Goal: Contribute content: Contribute content

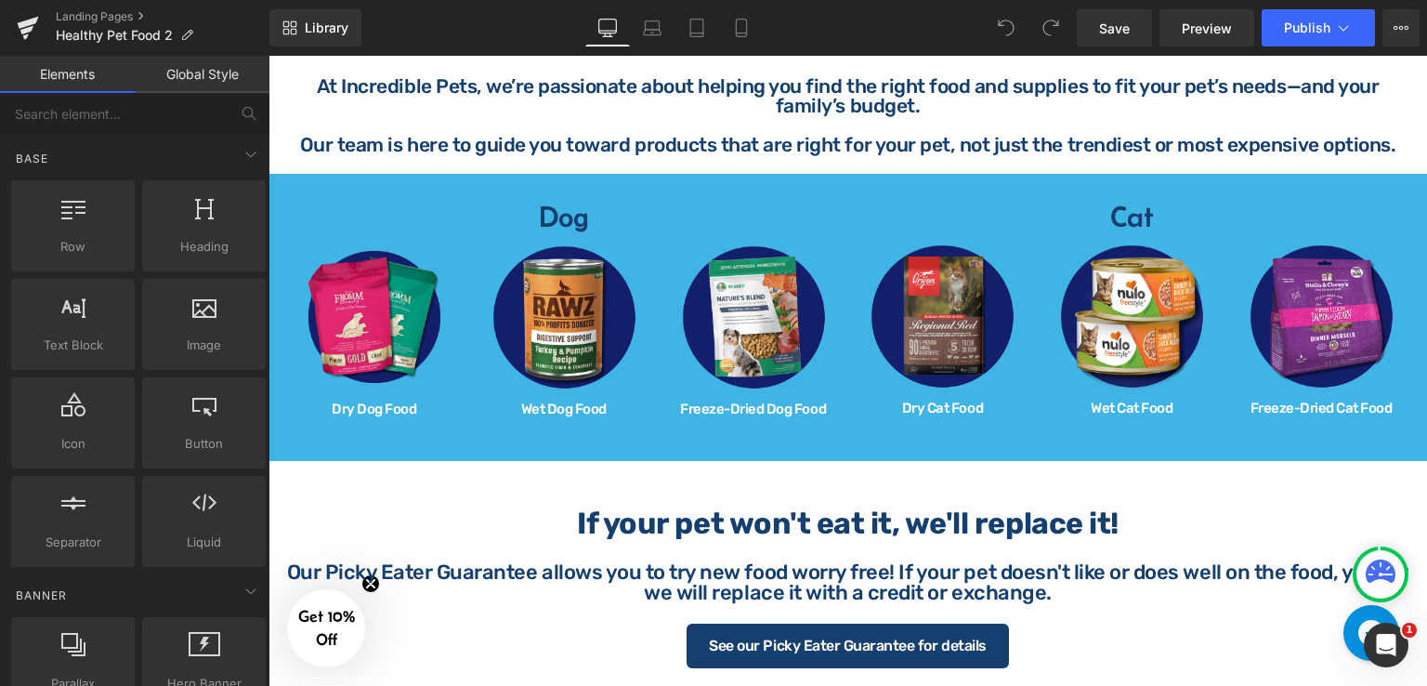
scroll to position [929, 0]
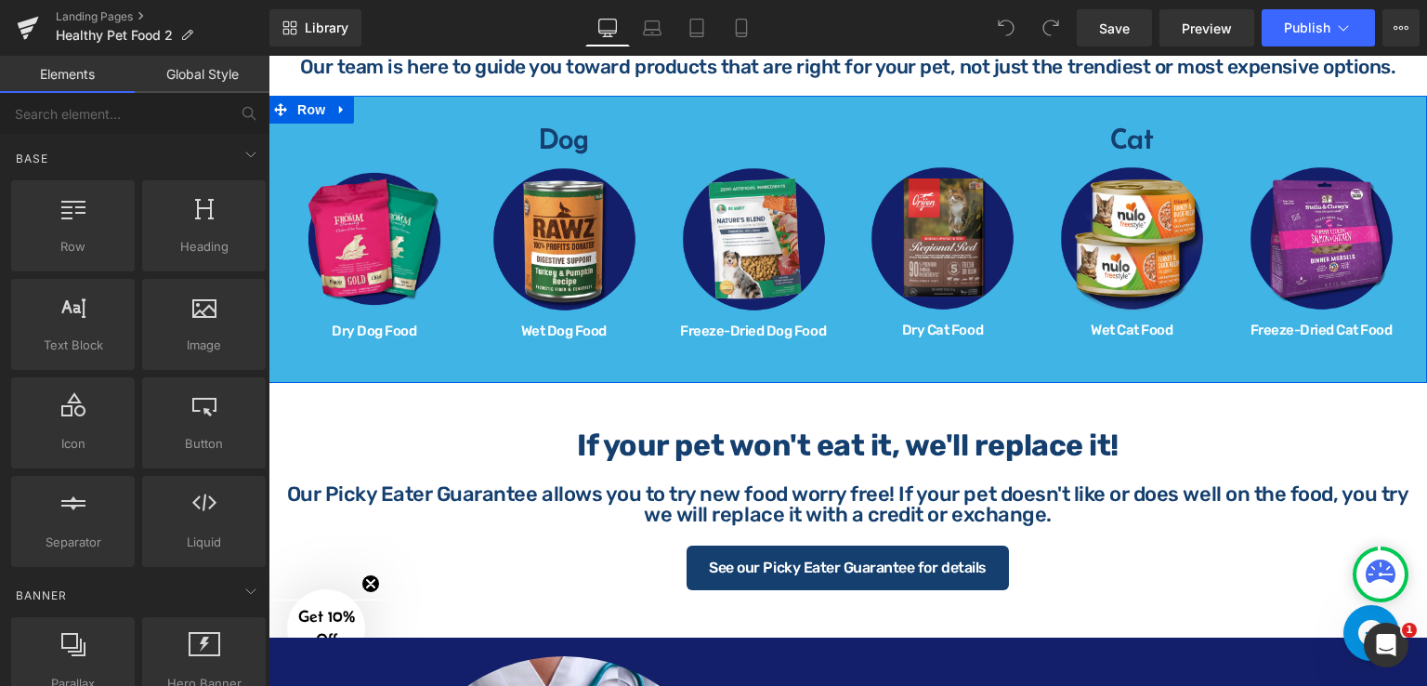
click at [704, 106] on div "Dog Heading Row Image Dry Dog Food Heading Image Wet Dog Food Heading Image Fre…" at bounding box center [848, 239] width 1159 height 287
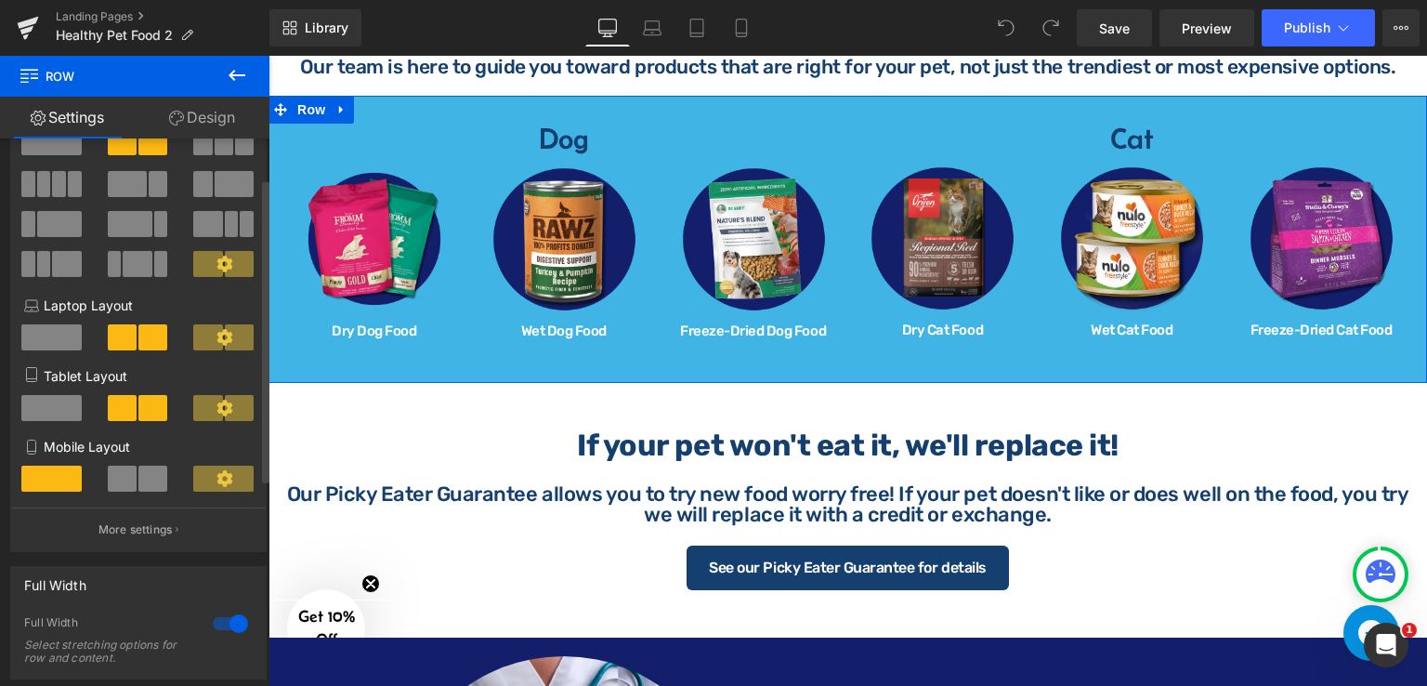
scroll to position [0, 0]
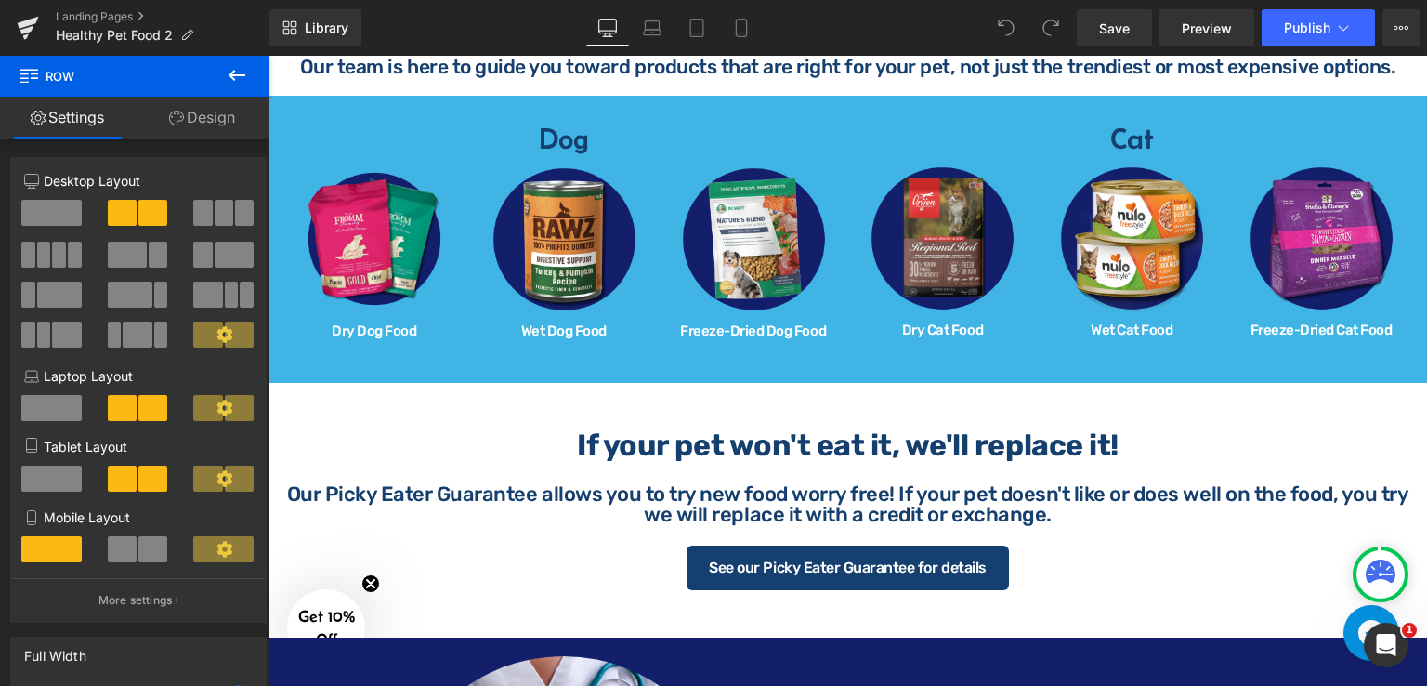
click at [230, 70] on icon at bounding box center [237, 75] width 22 height 22
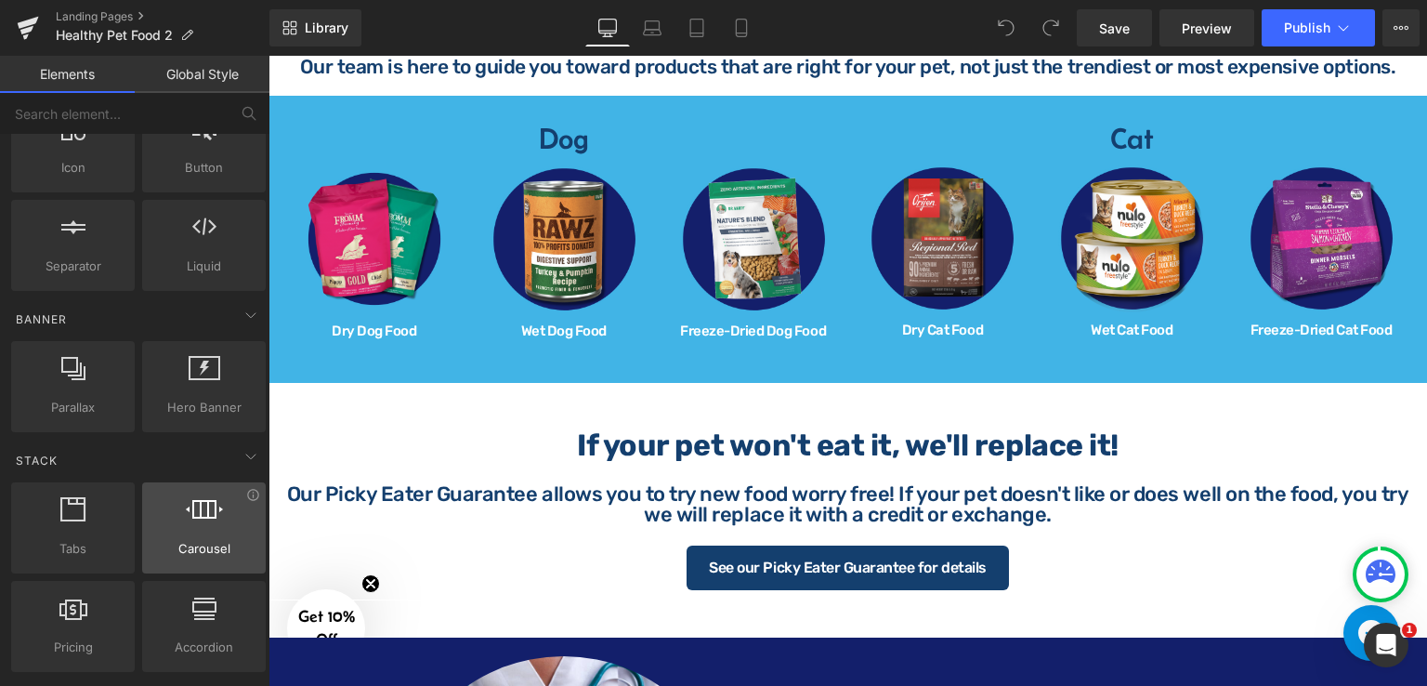
scroll to position [279, 0]
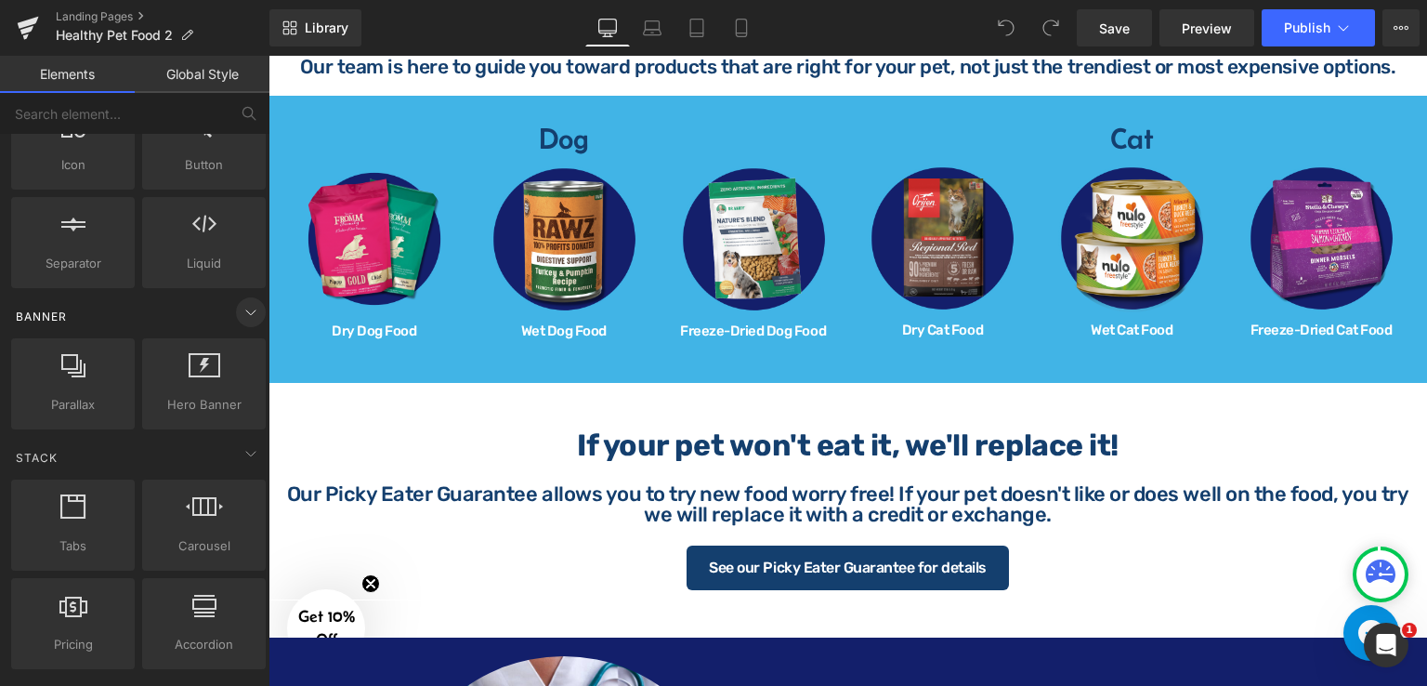
click at [240, 318] on icon at bounding box center [251, 312] width 22 height 22
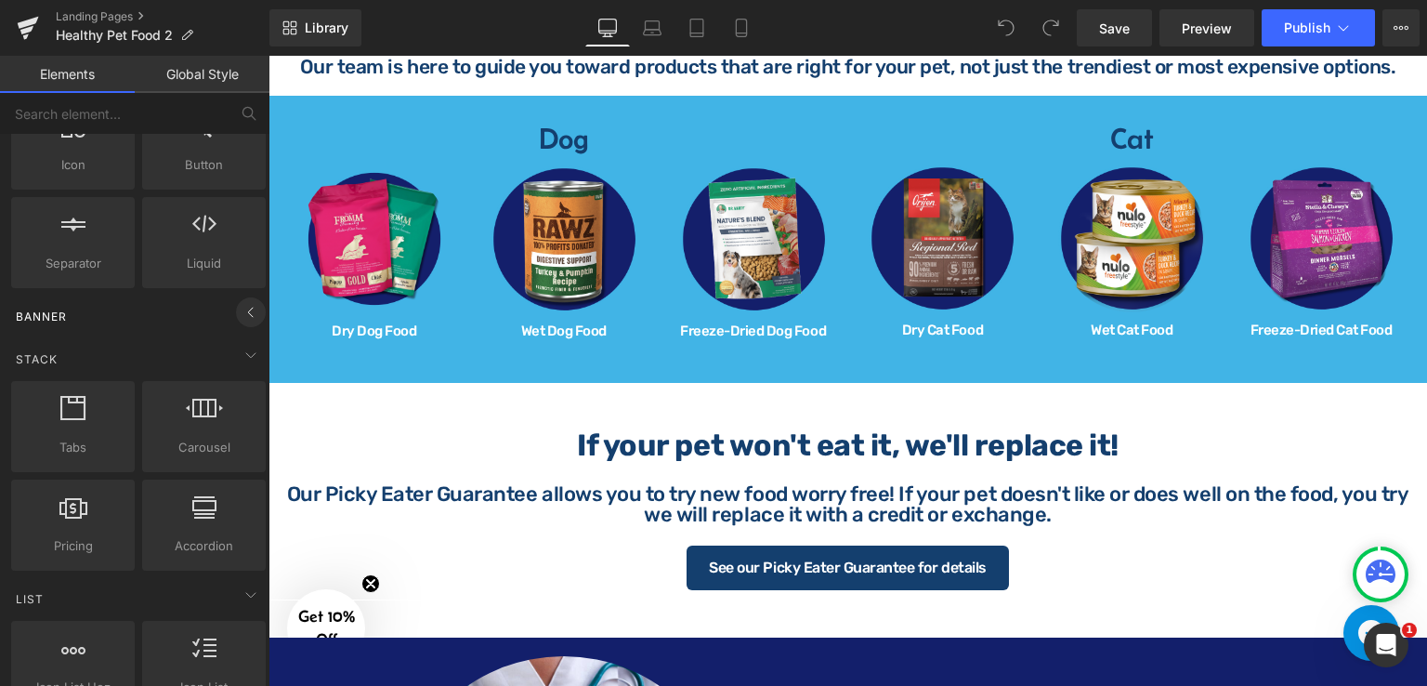
click at [240, 318] on icon at bounding box center [251, 312] width 22 height 22
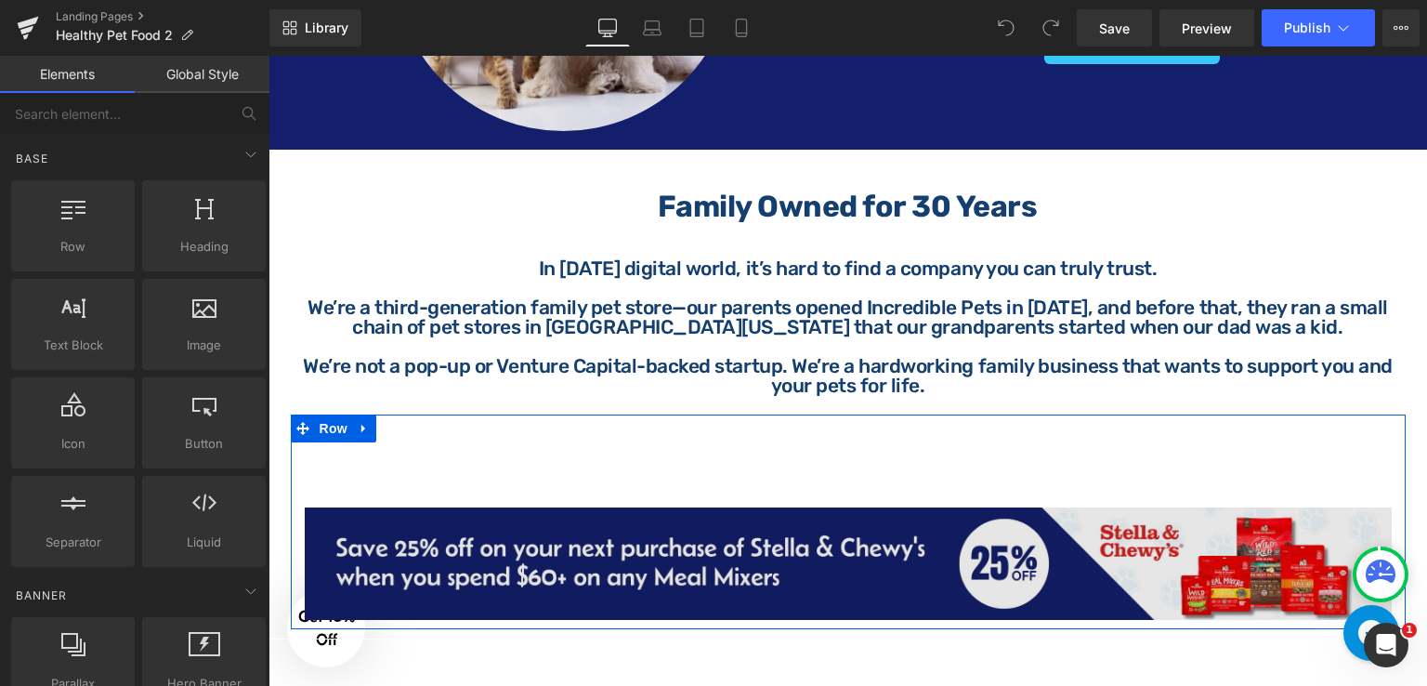
scroll to position [2044, 0]
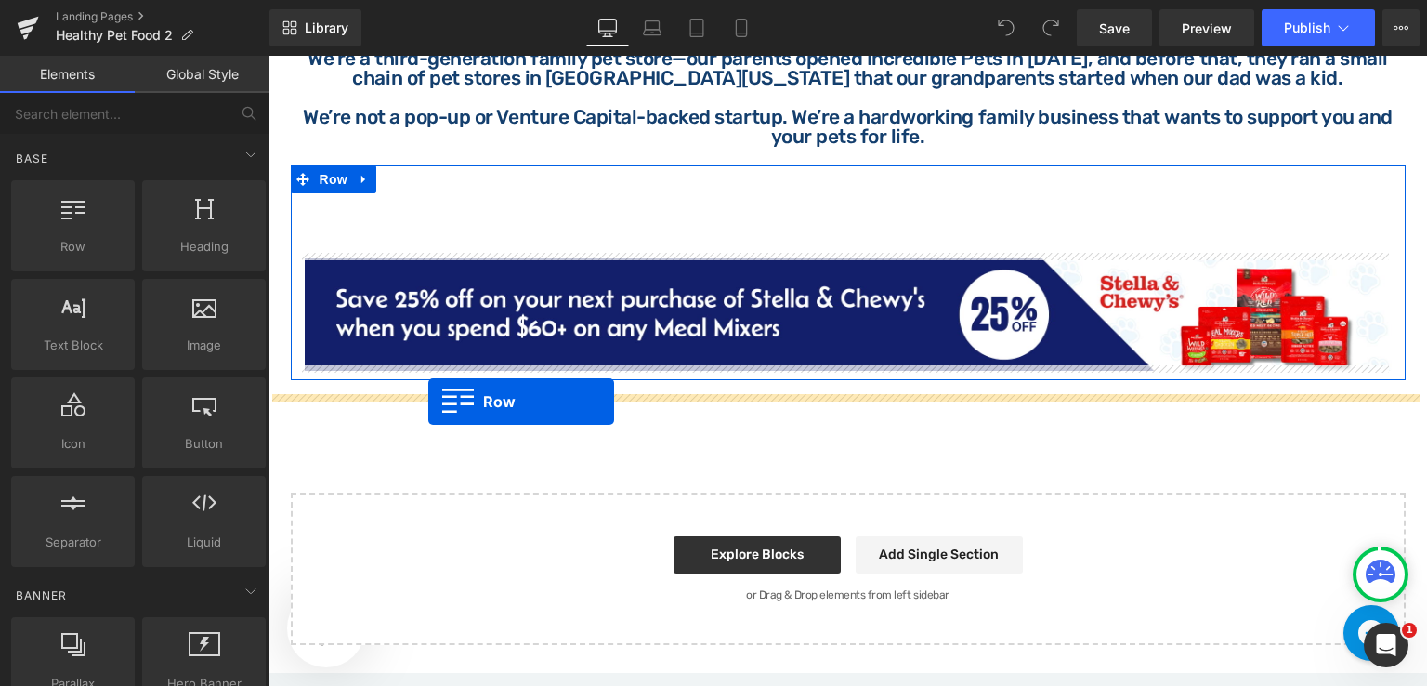
drag, startPoint x: 323, startPoint y: 277, endPoint x: 428, endPoint y: 401, distance: 162.9
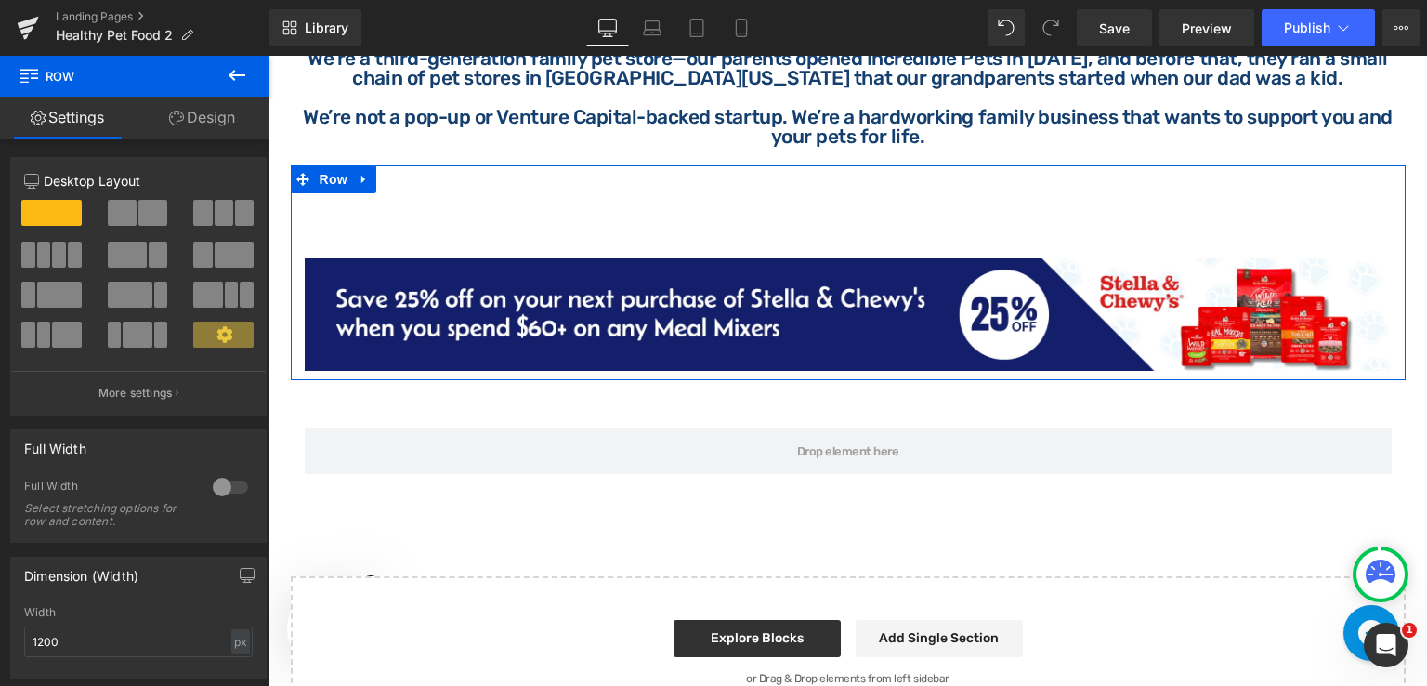
click at [243, 73] on icon at bounding box center [237, 75] width 22 height 22
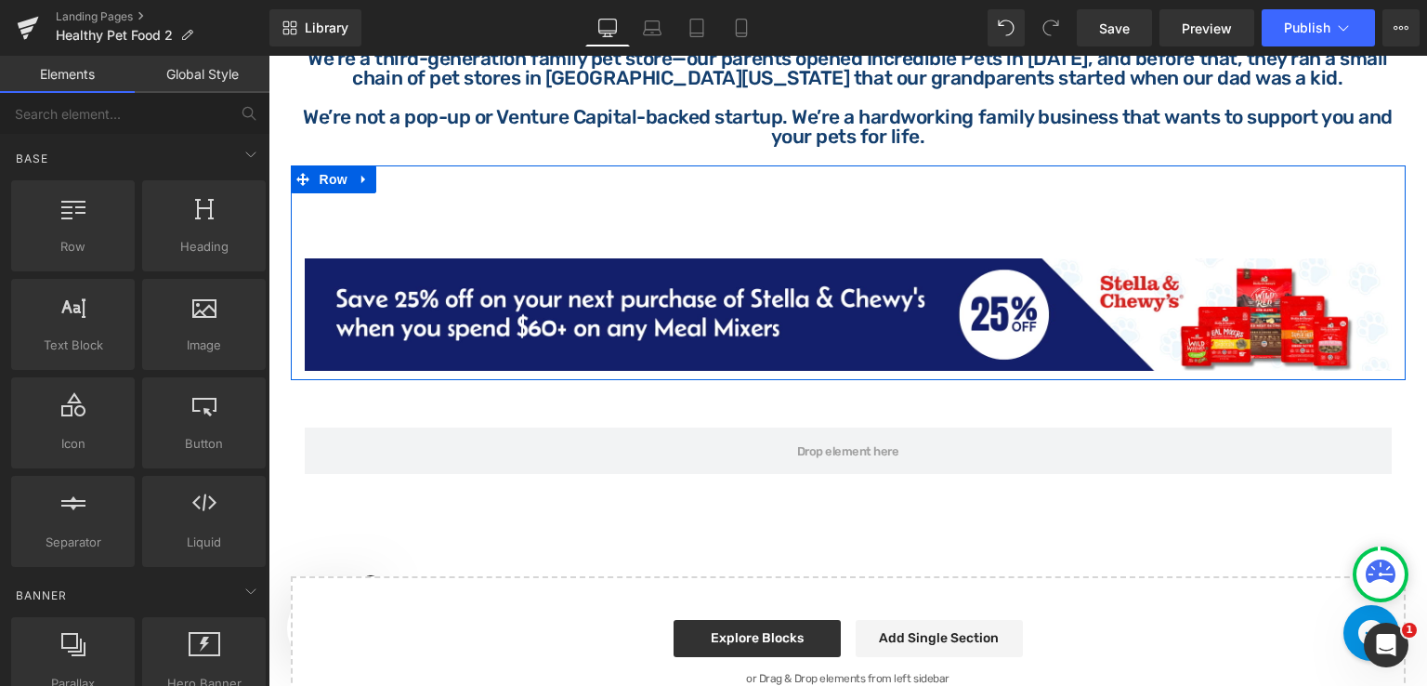
scroll to position [465, 0]
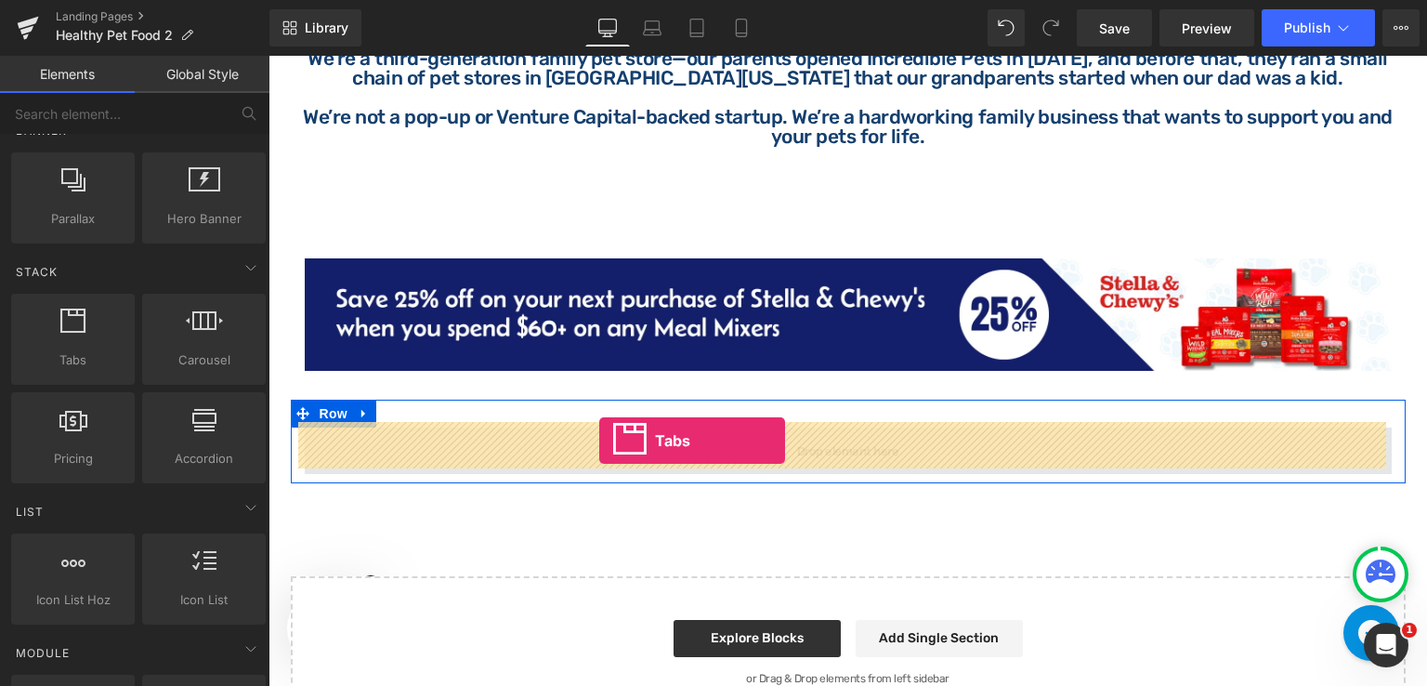
drag, startPoint x: 343, startPoint y: 409, endPoint x: 599, endPoint y: 440, distance: 258.4
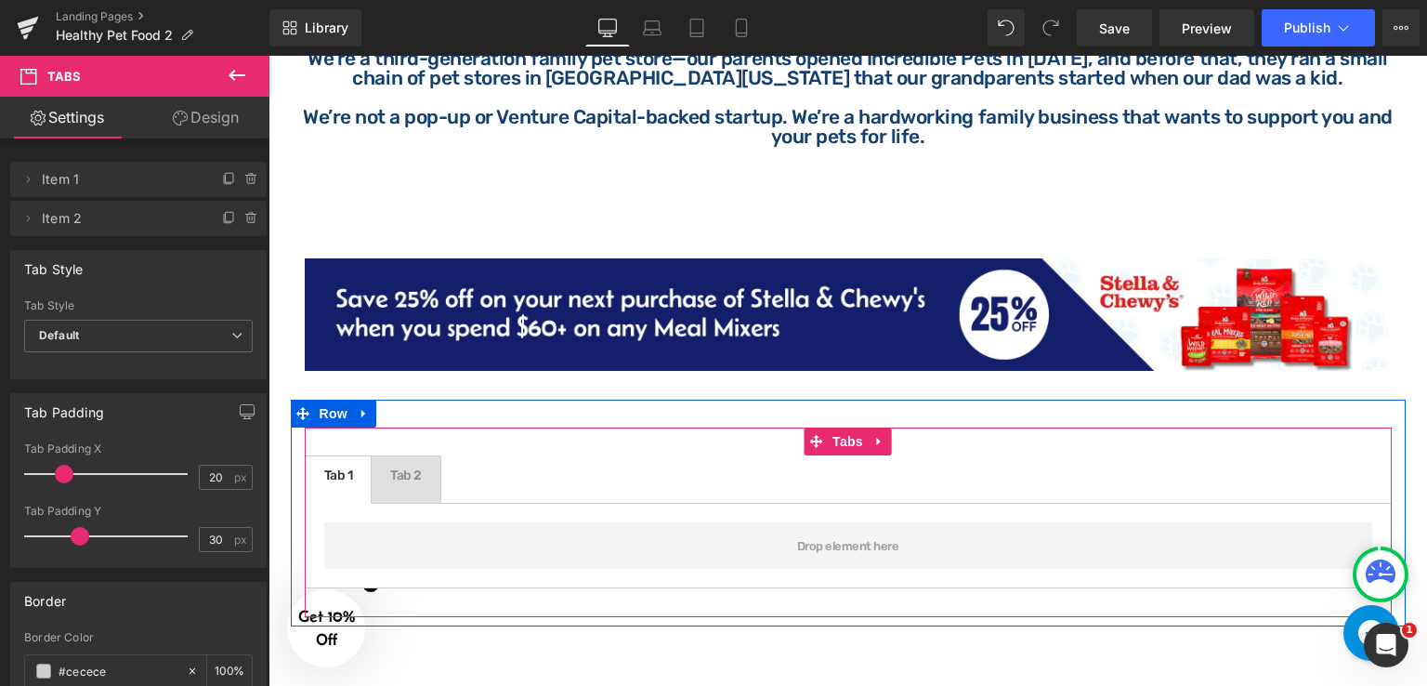
click at [269, 56] on div at bounding box center [269, 56] width 0 height 0
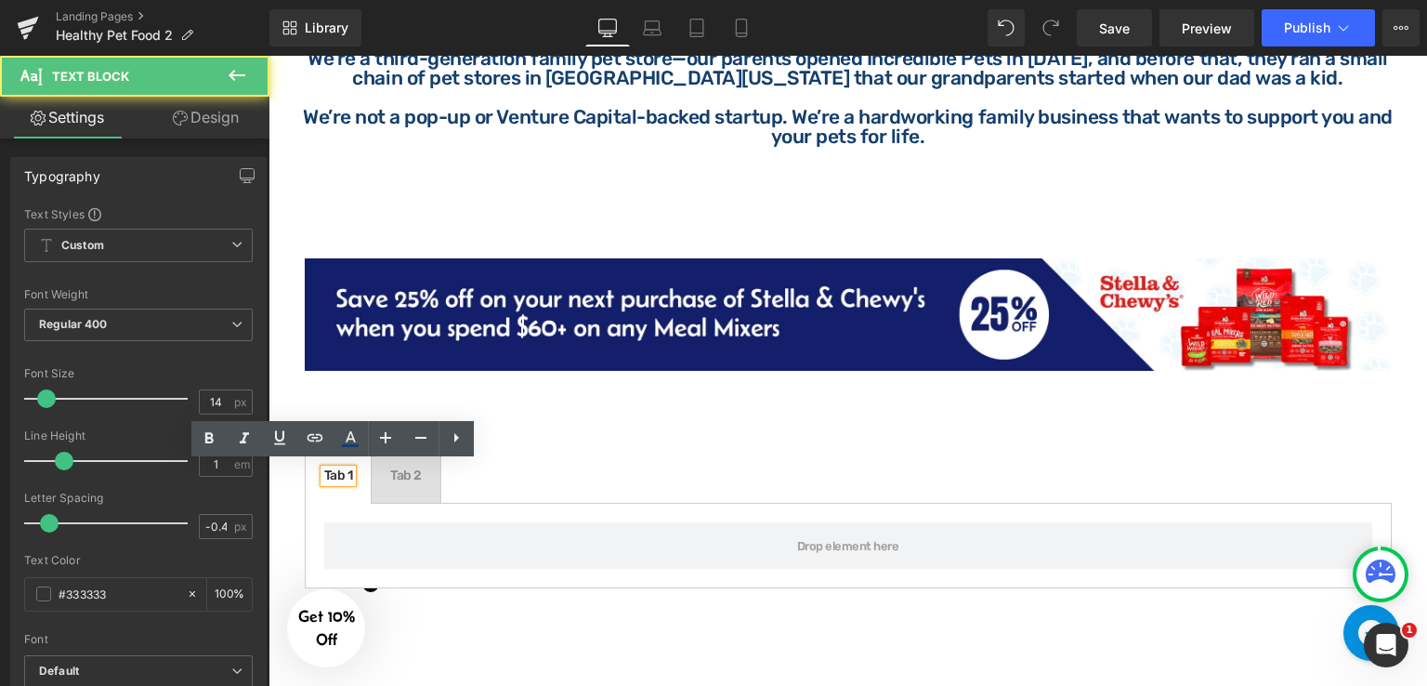
click at [343, 470] on div "Tab 1" at bounding box center [338, 475] width 29 height 13
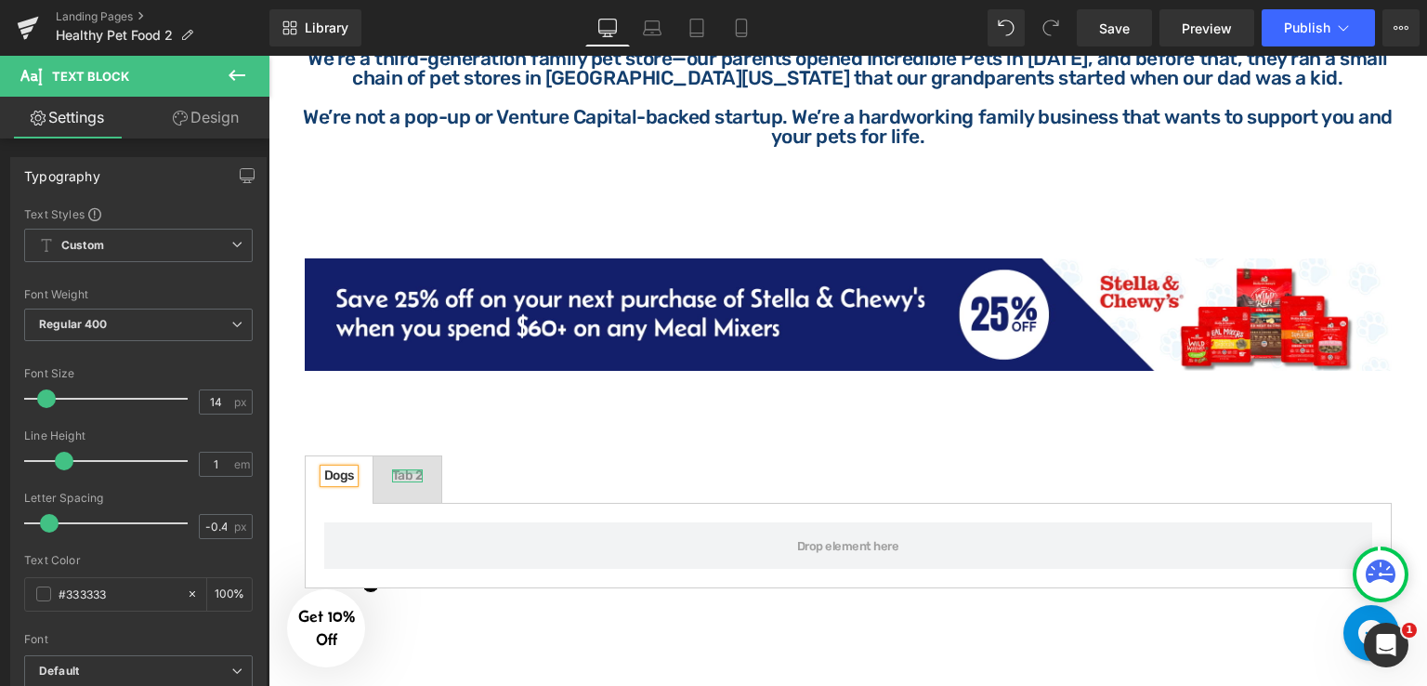
click at [407, 469] on div at bounding box center [408, 471] width 32 height 5
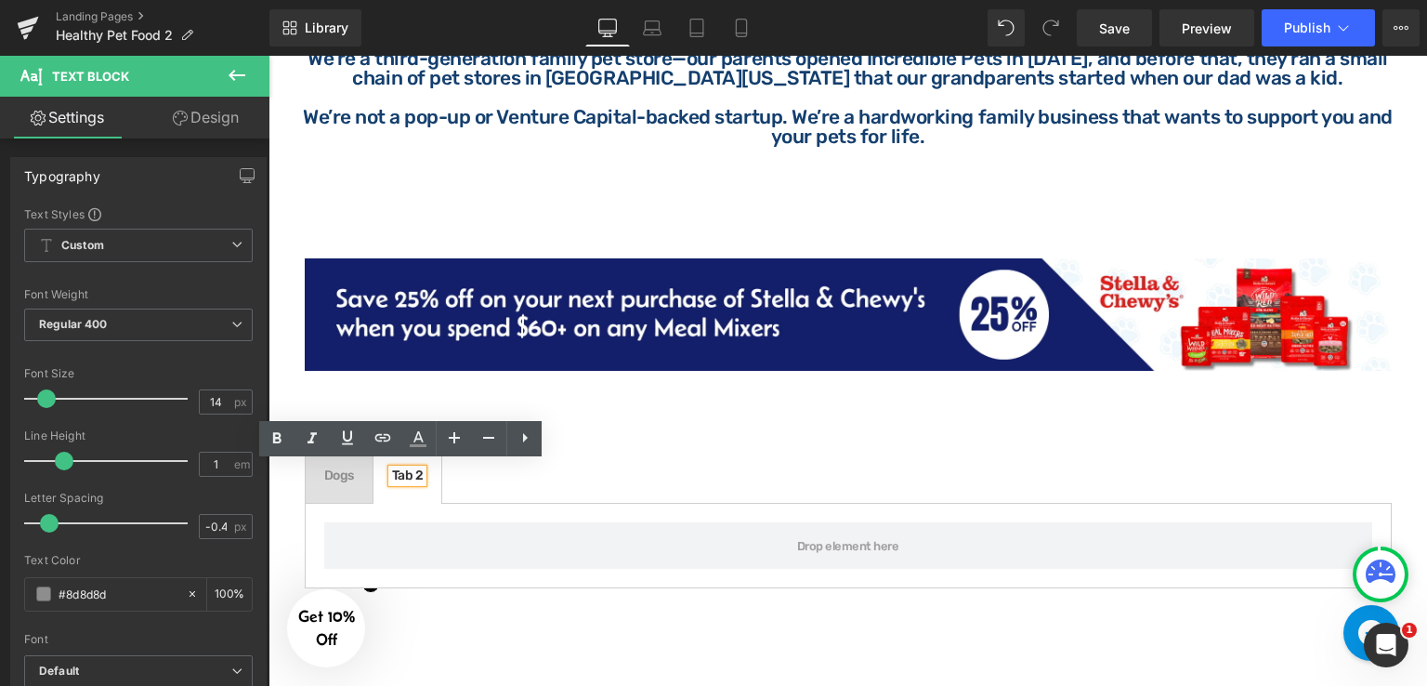
click at [408, 471] on div "Tab 2" at bounding box center [408, 475] width 32 height 13
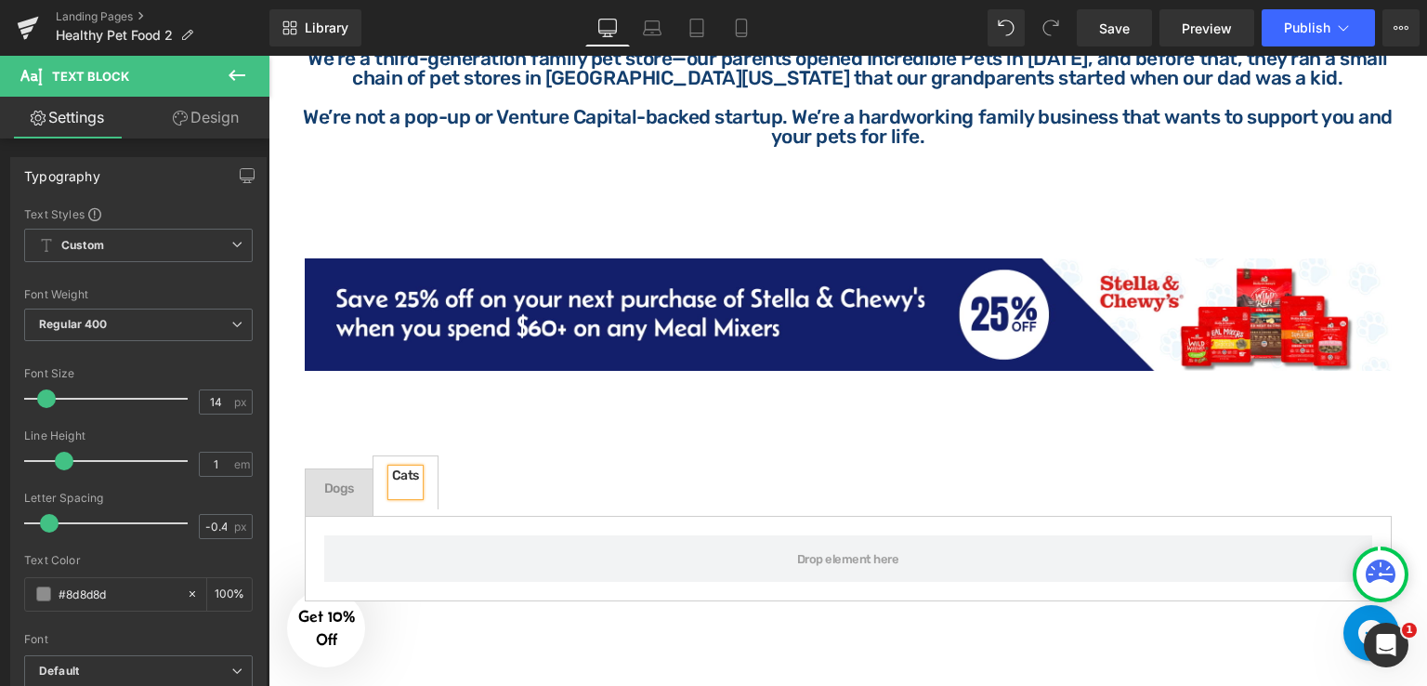
click at [334, 469] on span "Dogs Text Block" at bounding box center [339, 492] width 67 height 46
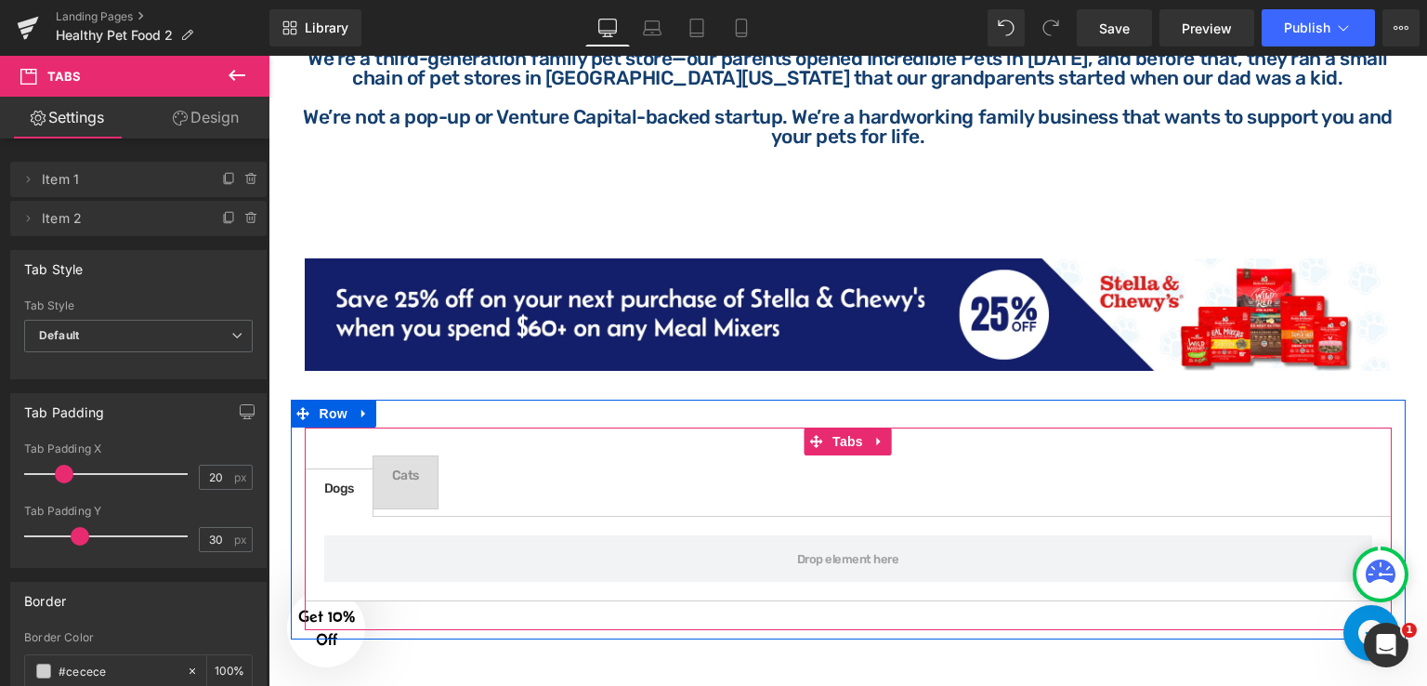
click at [346, 496] on span "Dogs Text Block" at bounding box center [339, 492] width 67 height 46
click at [327, 482] on div at bounding box center [339, 484] width 30 height 5
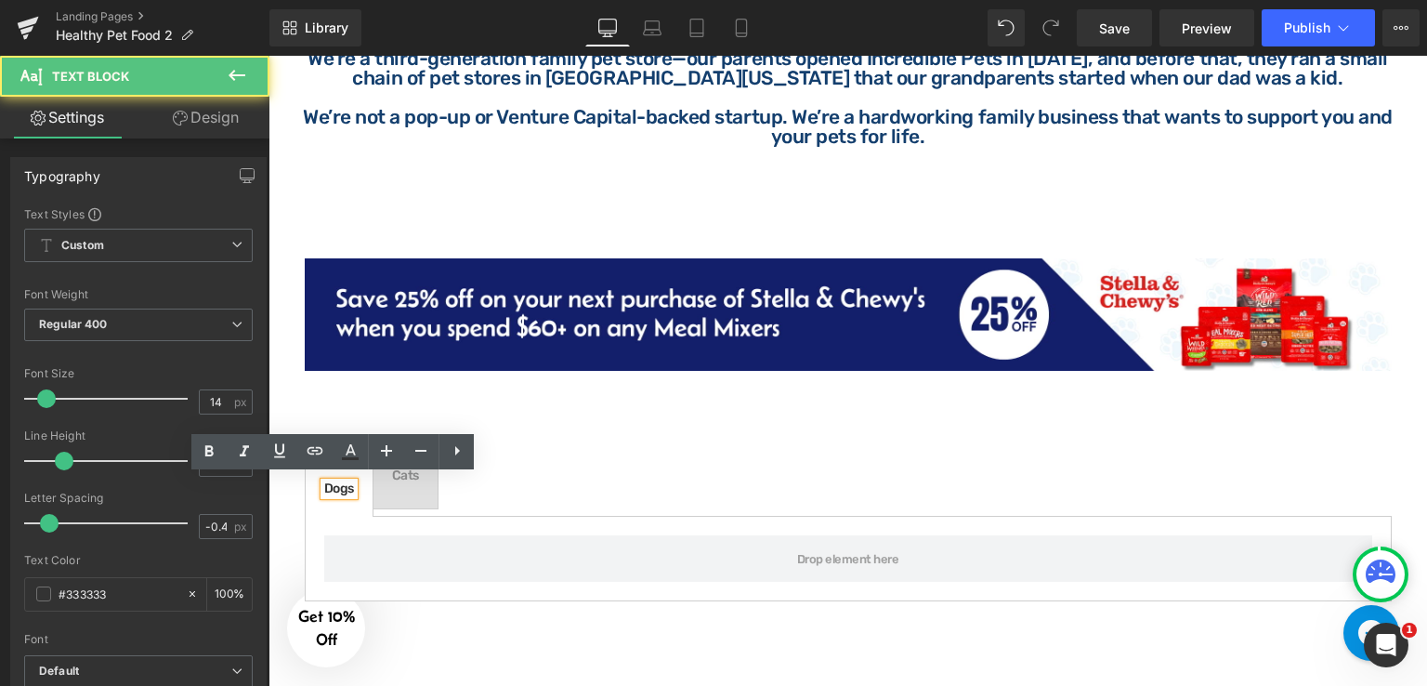
click at [330, 484] on div "Dogs" at bounding box center [339, 488] width 30 height 13
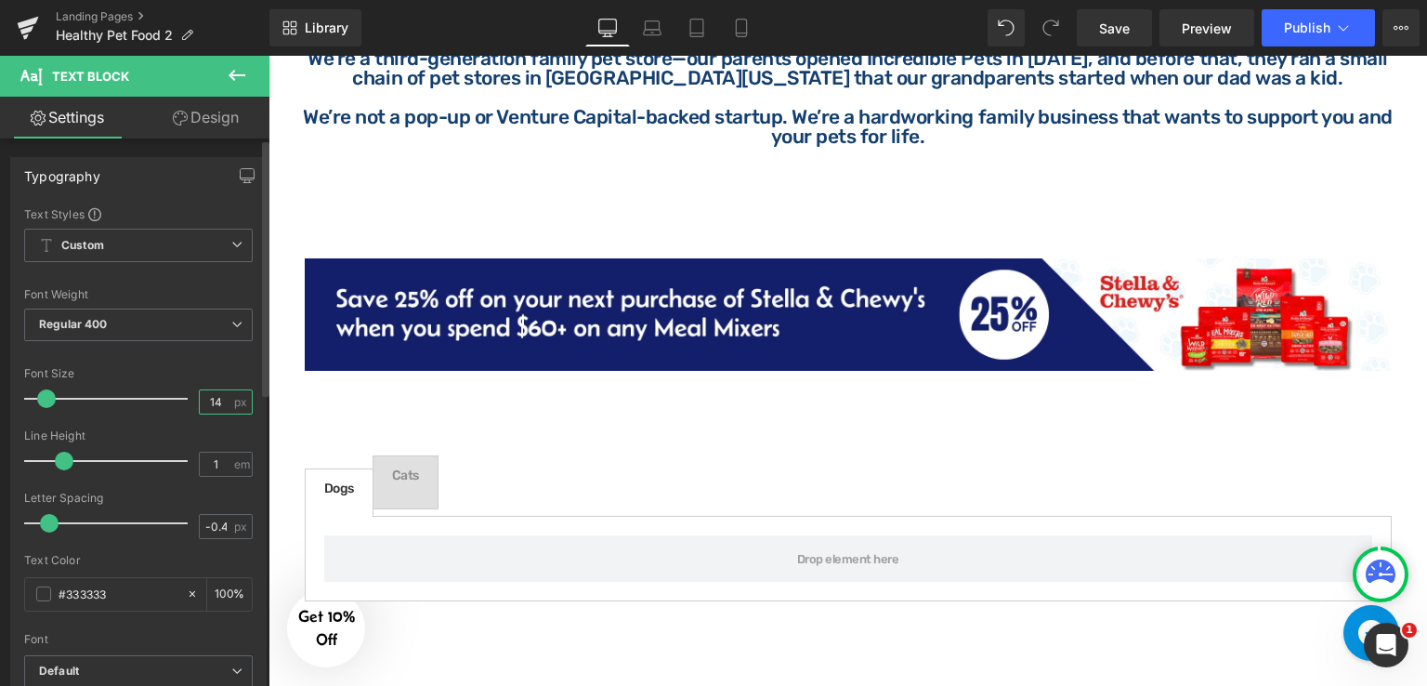
click at [216, 403] on input "14" at bounding box center [216, 401] width 33 height 23
type input "16"
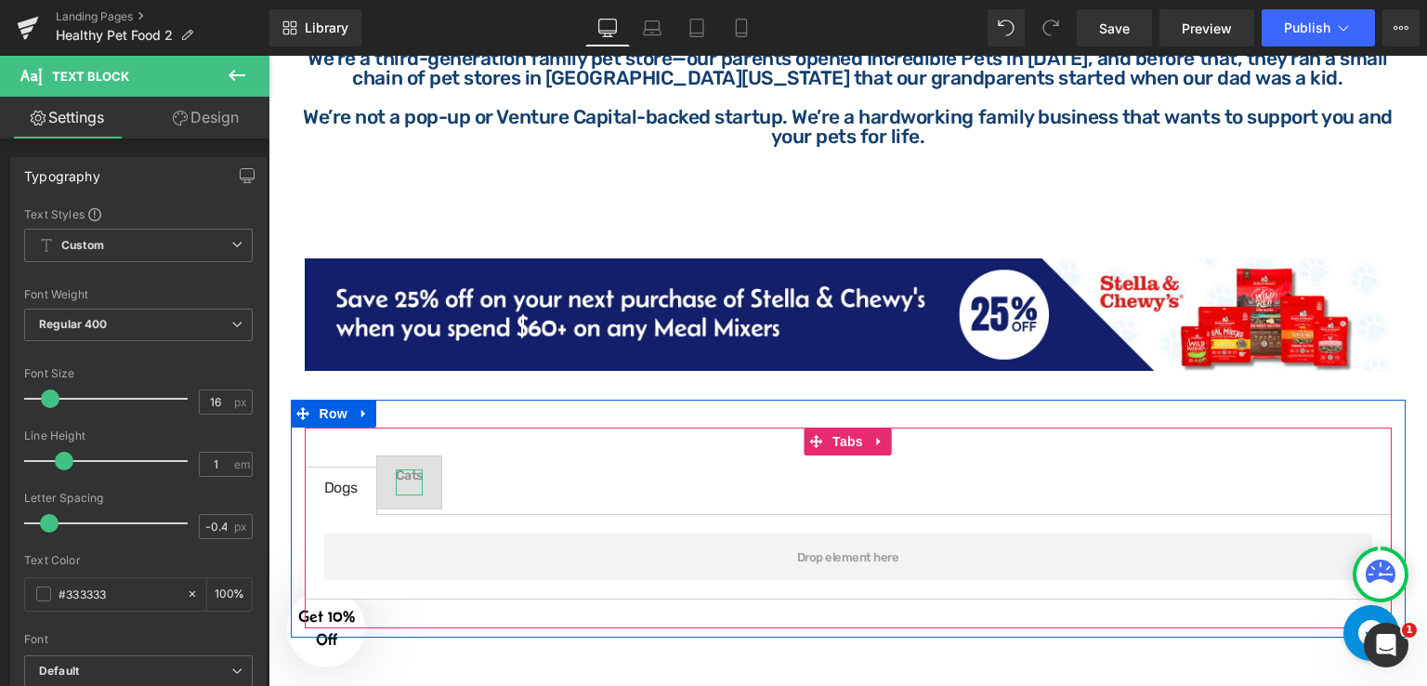
click at [401, 482] on div at bounding box center [409, 488] width 27 height 13
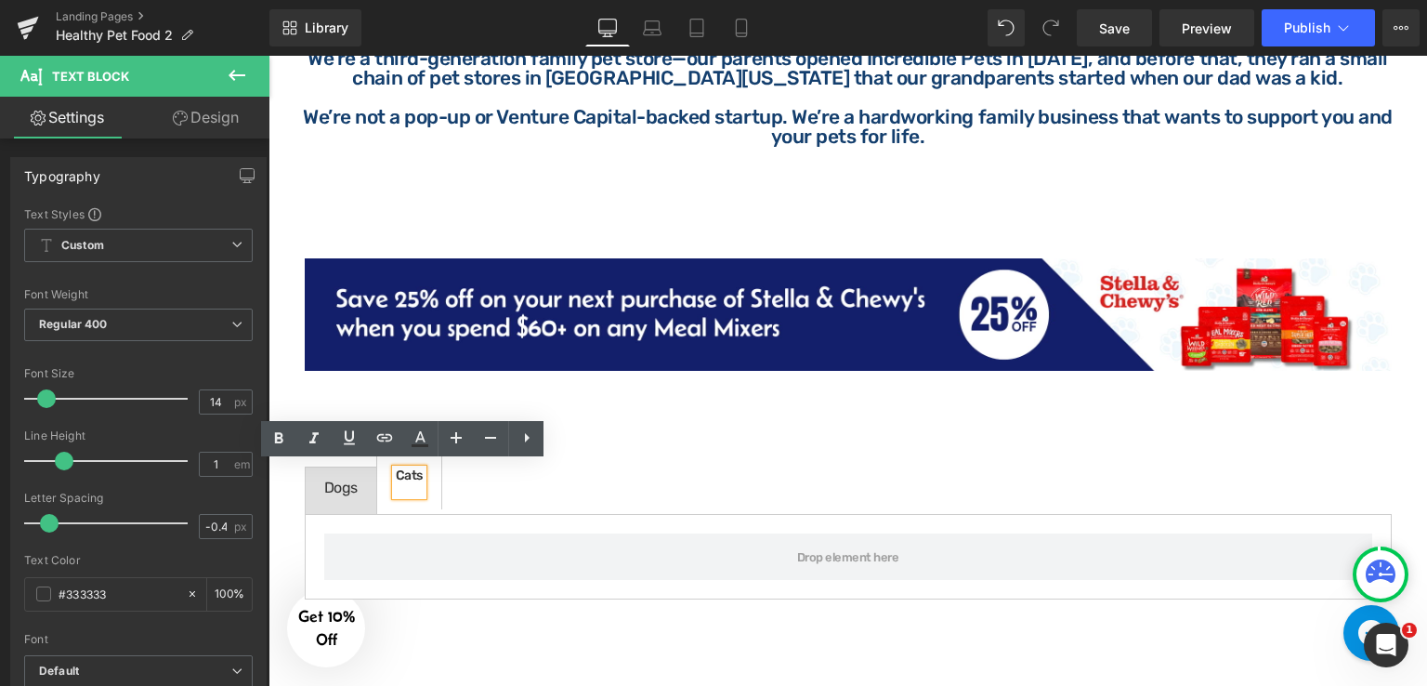
click at [405, 473] on div "Cats" at bounding box center [409, 482] width 27 height 26
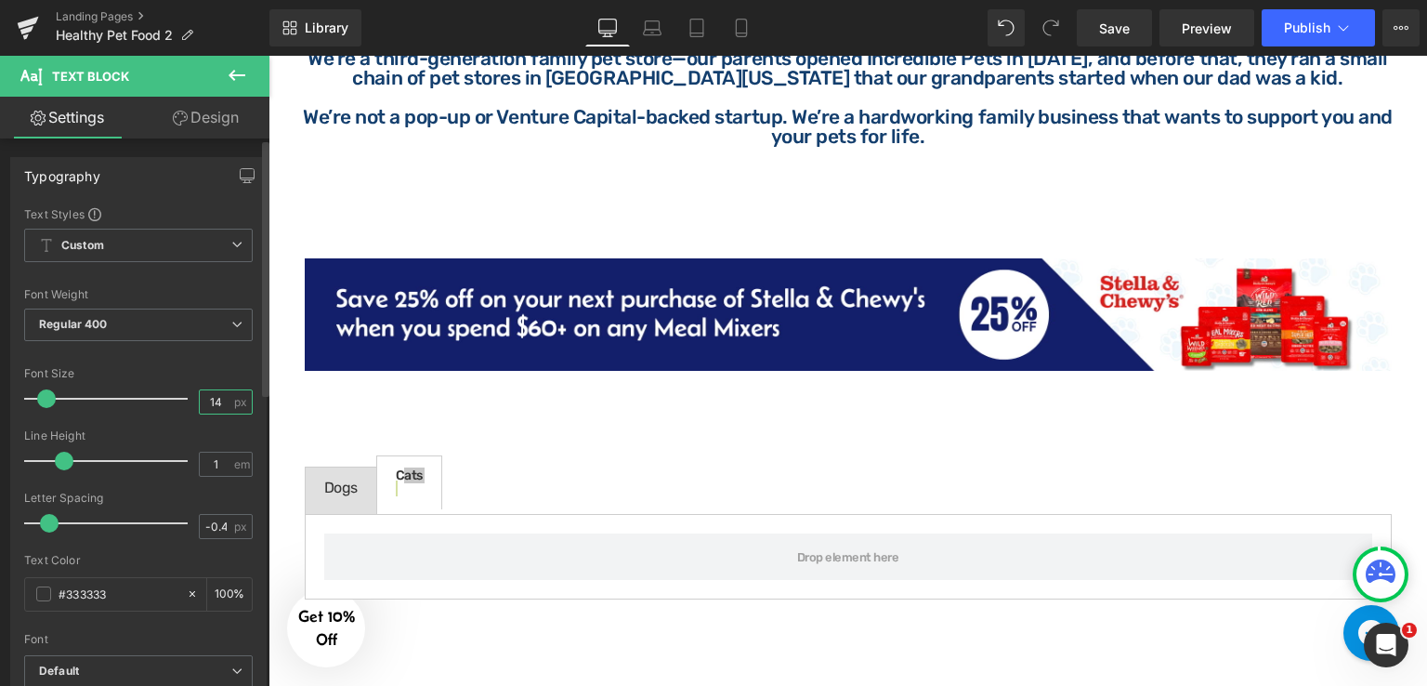
click at [220, 398] on input "14" at bounding box center [216, 401] width 33 height 23
type input "16"
click at [74, 596] on input "#333333" at bounding box center [118, 594] width 119 height 20
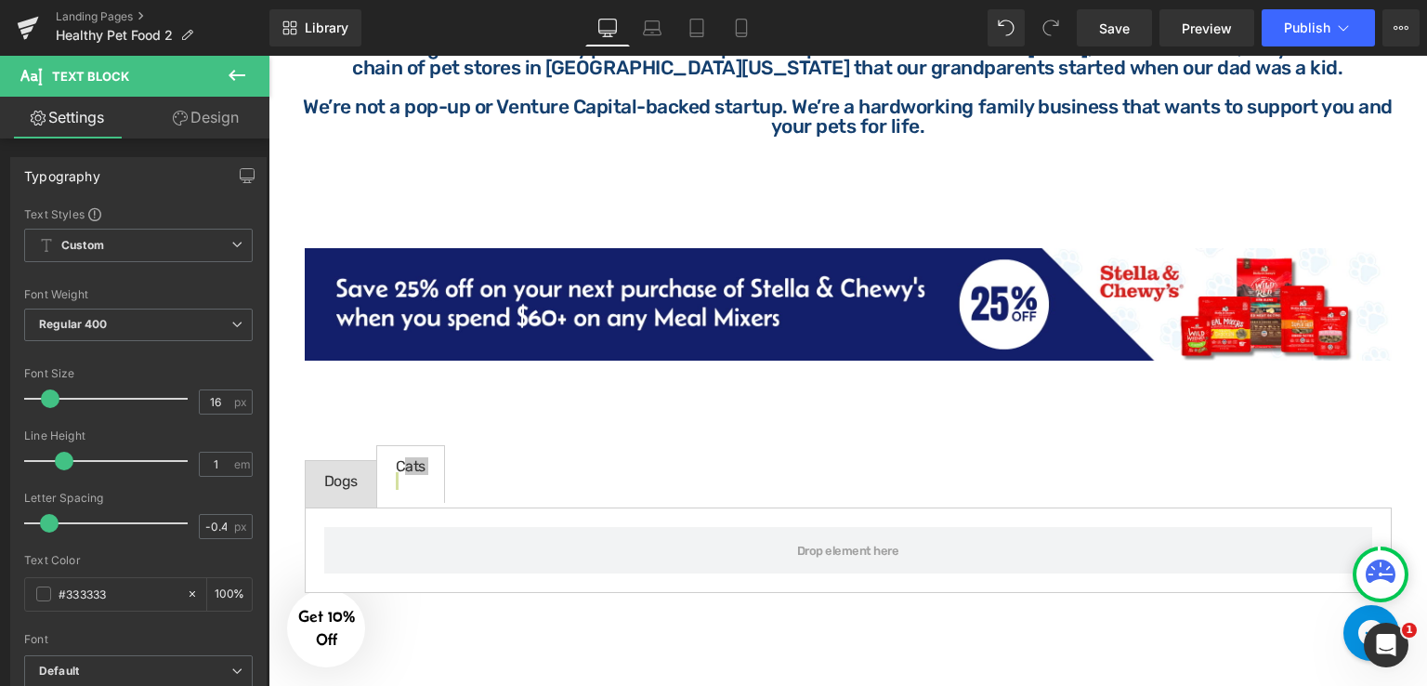
scroll to position [2230, 0]
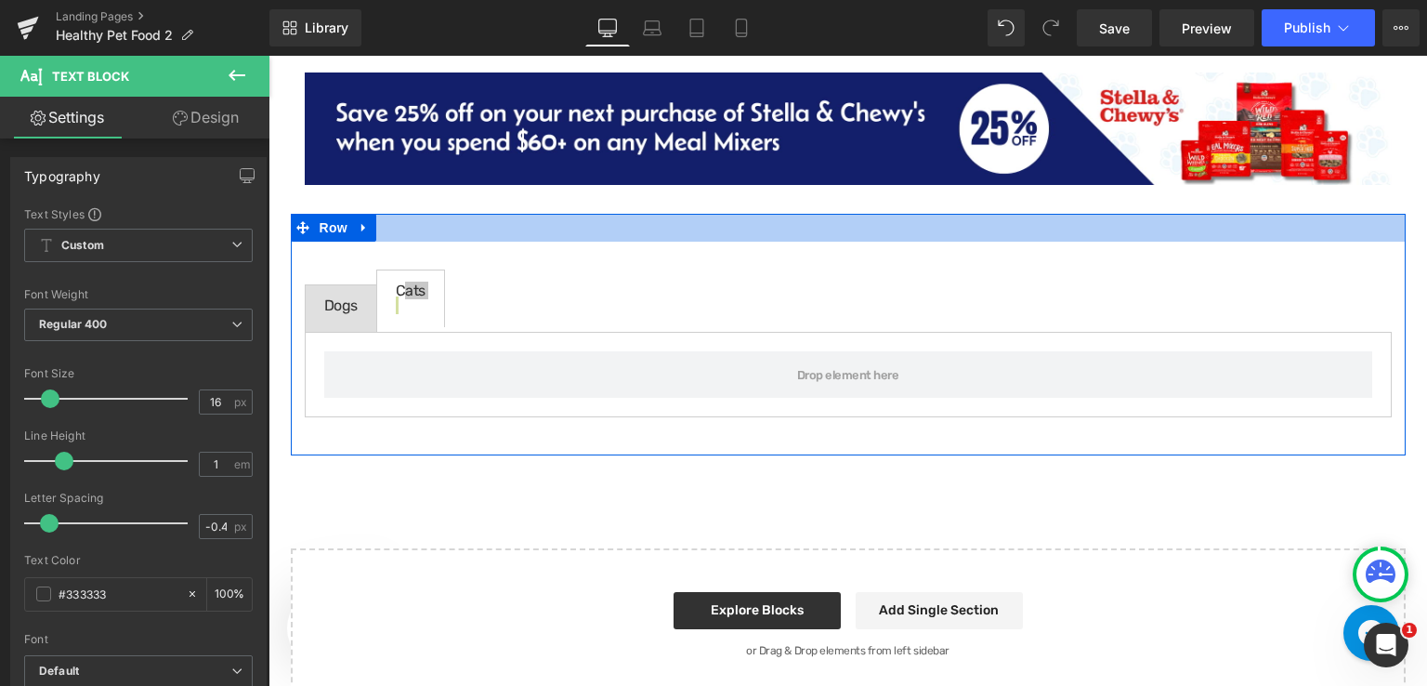
click at [416, 222] on div at bounding box center [848, 228] width 1115 height 28
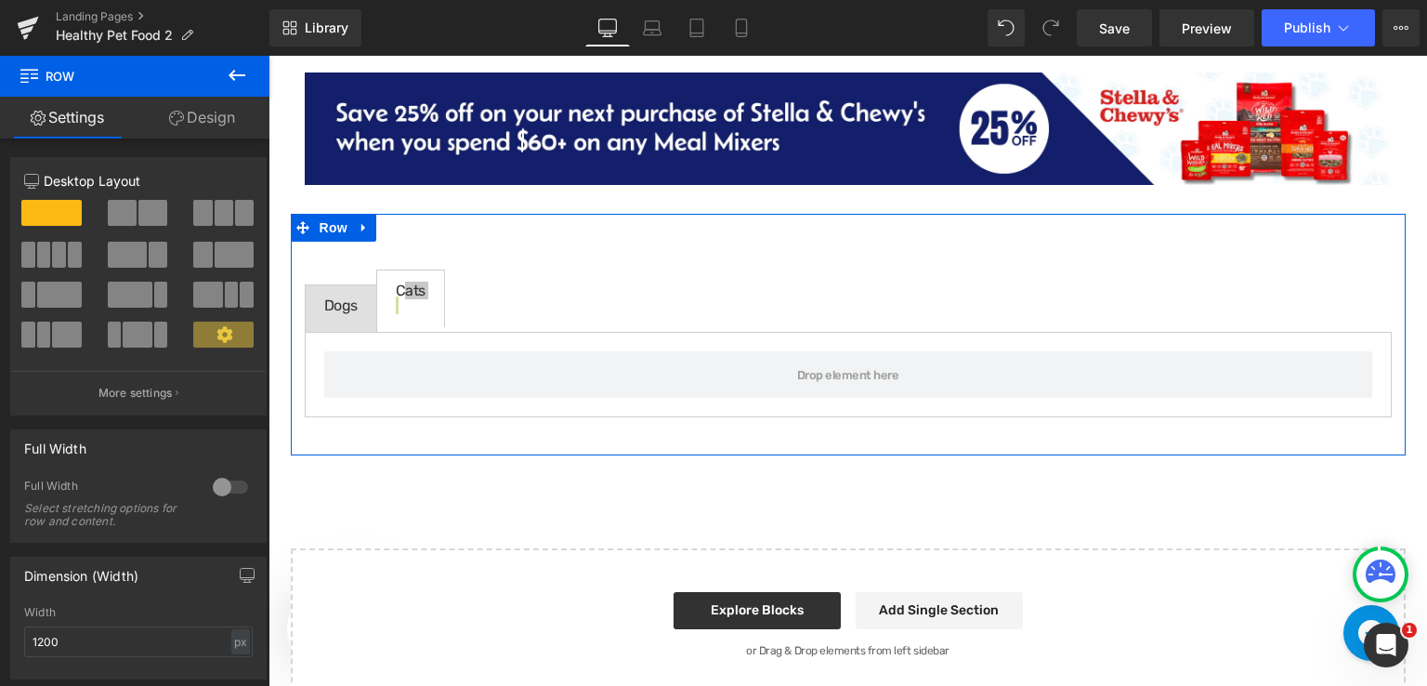
click at [176, 112] on icon at bounding box center [176, 118] width 15 height 15
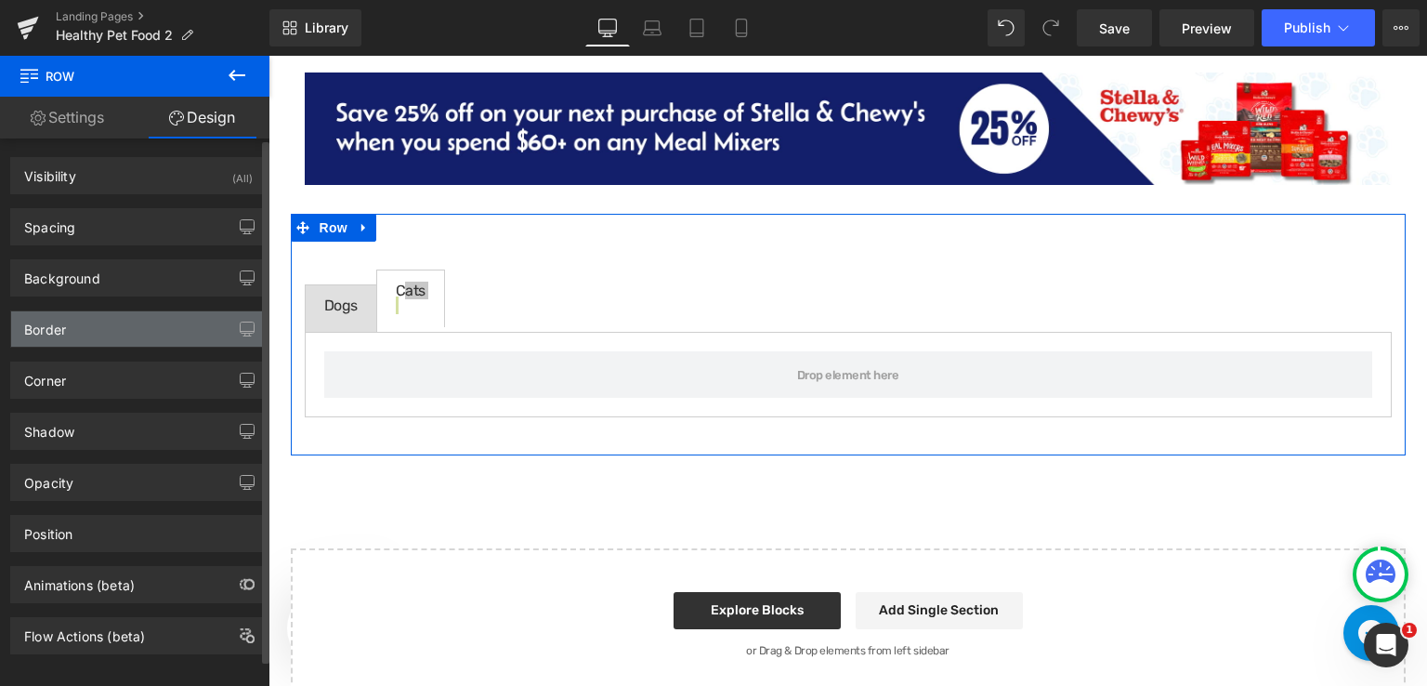
type input "transparent"
type input "0"
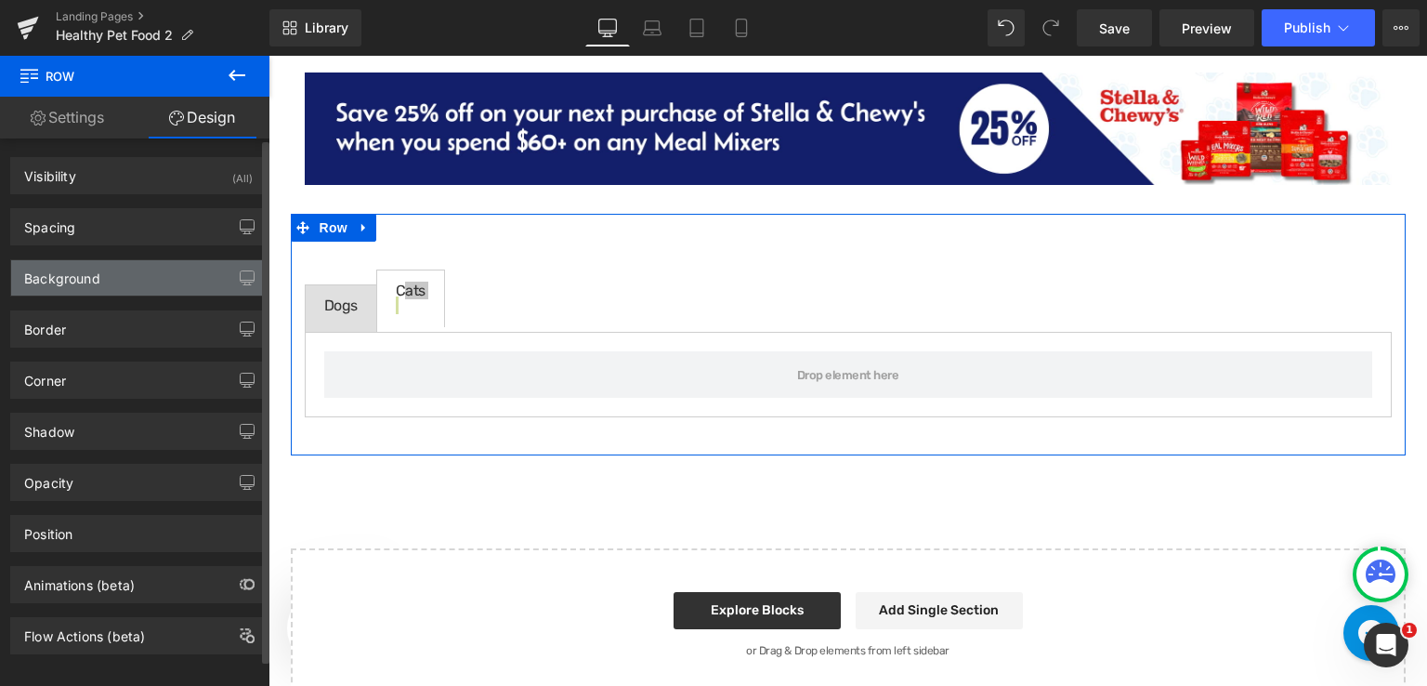
click at [179, 271] on div "Background" at bounding box center [138, 277] width 255 height 35
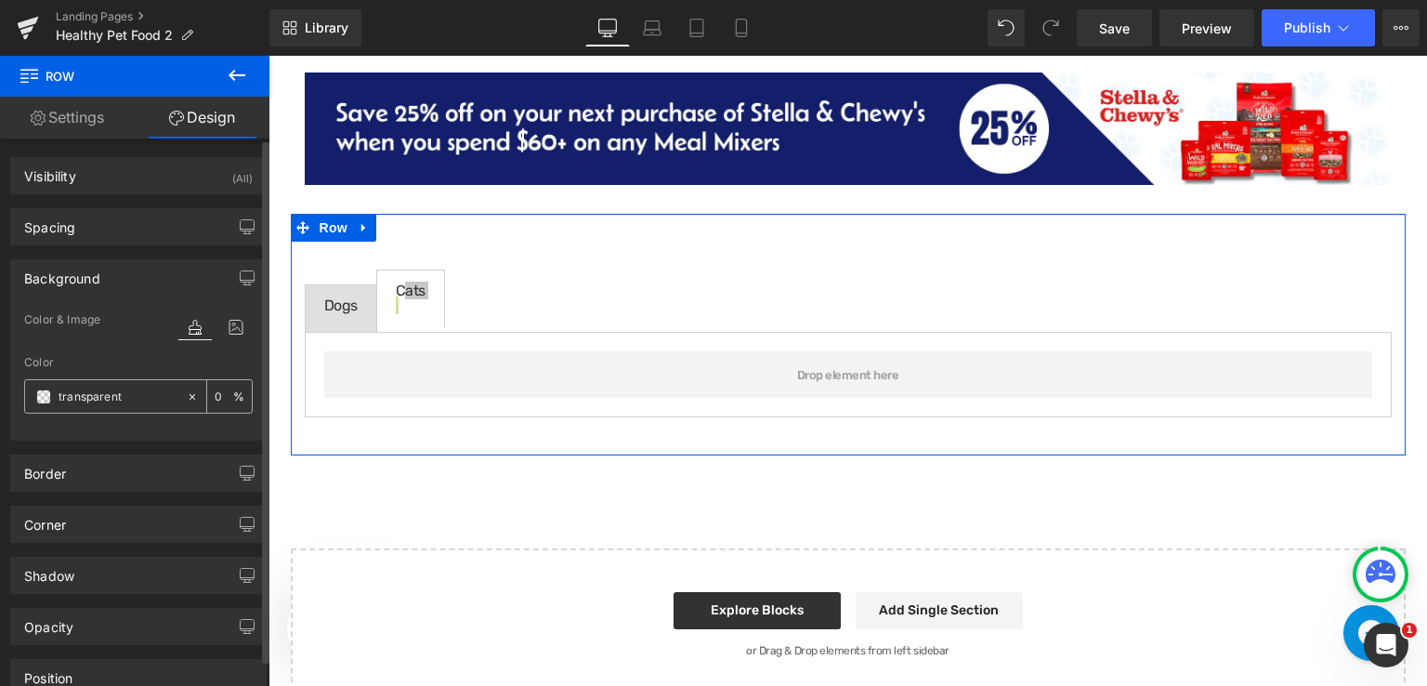
click at [127, 383] on div "transparent" at bounding box center [105, 396] width 161 height 33
click at [128, 382] on div "transparent" at bounding box center [105, 396] width 161 height 33
click at [130, 399] on input "transparent" at bounding box center [118, 397] width 119 height 20
paste input "#39c7f5"
type input "#39c7f5"
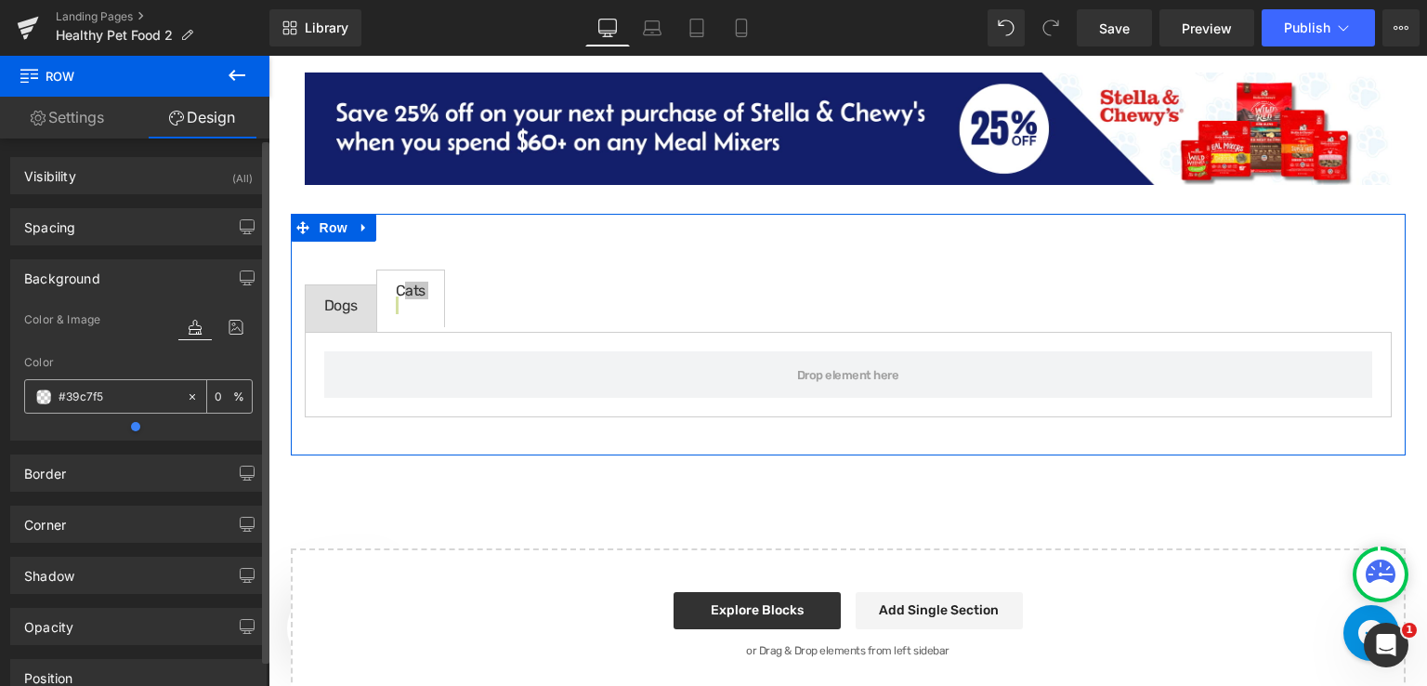
type input "100"
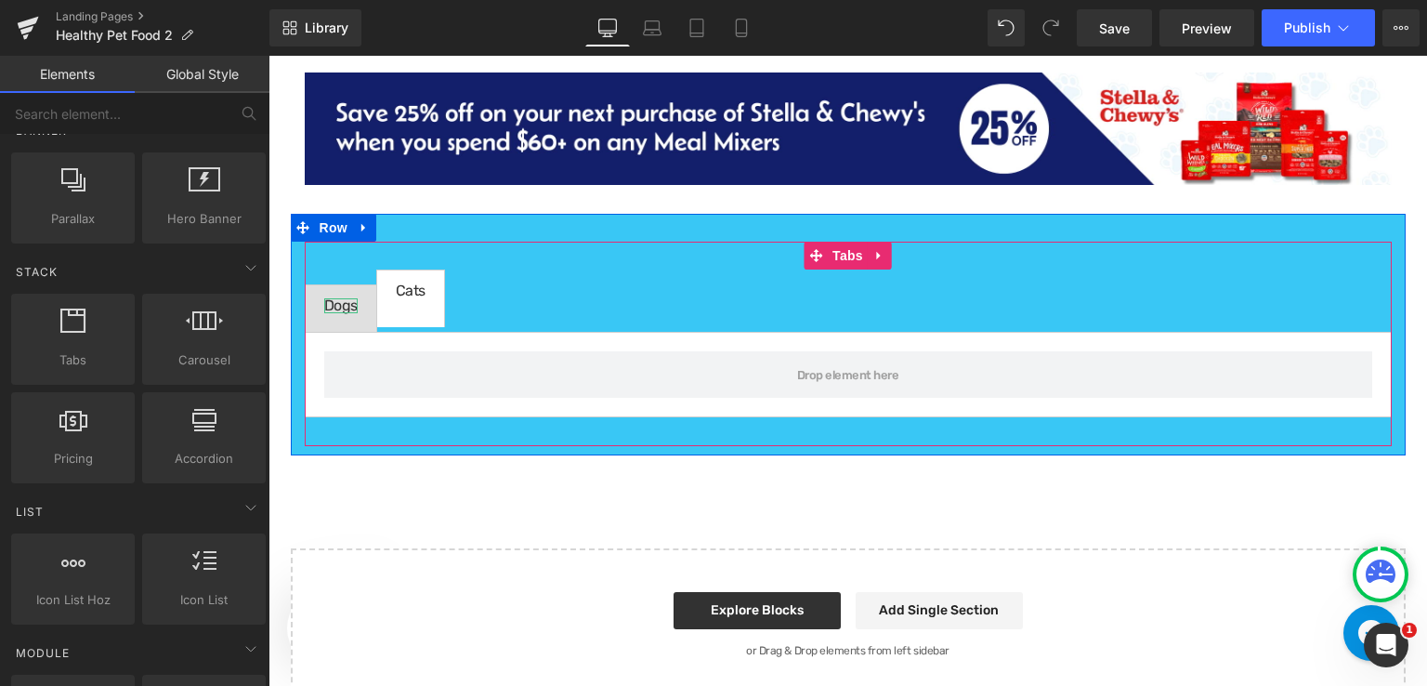
click at [344, 301] on div "Dogs" at bounding box center [340, 305] width 33 height 15
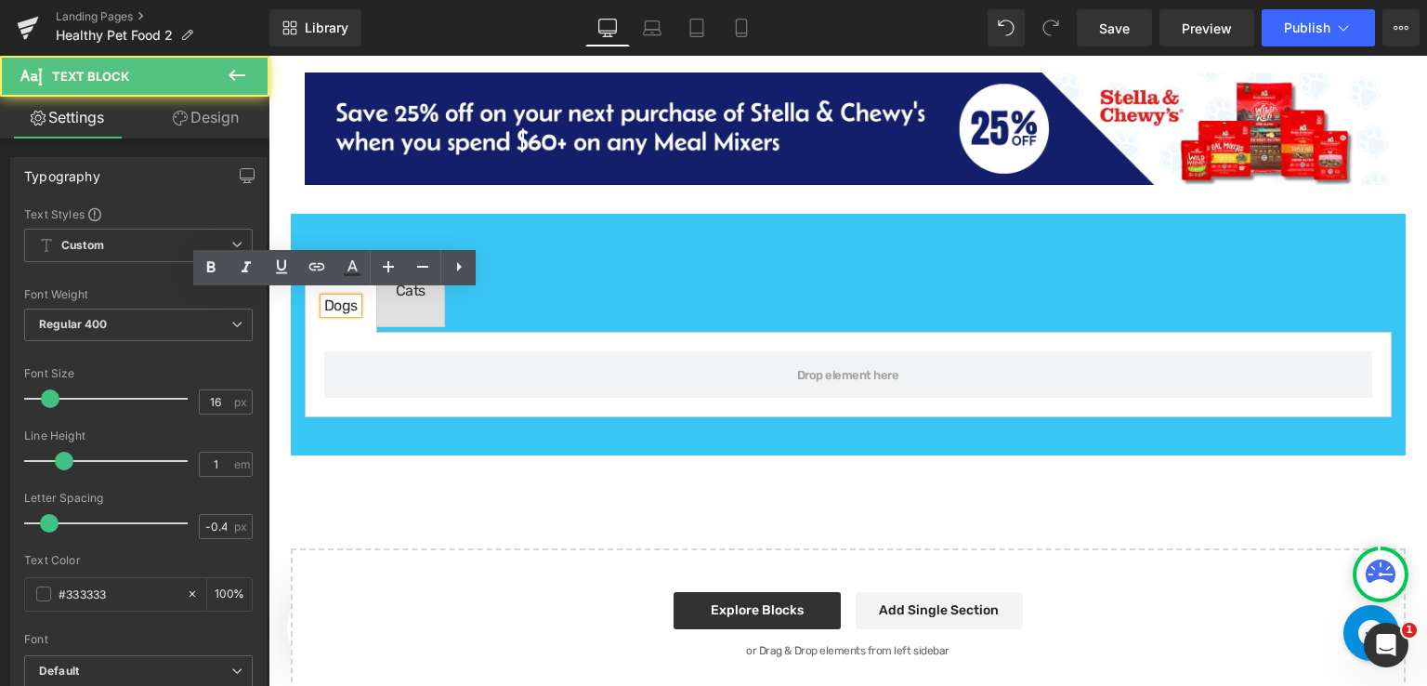
click at [344, 301] on div "Dogs" at bounding box center [340, 305] width 33 height 15
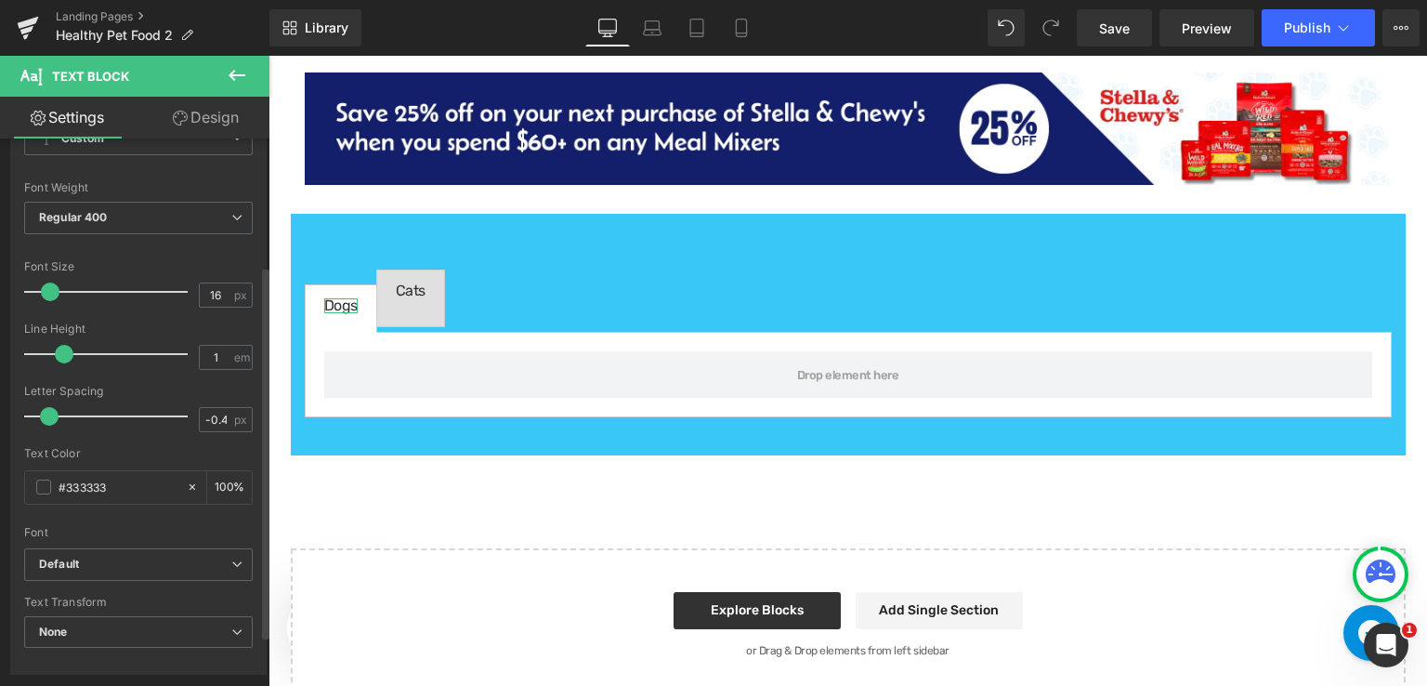
scroll to position [186, 0]
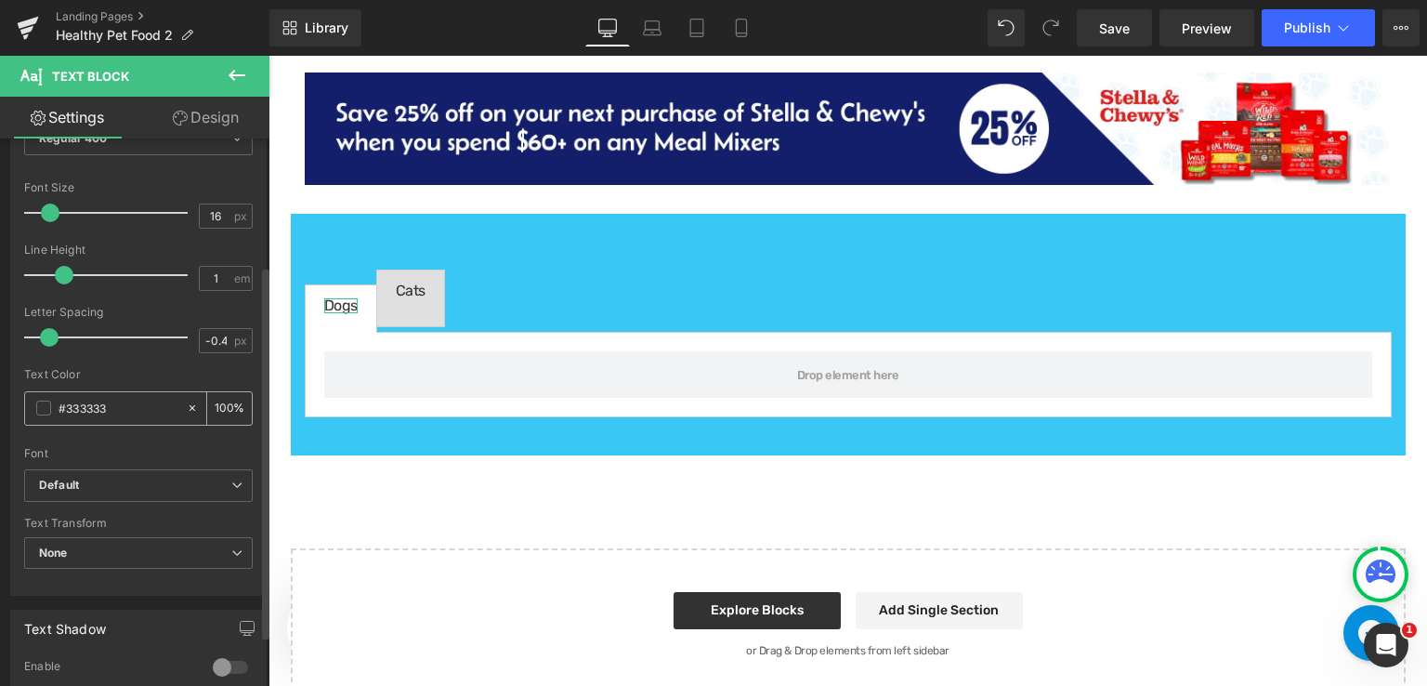
click at [127, 406] on input "#333333" at bounding box center [118, 408] width 119 height 20
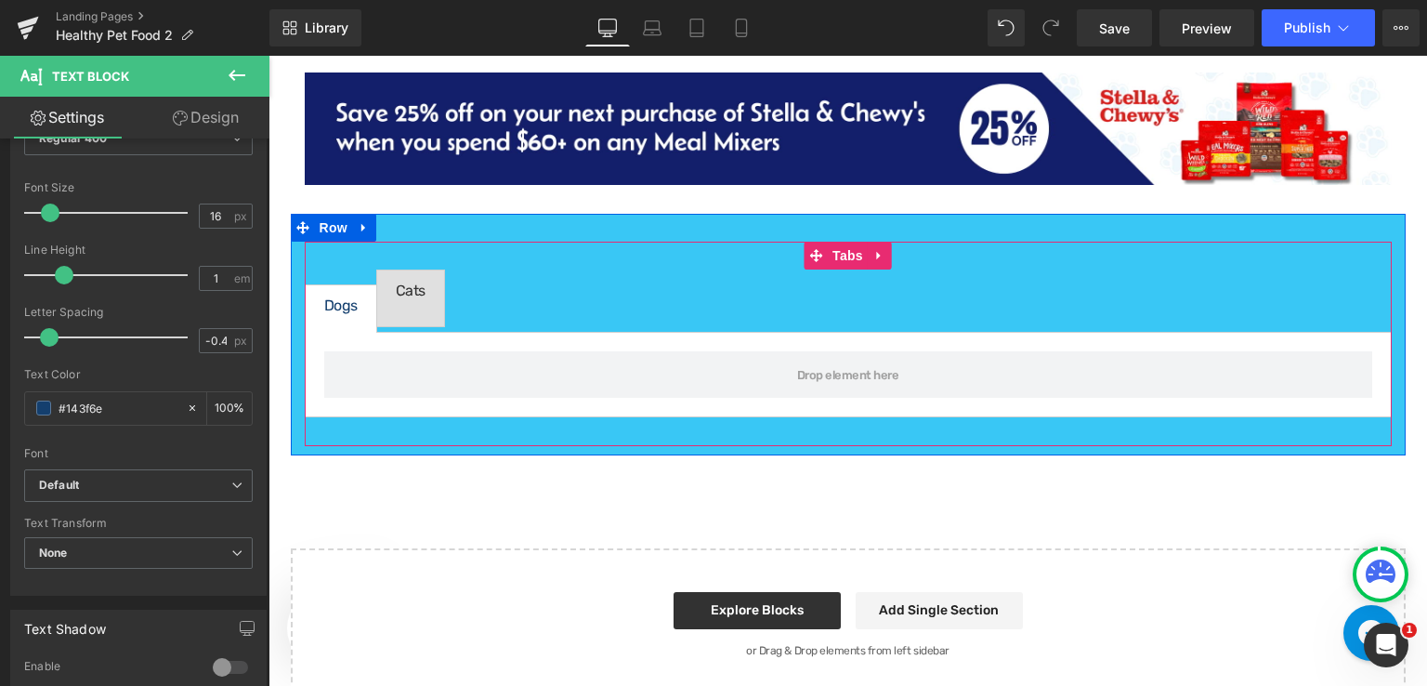
type input "#143f6e"
click at [421, 287] on div at bounding box center [423, 298] width 5 height 30
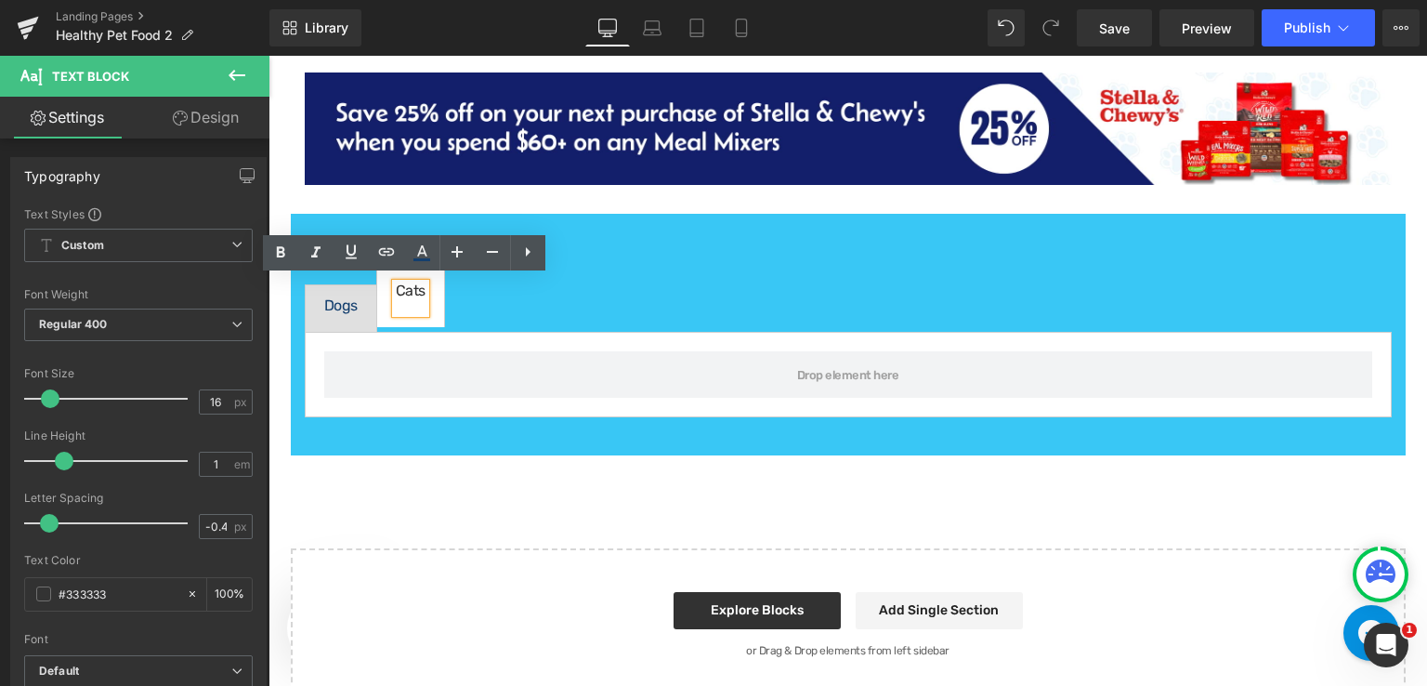
click at [409, 292] on div "Cats" at bounding box center [411, 298] width 30 height 30
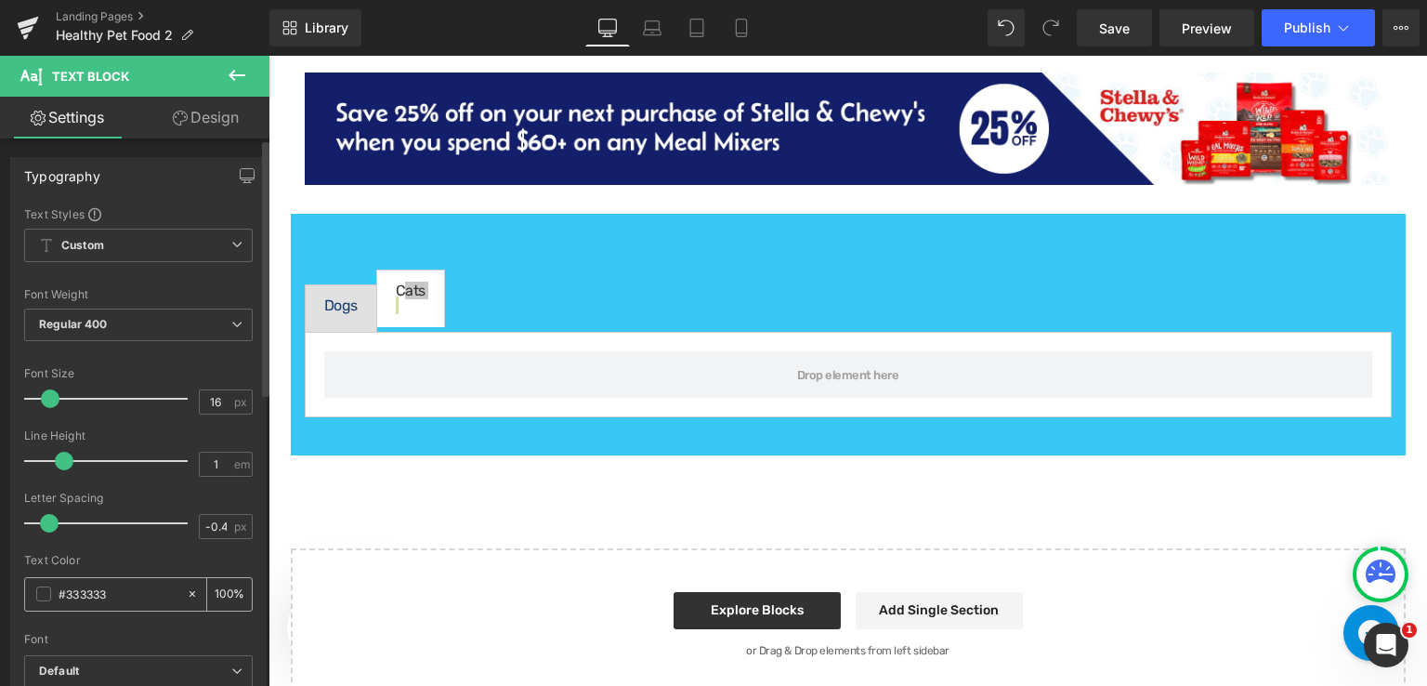
click at [146, 596] on input "#333333" at bounding box center [118, 594] width 119 height 20
paste input "143f6e"
click at [168, 558] on div "Text Color" at bounding box center [138, 560] width 229 height 13
type input "#143f6e"
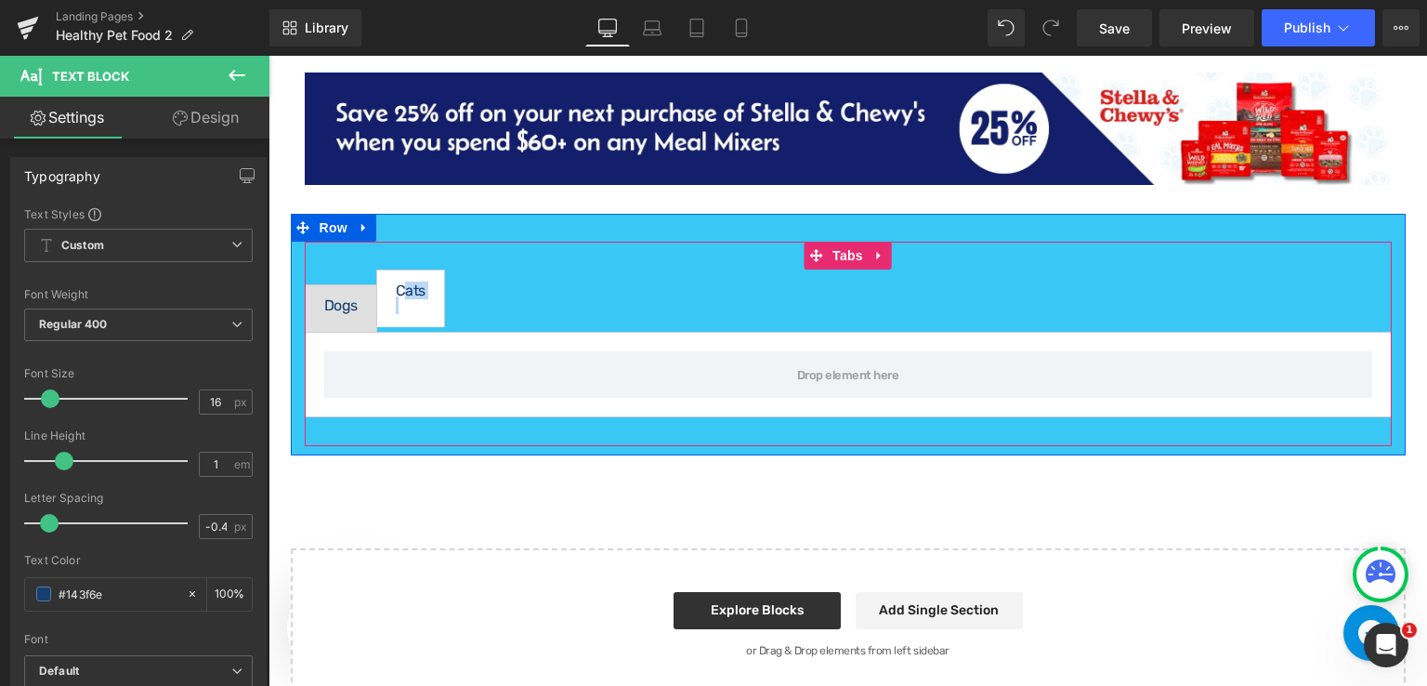
click at [361, 297] on span "Dogs Text Block" at bounding box center [341, 308] width 71 height 46
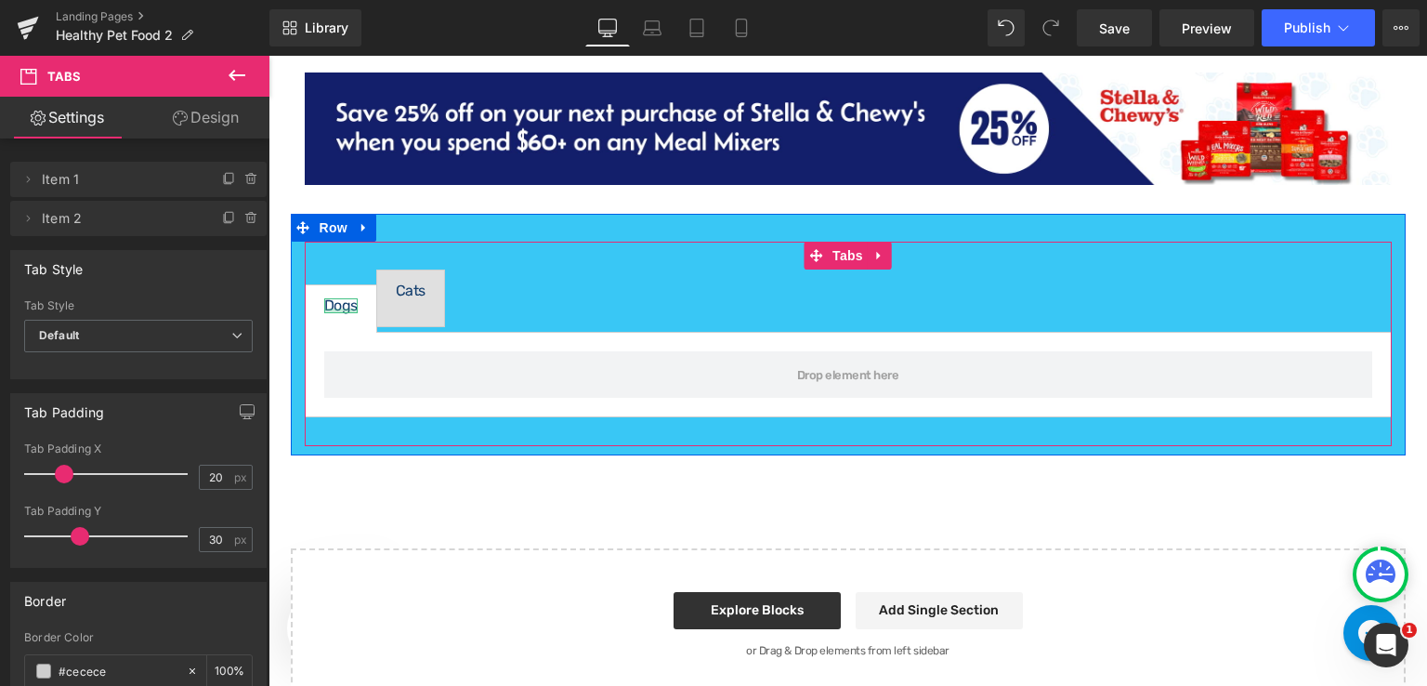
click at [338, 308] on div at bounding box center [340, 310] width 33 height 5
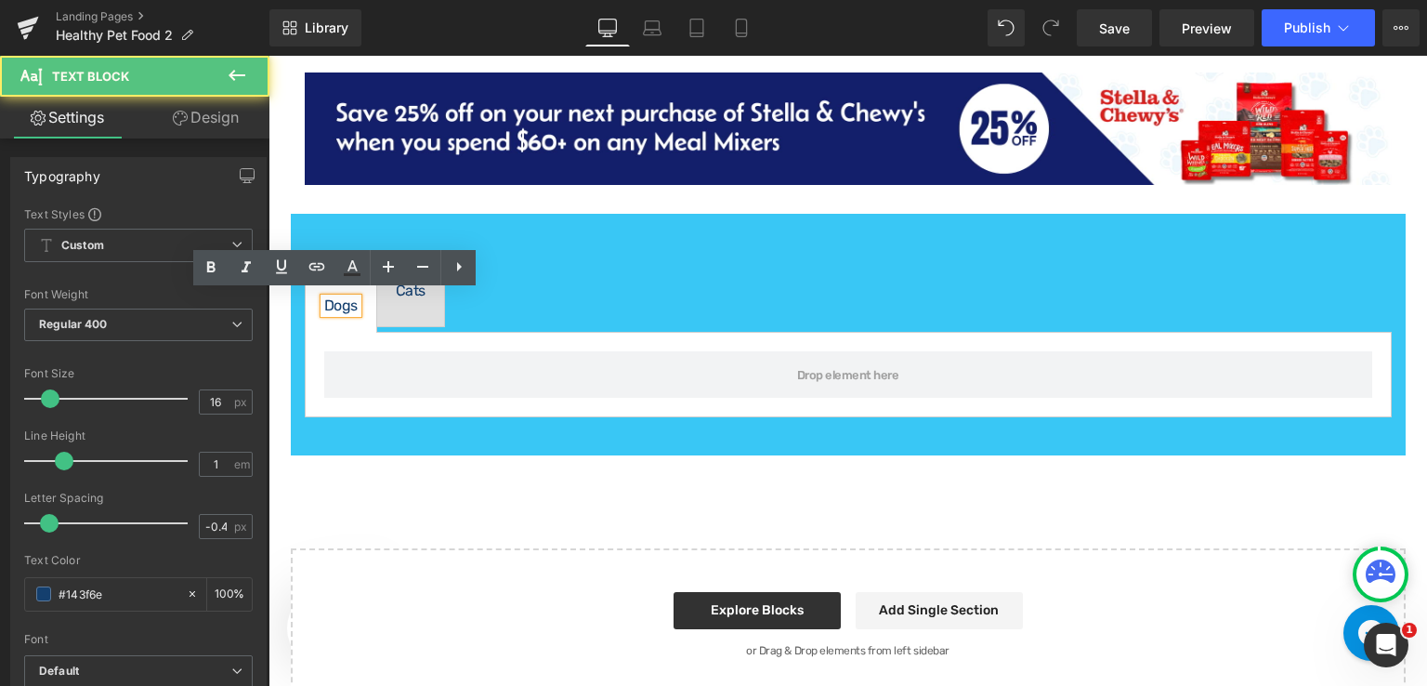
click at [338, 305] on div "Dogs" at bounding box center [340, 305] width 33 height 15
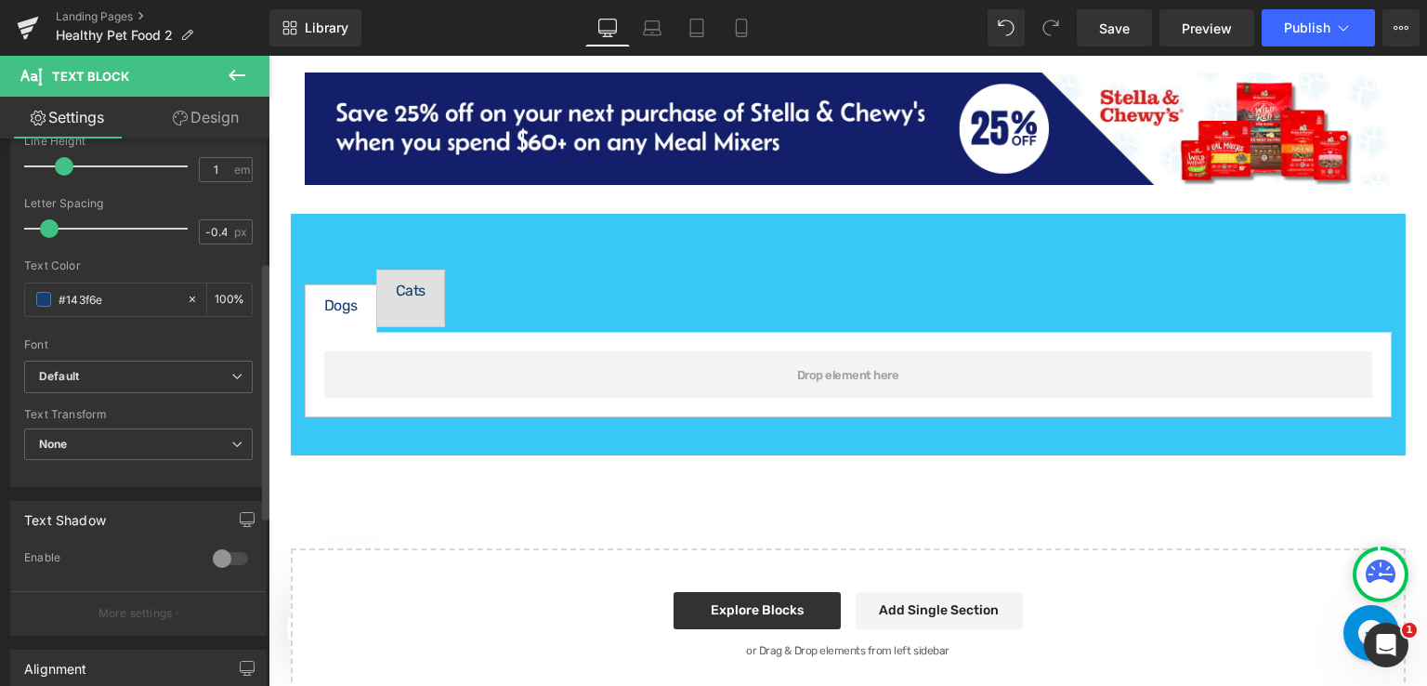
scroll to position [253, 0]
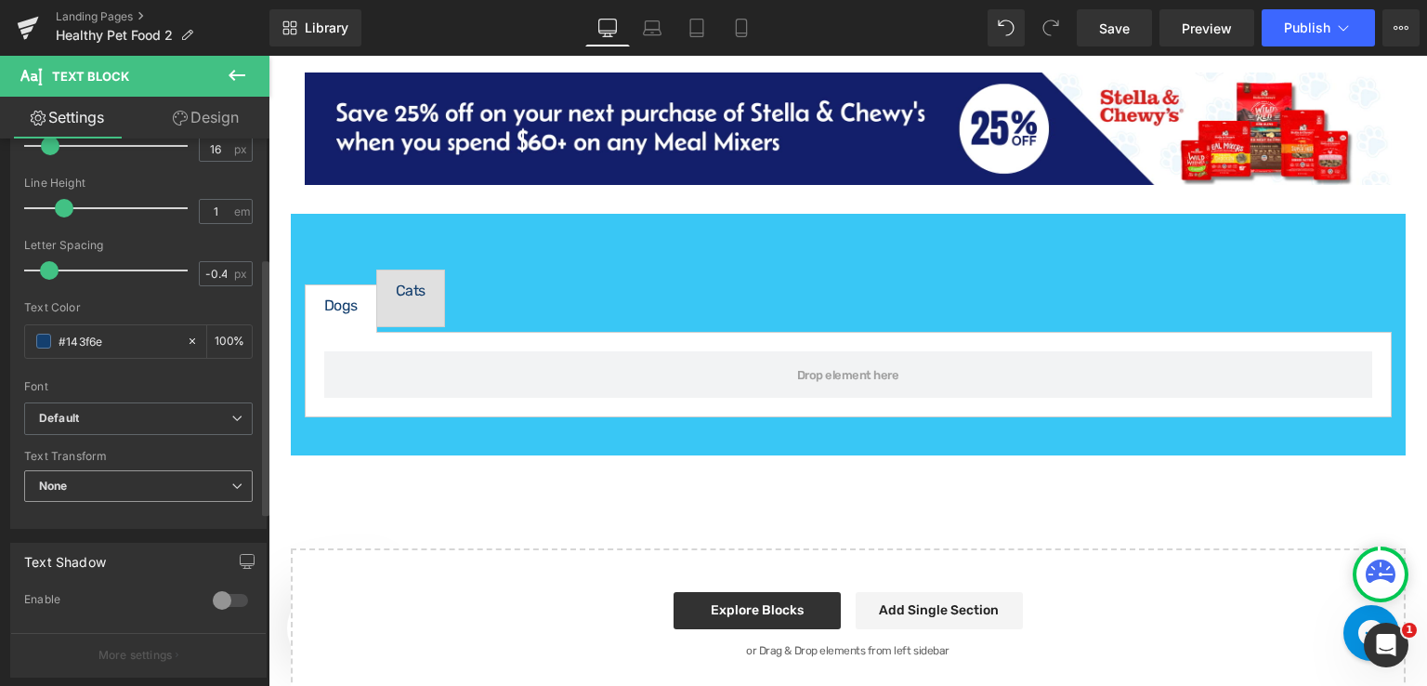
click at [231, 487] on icon at bounding box center [236, 485] width 11 height 11
click at [225, 452] on div "Text Transform" at bounding box center [138, 456] width 229 height 13
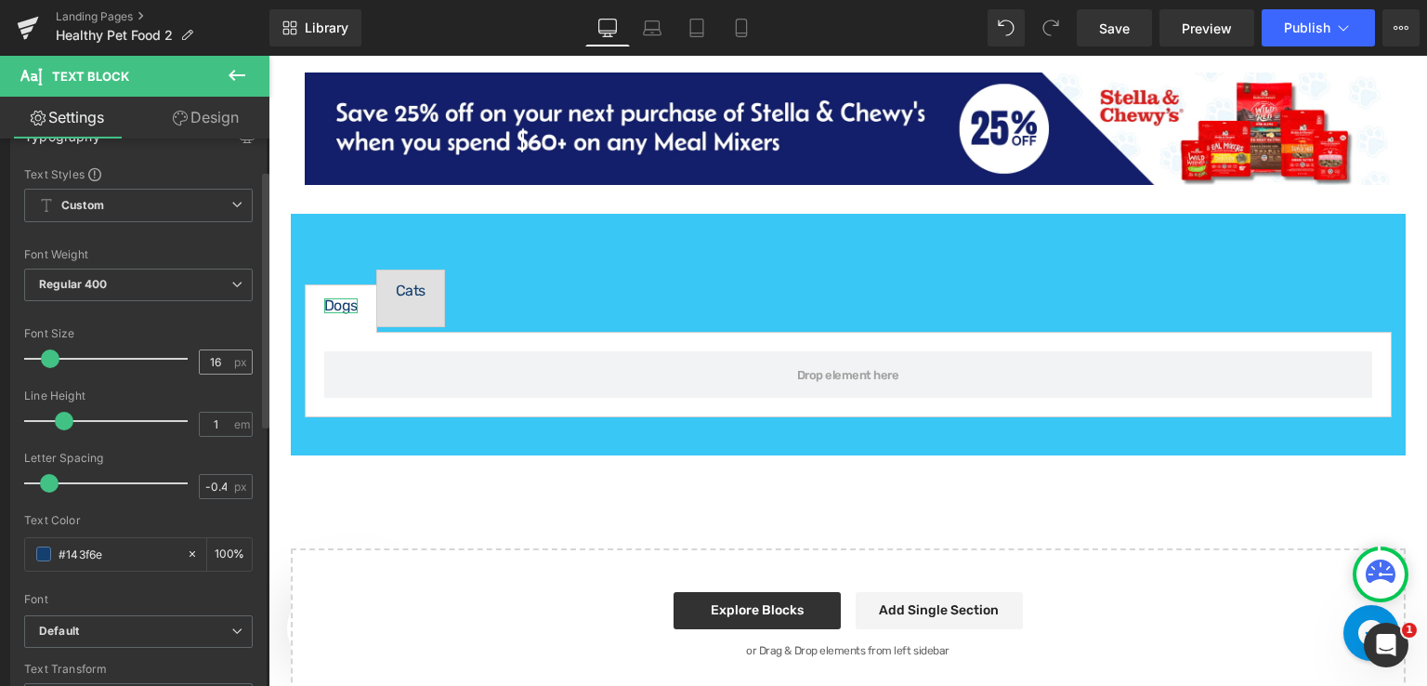
scroll to position [0, 0]
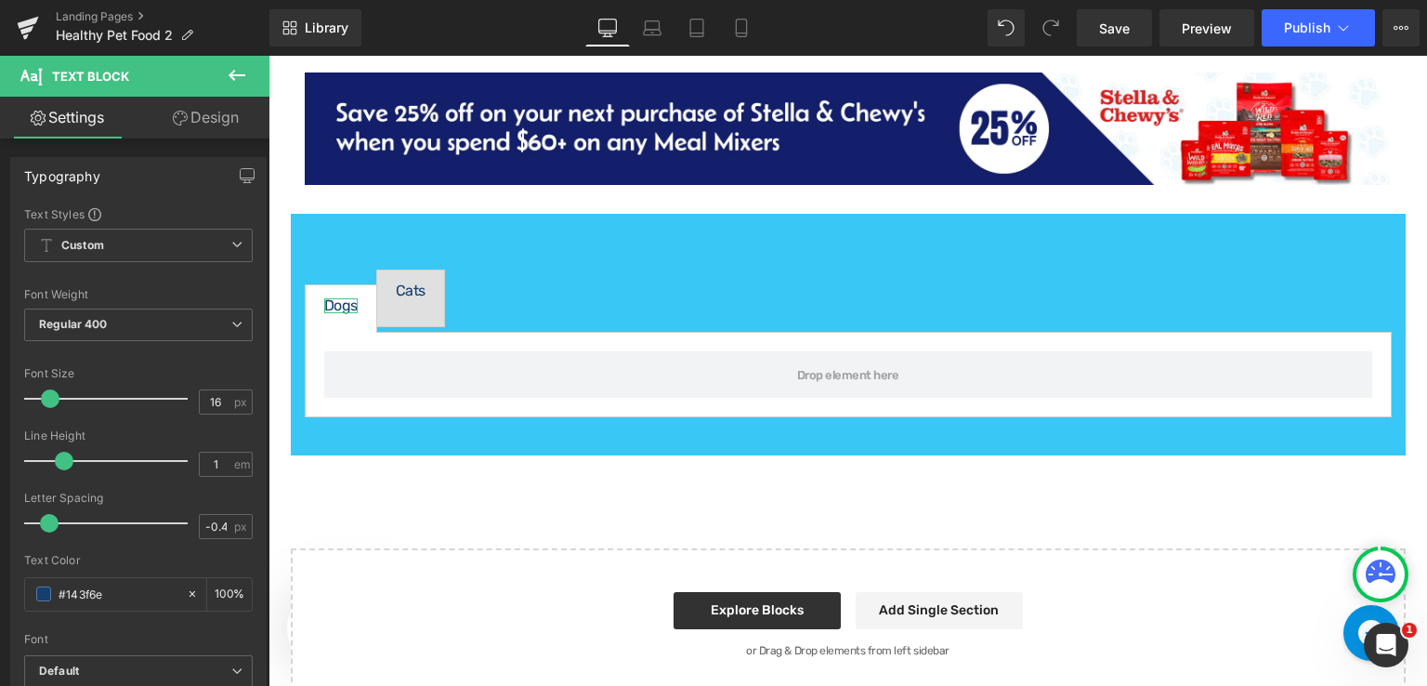
click at [209, 120] on link "Design" at bounding box center [205, 118] width 135 height 42
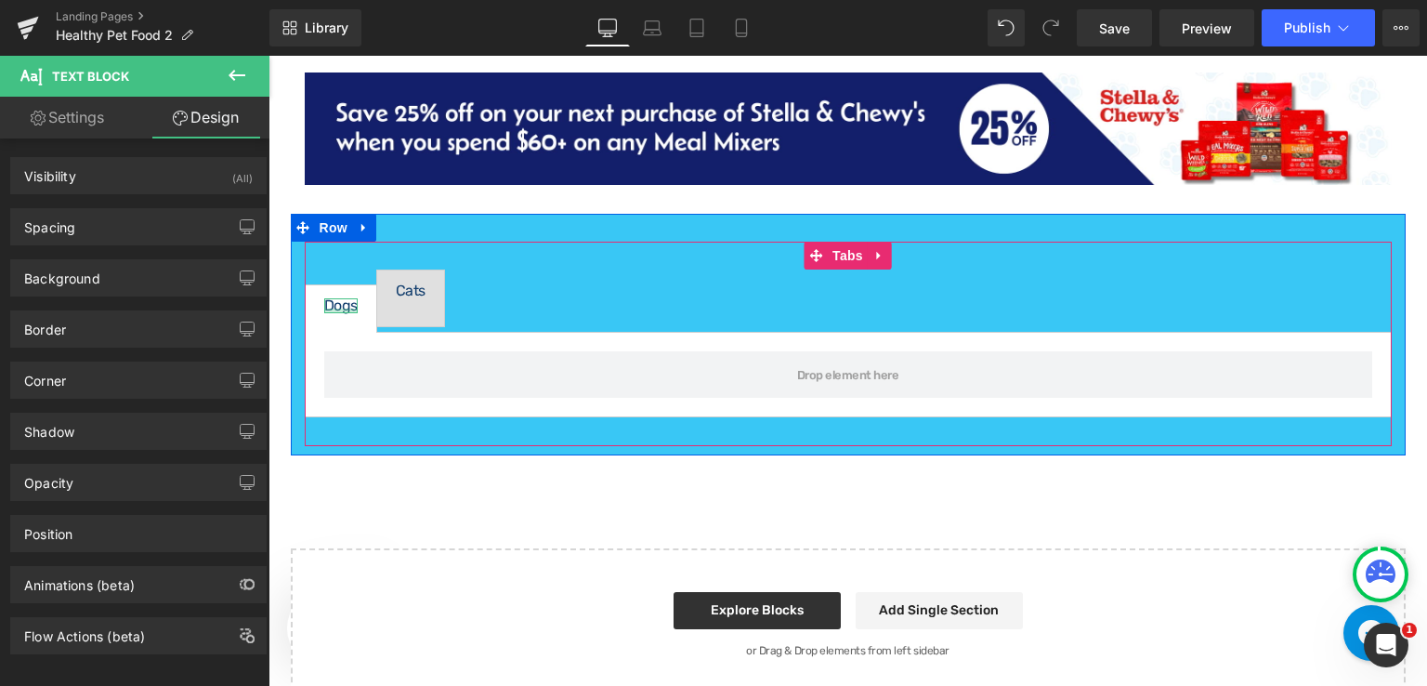
click at [344, 308] on div at bounding box center [340, 310] width 33 height 5
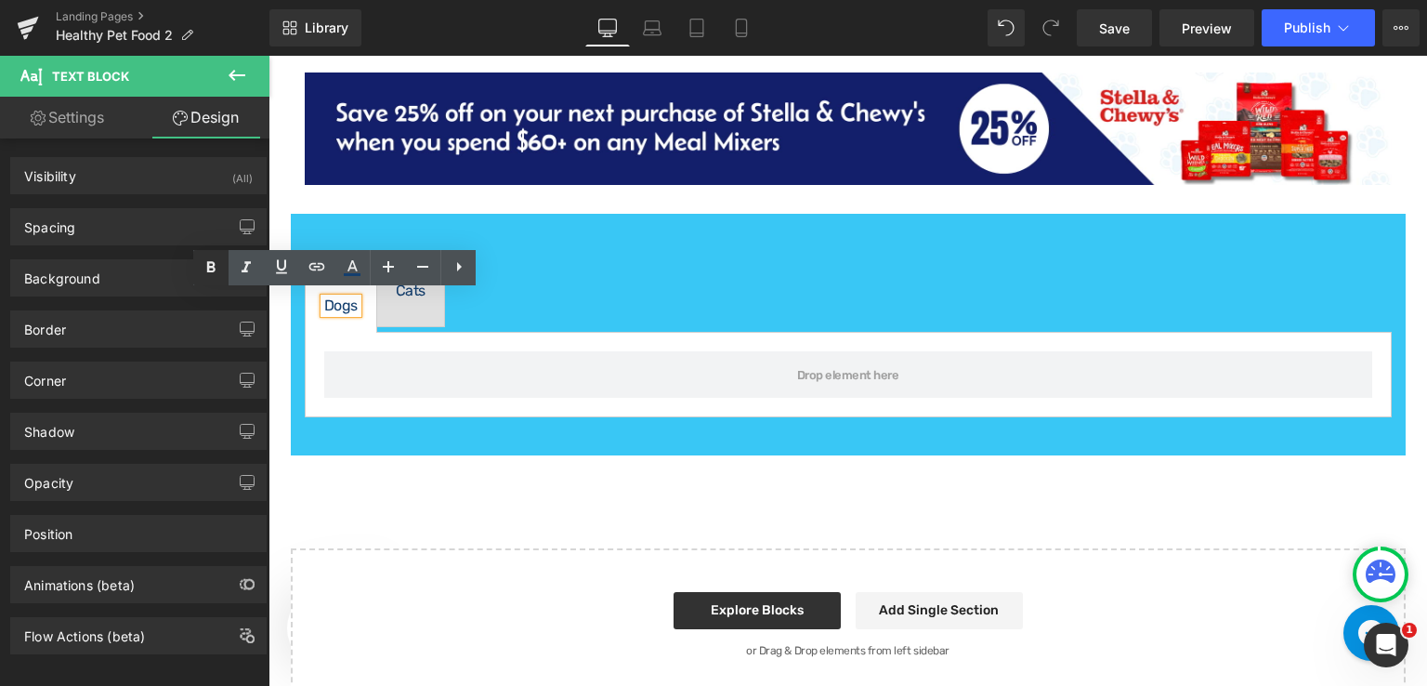
click at [210, 263] on icon at bounding box center [211, 267] width 8 height 11
click at [415, 293] on div "Cats" at bounding box center [413, 298] width 30 height 30
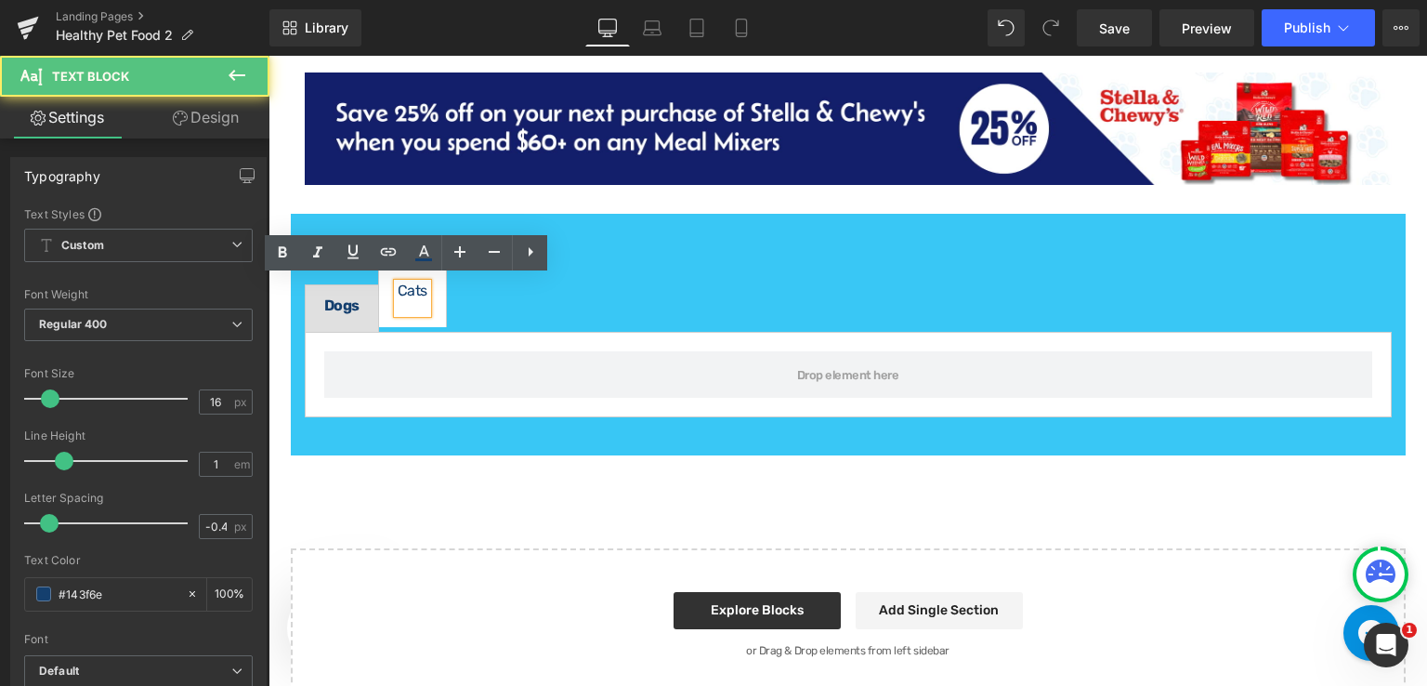
click at [413, 298] on div at bounding box center [413, 305] width 30 height 15
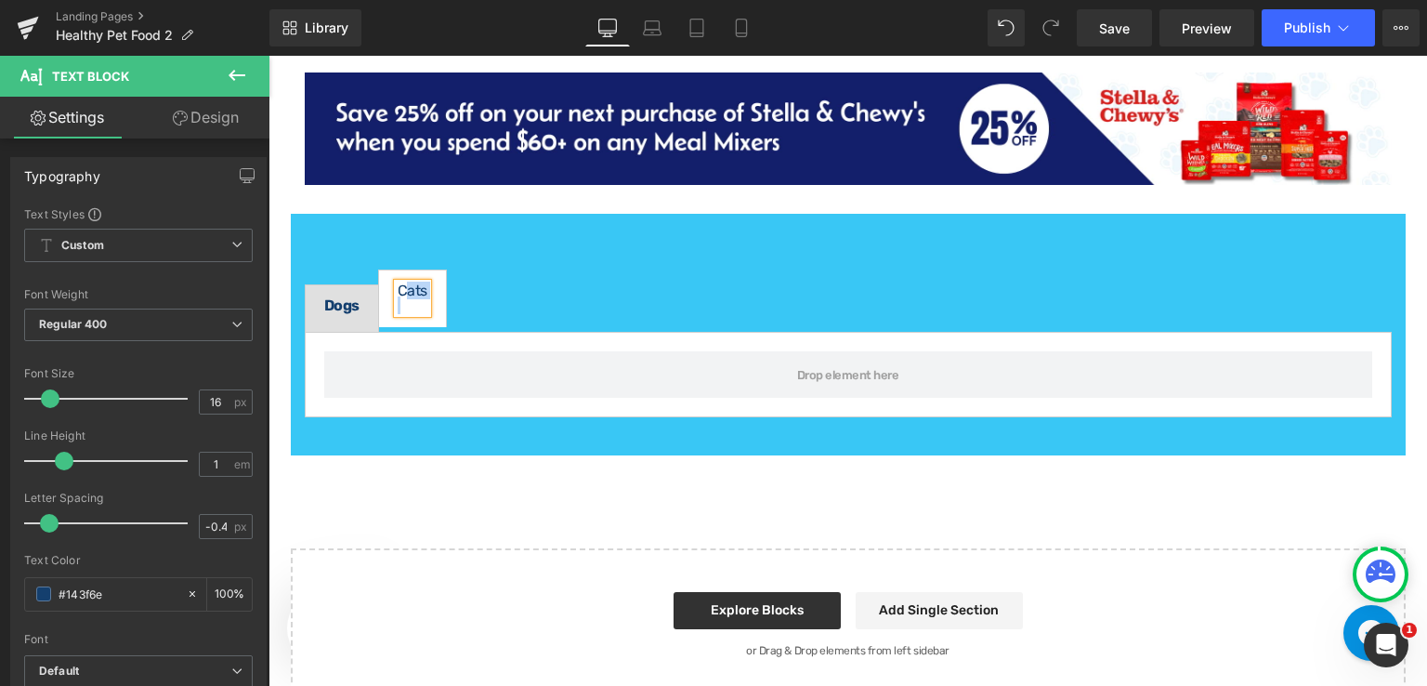
click at [406, 301] on div at bounding box center [413, 305] width 30 height 15
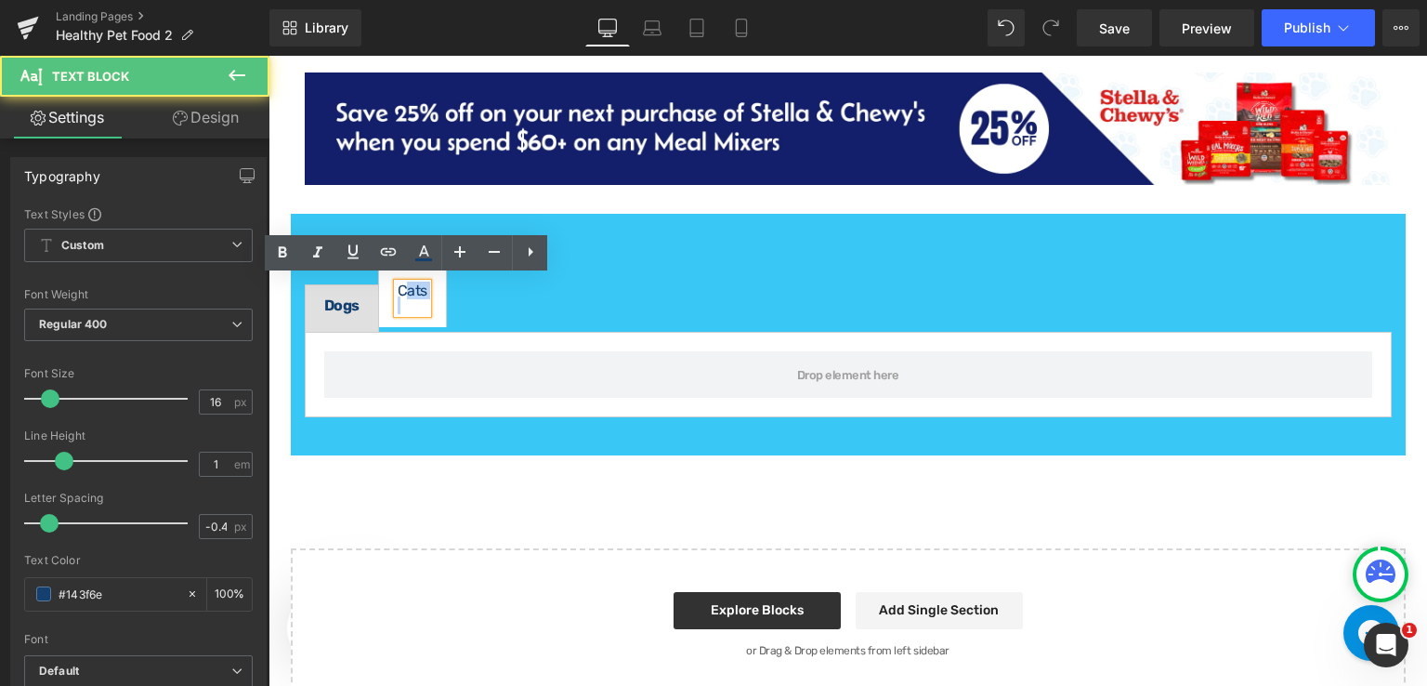
drag, startPoint x: 420, startPoint y: 287, endPoint x: 383, endPoint y: 287, distance: 37.2
click at [383, 287] on span "Cats Text Block" at bounding box center [412, 298] width 67 height 56
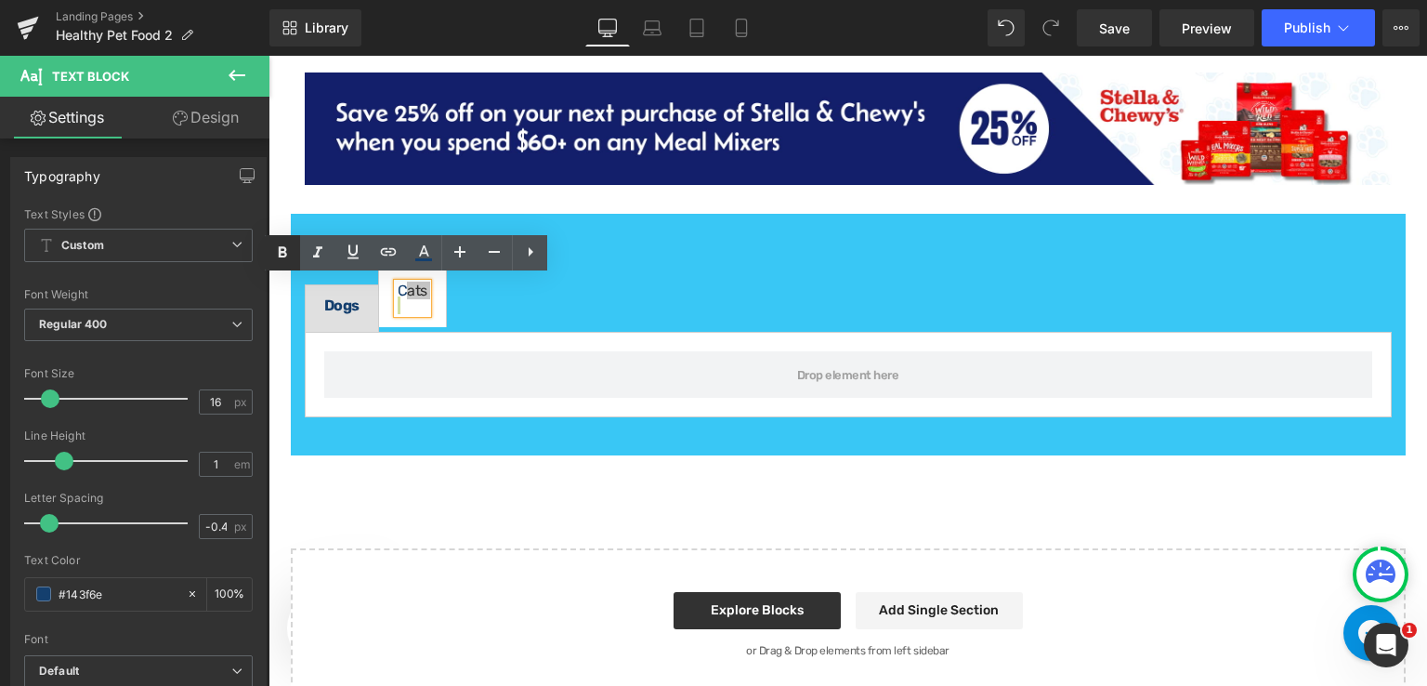
click at [284, 259] on icon at bounding box center [282, 253] width 22 height 22
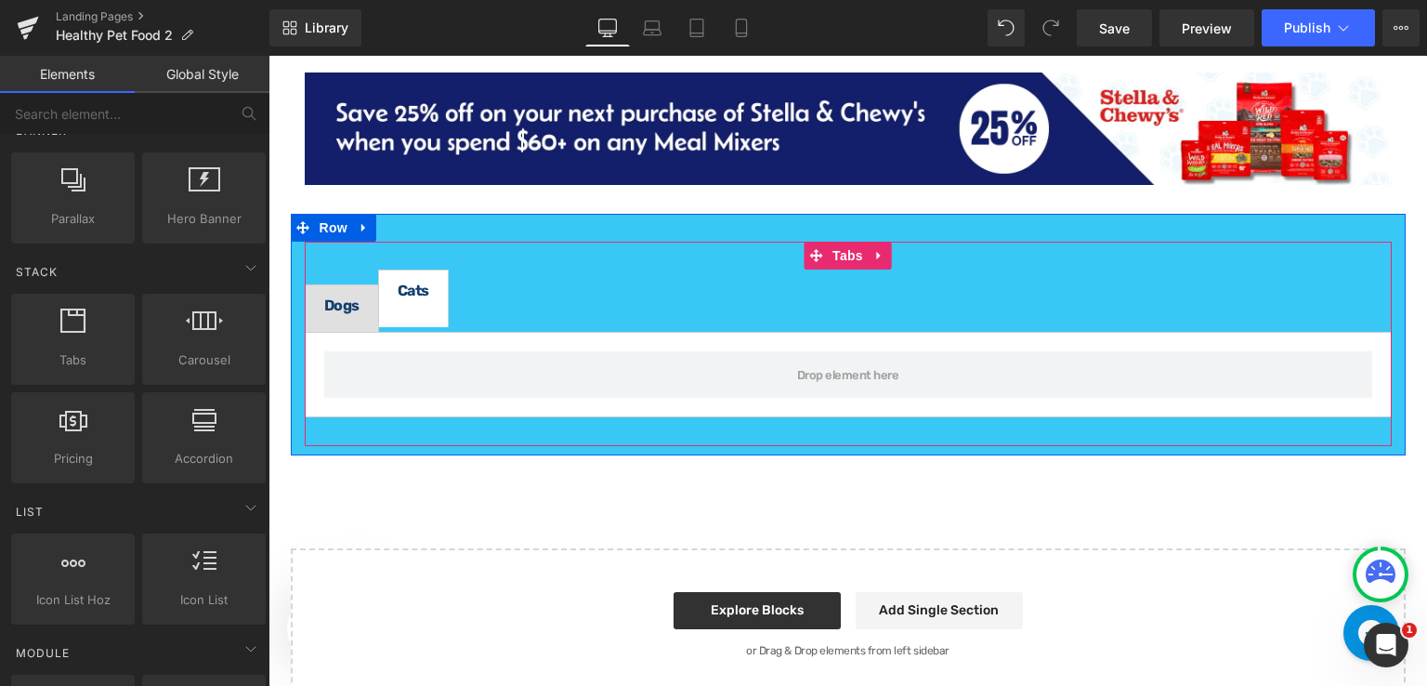
click at [356, 318] on span "Dogs Text Block" at bounding box center [342, 308] width 72 height 46
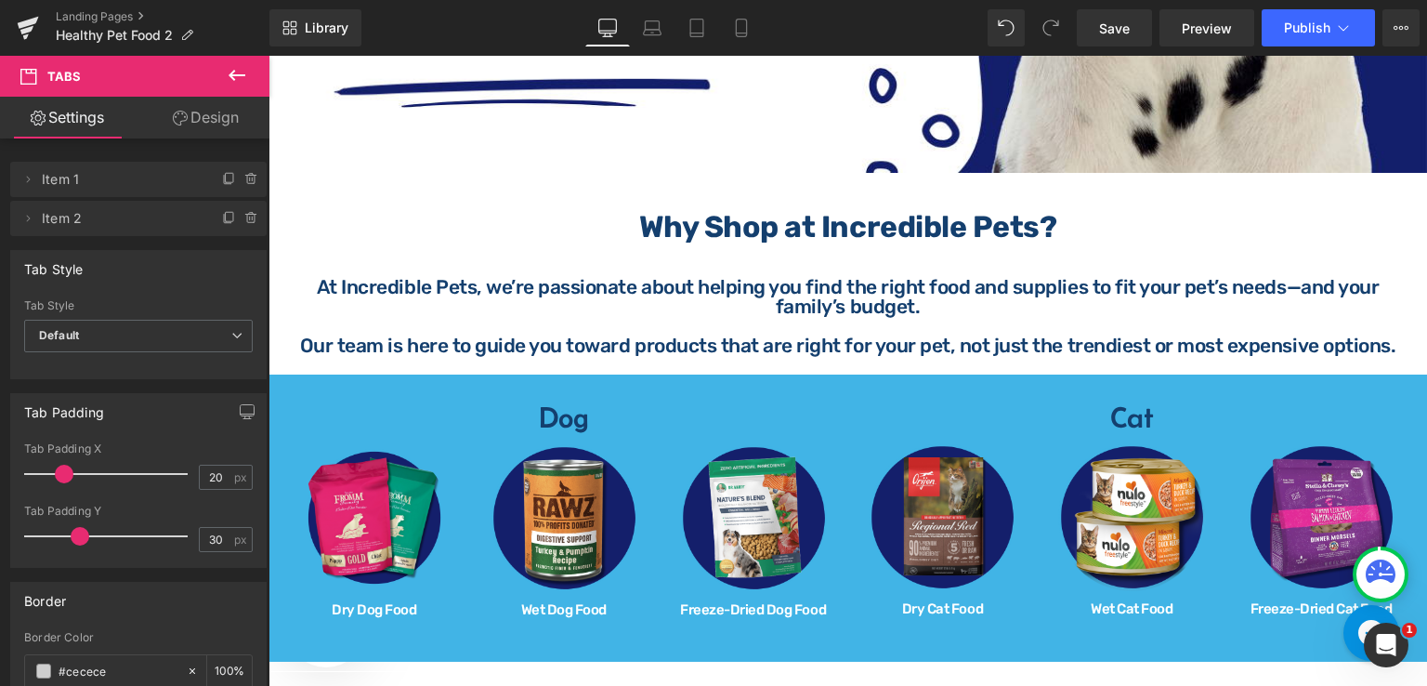
scroll to position [743, 0]
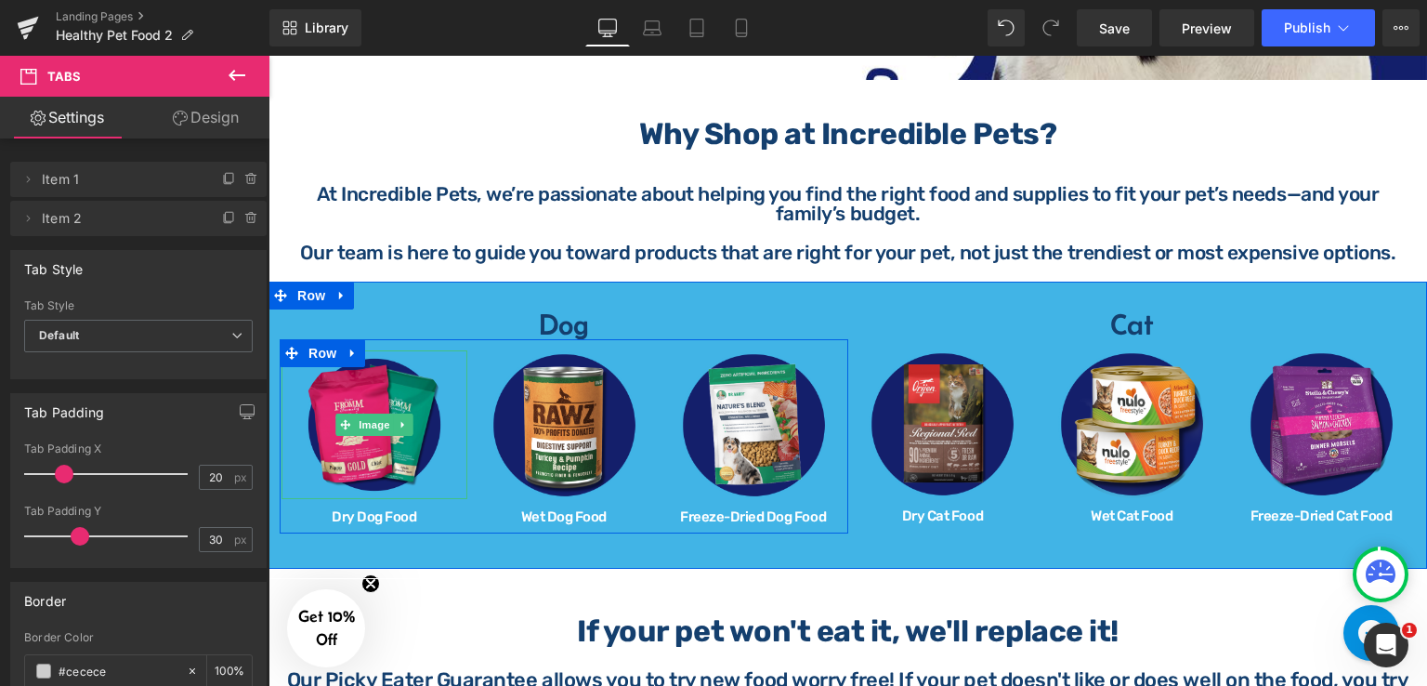
click at [293, 372] on link at bounding box center [375, 424] width 186 height 149
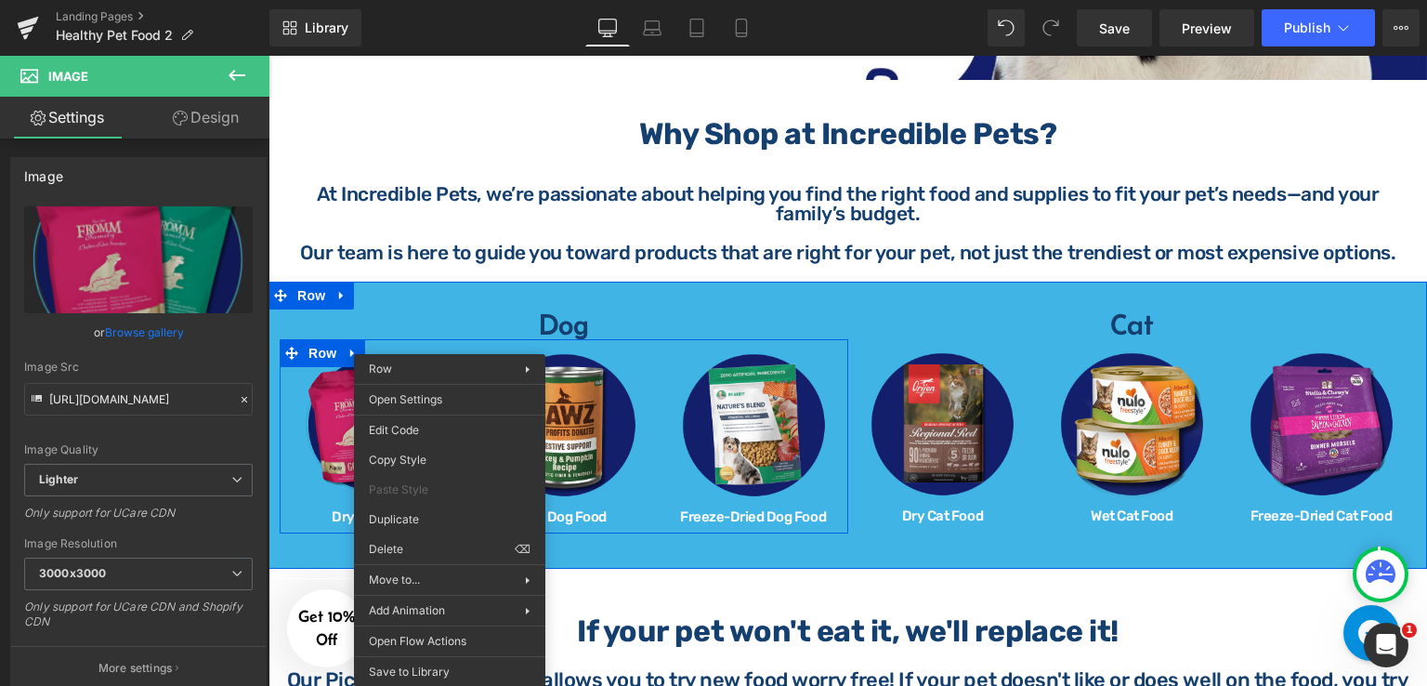
click at [344, 352] on div "Image Dry Dog Food Heading Image Wet Dog Food Heading Image Freeze-Dried Dog Fo…" at bounding box center [564, 436] width 569 height 194
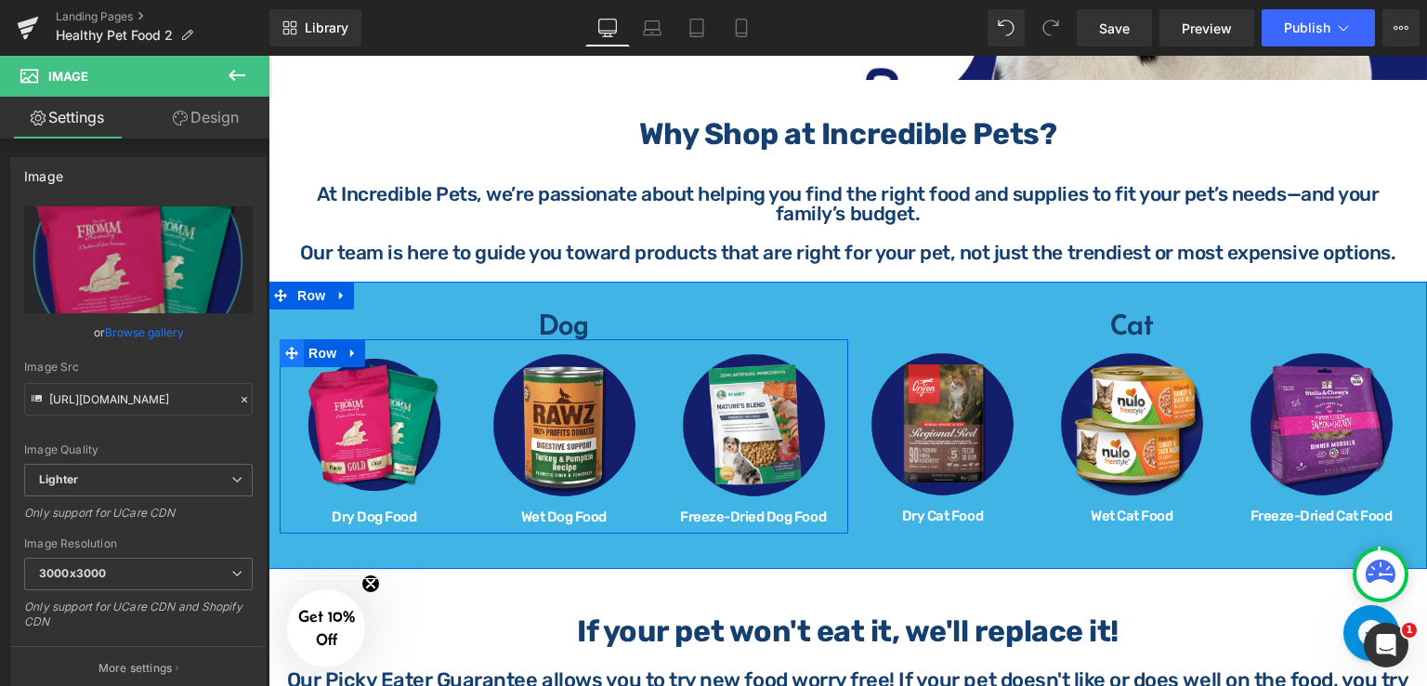
click at [286, 348] on icon at bounding box center [291, 353] width 13 height 13
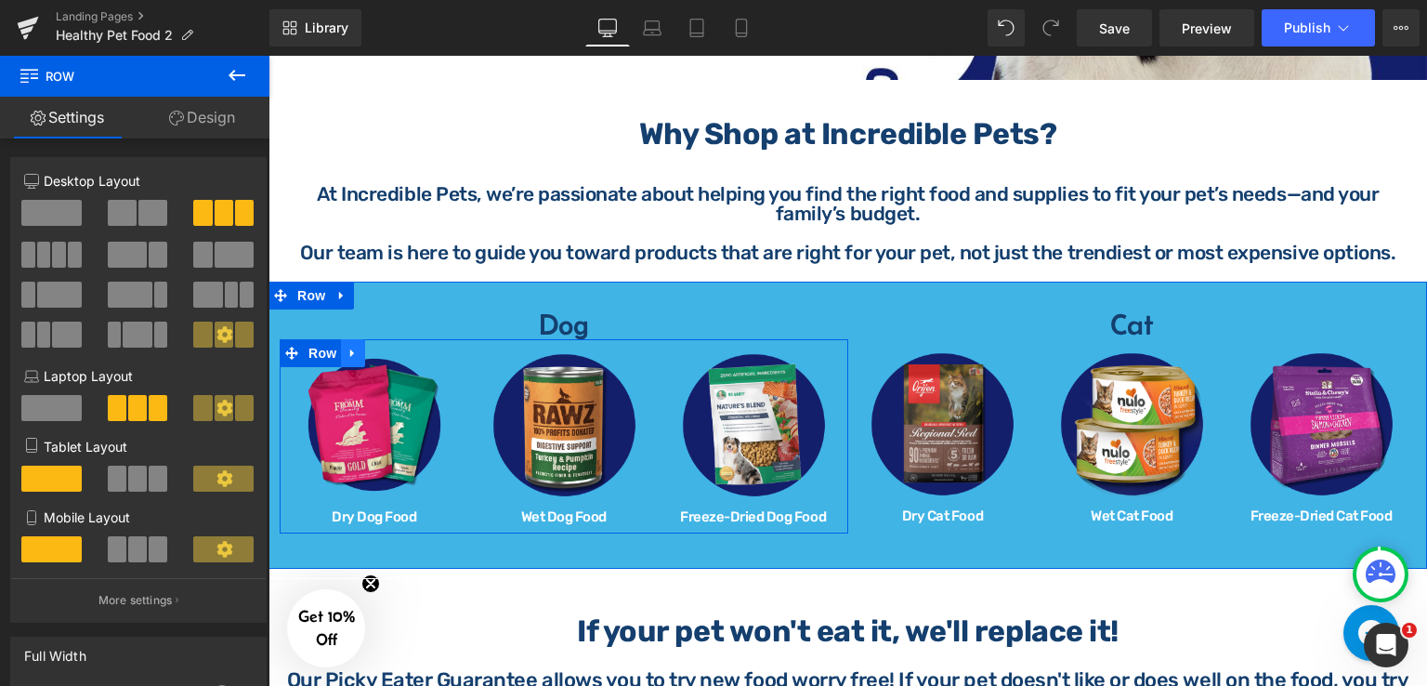
click at [348, 347] on icon at bounding box center [353, 354] width 13 height 14
click at [371, 348] on icon at bounding box center [377, 353] width 13 height 13
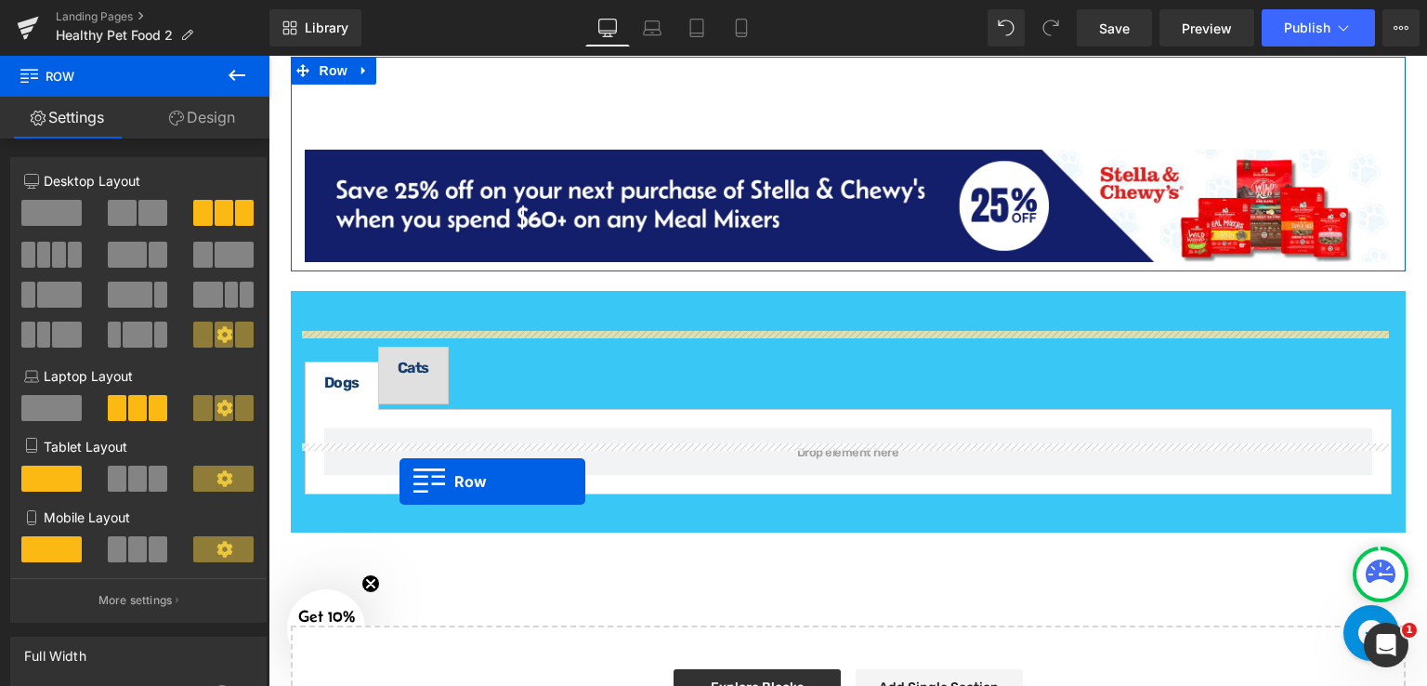
scroll to position [2256, 0]
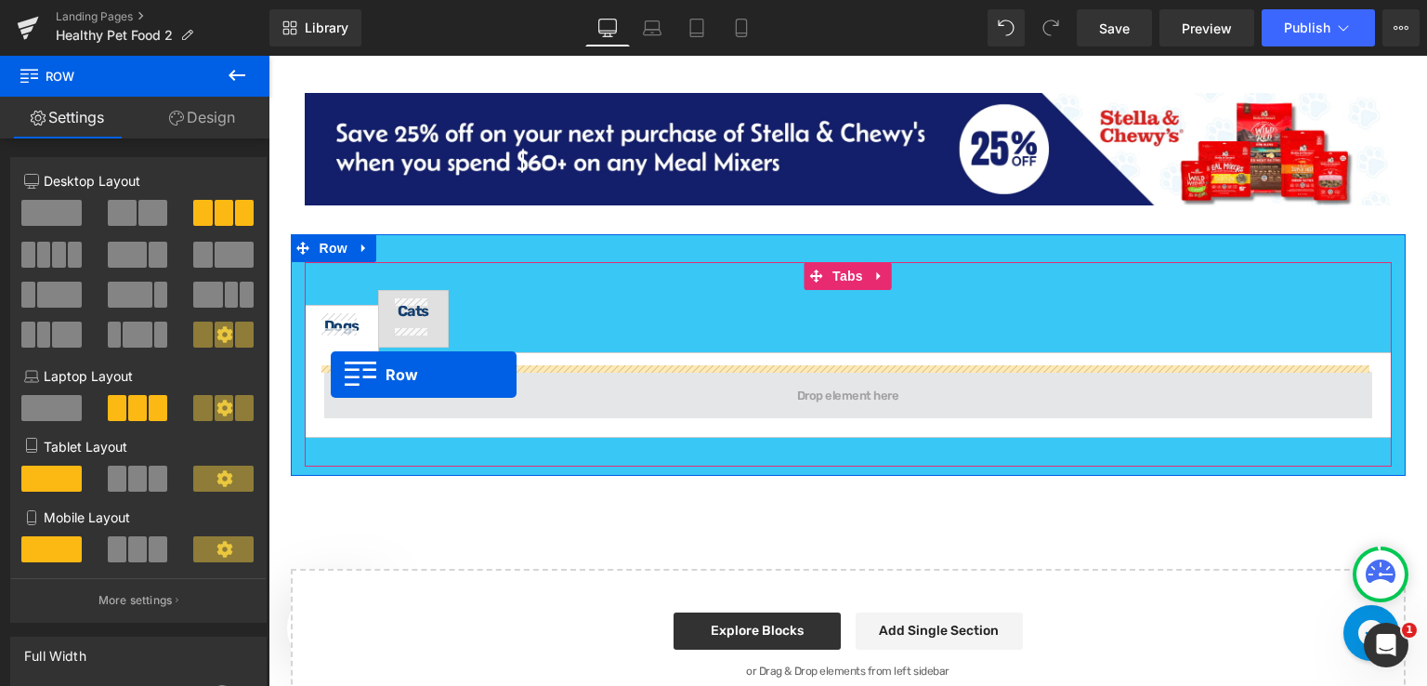
drag, startPoint x: 286, startPoint y: 141, endPoint x: 331, endPoint y: 374, distance: 237.4
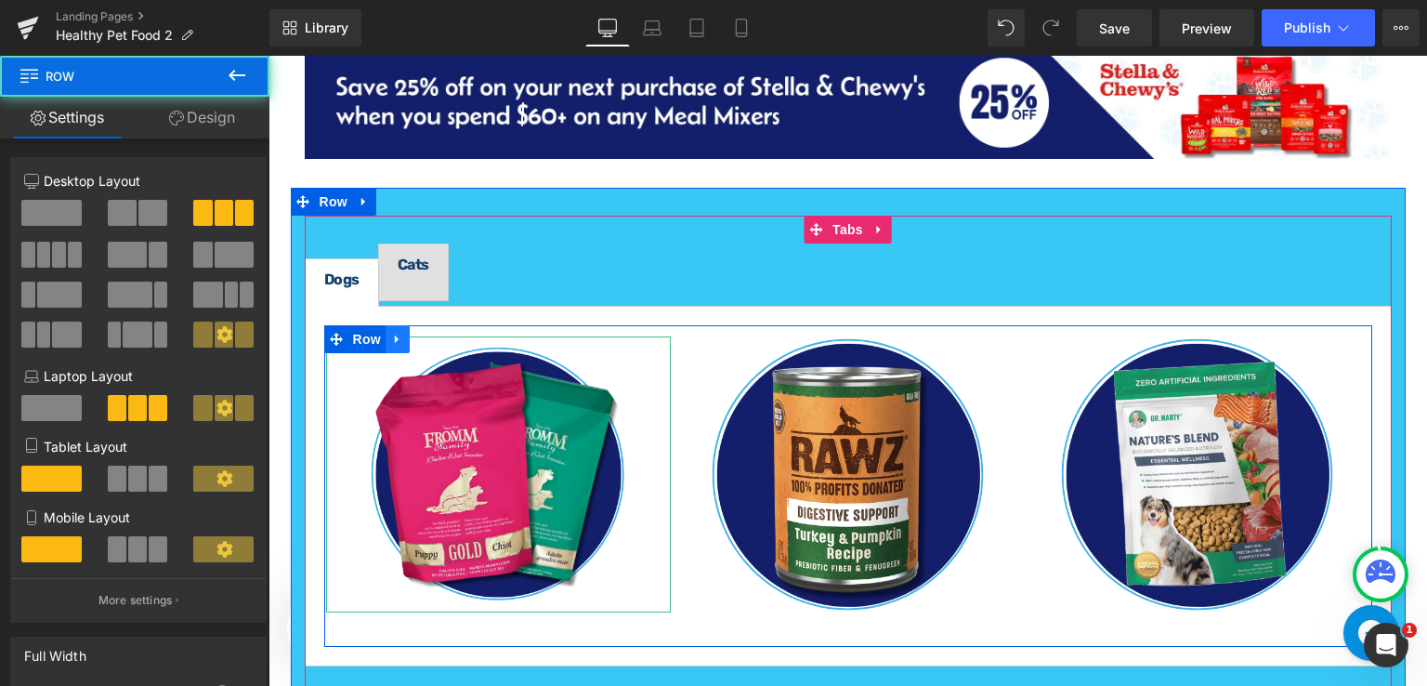
scroll to position [2209, 0]
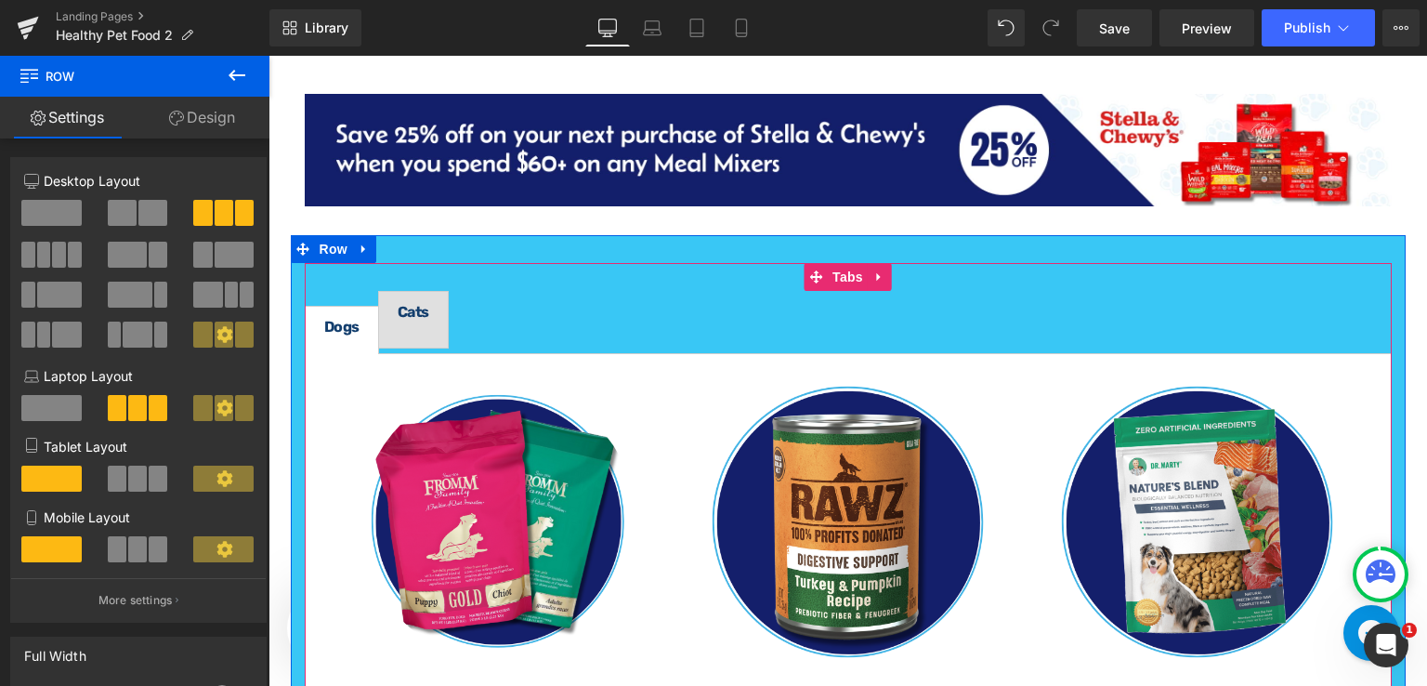
click at [1376, 428] on div "Image Dry Dog Food Heading Image Wet Dog Food Heading Image Freeze-Dried Dog Fo…" at bounding box center [848, 533] width 1087 height 361
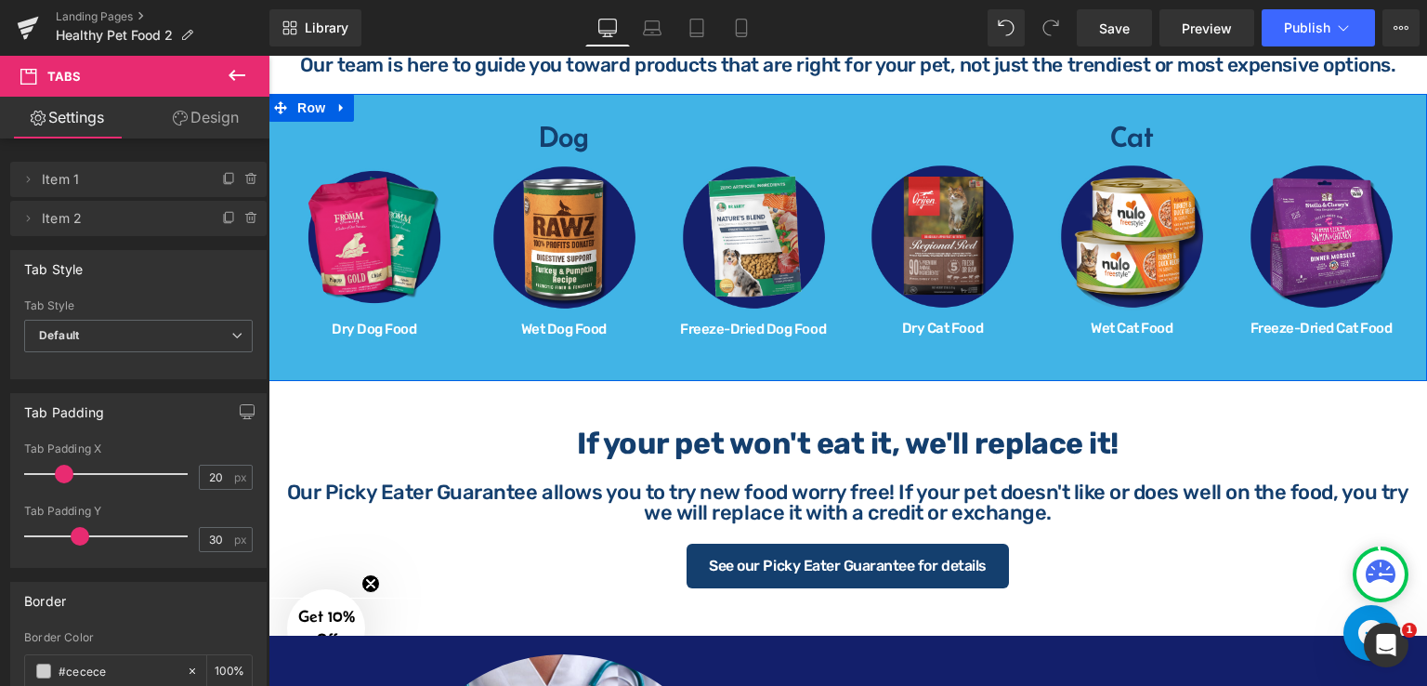
scroll to position [908, 0]
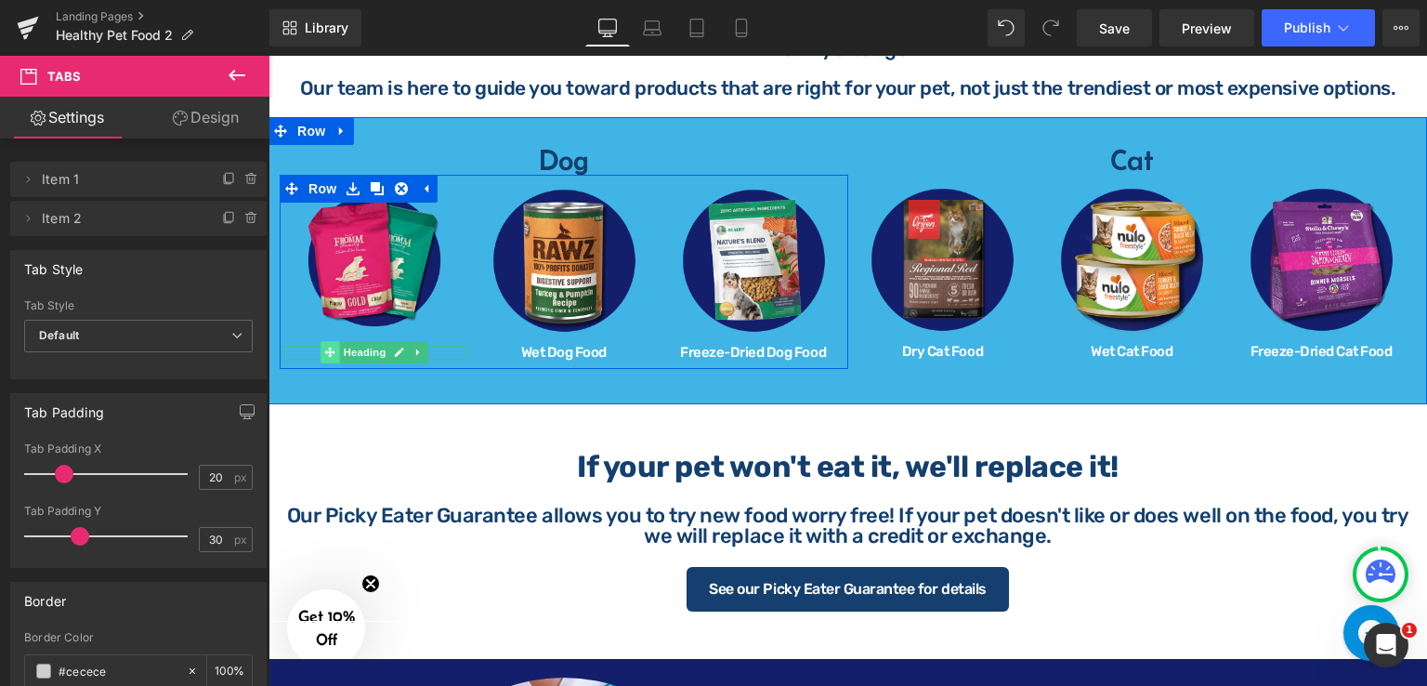
click at [325, 347] on icon at bounding box center [330, 352] width 10 height 11
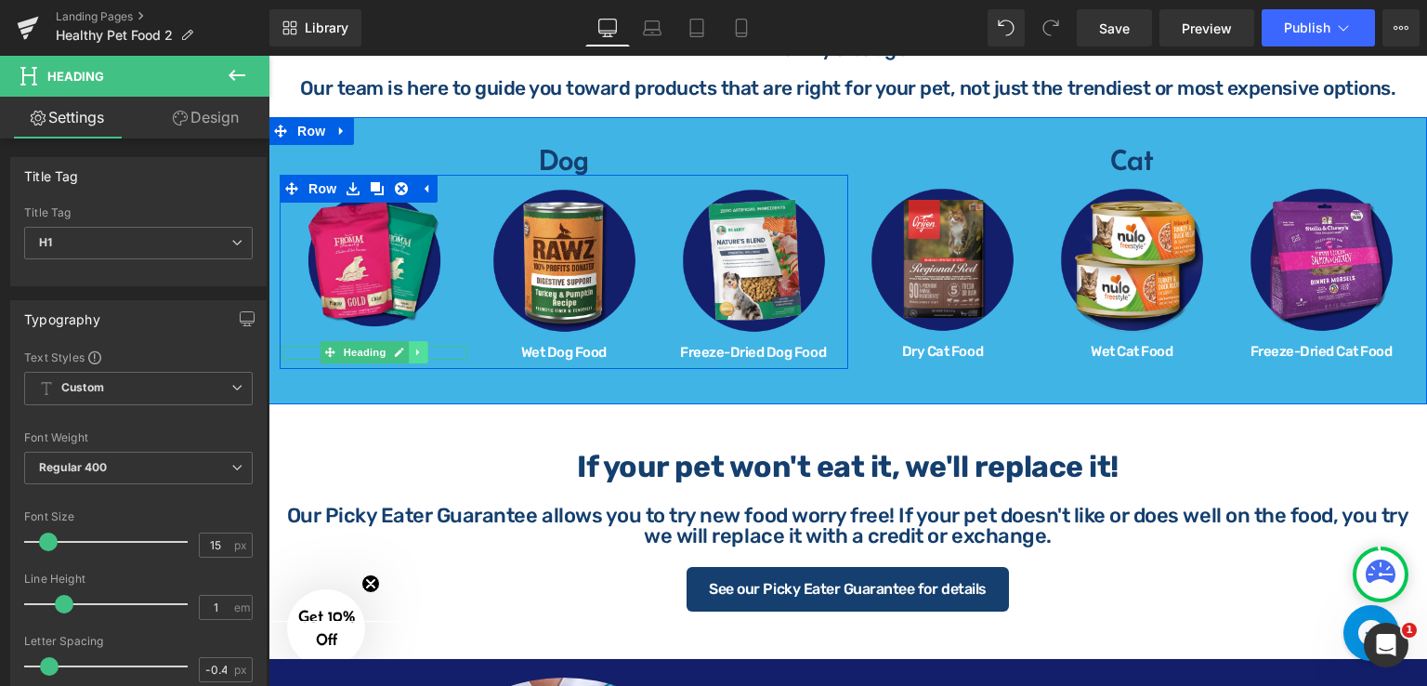
click at [416, 349] on icon at bounding box center [417, 352] width 3 height 7
click at [404, 348] on icon at bounding box center [409, 353] width 10 height 10
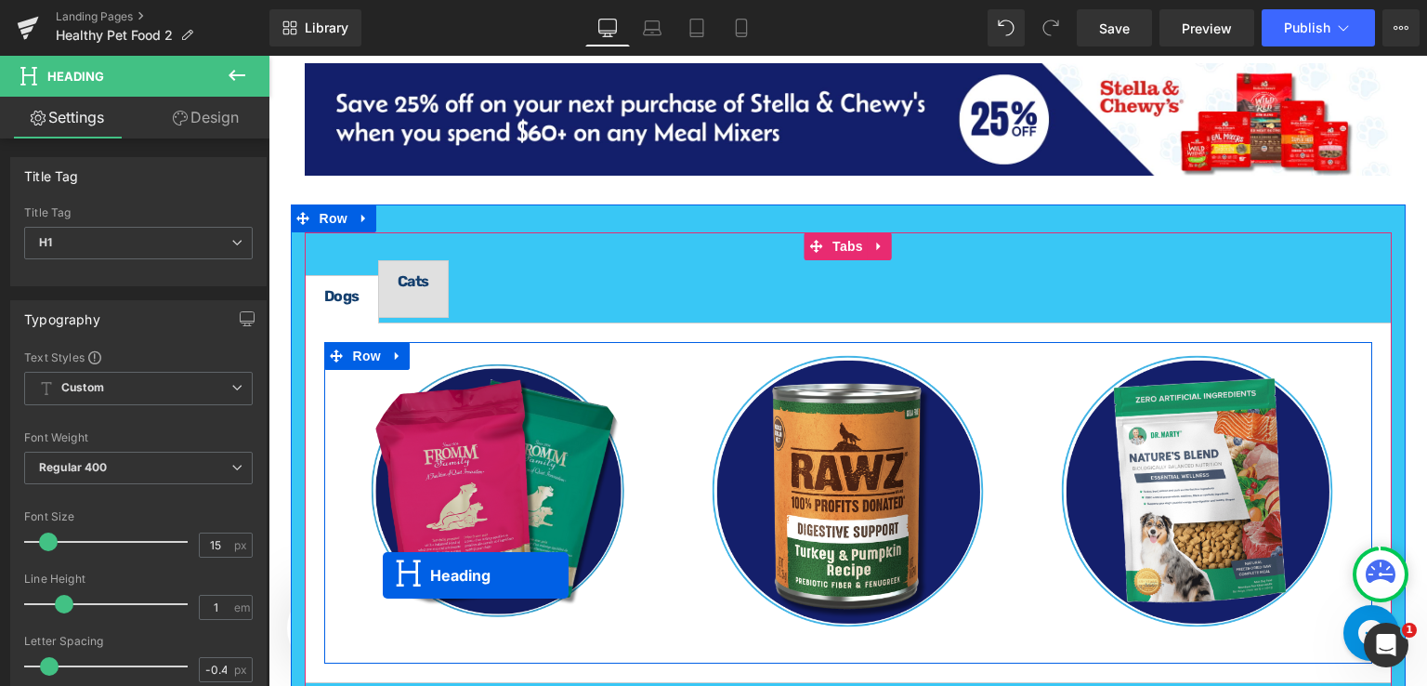
scroll to position [2394, 0]
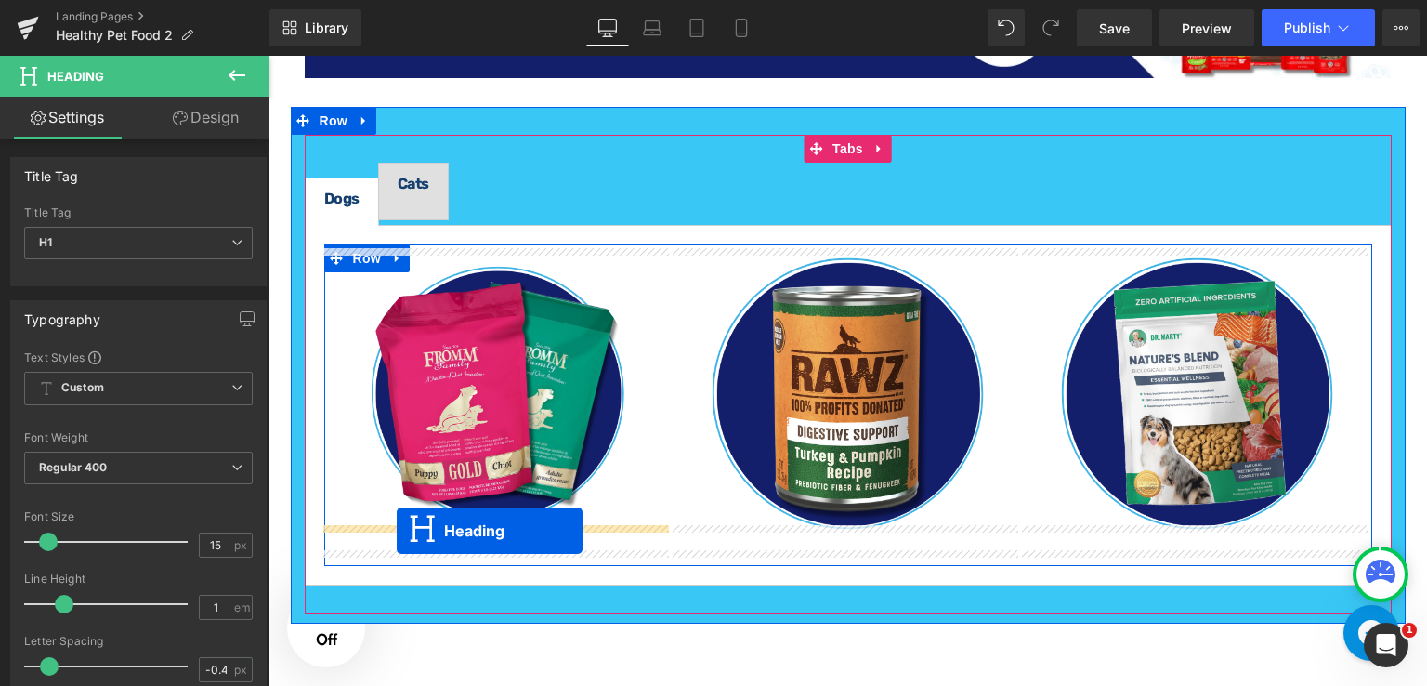
drag, startPoint x: 325, startPoint y: 373, endPoint x: 397, endPoint y: 531, distance: 174.2
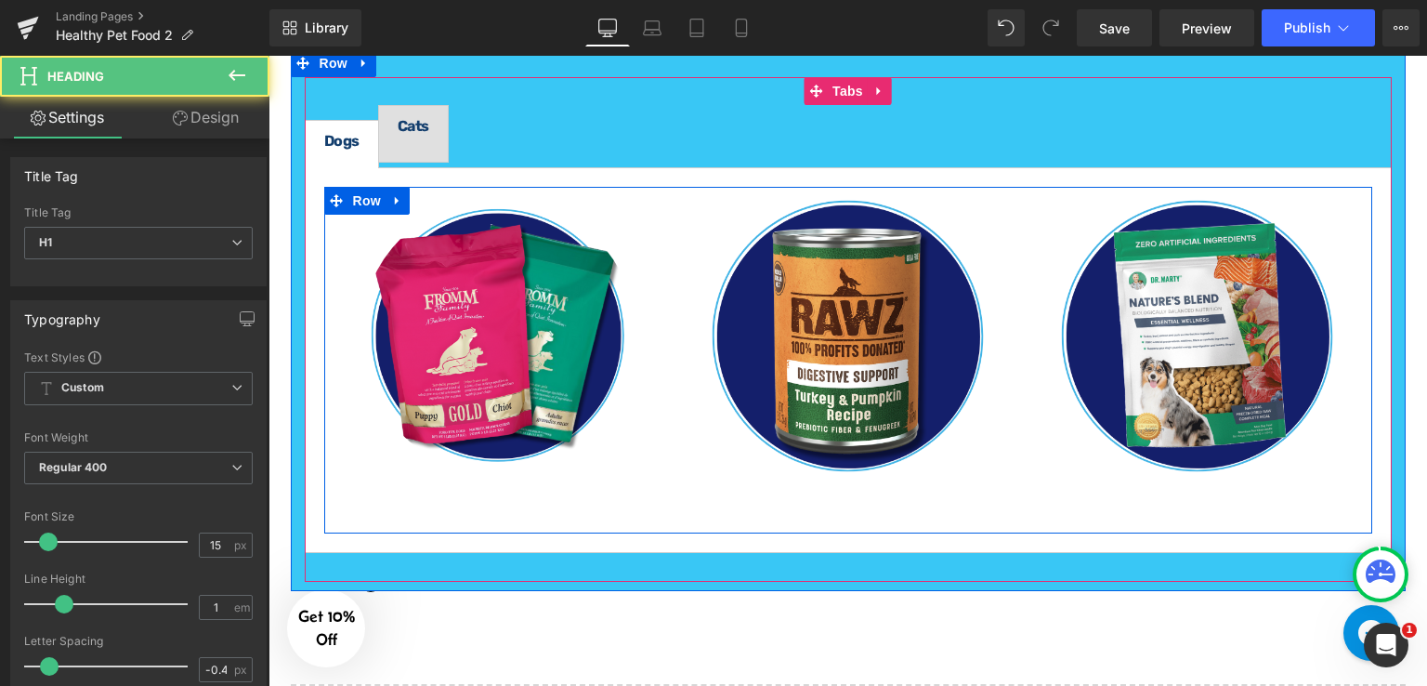
scroll to position [2337, 0]
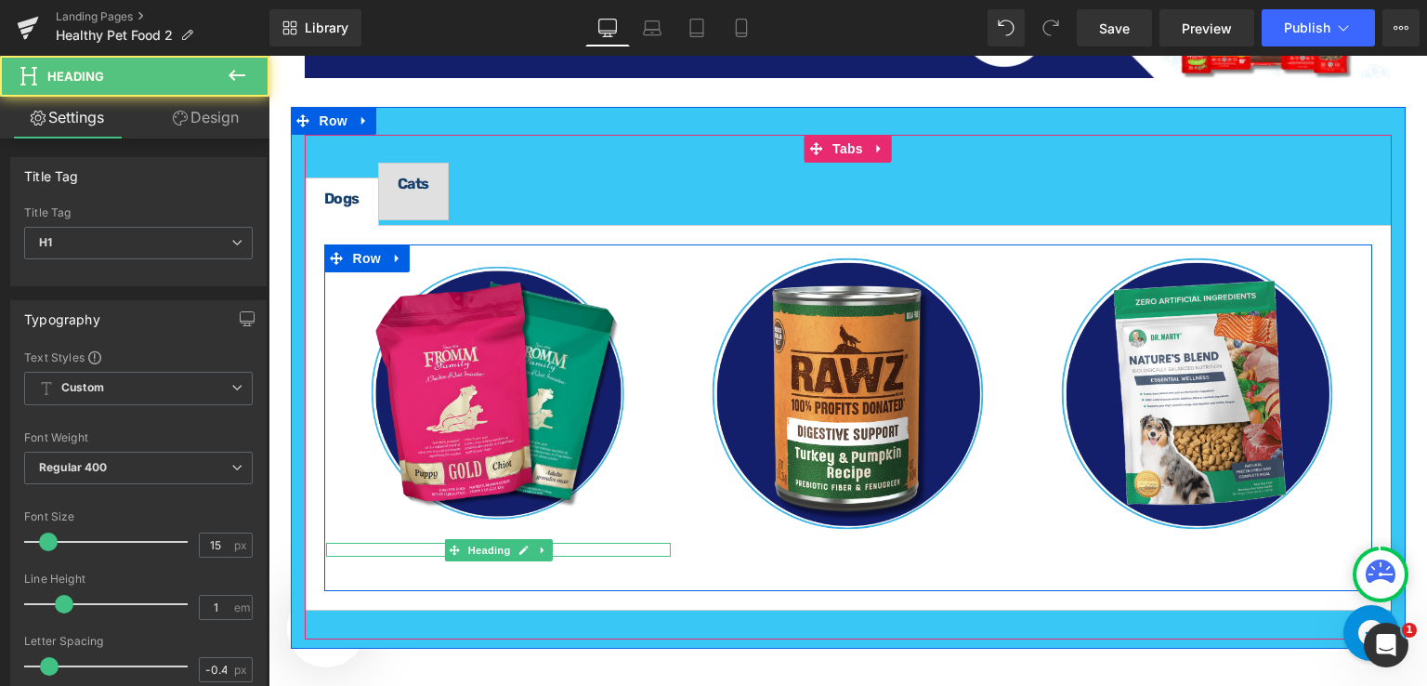
click at [415, 545] on h1 "Dry Dog Food" at bounding box center [499, 550] width 346 height 14
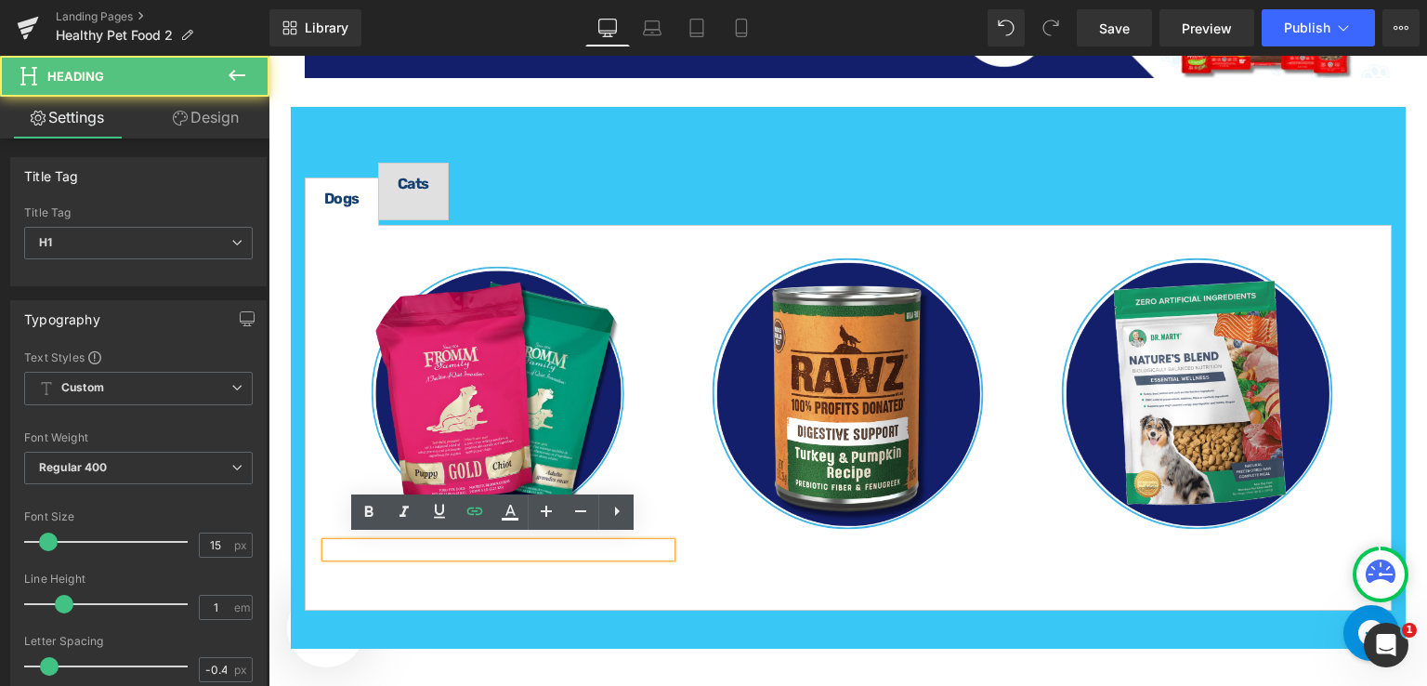
click at [415, 545] on h1 "Dry Dog Food" at bounding box center [499, 550] width 346 height 14
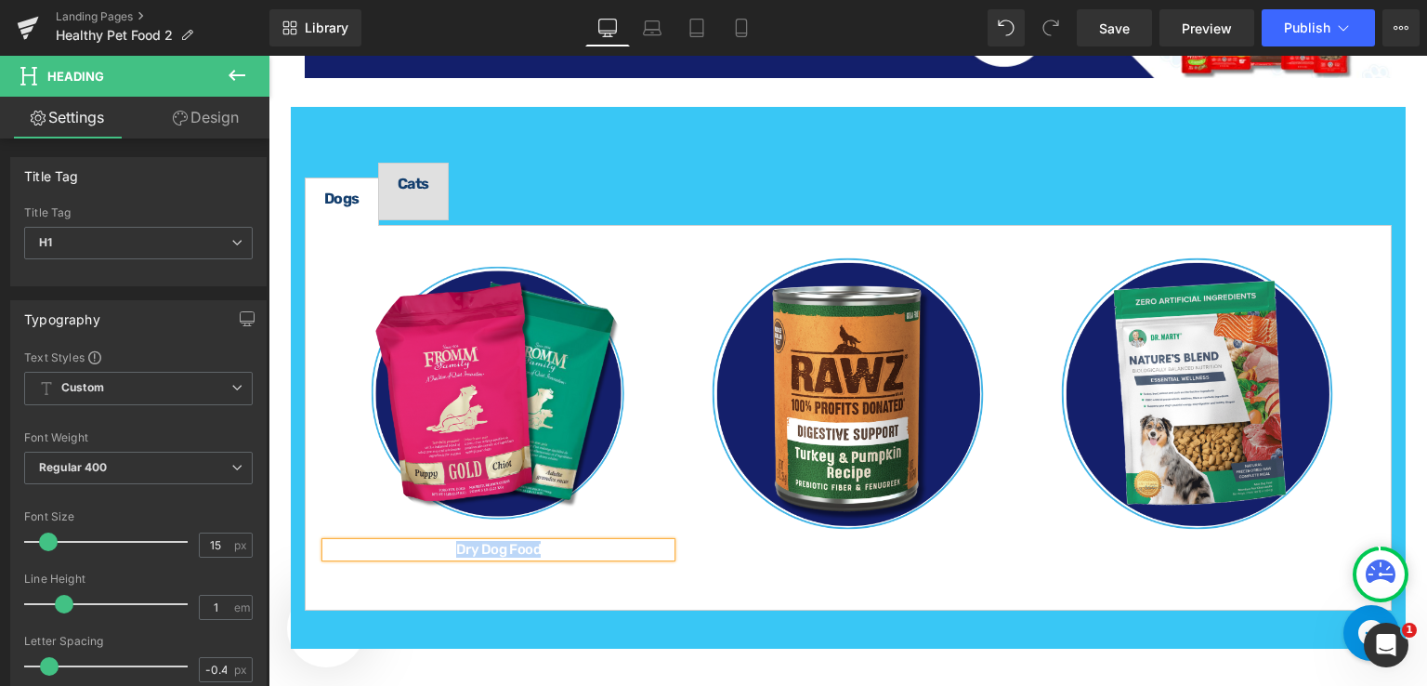
click at [702, 227] on div "Image Dry Dog Food Heading Dry Dog Food Heading Image Wet Dog Food Heading Imag…" at bounding box center [848, 418] width 1087 height 387
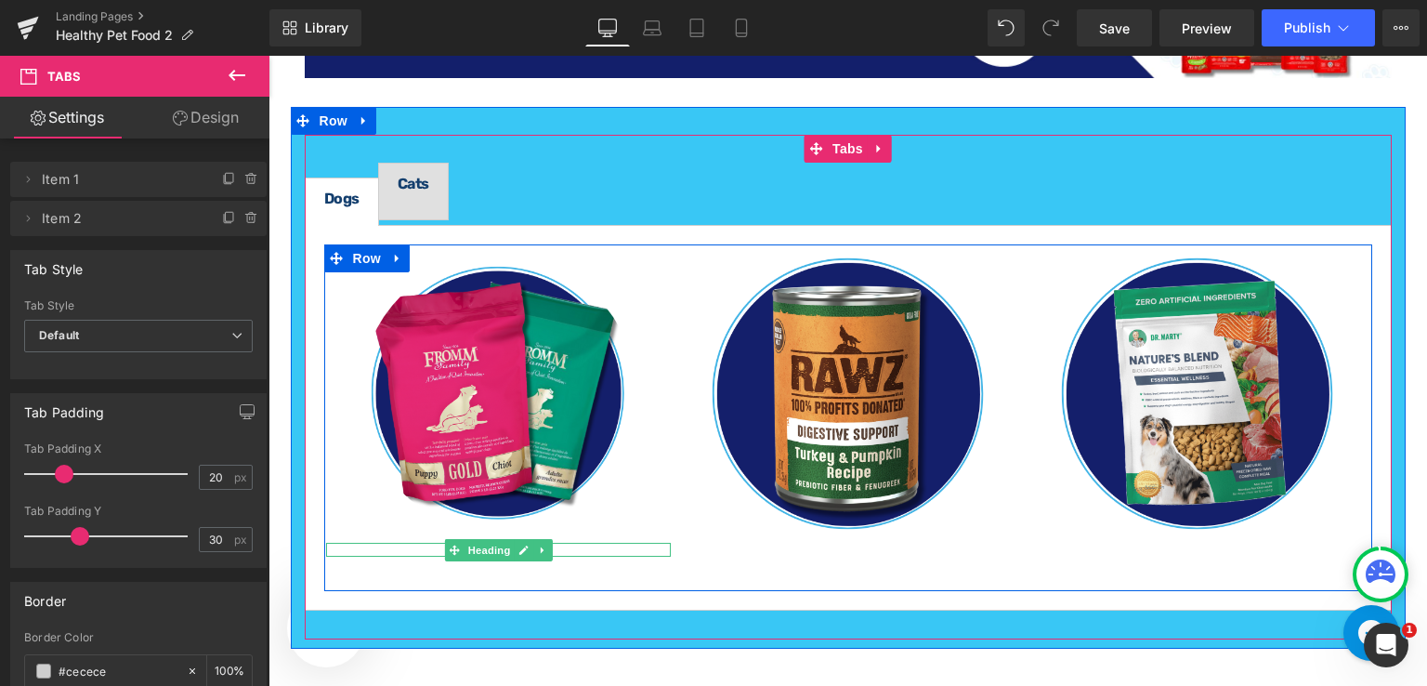
click at [422, 543] on h1 "Dry Dog Food" at bounding box center [499, 550] width 346 height 14
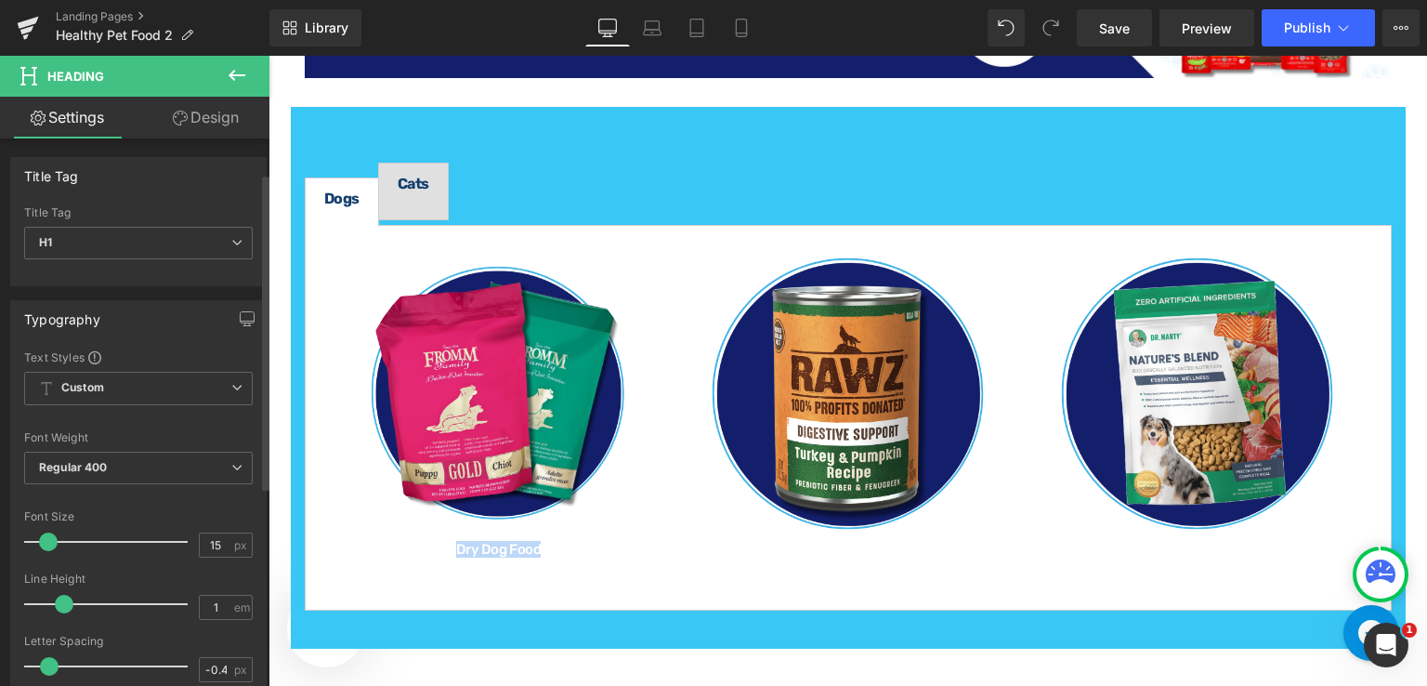
scroll to position [372, 0]
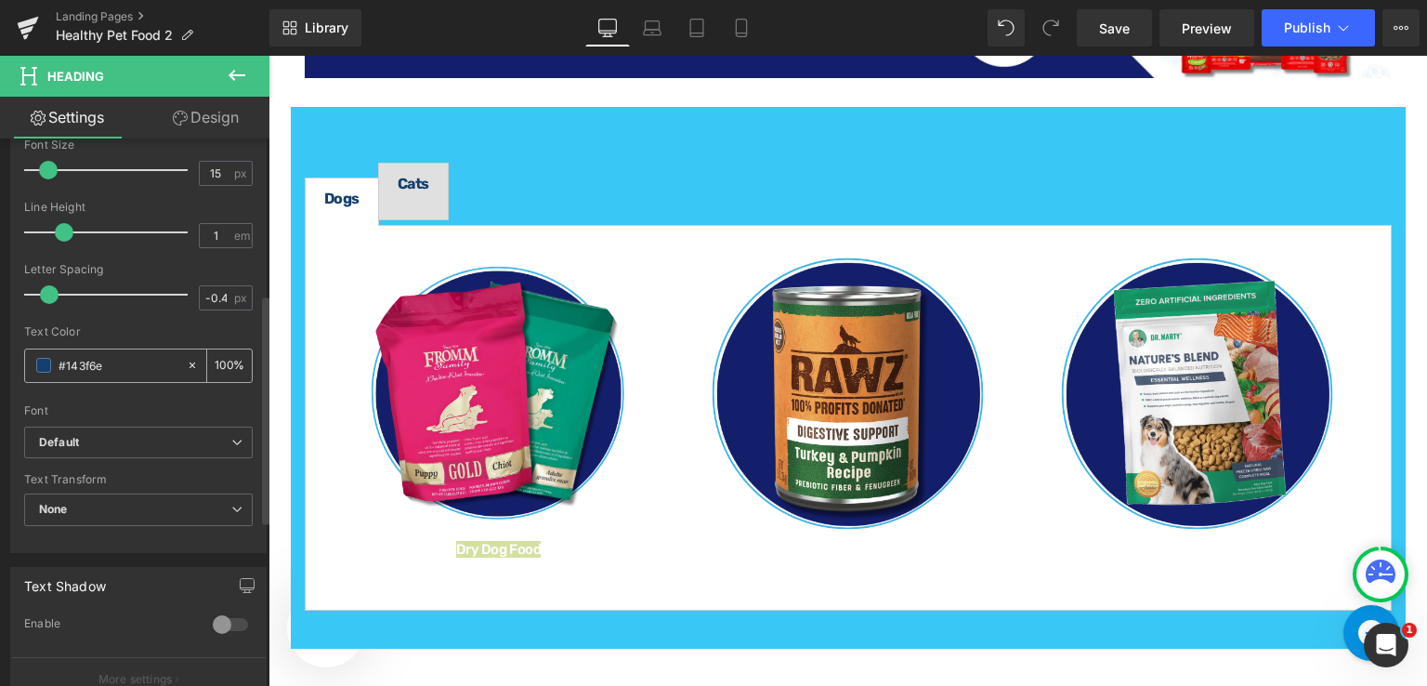
click at [142, 365] on input "#143f6e" at bounding box center [118, 365] width 119 height 20
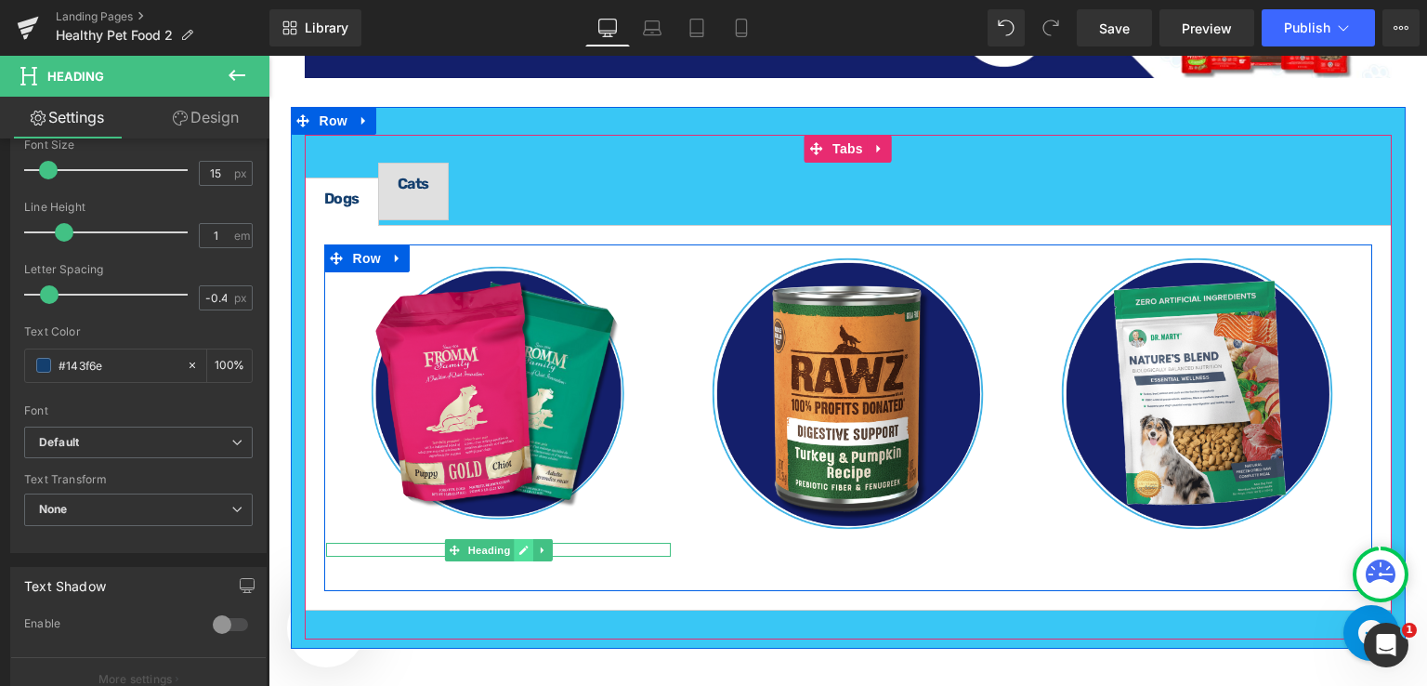
click at [518, 544] on icon at bounding box center [523, 549] width 10 height 11
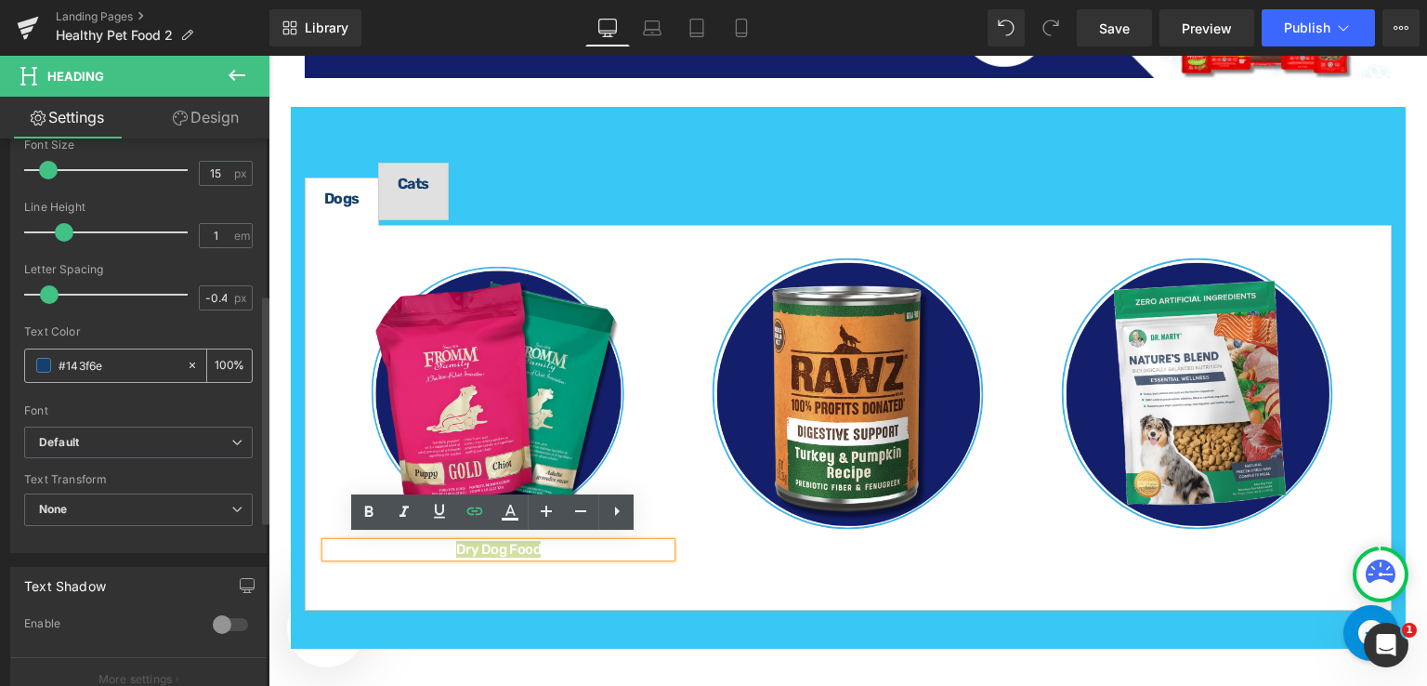
click at [131, 365] on input "#143f6e" at bounding box center [118, 365] width 119 height 20
click at [774, 581] on div "Image Dry Dog Food Heading Dry Dog Food Heading Image Wet Dog Food Heading Imag…" at bounding box center [848, 418] width 1048 height 348
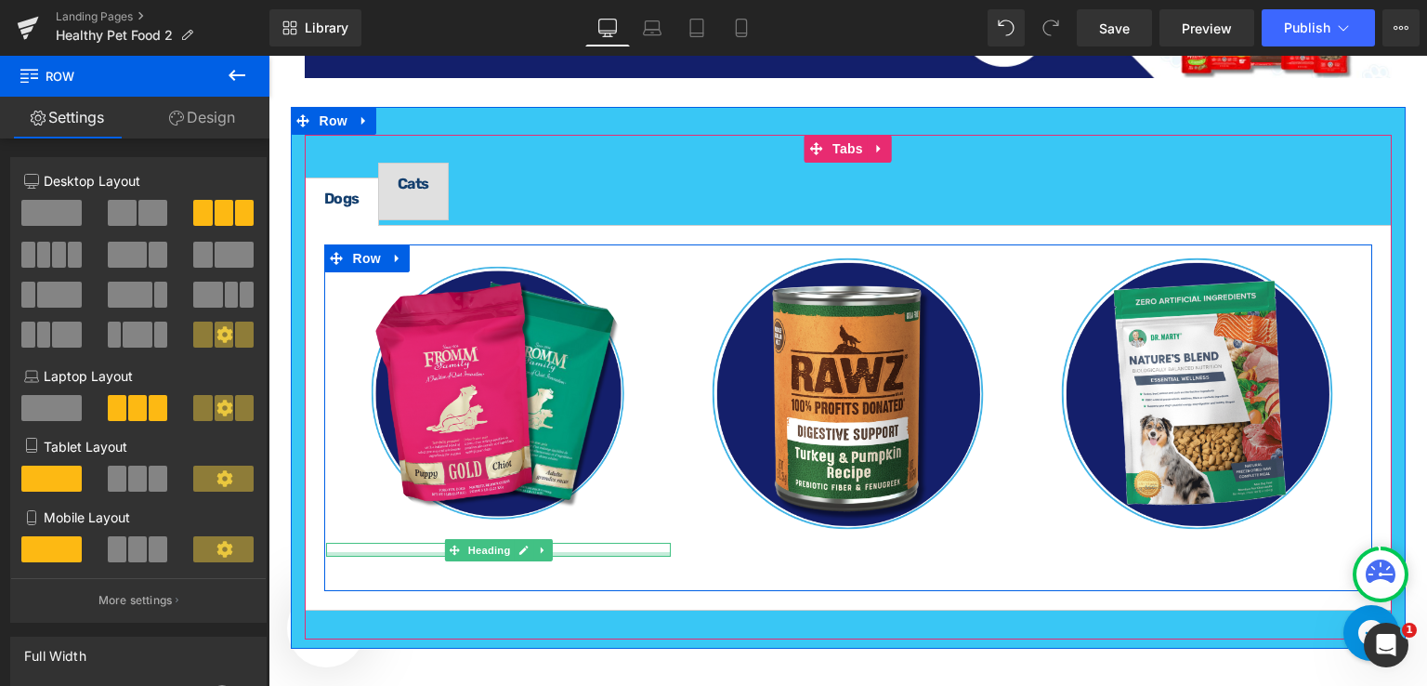
click at [576, 552] on div at bounding box center [499, 554] width 346 height 5
click at [584, 543] on h1 "Dry Dog Food" at bounding box center [499, 550] width 346 height 14
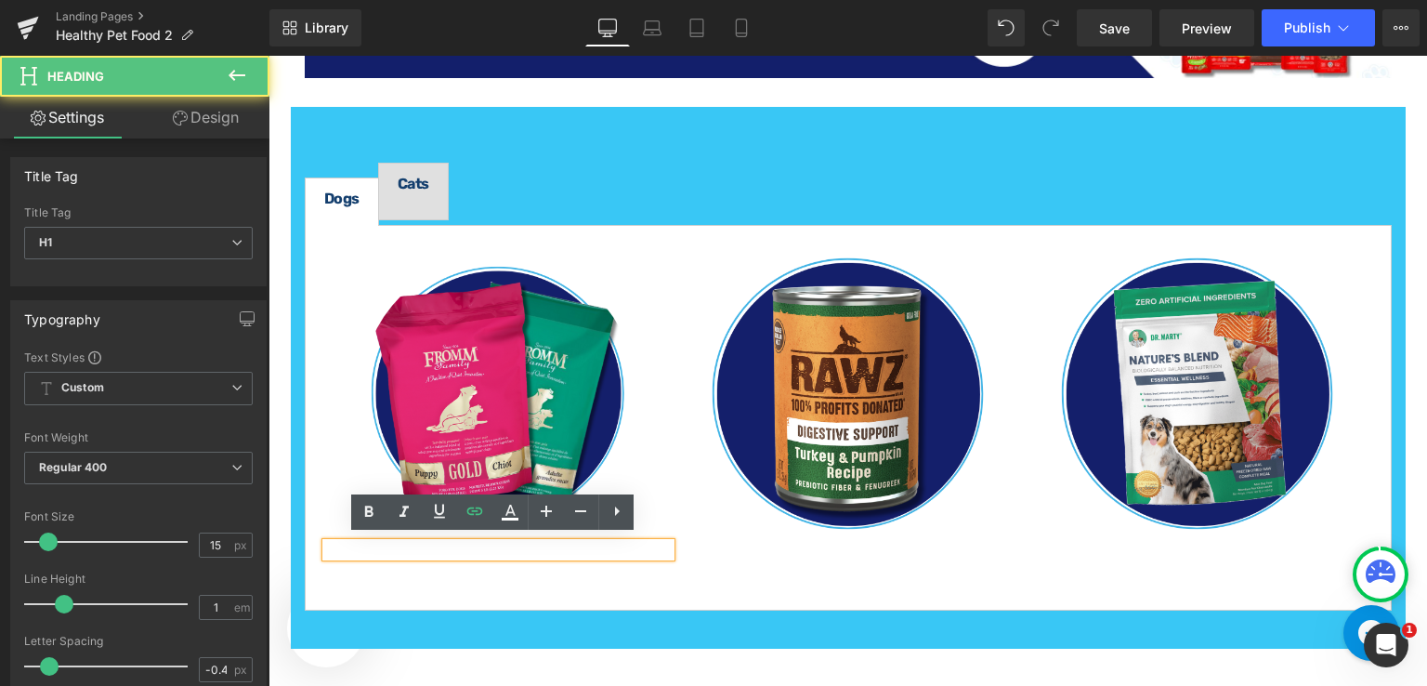
click at [584, 543] on h1 "Dry Dog Food" at bounding box center [499, 550] width 346 height 14
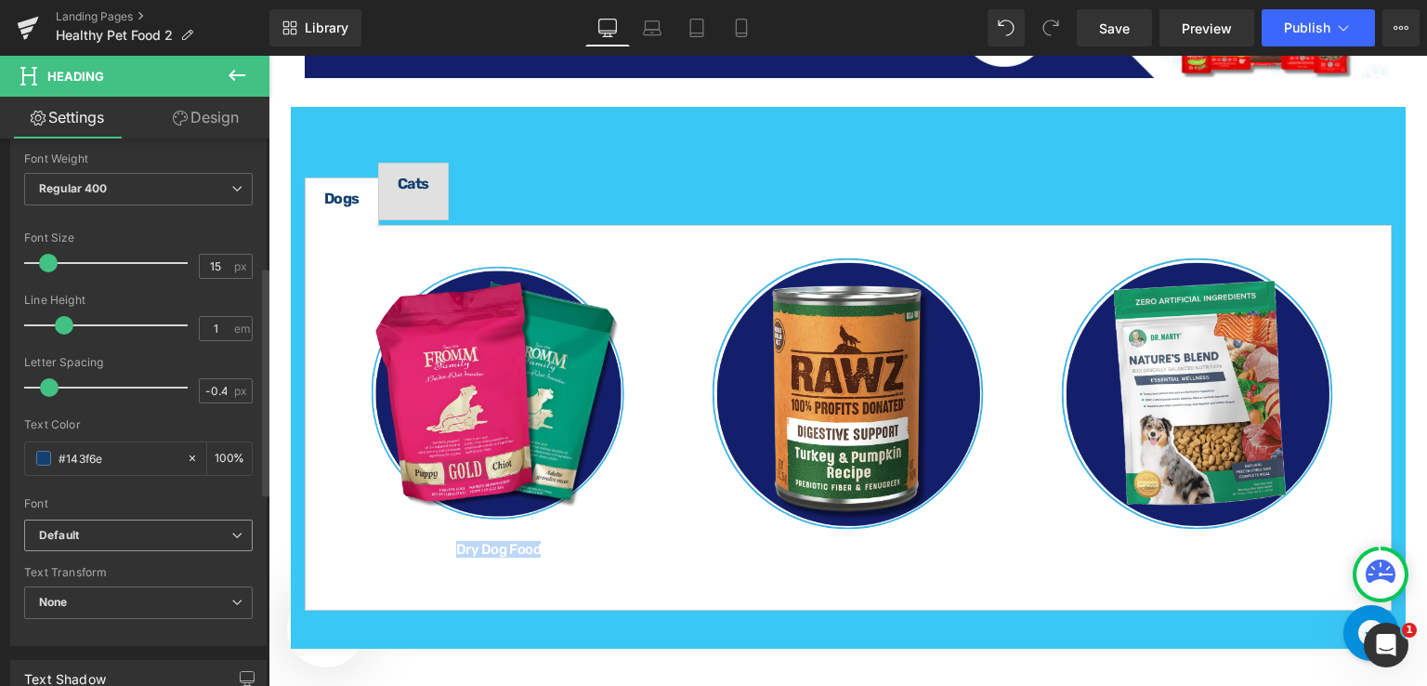
scroll to position [465, 0]
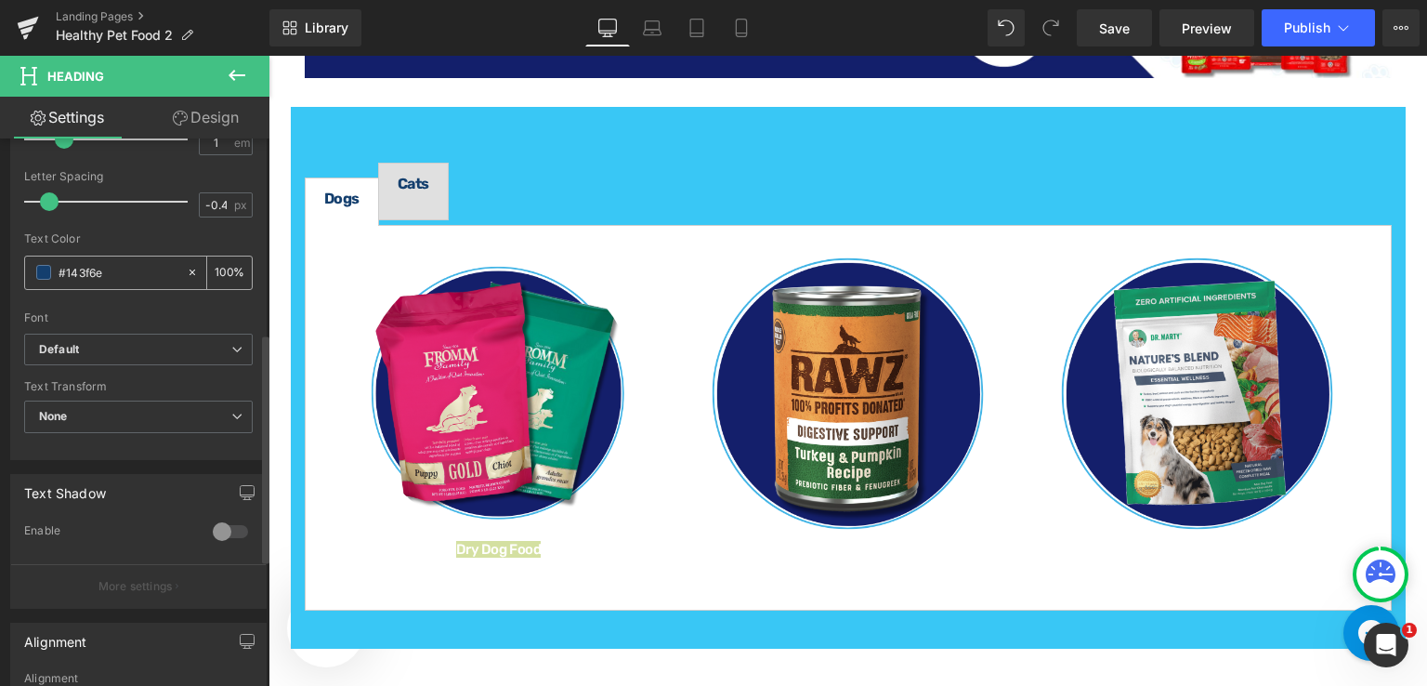
click at [121, 272] on input "#143f6e" at bounding box center [118, 272] width 119 height 20
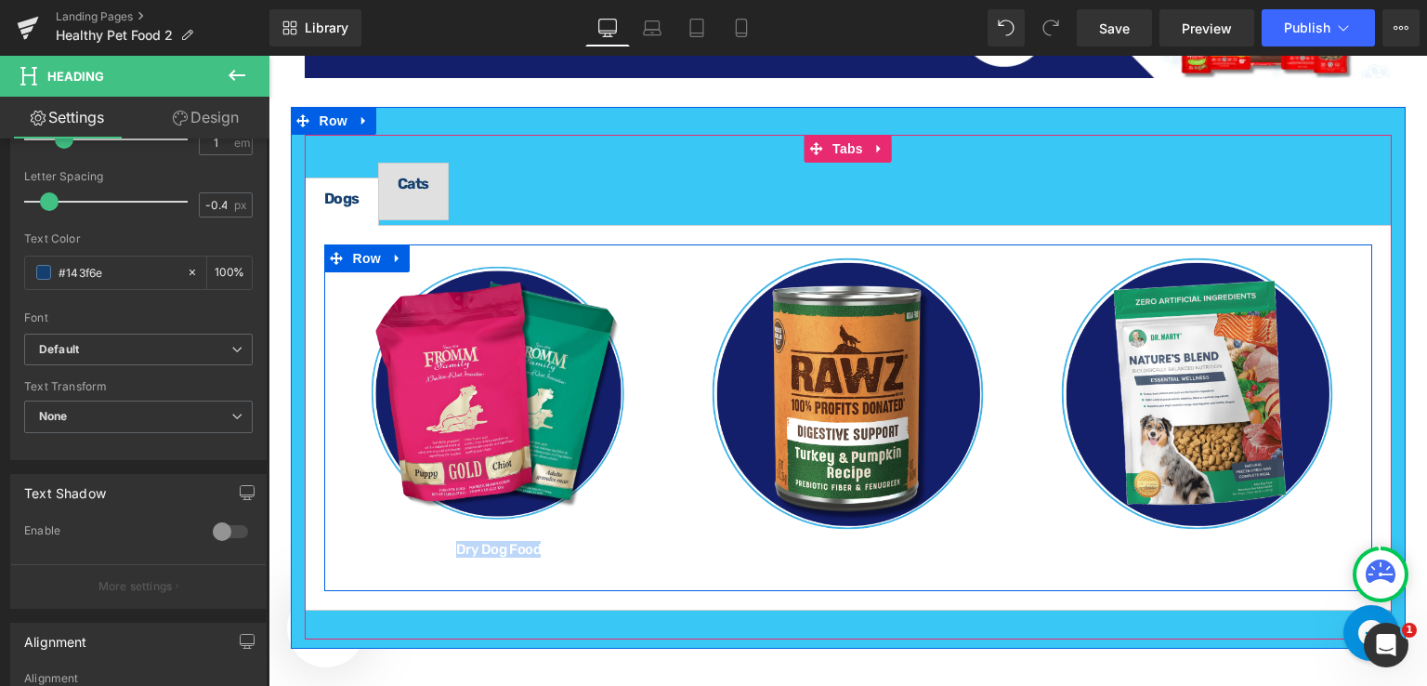
click at [793, 566] on div "Image Dry Dog Food Heading Dry Dog Food Heading Image Wet Dog Food Heading Imag…" at bounding box center [848, 418] width 1048 height 348
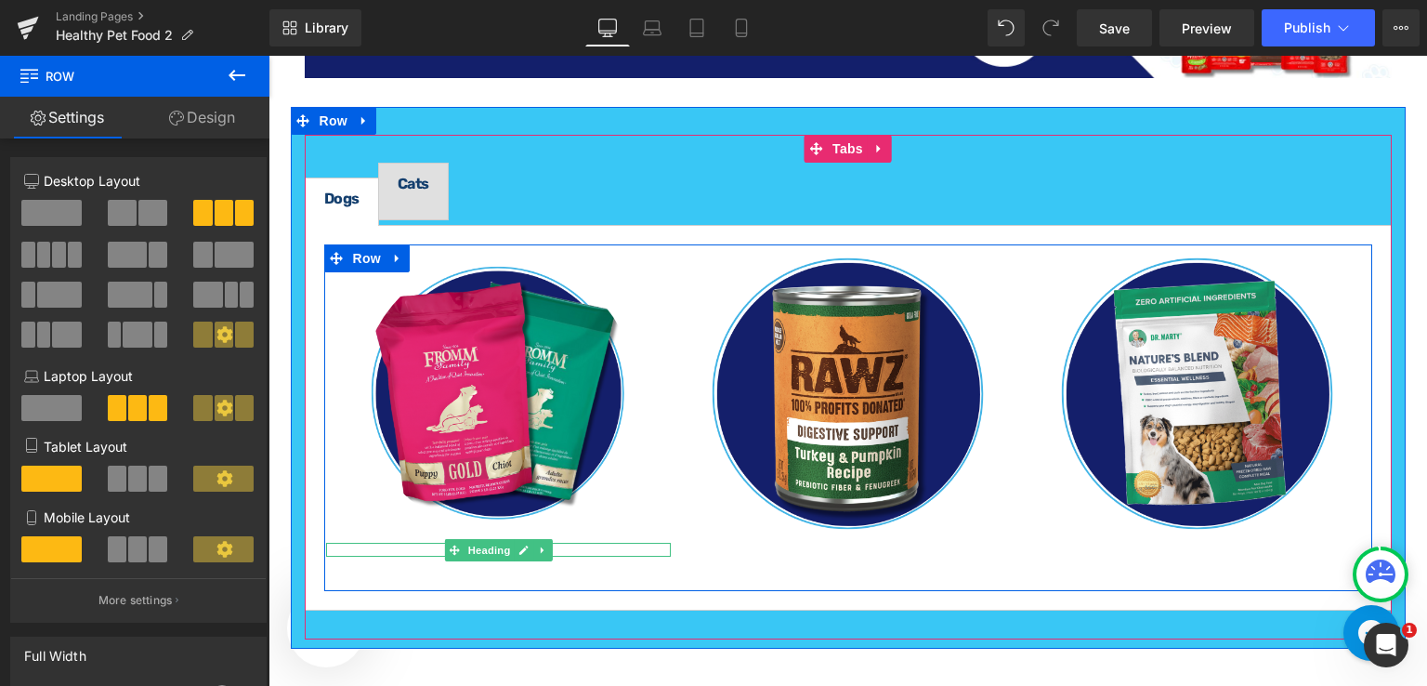
click at [563, 544] on h1 "Dry Dog Food" at bounding box center [499, 550] width 346 height 14
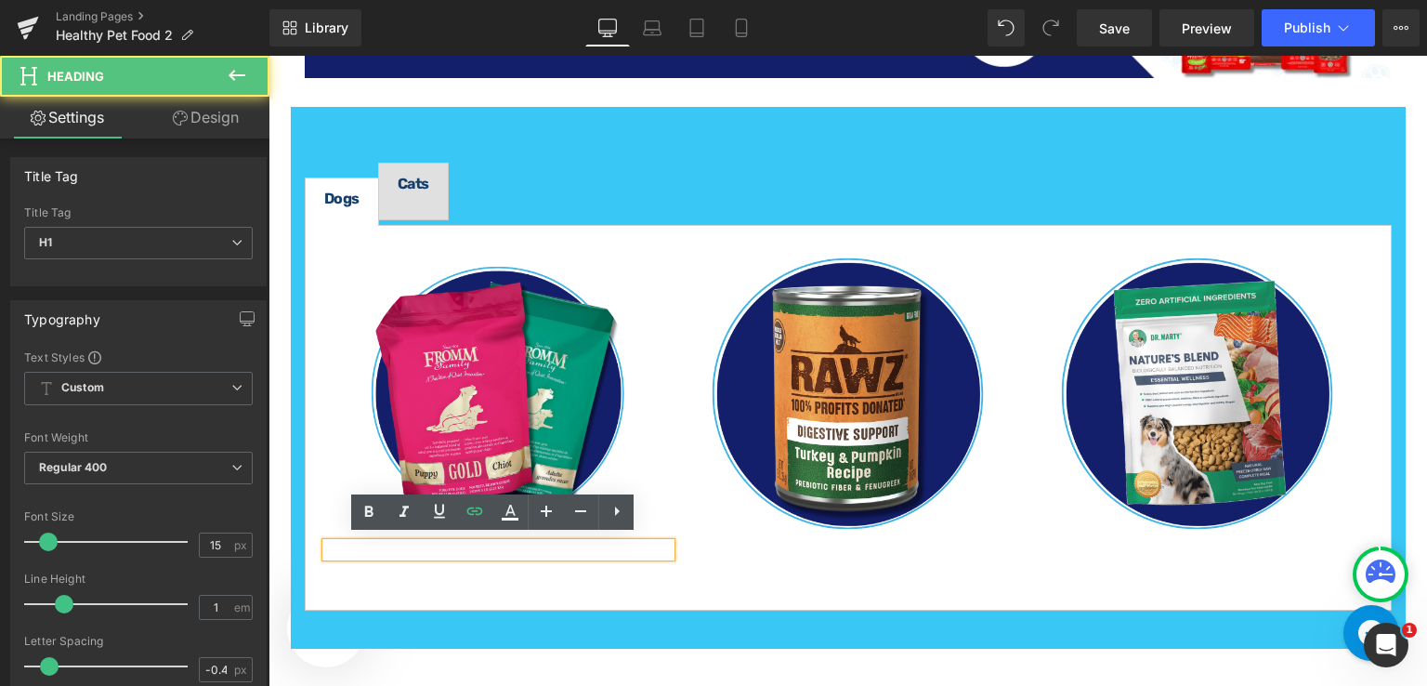
click at [563, 544] on h1 "Dry Dog Food" at bounding box center [499, 550] width 346 height 14
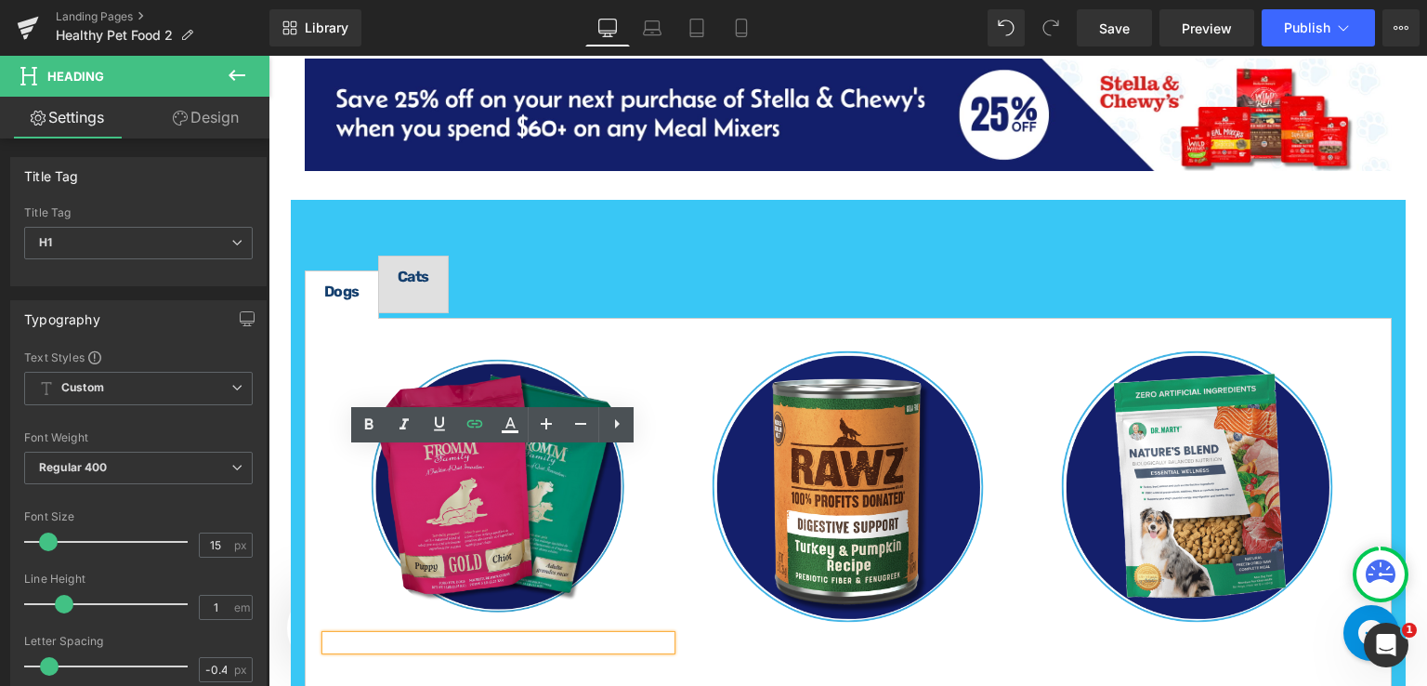
scroll to position [2523, 0]
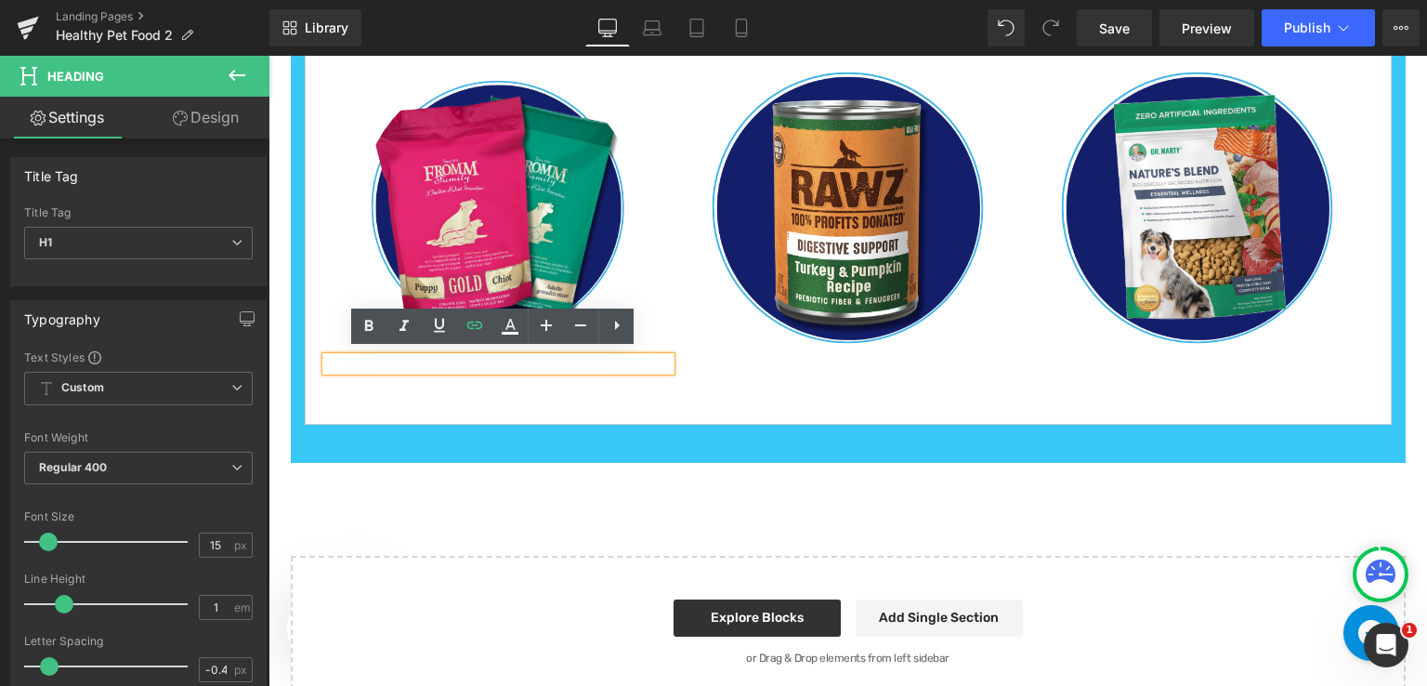
click at [556, 357] on h1 "Dry Dog Food" at bounding box center [499, 364] width 346 height 14
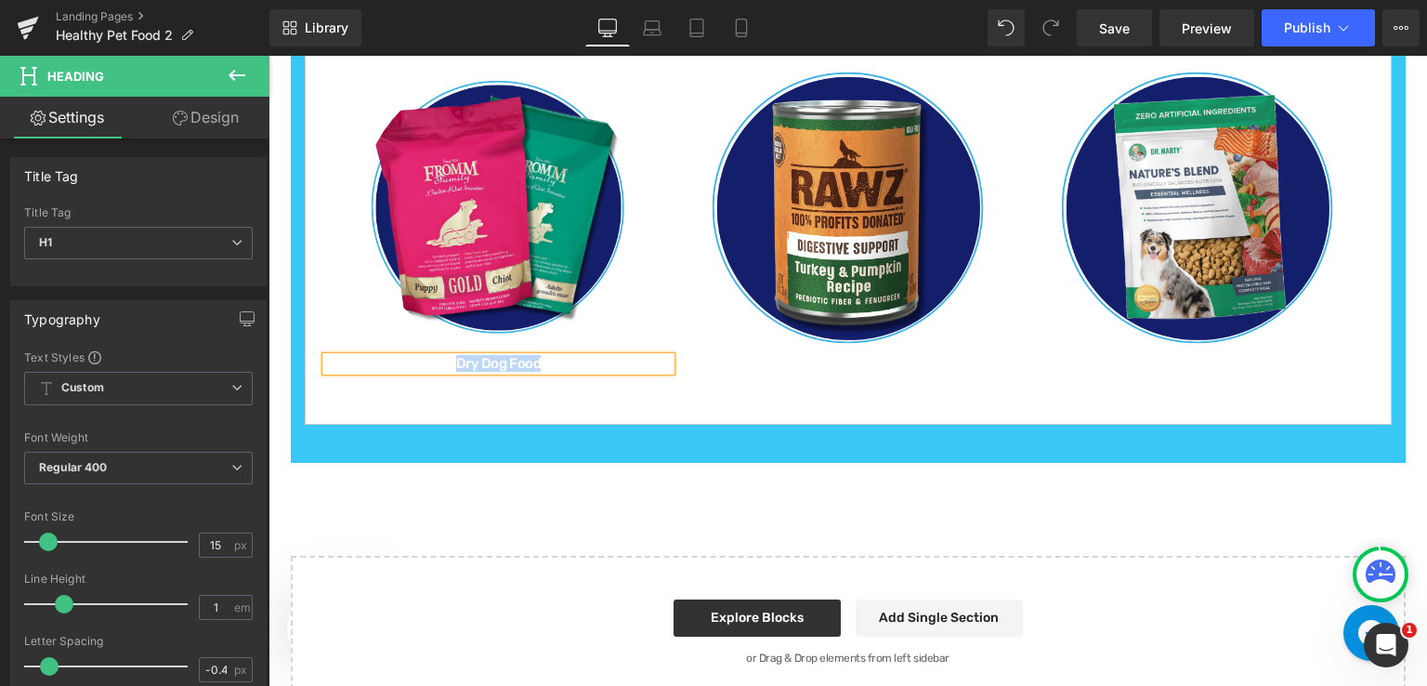
click at [553, 357] on h1 "Dry Dog Food" at bounding box center [499, 364] width 346 height 14
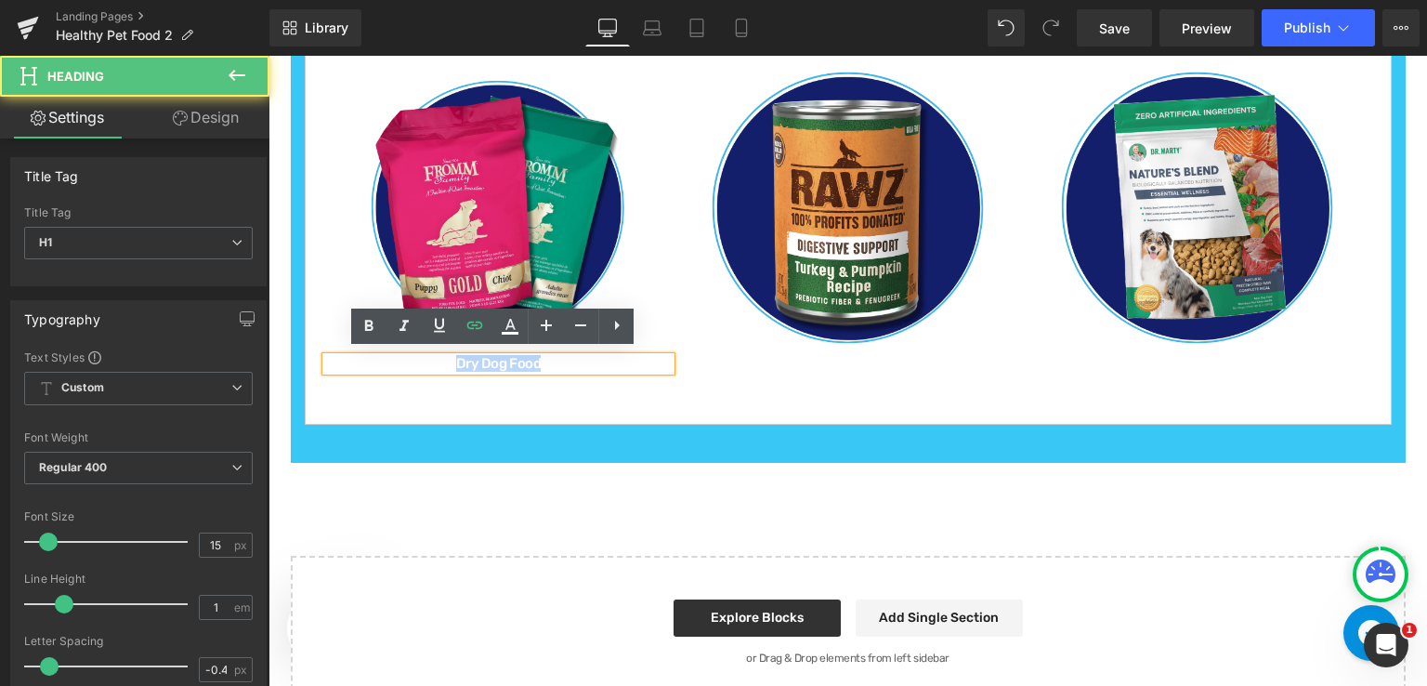
drag, startPoint x: 553, startPoint y: 357, endPoint x: 410, endPoint y: 361, distance: 143.1
click at [410, 361] on h1 "Dry Dog Food" at bounding box center [499, 364] width 346 height 14
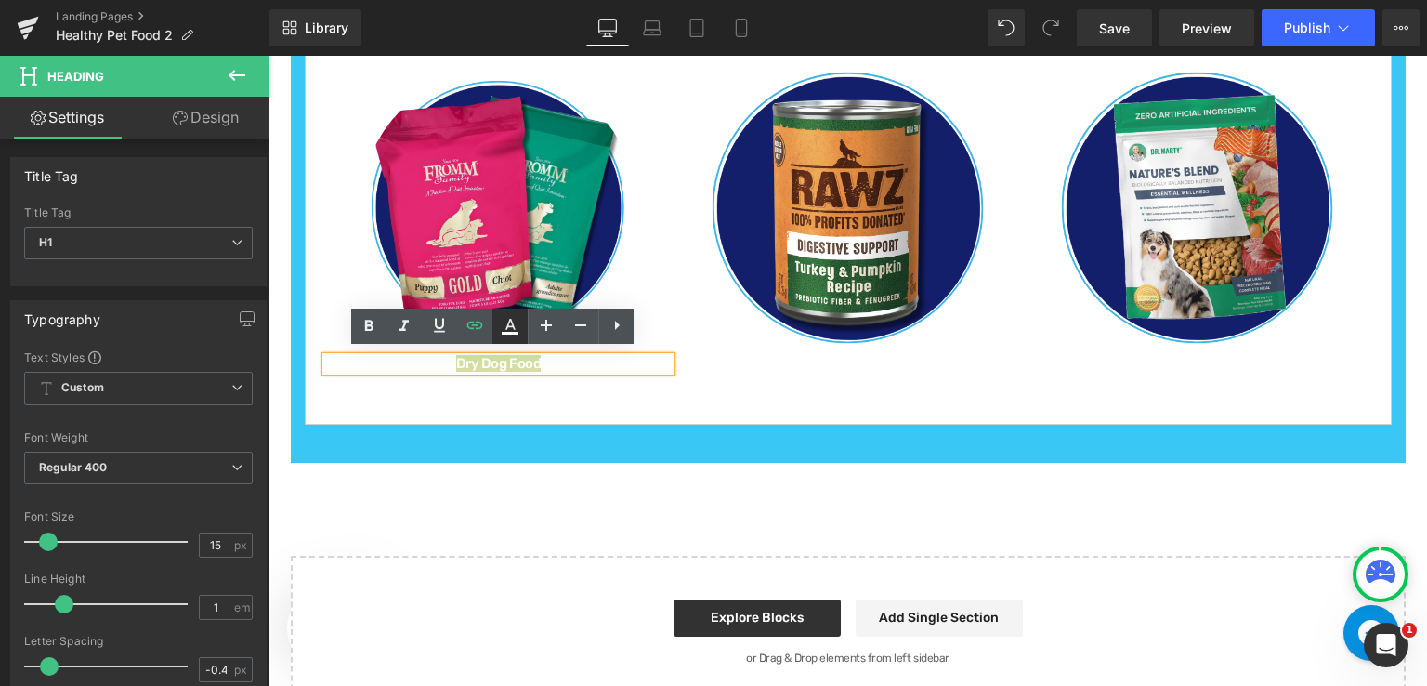
click at [518, 328] on icon at bounding box center [510, 326] width 22 height 22
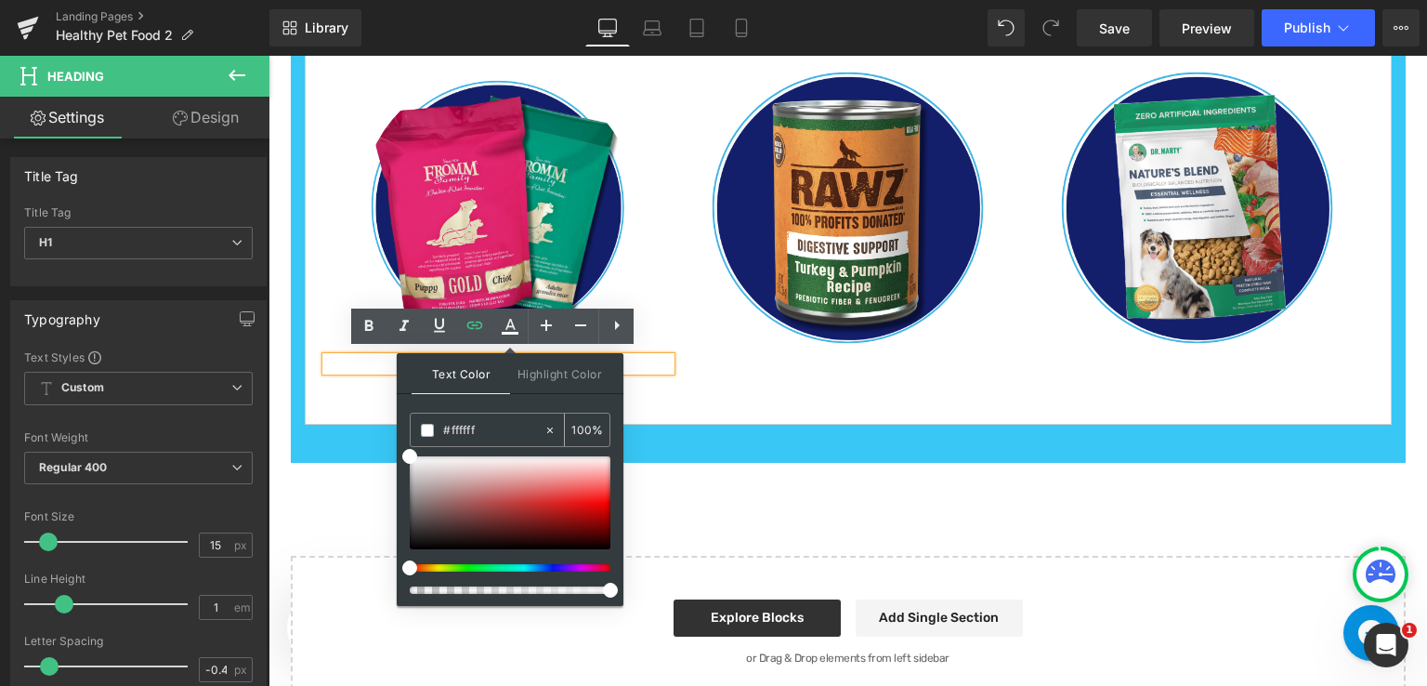
click at [507, 428] on input "#ffffff" at bounding box center [493, 430] width 100 height 20
paste input "143f6e"
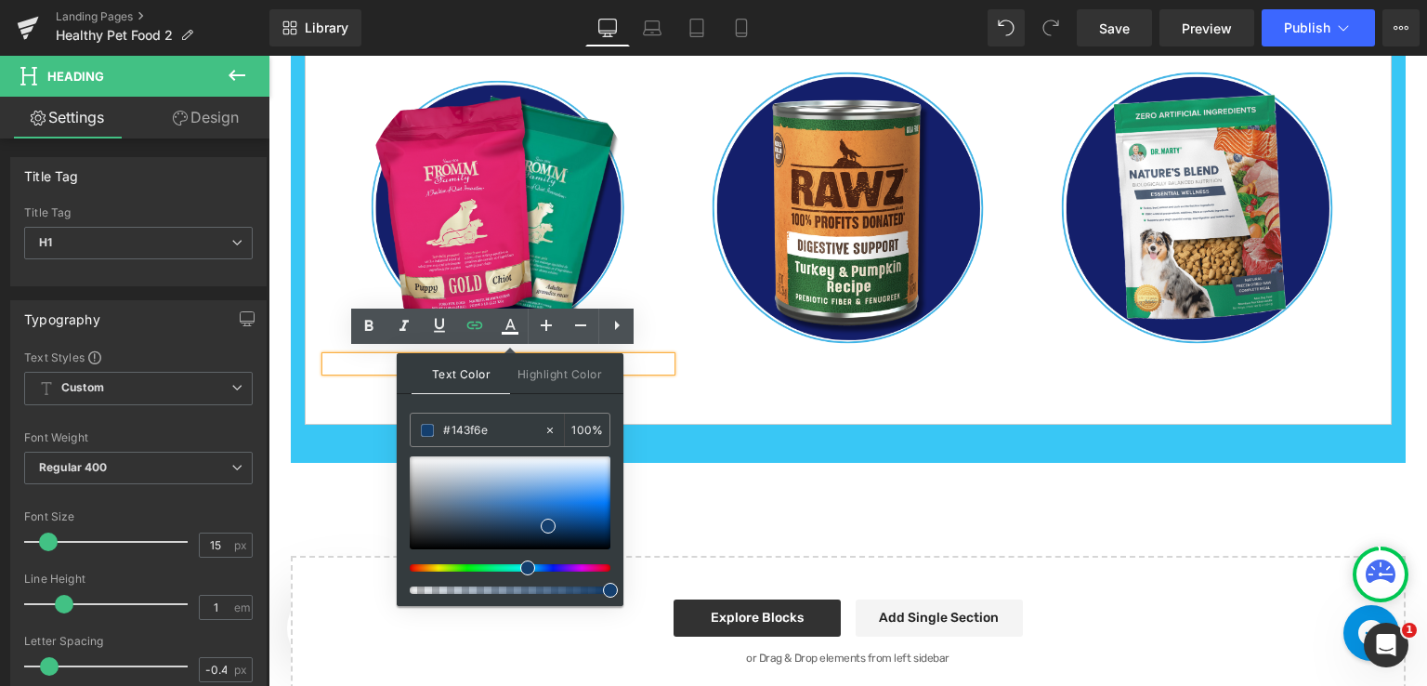
type input "#143f6e"
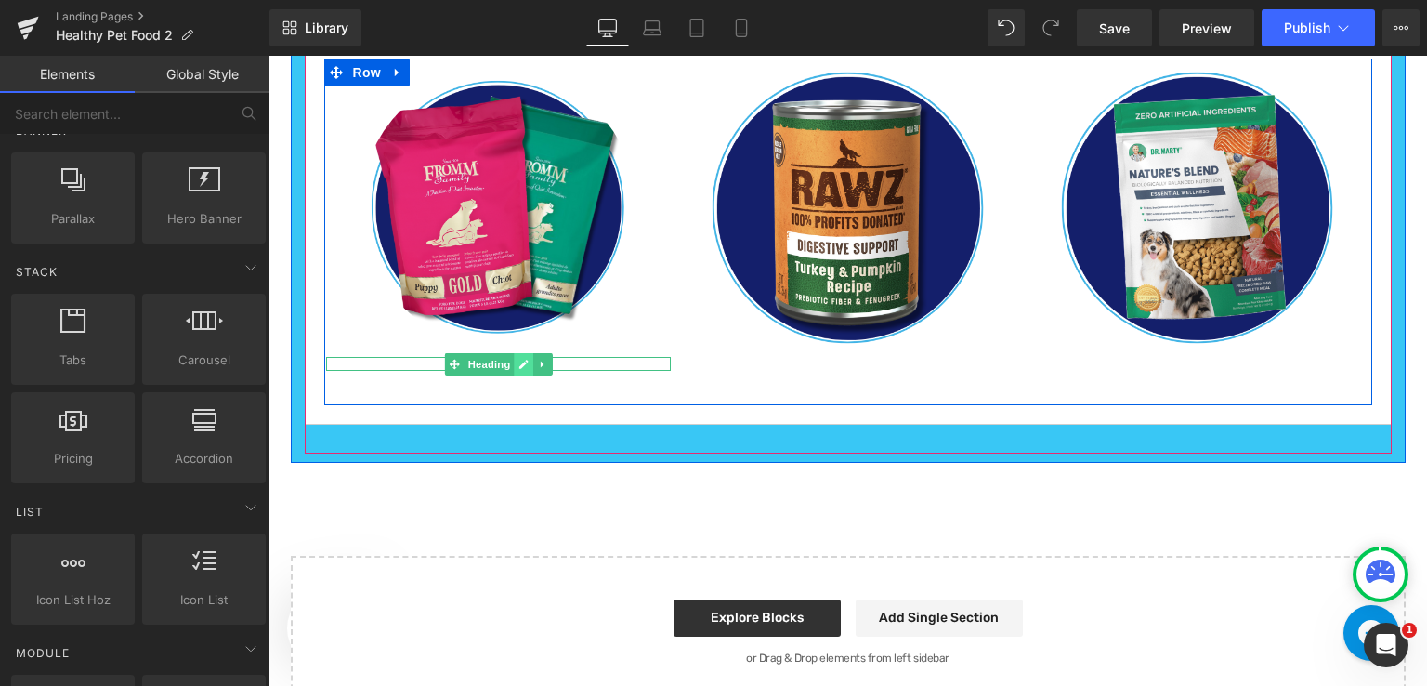
click at [518, 353] on link at bounding box center [524, 364] width 20 height 22
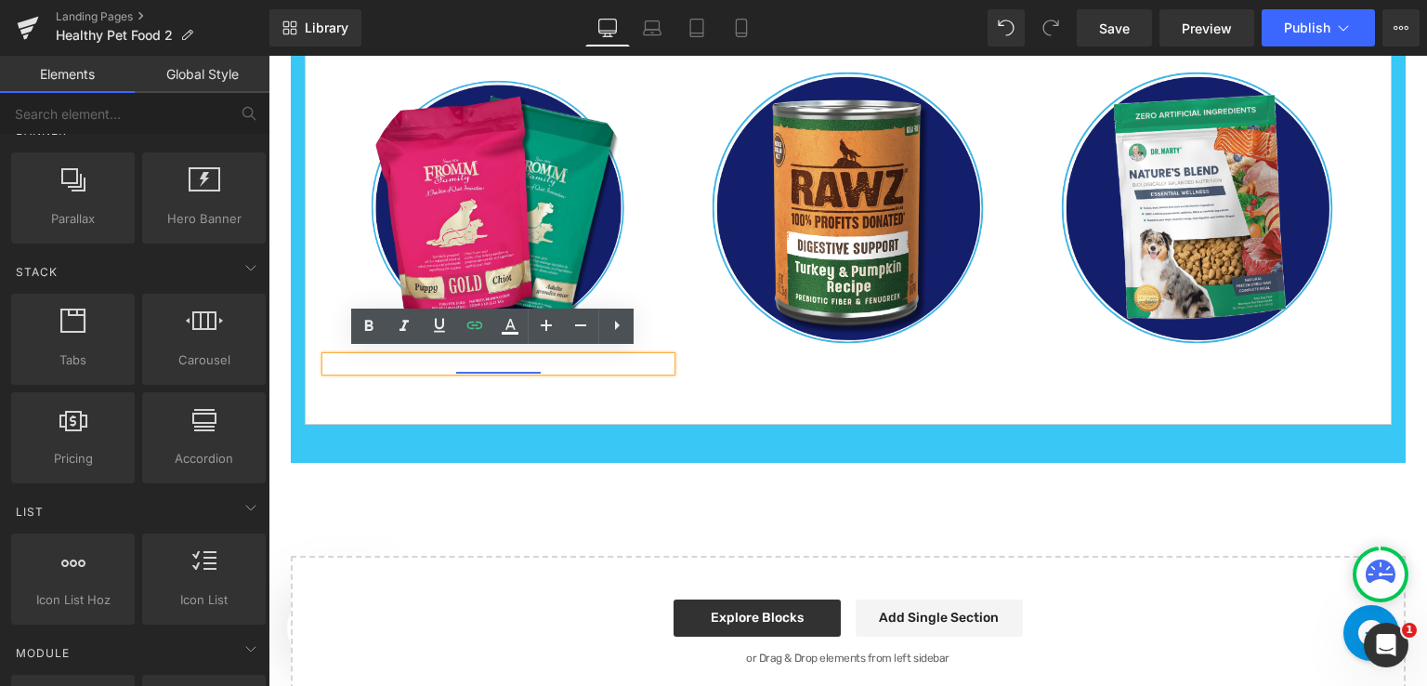
click at [533, 361] on link "Dry Dog Food" at bounding box center [498, 363] width 85 height 17
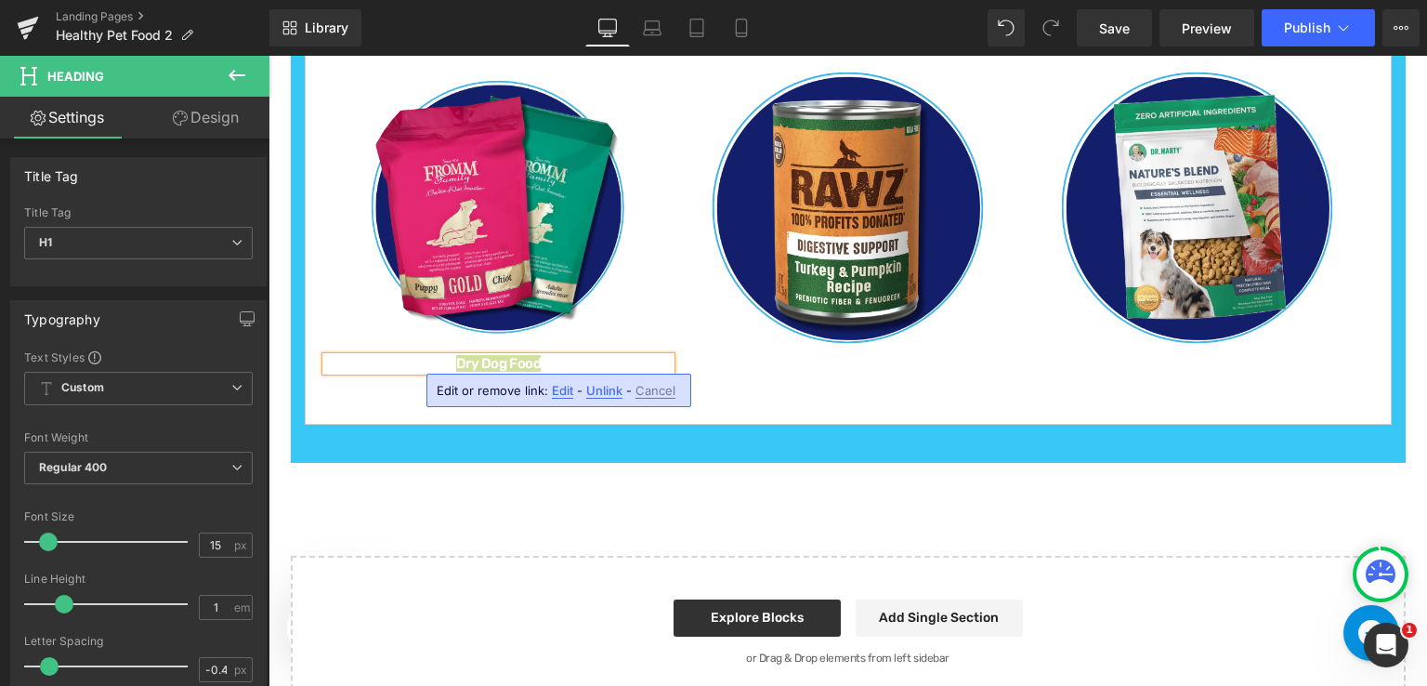
click at [561, 391] on span "Edit" at bounding box center [562, 391] width 21 height 16
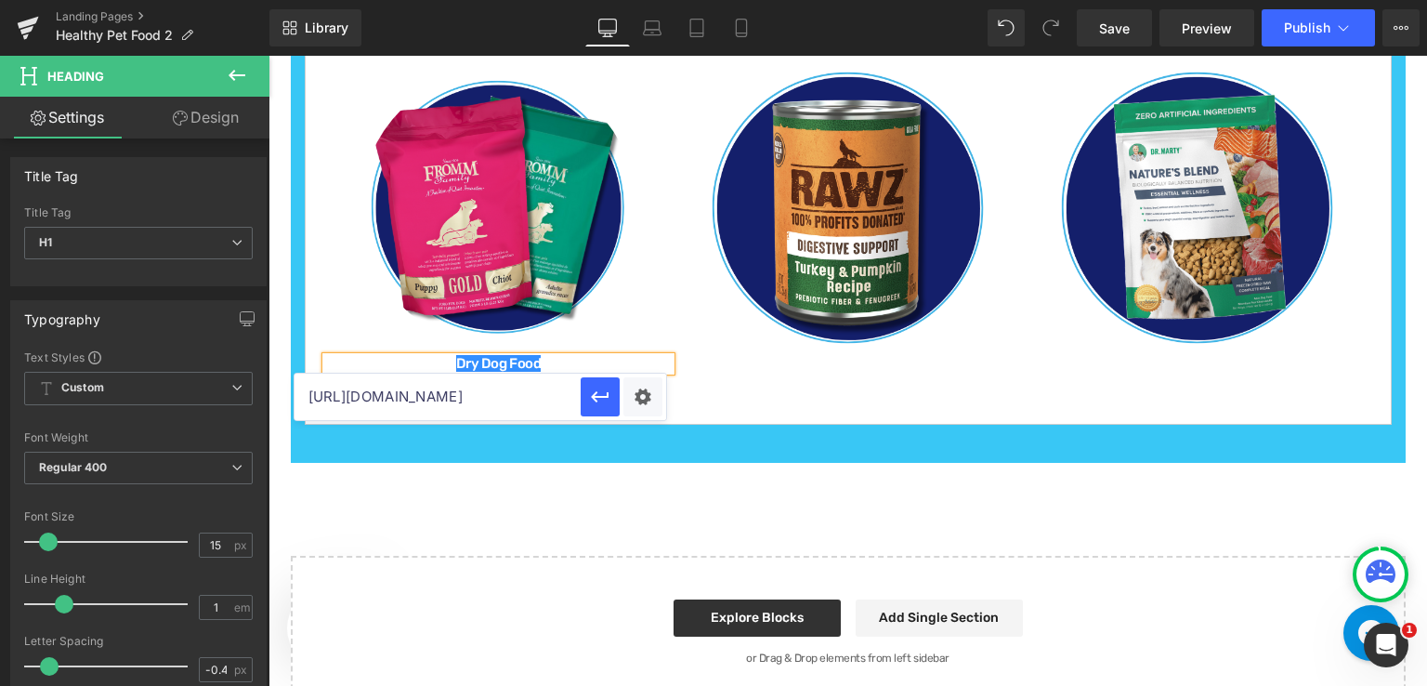
click at [725, 454] on div "Dogs Text Block Cats Text Block Image Dry Dog Food Heading Dry Dog Food Heading…" at bounding box center [848, 192] width 1115 height 543
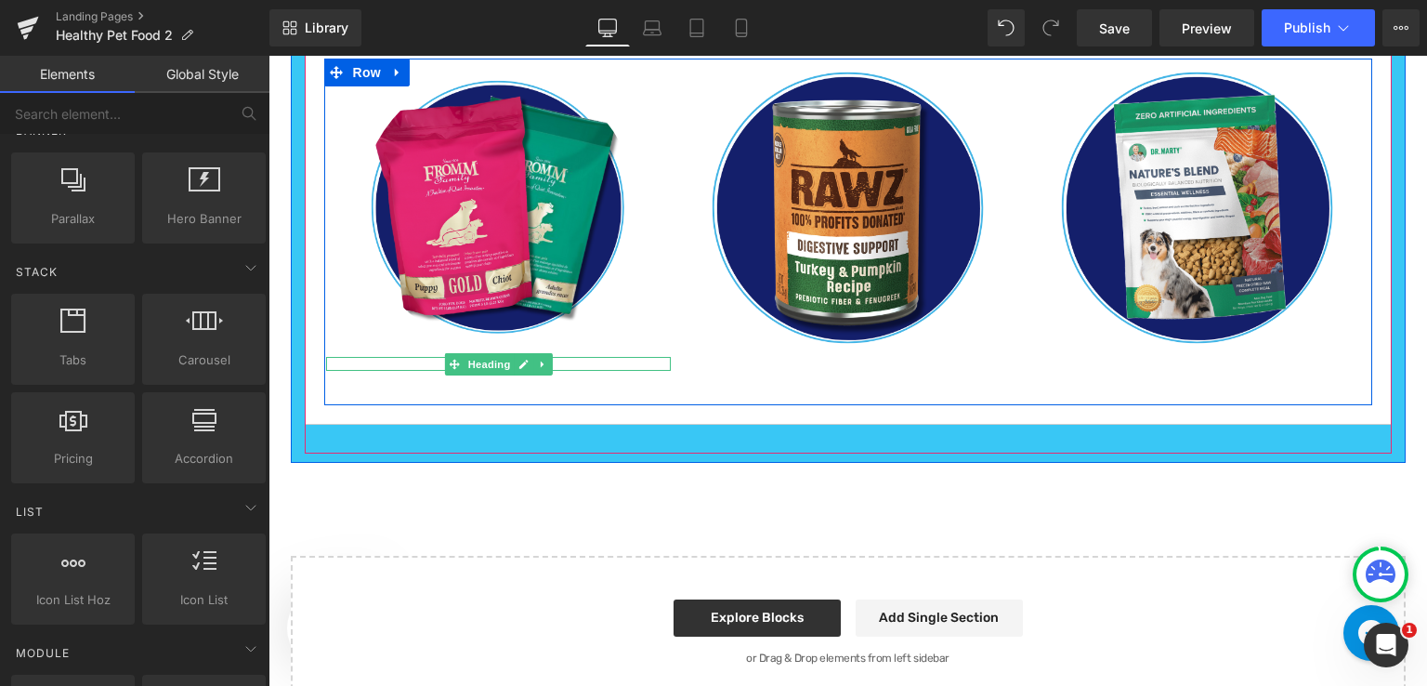
click at [558, 360] on h1 "Dry Dog Food" at bounding box center [499, 364] width 346 height 14
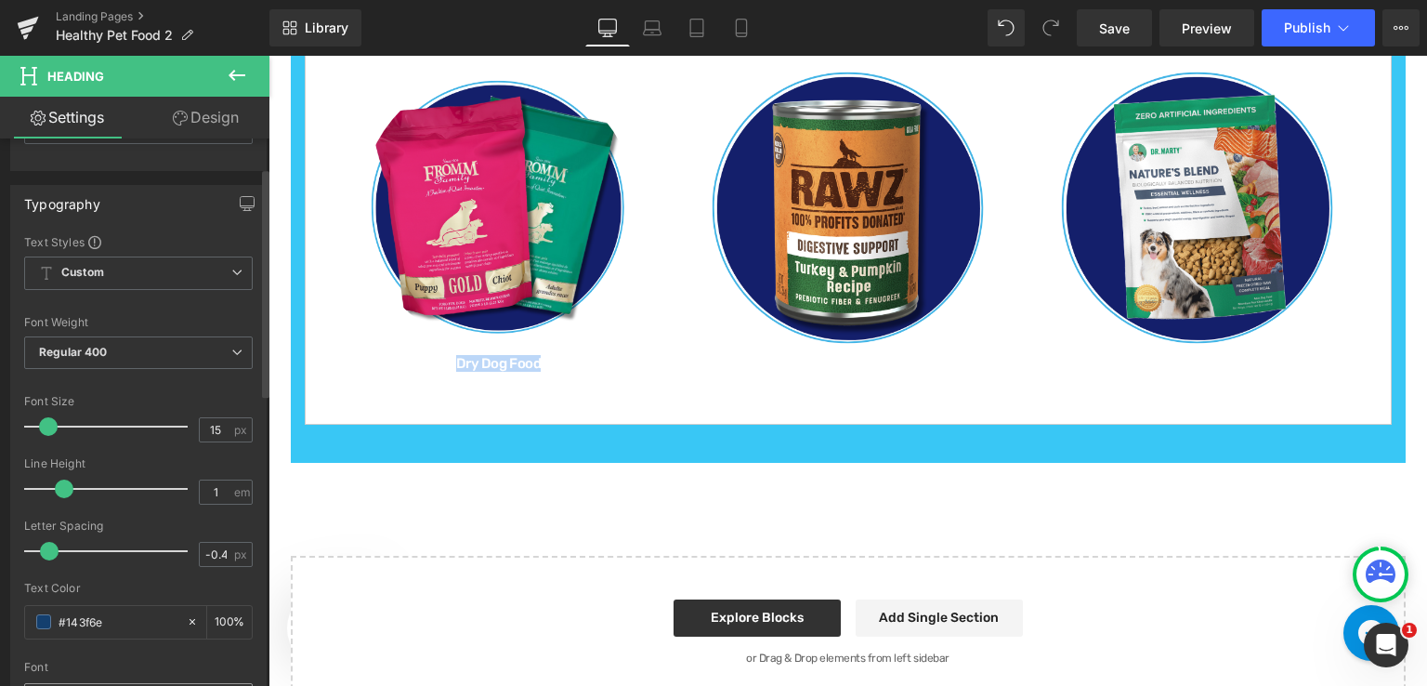
scroll to position [372, 0]
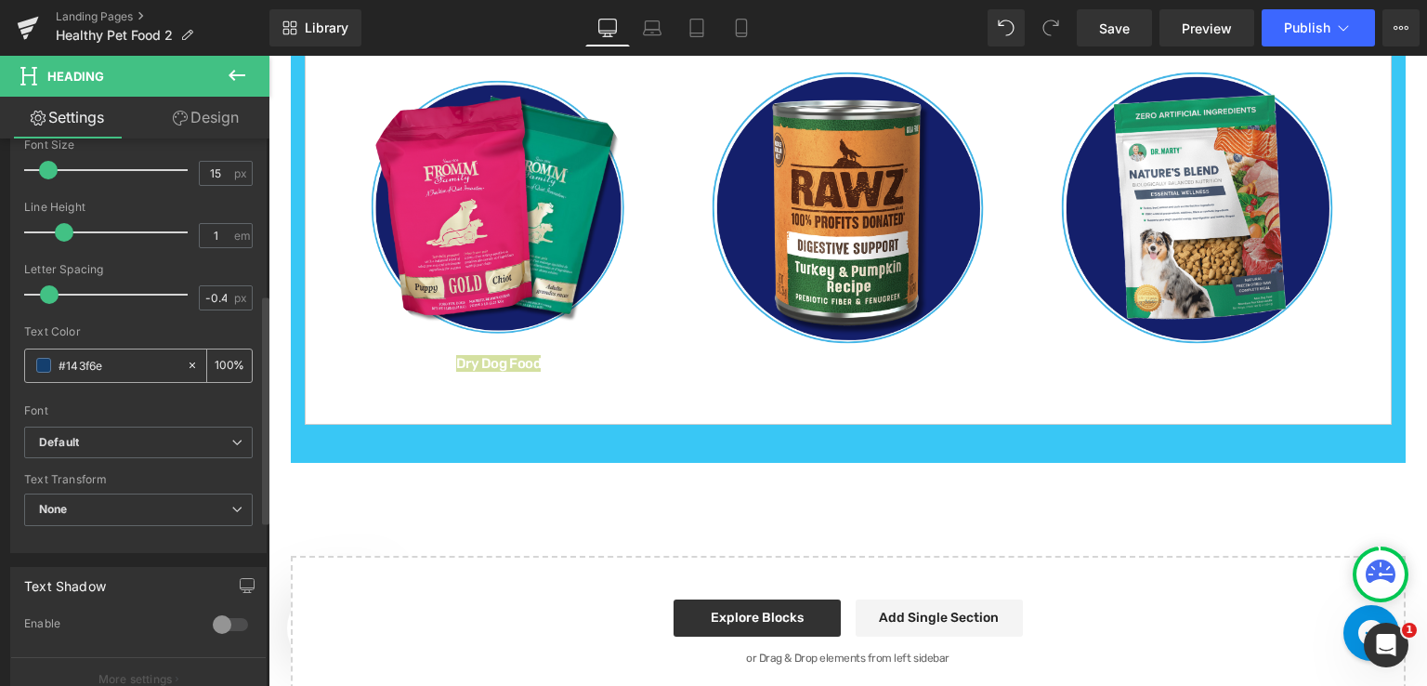
click at [186, 361] on icon at bounding box center [192, 365] width 13 height 13
type input "none"
type input "0"
click at [43, 367] on span at bounding box center [43, 365] width 15 height 15
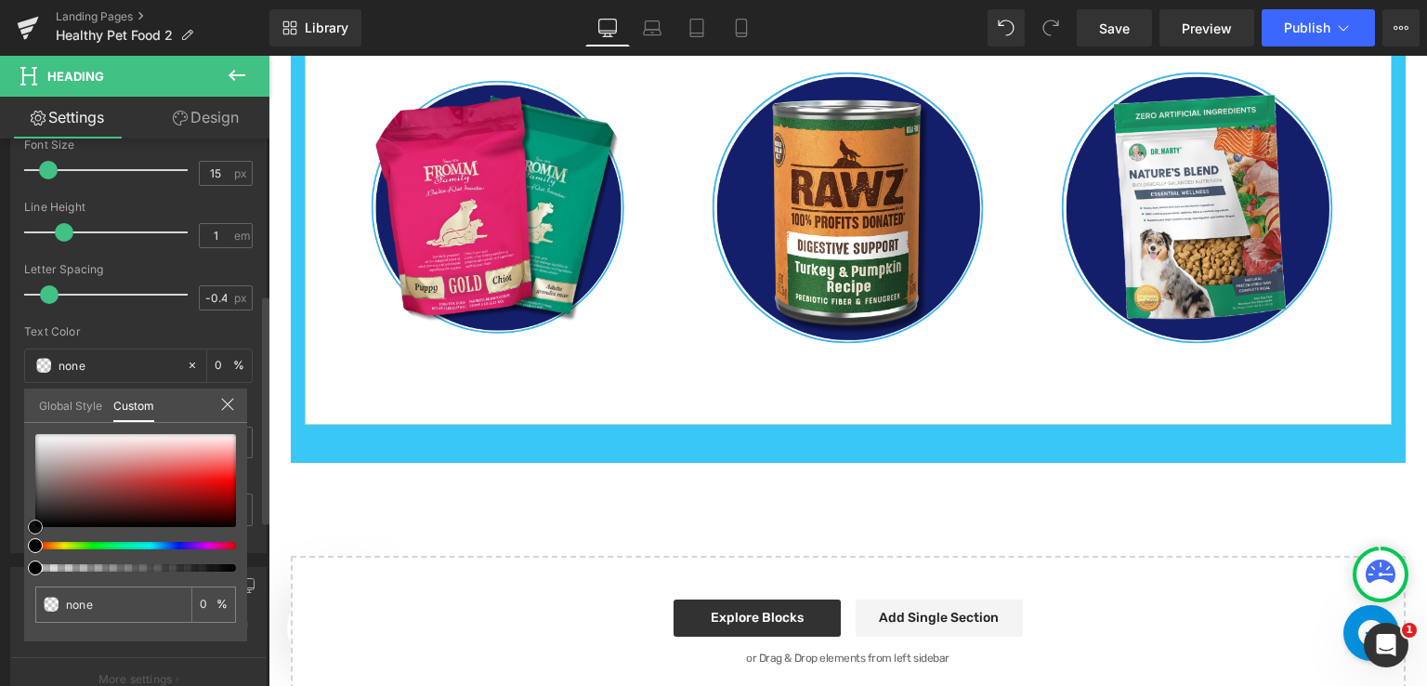
click at [187, 495] on div at bounding box center [135, 480] width 201 height 93
type input "#931515"
type input "100"
type input "#931515"
type input "100"
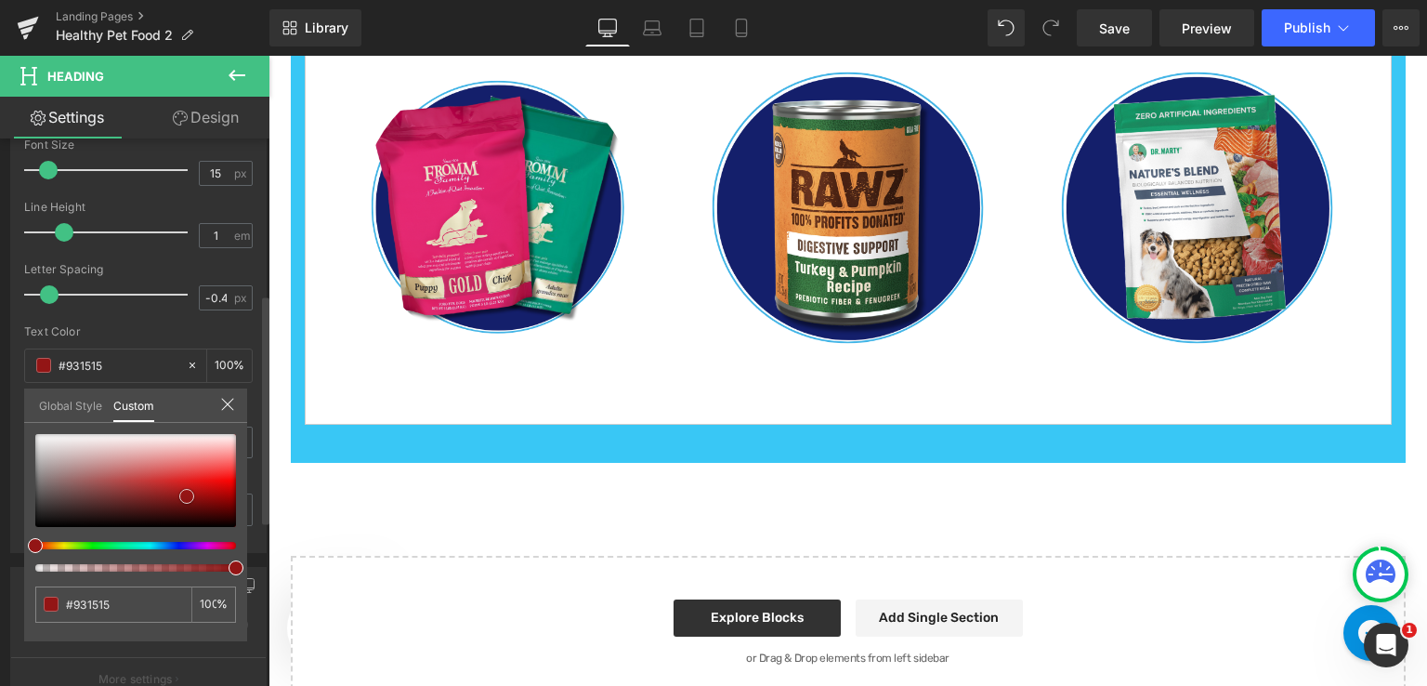
click at [187, 496] on link at bounding box center [187, 496] width 0 height 0
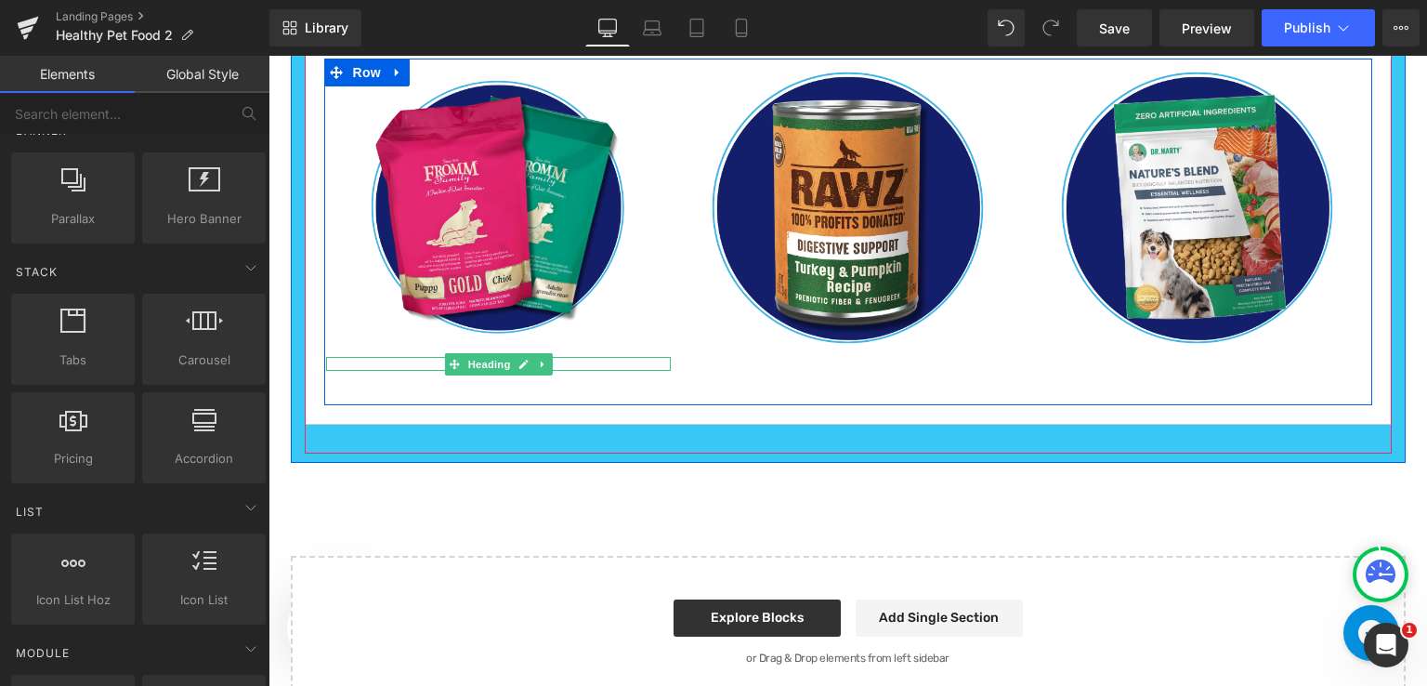
click at [569, 357] on h1 "Dry Dog Food" at bounding box center [499, 364] width 346 height 14
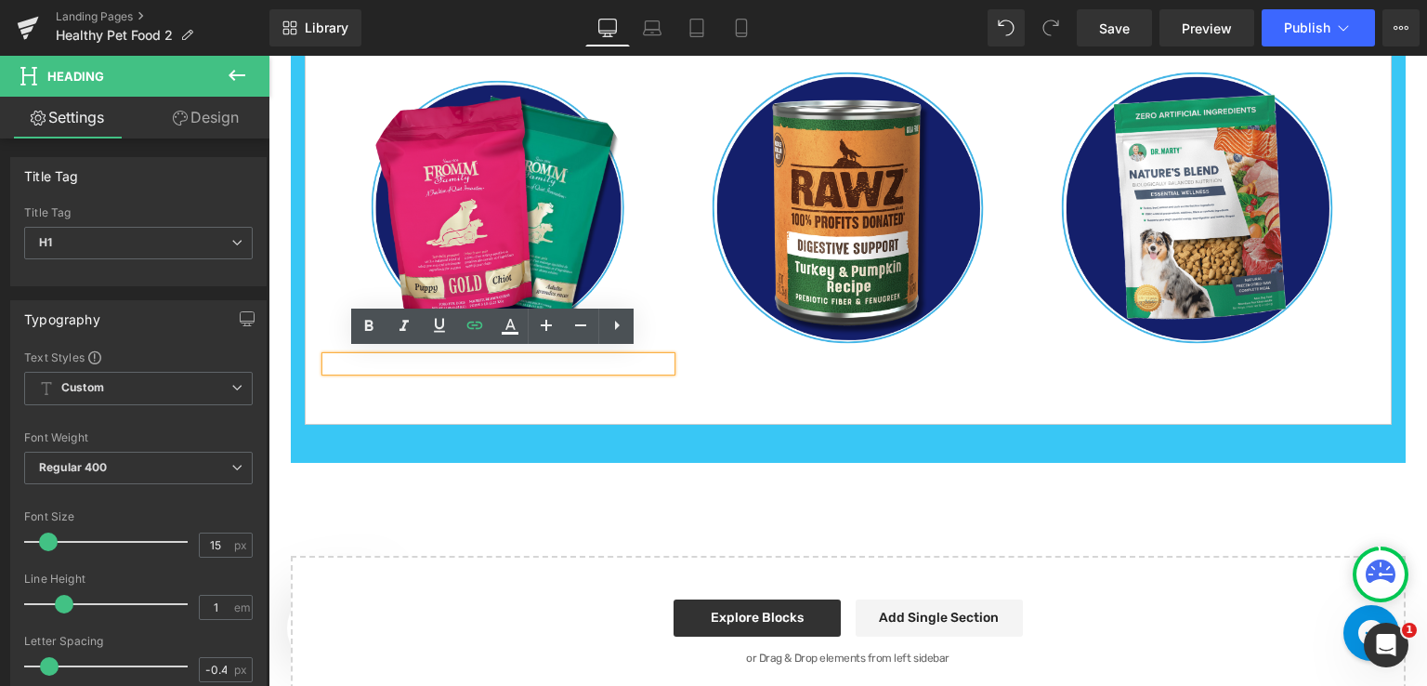
click at [569, 357] on h1 "Dry Dog Food" at bounding box center [499, 364] width 346 height 14
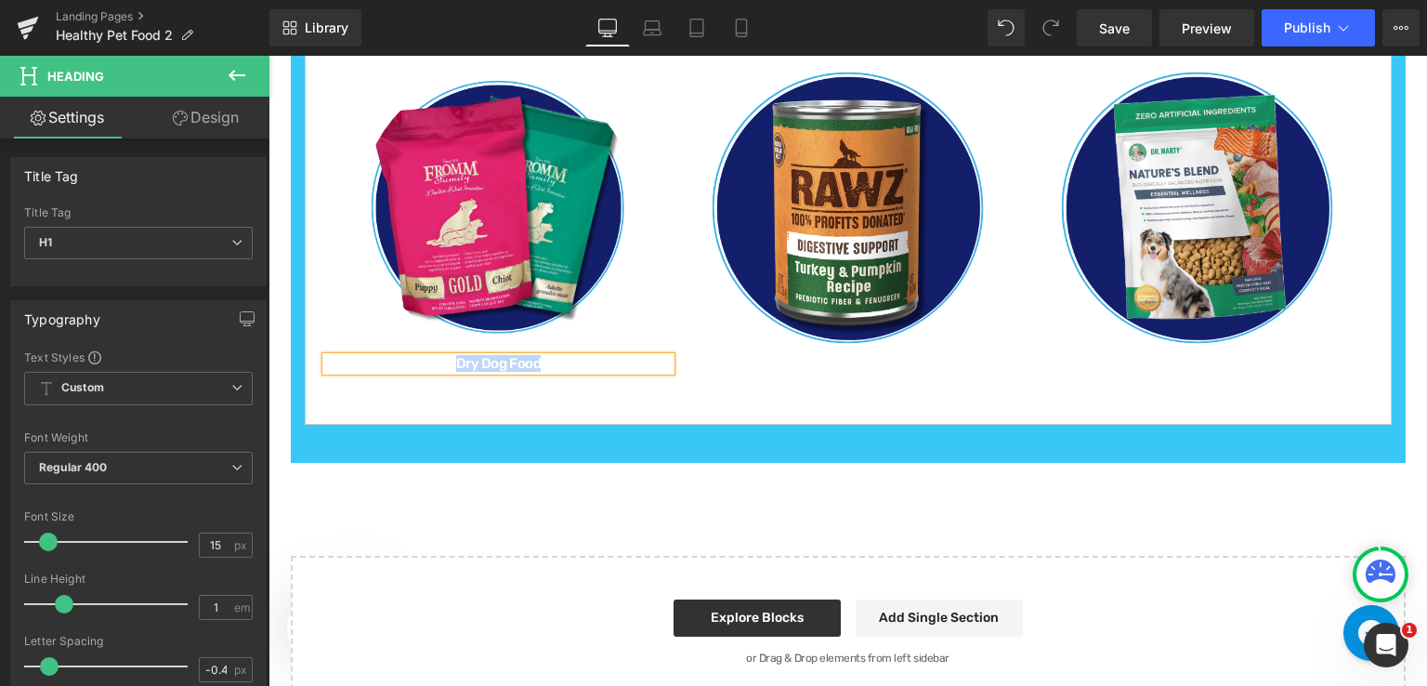
click at [537, 358] on h1 "Dry Dog Food" at bounding box center [499, 364] width 346 height 14
click at [177, 115] on icon at bounding box center [180, 118] width 15 height 15
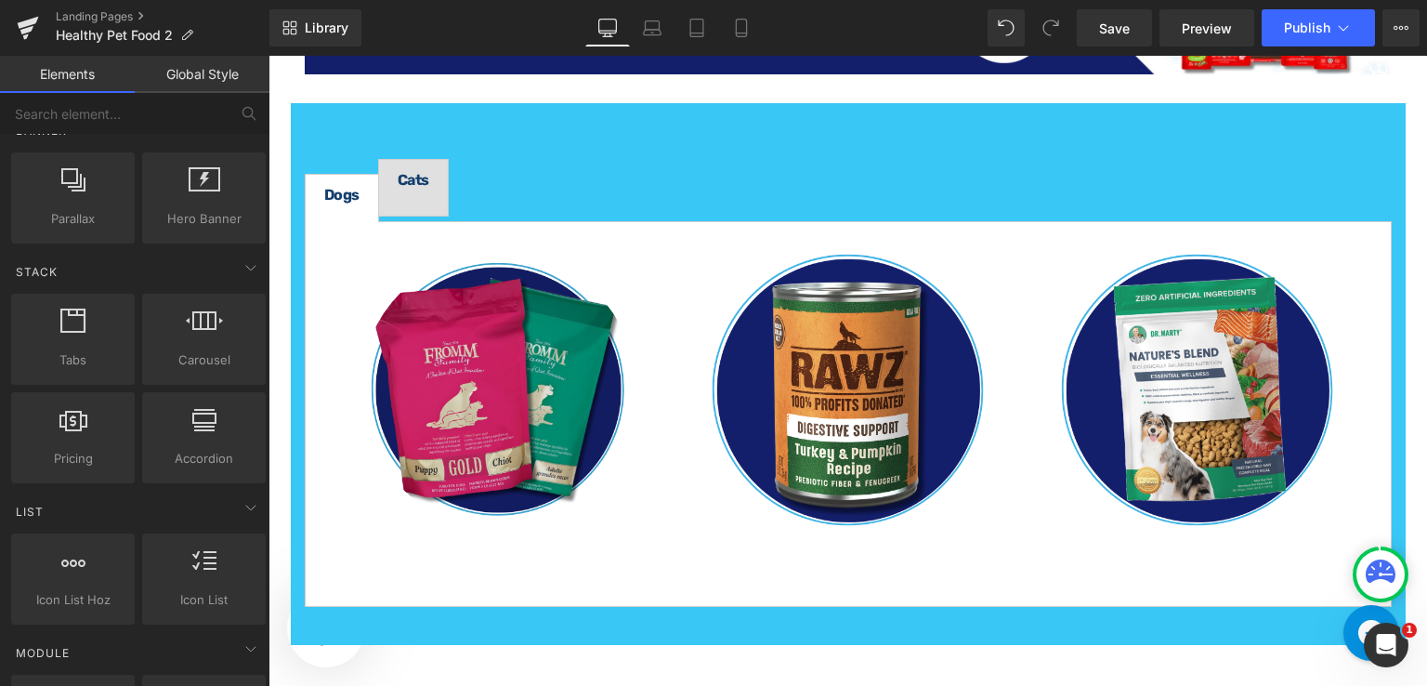
scroll to position [2337, 0]
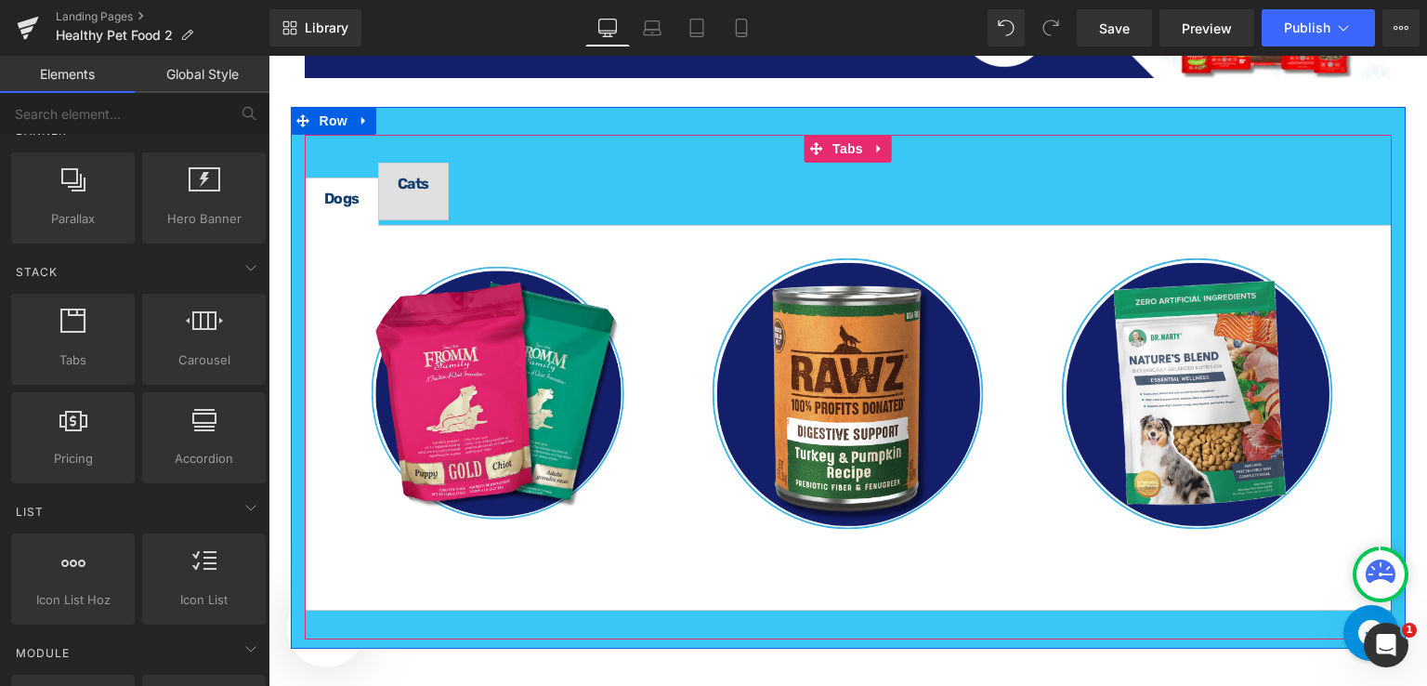
click at [410, 187] on div "Cats" at bounding box center [414, 192] width 32 height 30
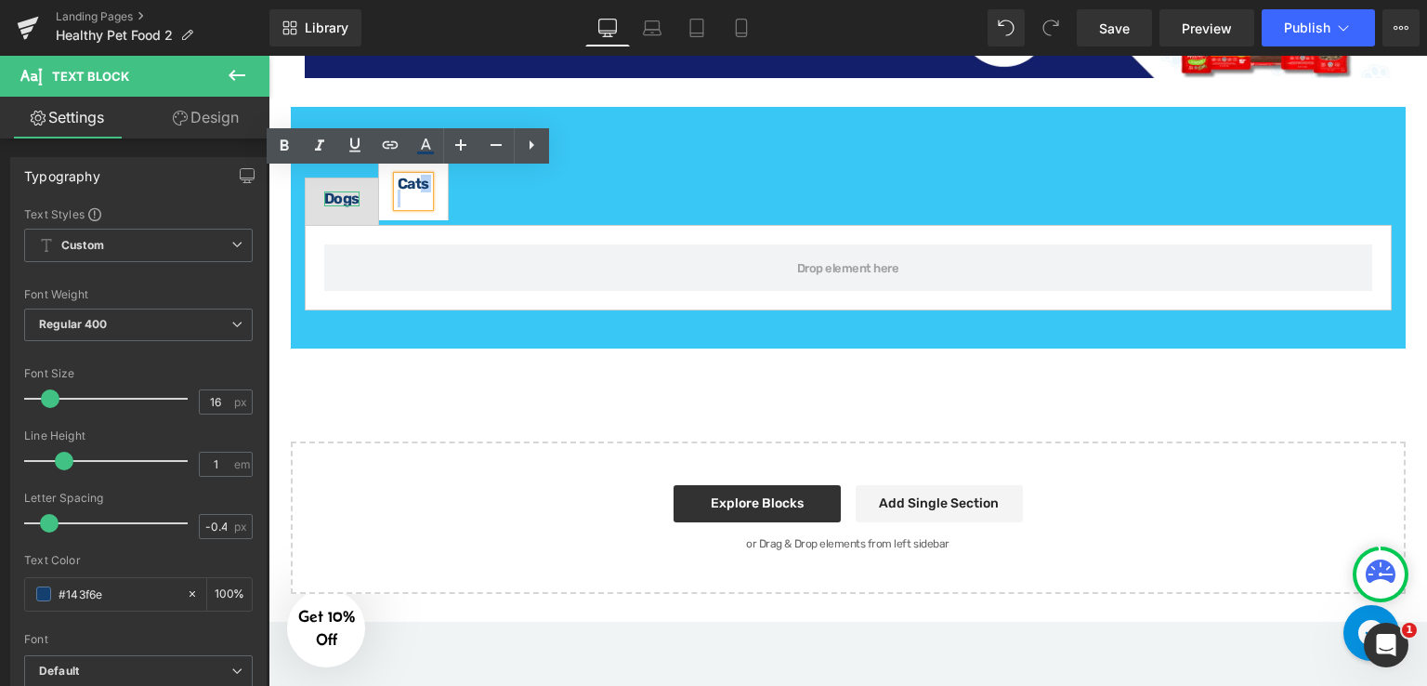
click at [334, 192] on strong "Dogs" at bounding box center [341, 199] width 35 height 18
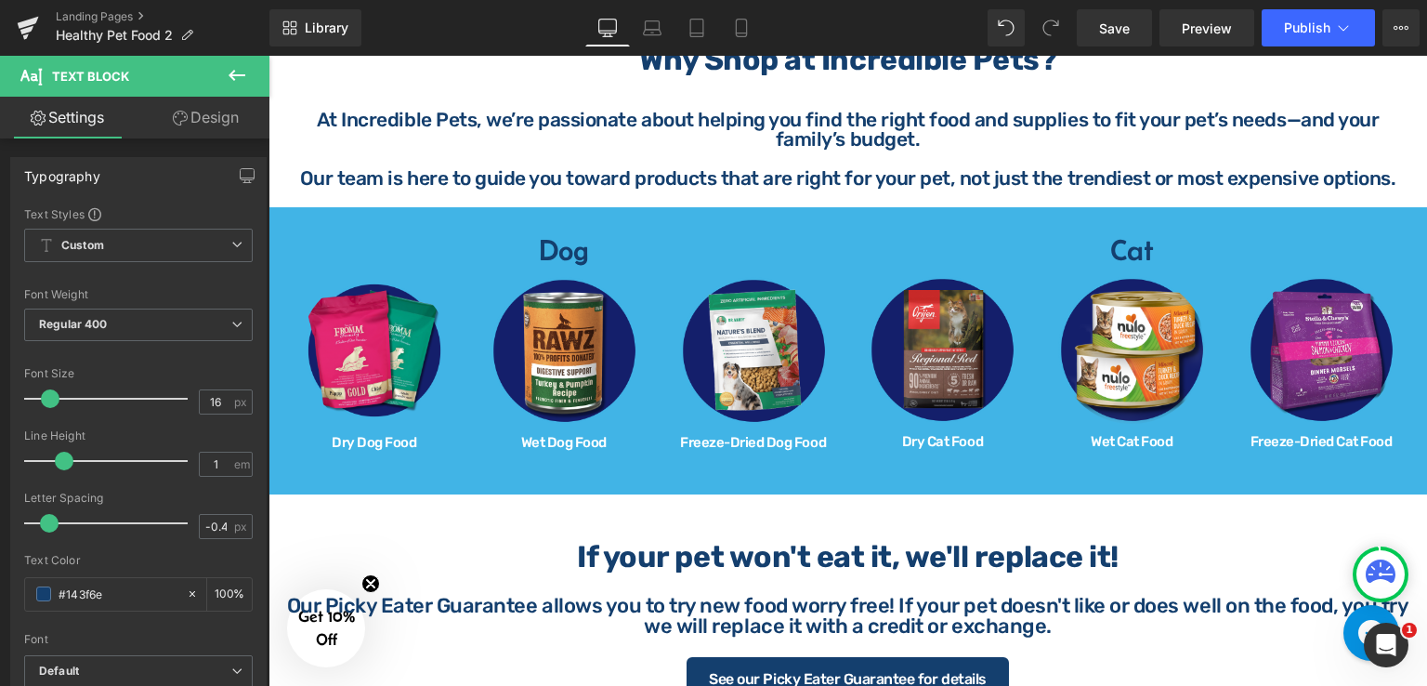
scroll to position [664, 0]
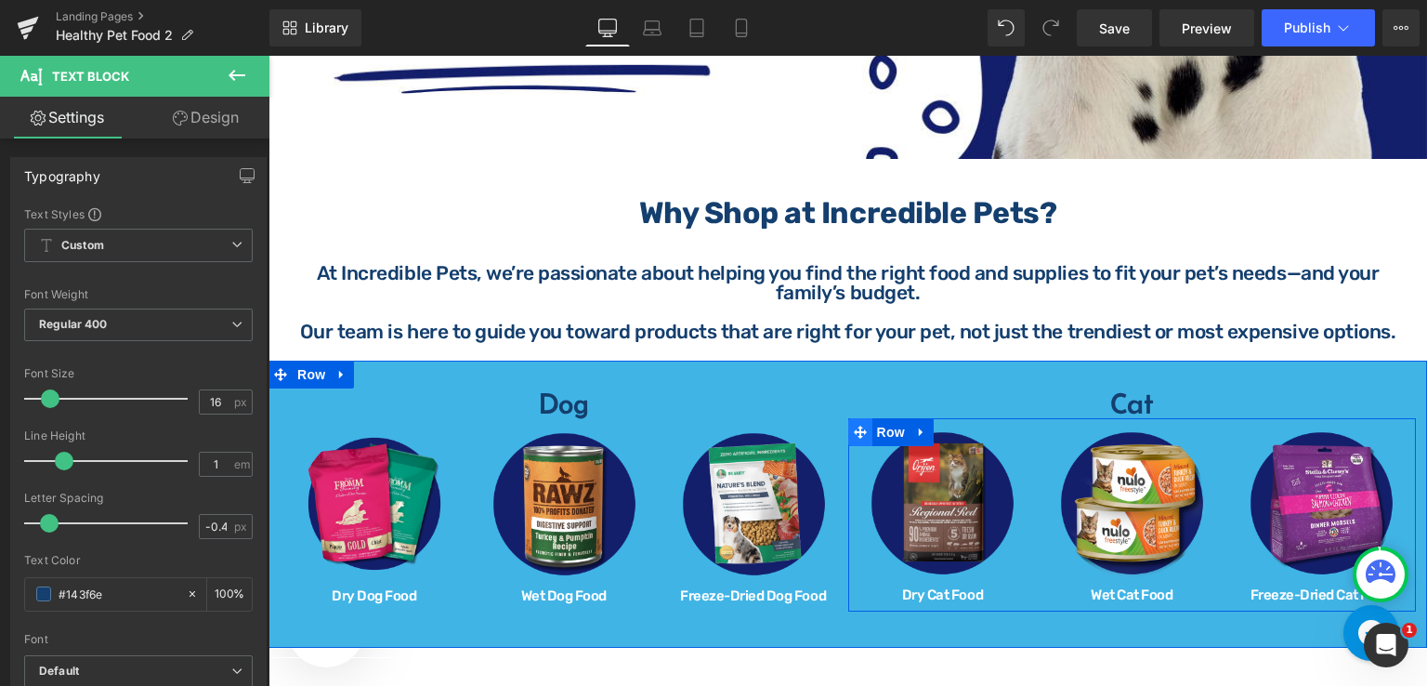
click at [855, 426] on icon at bounding box center [860, 432] width 13 height 13
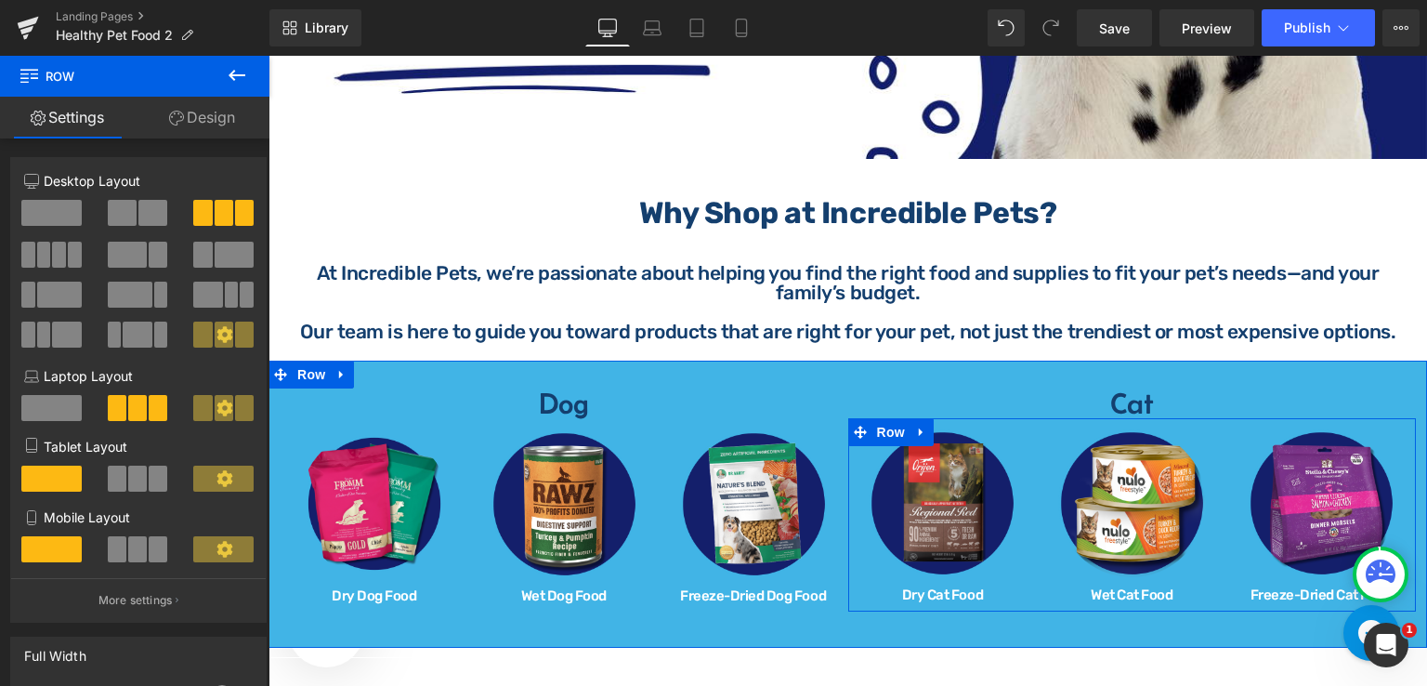
click at [915, 426] on icon at bounding box center [921, 433] width 13 height 14
click at [940, 426] on icon at bounding box center [945, 432] width 13 height 13
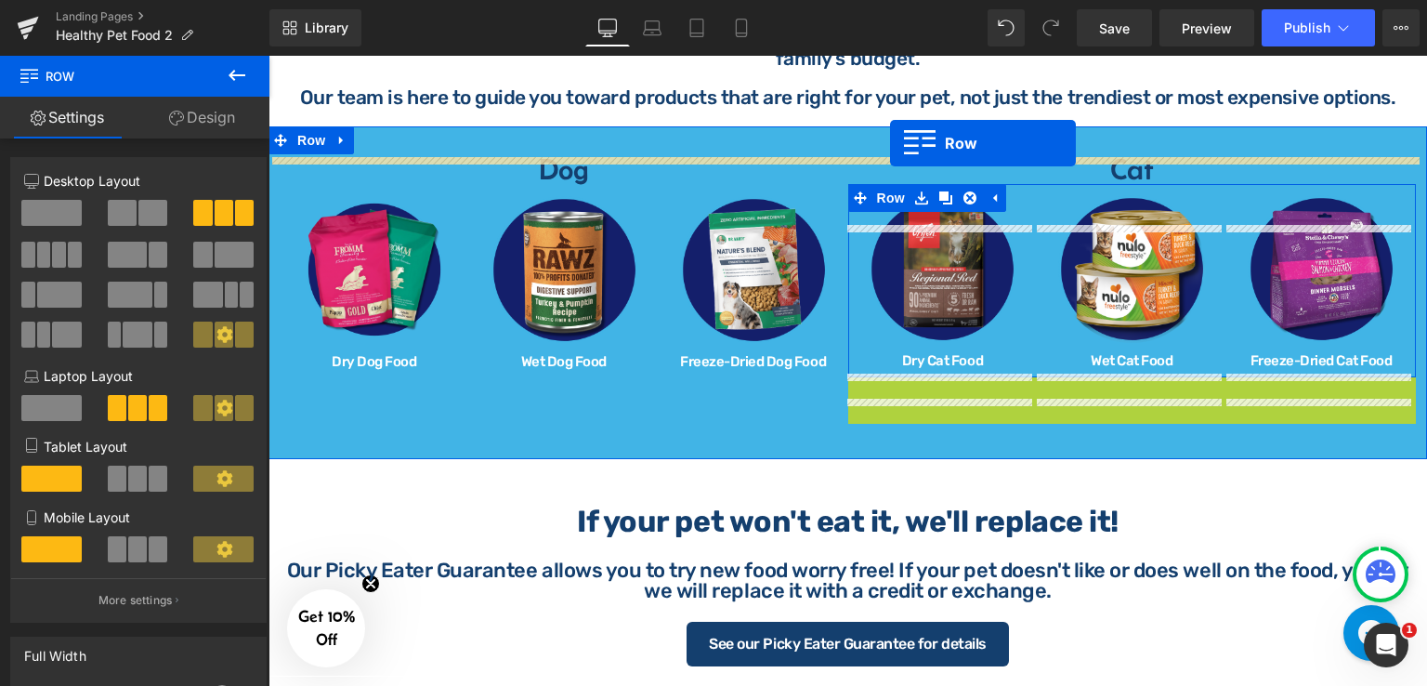
scroll to position [861, 0]
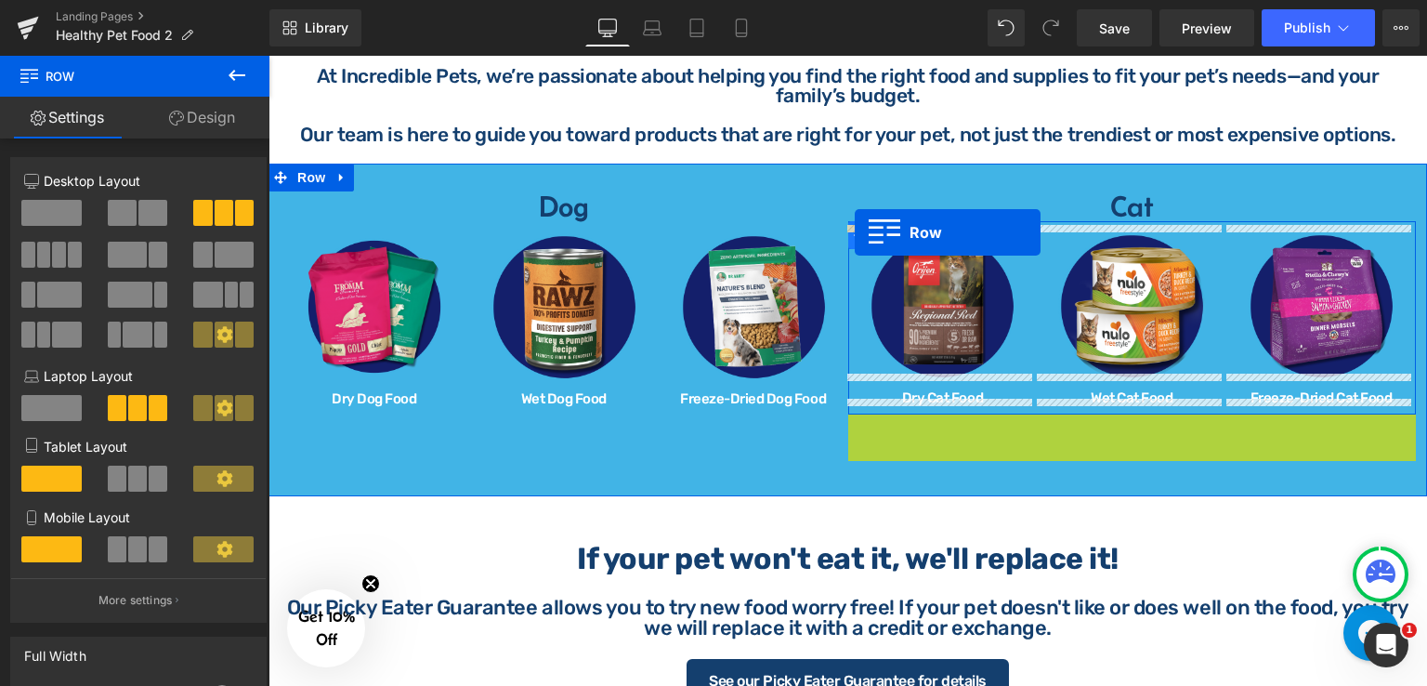
drag, startPoint x: 849, startPoint y: 146, endPoint x: 855, endPoint y: 232, distance: 86.6
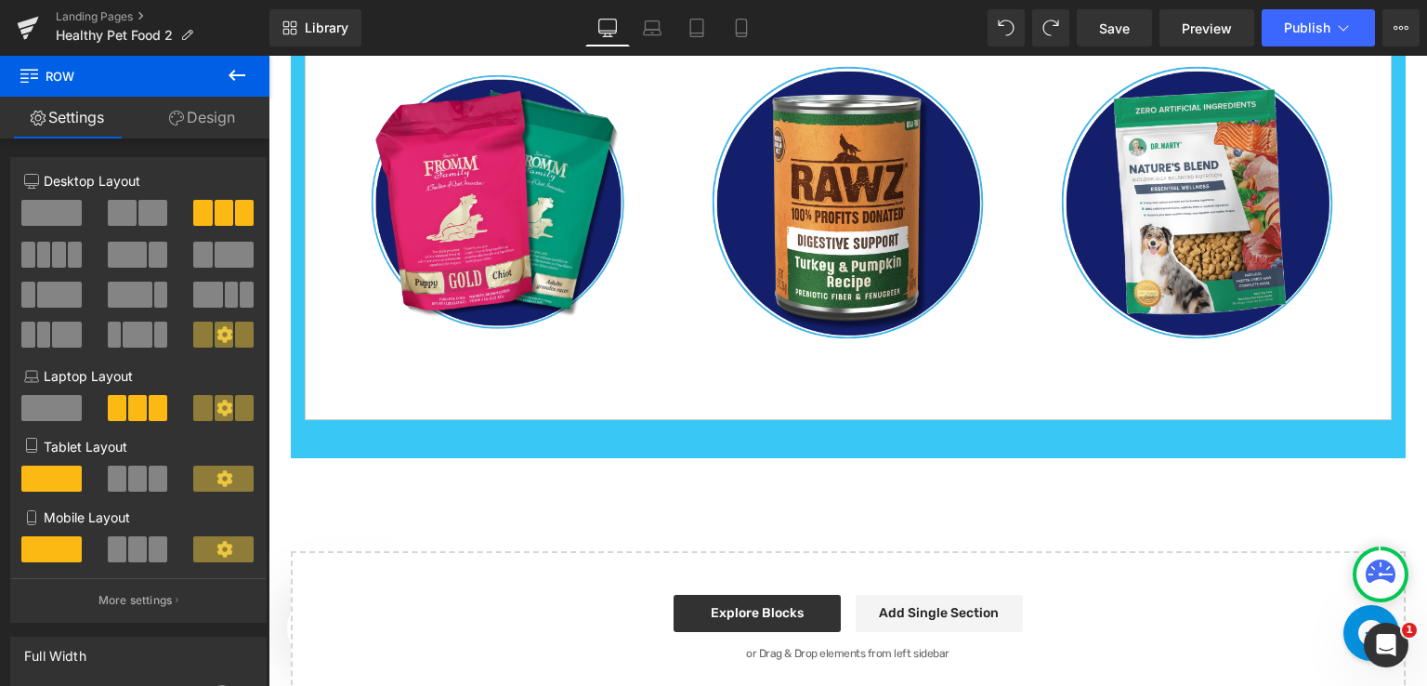
scroll to position [2534, 0]
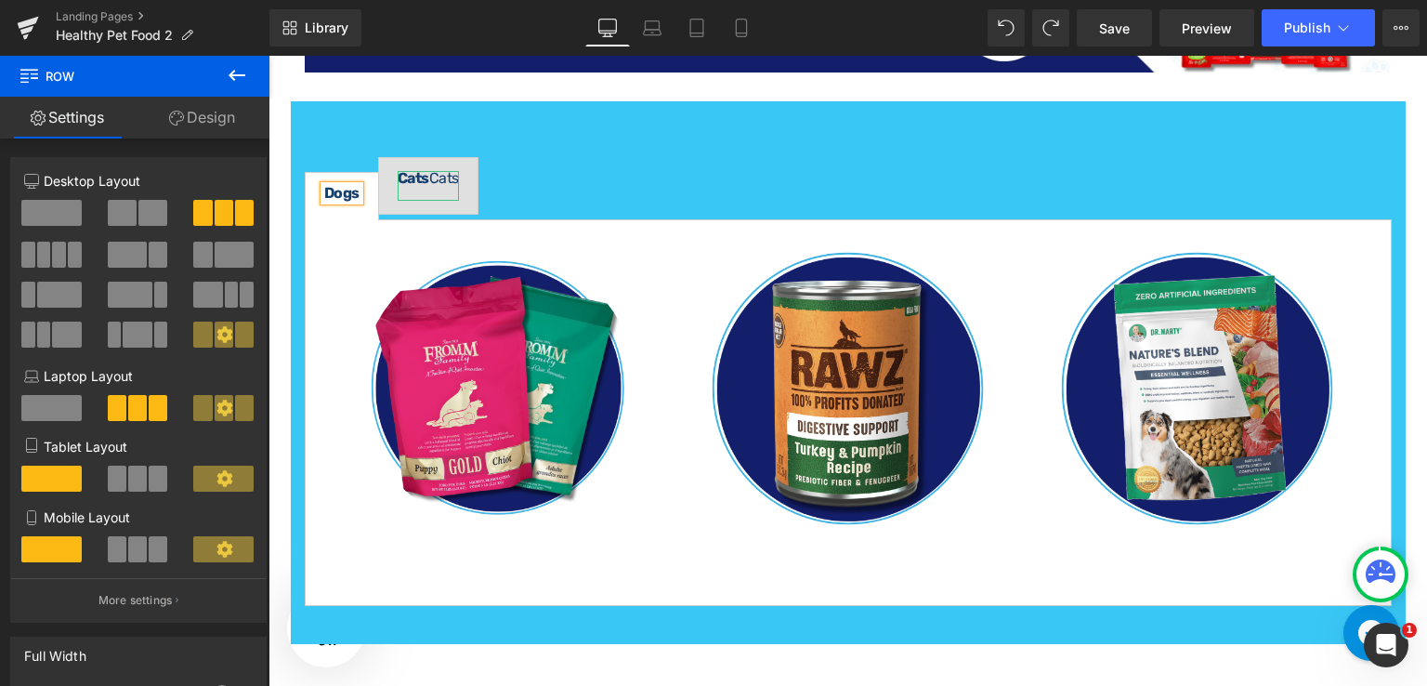
click at [398, 171] on div at bounding box center [400, 186] width 5 height 30
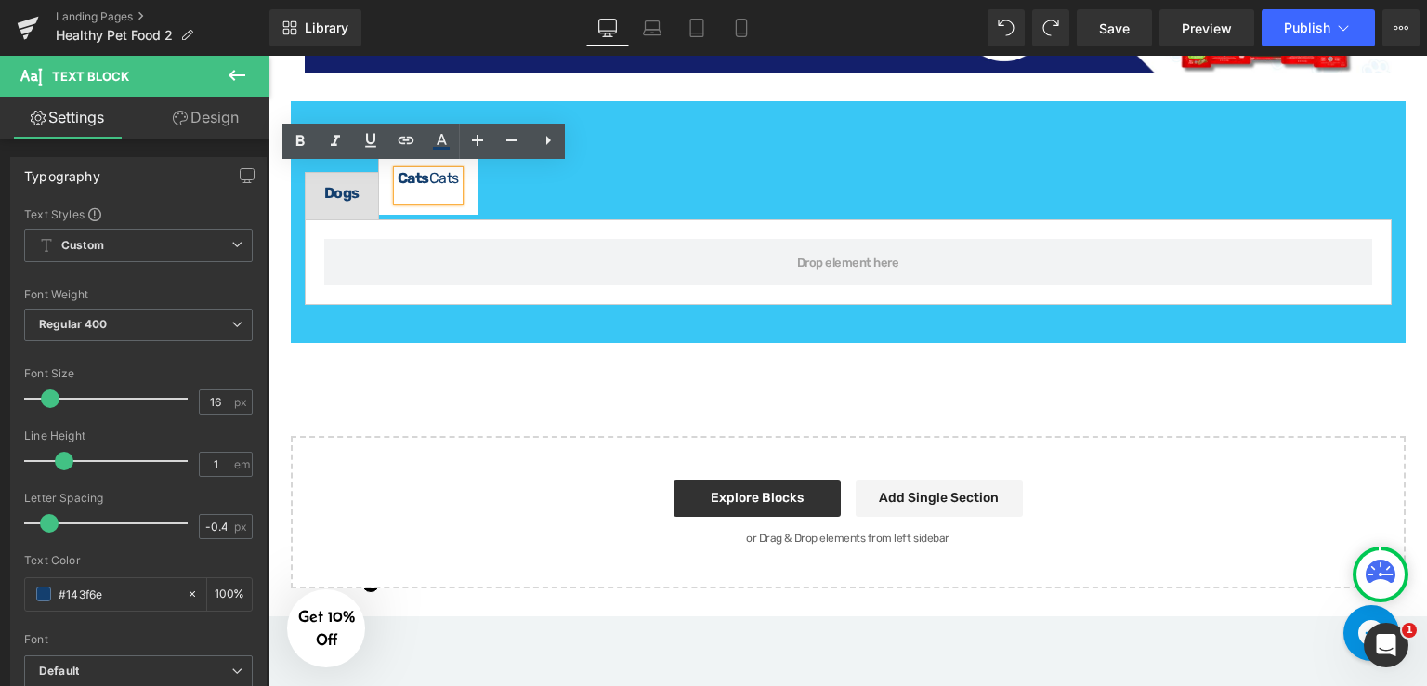
click at [520, 179] on ul "Dogs Text Block Cats Cats Text Block" at bounding box center [848, 188] width 1087 height 63
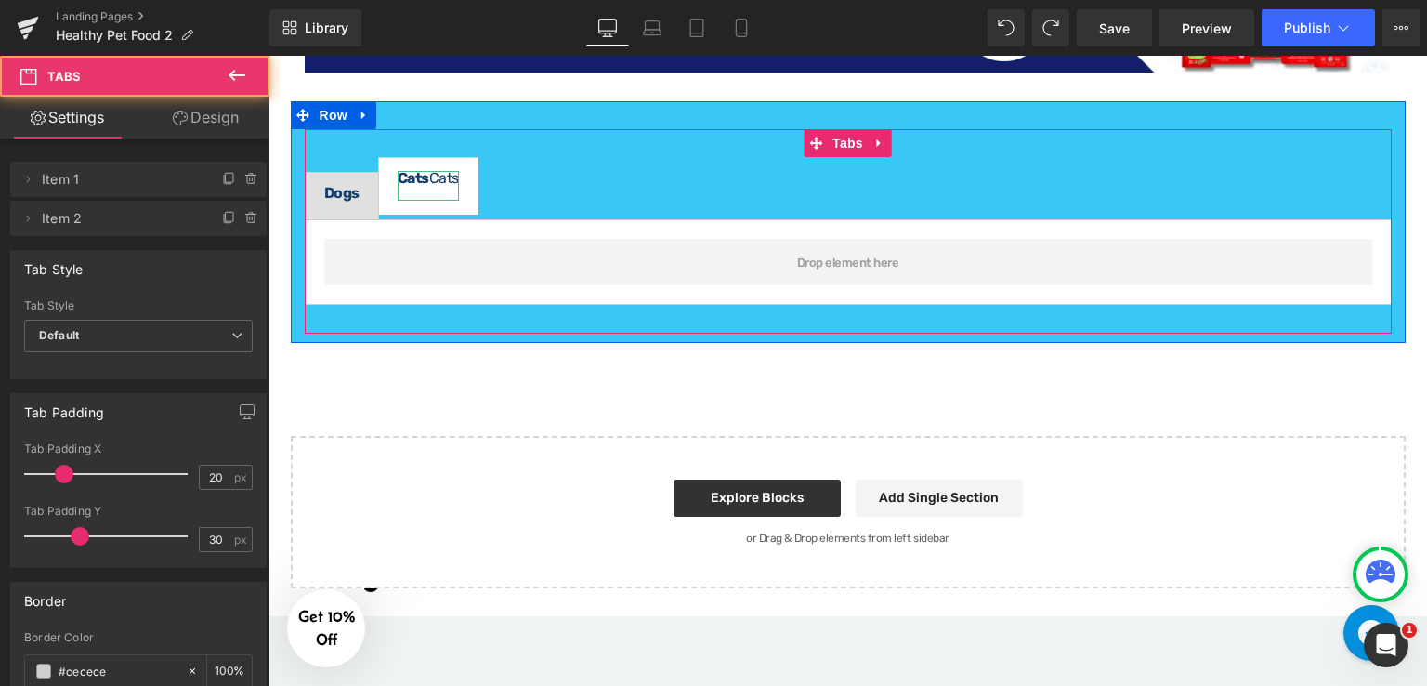
click at [431, 176] on div "Cats Cats" at bounding box center [428, 186] width 61 height 30
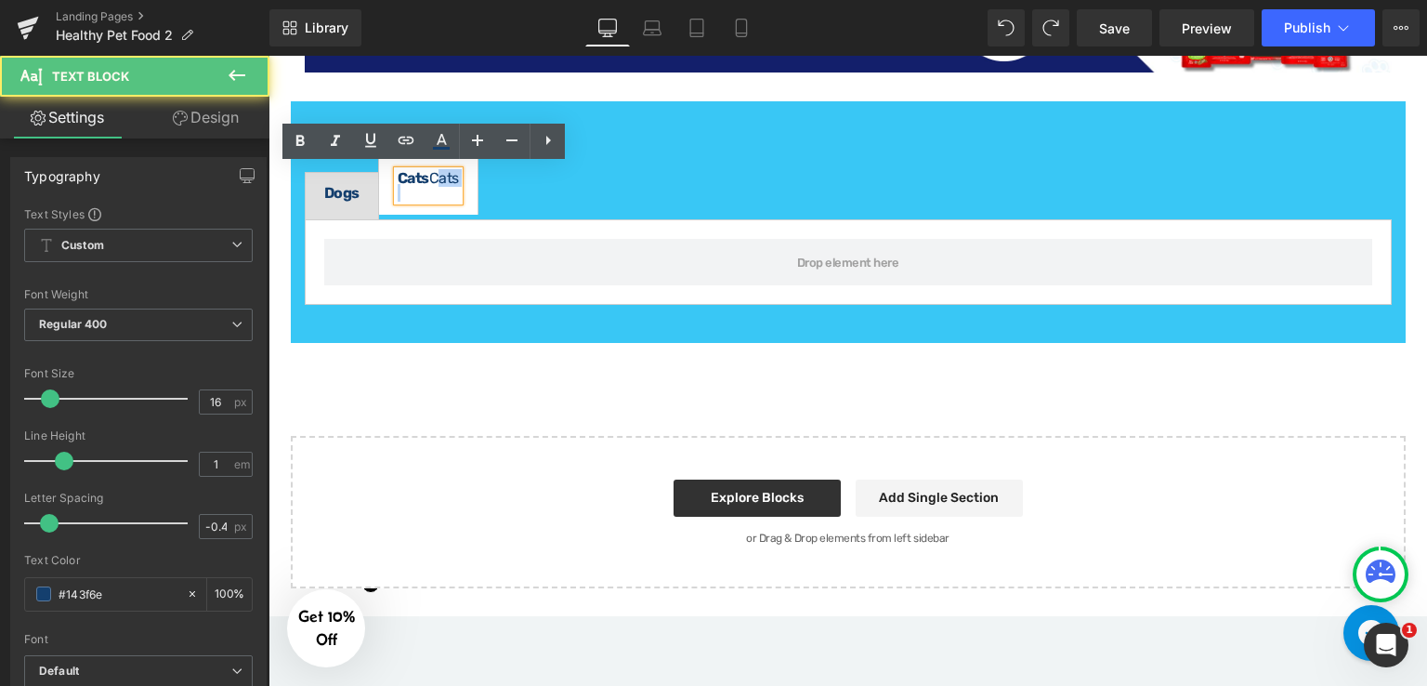
drag, startPoint x: 466, startPoint y: 181, endPoint x: 478, endPoint y: 184, distance: 12.4
click at [478, 184] on ul "Dogs Text Block Cats Cats Text Block" at bounding box center [848, 188] width 1087 height 63
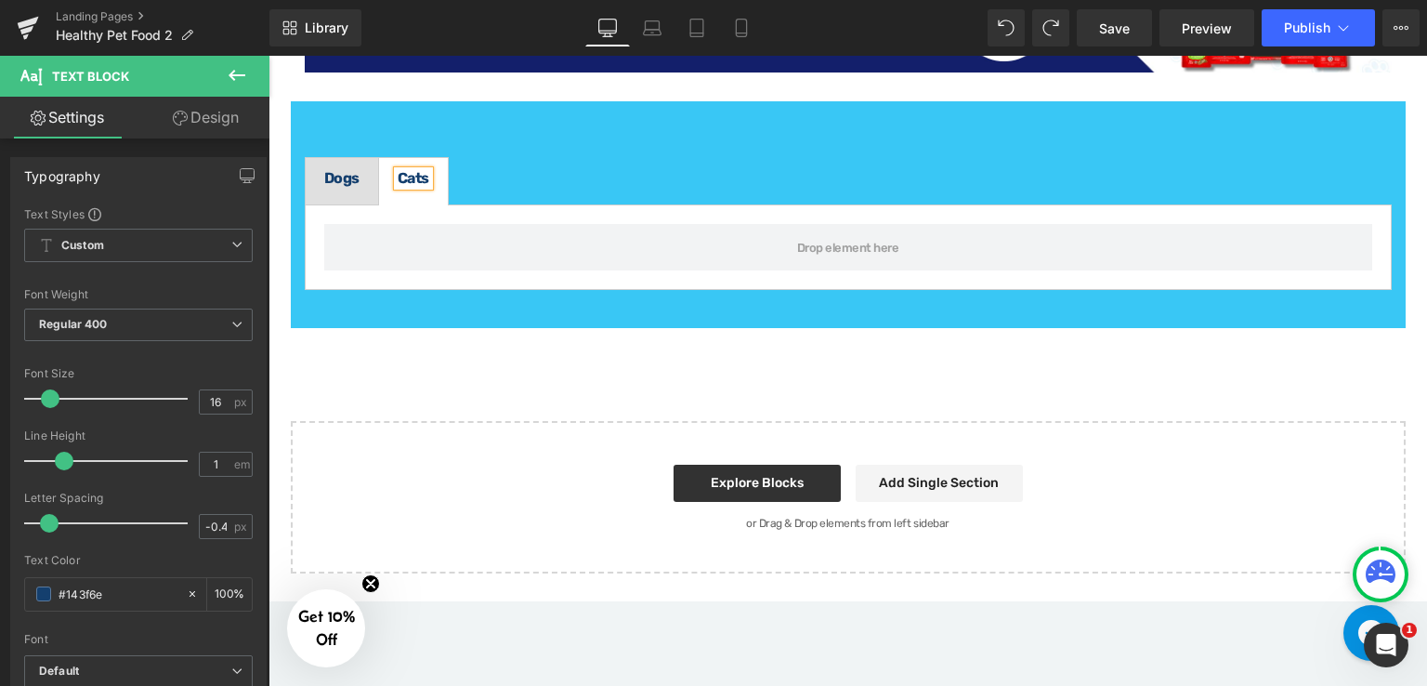
click at [691, 150] on div "Dogs Text Block Cats Text Block Tabs" at bounding box center [848, 224] width 1087 height 190
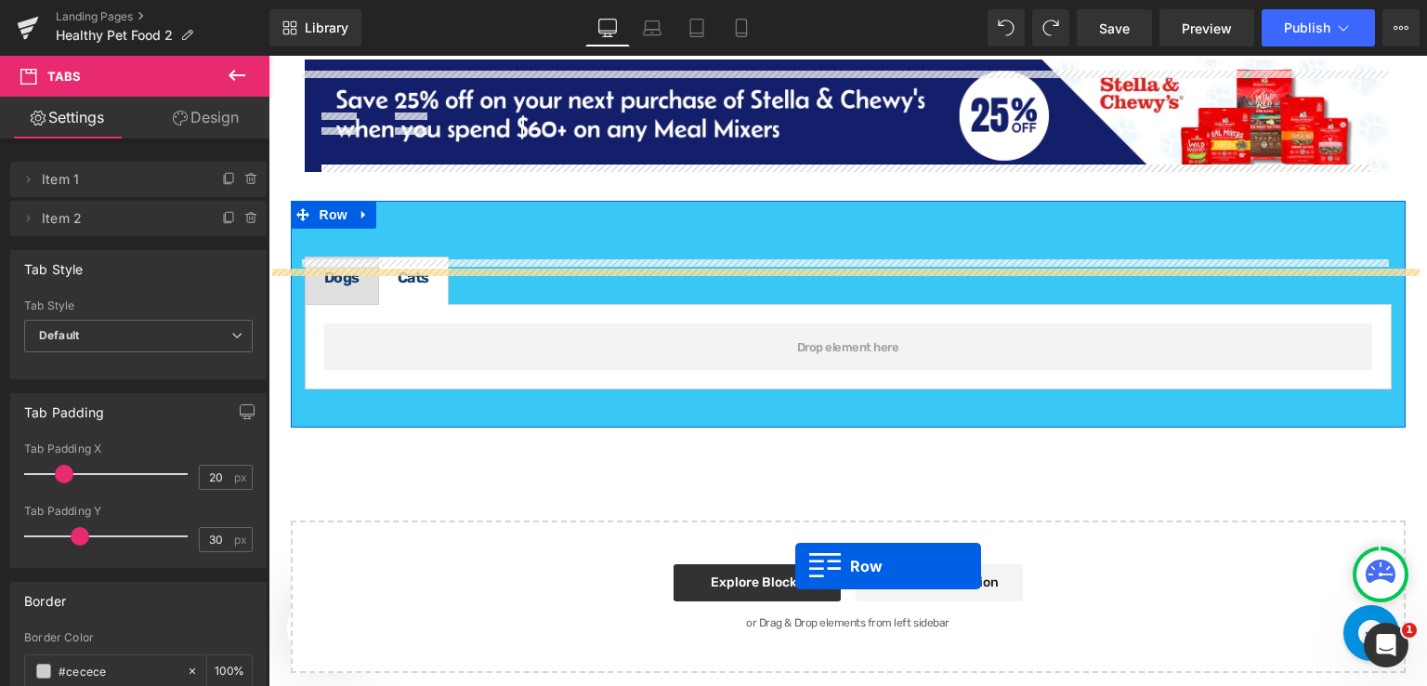
scroll to position [2441, 0]
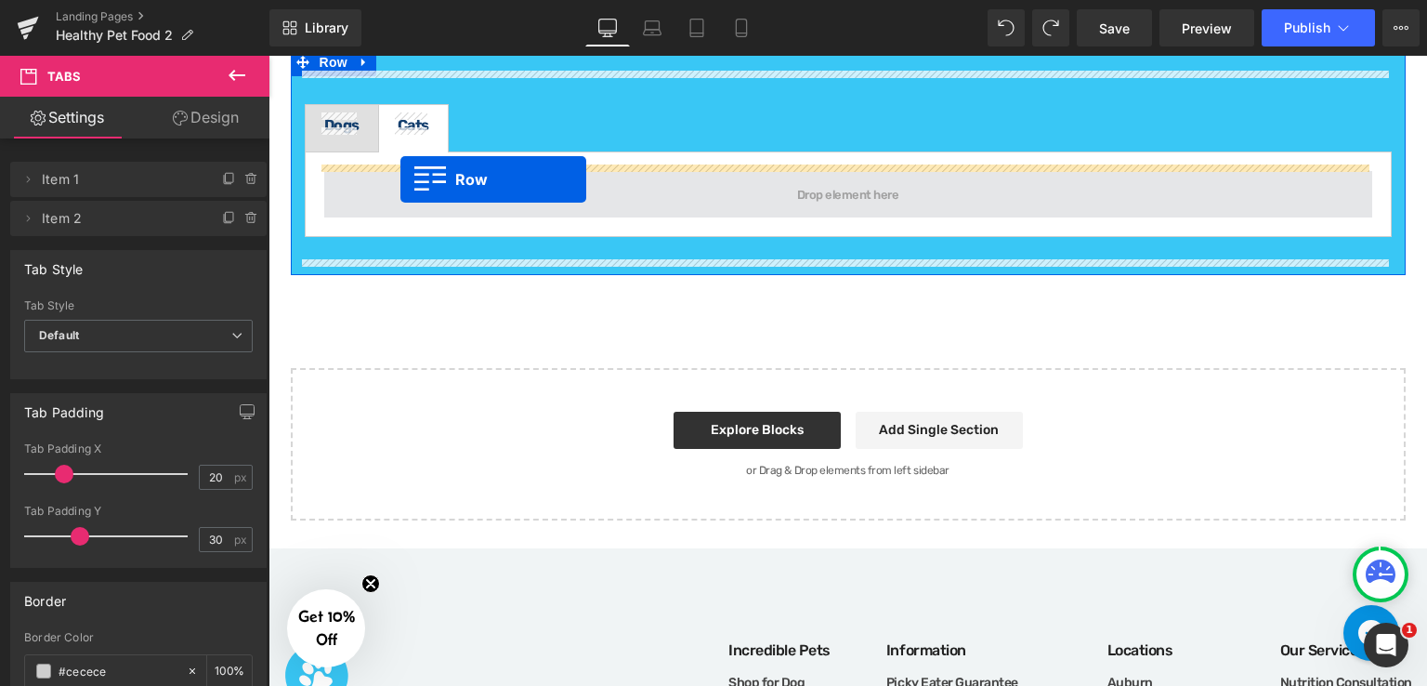
drag, startPoint x: 857, startPoint y: 422, endPoint x: 400, endPoint y: 179, distance: 516.7
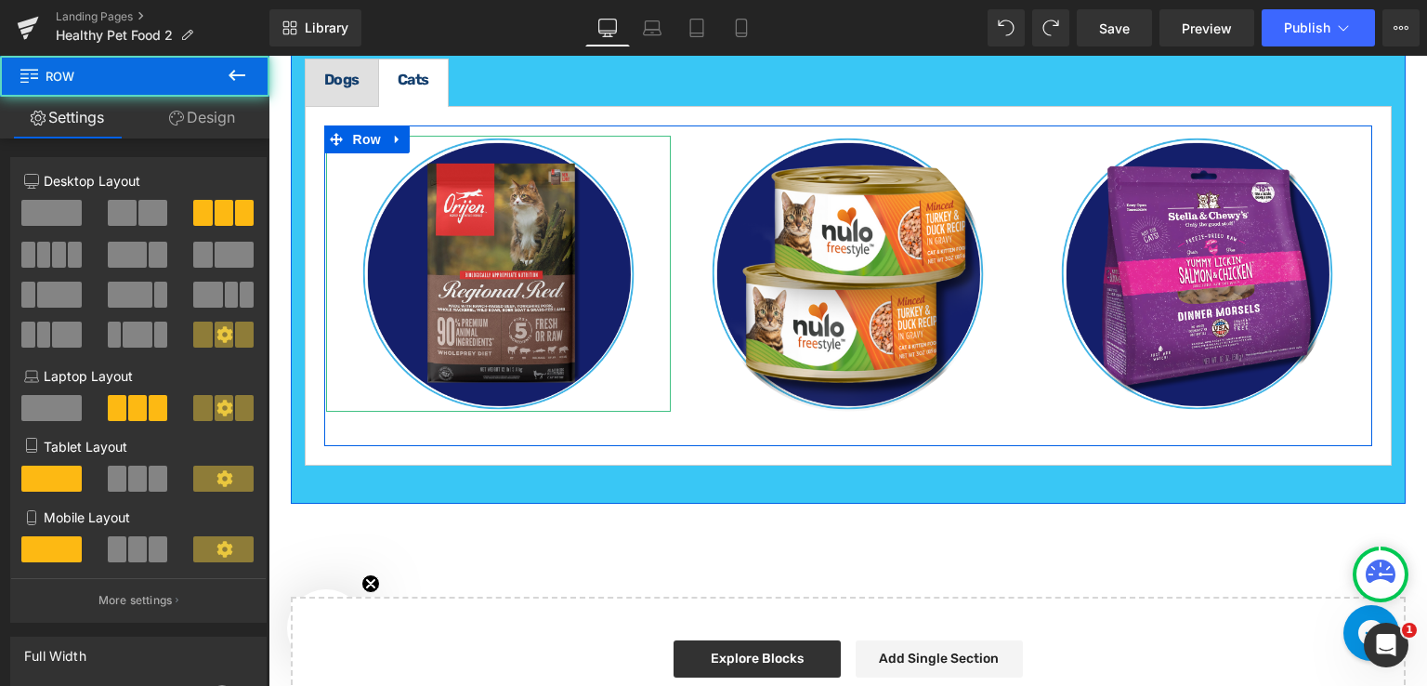
scroll to position [2395, 0]
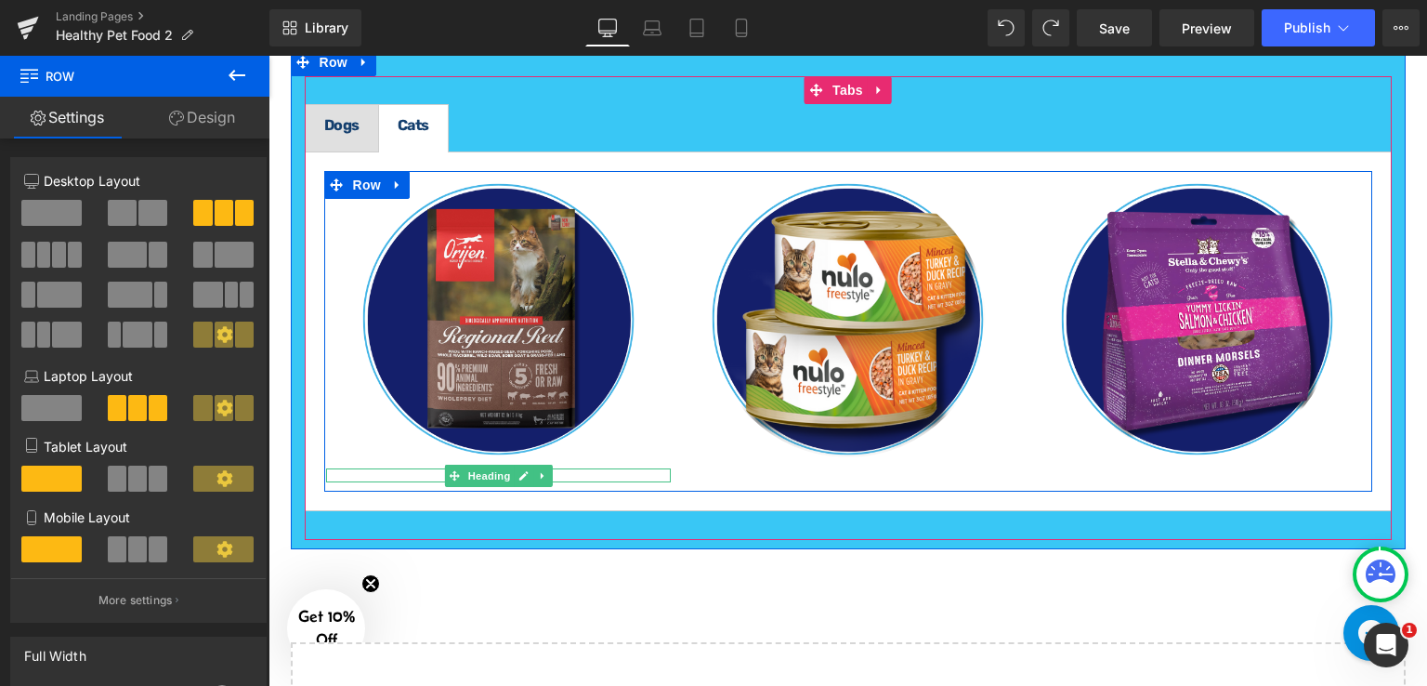
click at [567, 468] on h1 "Dry Cat Food" at bounding box center [499, 475] width 346 height 14
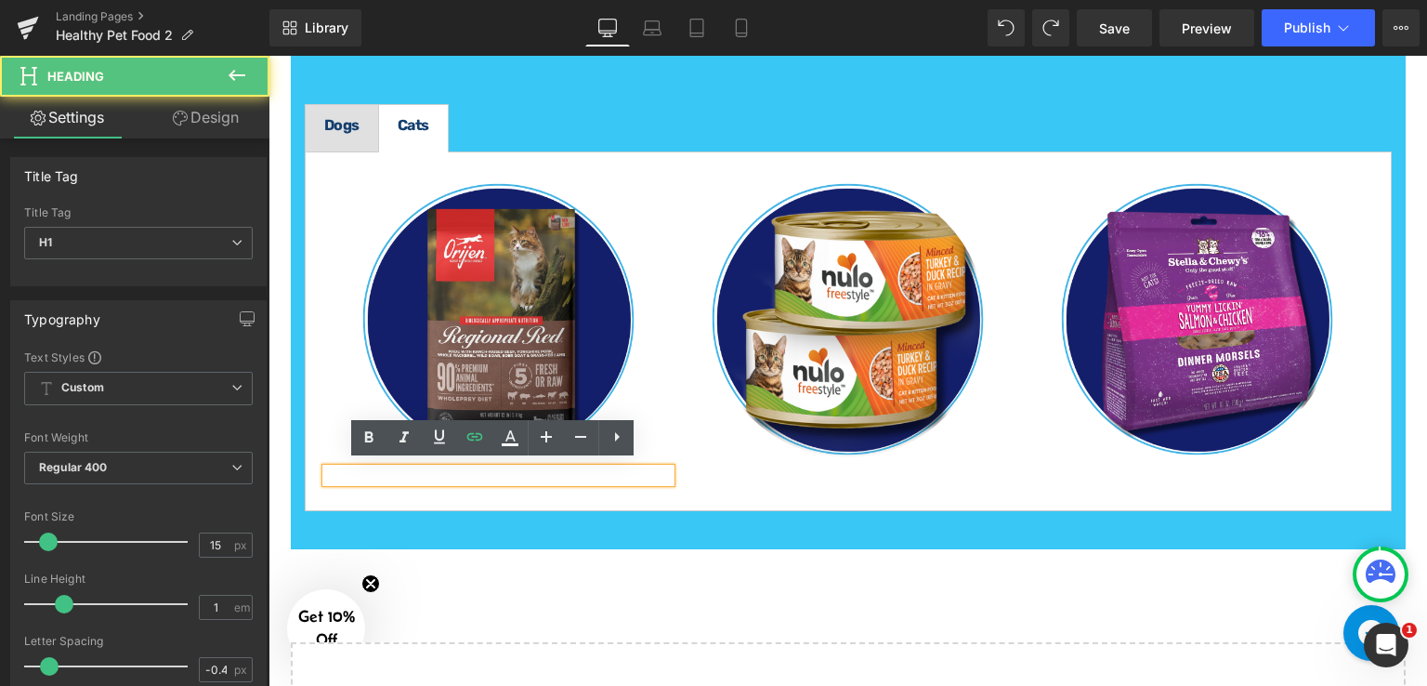
click at [595, 470] on h1 "Dry Cat Food" at bounding box center [499, 475] width 346 height 14
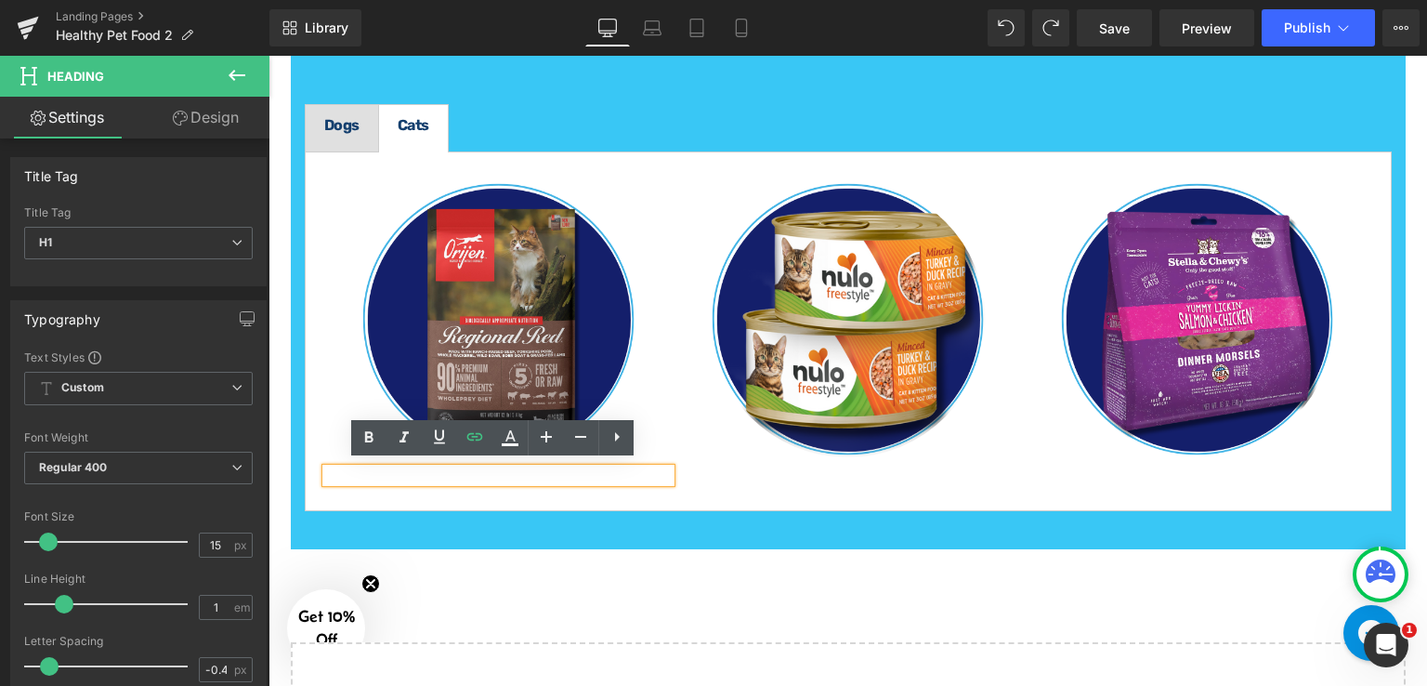
click at [584, 478] on div "Dry Cat Food" at bounding box center [499, 475] width 346 height 14
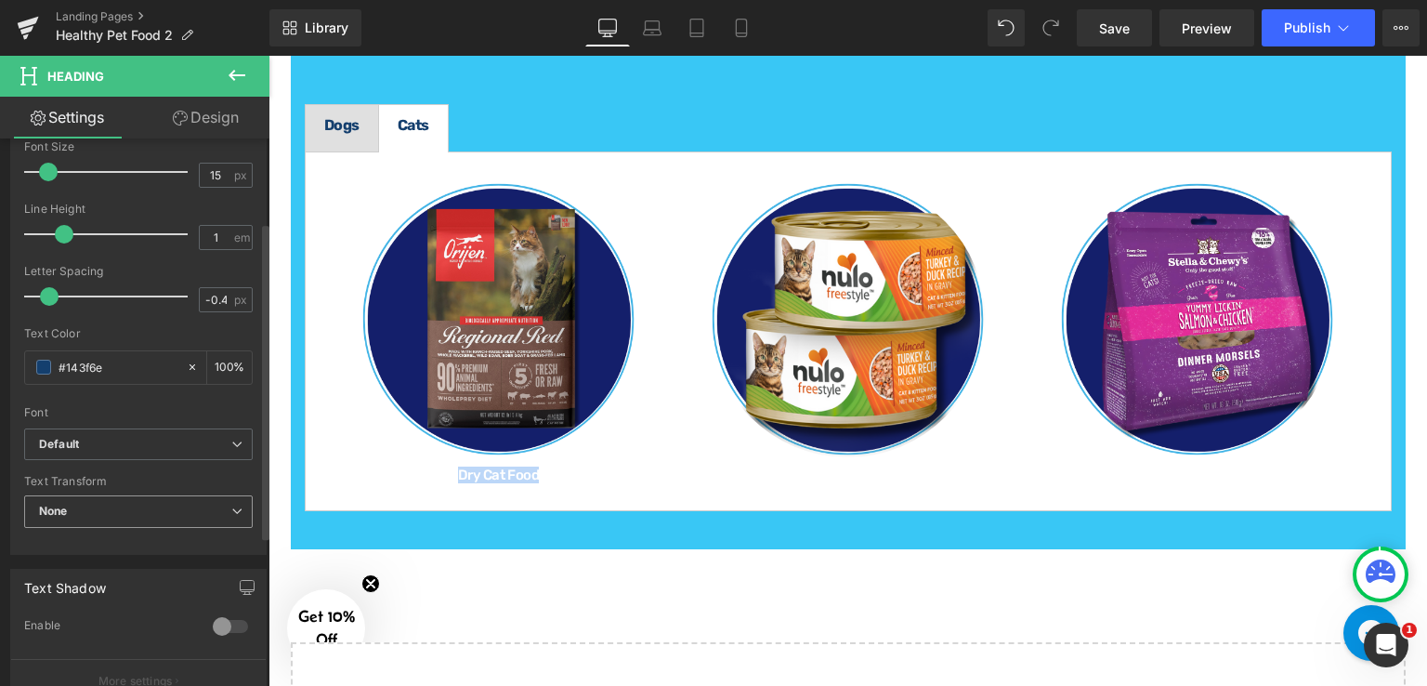
scroll to position [372, 0]
click at [118, 361] on input "#143f6e" at bounding box center [118, 365] width 119 height 20
drag, startPoint x: 118, startPoint y: 361, endPoint x: 43, endPoint y: 354, distance: 75.6
click at [43, 354] on div "#143f6e" at bounding box center [105, 365] width 161 height 33
click at [42, 362] on body "Row You are previewing how the will restyle your page. You can not edit Element…" at bounding box center [713, 343] width 1427 height 686
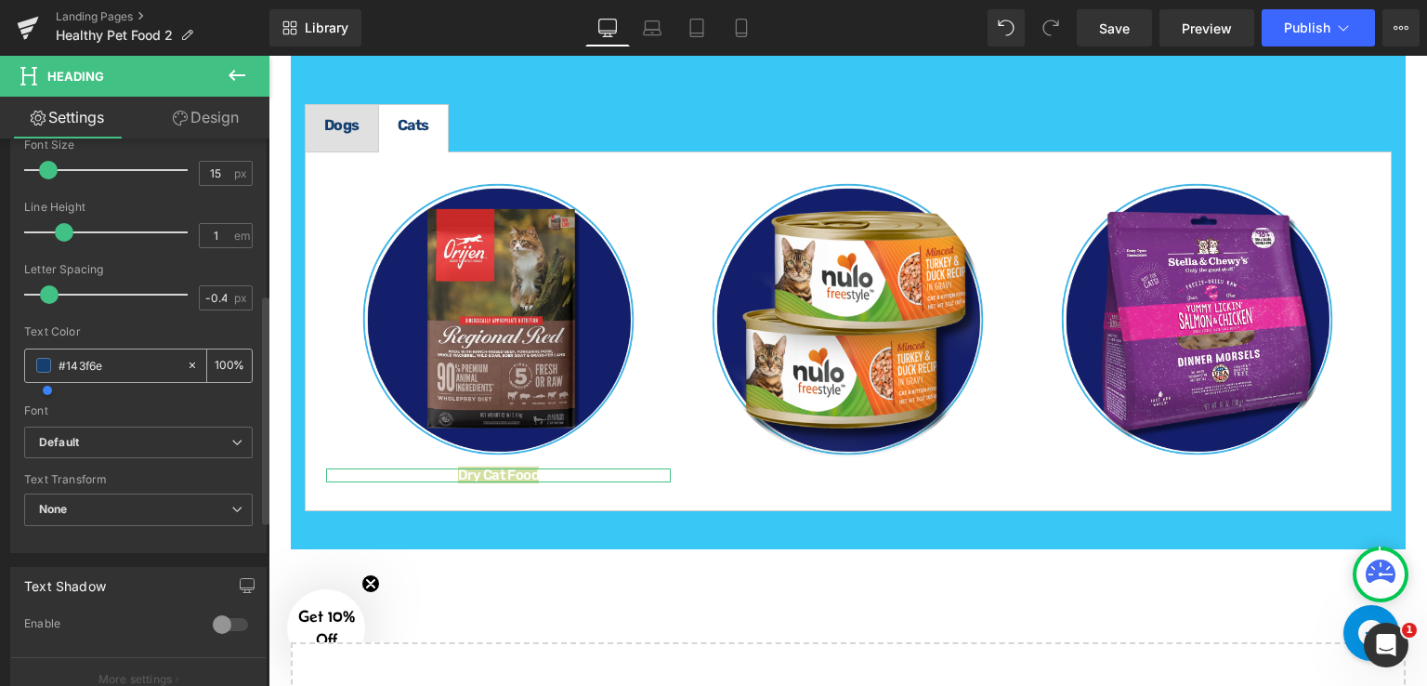
click at [46, 362] on span at bounding box center [43, 365] width 15 height 15
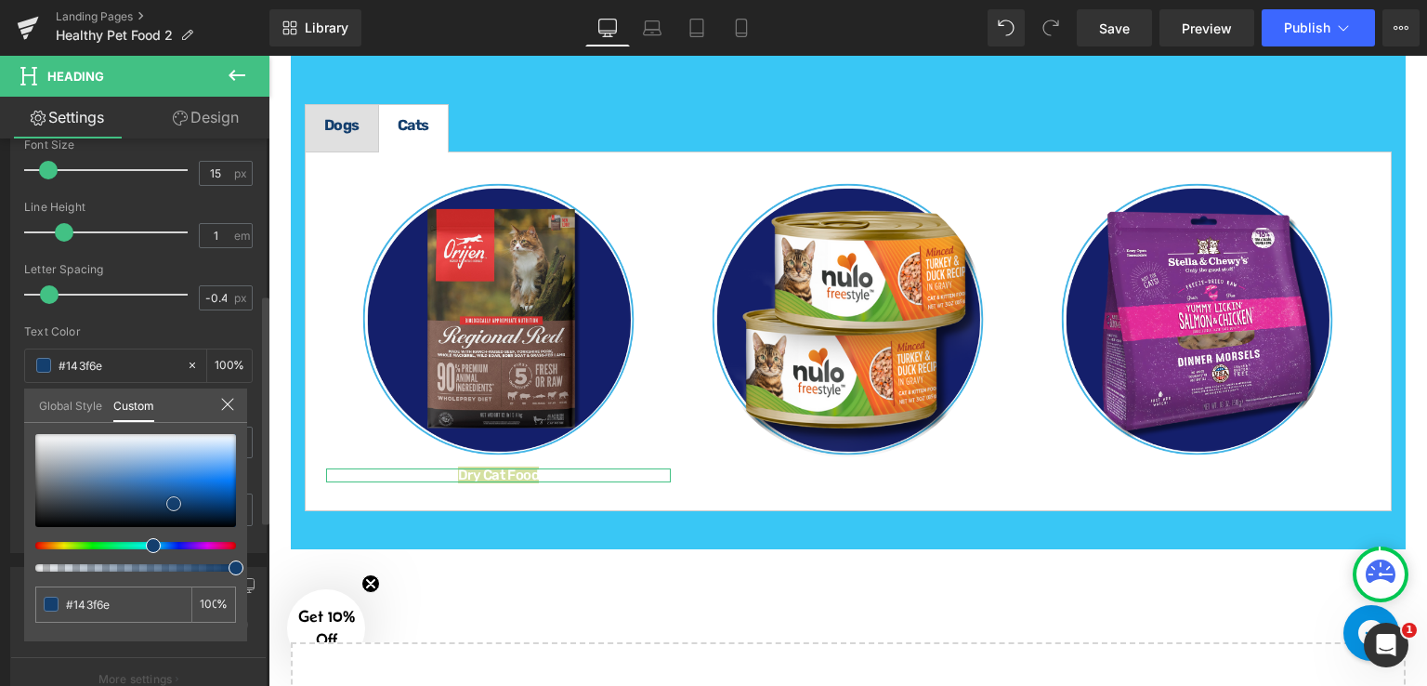
click at [41, 521] on div at bounding box center [135, 480] width 201 height 93
type input "#0c0c0d"
click at [41, 522] on link at bounding box center [41, 522] width 0 height 0
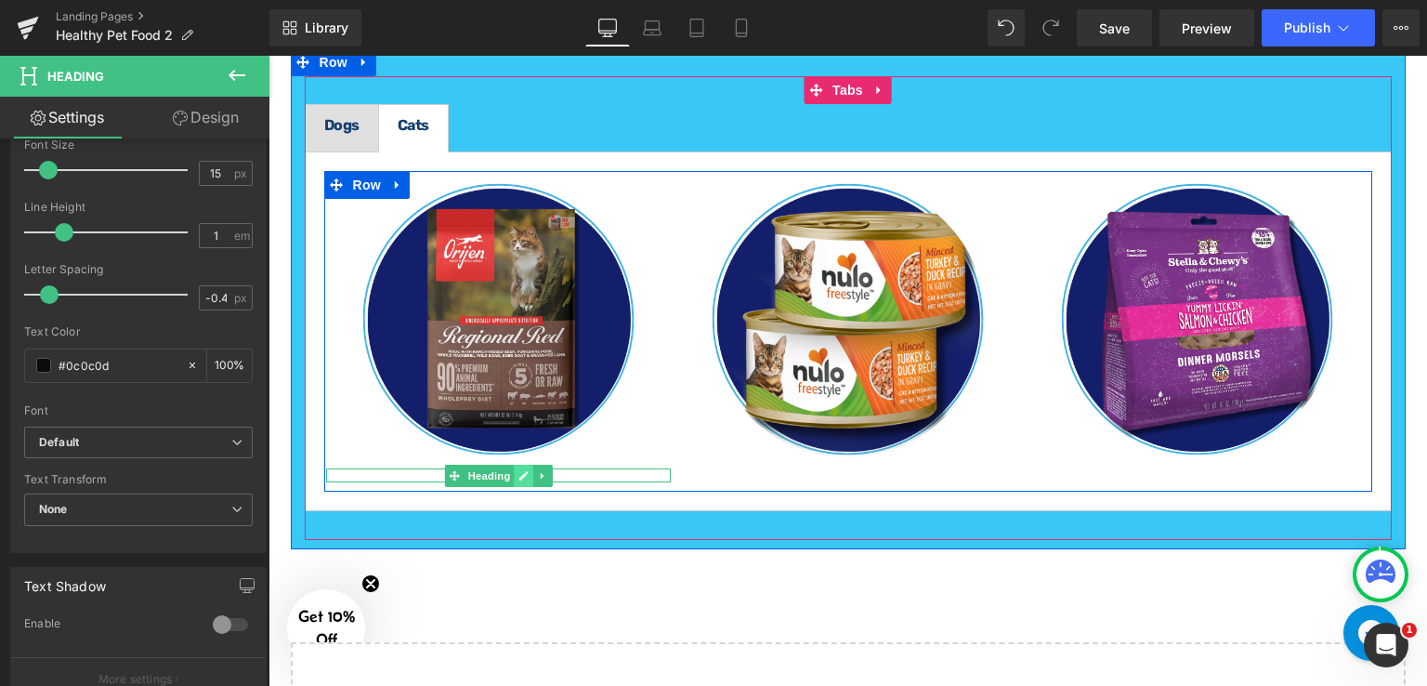
click at [524, 473] on link at bounding box center [524, 476] width 20 height 22
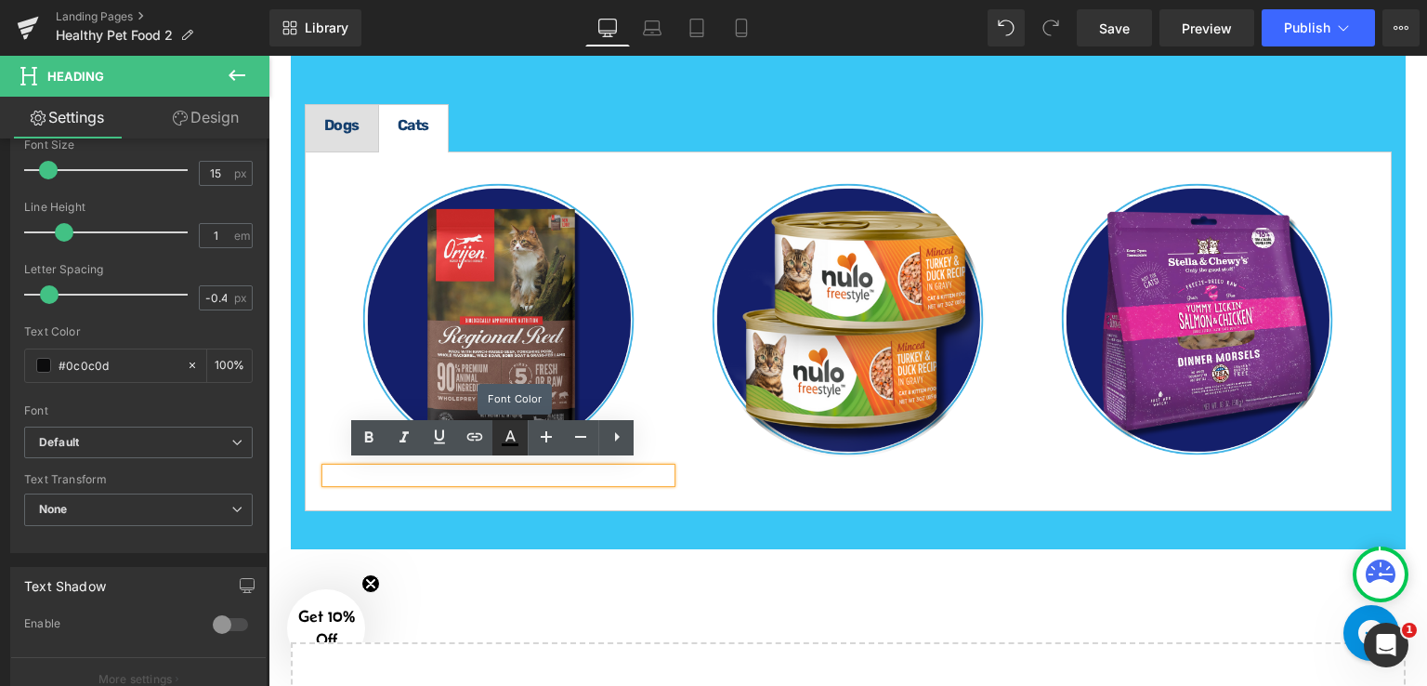
click at [522, 437] on link at bounding box center [509, 437] width 35 height 35
type input "#000000"
type input "100"
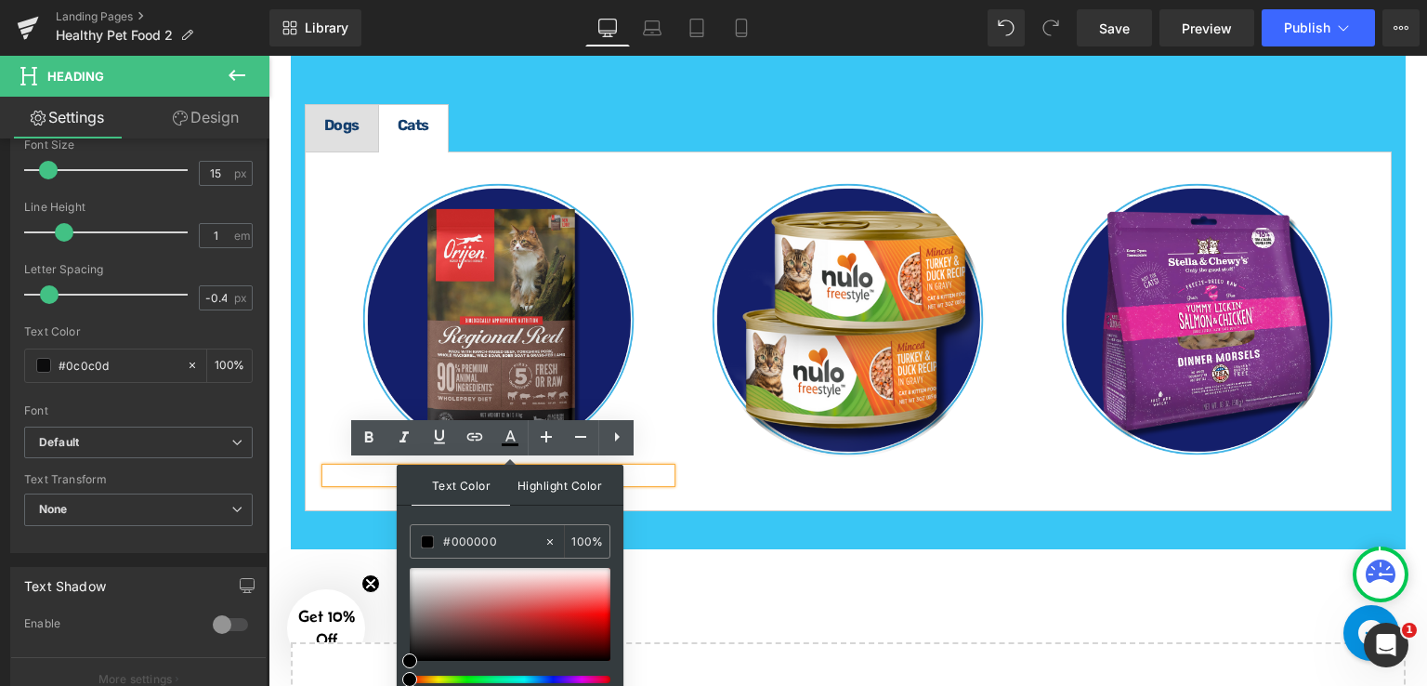
click at [549, 477] on span "Highlight Color" at bounding box center [559, 485] width 98 height 40
click at [489, 490] on span "Text Color" at bounding box center [461, 485] width 98 height 40
drag, startPoint x: 408, startPoint y: 659, endPoint x: 555, endPoint y: 638, distance: 148.2
click at [555, 638] on span at bounding box center [556, 640] width 15 height 15
click at [561, 677] on div at bounding box center [502, 678] width 201 height 7
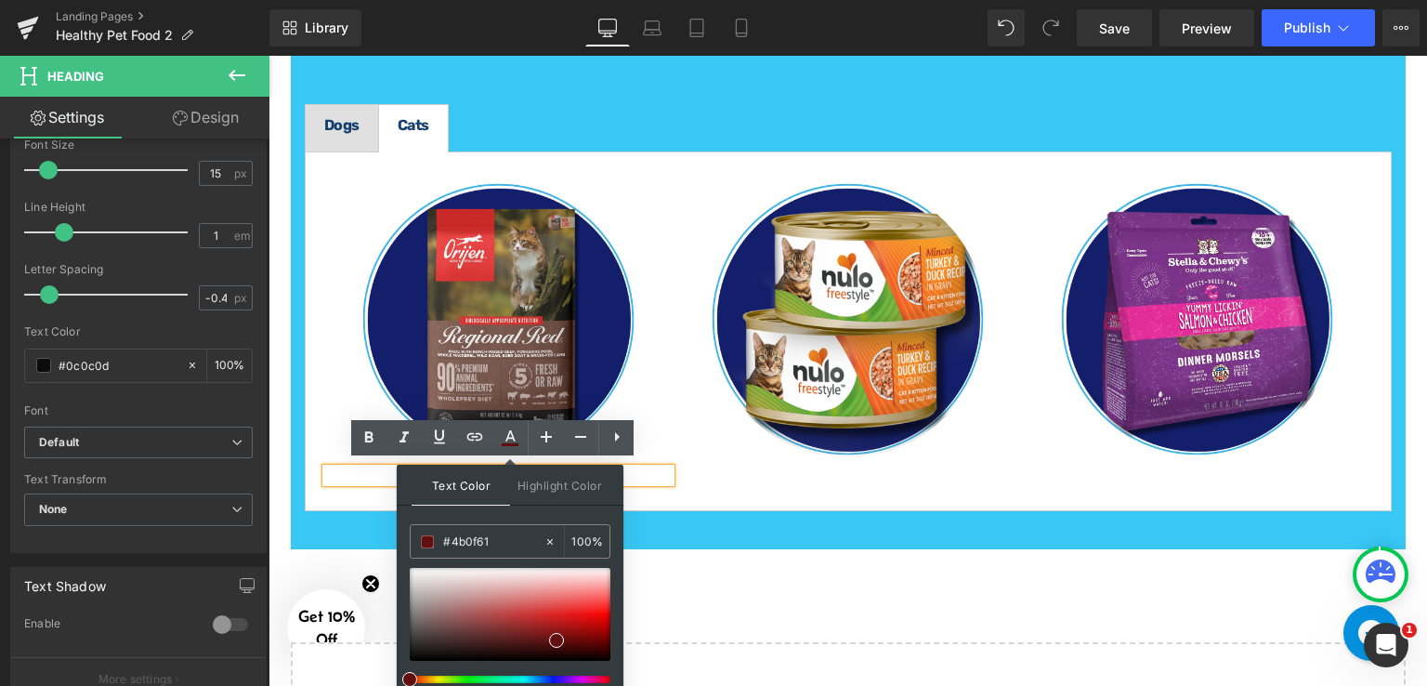
scroll to position [0, 0]
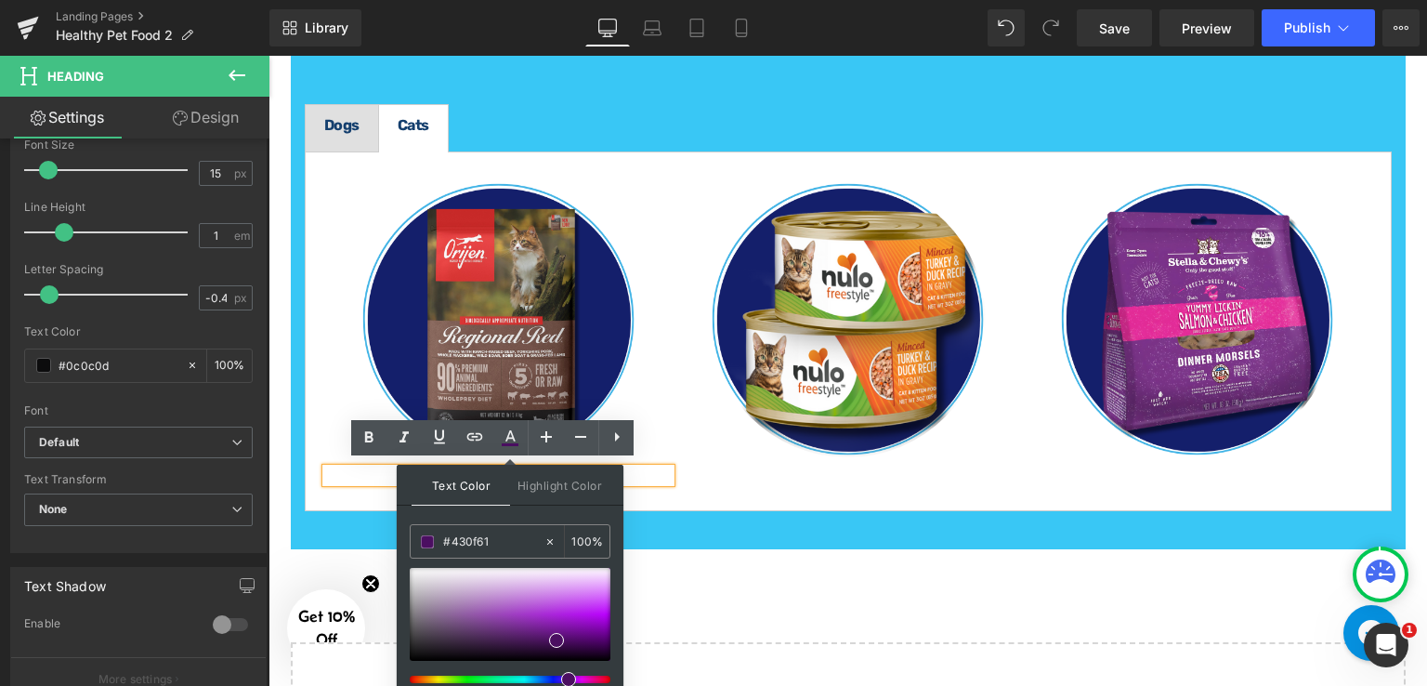
click at [557, 679] on div at bounding box center [502, 678] width 201 height 7
click at [554, 677] on div at bounding box center [502, 678] width 201 height 7
click at [551, 678] on div at bounding box center [502, 678] width 201 height 7
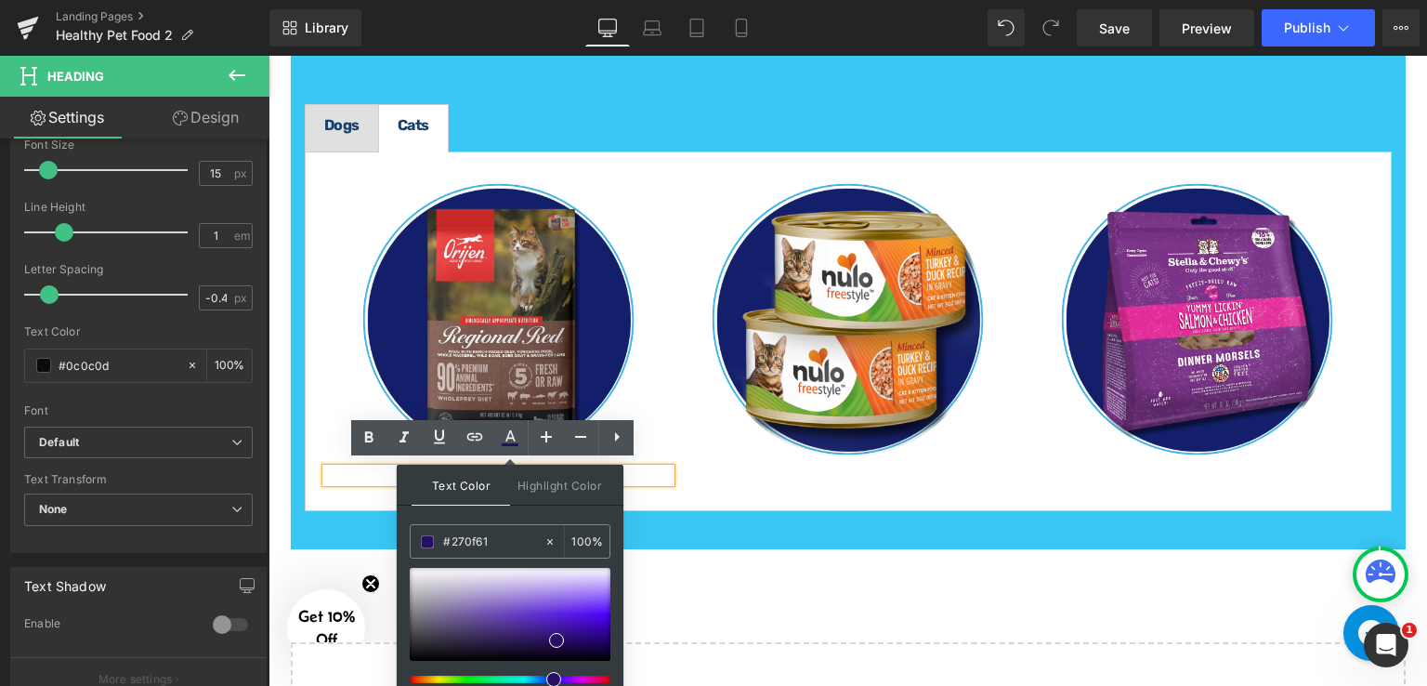
click at [546, 677] on div at bounding box center [502, 678] width 201 height 7
click at [546, 677] on span at bounding box center [553, 679] width 15 height 15
type input "#3f10ac"
drag, startPoint x: 555, startPoint y: 634, endPoint x: 573, endPoint y: 620, distance: 23.2
click at [573, 620] on span at bounding box center [575, 626] width 15 height 15
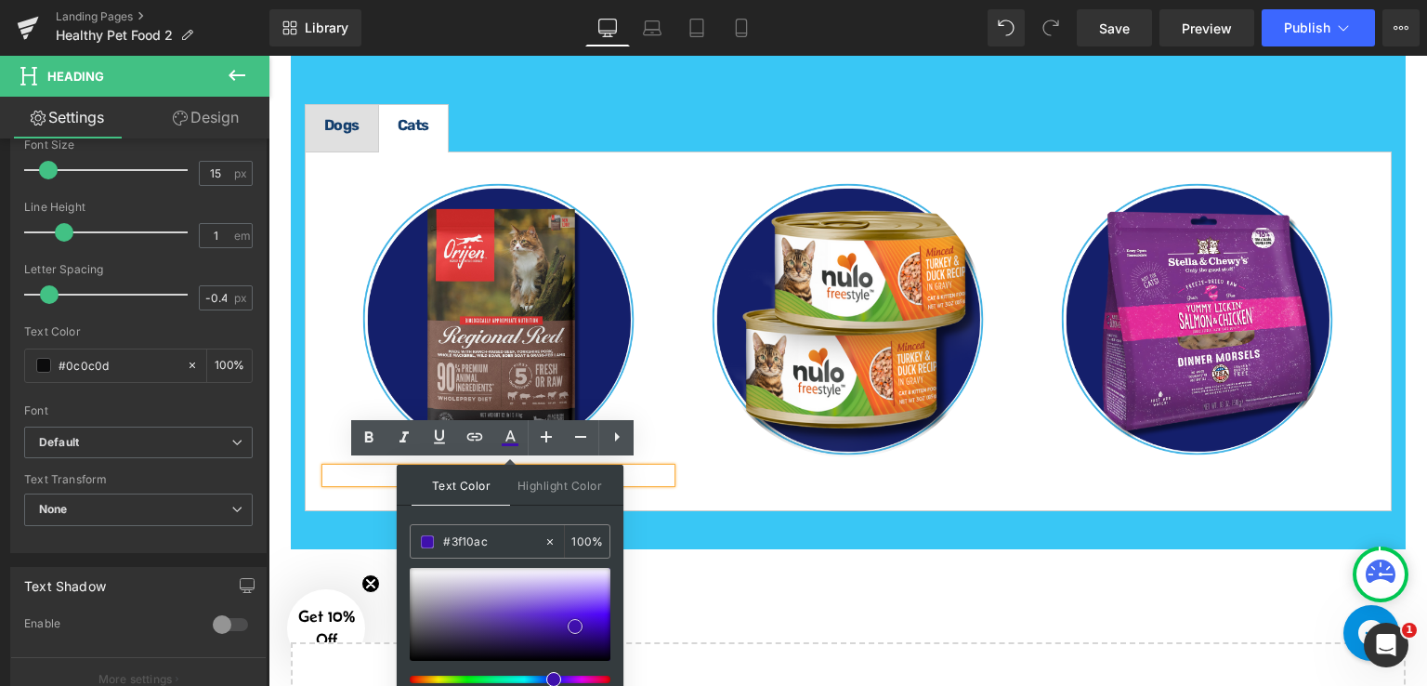
click at [575, 626] on link at bounding box center [575, 626] width 0 height 0
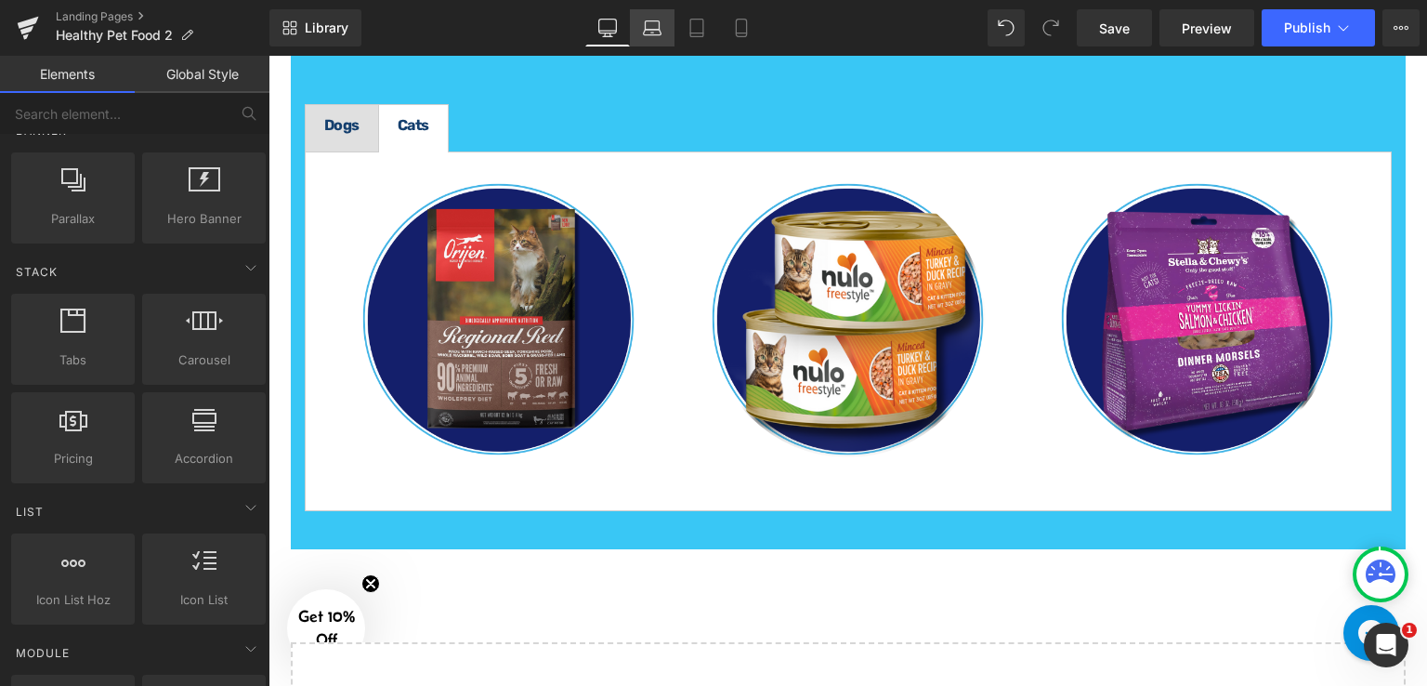
click at [658, 26] on icon at bounding box center [652, 28] width 19 height 19
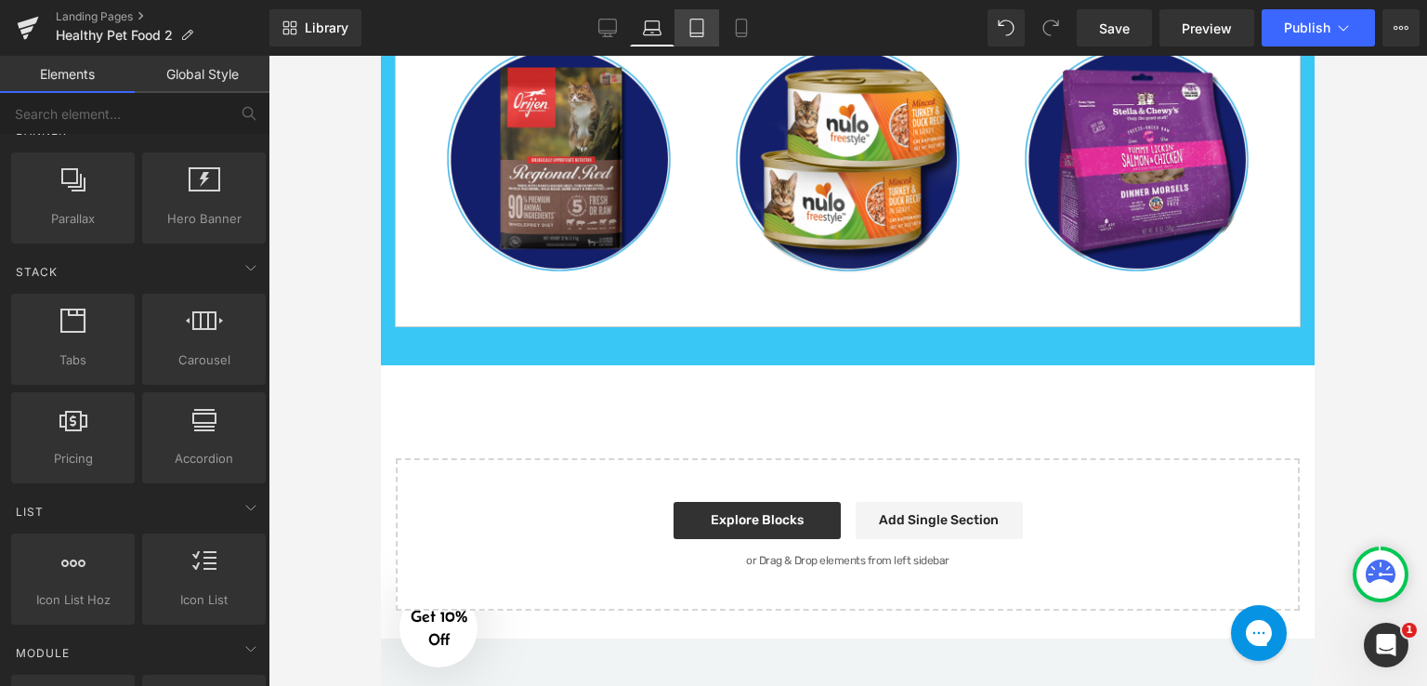
click at [692, 19] on icon at bounding box center [697, 28] width 19 height 19
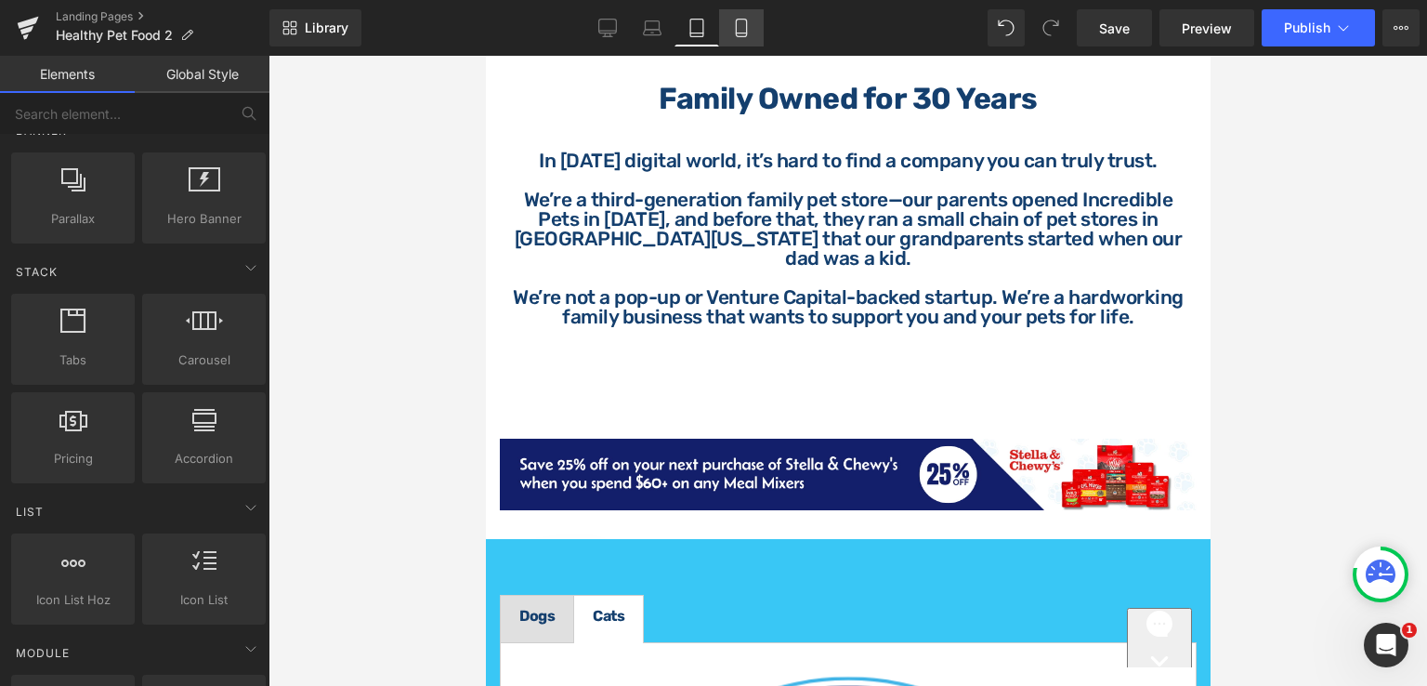
scroll to position [4672, 0]
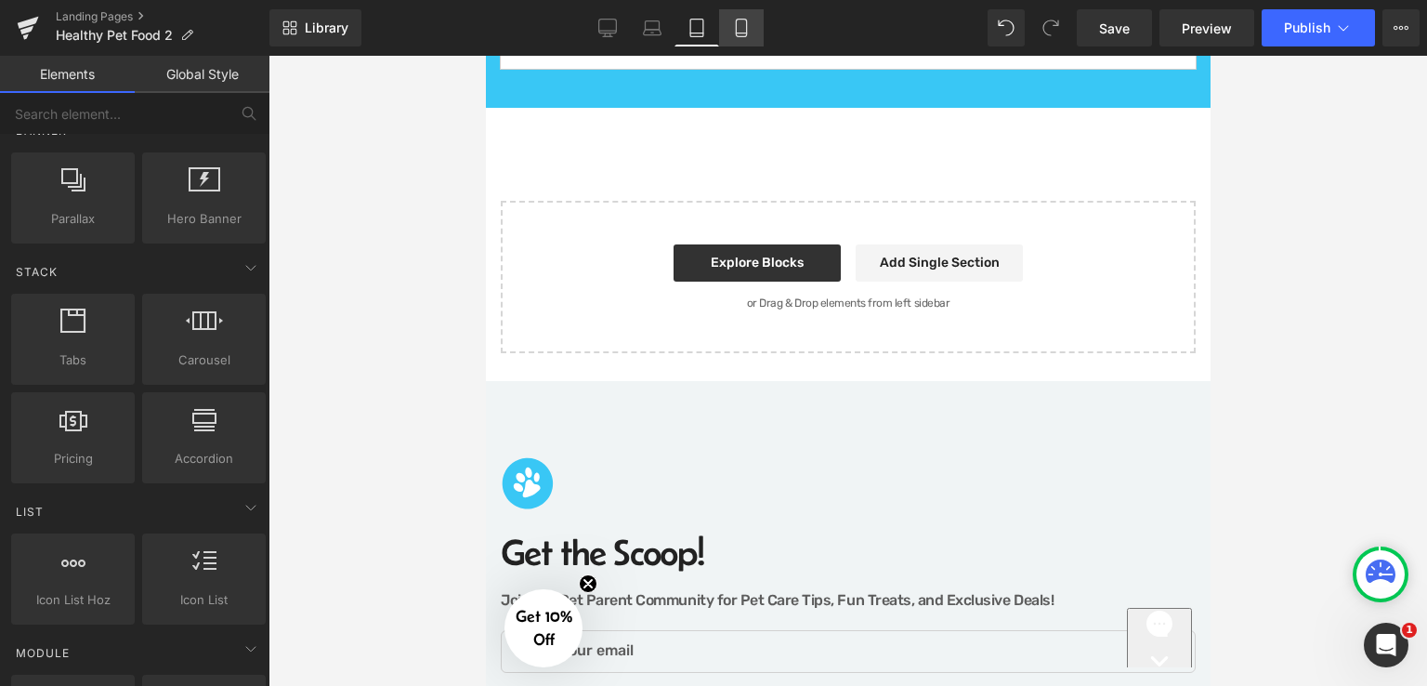
click at [744, 34] on icon at bounding box center [741, 28] width 19 height 19
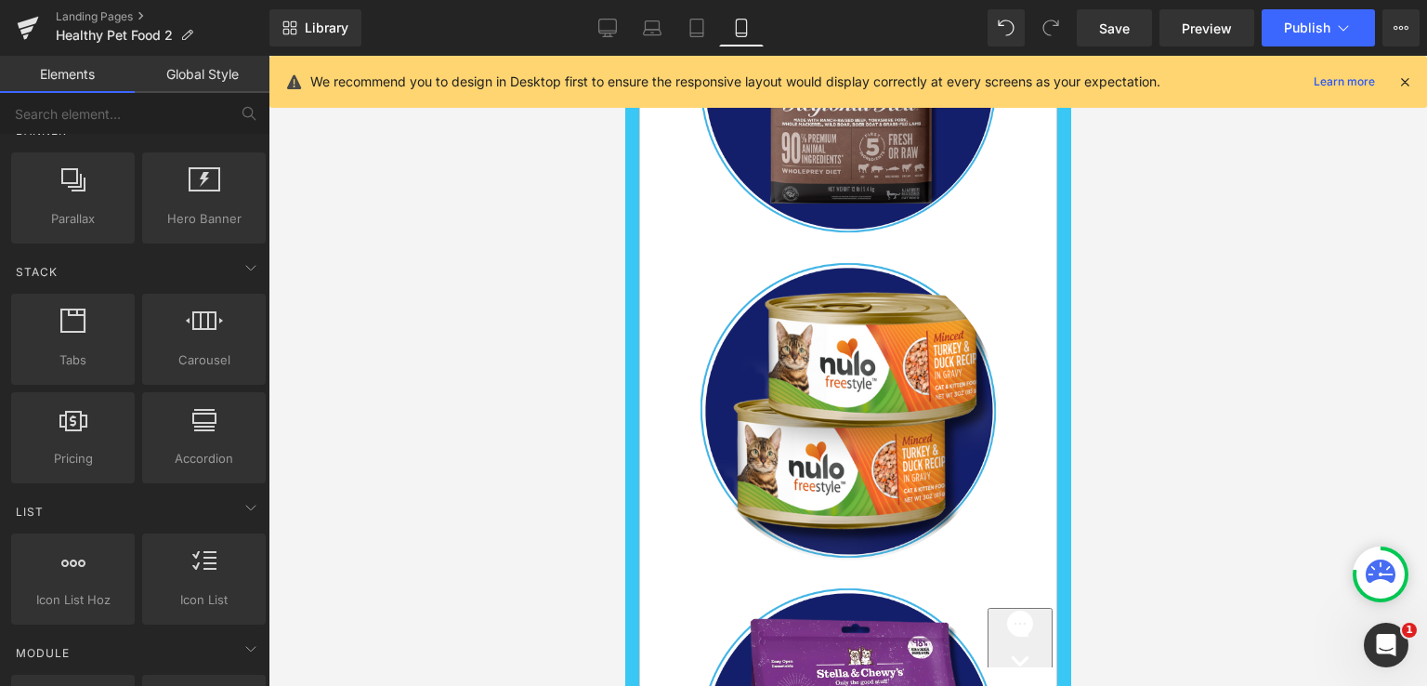
scroll to position [5686, 0]
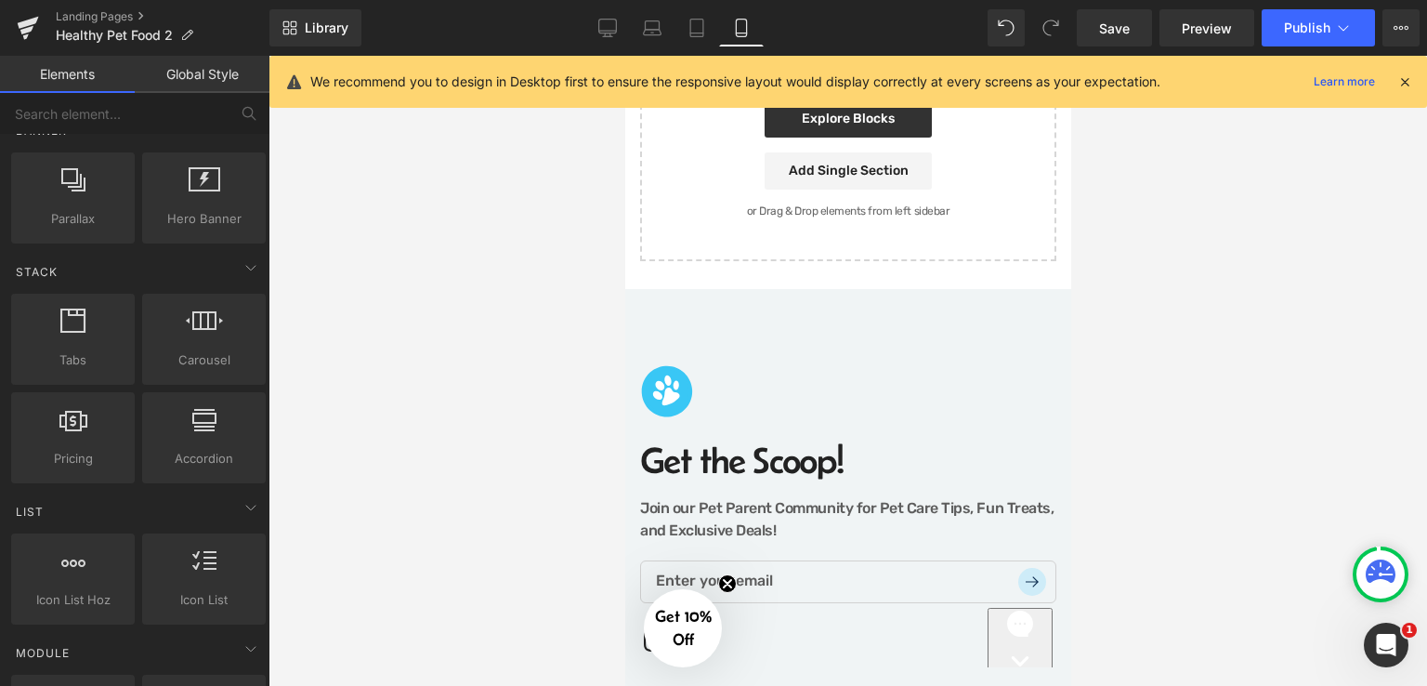
drag, startPoint x: 602, startPoint y: 29, endPoint x: 613, endPoint y: 46, distance: 20.9
click at [602, 28] on icon at bounding box center [607, 28] width 19 height 19
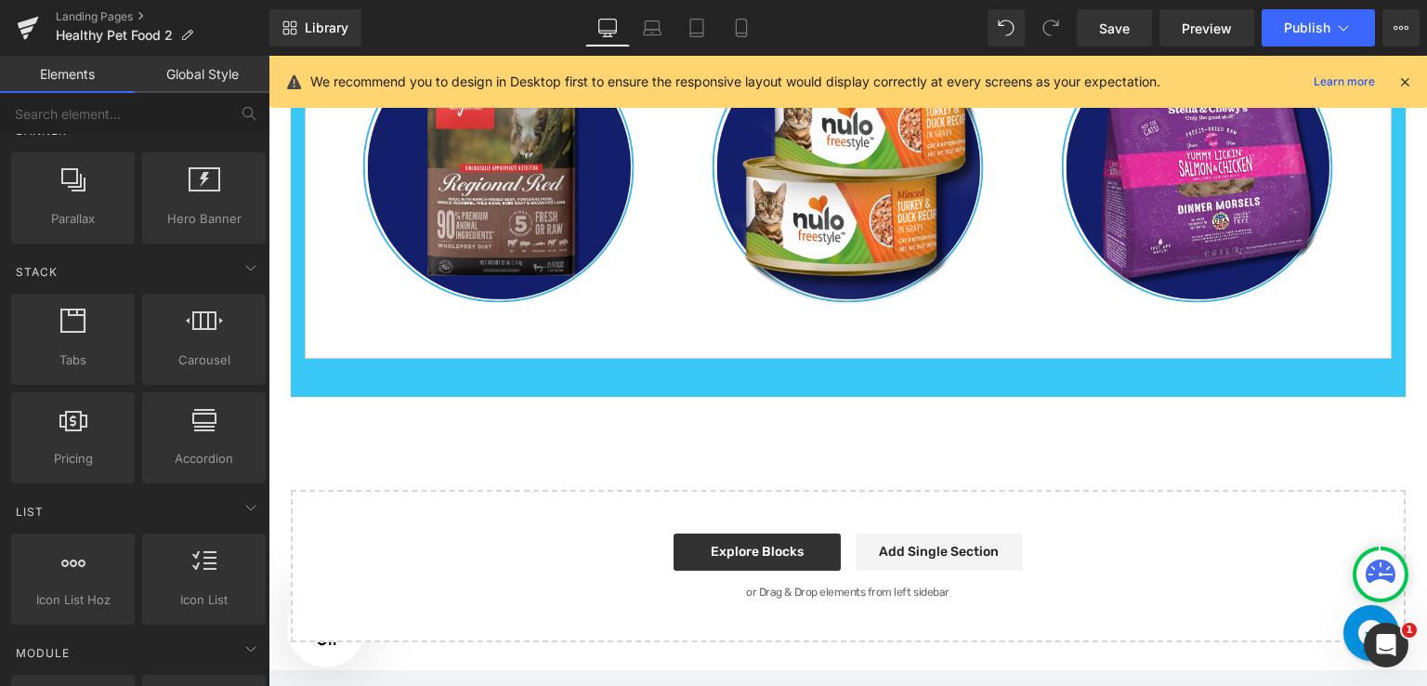
scroll to position [2423, 0]
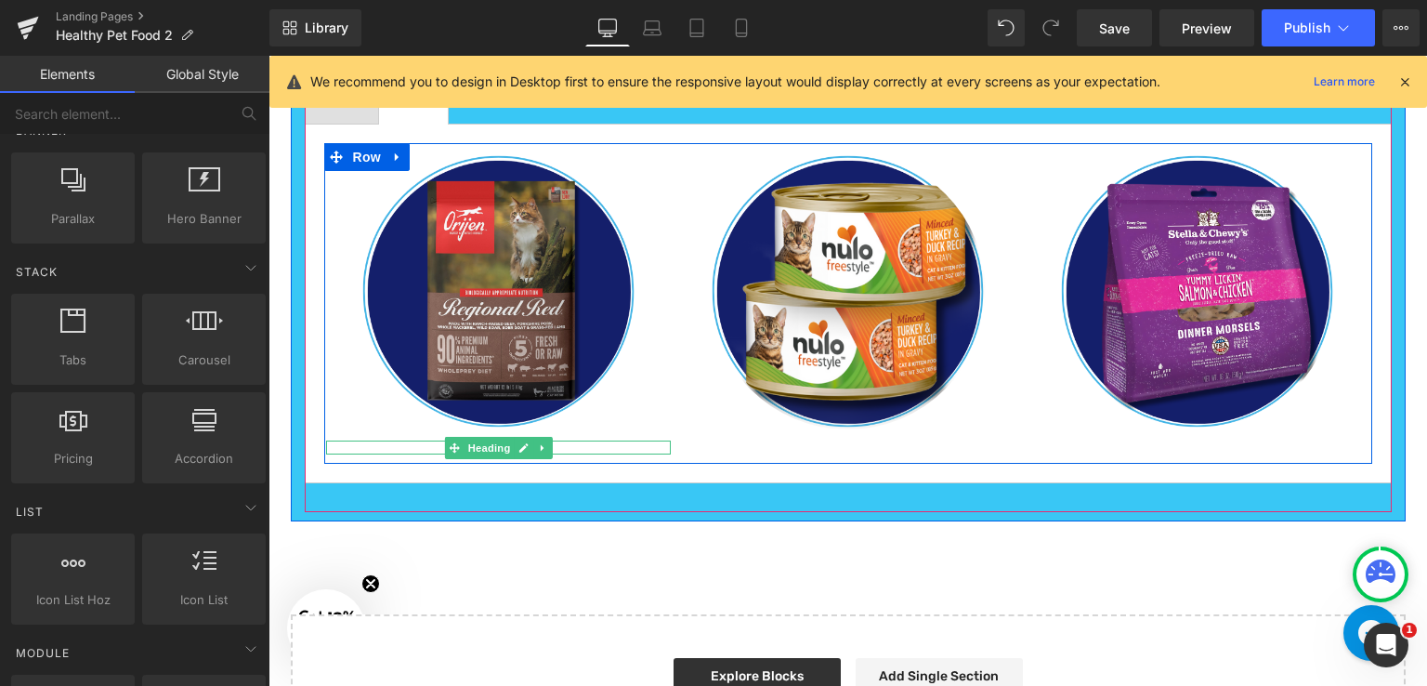
click at [569, 442] on h1 "Dry Cat Food" at bounding box center [499, 447] width 346 height 14
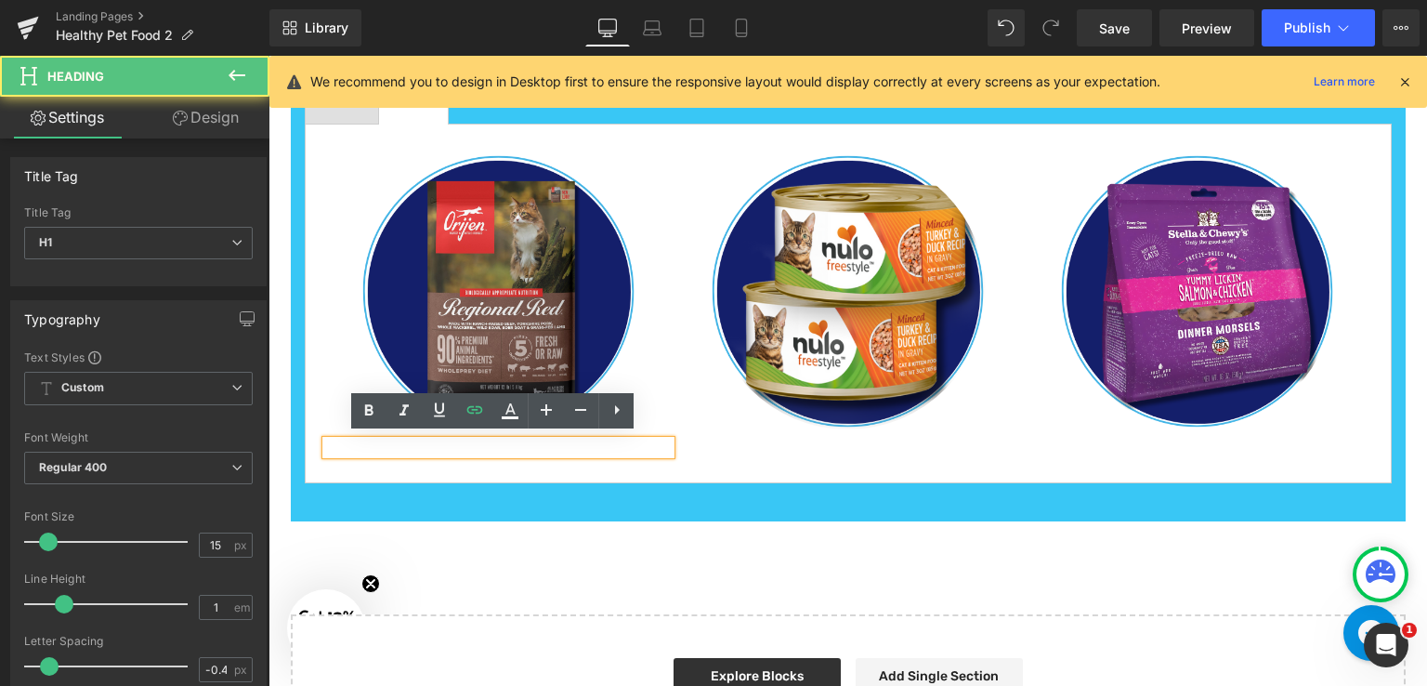
click at [569, 442] on h1 "Dry Cat Food" at bounding box center [499, 447] width 346 height 14
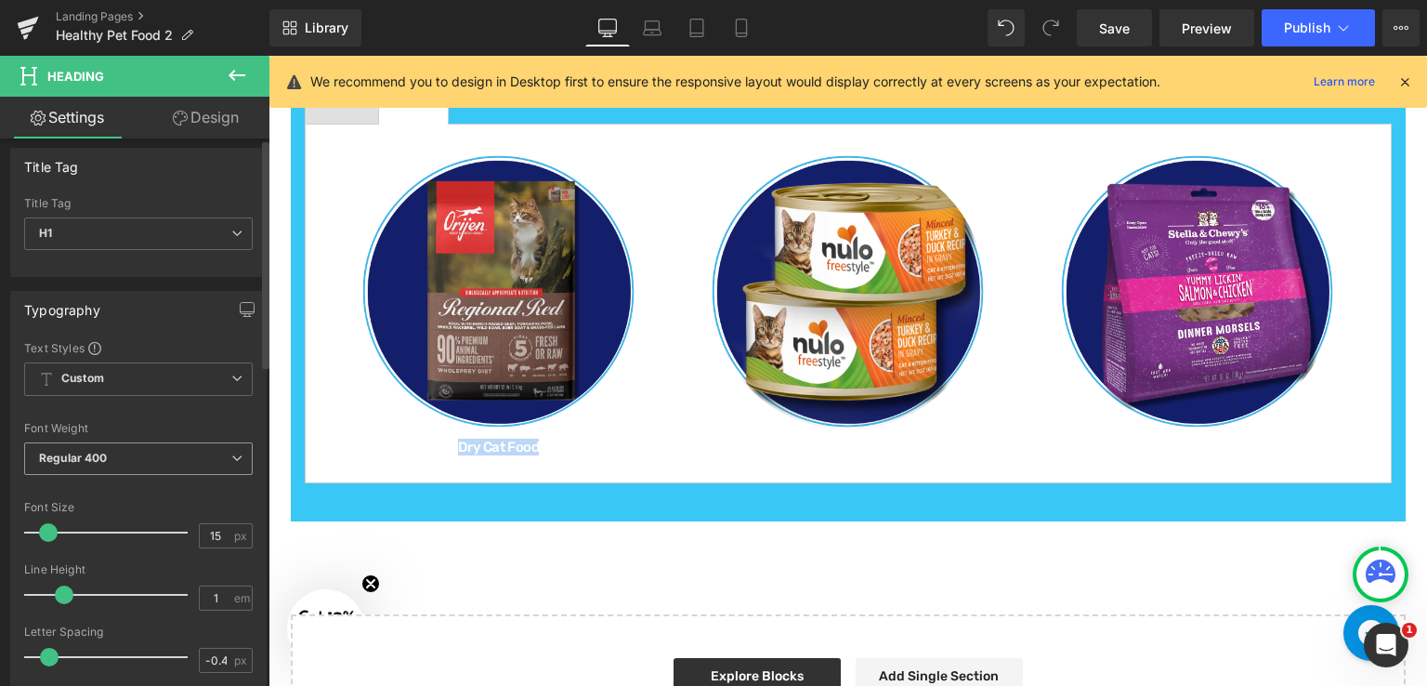
scroll to position [0, 0]
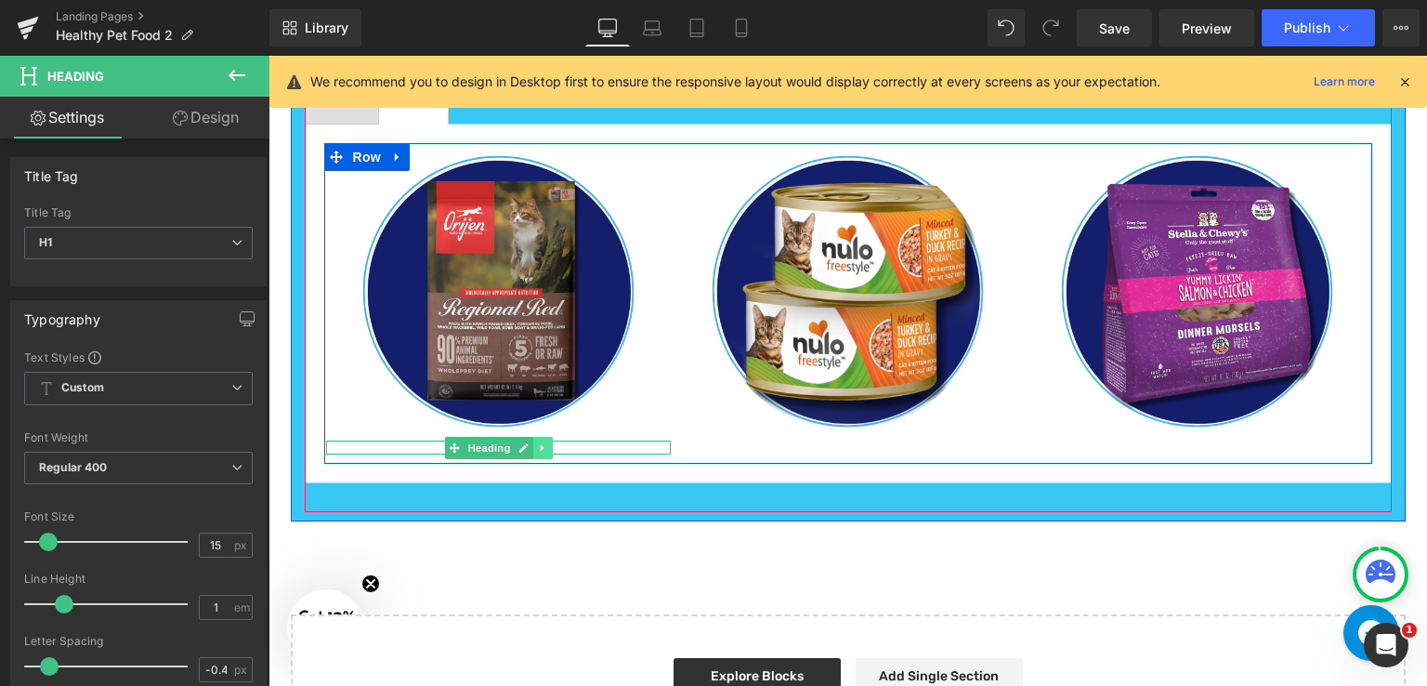
click at [539, 442] on icon at bounding box center [543, 447] width 10 height 11
click at [554, 443] on link at bounding box center [553, 448] width 20 height 22
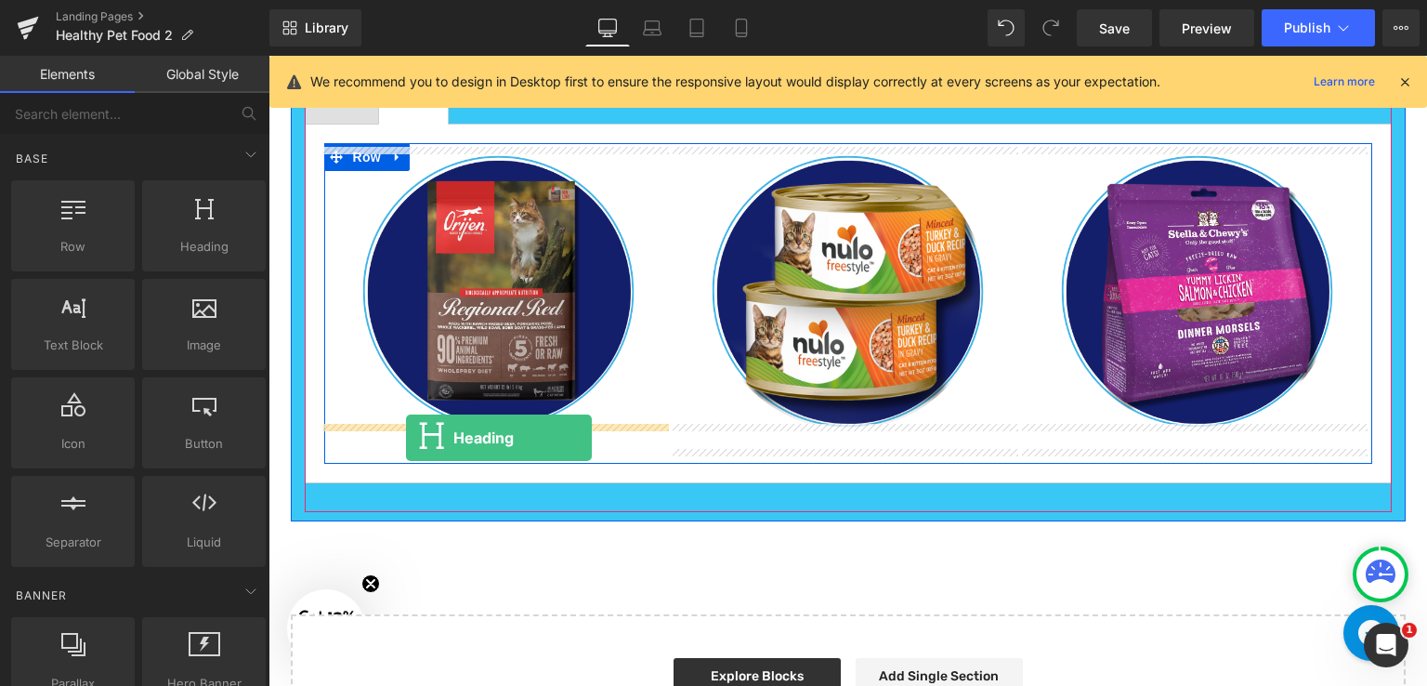
drag, startPoint x: 469, startPoint y: 295, endPoint x: 406, endPoint y: 438, distance: 156.4
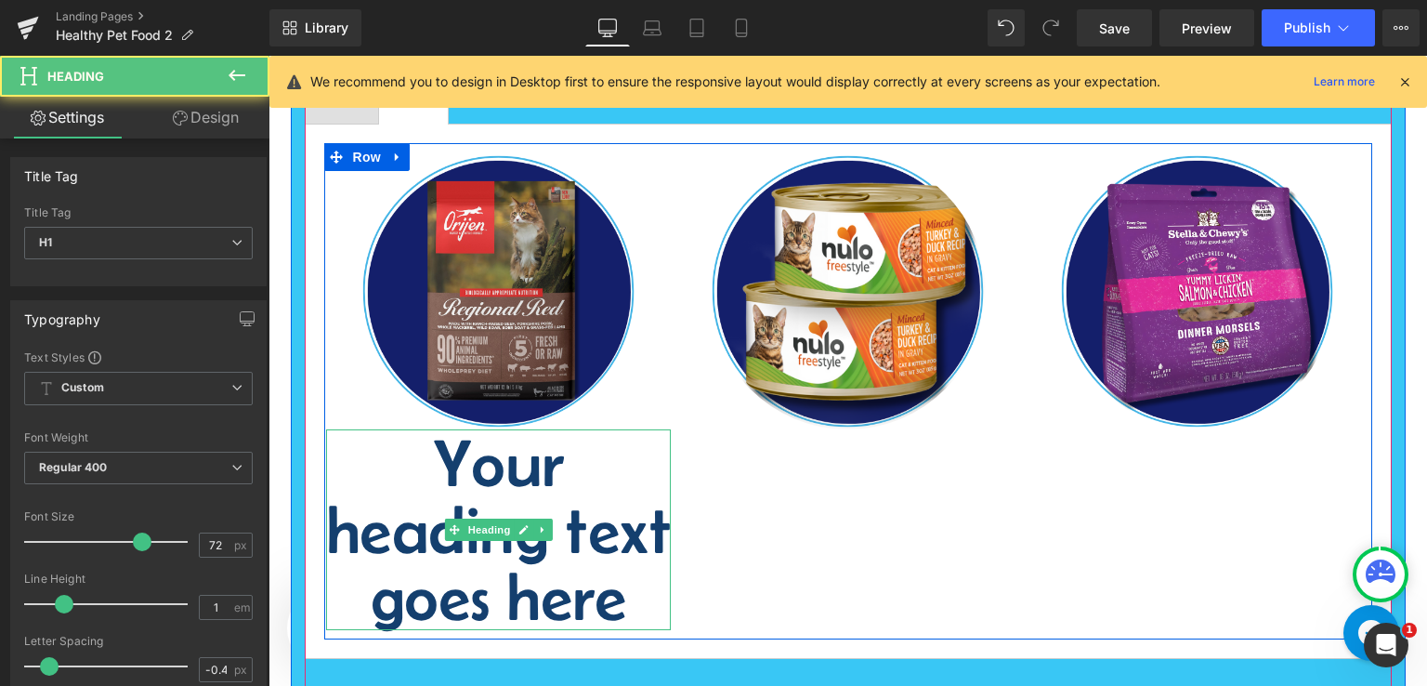
click at [550, 566] on h1 "Your heading text goes here" at bounding box center [499, 529] width 346 height 201
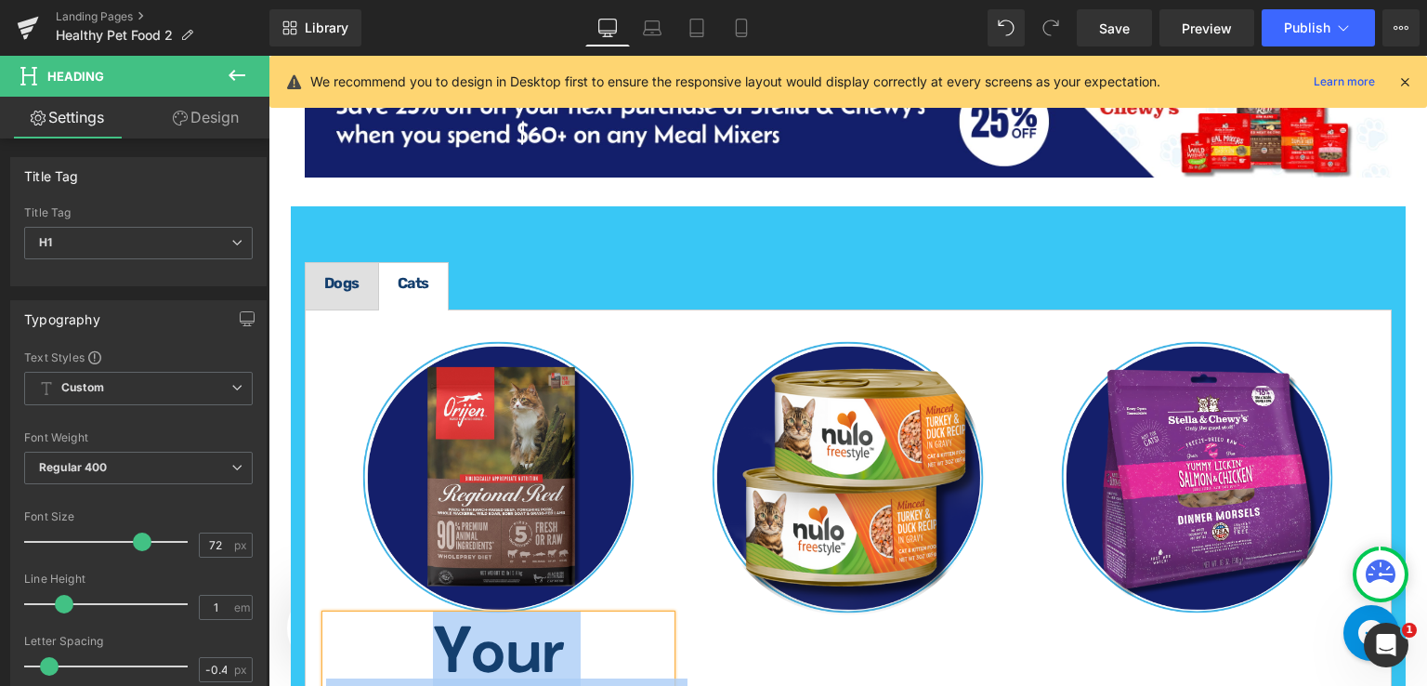
scroll to position [2609, 0]
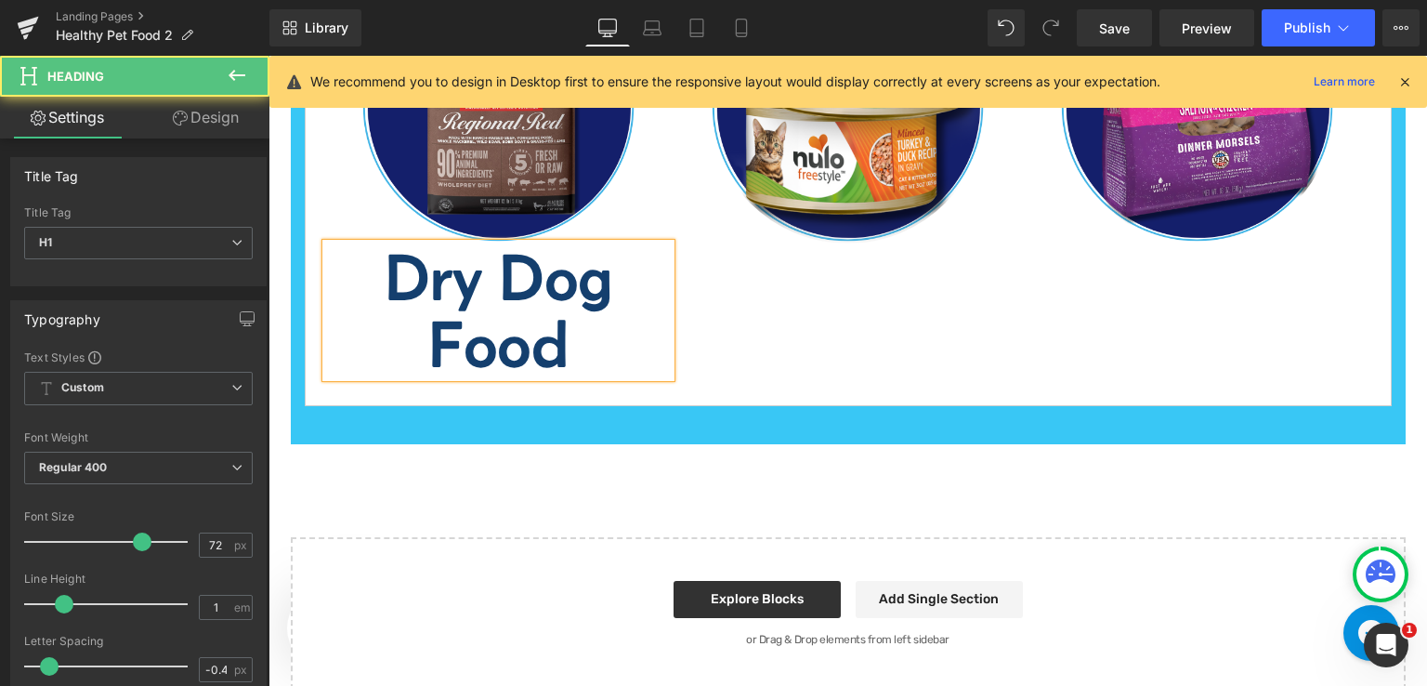
click at [474, 342] on h1 "Dry Dog Food" at bounding box center [499, 310] width 346 height 134
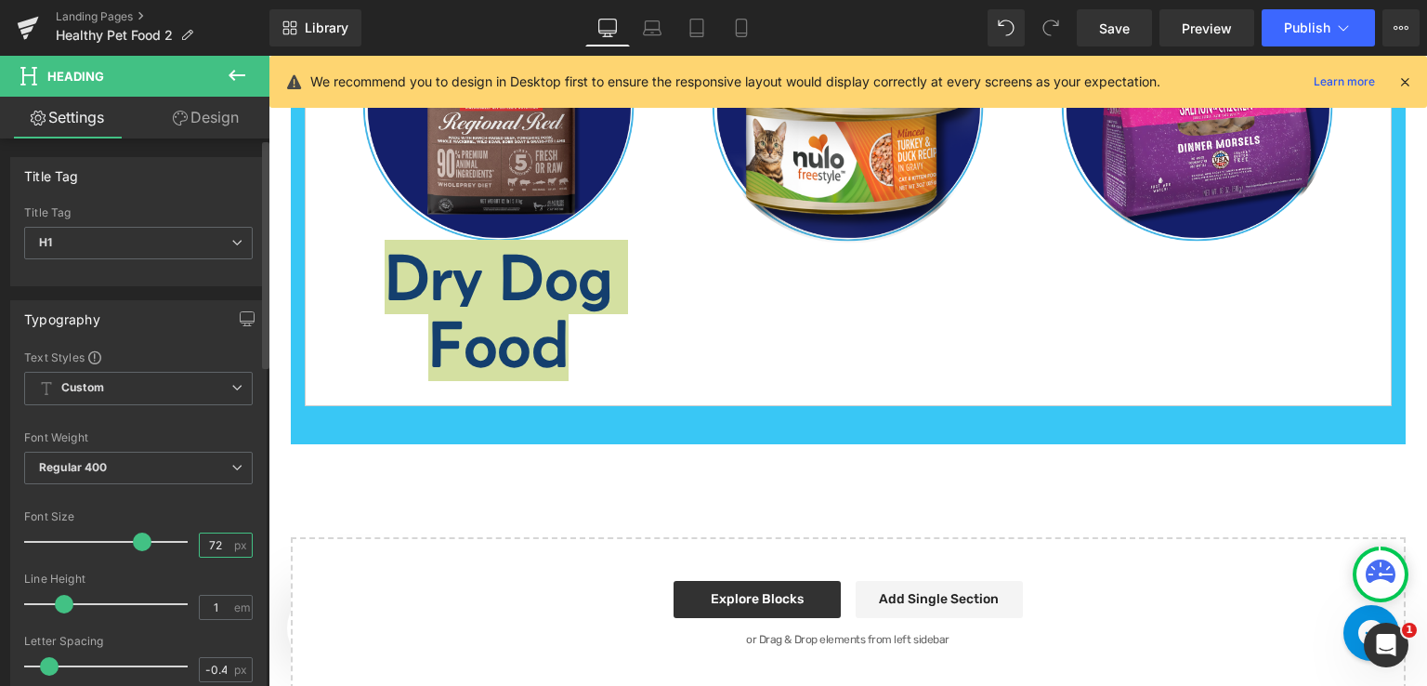
click at [216, 546] on input "72" at bounding box center [216, 544] width 33 height 23
type input "7"
type input "20"
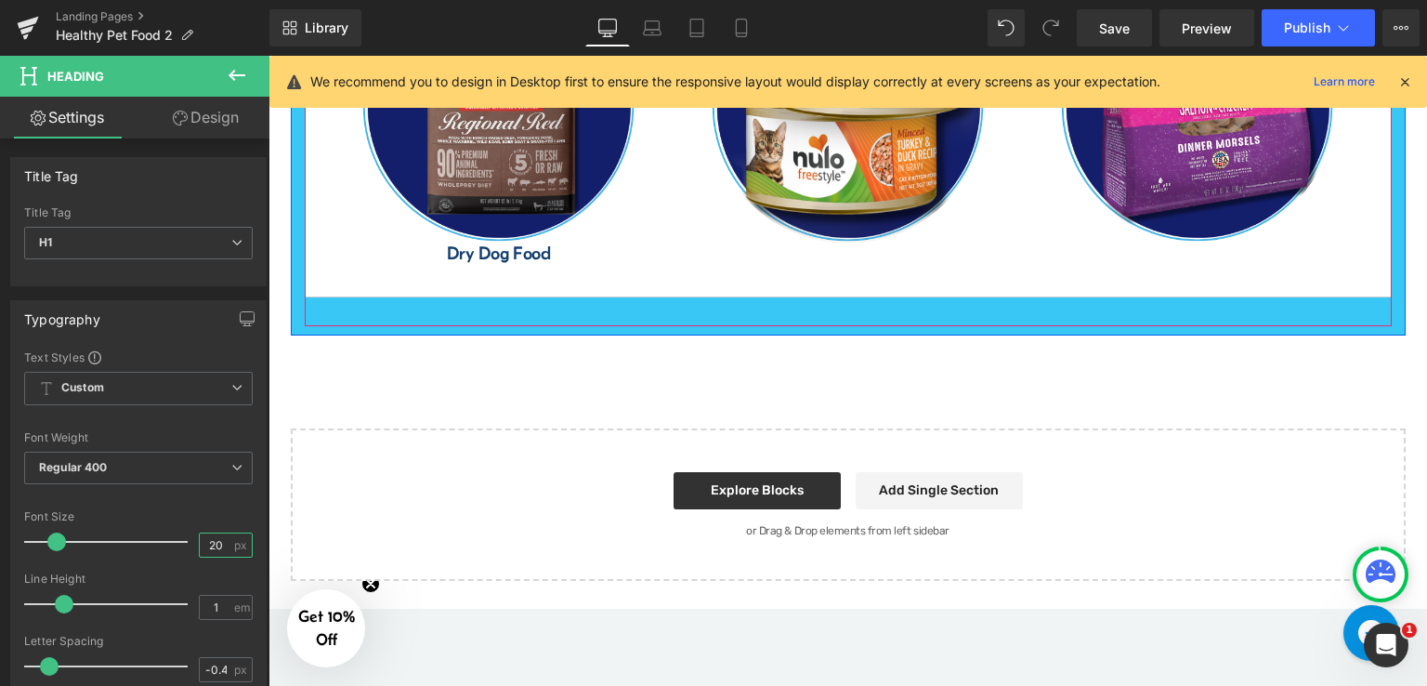
scroll to position [2423, 0]
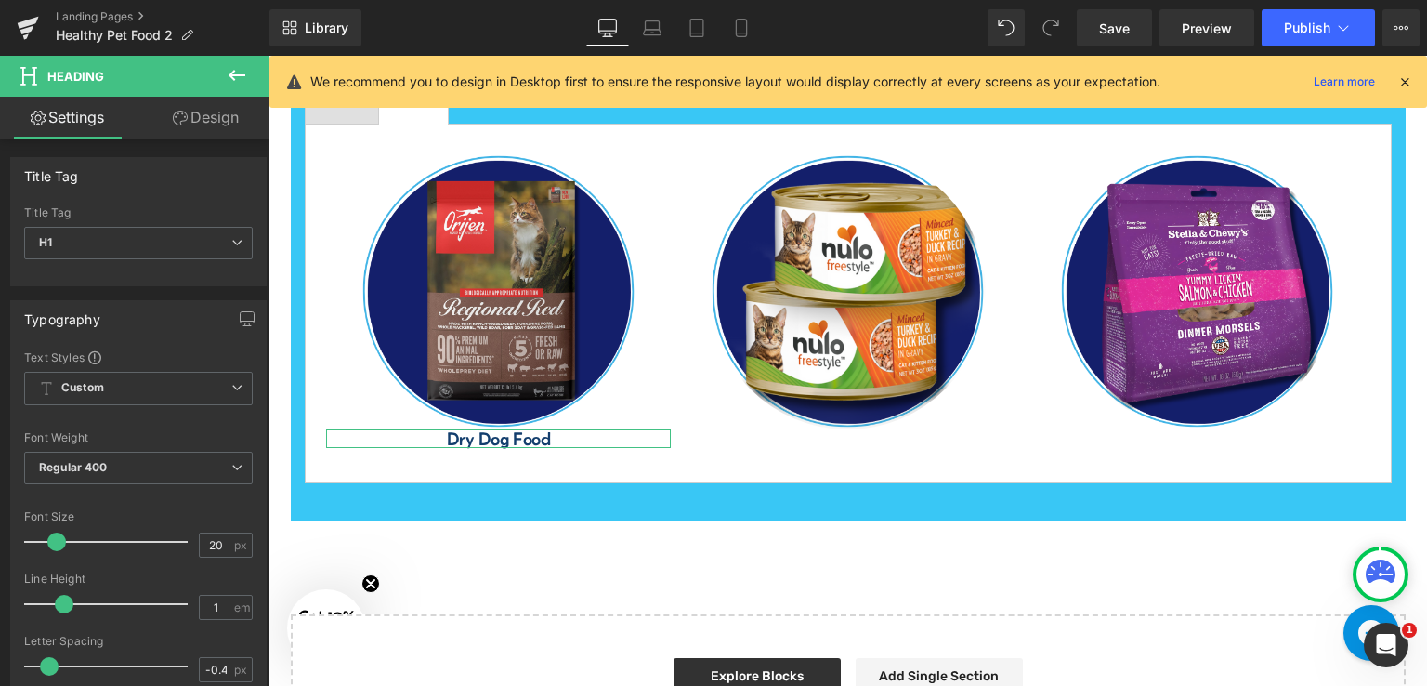
click at [196, 118] on link "Design" at bounding box center [205, 118] width 135 height 42
click at [0, 0] on div "Spacing" at bounding box center [0, 0] width 0 height 0
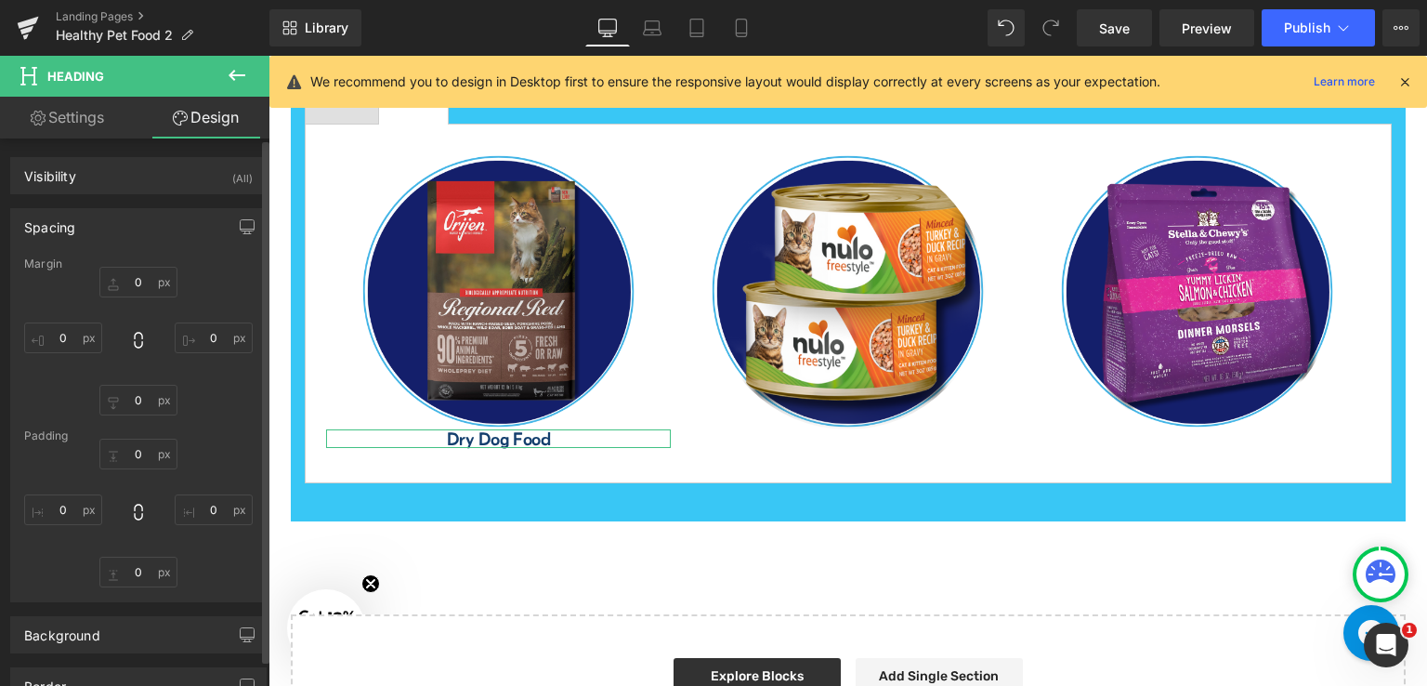
type input "0"
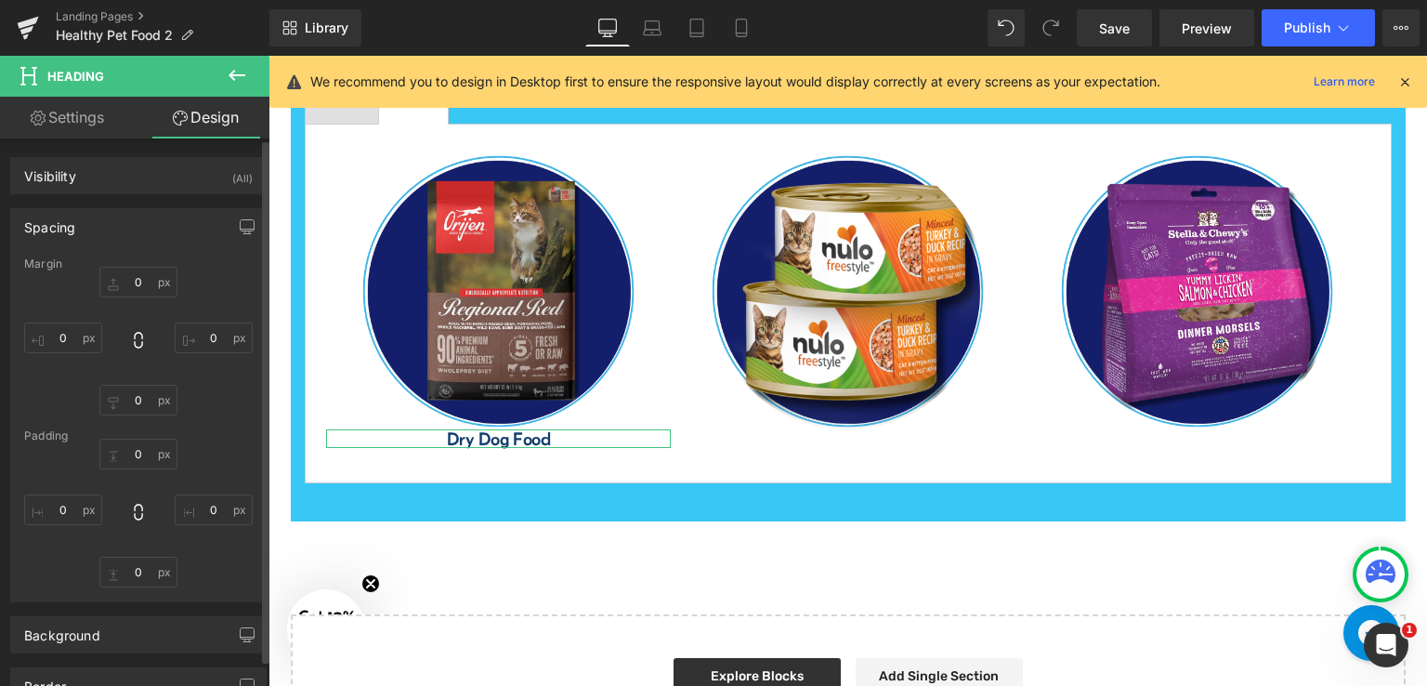
type input "0"
click at [140, 285] on input "0" at bounding box center [138, 282] width 78 height 31
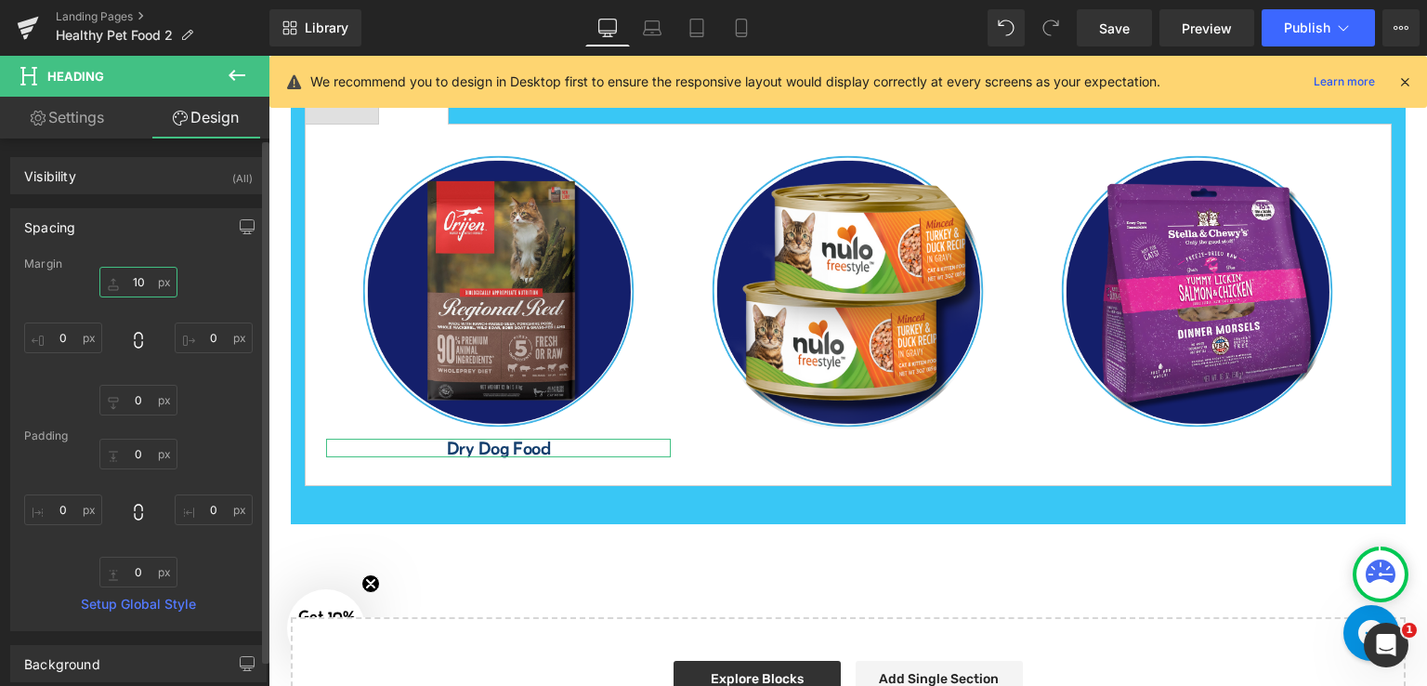
type input "10"
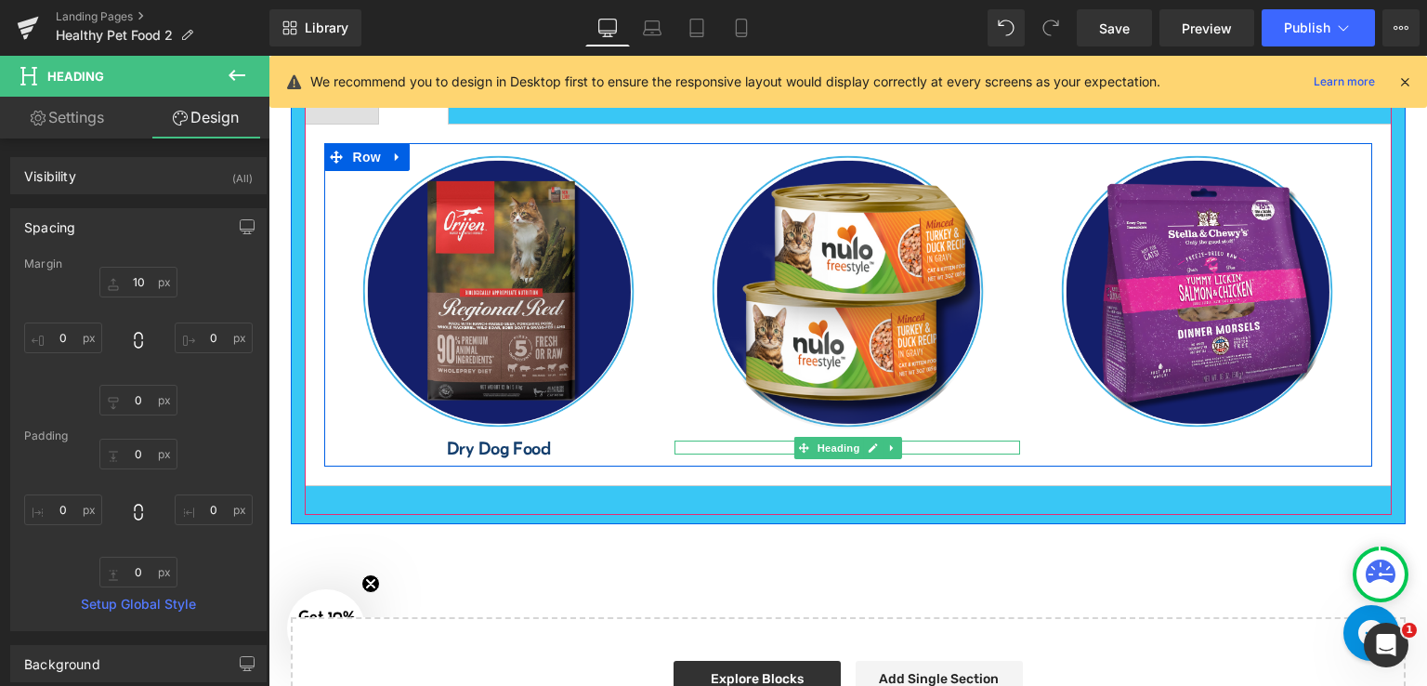
click at [766, 440] on h1 "Wet Cat Food" at bounding box center [848, 447] width 346 height 14
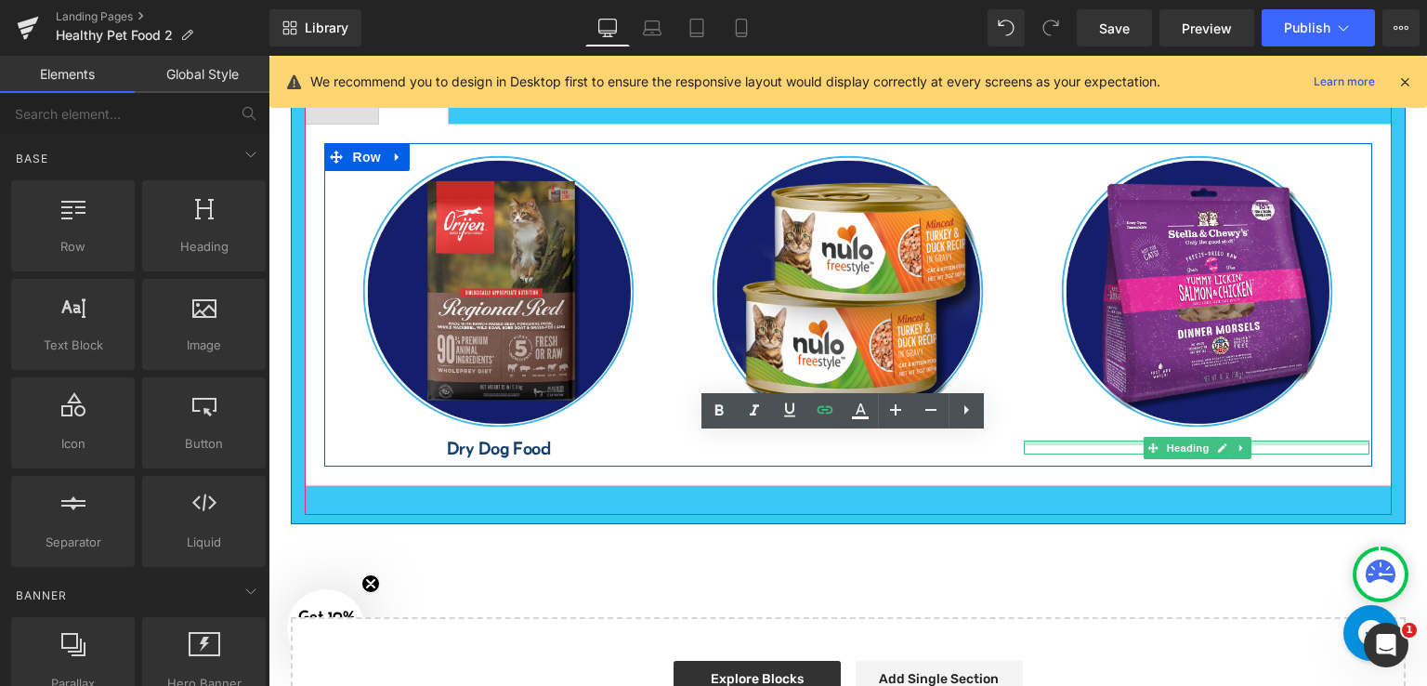
click at [1125, 440] on div at bounding box center [1197, 442] width 346 height 5
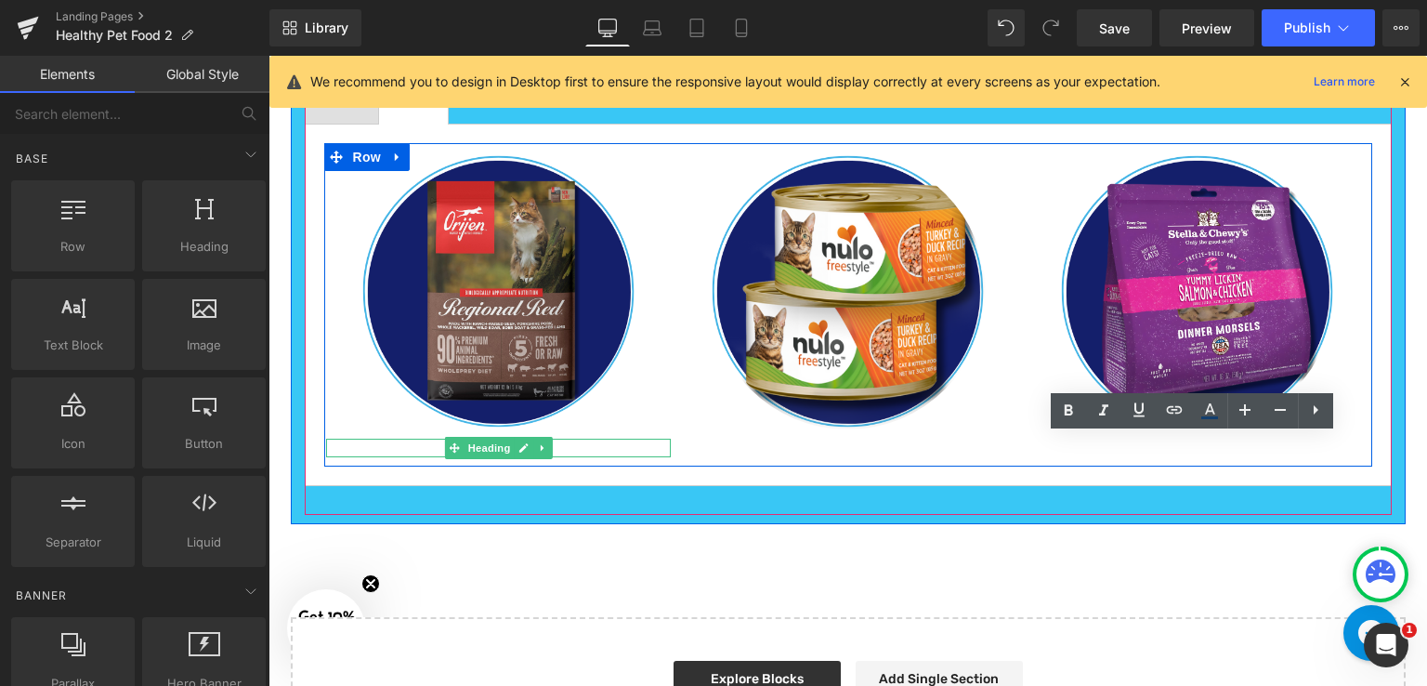
click at [423, 442] on h1 "Dry Dog Food" at bounding box center [499, 448] width 346 height 19
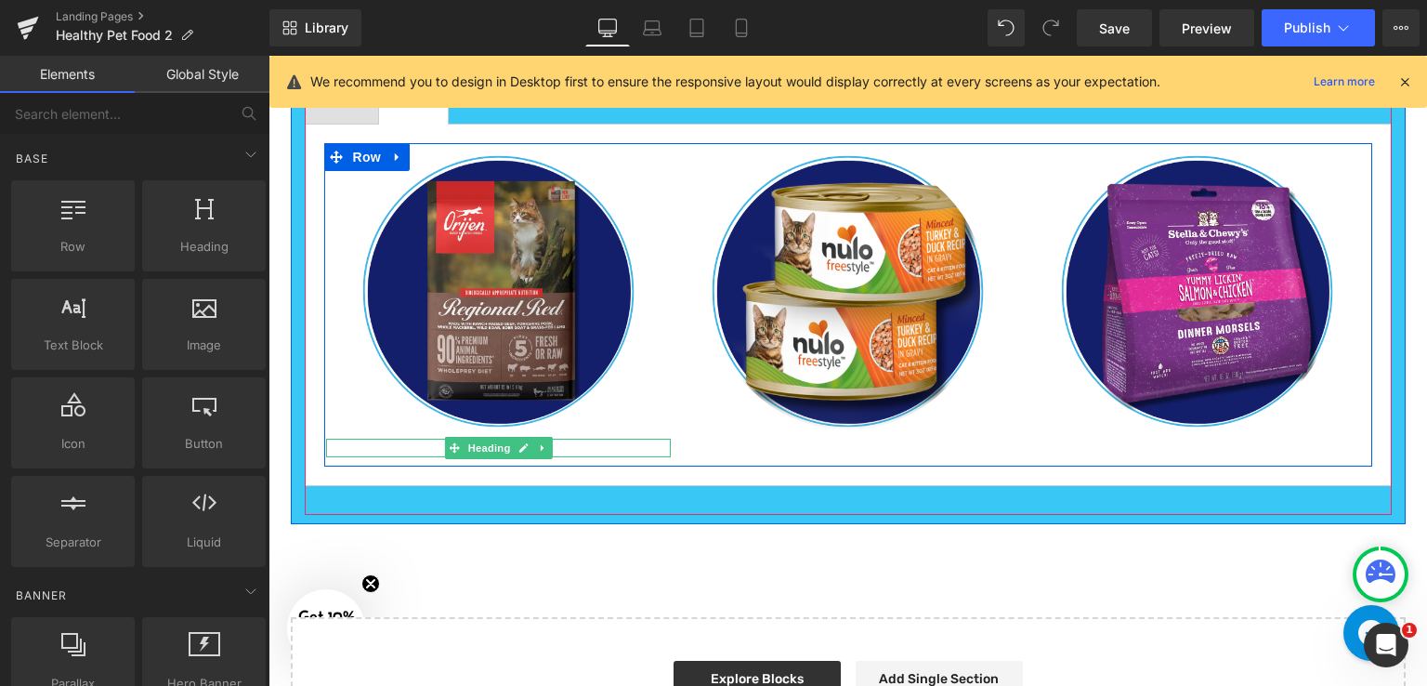
click at [549, 439] on h1 "Dry Dog Food" at bounding box center [499, 448] width 346 height 19
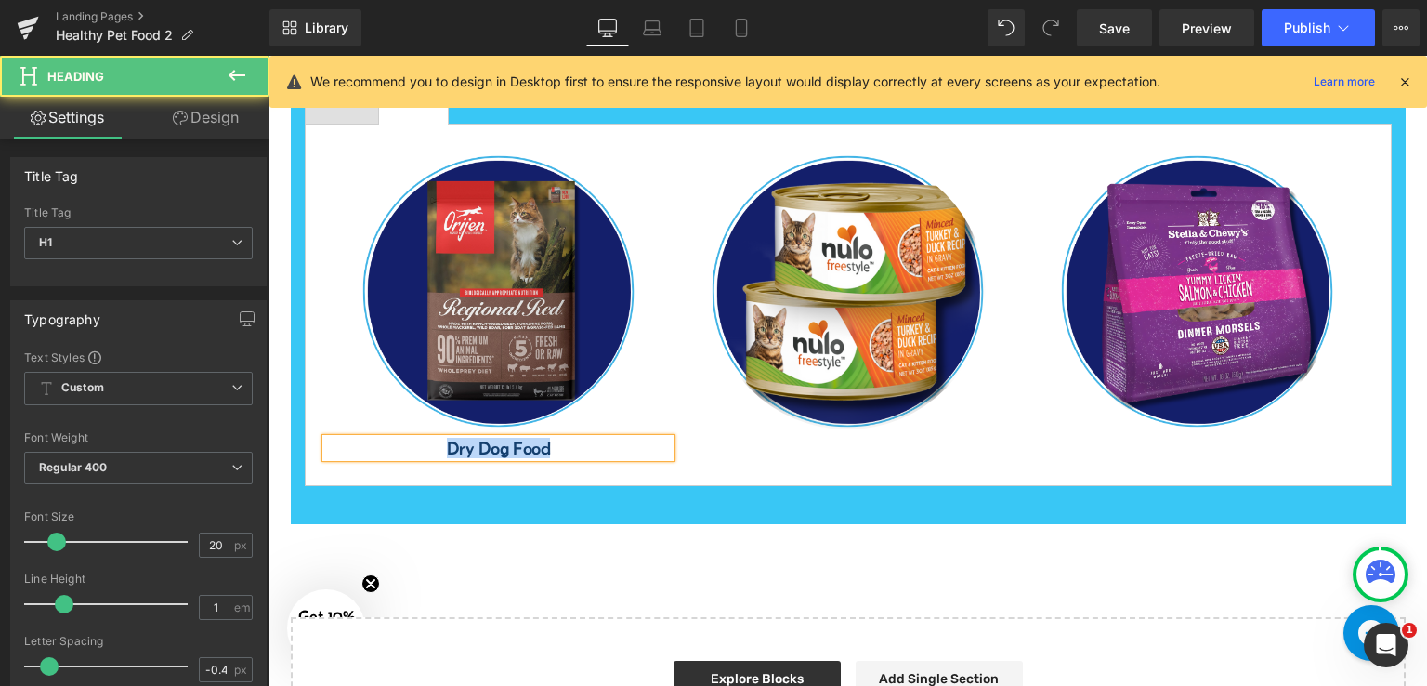
click at [556, 444] on h1 "Dry Dog Food" at bounding box center [499, 448] width 346 height 19
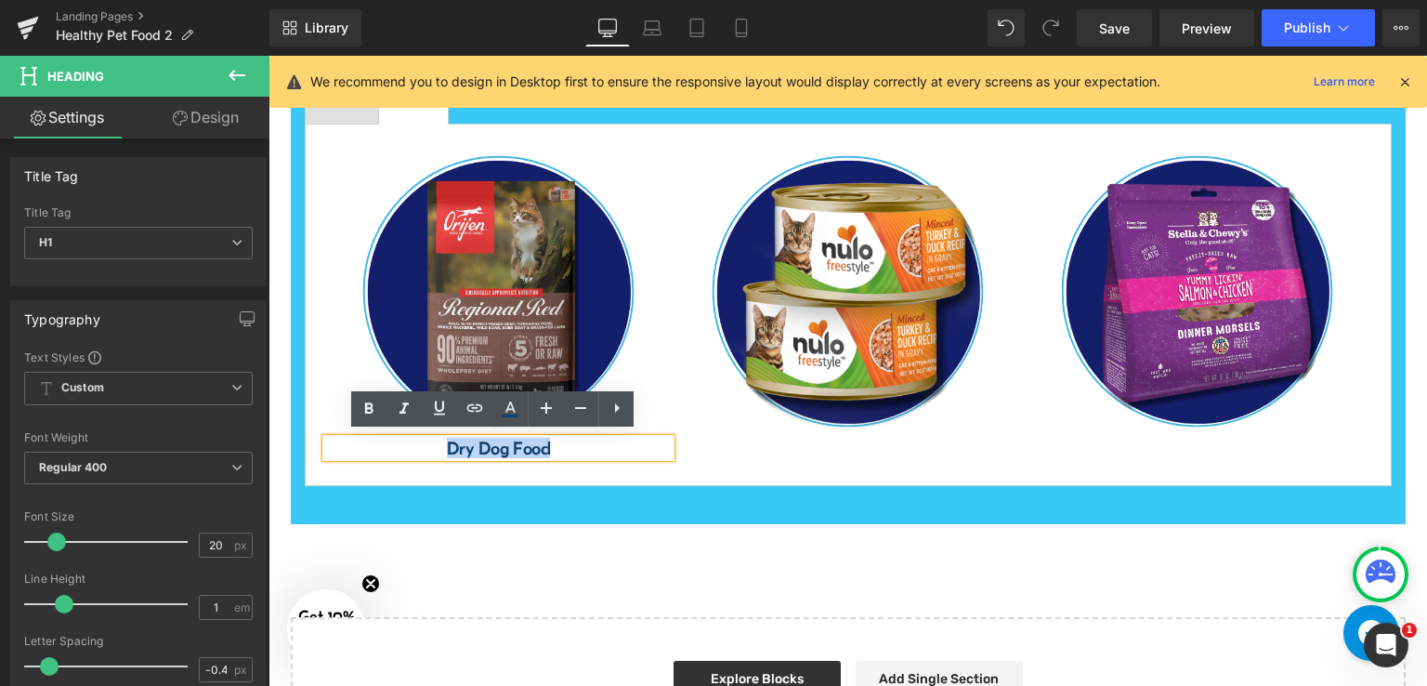
drag, startPoint x: 544, startPoint y: 440, endPoint x: 409, endPoint y: 439, distance: 134.7
click at [409, 439] on h1 "Dry Dog Food" at bounding box center [499, 448] width 346 height 19
click at [466, 407] on icon at bounding box center [475, 408] width 22 height 22
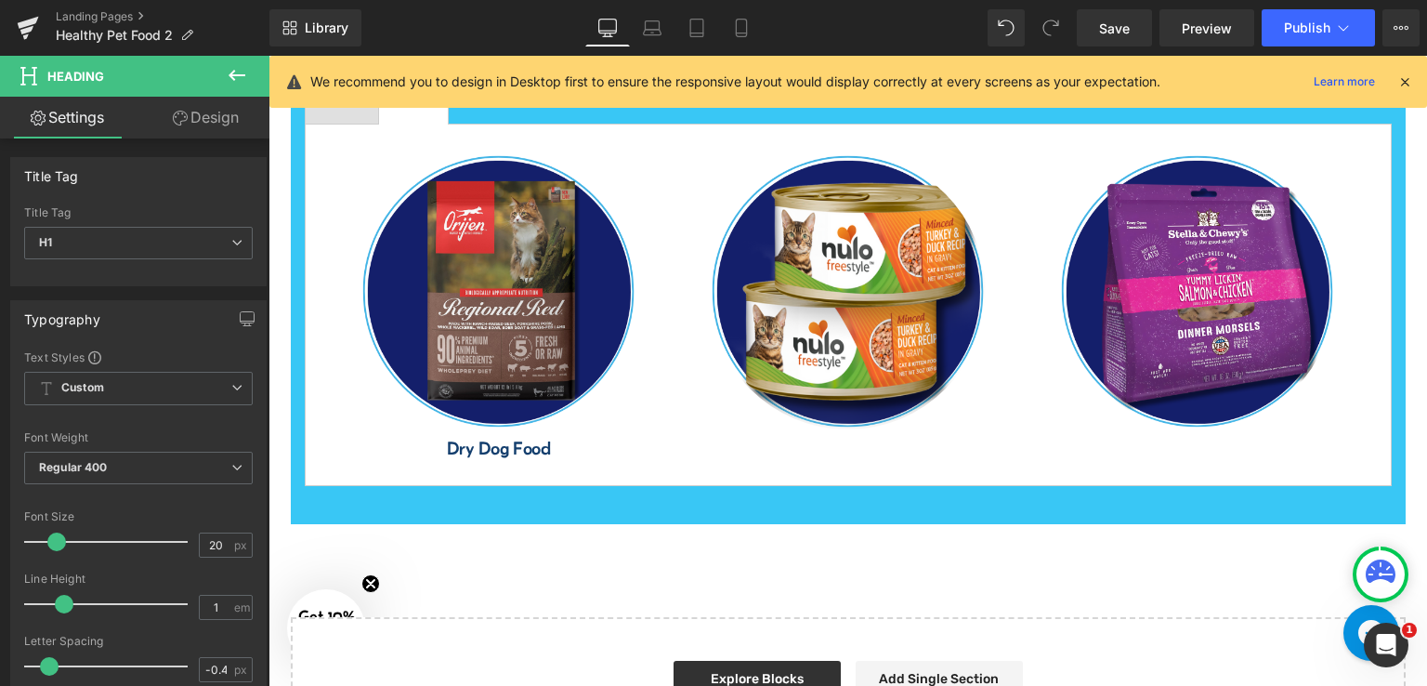
drag, startPoint x: 920, startPoint y: 572, endPoint x: 899, endPoint y: 570, distance: 20.5
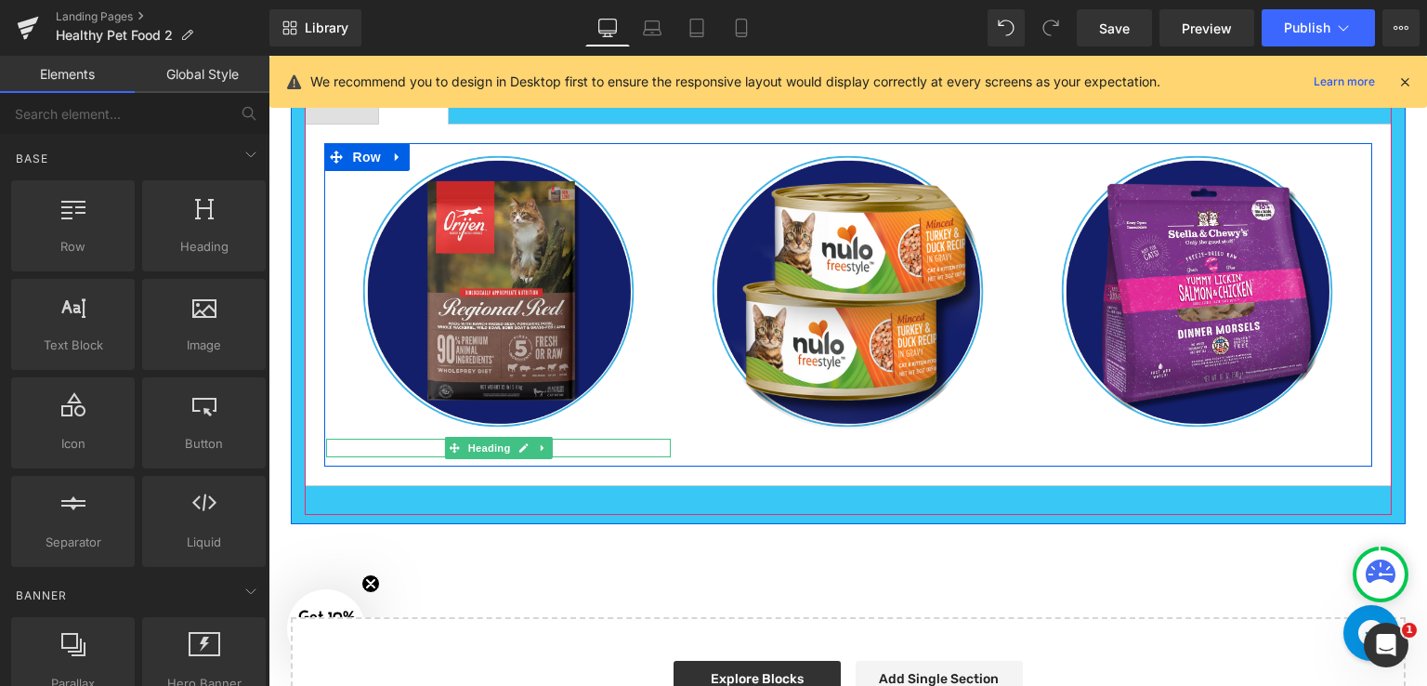
click at [560, 443] on h1 "Dry Dog Food" at bounding box center [499, 448] width 346 height 19
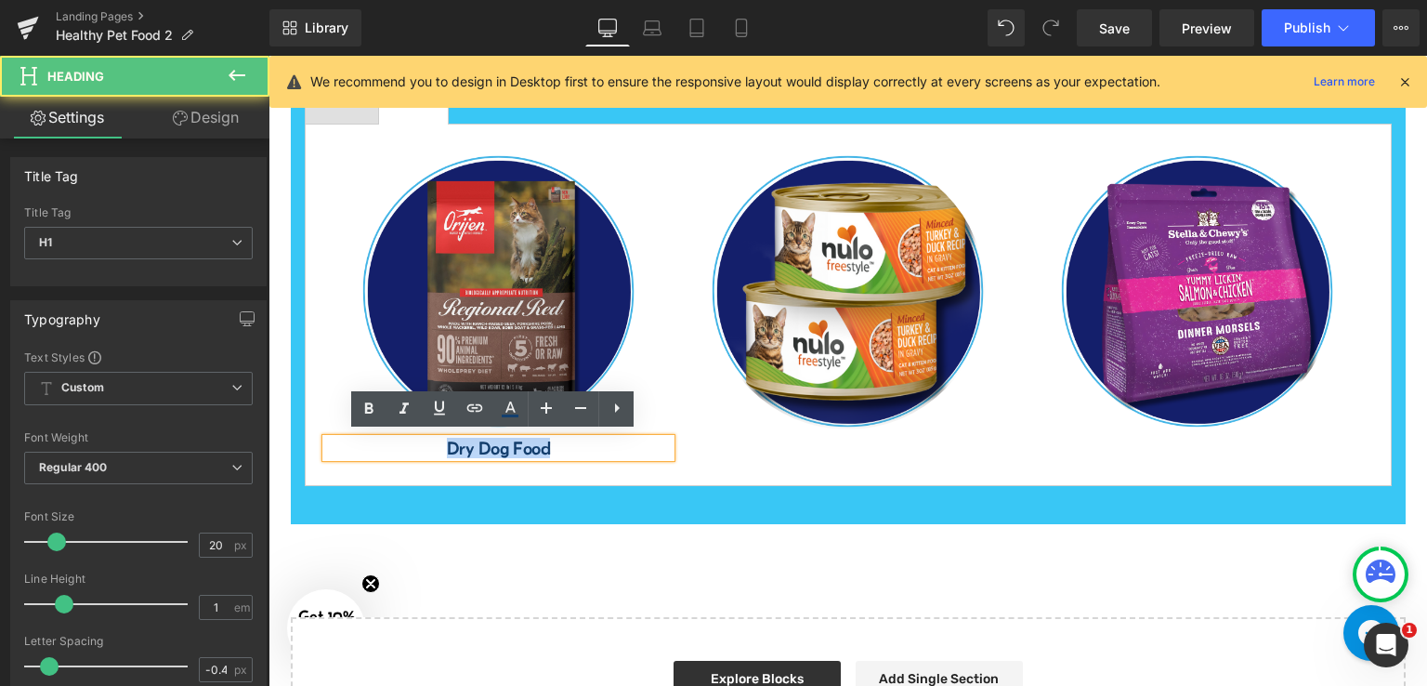
drag, startPoint x: 553, startPoint y: 441, endPoint x: 440, endPoint y: 443, distance: 112.4
click at [440, 443] on h1 "Dry Dog Food" at bounding box center [499, 448] width 346 height 19
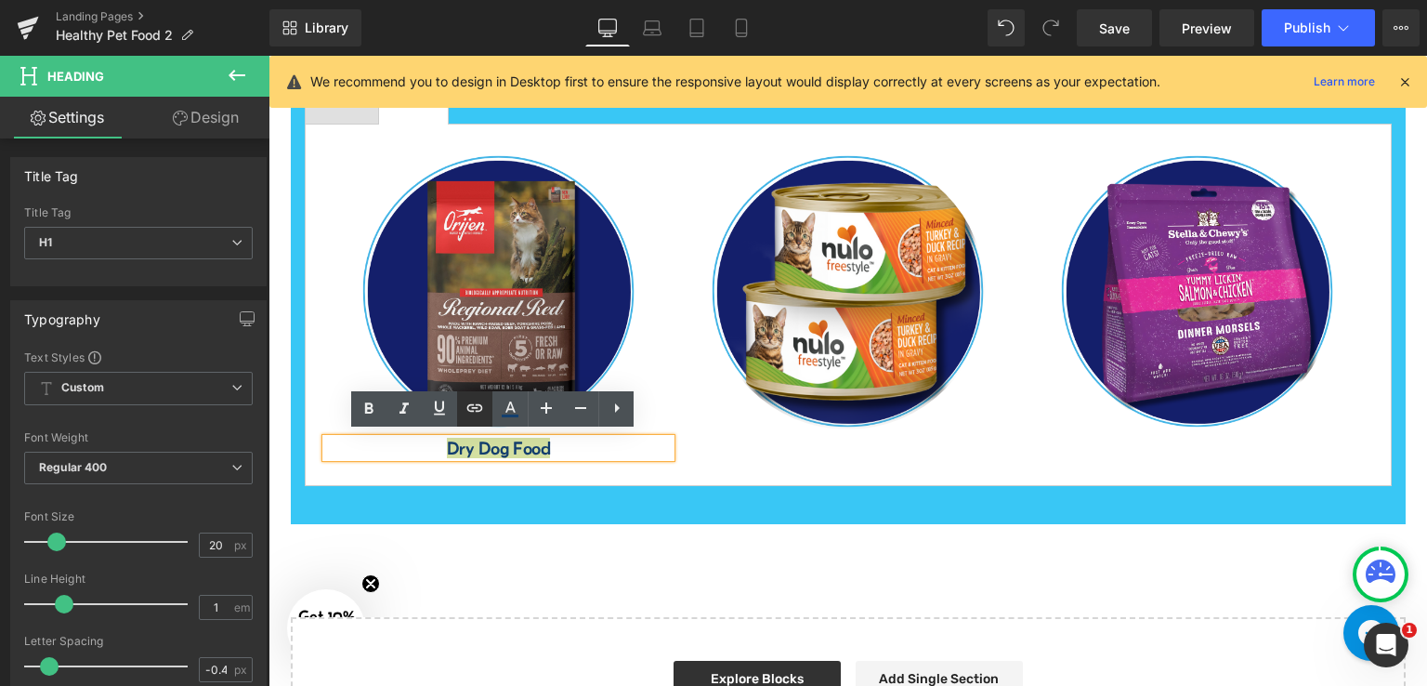
click at [469, 405] on icon at bounding box center [475, 406] width 16 height 7
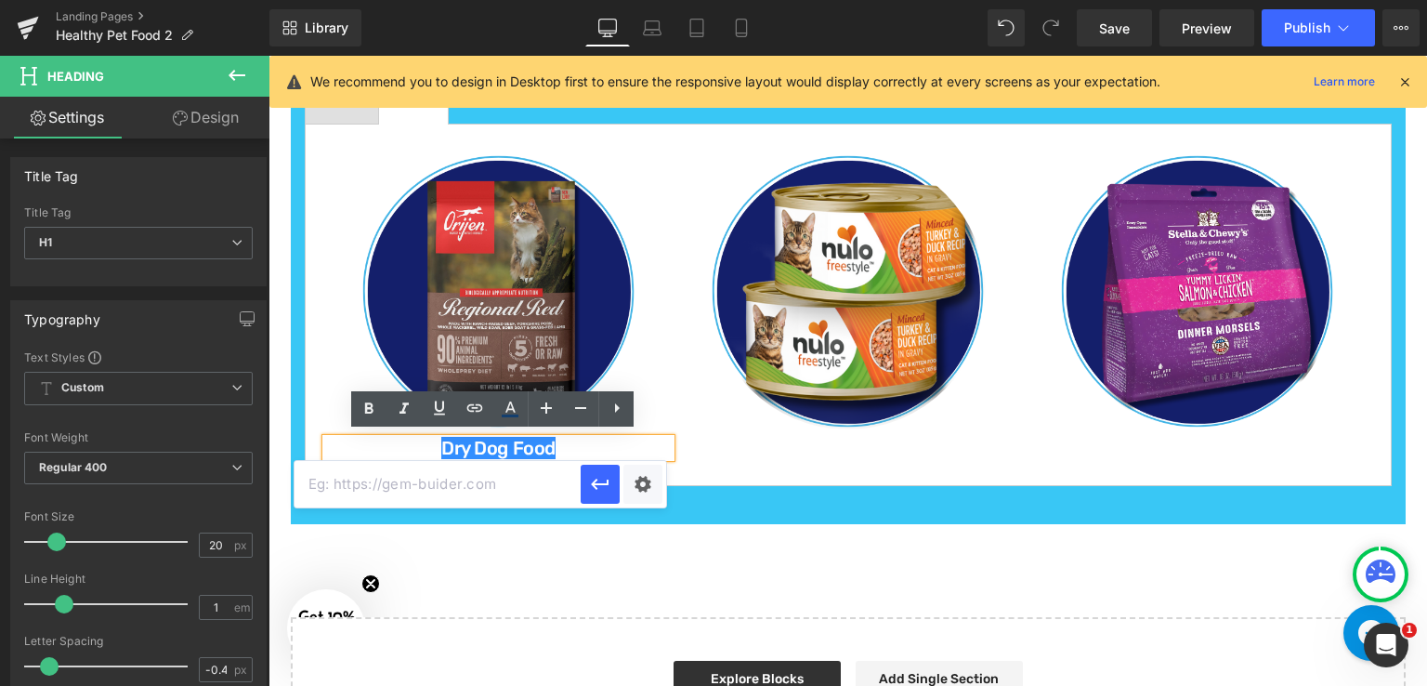
click at [526, 488] on input "text" at bounding box center [438, 484] width 286 height 46
paste input "[URL][DOMAIN_NAME]"
type input "[URL][DOMAIN_NAME]"
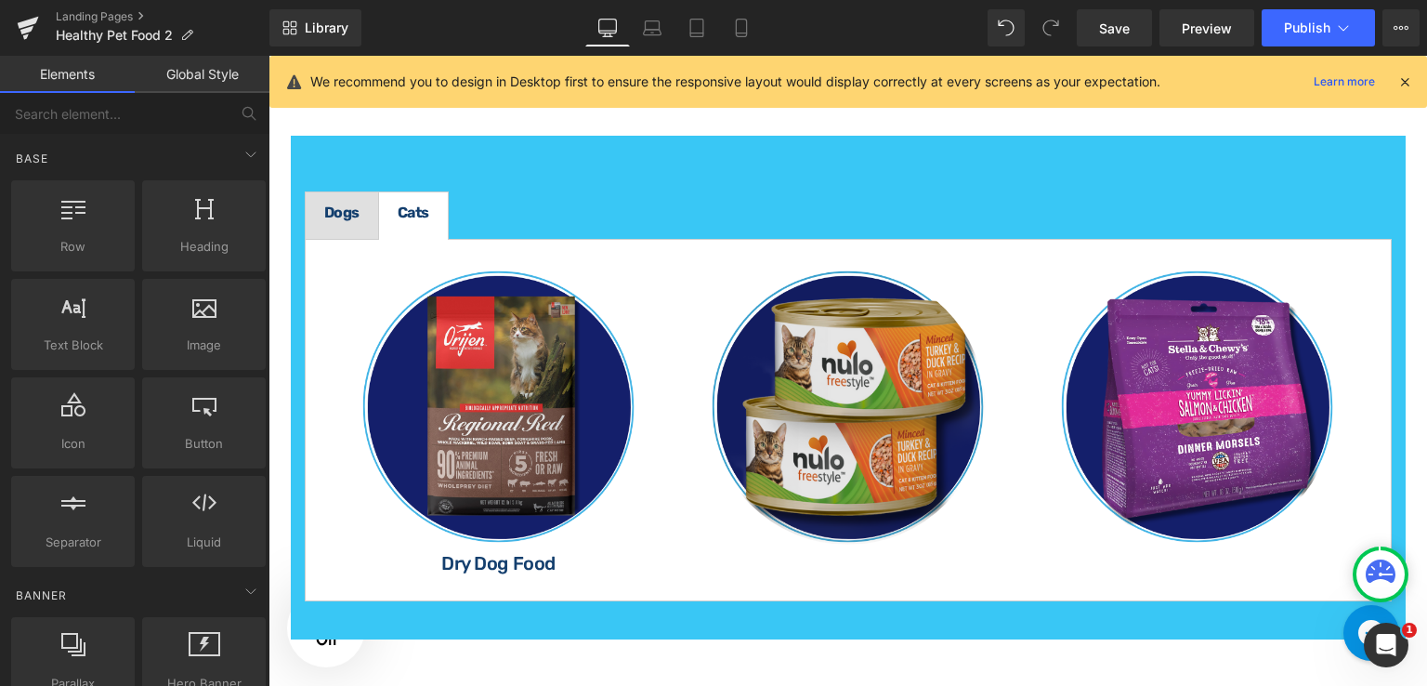
scroll to position [2330, 0]
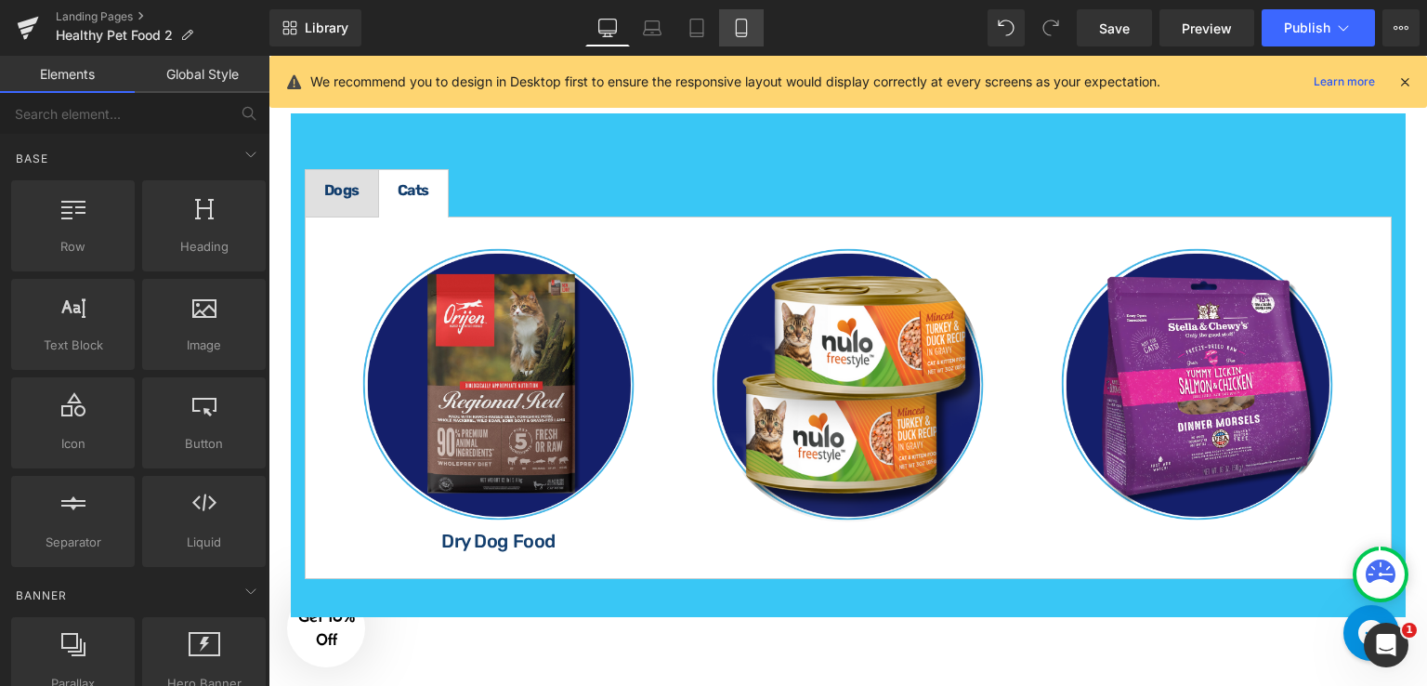
click at [740, 26] on icon at bounding box center [741, 28] width 19 height 19
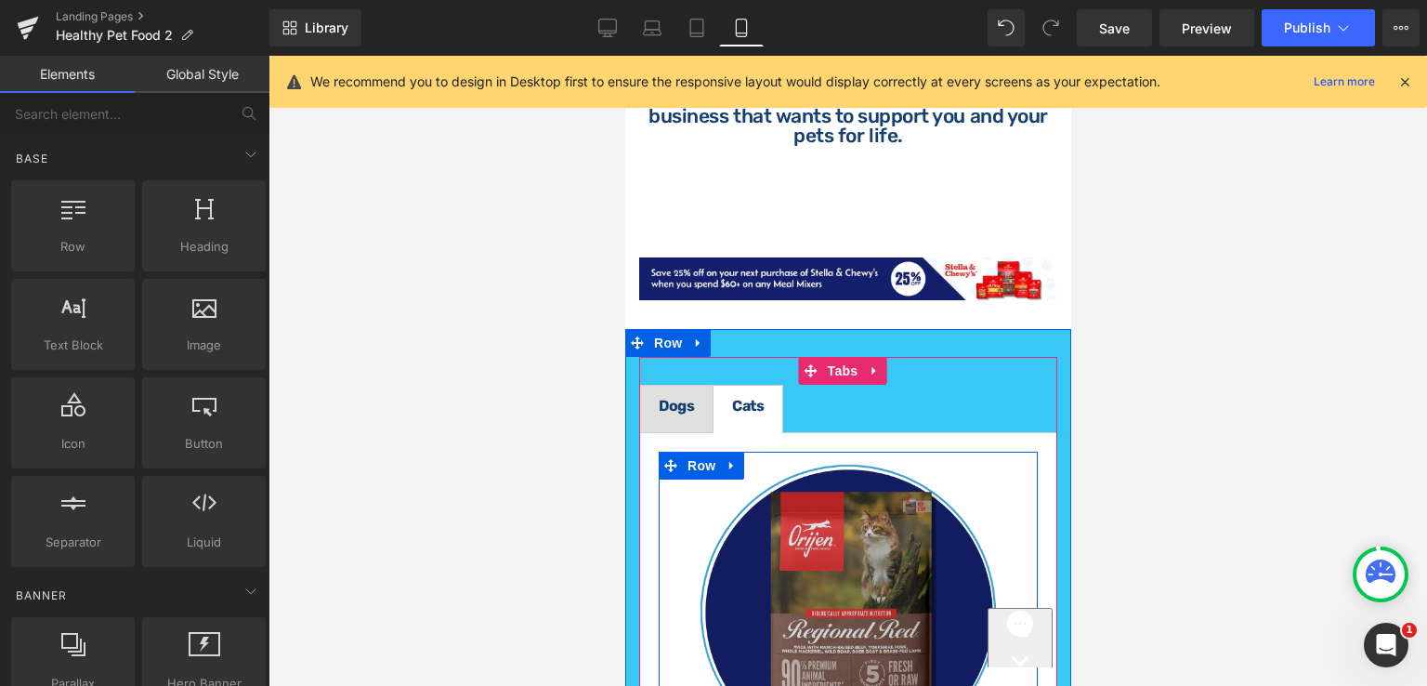
scroll to position [4052, 0]
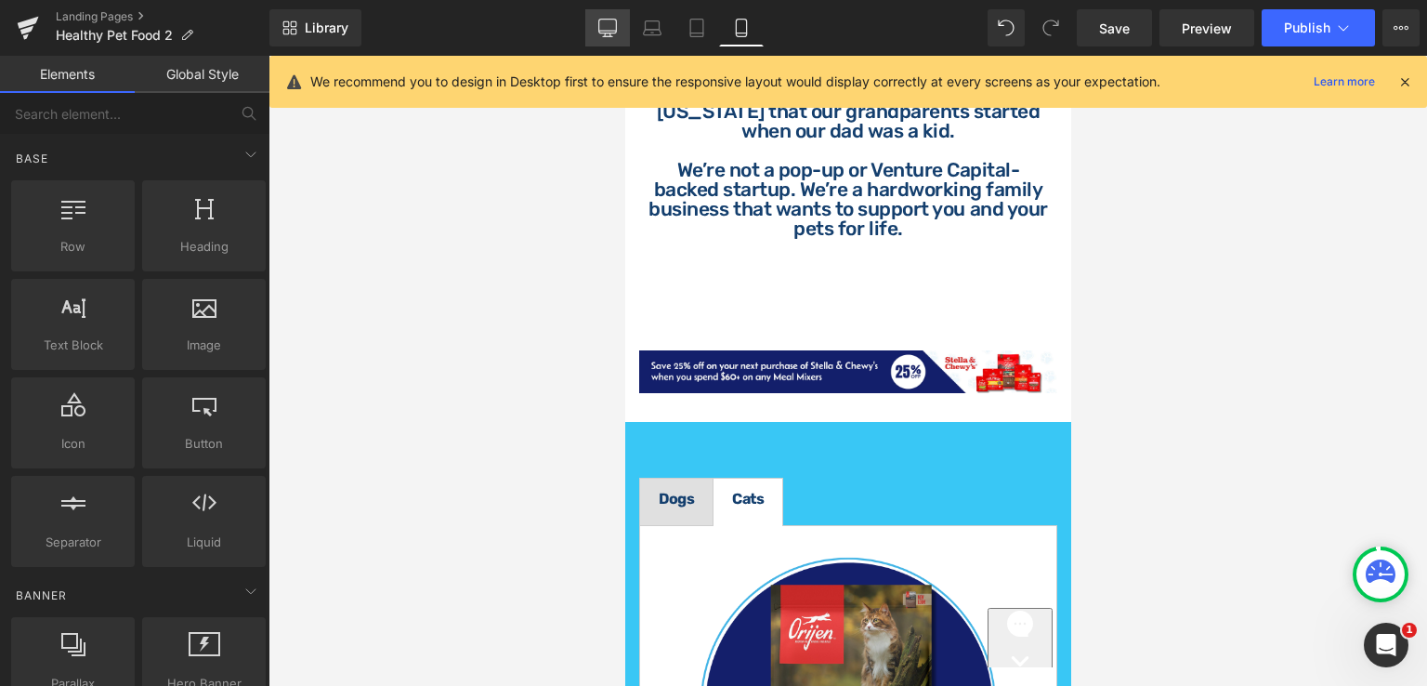
drag, startPoint x: 613, startPoint y: 26, endPoint x: 394, endPoint y: 67, distance: 223.1
click at [613, 26] on icon at bounding box center [607, 28] width 19 height 19
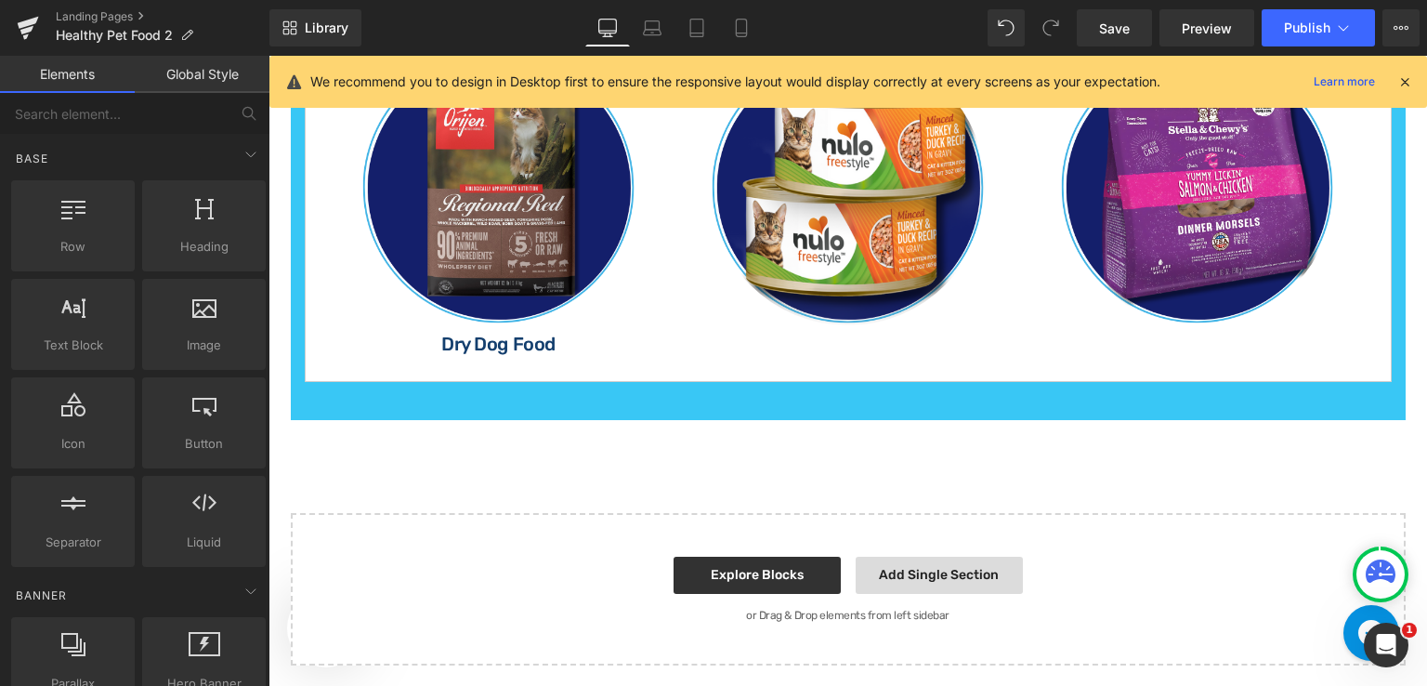
scroll to position [2613, 0]
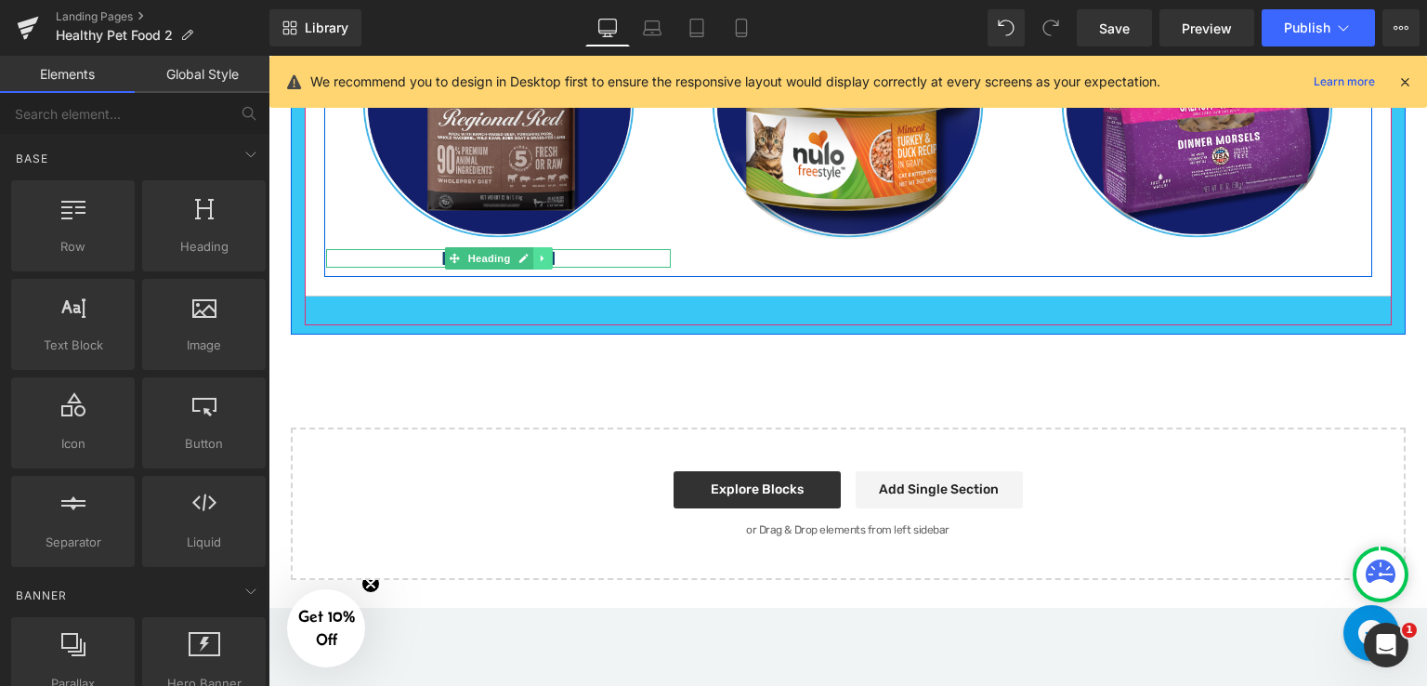
click at [535, 247] on link at bounding box center [543, 258] width 20 height 22
click at [528, 254] on icon at bounding box center [533, 259] width 10 height 10
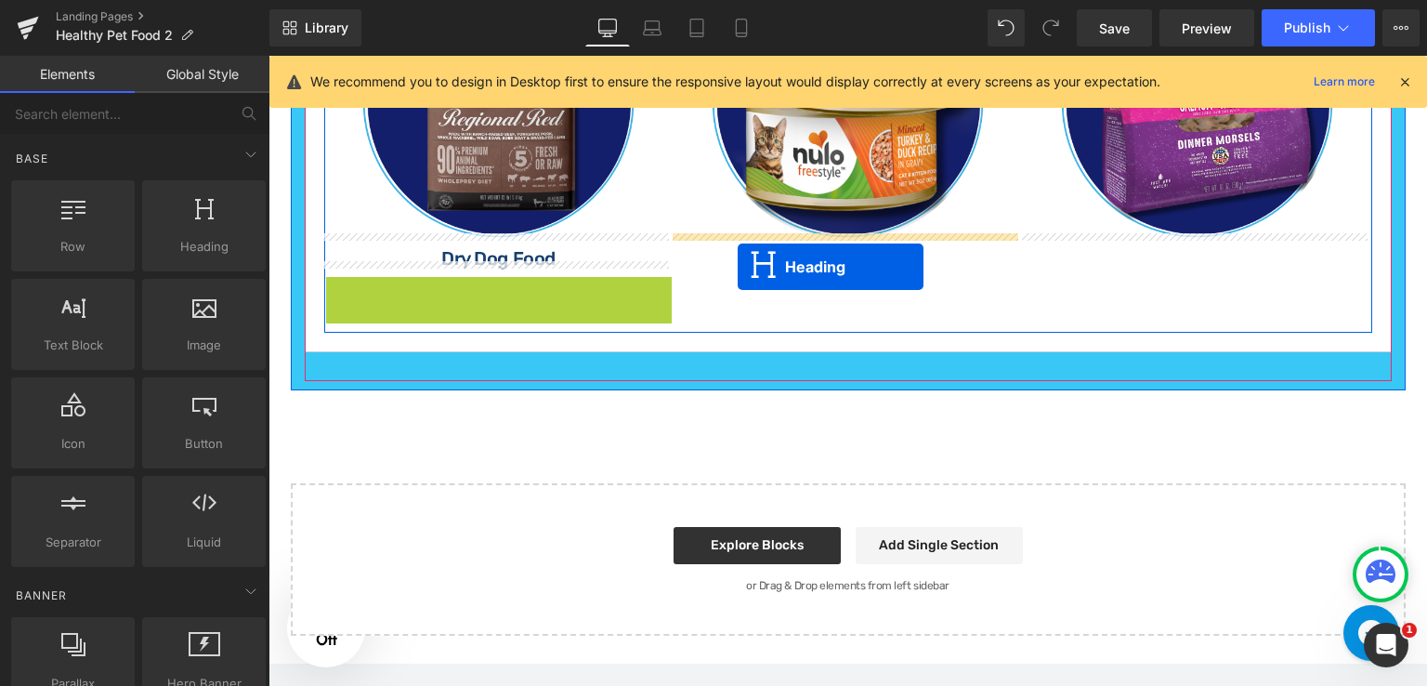
drag, startPoint x: 451, startPoint y: 279, endPoint x: 738, endPoint y: 267, distance: 287.4
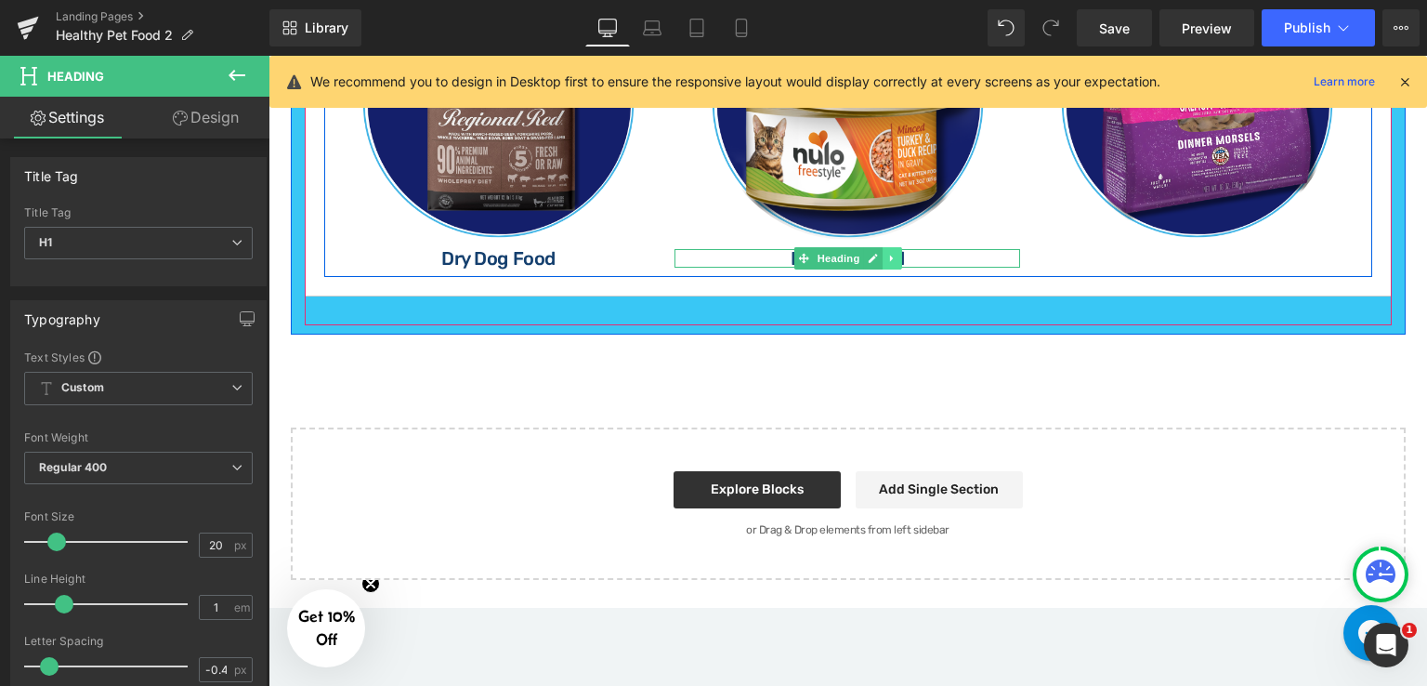
click at [887, 254] on icon at bounding box center [892, 258] width 10 height 11
click at [877, 254] on icon at bounding box center [882, 259] width 10 height 10
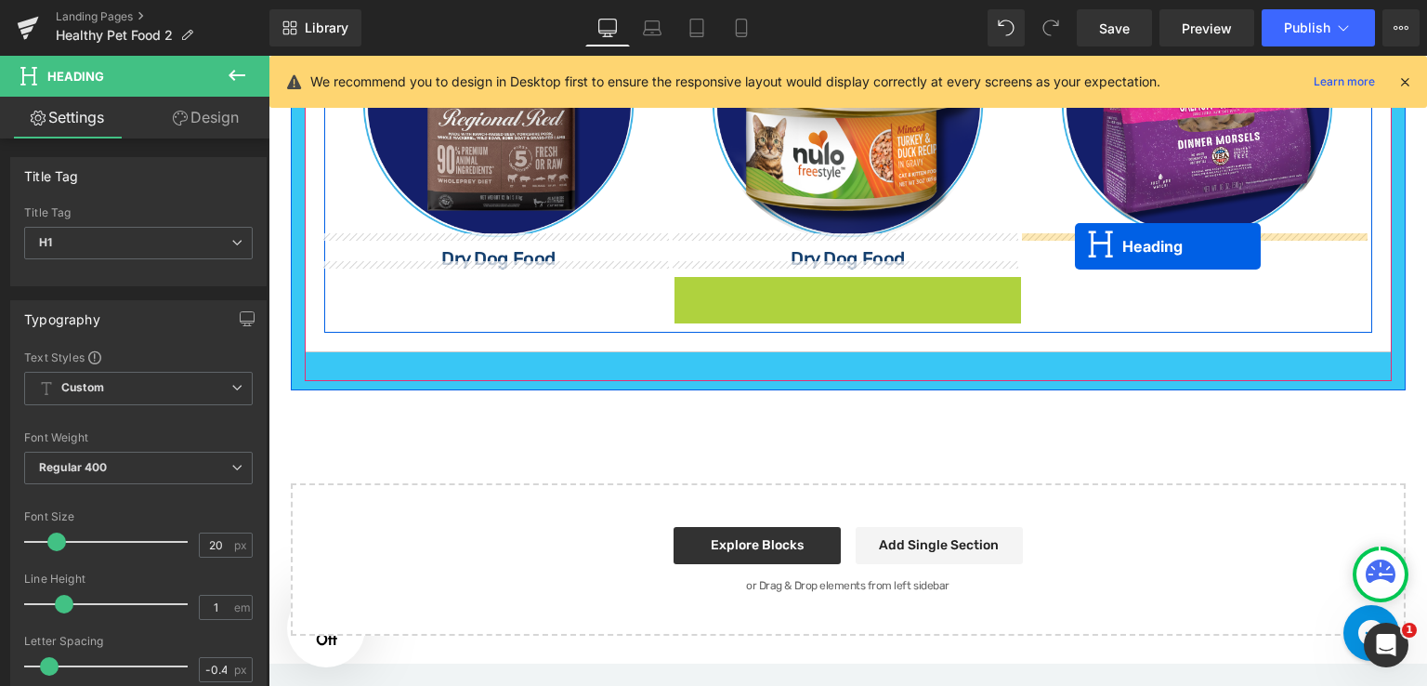
drag, startPoint x: 797, startPoint y: 286, endPoint x: 1075, endPoint y: 246, distance: 280.7
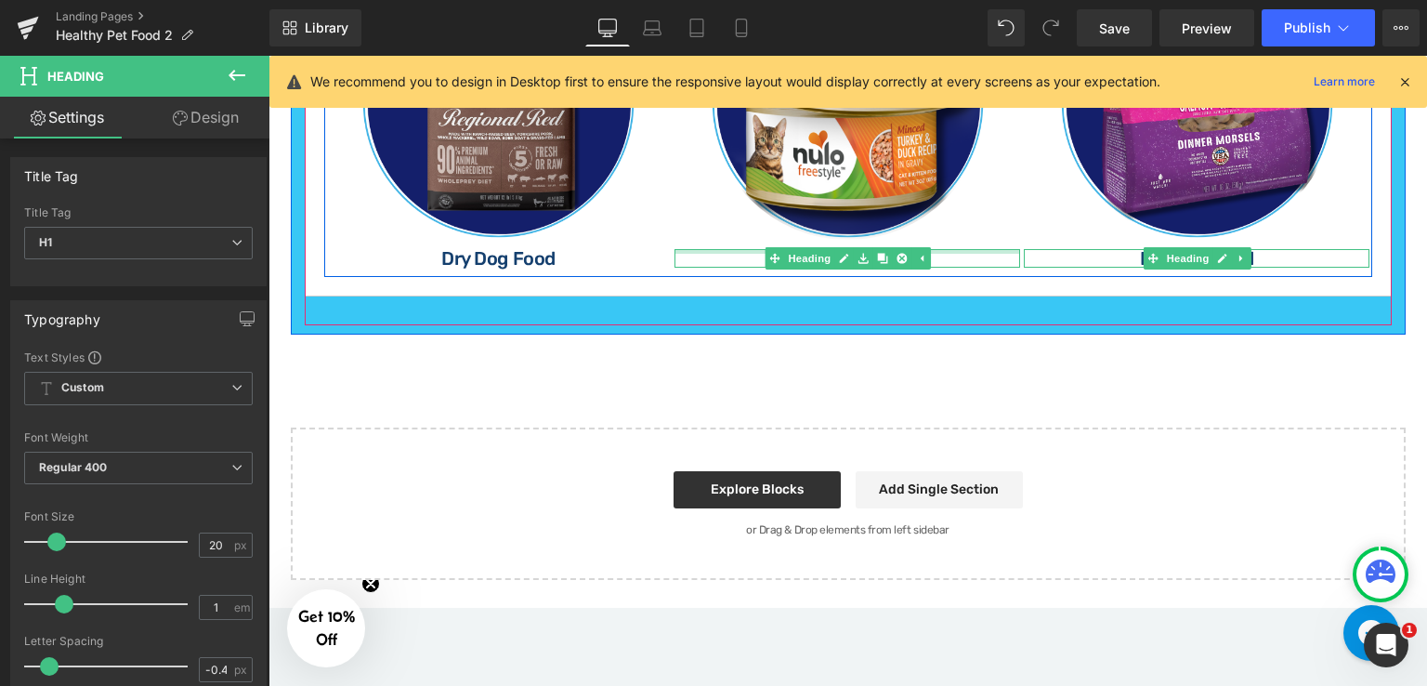
click at [933, 249] on div at bounding box center [848, 251] width 346 height 5
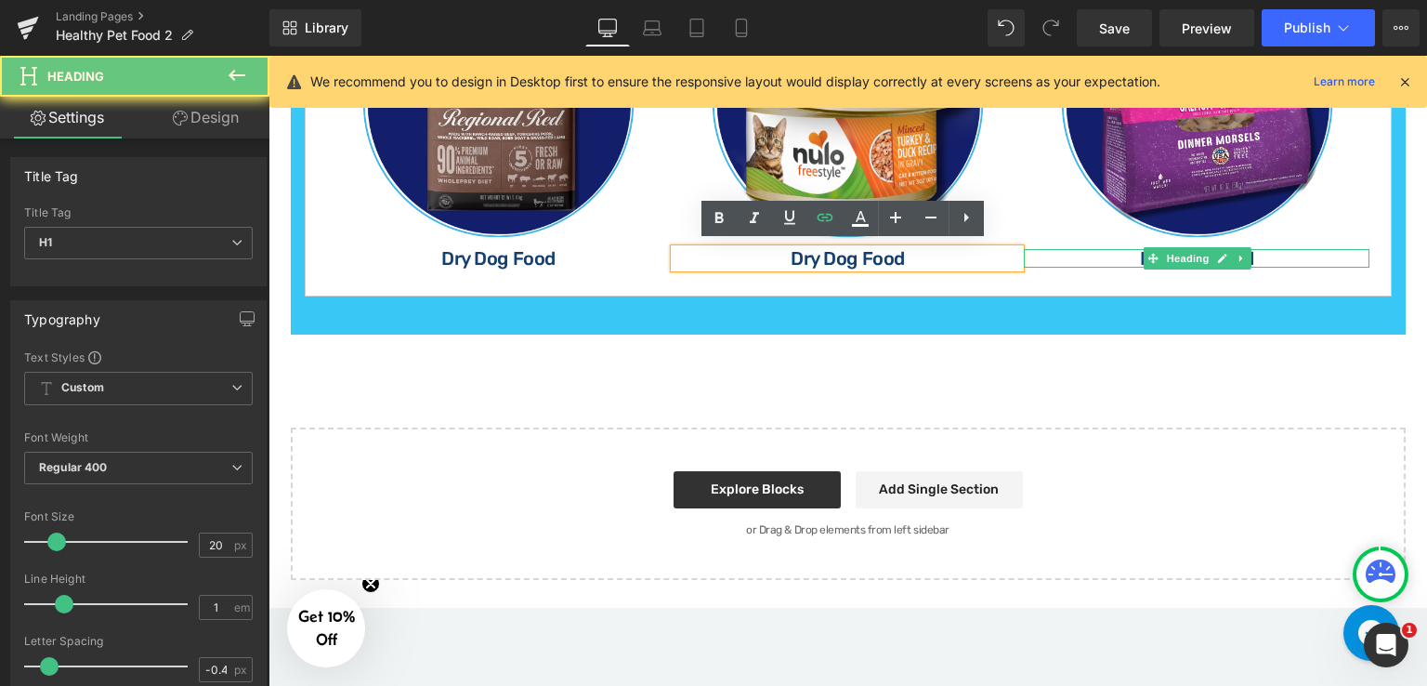
click at [934, 254] on h1 "Dry Dog Food" at bounding box center [848, 258] width 346 height 19
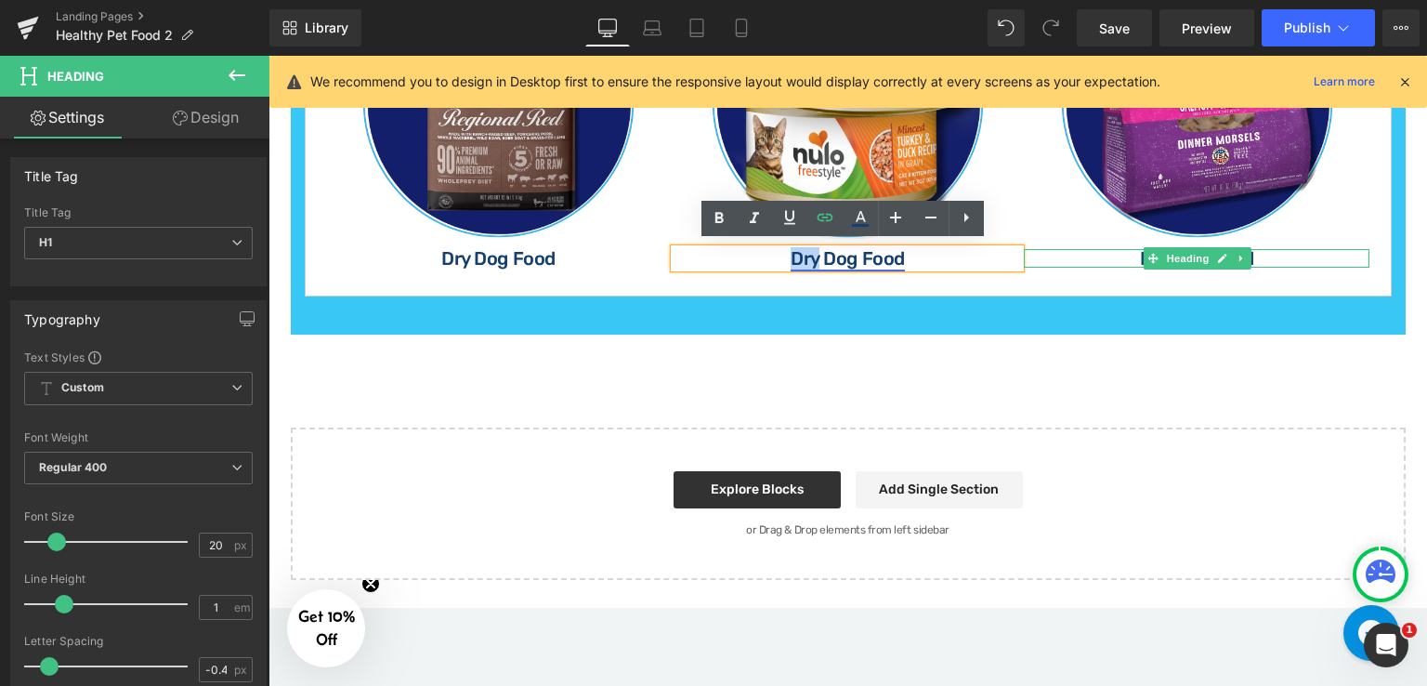
drag, startPoint x: 816, startPoint y: 256, endPoint x: 785, endPoint y: 261, distance: 31.2
click at [791, 261] on link "Dry Dog Food" at bounding box center [847, 258] width 113 height 22
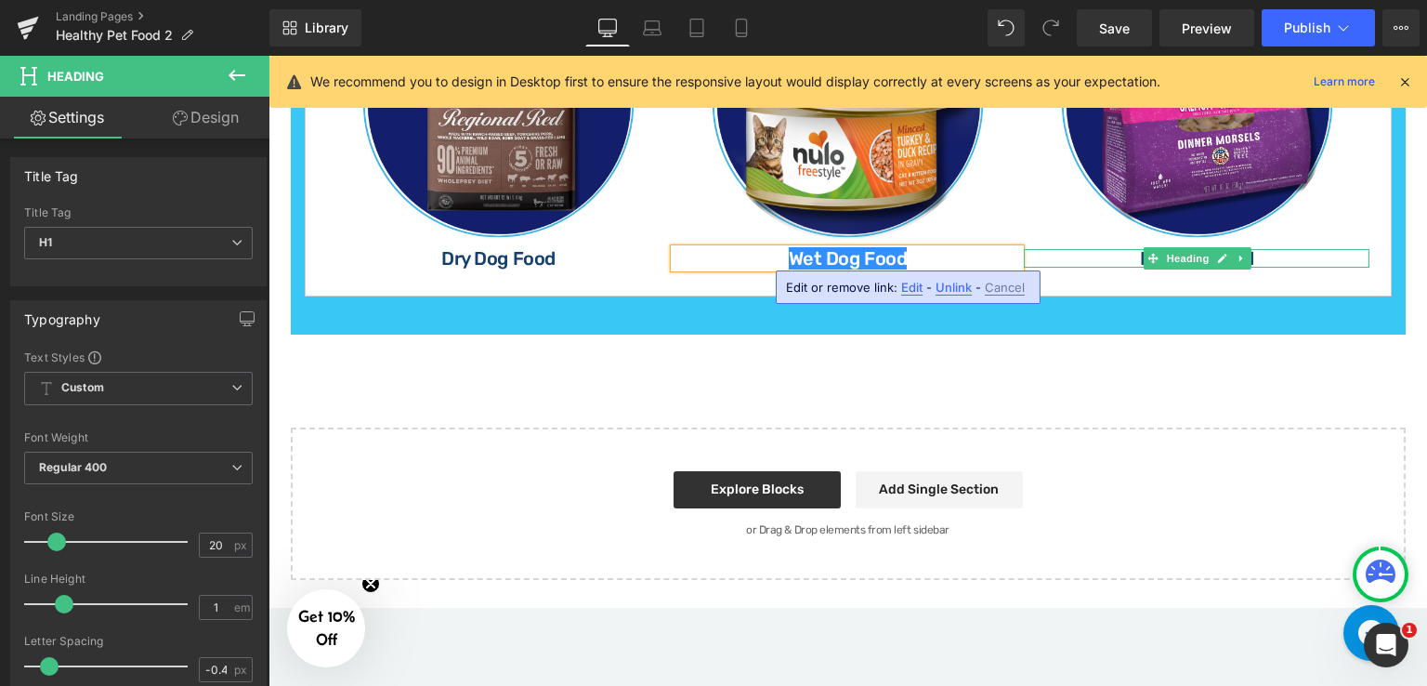
click at [912, 282] on span "Edit" at bounding box center [911, 288] width 21 height 16
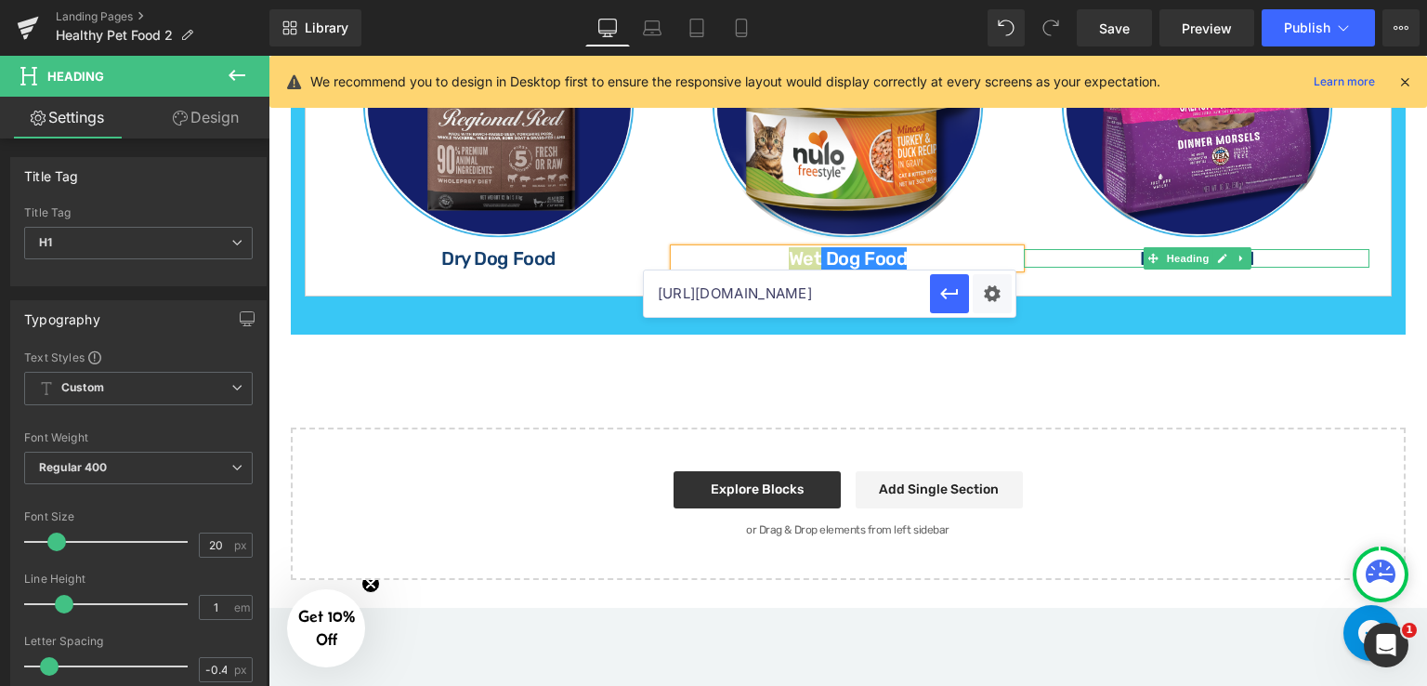
click at [869, 290] on input "[URL][DOMAIN_NAME]" at bounding box center [787, 293] width 286 height 46
paste input "wet"
type input "[URL][DOMAIN_NAME]"
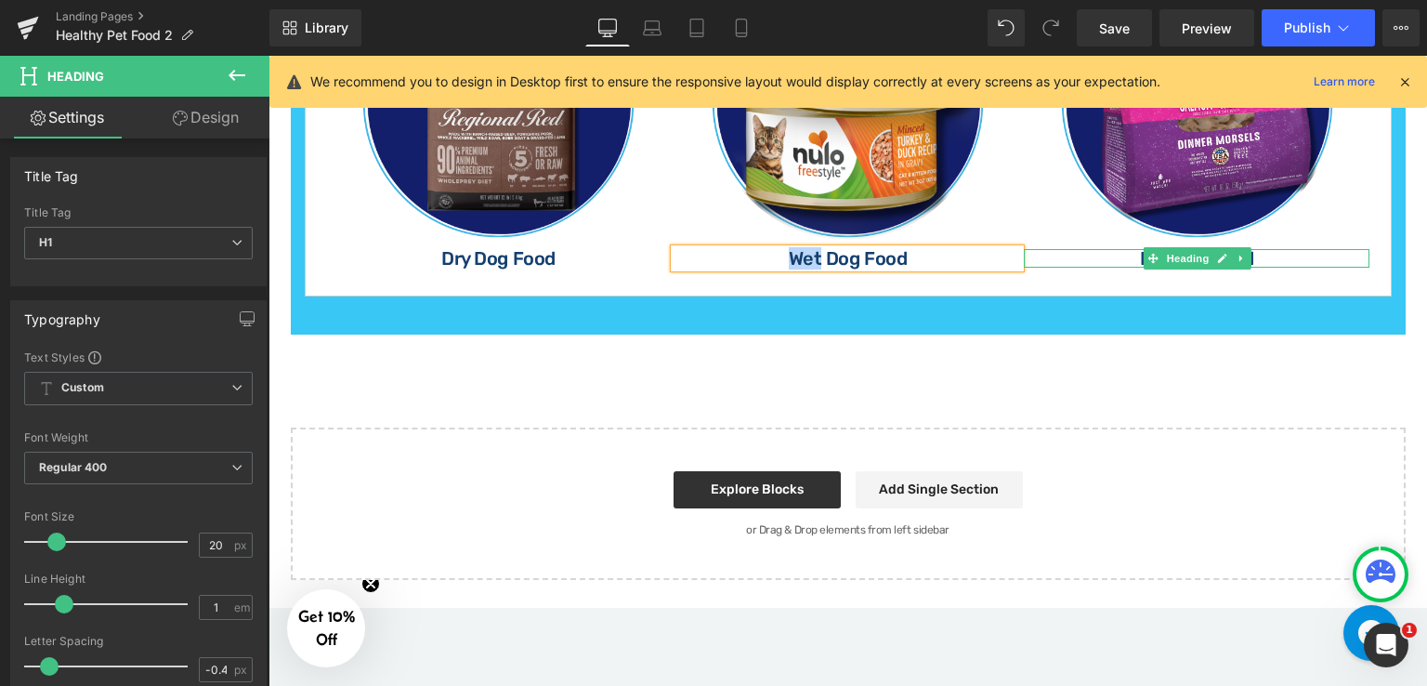
click at [1271, 249] on h1 "Dry Dog Food" at bounding box center [1197, 258] width 346 height 19
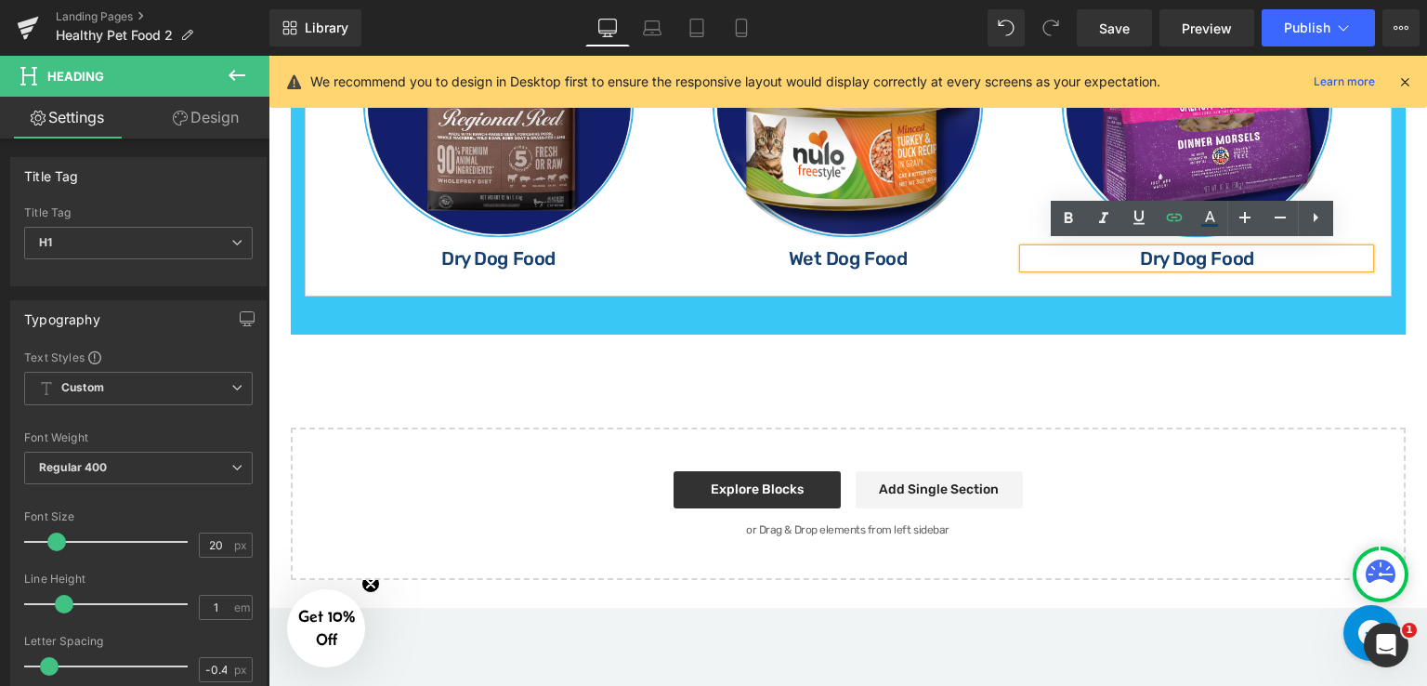
click at [1260, 250] on h1 "Dry Dog Food" at bounding box center [1197, 258] width 346 height 19
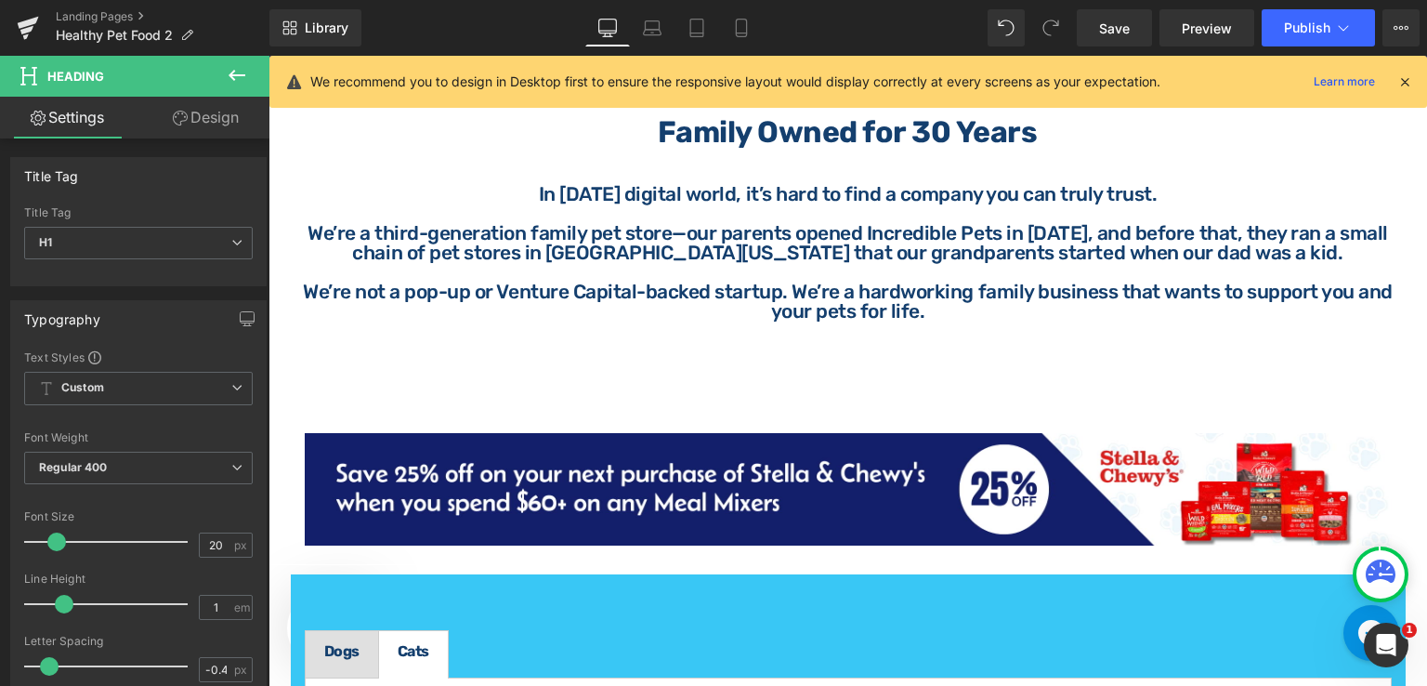
scroll to position [2241, 0]
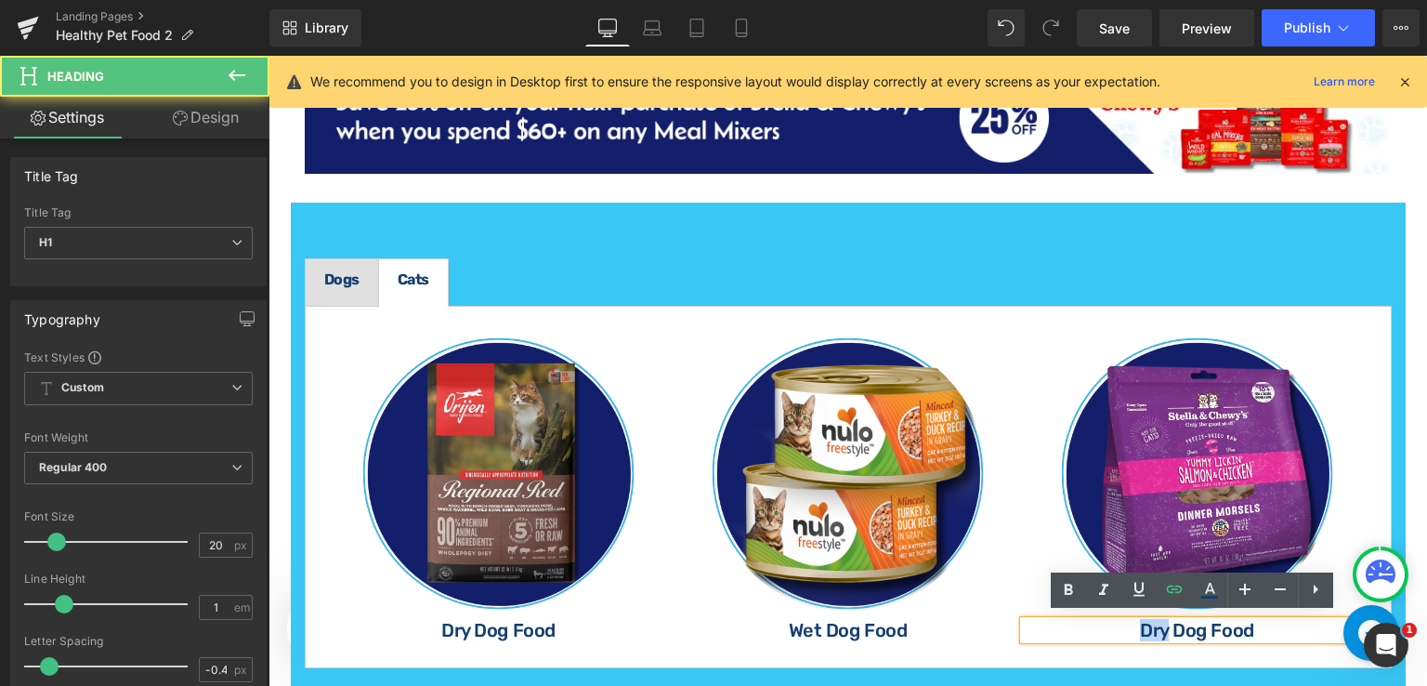
drag, startPoint x: 1161, startPoint y: 628, endPoint x: 1130, endPoint y: 629, distance: 30.7
click at [1130, 629] on h1 "Dry Dog Food" at bounding box center [1197, 630] width 346 height 19
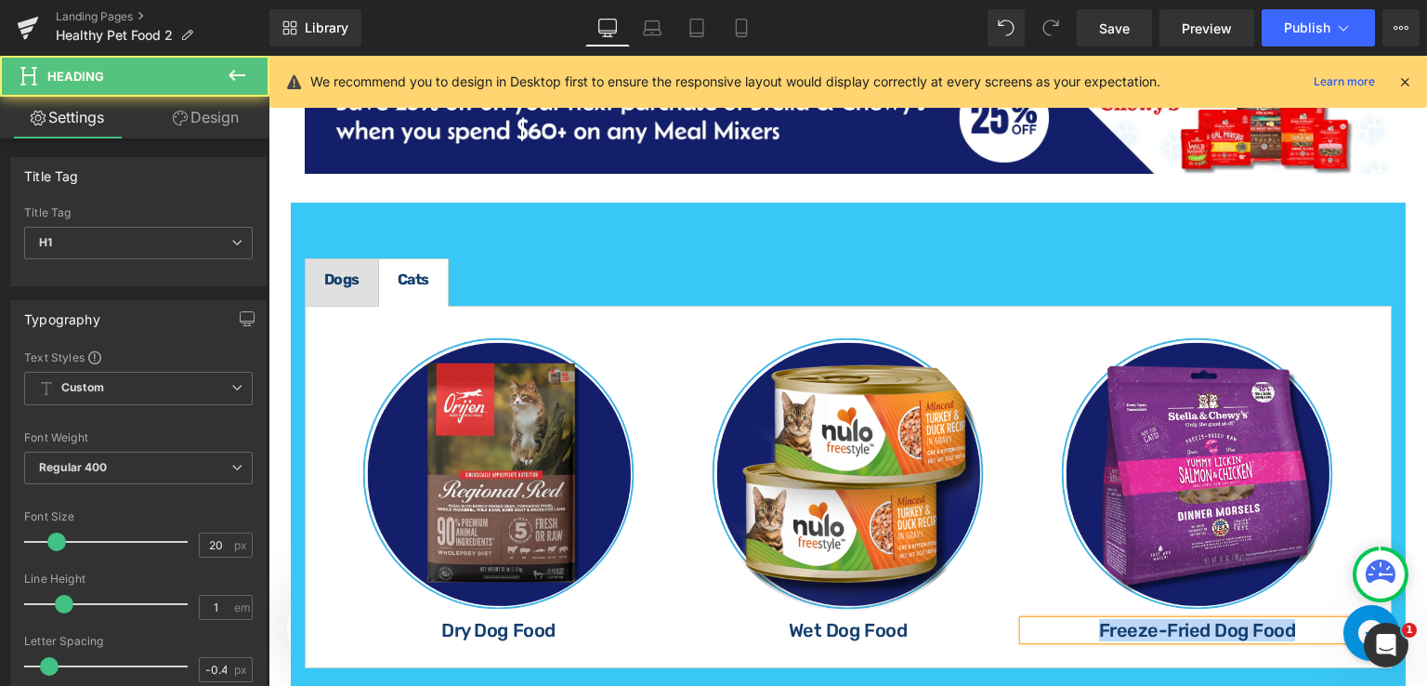
drag, startPoint x: 1095, startPoint y: 629, endPoint x: 1297, endPoint y: 636, distance: 202.7
click at [1297, 636] on div "Freeze-Fried Dog Food" at bounding box center [1197, 630] width 346 height 19
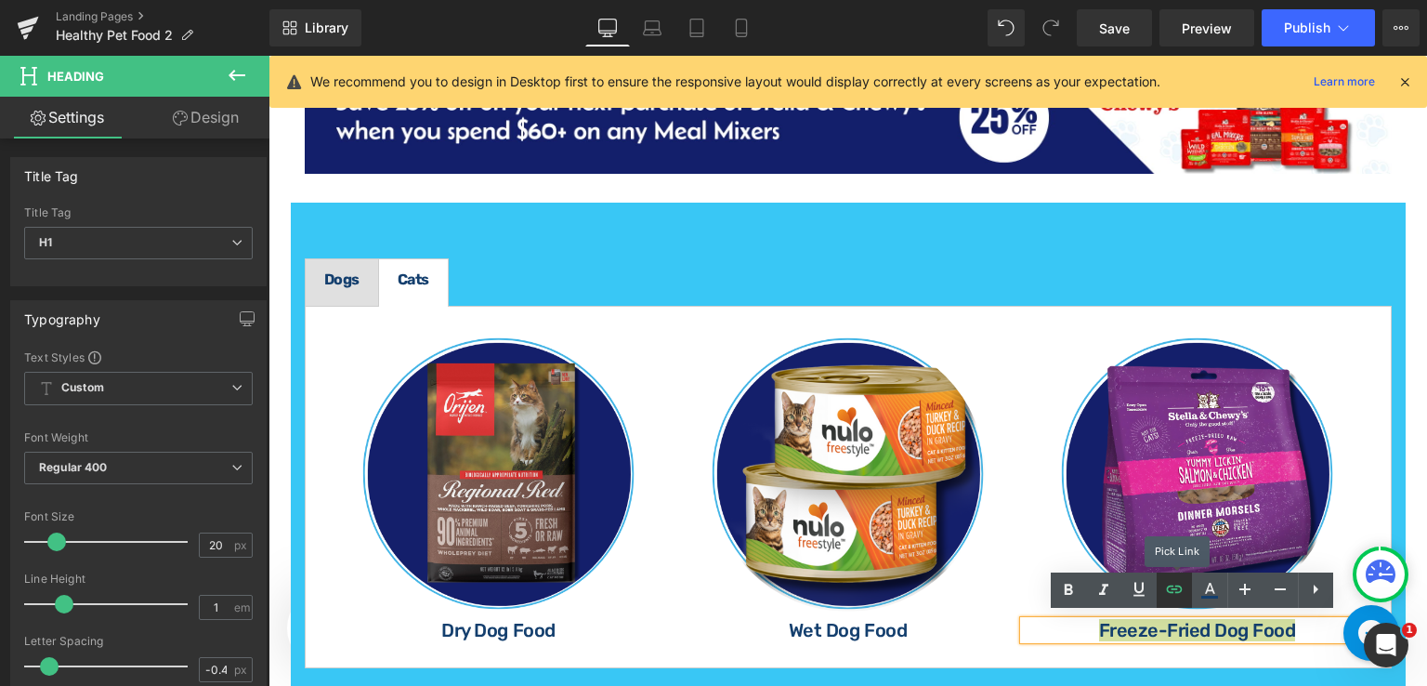
click at [1173, 590] on icon at bounding box center [1174, 589] width 22 height 22
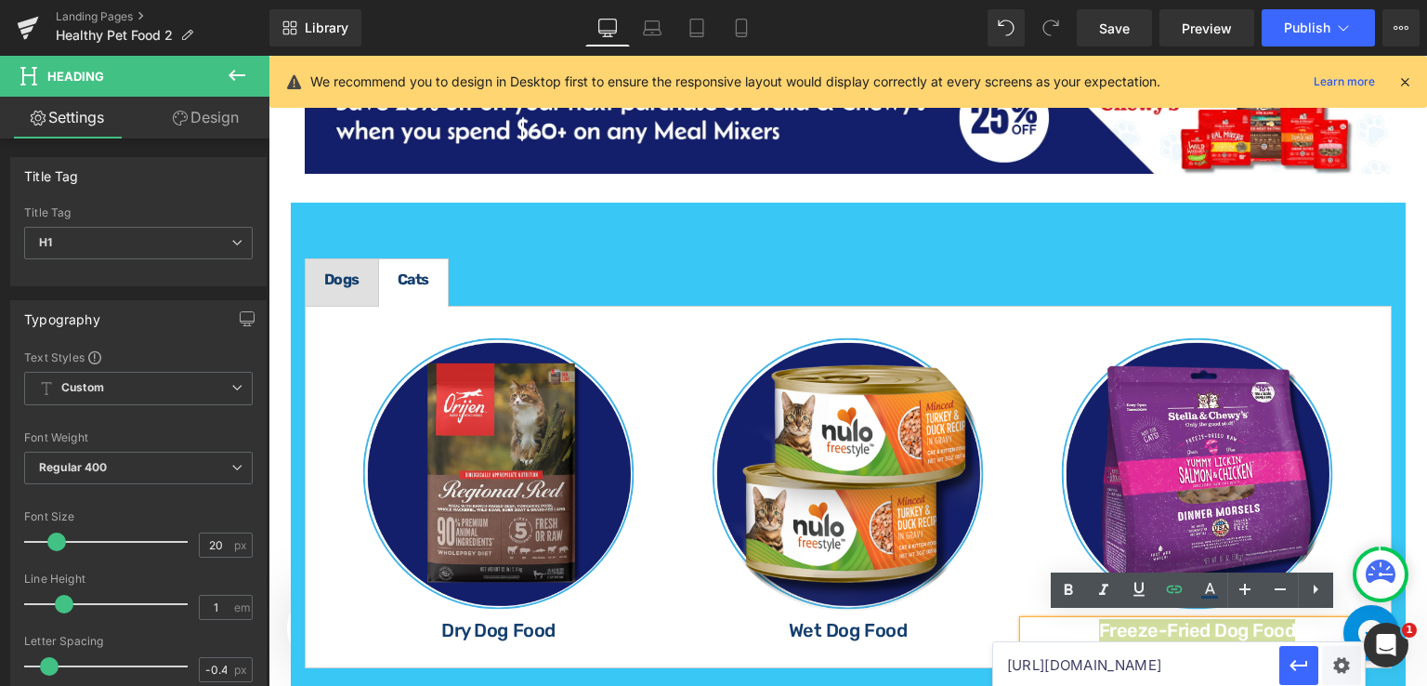
click at [1046, 662] on input "[URL][DOMAIN_NAME]" at bounding box center [1136, 665] width 286 height 46
click at [1169, 672] on input "[URL][DOMAIN_NAME]" at bounding box center [1136, 665] width 286 height 46
paste input "freeze-drie"
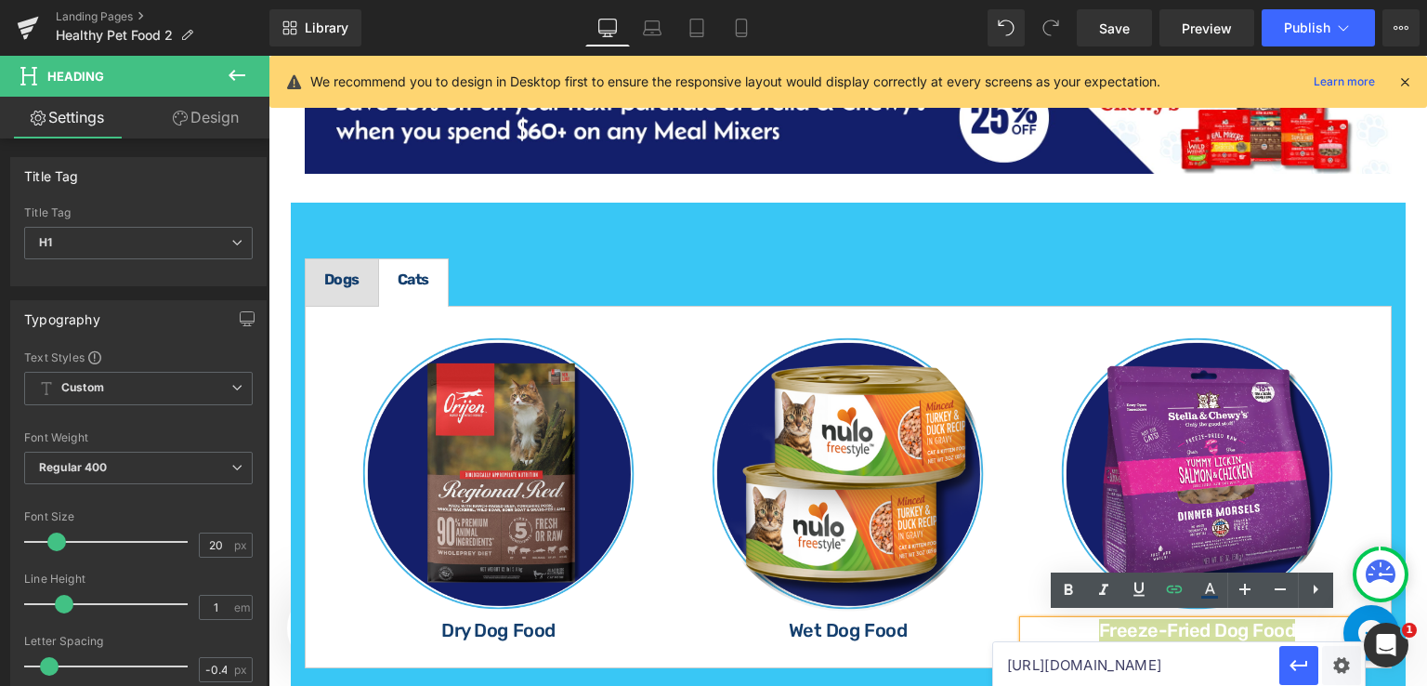
type input "[URL][DOMAIN_NAME]"
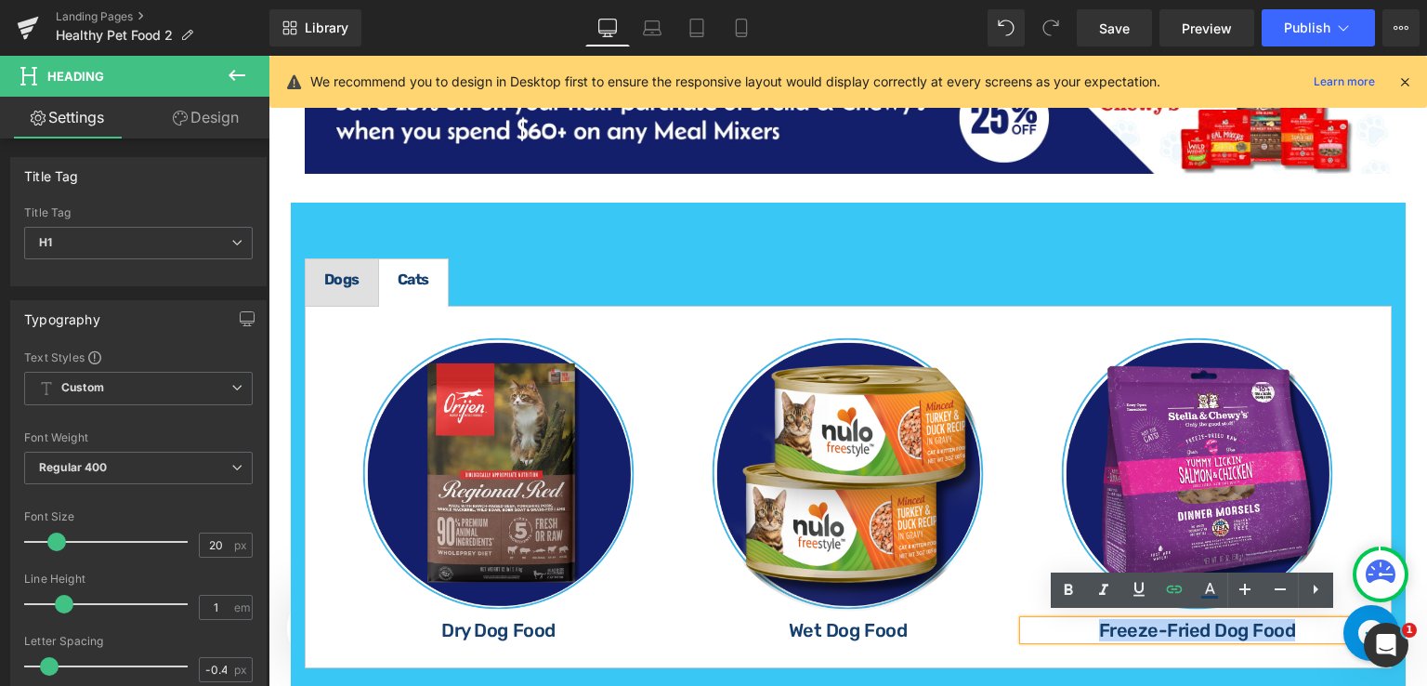
click at [1121, 216] on div "Dogs Text Block Cats Text Block Image Dry Dog Food Heading Image Wet Dog Food H…" at bounding box center [848, 455] width 1115 height 505
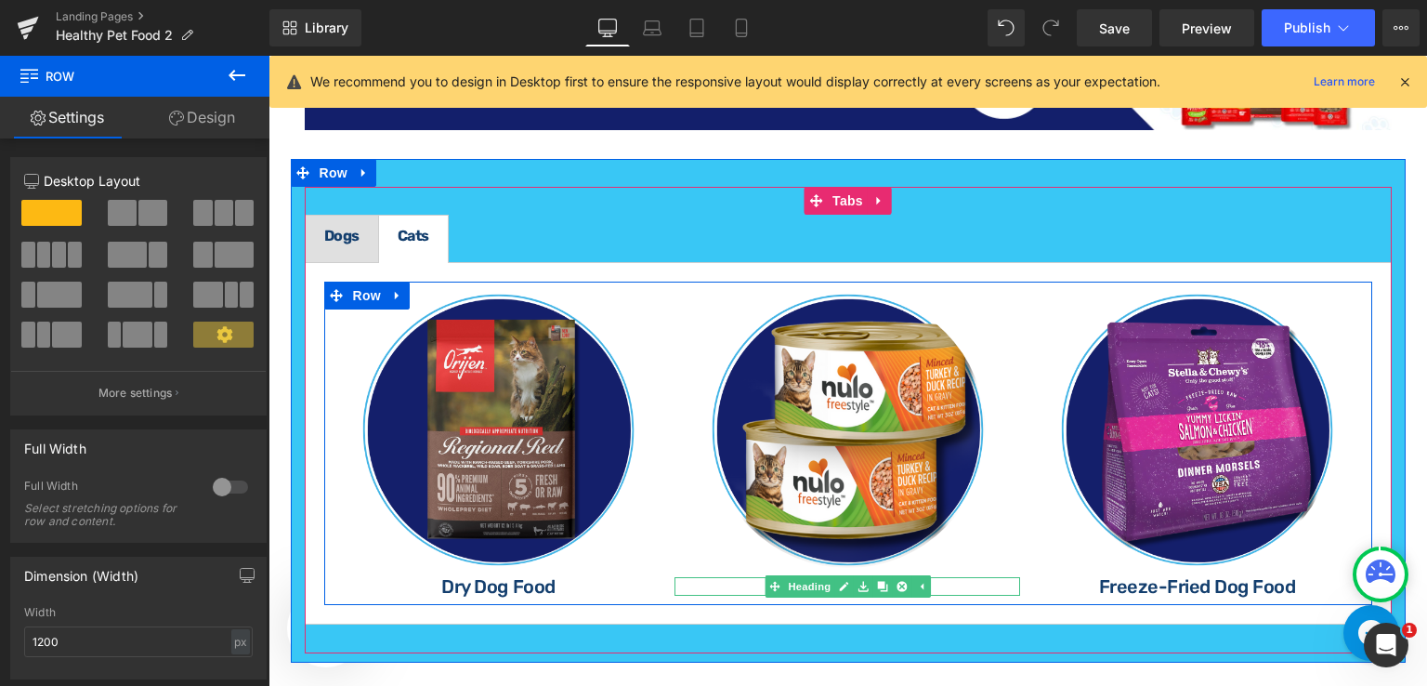
scroll to position [2241, 0]
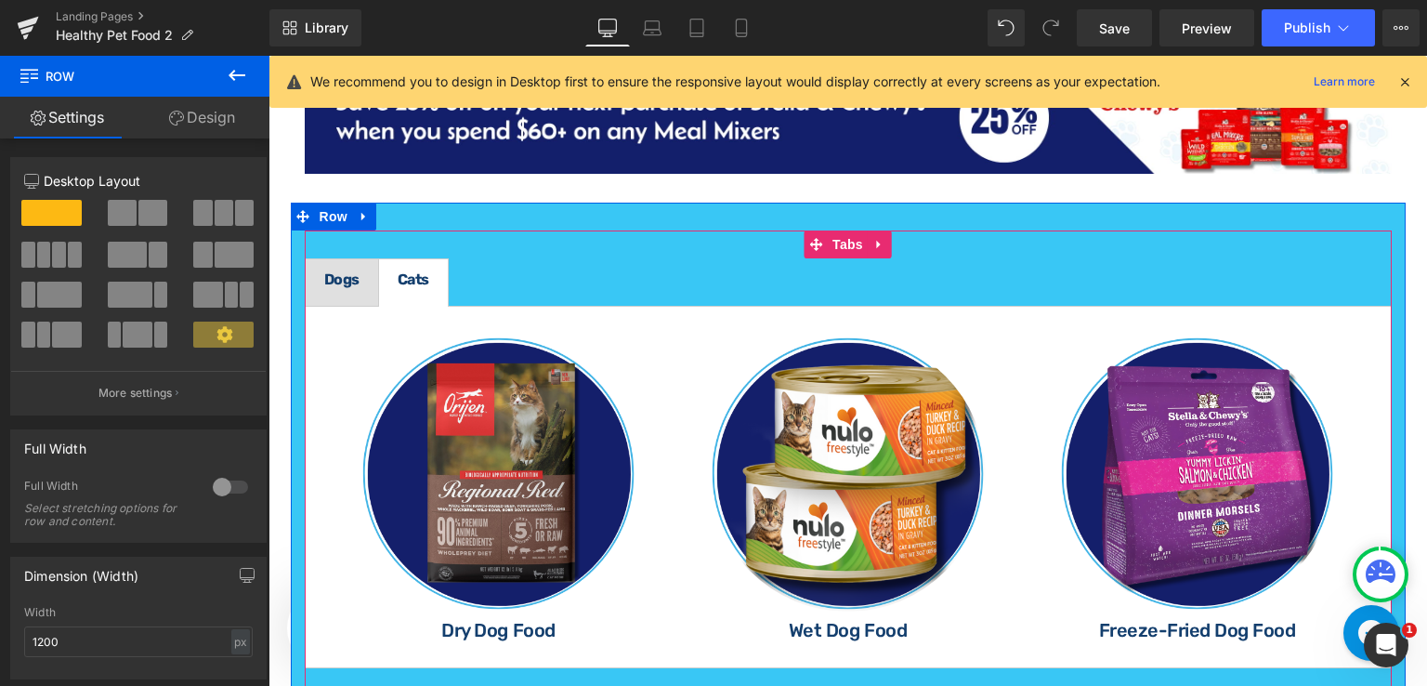
click at [329, 308] on div "Image Dry Dog Food Heading Image Wet Dog Food Heading Image Freeze-Fried Dog Fo…" at bounding box center [848, 487] width 1087 height 363
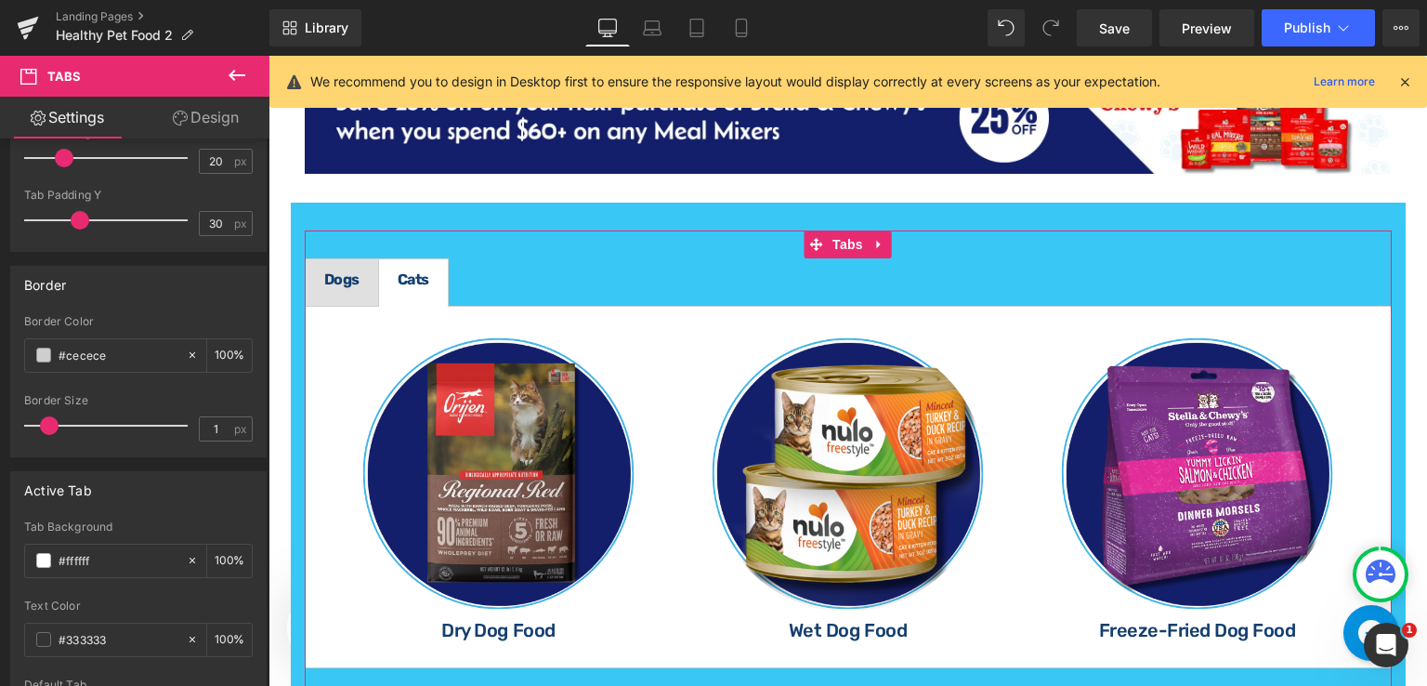
scroll to position [372, 0]
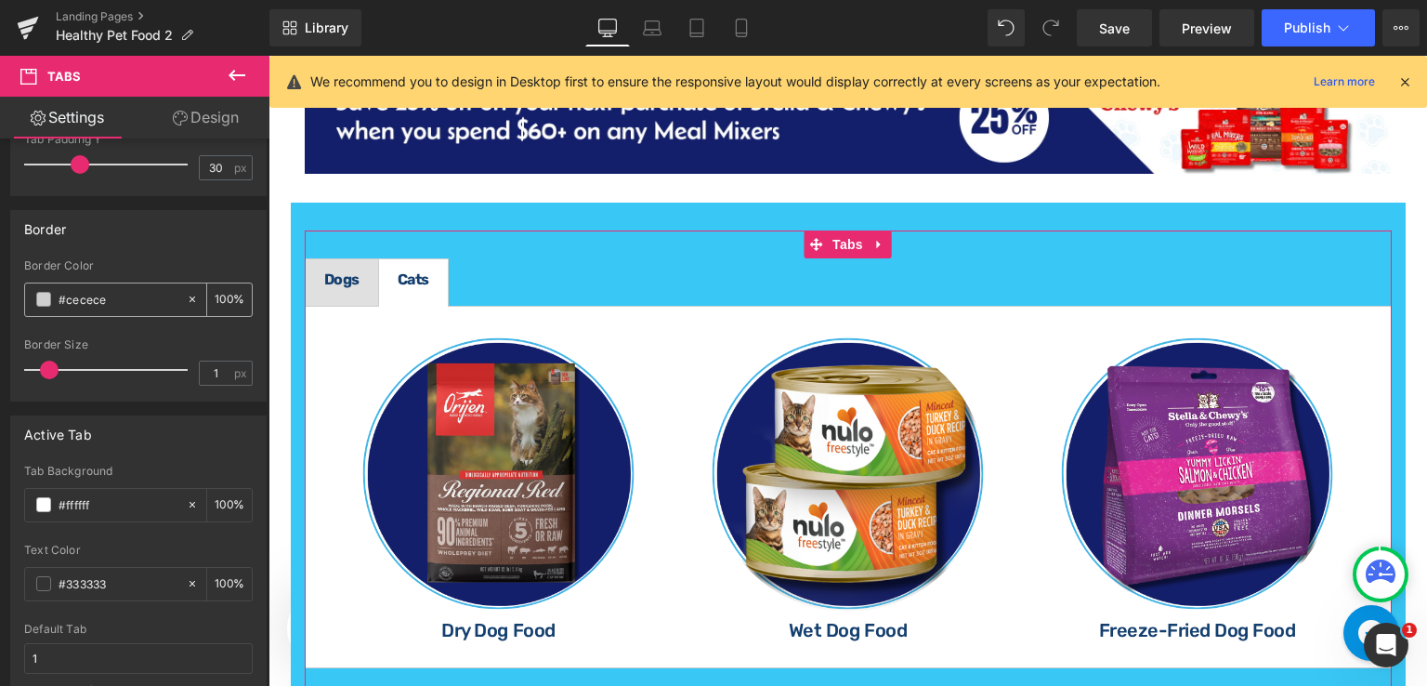
click at [122, 295] on input "#cecece" at bounding box center [118, 299] width 119 height 20
click at [316, 306] on div "Image Dry Dog Food Heading Image Wet Dog Food Heading Image Freeze-Fried Dog Fo…" at bounding box center [848, 487] width 1087 height 363
click at [147, 303] on input "#cecece" at bounding box center [118, 299] width 119 height 20
paste input "39c7f5"
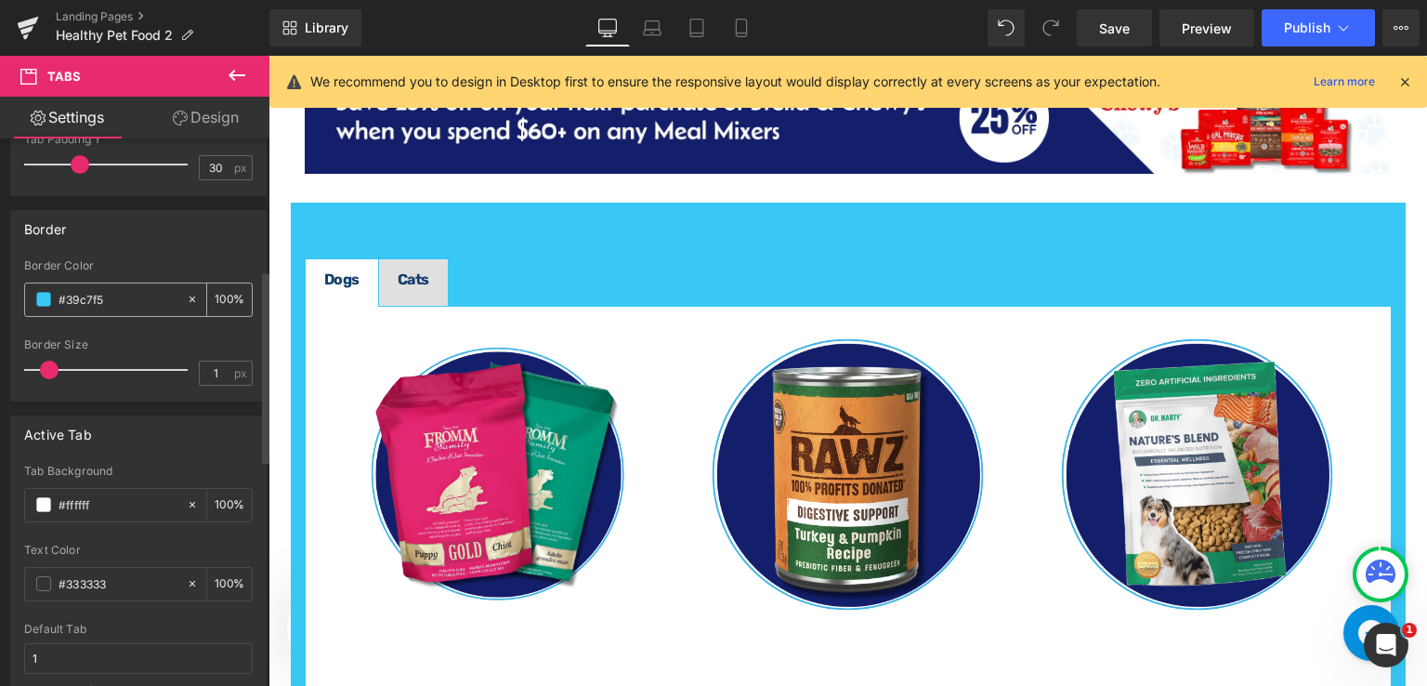
type input "#39c7f5"
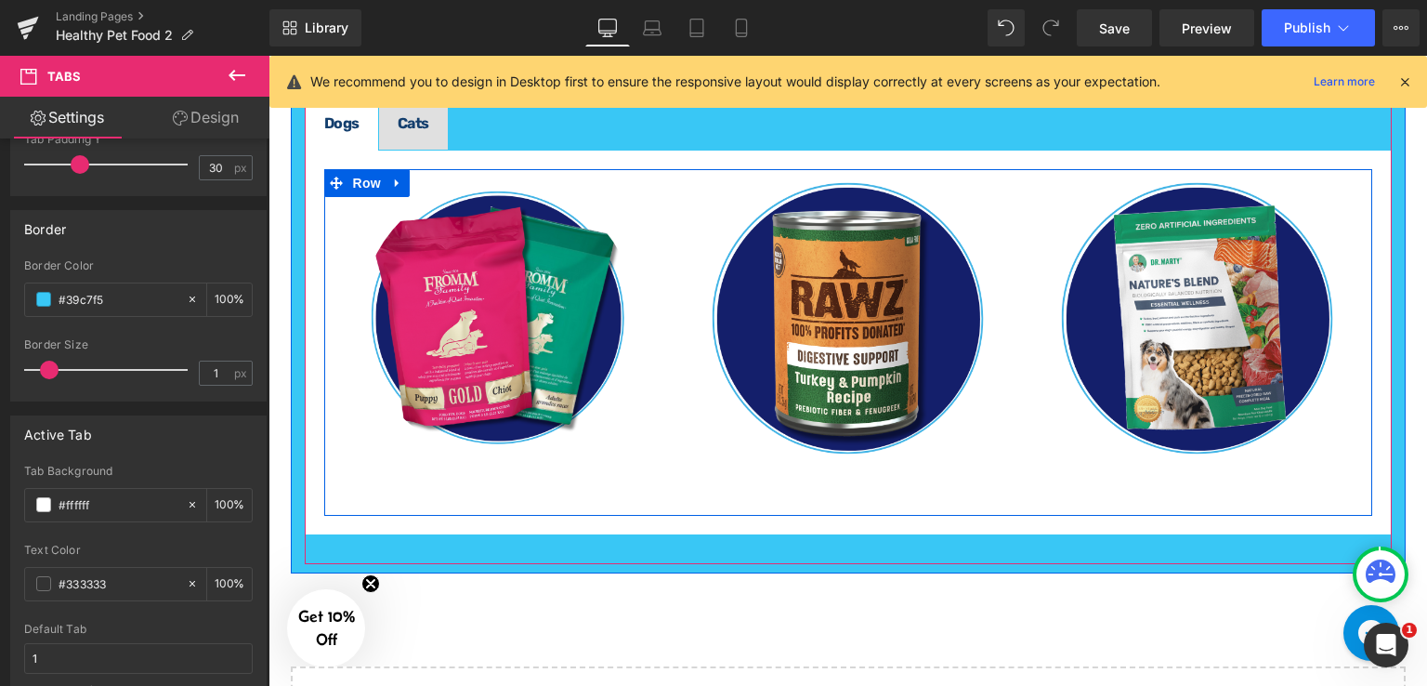
scroll to position [2427, 0]
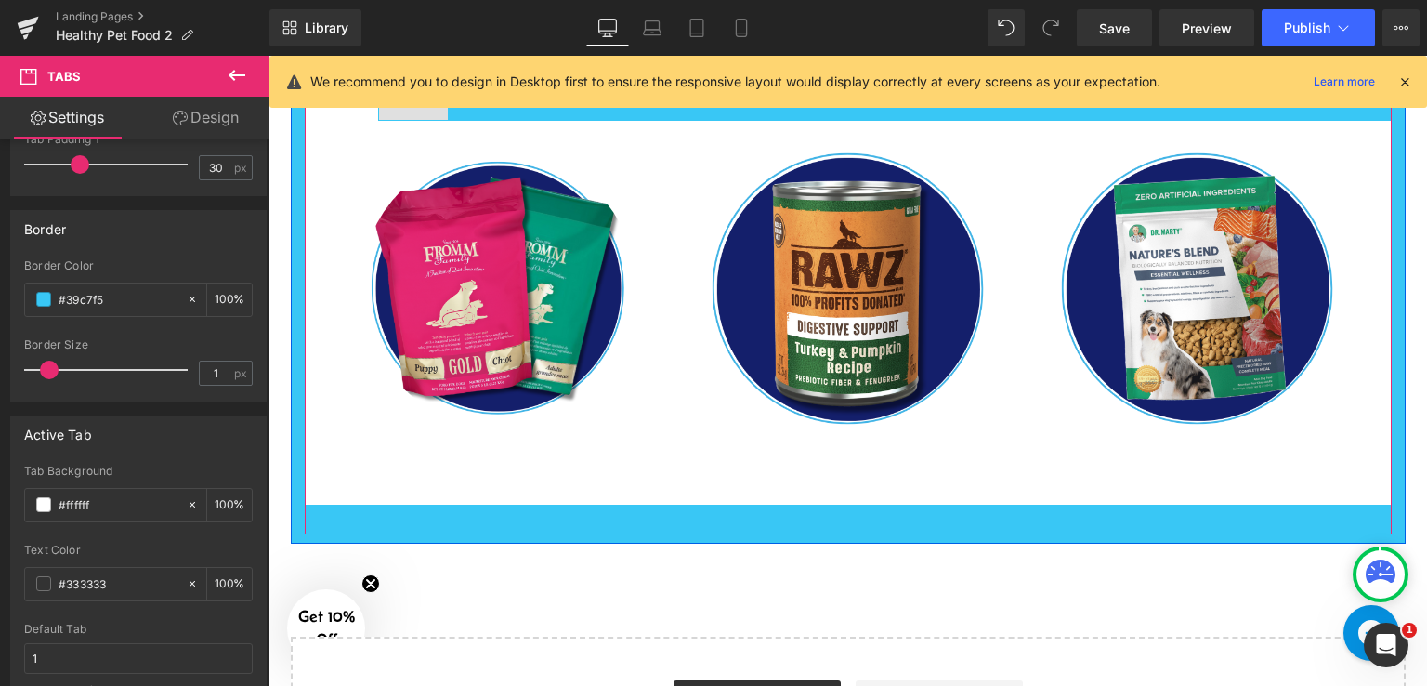
click at [310, 476] on div "Image Dry Dog Food Heading Dry Dog Food Heading Image Wet Dog Food Heading Imag…" at bounding box center [848, 313] width 1087 height 387
click at [316, 425] on div "Image Dry Dog Food Heading Dry Dog Food Heading Image Wet Dog Food Heading Imag…" at bounding box center [848, 313] width 1087 height 387
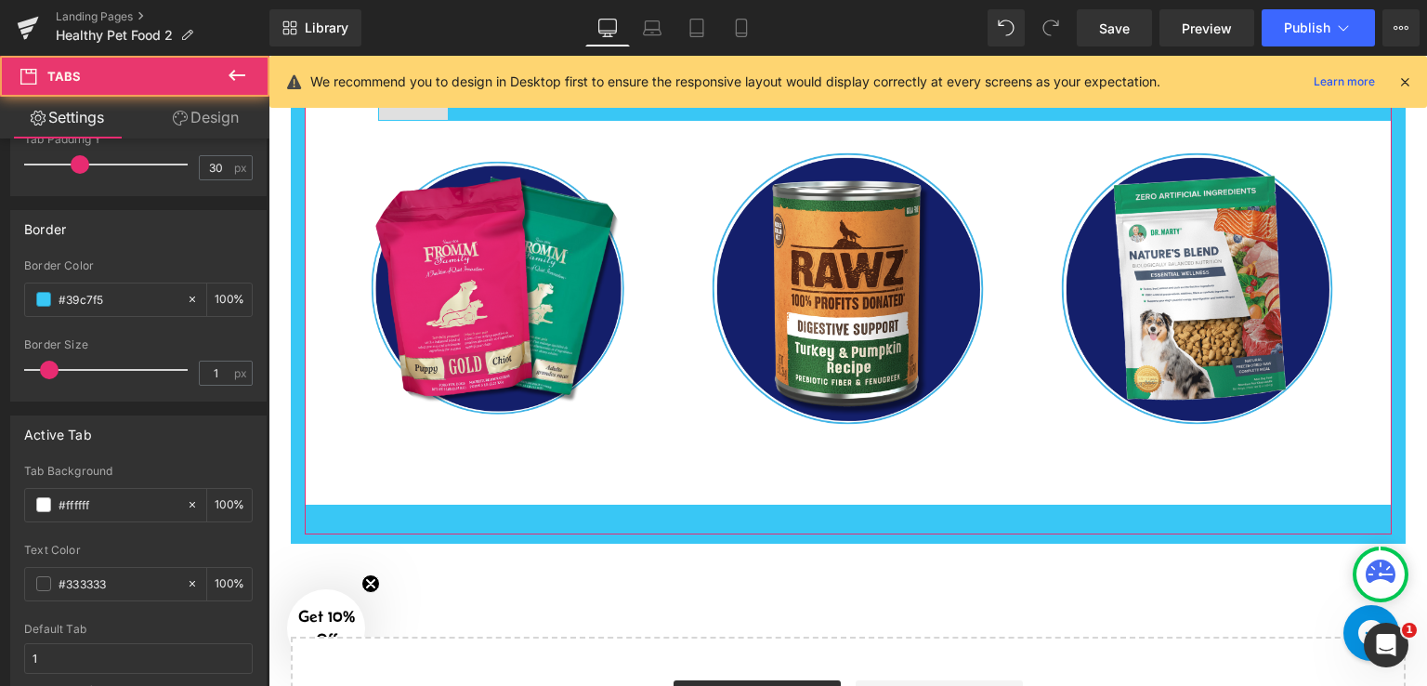
click at [222, 123] on link "Design" at bounding box center [205, 118] width 135 height 42
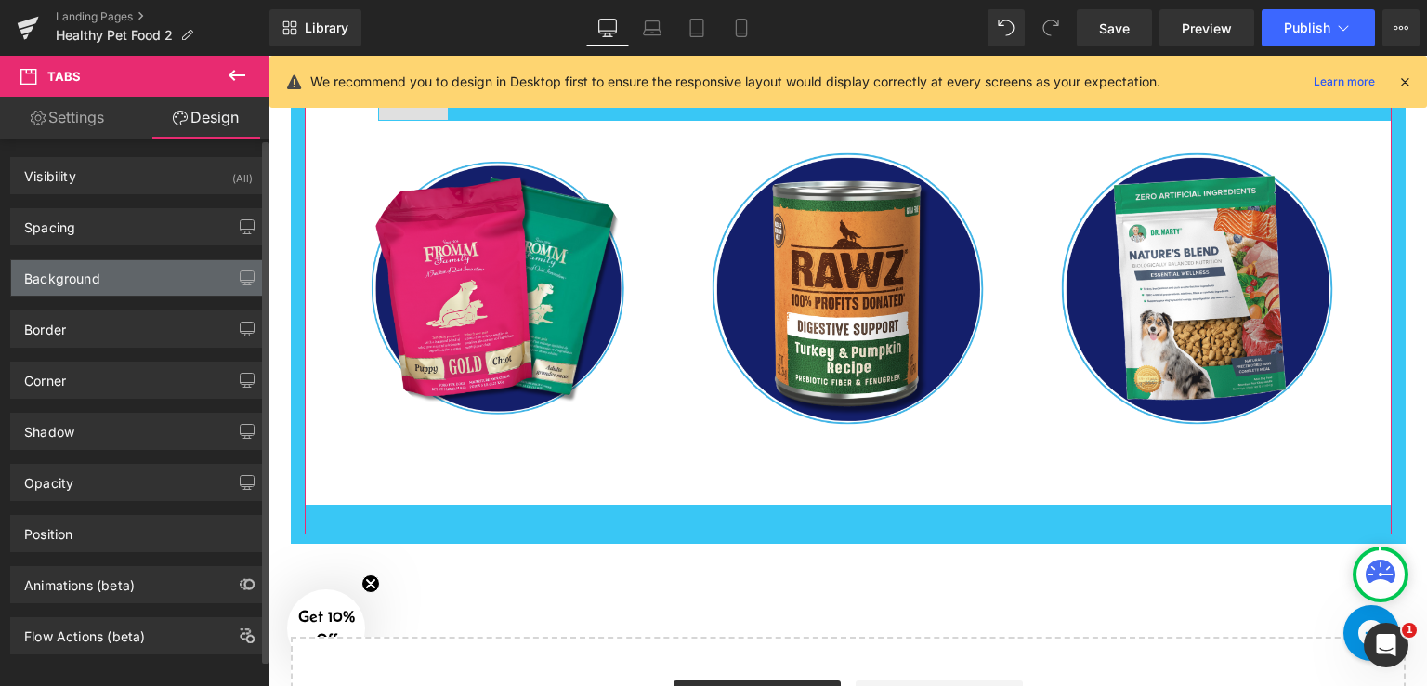
click at [123, 271] on div "Background" at bounding box center [138, 277] width 255 height 35
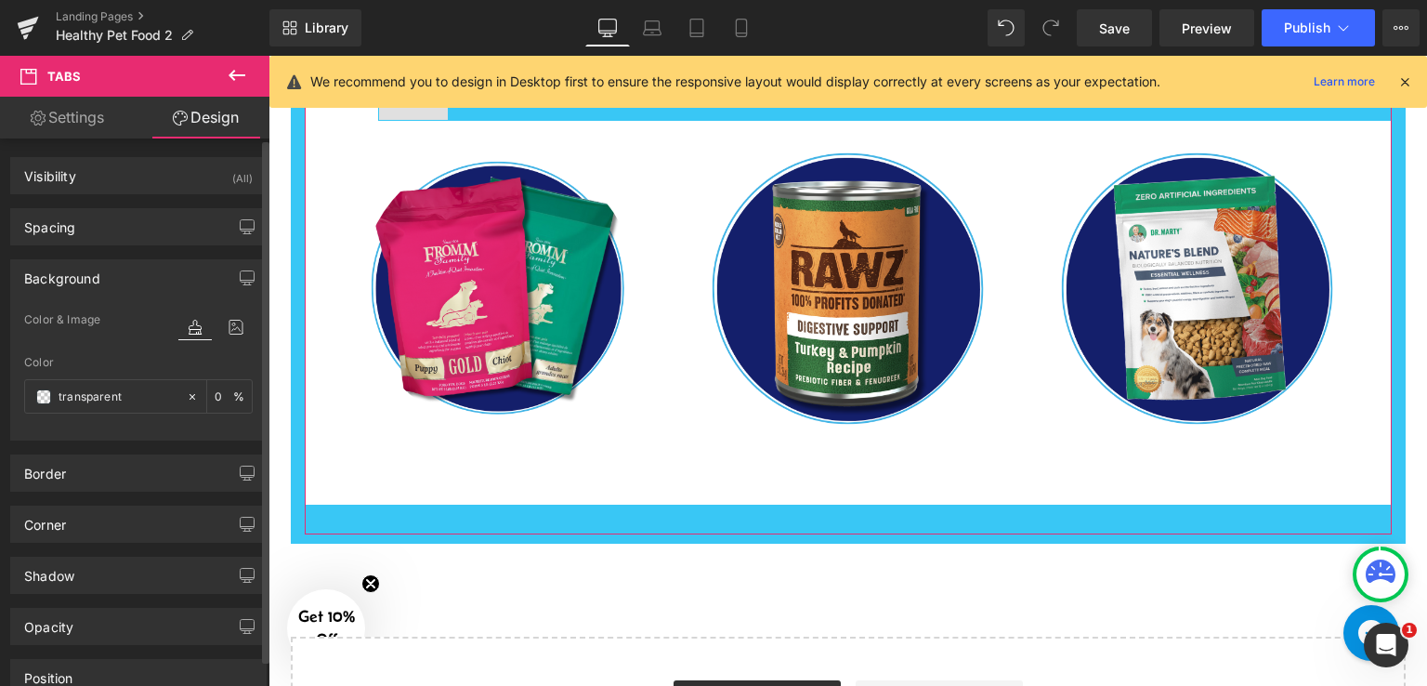
type input "transparent"
type input "0"
click at [138, 400] on input "transparent" at bounding box center [118, 397] width 119 height 20
paste input "#39c7f5"
type input "#39c7f5"
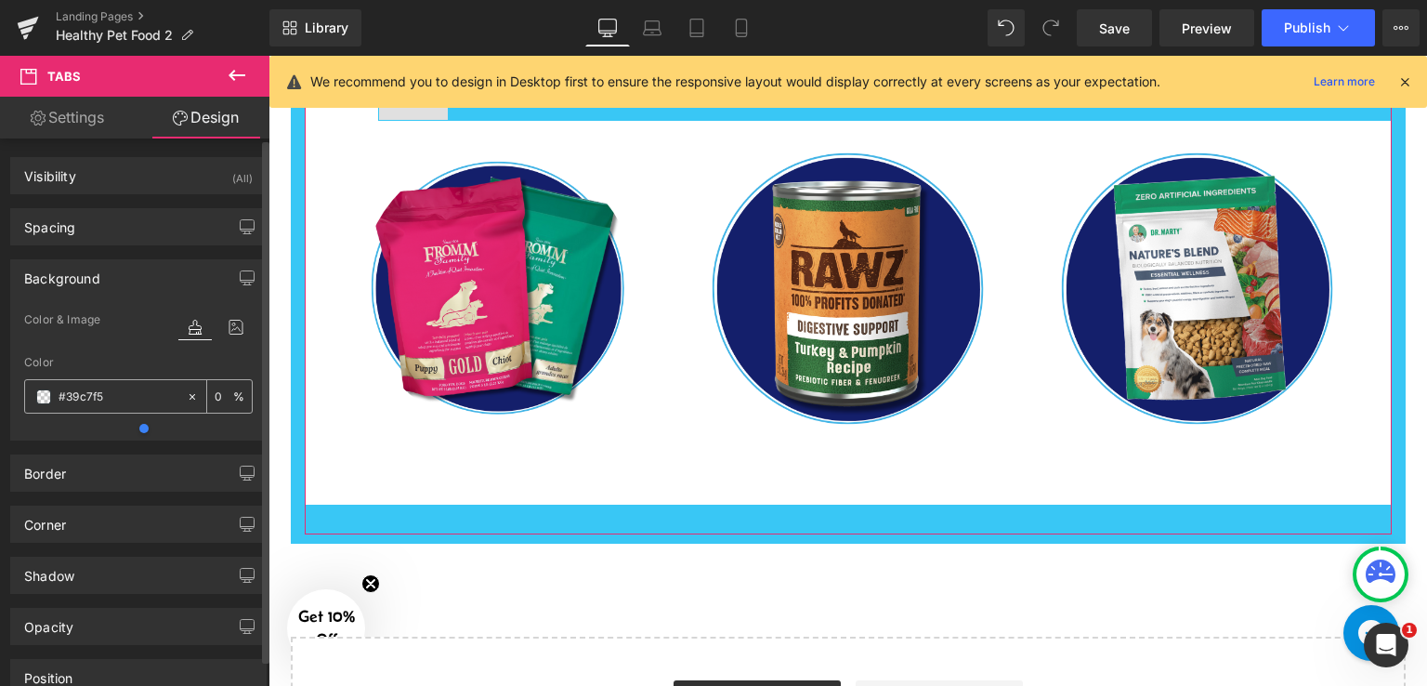
type input "100"
type input "#39c7f5"
click at [220, 365] on div "Color" at bounding box center [138, 362] width 229 height 13
click at [312, 479] on div "Image Dry Dog Food Heading Dry Dog Food Heading Image Wet Dog Food Heading Imag…" at bounding box center [848, 313] width 1087 height 387
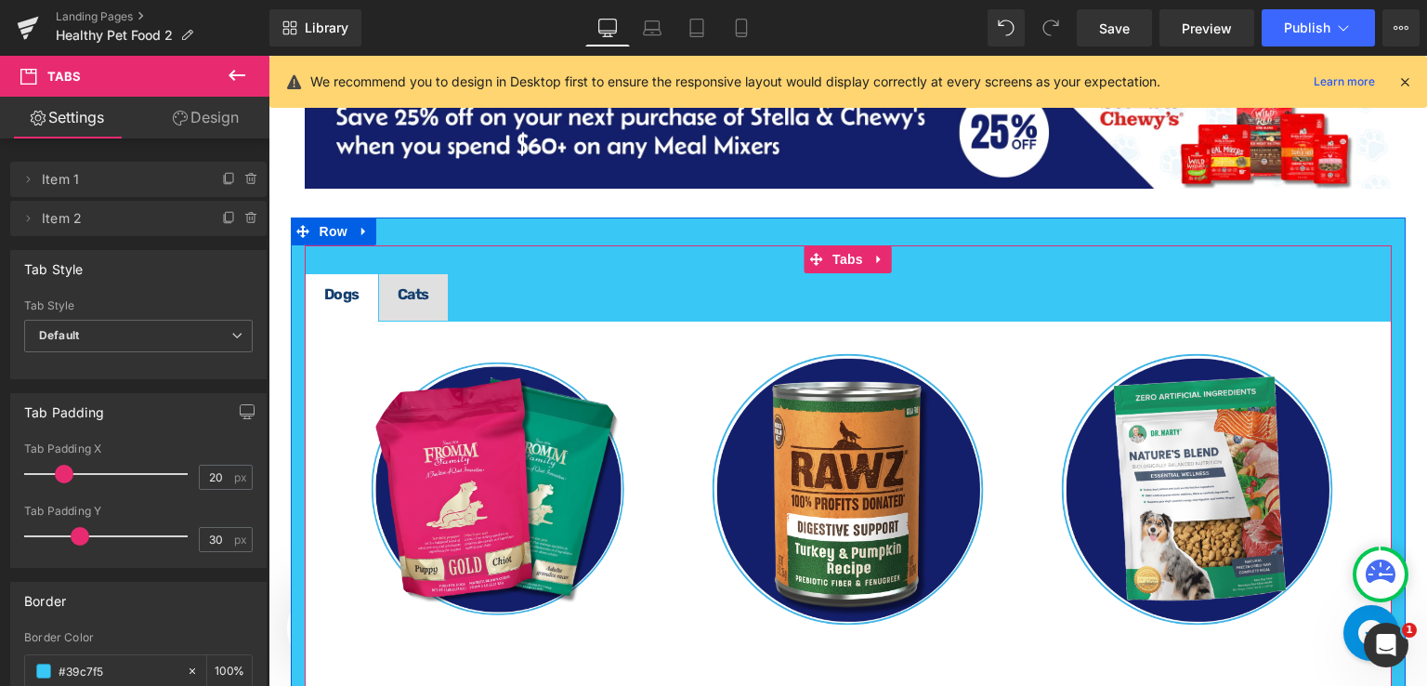
scroll to position [2148, 0]
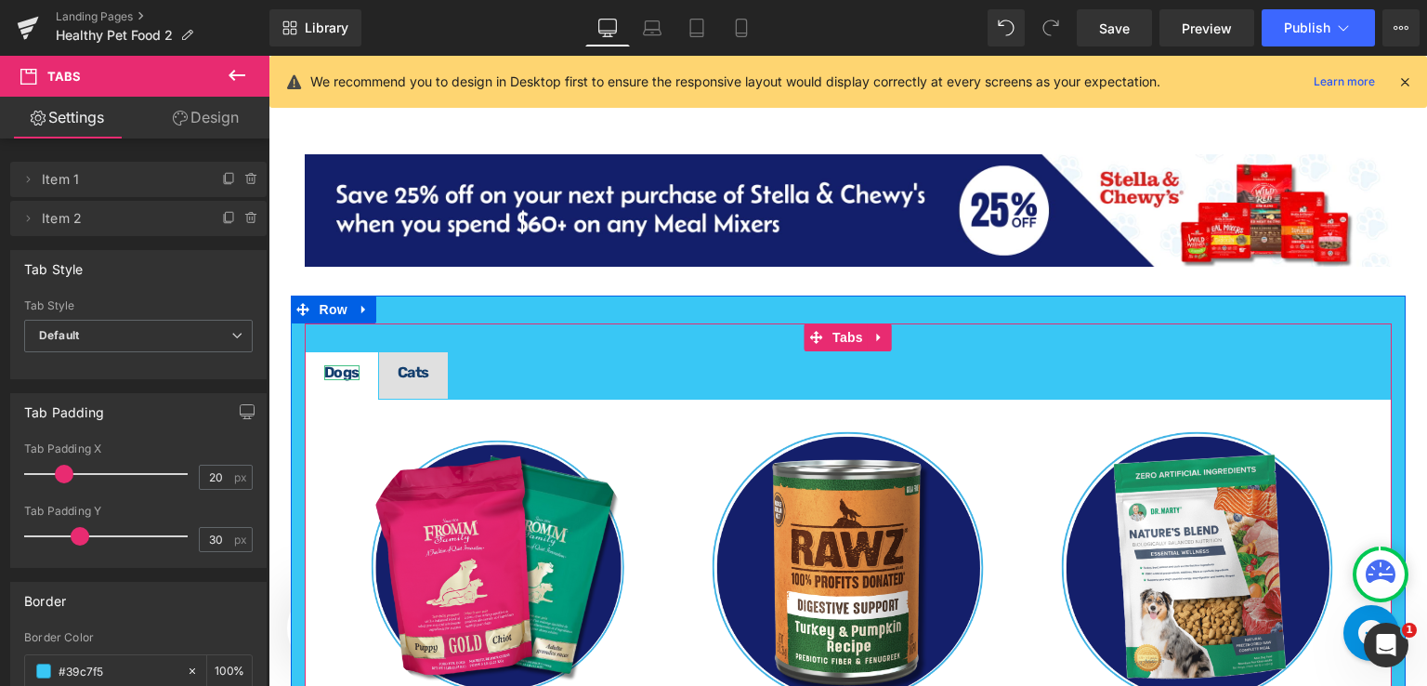
click at [331, 367] on strong "Dogs" at bounding box center [341, 372] width 35 height 18
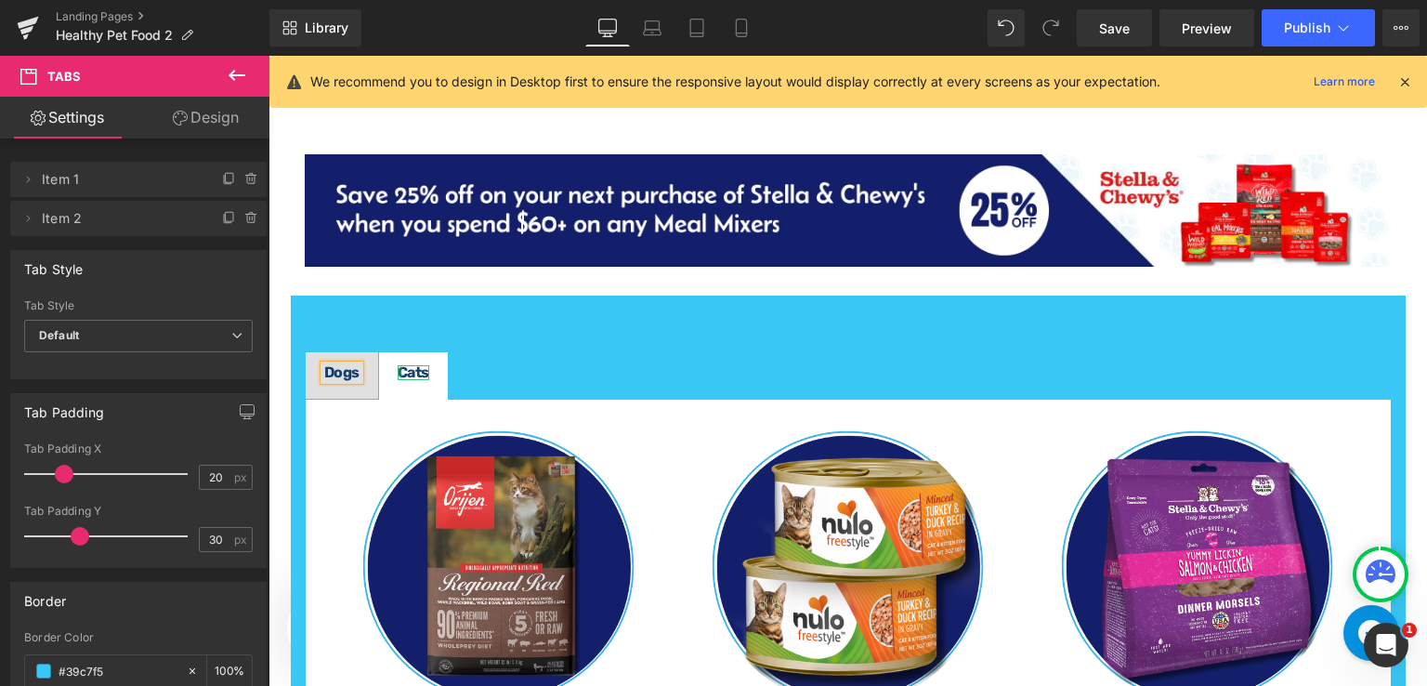
drag, startPoint x: 393, startPoint y: 370, endPoint x: 424, endPoint y: 378, distance: 31.8
click at [398, 370] on div "Cats Text Block" at bounding box center [414, 372] width 32 height 15
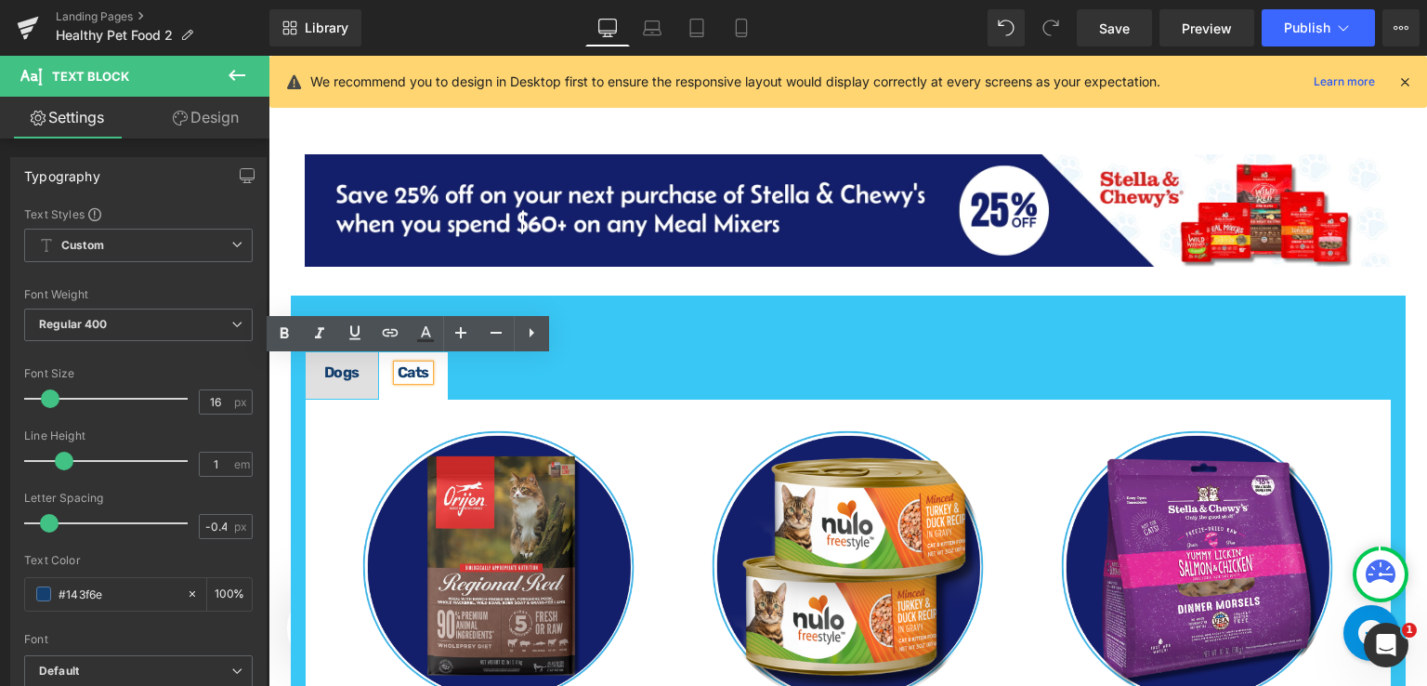
click at [331, 368] on strong "Dogs" at bounding box center [341, 372] width 35 height 18
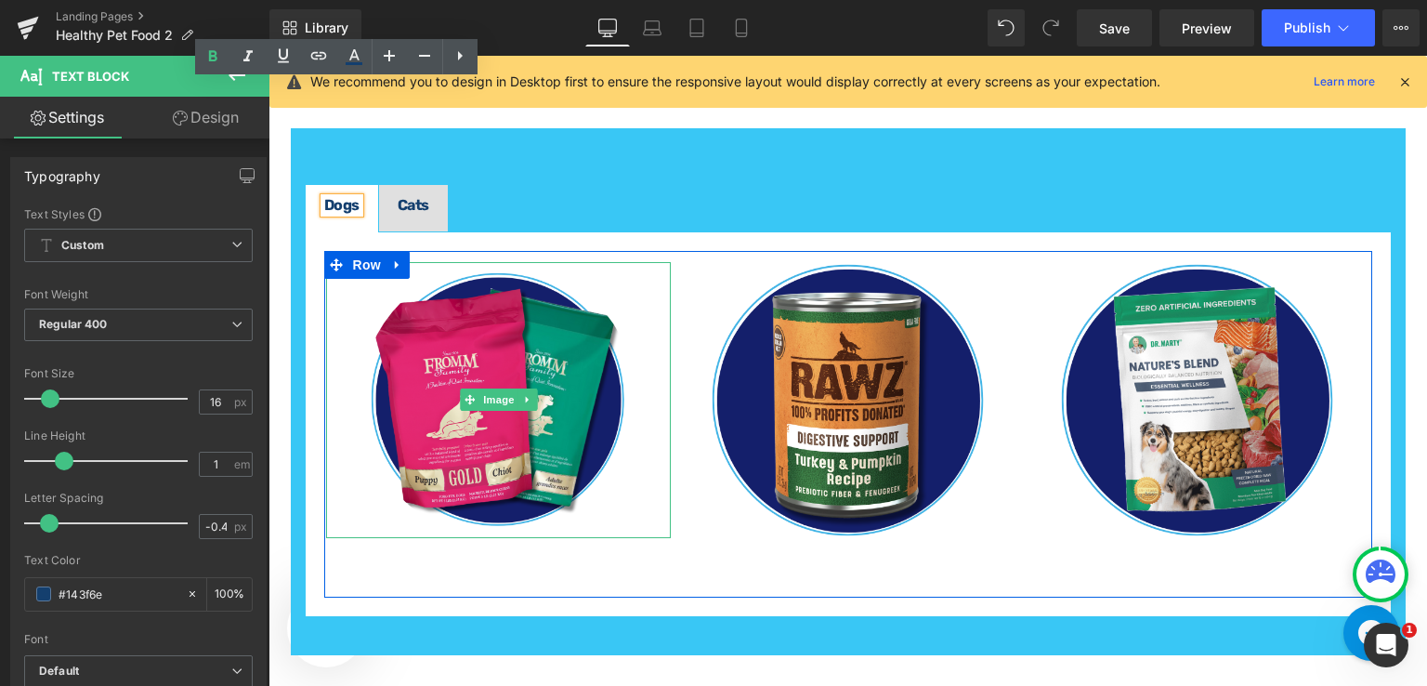
scroll to position [2241, 0]
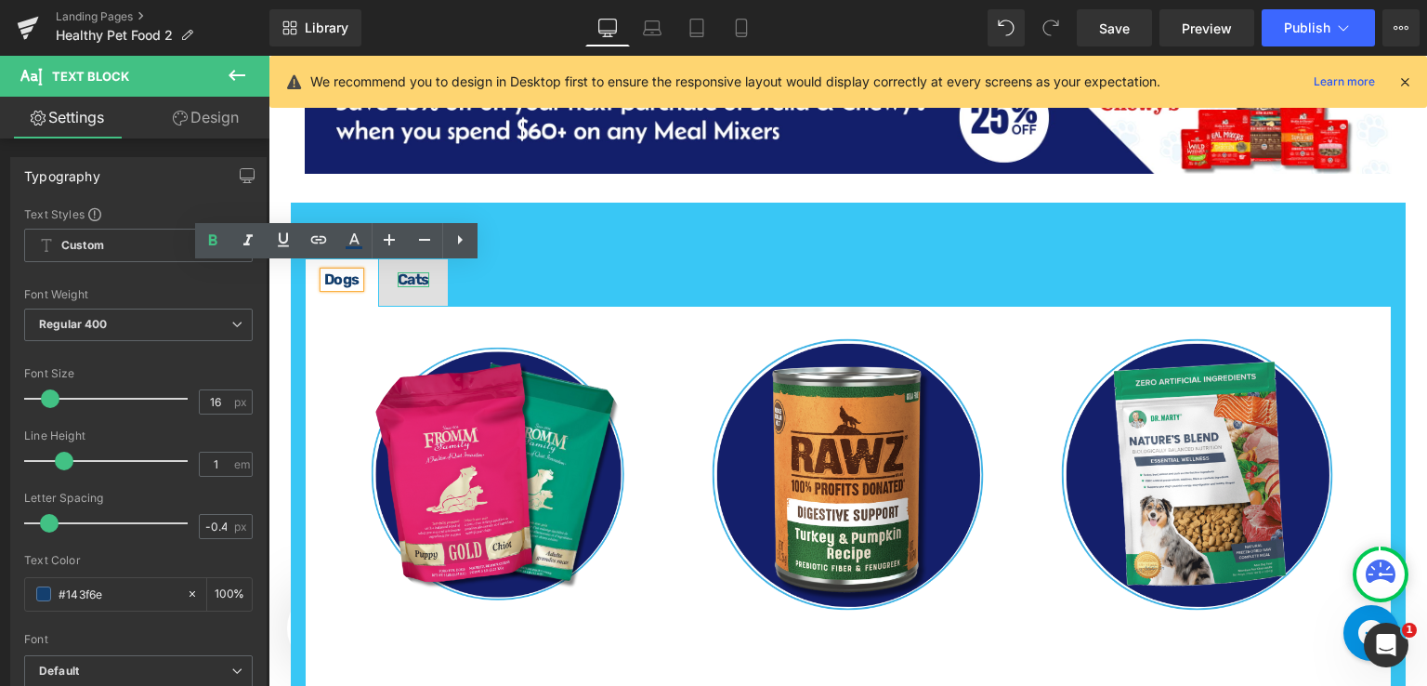
click at [410, 282] on div at bounding box center [414, 284] width 32 height 5
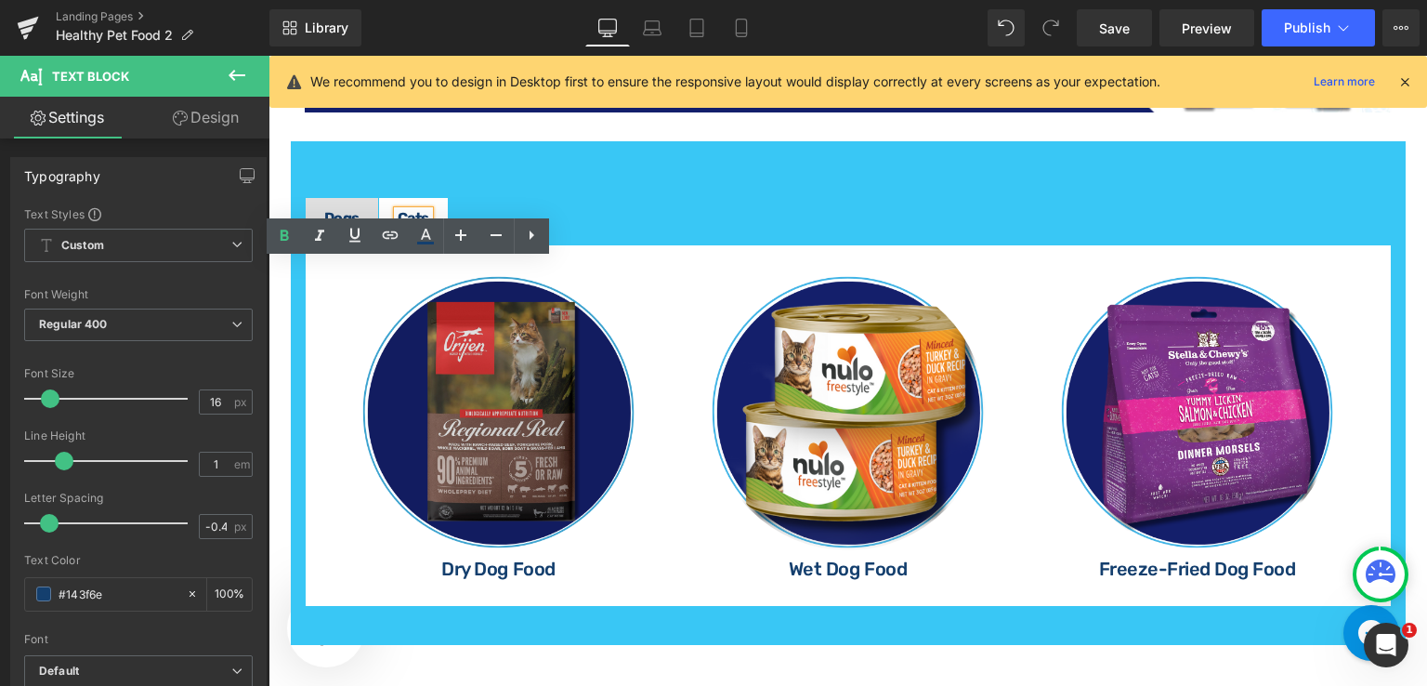
scroll to position [2334, 0]
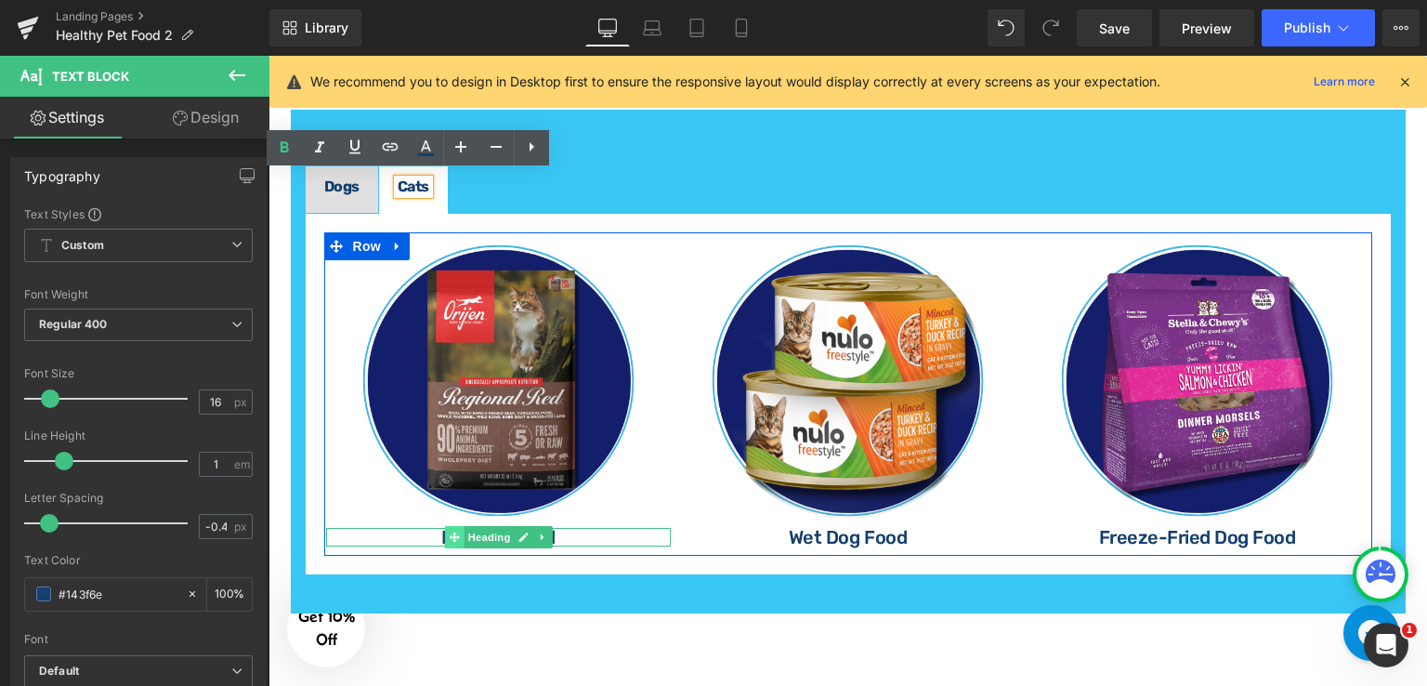
click at [449, 532] on icon at bounding box center [454, 537] width 10 height 10
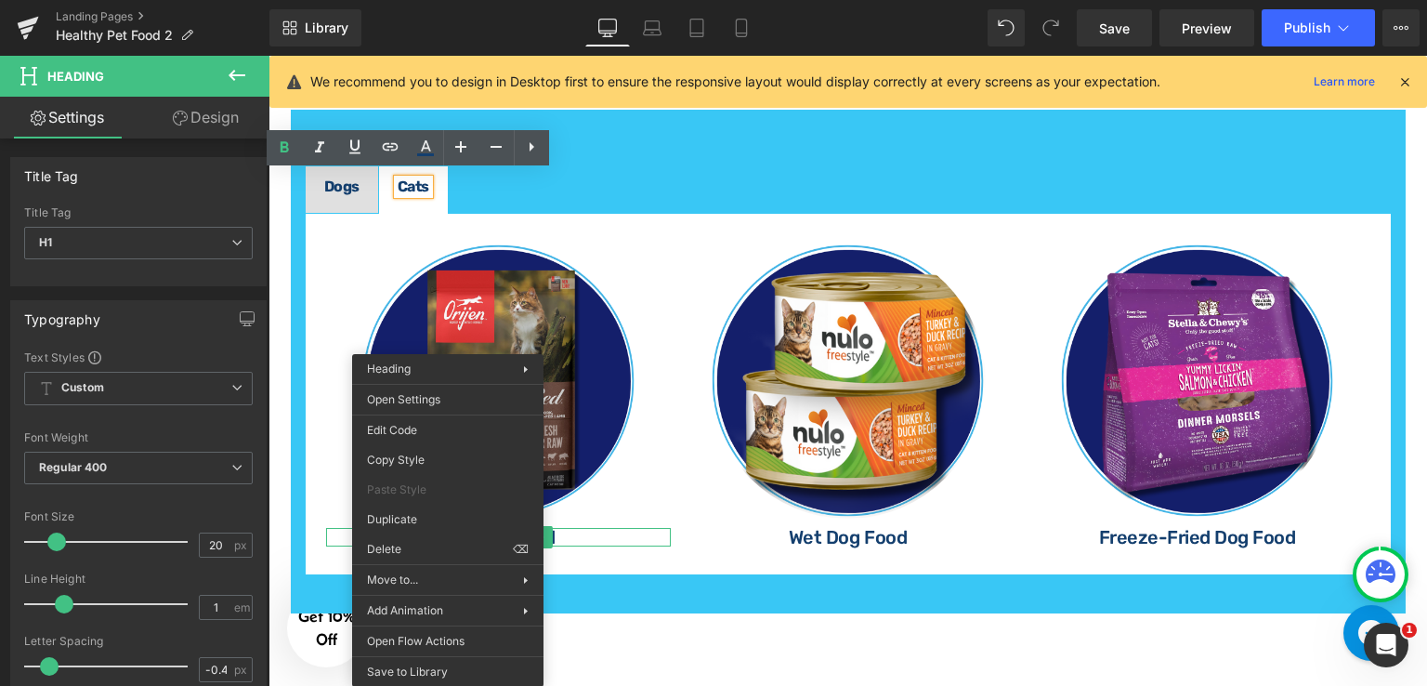
click at [328, 551] on div "Image Dry Dog Food Heading Image Wet Dog Food Heading Image Freeze-Fried Dog Fo…" at bounding box center [848, 394] width 1087 height 363
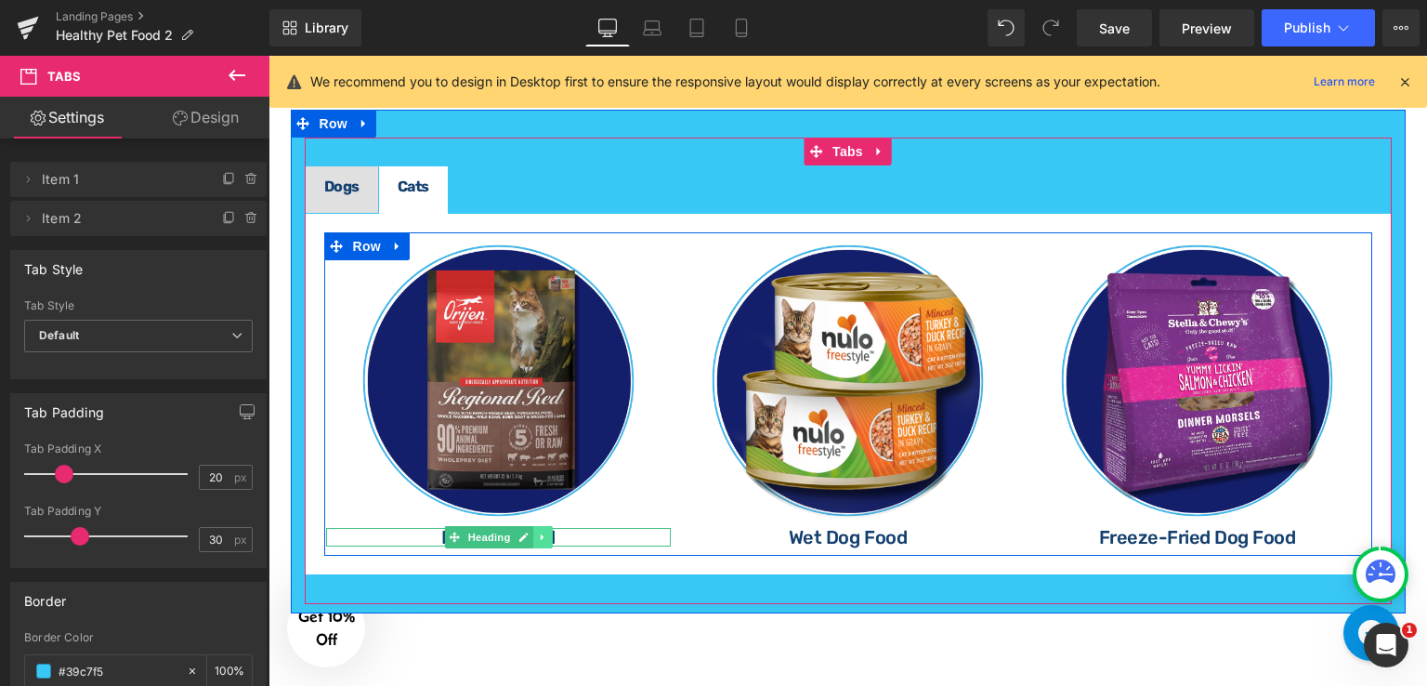
click at [539, 535] on icon at bounding box center [543, 536] width 10 height 11
click at [528, 532] on icon at bounding box center [533, 537] width 10 height 10
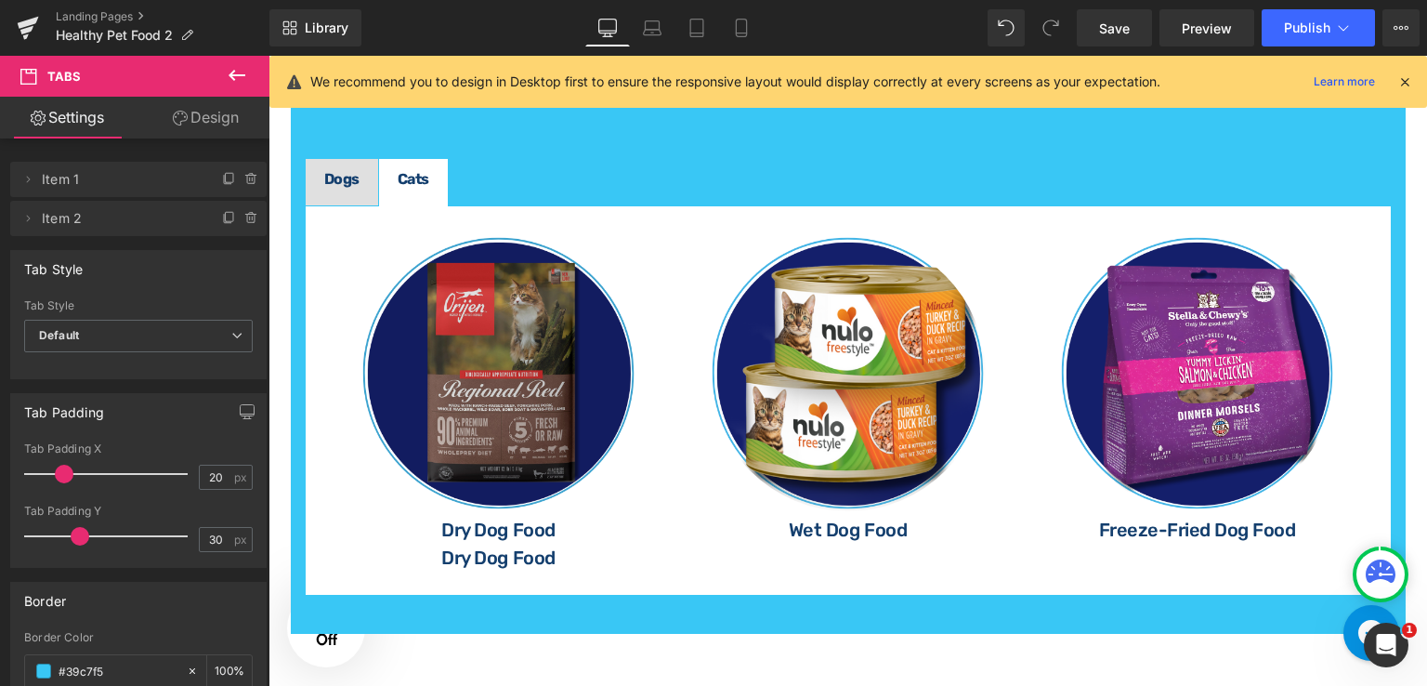
scroll to position [2289, 0]
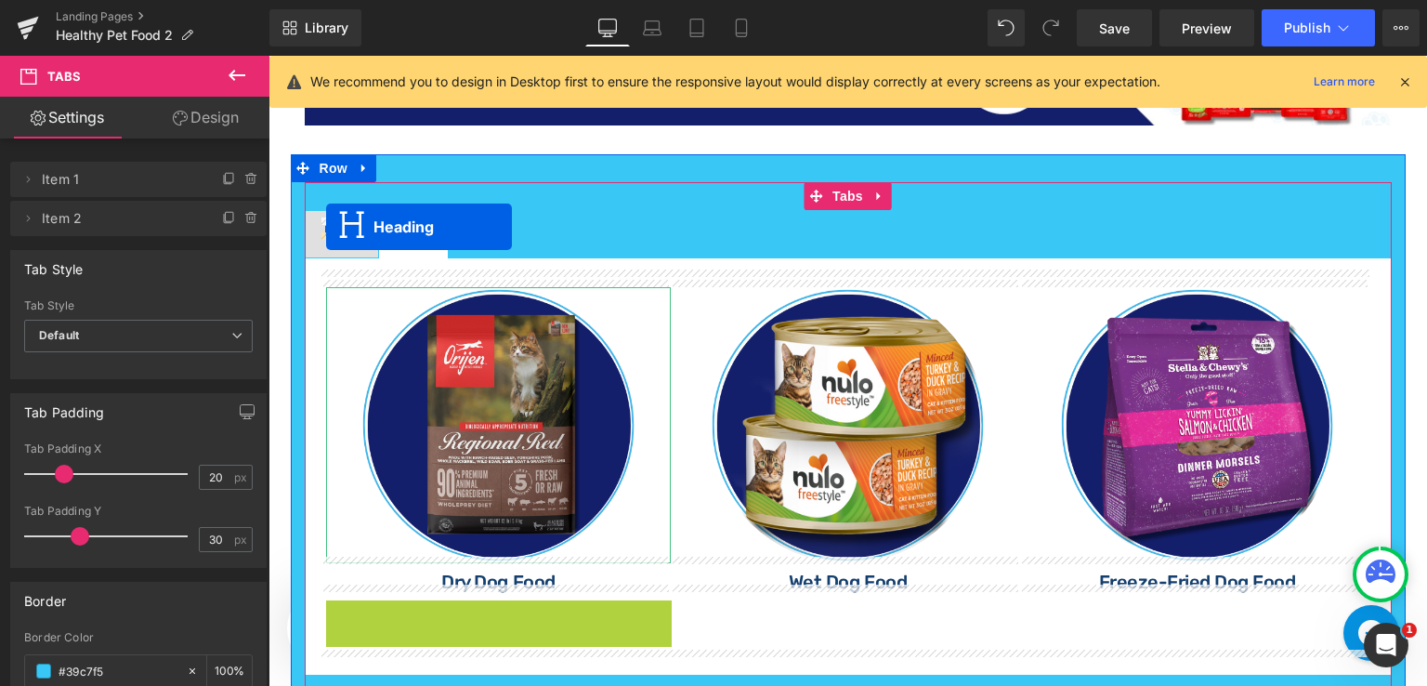
drag, startPoint x: 448, startPoint y: 609, endPoint x: 326, endPoint y: 228, distance: 399.9
click at [326, 228] on div "Dogs Text Block" at bounding box center [341, 231] width 35 height 15
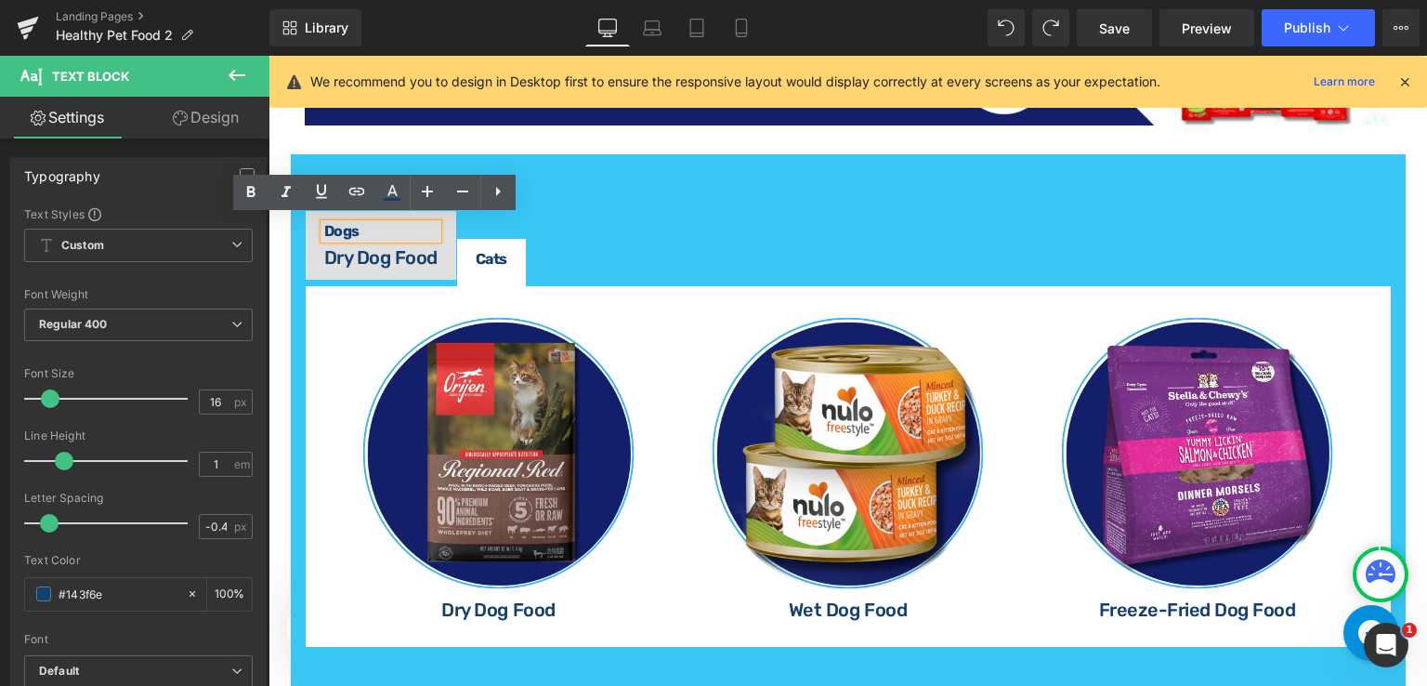
click at [647, 245] on ul "Dogs Text Block Dry Dog Food Heading Cats Text Block" at bounding box center [848, 248] width 1087 height 76
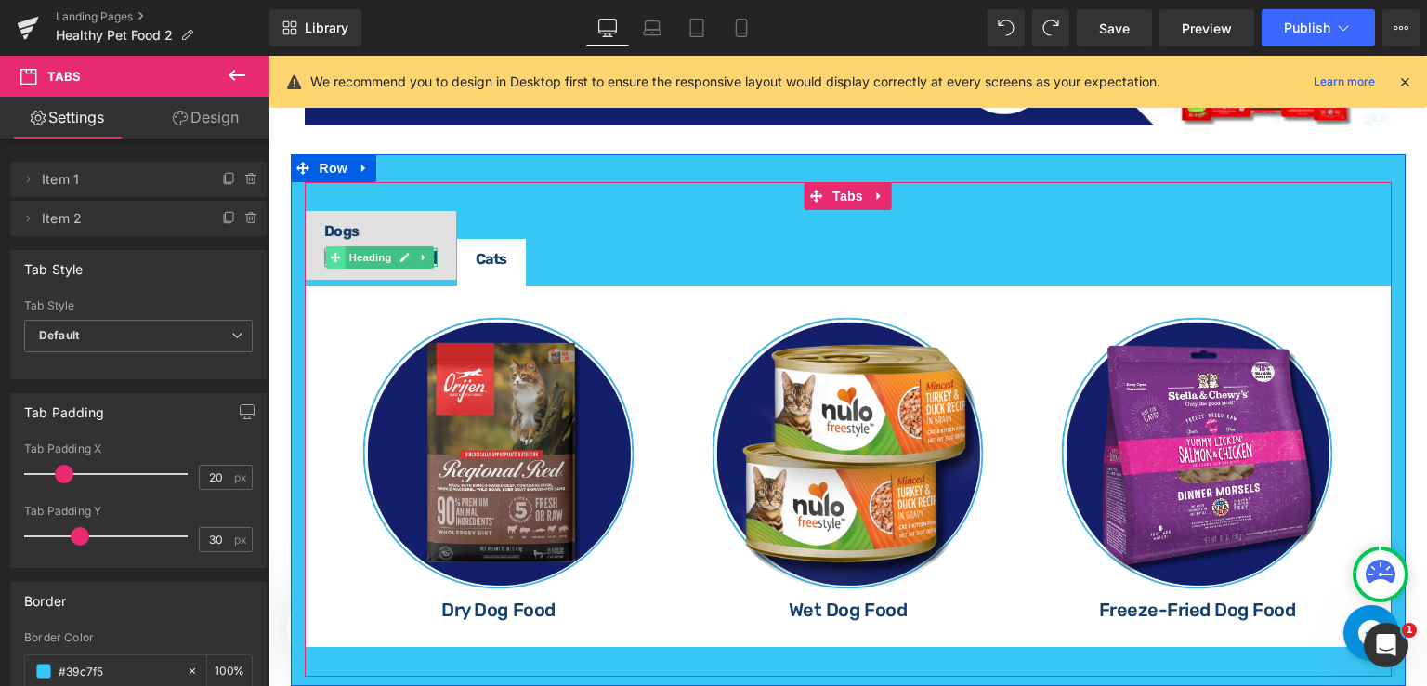
click at [326, 250] on span at bounding box center [336, 257] width 20 height 22
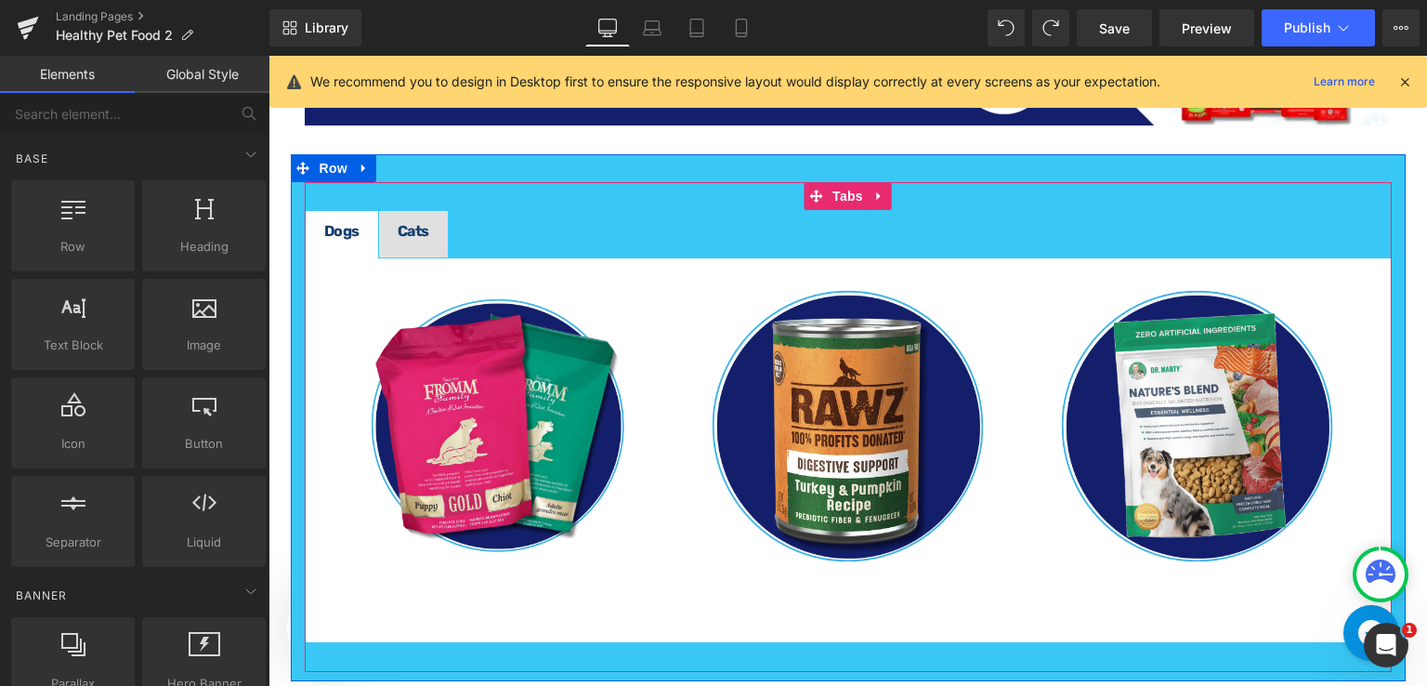
click at [390, 220] on span "Cats Text Block" at bounding box center [413, 234] width 69 height 46
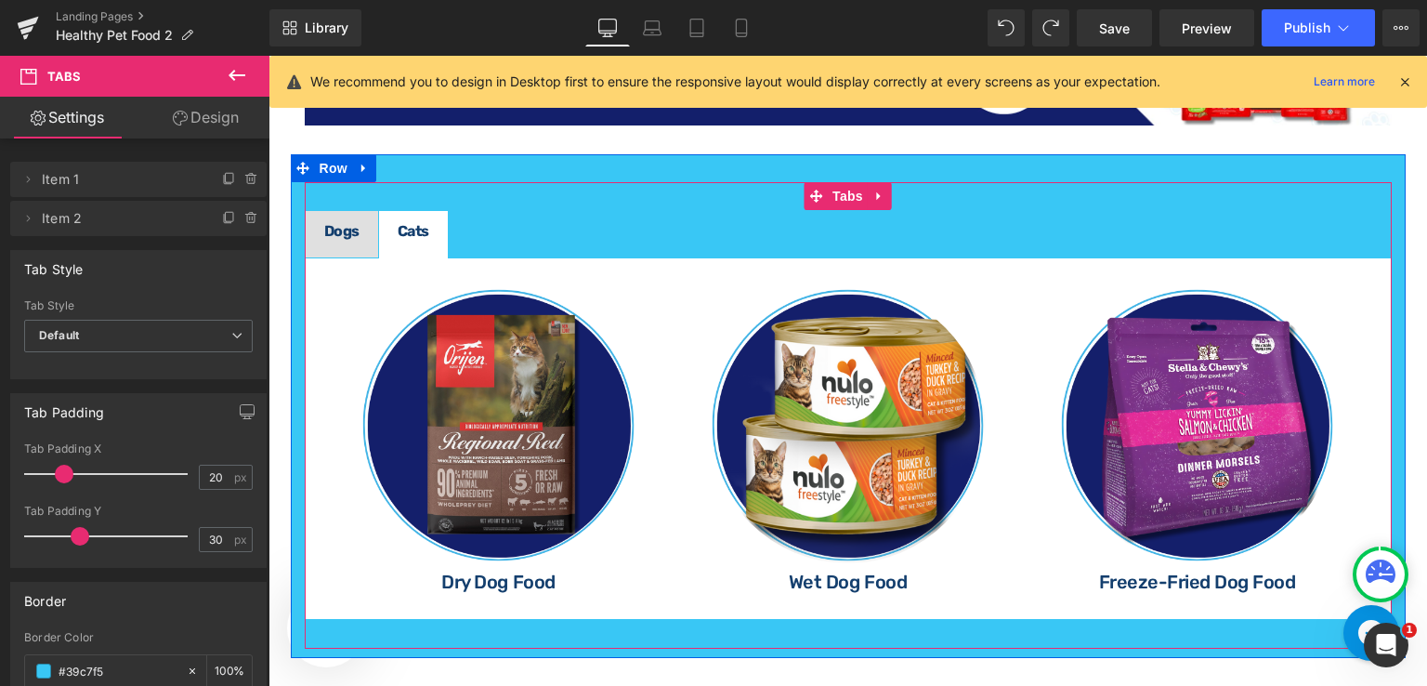
click at [358, 211] on span "Dogs Text Block" at bounding box center [342, 234] width 72 height 46
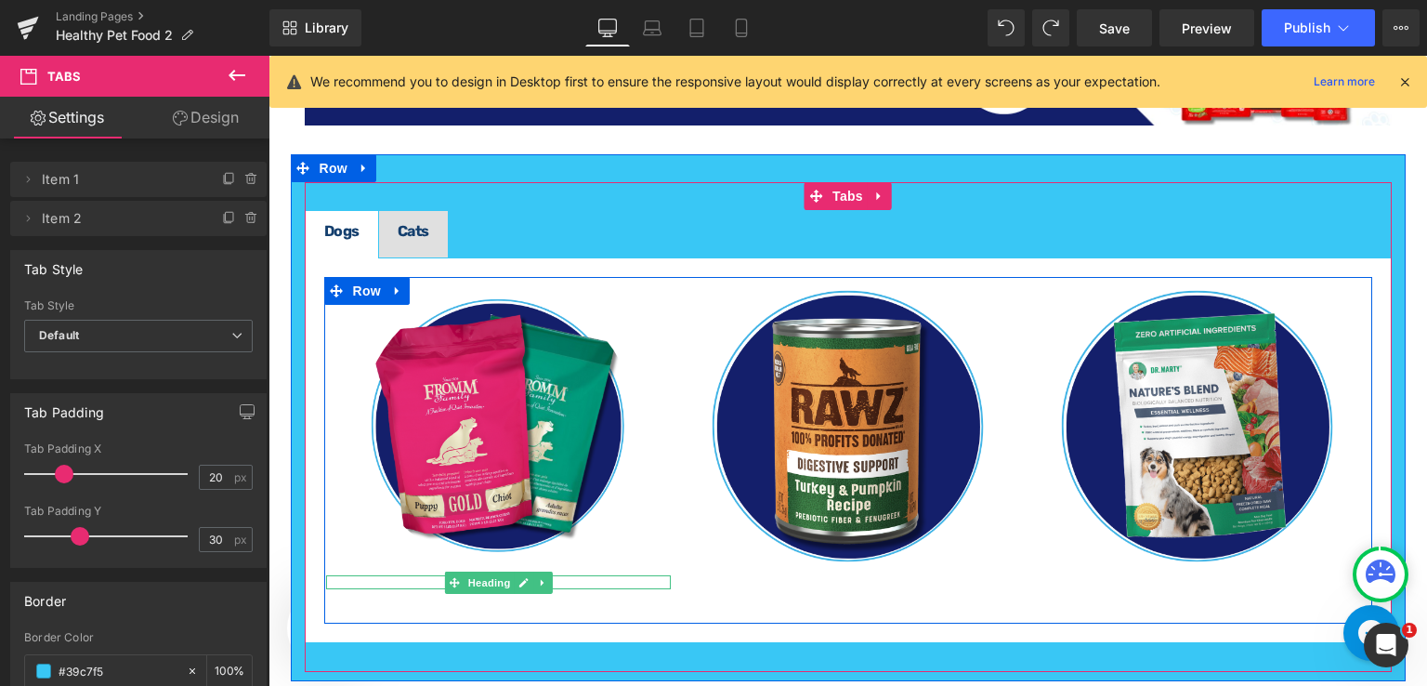
click at [374, 575] on div at bounding box center [499, 577] width 346 height 5
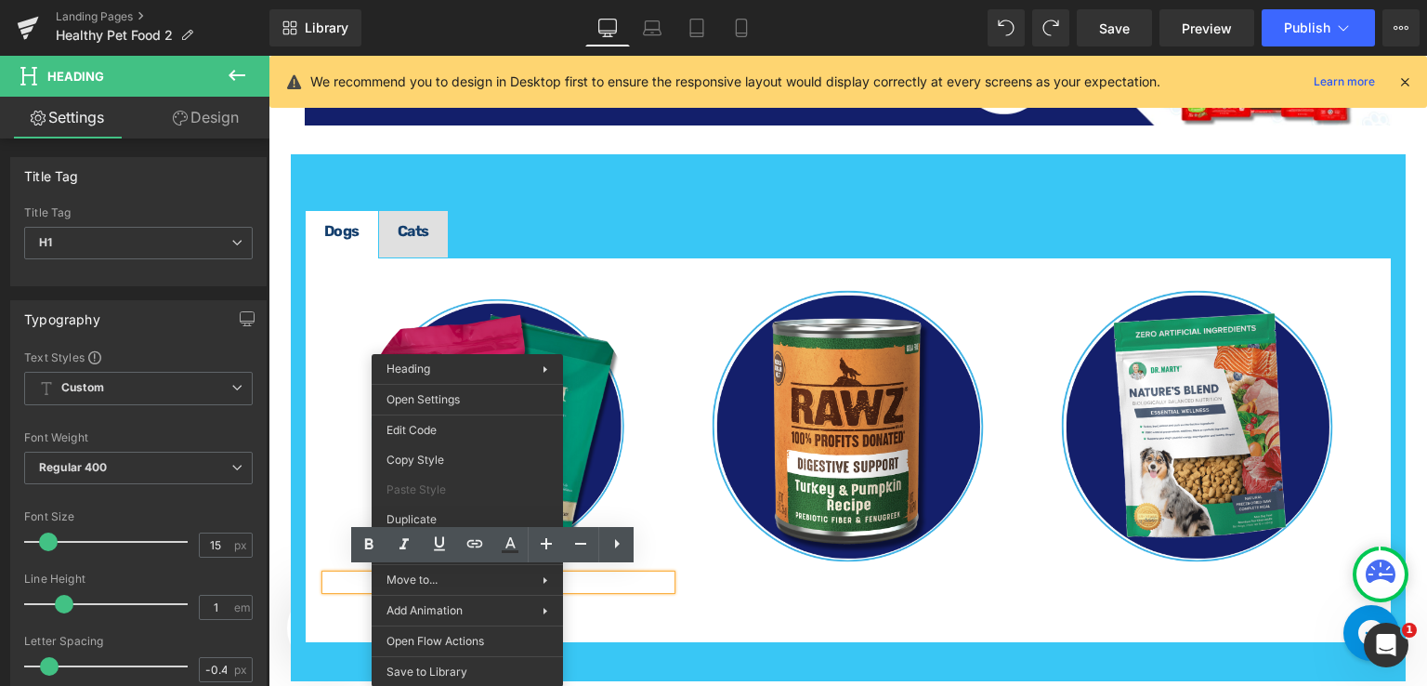
click at [813, 616] on div "Image Dry Dog Food Heading Dry Dog Food Heading Image Wet Dog Food Heading Imag…" at bounding box center [848, 451] width 1048 height 348
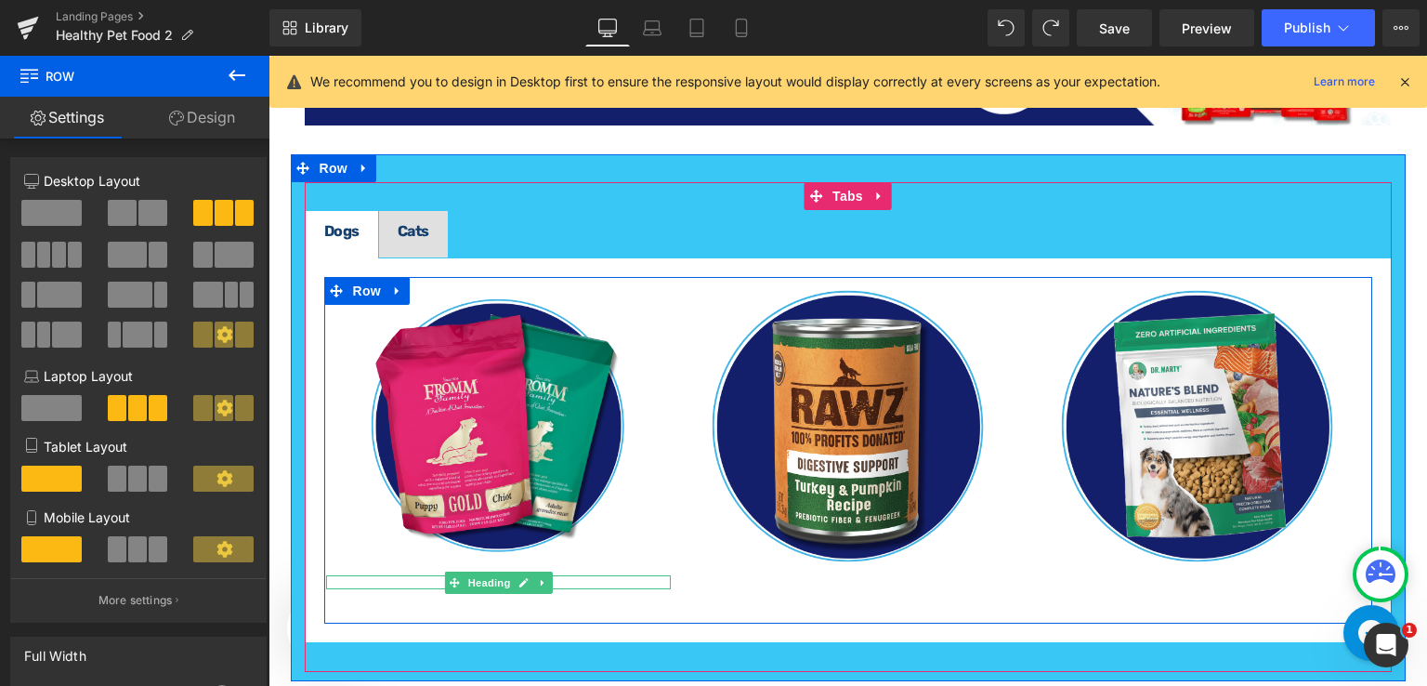
click at [610, 577] on h1 "Dry Dog Food" at bounding box center [499, 582] width 346 height 14
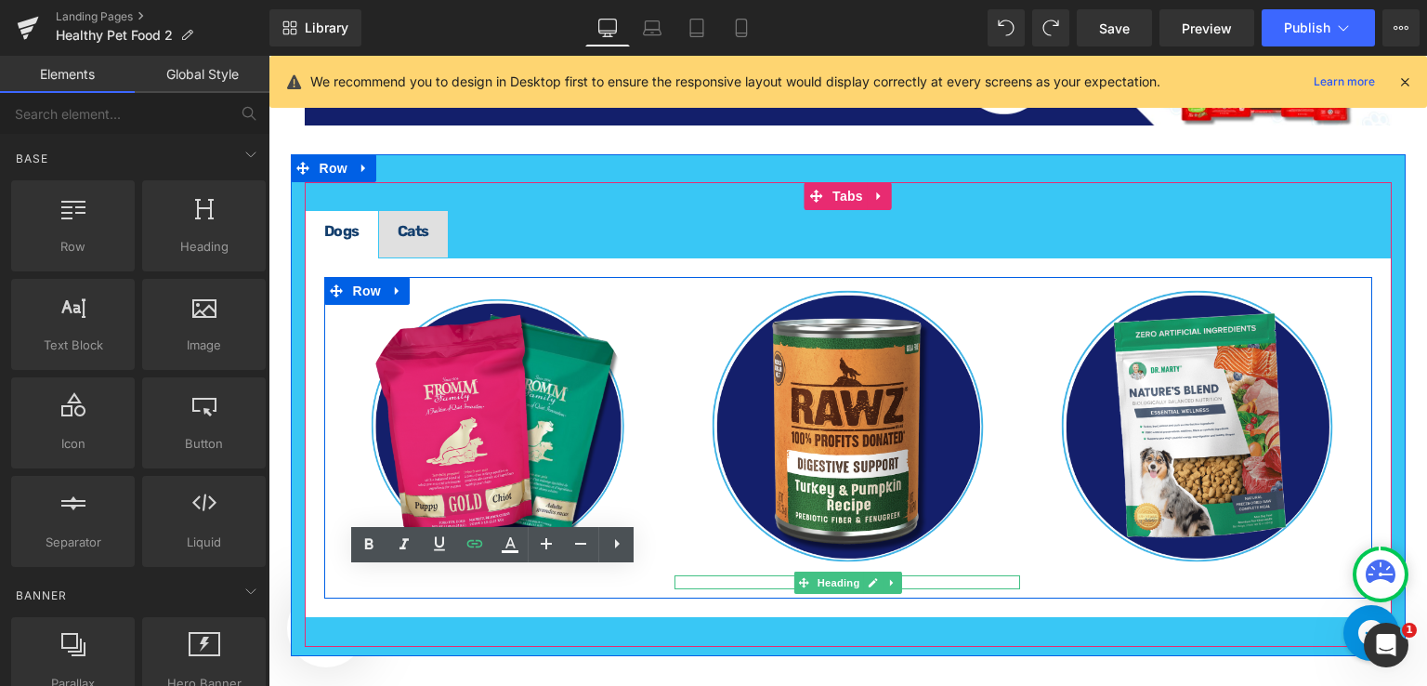
click at [751, 576] on h1 "Wet Dog Food" at bounding box center [848, 582] width 346 height 14
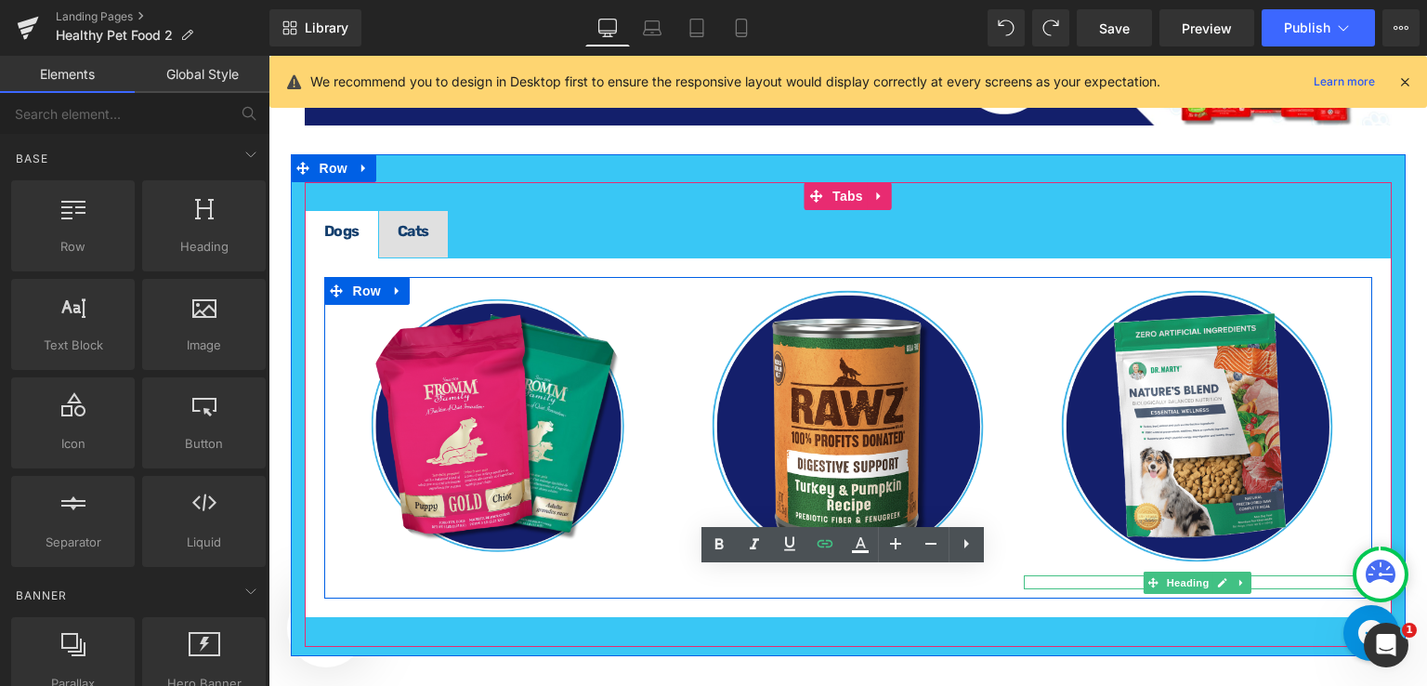
click at [1108, 575] on h1 "Freeze-Dried Dog Food" at bounding box center [1197, 582] width 346 height 14
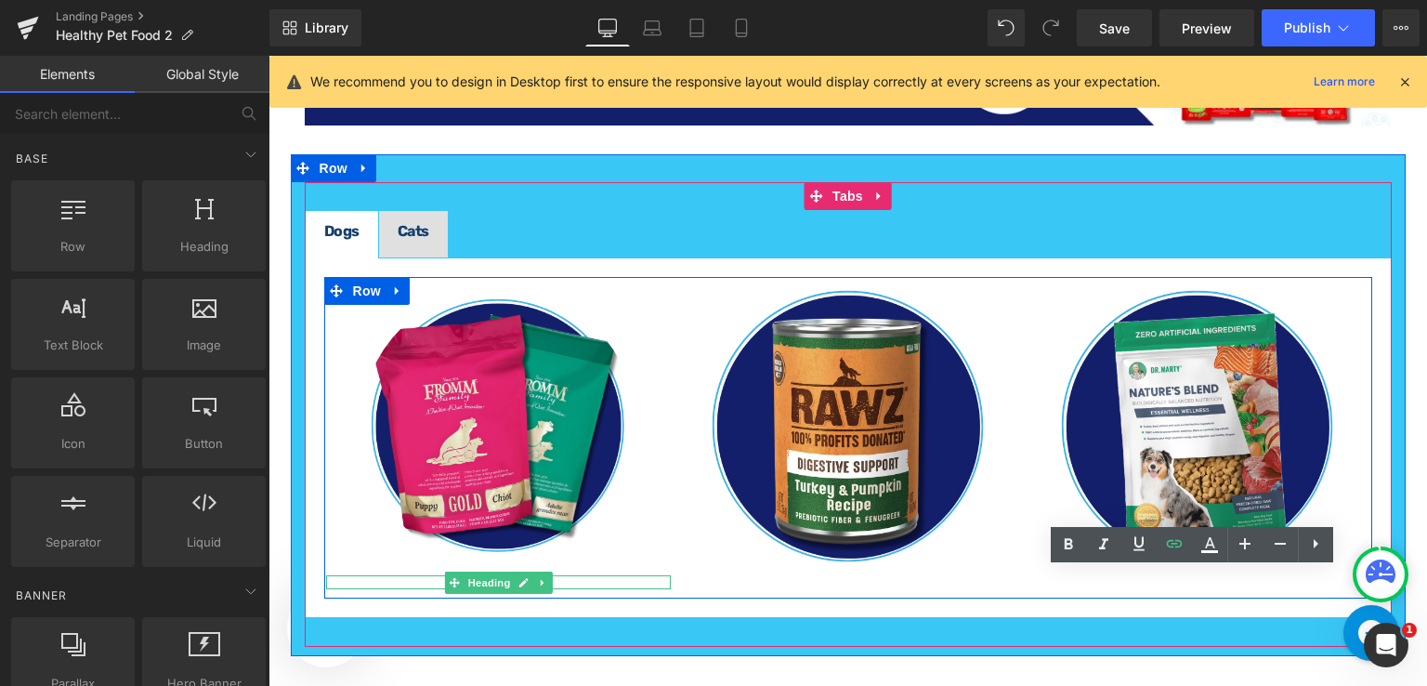
click at [414, 576] on h1 "Dry Dog Food" at bounding box center [499, 582] width 346 height 14
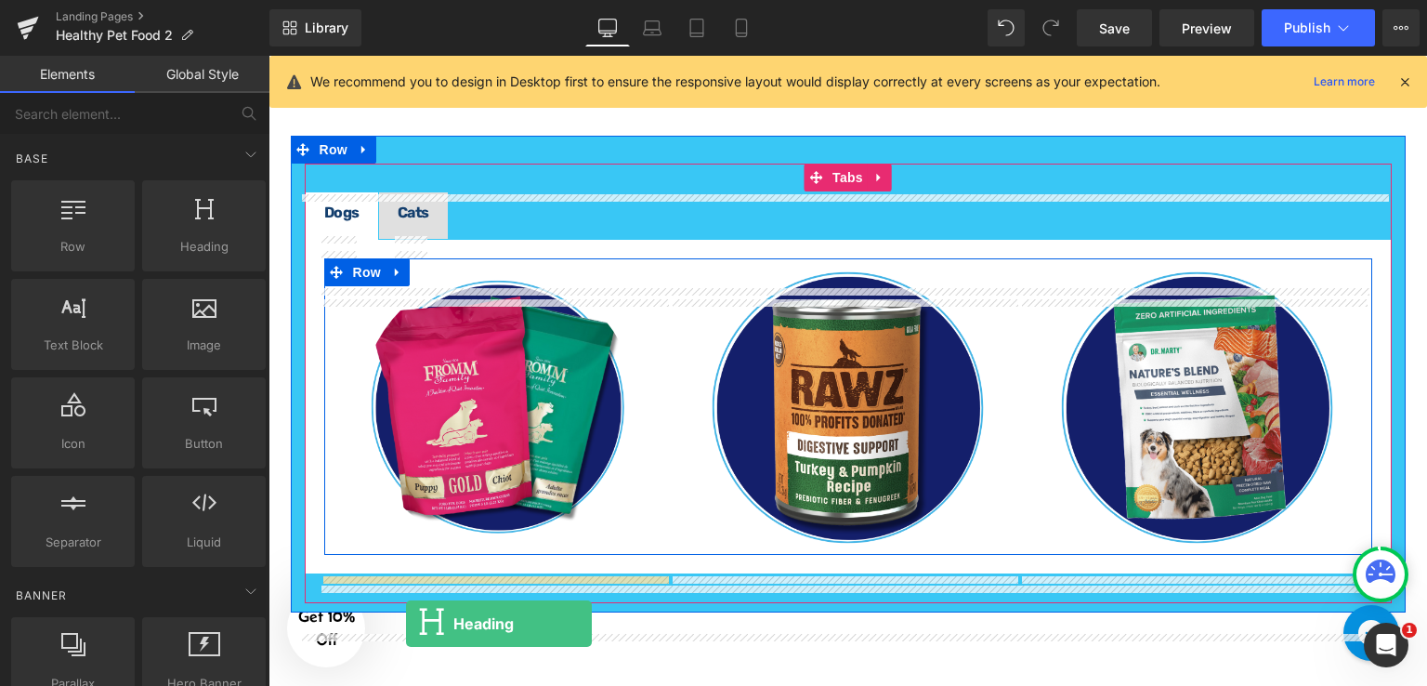
scroll to position [2345, 0]
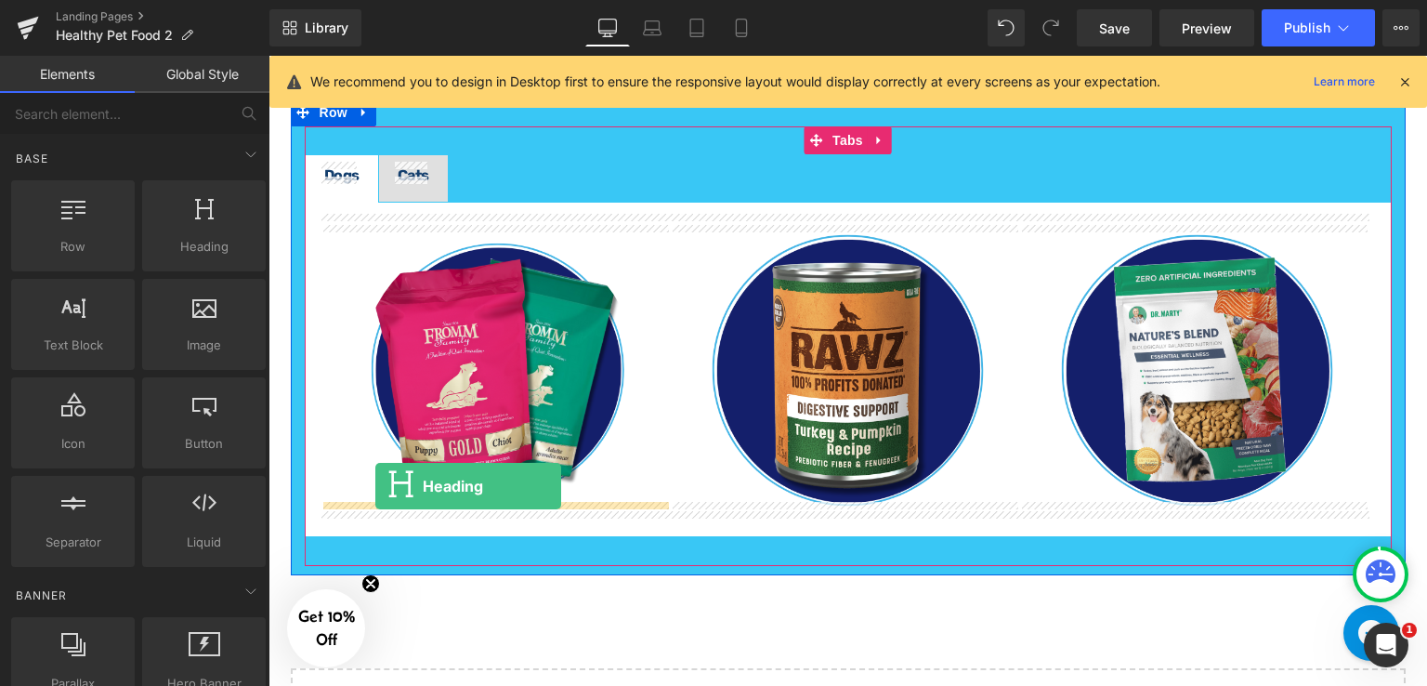
drag, startPoint x: 454, startPoint y: 285, endPoint x: 375, endPoint y: 486, distance: 215.7
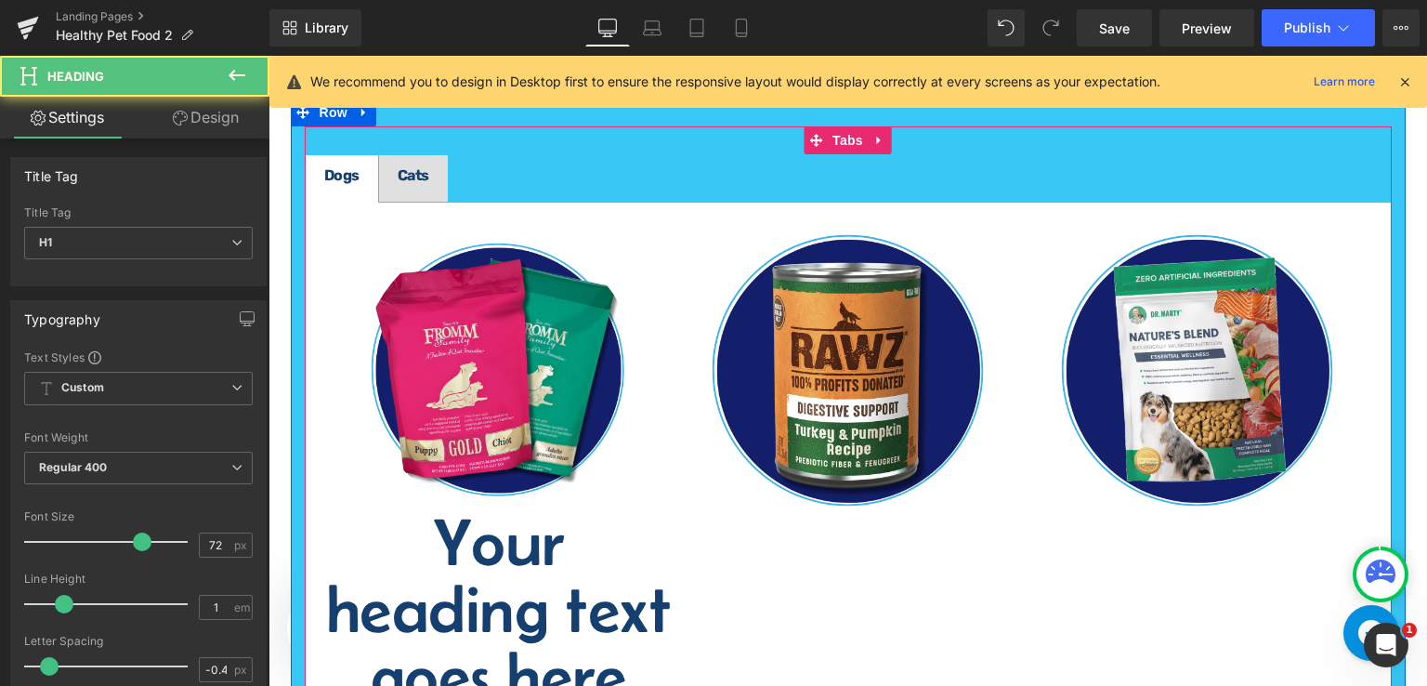
click at [398, 176] on div "Cats Text Block" at bounding box center [414, 175] width 32 height 15
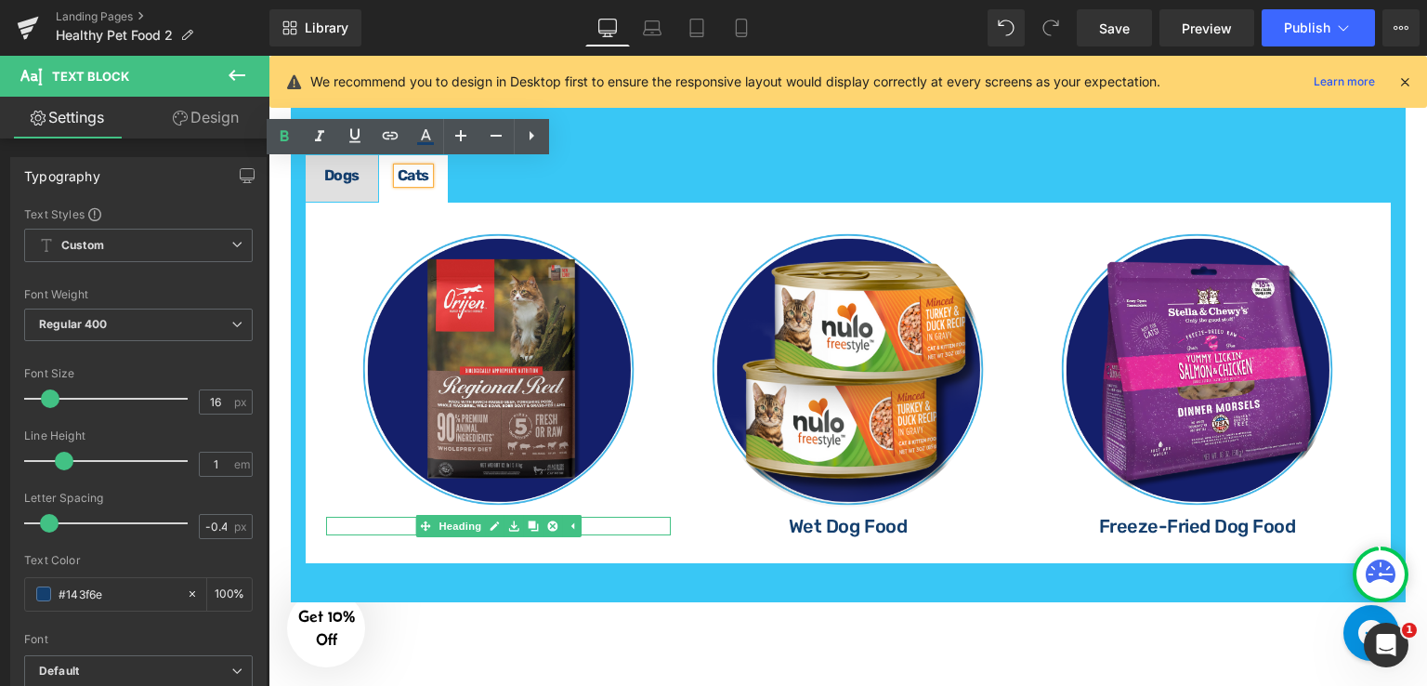
drag, startPoint x: 858, startPoint y: 518, endPoint x: 589, endPoint y: 463, distance: 274.2
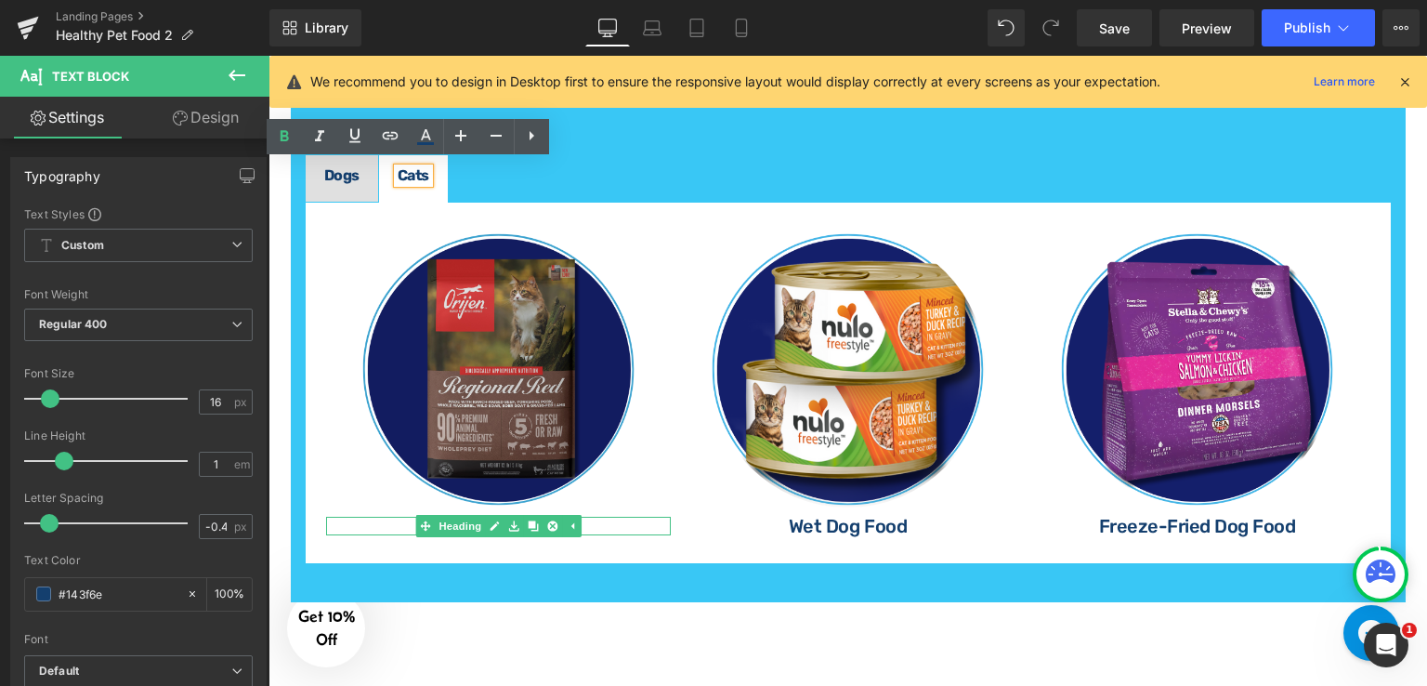
drag, startPoint x: 840, startPoint y: 507, endPoint x: 571, endPoint y: 452, distance: 274.2
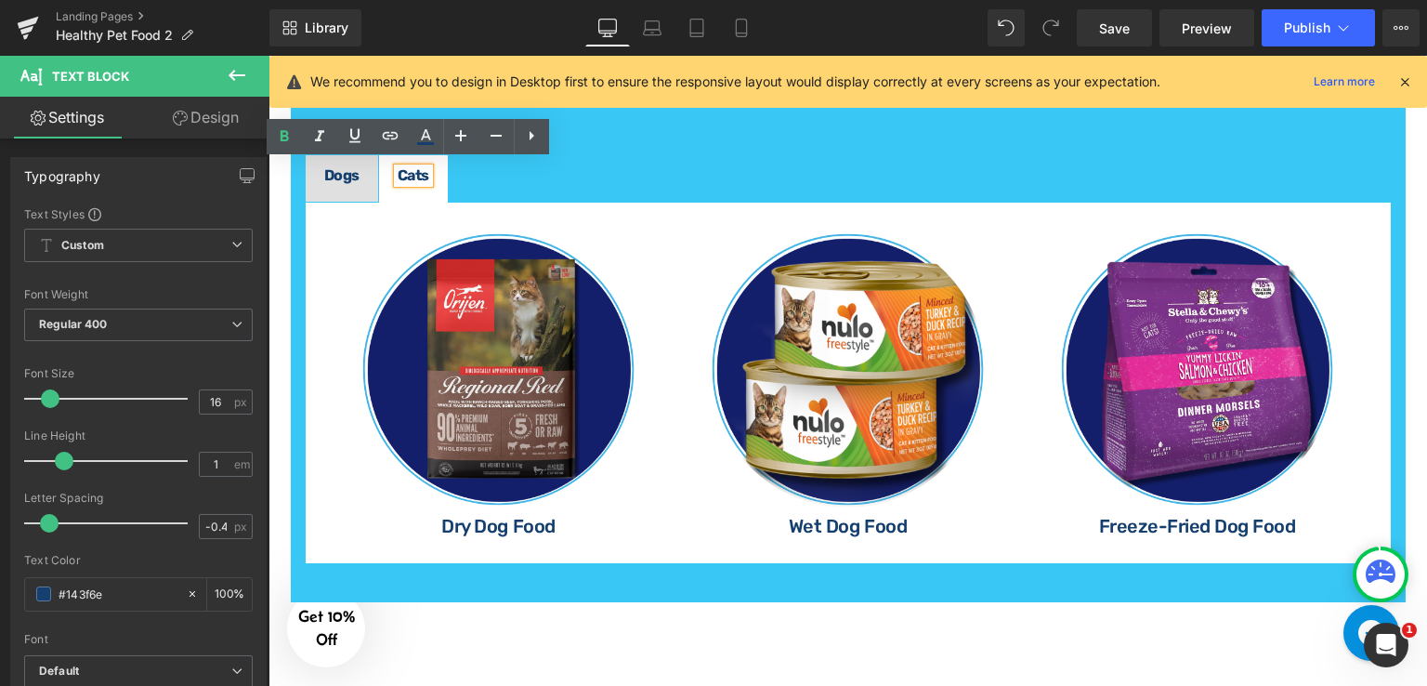
click at [354, 176] on span "Dogs Text Block" at bounding box center [342, 178] width 72 height 46
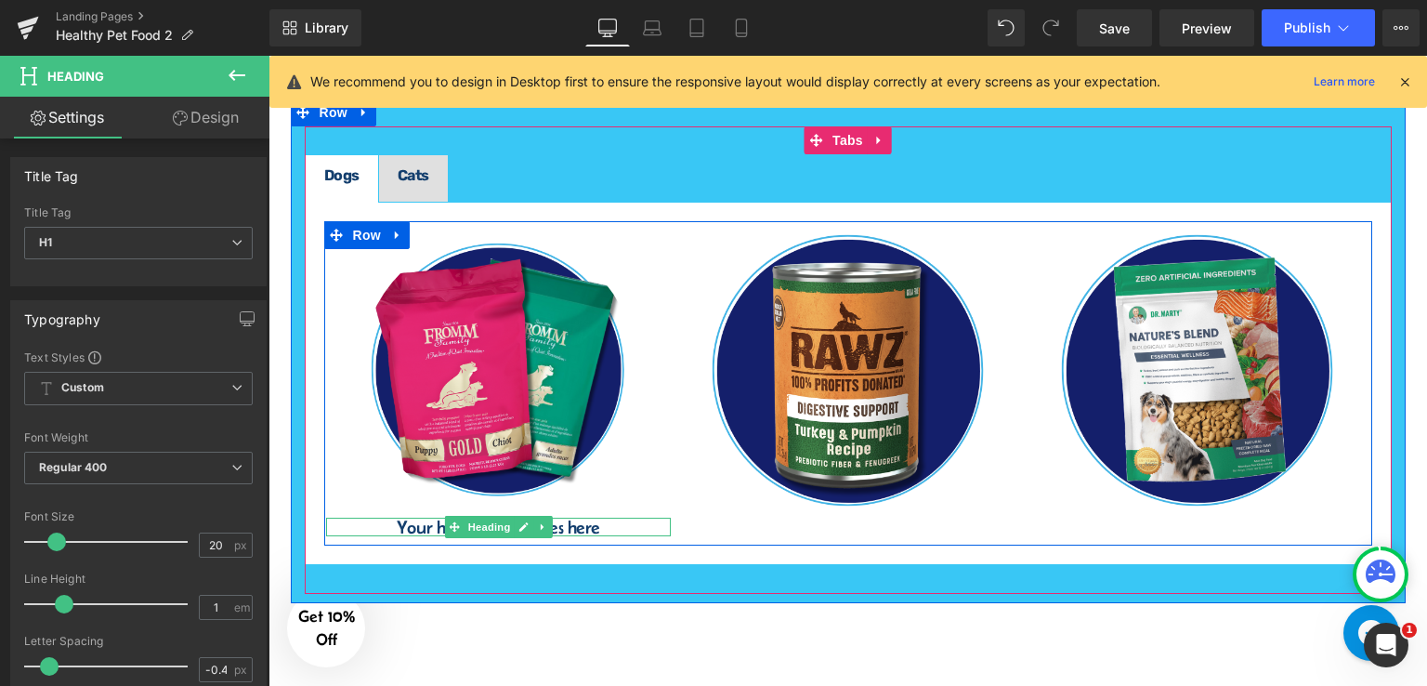
click at [597, 520] on h1 "Your heading text goes here" at bounding box center [499, 527] width 346 height 19
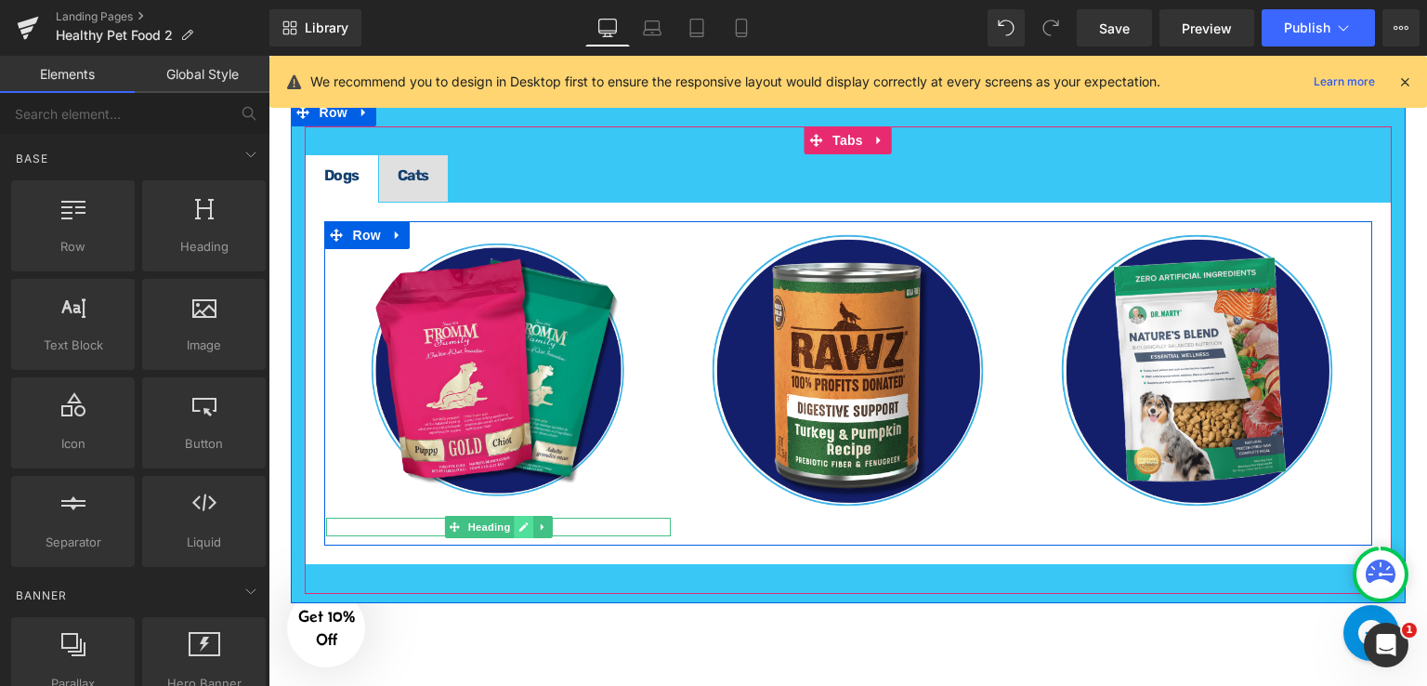
click at [520, 522] on icon at bounding box center [523, 526] width 9 height 9
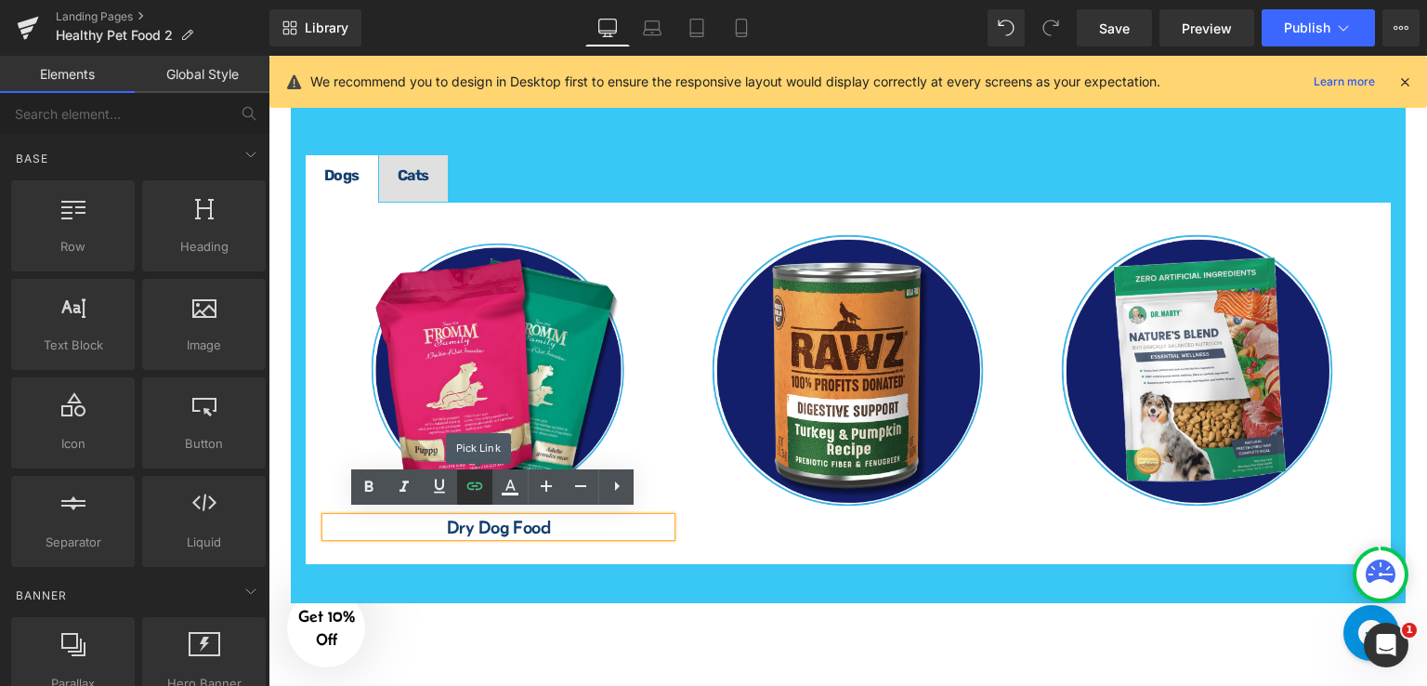
click at [476, 481] on icon at bounding box center [475, 486] width 22 height 22
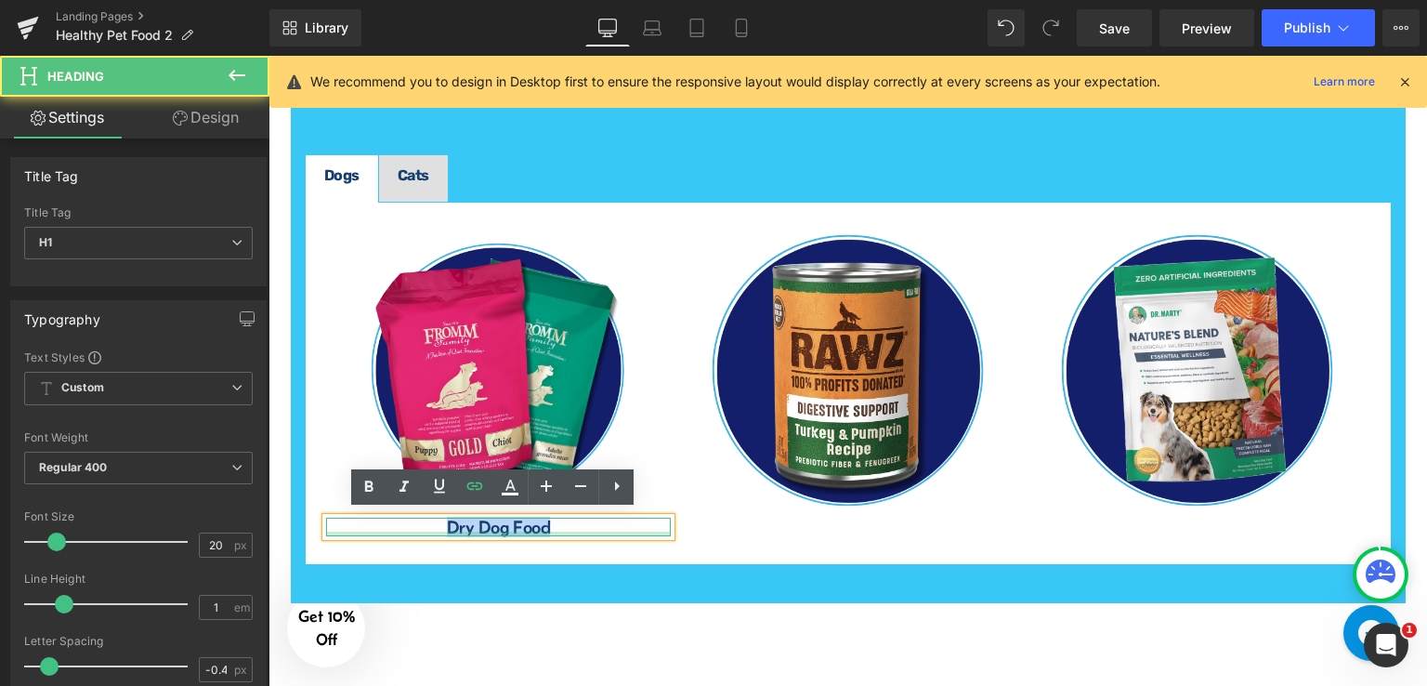
drag, startPoint x: 559, startPoint y: 520, endPoint x: 440, endPoint y: 525, distance: 119.0
click at [440, 525] on div "Dry Dog Food Heading" at bounding box center [499, 527] width 346 height 19
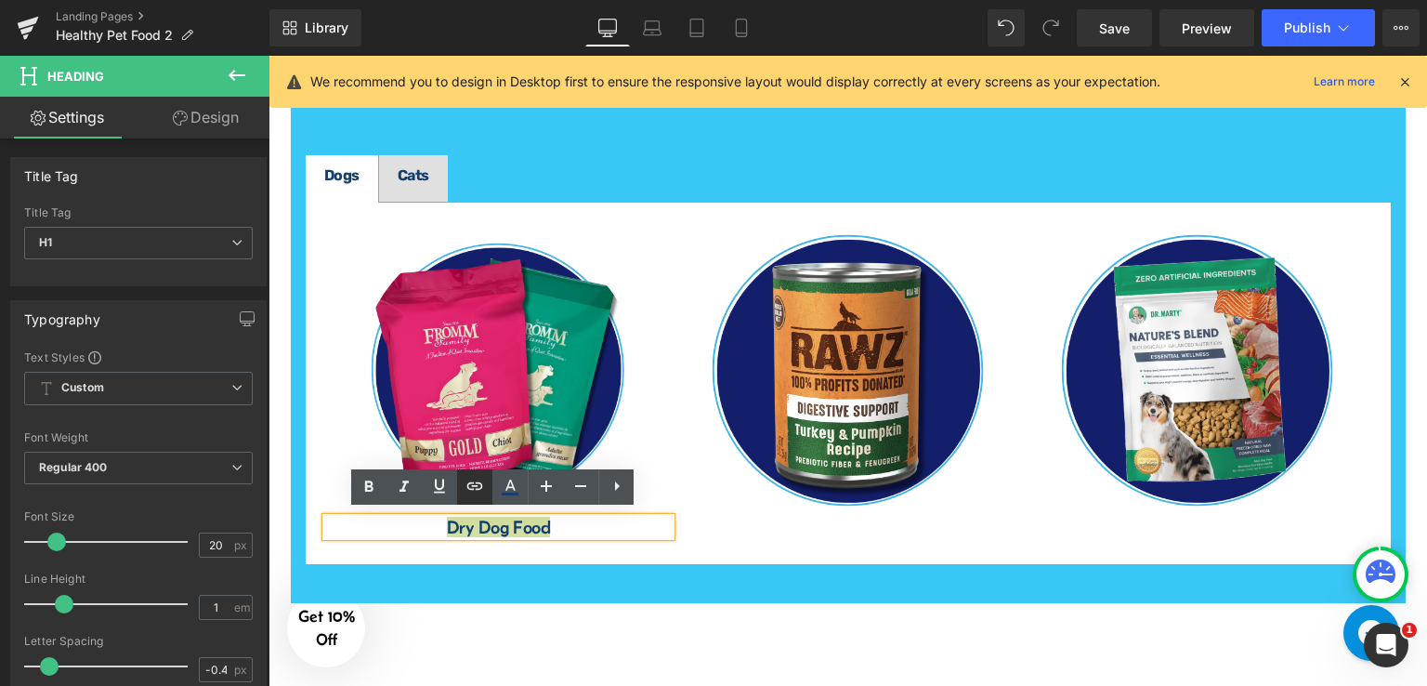
click at [469, 488] on icon at bounding box center [475, 484] width 16 height 7
click at [481, 490] on icon at bounding box center [475, 486] width 22 height 22
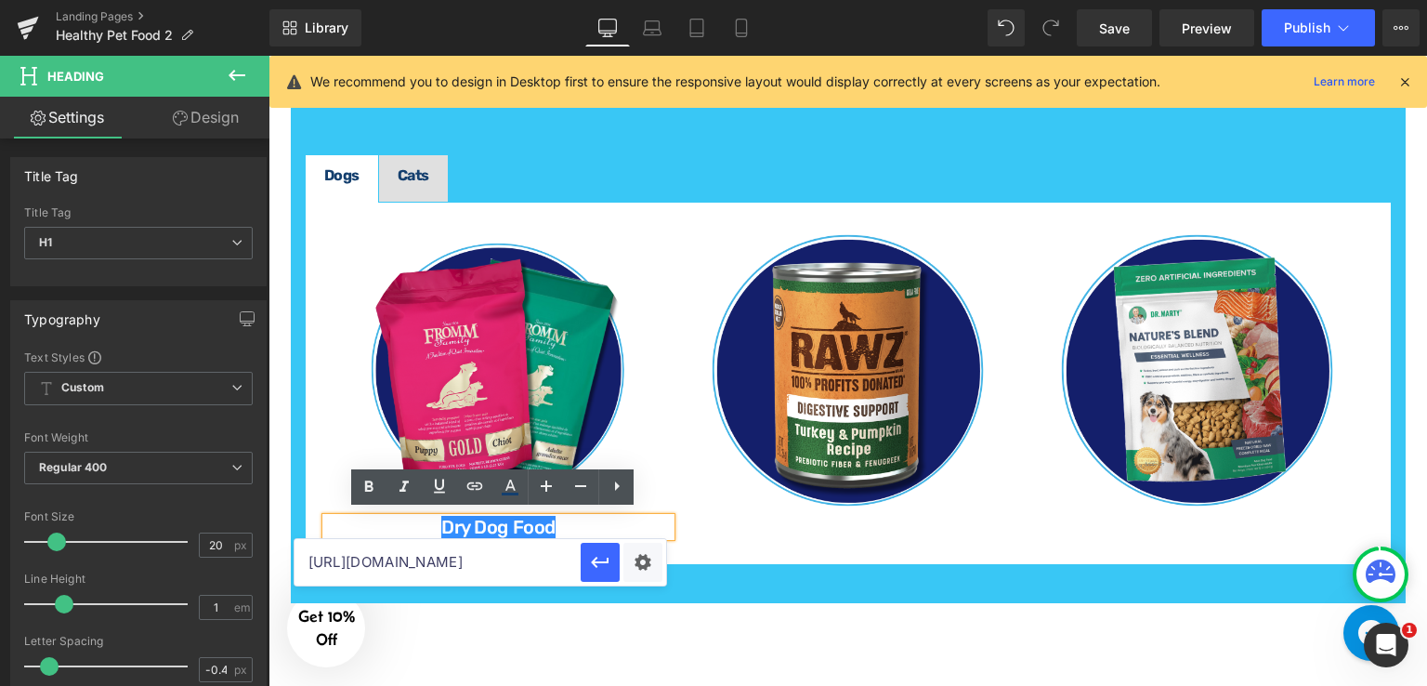
click at [510, 567] on input "[URL][DOMAIN_NAME]" at bounding box center [438, 562] width 286 height 46
paste input "[URL][DOMAIN_NAME]"
type input "[URL][DOMAIN_NAME]"
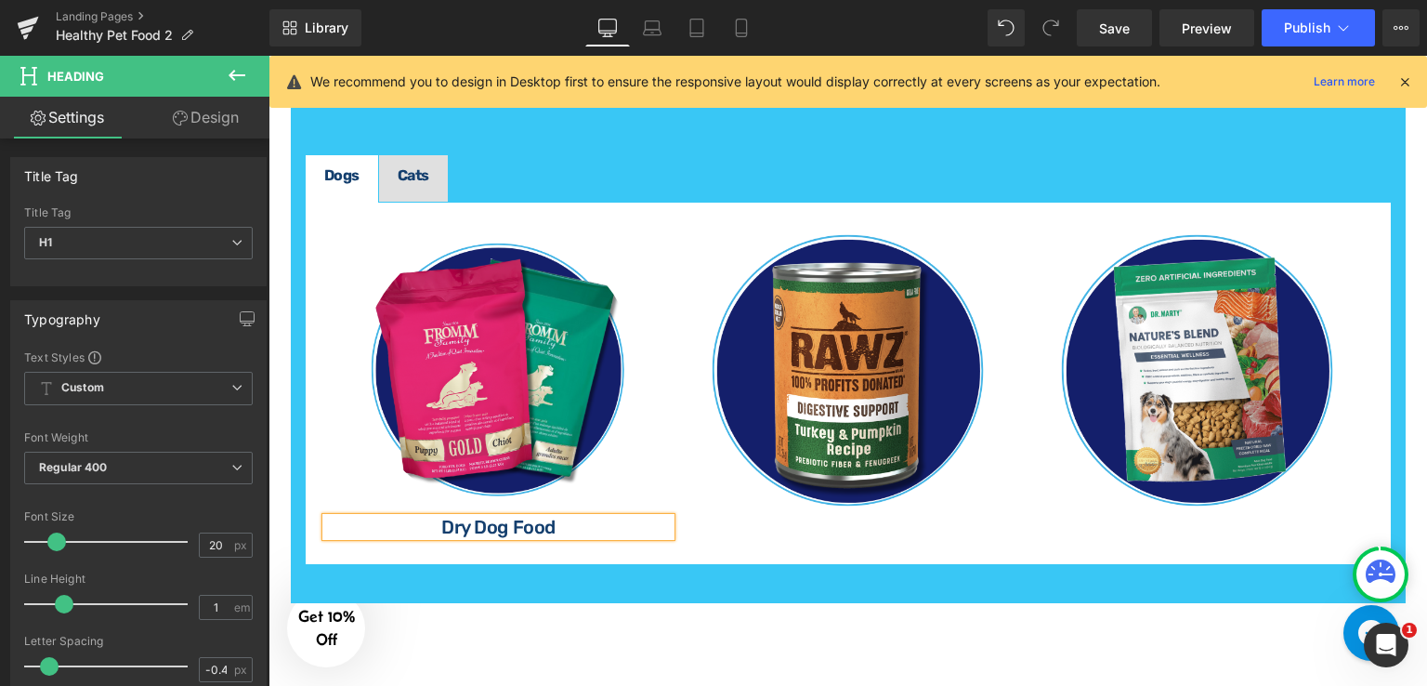
click at [758, 614] on div "Rendering Content" at bounding box center [714, 612] width 114 height 20
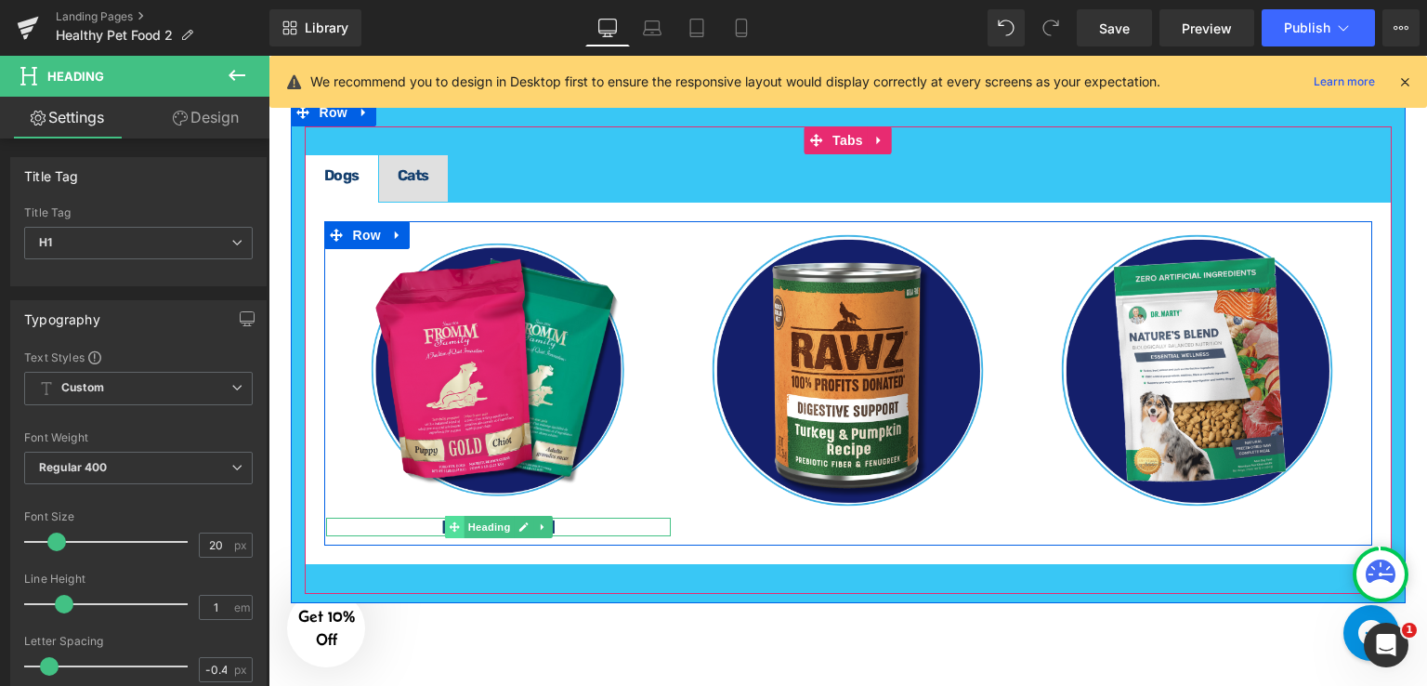
click at [449, 522] on icon at bounding box center [454, 527] width 10 height 10
click at [540, 521] on icon at bounding box center [543, 526] width 10 height 11
click at [530, 522] on icon at bounding box center [533, 527] width 10 height 10
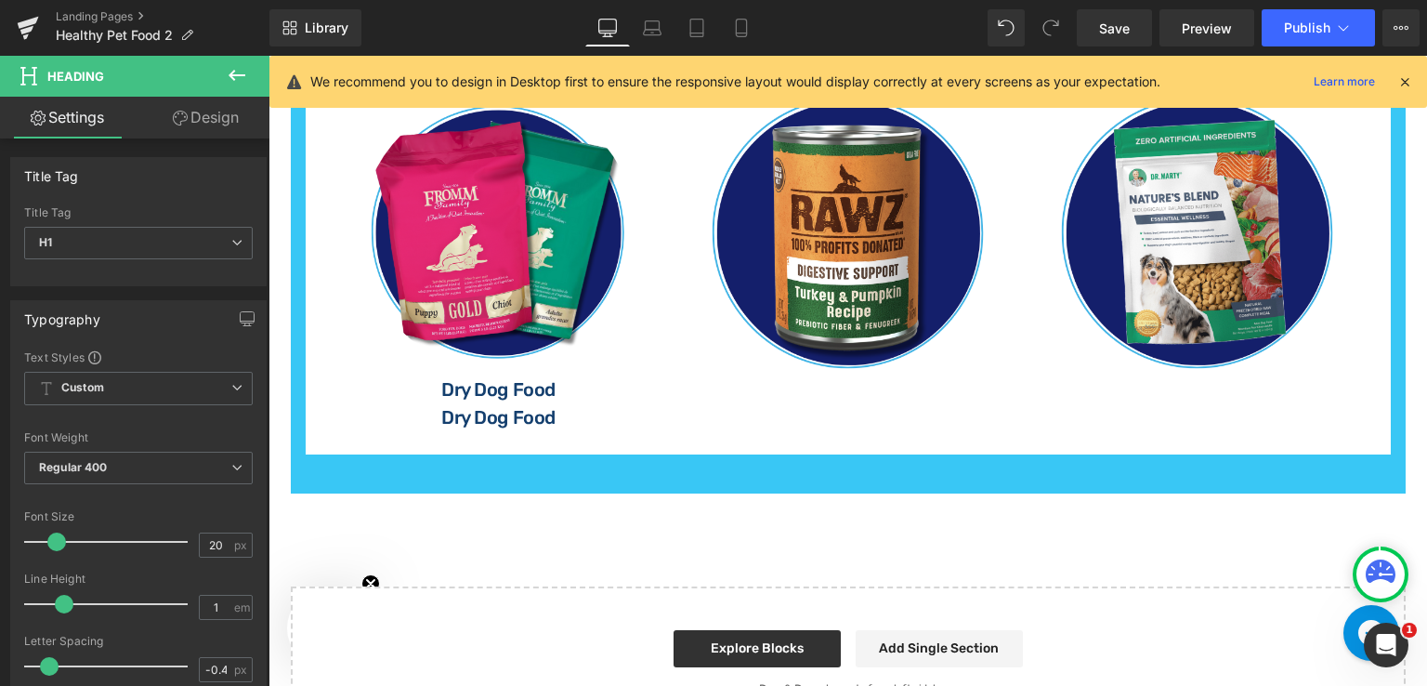
scroll to position [2476, 0]
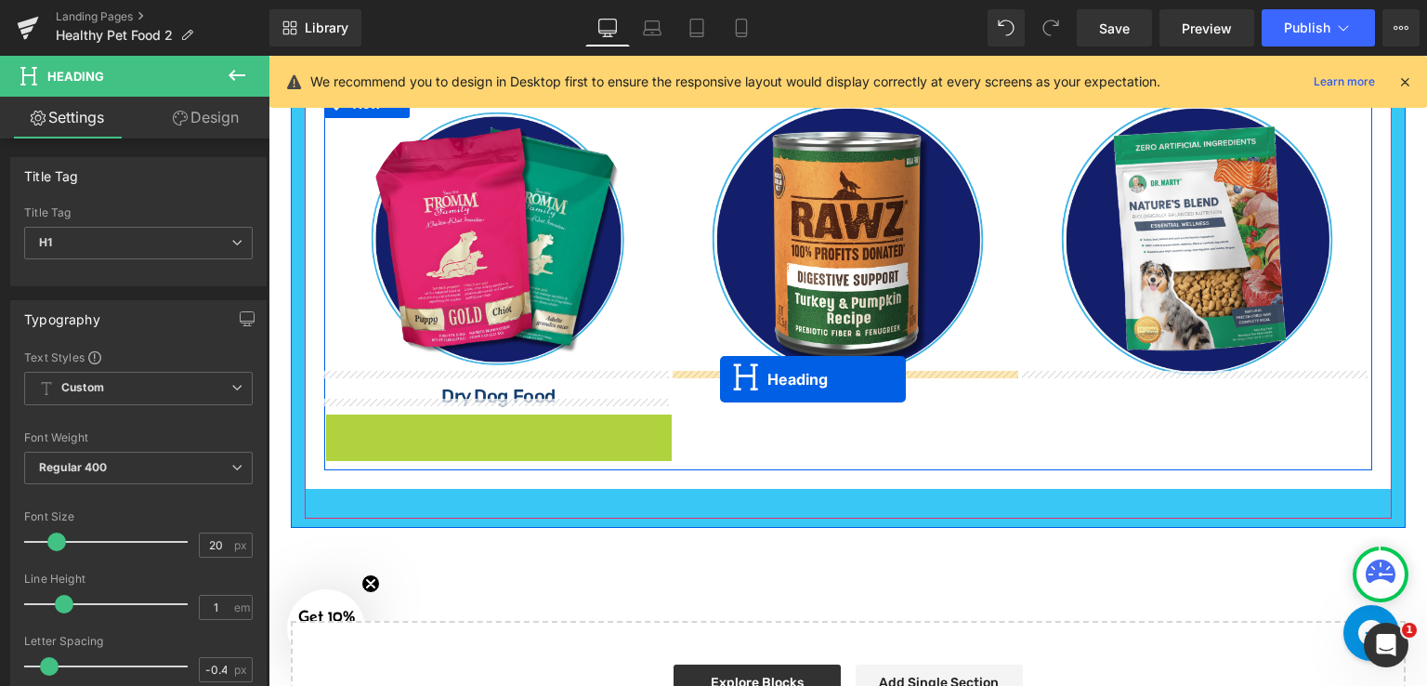
drag, startPoint x: 446, startPoint y: 419, endPoint x: 720, endPoint y: 380, distance: 276.9
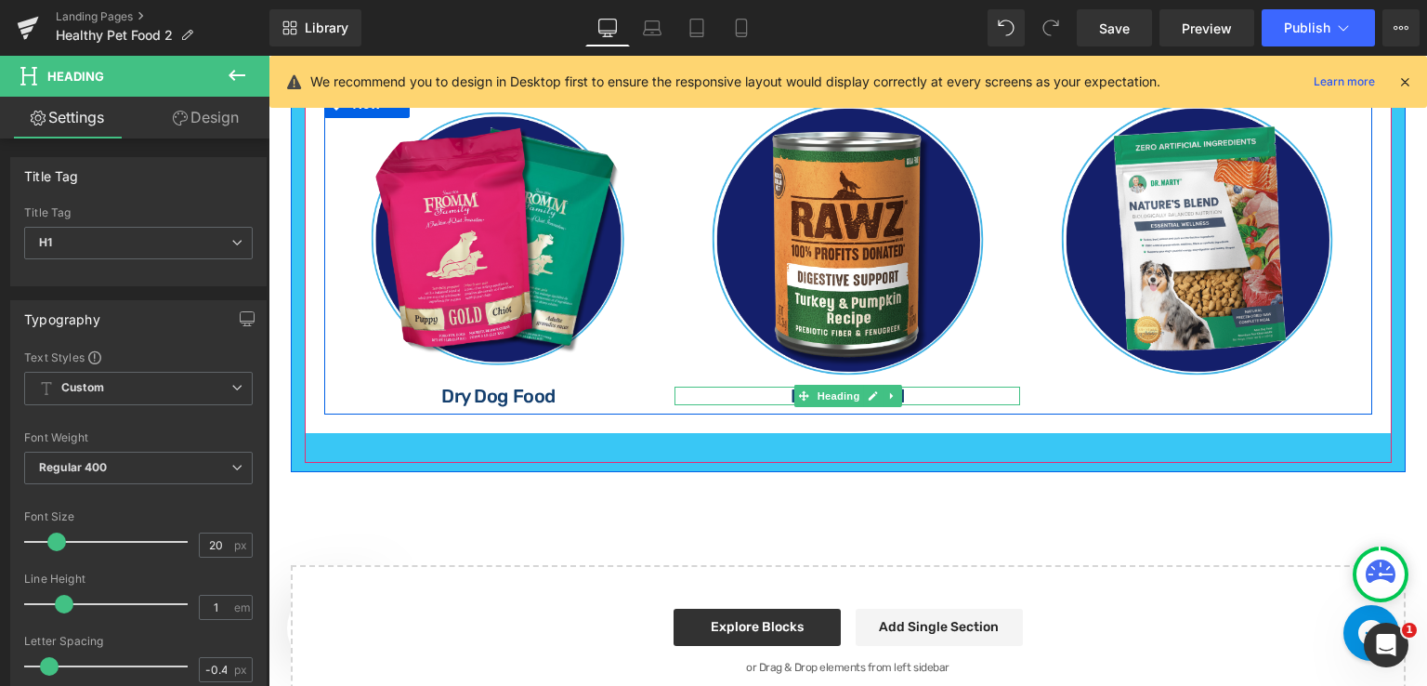
click at [772, 388] on h1 "Dry Dog Food" at bounding box center [848, 396] width 346 height 19
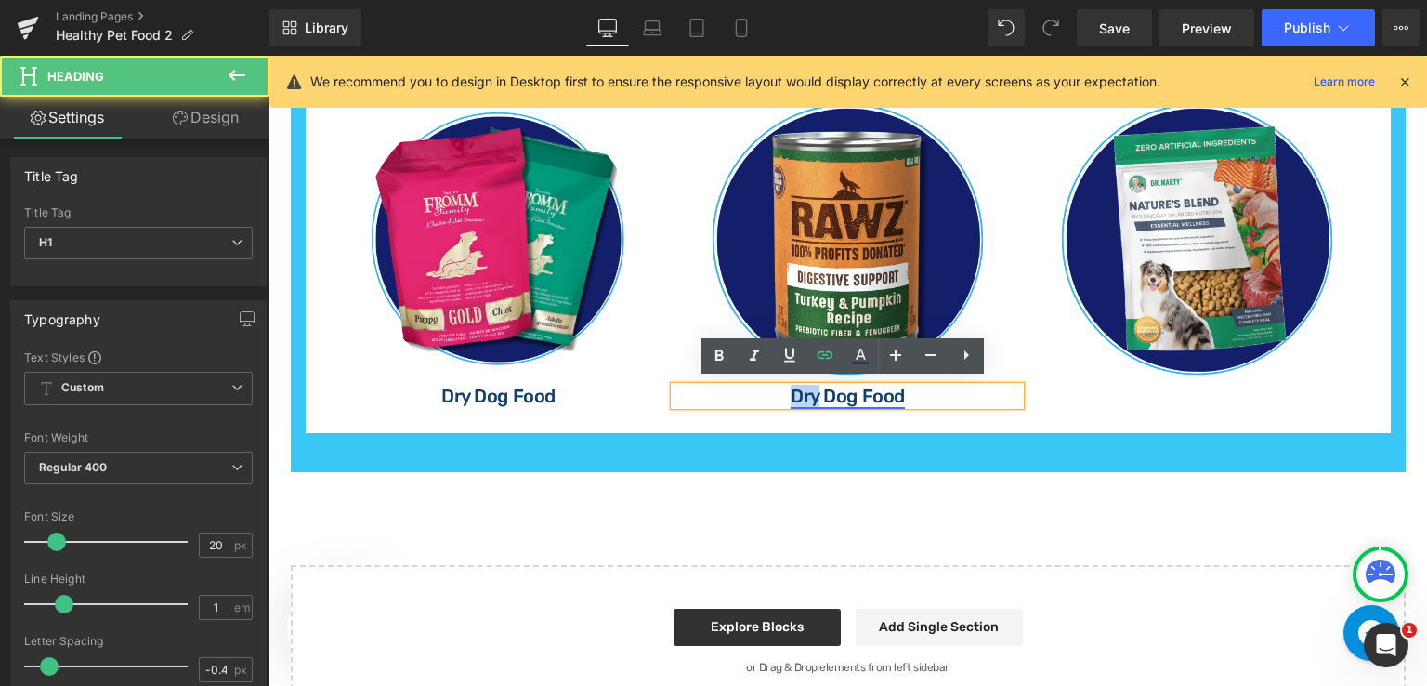
drag, startPoint x: 814, startPoint y: 387, endPoint x: 787, endPoint y: 396, distance: 28.2
click at [791, 396] on link "Dry Dog Food" at bounding box center [847, 396] width 113 height 22
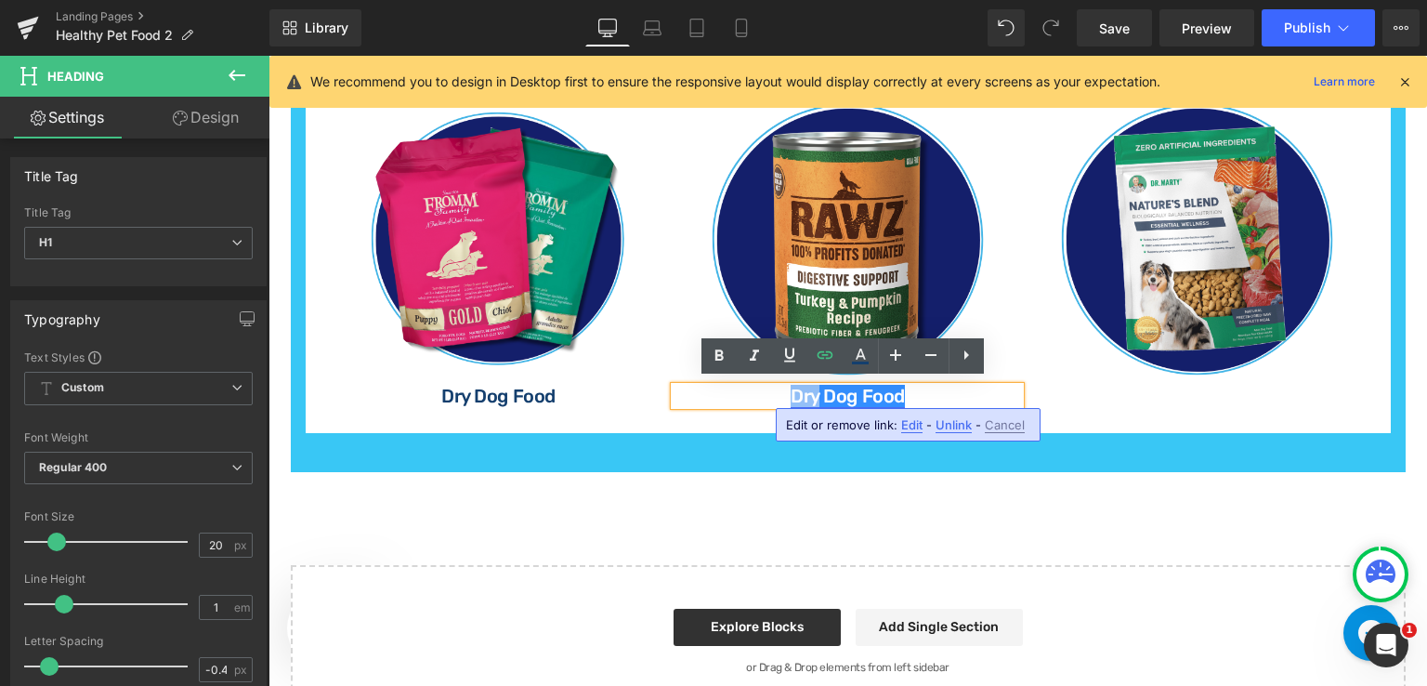
click at [803, 395] on link "Dry Dog Food" at bounding box center [847, 396] width 113 height 22
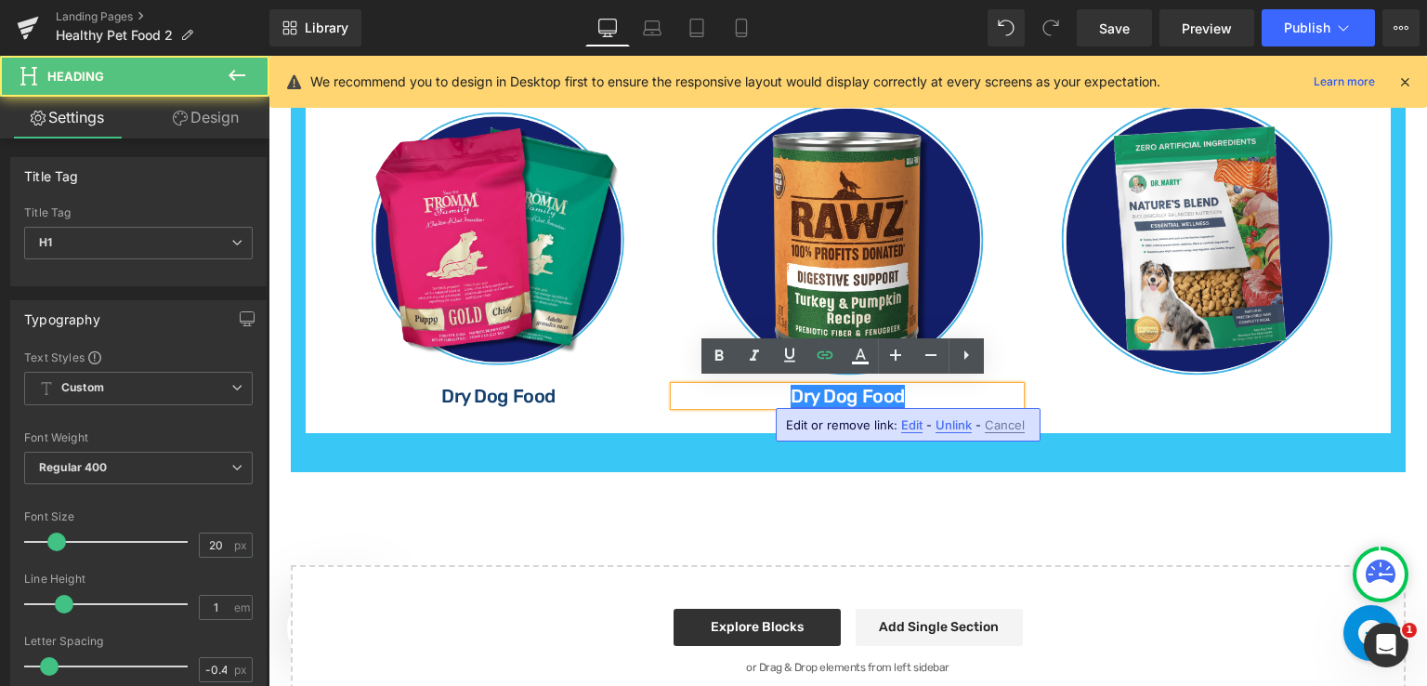
click at [818, 388] on link "Dry Dog Food" at bounding box center [847, 396] width 113 height 22
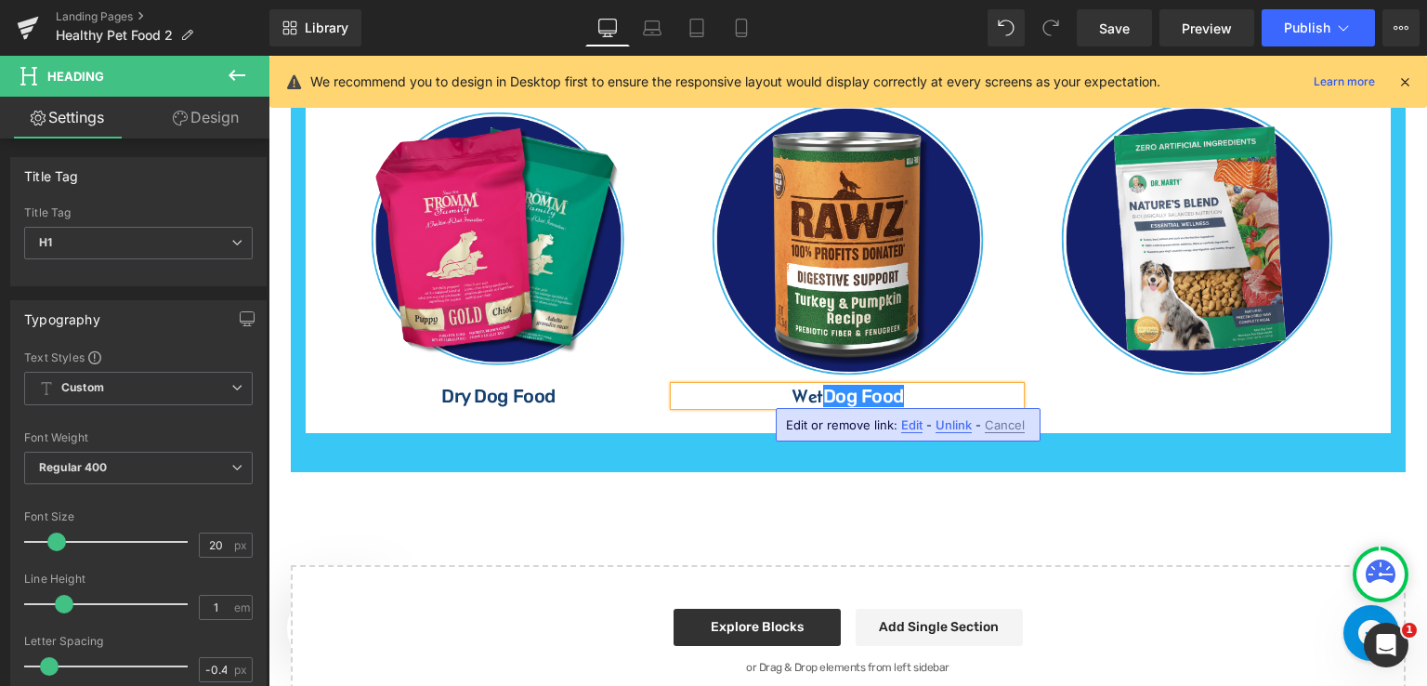
click at [907, 425] on span "Edit" at bounding box center [911, 425] width 21 height 16
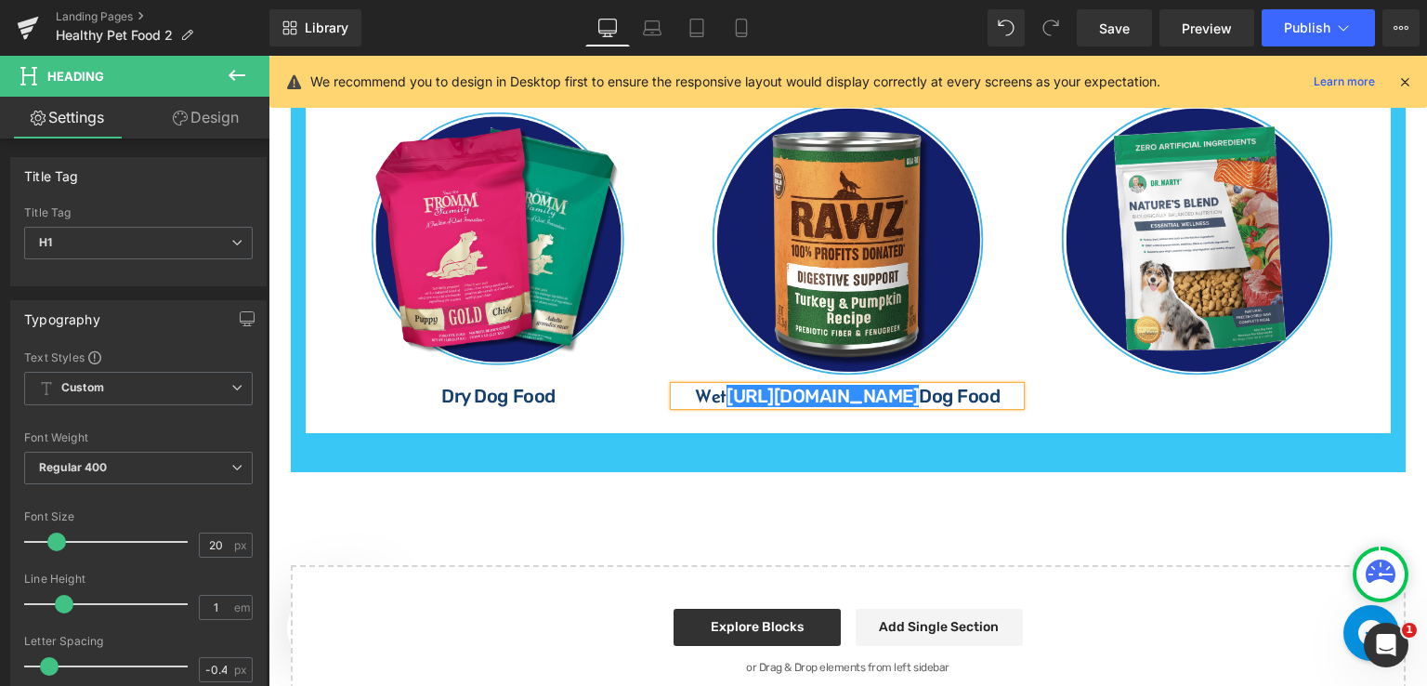
scroll to position [0, 0]
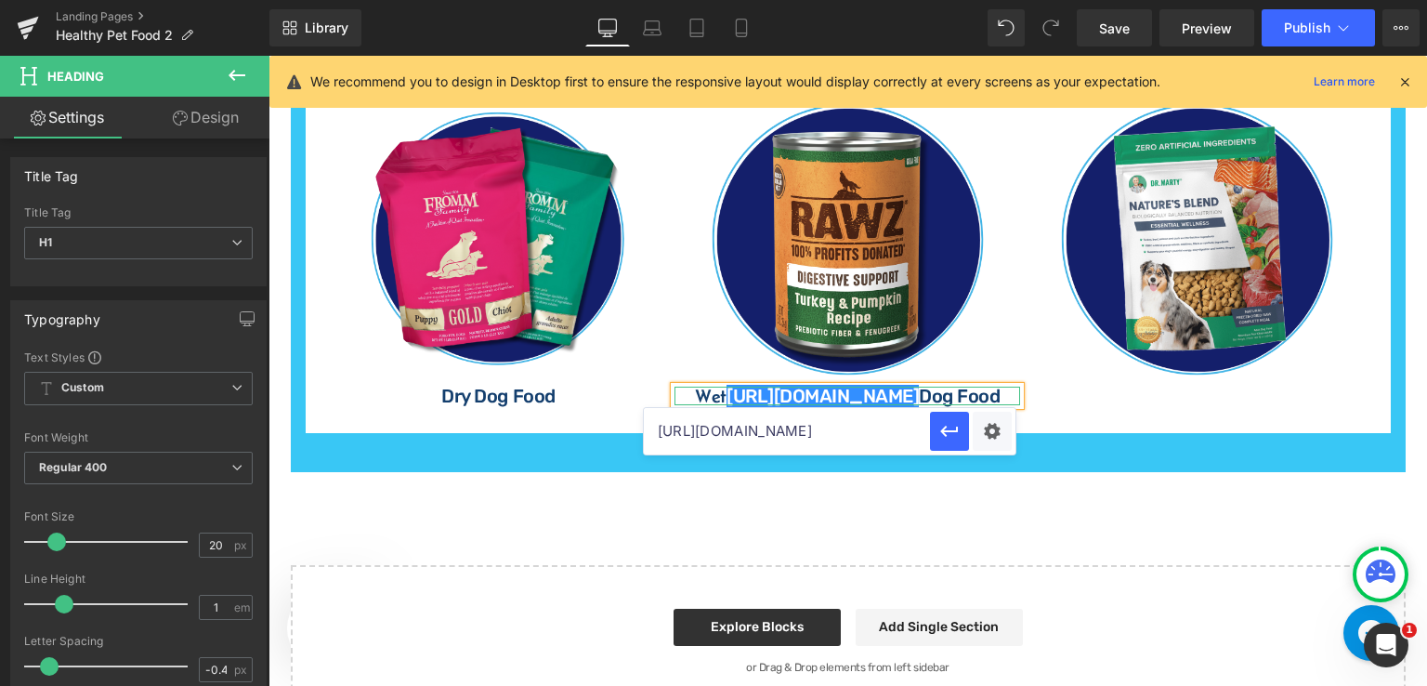
click at [918, 387] on link "https://gem-3910432.net" at bounding box center [823, 396] width 192 height 22
click at [883, 440] on input "[URL][DOMAIN_NAME]" at bounding box center [787, 431] width 286 height 46
paste input "[URL][DOMAIN_NAME]"
type input "[URL][DOMAIN_NAME]"
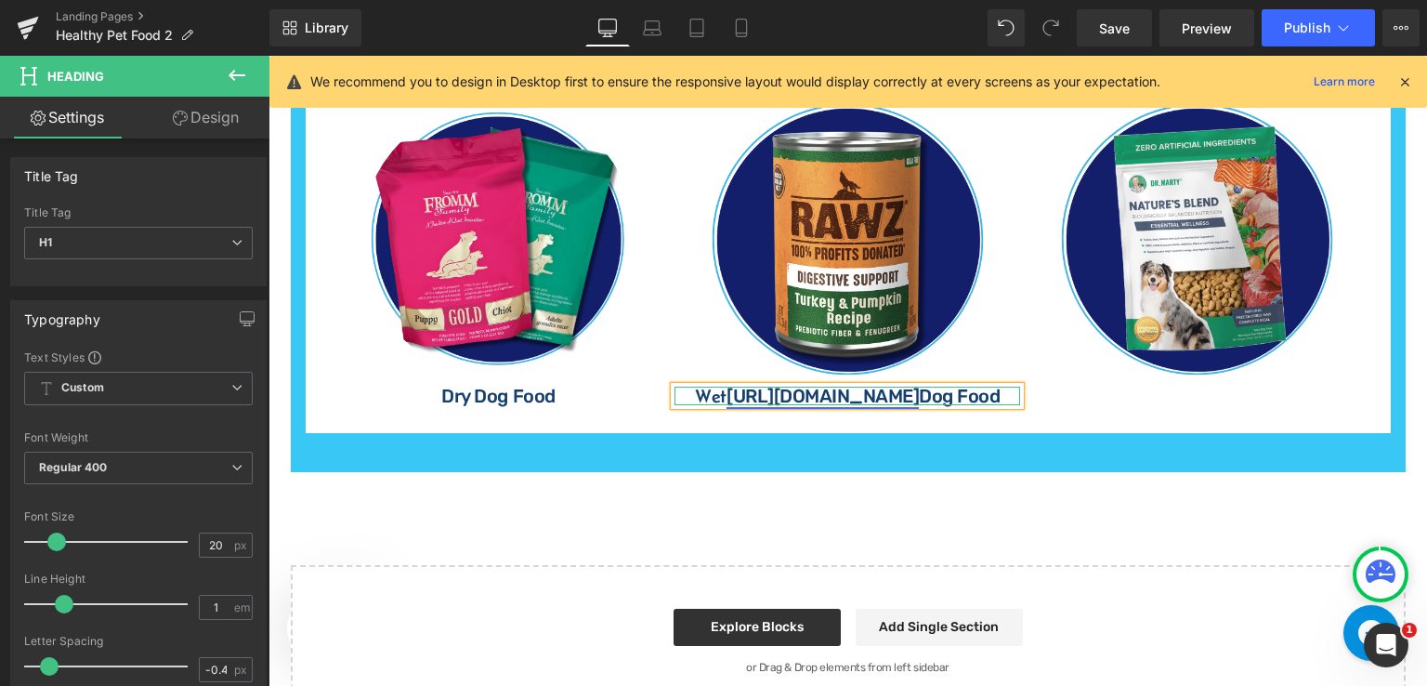
drag, startPoint x: 926, startPoint y: 393, endPoint x: 712, endPoint y: 389, distance: 214.7
click at [712, 389] on h1 "Wet https://gem-3910432.net Dog Food" at bounding box center [848, 396] width 346 height 19
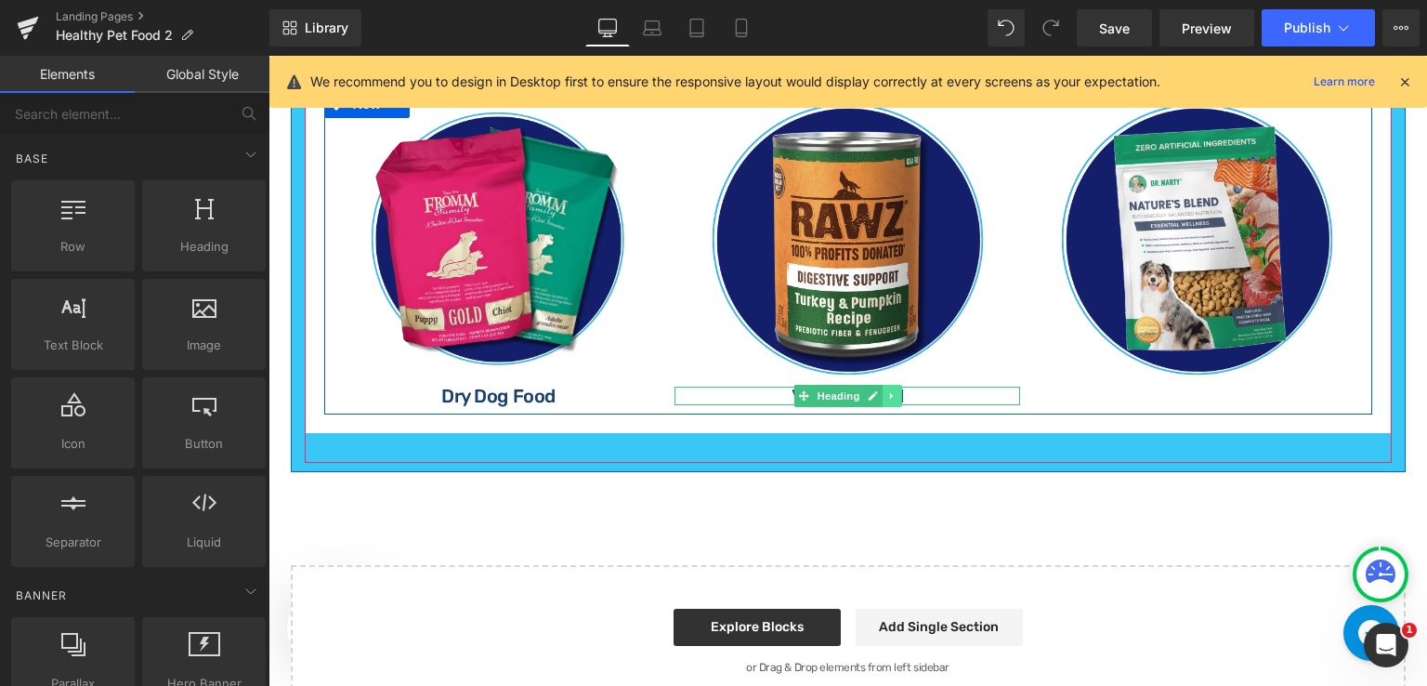
click at [887, 391] on icon at bounding box center [892, 395] width 10 height 11
click at [839, 390] on icon at bounding box center [844, 395] width 10 height 11
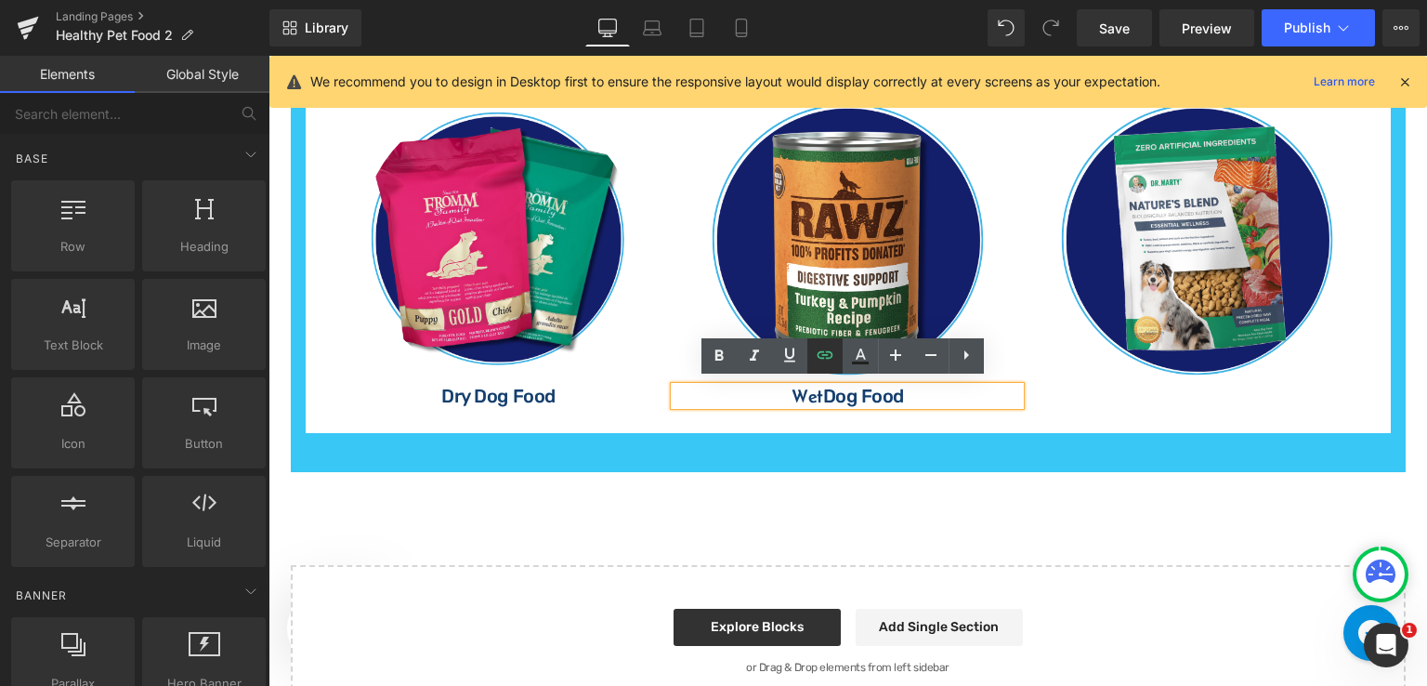
click at [823, 354] on icon at bounding box center [825, 354] width 16 height 7
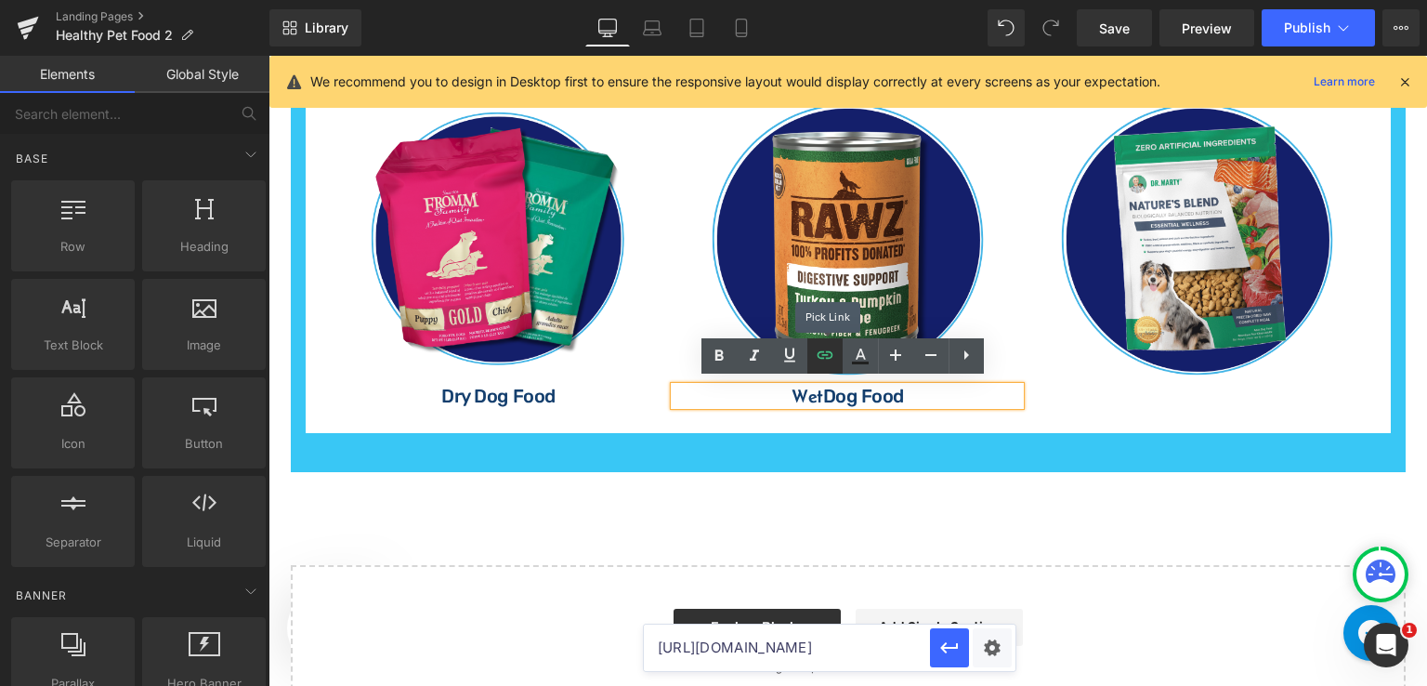
scroll to position [0, 0]
click at [783, 387] on h1 "Wet Dog Food" at bounding box center [848, 396] width 346 height 19
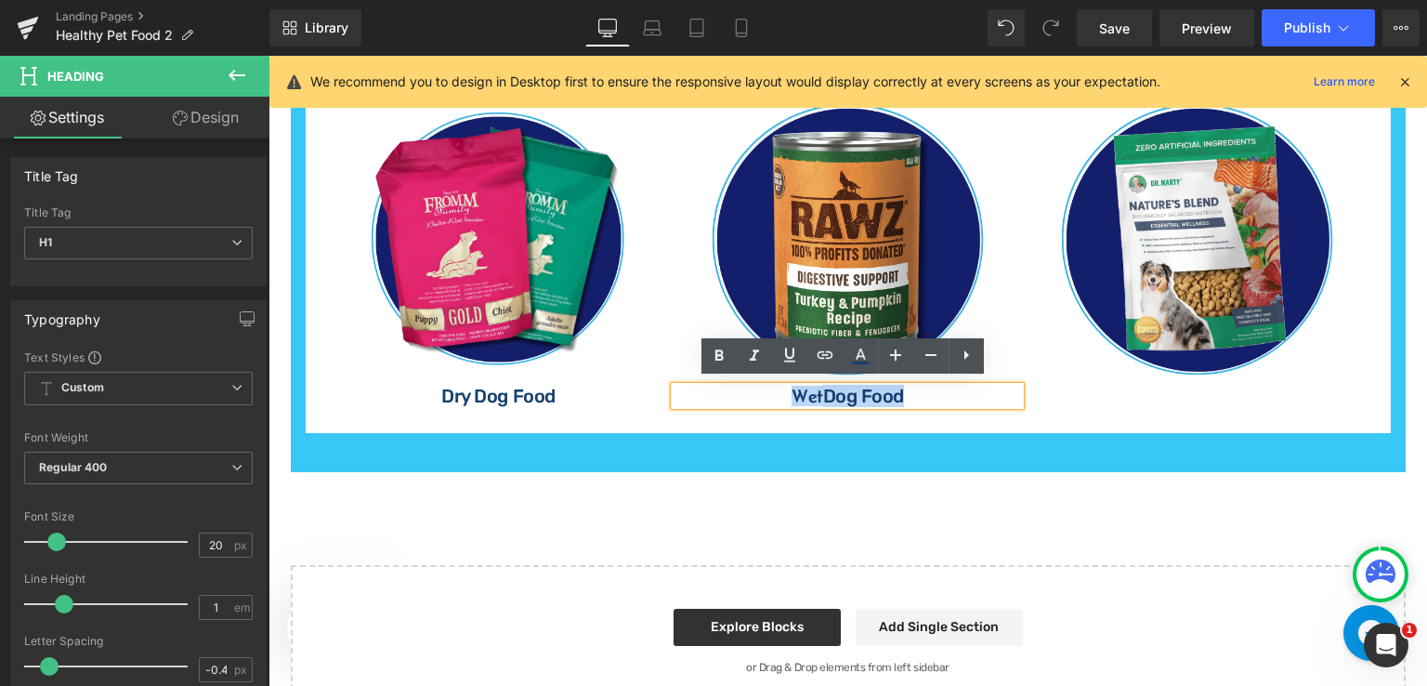
drag, startPoint x: 789, startPoint y: 389, endPoint x: 903, endPoint y: 387, distance: 114.3
click at [903, 387] on h1 "Wet Dog Food" at bounding box center [848, 396] width 346 height 19
copy h1 "Wet Dog Food"
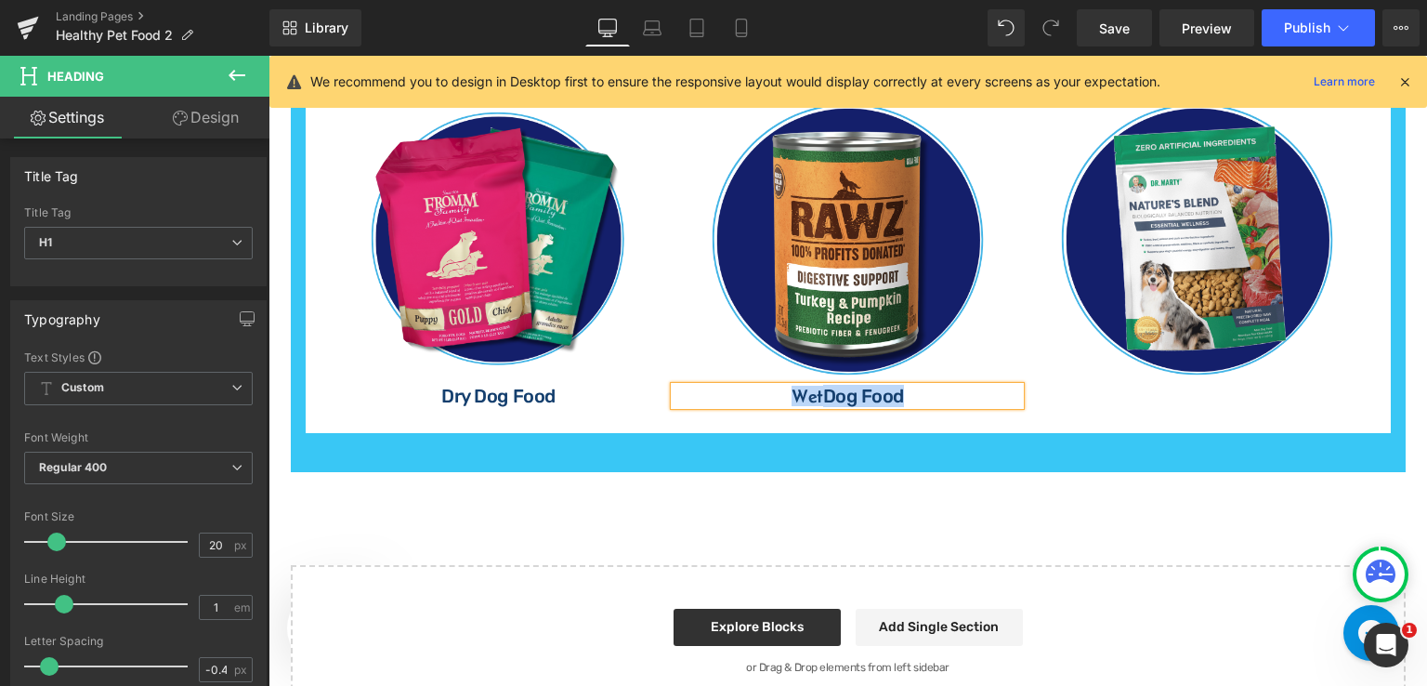
click at [908, 387] on h1 "Wet Dog Food" at bounding box center [848, 396] width 346 height 19
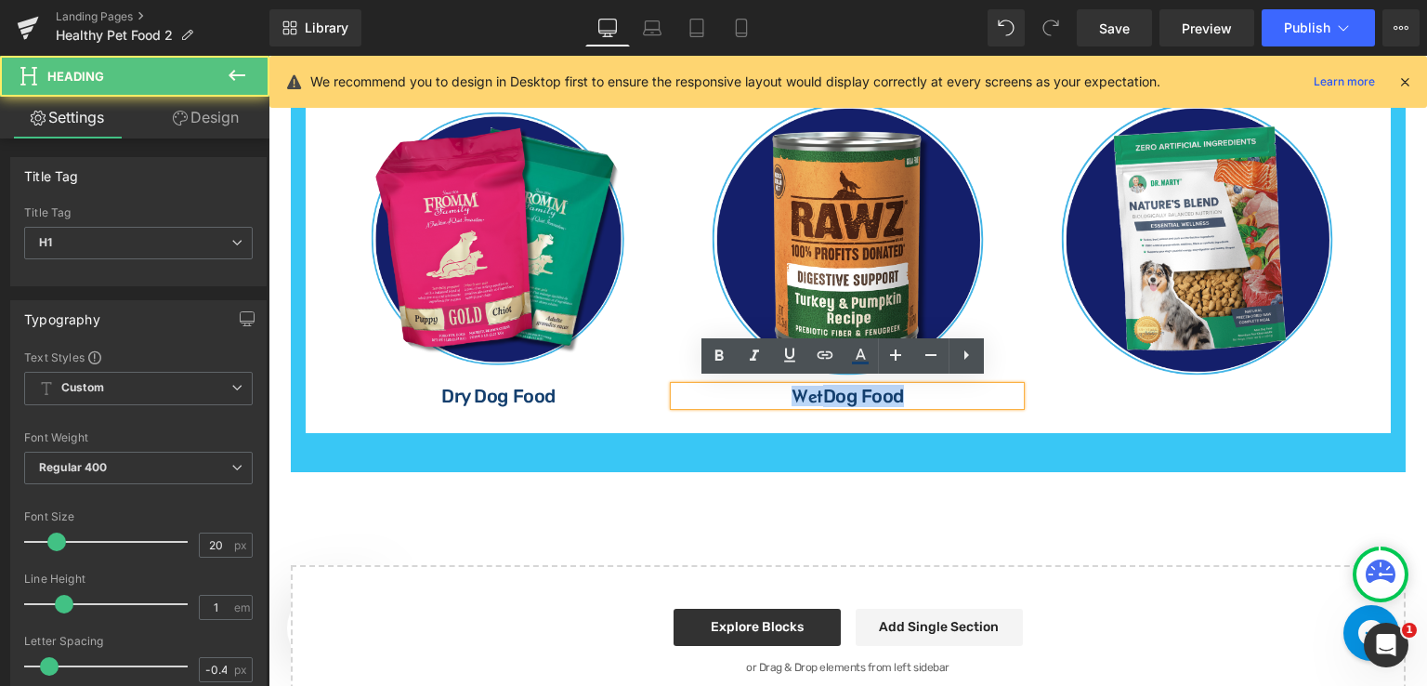
drag, startPoint x: 904, startPoint y: 387, endPoint x: 780, endPoint y: 389, distance: 123.6
click at [780, 389] on h1 "Wet Dog Food" at bounding box center [848, 396] width 346 height 19
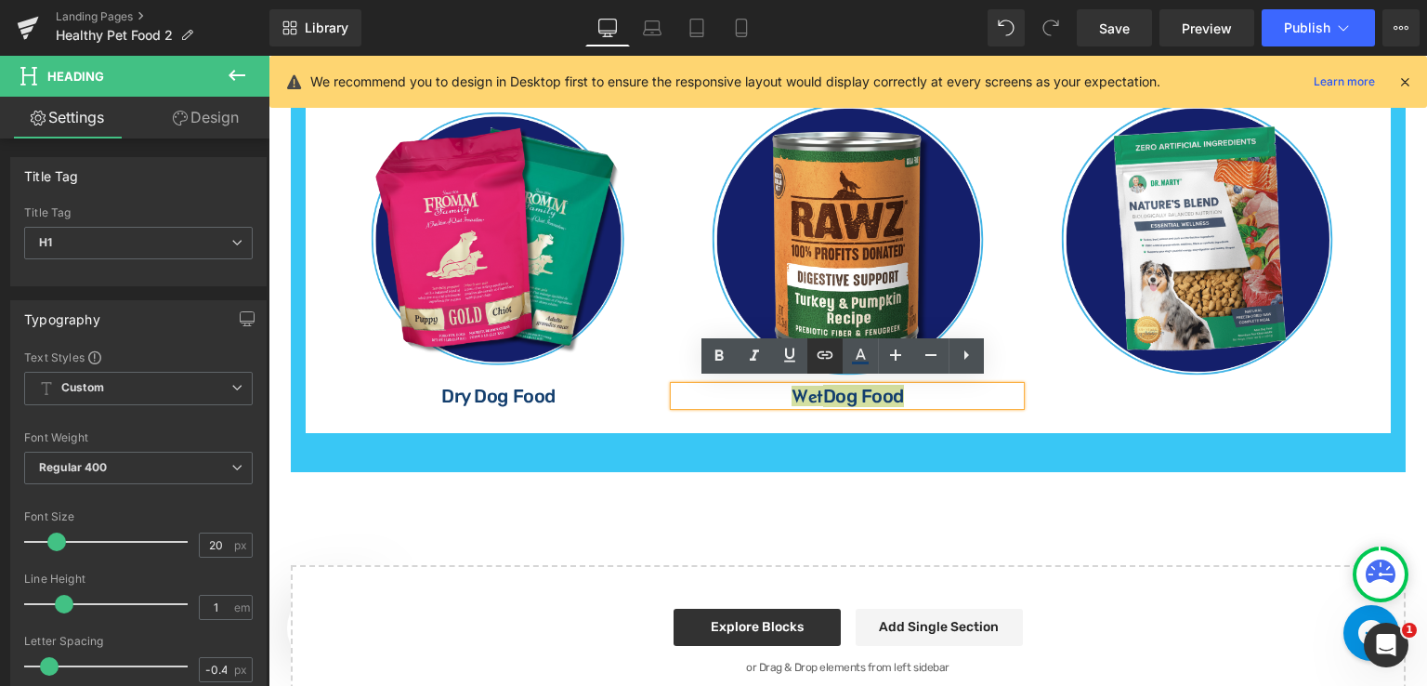
click at [824, 361] on icon at bounding box center [825, 355] width 22 height 22
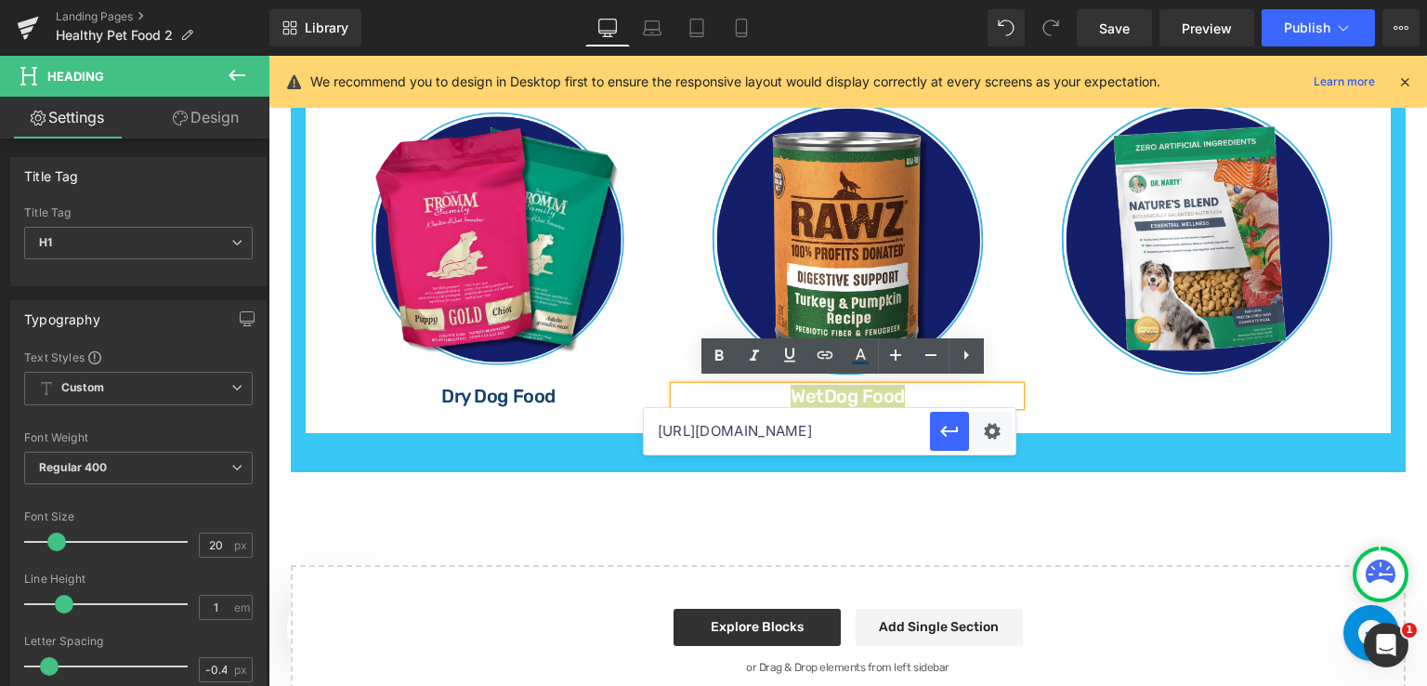
click at [851, 439] on input "[URL][DOMAIN_NAME]" at bounding box center [787, 431] width 286 height 46
paste input "[URL][DOMAIN_NAME]"
type input "[URL][DOMAIN_NAME]"
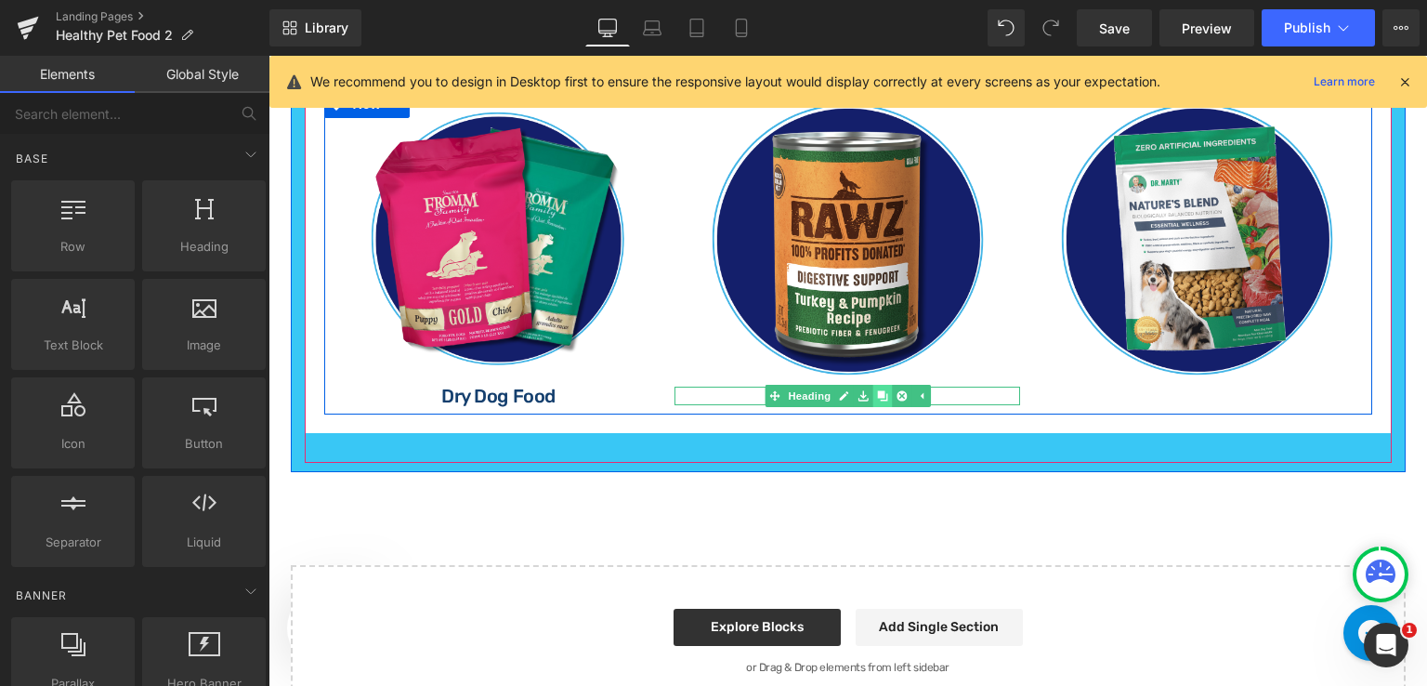
click at [880, 391] on icon at bounding box center [882, 395] width 10 height 11
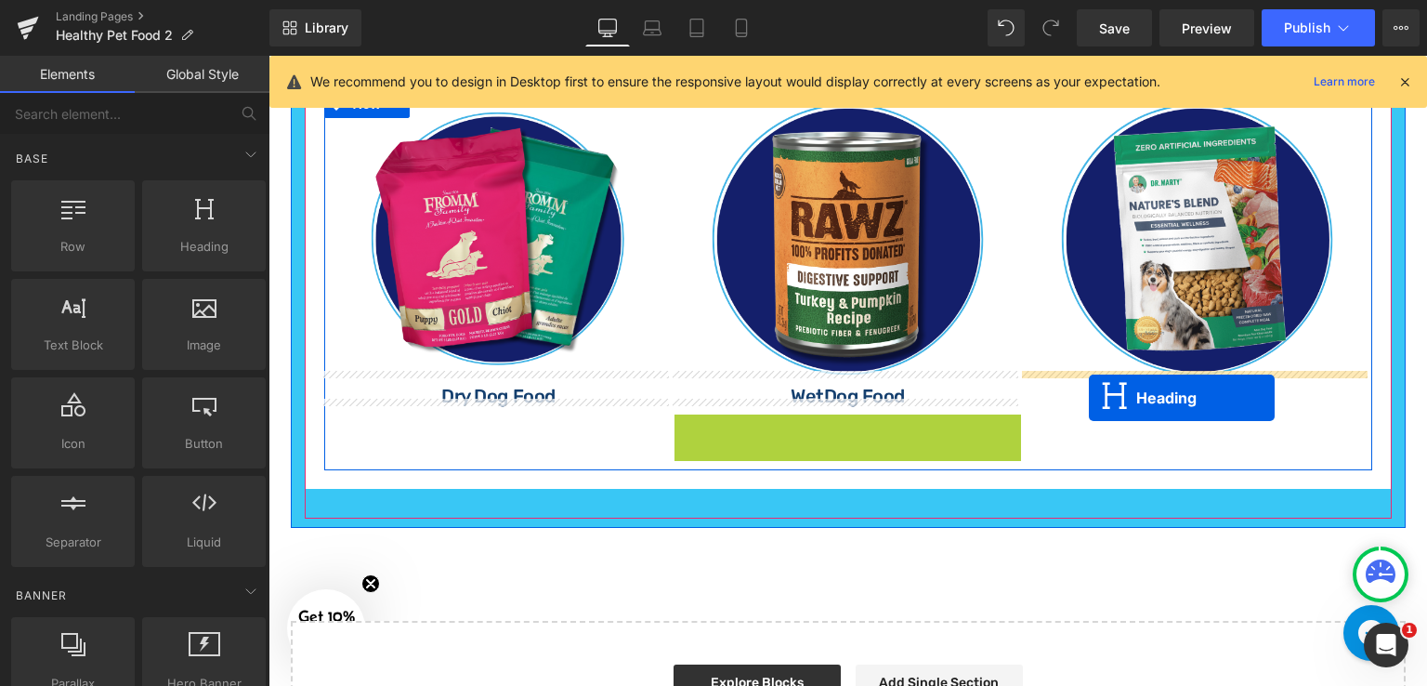
drag, startPoint x: 801, startPoint y: 417, endPoint x: 1089, endPoint y: 399, distance: 288.6
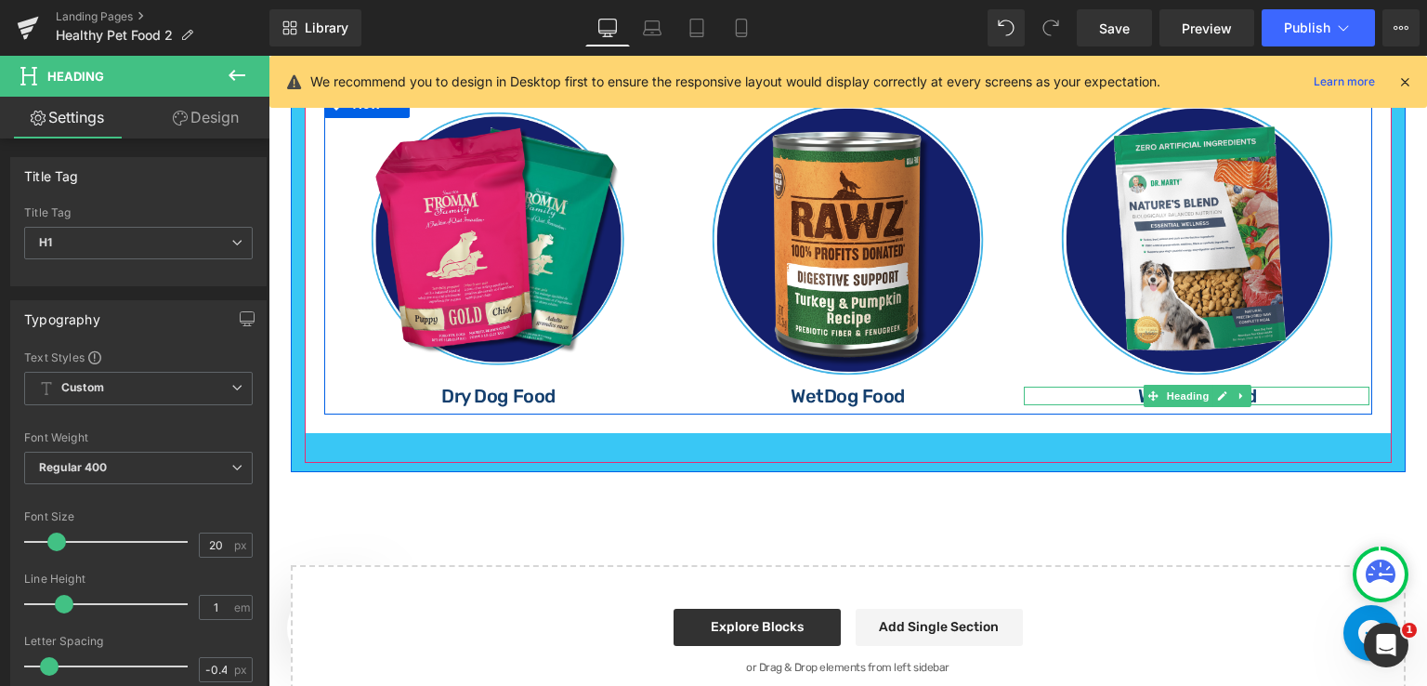
click at [1115, 387] on h1 "Wet Dog Food" at bounding box center [1197, 396] width 346 height 19
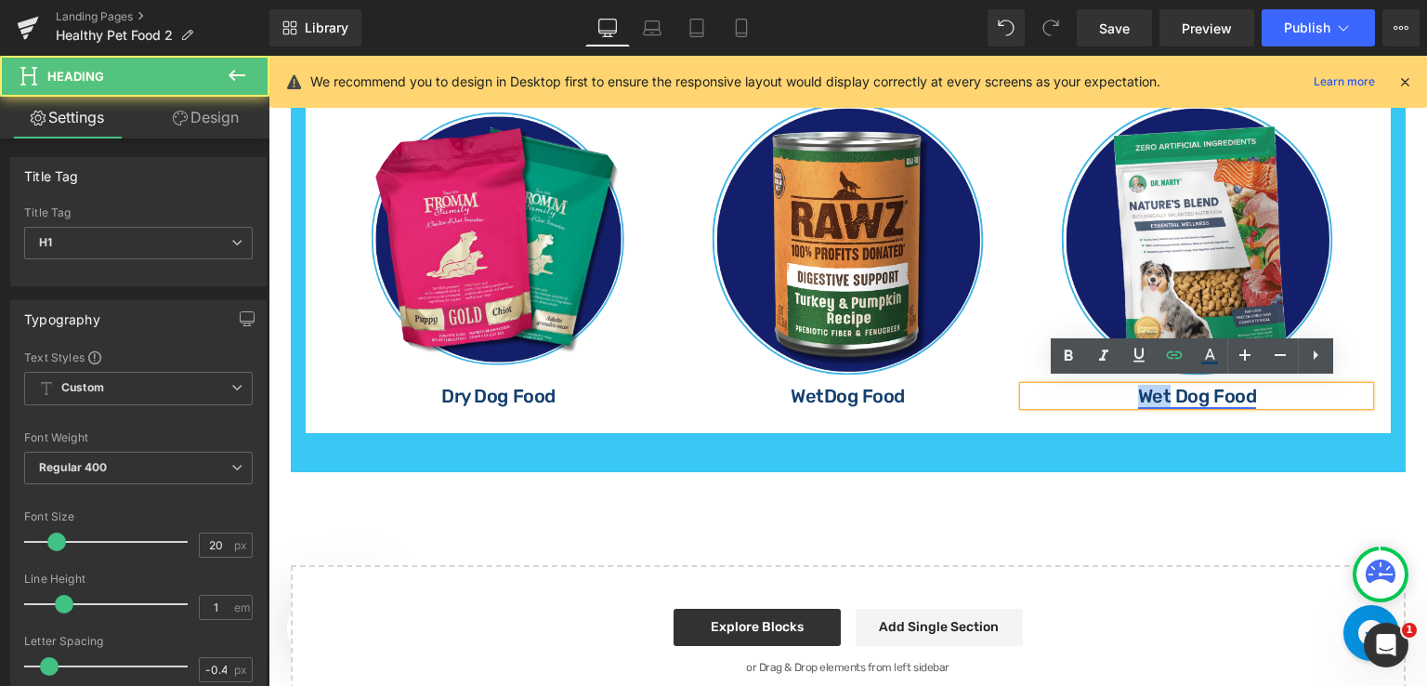
drag, startPoint x: 1163, startPoint y: 387, endPoint x: 1137, endPoint y: 399, distance: 28.3
click at [1138, 399] on link "Wet Dog Food" at bounding box center [1197, 396] width 118 height 22
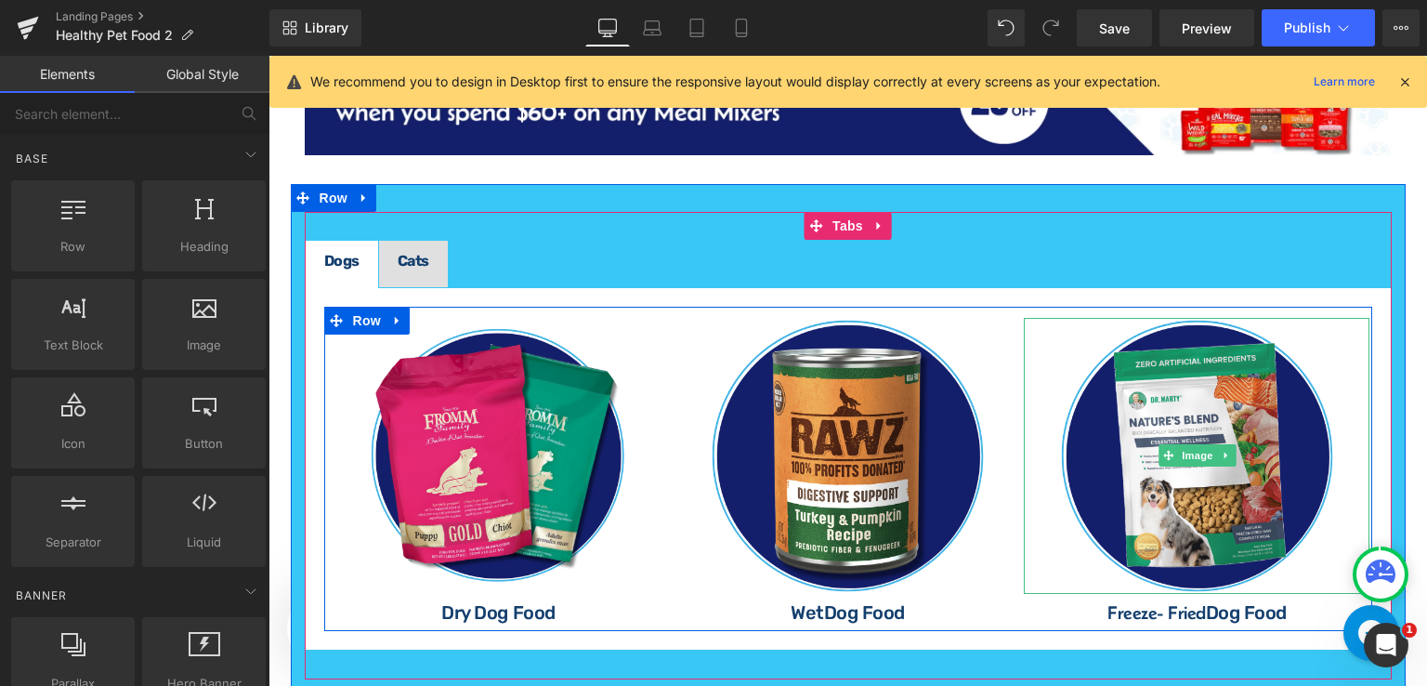
scroll to position [2290, 0]
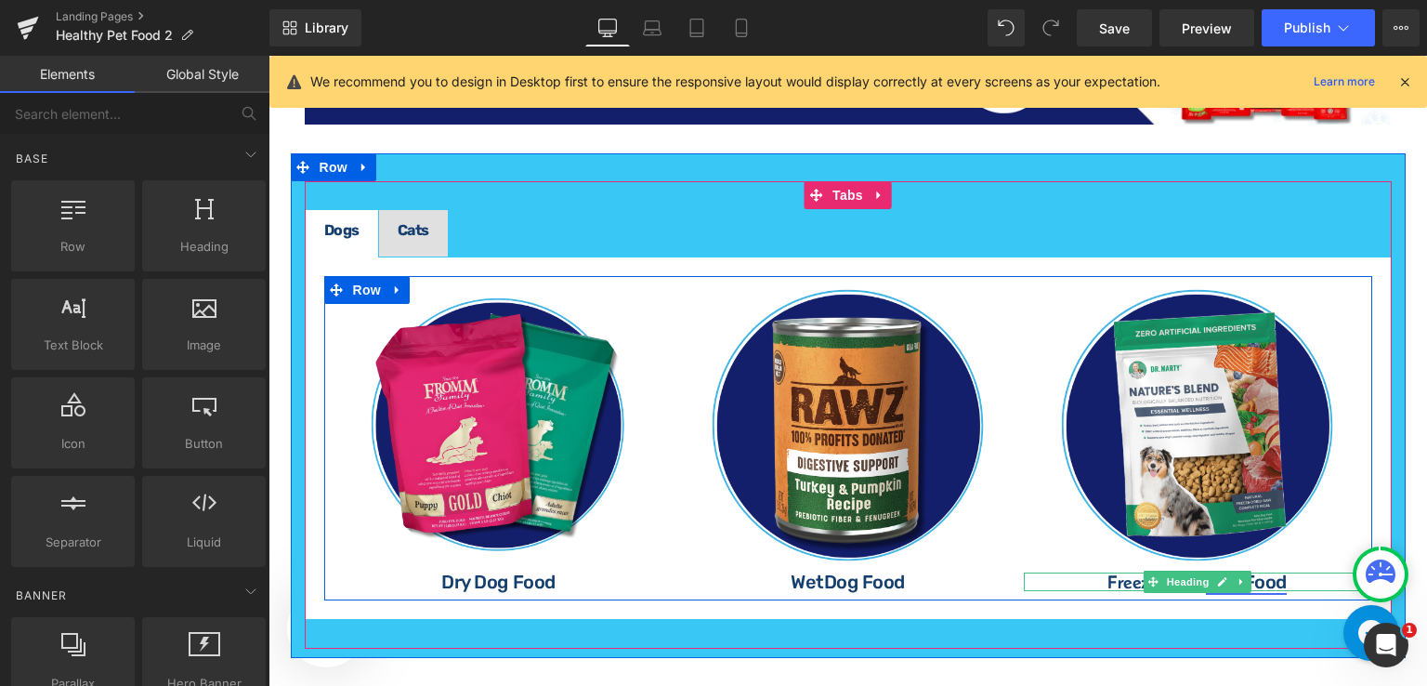
click at [1263, 576] on link "Dog Food" at bounding box center [1246, 581] width 81 height 22
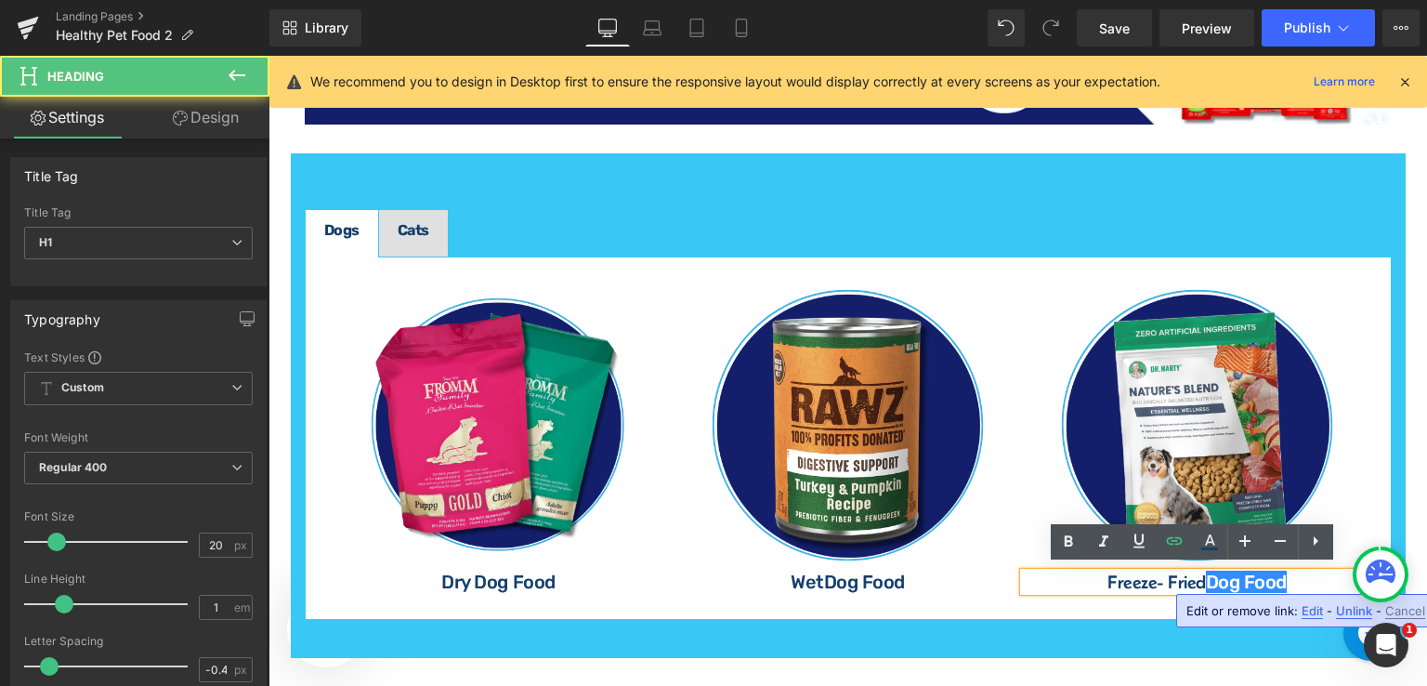
click at [1166, 579] on h1 "Freeze- Fried Dog Food" at bounding box center [1197, 581] width 346 height 19
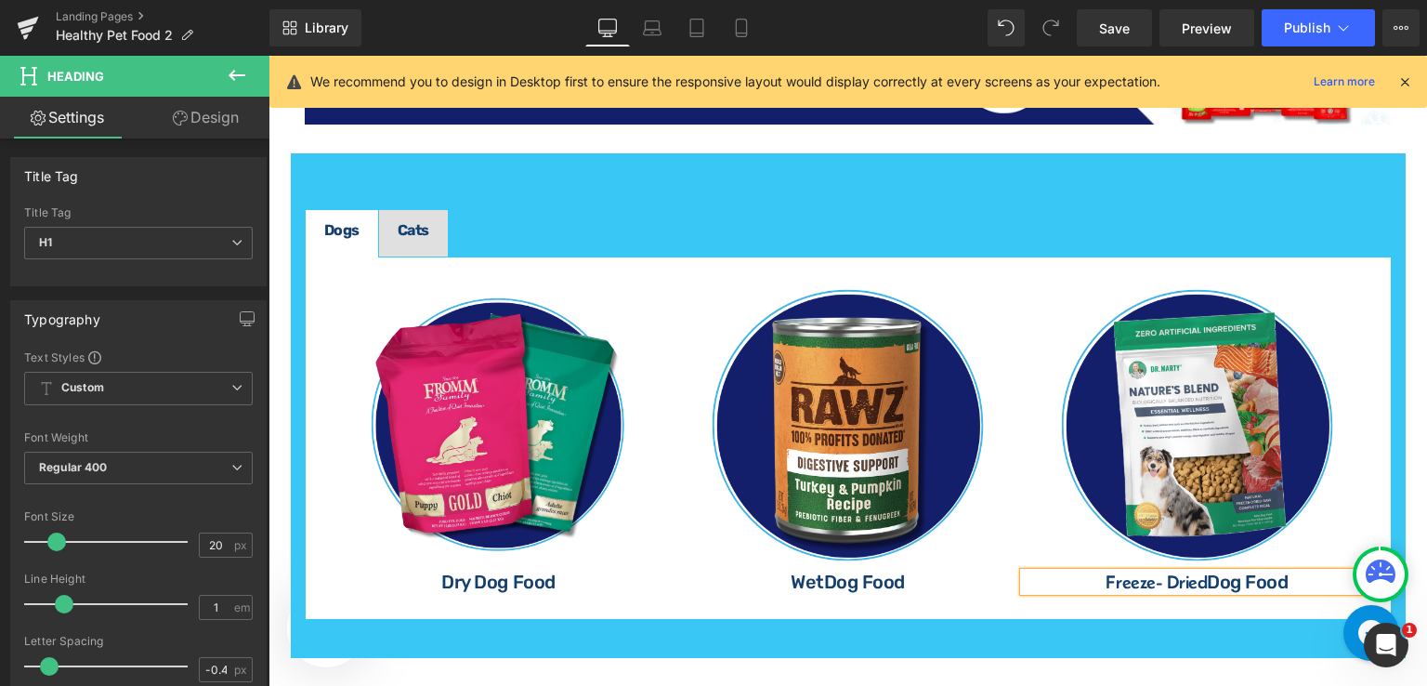
click at [1174, 632] on div "Dogs Text Block Cats Text Block Image Dry Dog Food Heading Image Wet Dog Food H…" at bounding box center [848, 415] width 1087 height 468
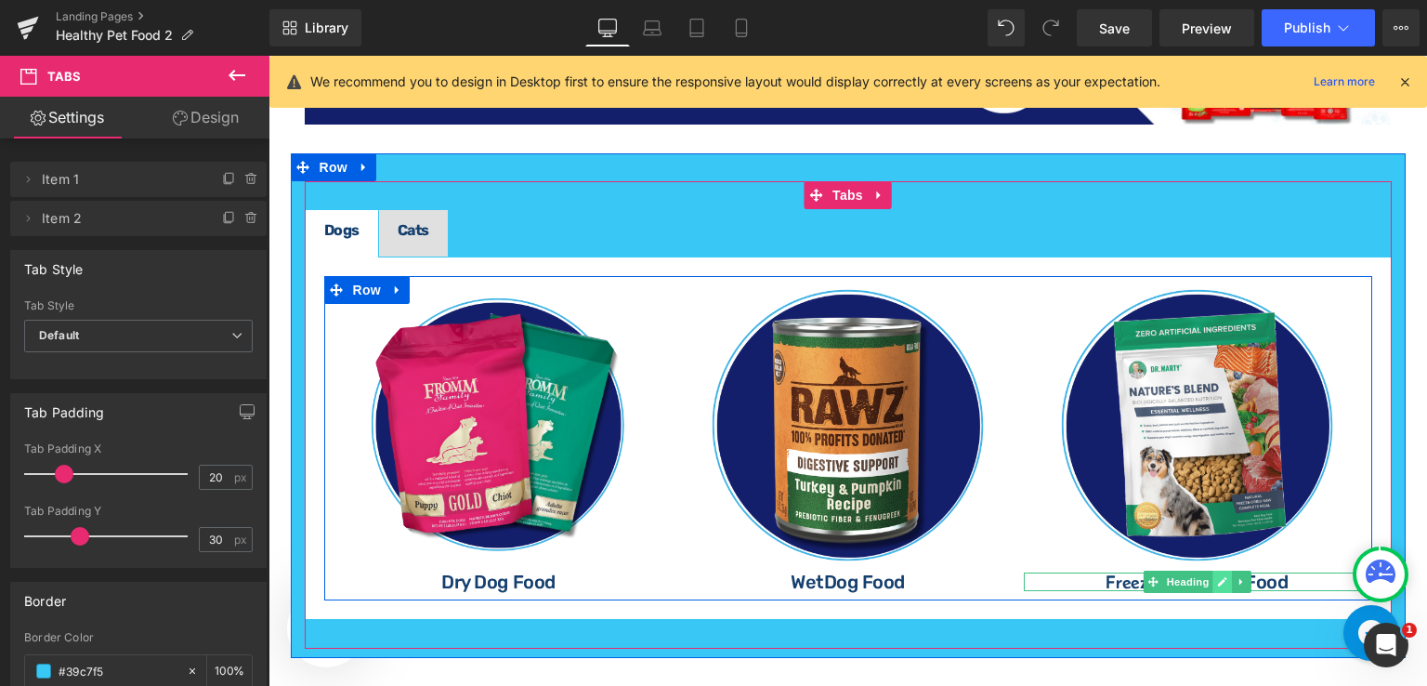
click at [1223, 576] on link at bounding box center [1223, 581] width 20 height 22
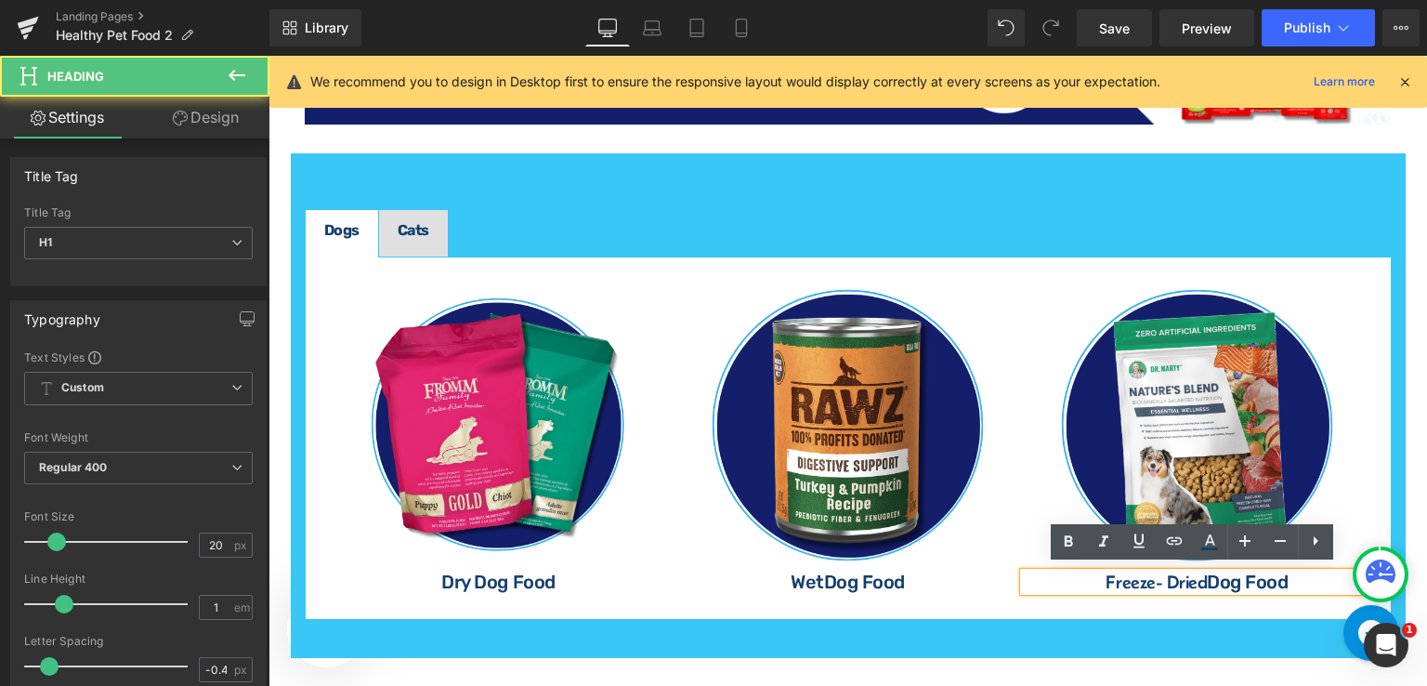
drag, startPoint x: 1098, startPoint y: 580, endPoint x: 1289, endPoint y: 577, distance: 190.5
click at [1289, 577] on h1 "Freeze- D ried Dog Food" at bounding box center [1197, 581] width 346 height 19
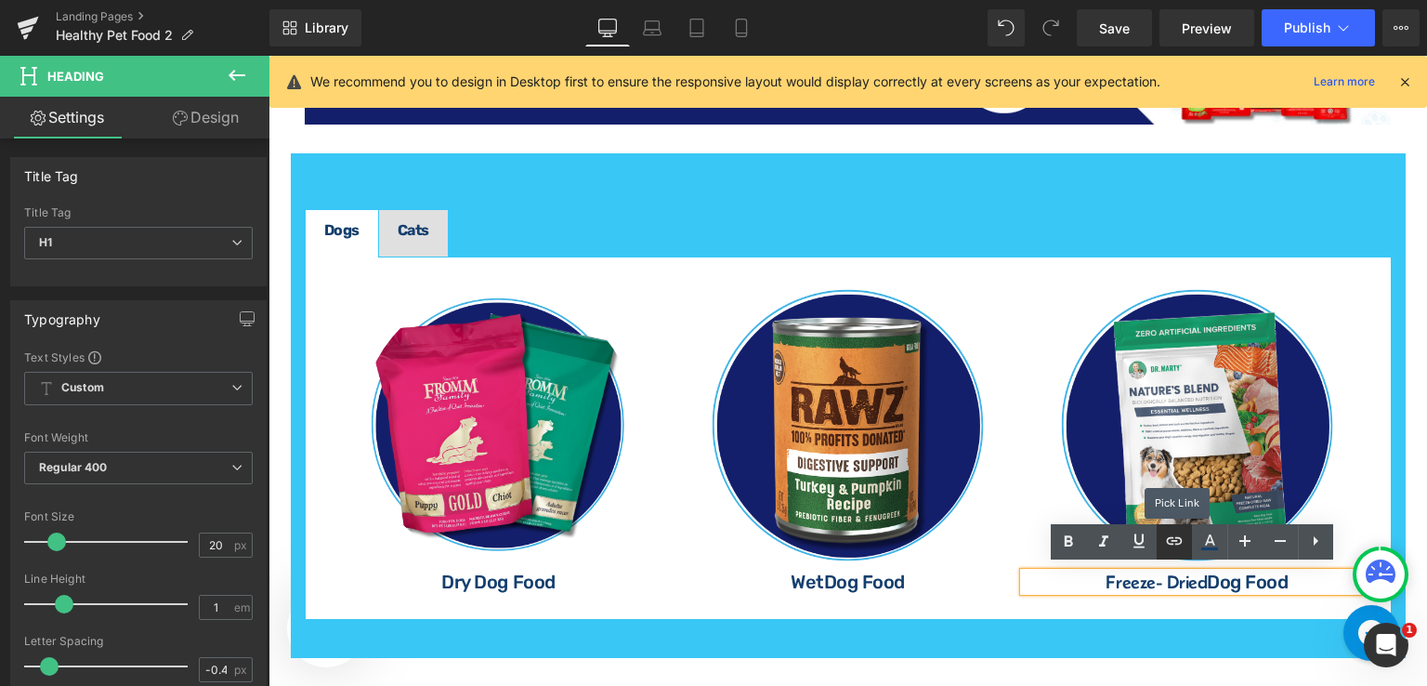
click at [1171, 548] on icon at bounding box center [1174, 541] width 22 height 22
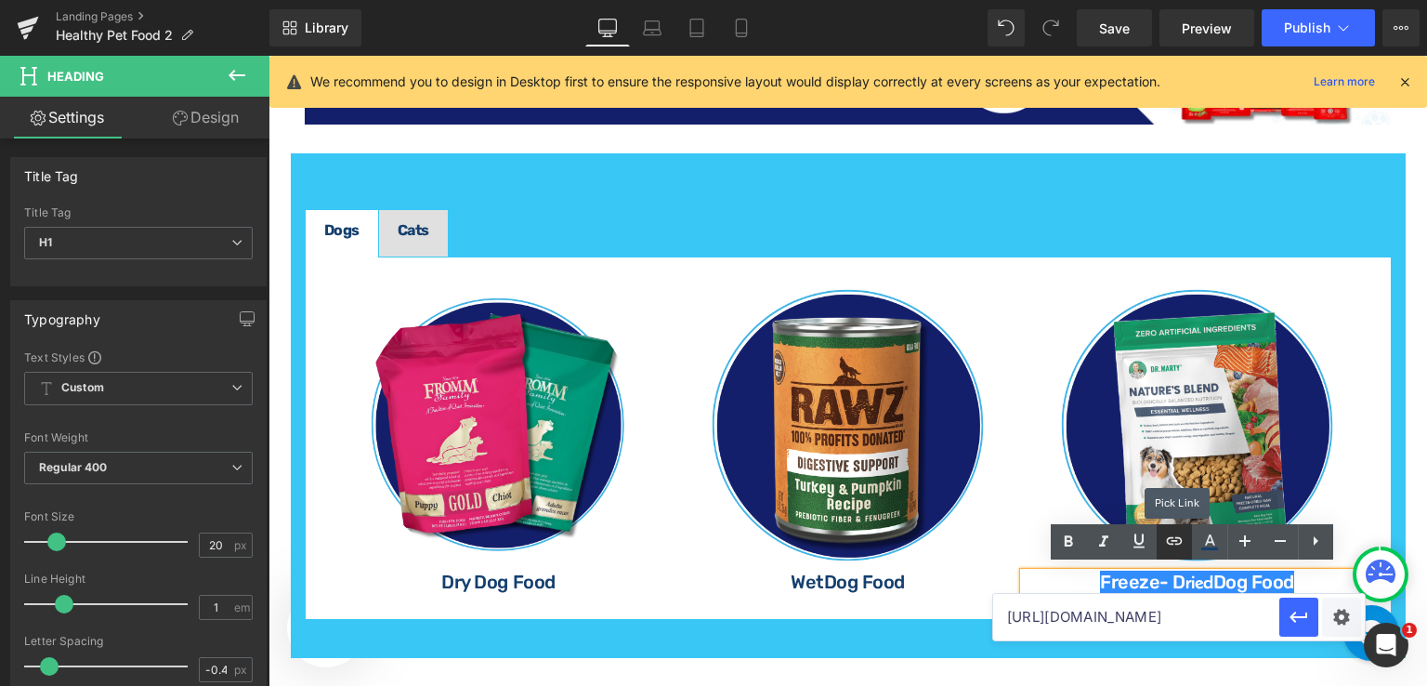
scroll to position [0, 0]
click at [1194, 616] on input "[URL][DOMAIN_NAME]" at bounding box center [1136, 617] width 286 height 46
paste input "[URL][DOMAIN_NAME]"
type input "[URL][DOMAIN_NAME]"
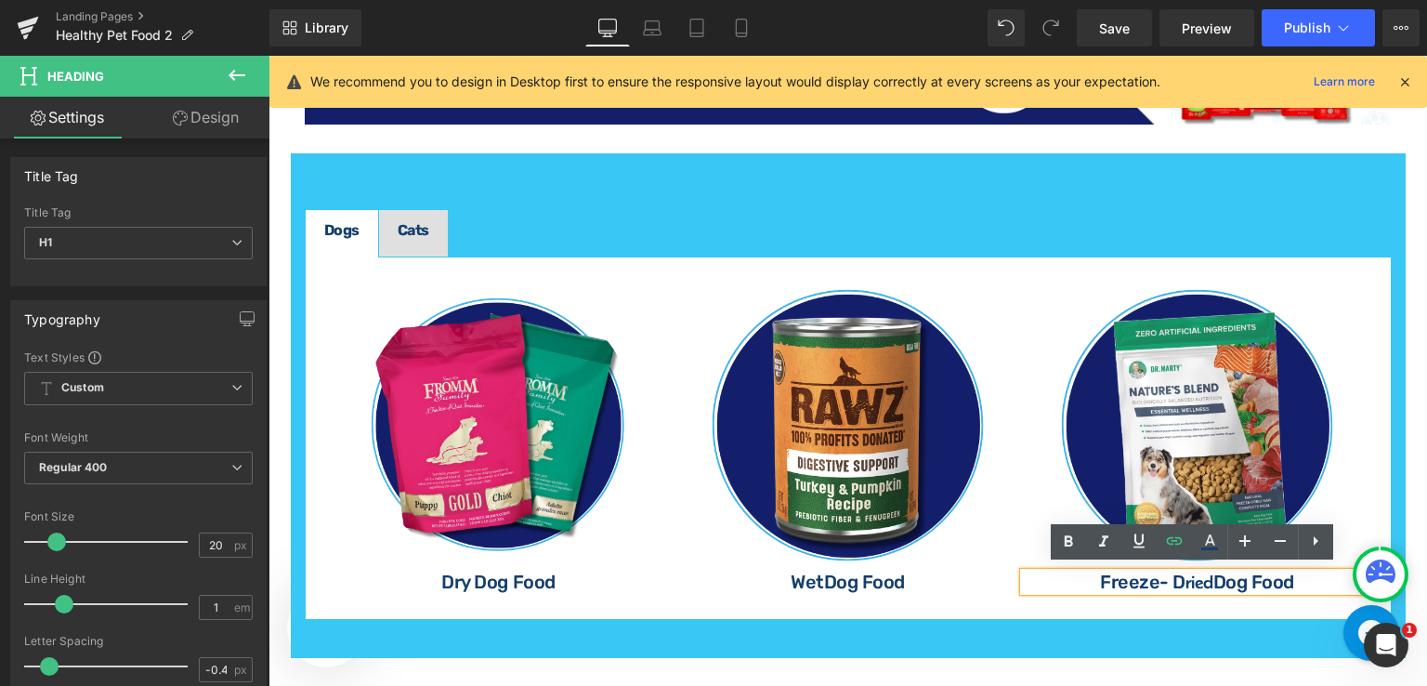
click at [433, 216] on span "Cats Text Block" at bounding box center [413, 233] width 69 height 46
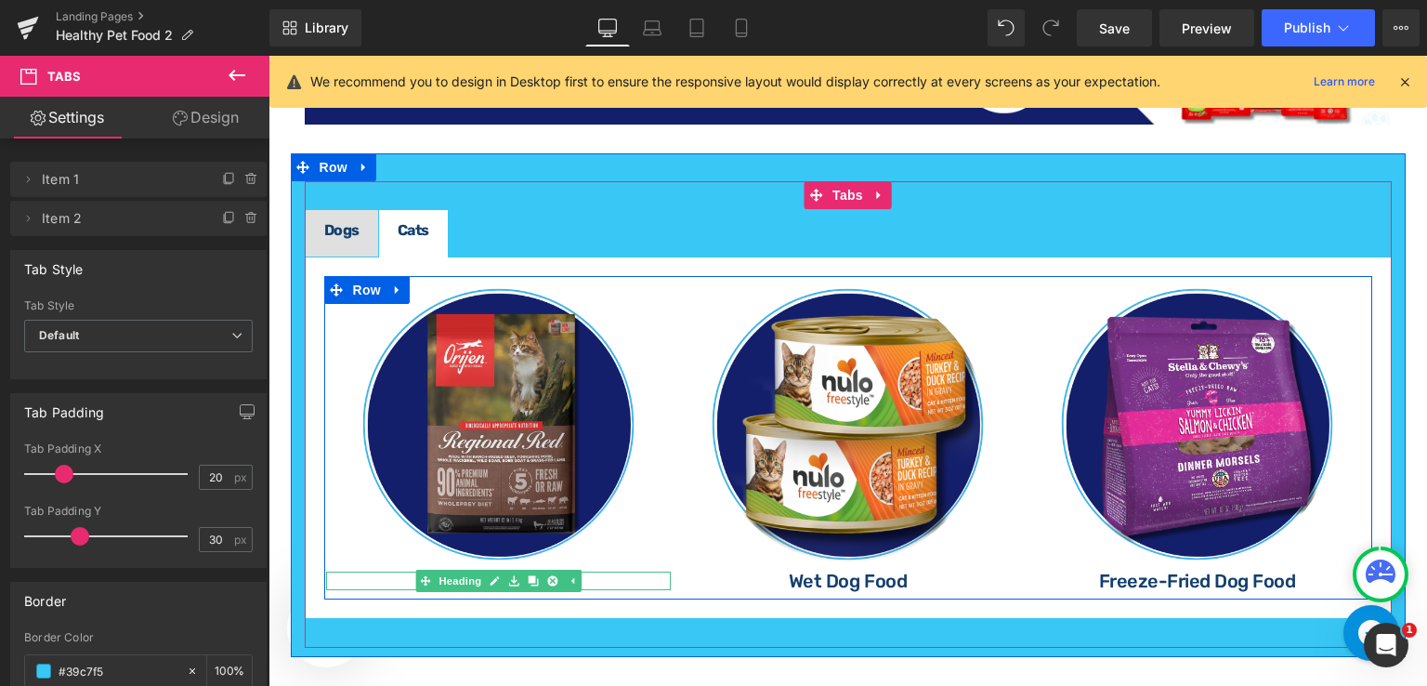
click at [580, 572] on h1 "Dry Dog Food" at bounding box center [499, 580] width 346 height 19
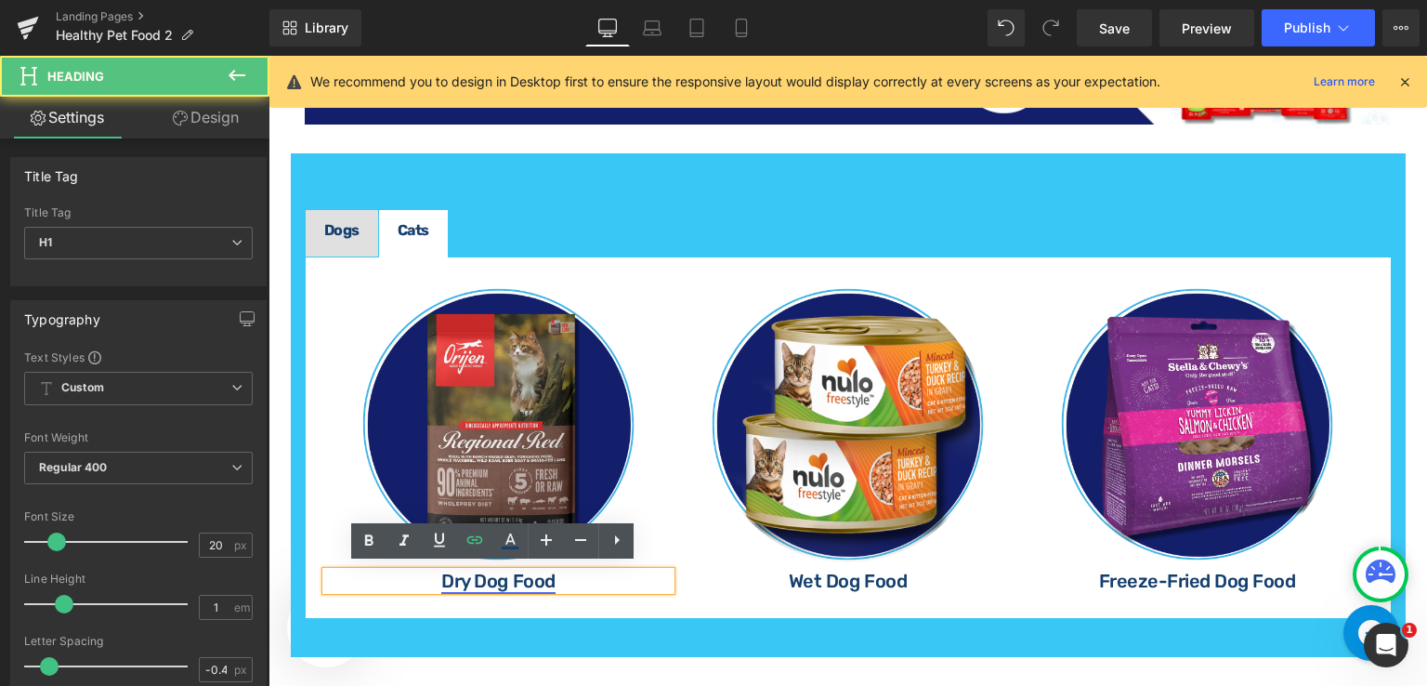
click at [499, 577] on link "Dry Dog Food" at bounding box center [497, 581] width 113 height 22
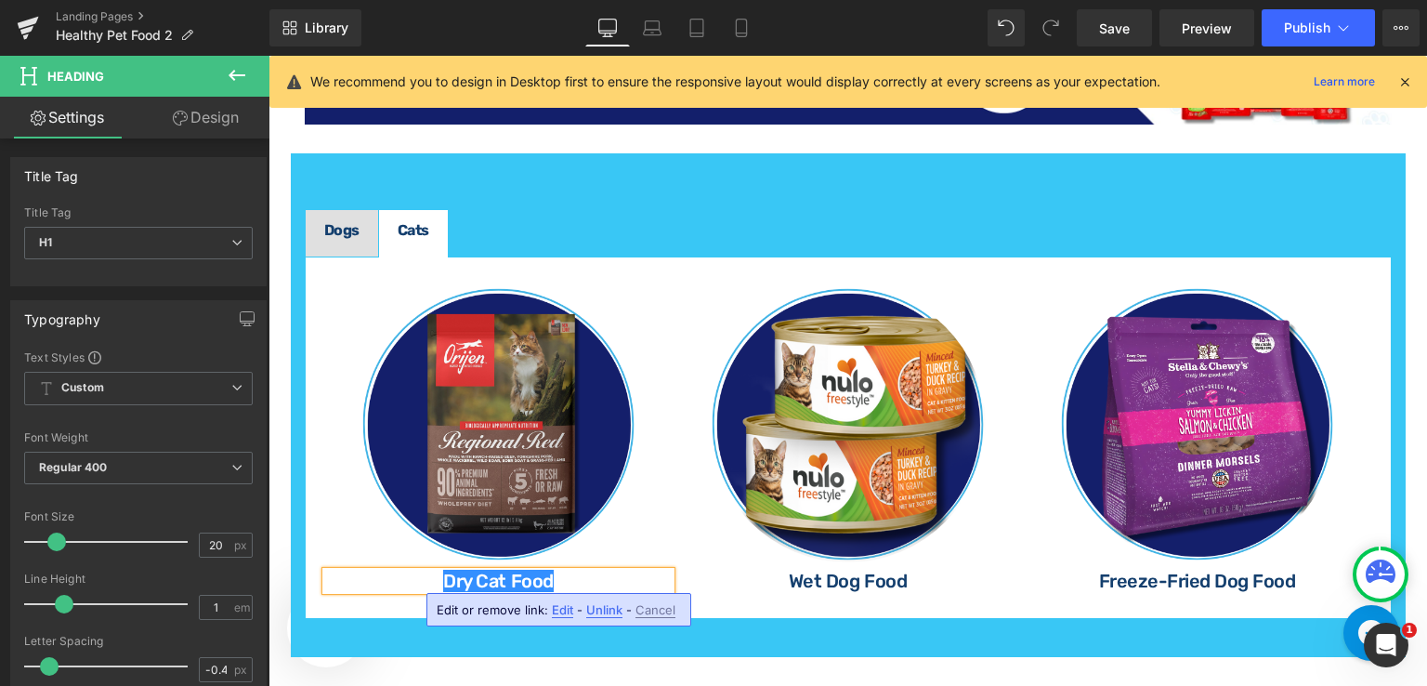
click at [559, 608] on span "Edit" at bounding box center [562, 610] width 21 height 16
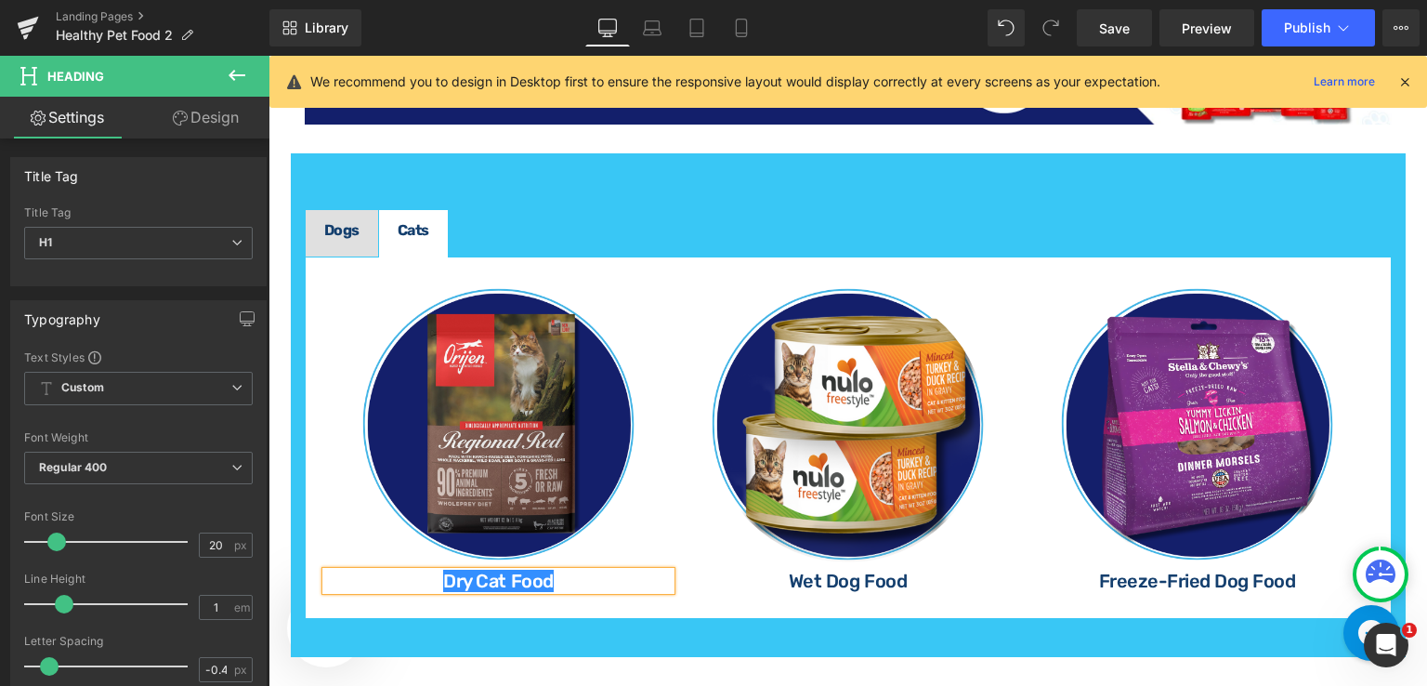
scroll to position [0, 74]
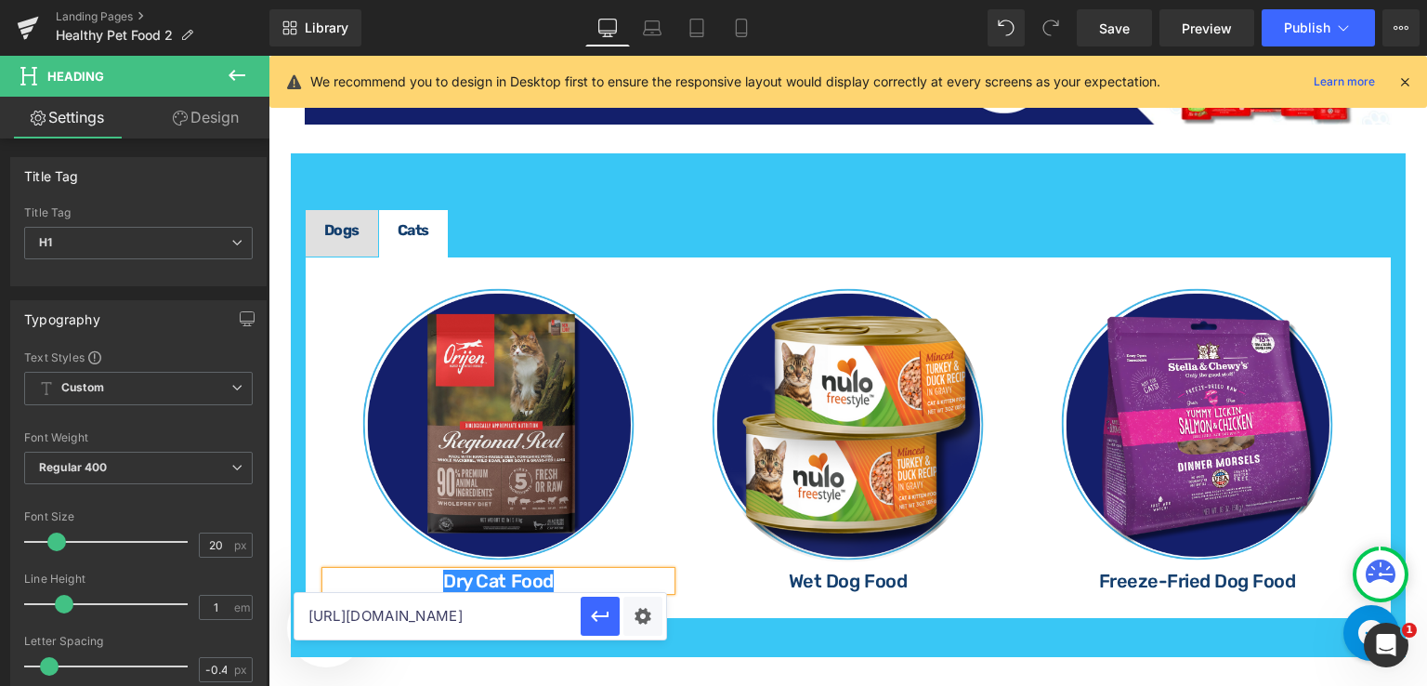
click at [555, 613] on input "[URL][DOMAIN_NAME]" at bounding box center [438, 616] width 286 height 46
click at [533, 622] on input "[URL][DOMAIN_NAME]" at bounding box center [438, 616] width 286 height 46
paste input "cat"
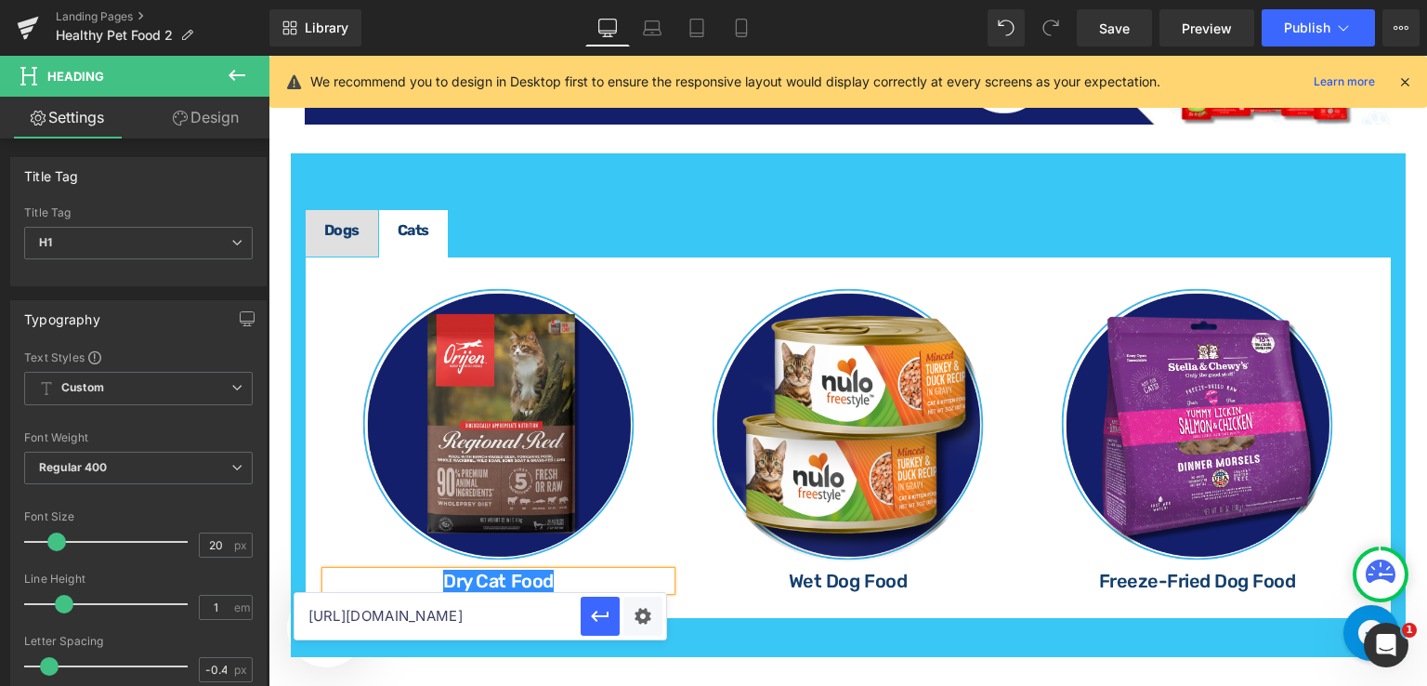
type input "[URL][DOMAIN_NAME]"
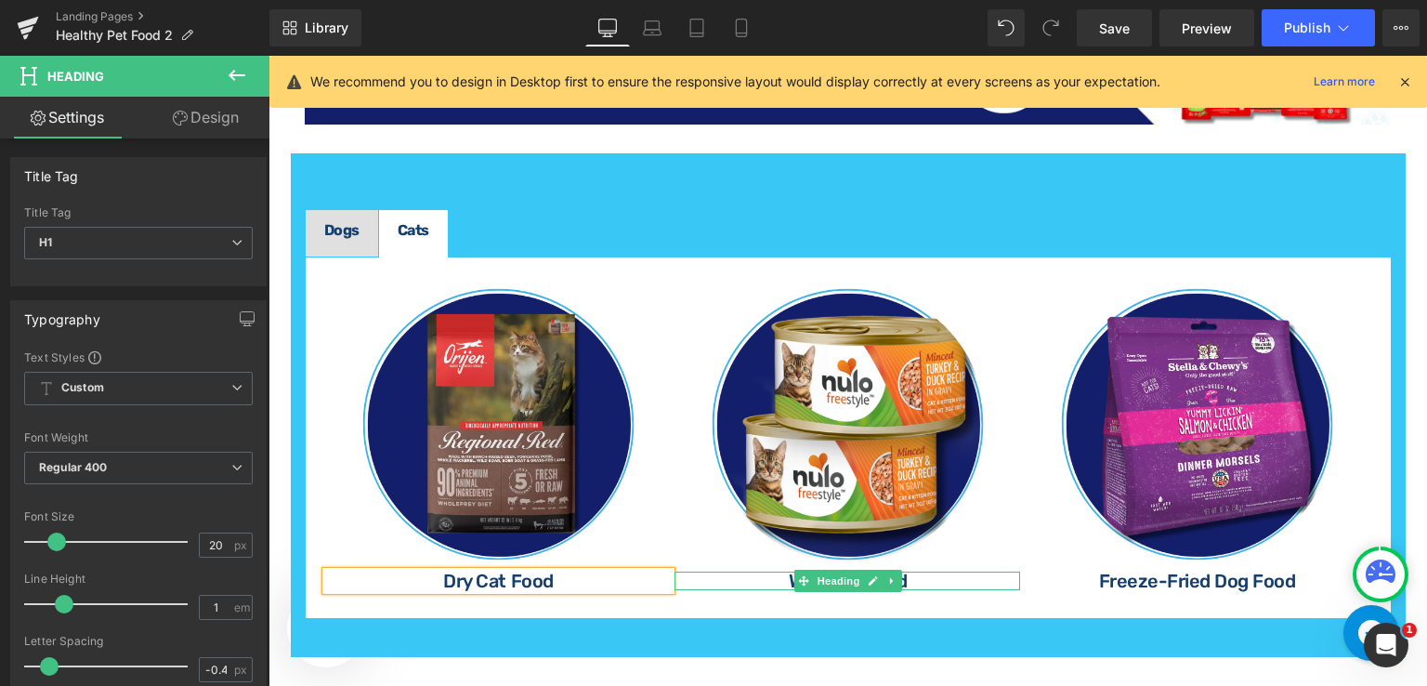
click at [925, 574] on h1 "Wet Dog Food" at bounding box center [848, 580] width 346 height 19
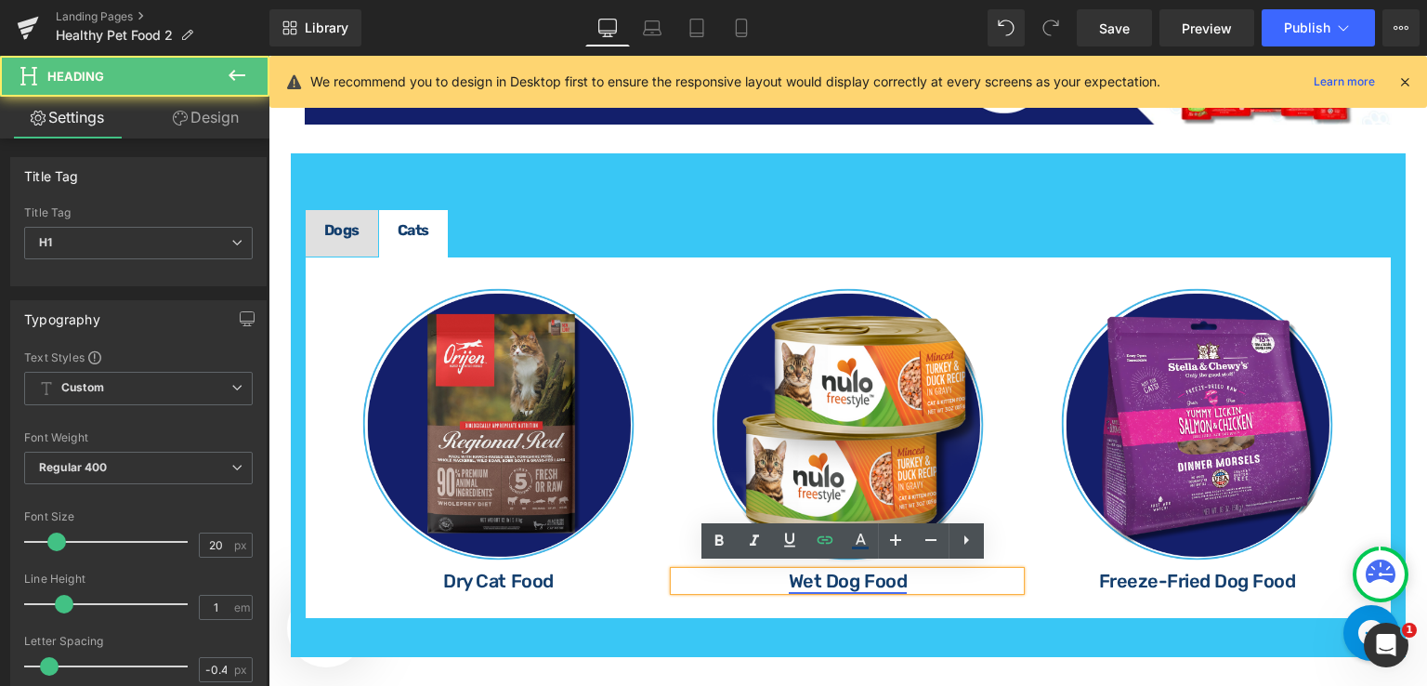
click at [851, 577] on link "Wet Dog Food" at bounding box center [848, 581] width 118 height 22
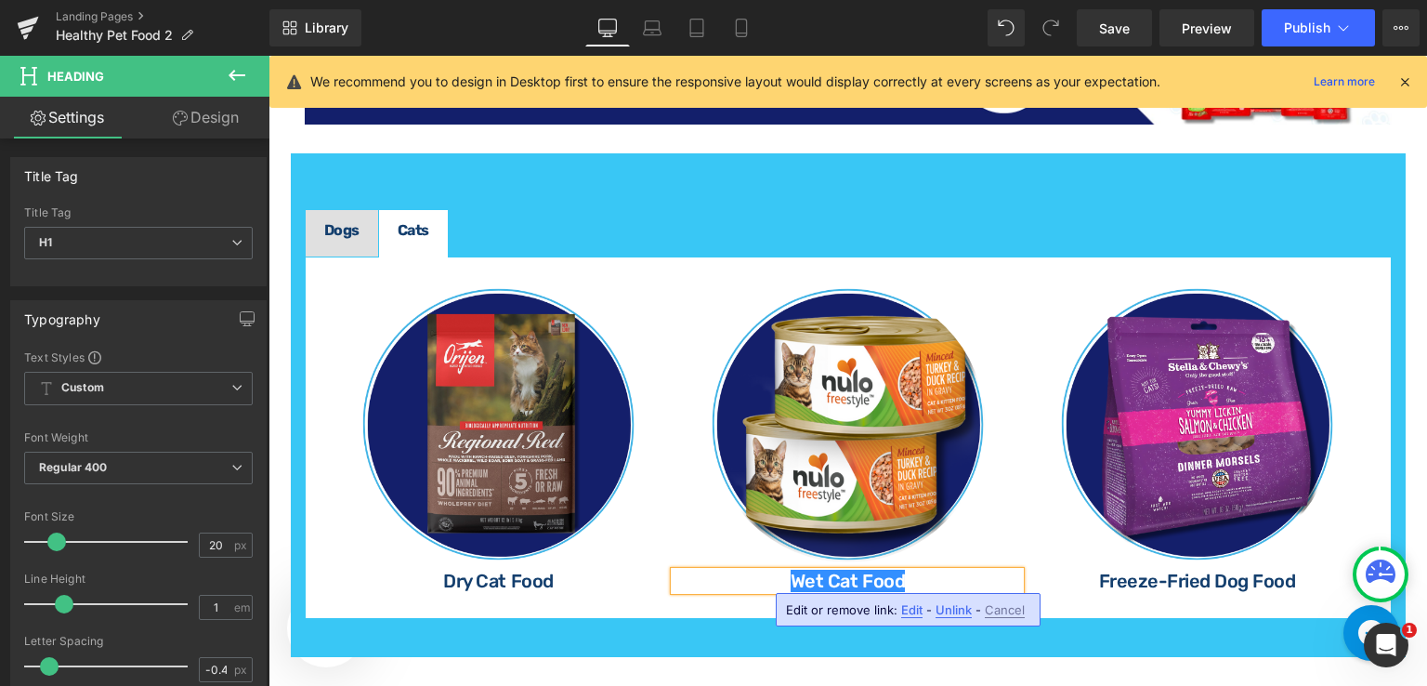
click at [912, 603] on span "Edit" at bounding box center [911, 610] width 21 height 16
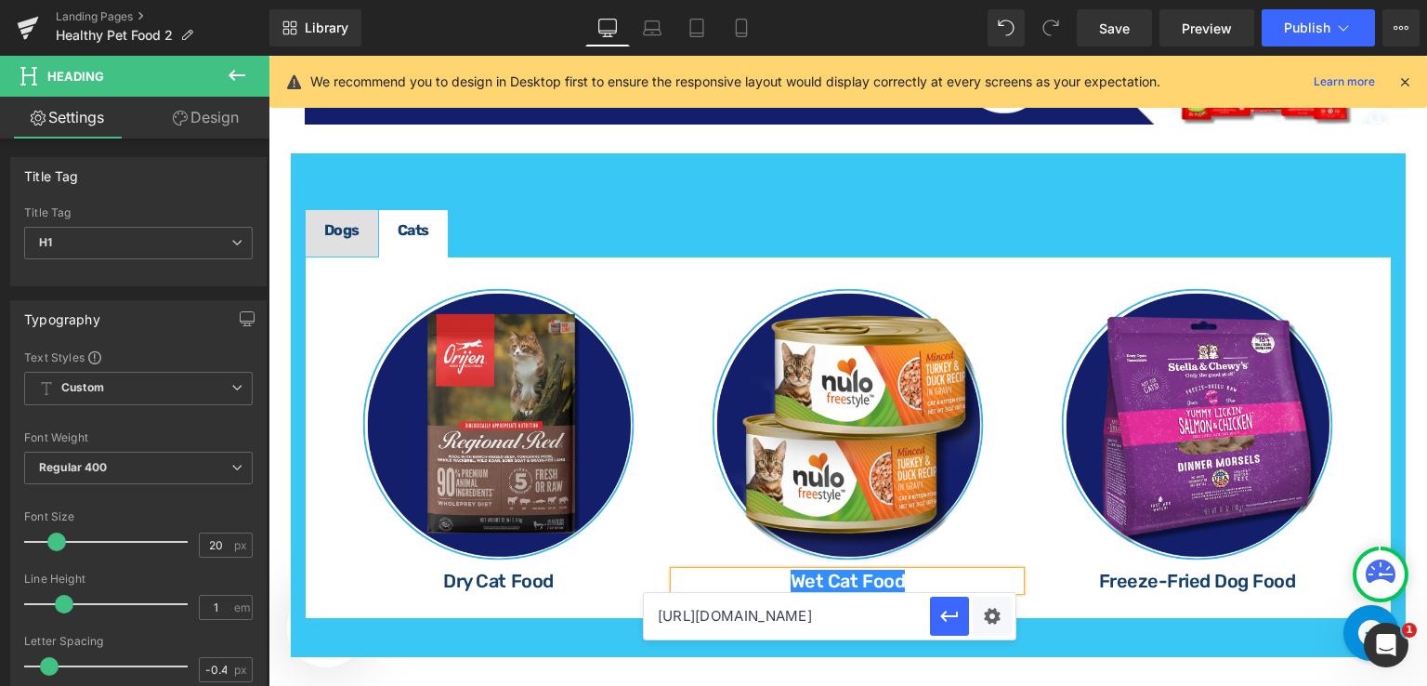
click at [874, 618] on input "[URL][DOMAIN_NAME]" at bounding box center [787, 616] width 286 height 46
click at [879, 610] on input "[URL][DOMAIN_NAME]" at bounding box center [787, 616] width 286 height 46
paste input "cat"
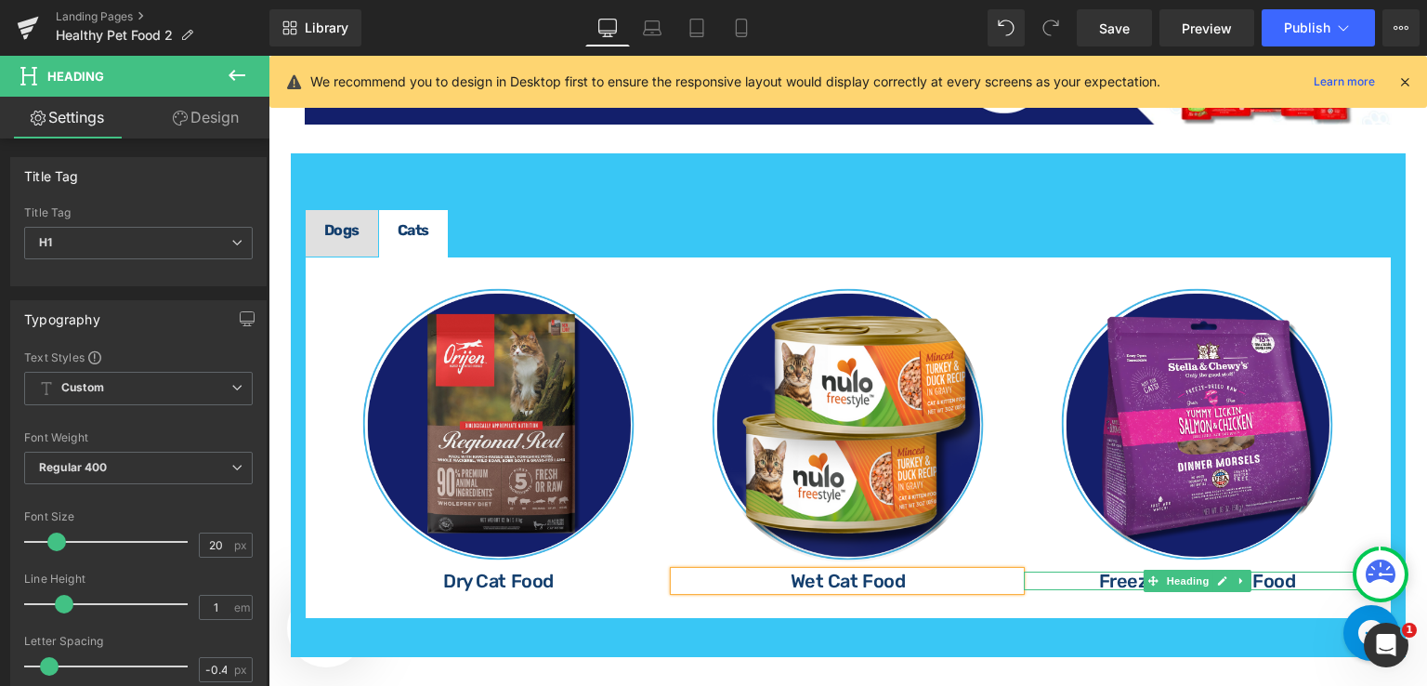
click at [1294, 574] on h1 "Freeze-Fried Dog Food" at bounding box center [1197, 580] width 346 height 19
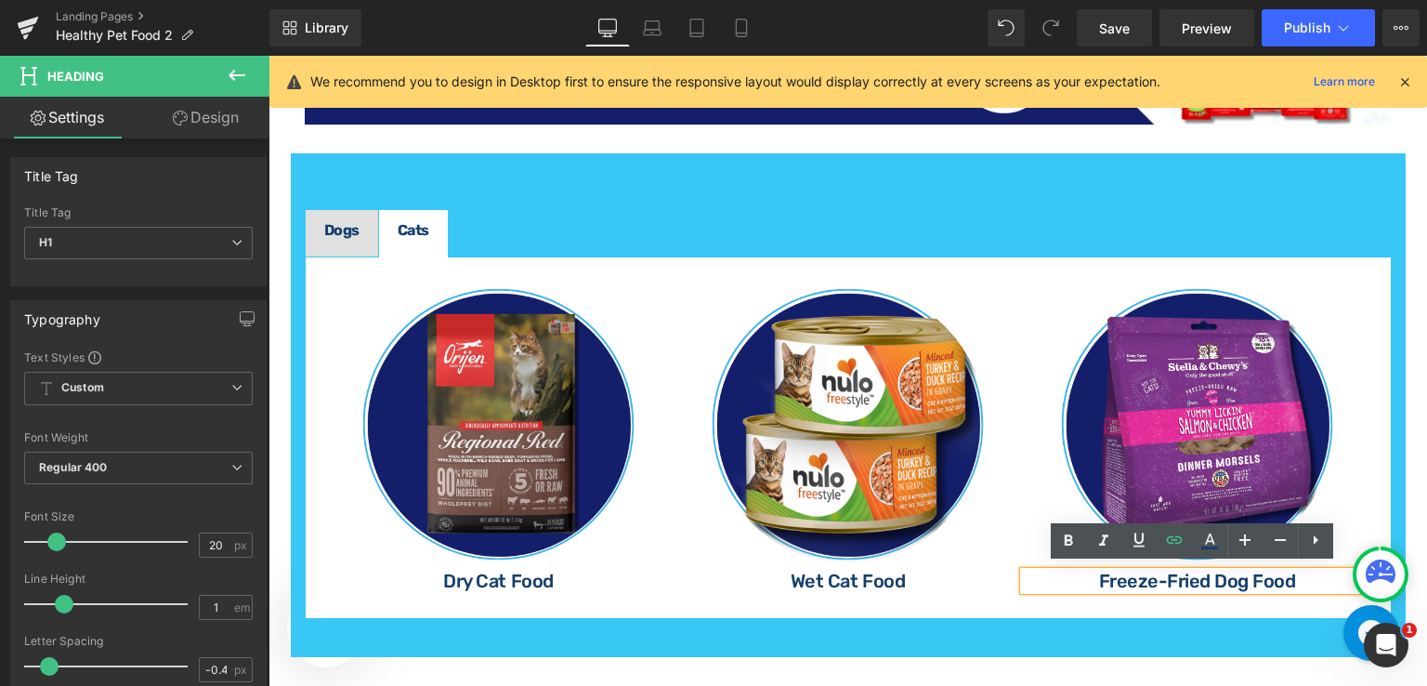
drag, startPoint x: 1291, startPoint y: 574, endPoint x: 1081, endPoint y: 585, distance: 210.3
click at [1081, 585] on div "Freeze-Fried Dog Food" at bounding box center [1197, 580] width 346 height 19
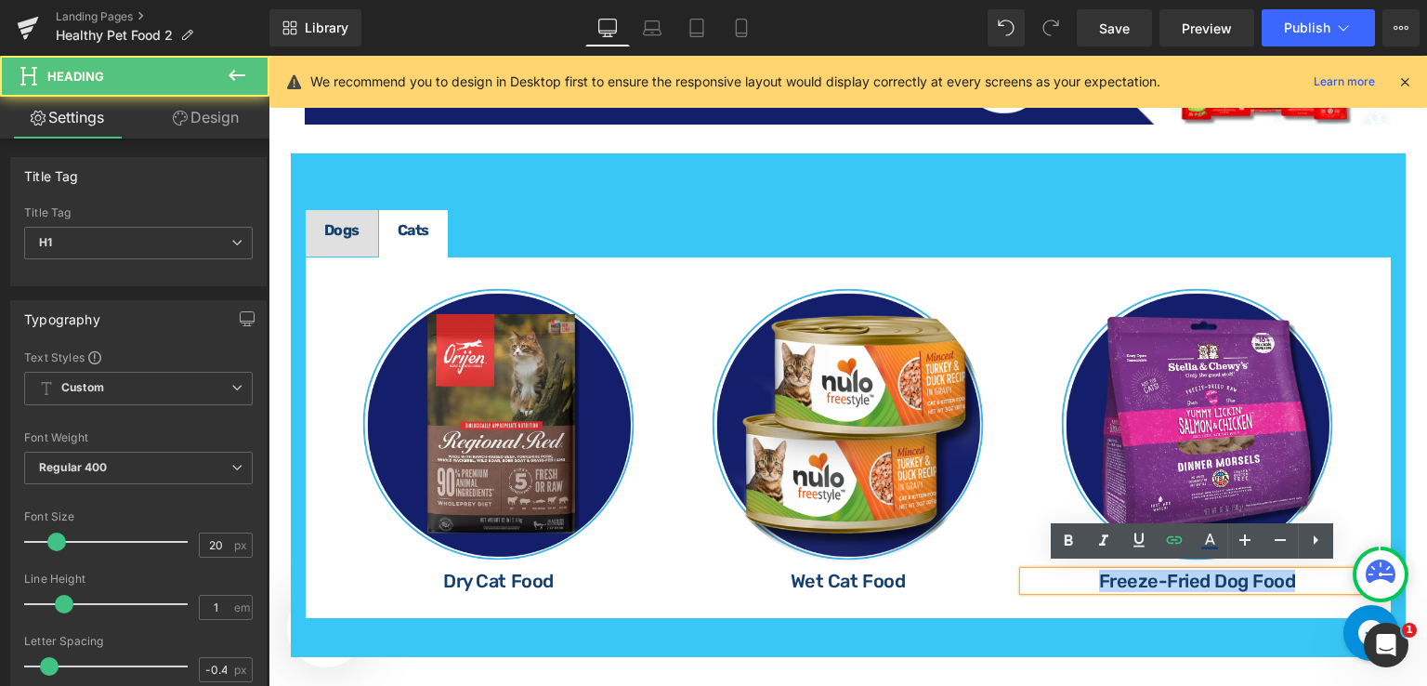
drag, startPoint x: 1095, startPoint y: 581, endPoint x: 1297, endPoint y: 583, distance: 202.6
click at [1297, 583] on h1 "Freeze-Fried Dog Food" at bounding box center [1197, 580] width 346 height 19
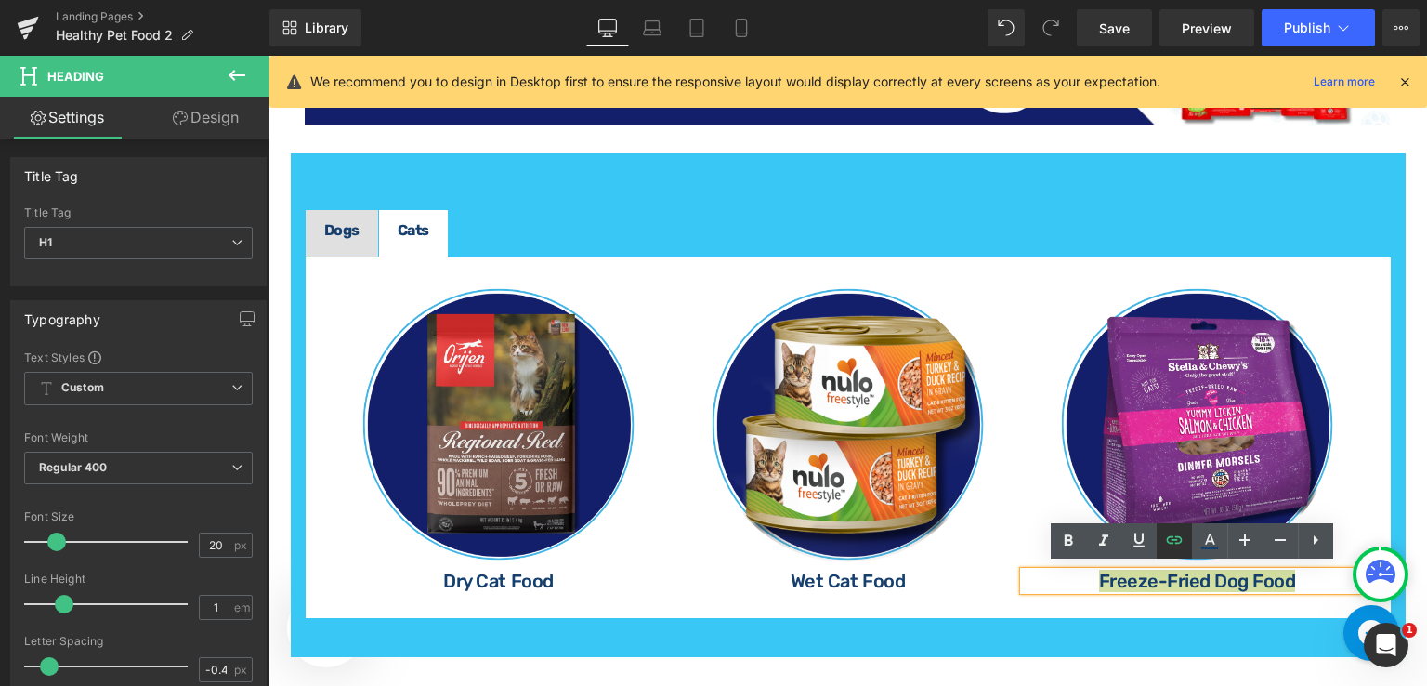
click at [1178, 544] on icon at bounding box center [1174, 539] width 16 height 7
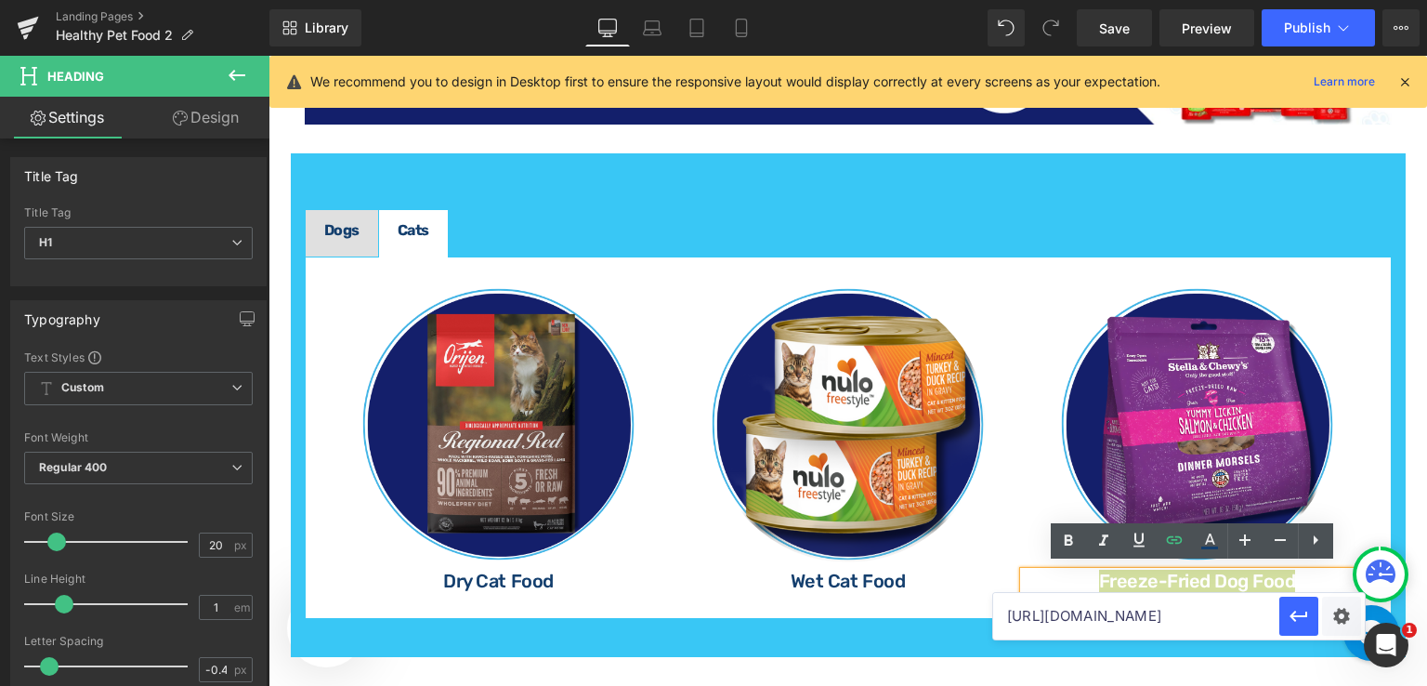
click at [1112, 616] on input "[URL][DOMAIN_NAME]" at bounding box center [1136, 616] width 286 height 46
click at [1249, 610] on input "[URL][DOMAIN_NAME]" at bounding box center [1136, 616] width 286 height 46
paste input "cat"
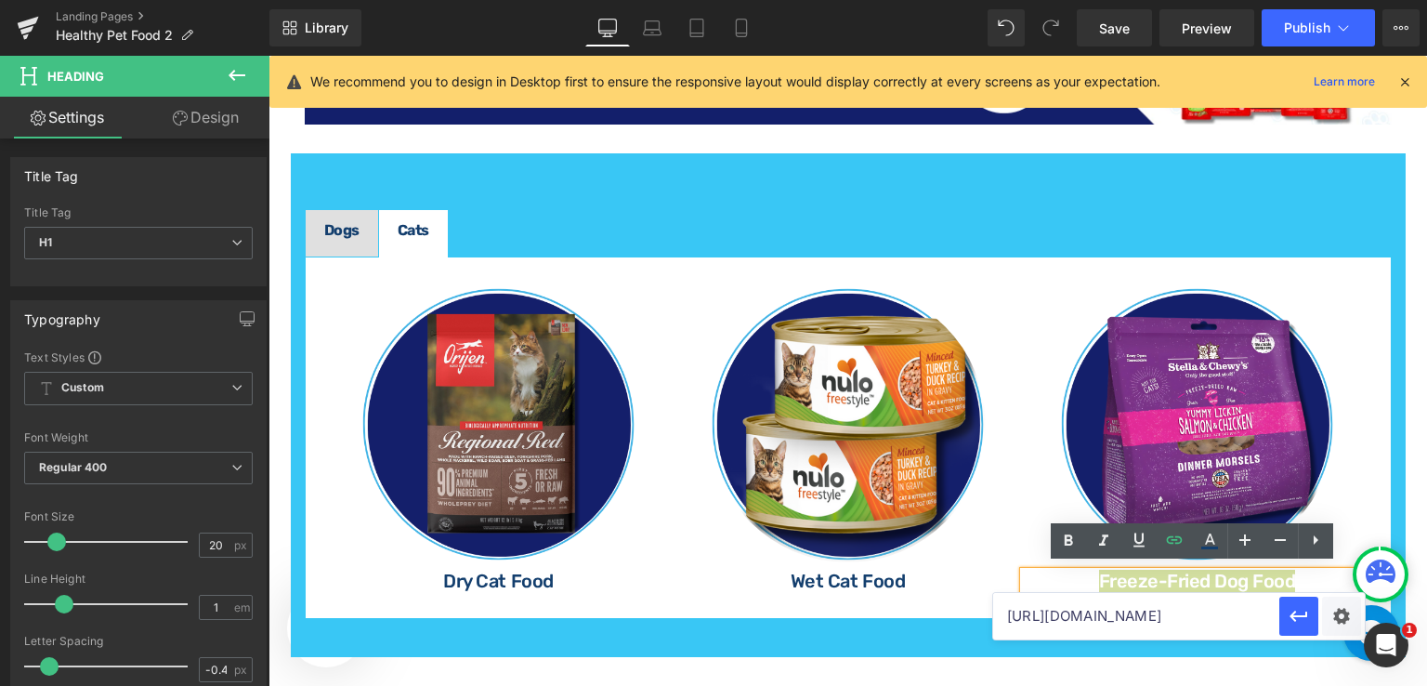
type input "[URL][DOMAIN_NAME]"
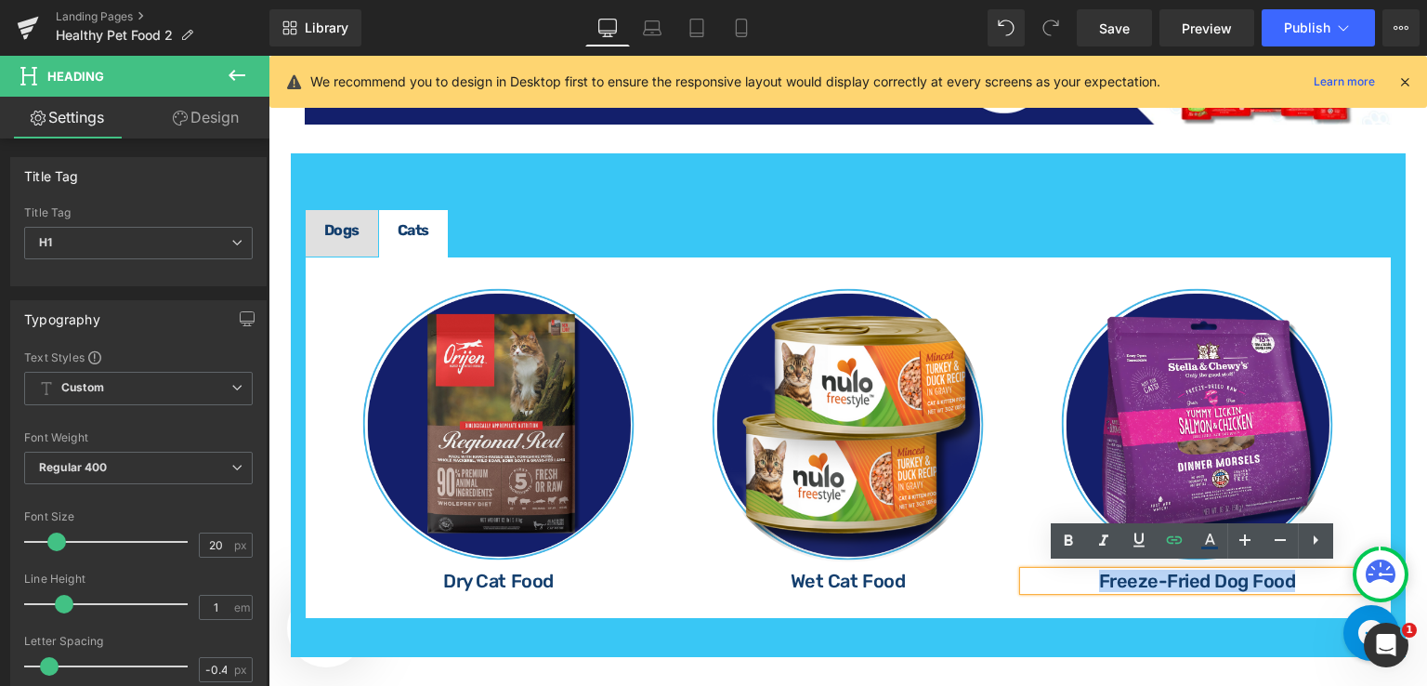
click at [930, 611] on div "Image Dry Cat Food Heading Image Wet Cat Food Heading Image Freeze-Fried Dog Fo…" at bounding box center [848, 437] width 1087 height 363
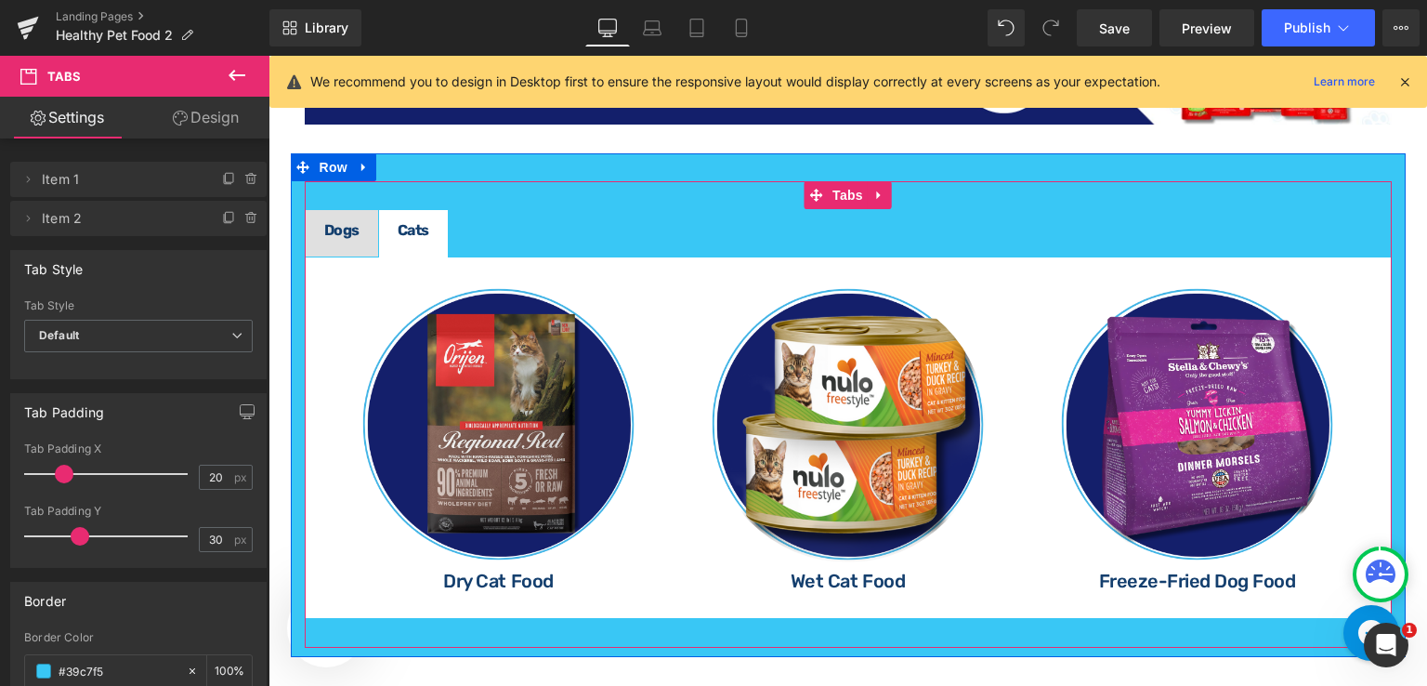
click at [342, 224] on strong "Dogs" at bounding box center [341, 230] width 35 height 18
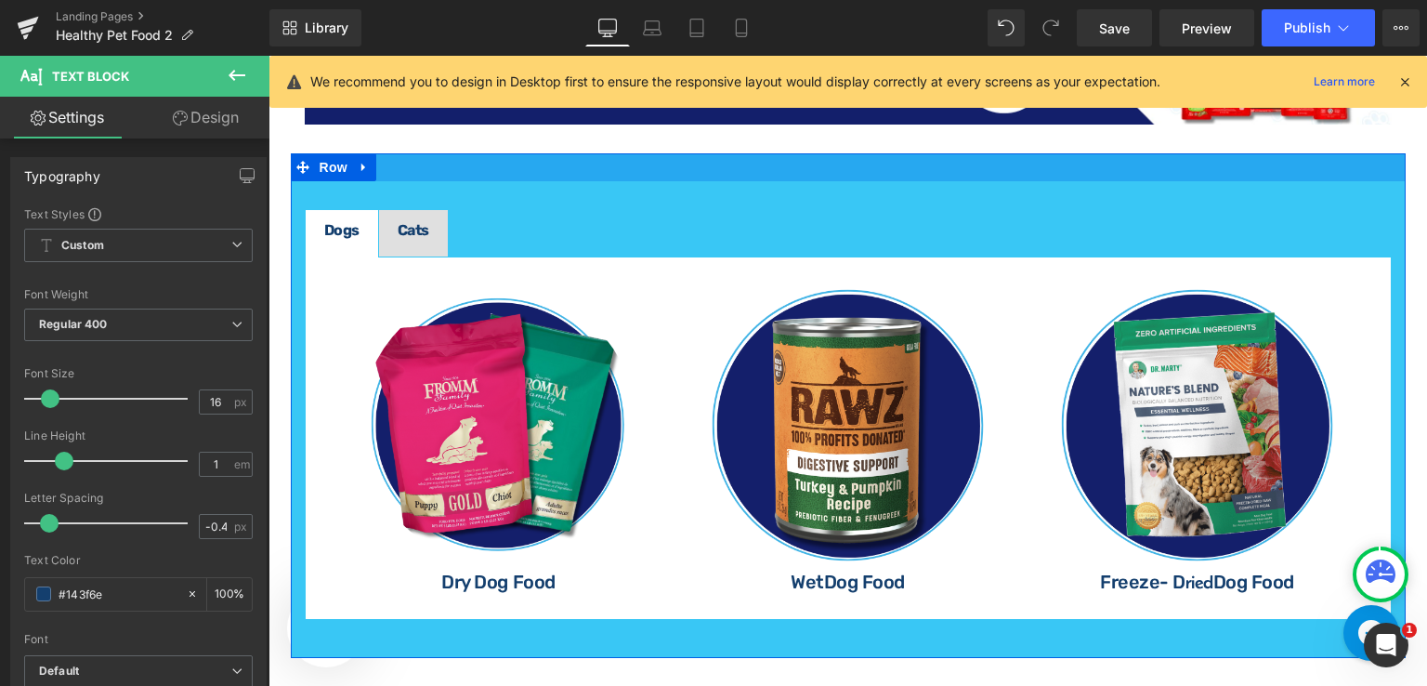
click at [592, 169] on div at bounding box center [848, 167] width 1115 height 28
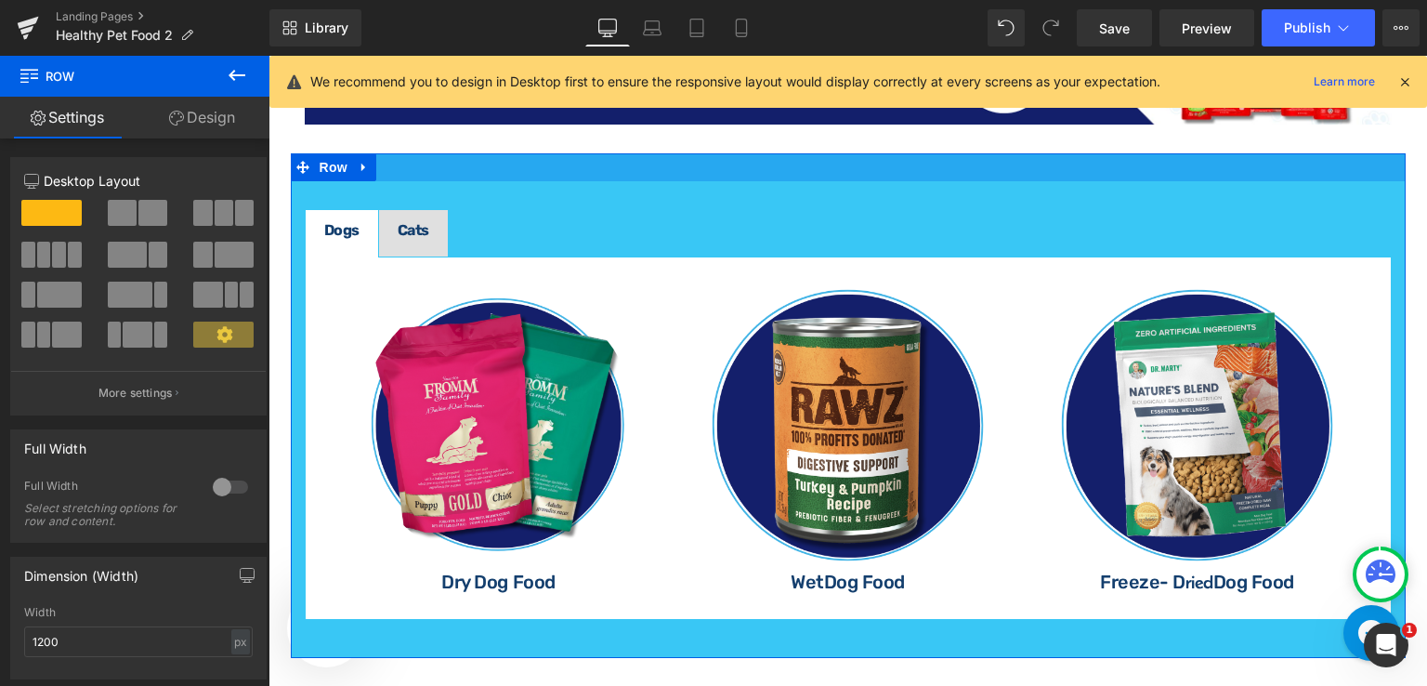
click at [442, 159] on div at bounding box center [848, 167] width 1115 height 28
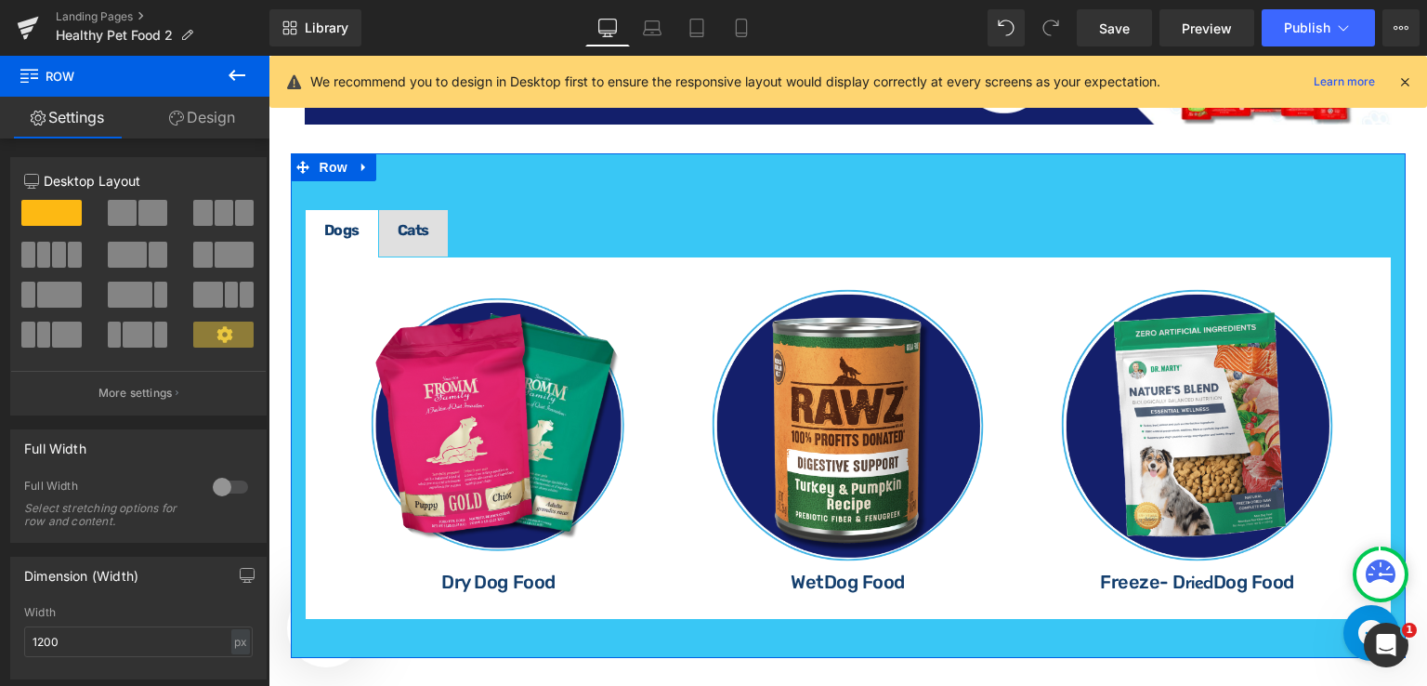
click at [194, 125] on link "Design" at bounding box center [202, 118] width 135 height 42
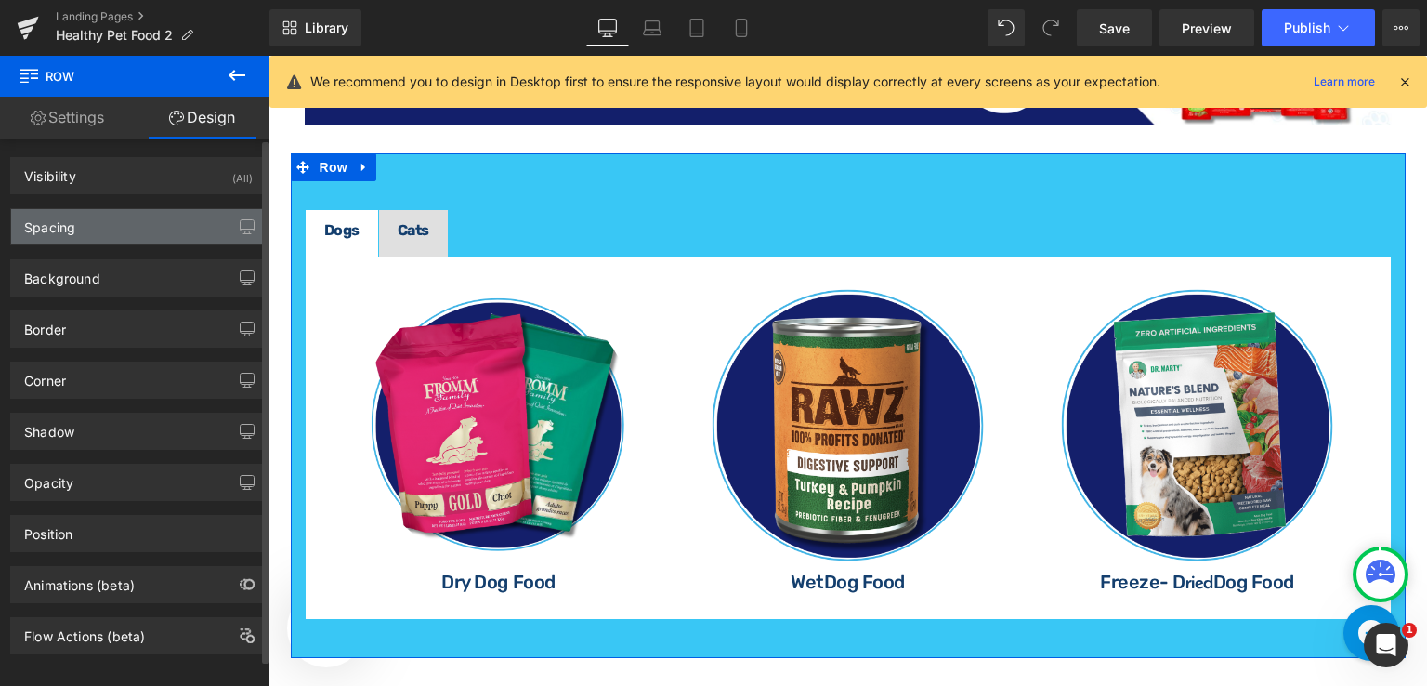
click at [135, 229] on div "Spacing" at bounding box center [138, 226] width 255 height 35
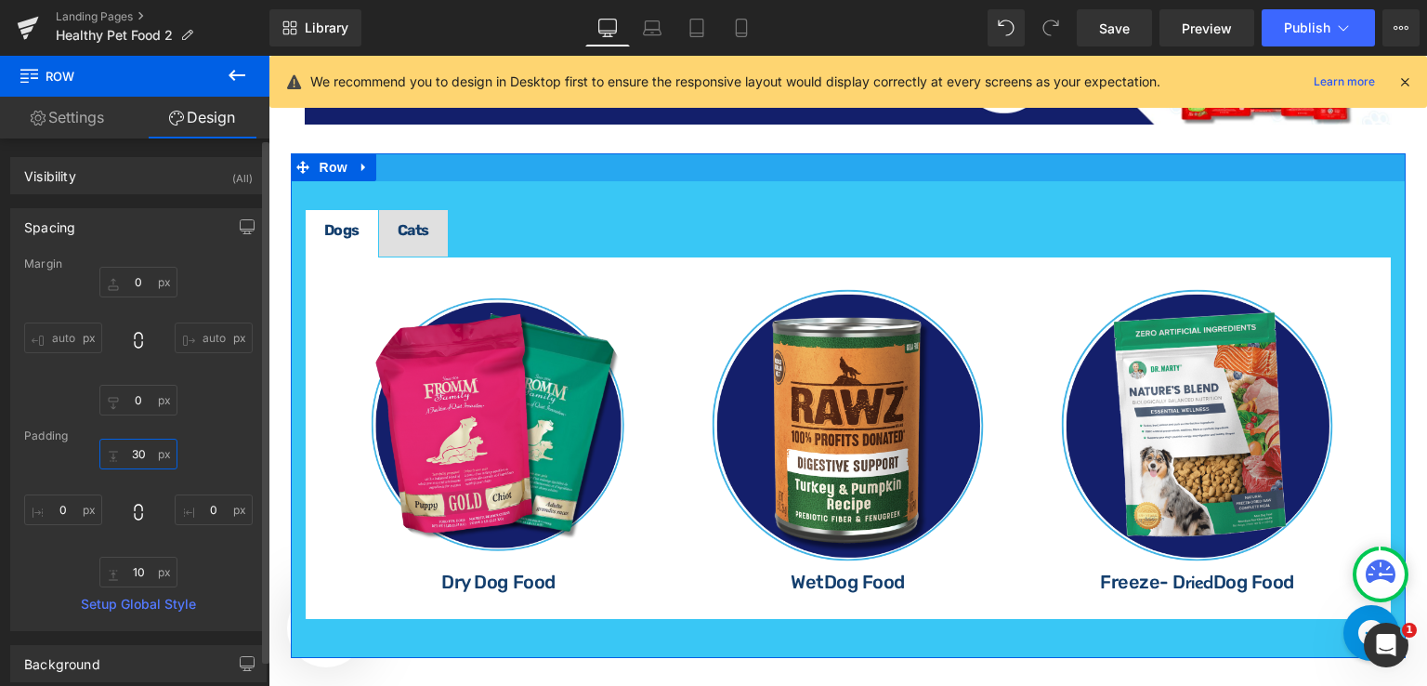
click at [151, 464] on input "text" at bounding box center [138, 454] width 78 height 31
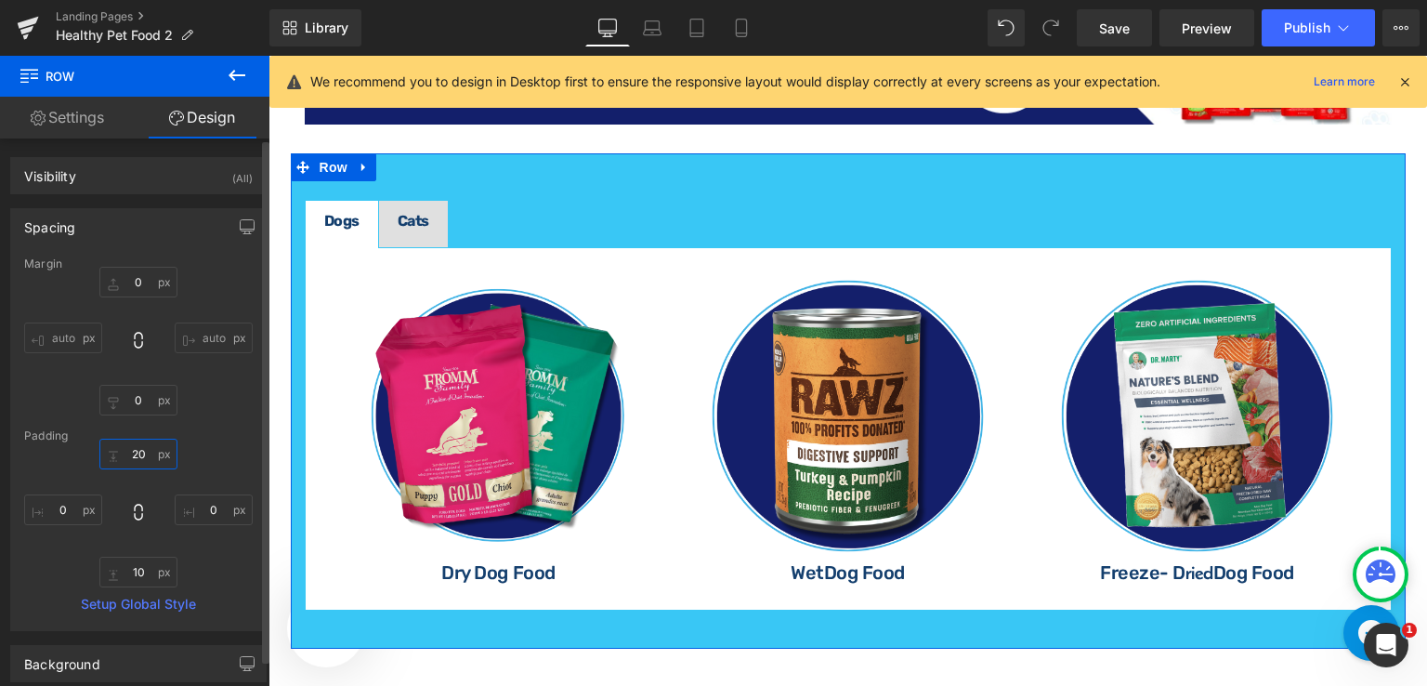
type input "20"
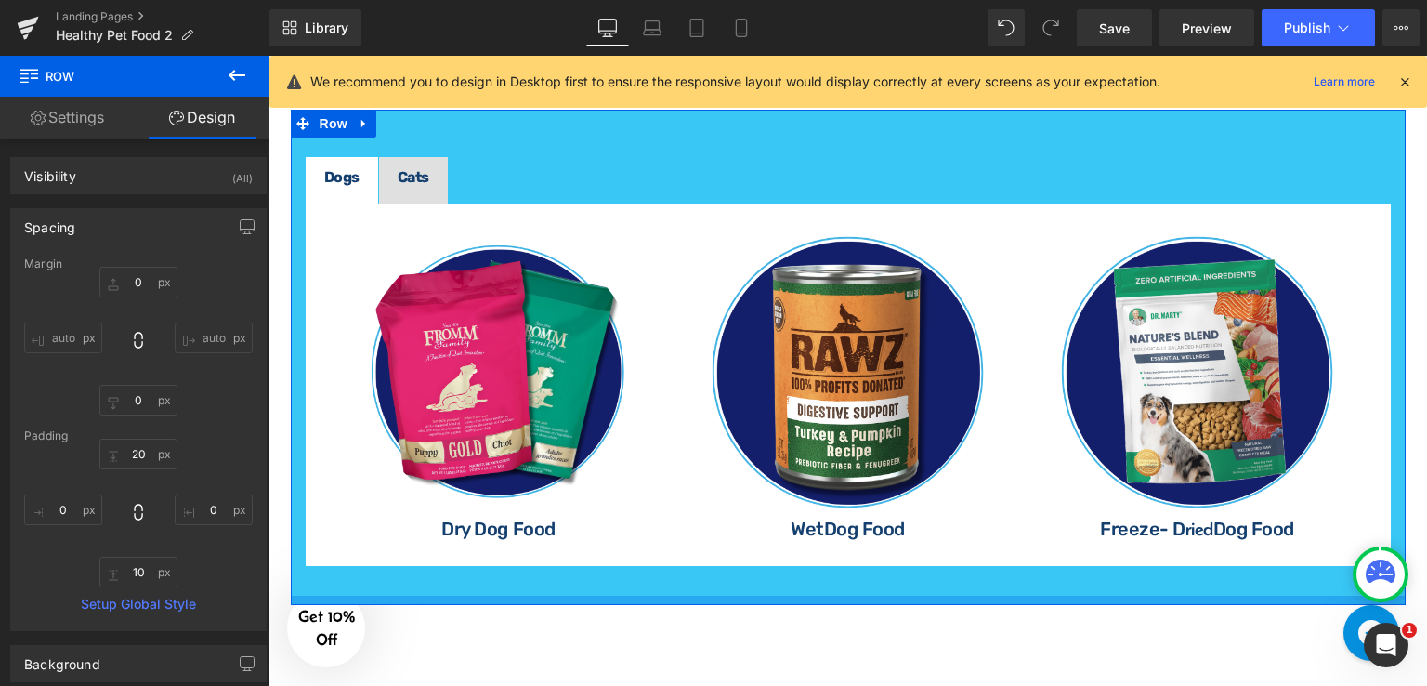
scroll to position [2290, 0]
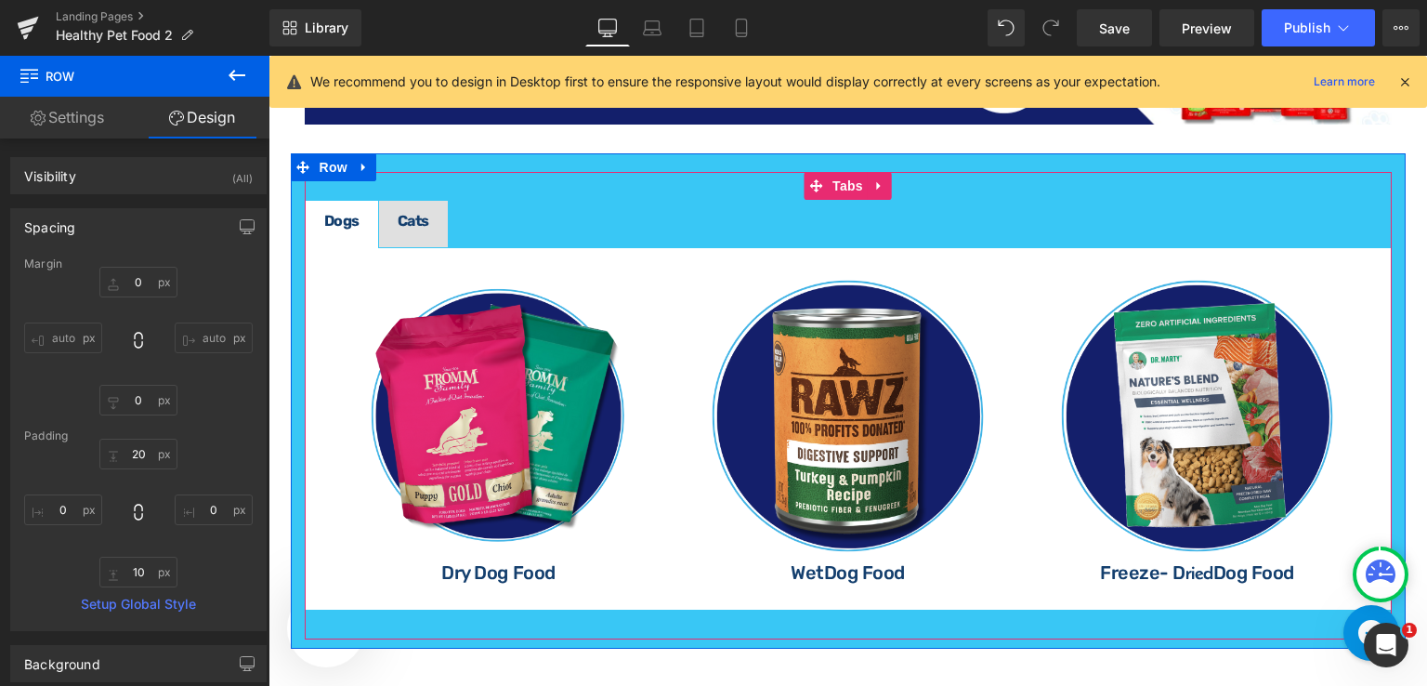
click at [323, 247] on div "Image Dry Dog Food Heading Image Wet Dog Food Heading Image Freeze- D ried Dog …" at bounding box center [848, 429] width 1087 height 364
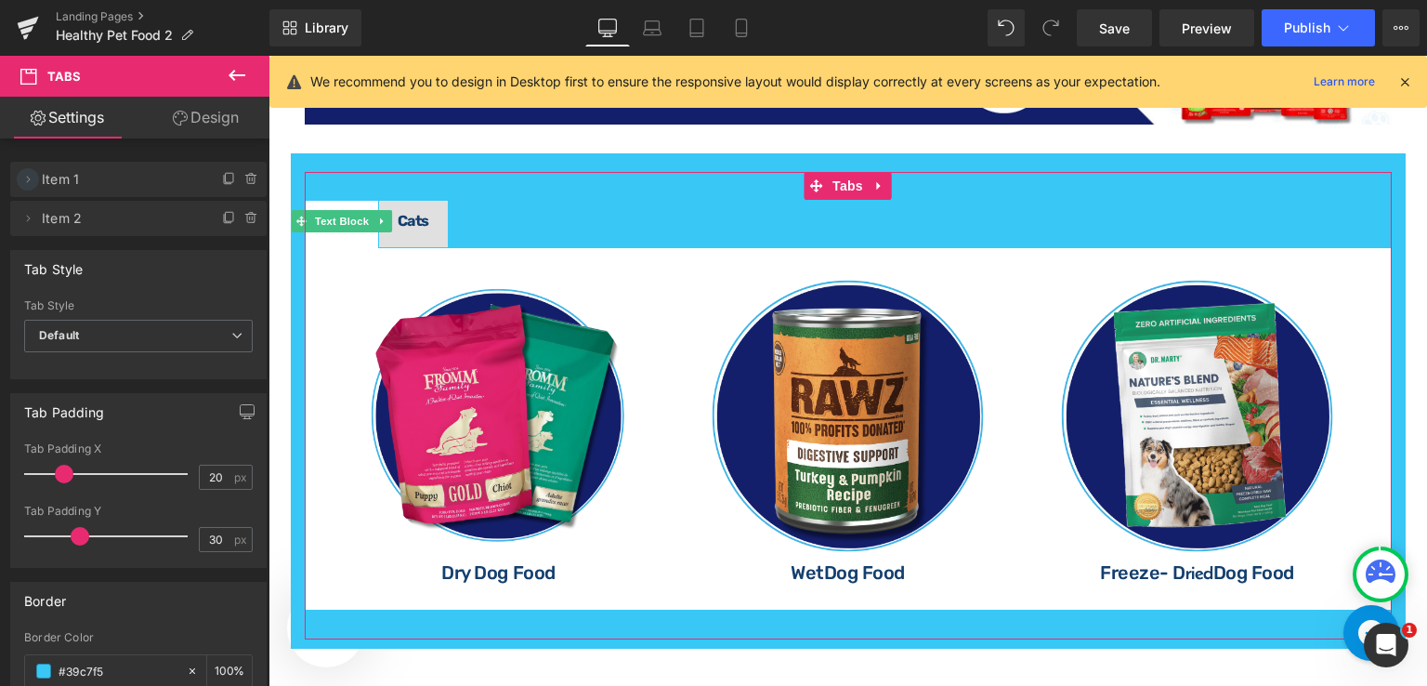
click at [25, 177] on icon at bounding box center [27, 179] width 15 height 15
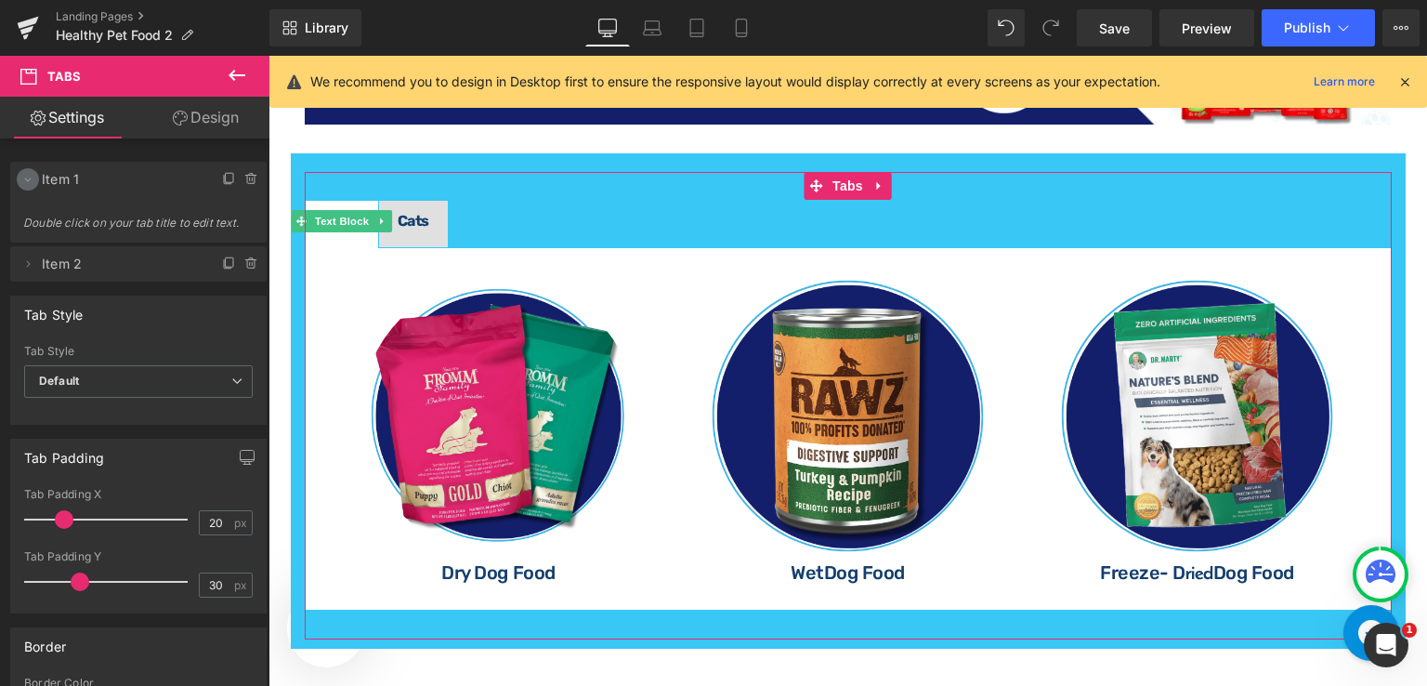
click at [25, 178] on icon at bounding box center [28, 180] width 7 height 4
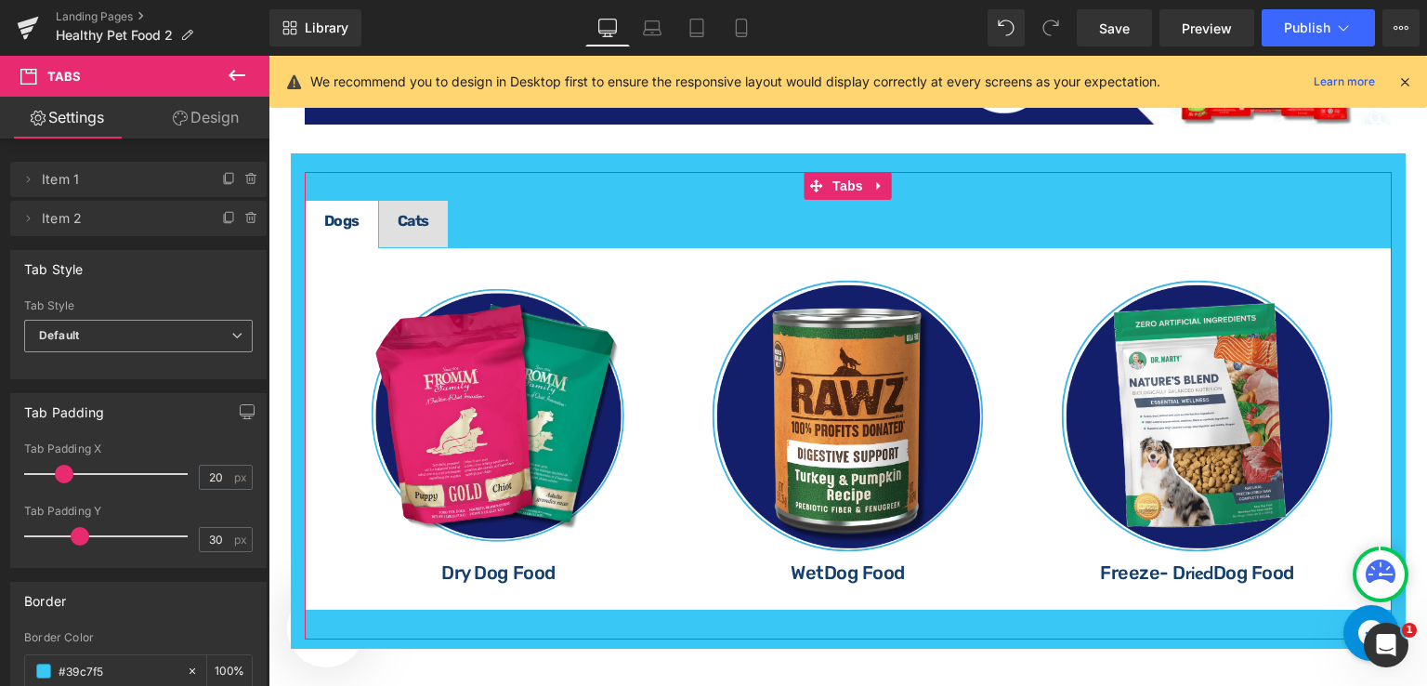
click at [180, 339] on span "Default" at bounding box center [138, 336] width 229 height 33
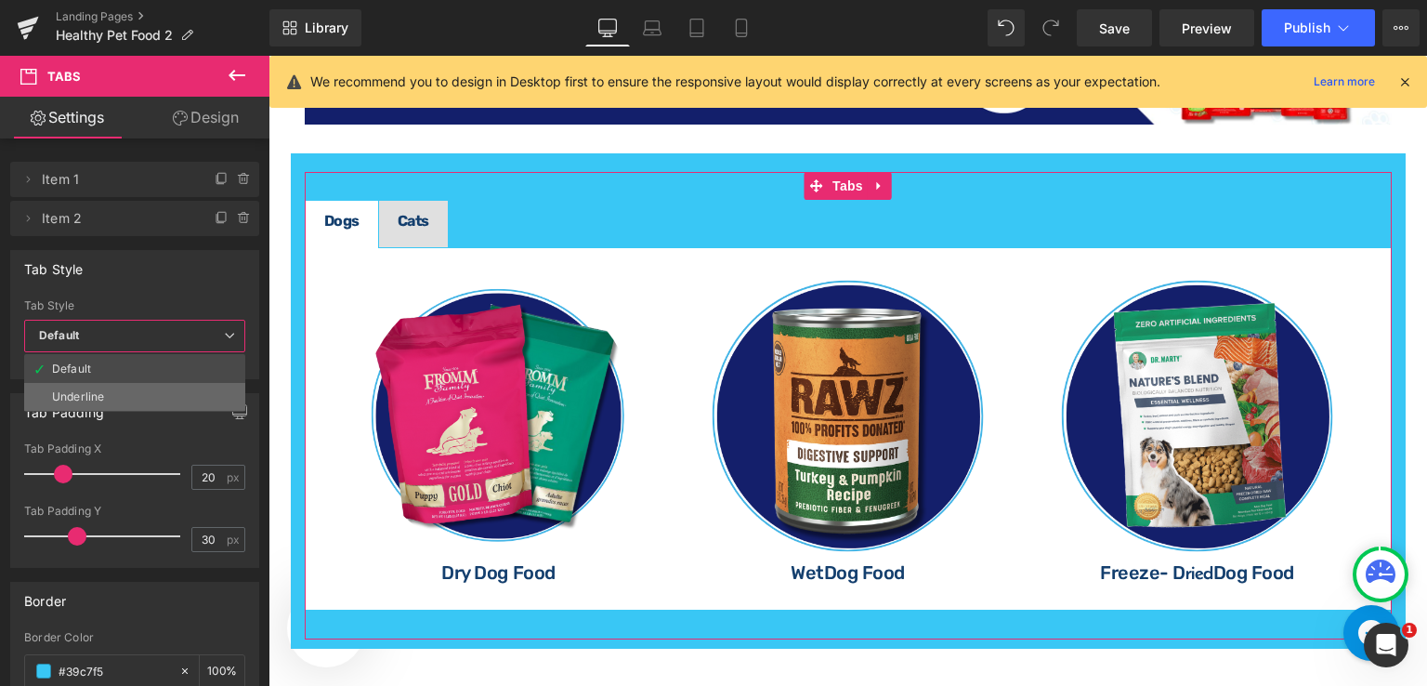
click at [160, 383] on li "Underline" at bounding box center [134, 397] width 221 height 28
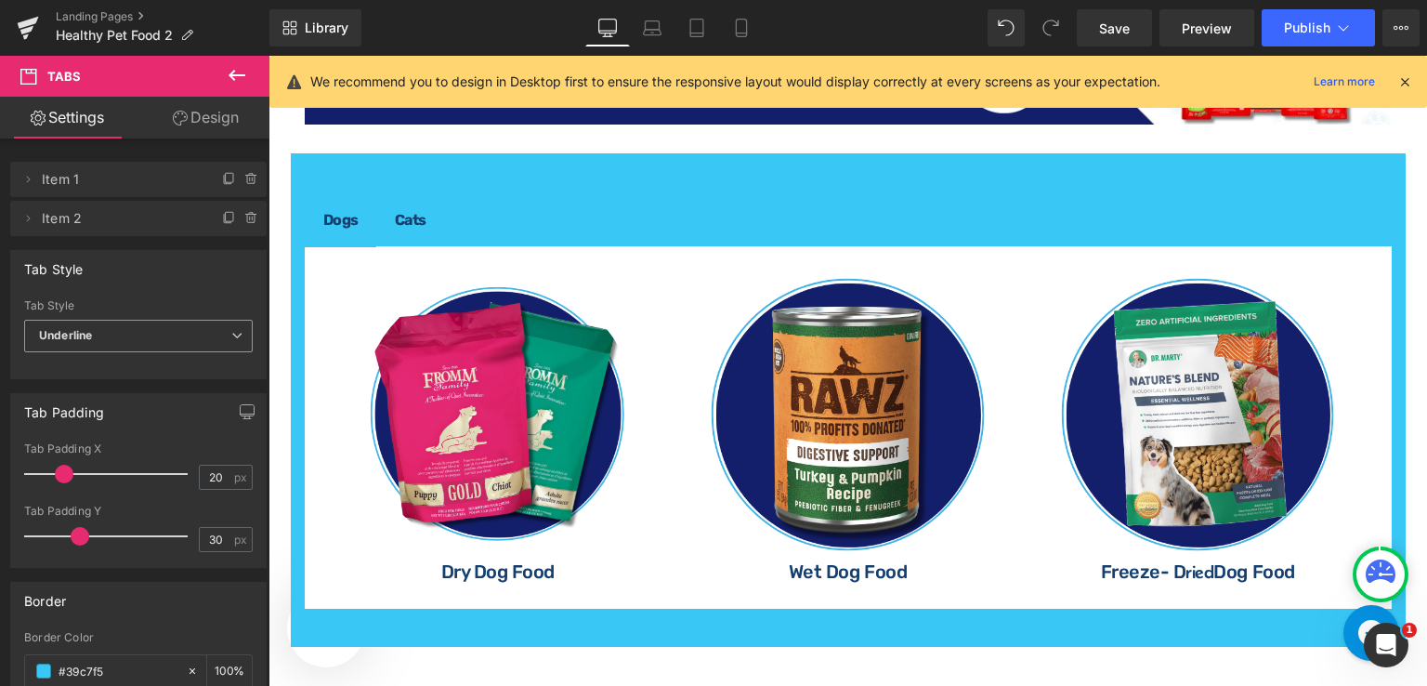
click at [172, 333] on span "Underline" at bounding box center [138, 336] width 229 height 33
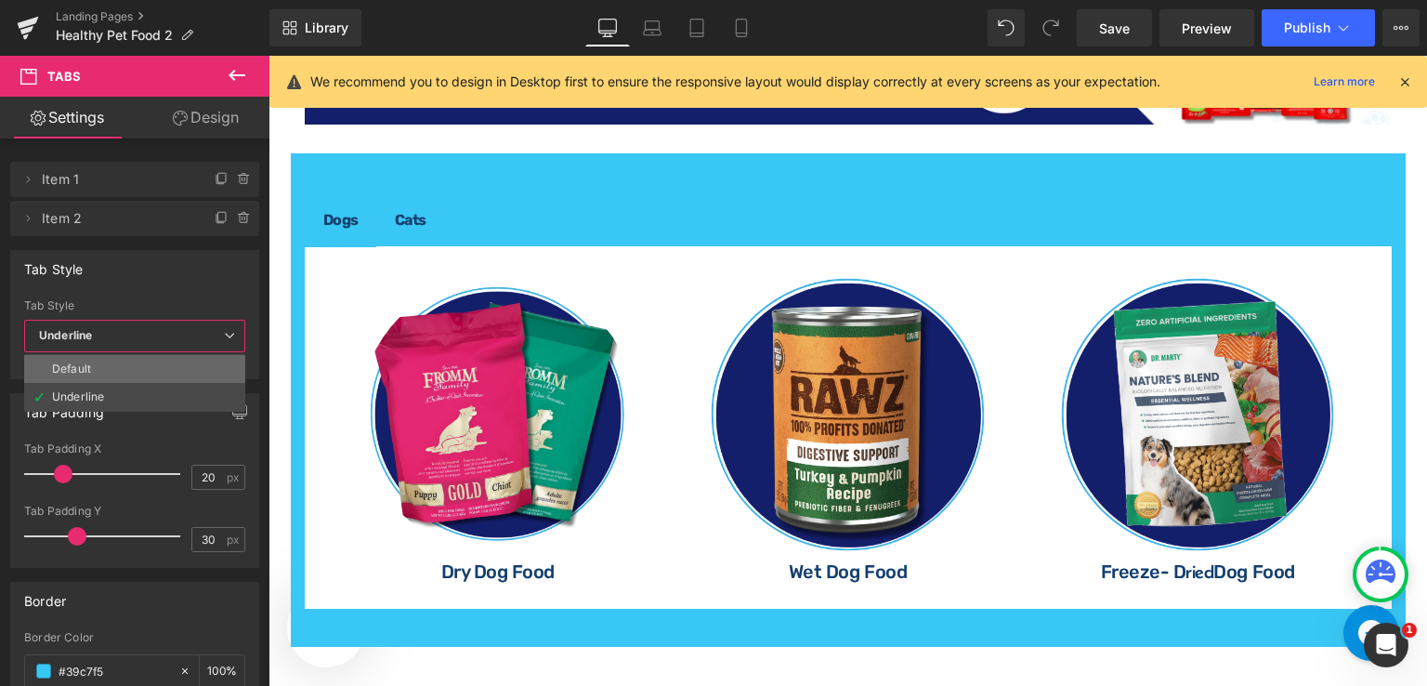
click at [166, 366] on li "Default" at bounding box center [134, 369] width 221 height 28
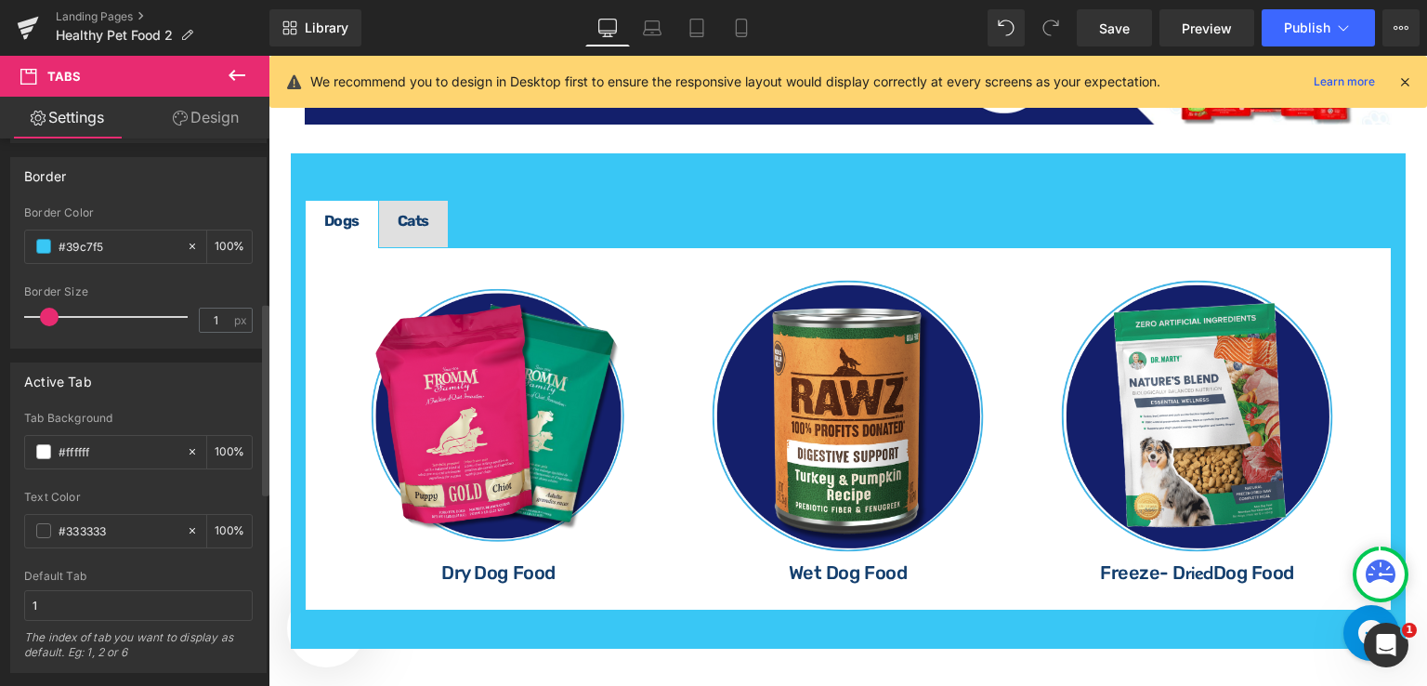
scroll to position [372, 0]
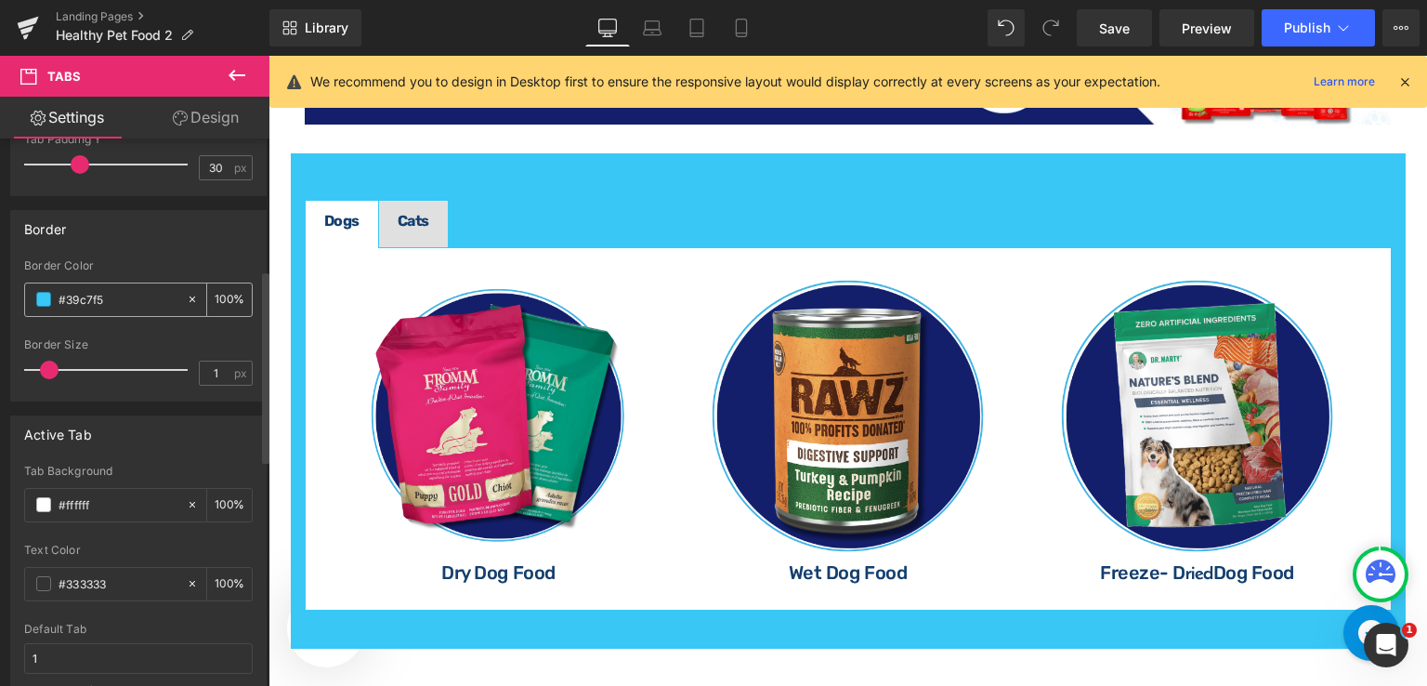
click at [190, 296] on icon at bounding box center [193, 299] width 6 height 6
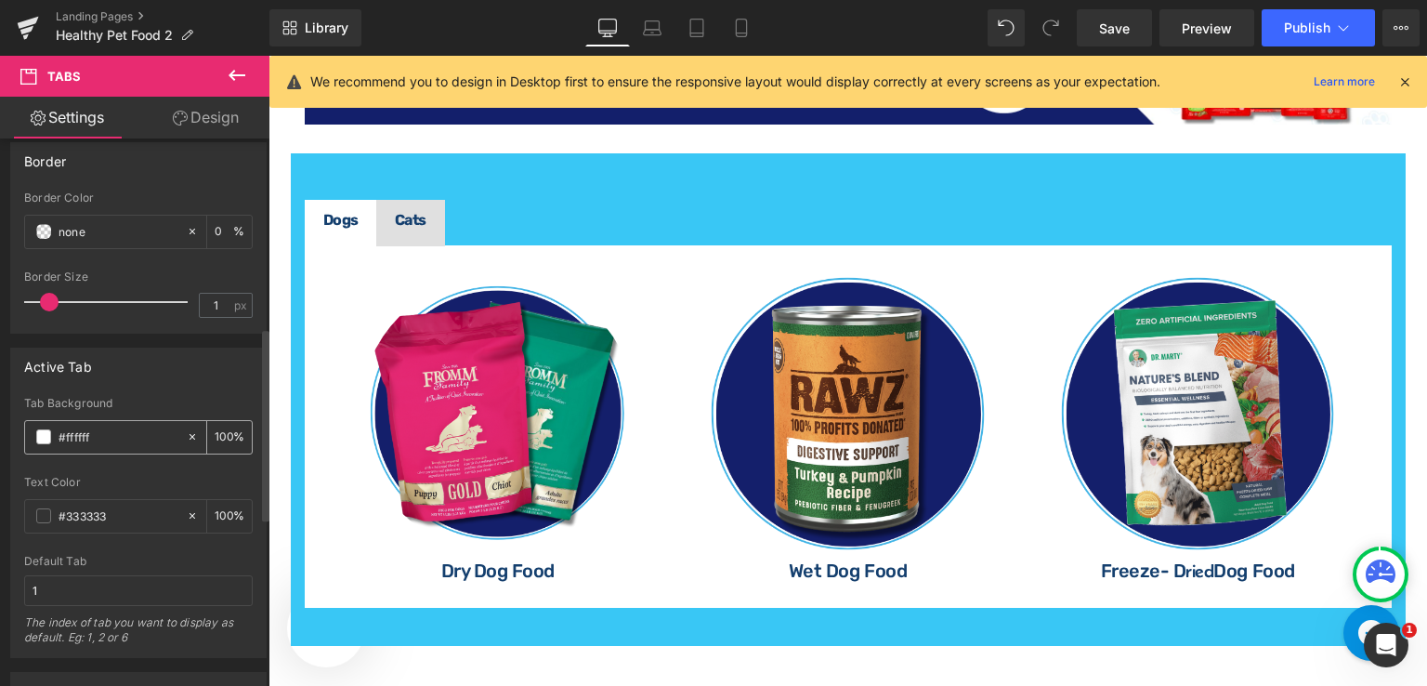
scroll to position [557, 0]
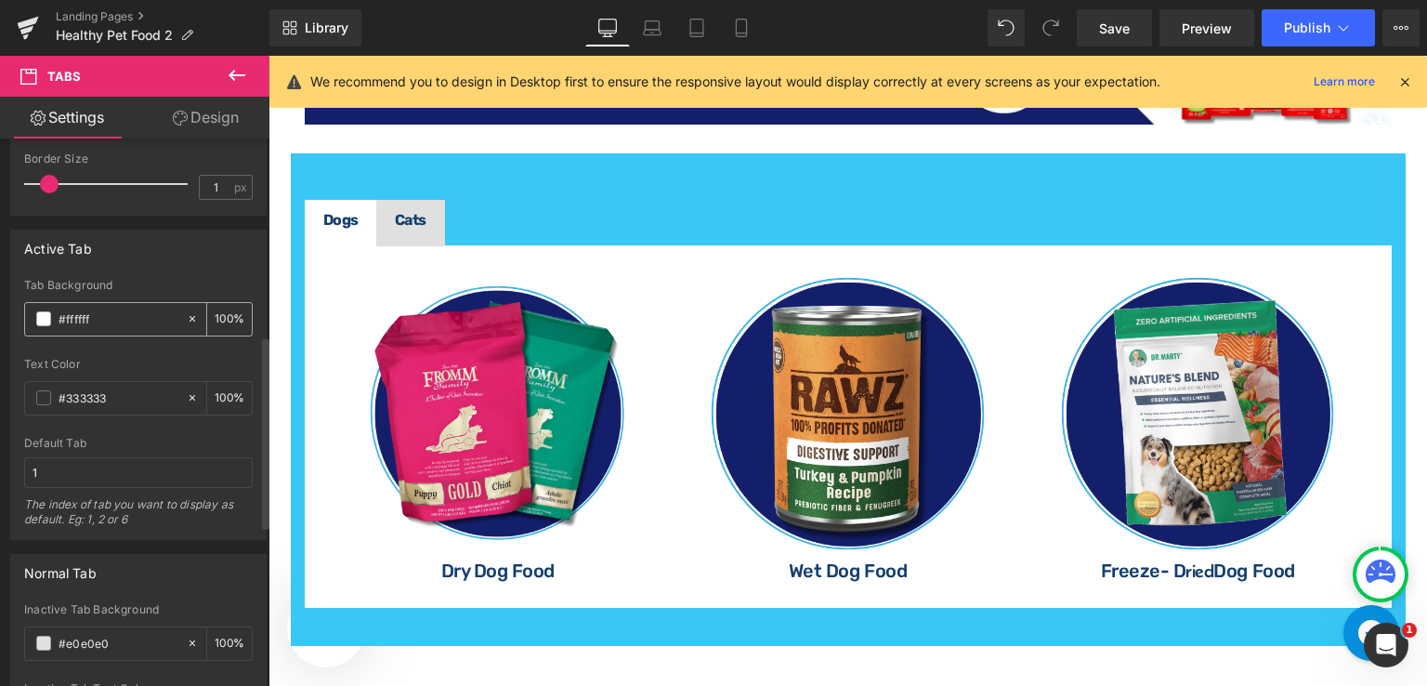
click at [116, 313] on input "#ffffff" at bounding box center [118, 318] width 119 height 20
paste input "[URL][DOMAIN_NAME]"
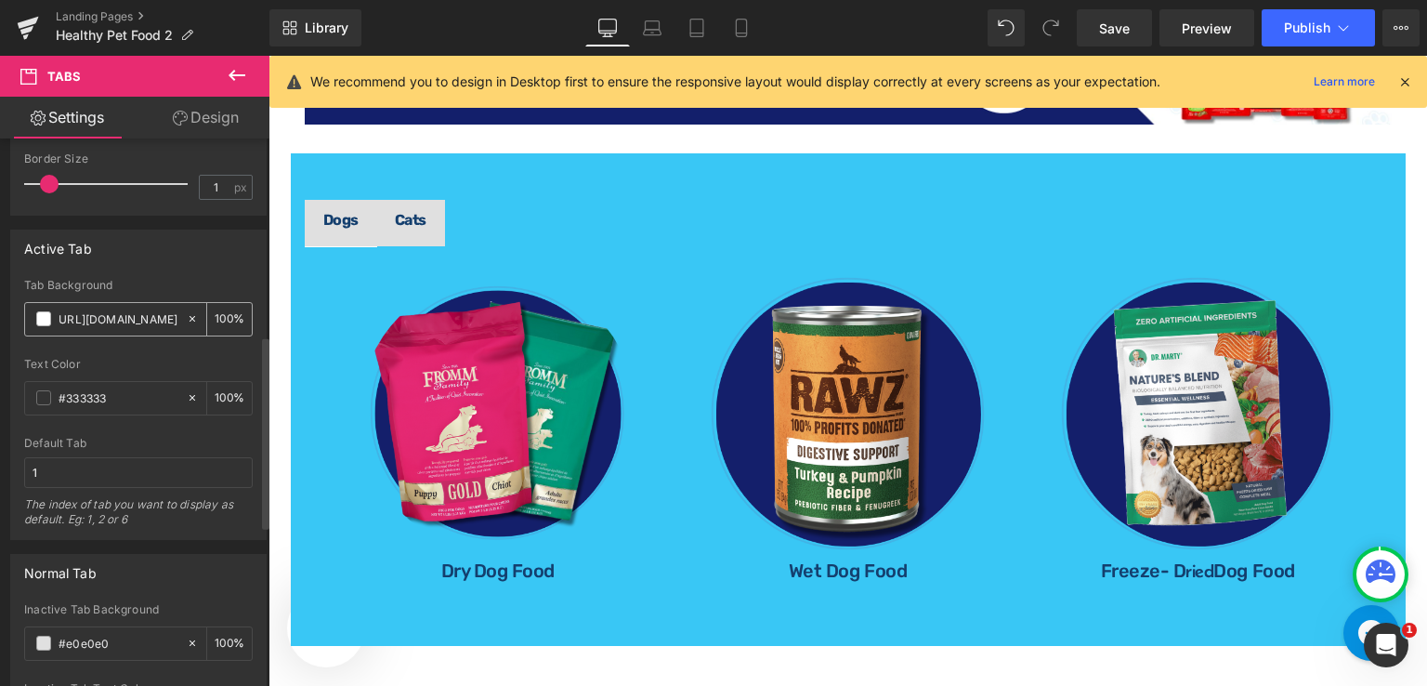
click at [117, 317] on input "[URL][DOMAIN_NAME]" at bounding box center [118, 318] width 119 height 20
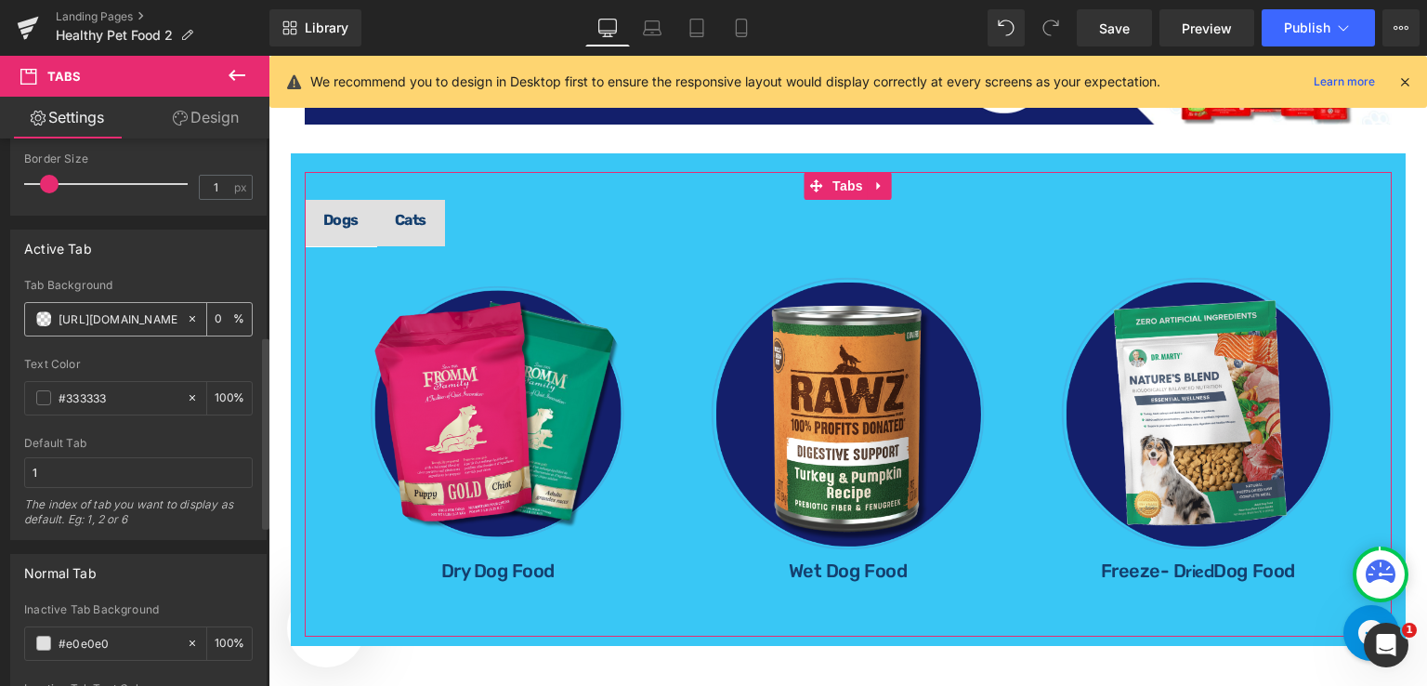
paste input "#39c7f5"
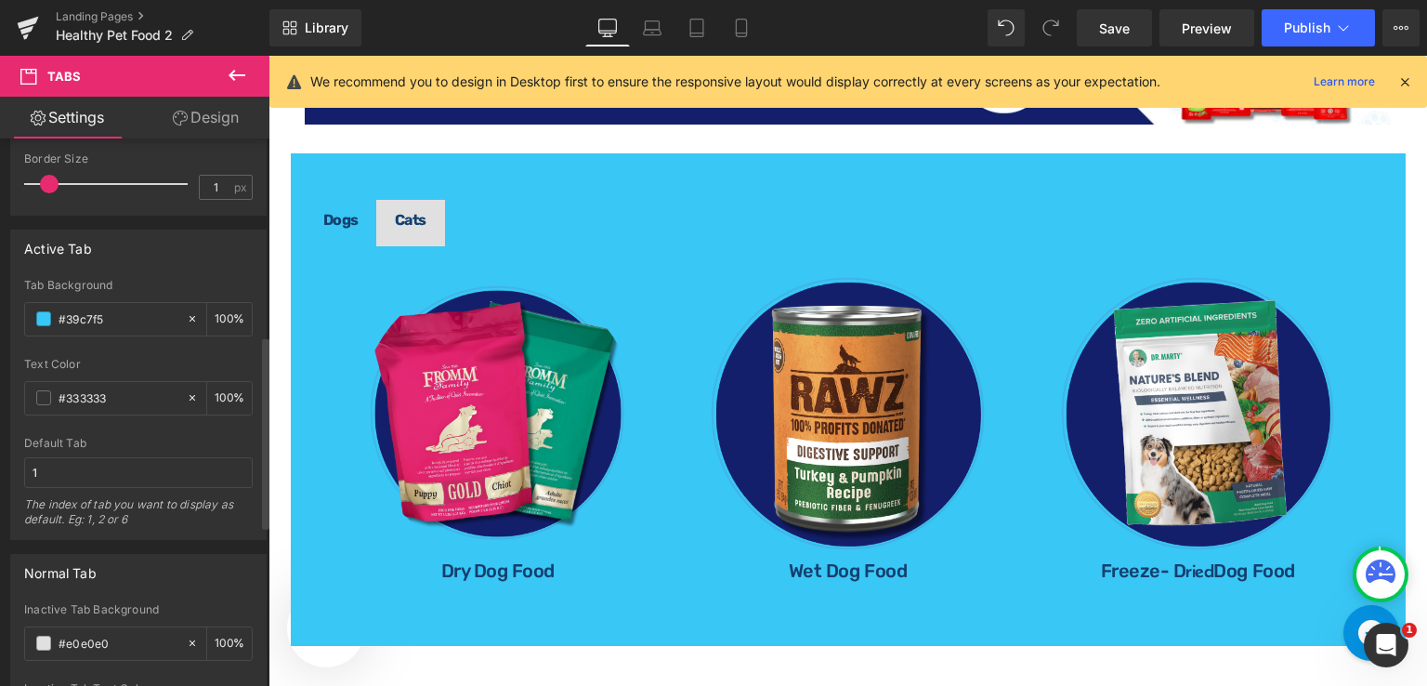
type input "#39c7f5"
click at [171, 287] on div "Tab Background" at bounding box center [138, 285] width 229 height 13
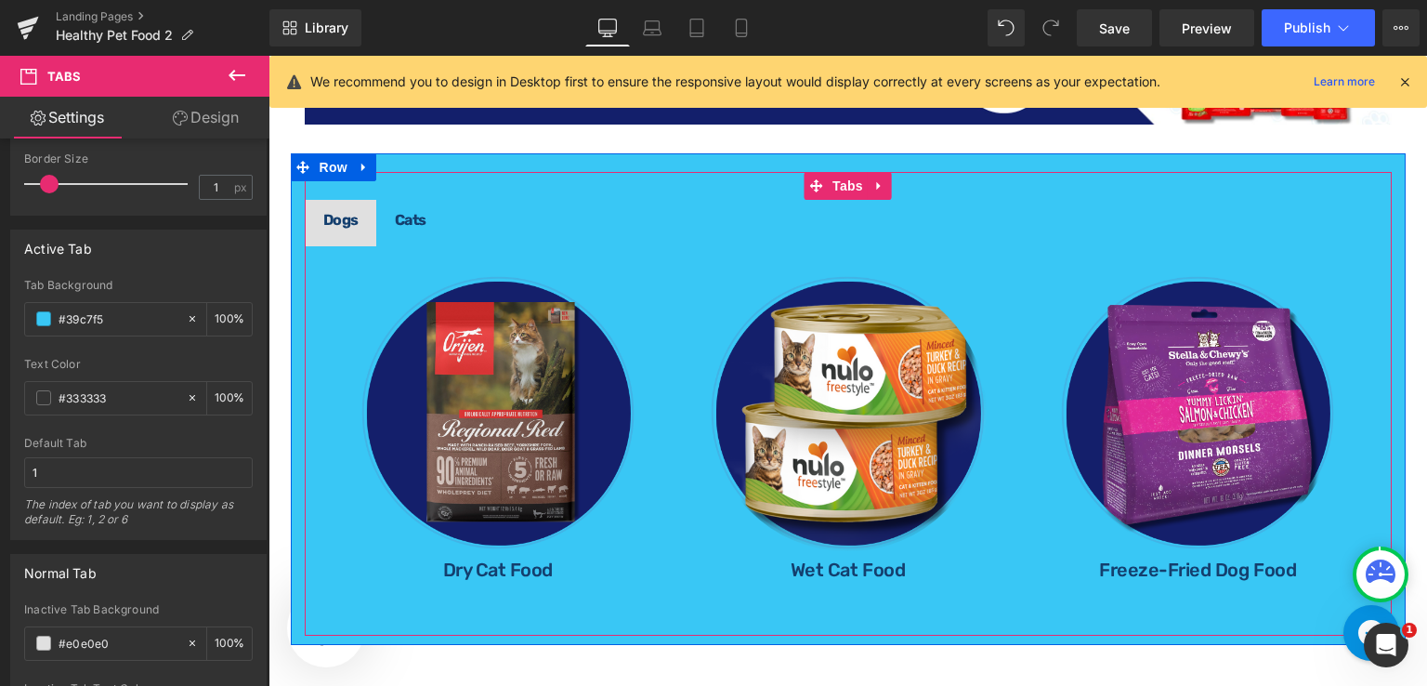
click at [434, 202] on span "Cats Text Block" at bounding box center [410, 223] width 69 height 46
click at [353, 202] on span "Dogs Text Block" at bounding box center [341, 223] width 72 height 46
click at [399, 203] on span "Cats Text Block" at bounding box center [410, 223] width 69 height 46
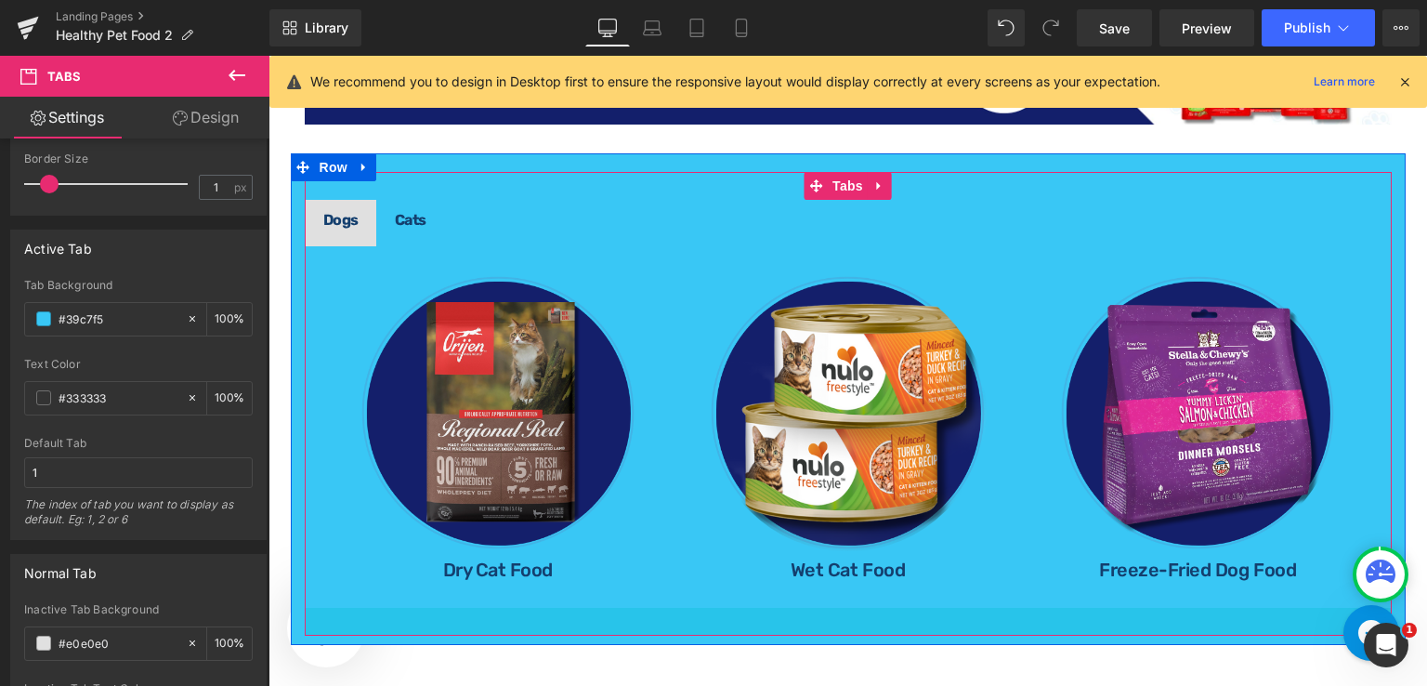
click at [616, 623] on div at bounding box center [848, 622] width 1087 height 28
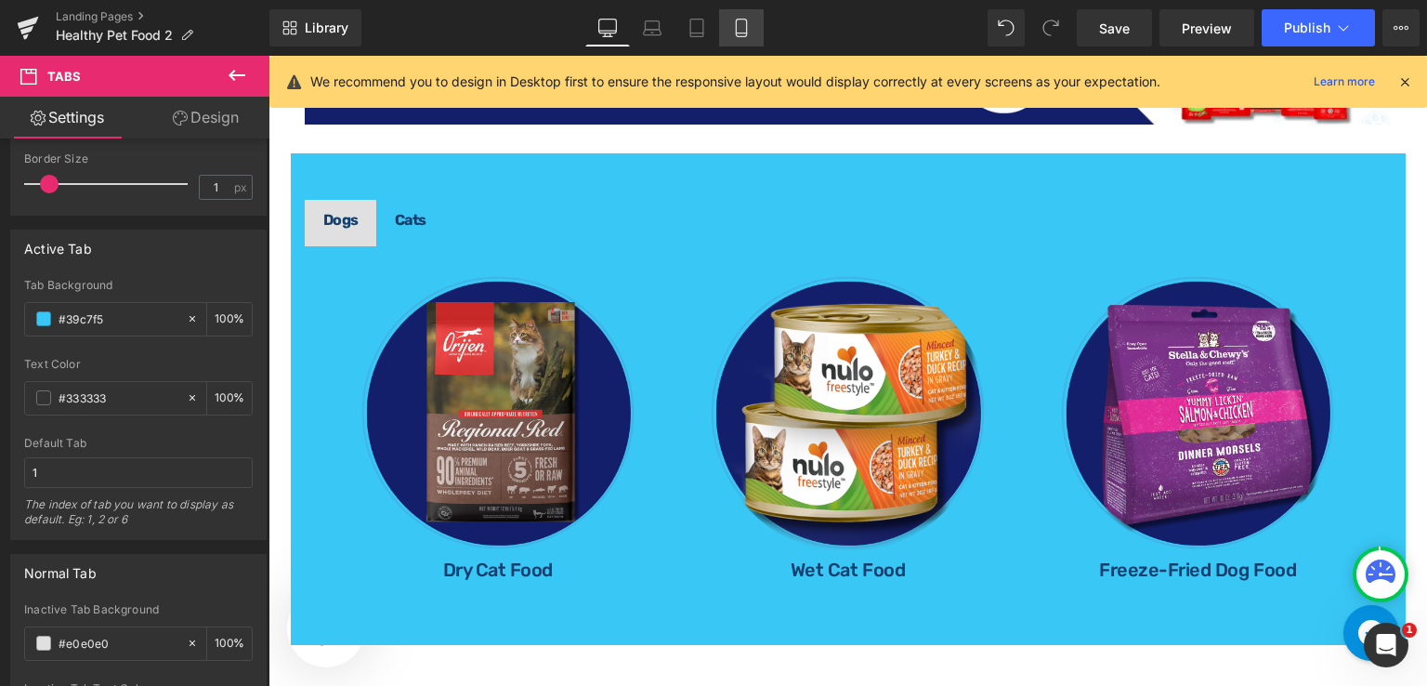
click at [729, 30] on link "Mobile" at bounding box center [741, 27] width 45 height 37
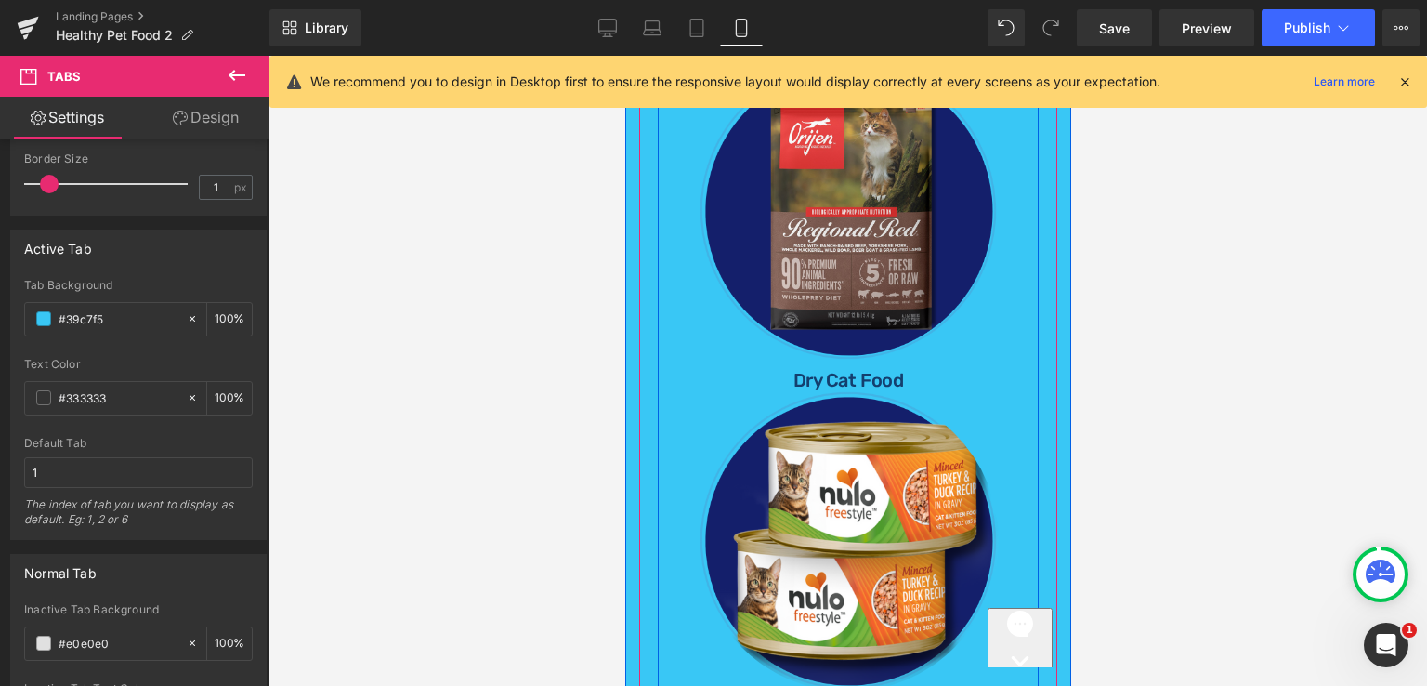
scroll to position [4538, 0]
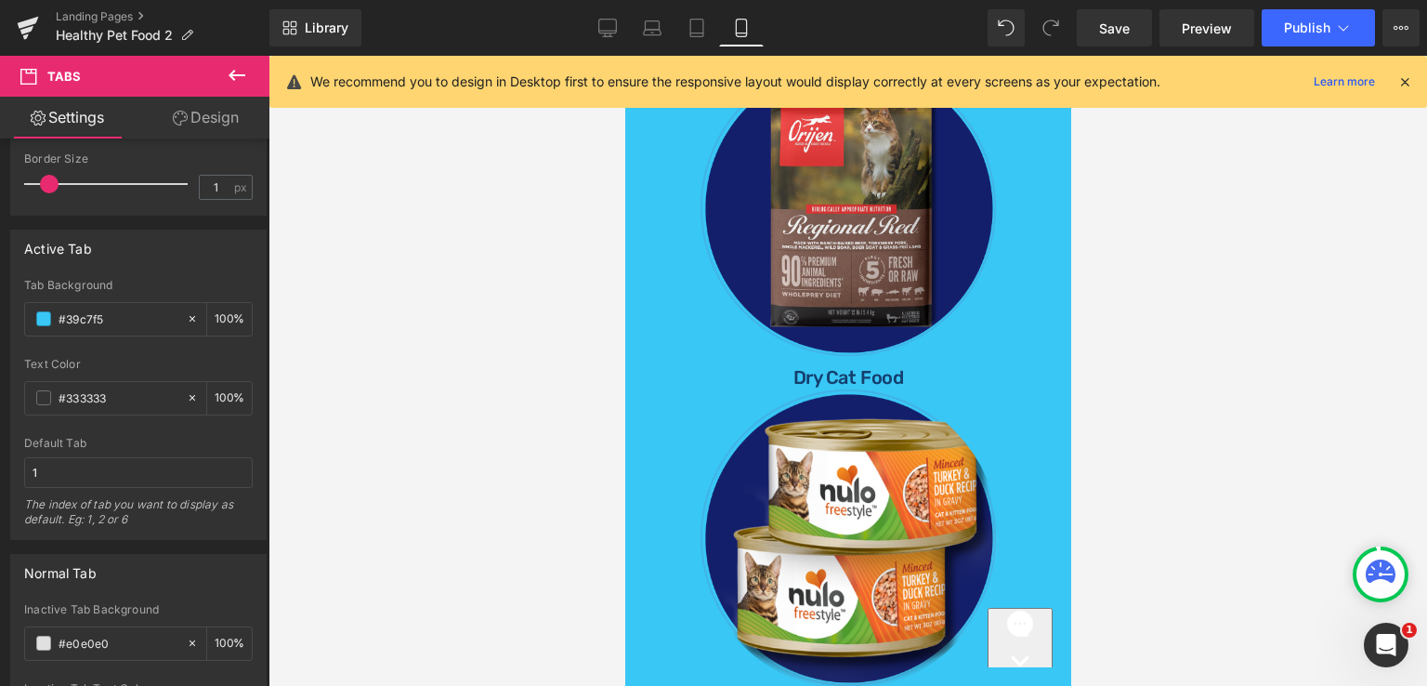
click at [1189, 449] on div at bounding box center [848, 371] width 1159 height 630
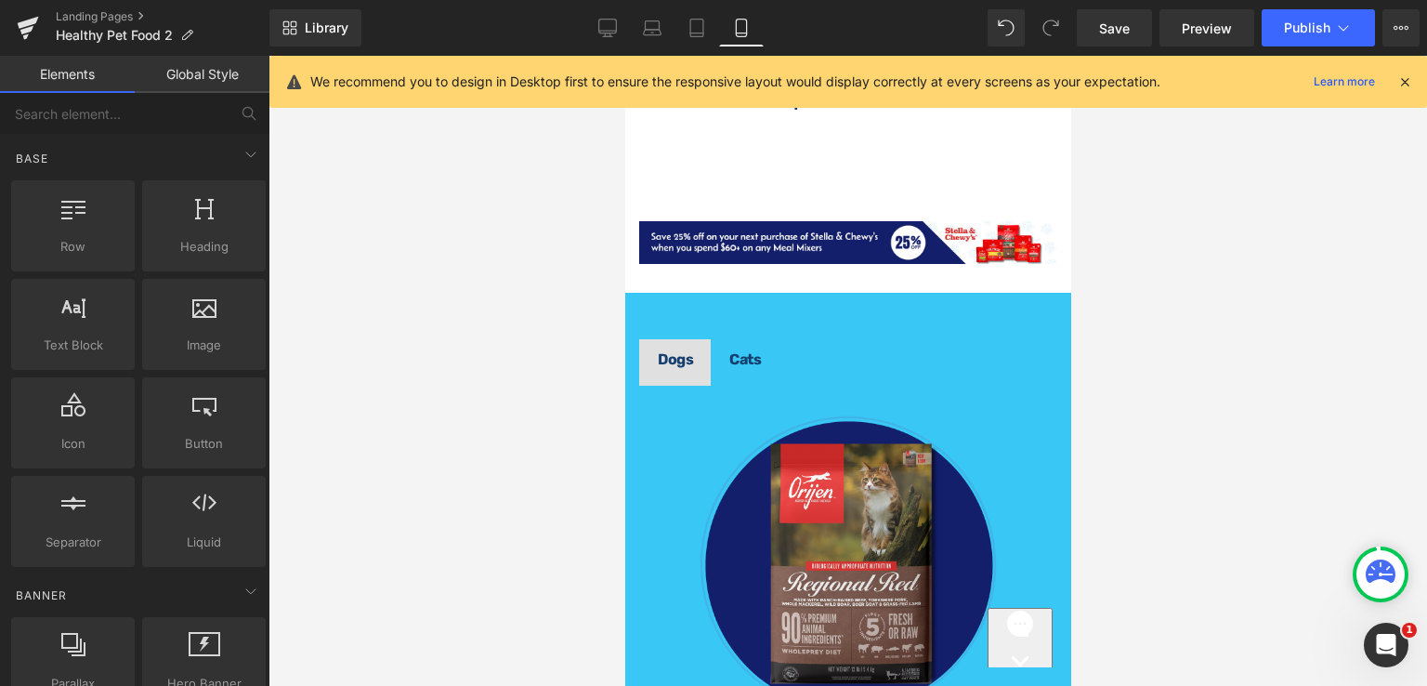
scroll to position [4129, 0]
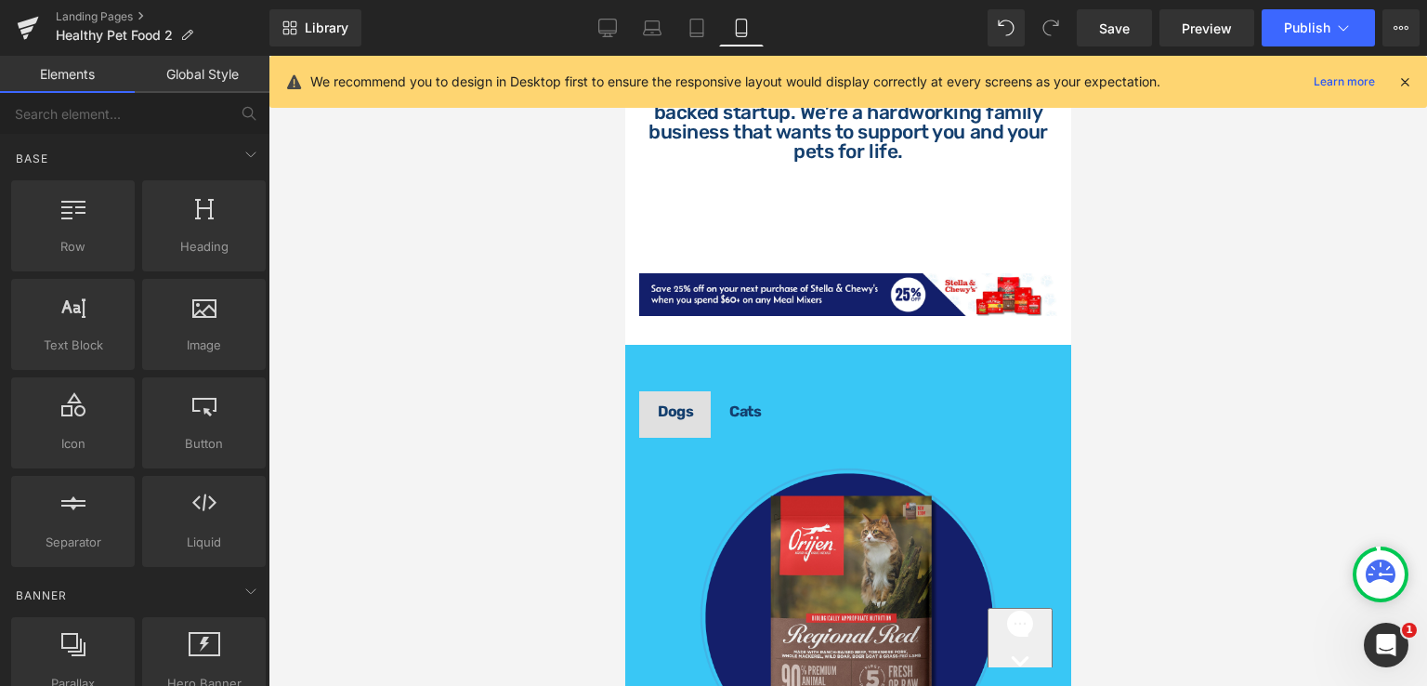
drag, startPoint x: 1064, startPoint y: 497, endPoint x: 1698, endPoint y: 504, distance: 633.7
click at [610, 25] on icon at bounding box center [607, 28] width 19 height 19
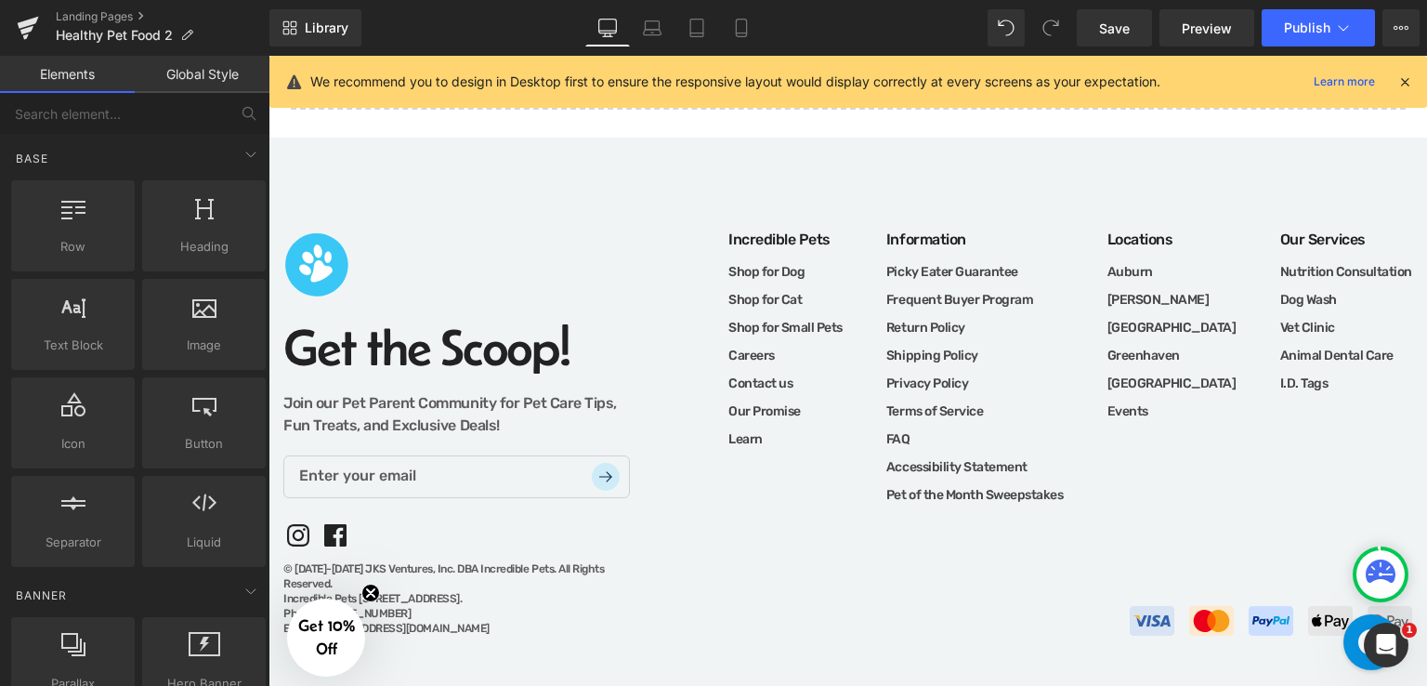
scroll to position [2148, 0]
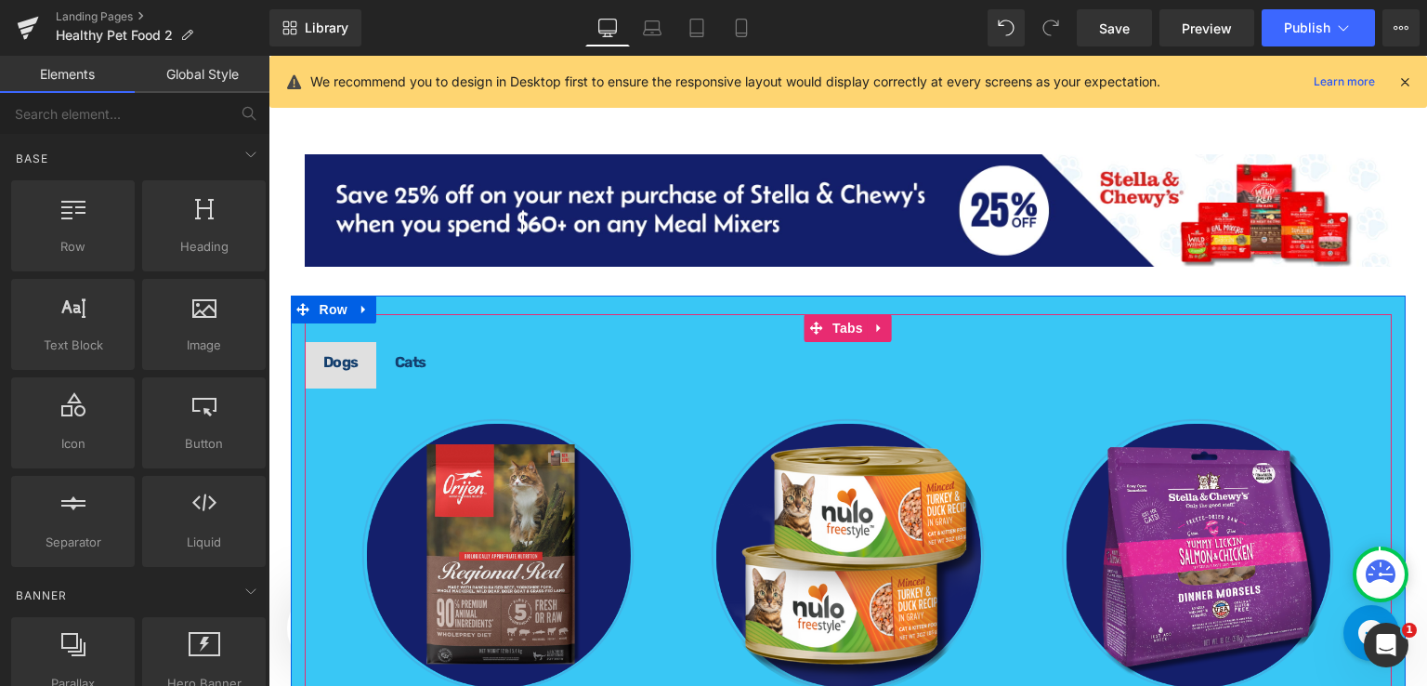
click at [330, 398] on div "Image Dry Cat Food Heading Image Wet Cat Food Heading Image Freeze-Fried Dog Fo…" at bounding box center [848, 567] width 1087 height 361
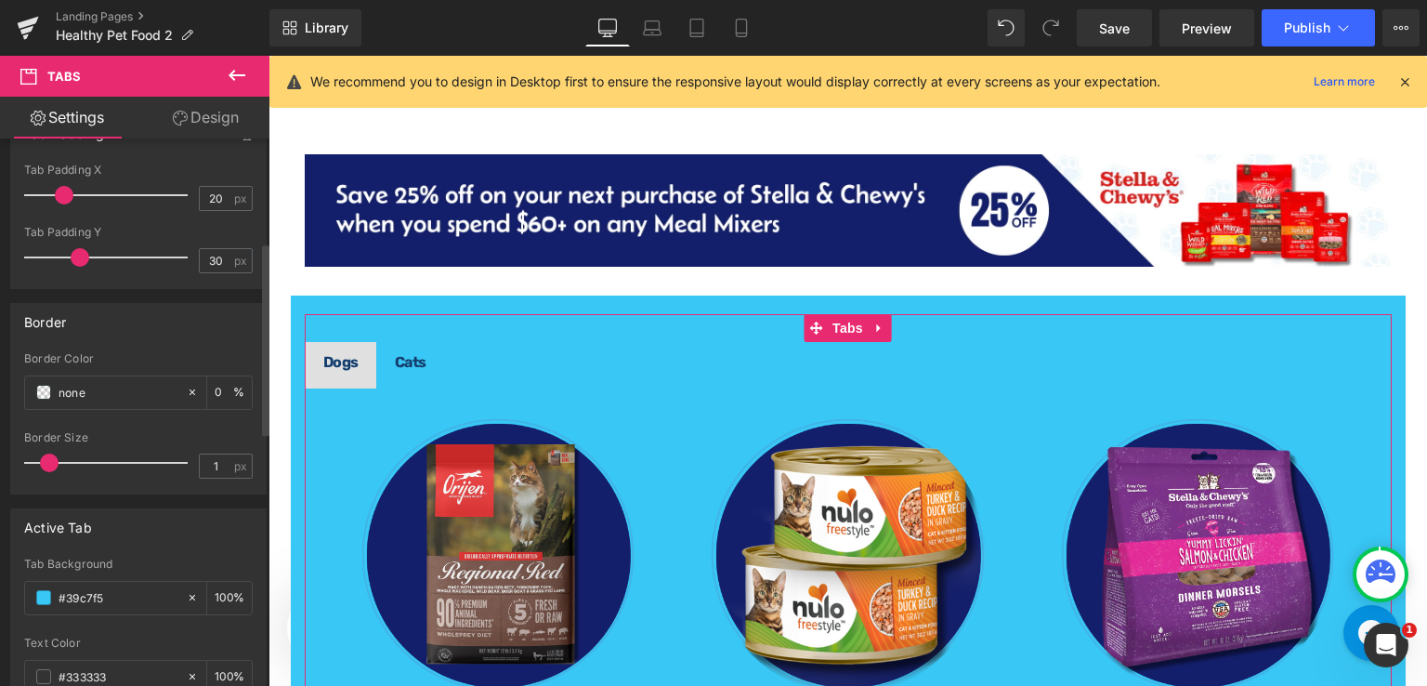
scroll to position [465, 0]
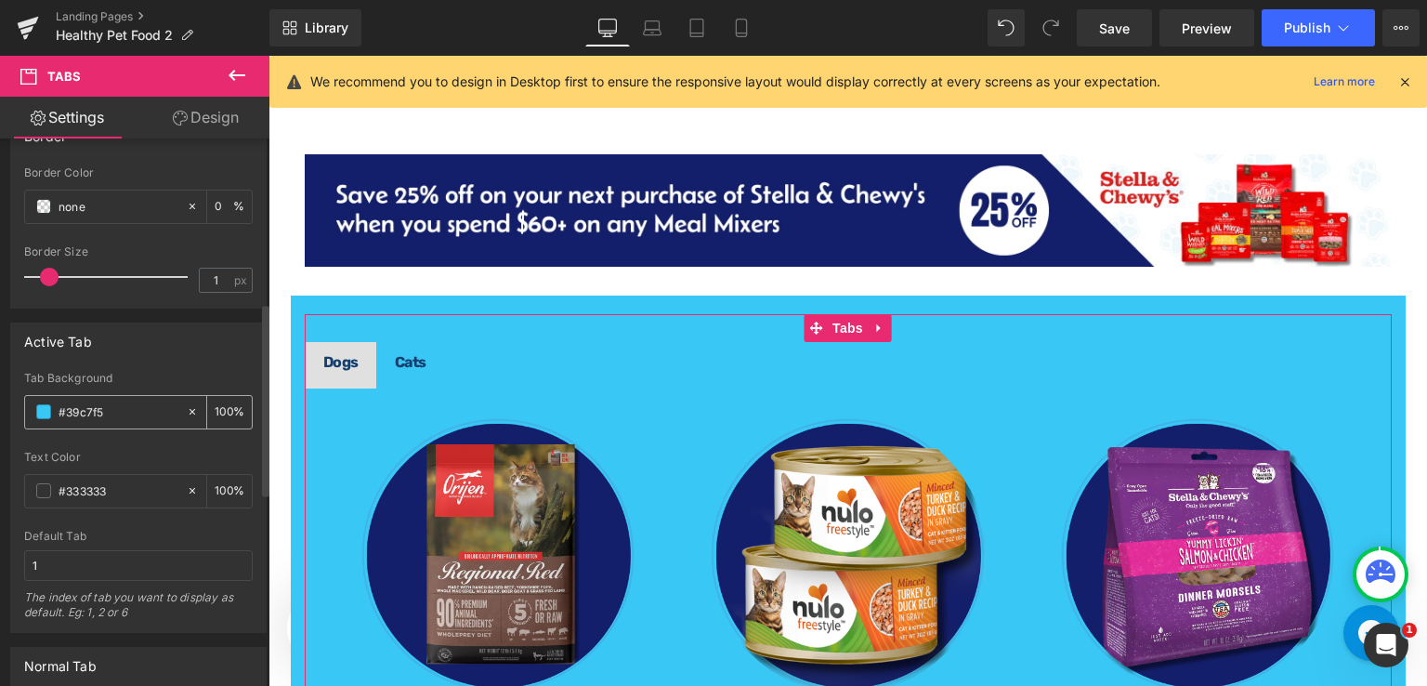
click at [186, 414] on icon at bounding box center [192, 411] width 13 height 13
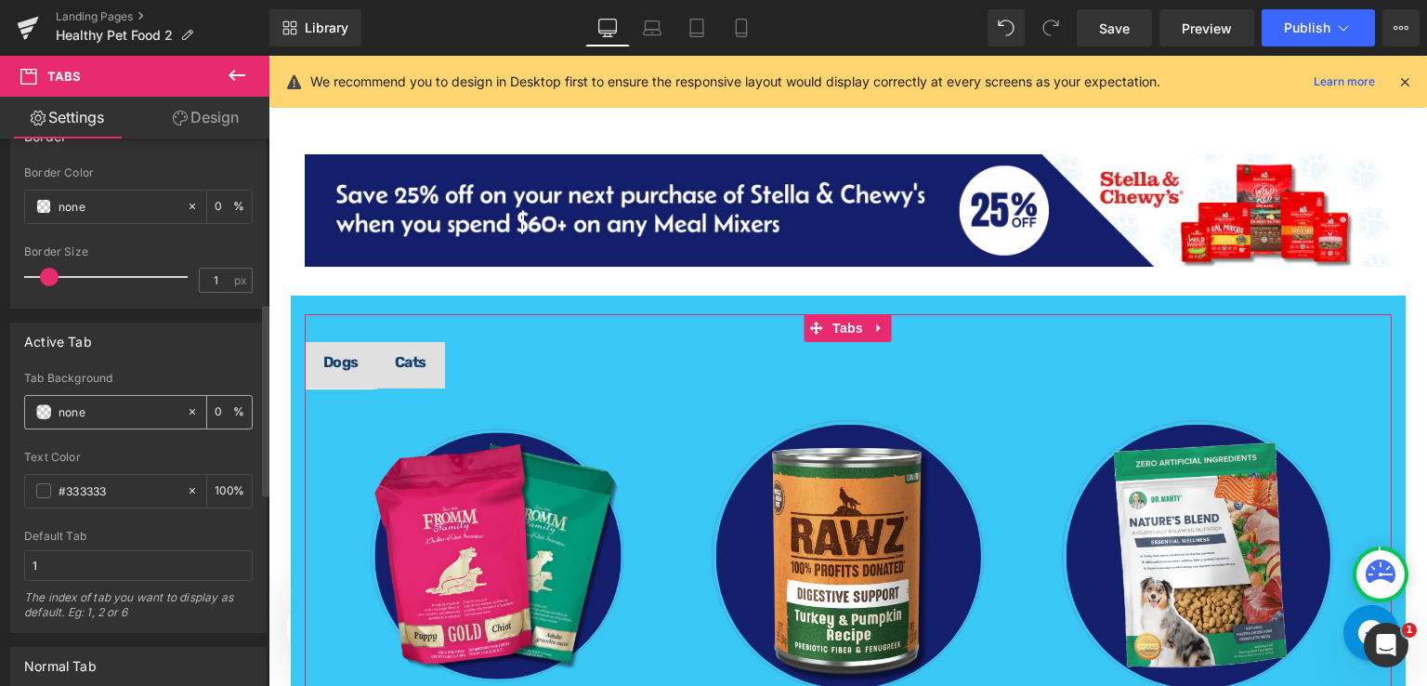
click at [186, 405] on icon at bounding box center [192, 411] width 13 height 13
click at [39, 413] on span at bounding box center [43, 411] width 15 height 15
click at [186, 405] on icon at bounding box center [192, 411] width 13 height 13
click at [46, 408] on span at bounding box center [43, 411] width 15 height 15
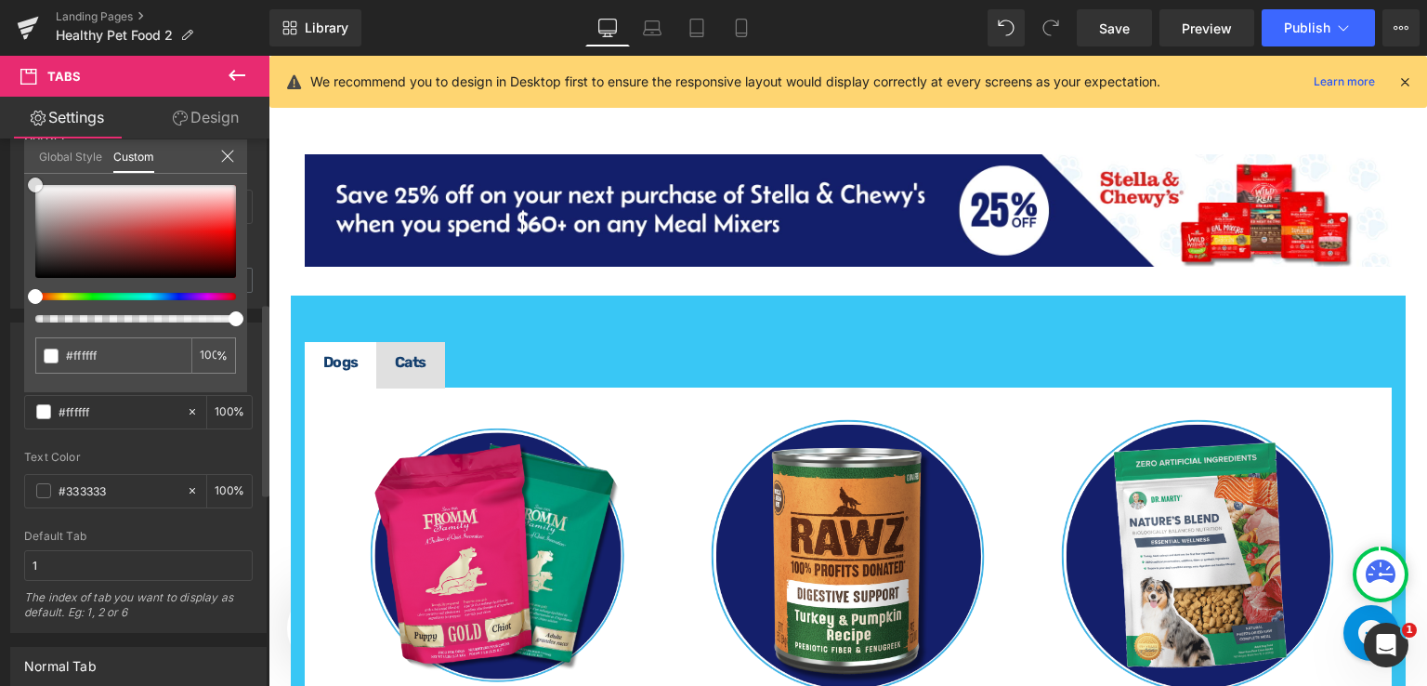
drag, startPoint x: 34, startPoint y: 278, endPoint x: 29, endPoint y: 162, distance: 116.3
click at [29, 162] on div "Global Style Custom Setup Global Style none 0 %" at bounding box center [135, 167] width 223 height 57
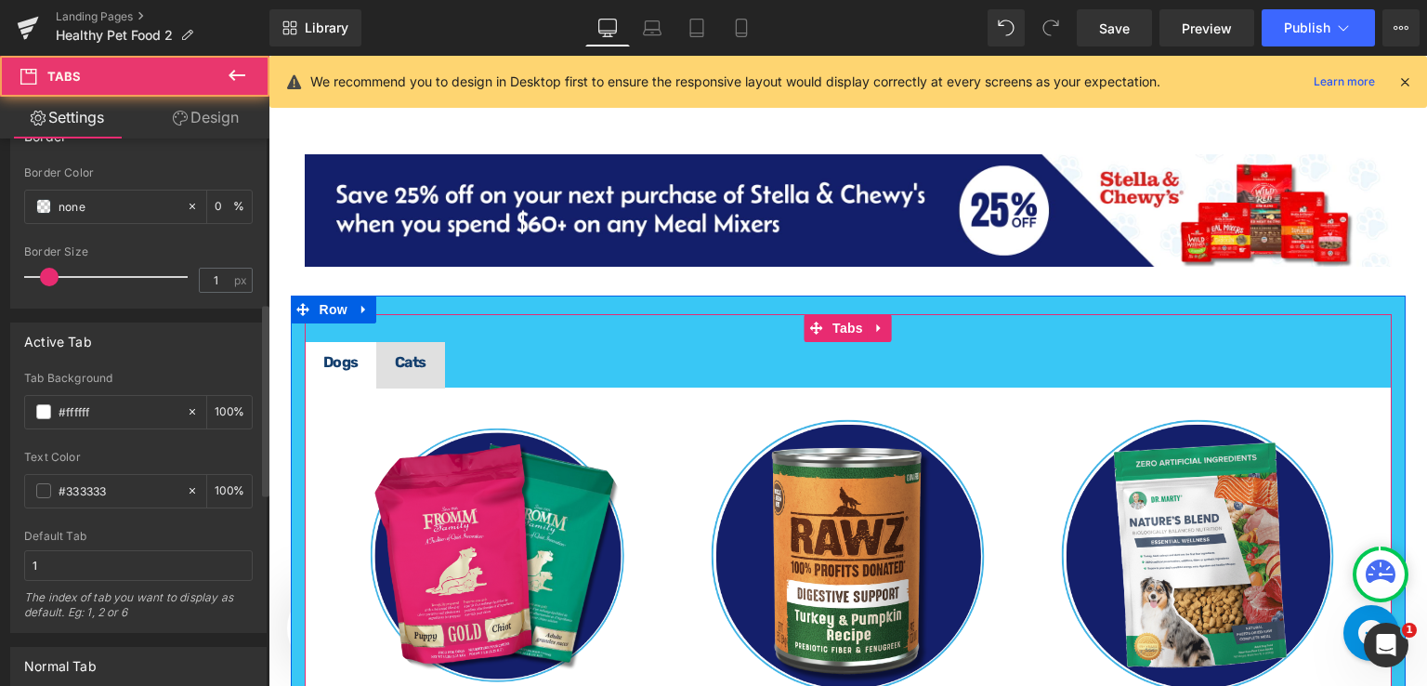
click at [424, 347] on span "Cats Text Block" at bounding box center [410, 365] width 69 height 46
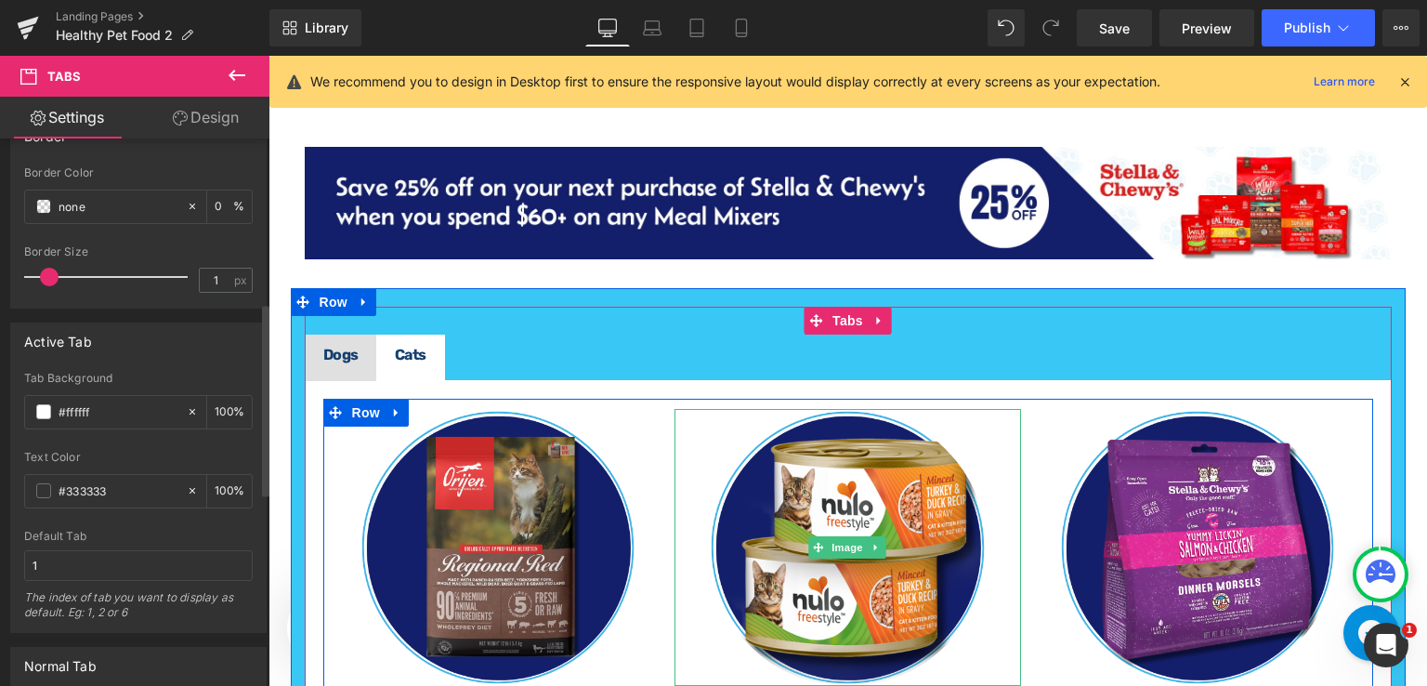
scroll to position [2148, 0]
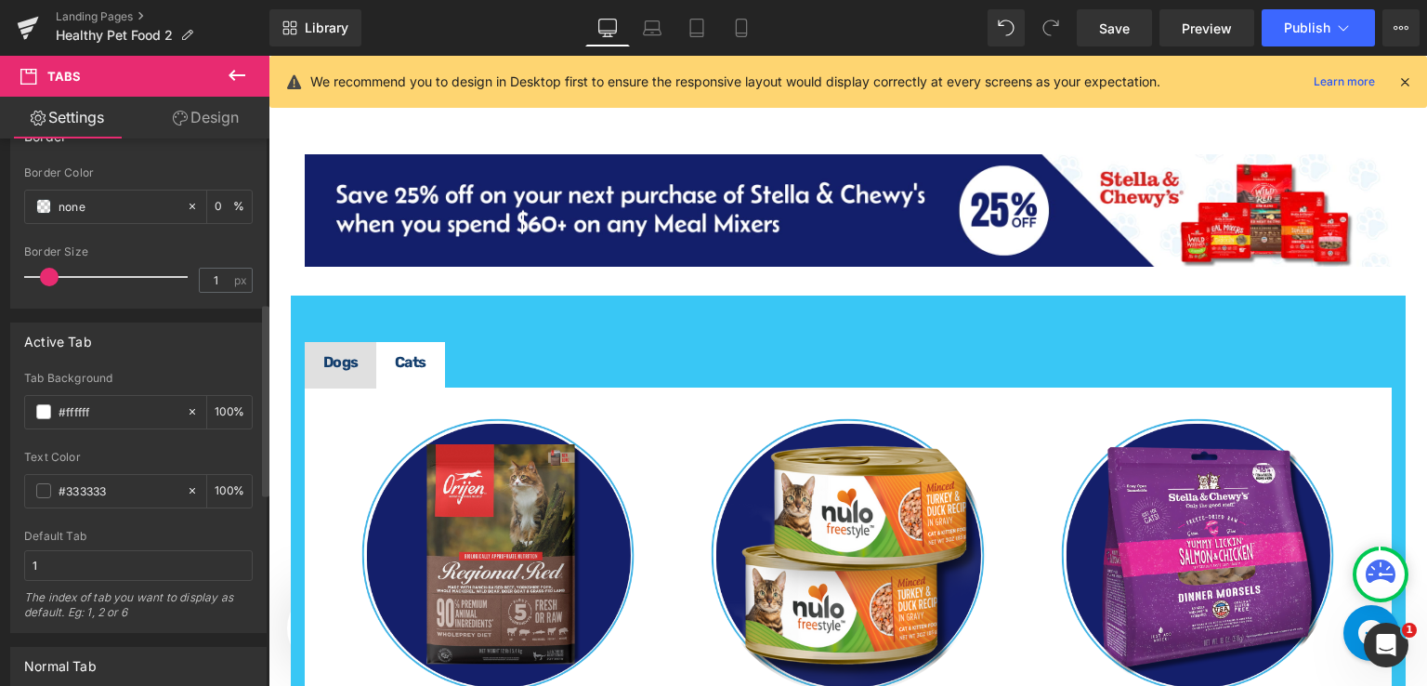
click at [234, 64] on icon at bounding box center [237, 75] width 22 height 22
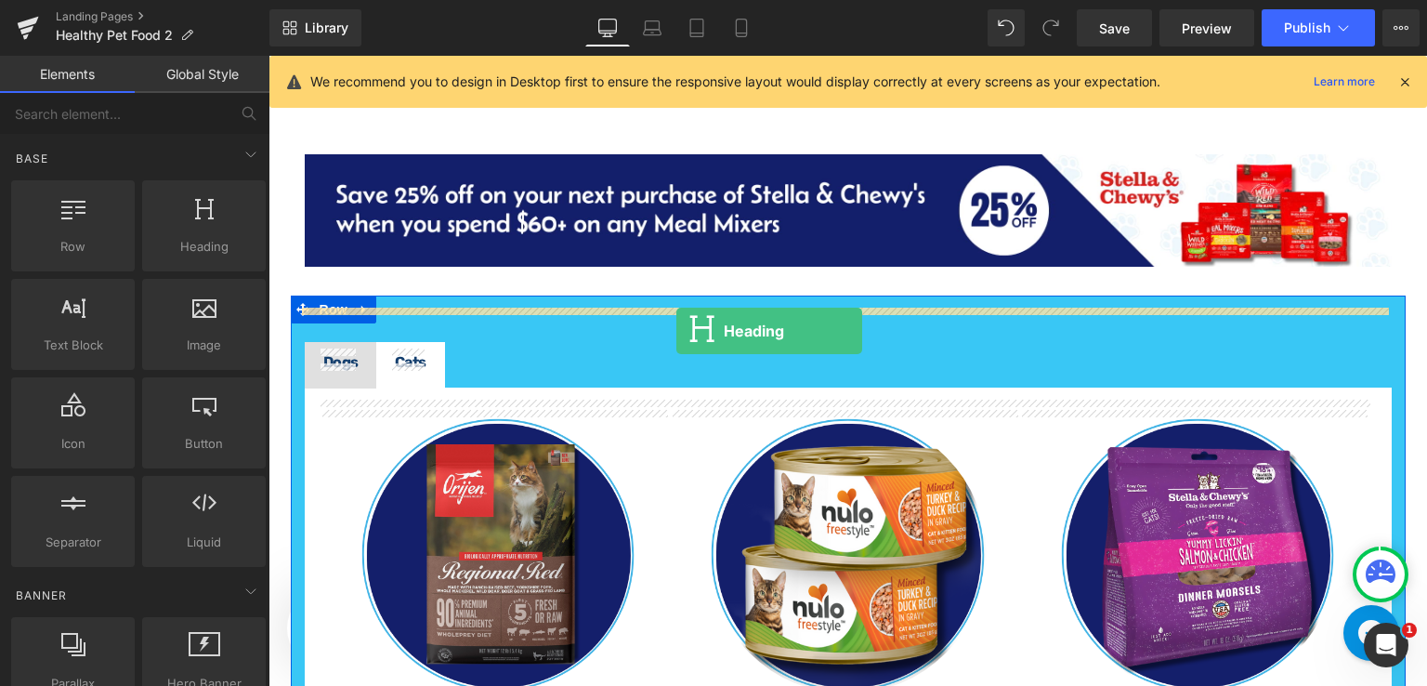
drag, startPoint x: 436, startPoint y: 269, endPoint x: 676, endPoint y: 332, distance: 248.6
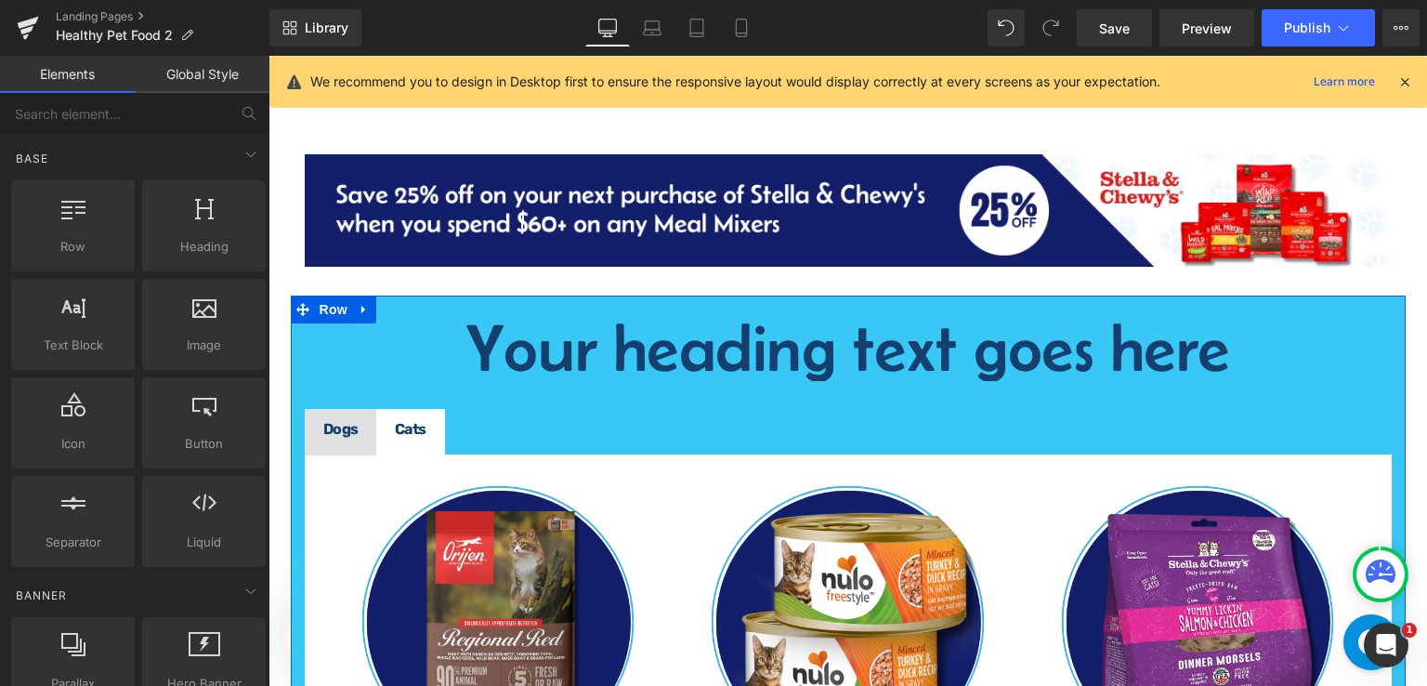
click at [688, 339] on h1 "Your heading text goes here" at bounding box center [848, 347] width 1087 height 67
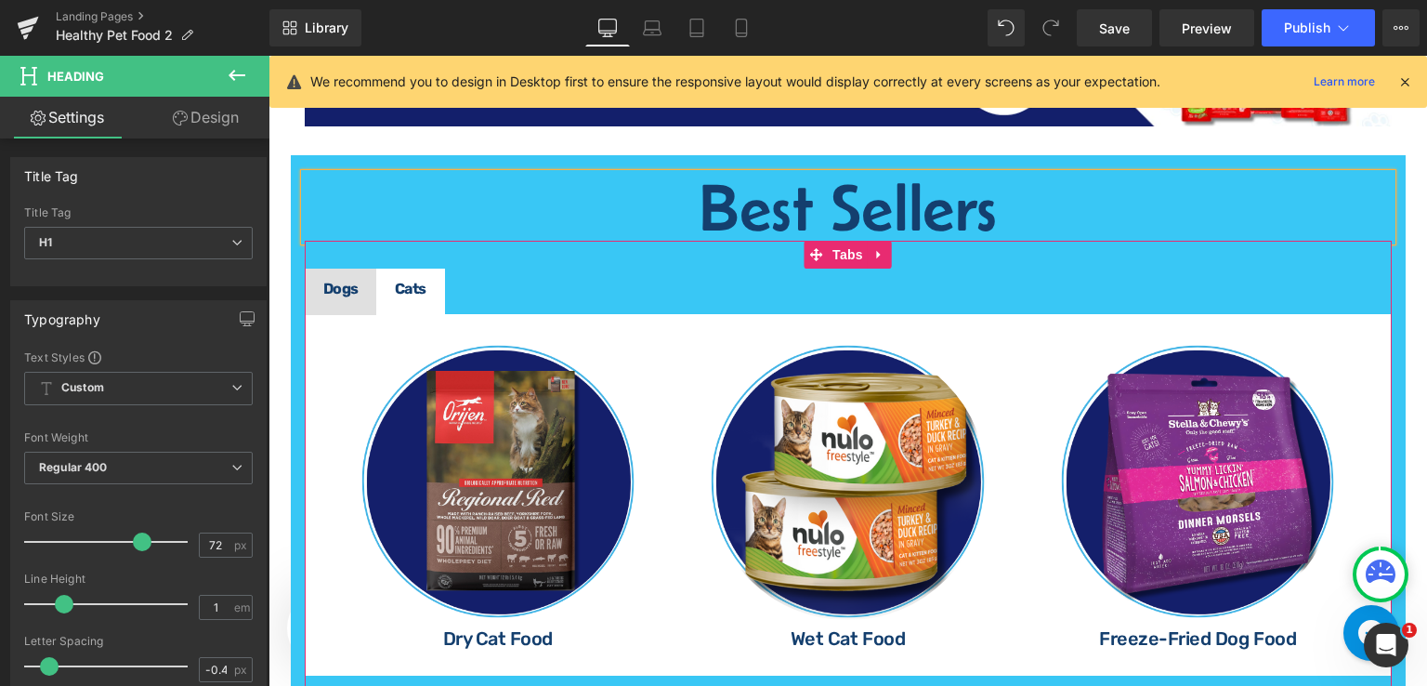
scroll to position [2334, 0]
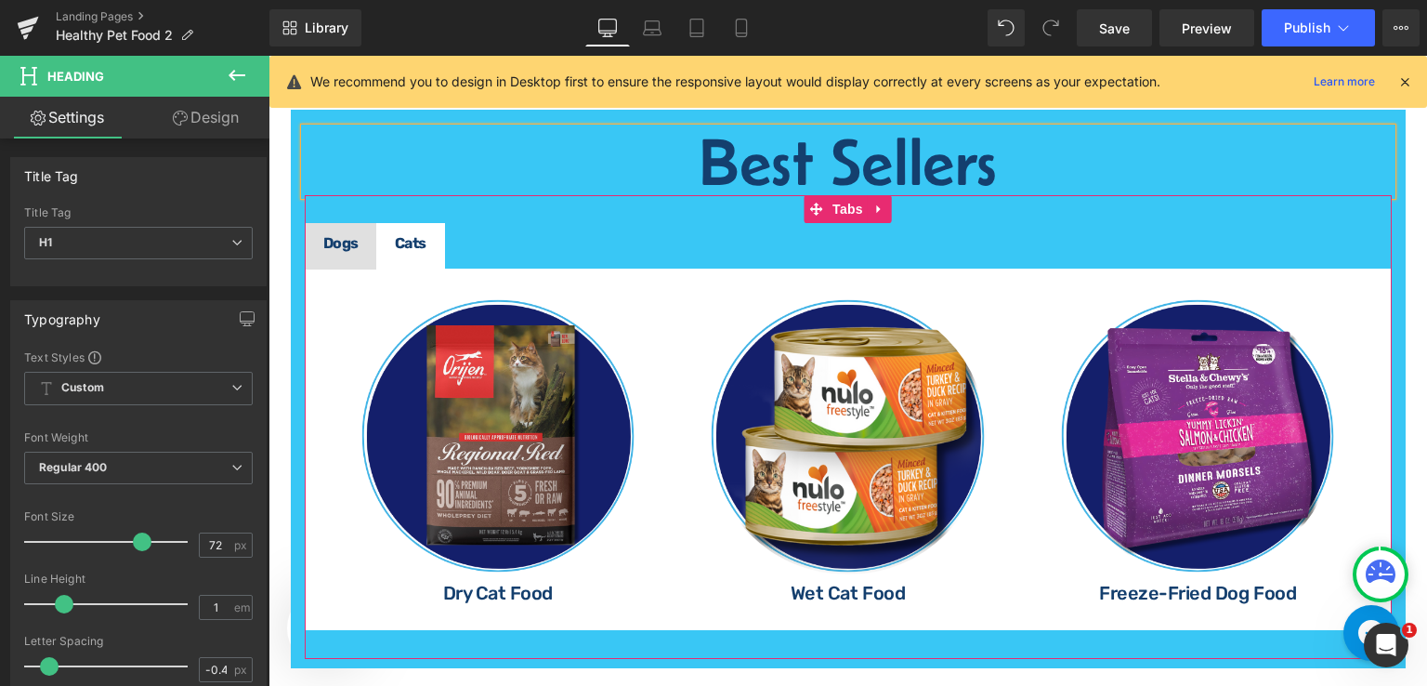
click at [1317, 228] on ul "Dogs Text Block Cats Text Block" at bounding box center [848, 246] width 1087 height 46
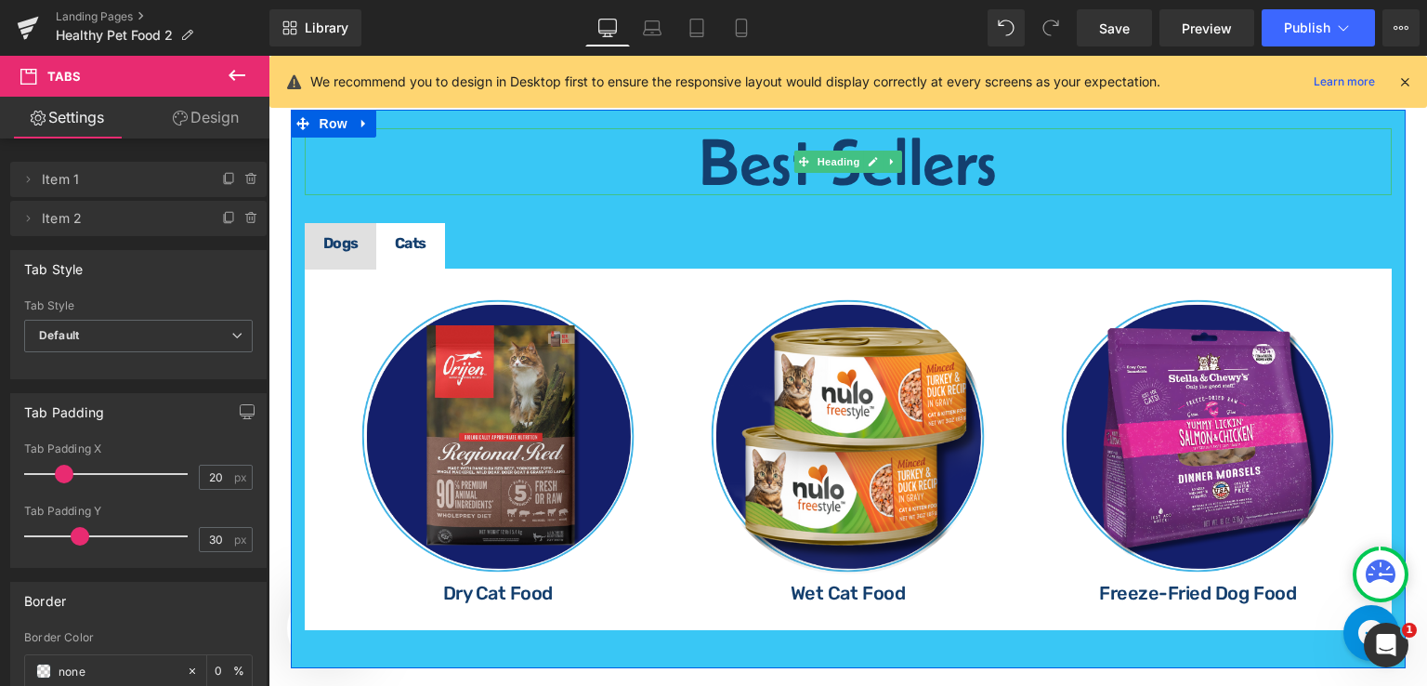
click at [763, 158] on h1 "Best Sellers" at bounding box center [848, 161] width 1087 height 67
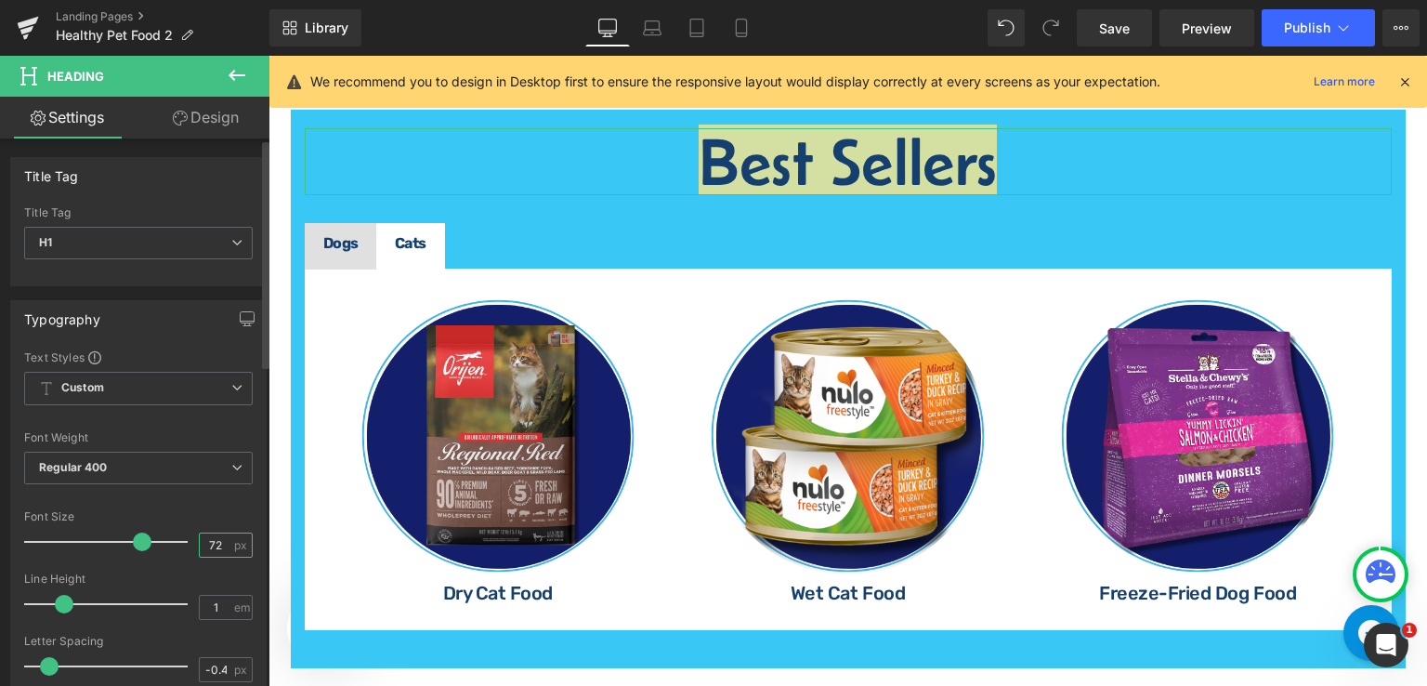
click at [218, 540] on input "72" at bounding box center [216, 544] width 33 height 23
type input "7"
type input "50"
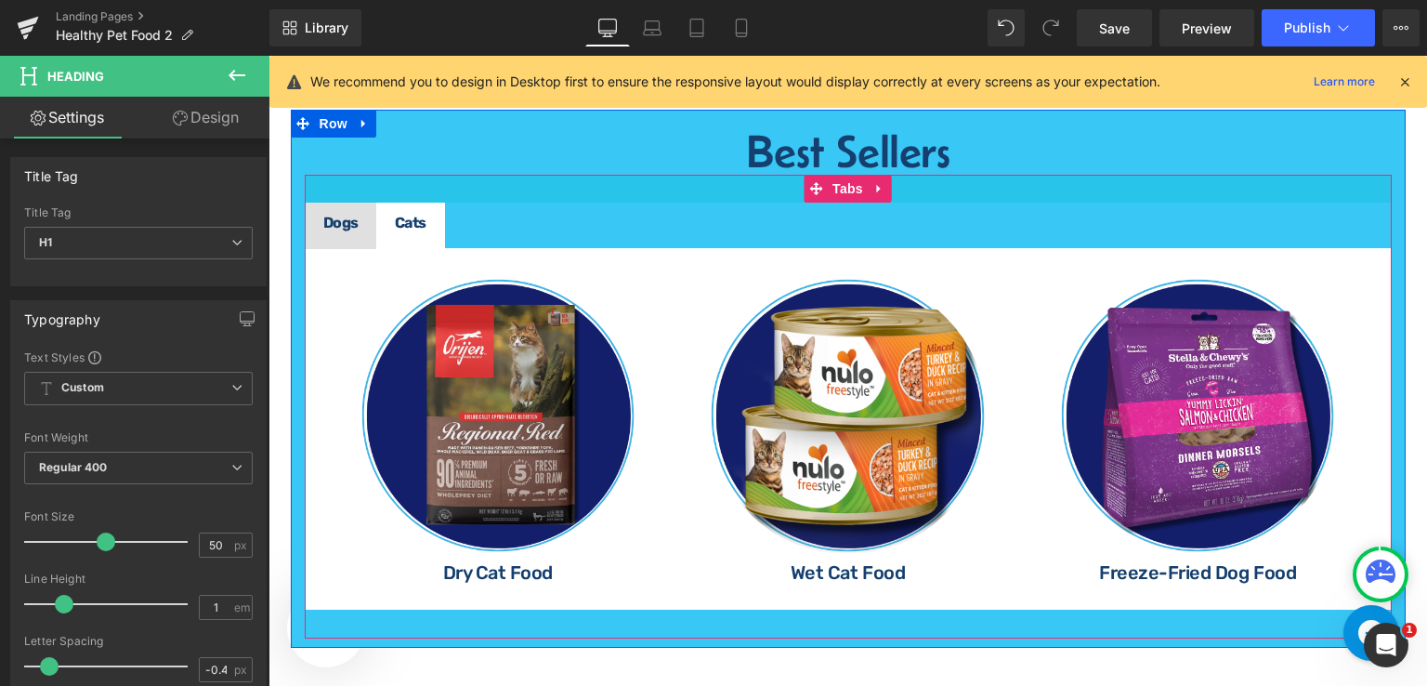
click at [1075, 191] on div at bounding box center [848, 189] width 1087 height 28
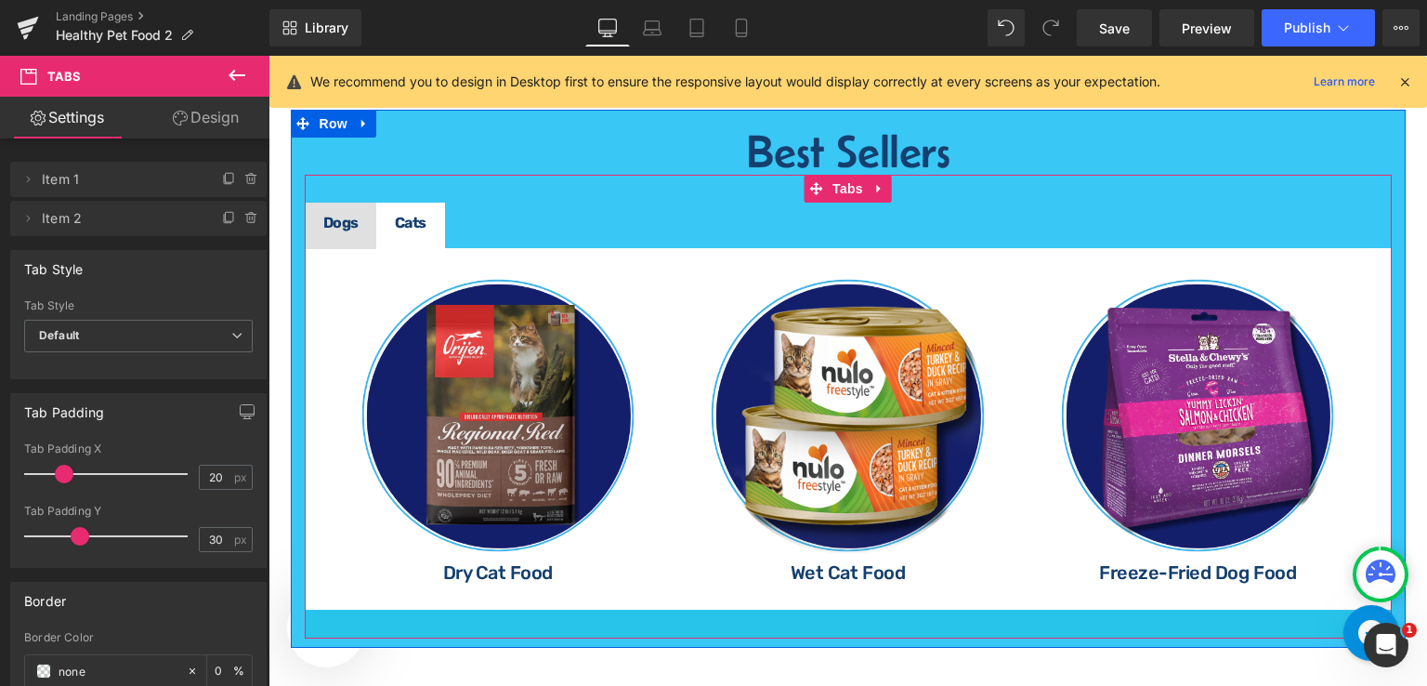
click at [1214, 623] on div at bounding box center [848, 624] width 1087 height 28
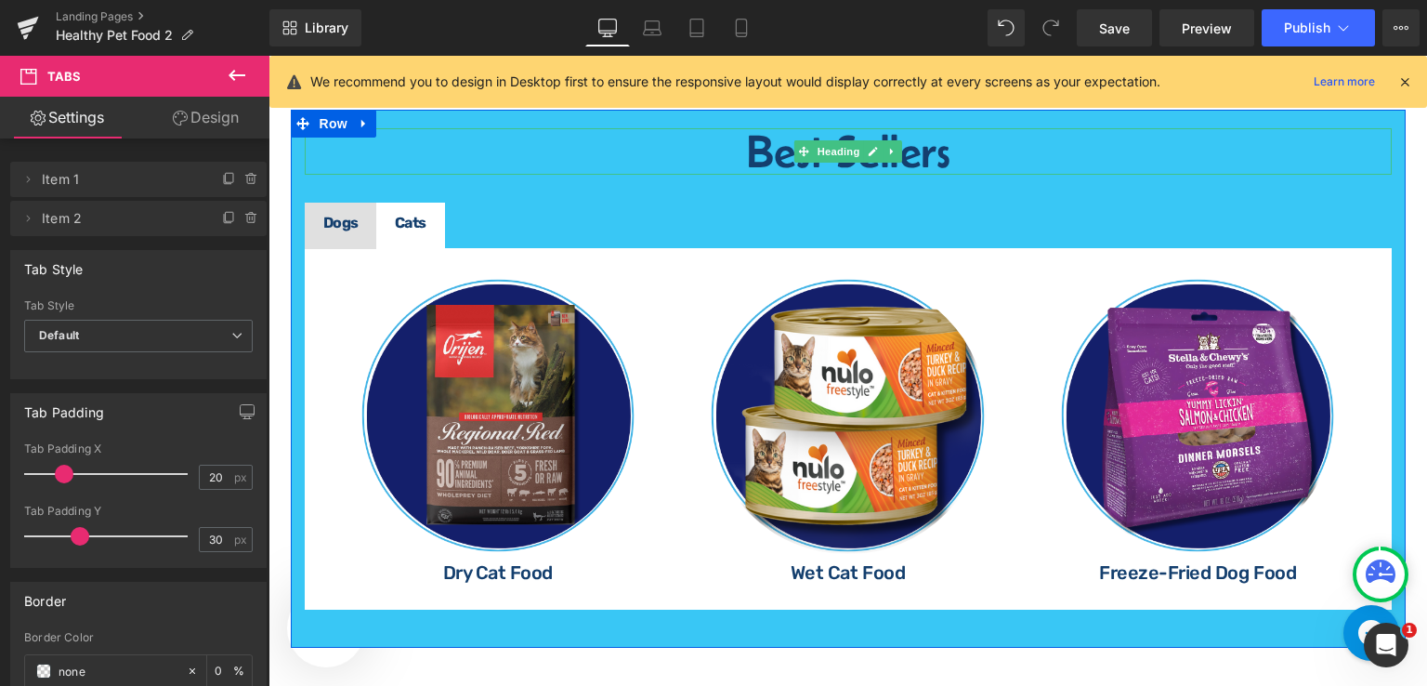
click at [1034, 158] on h1 "Best Sellers" at bounding box center [848, 151] width 1087 height 46
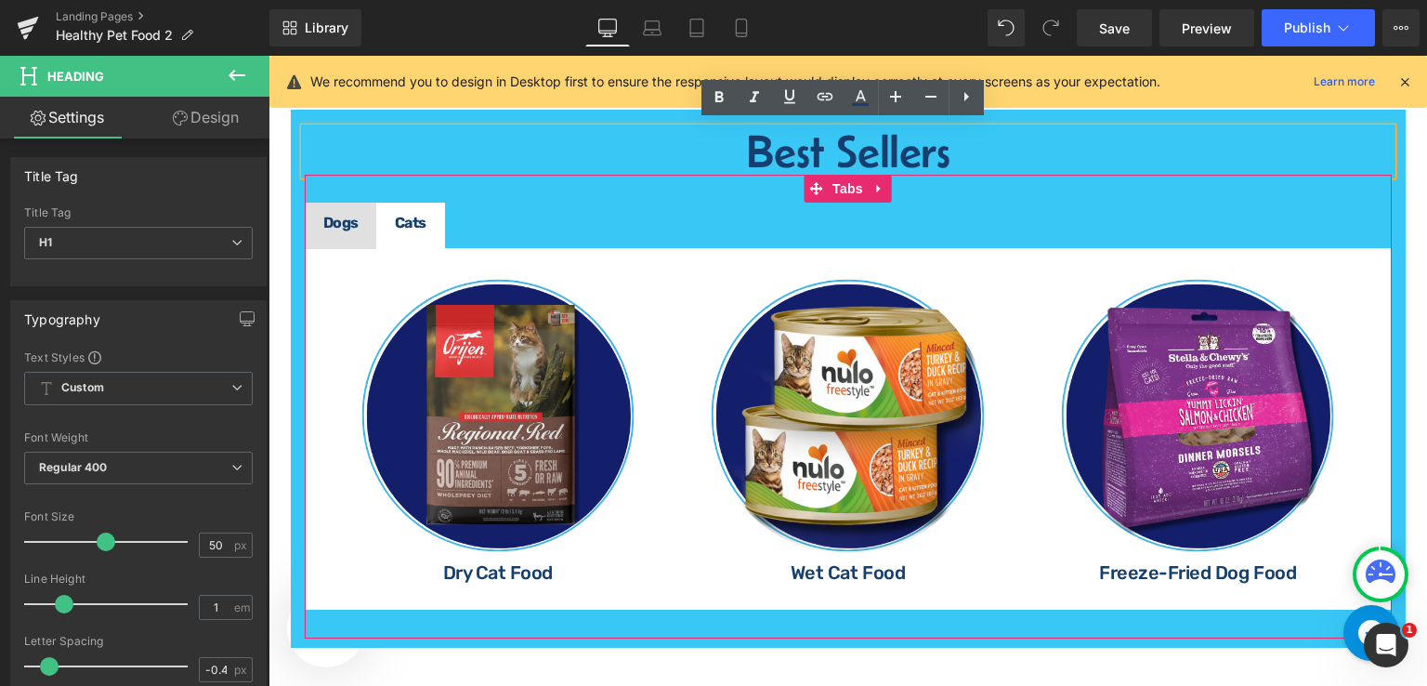
click at [1070, 210] on ul "Dogs Text Block Cats Text Block" at bounding box center [848, 226] width 1087 height 46
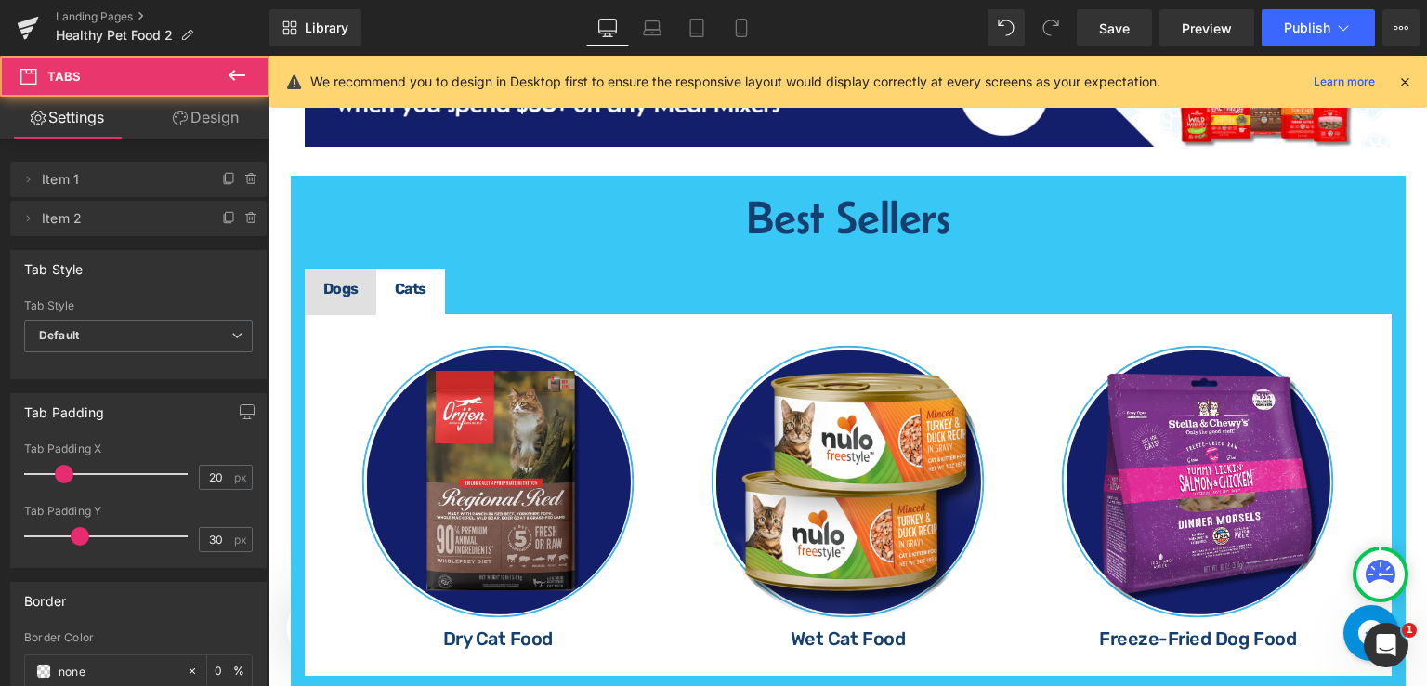
scroll to position [2241, 0]
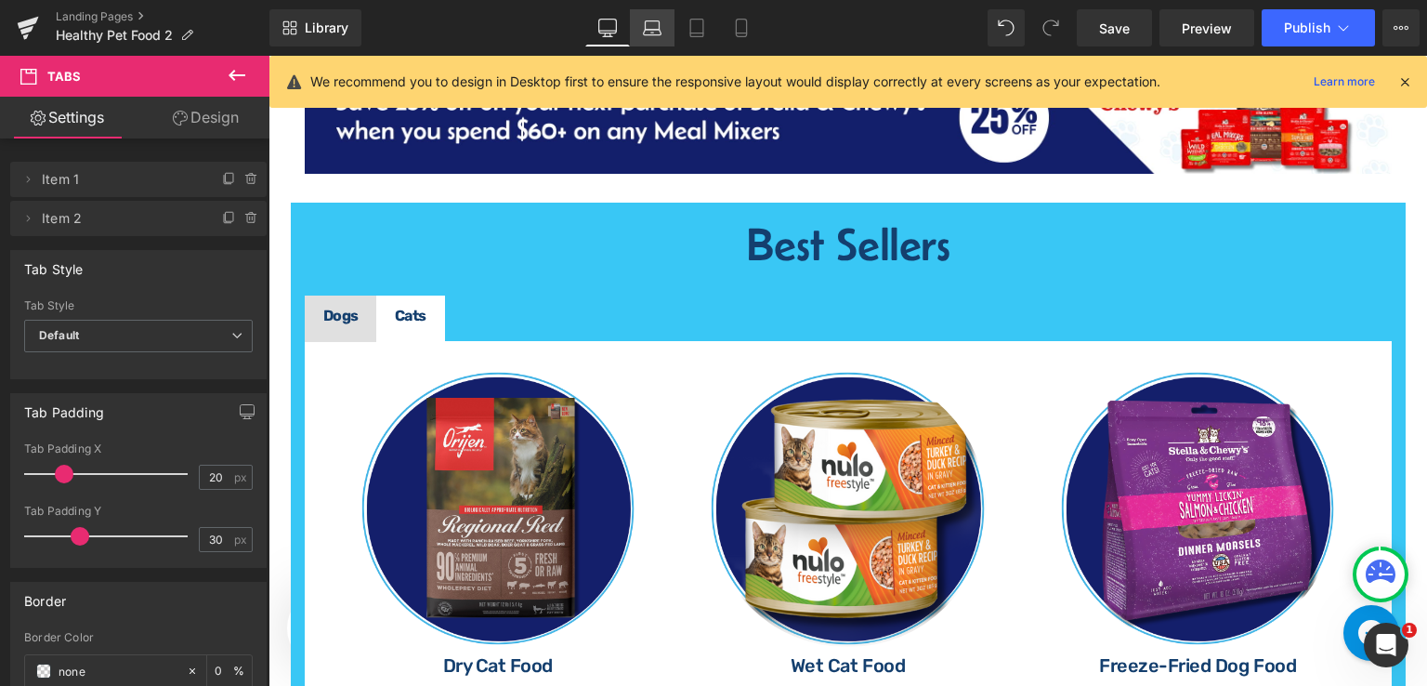
click at [659, 21] on icon at bounding box center [652, 28] width 19 height 19
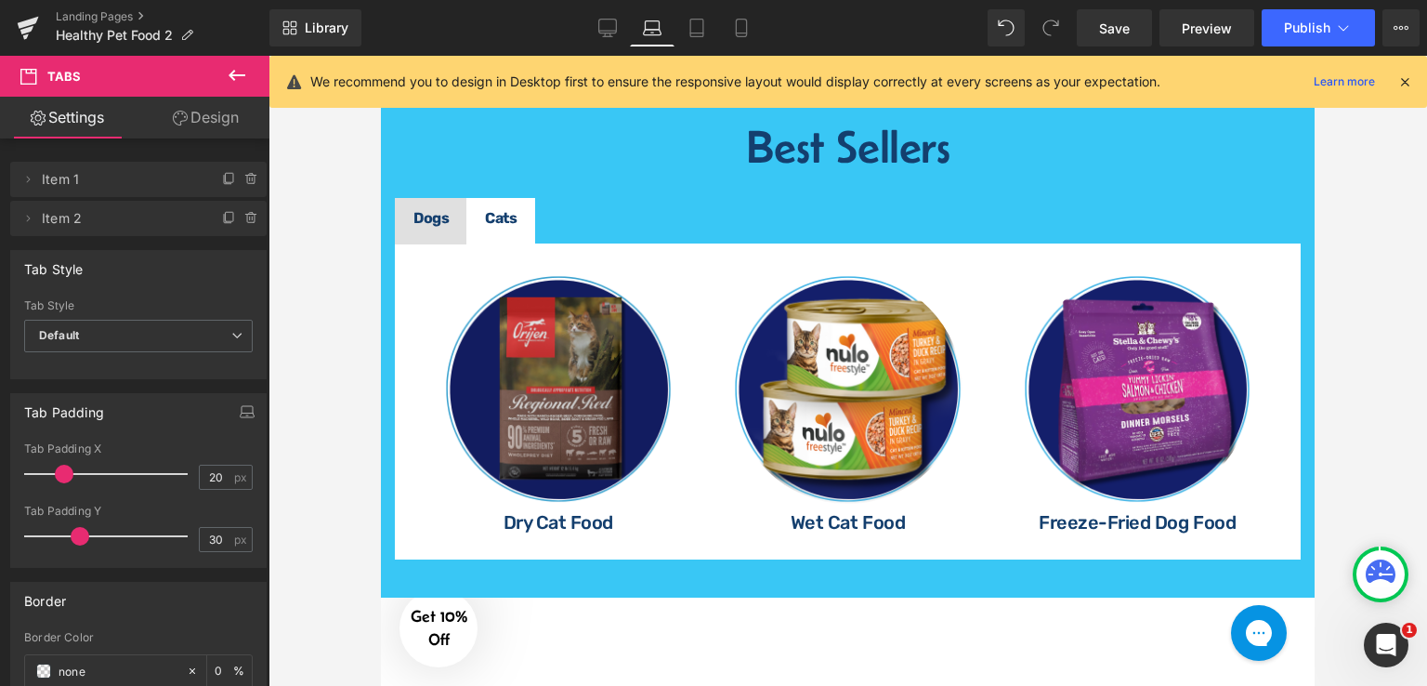
scroll to position [2196, 0]
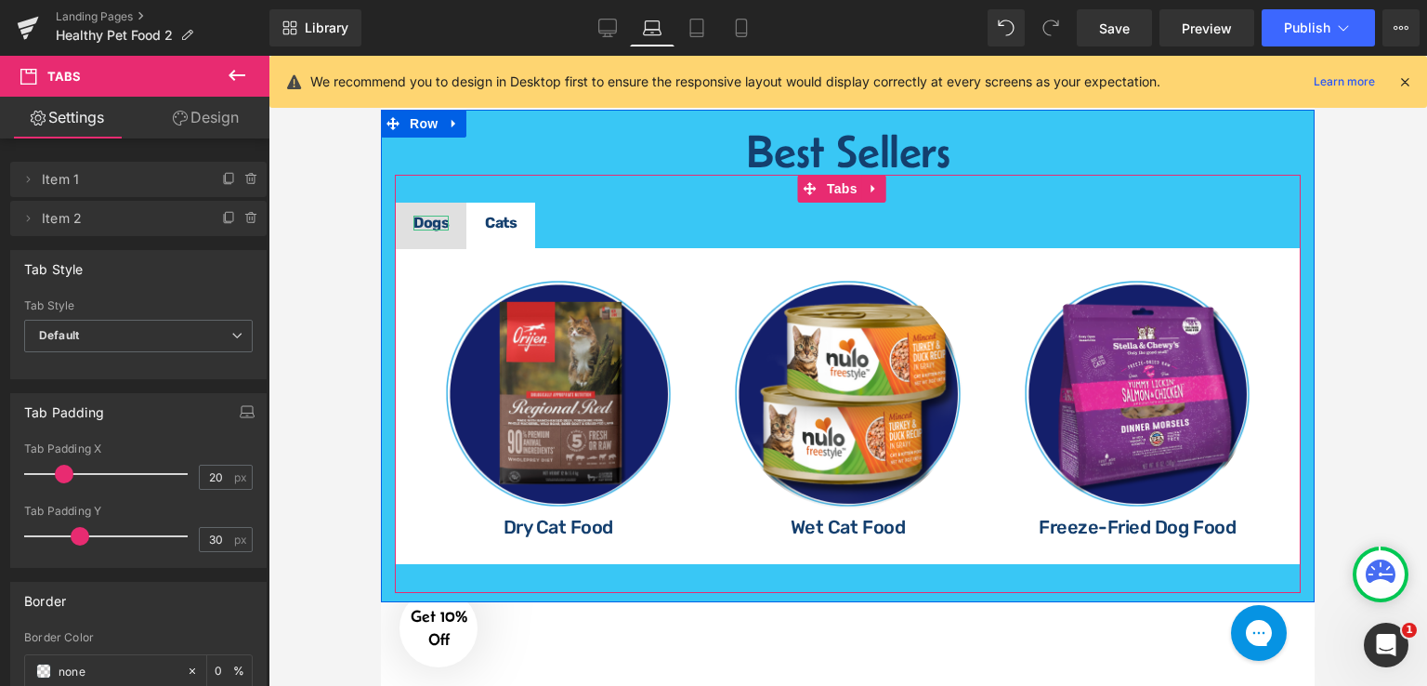
click at [431, 217] on strong "Dogs" at bounding box center [430, 223] width 35 height 18
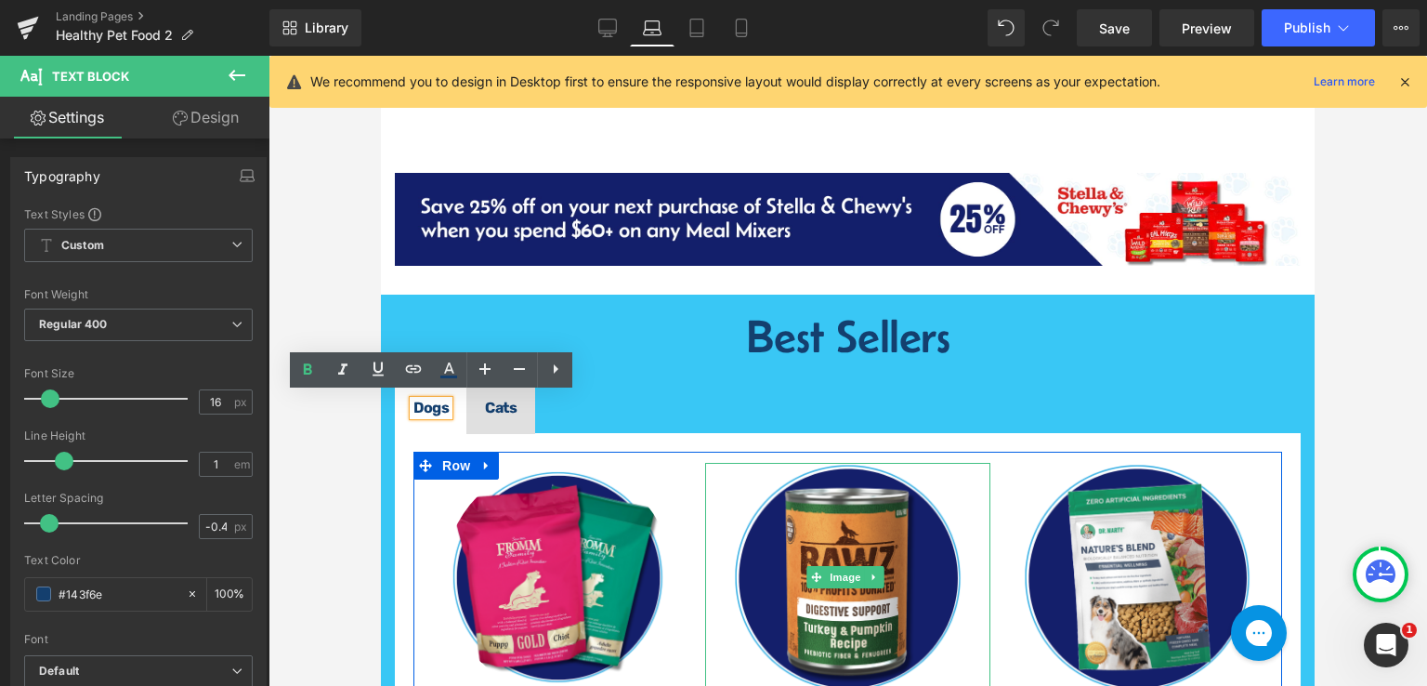
scroll to position [2010, 0]
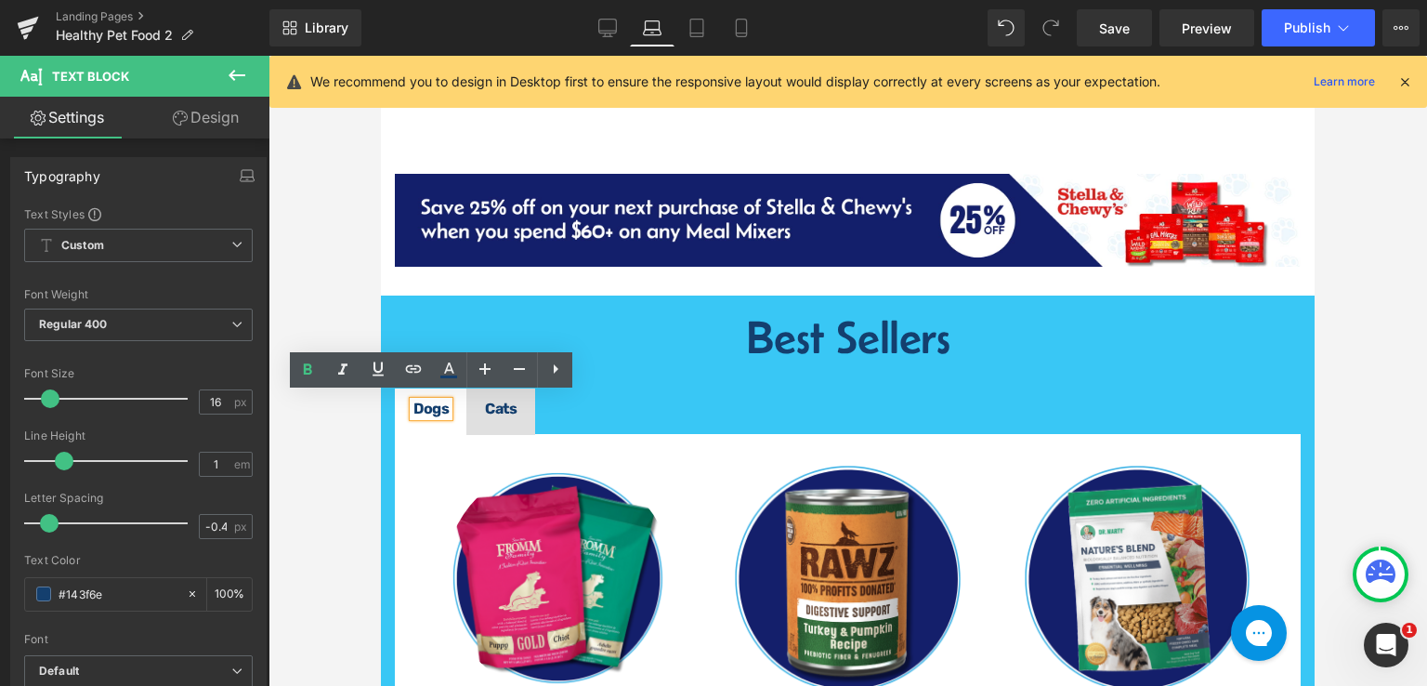
click at [396, 314] on div "Best Sellers Heading" at bounding box center [848, 337] width 906 height 46
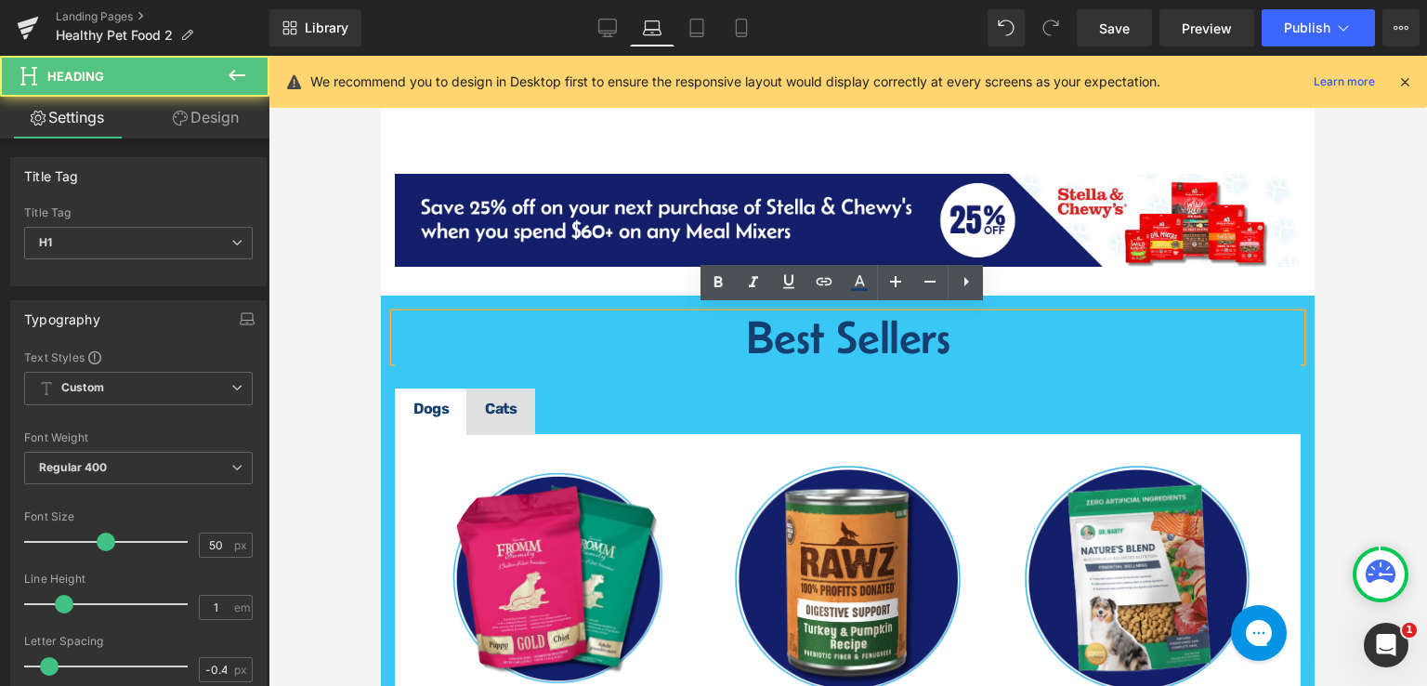
click at [346, 297] on div at bounding box center [848, 371] width 1159 height 630
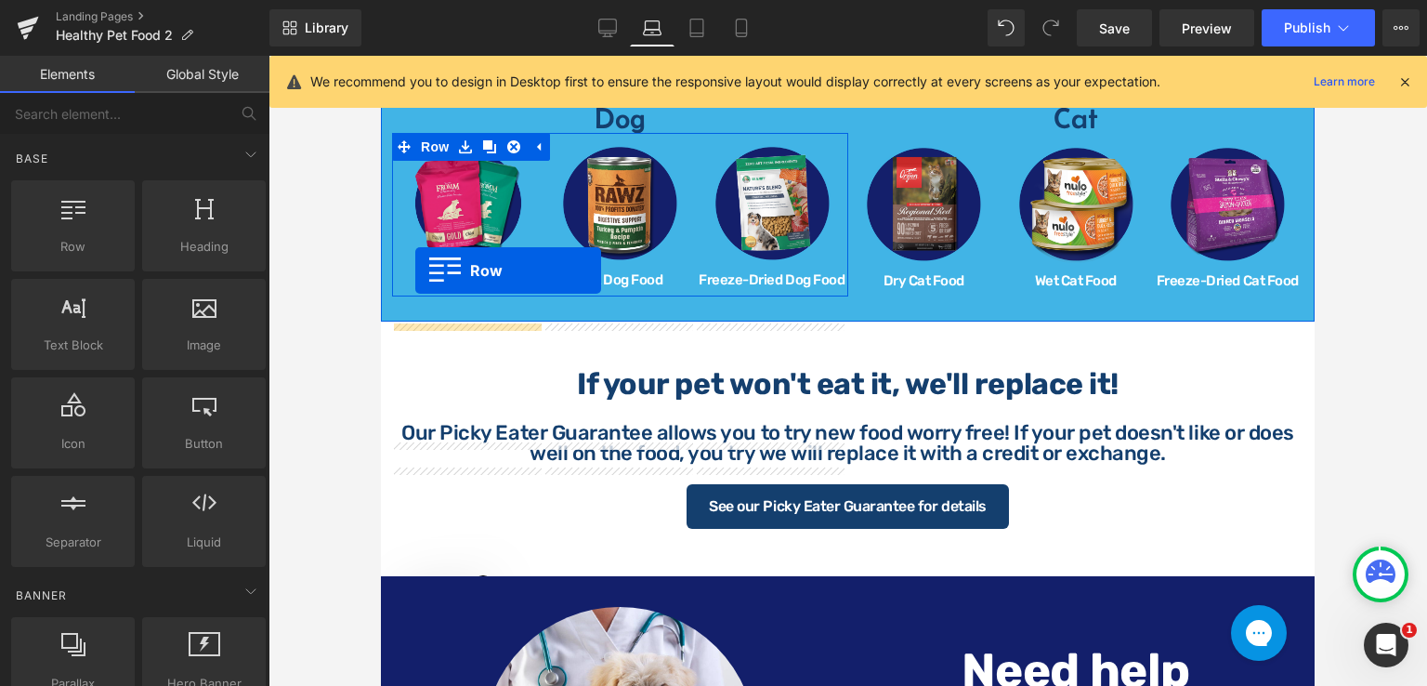
scroll to position [709, 0]
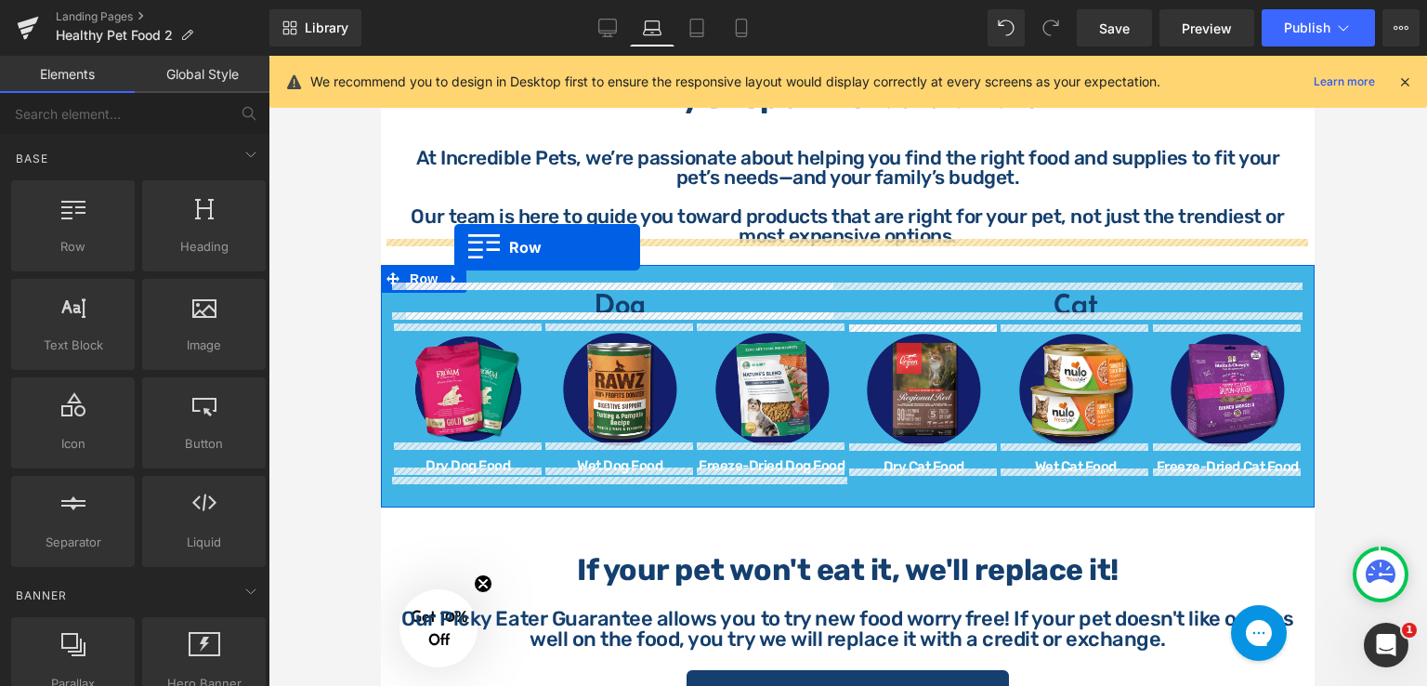
drag, startPoint x: 386, startPoint y: 302, endPoint x: 454, endPoint y: 246, distance: 88.5
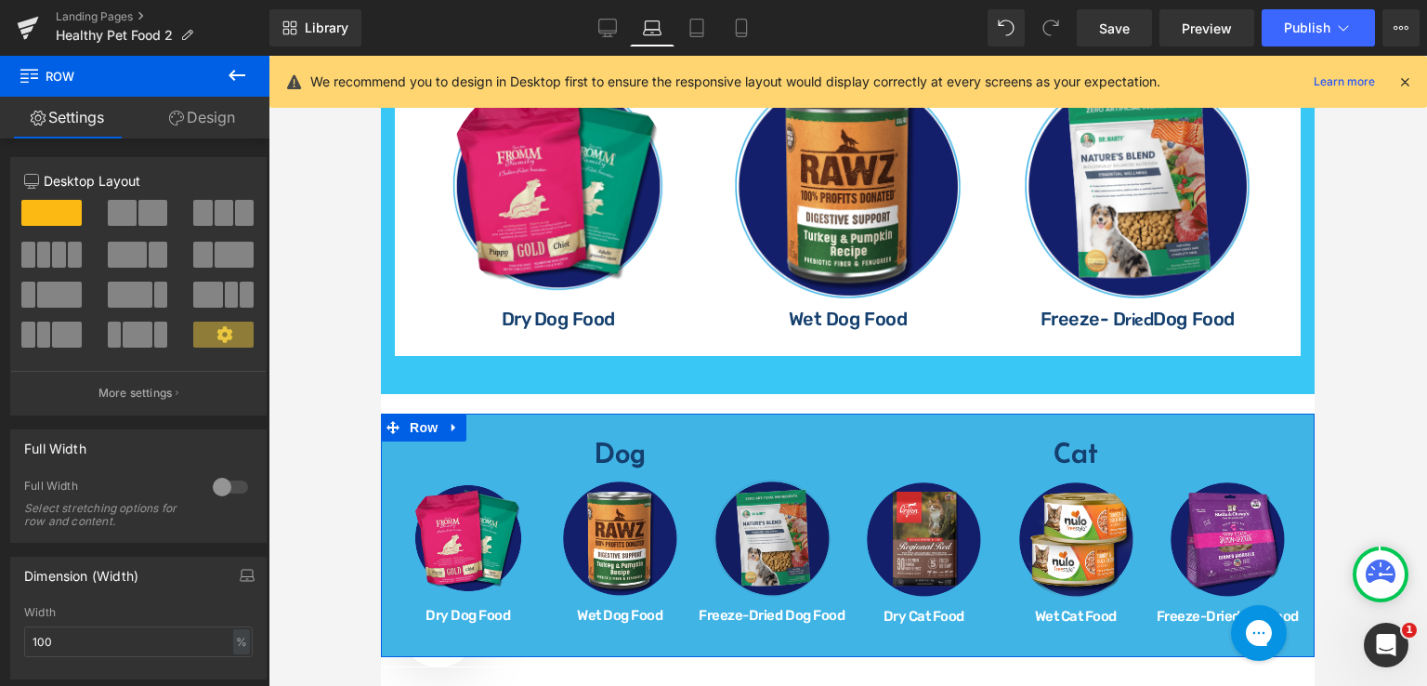
scroll to position [1081, 0]
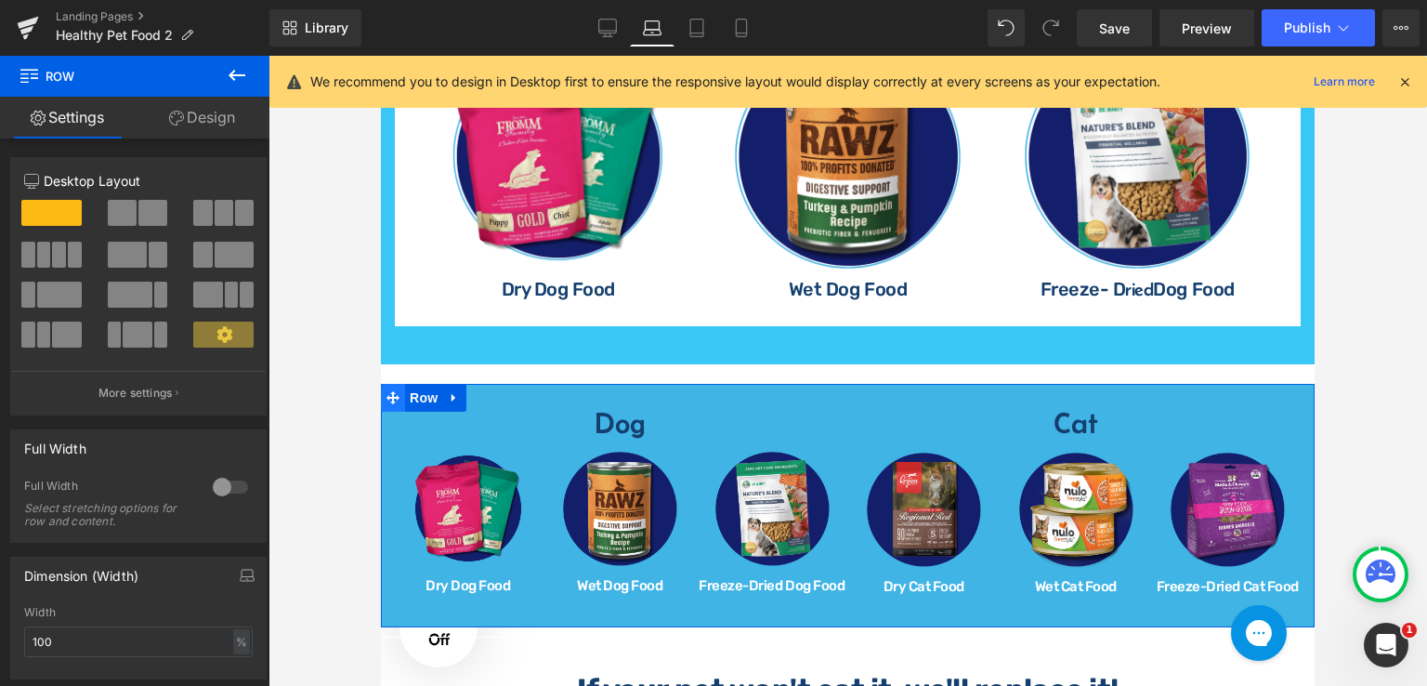
click at [387, 391] on icon at bounding box center [393, 397] width 13 height 13
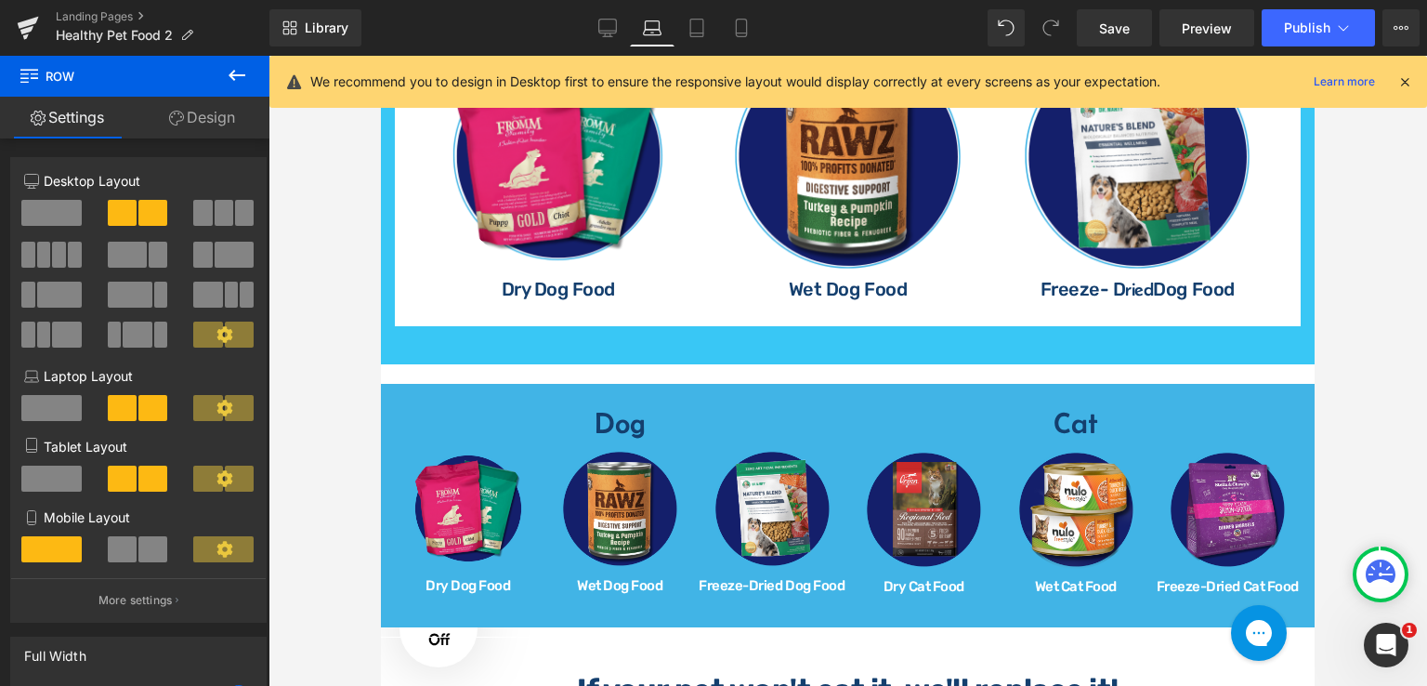
click at [333, 410] on div at bounding box center [848, 371] width 1159 height 630
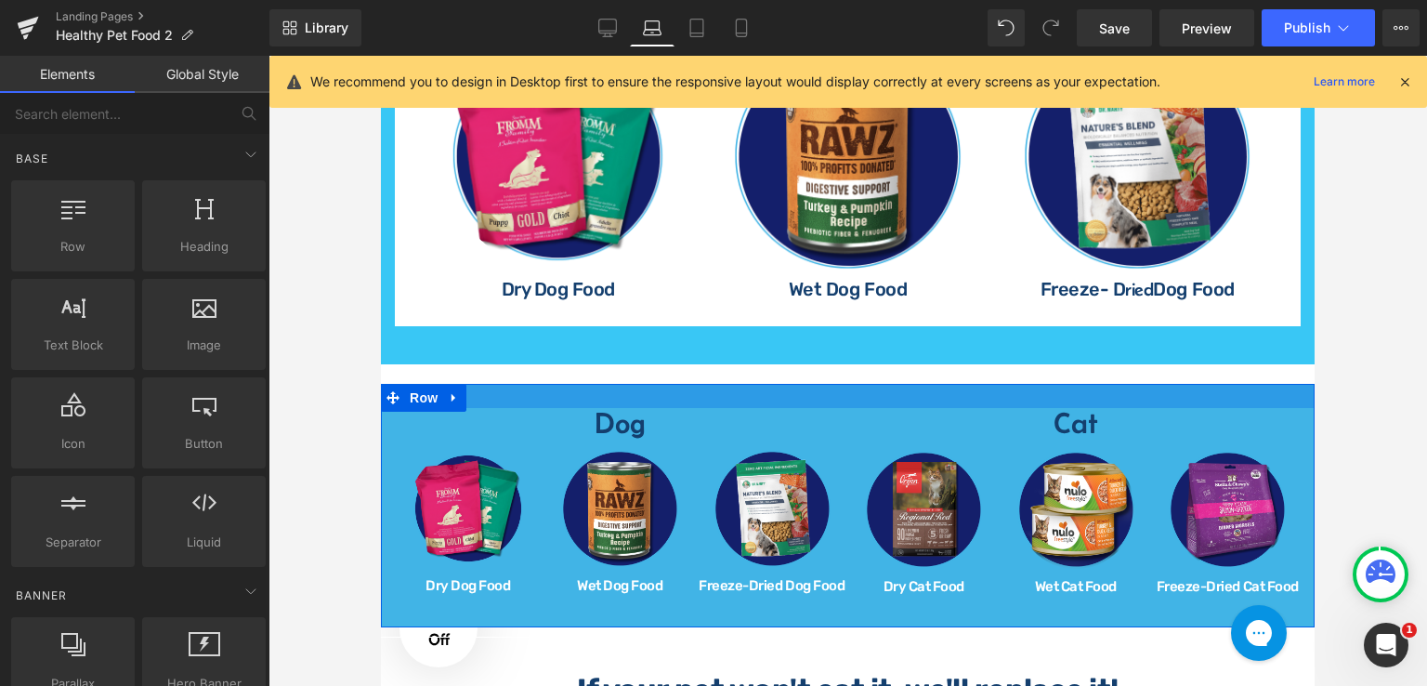
click at [479, 388] on div at bounding box center [848, 396] width 934 height 24
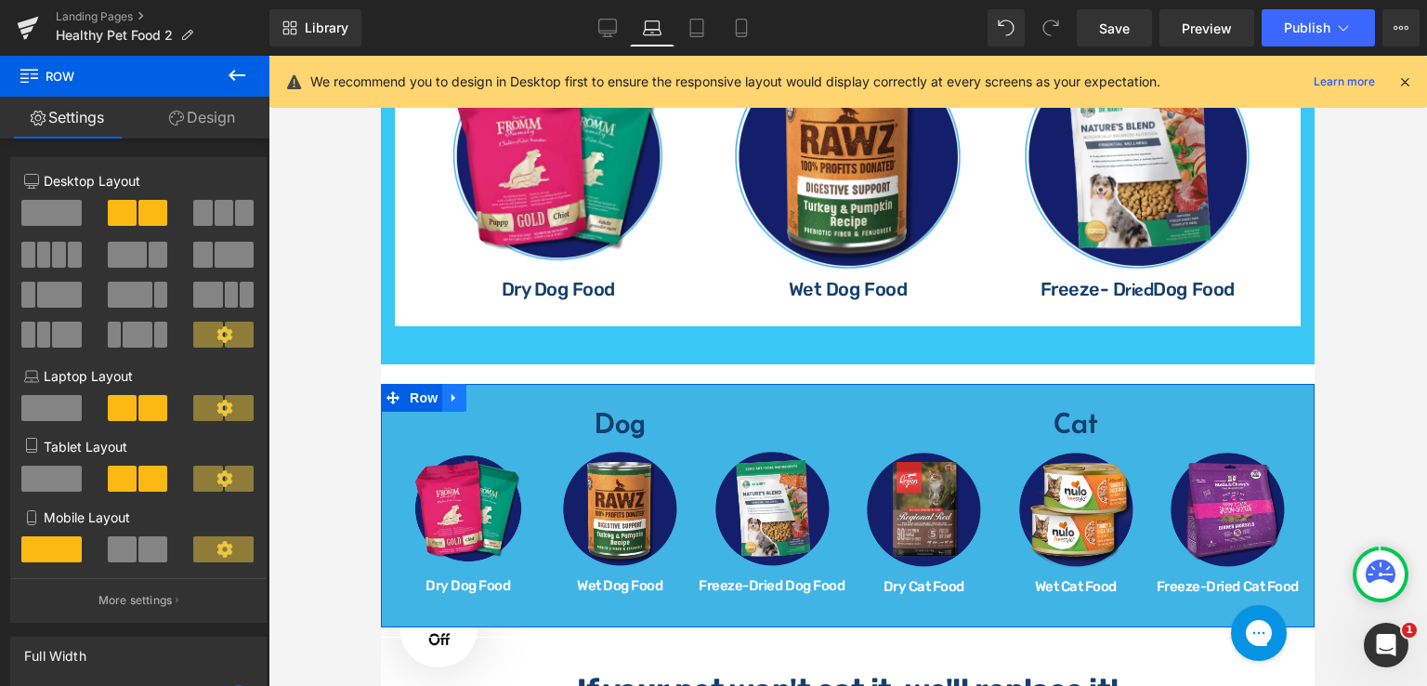
click at [455, 393] on icon at bounding box center [454, 398] width 13 height 14
click at [496, 391] on icon at bounding box center [502, 398] width 13 height 14
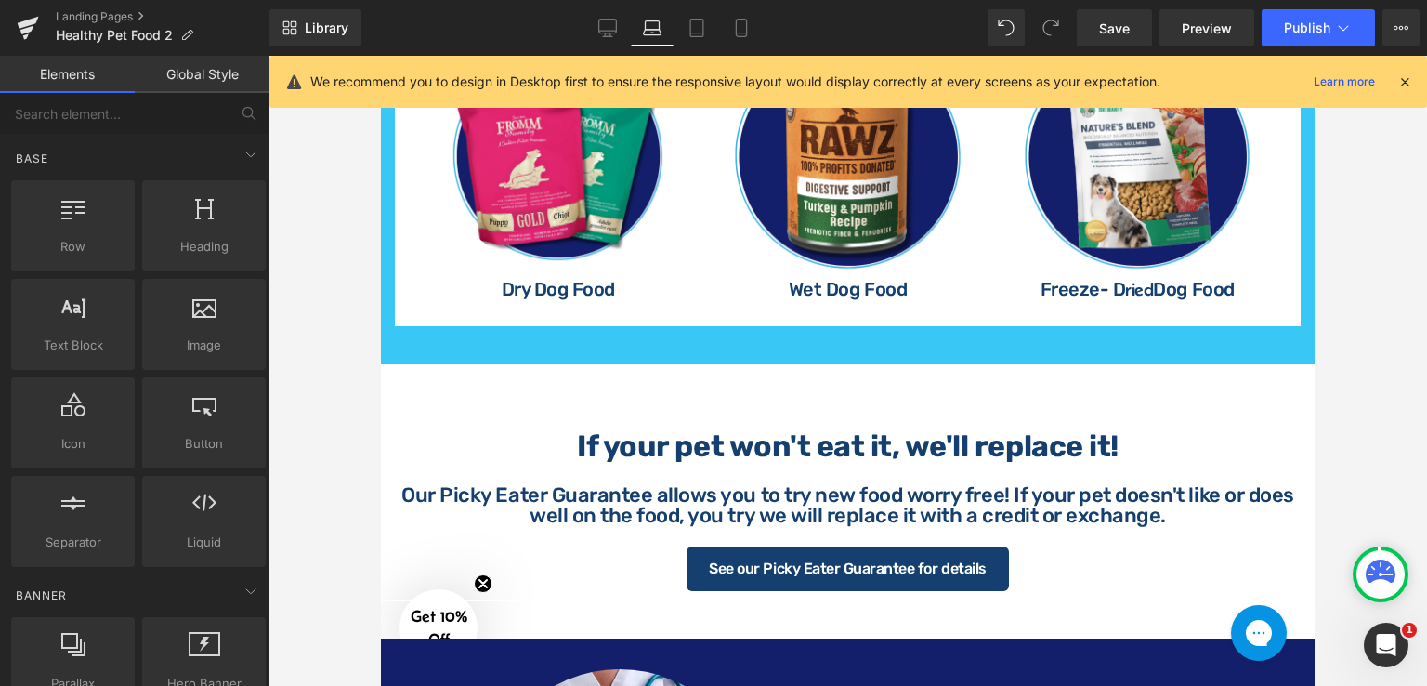
click at [1359, 456] on div at bounding box center [848, 371] width 1159 height 630
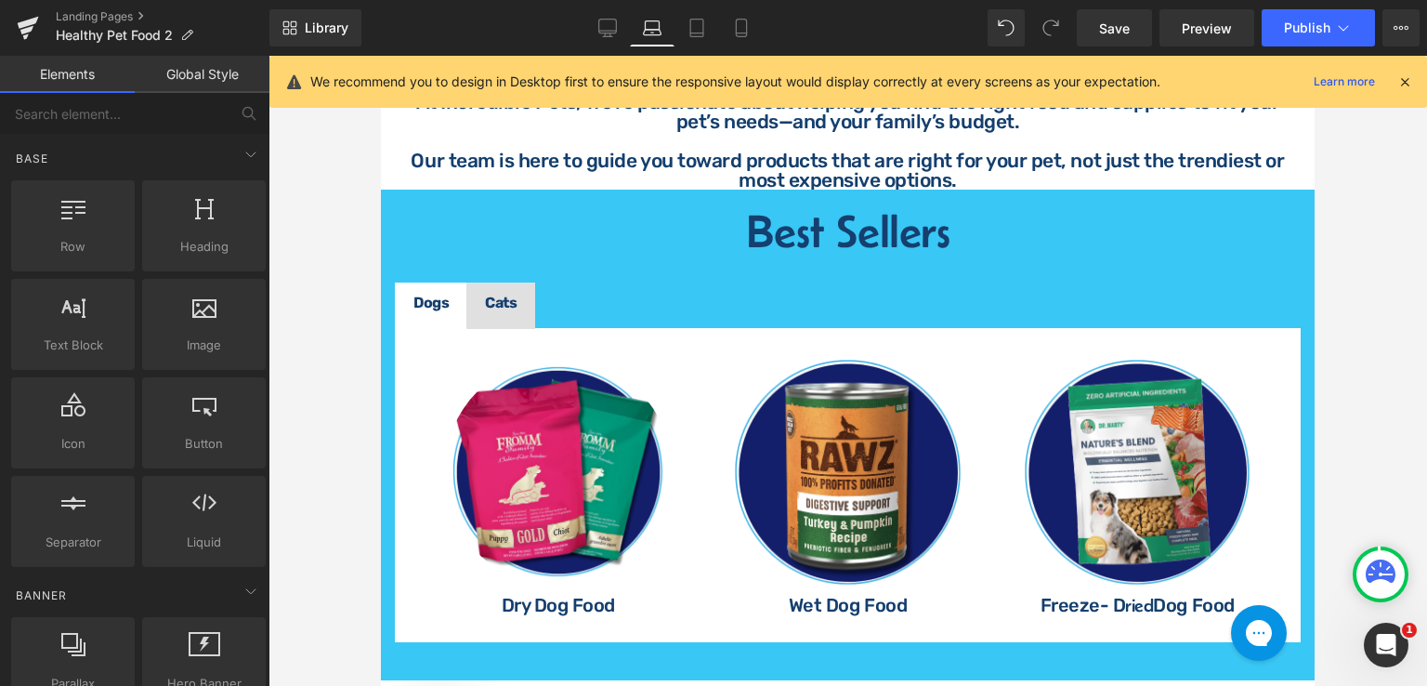
scroll to position [768, 0]
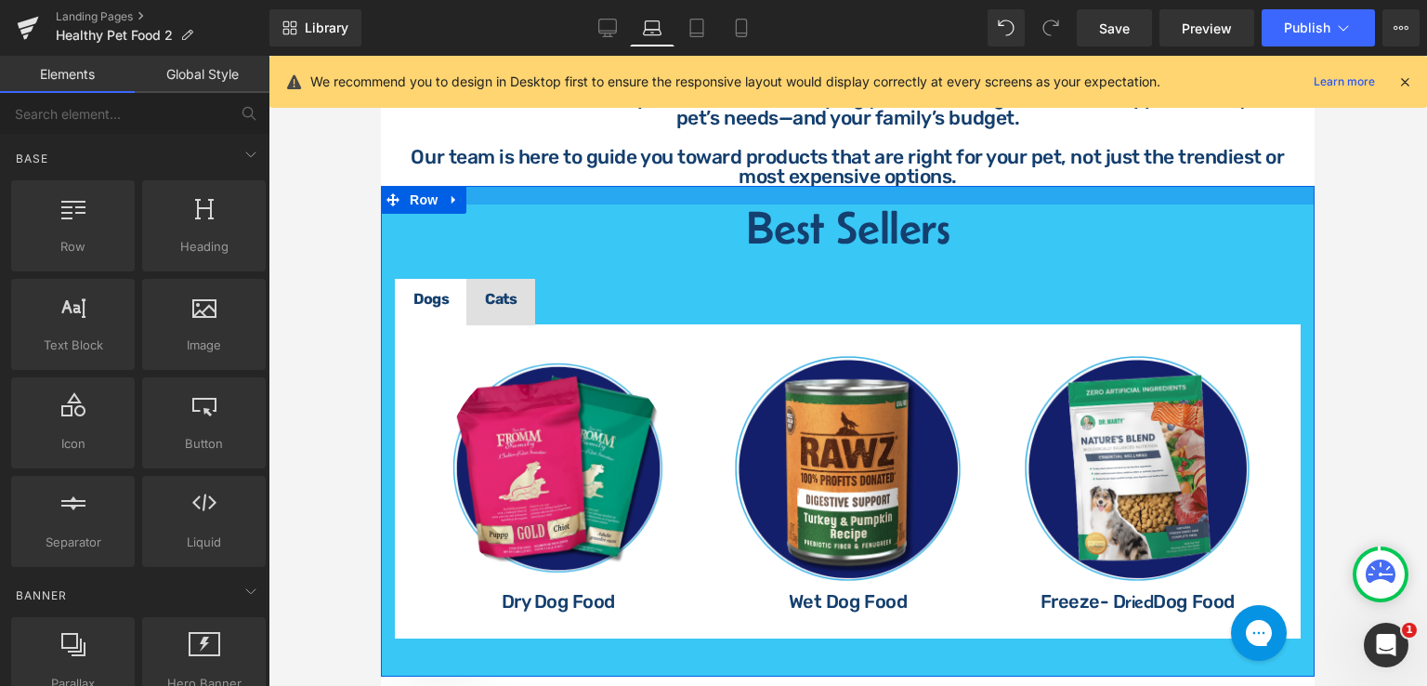
click at [735, 193] on div at bounding box center [848, 195] width 934 height 19
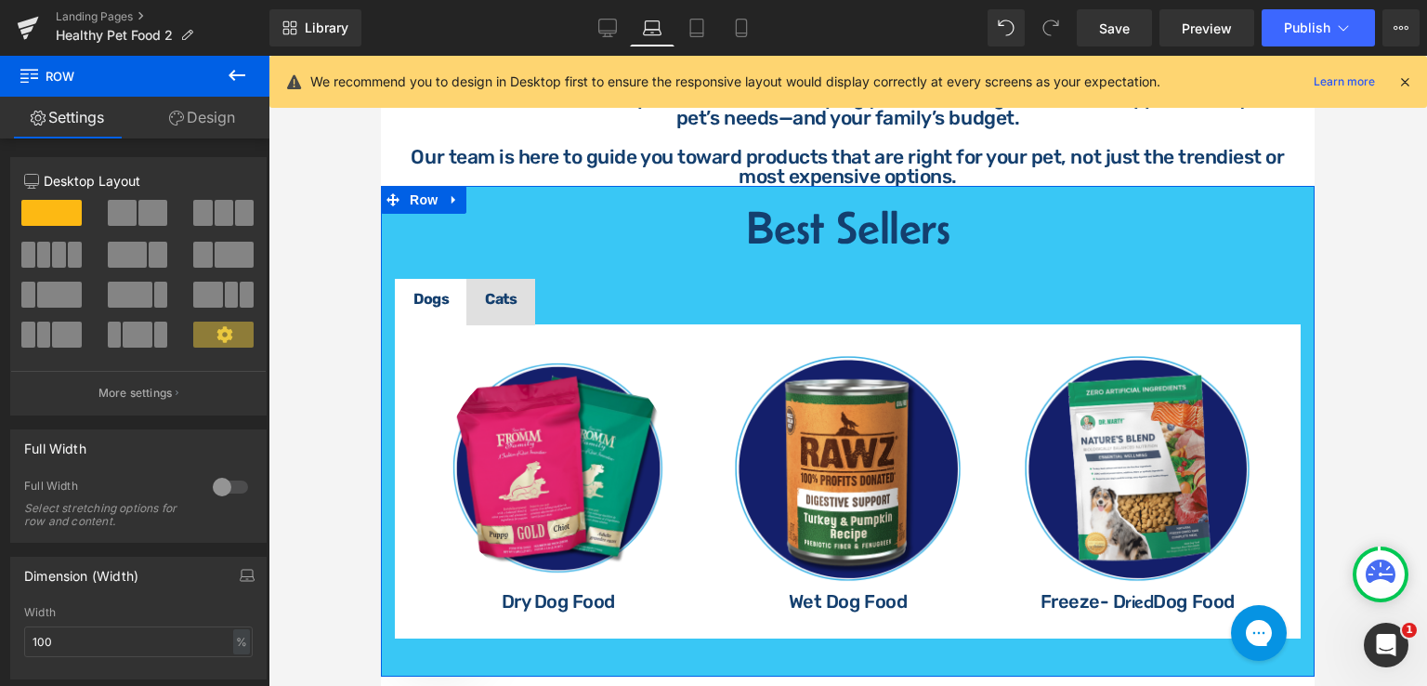
click at [204, 116] on link "Design" at bounding box center [202, 118] width 135 height 42
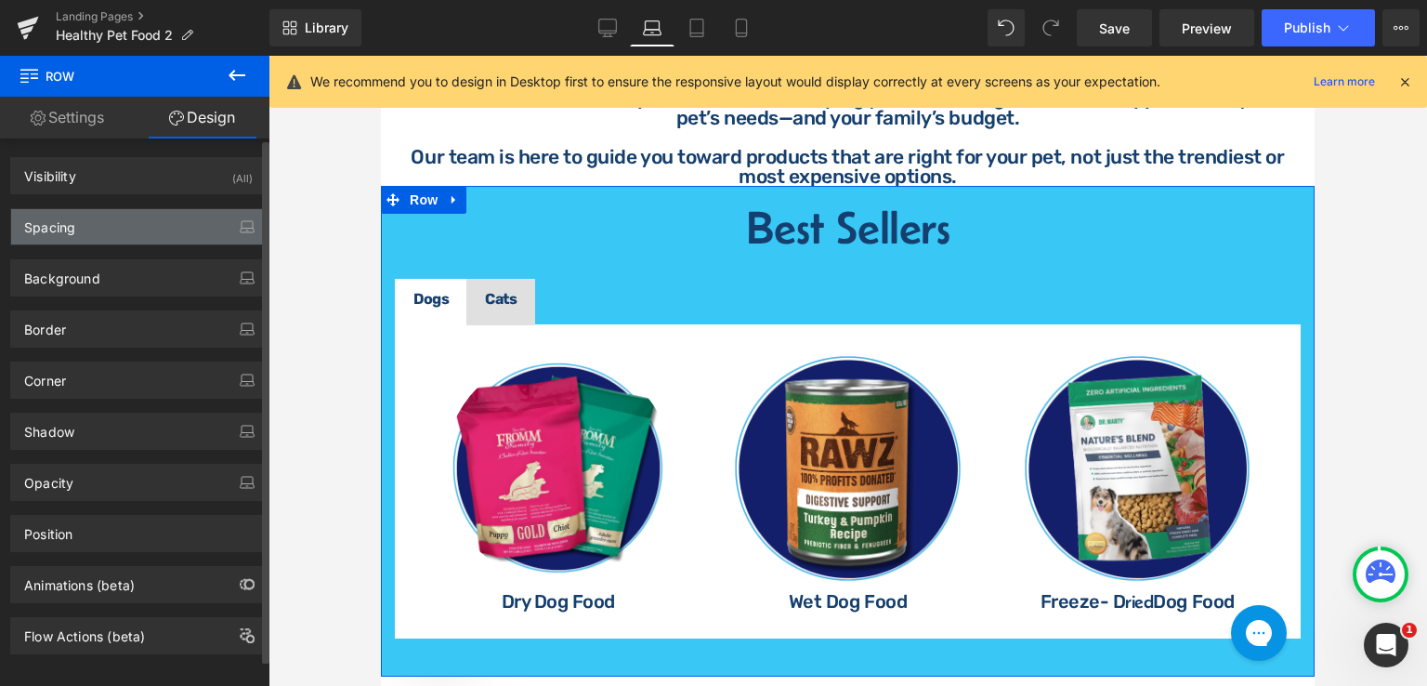
click at [131, 224] on div "Spacing" at bounding box center [138, 226] width 255 height 35
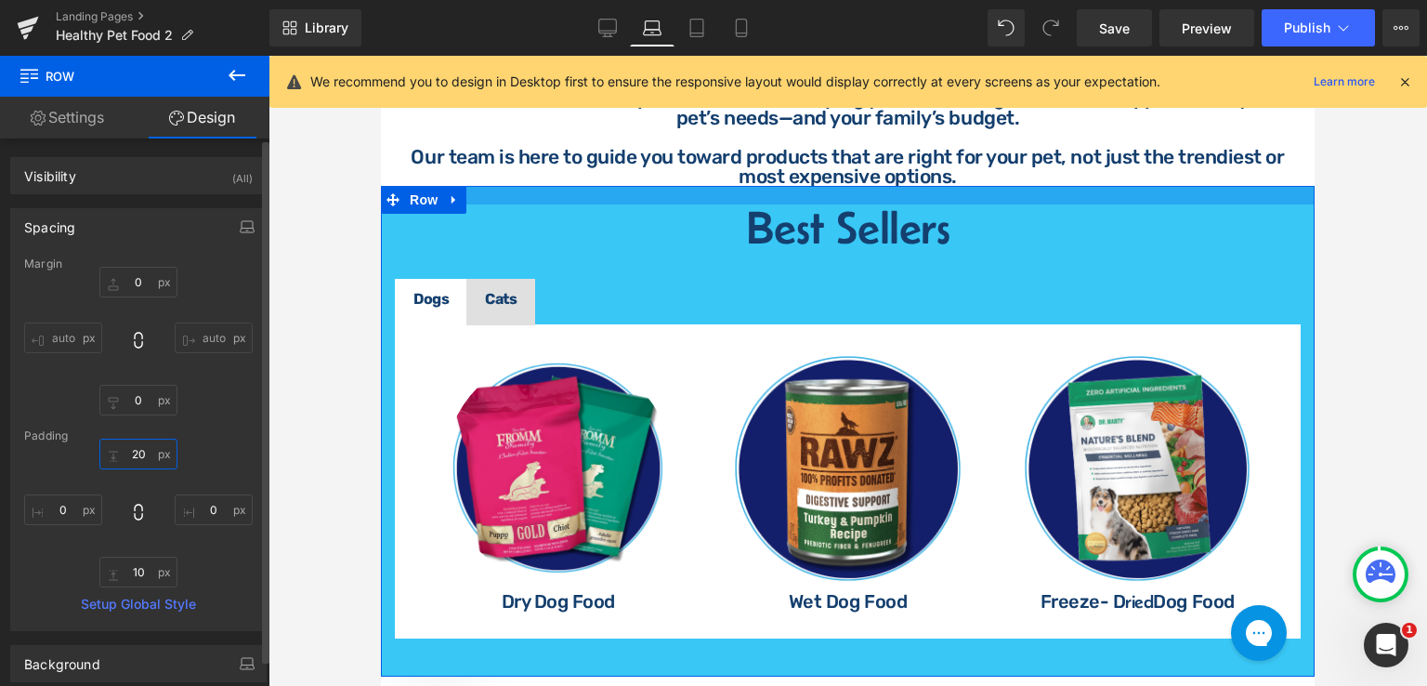
click at [141, 458] on input "text" at bounding box center [138, 454] width 78 height 31
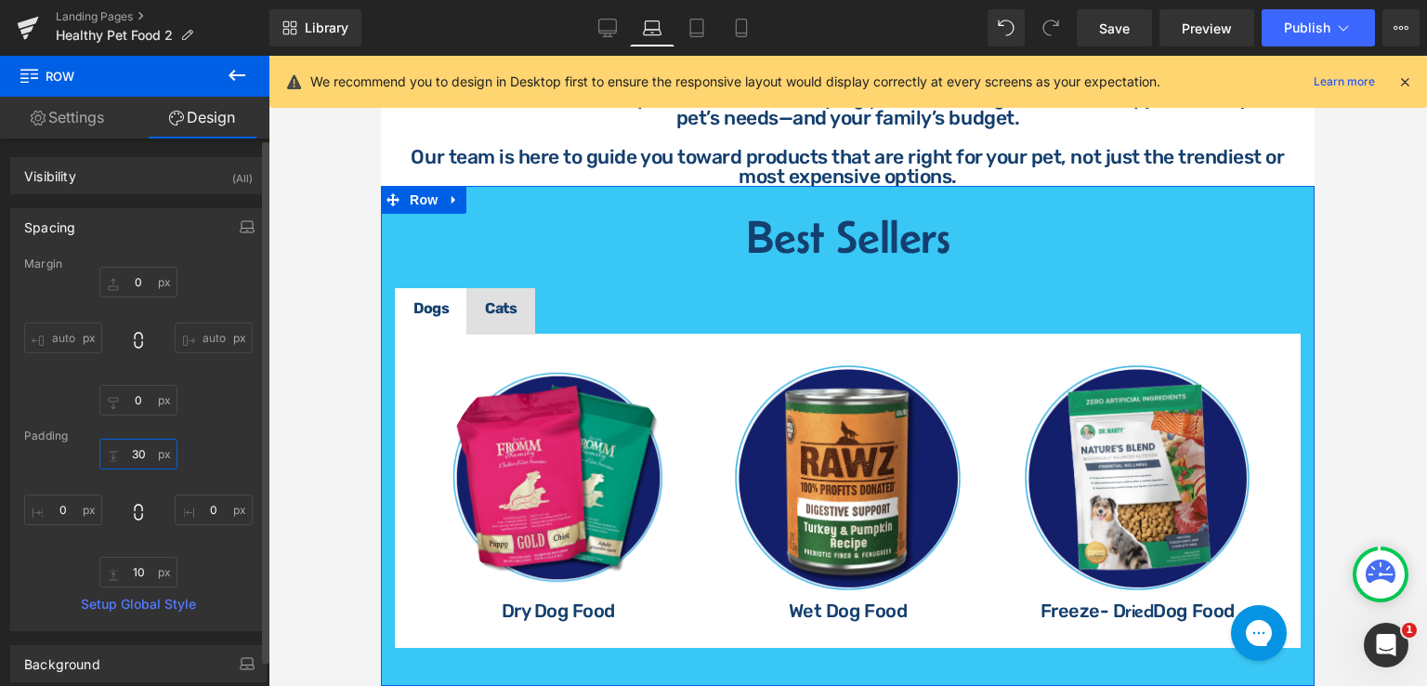
type input "30"
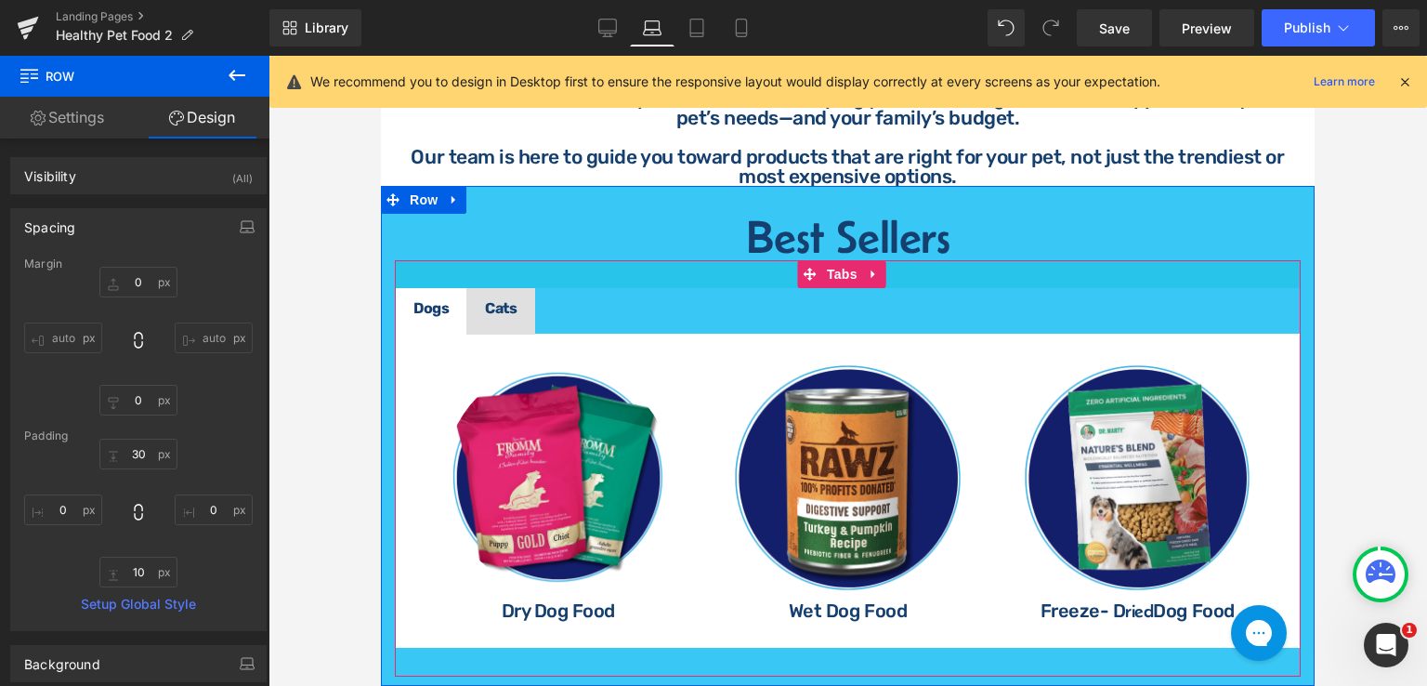
click at [610, 269] on div at bounding box center [848, 274] width 906 height 28
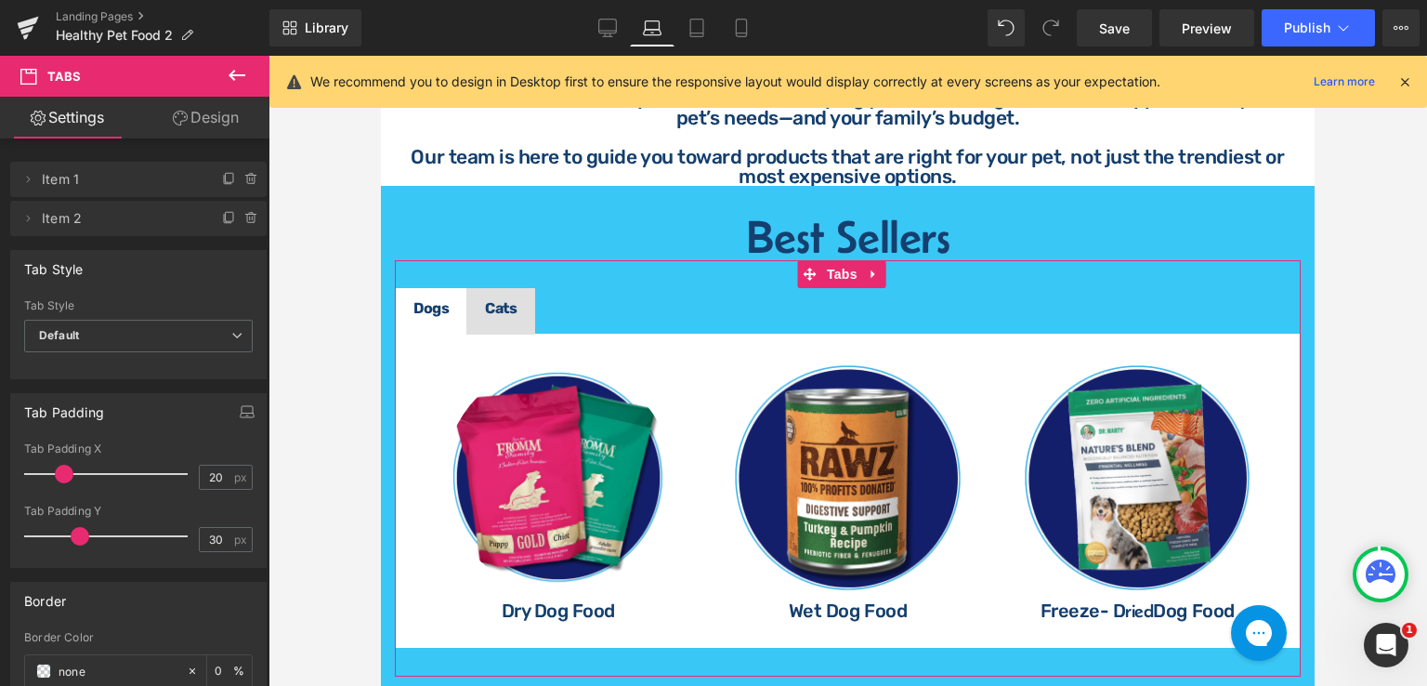
click at [178, 114] on icon at bounding box center [180, 118] width 15 height 15
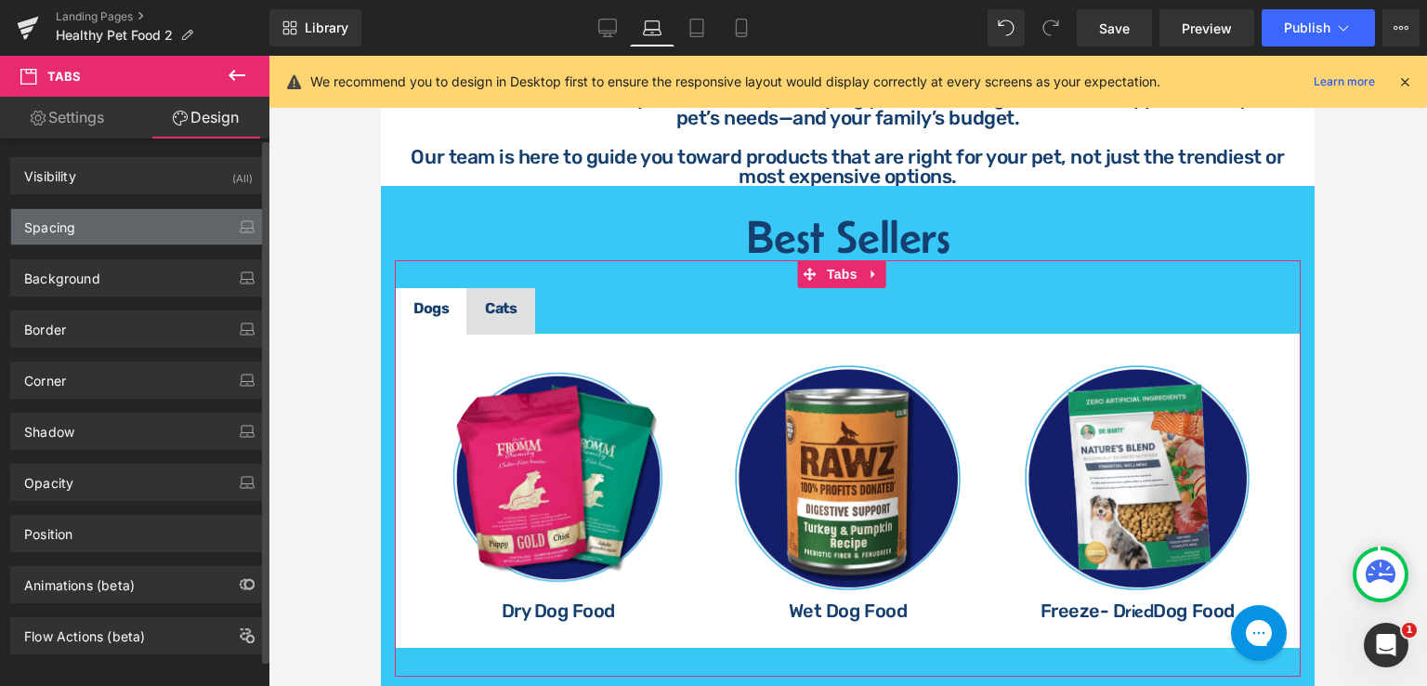
click at [116, 235] on div "Spacing" at bounding box center [138, 226] width 255 height 35
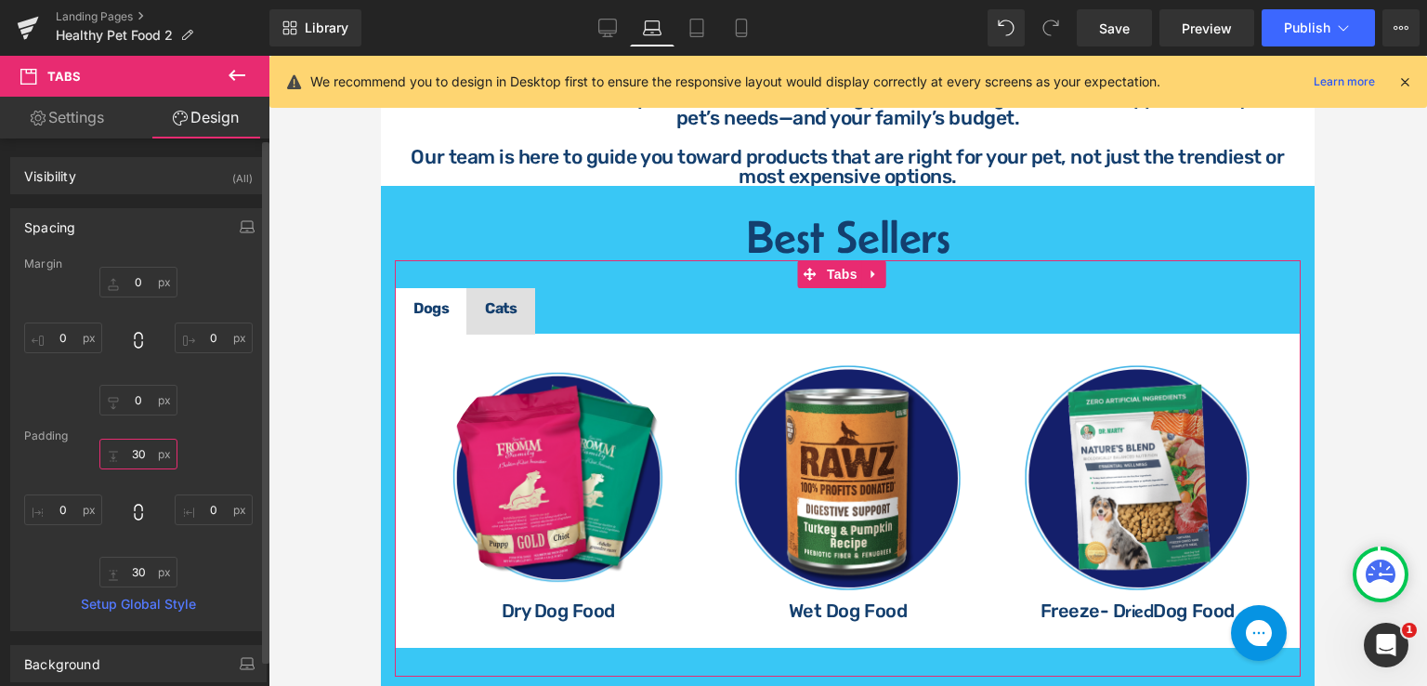
click at [140, 454] on input "text" at bounding box center [138, 454] width 78 height 31
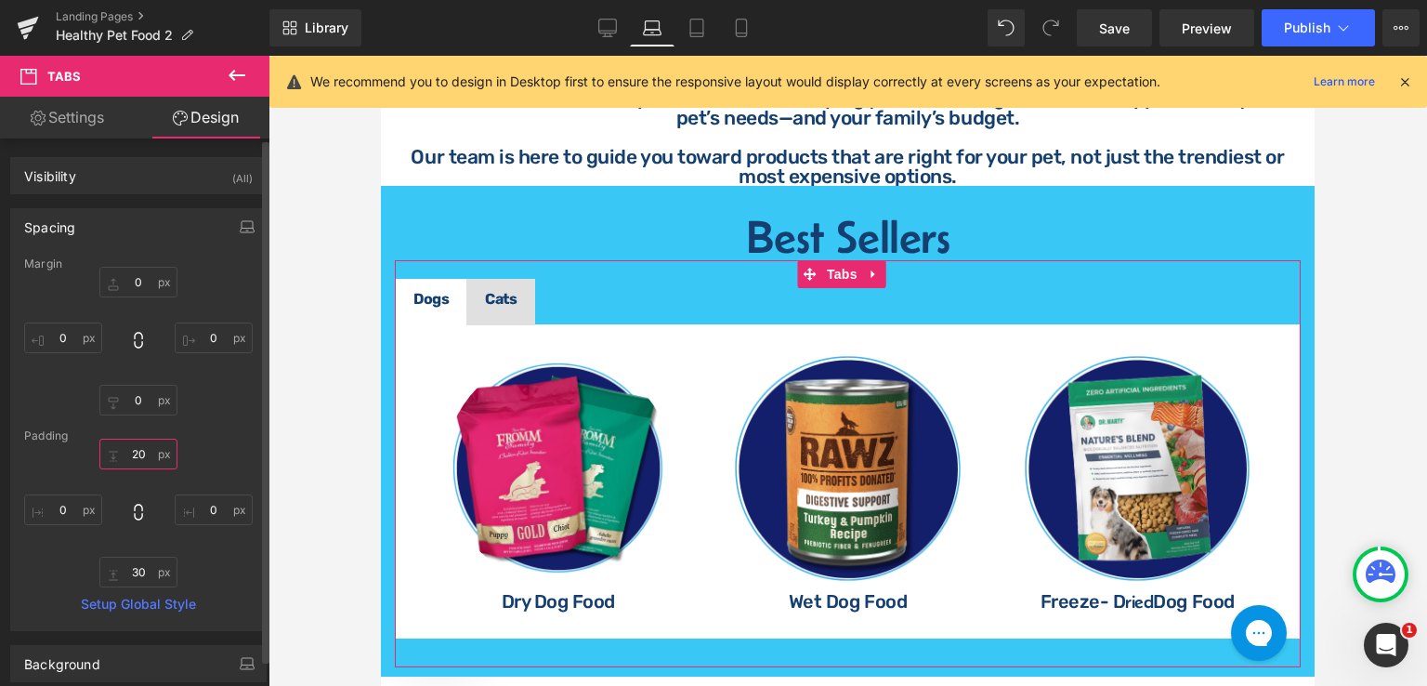
type input "20"
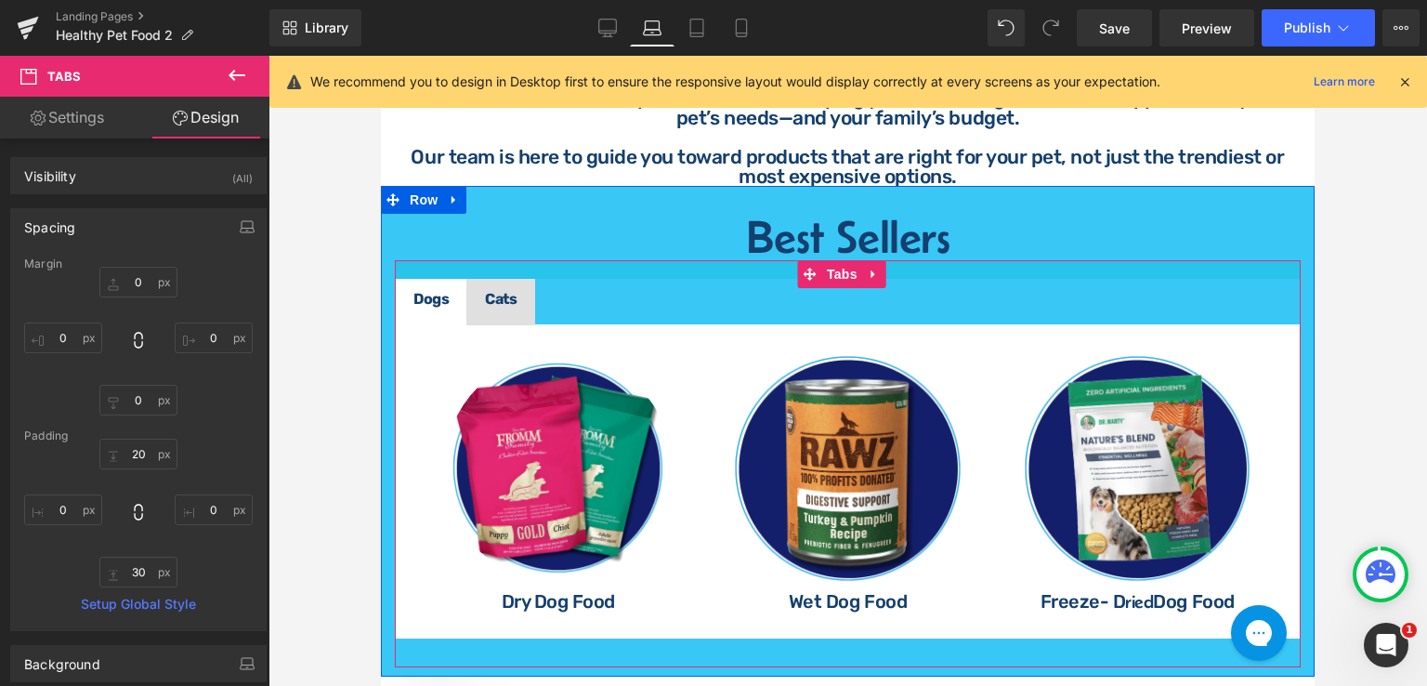
click at [404, 261] on div at bounding box center [848, 269] width 906 height 19
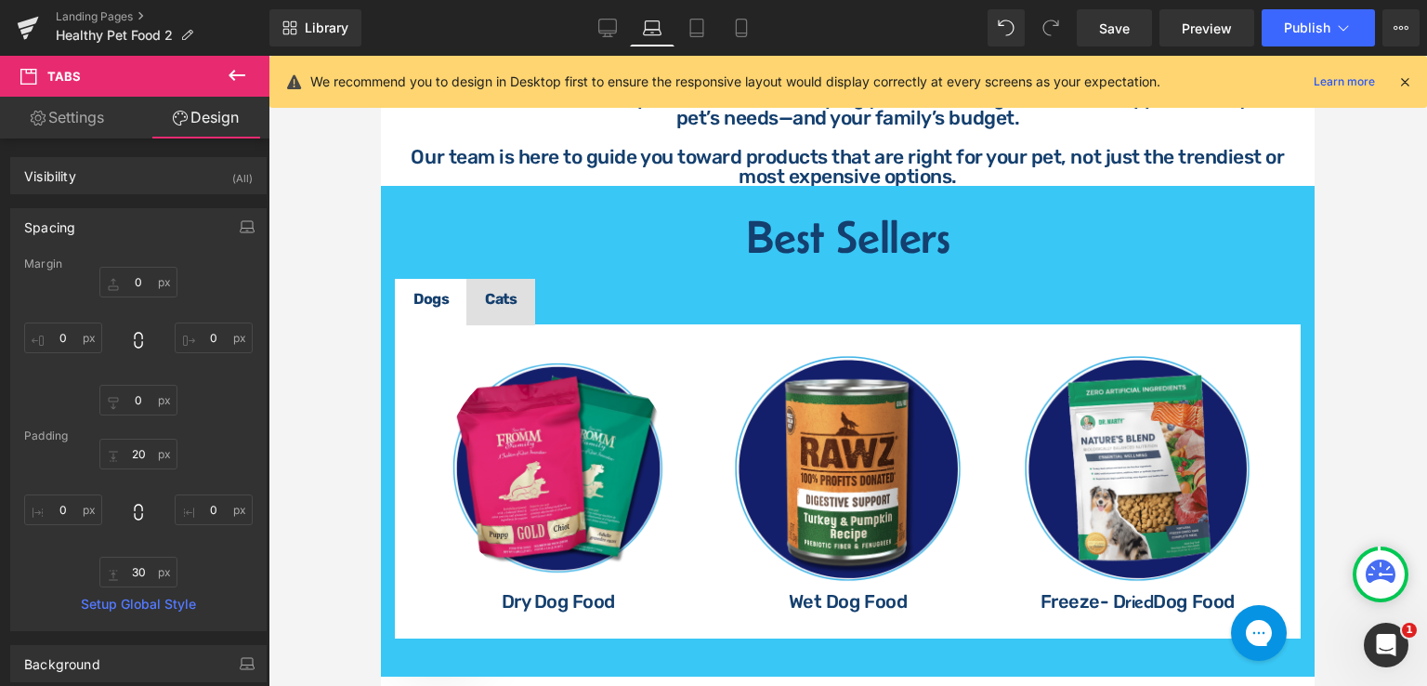
click at [1331, 354] on div at bounding box center [848, 371] width 1159 height 630
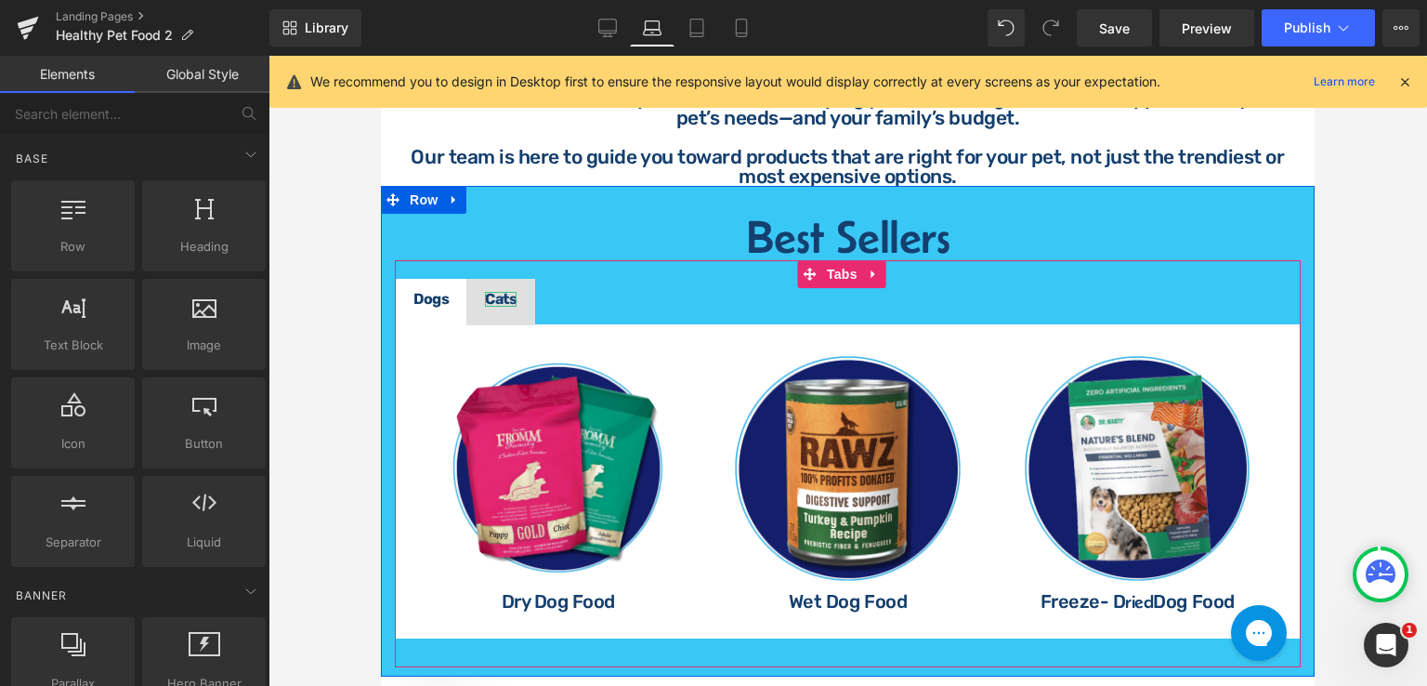
click at [499, 295] on strong "Cats" at bounding box center [501, 299] width 32 height 18
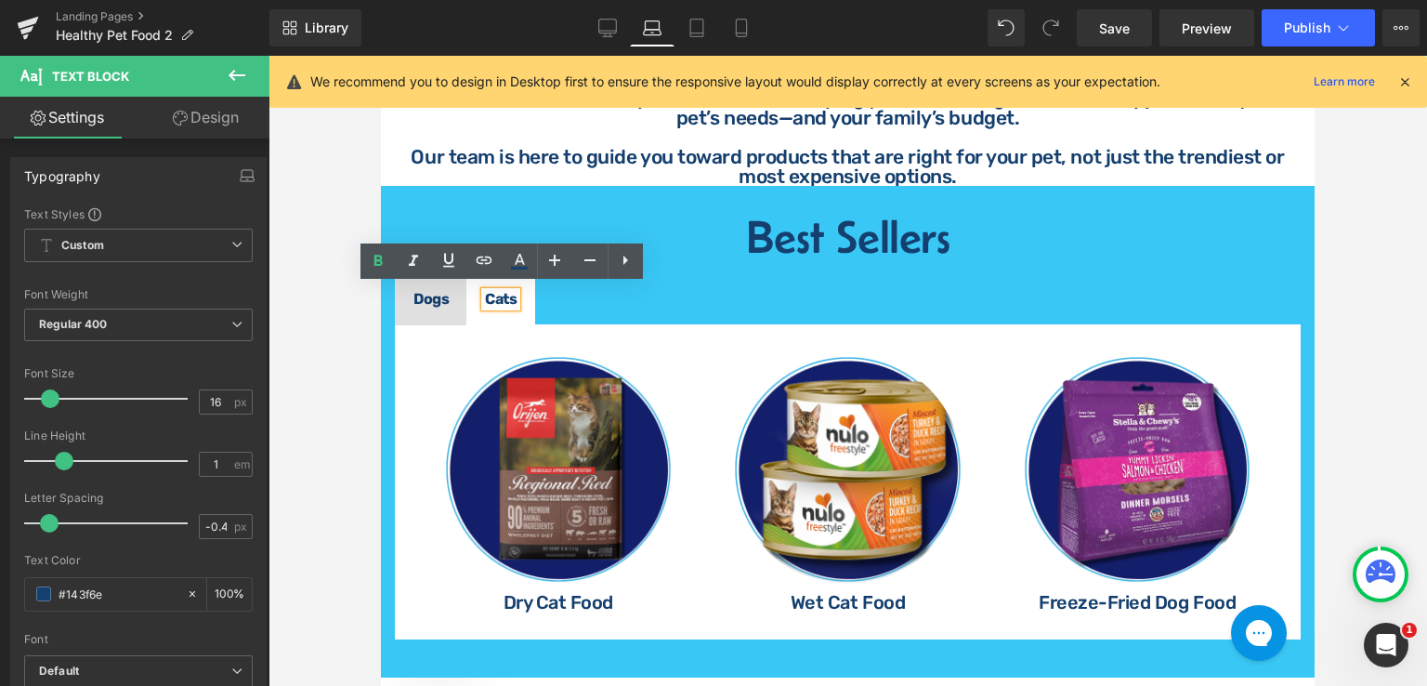
click at [409, 361] on div "Image Dry Cat Food Heading Image Wet Cat Food Heading Image Freeze-Fried Dog Fo…" at bounding box center [848, 481] width 906 height 315
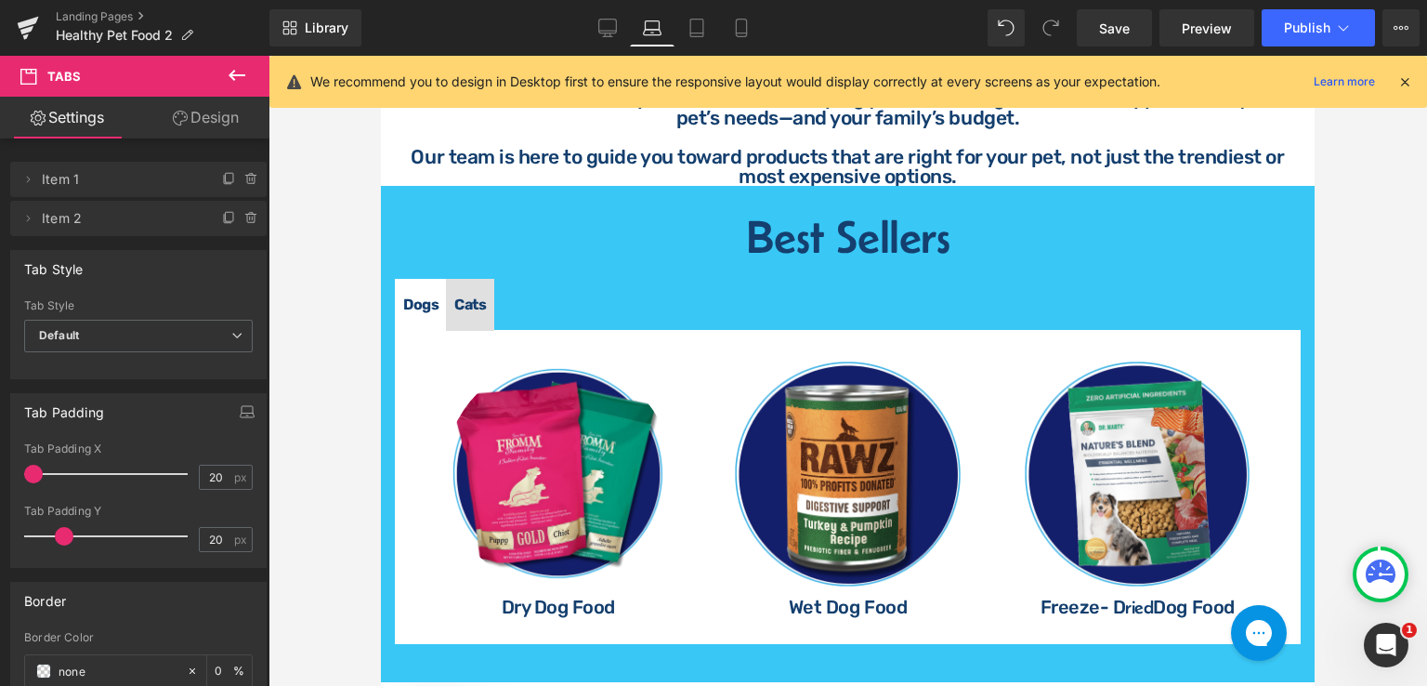
drag, startPoint x: 63, startPoint y: 473, endPoint x: 23, endPoint y: 469, distance: 40.1
click at [24, 469] on span at bounding box center [33, 474] width 19 height 19
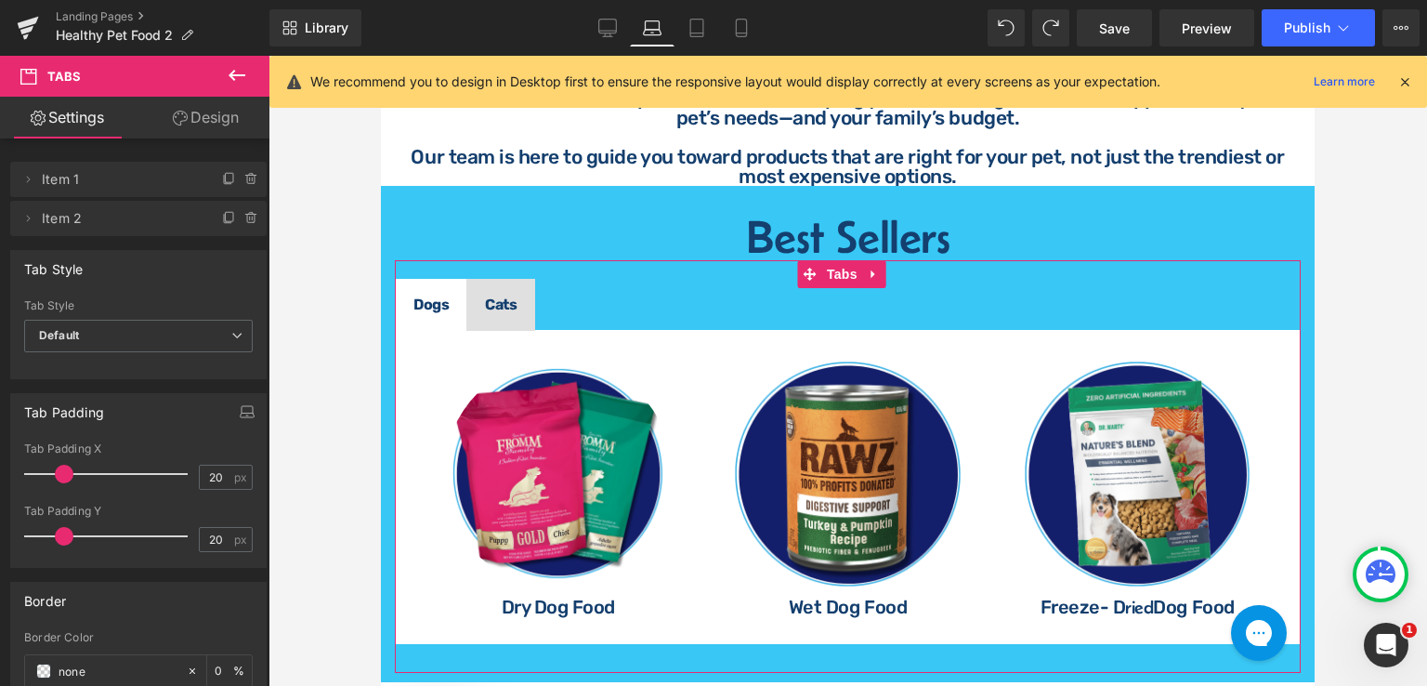
click at [234, 118] on link "Design" at bounding box center [205, 118] width 135 height 42
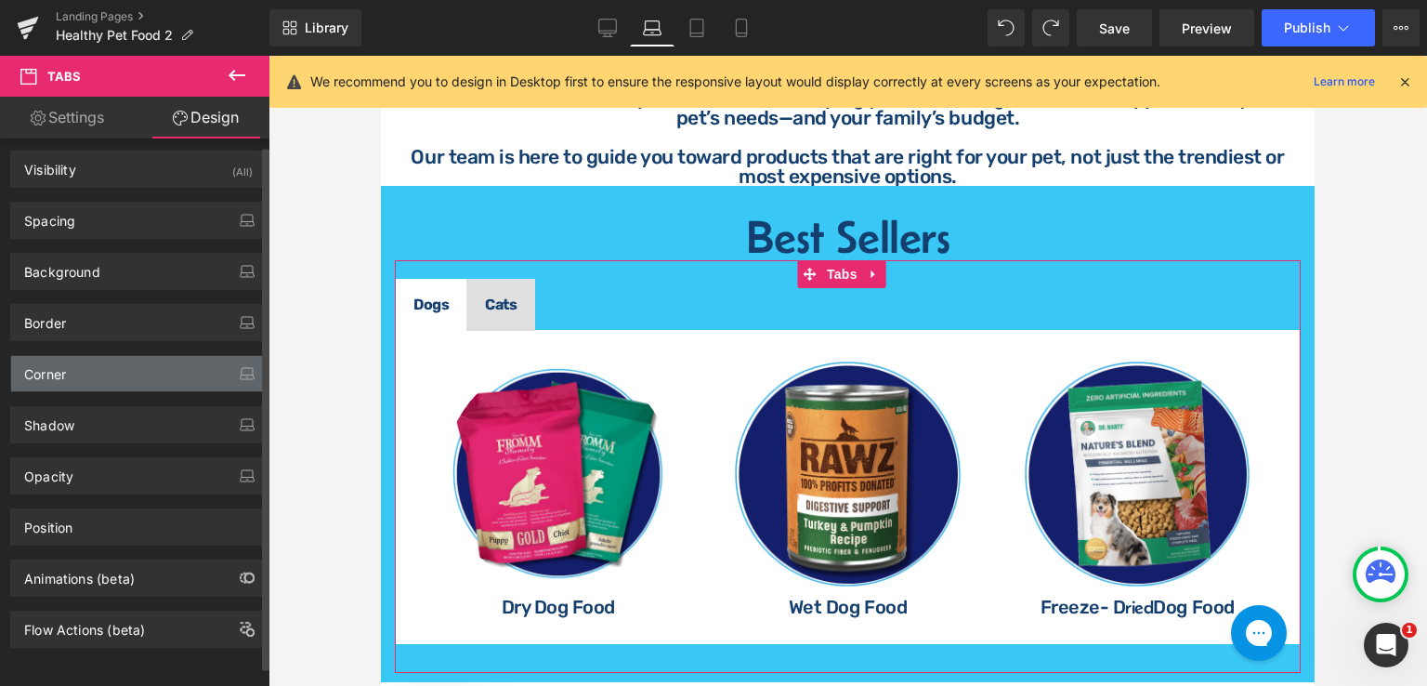
scroll to position [17, 0]
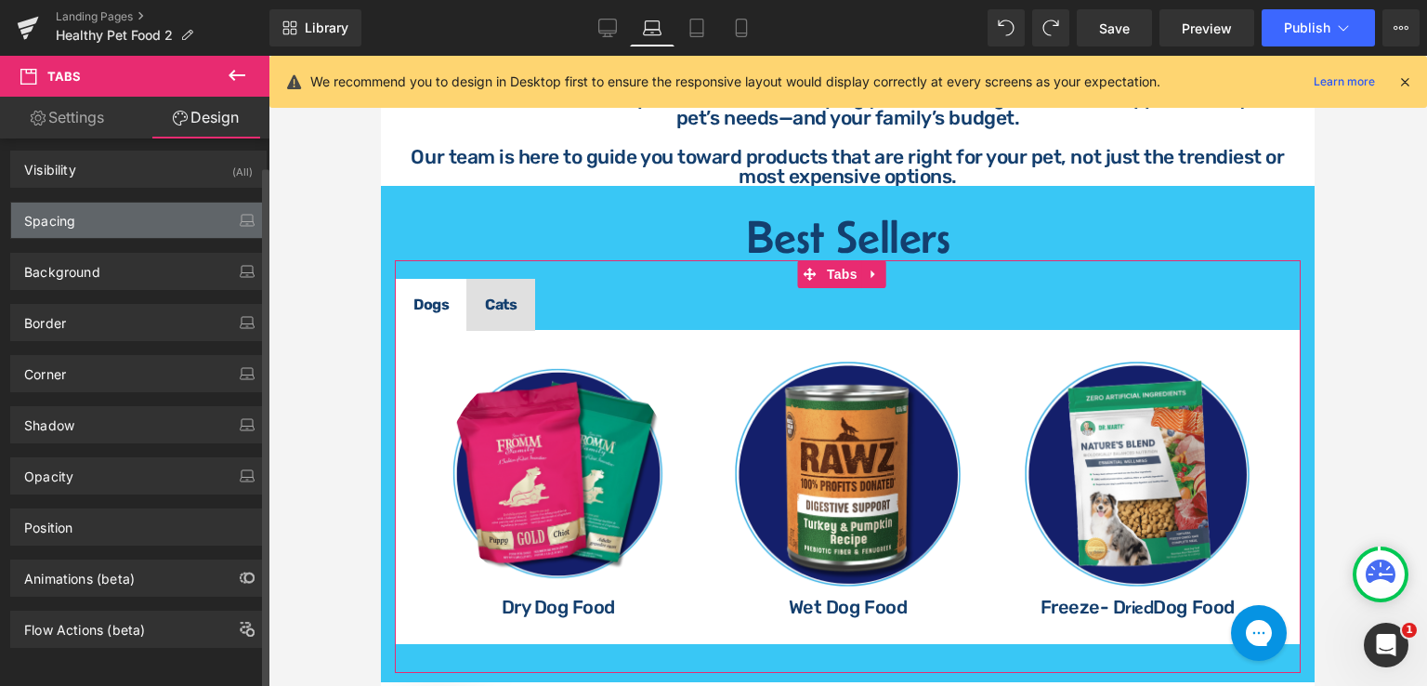
click at [108, 216] on div "Spacing" at bounding box center [138, 220] width 255 height 35
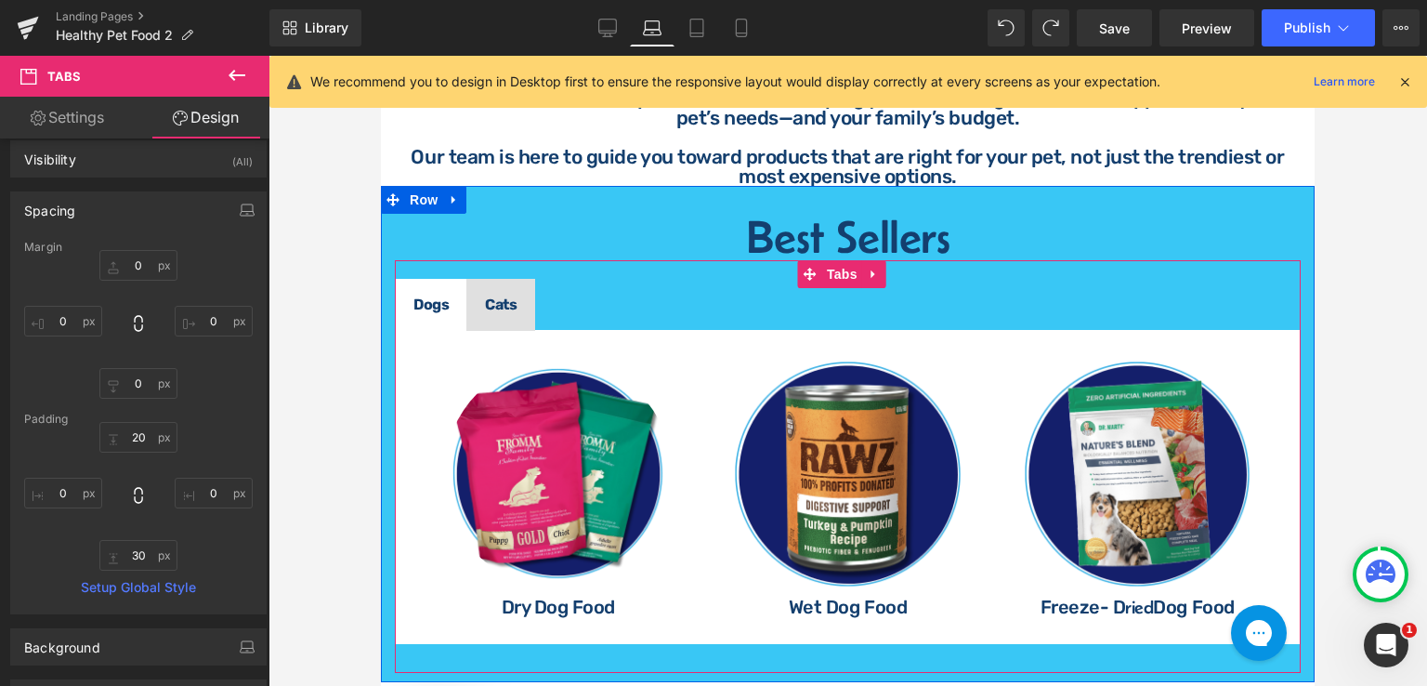
click at [401, 341] on div "Image Dry Dog Food Heading Image Wet Dog Food Heading Image Freeze- D ried Dog …" at bounding box center [848, 487] width 906 height 314
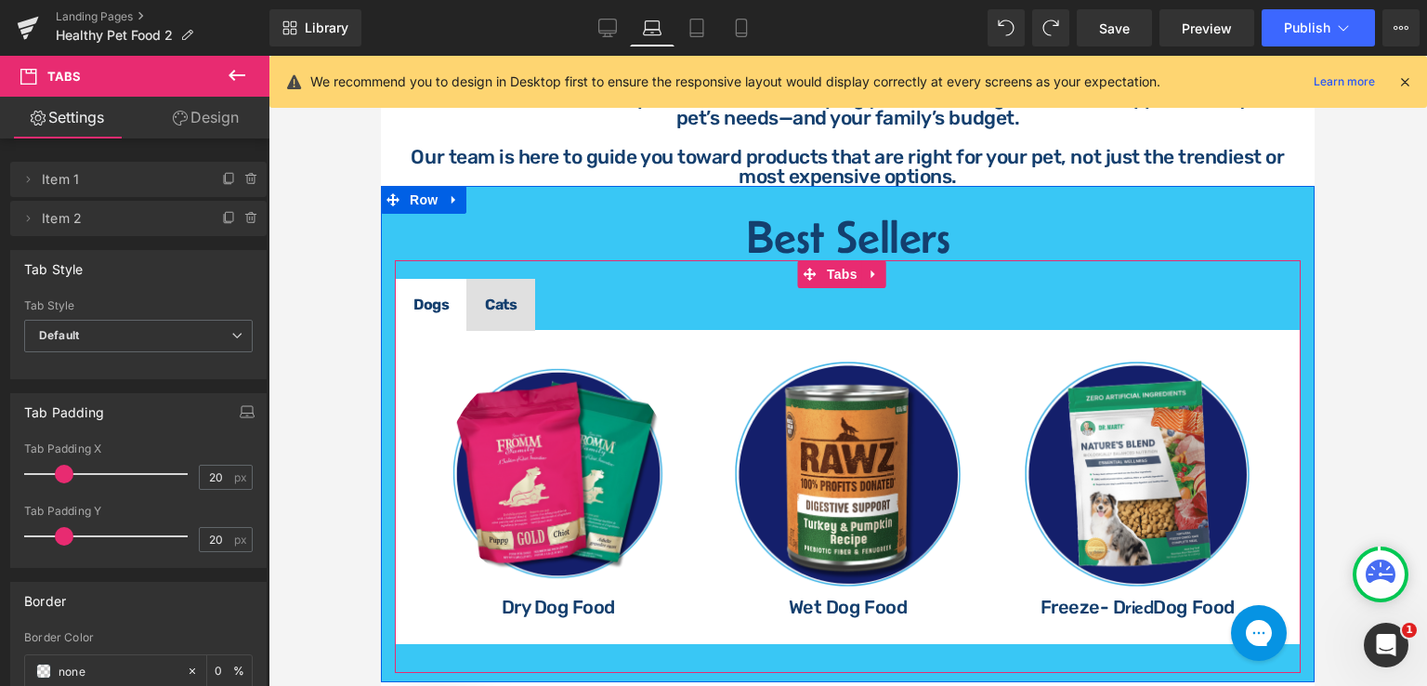
click at [424, 261] on div "Dogs Text Block Cats Text Block Image Dry Dog Food Heading Image Wet Dog Food H…" at bounding box center [848, 466] width 906 height 413
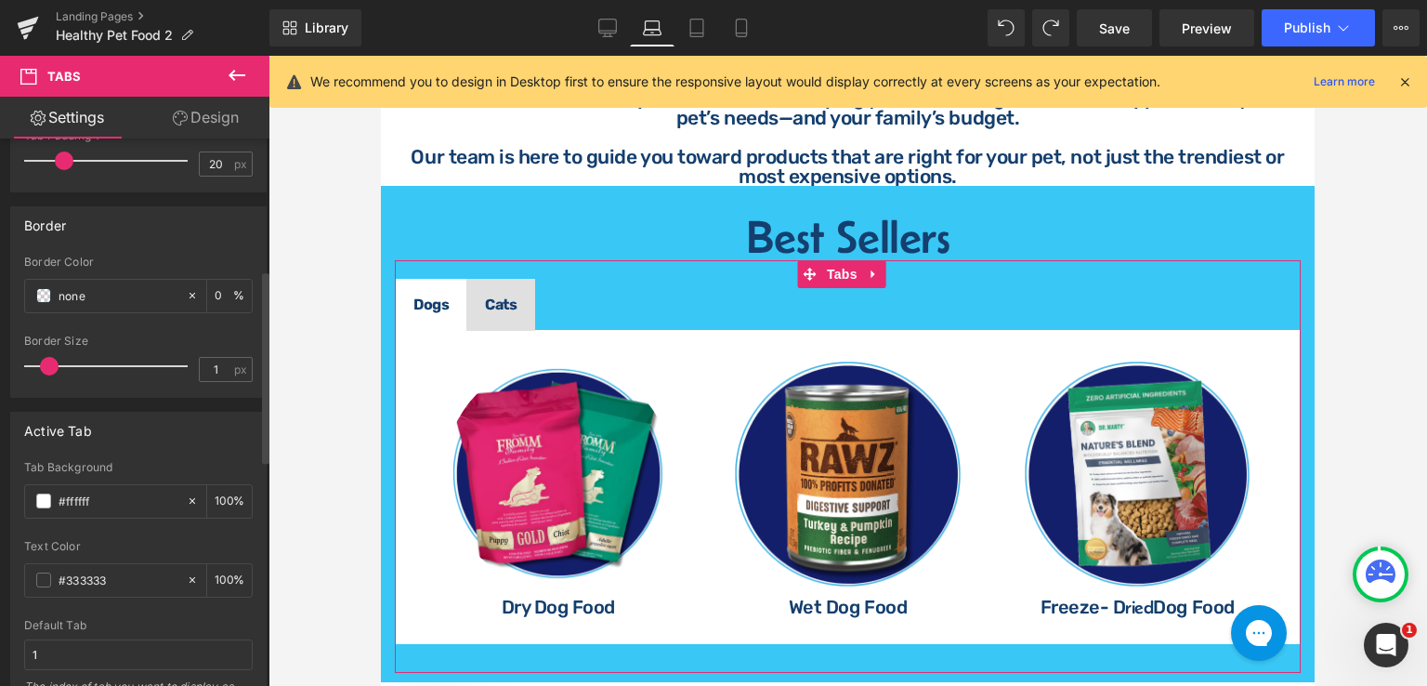
scroll to position [372, 0]
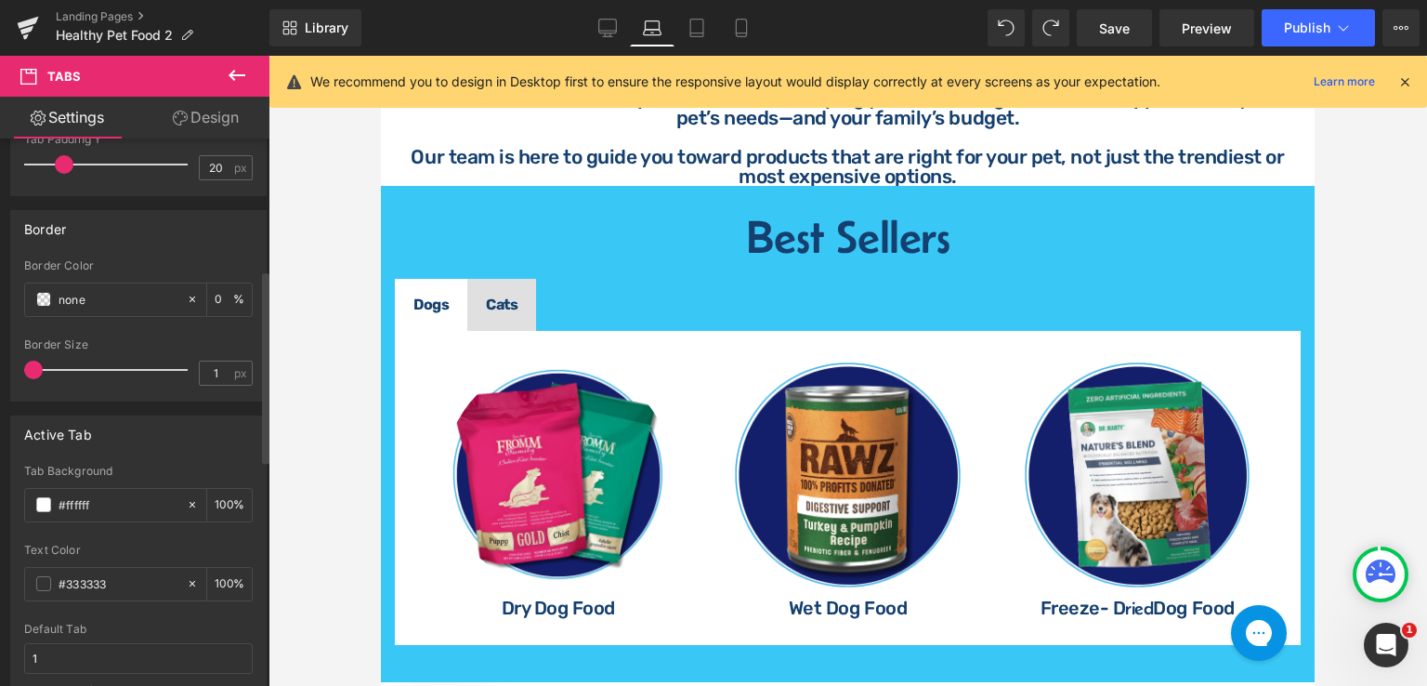
drag, startPoint x: 45, startPoint y: 362, endPoint x: 18, endPoint y: 365, distance: 27.1
click at [18, 365] on div "none Border Color none 0 % 1px Border Size 1 px" at bounding box center [138, 329] width 255 height 141
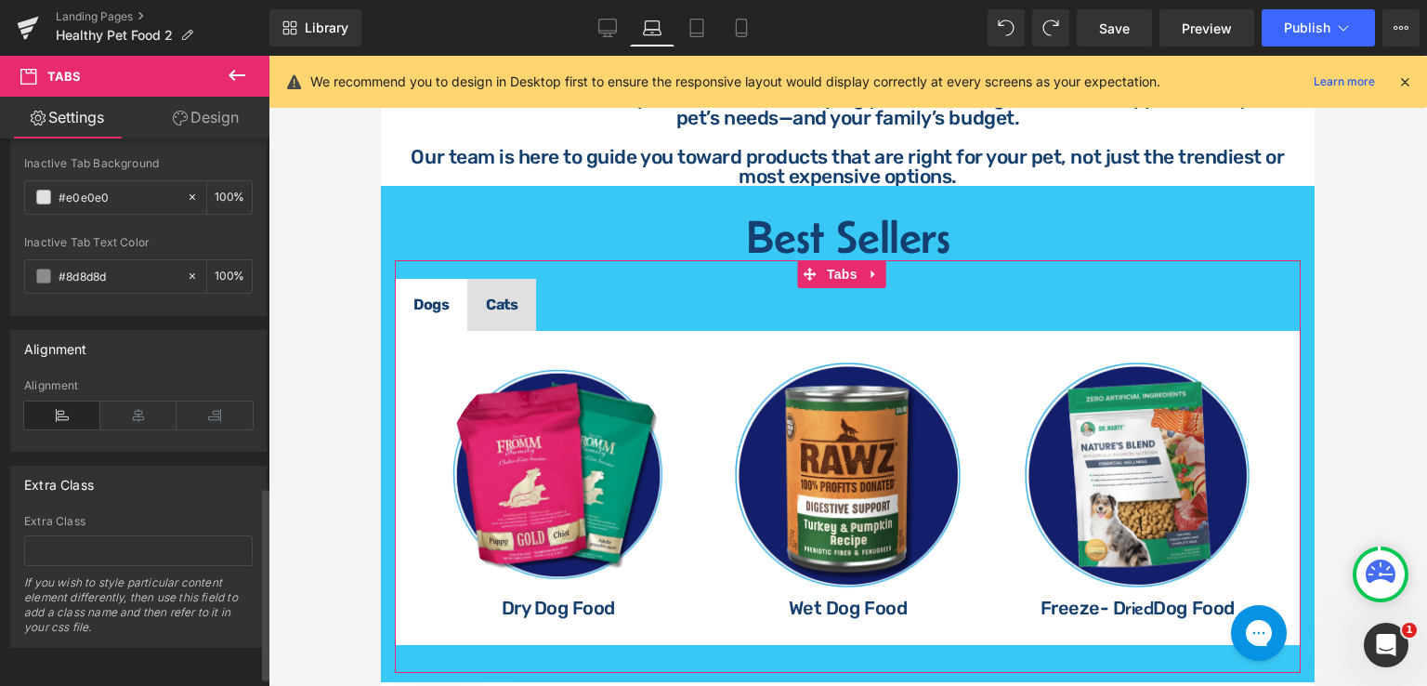
scroll to position [919, 0]
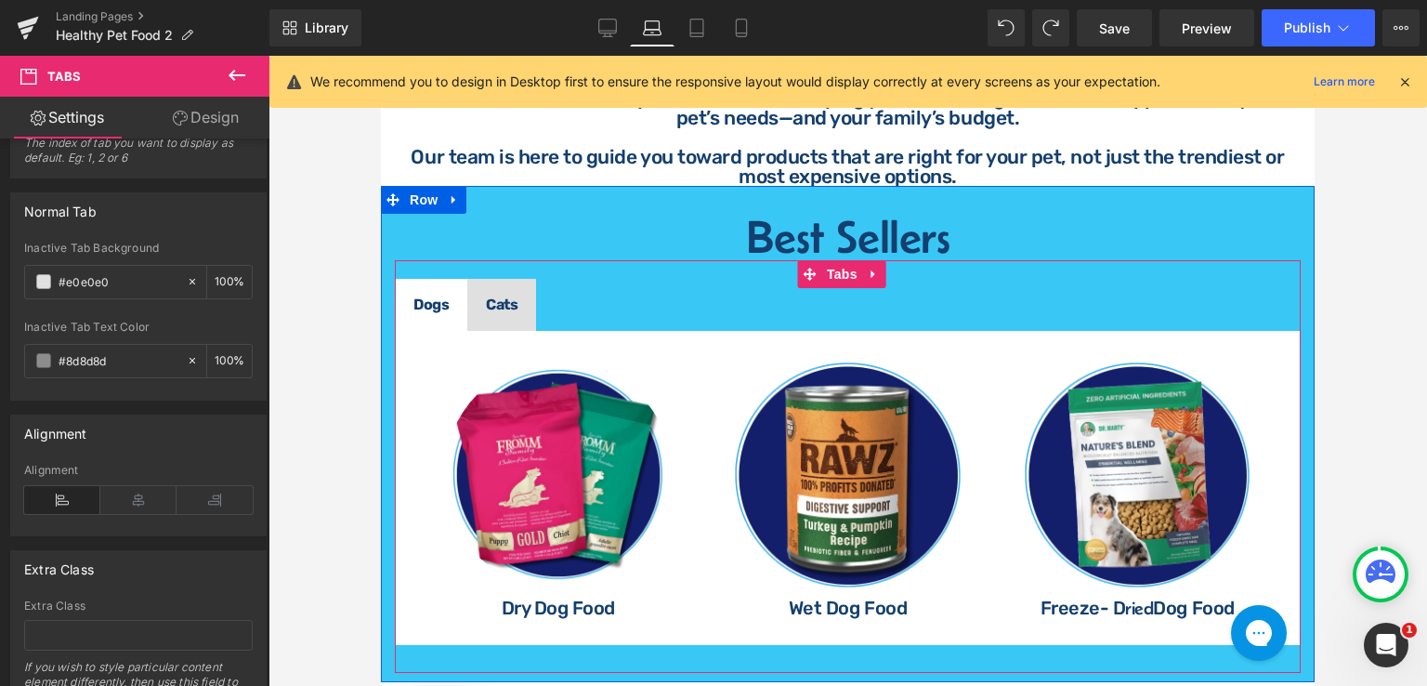
click at [416, 260] on div "Dogs Text Block Cats Text Block Image Dry Dog Food Heading Image Wet Dog Food H…" at bounding box center [848, 466] width 906 height 413
click at [208, 120] on link "Design" at bounding box center [205, 118] width 135 height 42
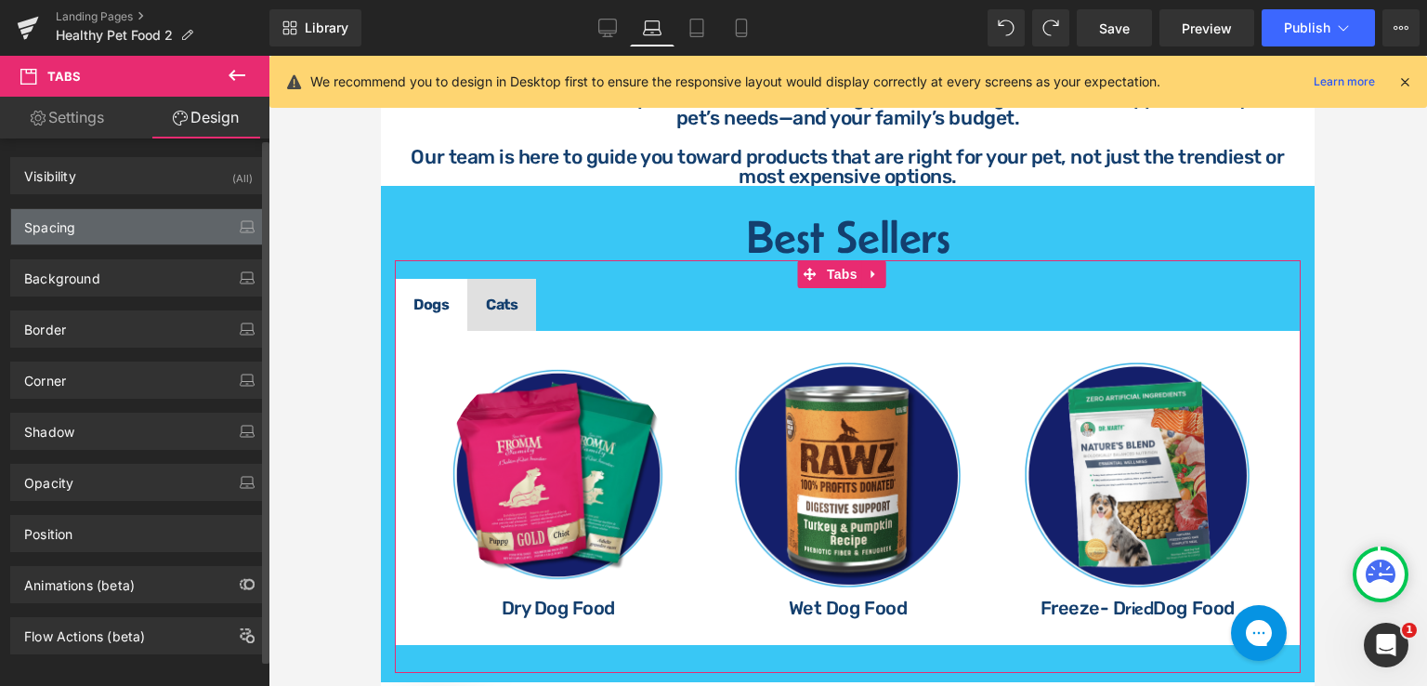
click at [108, 223] on div "Spacing" at bounding box center [138, 226] width 255 height 35
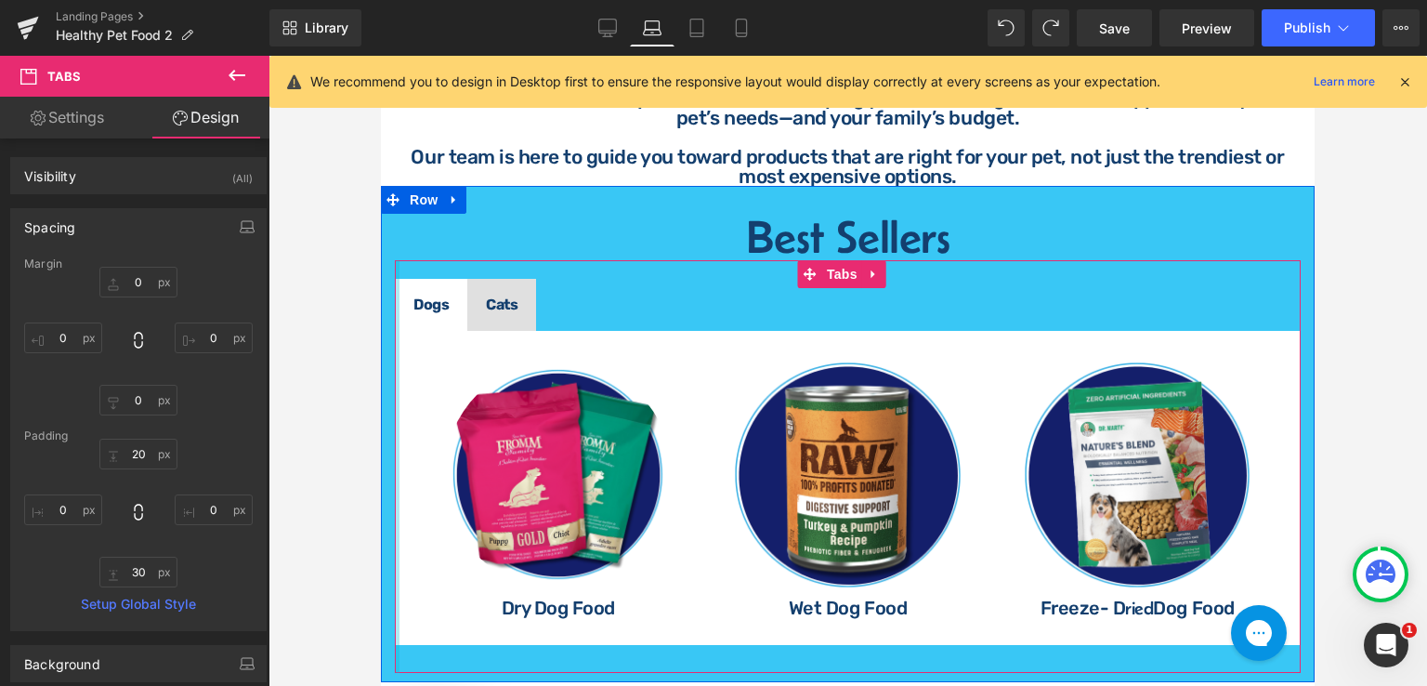
drag, startPoint x: 398, startPoint y: 518, endPoint x: 382, endPoint y: 514, distance: 16.2
click at [382, 514] on div "Best Sellers Heading Dogs Text Block Cats Text Block Image Dry Dog Food Heading…" at bounding box center [848, 434] width 934 height 496
drag, startPoint x: 398, startPoint y: 503, endPoint x: 380, endPoint y: 513, distance: 20.4
click at [381, 513] on div "Best Sellers Heading Dogs Text Block Cats Text Block Image Dry Dog Food Heading…" at bounding box center [848, 434] width 934 height 496
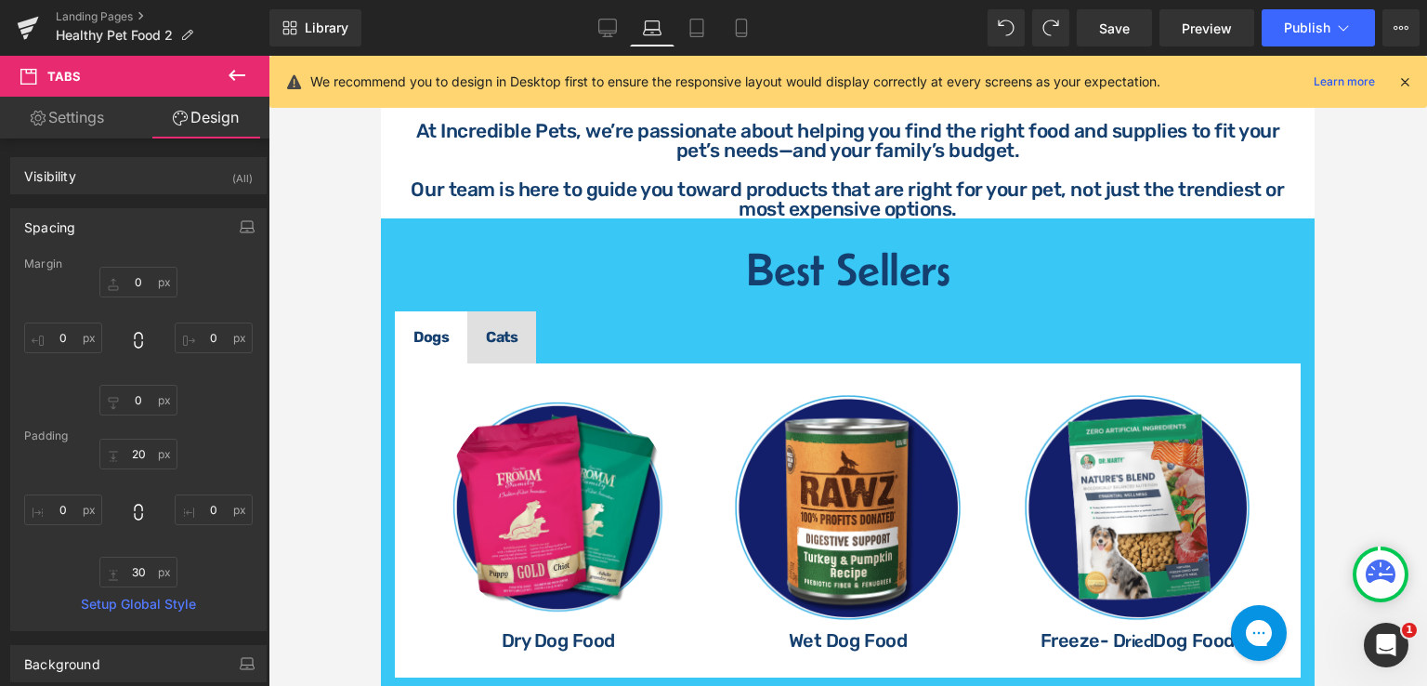
scroll to position [743, 0]
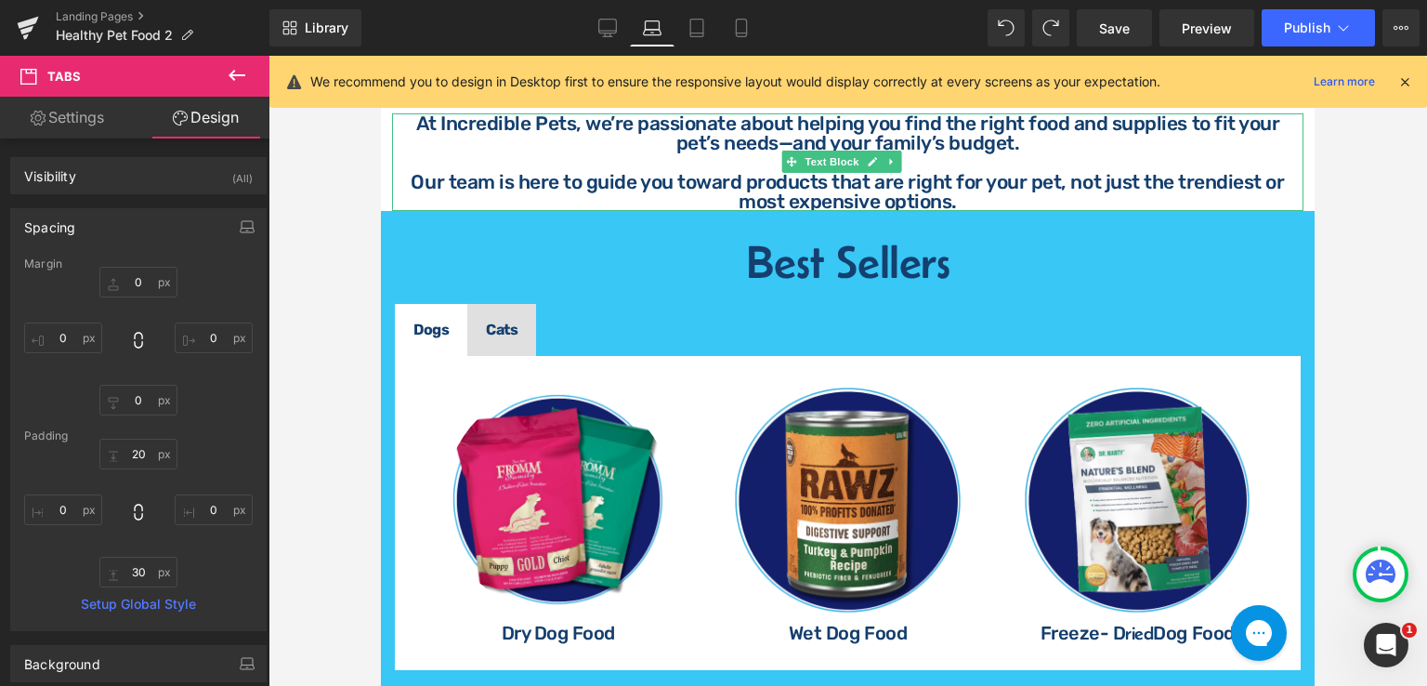
click at [951, 197] on p "Our team is here to guide you toward products that are right for your pet, not …" at bounding box center [847, 191] width 889 height 39
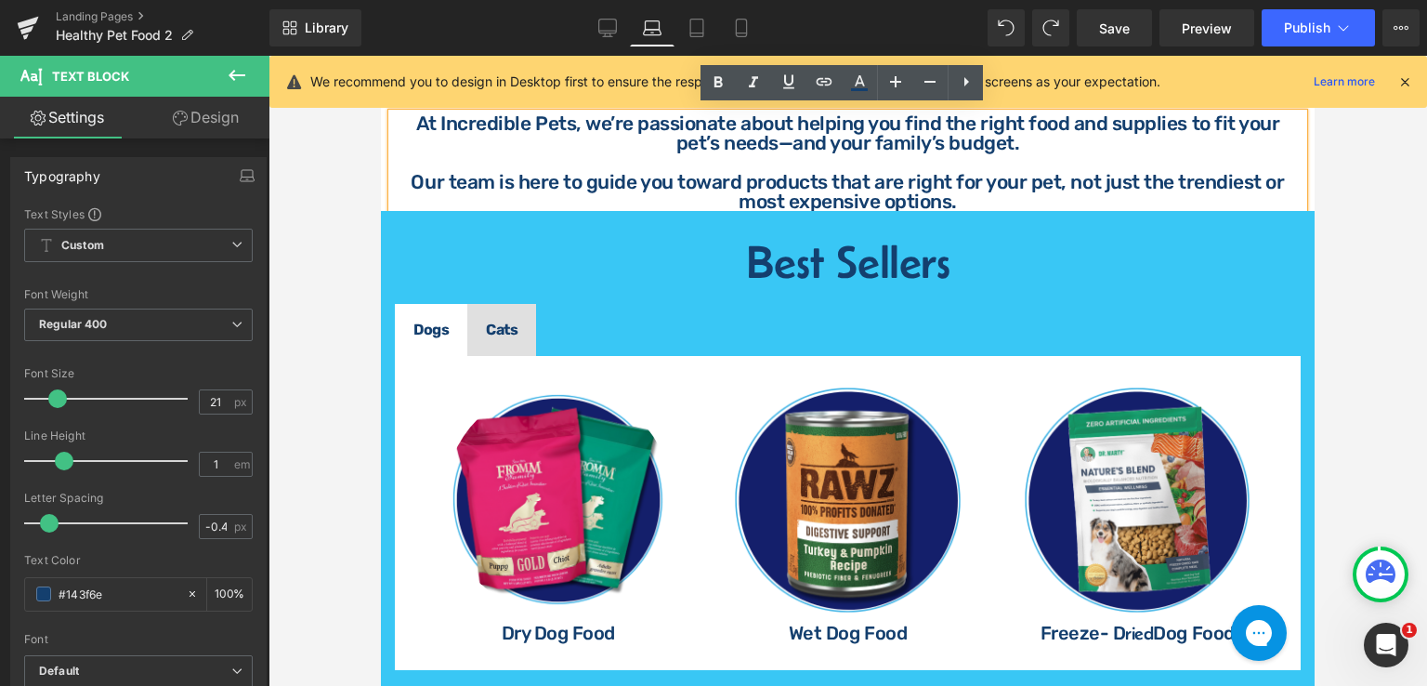
click at [951, 197] on p "Our team is here to guide you toward products that are right for your pet, not …" at bounding box center [847, 191] width 889 height 39
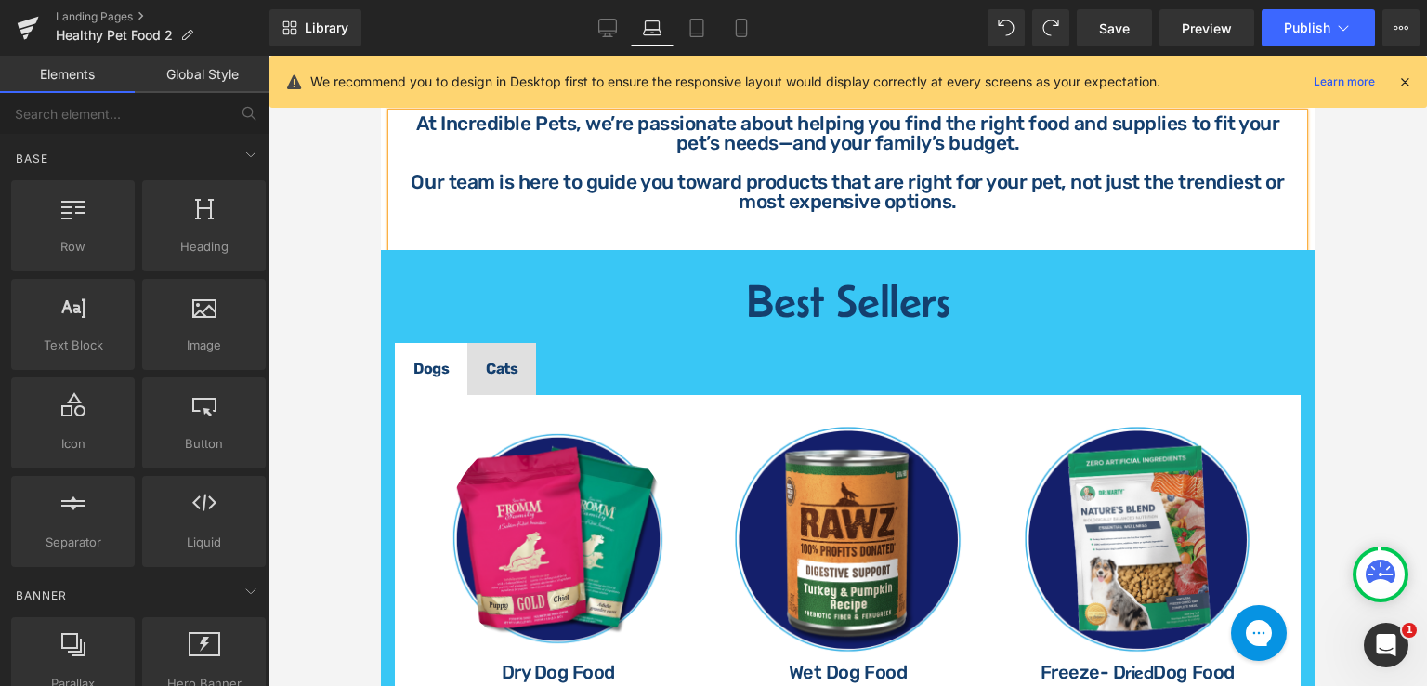
click at [1364, 298] on div at bounding box center [848, 371] width 1159 height 630
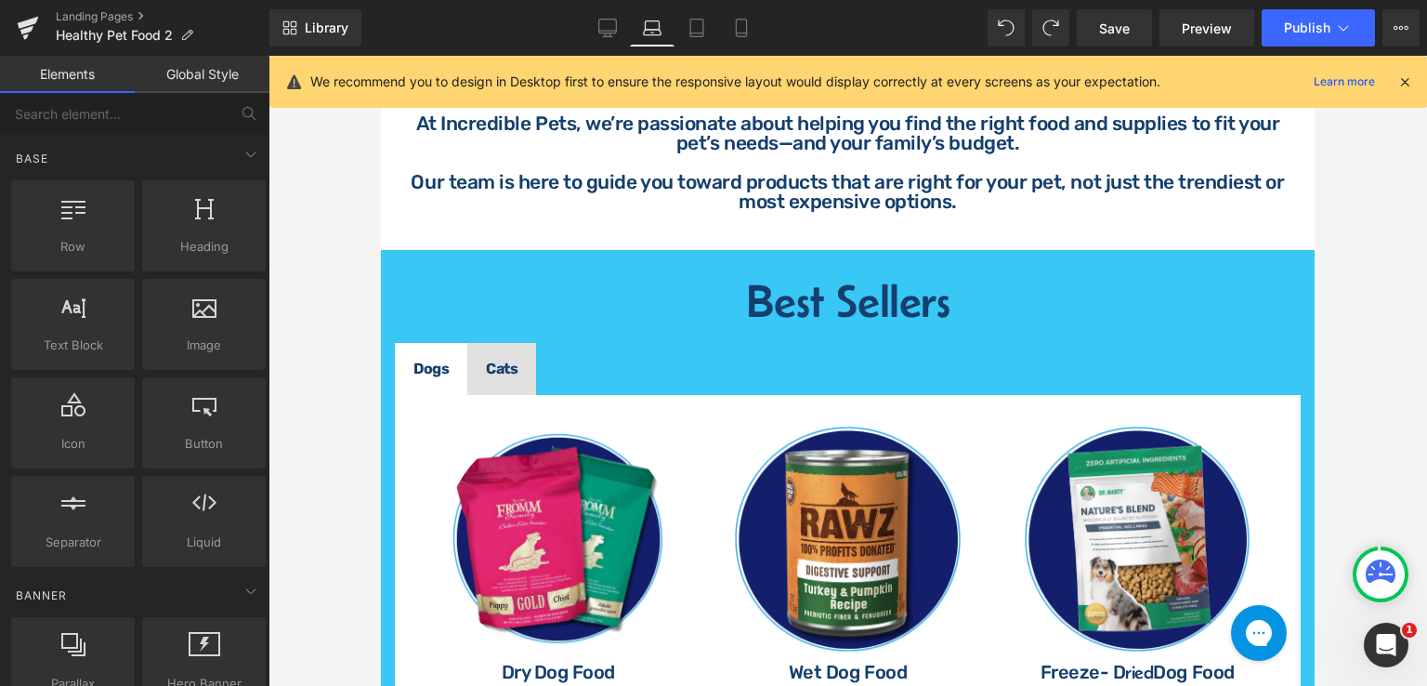
click at [1390, 333] on div at bounding box center [848, 371] width 1159 height 630
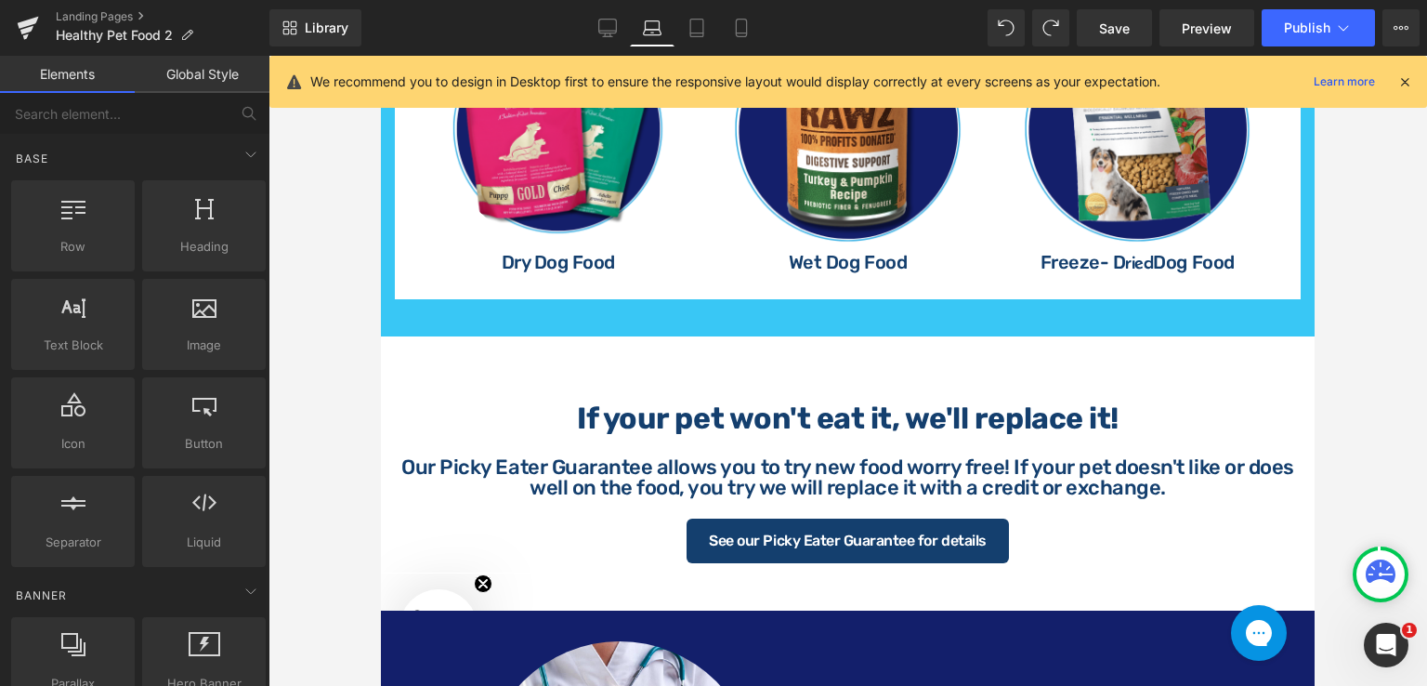
scroll to position [1131, 0]
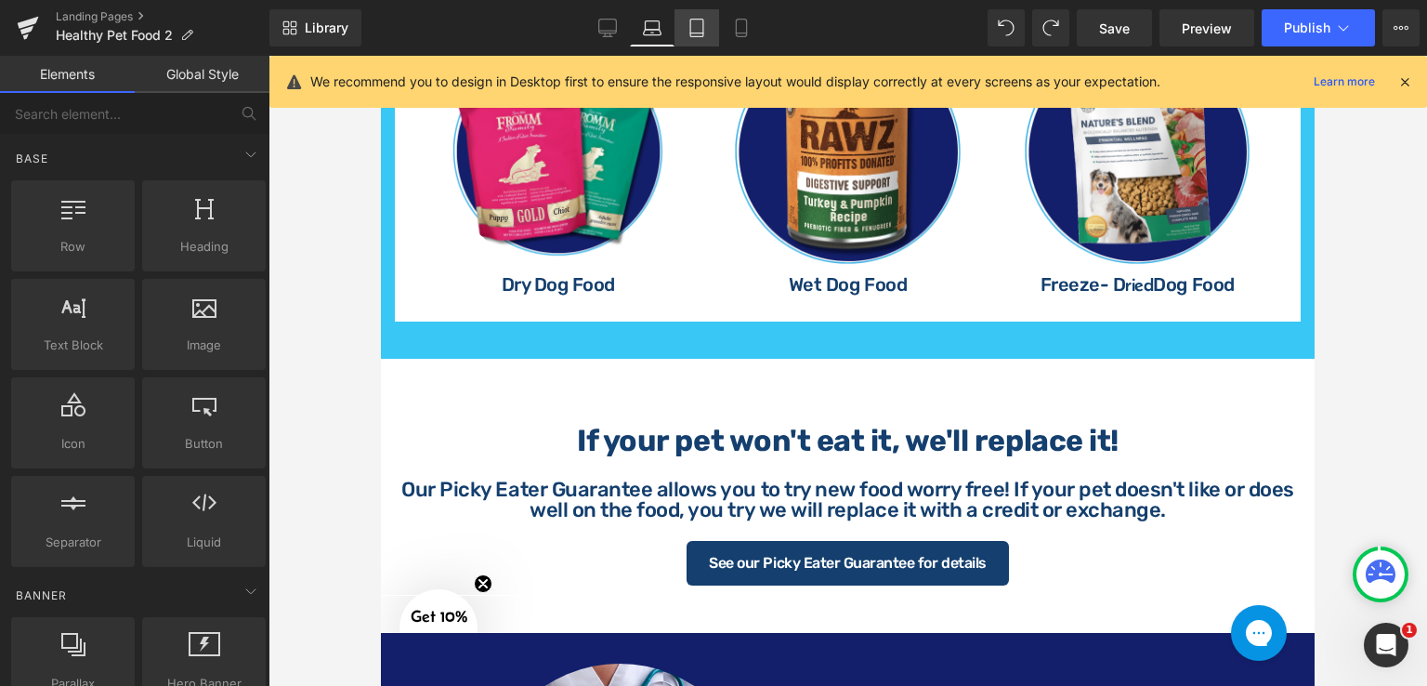
click at [689, 31] on icon at bounding box center [697, 28] width 19 height 19
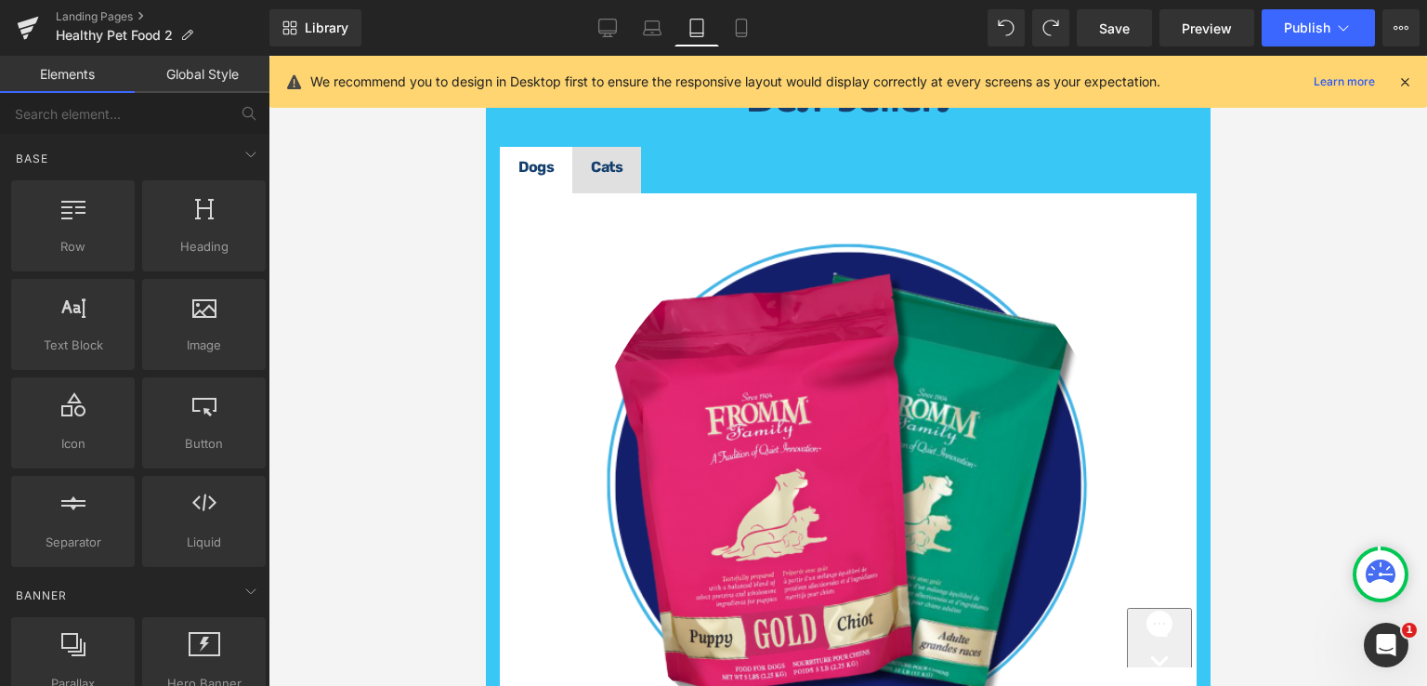
scroll to position [728, 0]
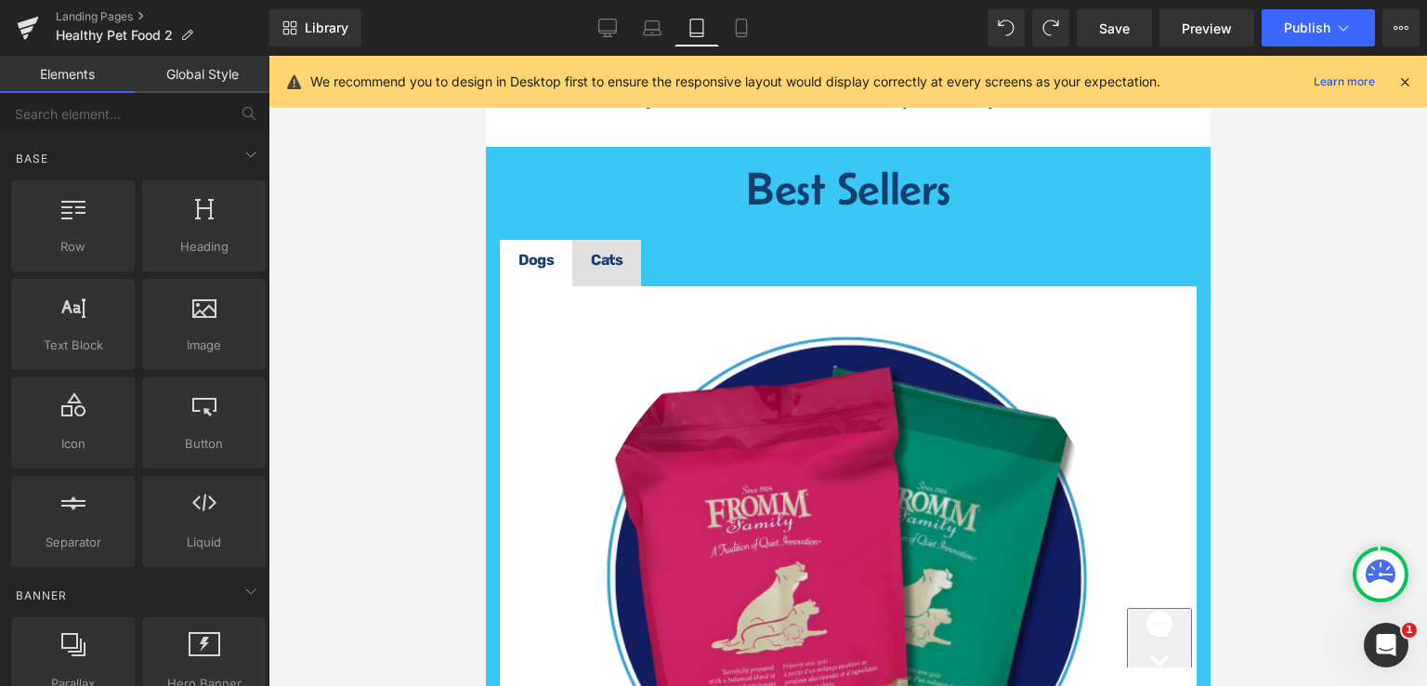
click at [922, 386] on img at bounding box center [847, 578] width 525 height 525
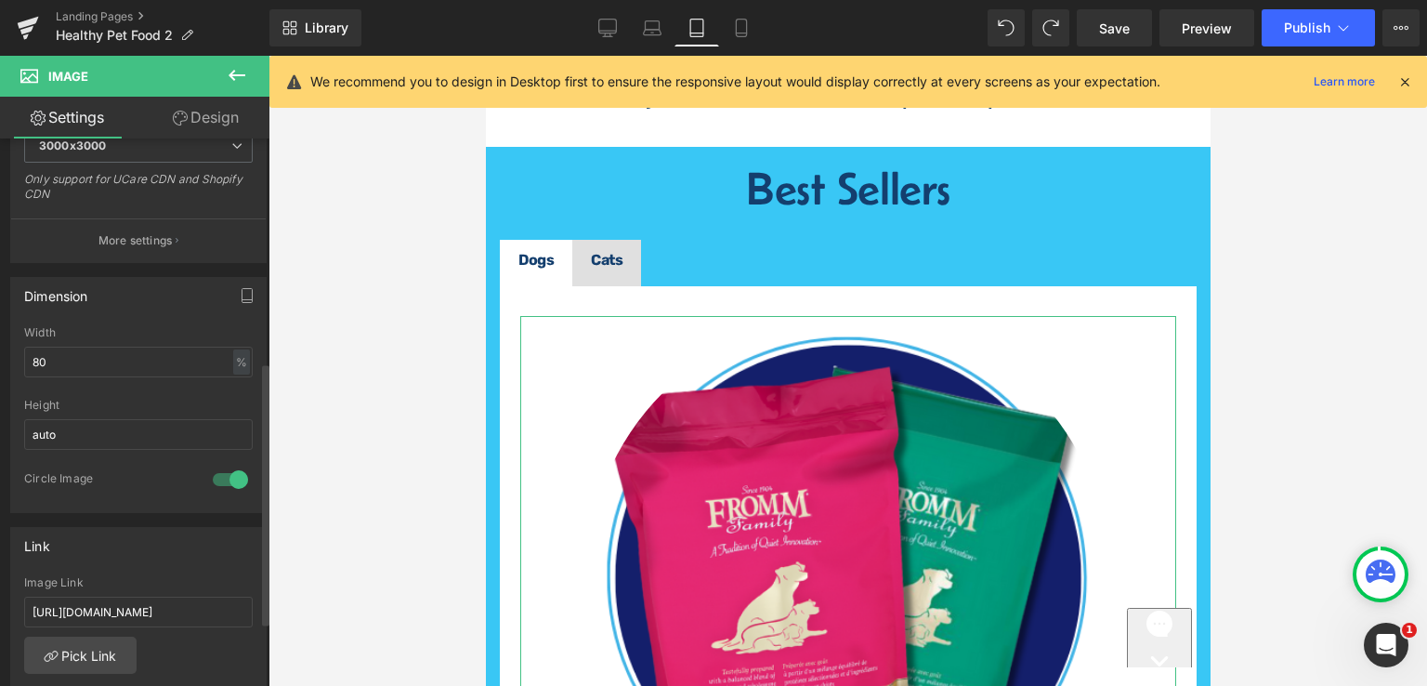
scroll to position [465, 0]
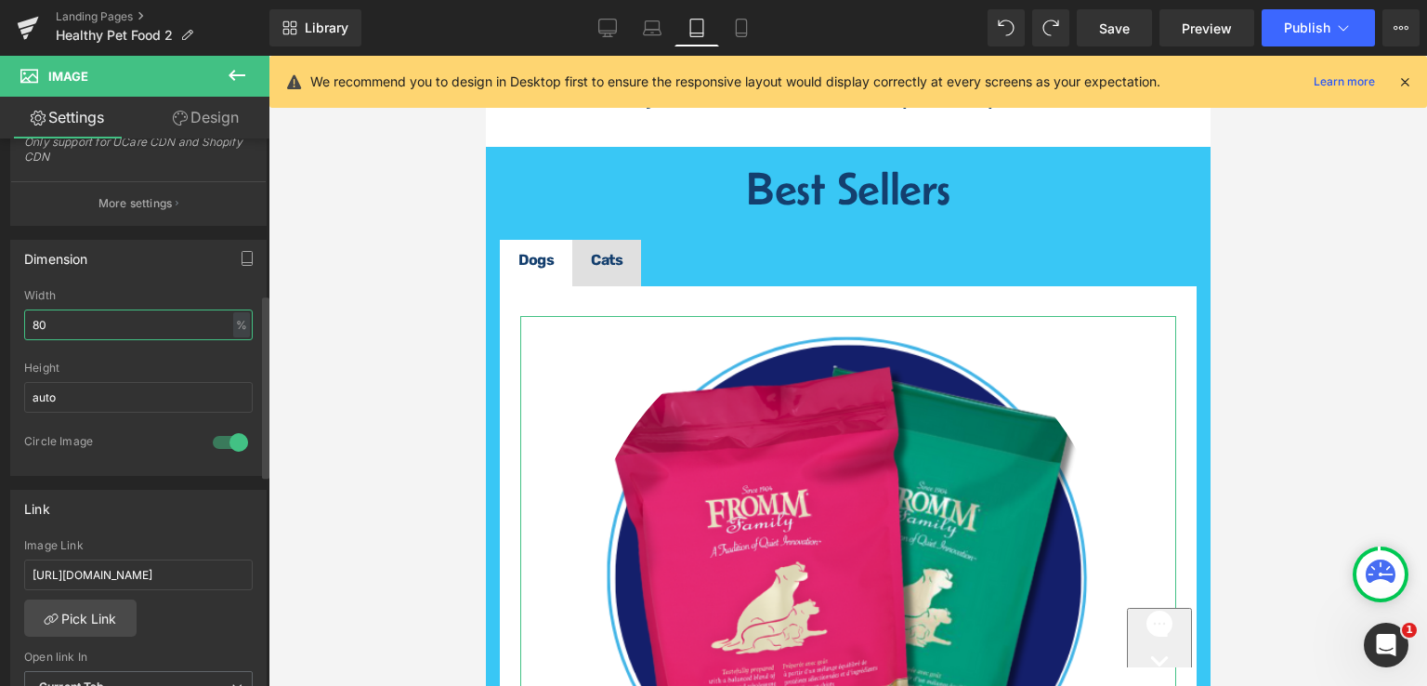
click at [68, 326] on input "80" at bounding box center [138, 324] width 229 height 31
type input "8"
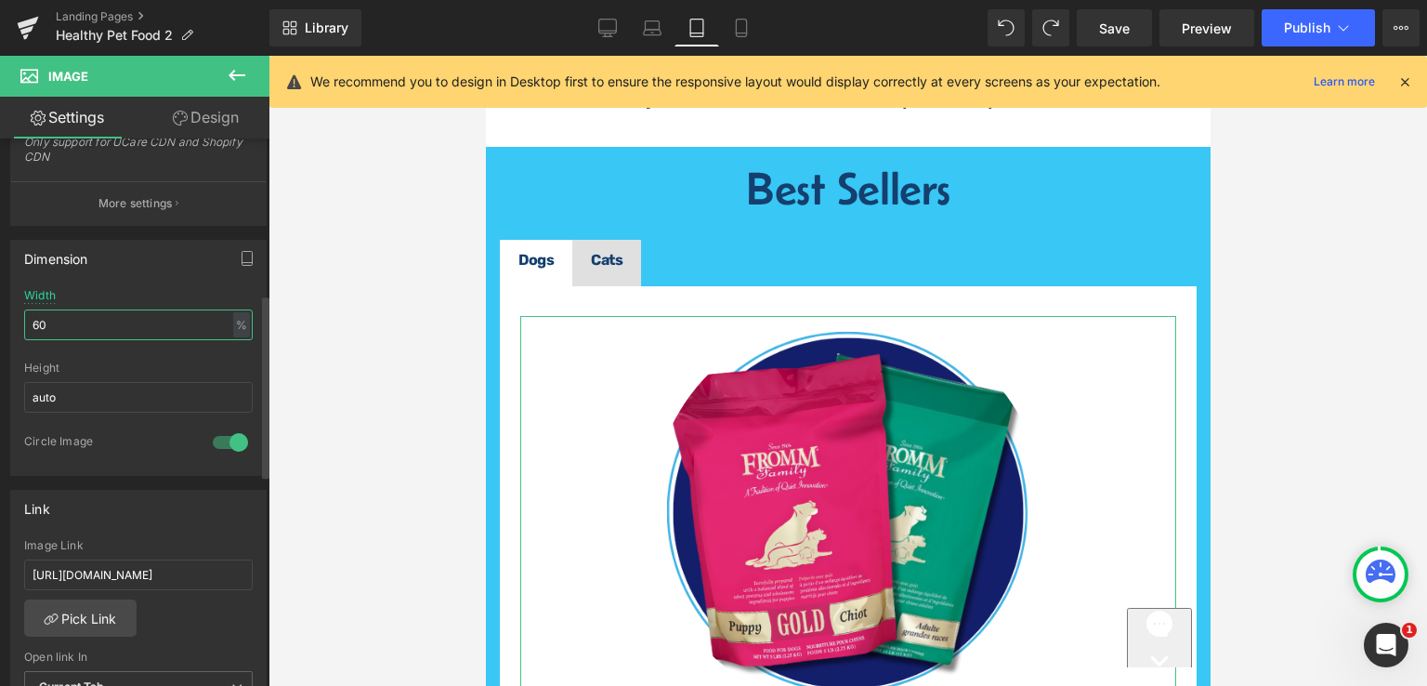
type input "60"
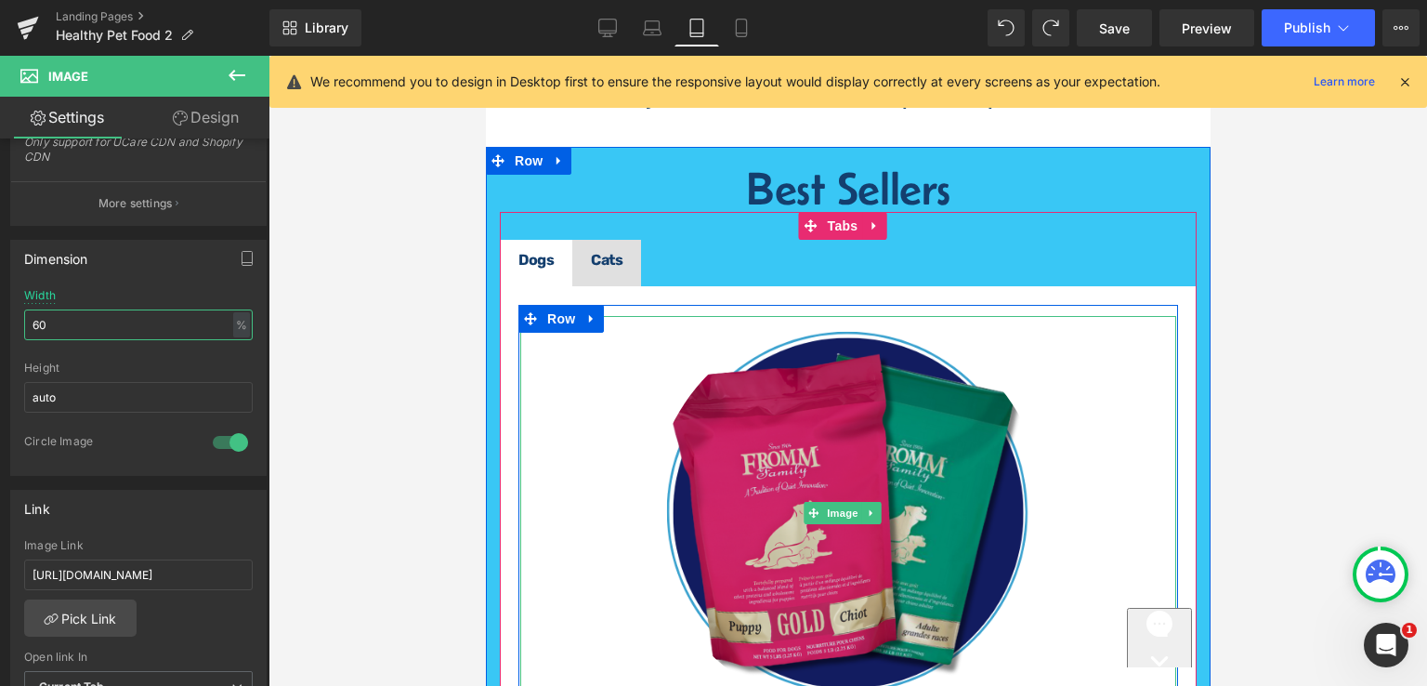
scroll to position [1007, 0]
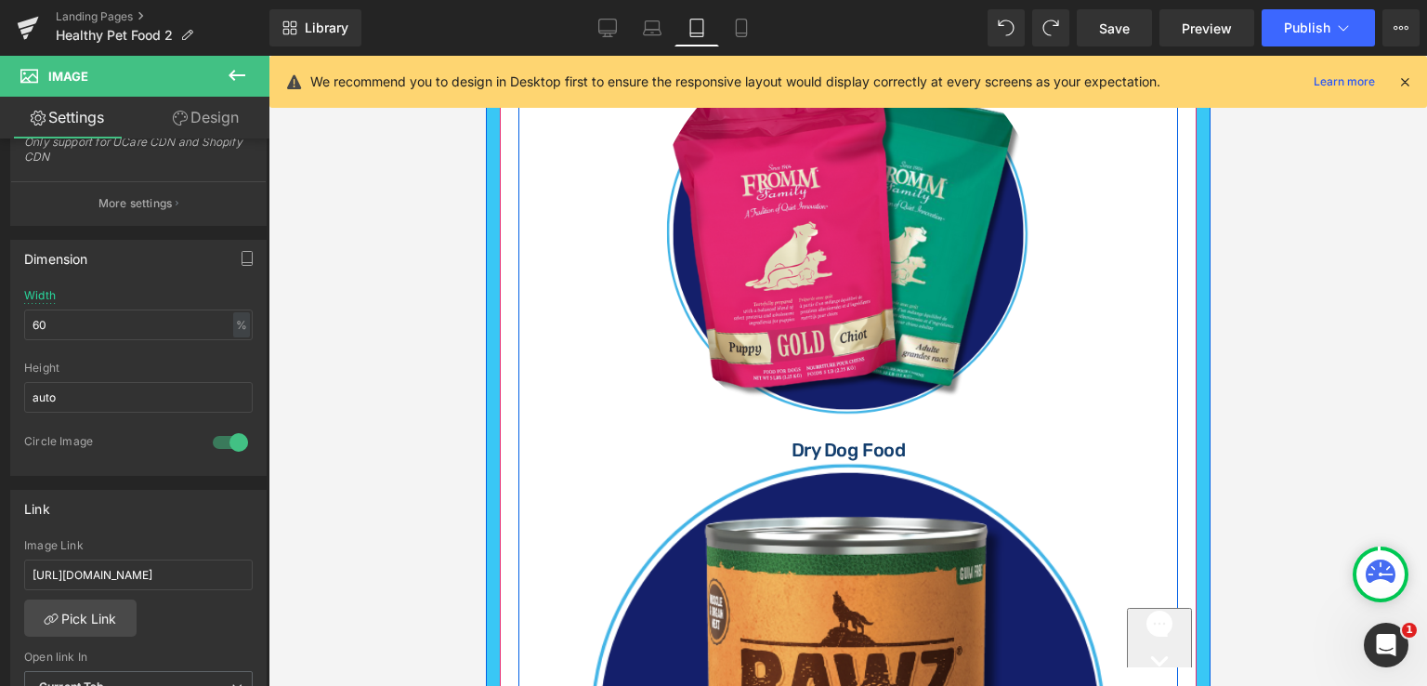
drag, startPoint x: 847, startPoint y: 474, endPoint x: 554, endPoint y: 447, distance: 294.8
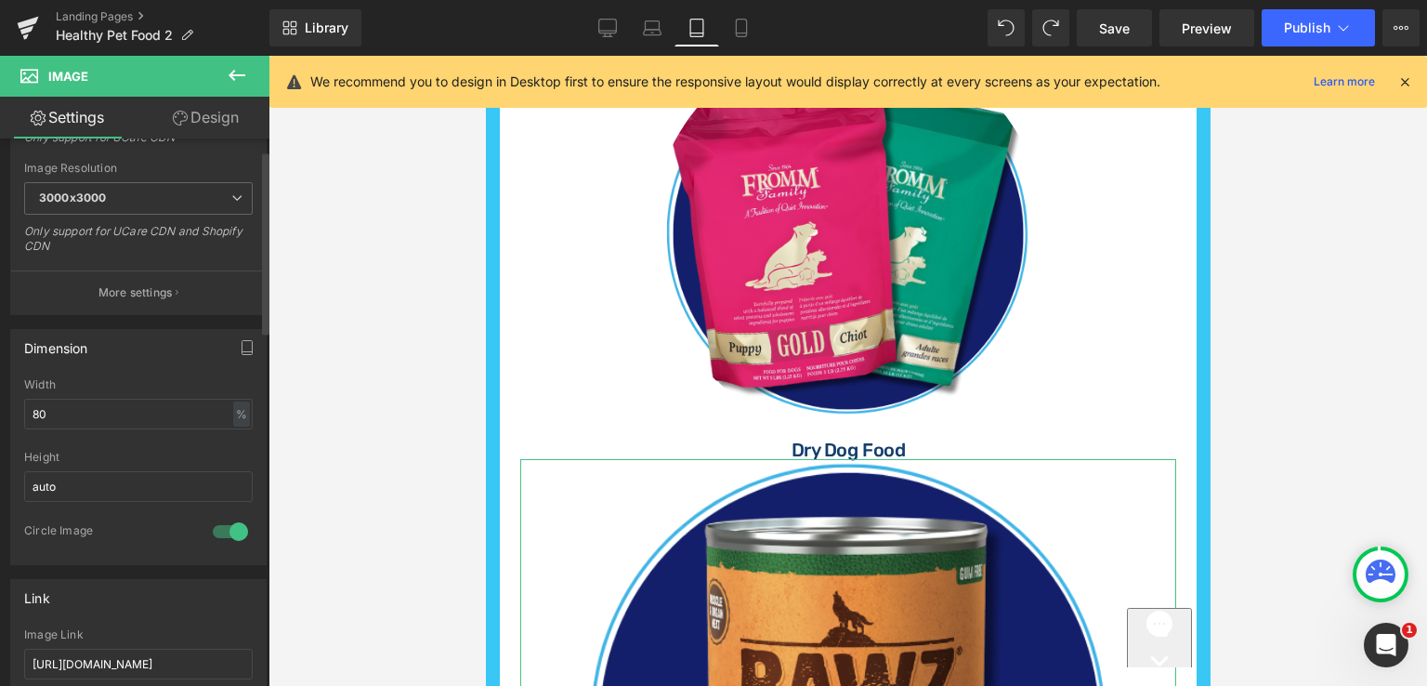
scroll to position [465, 0]
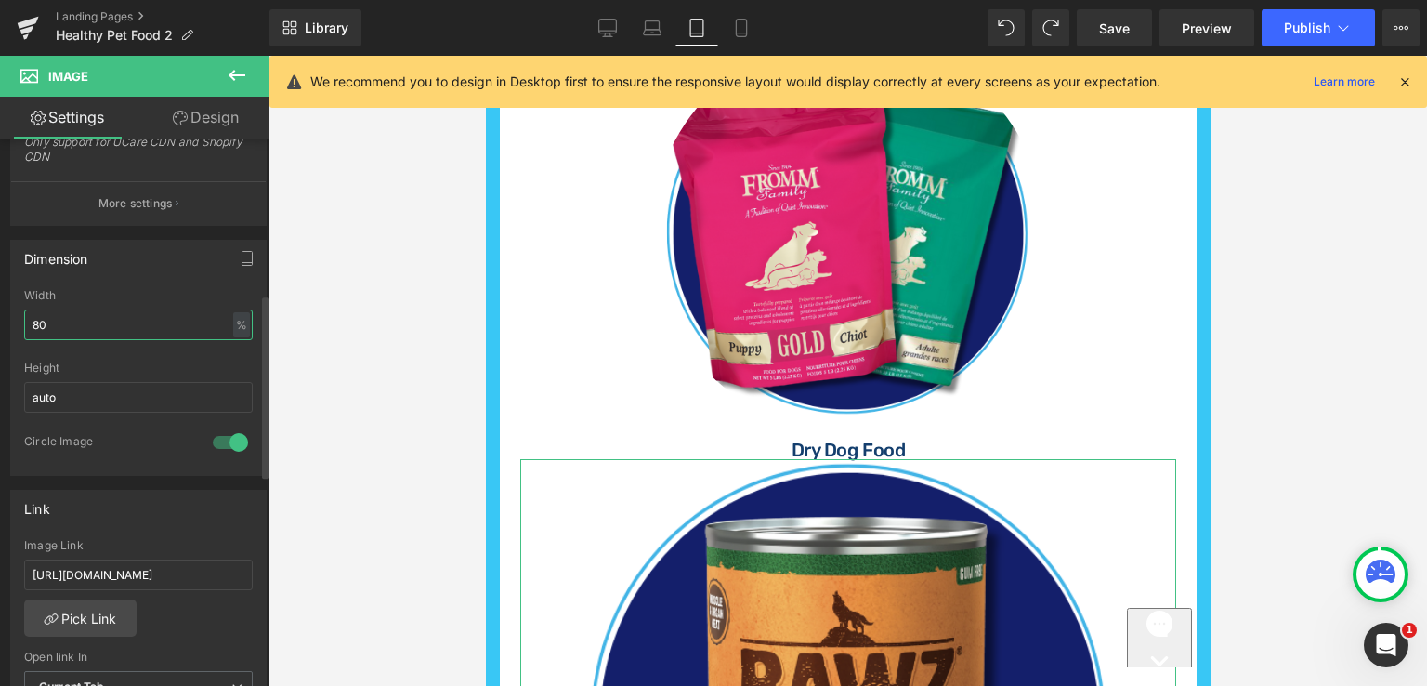
click at [86, 314] on input "80" at bounding box center [138, 324] width 229 height 31
type input "8"
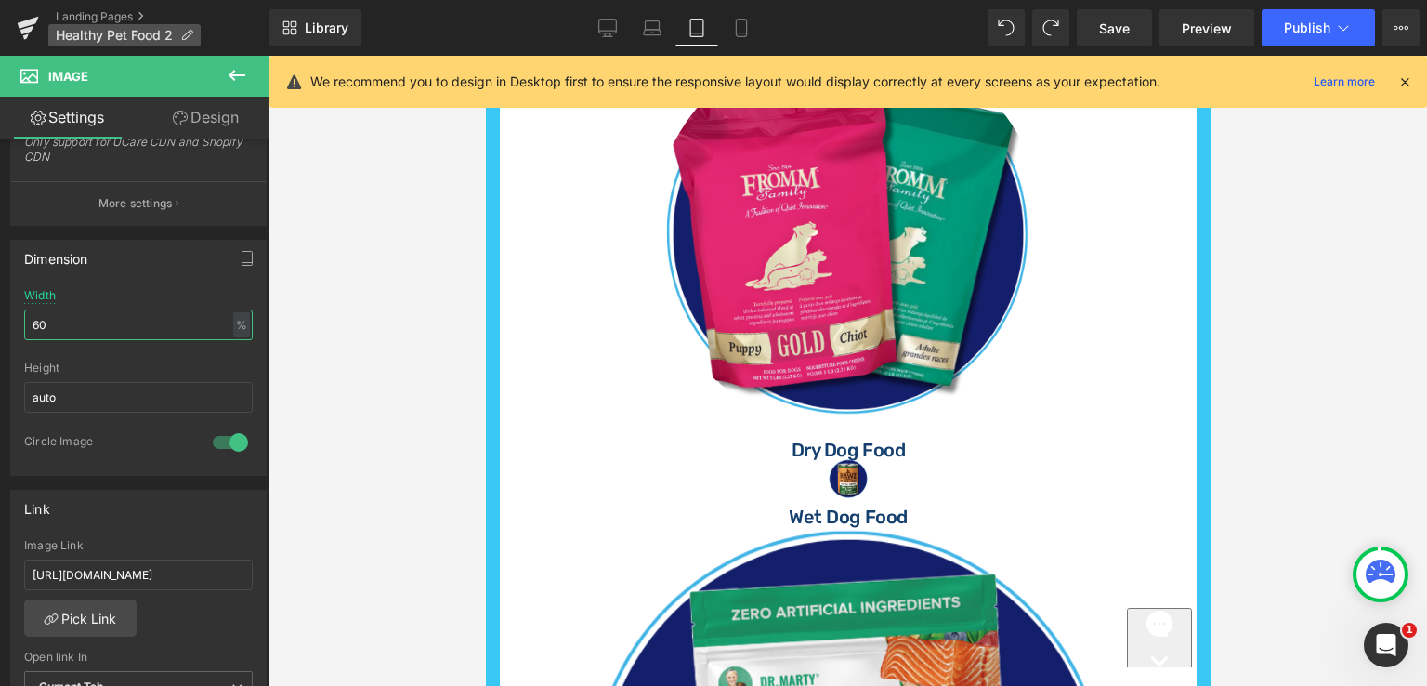
type input "60"
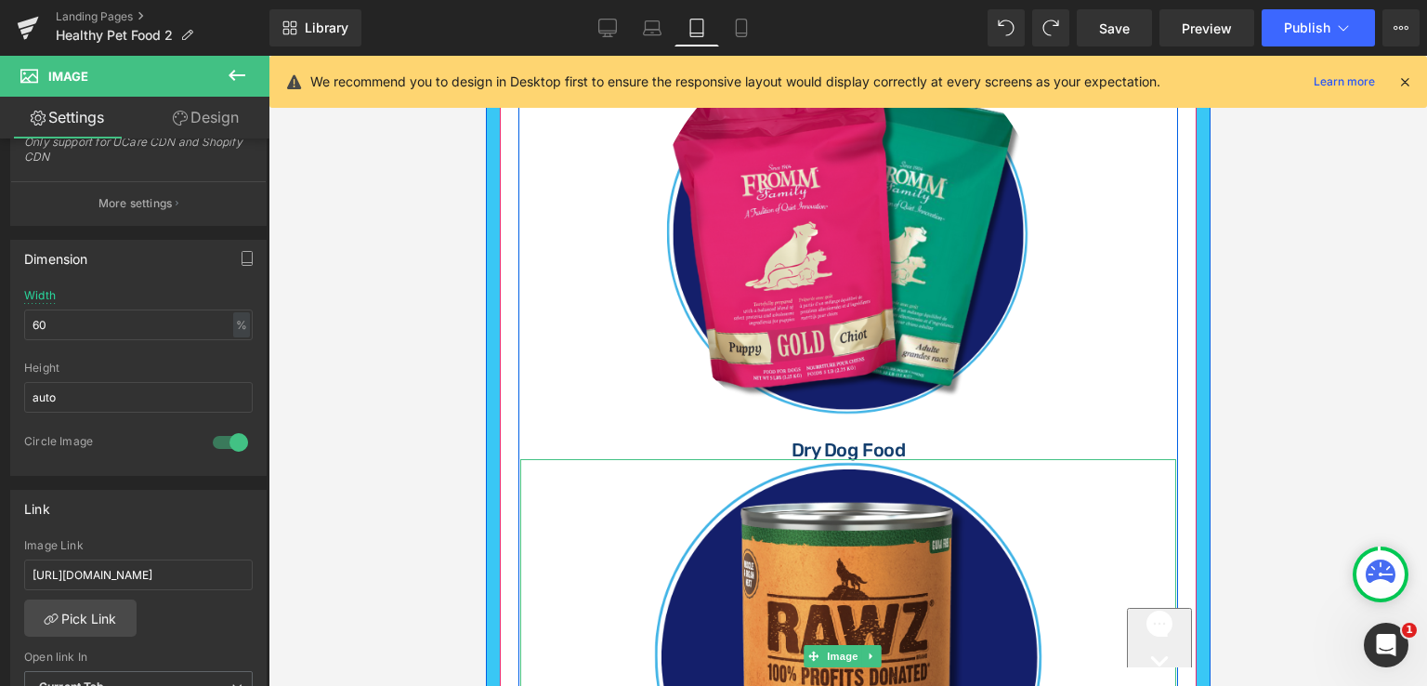
click at [919, 459] on link at bounding box center [847, 656] width 656 height 394
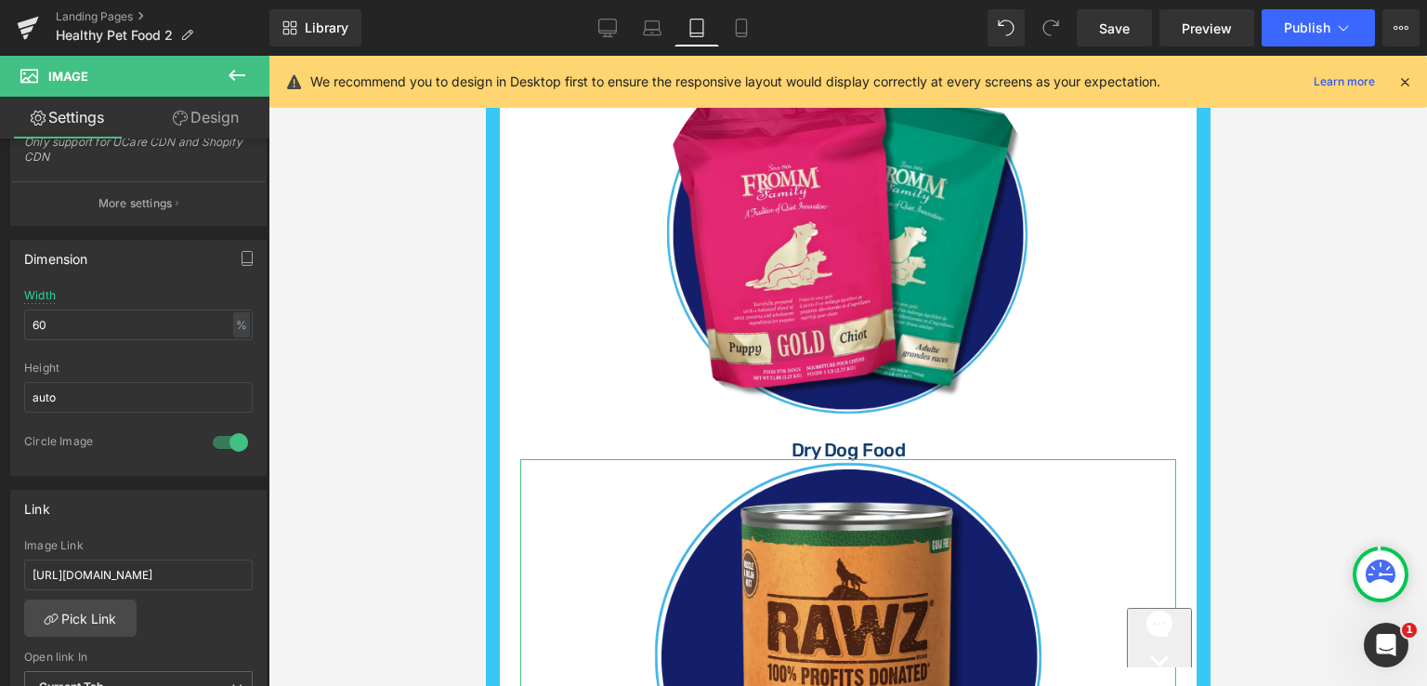
click at [211, 124] on link "Design" at bounding box center [205, 118] width 135 height 42
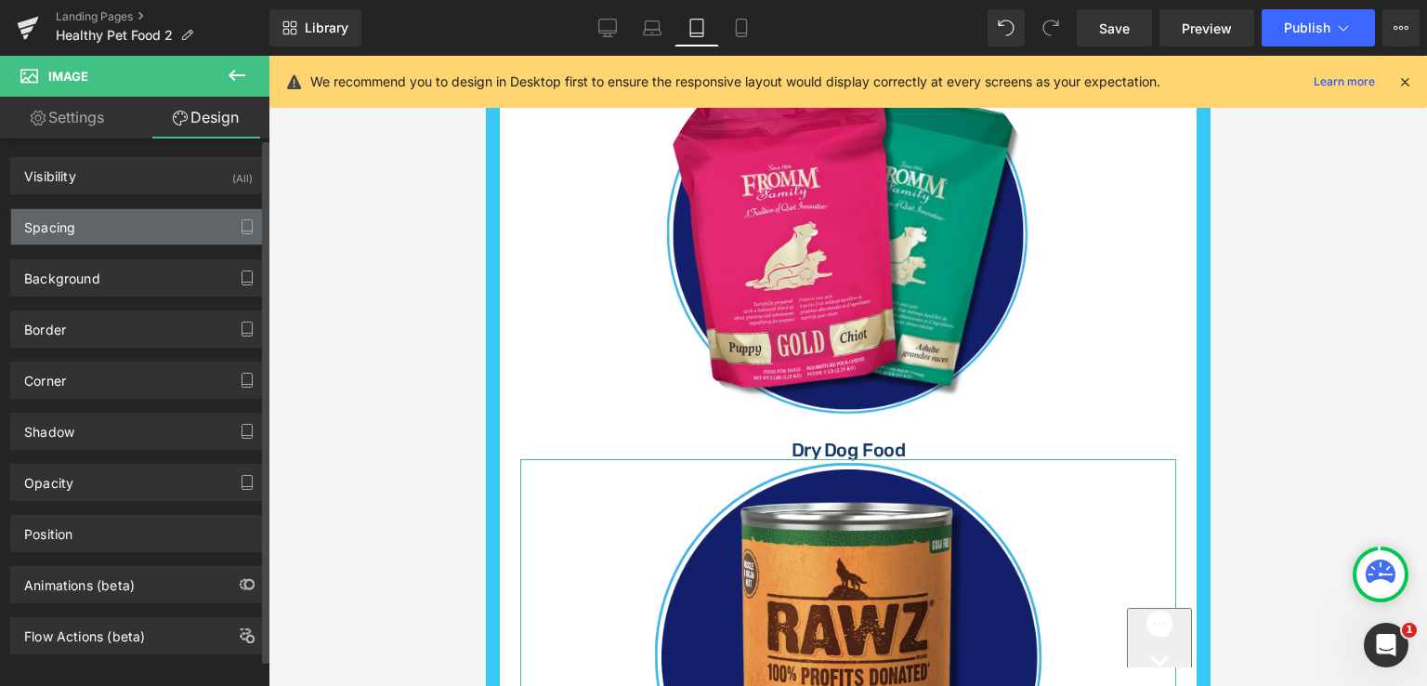
click at [157, 224] on div "Spacing" at bounding box center [138, 226] width 255 height 35
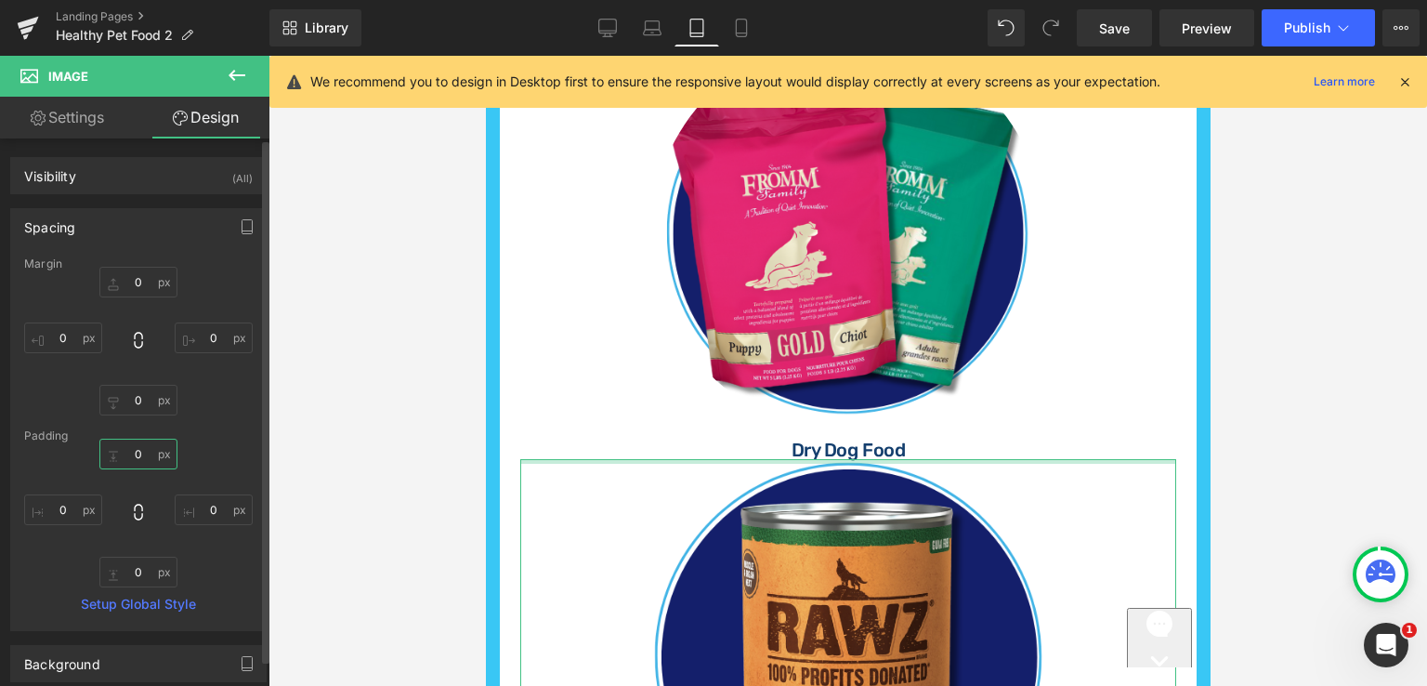
click at [143, 458] on input "text" at bounding box center [138, 454] width 78 height 31
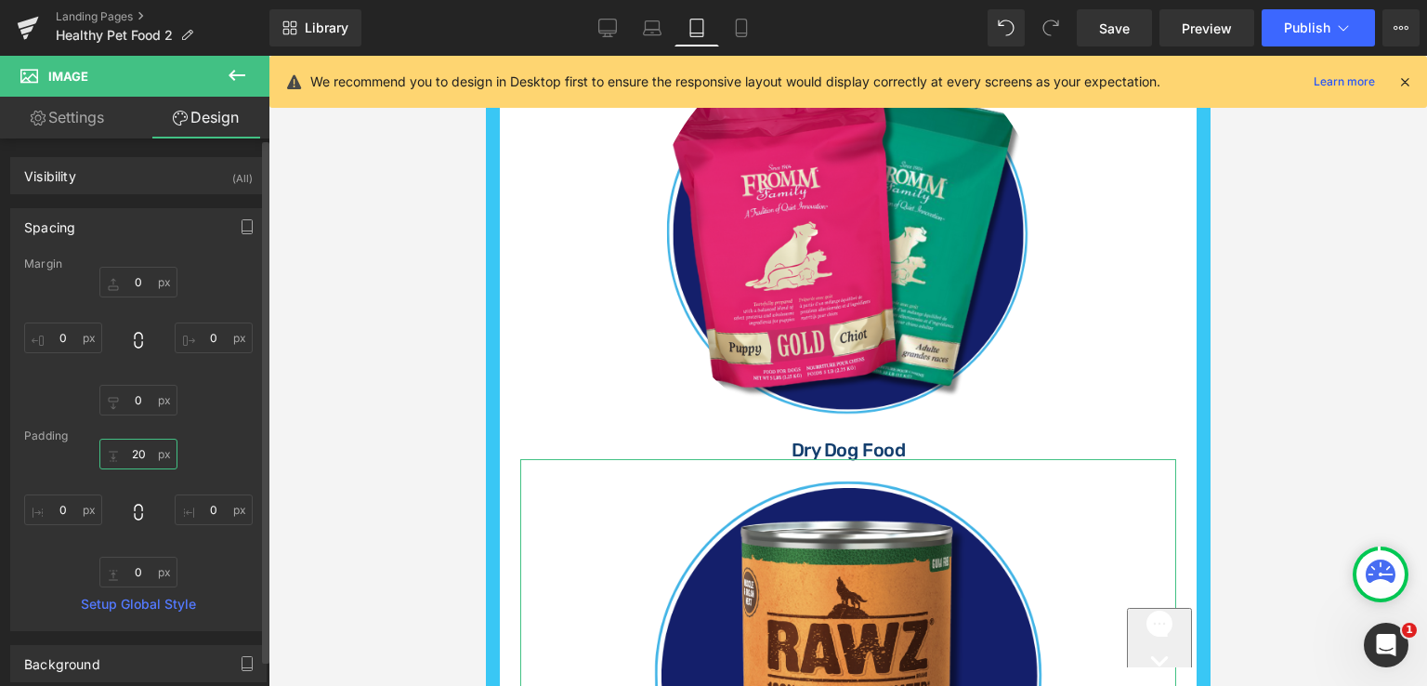
type input "20"
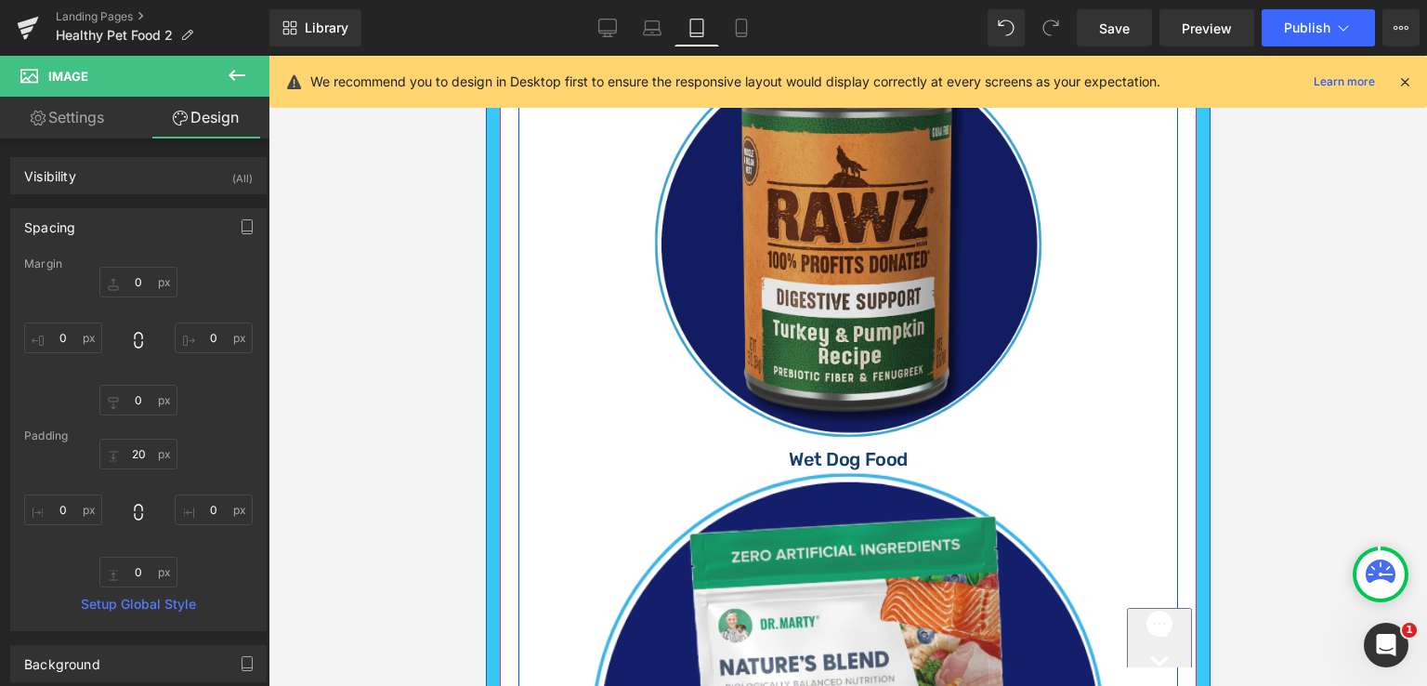
scroll to position [1472, 0]
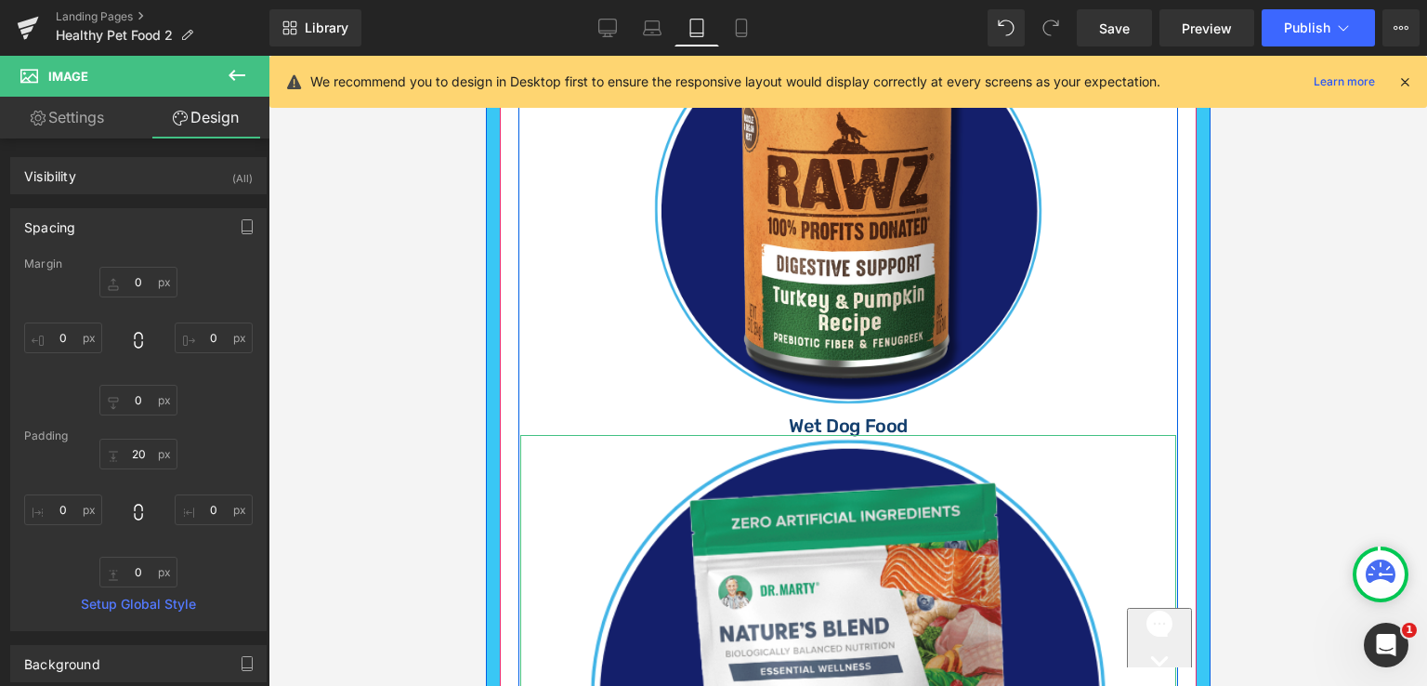
click at [919, 435] on link at bounding box center [847, 697] width 656 height 525
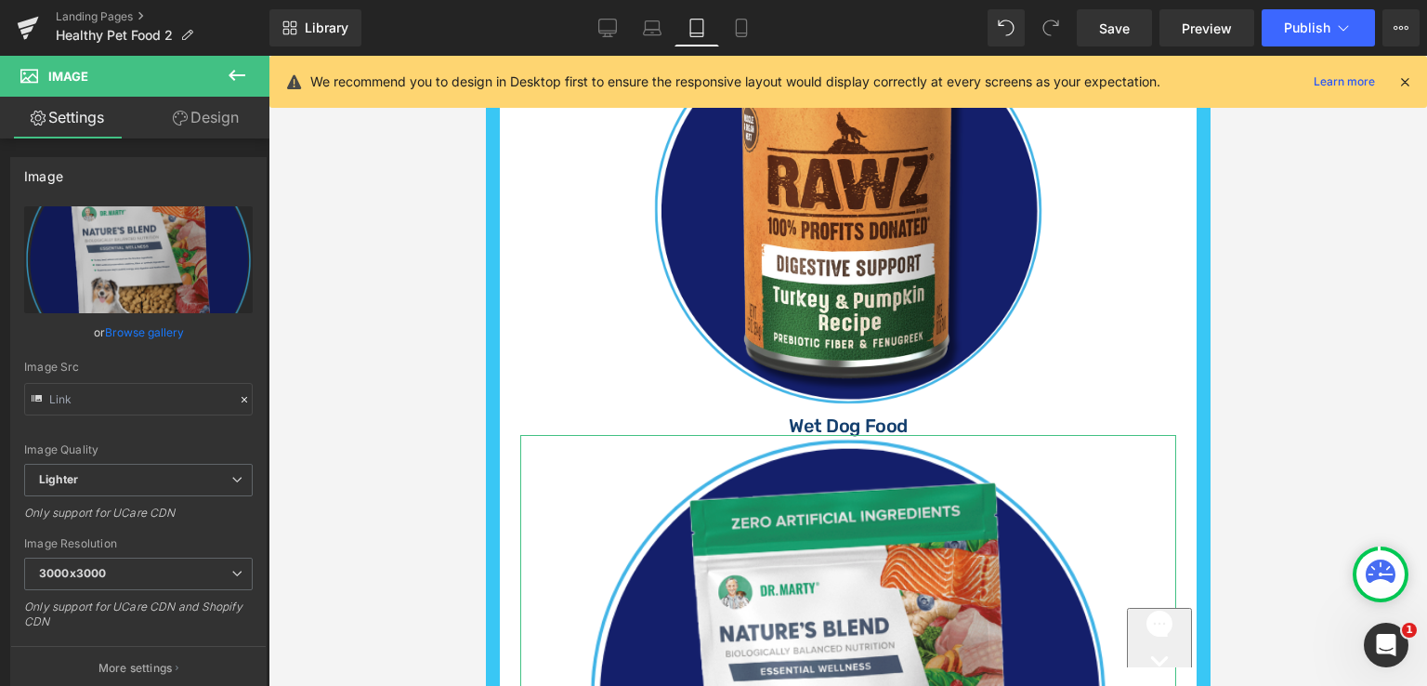
click at [208, 125] on link "Design" at bounding box center [205, 118] width 135 height 42
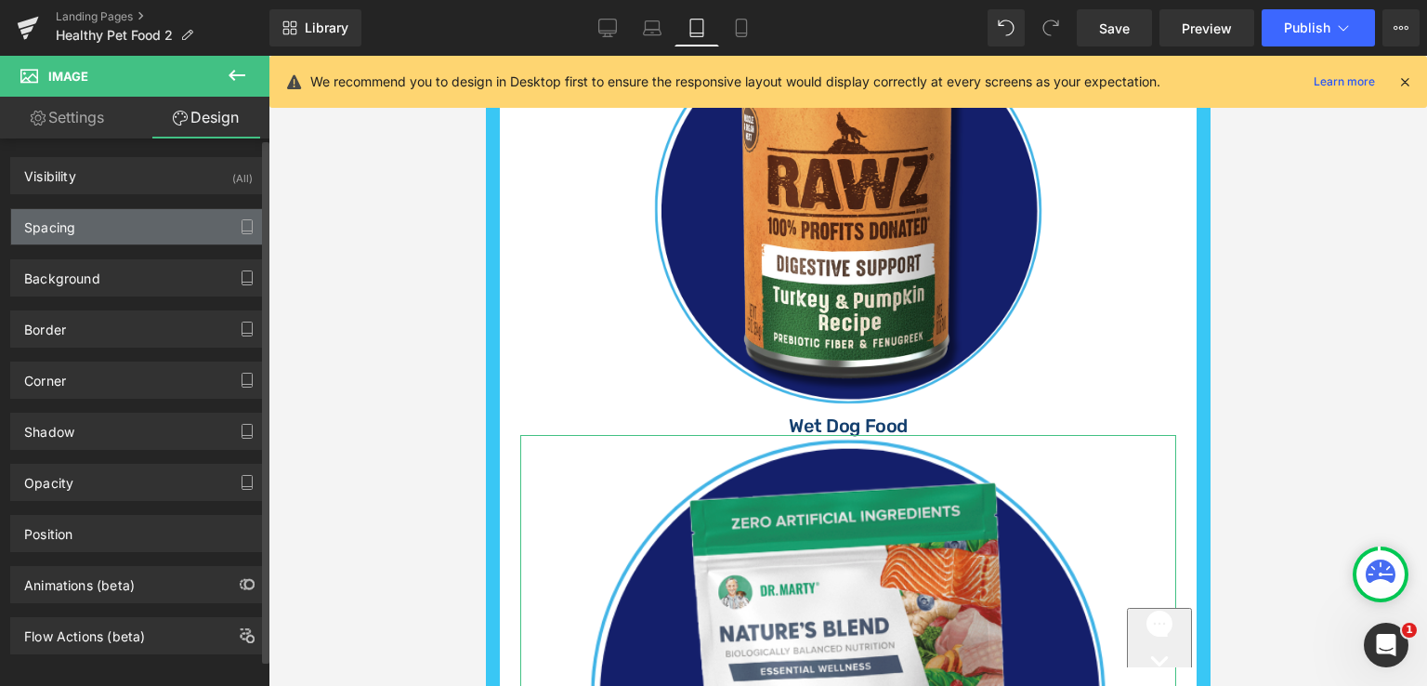
click at [138, 219] on div "Spacing" at bounding box center [138, 226] width 255 height 35
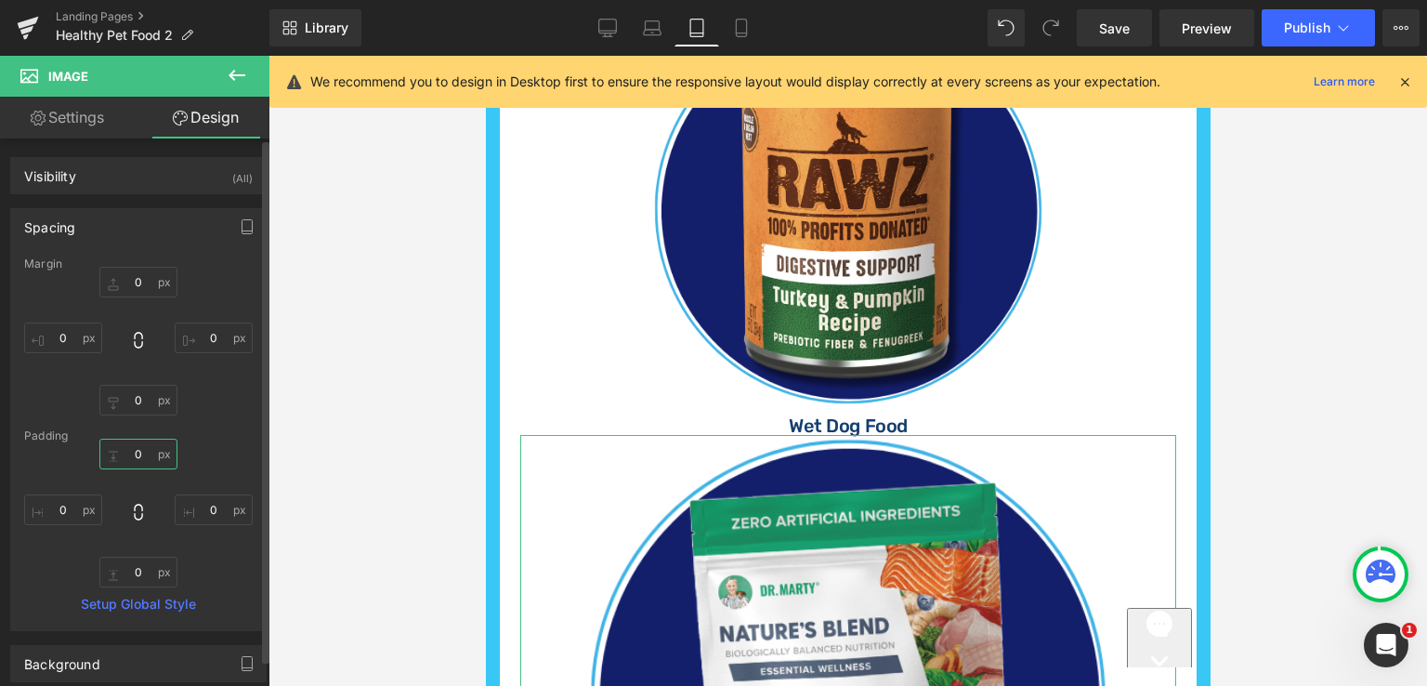
click at [136, 456] on input "text" at bounding box center [138, 454] width 78 height 31
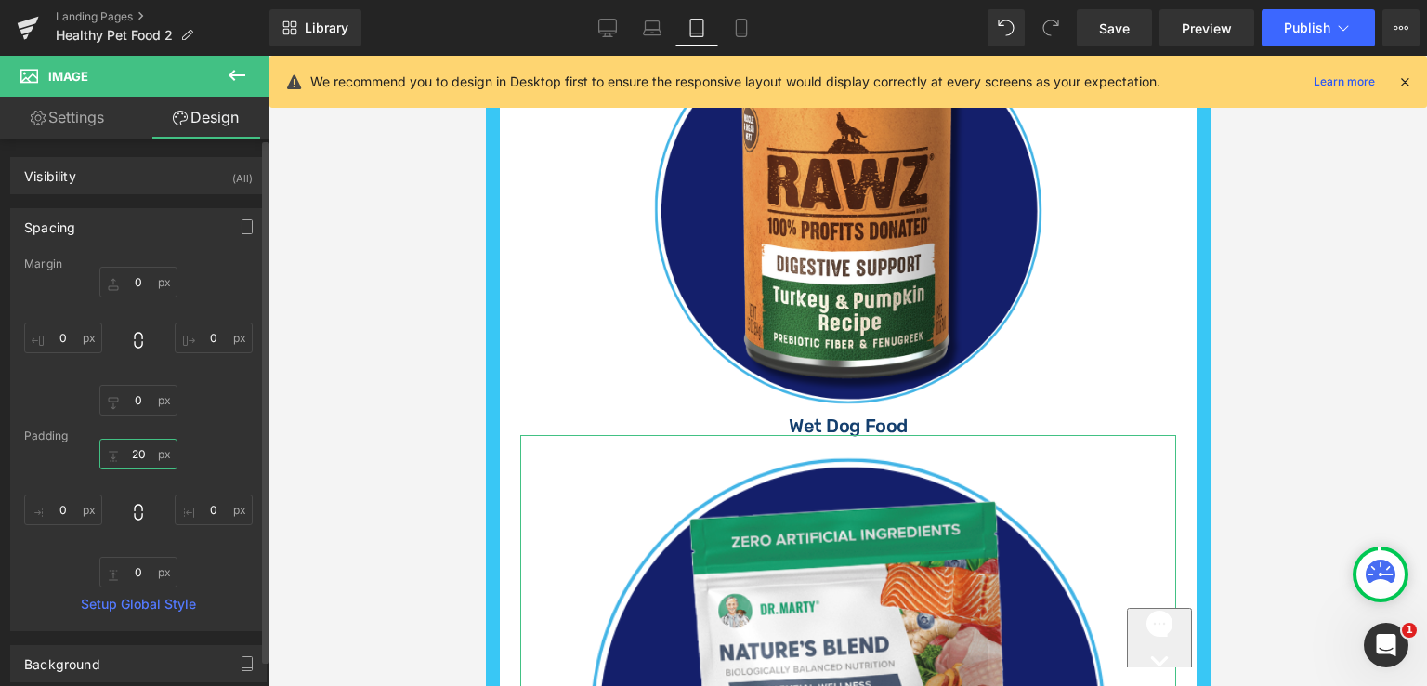
type input "20"
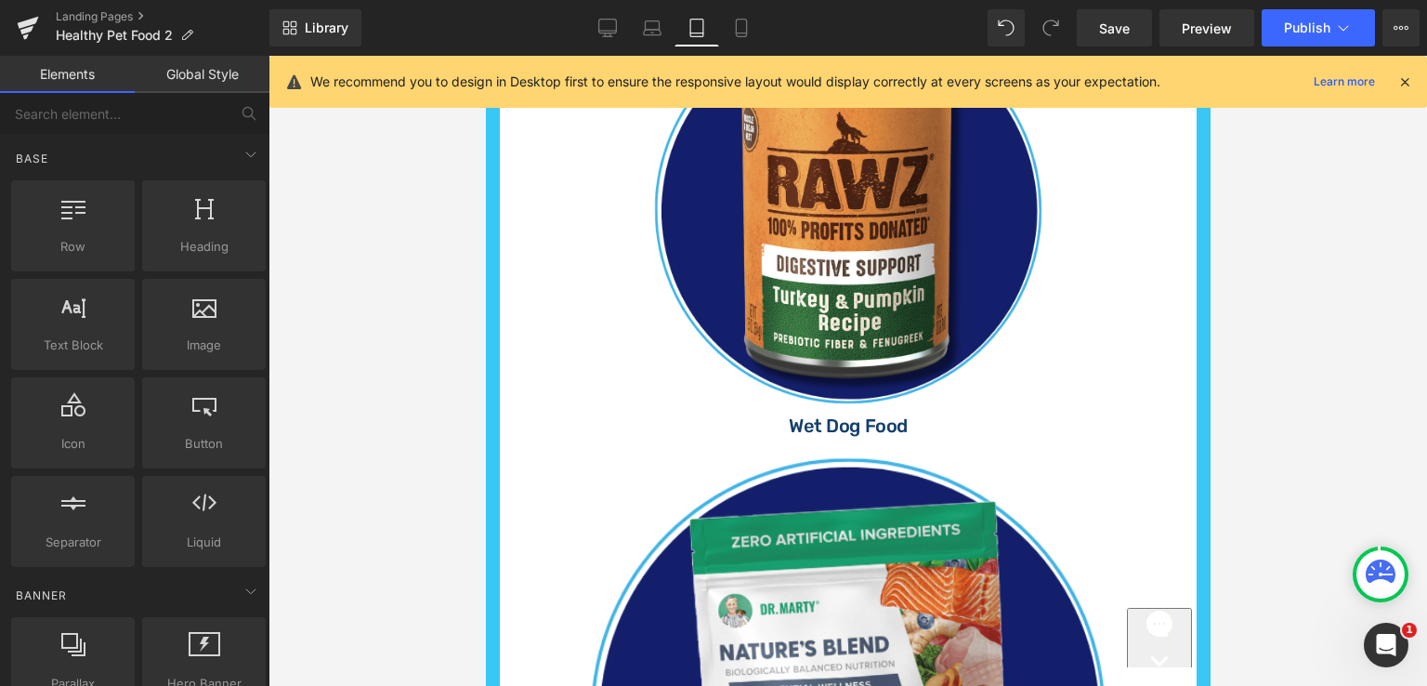
click at [1273, 434] on div at bounding box center [848, 371] width 1159 height 630
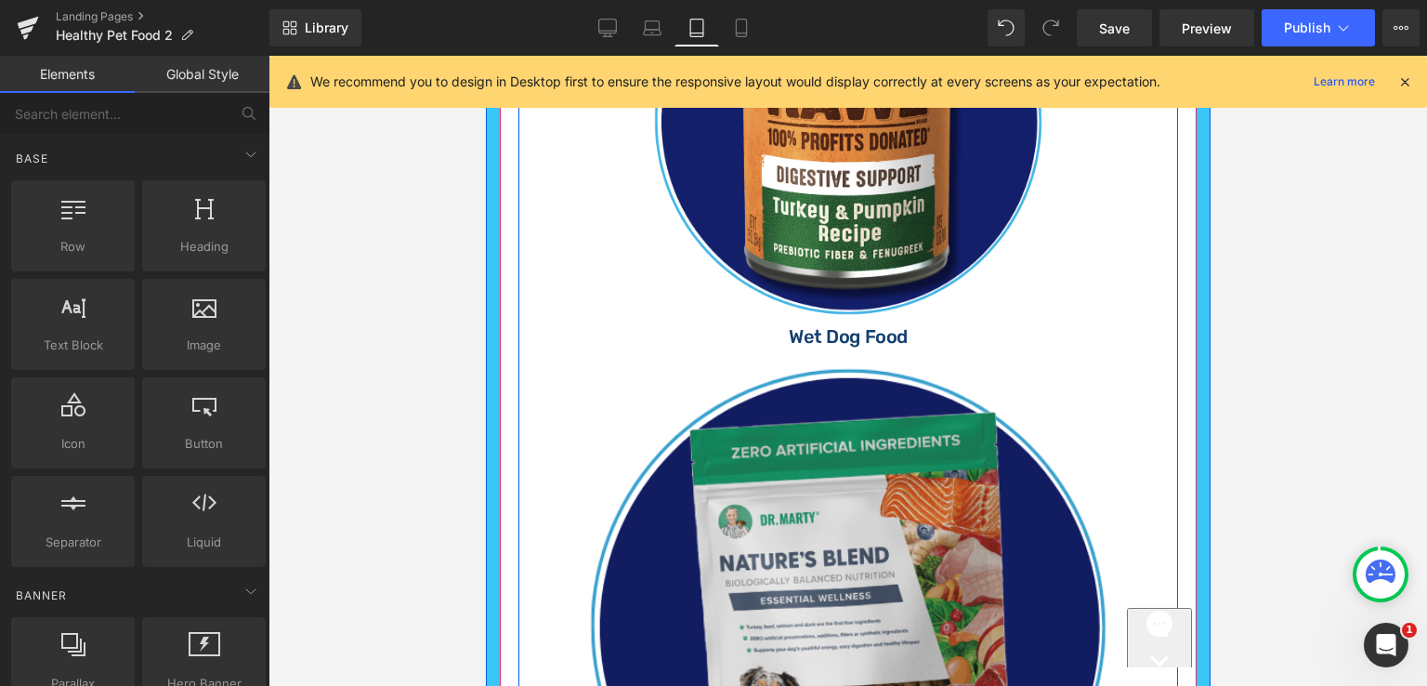
scroll to position [1565, 0]
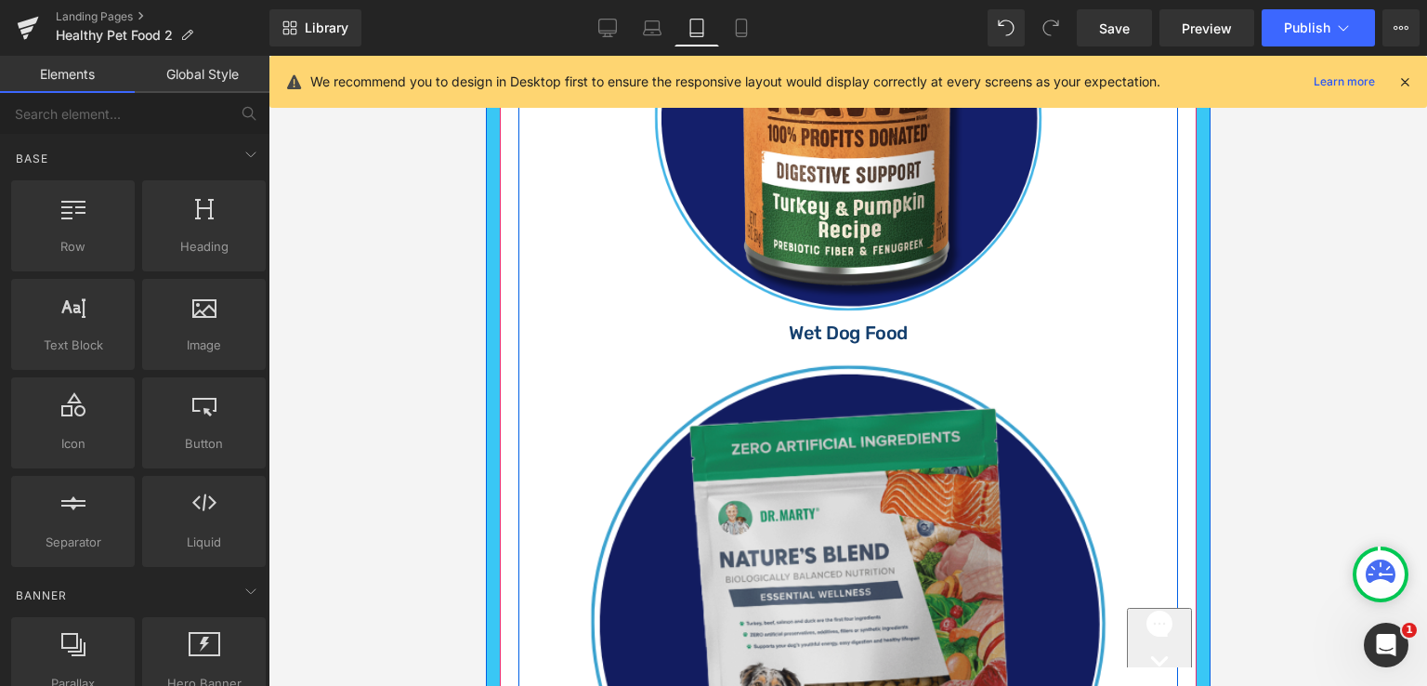
click at [988, 445] on img at bounding box center [847, 614] width 525 height 544
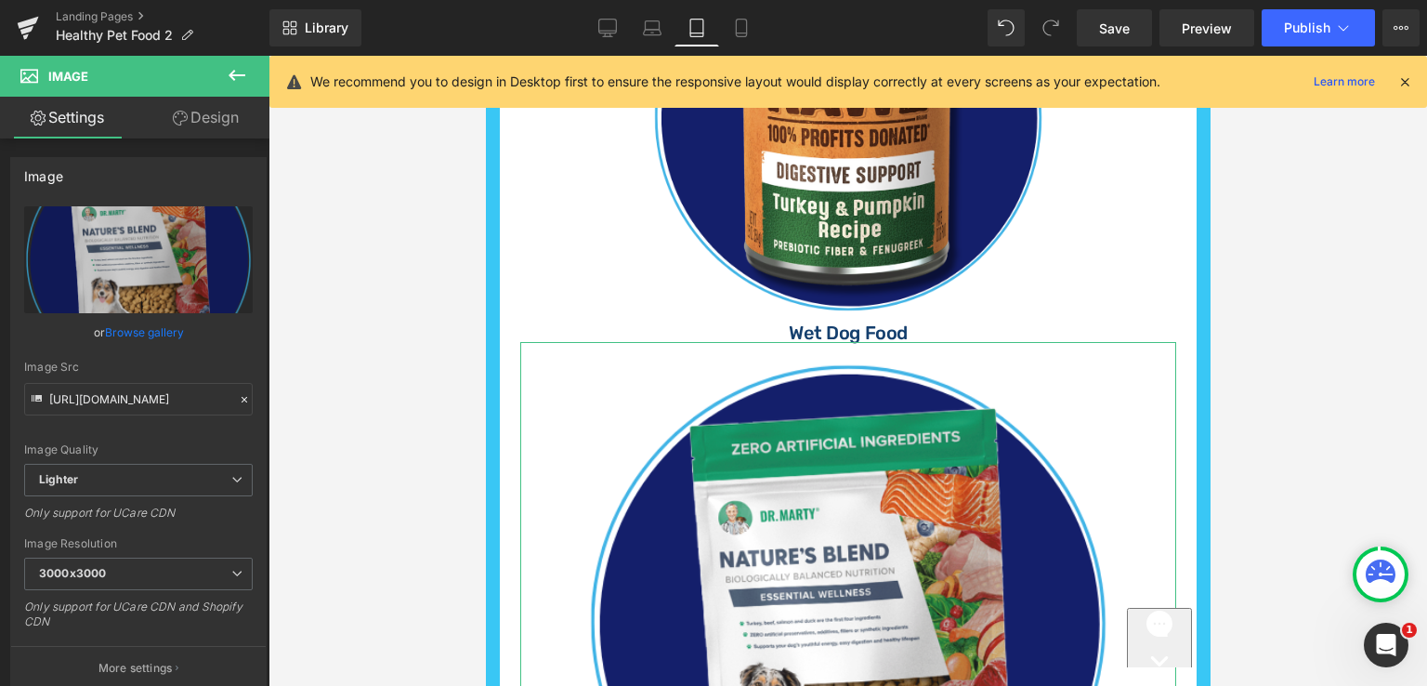
click at [197, 120] on link "Design" at bounding box center [205, 118] width 135 height 42
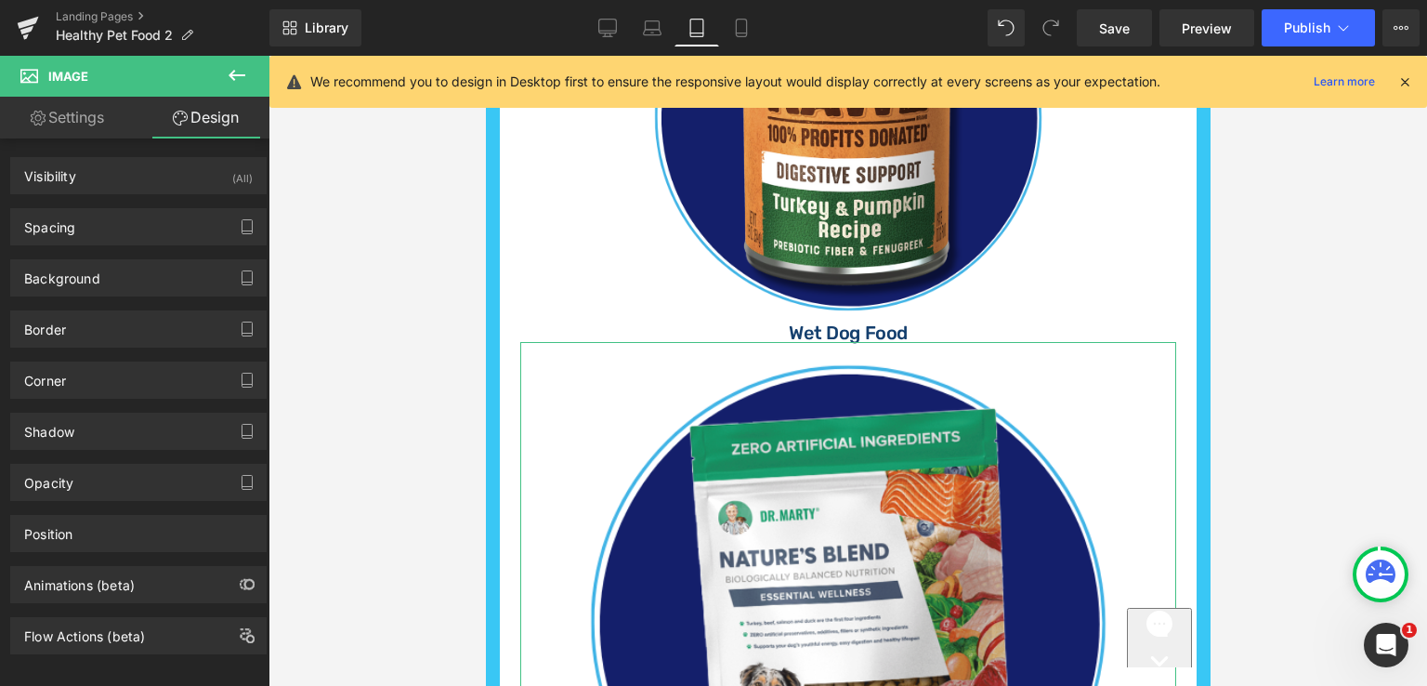
click at [89, 113] on link "Settings" at bounding box center [67, 118] width 135 height 42
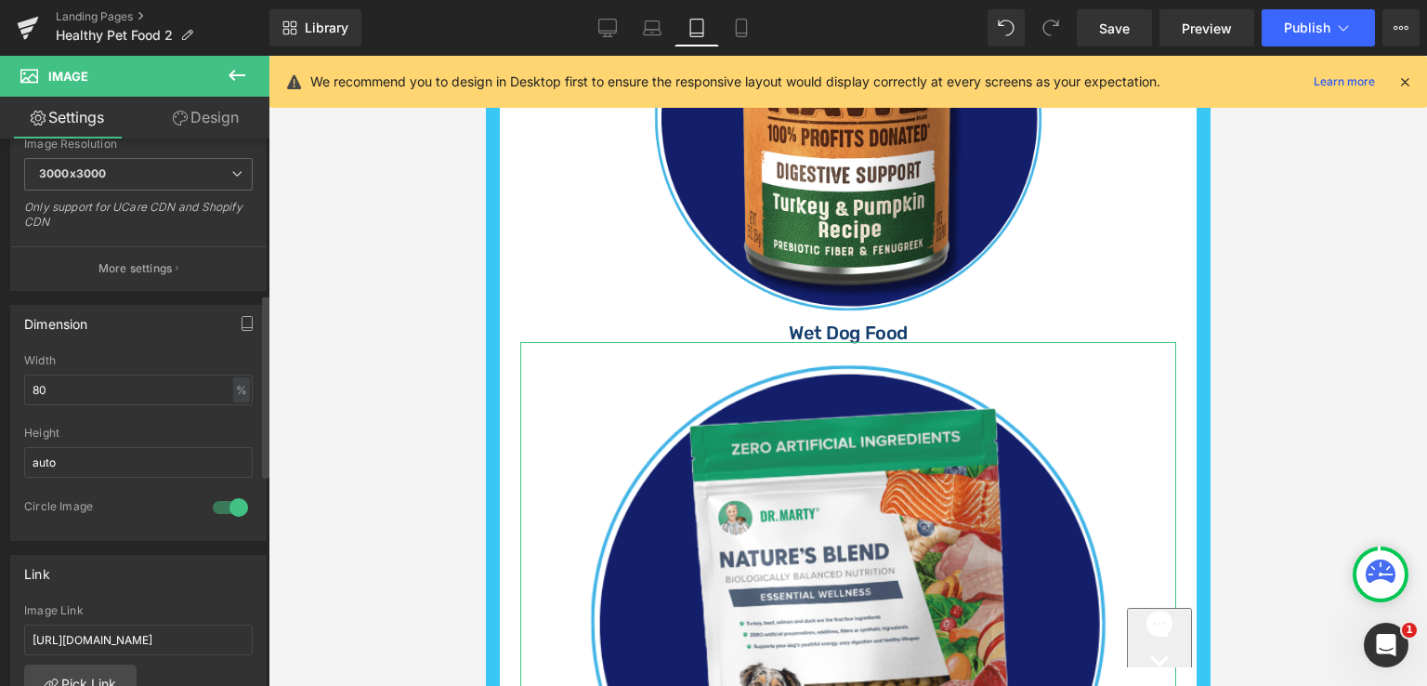
scroll to position [465, 0]
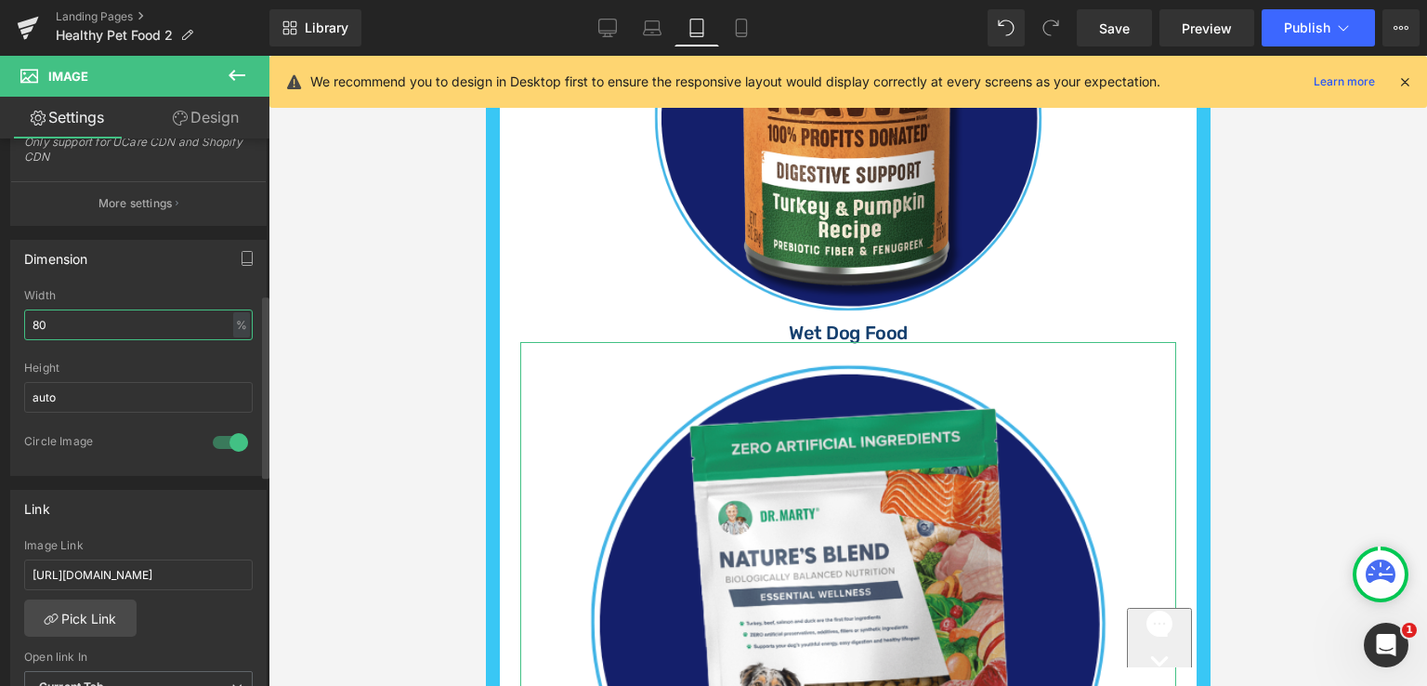
click at [64, 326] on input "80" at bounding box center [138, 324] width 229 height 31
type input "8"
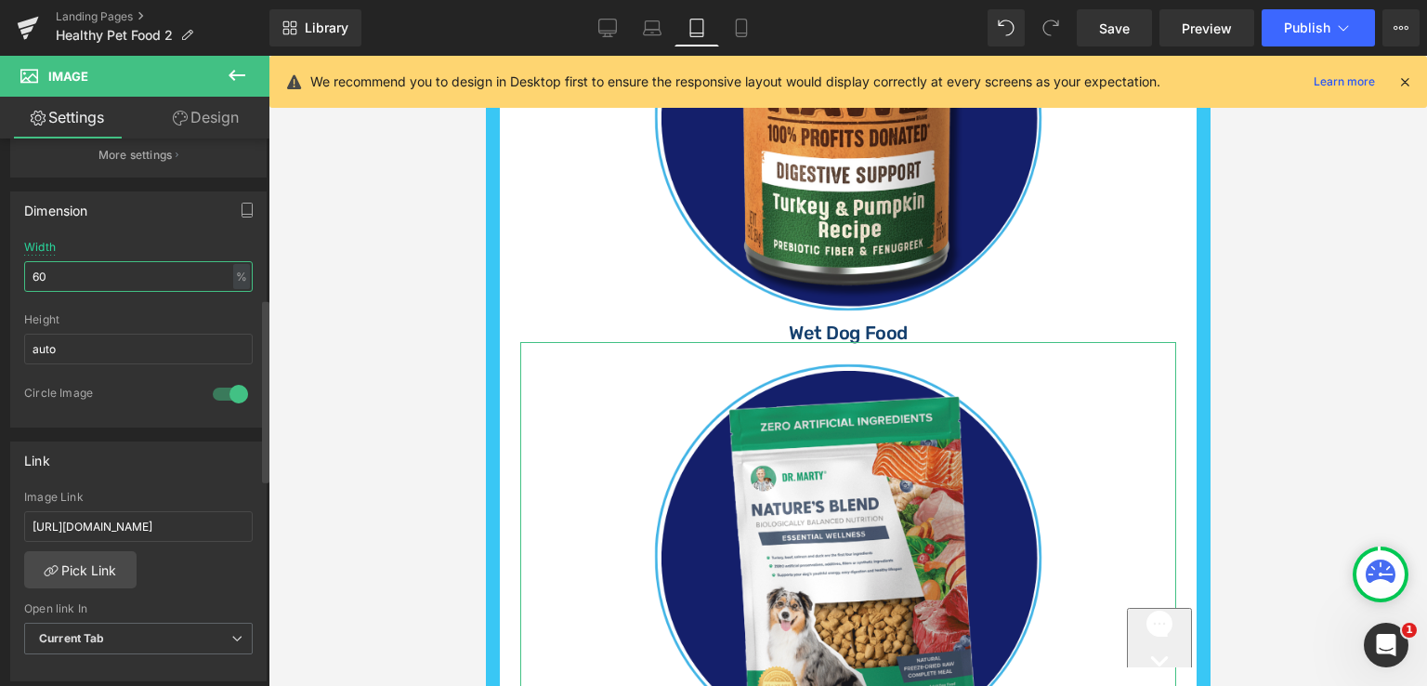
scroll to position [557, 0]
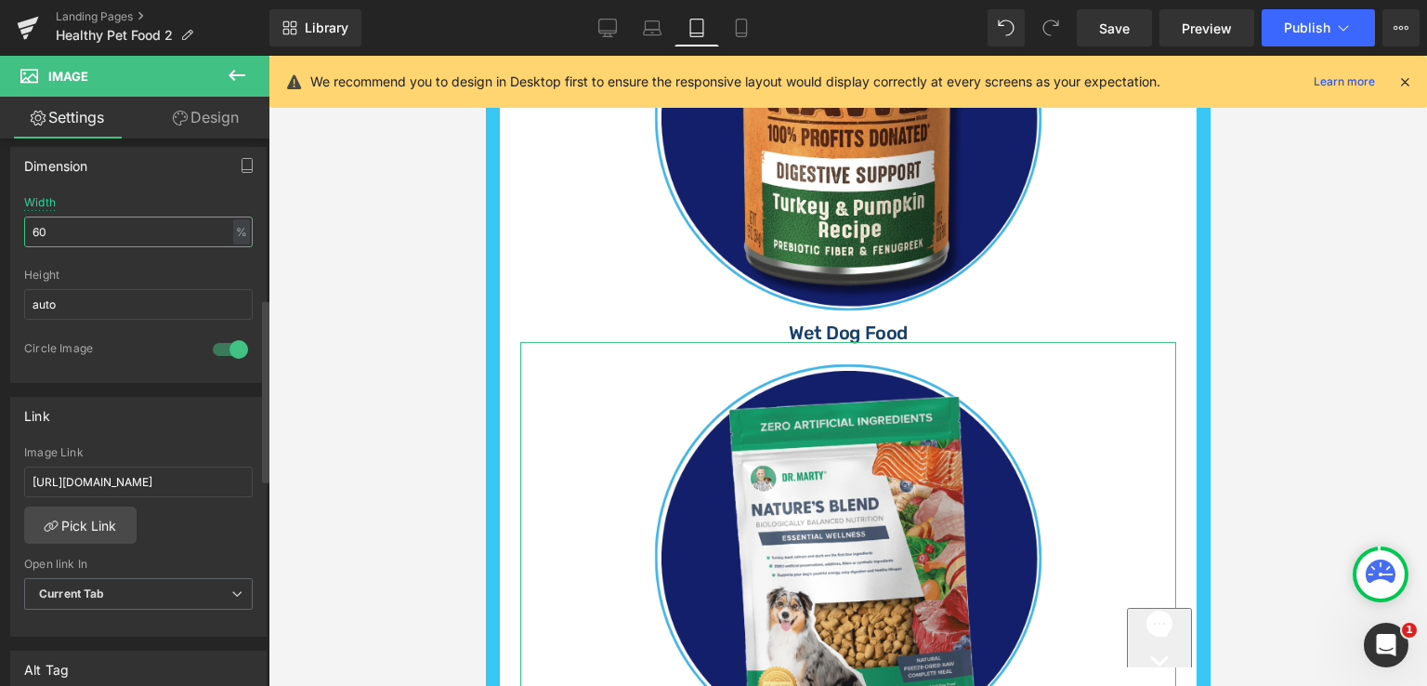
type input "60"
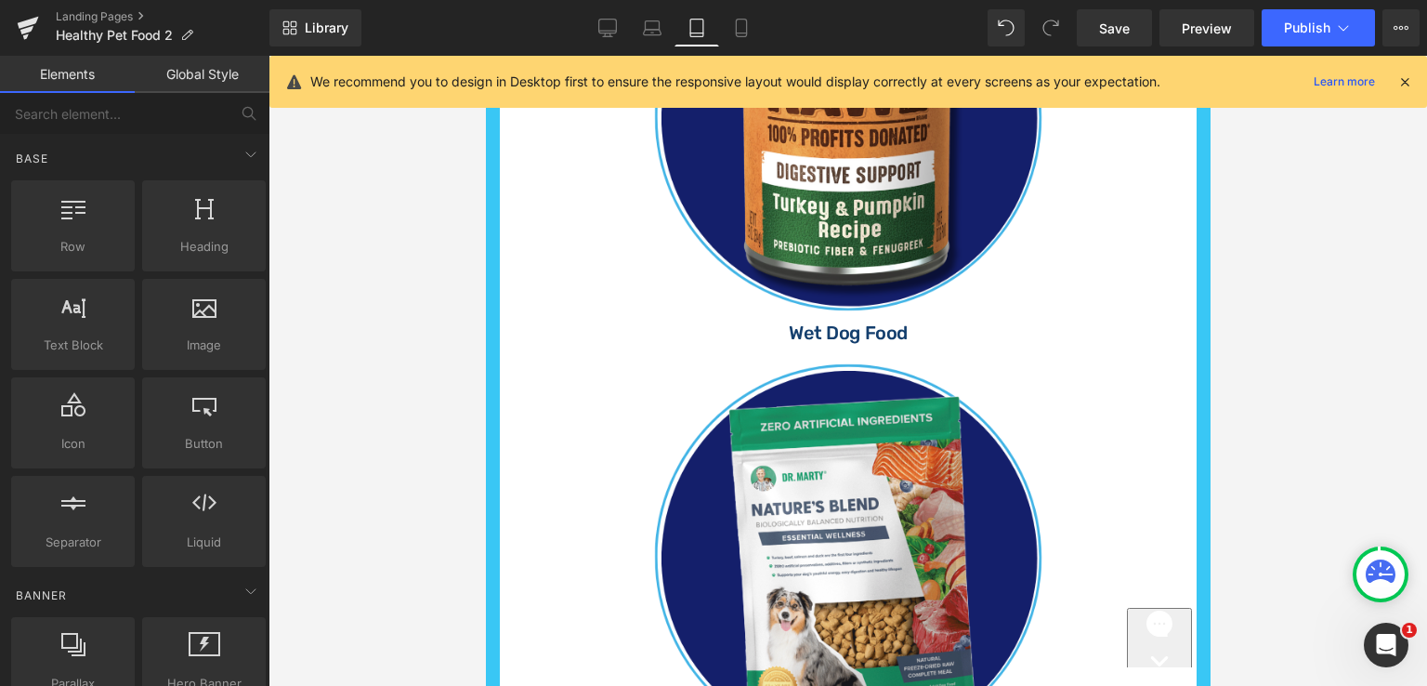
click at [1263, 348] on div at bounding box center [848, 371] width 1159 height 630
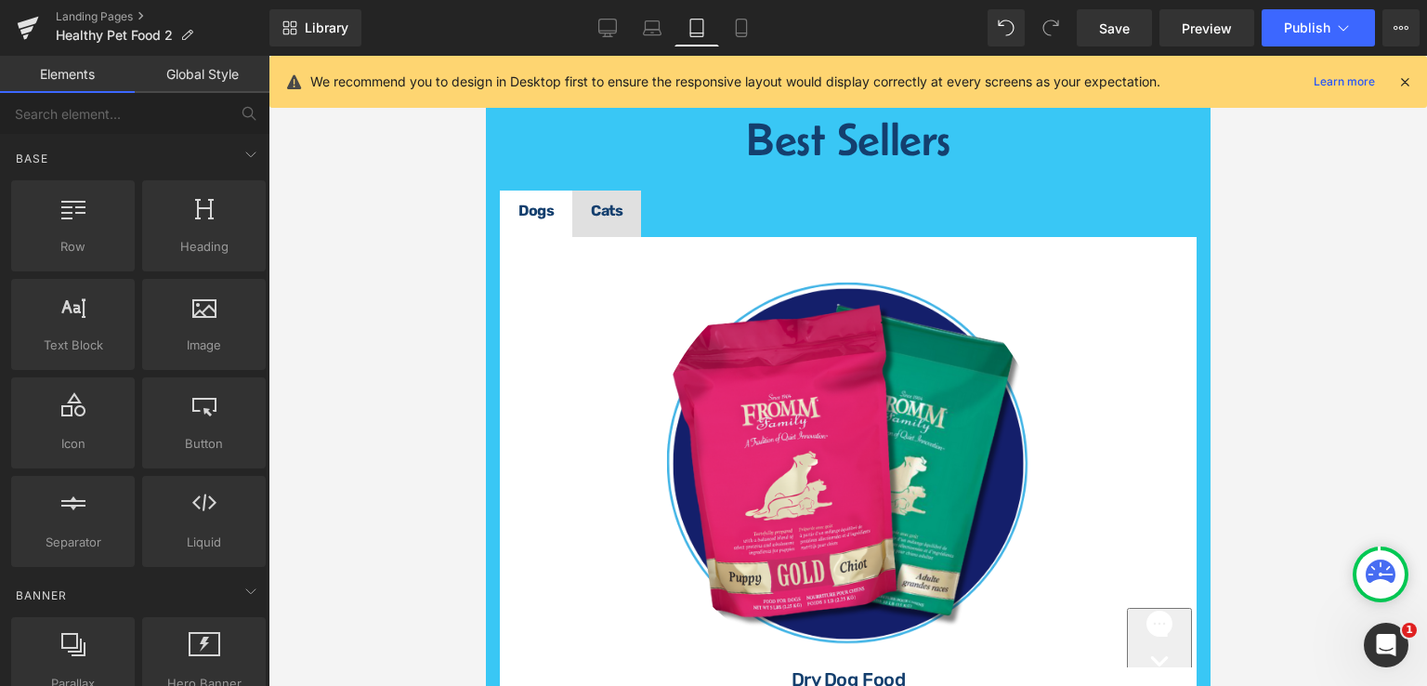
scroll to position [743, 0]
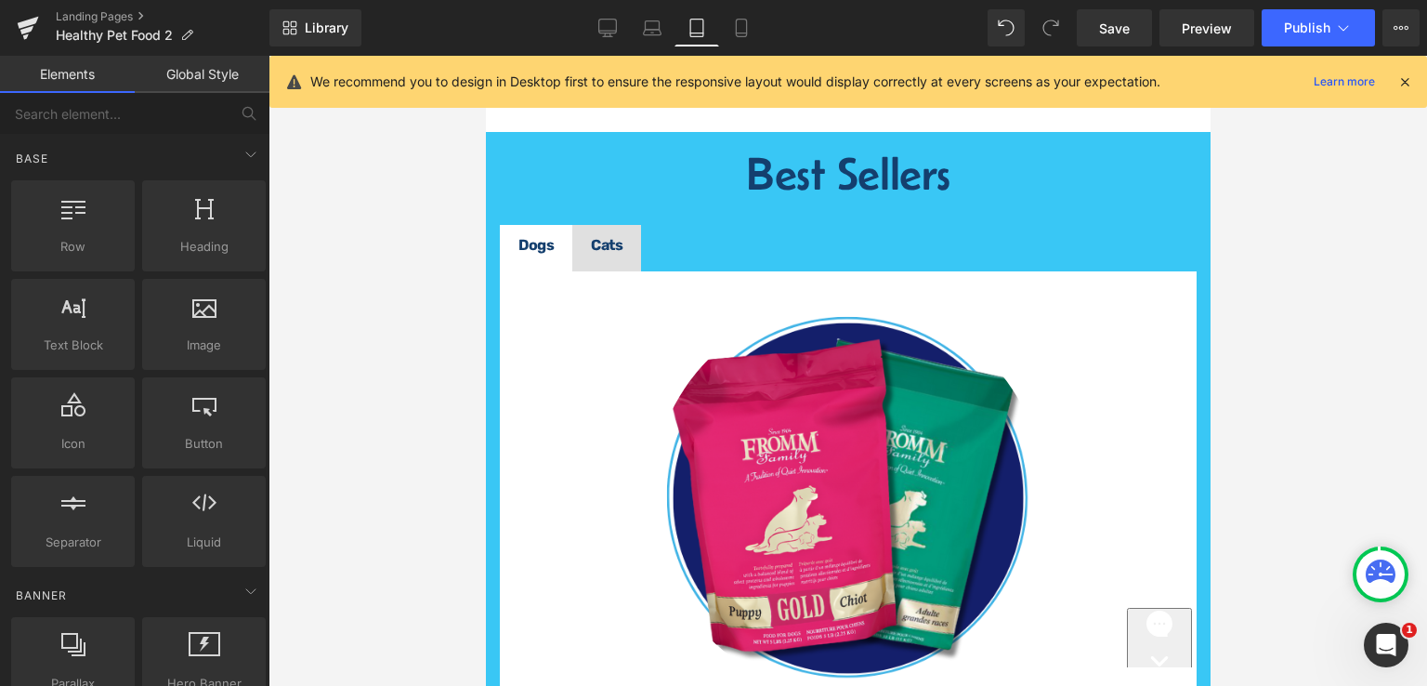
drag, startPoint x: 1200, startPoint y: 311, endPoint x: 1735, endPoint y: 262, distance: 536.5
click at [749, 28] on icon at bounding box center [741, 28] width 19 height 19
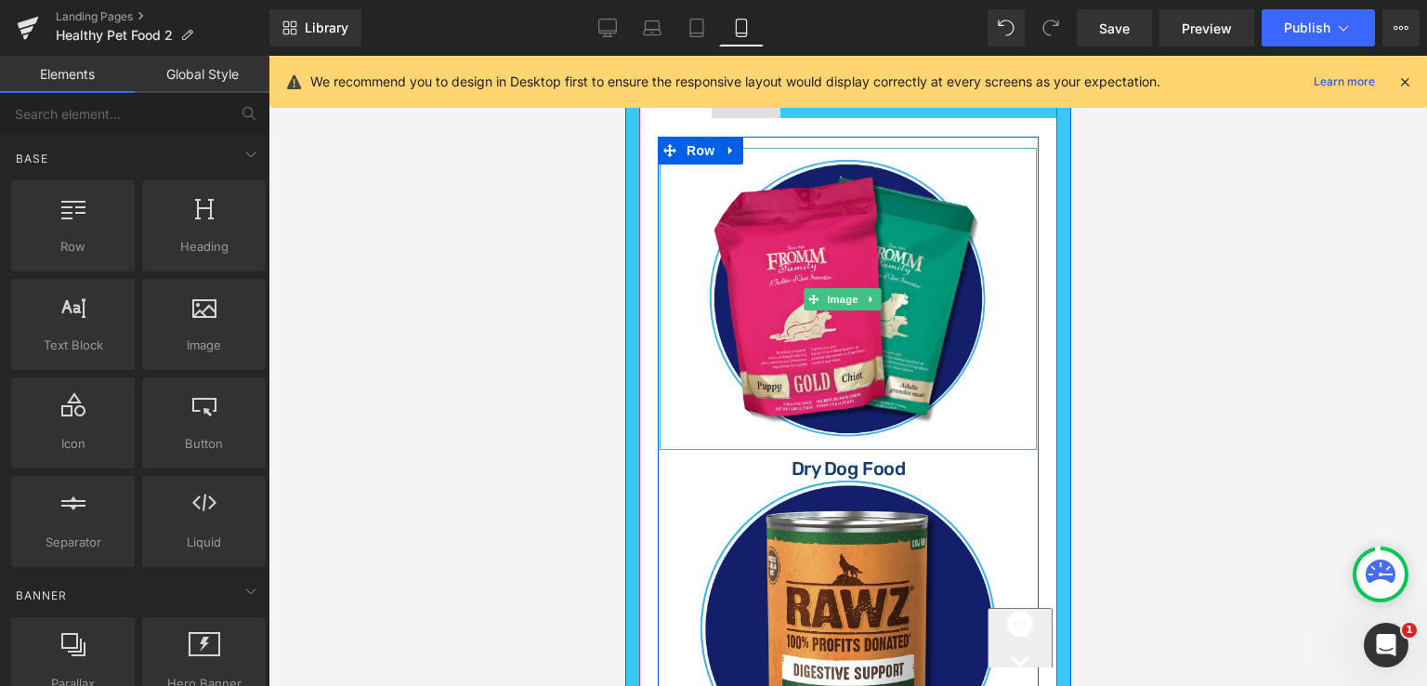
scroll to position [840, 0]
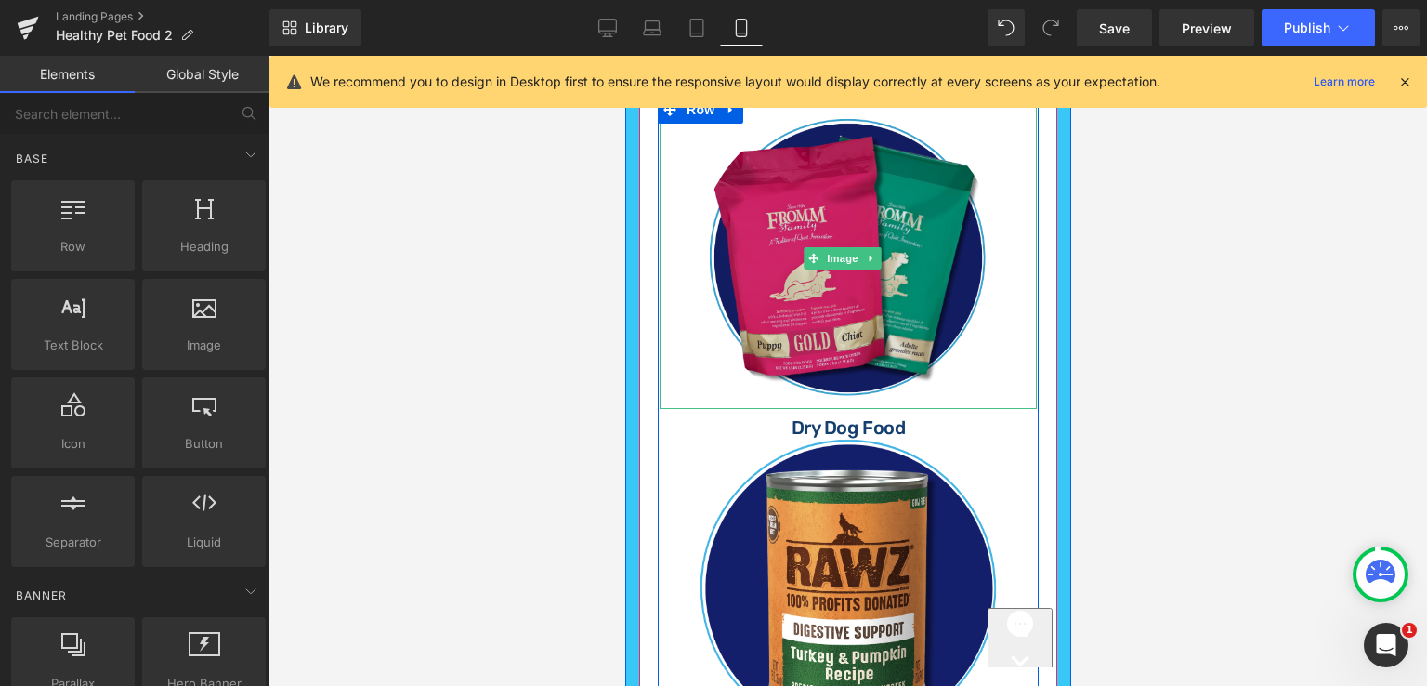
click at [885, 303] on img at bounding box center [848, 258] width 302 height 302
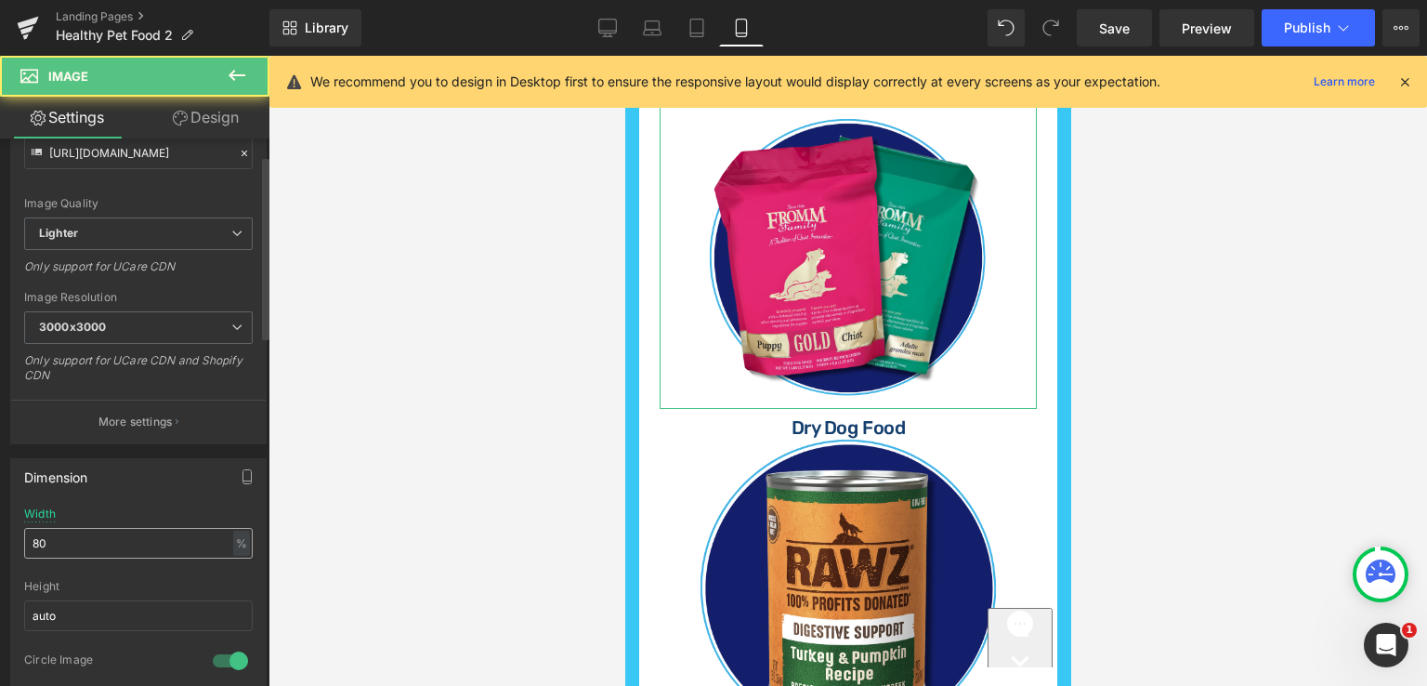
scroll to position [279, 0]
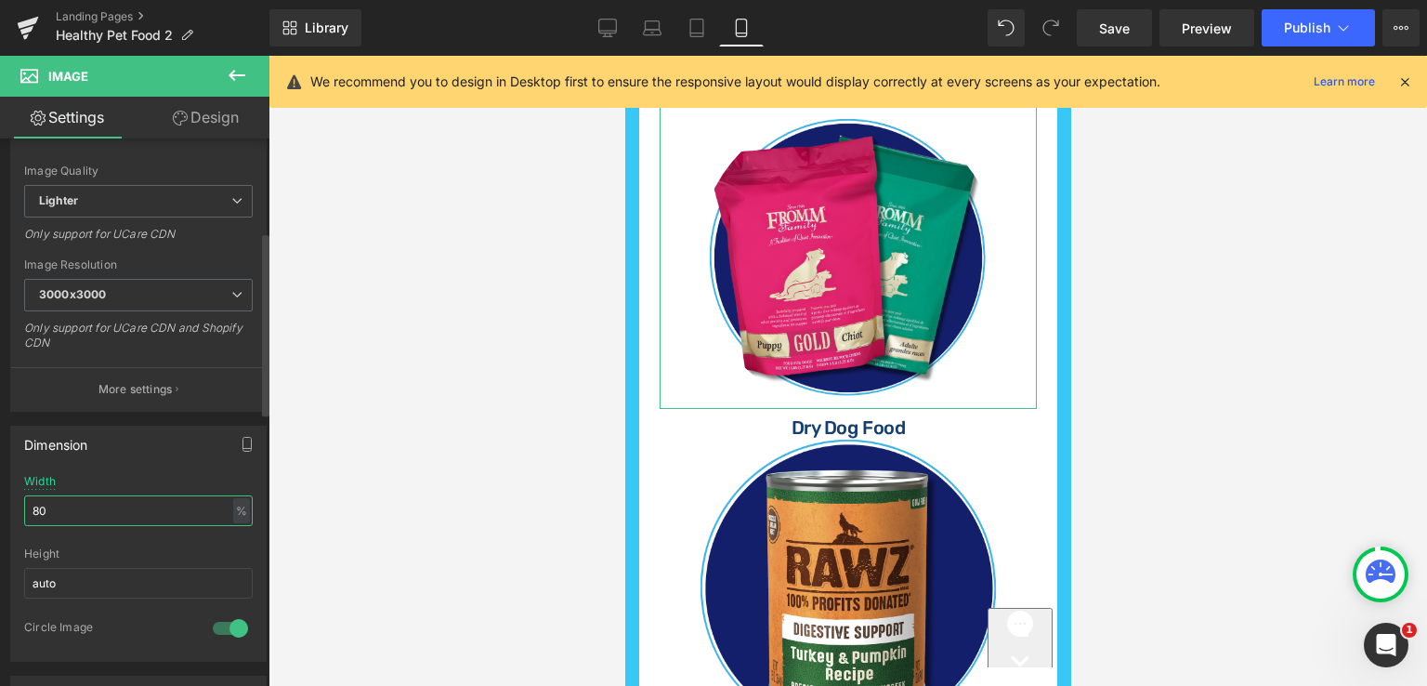
click at [130, 506] on input "80" at bounding box center [138, 510] width 229 height 31
type input "8"
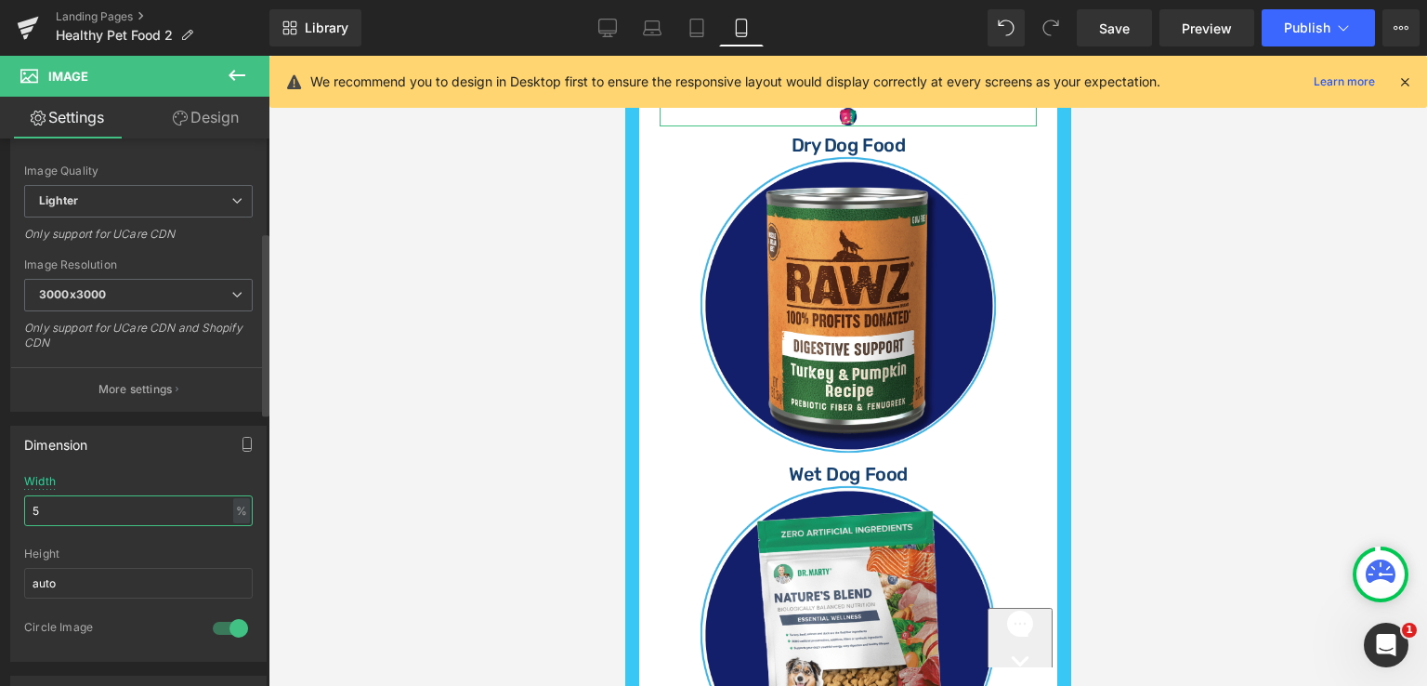
type input "50"
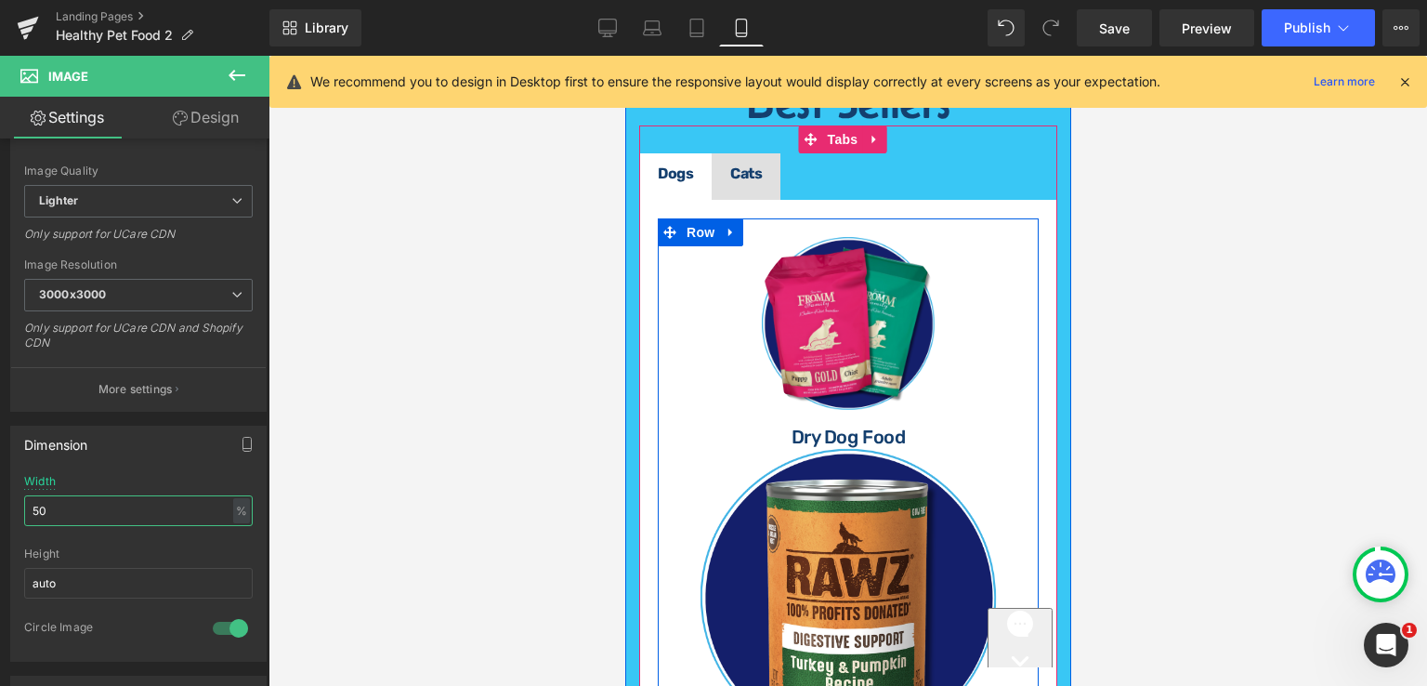
scroll to position [840, 0]
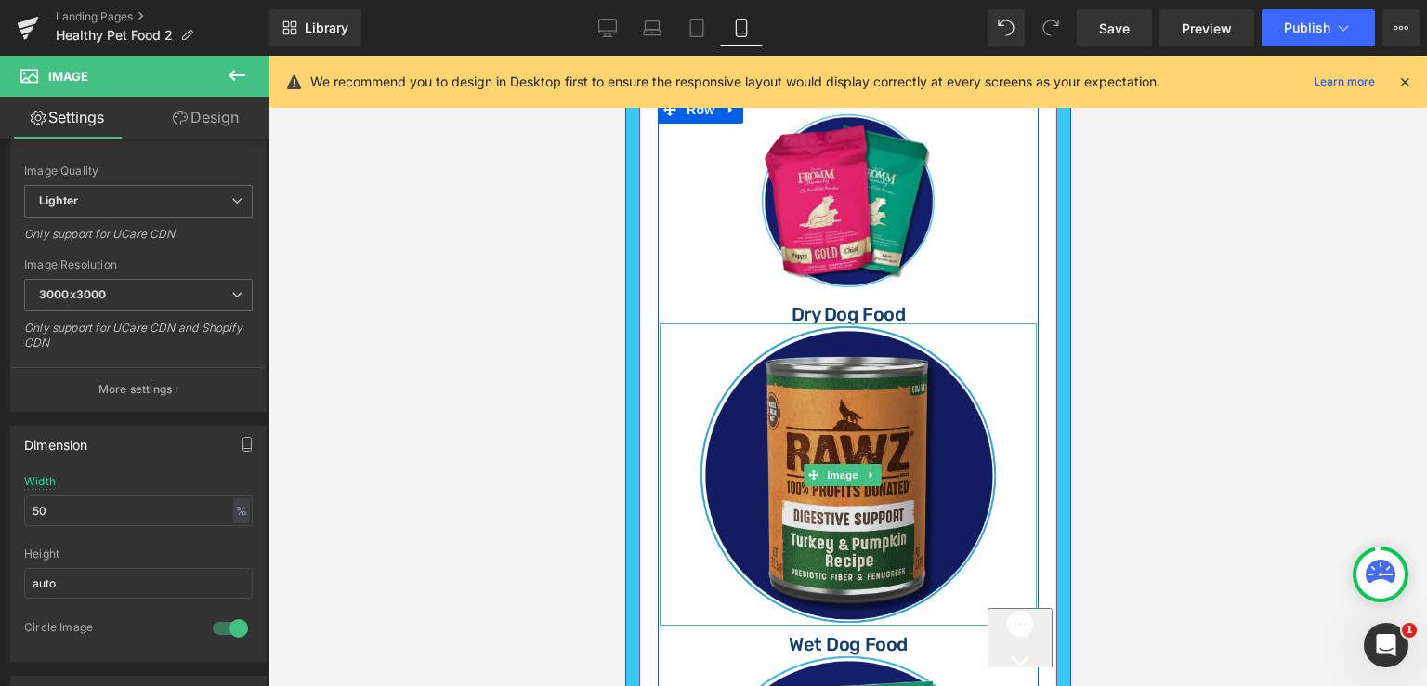
click at [928, 443] on img at bounding box center [848, 474] width 302 height 302
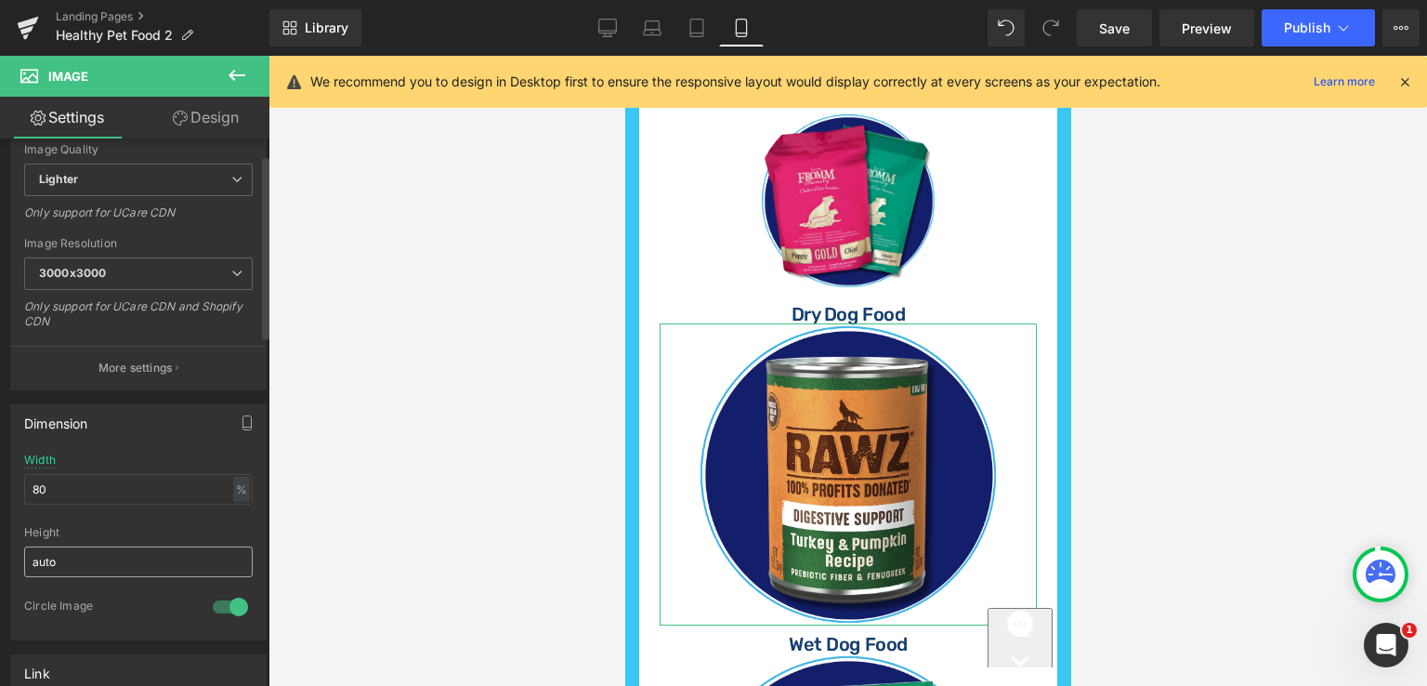
scroll to position [465, 0]
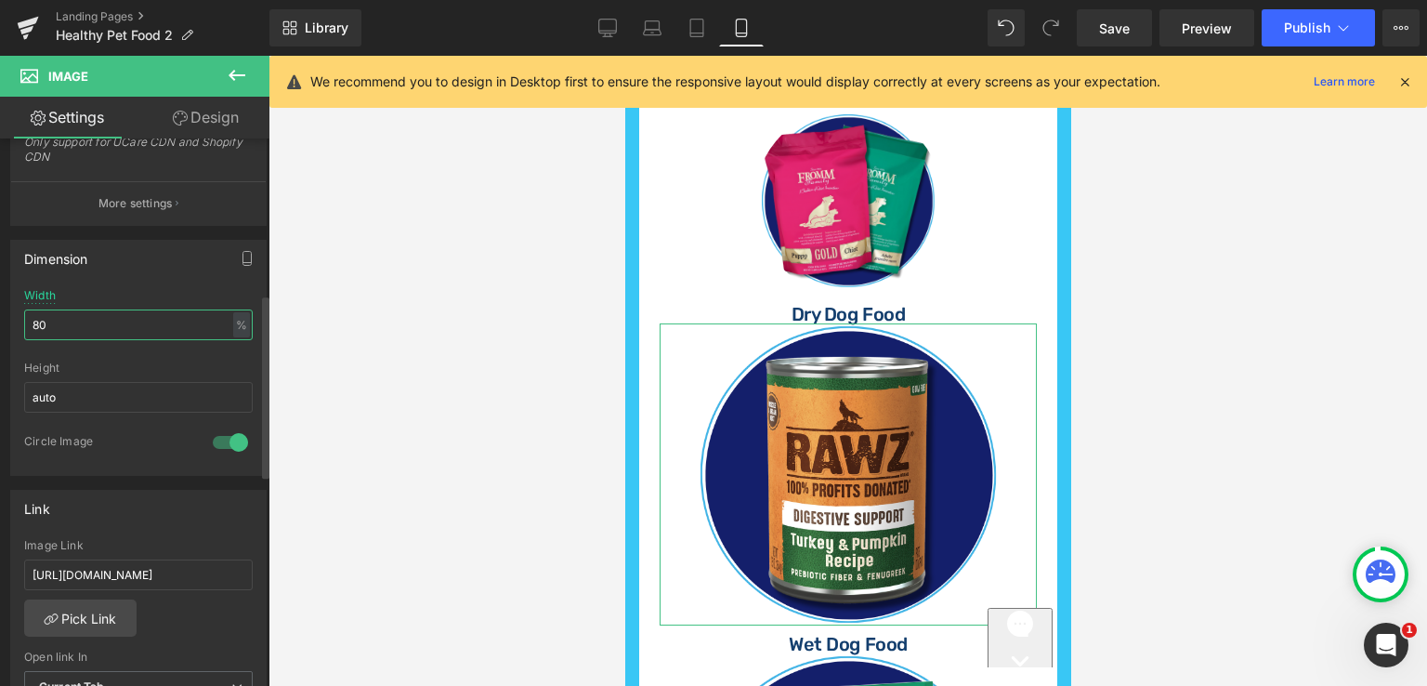
click at [71, 309] on input "80" at bounding box center [138, 324] width 229 height 31
type input "8"
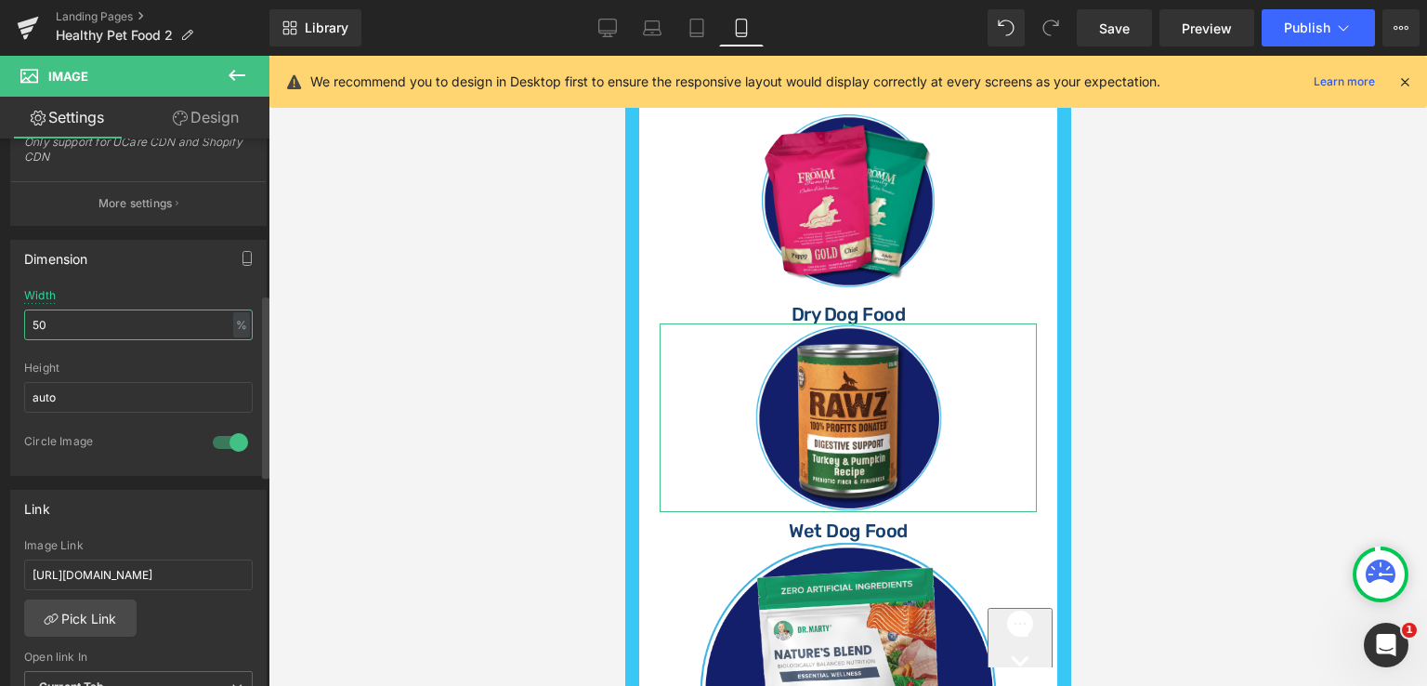
type input "50"
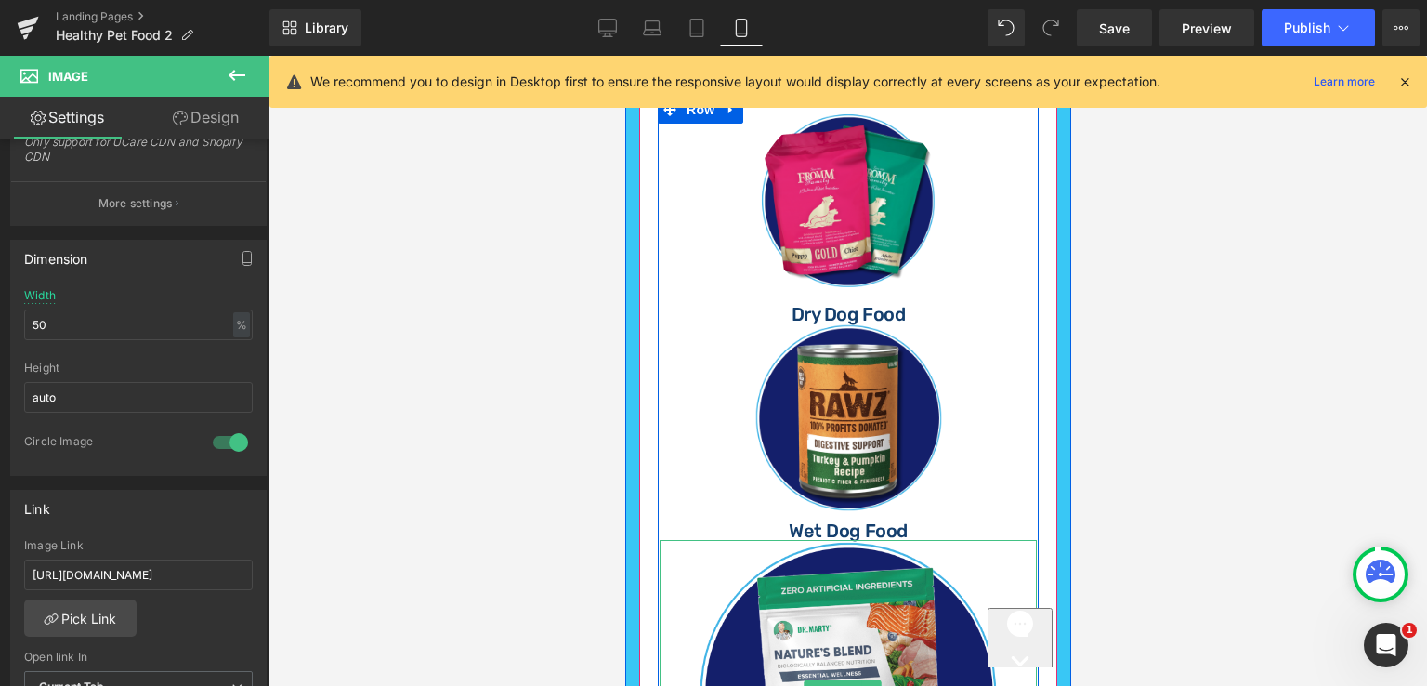
click at [942, 575] on link at bounding box center [847, 691] width 377 height 302
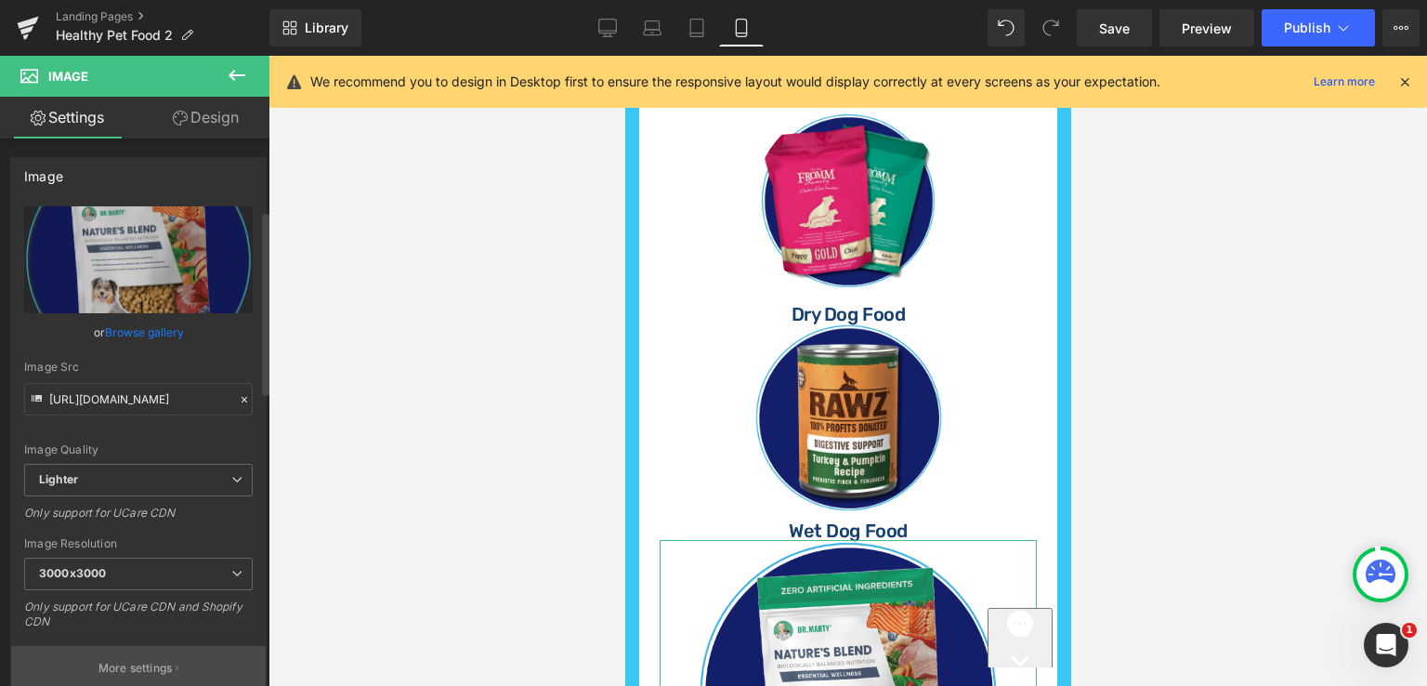
scroll to position [372, 0]
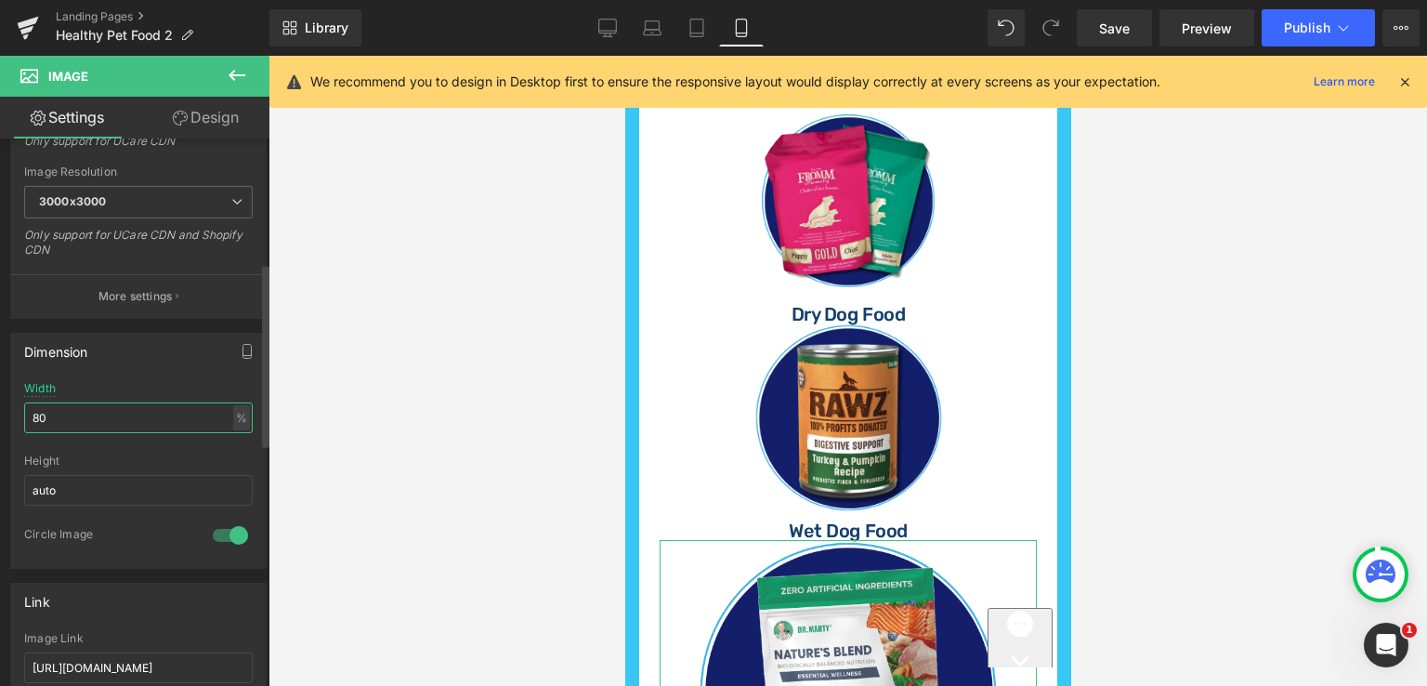
click at [64, 417] on input "80" at bounding box center [138, 417] width 229 height 31
type input "8"
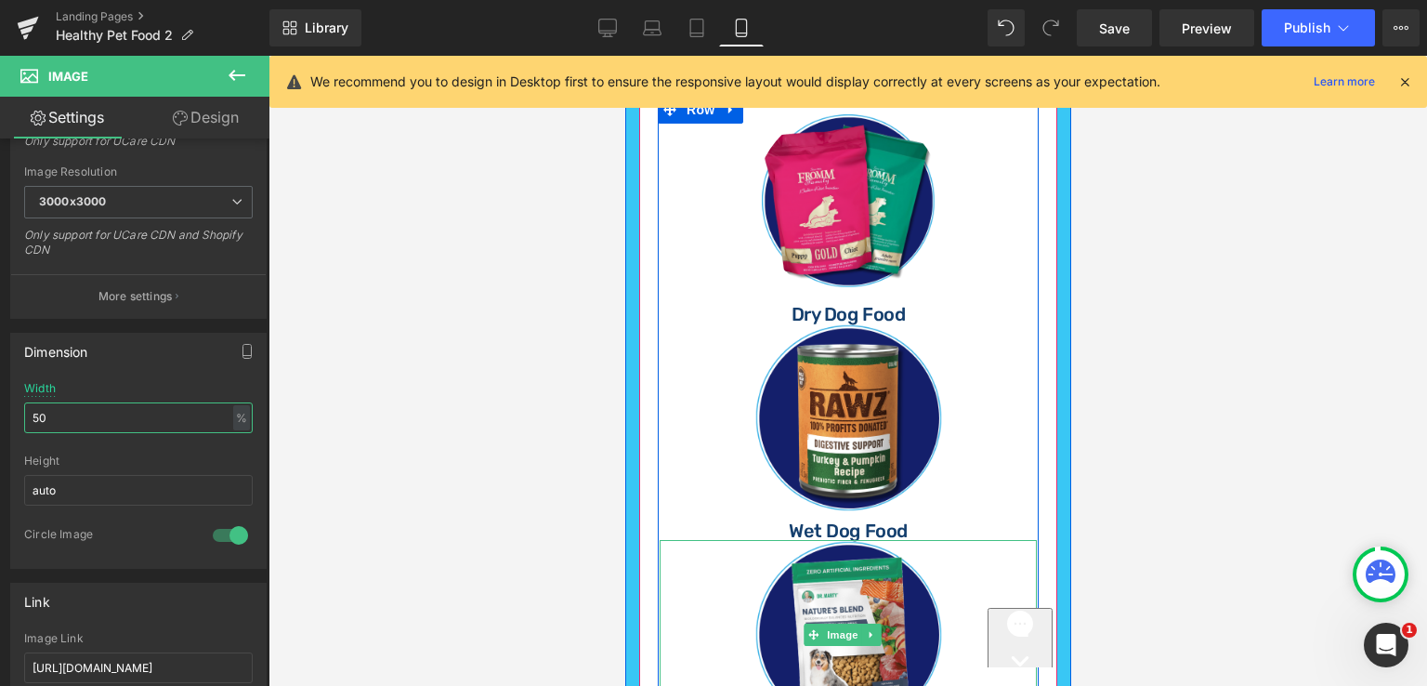
type input "50"
click at [736, 580] on link at bounding box center [847, 634] width 377 height 189
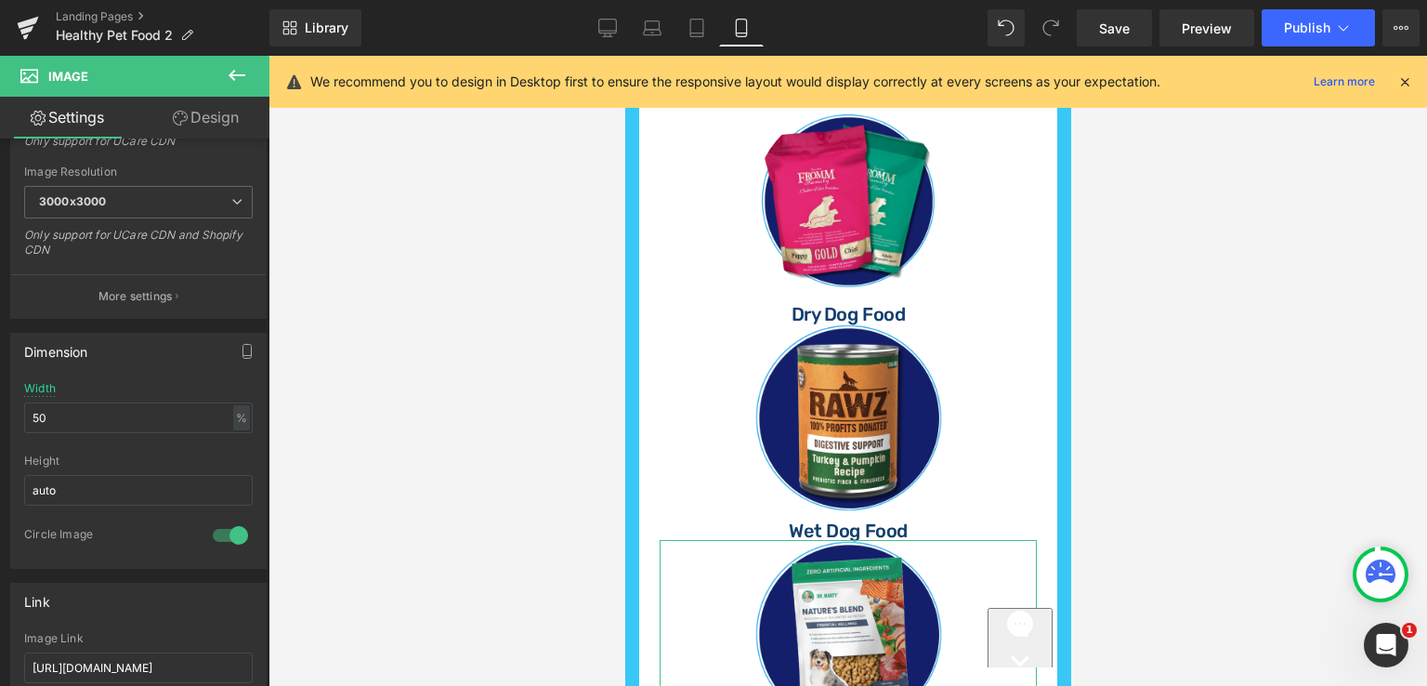
click at [210, 111] on link "Design" at bounding box center [205, 118] width 135 height 42
click at [0, 0] on div "Spacing" at bounding box center [0, 0] width 0 height 0
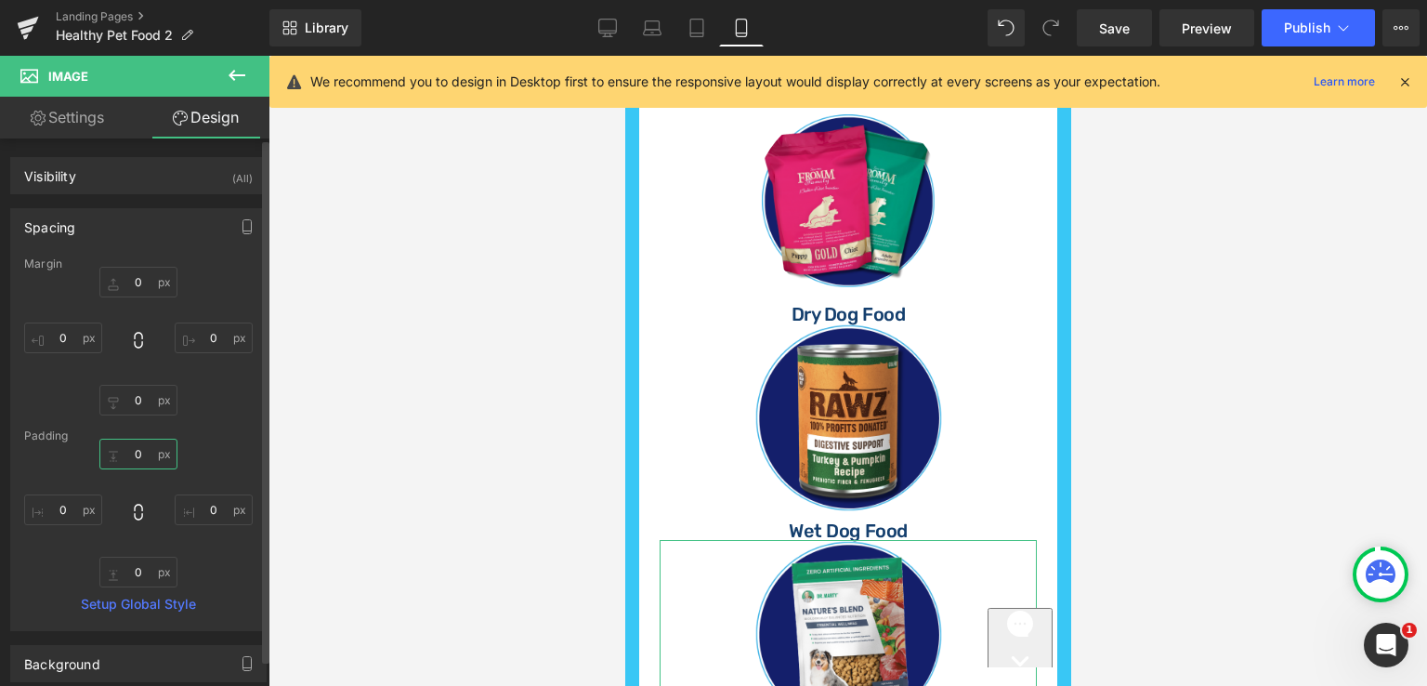
click at [139, 451] on input "text" at bounding box center [138, 454] width 78 height 31
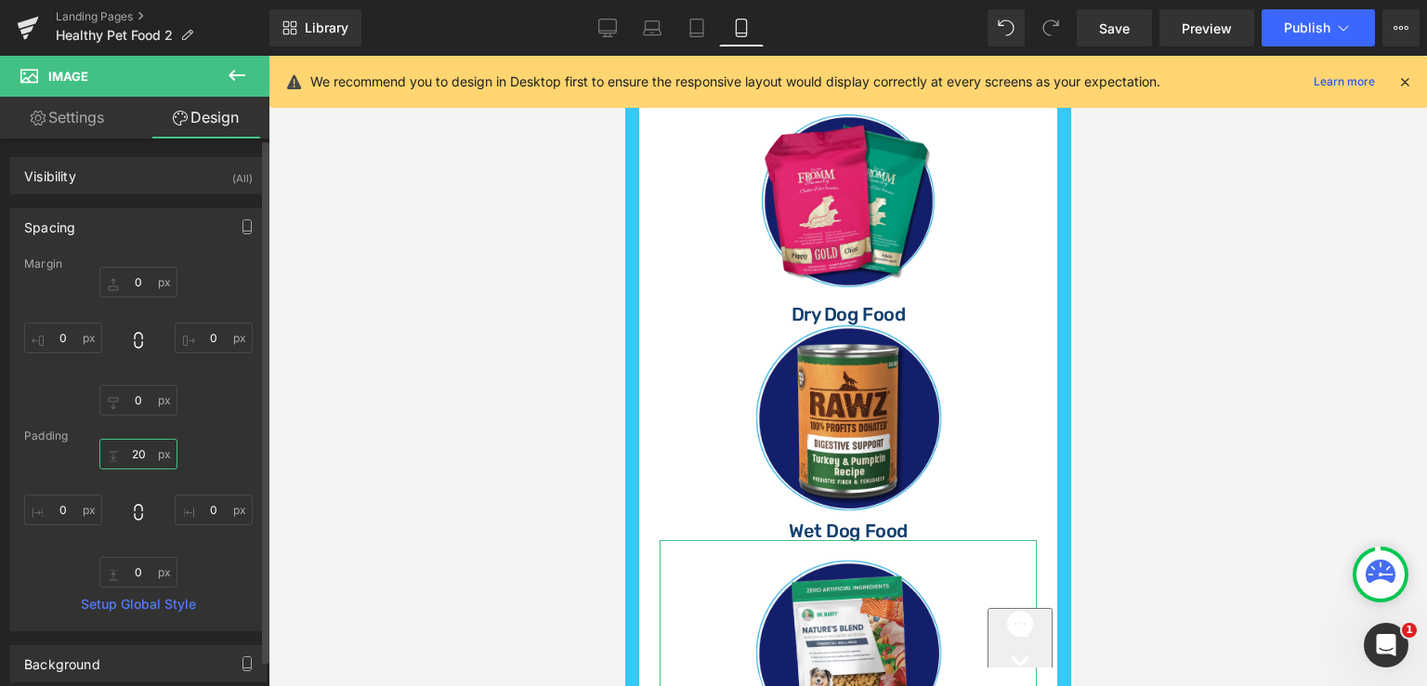
type input "20"
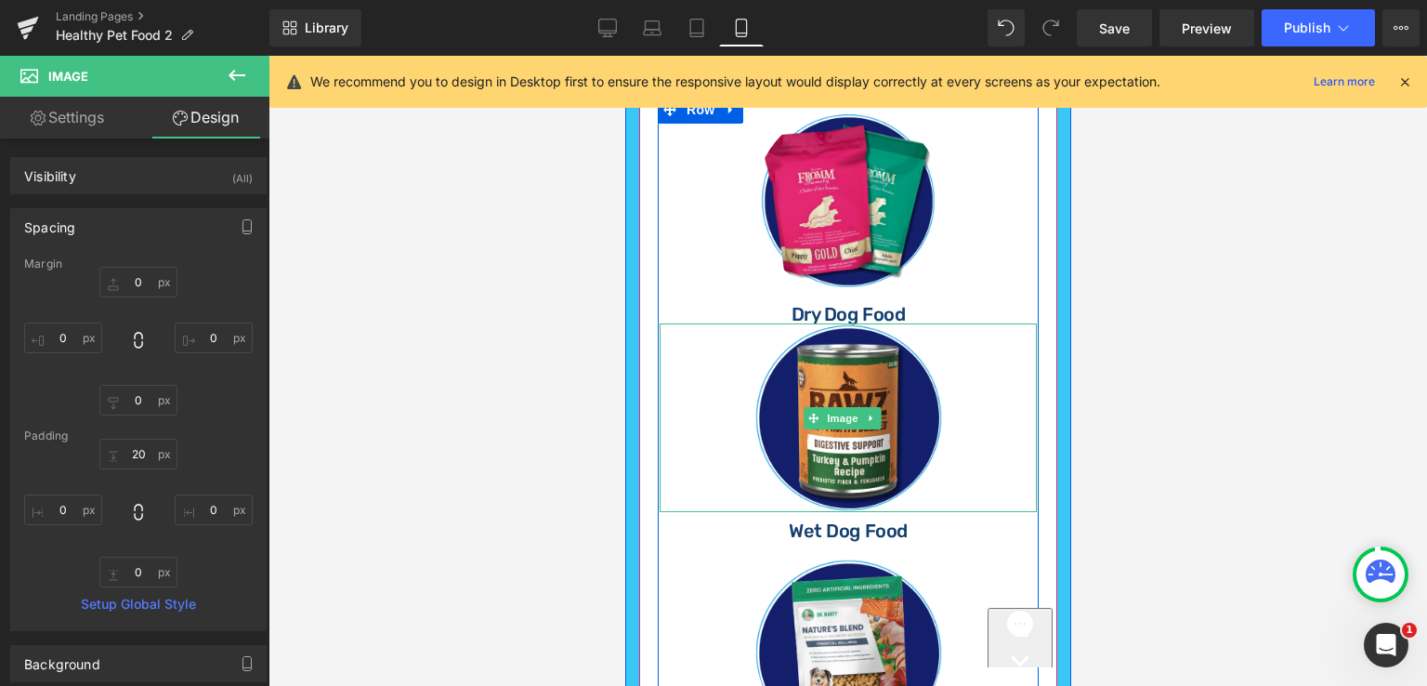
click at [961, 367] on link at bounding box center [847, 417] width 377 height 189
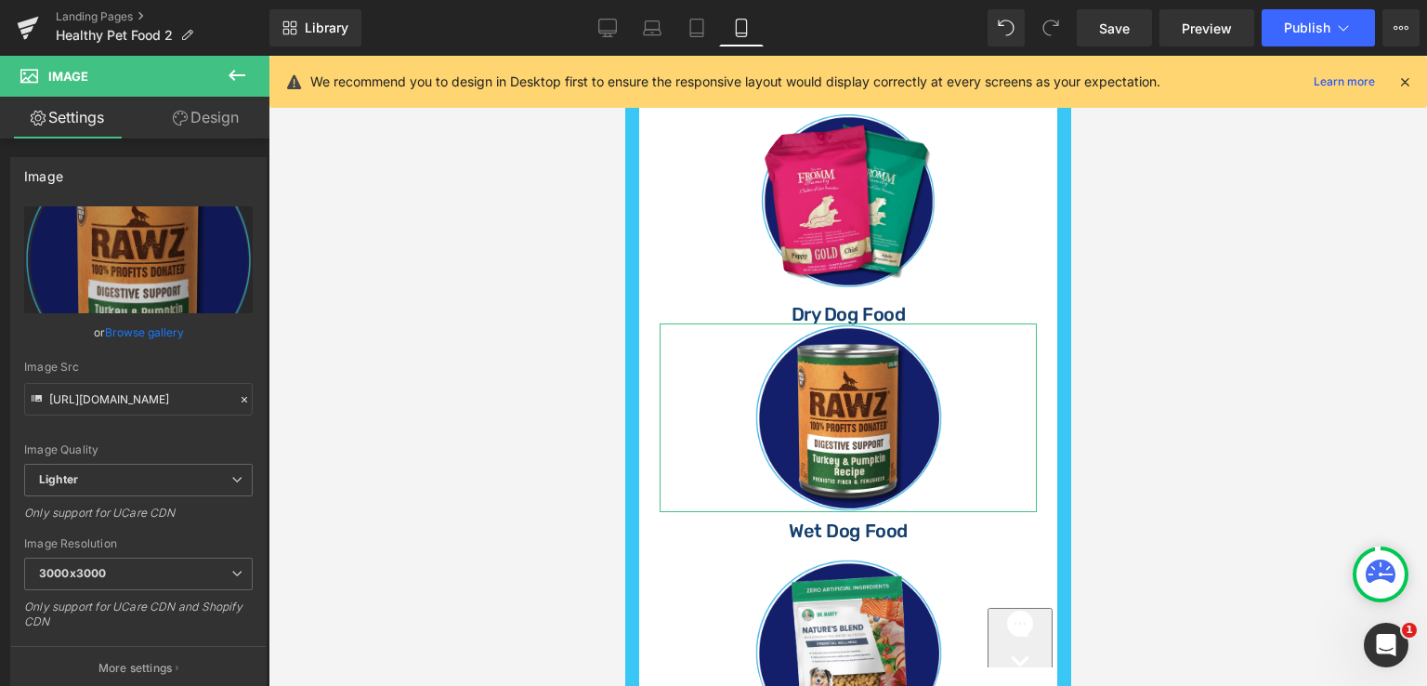
click at [226, 113] on link "Design" at bounding box center [205, 118] width 135 height 42
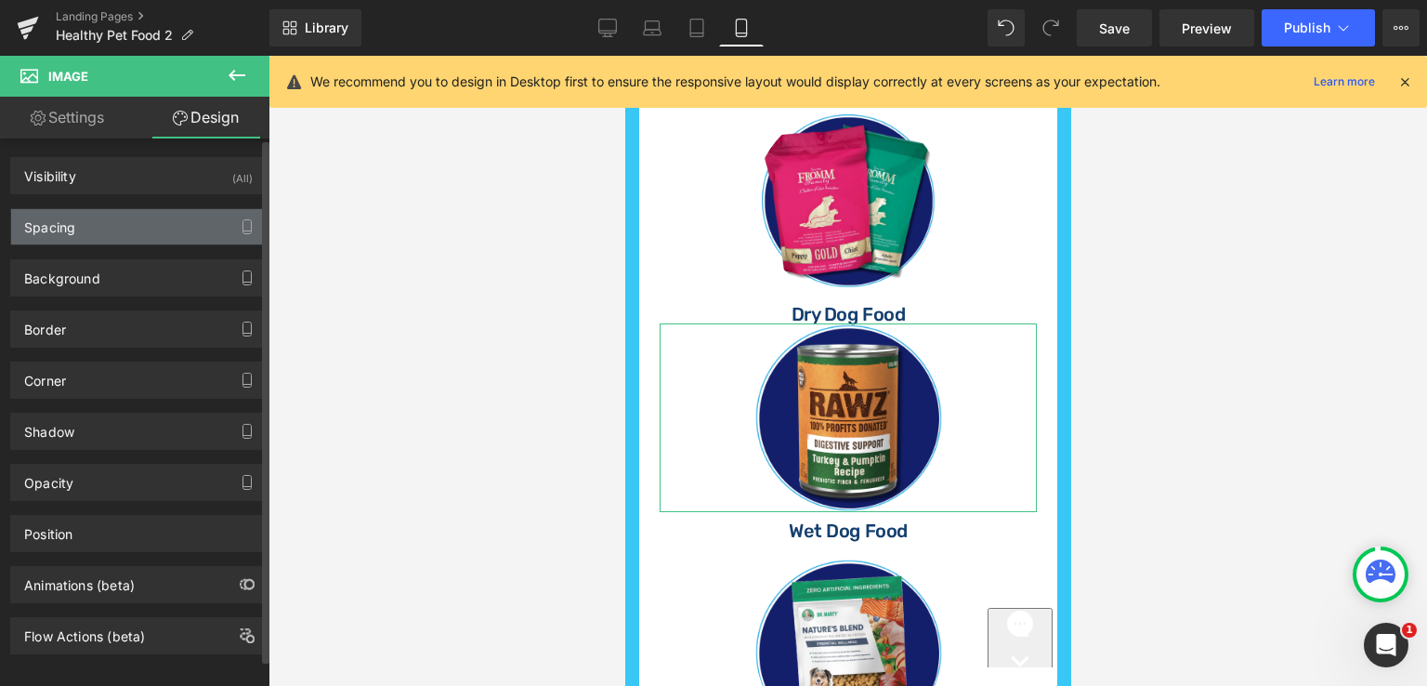
click at [115, 229] on div "Spacing" at bounding box center [138, 226] width 255 height 35
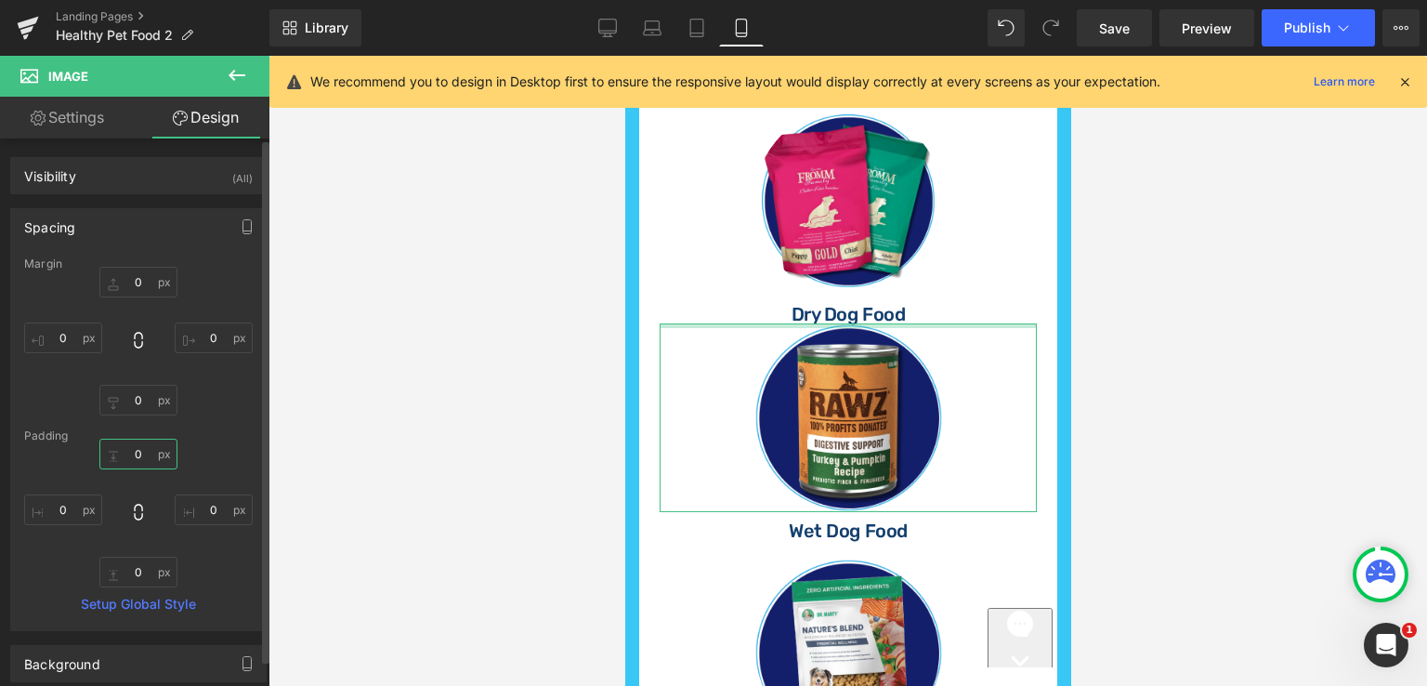
click at [135, 454] on input "text" at bounding box center [138, 454] width 78 height 31
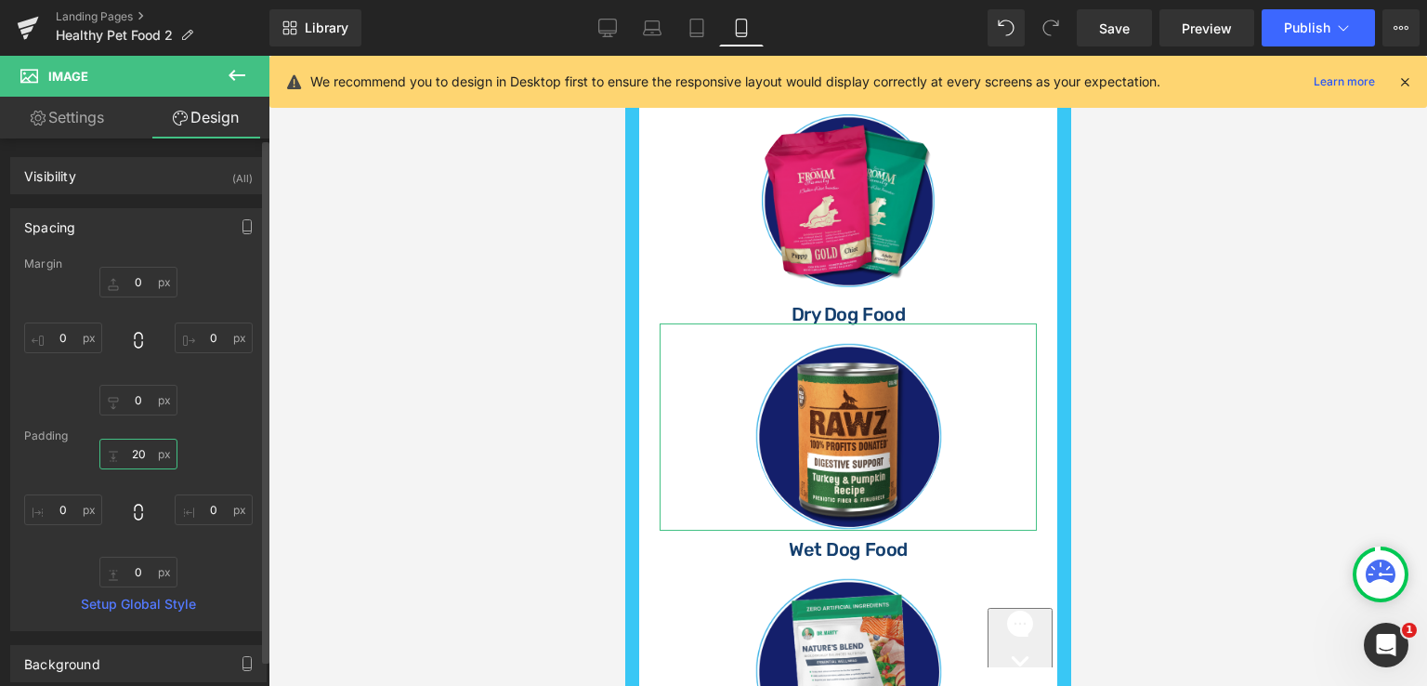
type input "20"
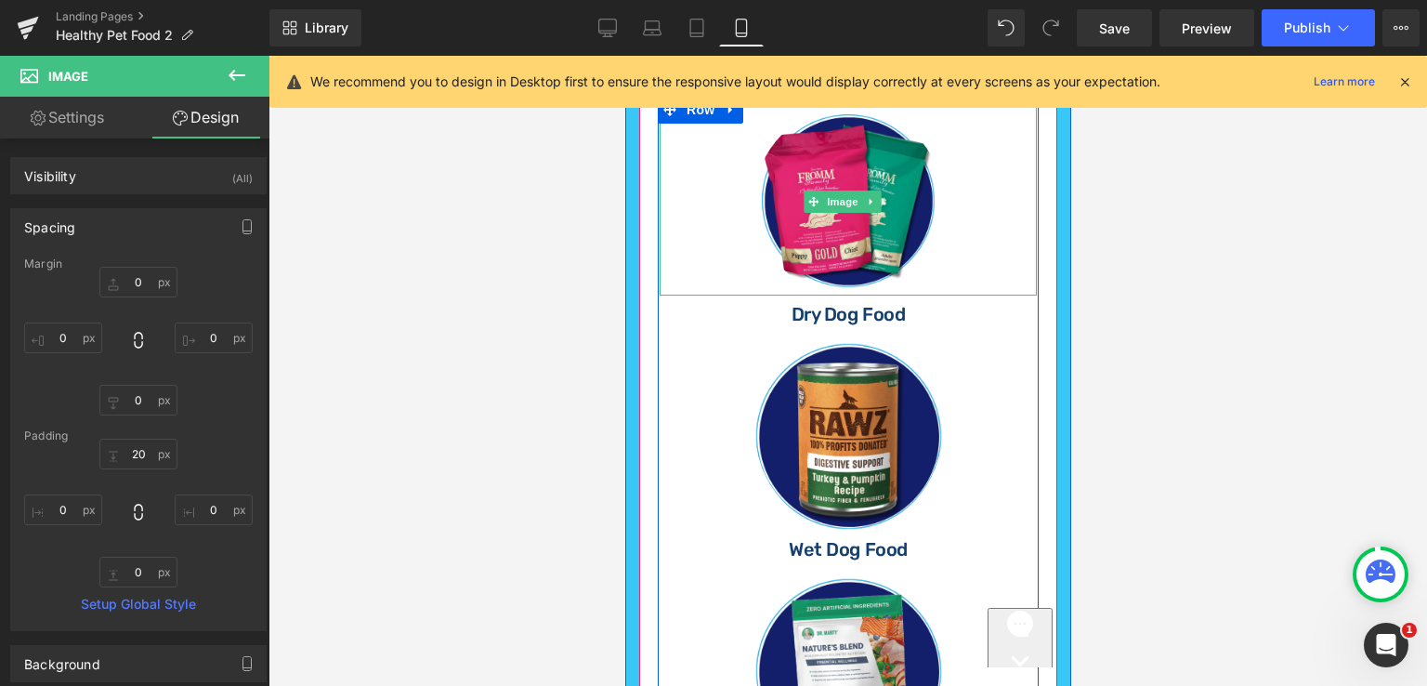
click at [941, 169] on link at bounding box center [847, 201] width 377 height 189
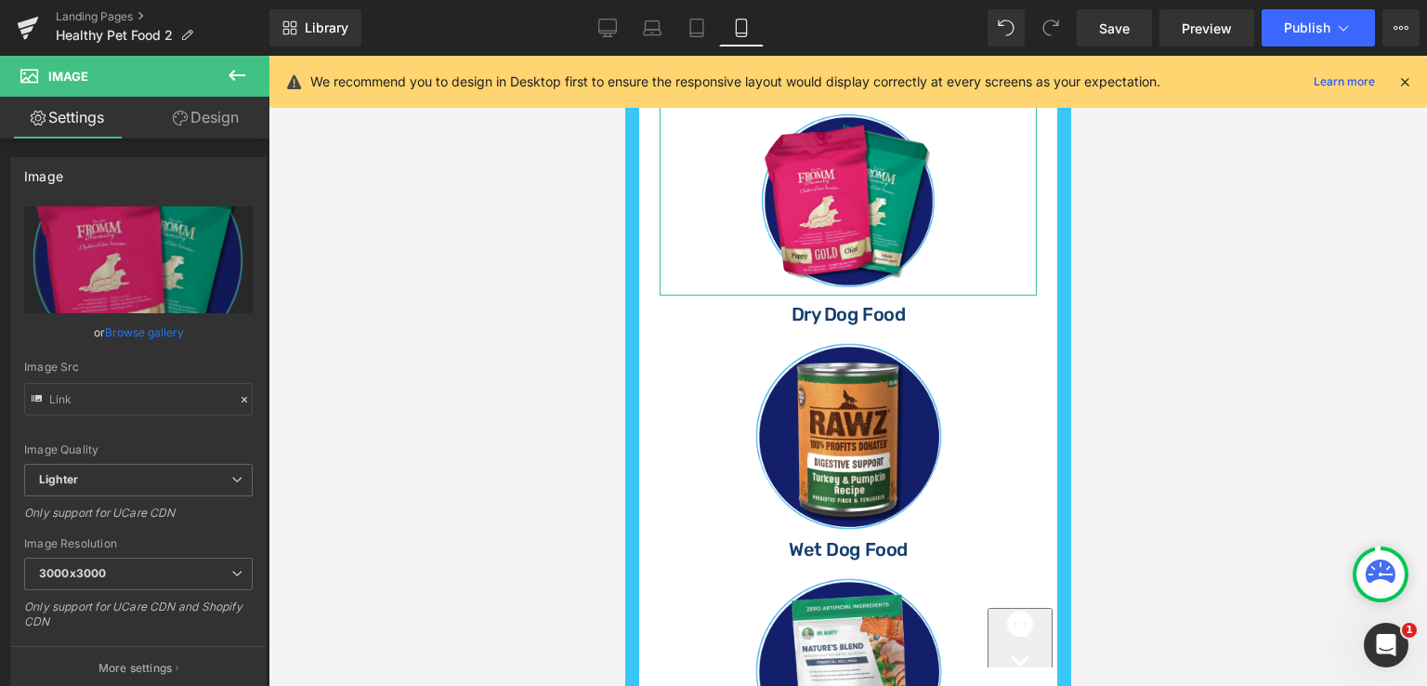
click at [208, 111] on link "Design" at bounding box center [205, 118] width 135 height 42
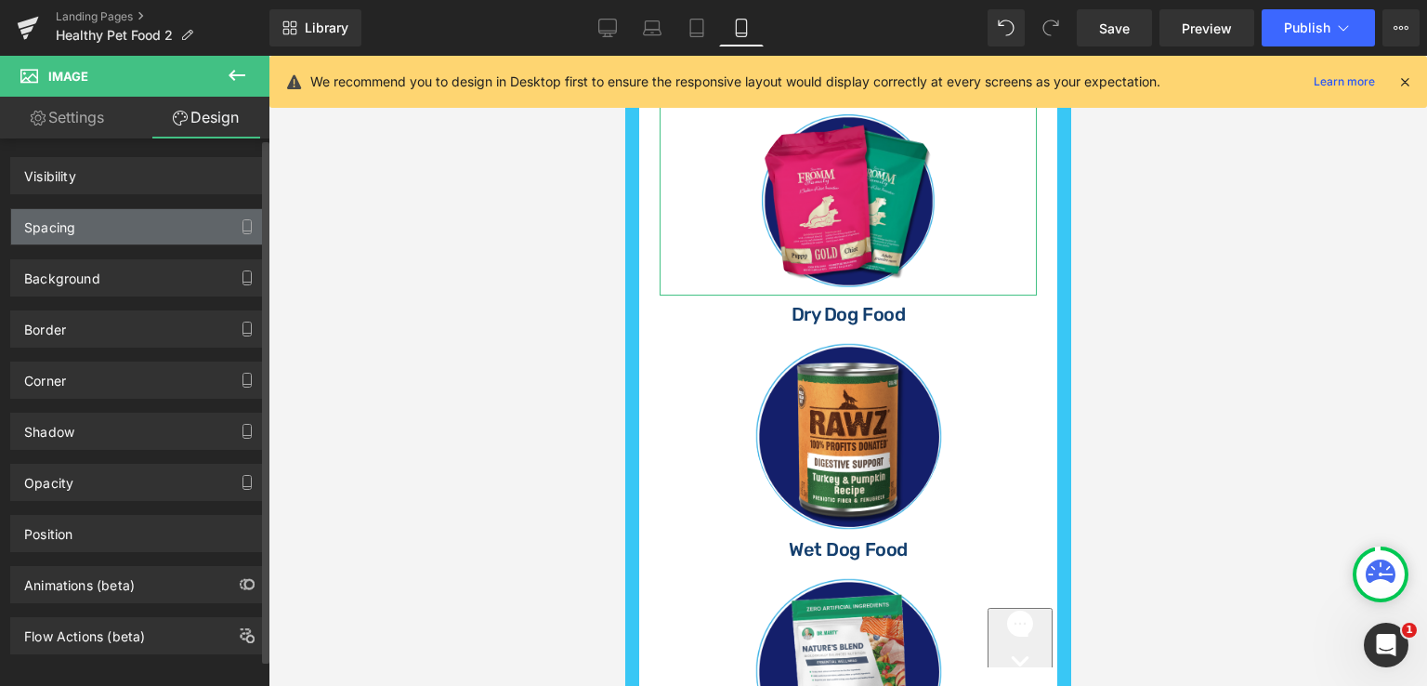
click at [110, 224] on div "Spacing" at bounding box center [138, 226] width 255 height 35
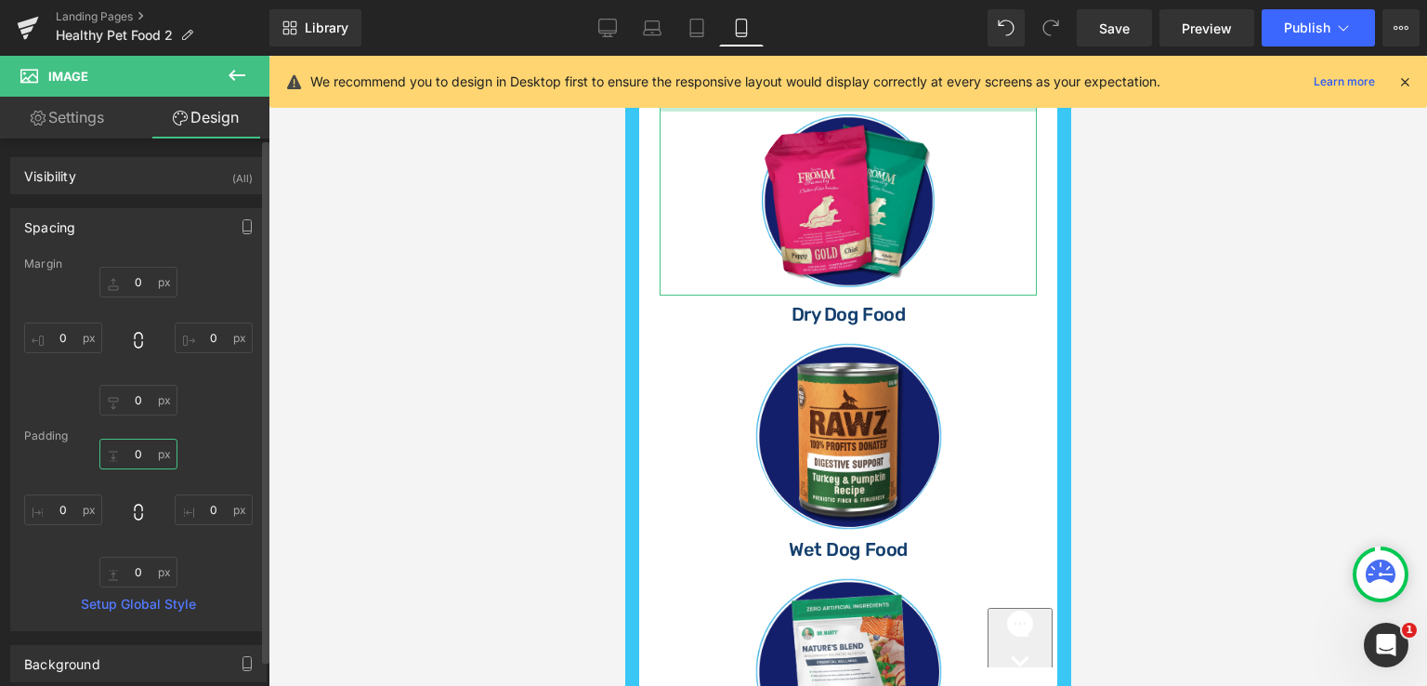
click at [145, 452] on input "text" at bounding box center [138, 454] width 78 height 31
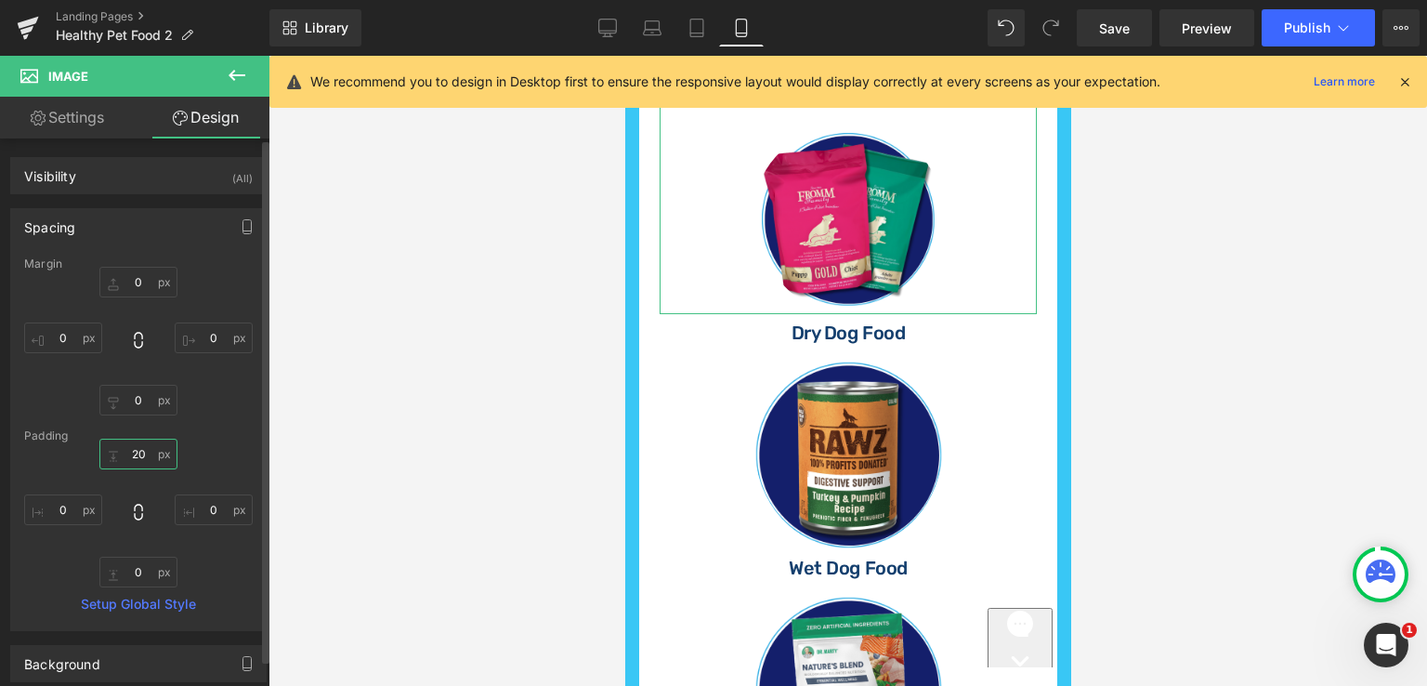
type input "20"
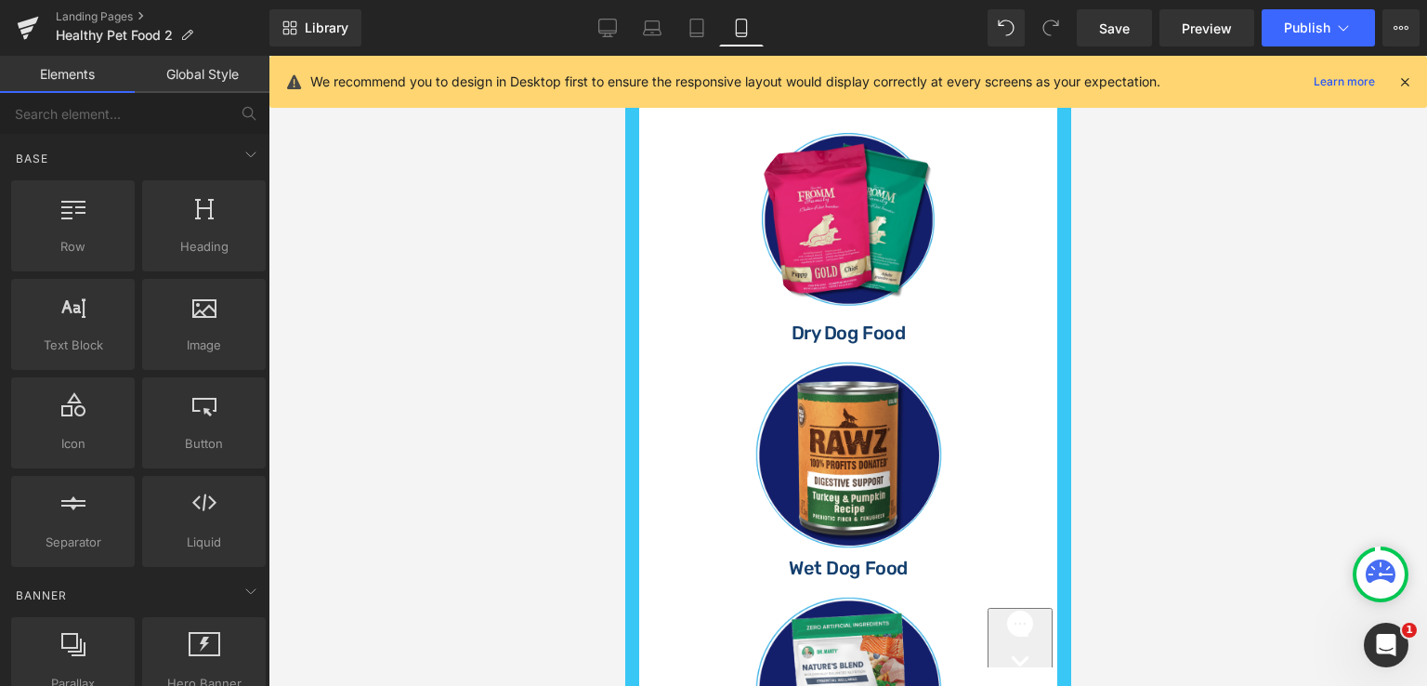
click at [1244, 295] on div at bounding box center [848, 371] width 1159 height 630
click at [1186, 374] on div at bounding box center [848, 371] width 1159 height 630
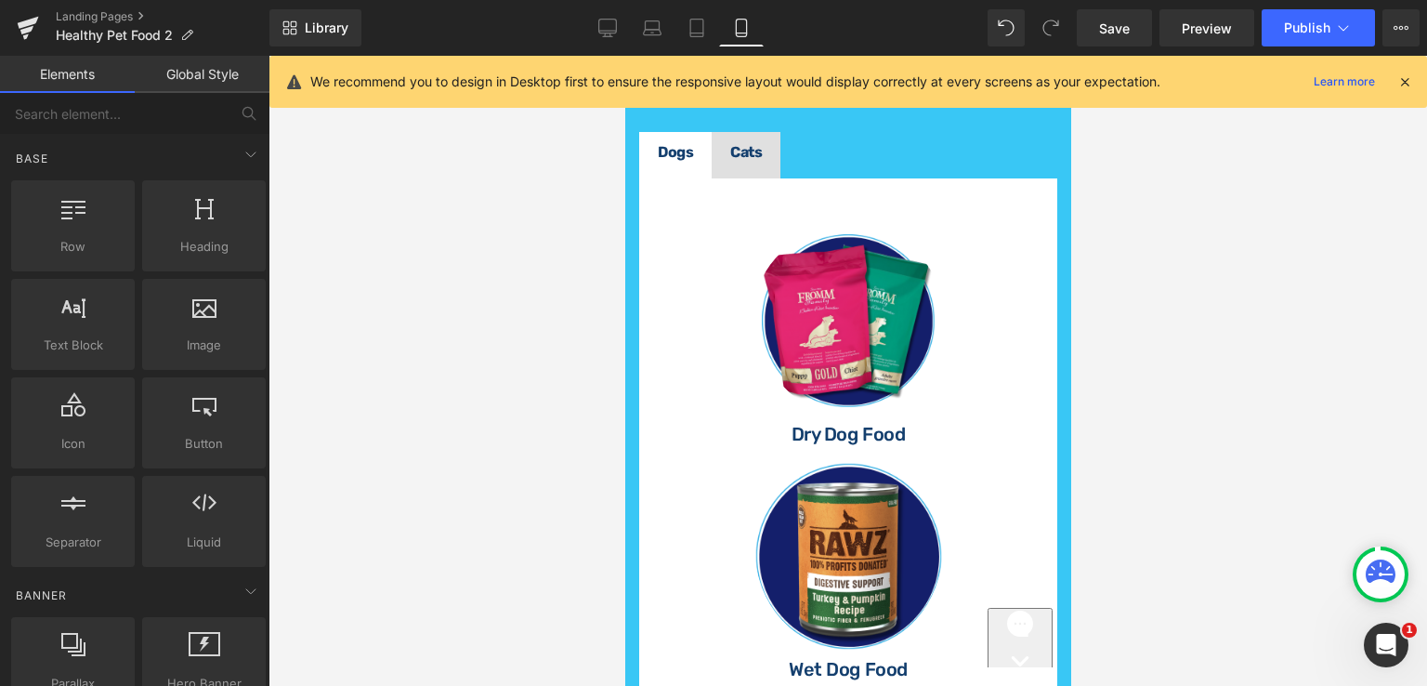
scroll to position [732, 0]
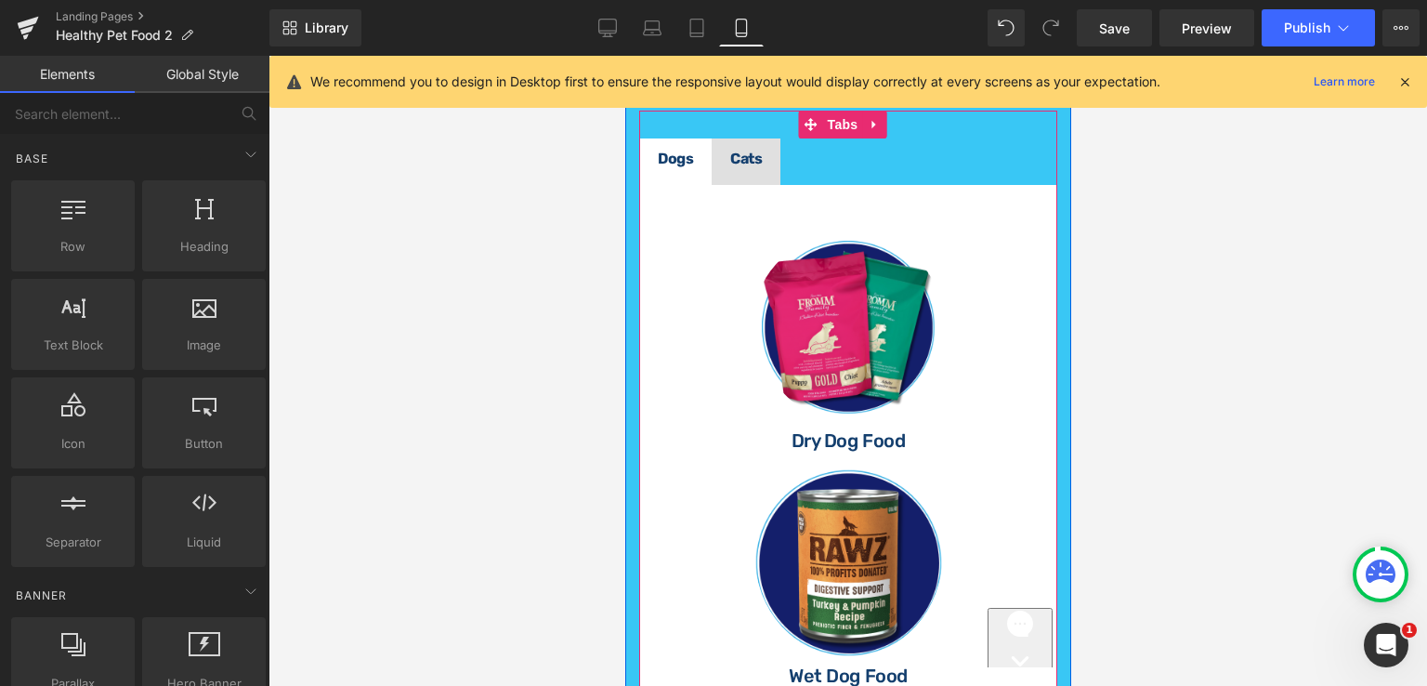
click at [746, 167] on strong "Cats" at bounding box center [745, 159] width 32 height 18
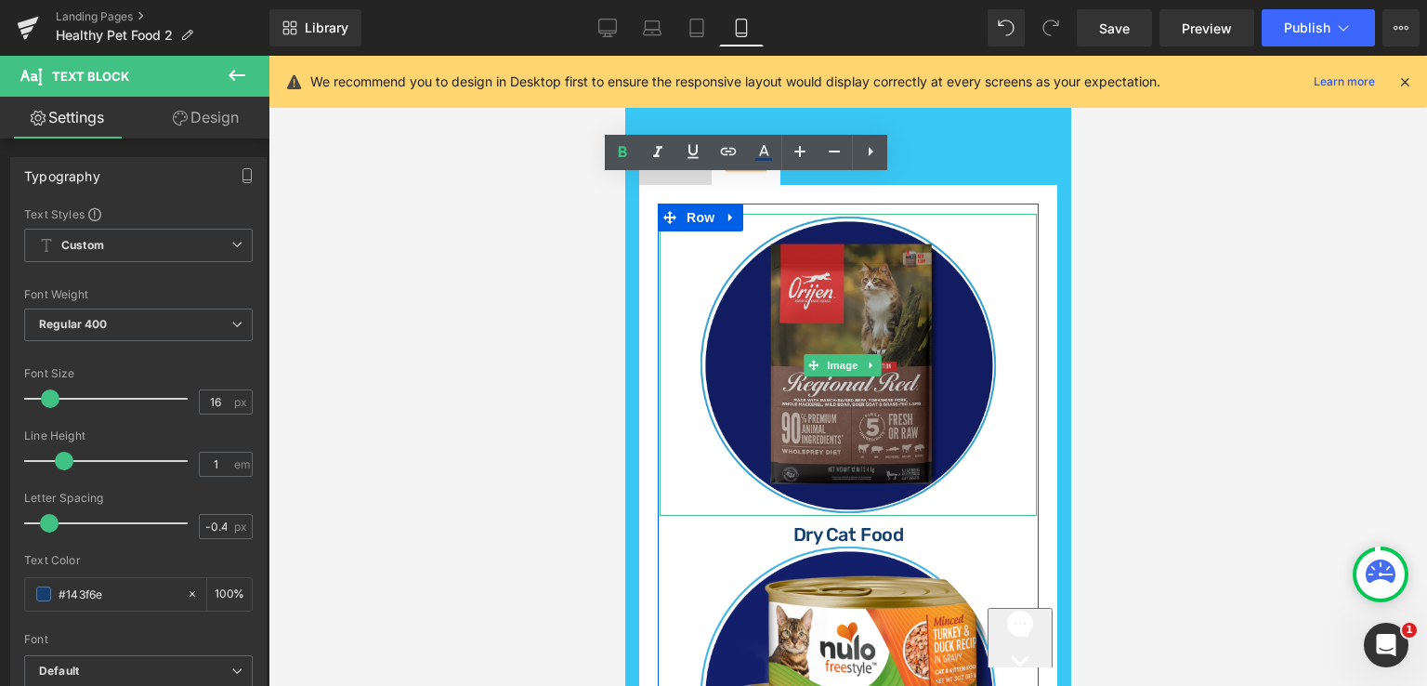
click at [942, 309] on img at bounding box center [848, 365] width 302 height 302
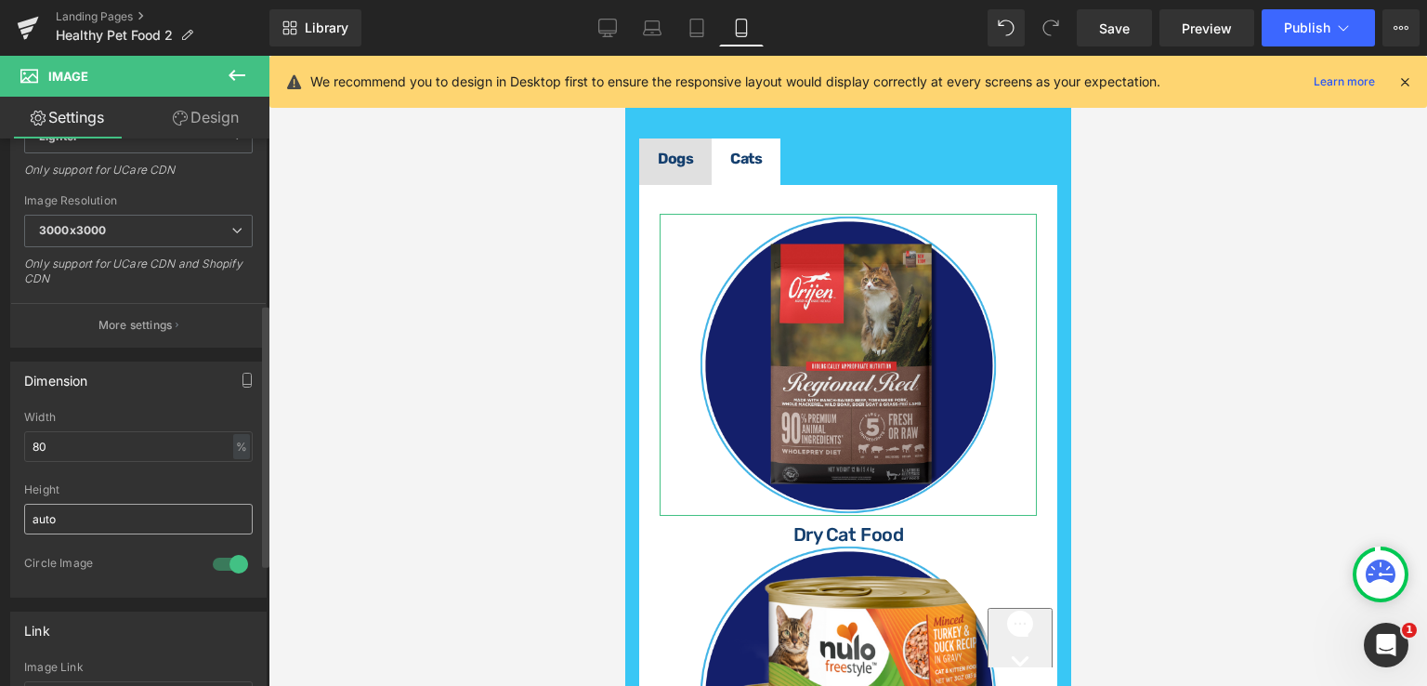
scroll to position [372, 0]
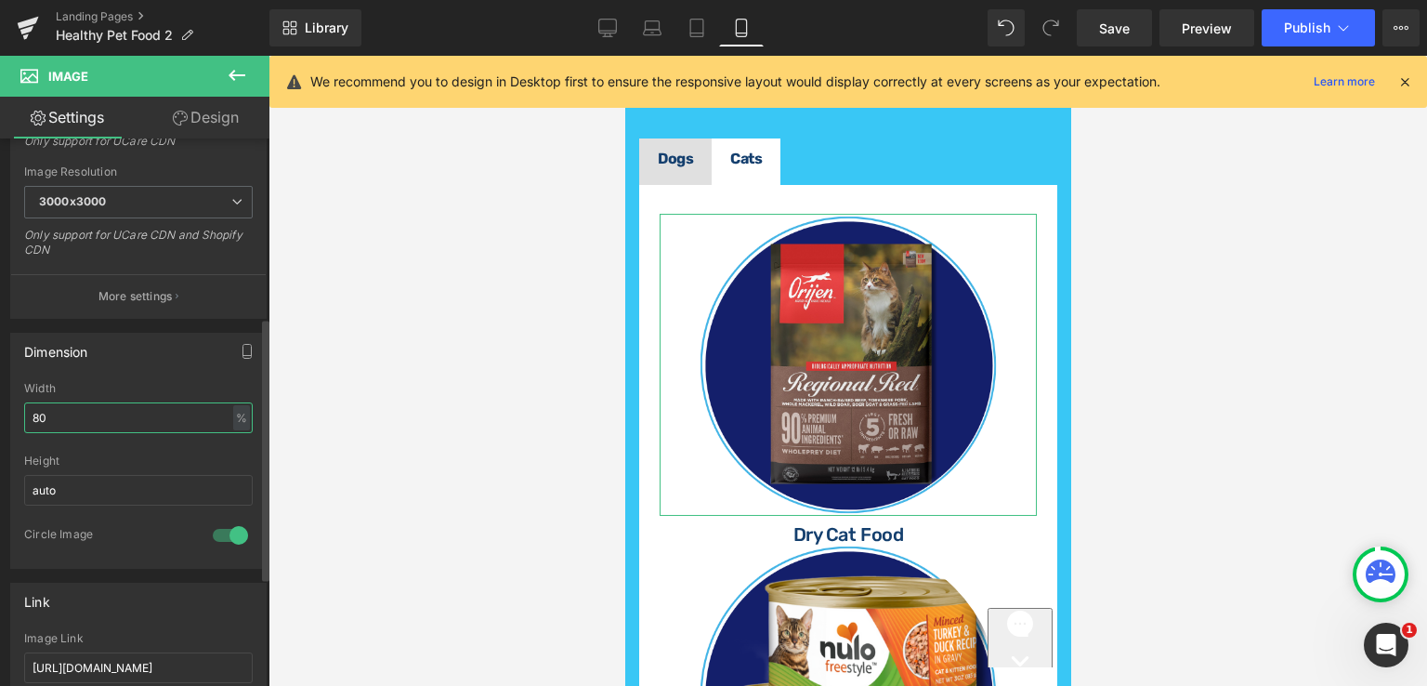
click at [64, 410] on input "80" at bounding box center [138, 417] width 229 height 31
type input "8"
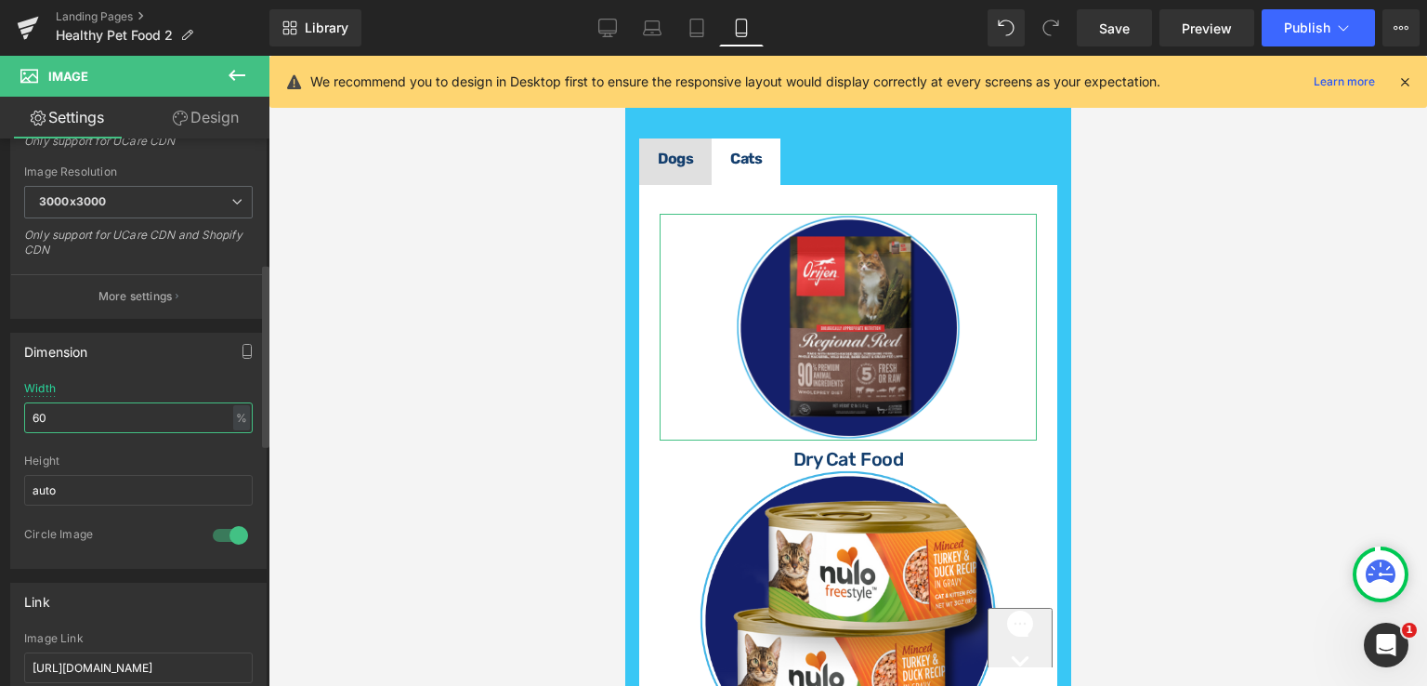
type input "60"
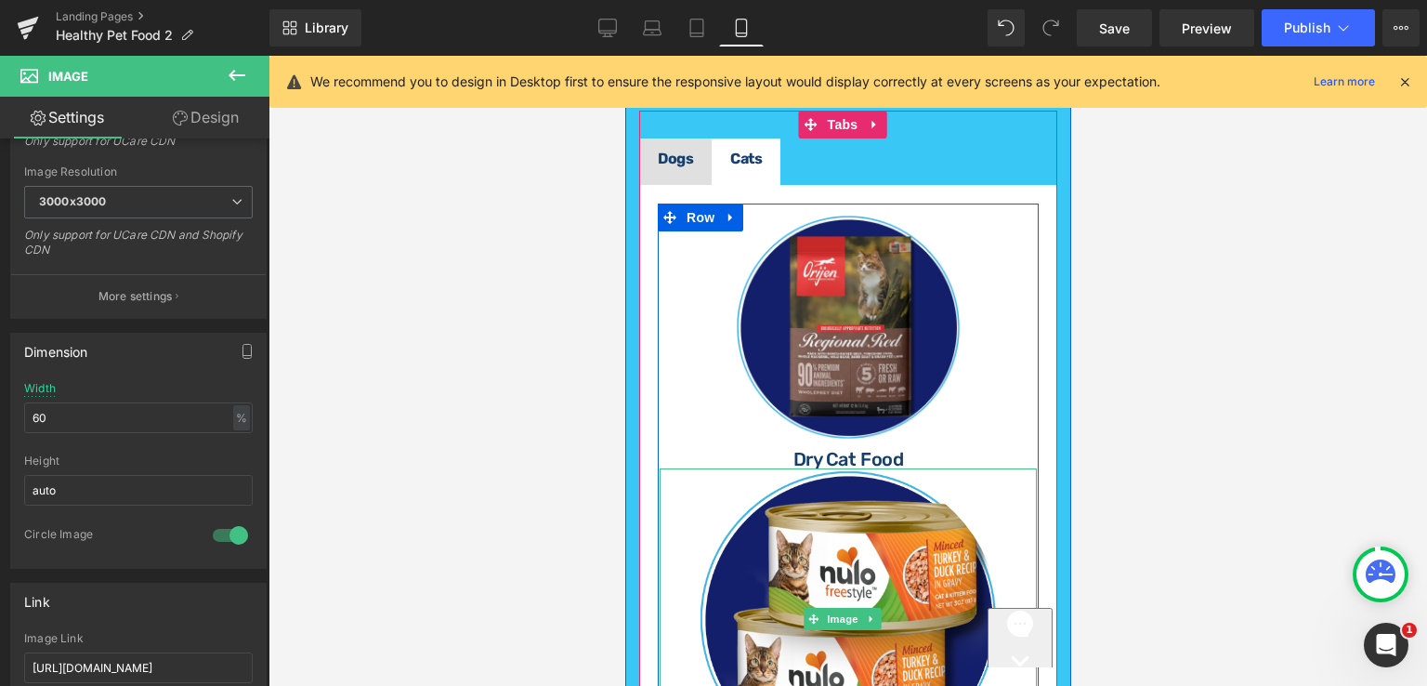
click at [912, 493] on link at bounding box center [847, 619] width 377 height 302
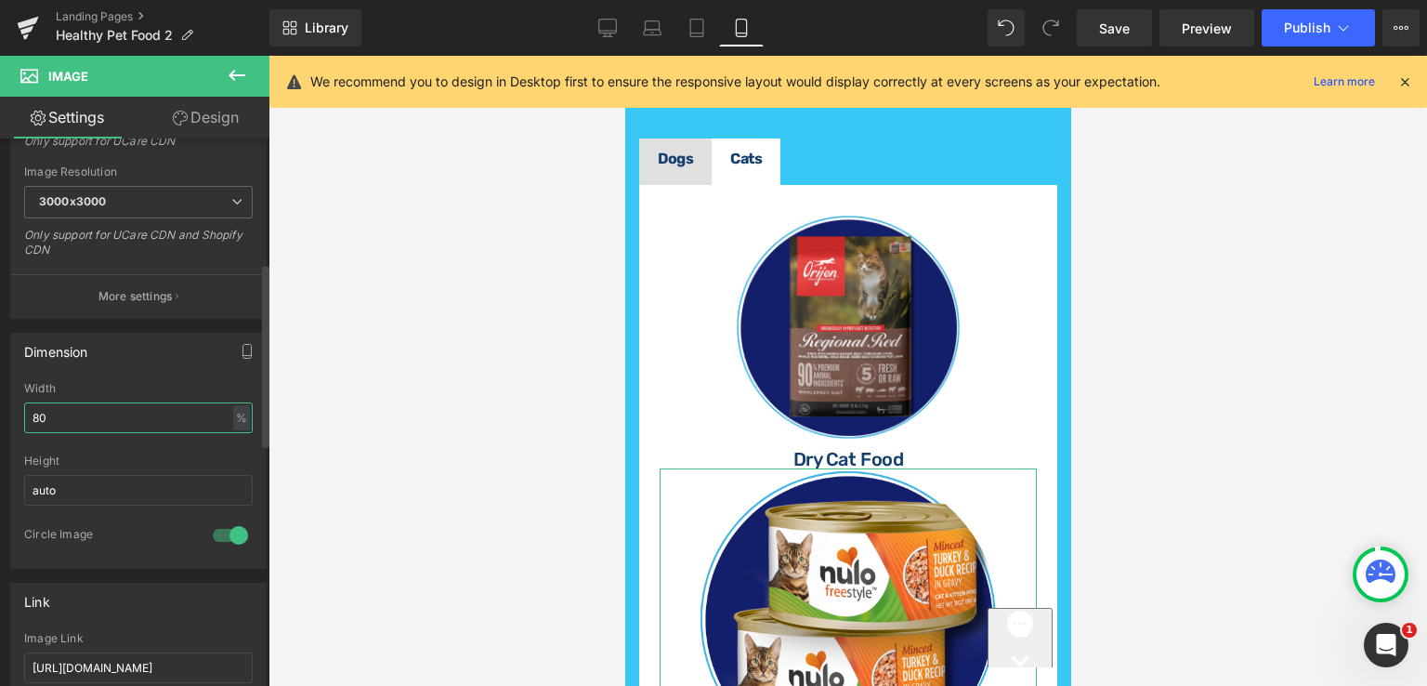
click at [67, 421] on input "80" at bounding box center [138, 417] width 229 height 31
type input "8"
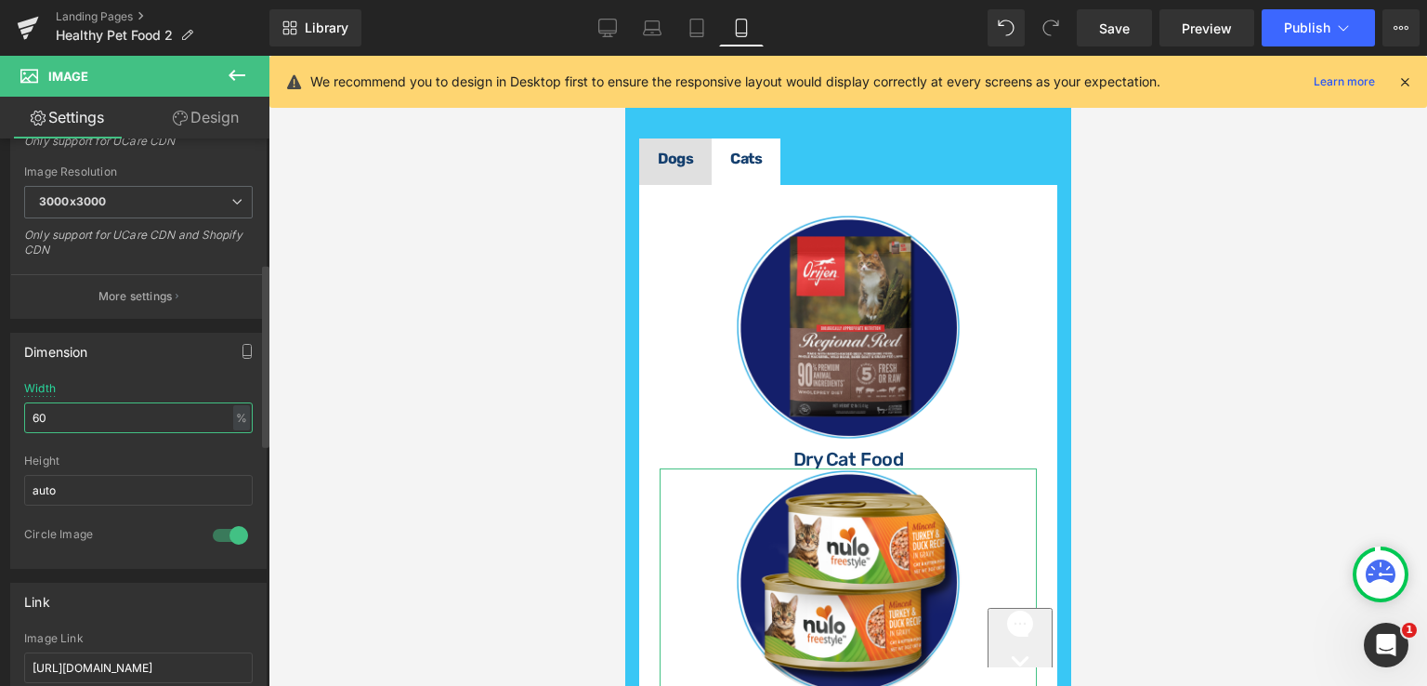
type input "60"
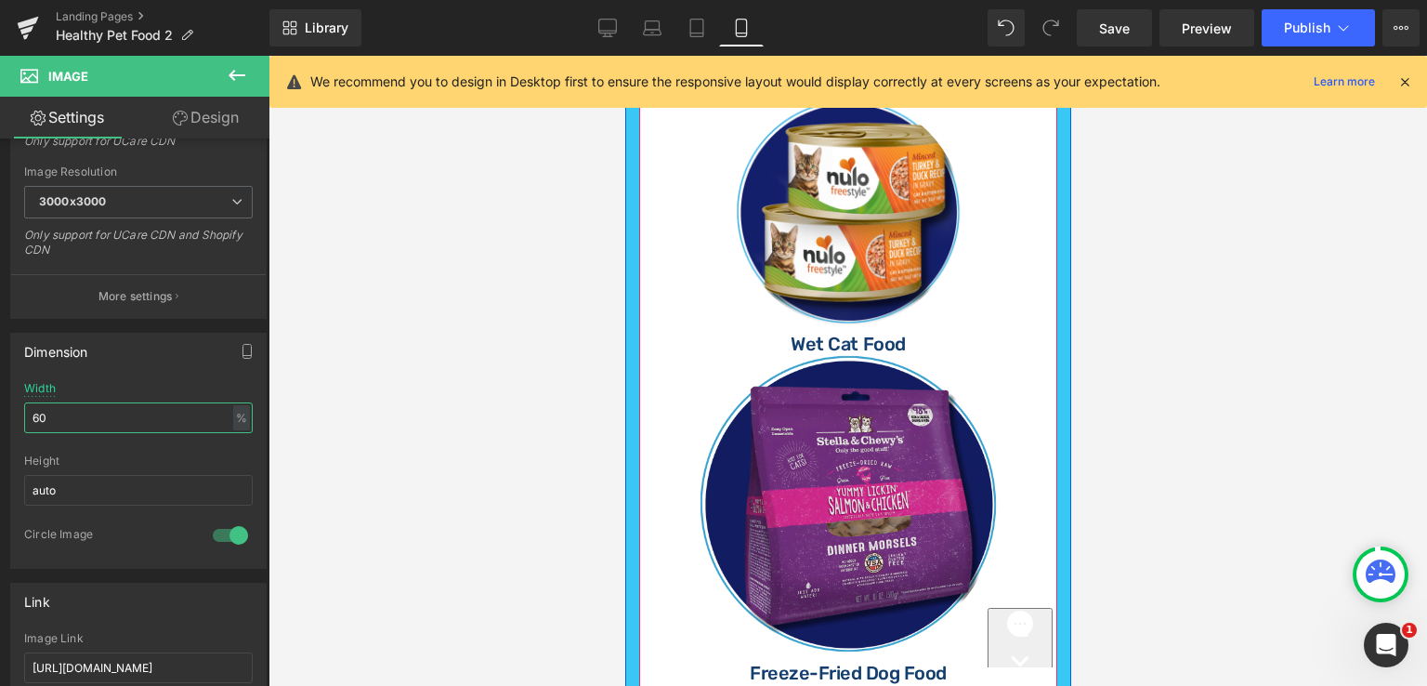
scroll to position [1104, 0]
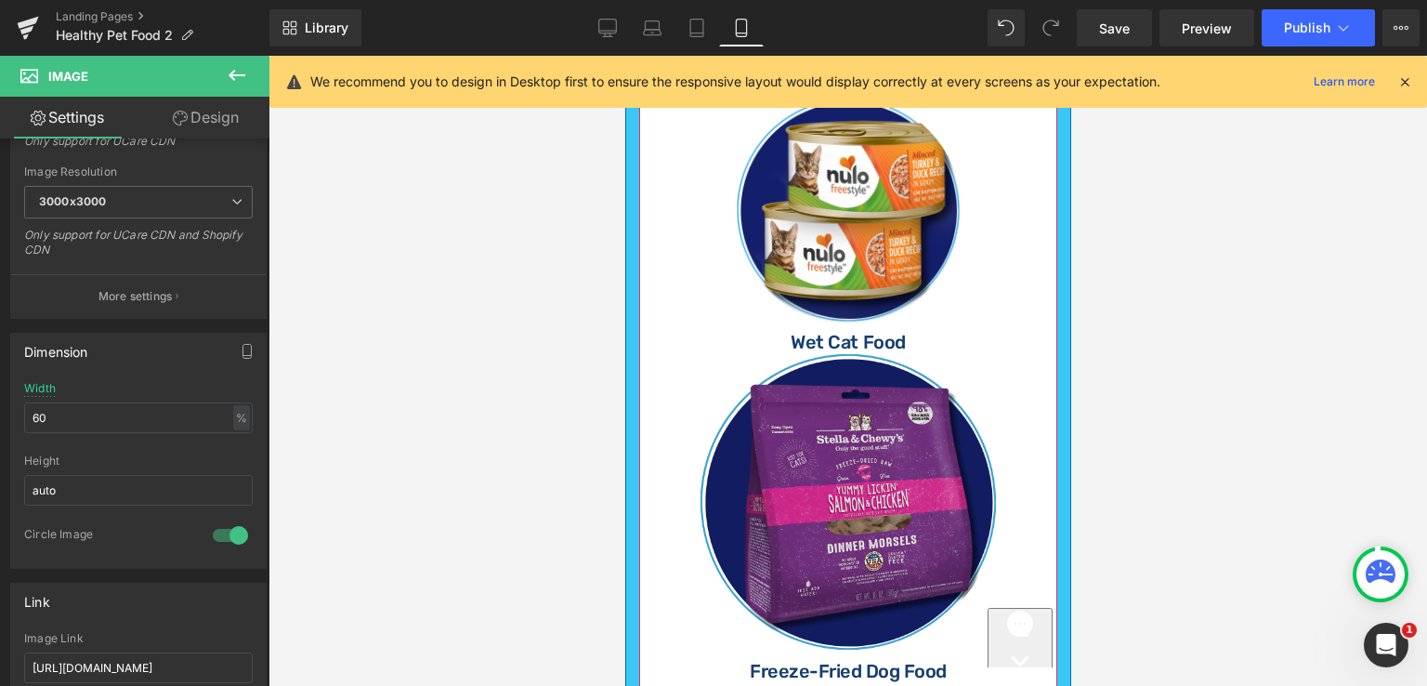
click at [852, 396] on img at bounding box center [848, 502] width 302 height 302
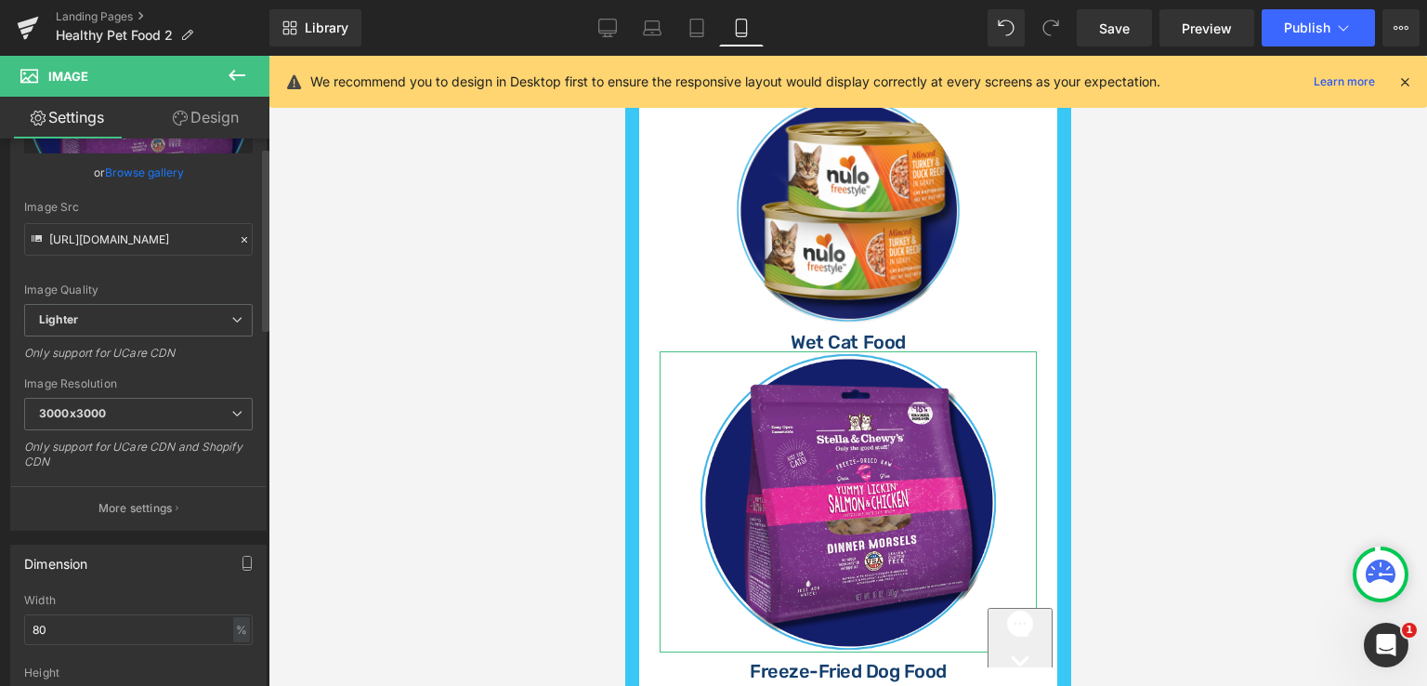
scroll to position [279, 0]
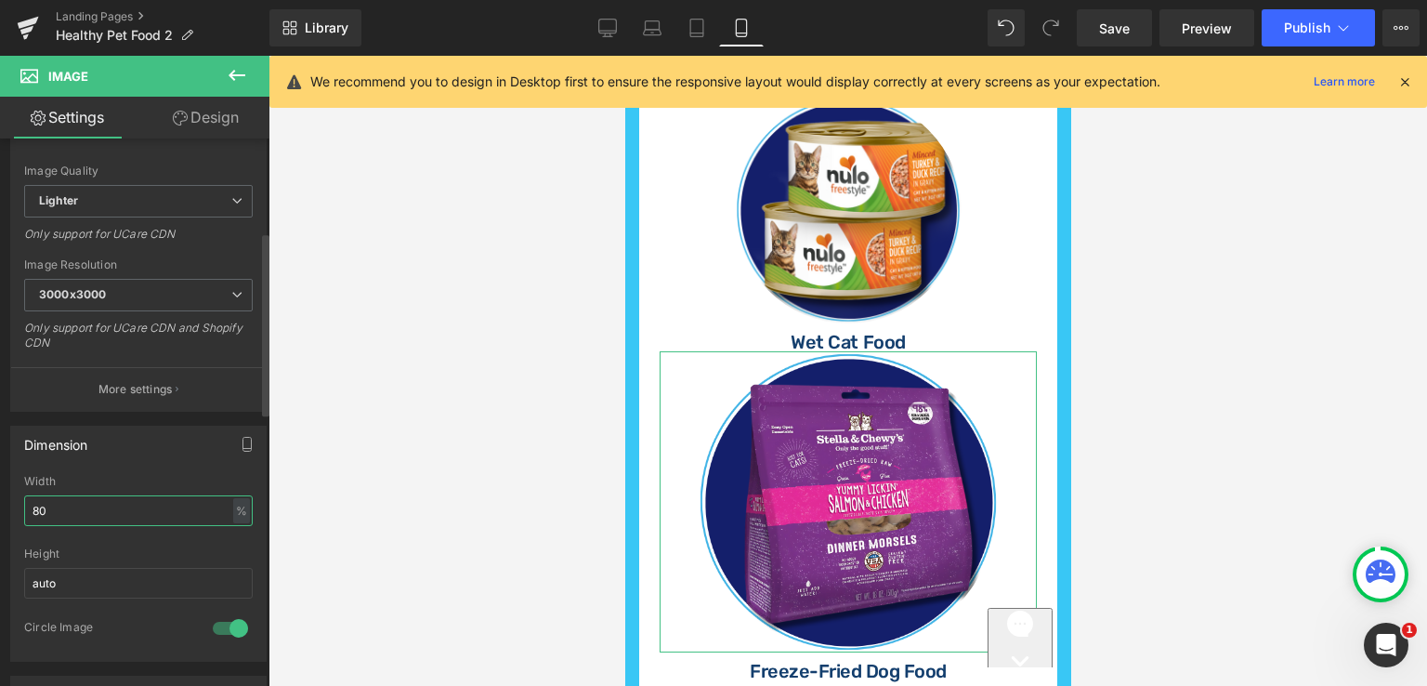
click at [60, 505] on input "80" at bounding box center [138, 510] width 229 height 31
type input "8"
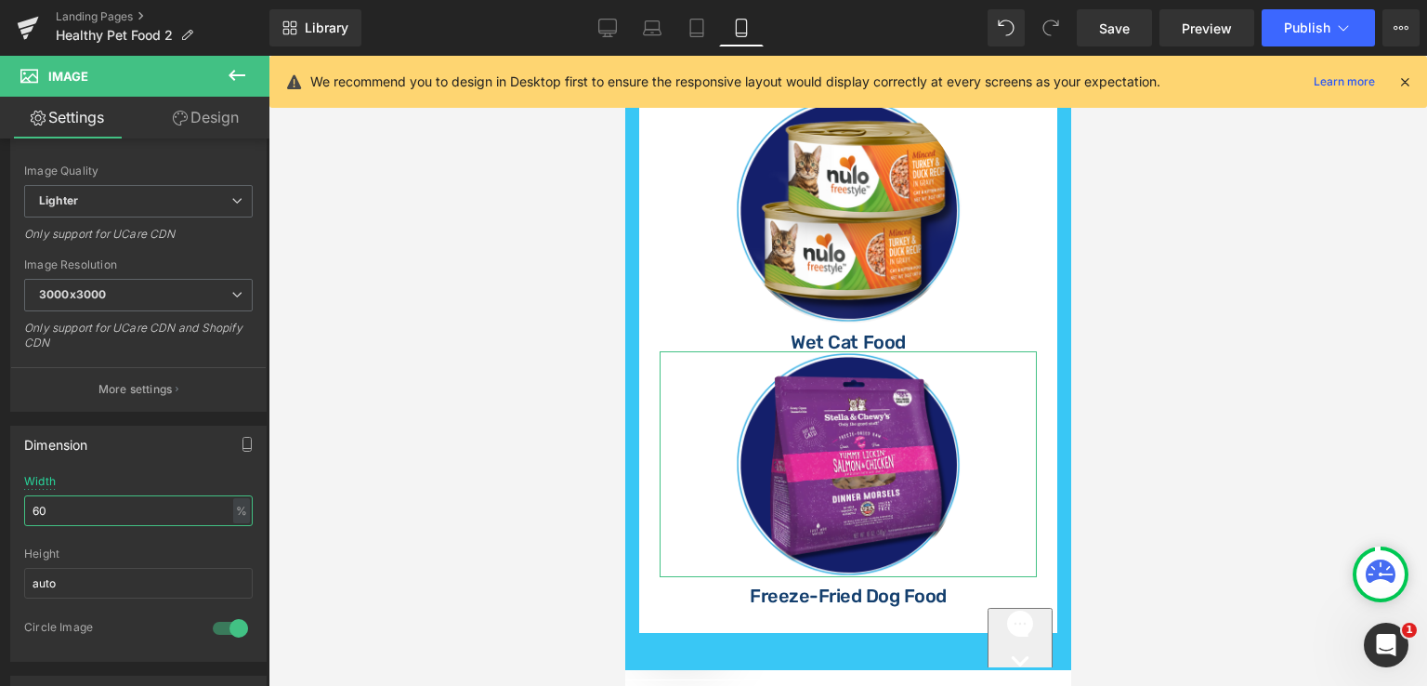
type input "60"
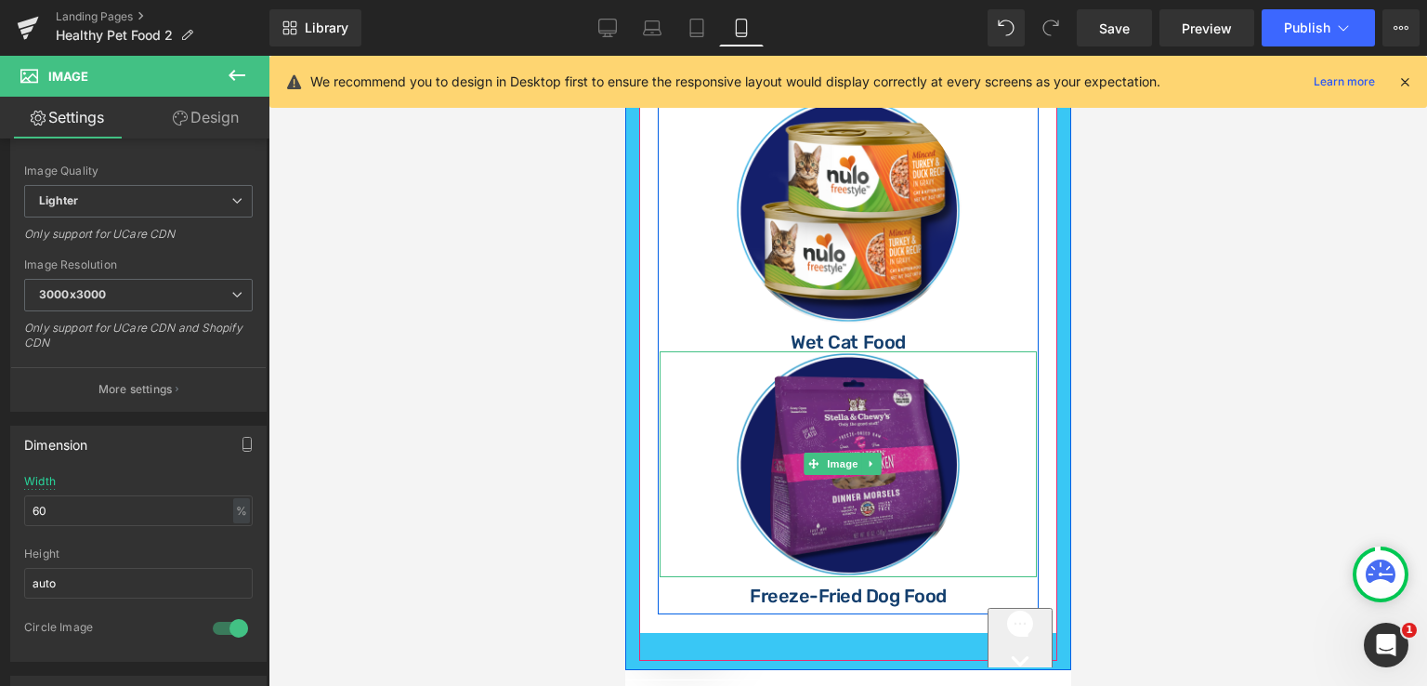
click at [856, 385] on img at bounding box center [847, 464] width 227 height 227
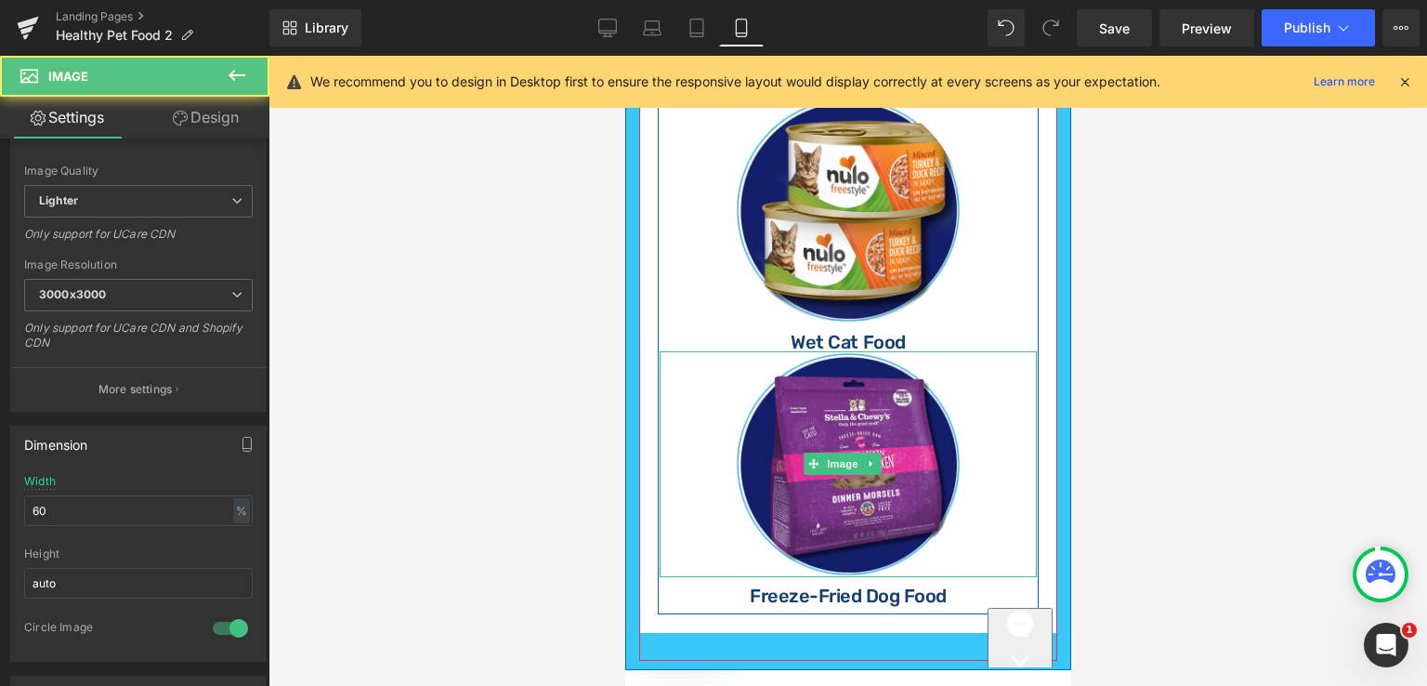
click at [916, 374] on link at bounding box center [847, 464] width 377 height 227
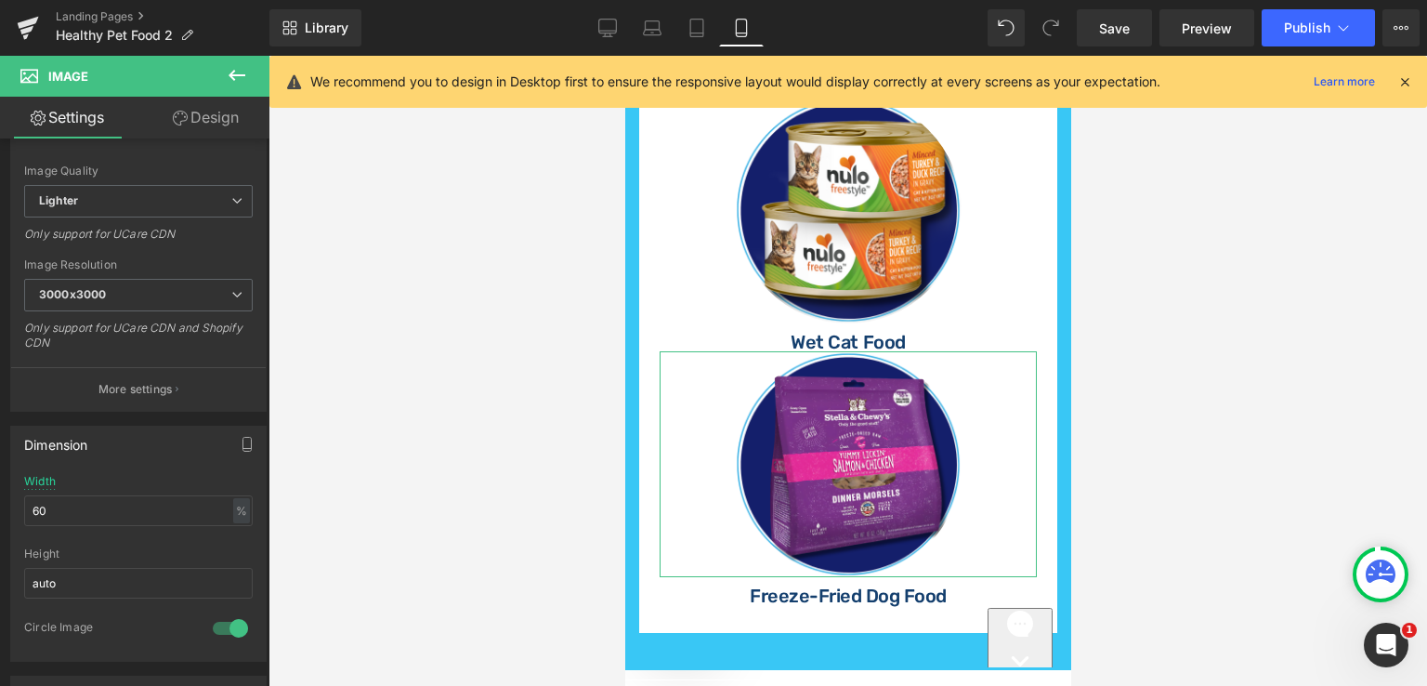
click at [209, 121] on link "Design" at bounding box center [205, 118] width 135 height 42
click at [0, 0] on div "Spacing" at bounding box center [0, 0] width 0 height 0
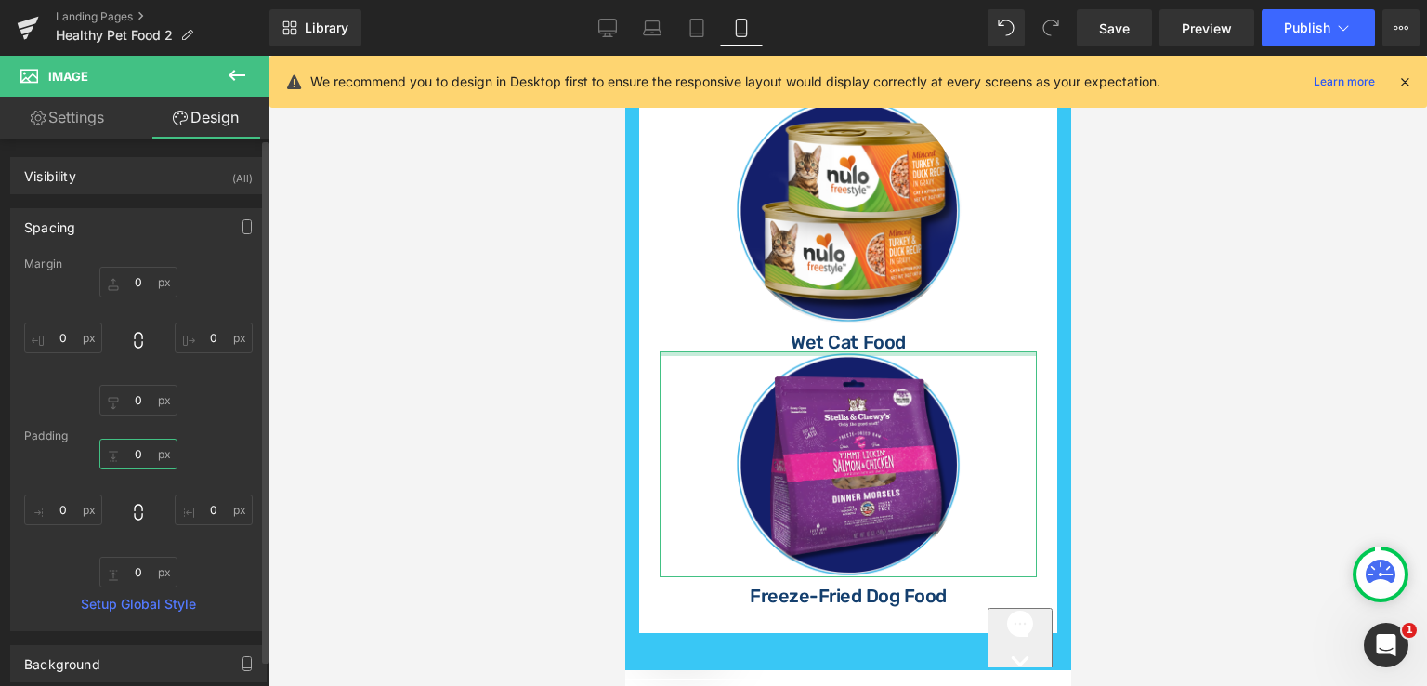
click at [146, 450] on input "text" at bounding box center [138, 454] width 78 height 31
type input "0"
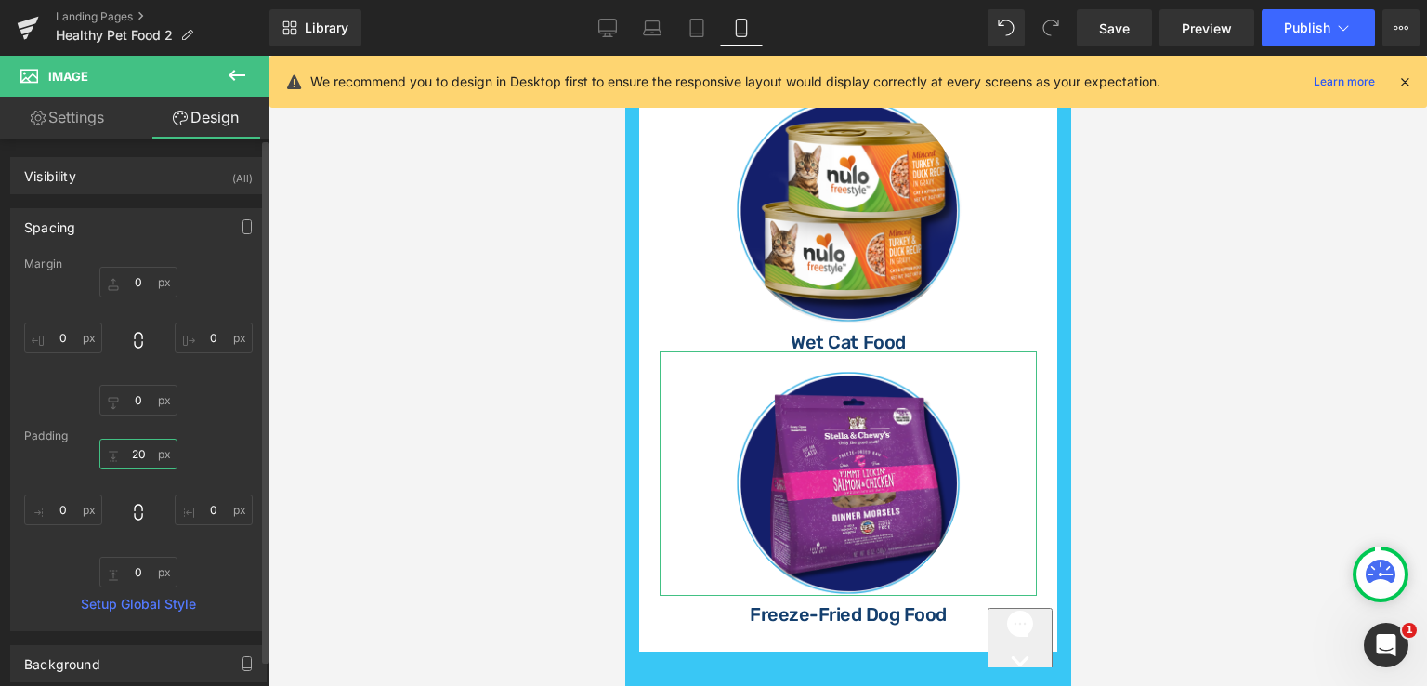
type input "20"
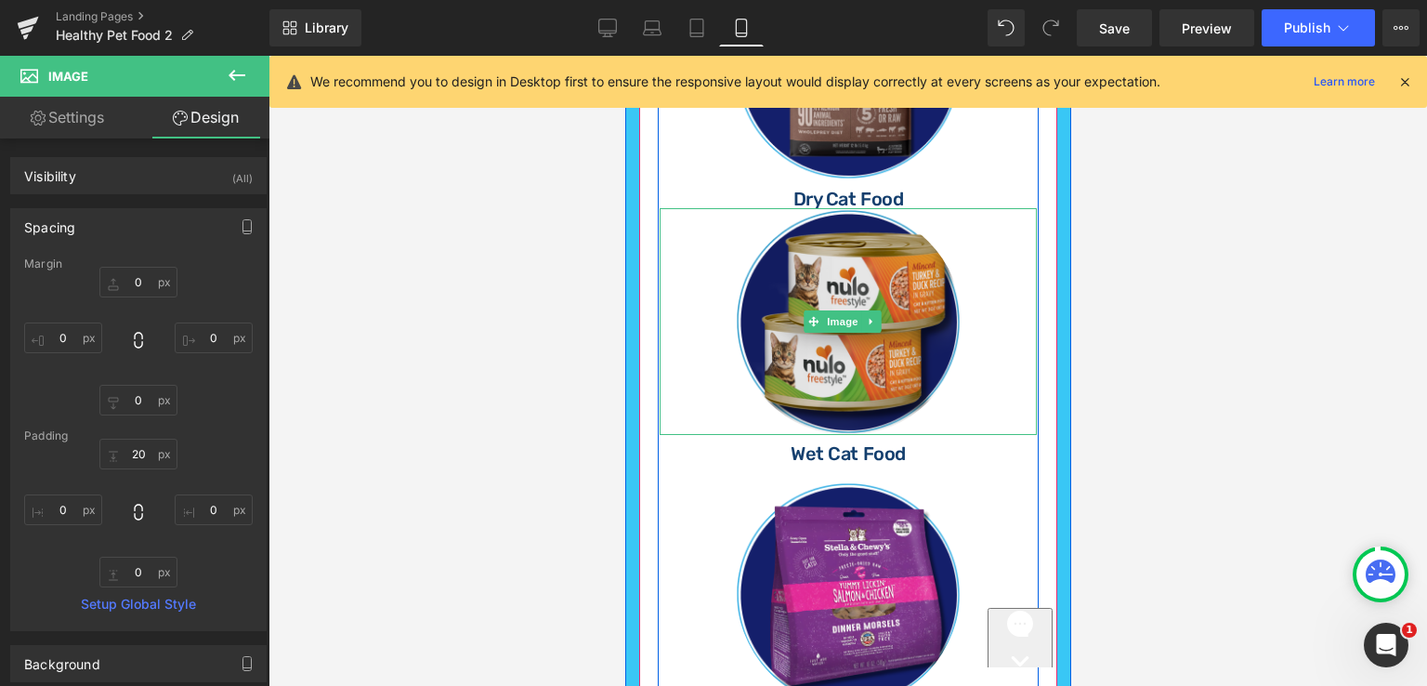
scroll to position [918, 0]
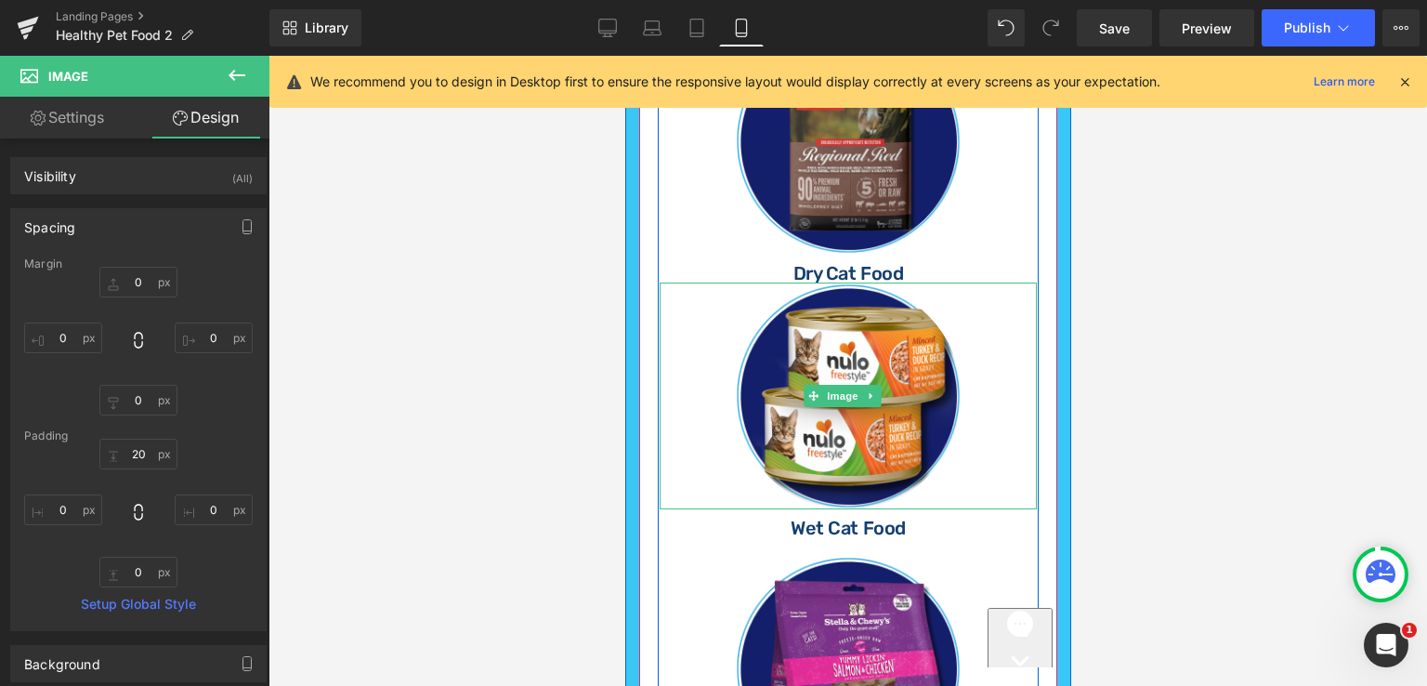
click at [935, 317] on link at bounding box center [847, 395] width 377 height 227
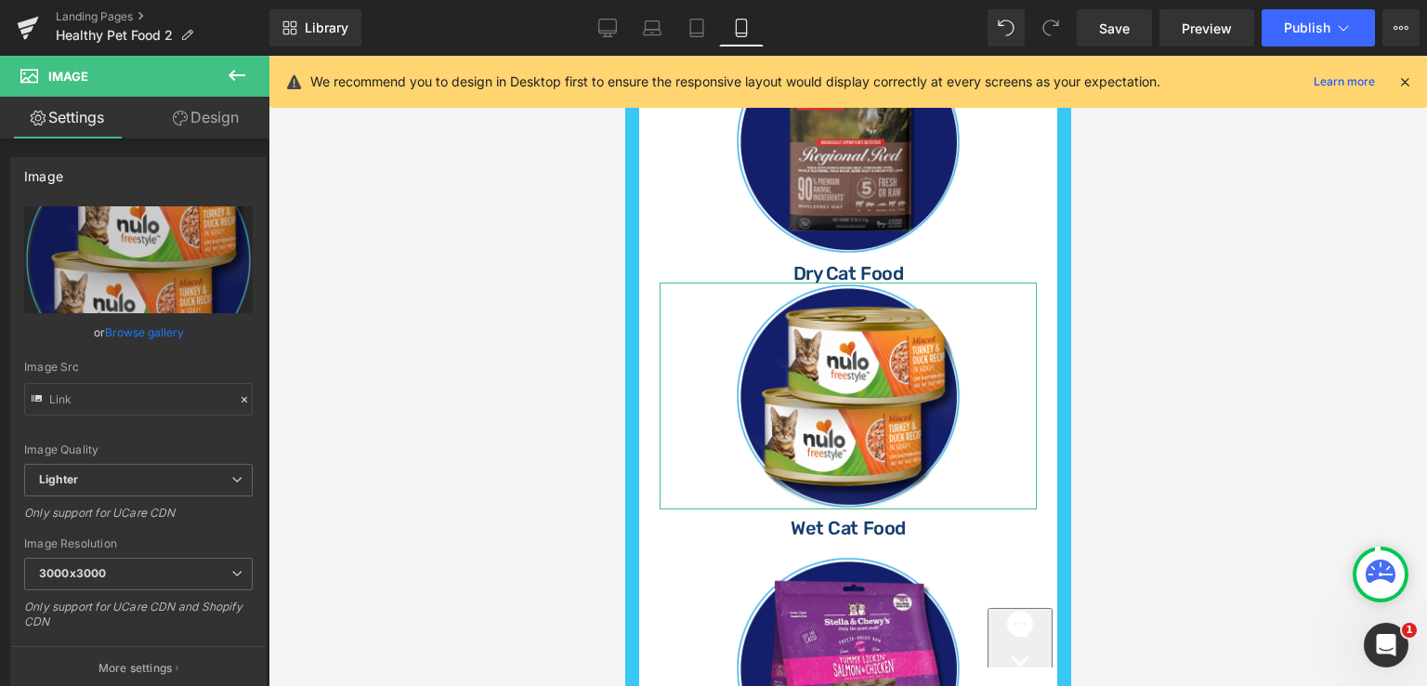
click at [216, 124] on link "Design" at bounding box center [205, 118] width 135 height 42
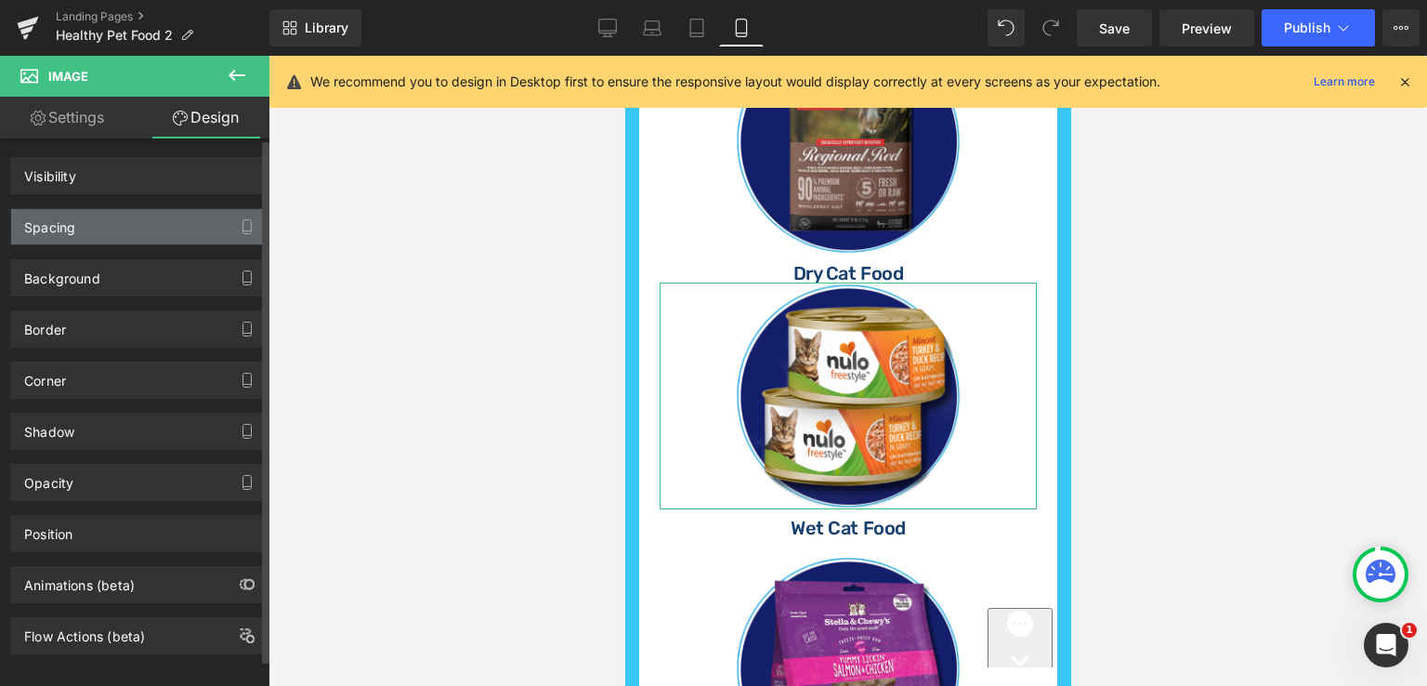
click at [124, 223] on div "Spacing" at bounding box center [138, 226] width 255 height 35
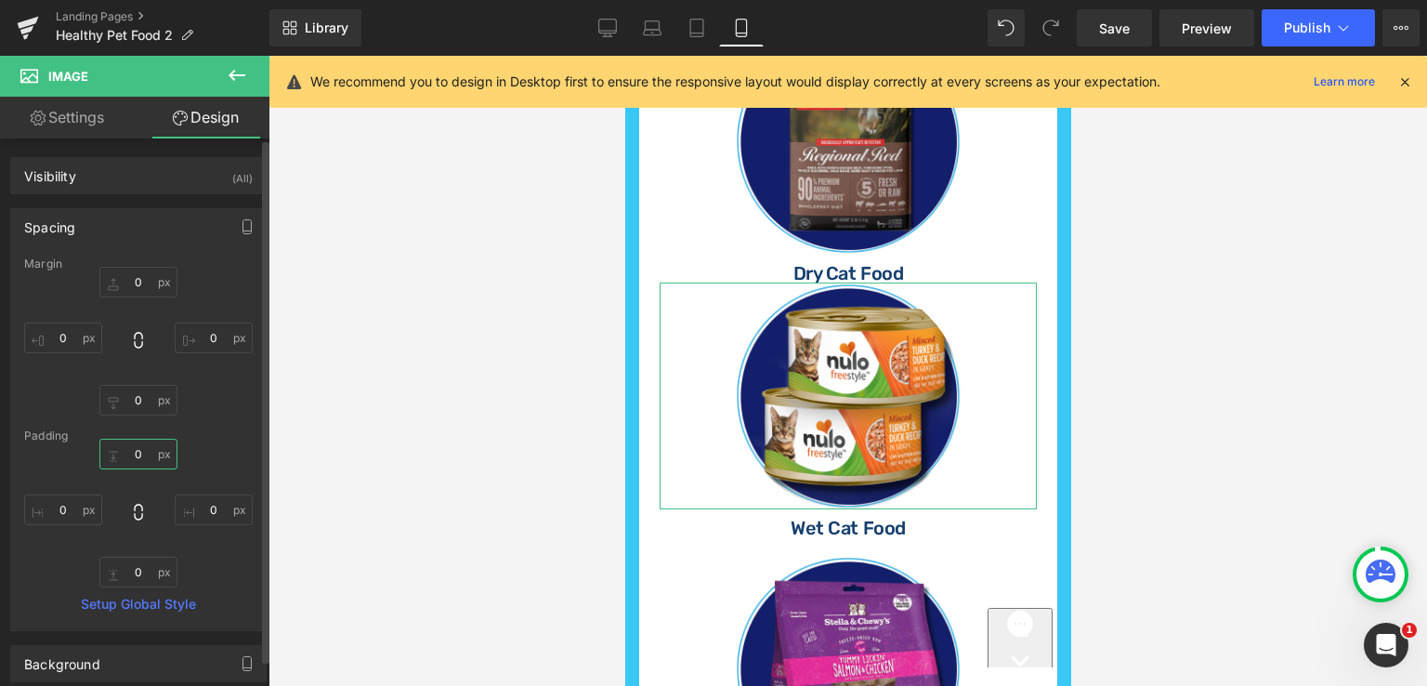
click at [151, 443] on input "text" at bounding box center [138, 454] width 78 height 31
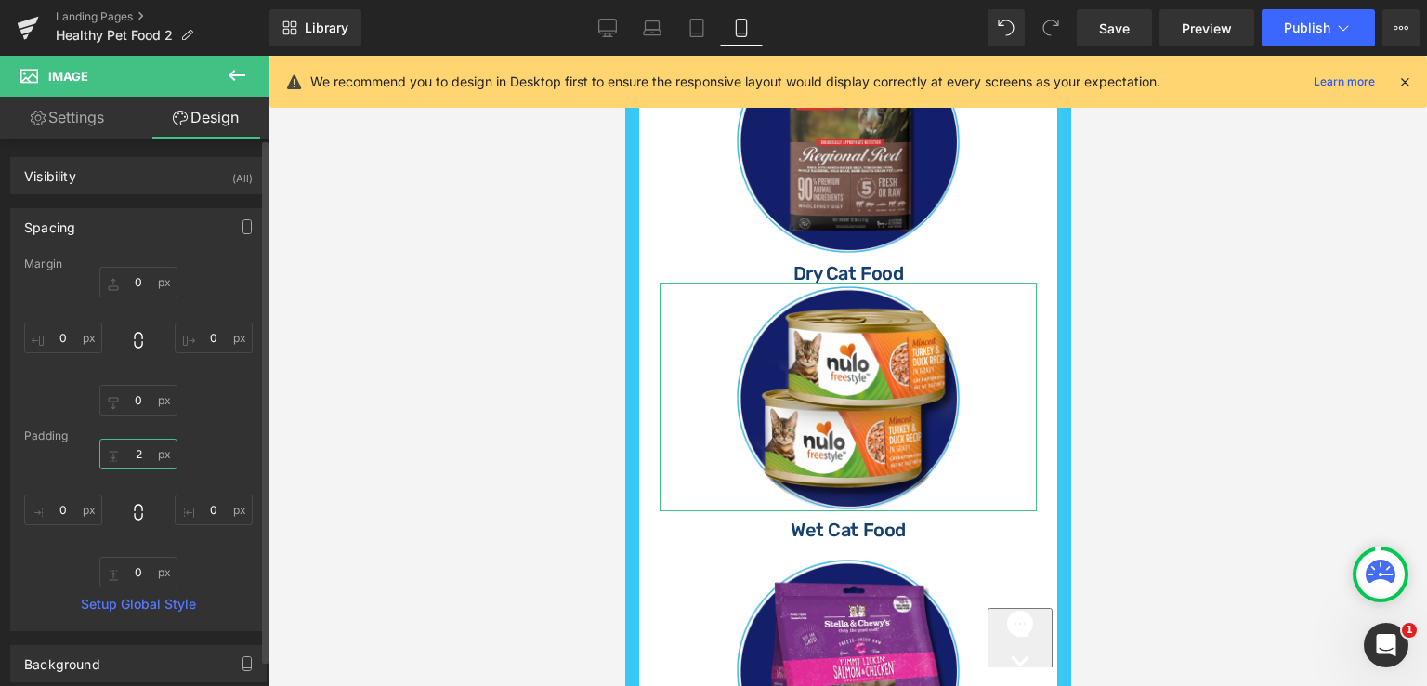
type input "20"
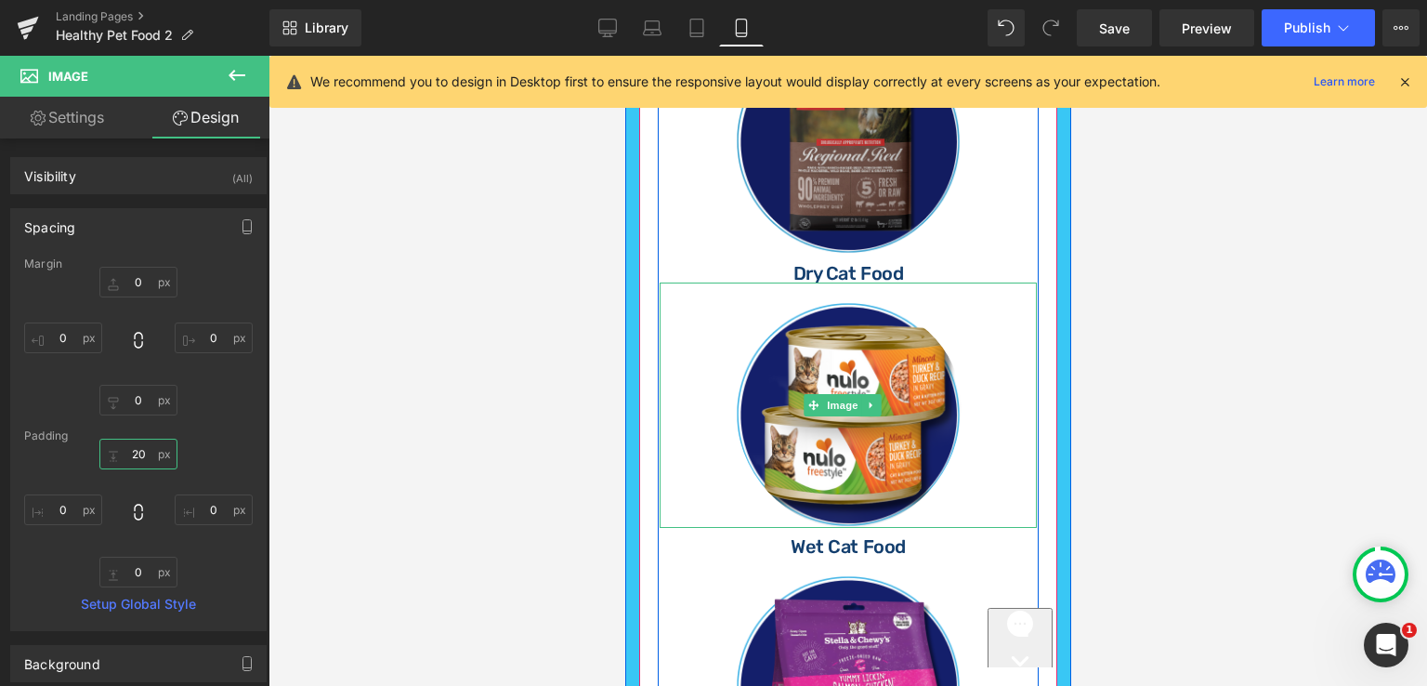
scroll to position [732, 0]
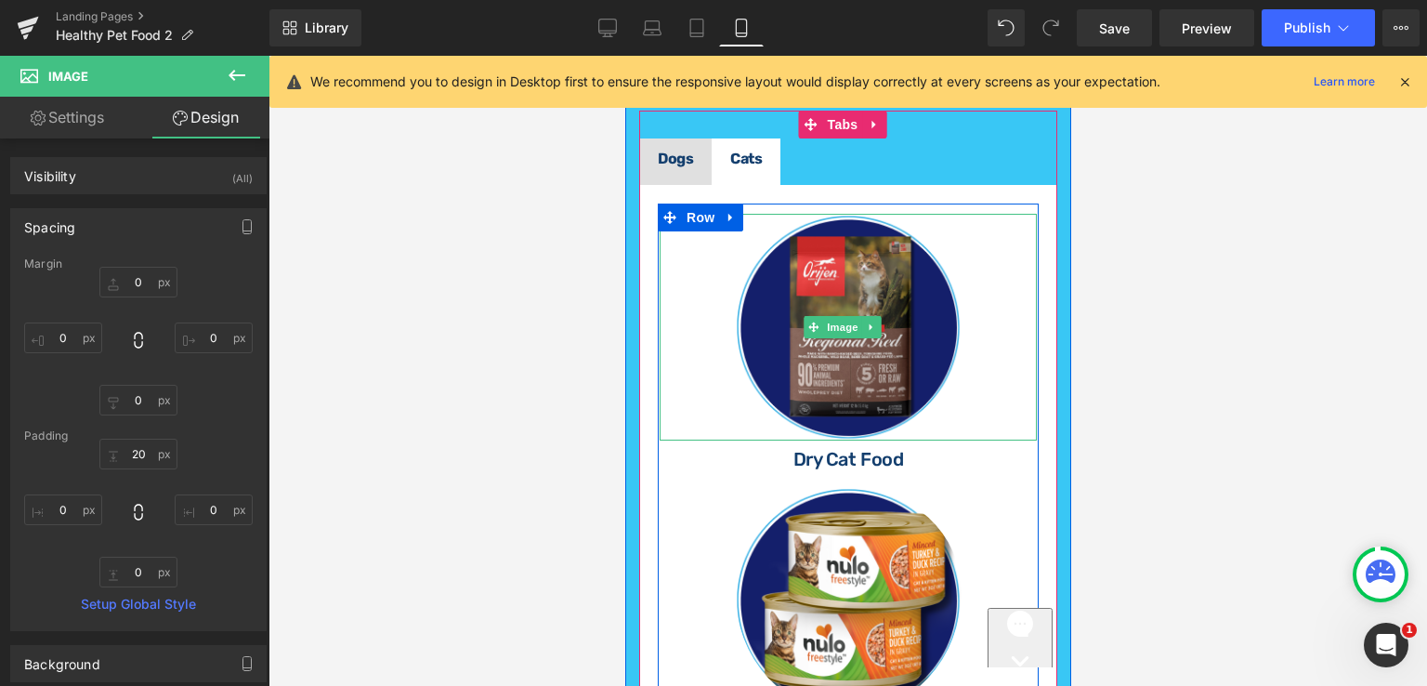
click at [938, 268] on link at bounding box center [847, 327] width 377 height 227
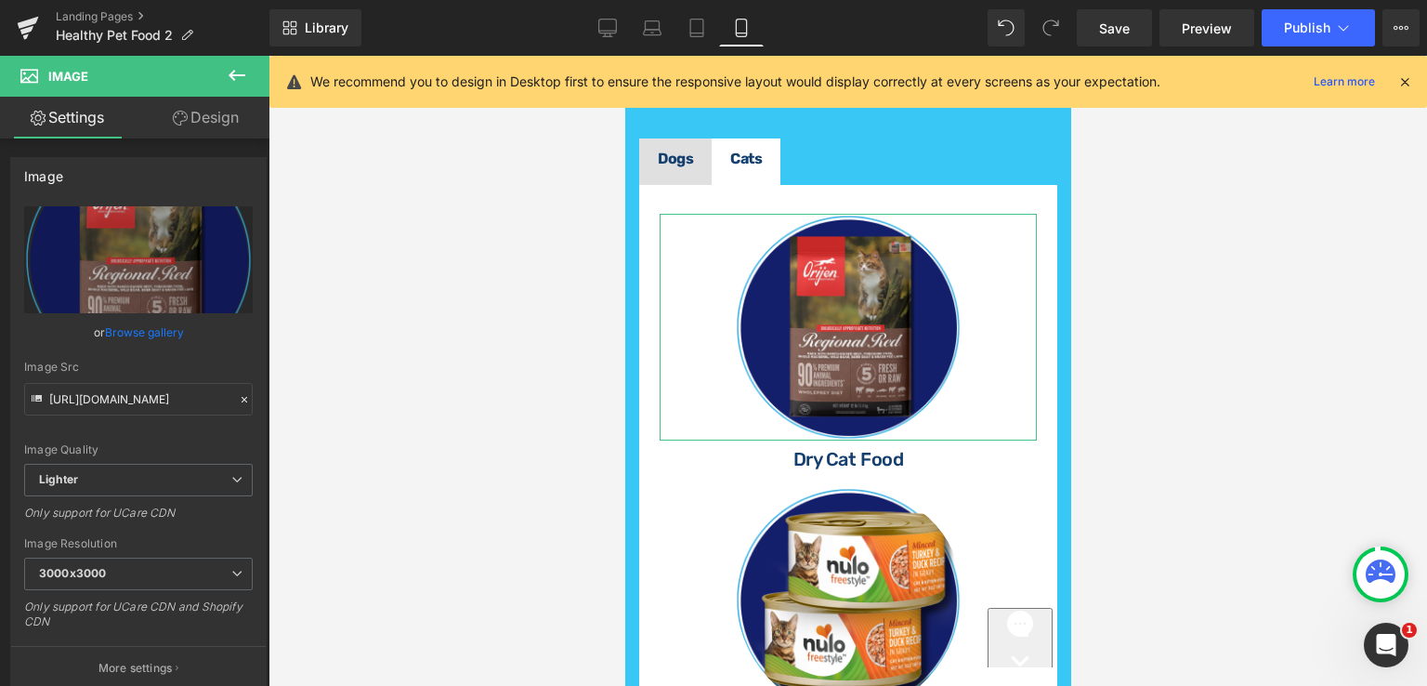
click at [224, 112] on link "Design" at bounding box center [205, 118] width 135 height 42
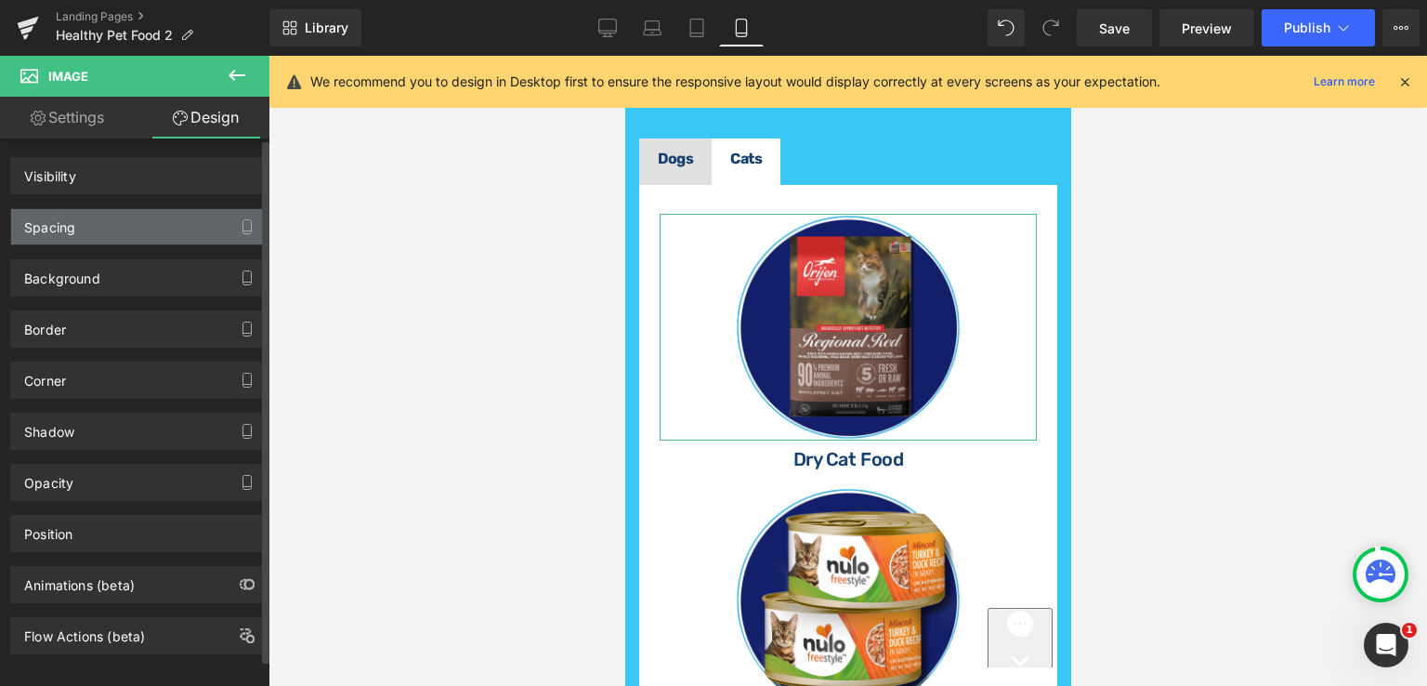
click at [97, 230] on div "Spacing" at bounding box center [138, 226] width 255 height 35
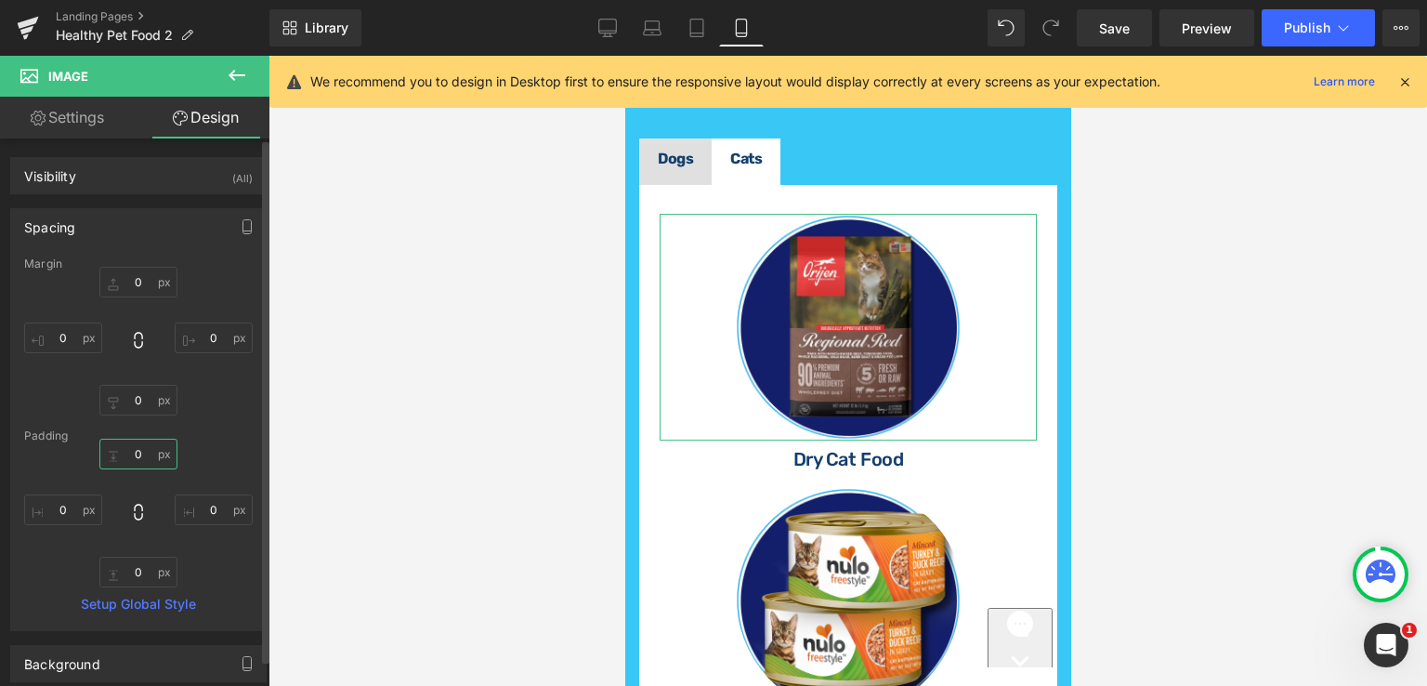
click at [130, 451] on input "text" at bounding box center [138, 454] width 78 height 31
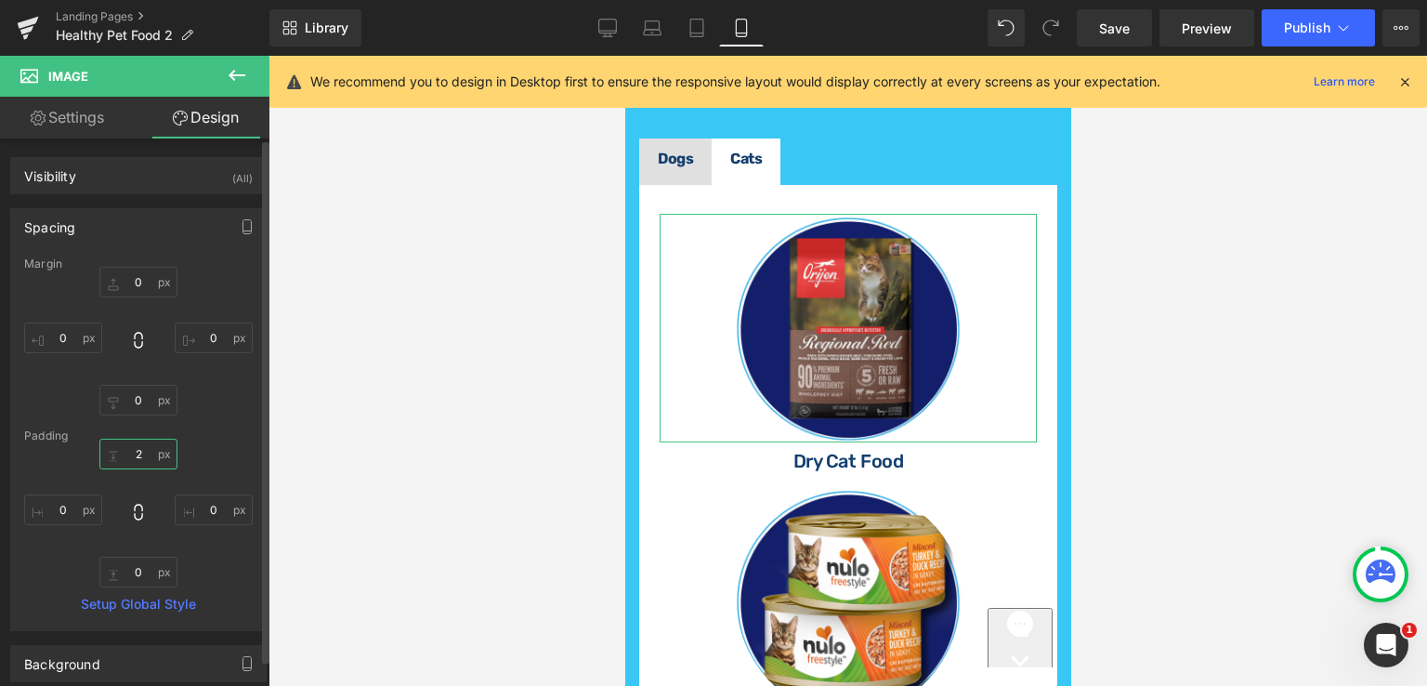
type input "20"
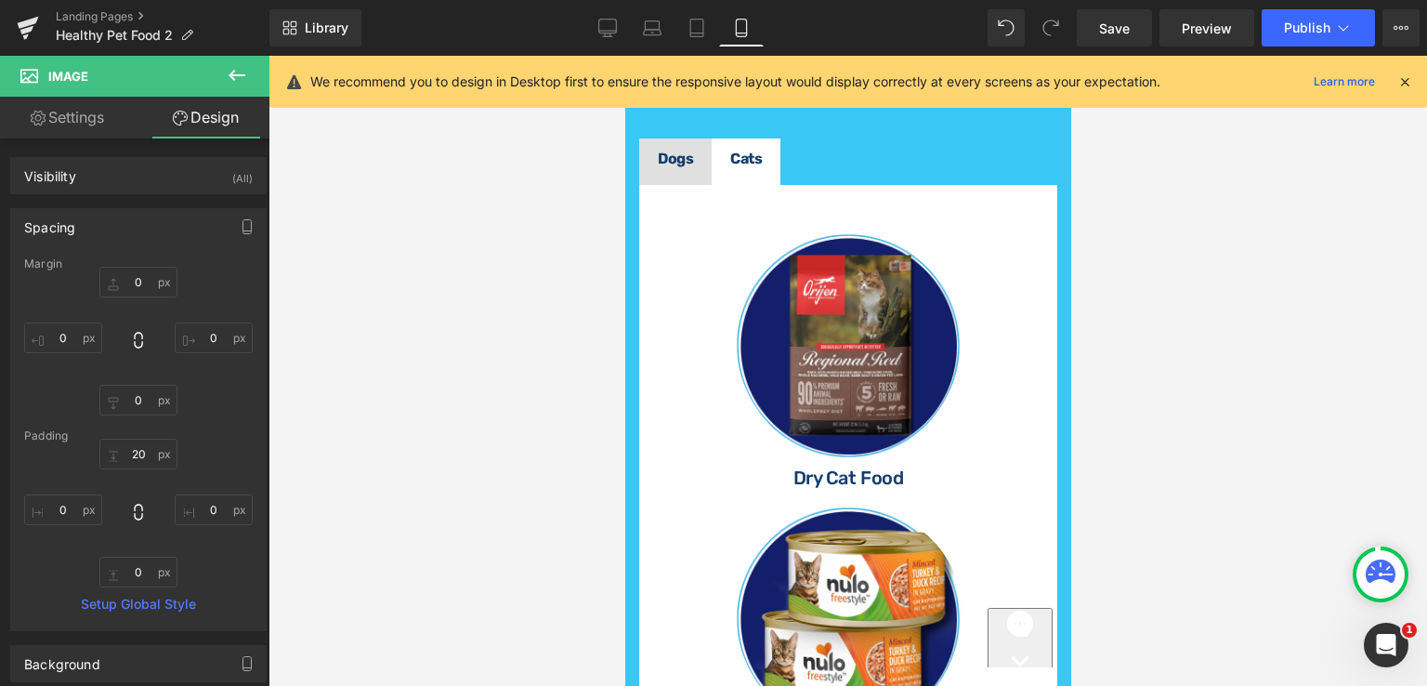
click at [1156, 396] on div at bounding box center [848, 371] width 1159 height 630
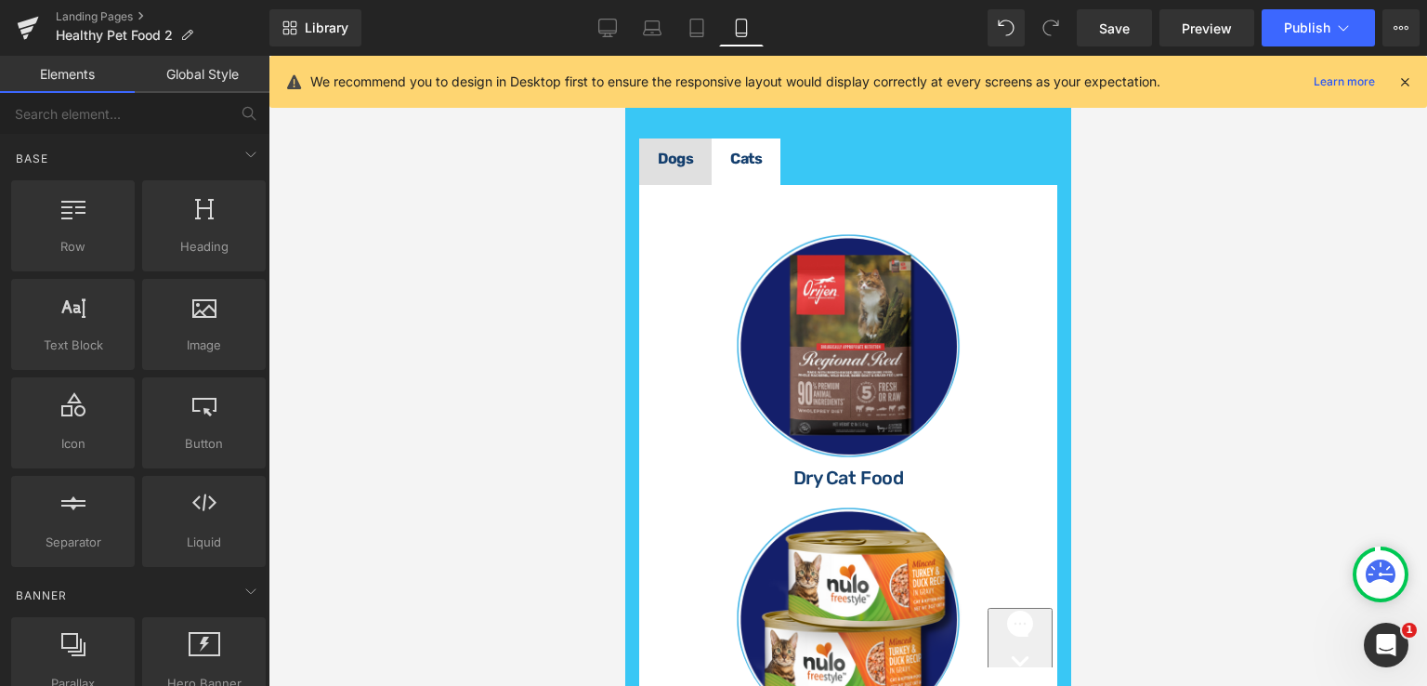
click at [1187, 393] on div at bounding box center [848, 371] width 1159 height 630
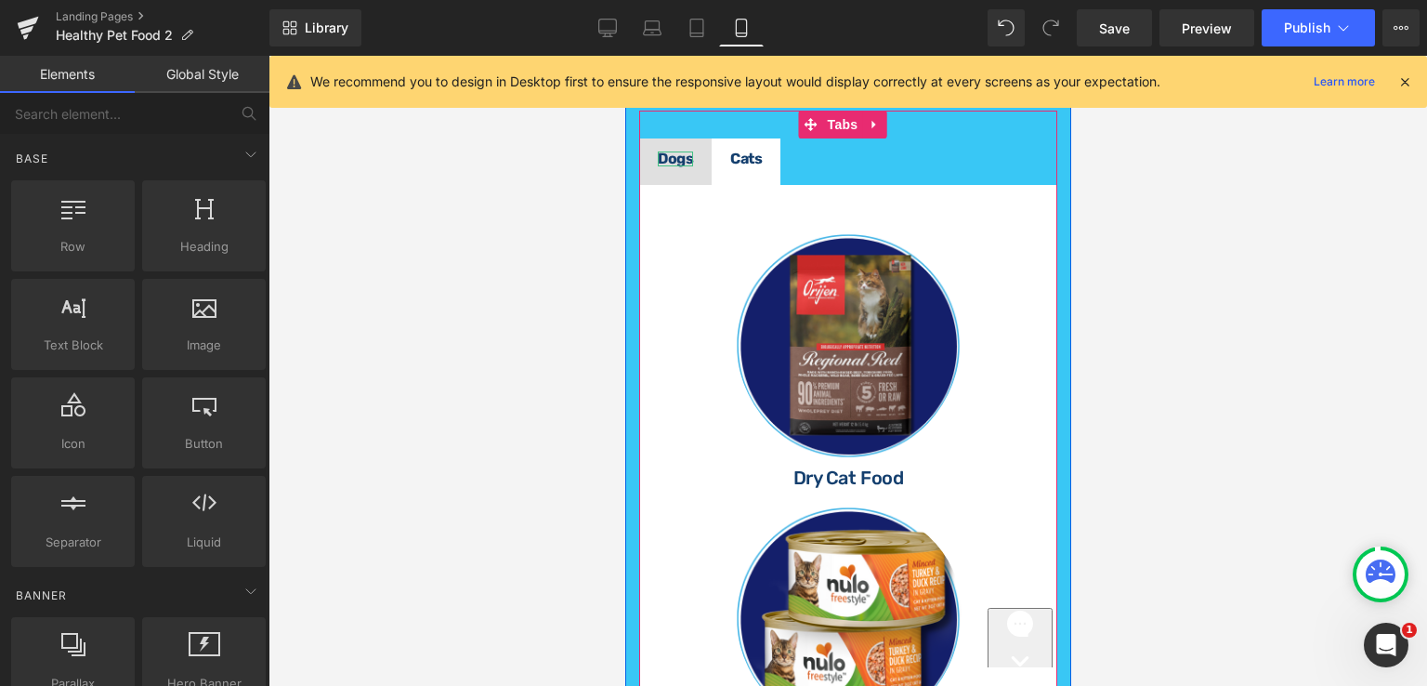
click at [684, 167] on strong "Dogs" at bounding box center [674, 159] width 35 height 18
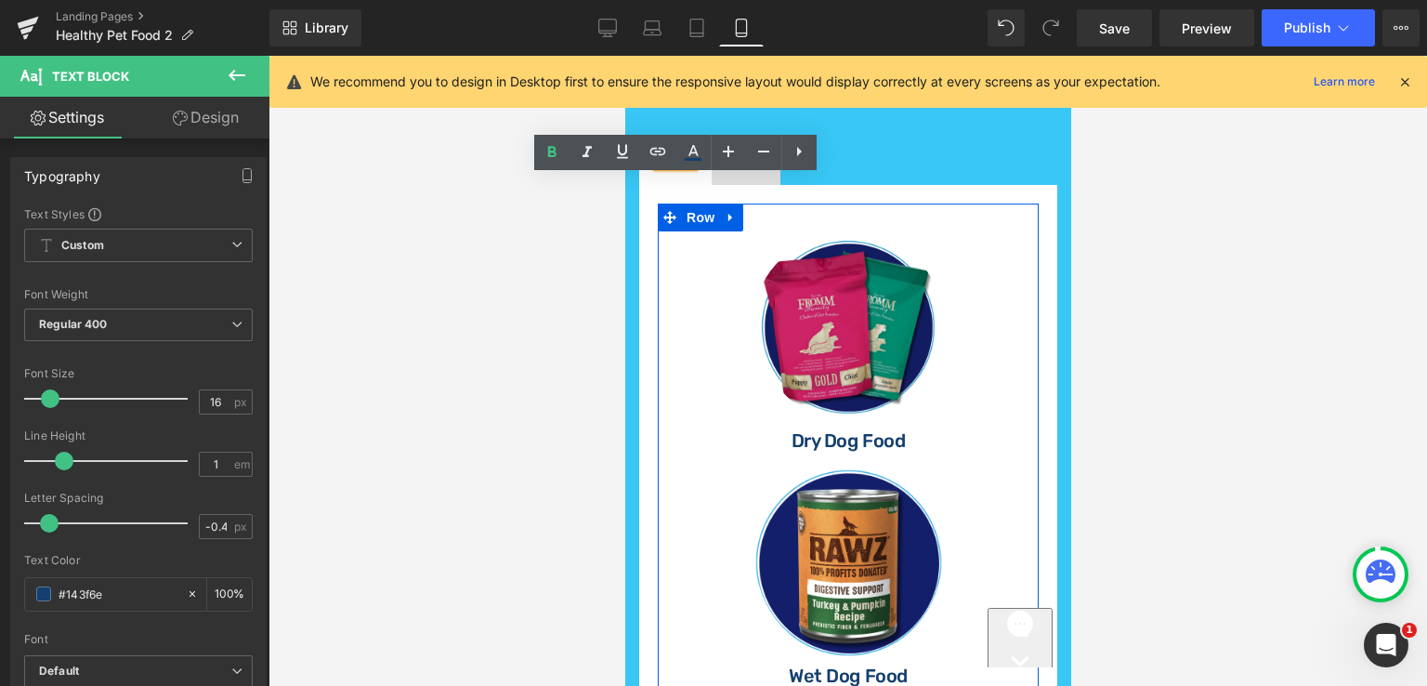
click at [859, 344] on div "Image" at bounding box center [847, 318] width 377 height 207
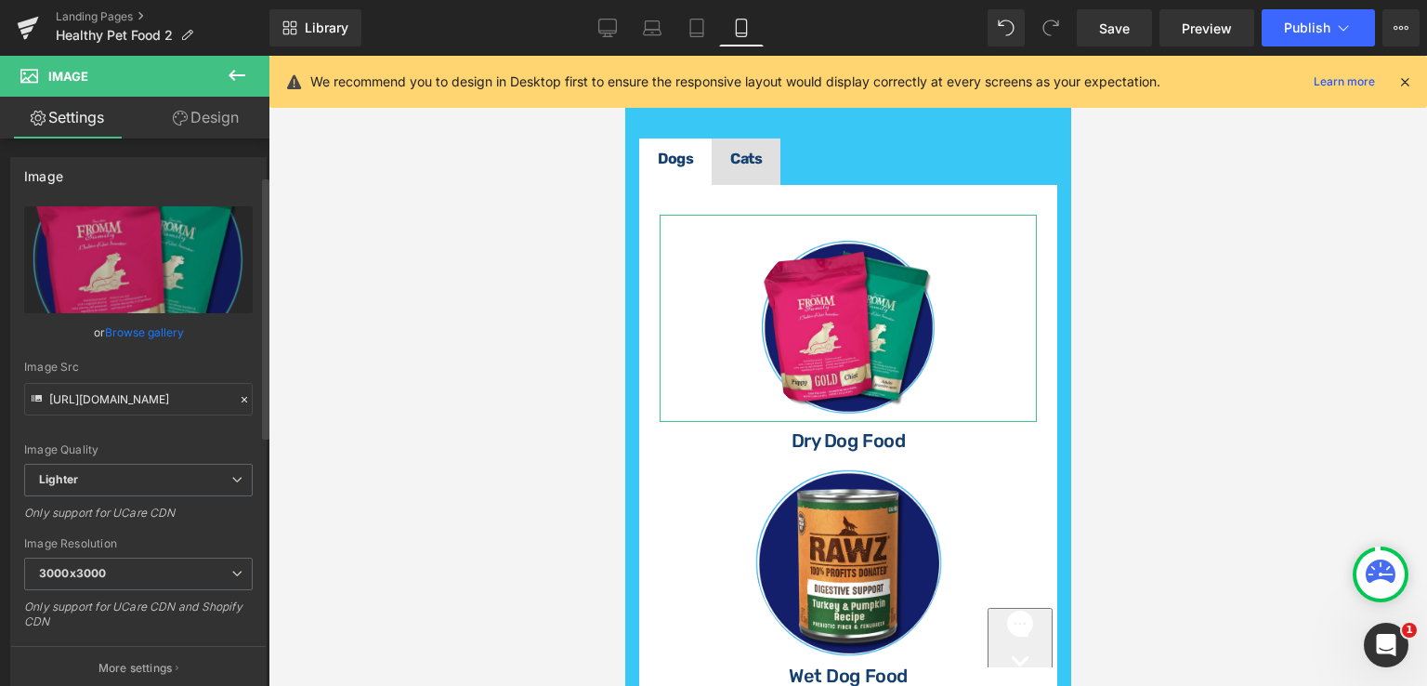
scroll to position [372, 0]
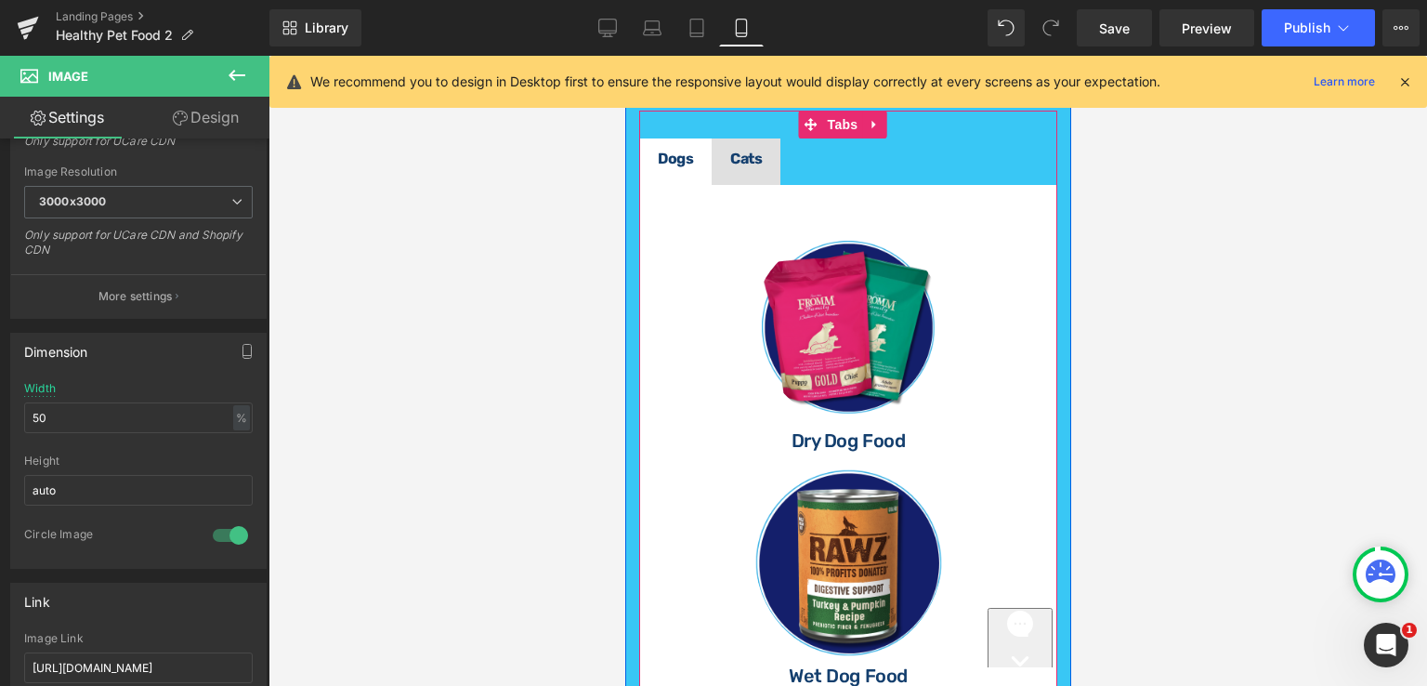
click at [768, 185] on span "Cats Text Block" at bounding box center [745, 161] width 69 height 46
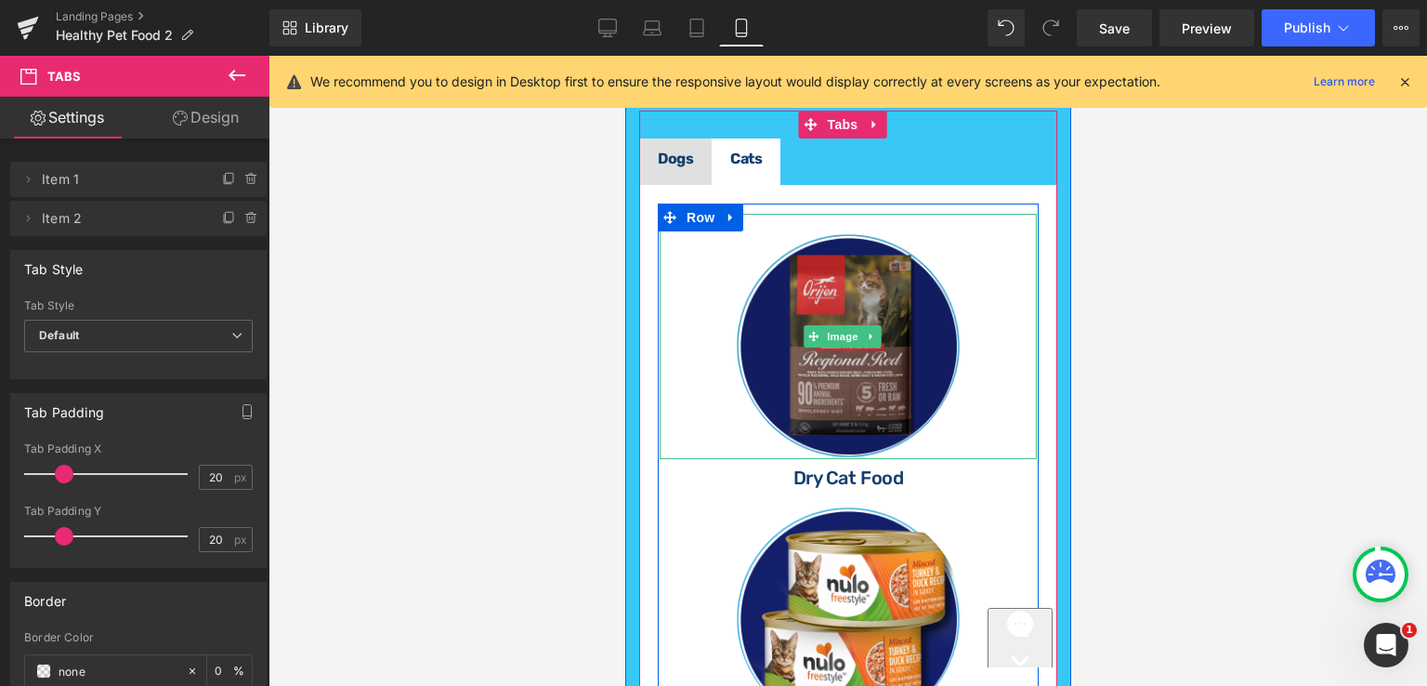
click at [878, 394] on img at bounding box center [847, 336] width 227 height 245
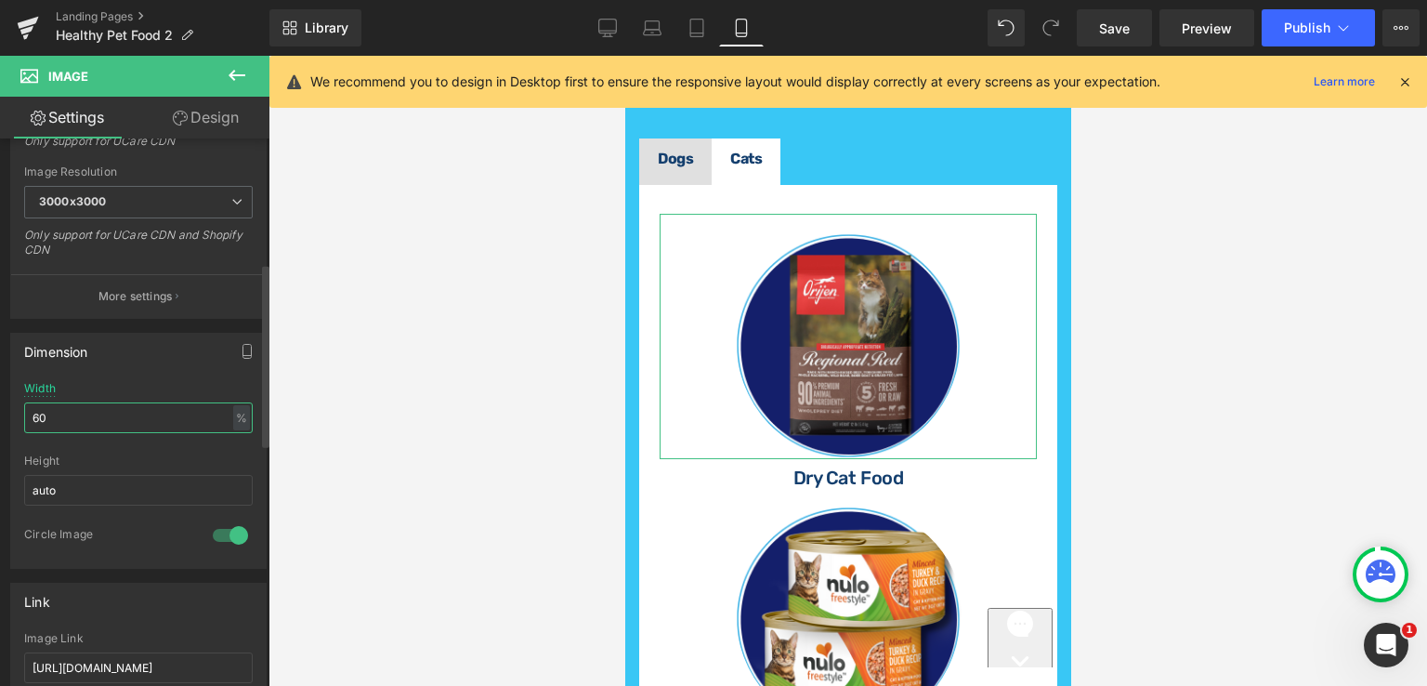
click at [49, 421] on input "60" at bounding box center [138, 417] width 229 height 31
type input "6"
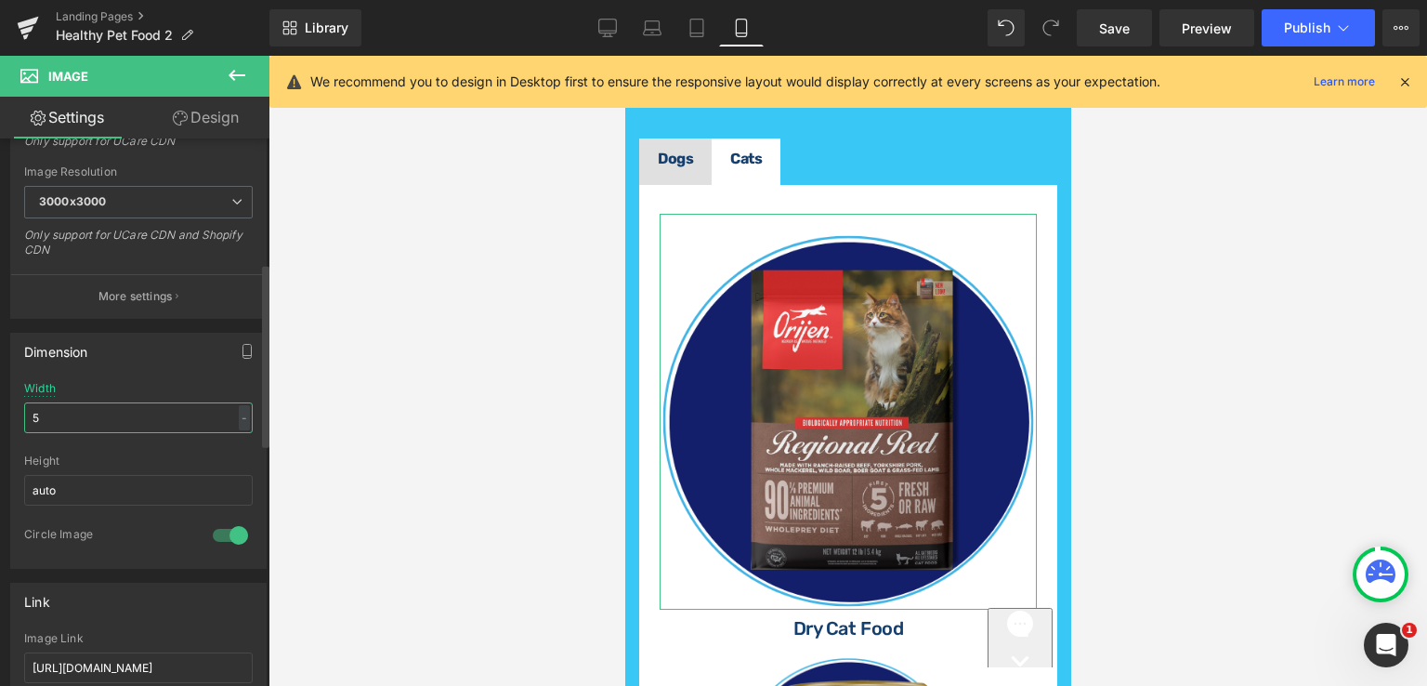
type input "50"
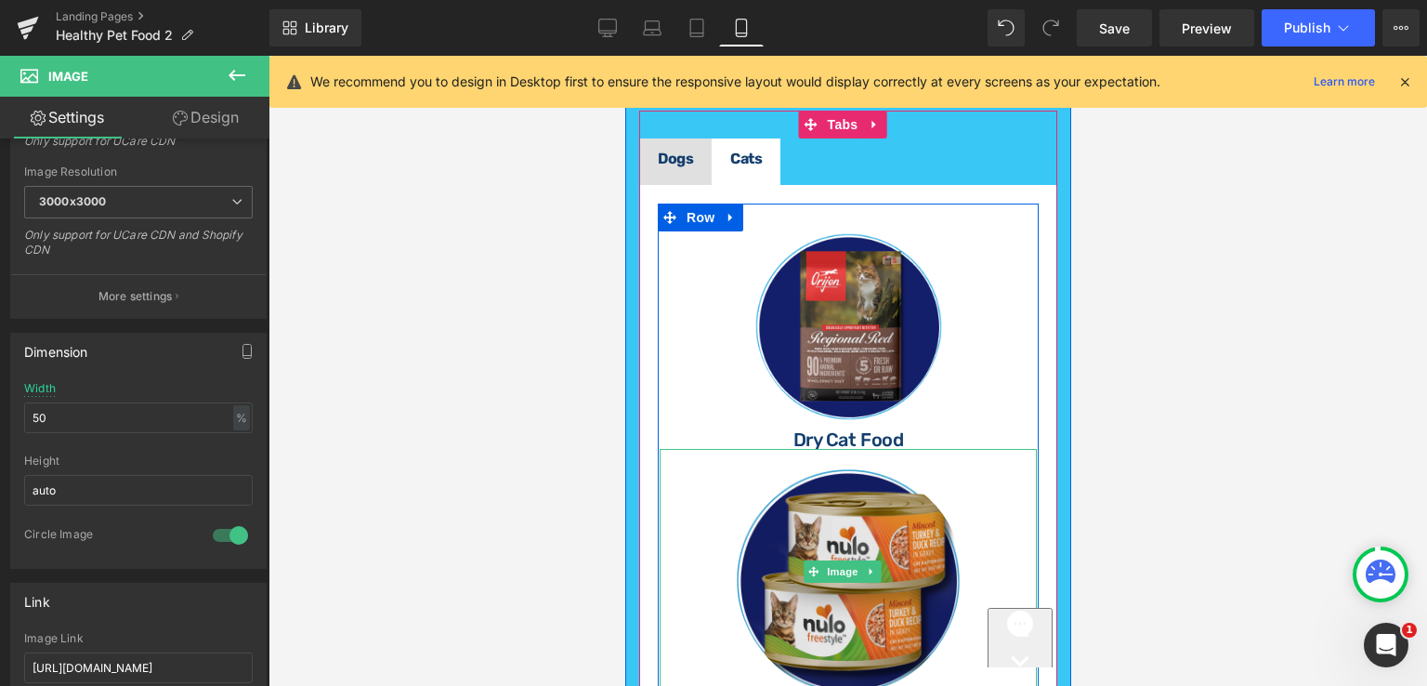
click at [867, 543] on img at bounding box center [847, 571] width 227 height 245
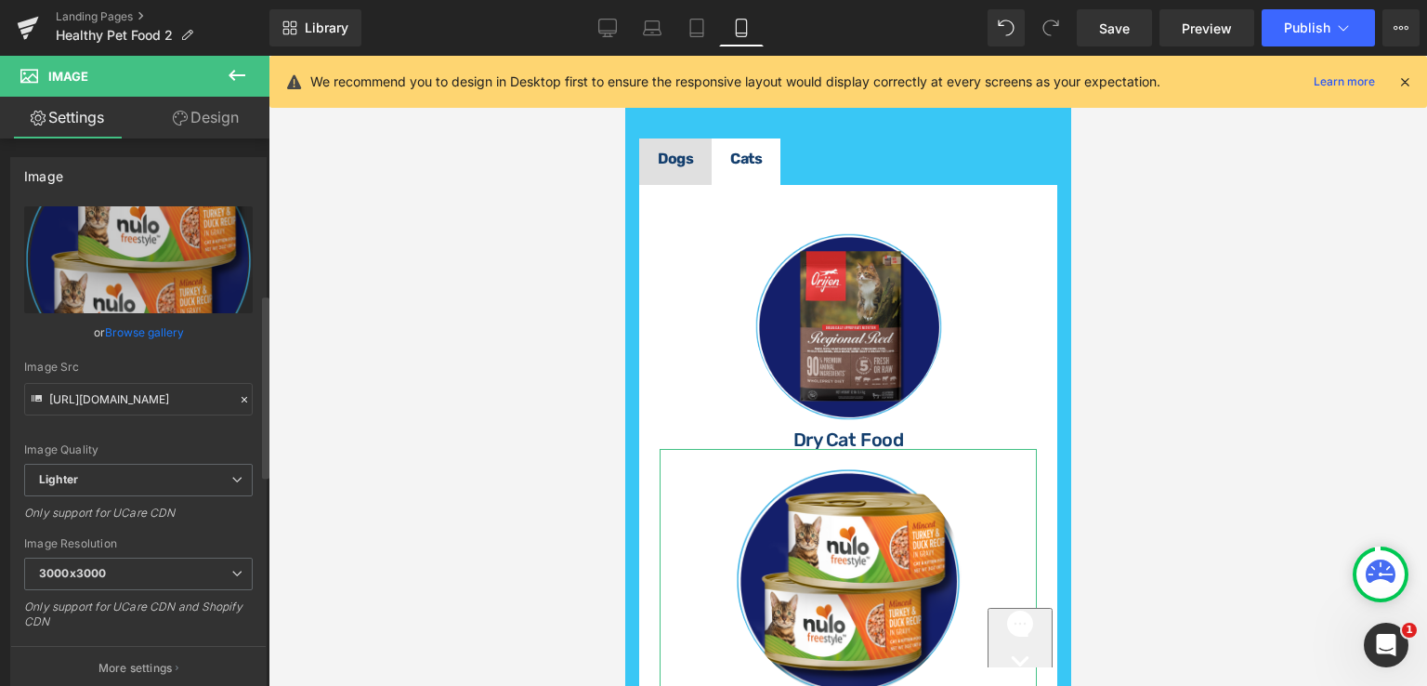
scroll to position [465, 0]
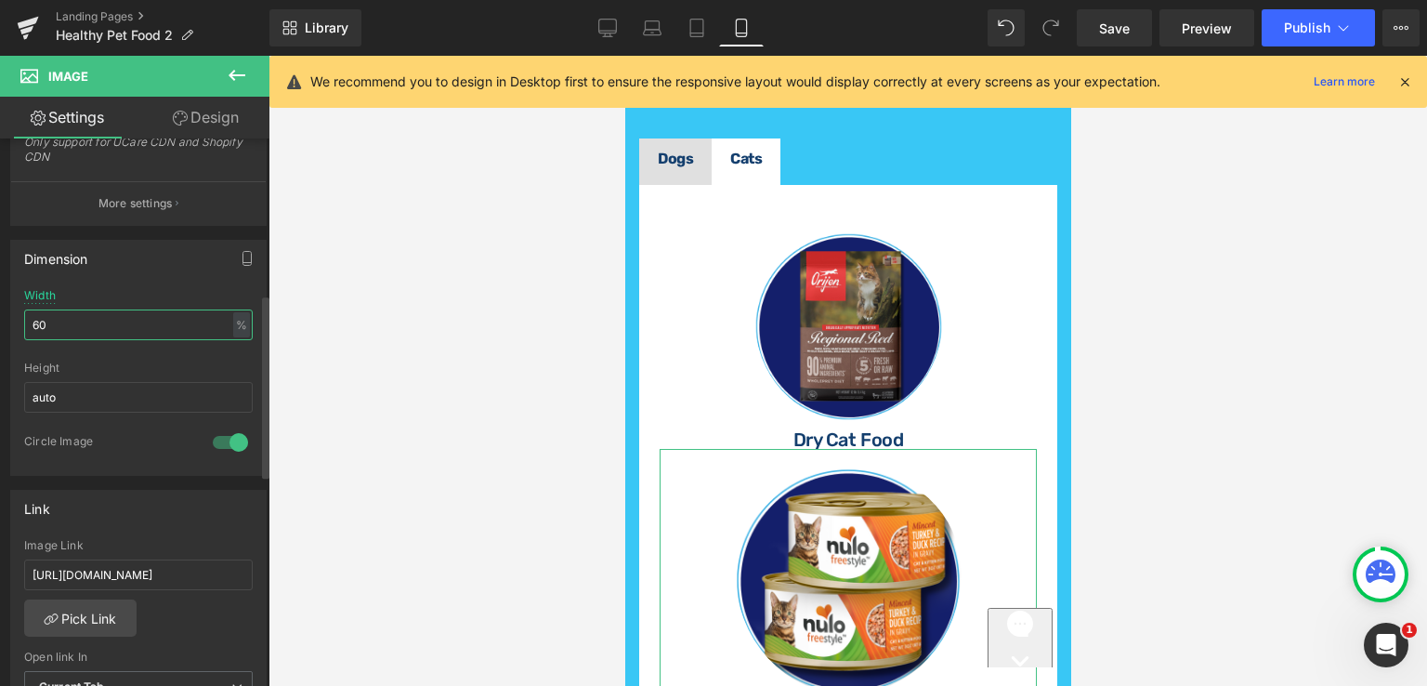
click at [71, 318] on input "60" at bounding box center [138, 324] width 229 height 31
type input "6"
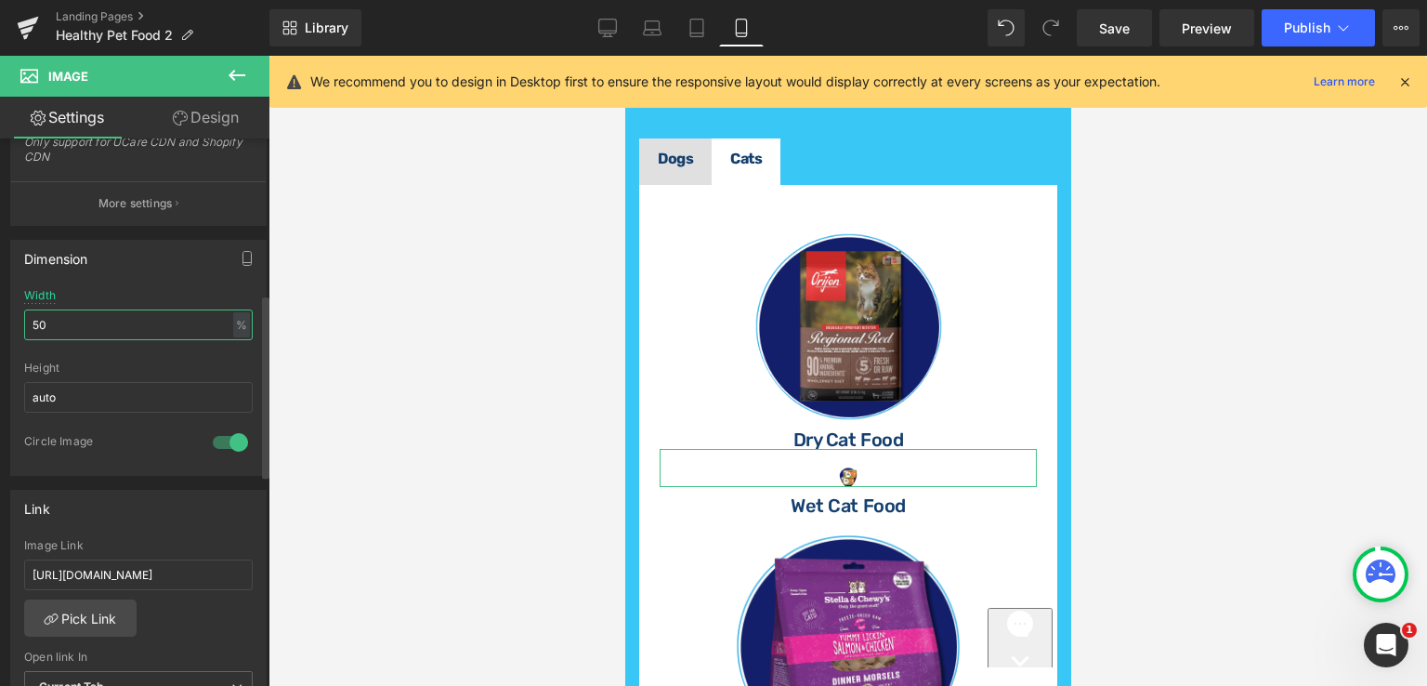
type input "50"
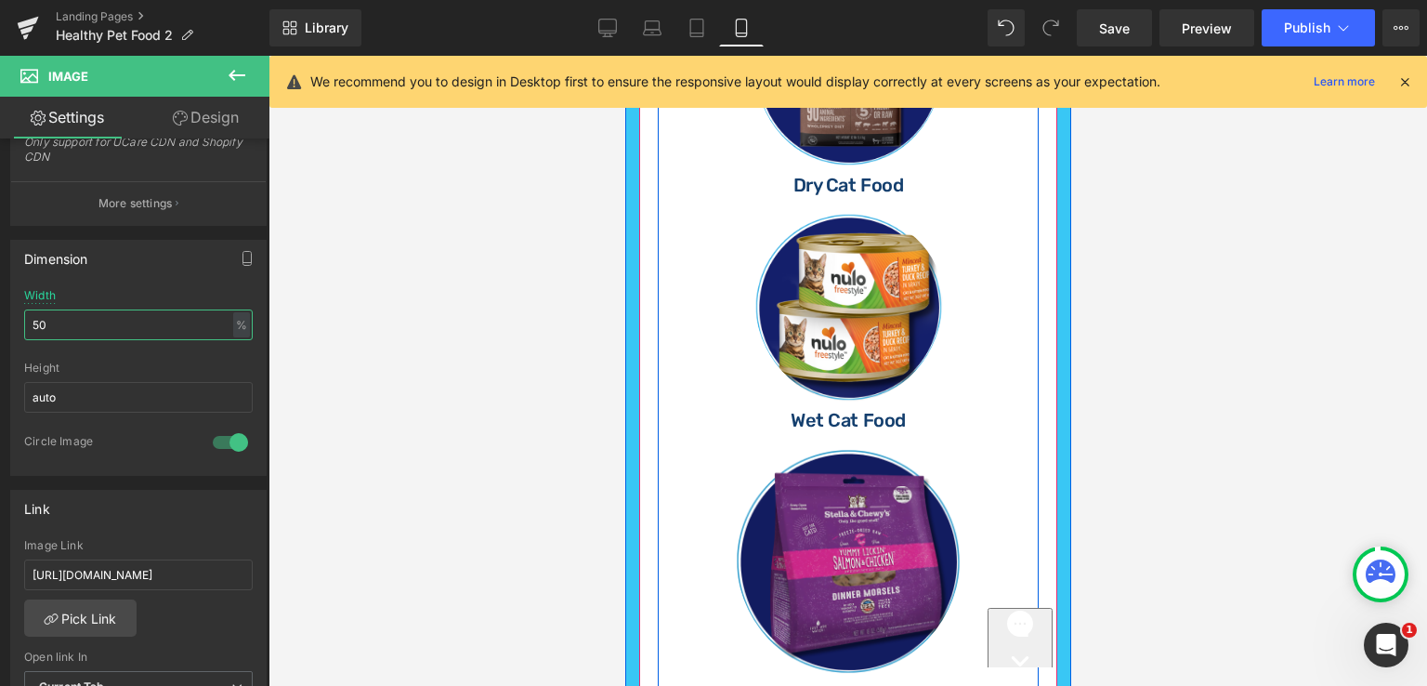
scroll to position [1011, 0]
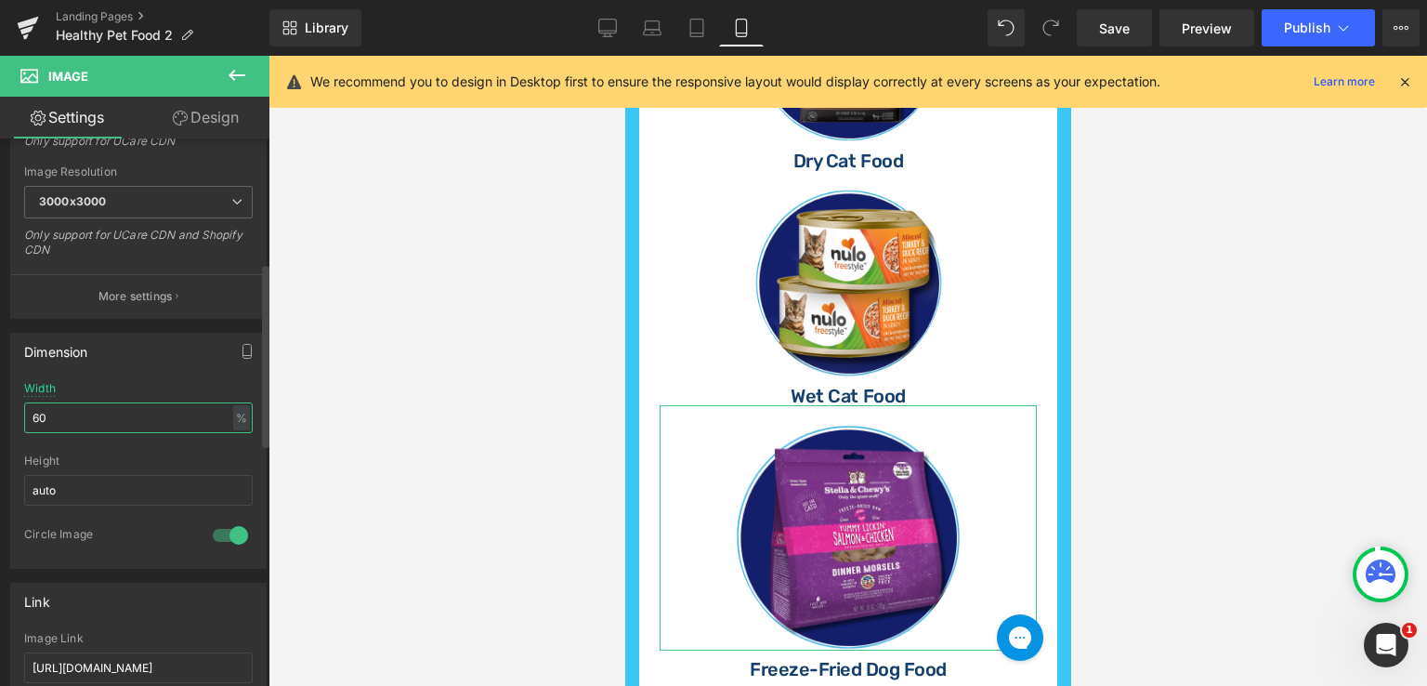
click at [66, 412] on input "60" at bounding box center [138, 417] width 229 height 31
type input "6"
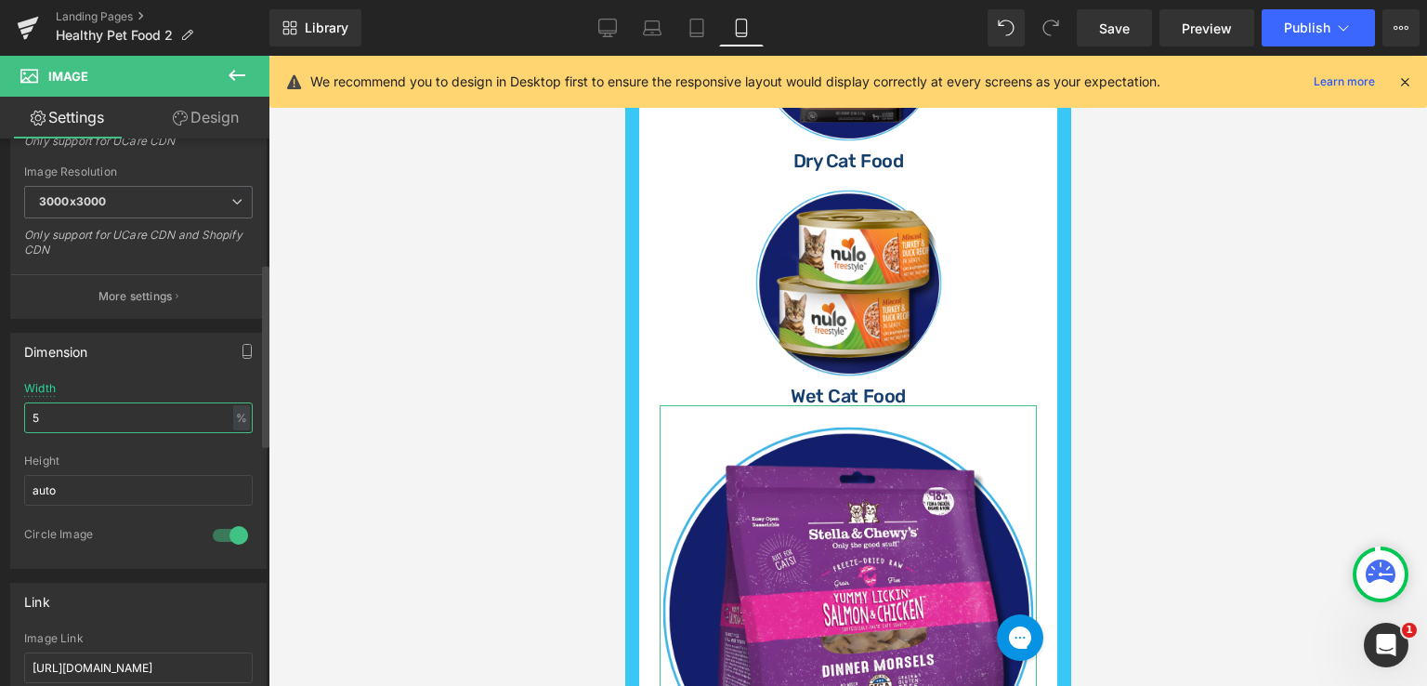
type input "50"
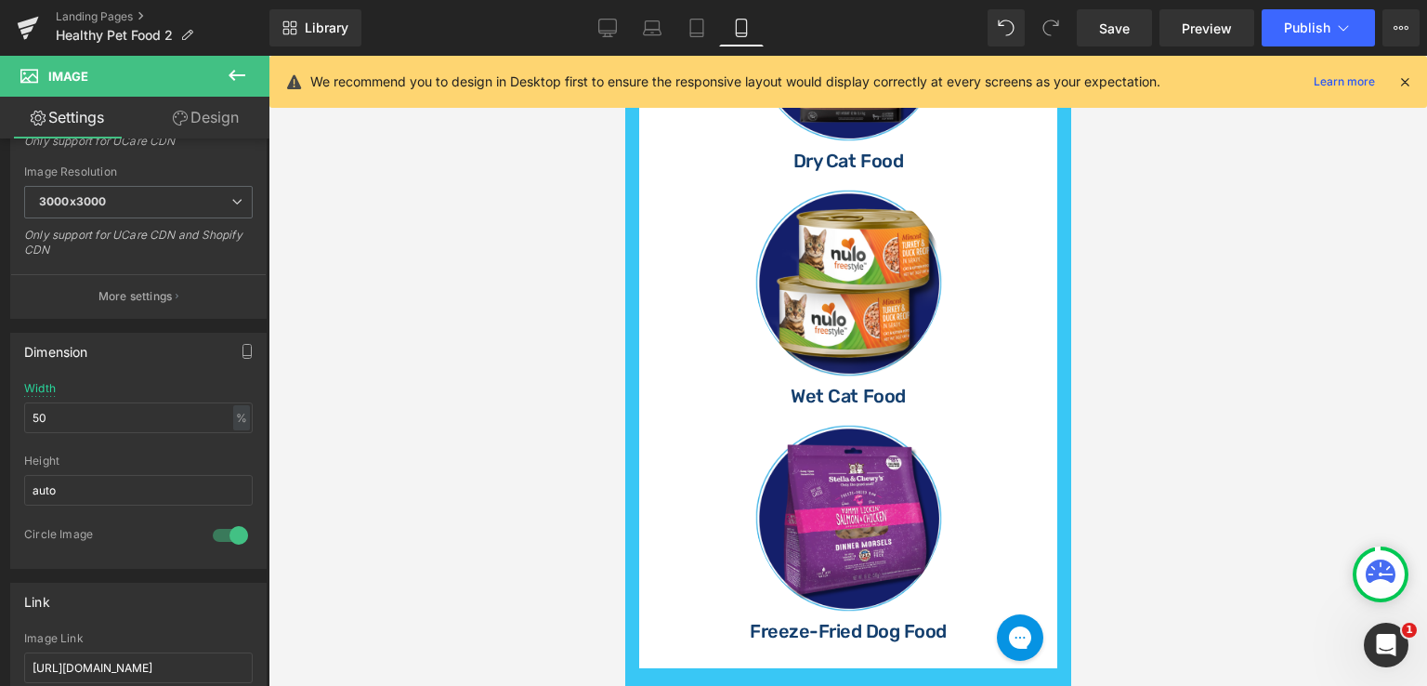
click at [1127, 366] on div at bounding box center [848, 371] width 1159 height 630
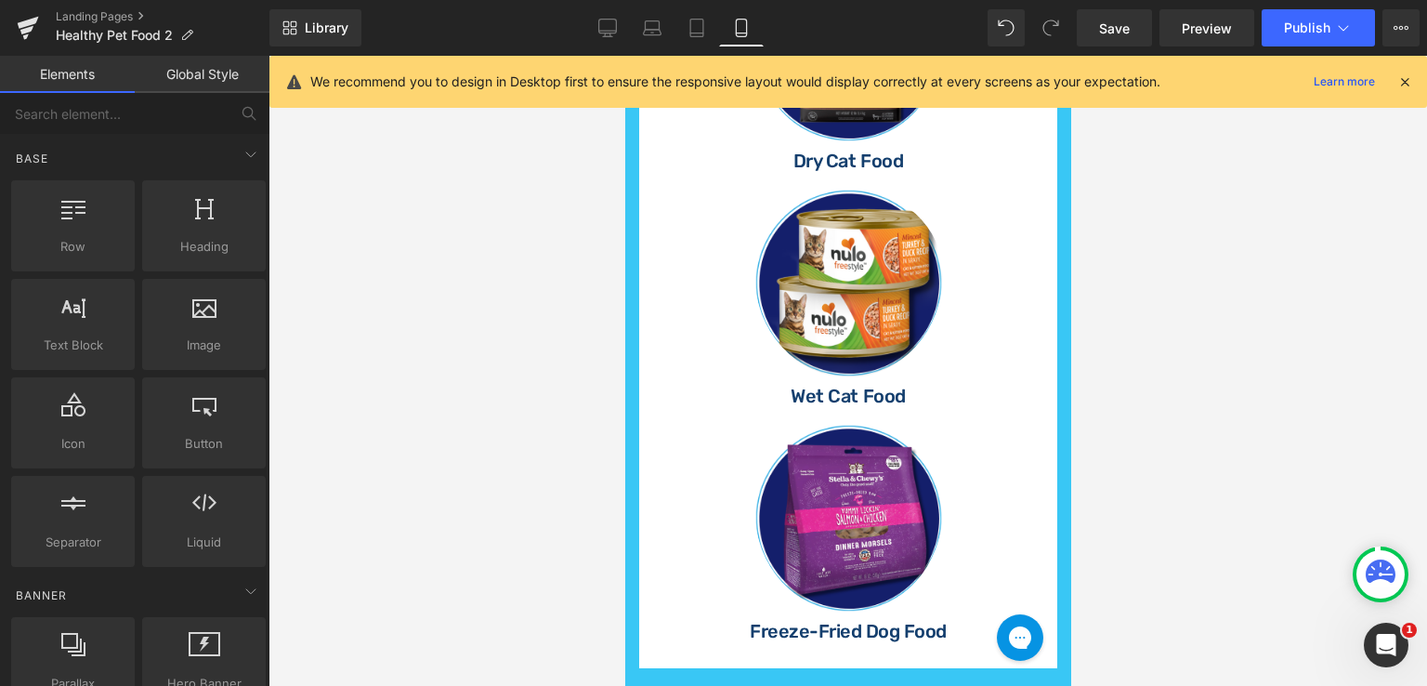
click at [1137, 365] on div at bounding box center [848, 371] width 1159 height 630
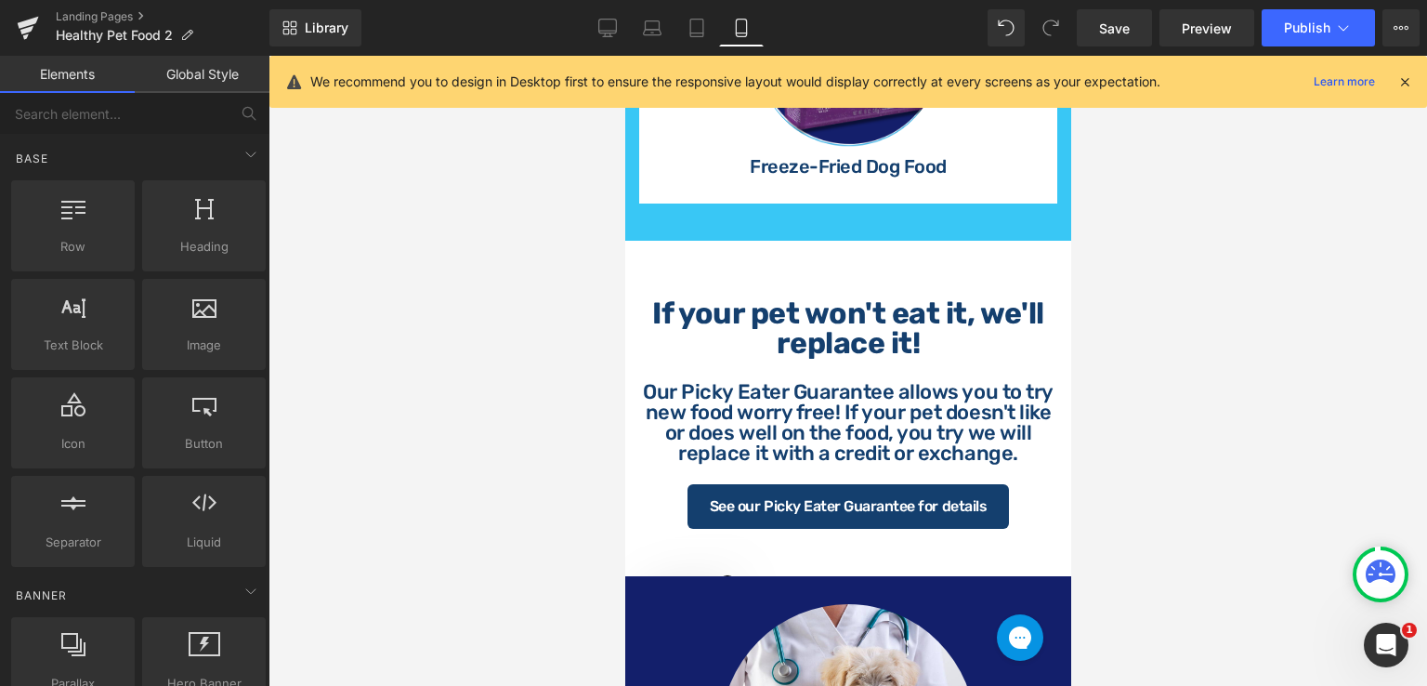
scroll to position [1464, 0]
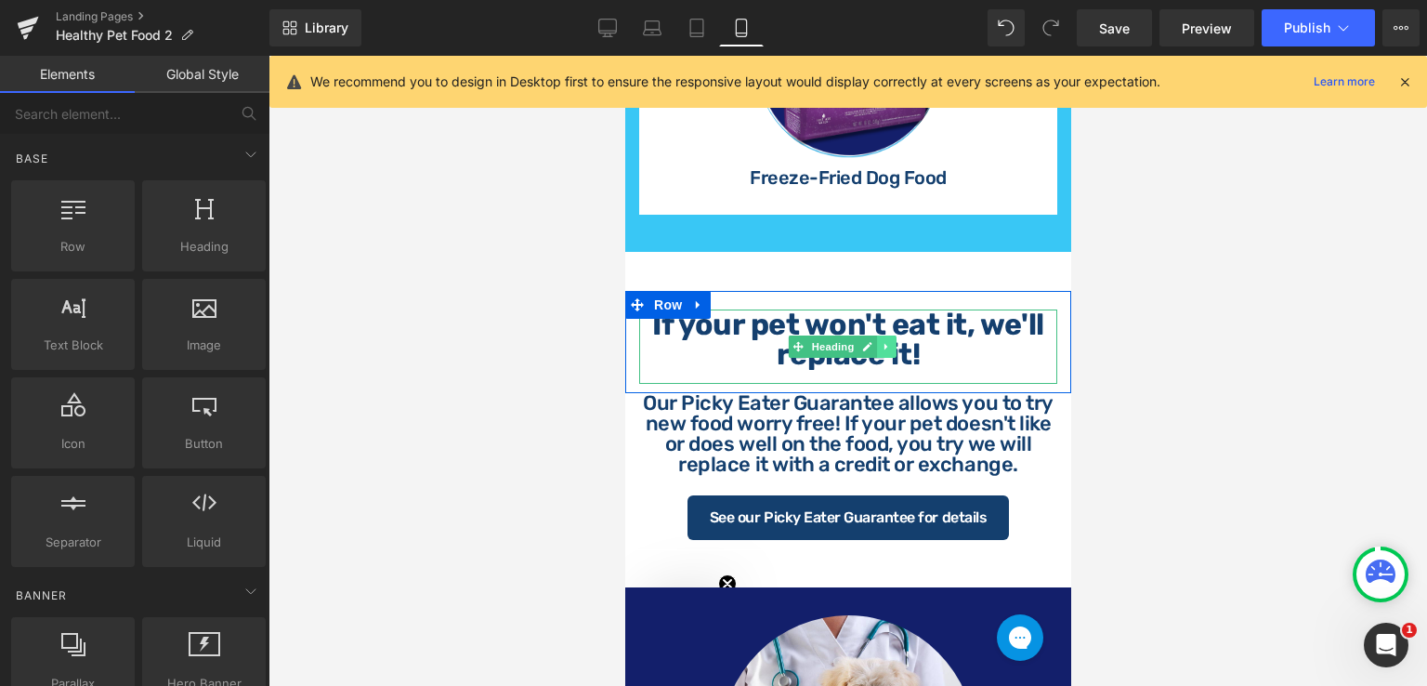
click at [881, 358] on link at bounding box center [886, 346] width 20 height 22
click at [973, 360] on h1 "If your pet won't eat it, we'll replace it!" at bounding box center [847, 338] width 418 height 59
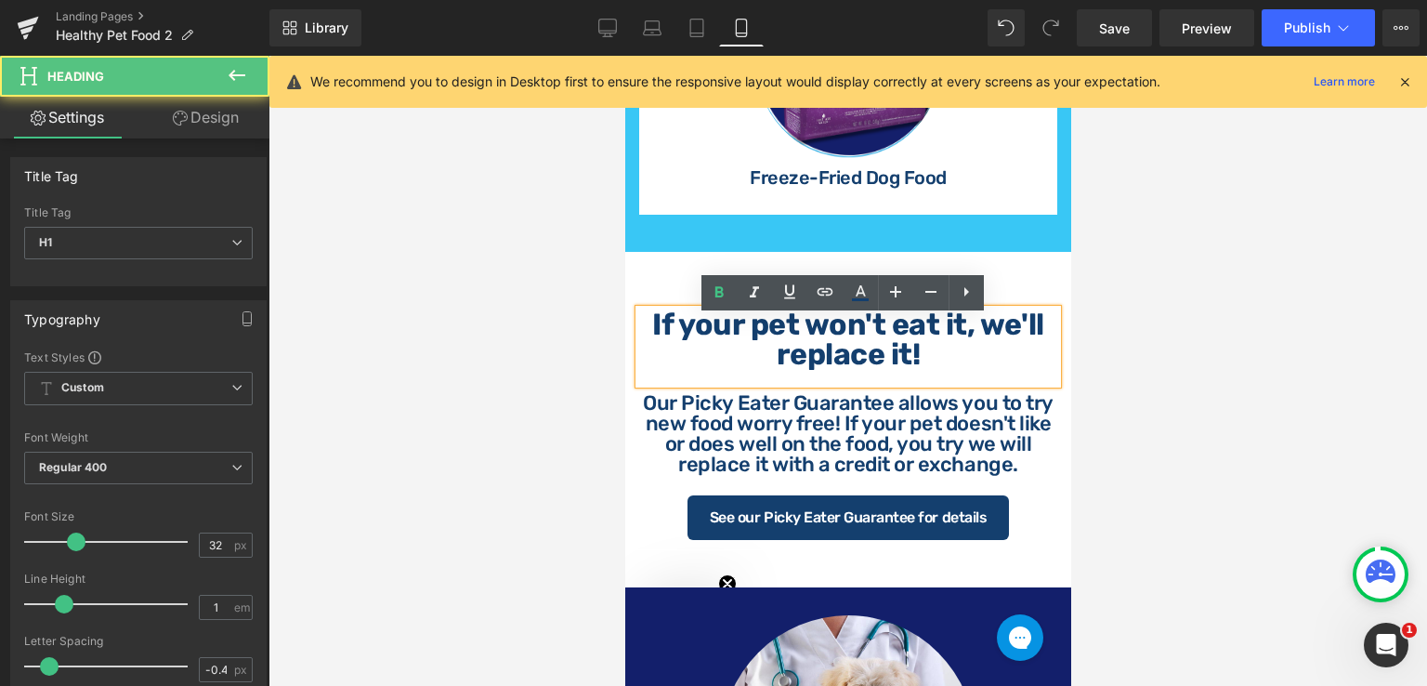
click at [949, 333] on b "If your pet won't eat it, we'll replace it!" at bounding box center [846, 339] width 391 height 65
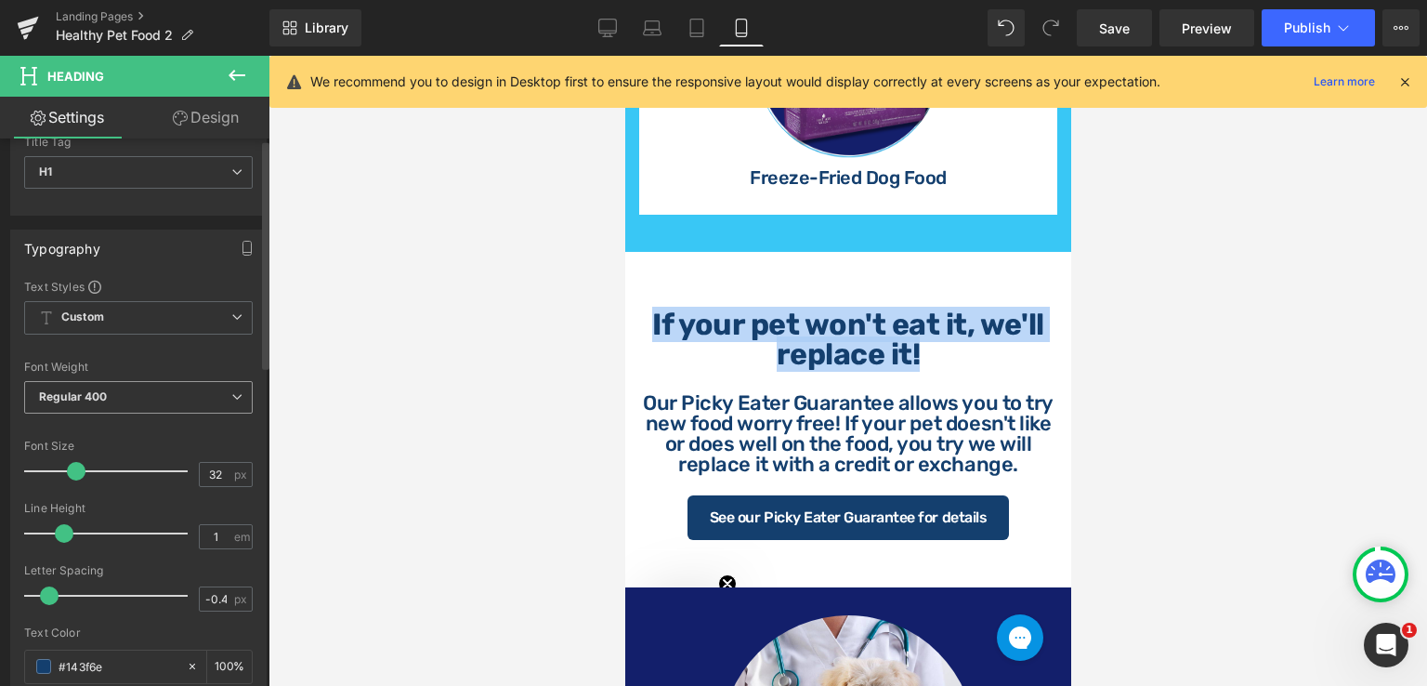
scroll to position [186, 0]
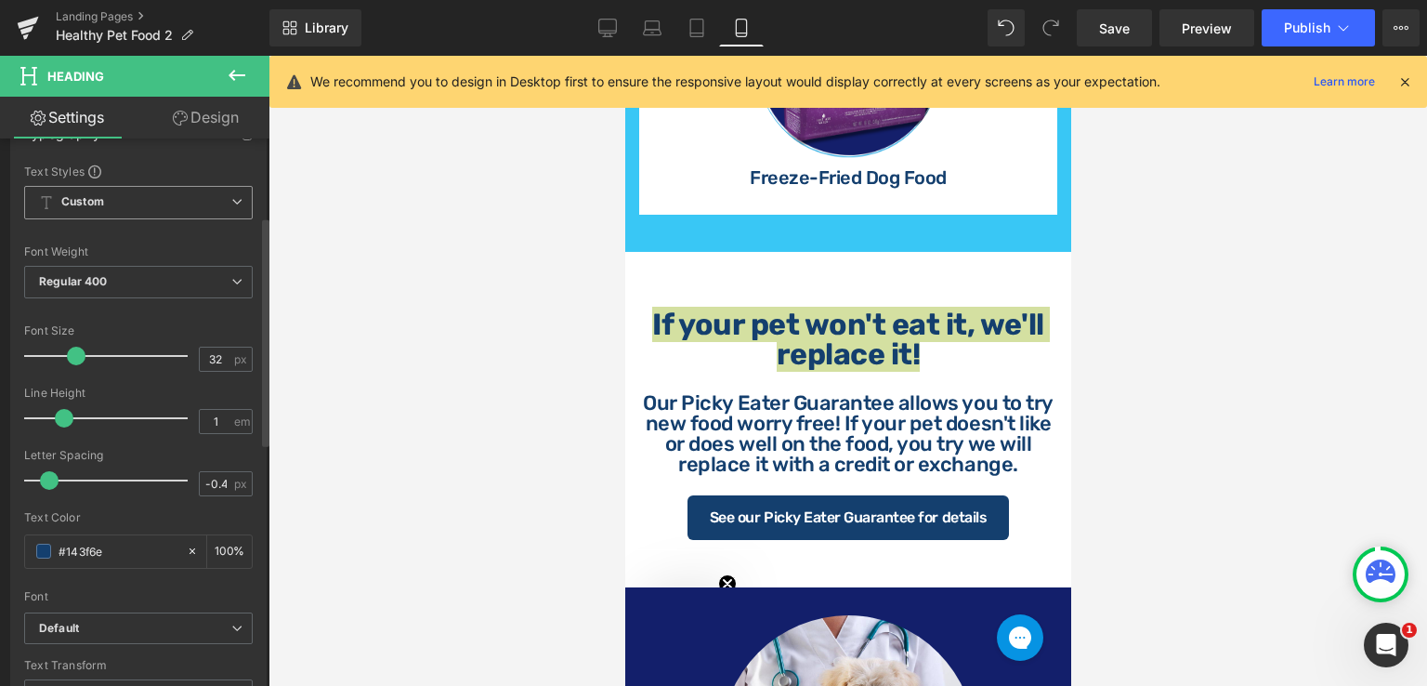
click at [221, 202] on span "Custom Setup Global Style" at bounding box center [138, 202] width 229 height 33
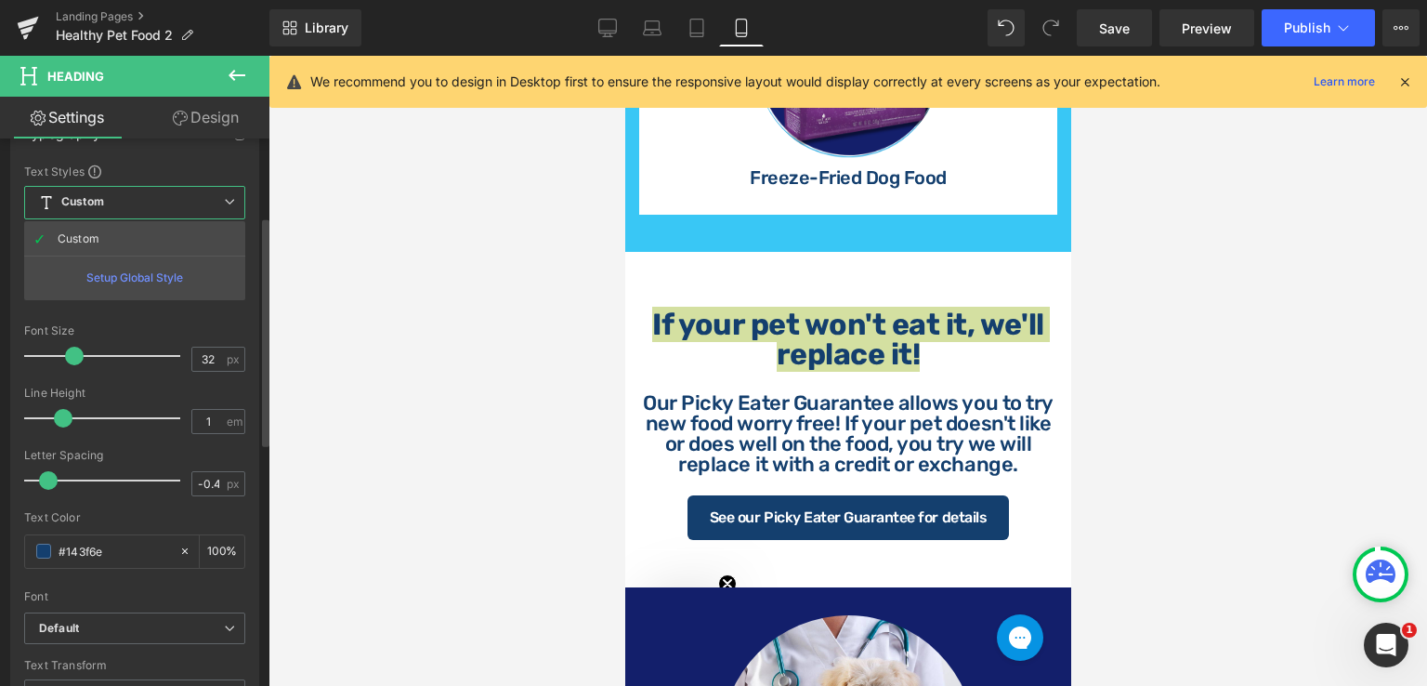
click at [191, 161] on div "Typography Text Styles Custom Custom Setup Global Style Custom Setup Global Sty…" at bounding box center [134, 426] width 249 height 624
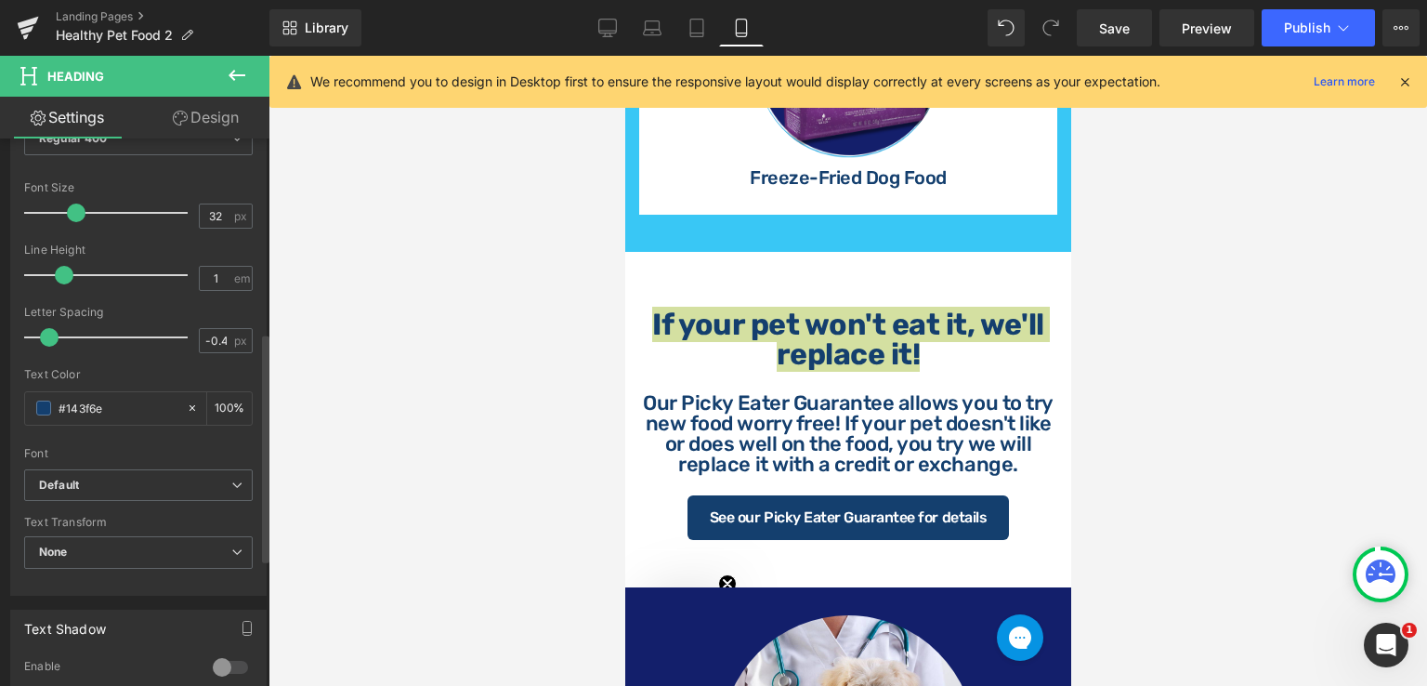
scroll to position [465, 0]
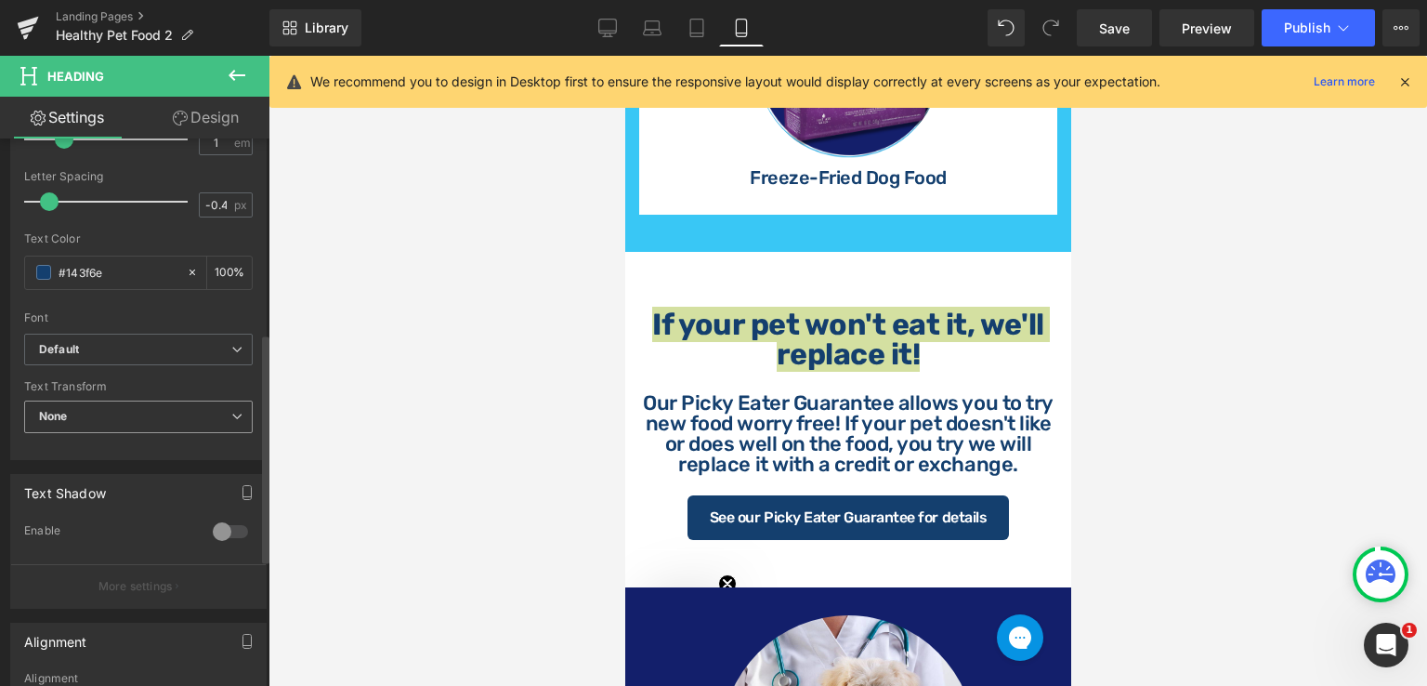
click at [234, 412] on icon at bounding box center [236, 416] width 11 height 11
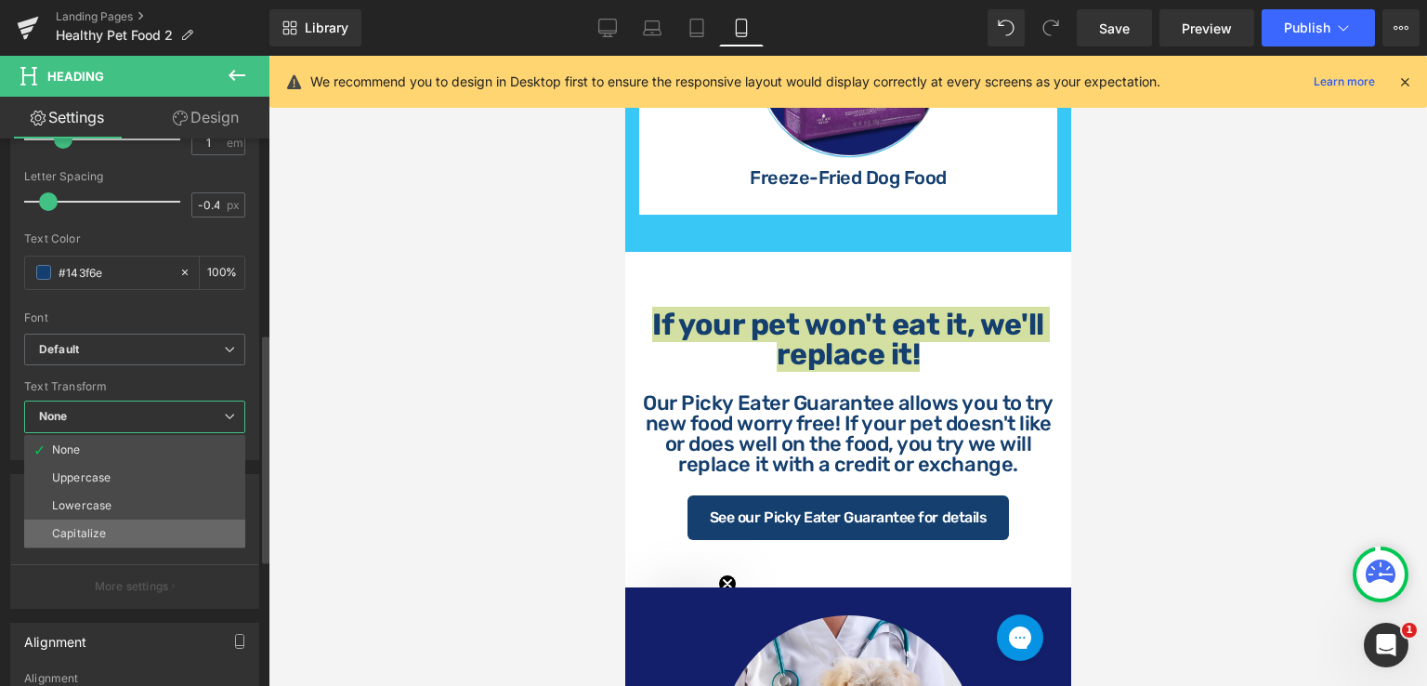
click at [146, 535] on li "Capitalize" at bounding box center [134, 533] width 221 height 28
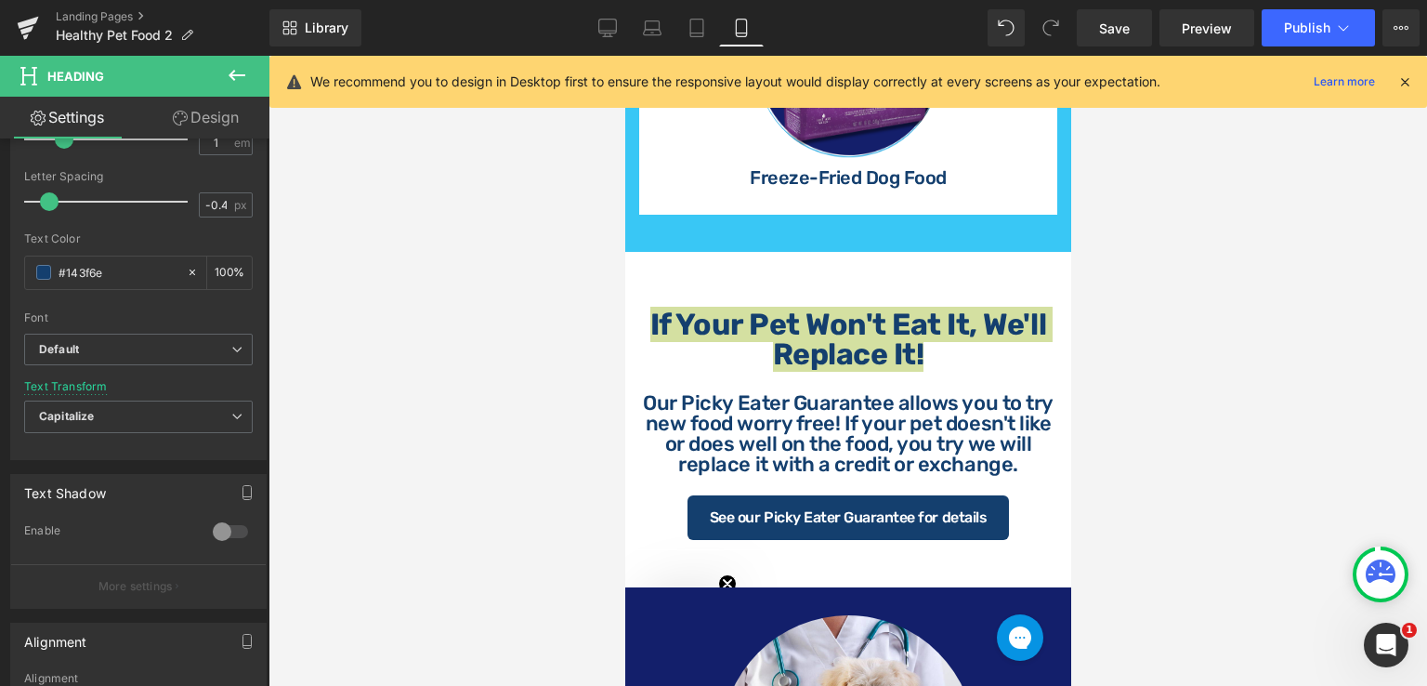
click at [1122, 406] on div at bounding box center [848, 371] width 1159 height 630
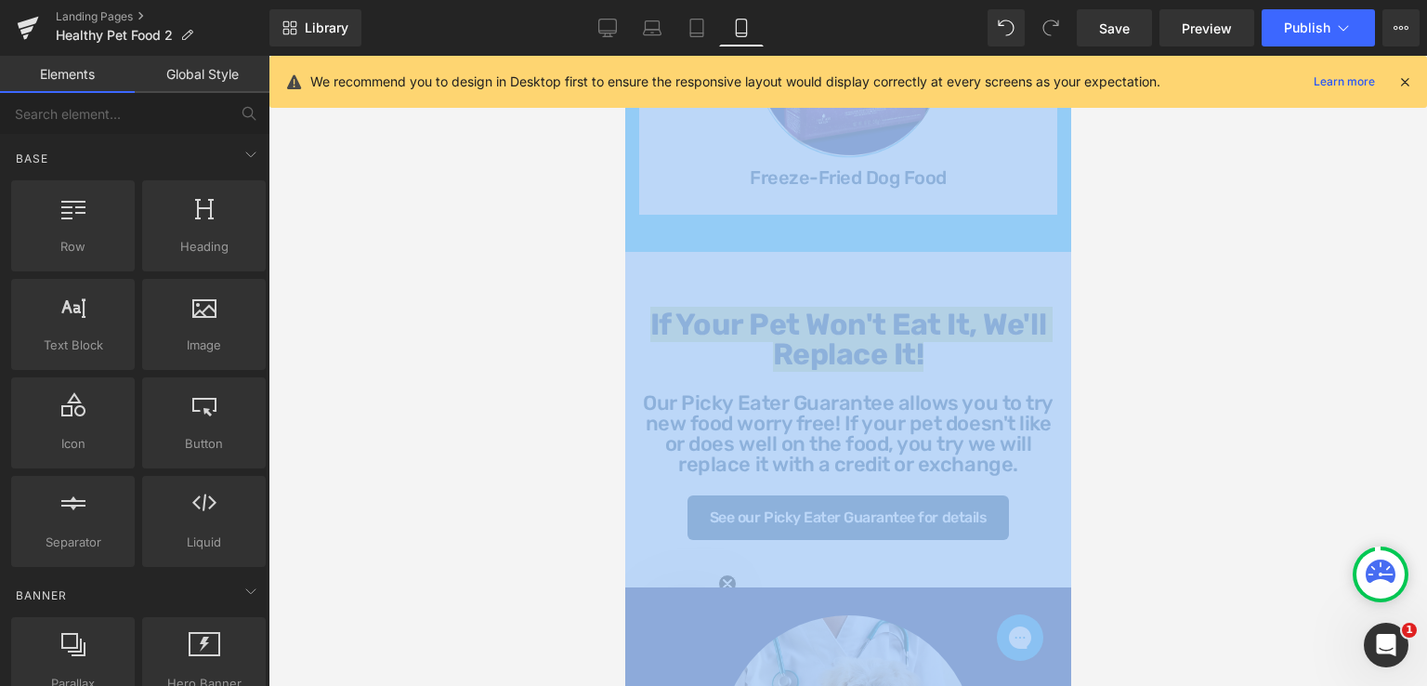
click at [1122, 406] on div at bounding box center [848, 371] width 1159 height 630
click at [1119, 408] on div at bounding box center [848, 371] width 1159 height 630
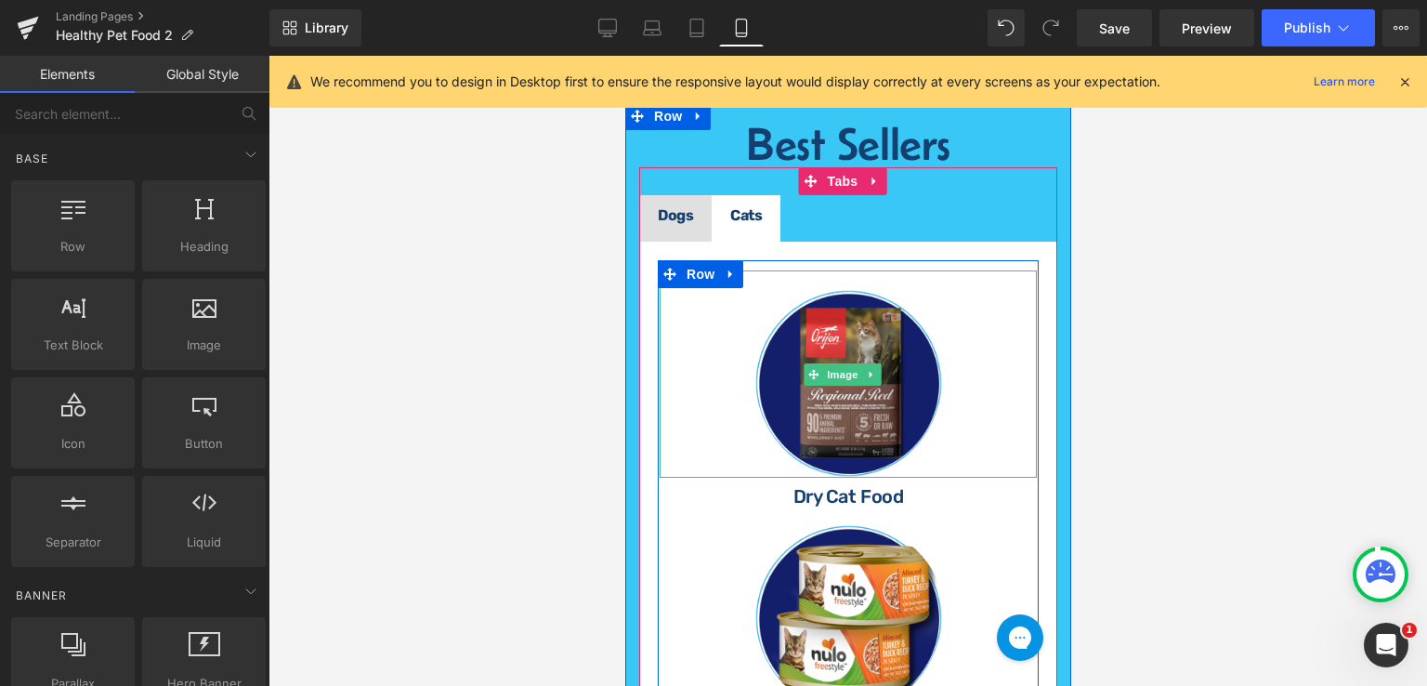
scroll to position [650, 0]
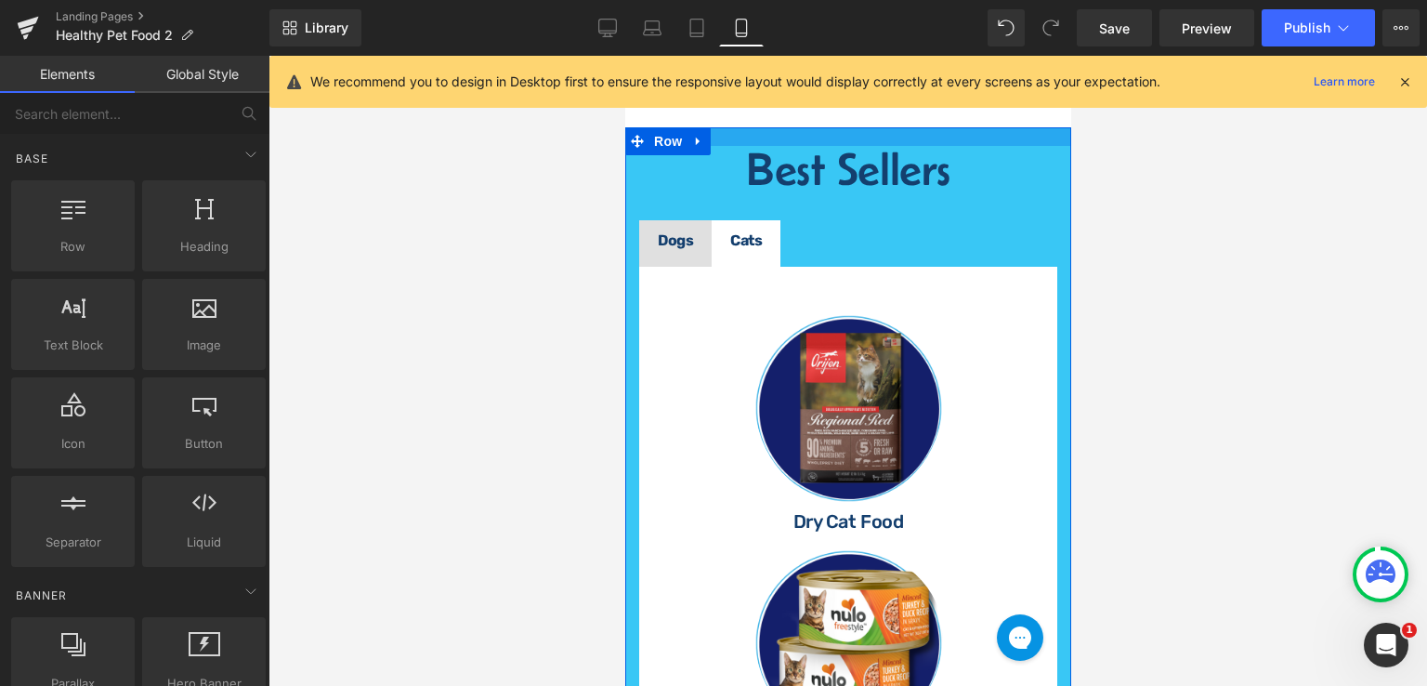
click at [724, 146] on div at bounding box center [847, 136] width 446 height 19
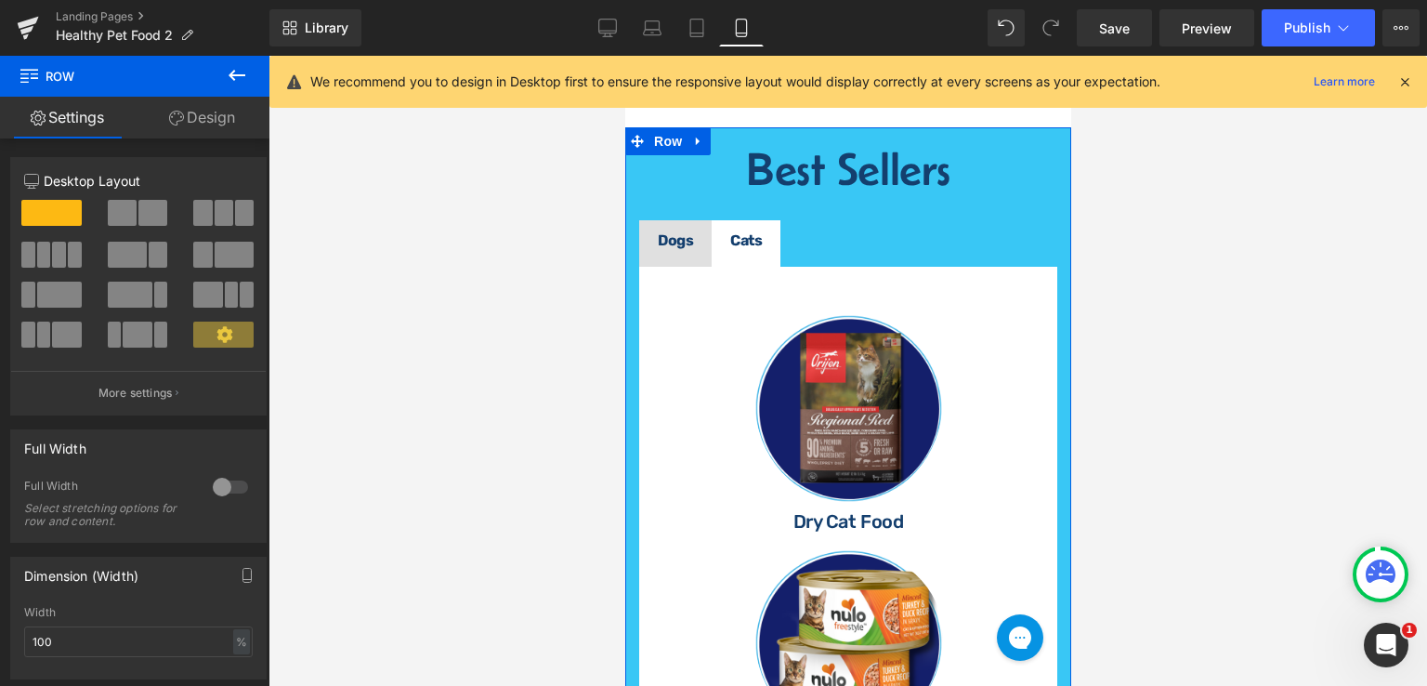
click at [197, 130] on link "Design" at bounding box center [202, 118] width 135 height 42
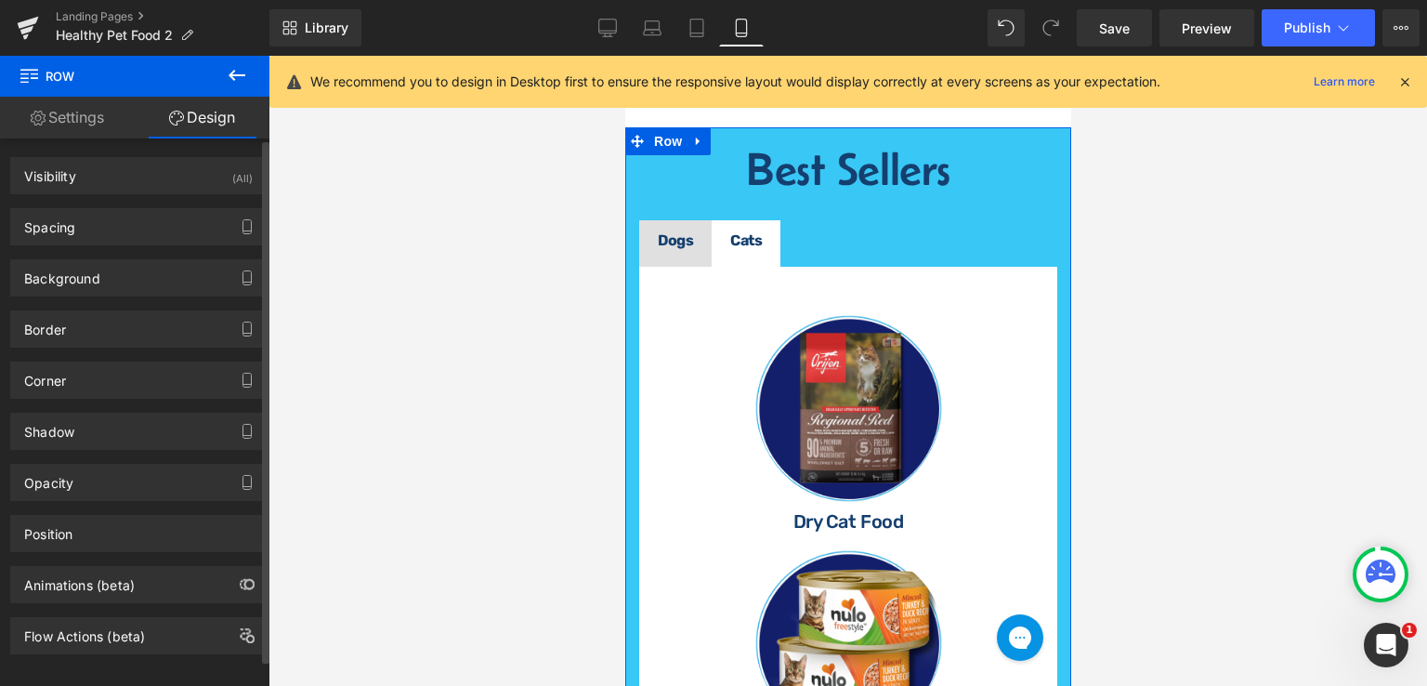
type input "#39c7f5"
type input "100"
click at [63, 272] on div "Background" at bounding box center [62, 273] width 76 height 26
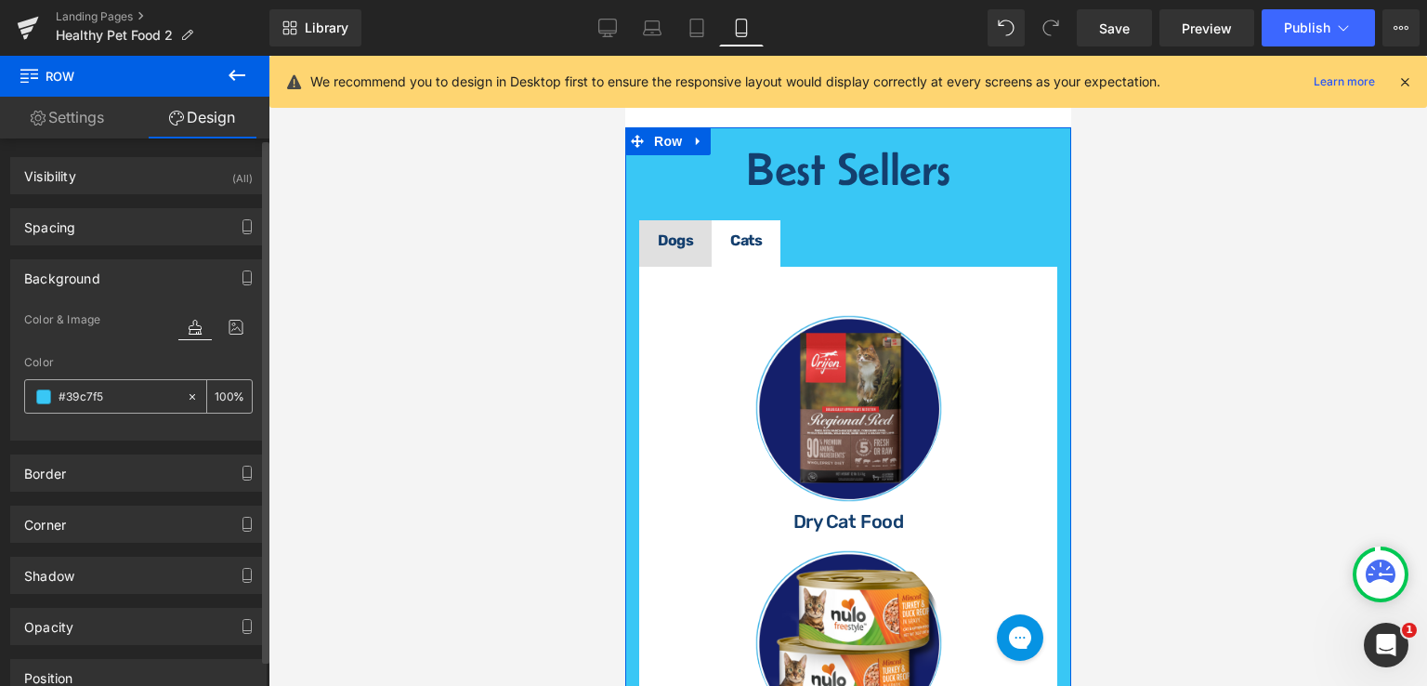
click at [186, 395] on icon at bounding box center [192, 396] width 13 height 13
type input "none"
type input "0"
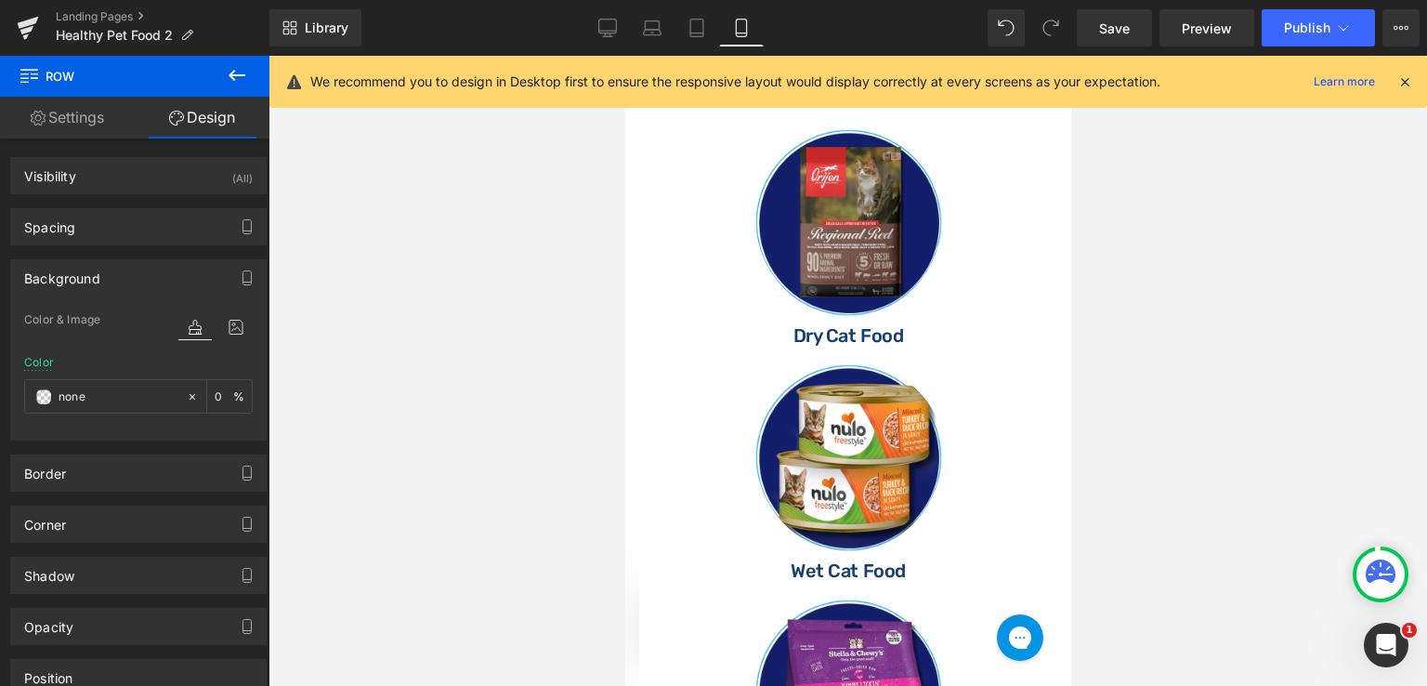
scroll to position [557, 0]
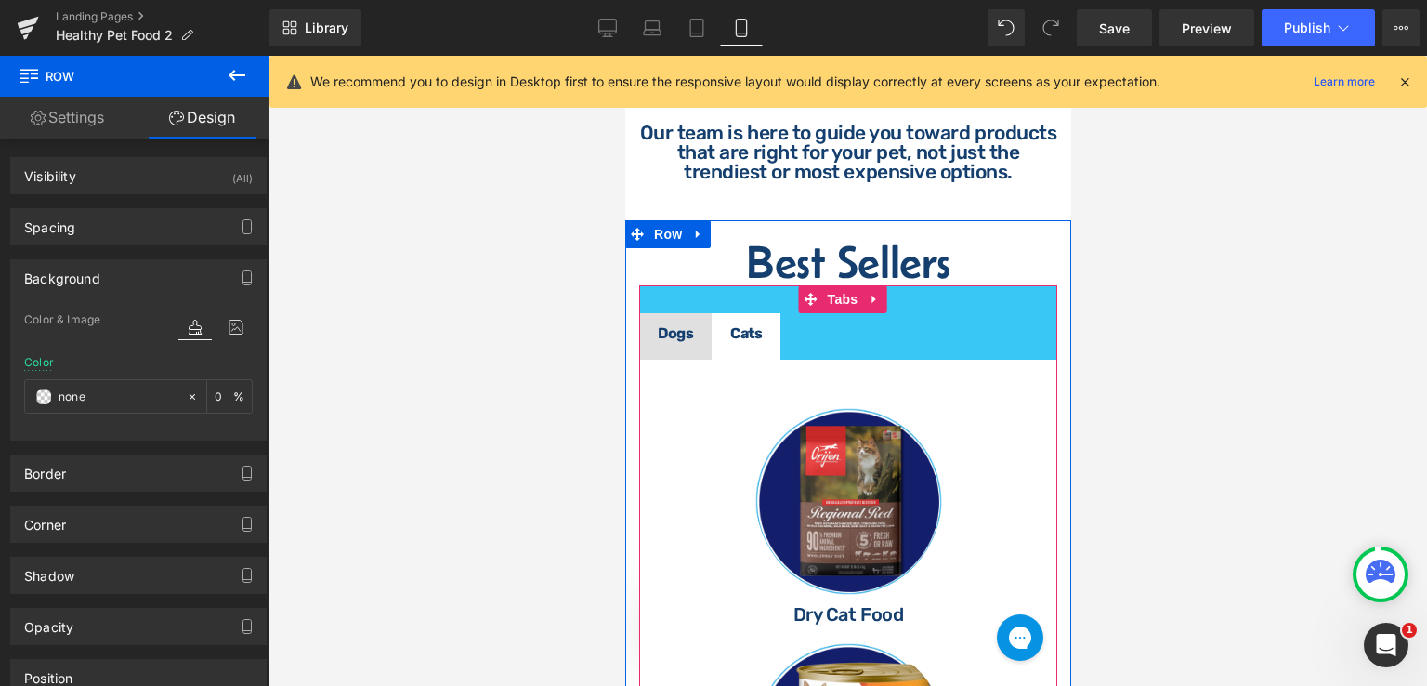
click at [897, 339] on ul "Dogs Text Block Cats Text Block" at bounding box center [847, 336] width 418 height 46
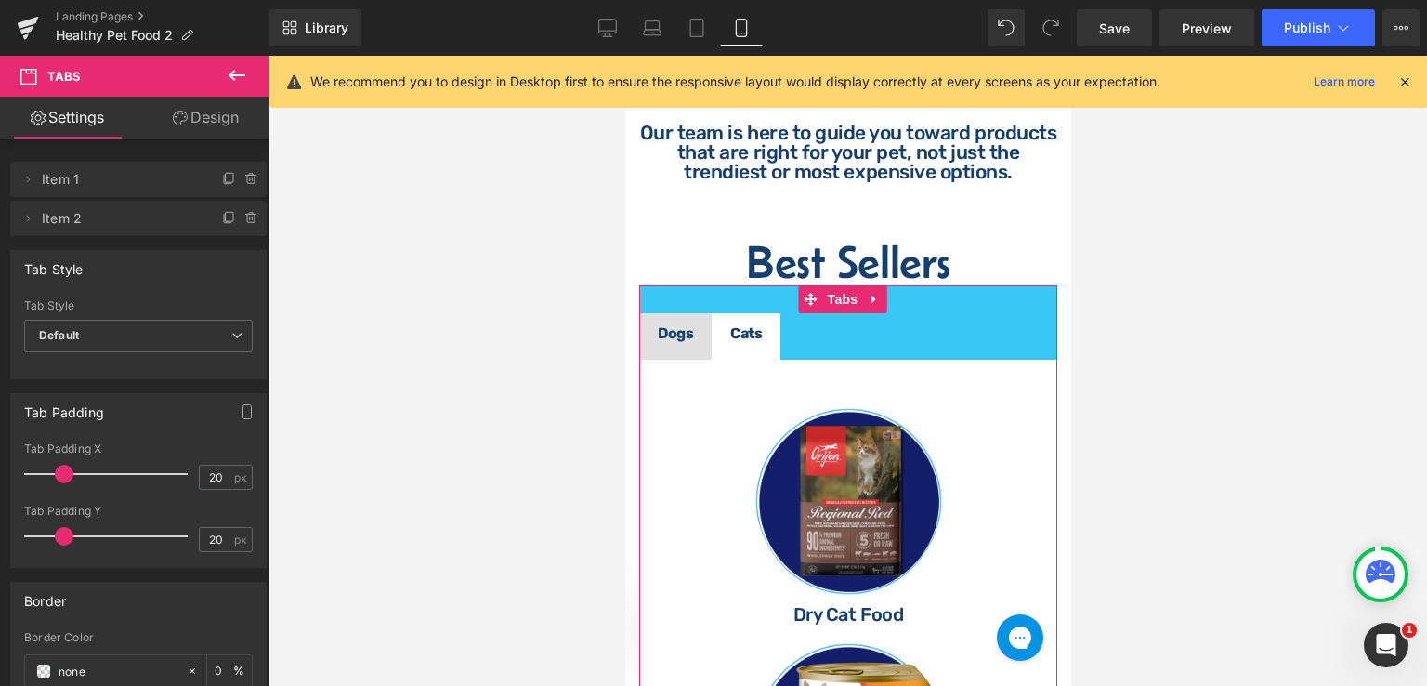
click at [212, 116] on link "Design" at bounding box center [205, 118] width 135 height 42
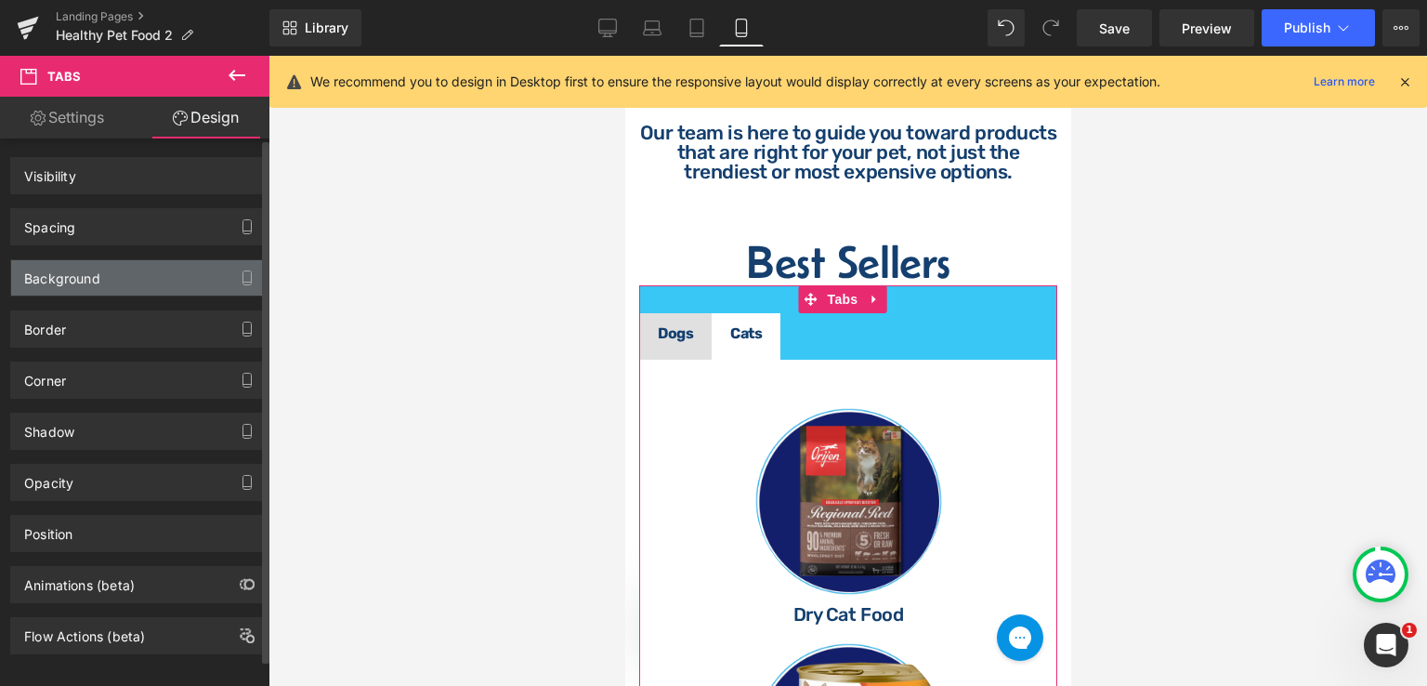
click at [123, 274] on div "Background" at bounding box center [138, 277] width 255 height 35
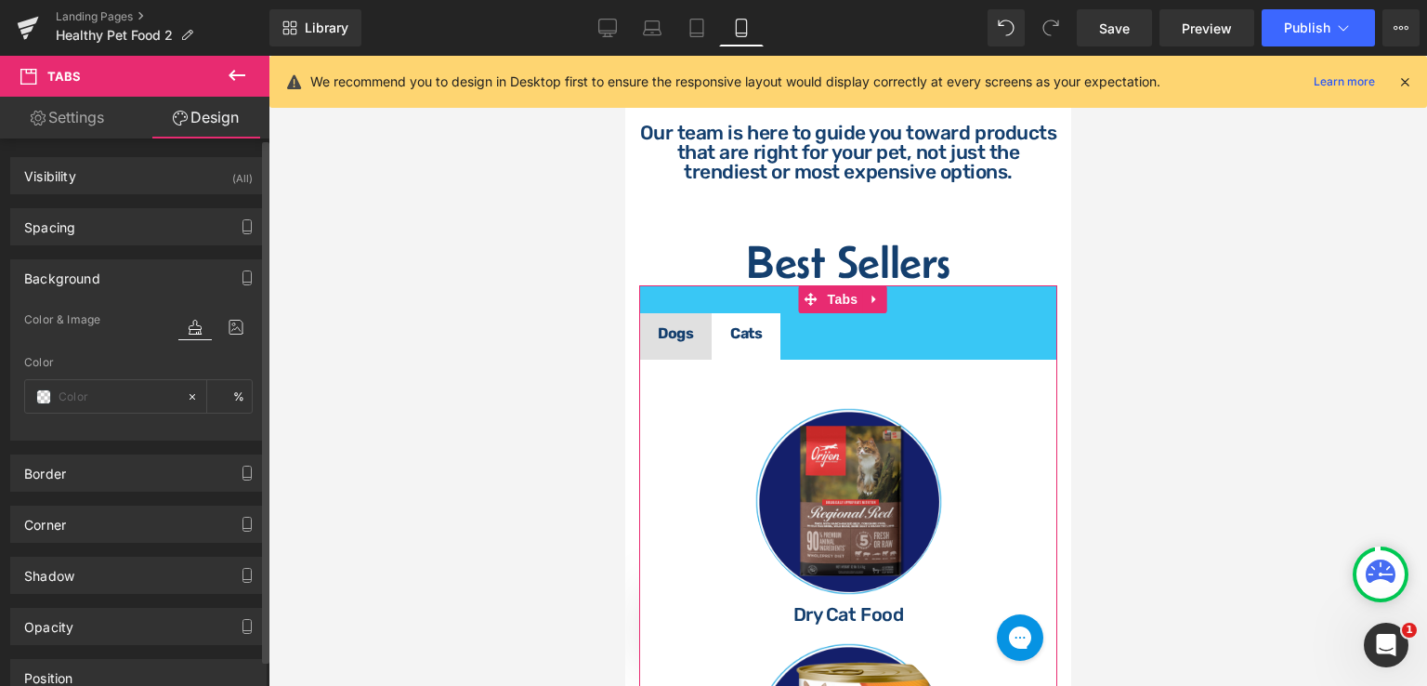
type input "#39c7f5"
type input "100"
click at [187, 390] on icon at bounding box center [192, 396] width 13 height 13
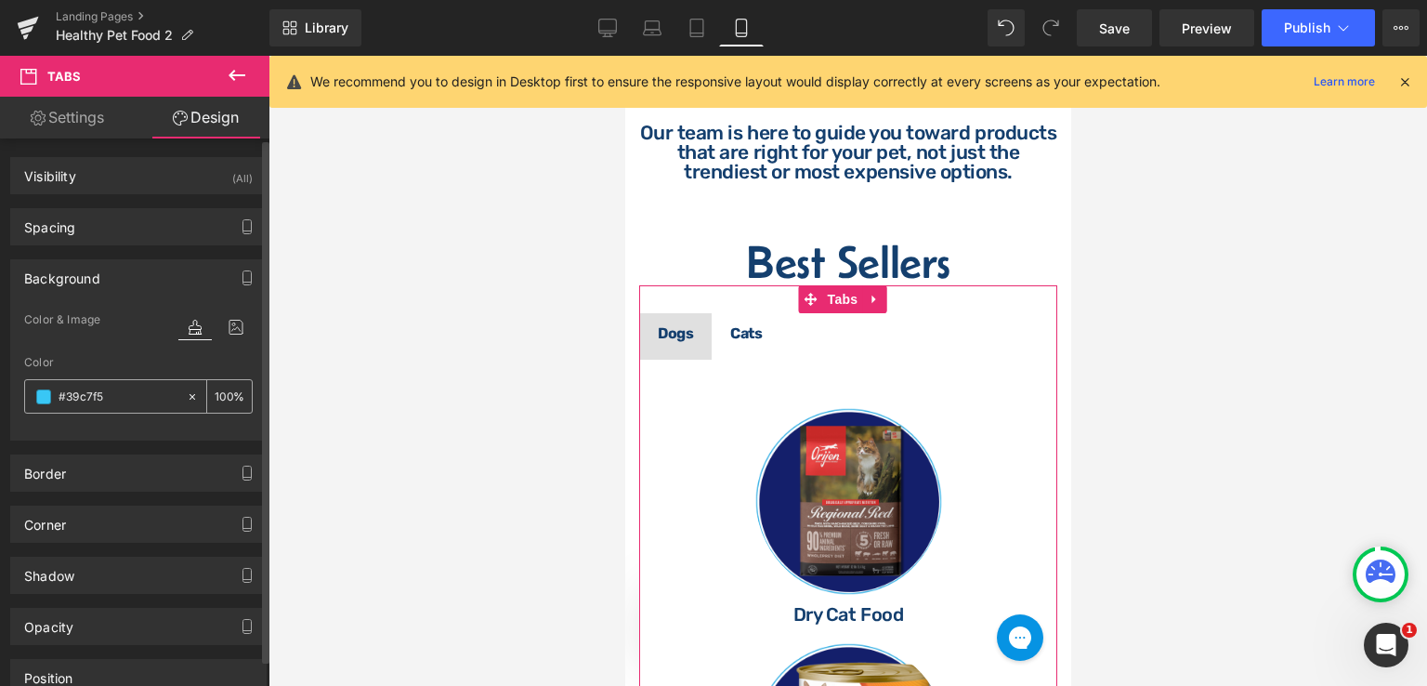
type input "none"
type input "0"
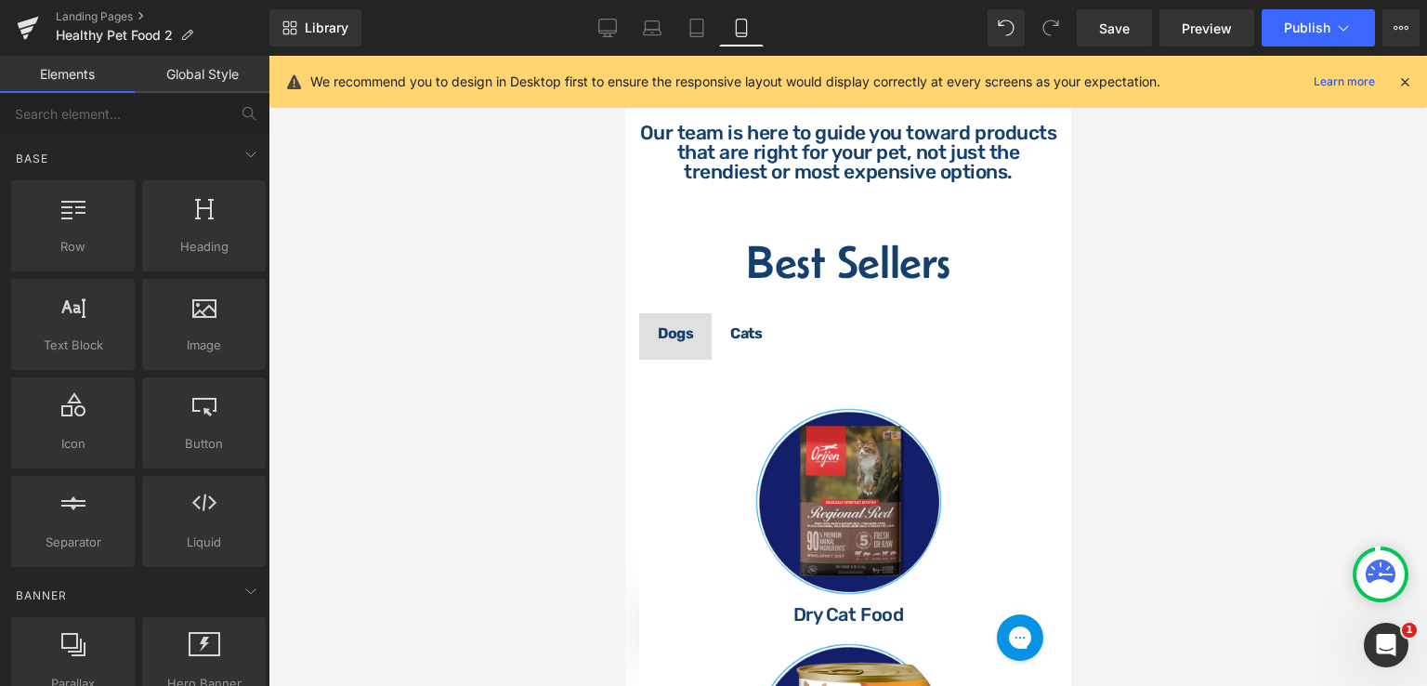
click at [1227, 326] on div at bounding box center [848, 371] width 1159 height 630
click at [1104, 332] on div at bounding box center [848, 371] width 1159 height 630
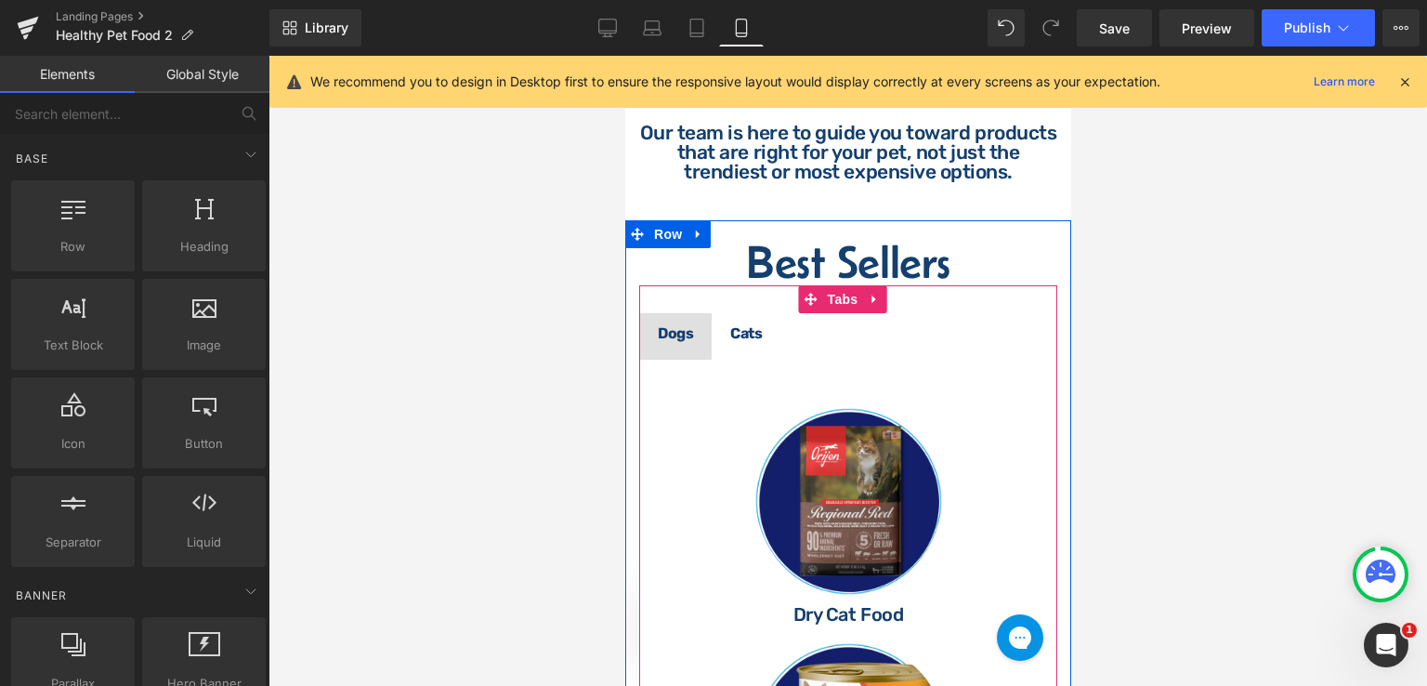
drag, startPoint x: 733, startPoint y: 387, endPoint x: 696, endPoint y: 377, distance: 38.5
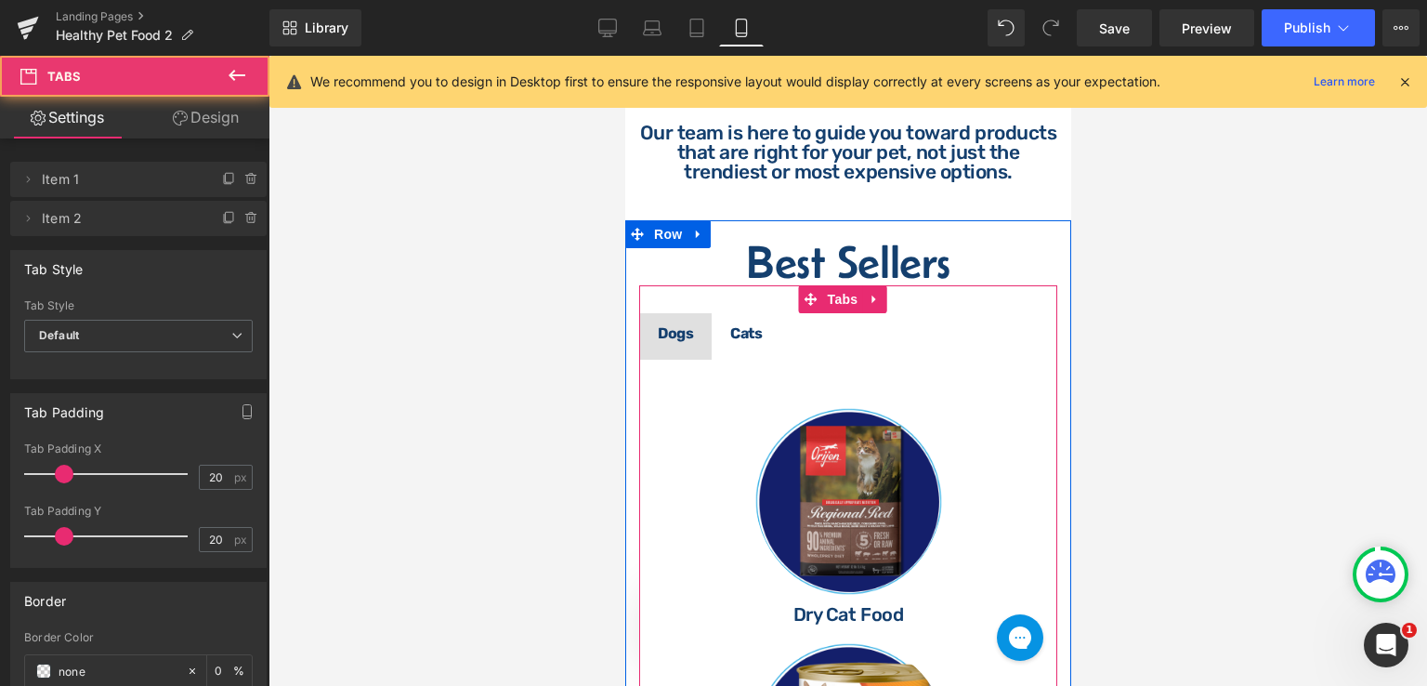
click at [684, 360] on span "Dogs Text Block" at bounding box center [674, 336] width 72 height 46
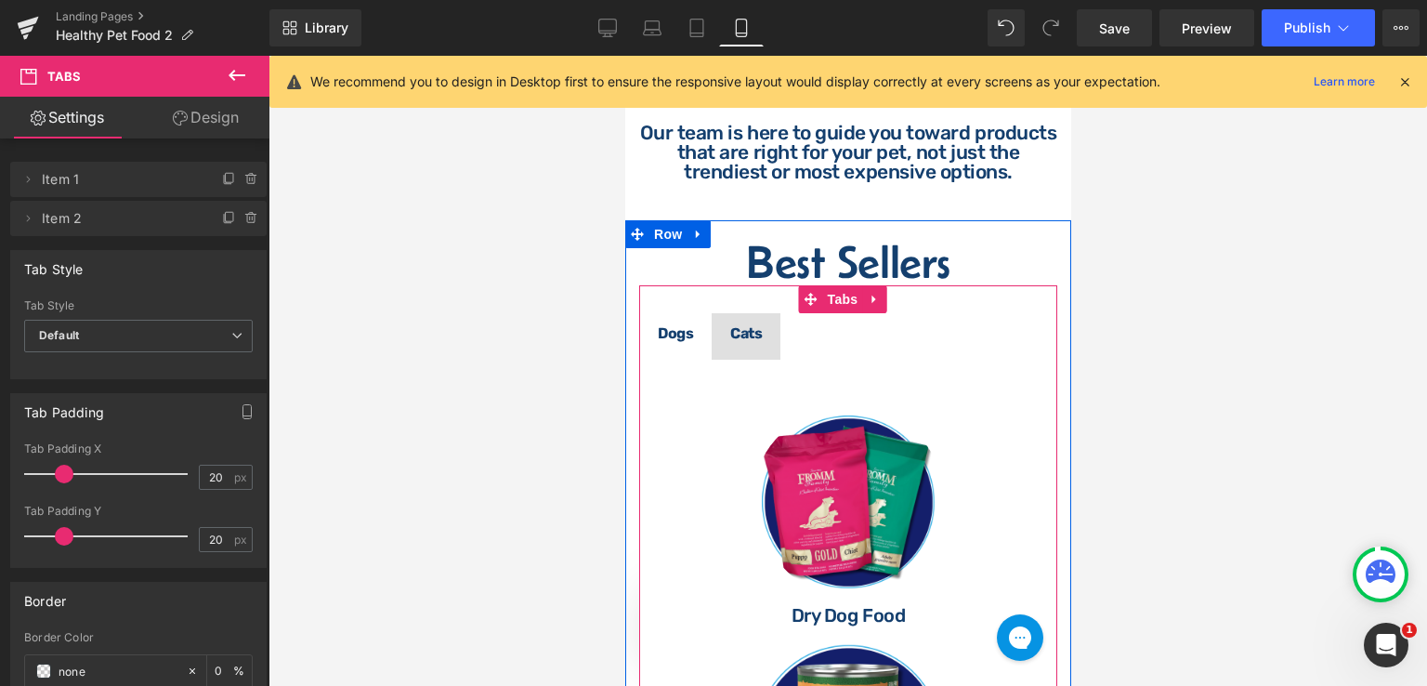
click at [678, 348] on span "Dogs Text Block" at bounding box center [674, 336] width 72 height 46
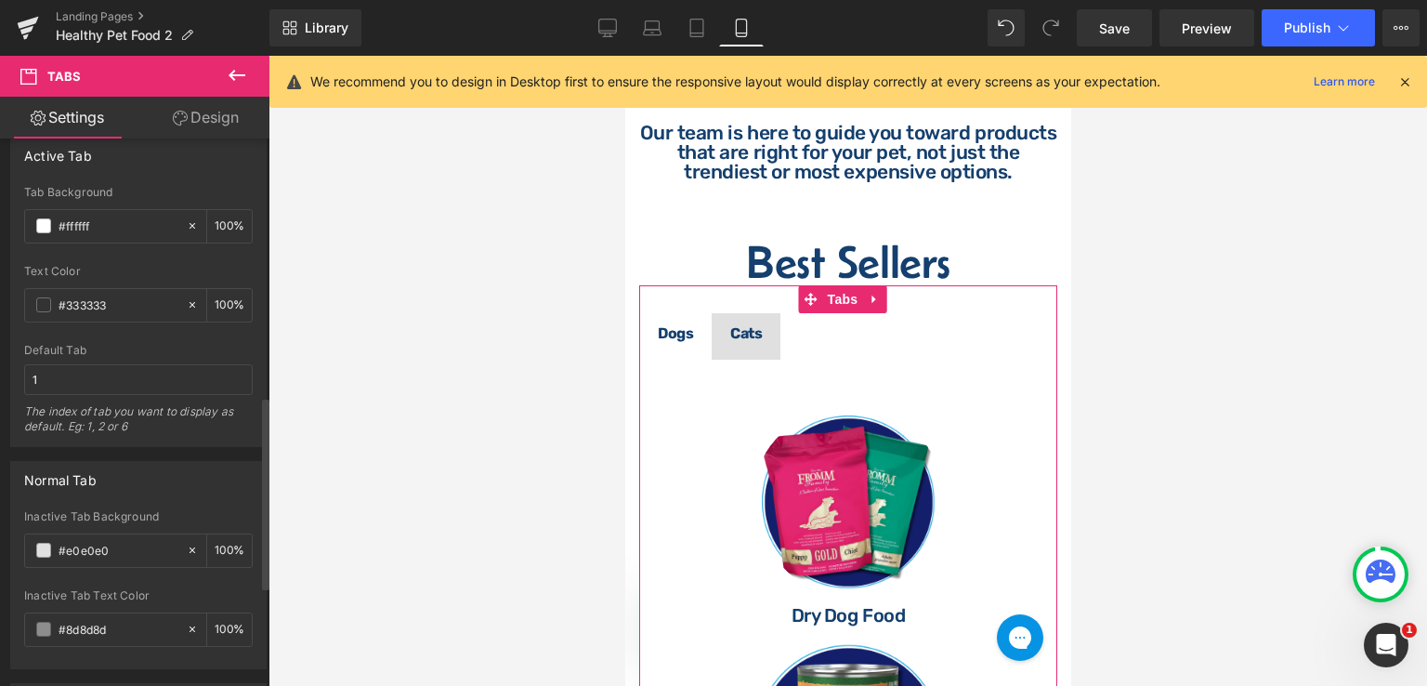
scroll to position [836, 0]
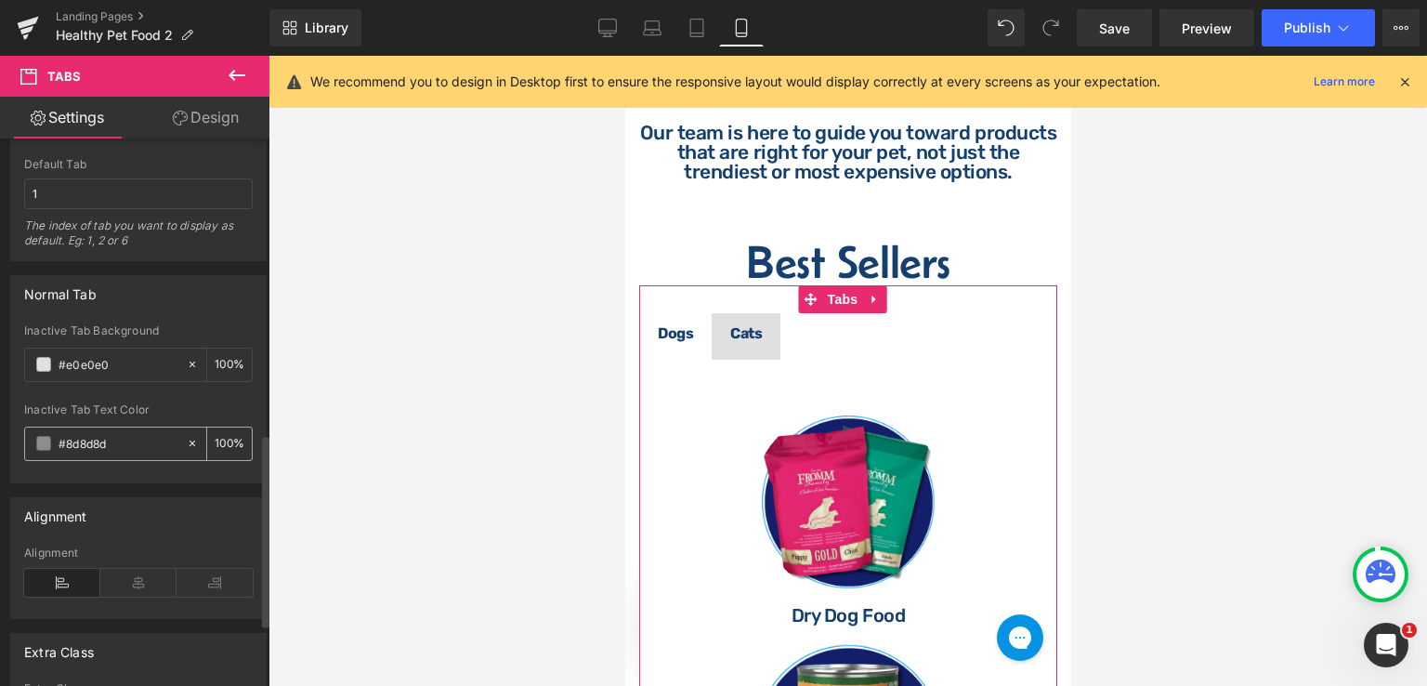
click at [140, 434] on input "#8d8d8d" at bounding box center [118, 443] width 119 height 20
paste input "39c7f5"
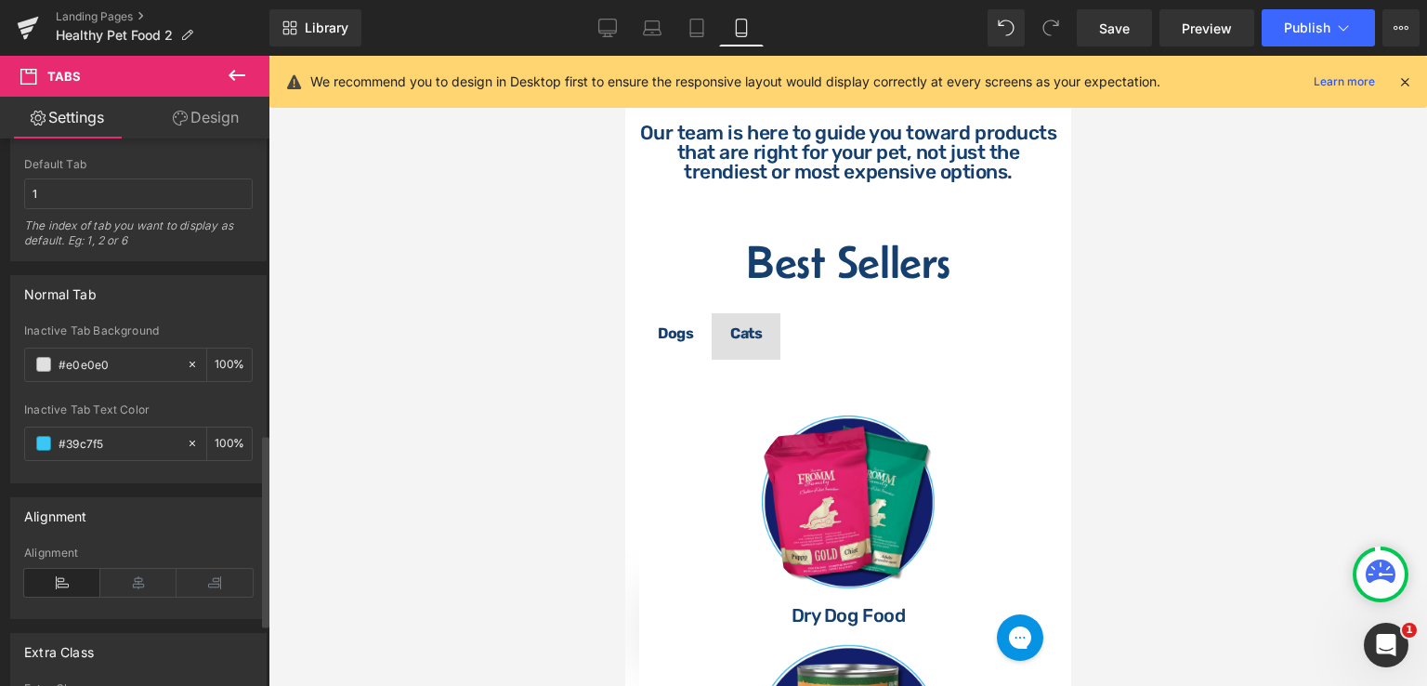
type input "#39c7f5"
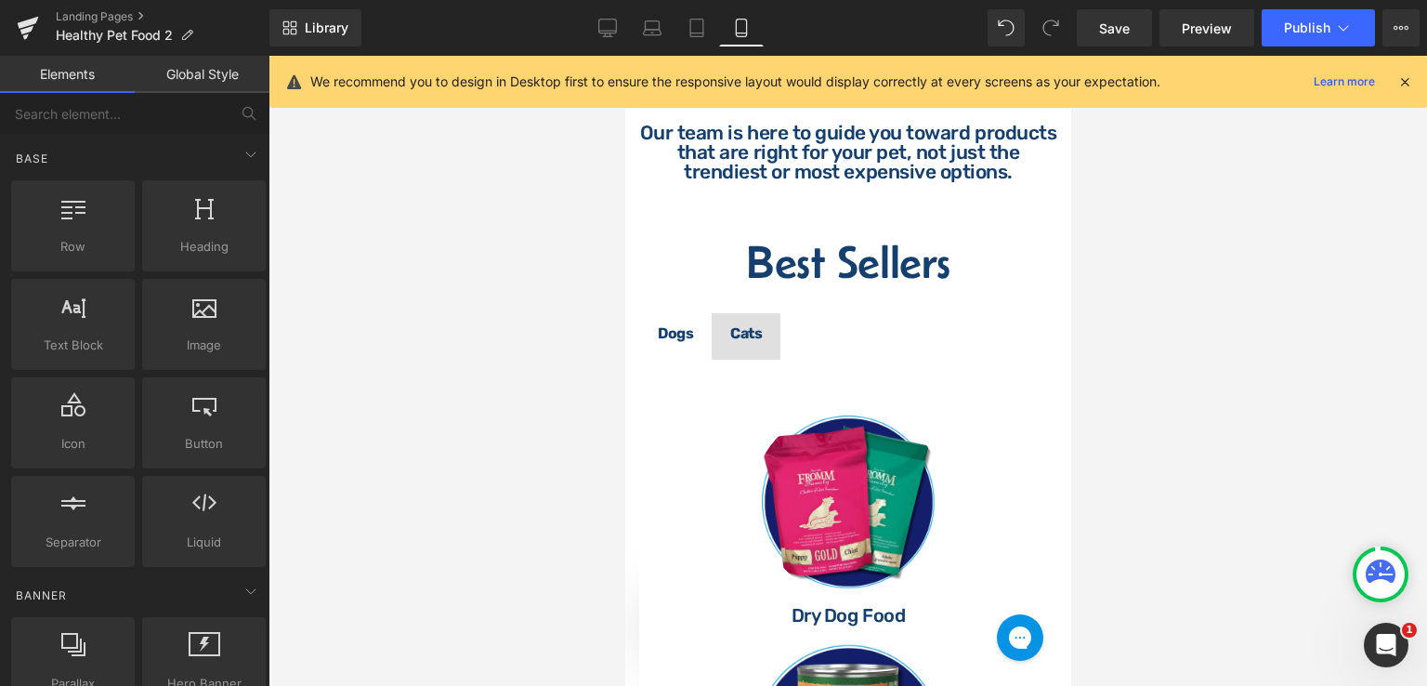
click at [538, 352] on div at bounding box center [848, 371] width 1159 height 630
click at [1128, 449] on div at bounding box center [848, 371] width 1159 height 630
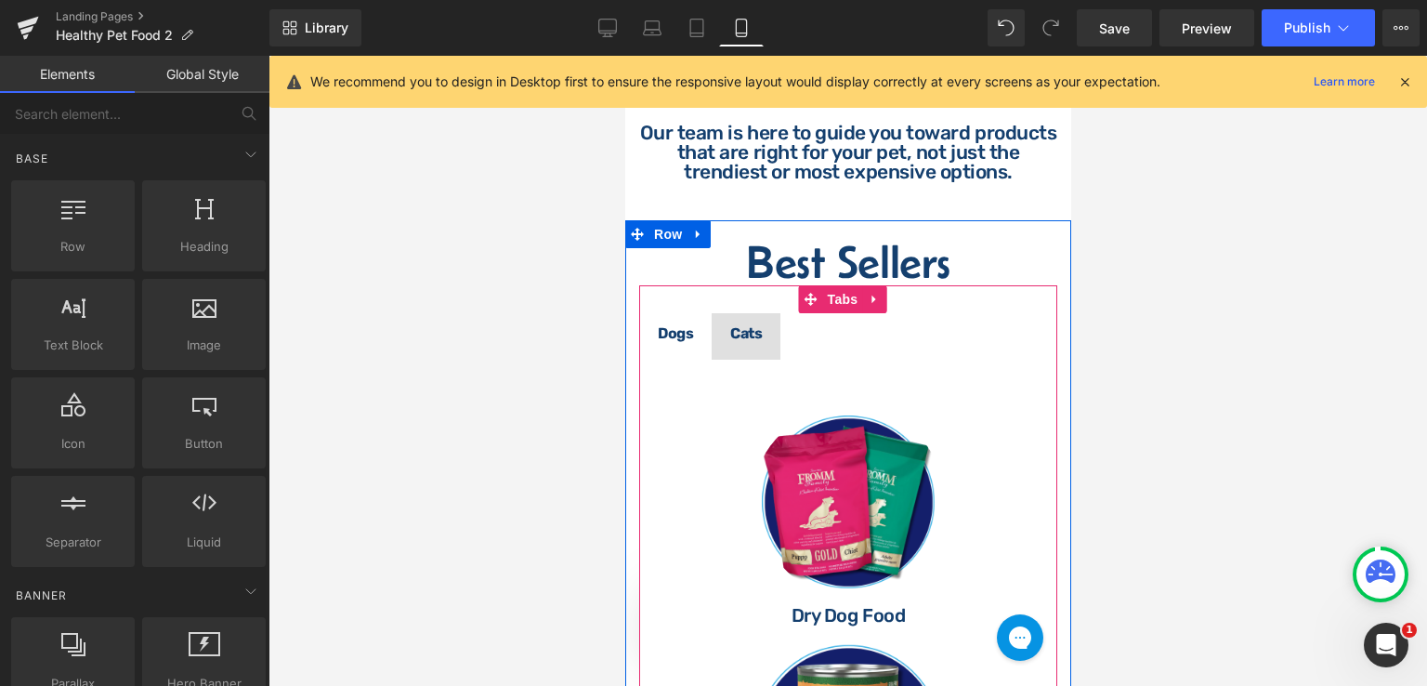
click at [692, 360] on span "Dogs Text Block" at bounding box center [674, 336] width 72 height 46
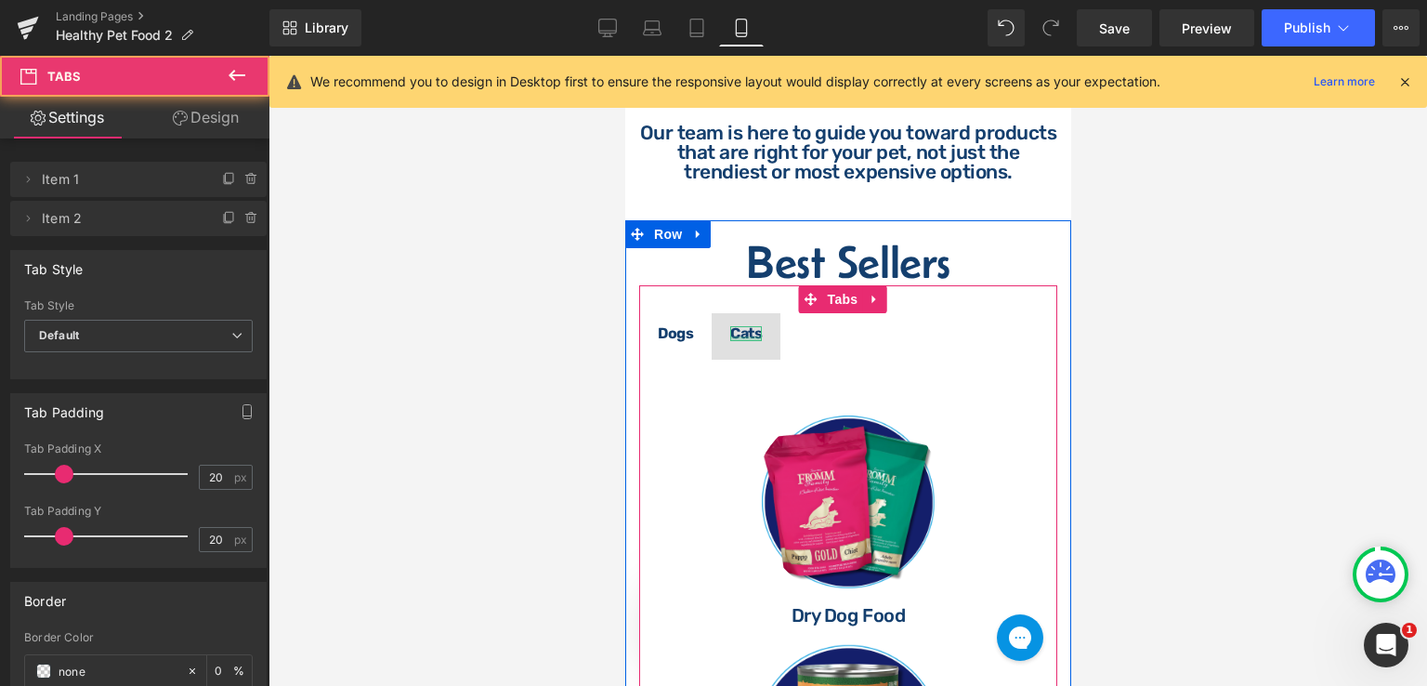
click at [737, 341] on div at bounding box center [745, 338] width 32 height 5
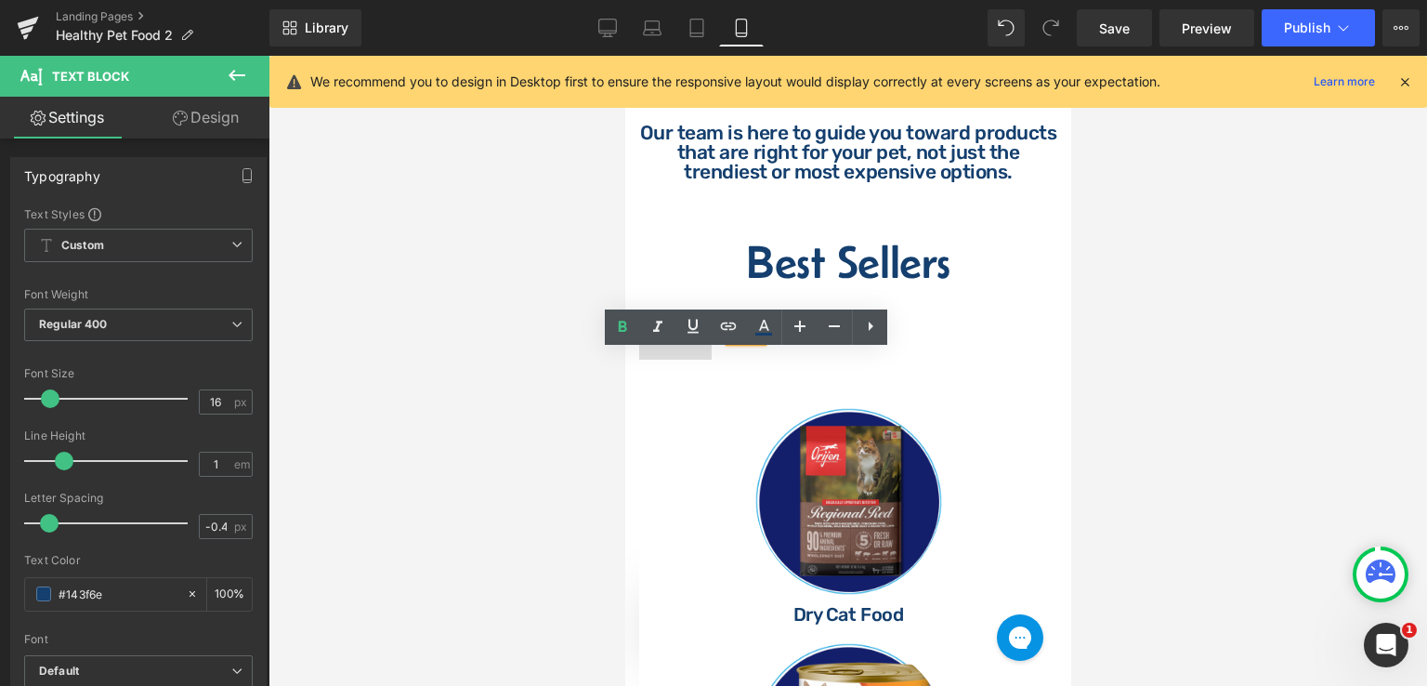
click at [647, 360] on span "Dogs Text Block" at bounding box center [674, 336] width 72 height 46
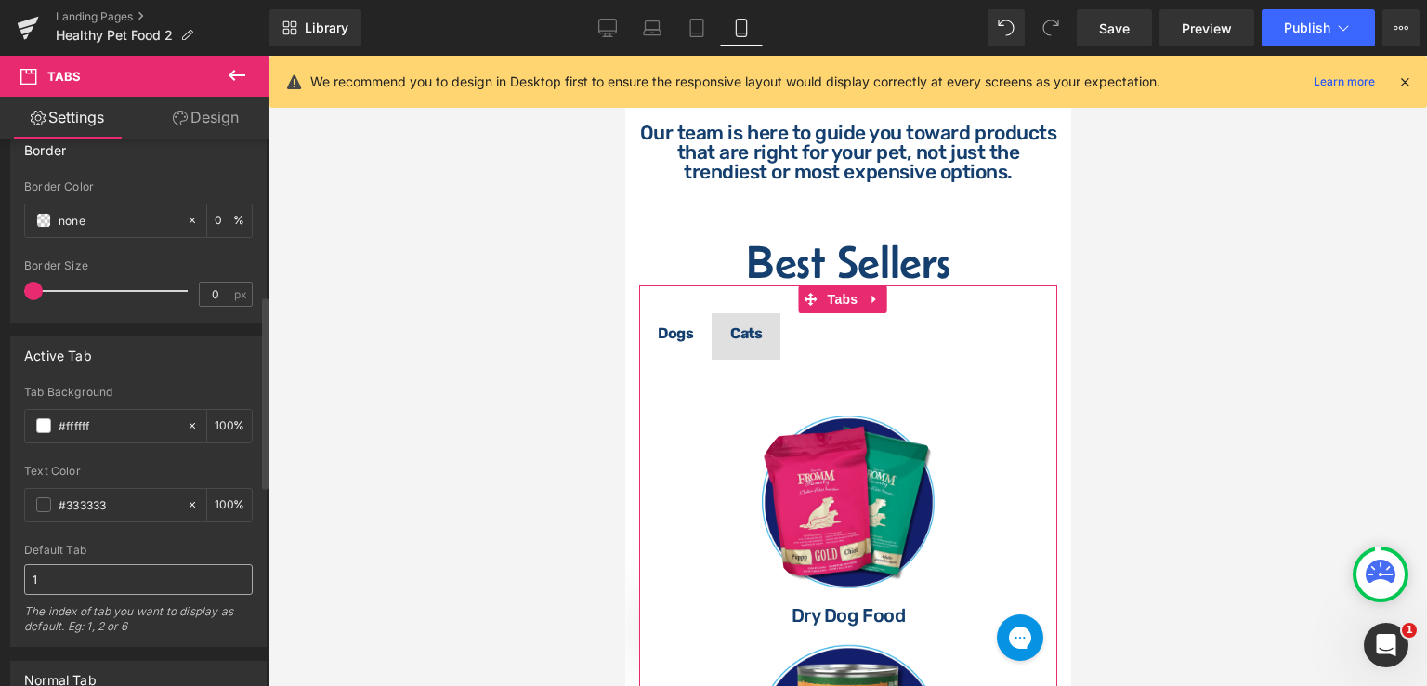
scroll to position [454, 0]
click at [188, 420] on icon at bounding box center [192, 421] width 13 height 13
type input "none"
type input "0"
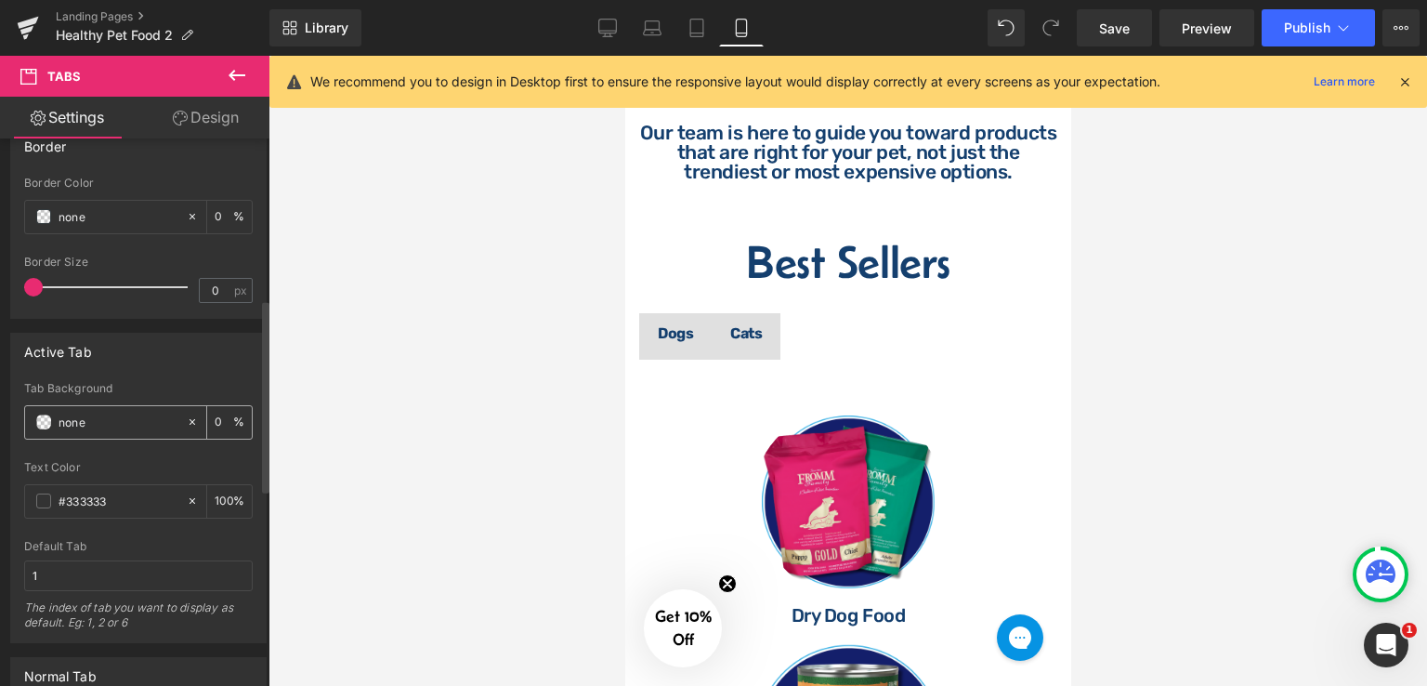
click at [93, 419] on input "none" at bounding box center [118, 422] width 119 height 20
paste input "#39c7f5"
type input "#39c7f5"
type input "100"
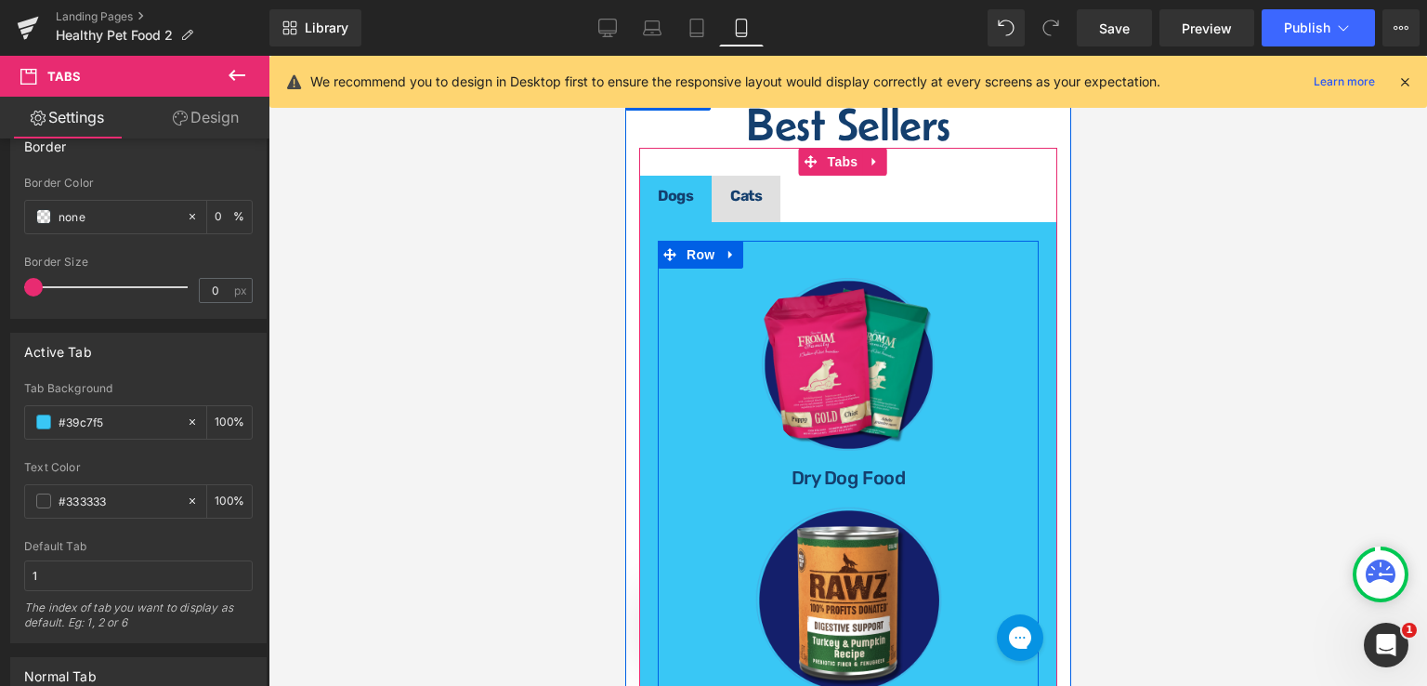
scroll to position [743, 0]
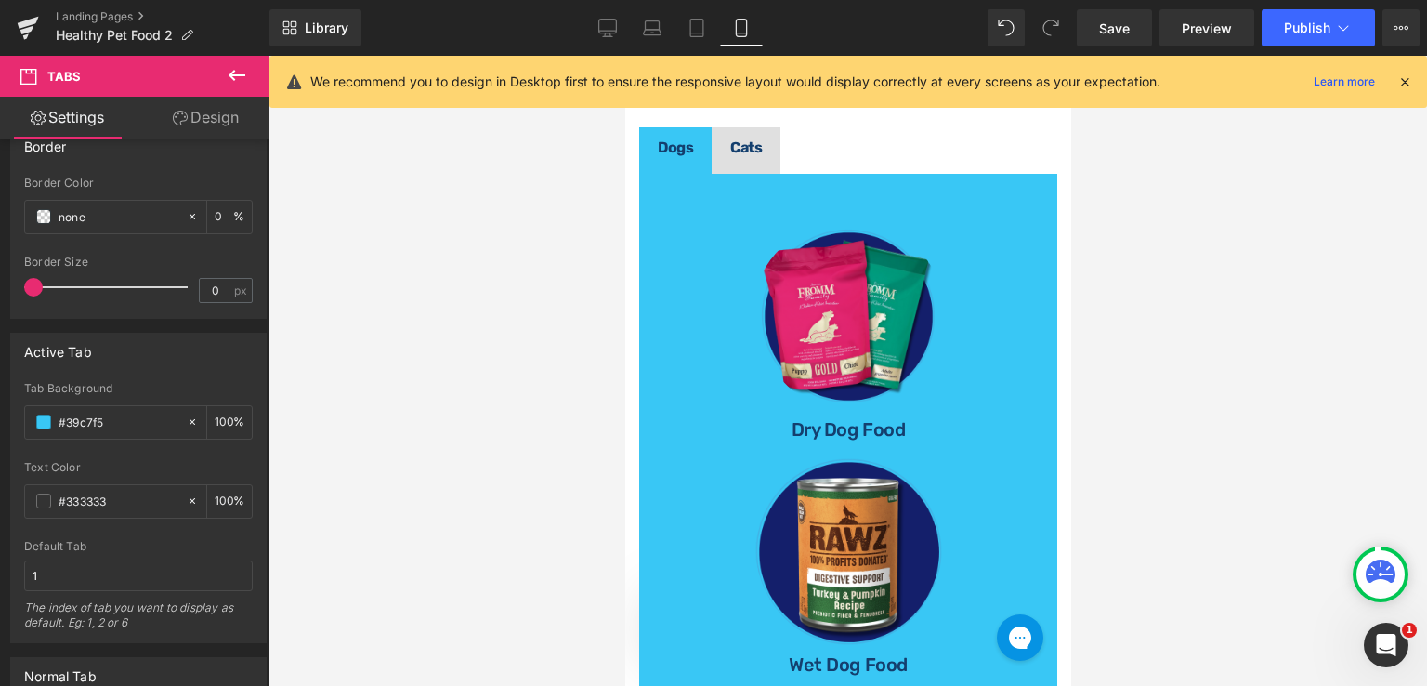
click at [1212, 547] on div at bounding box center [848, 371] width 1159 height 630
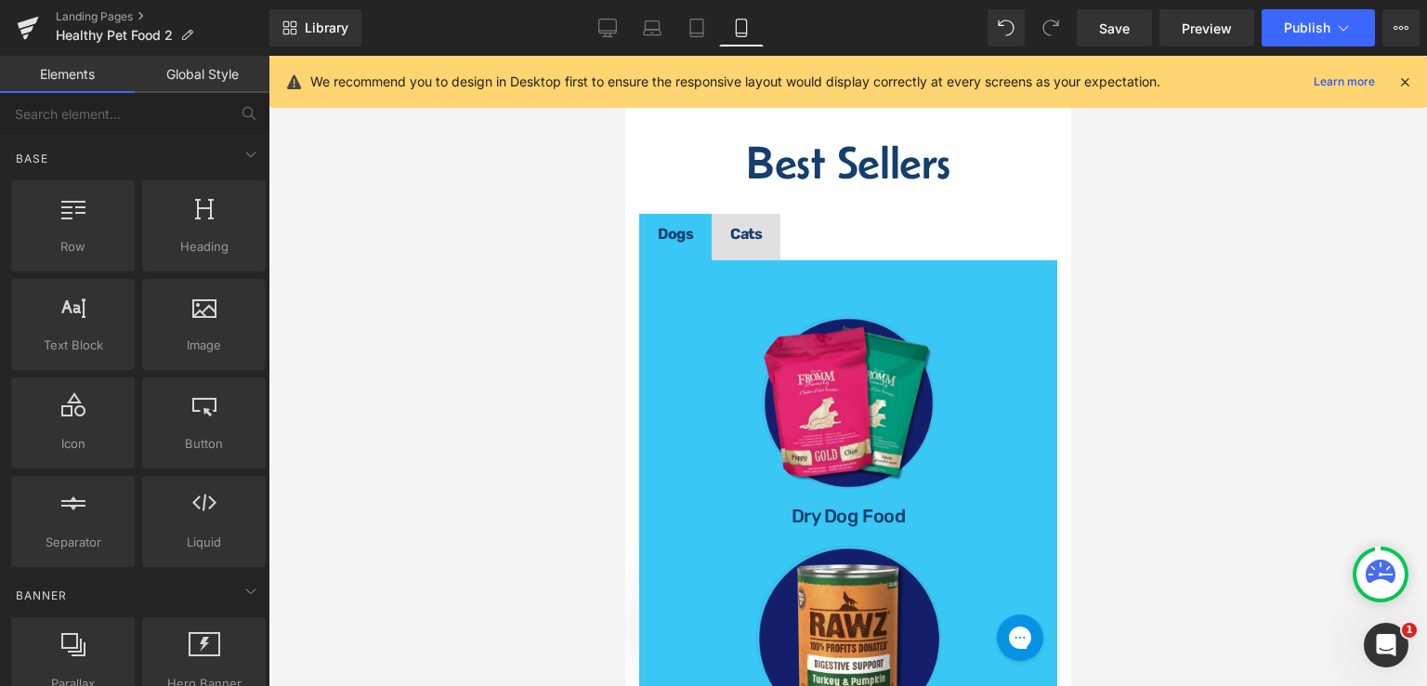
scroll to position [650, 0]
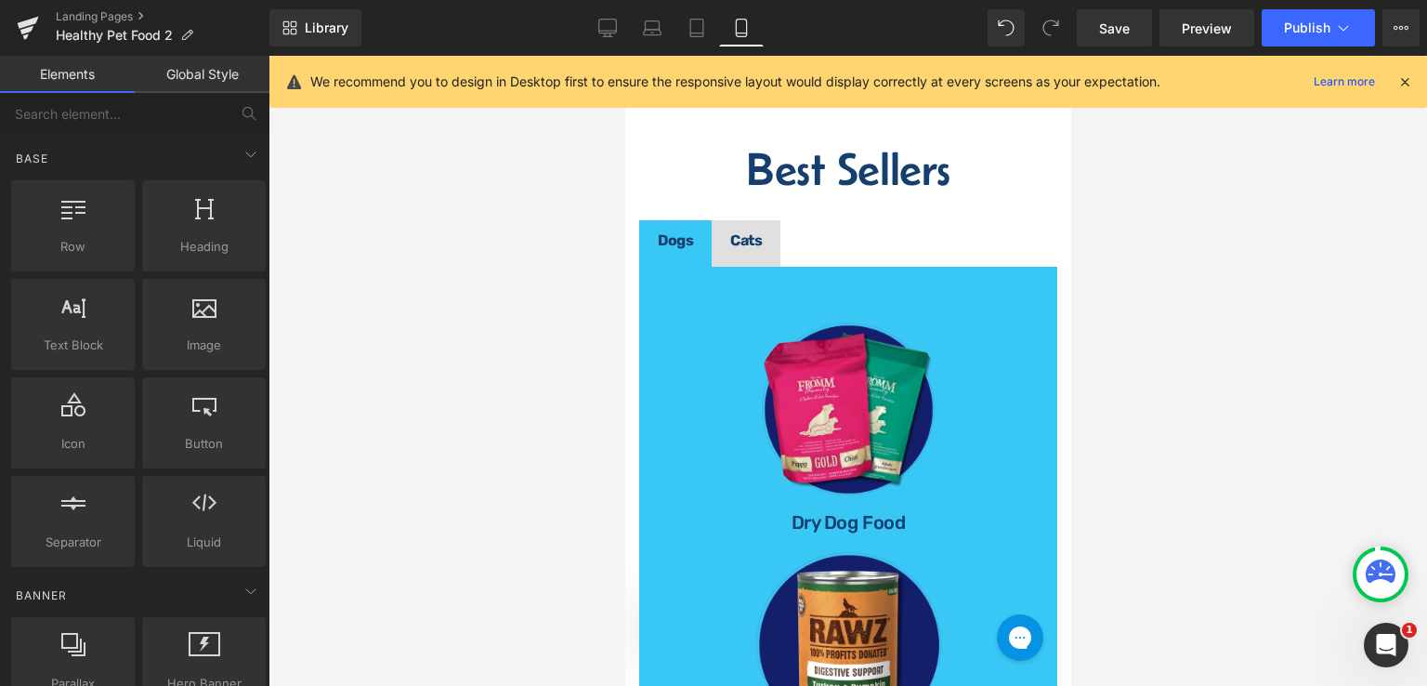
click at [755, 249] on strong "Cats" at bounding box center [745, 240] width 32 height 18
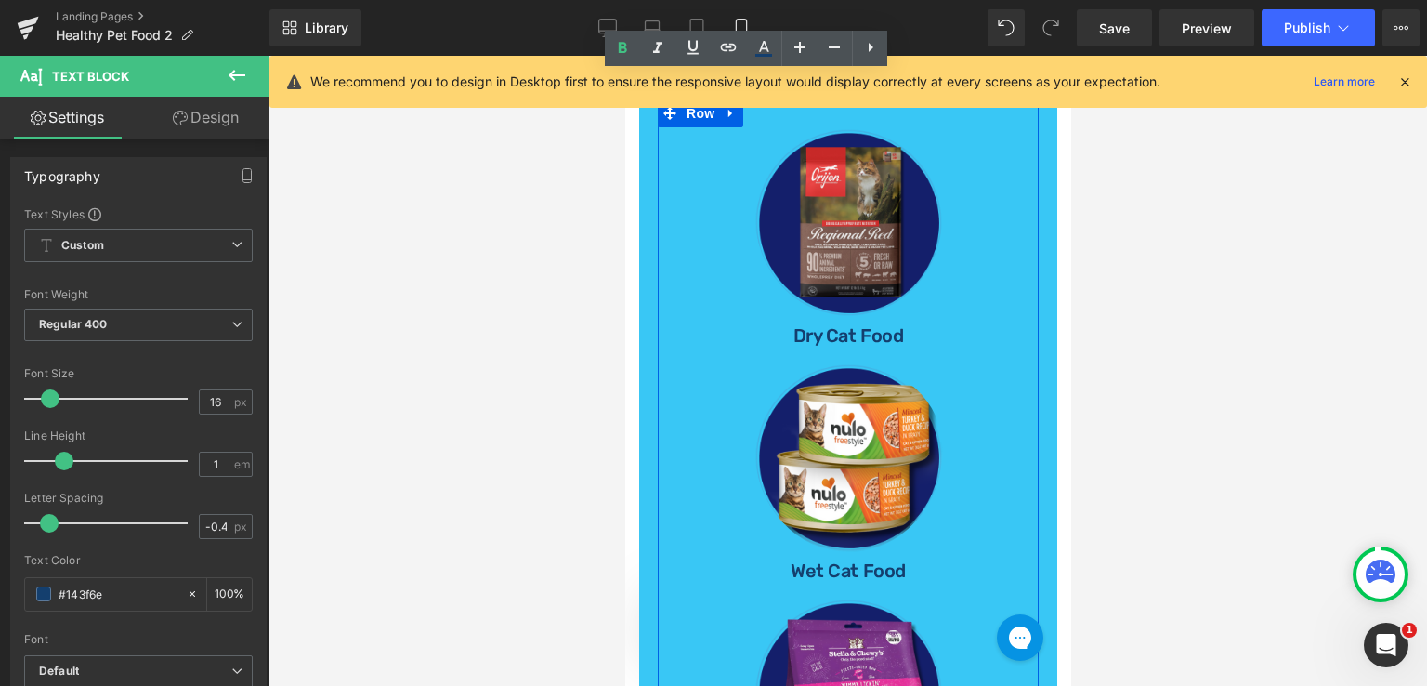
scroll to position [743, 0]
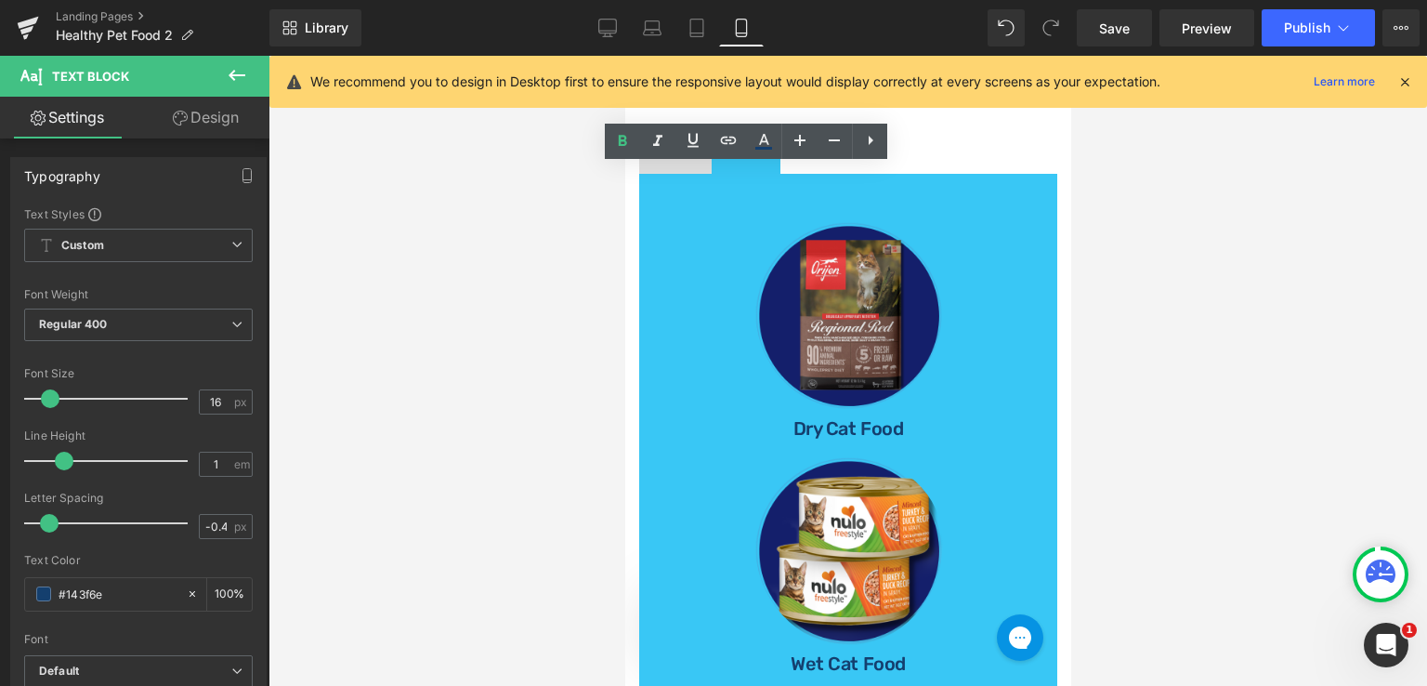
click at [1103, 475] on div at bounding box center [848, 371] width 1159 height 630
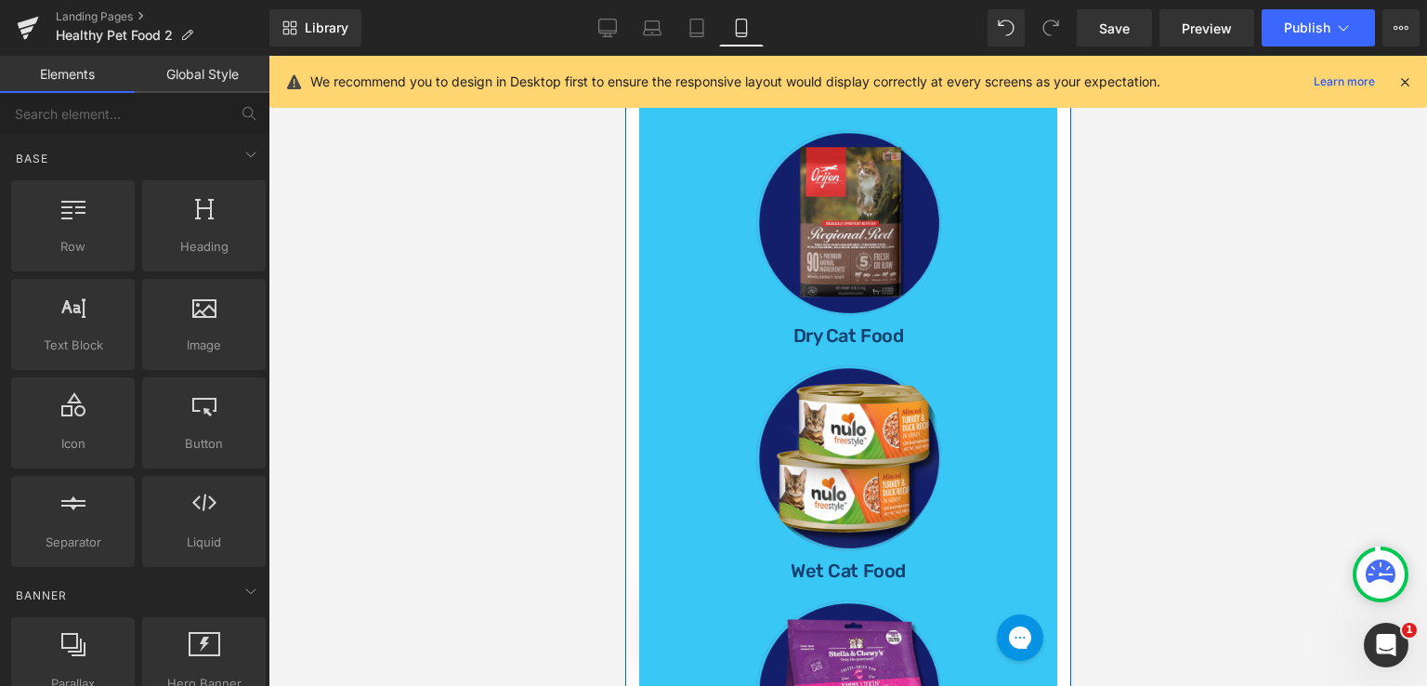
scroll to position [650, 0]
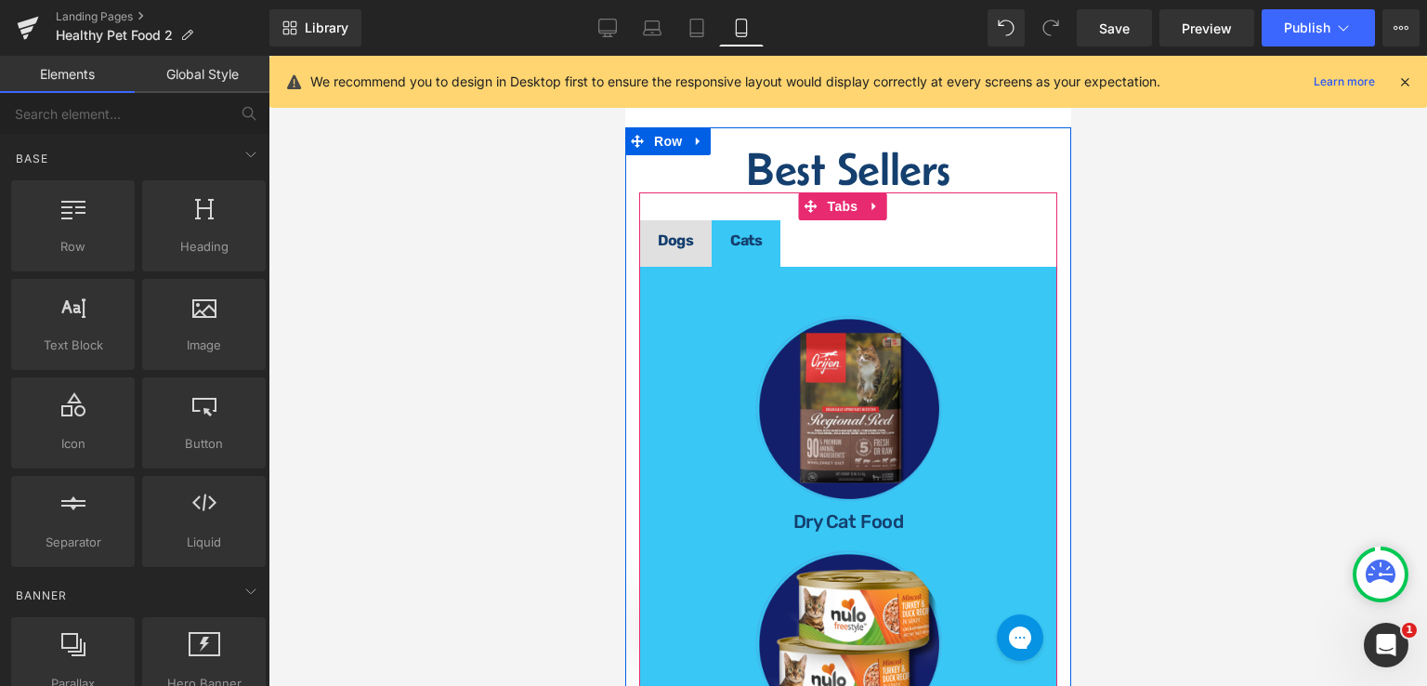
click at [658, 267] on span "Dogs Text Block" at bounding box center [674, 243] width 72 height 46
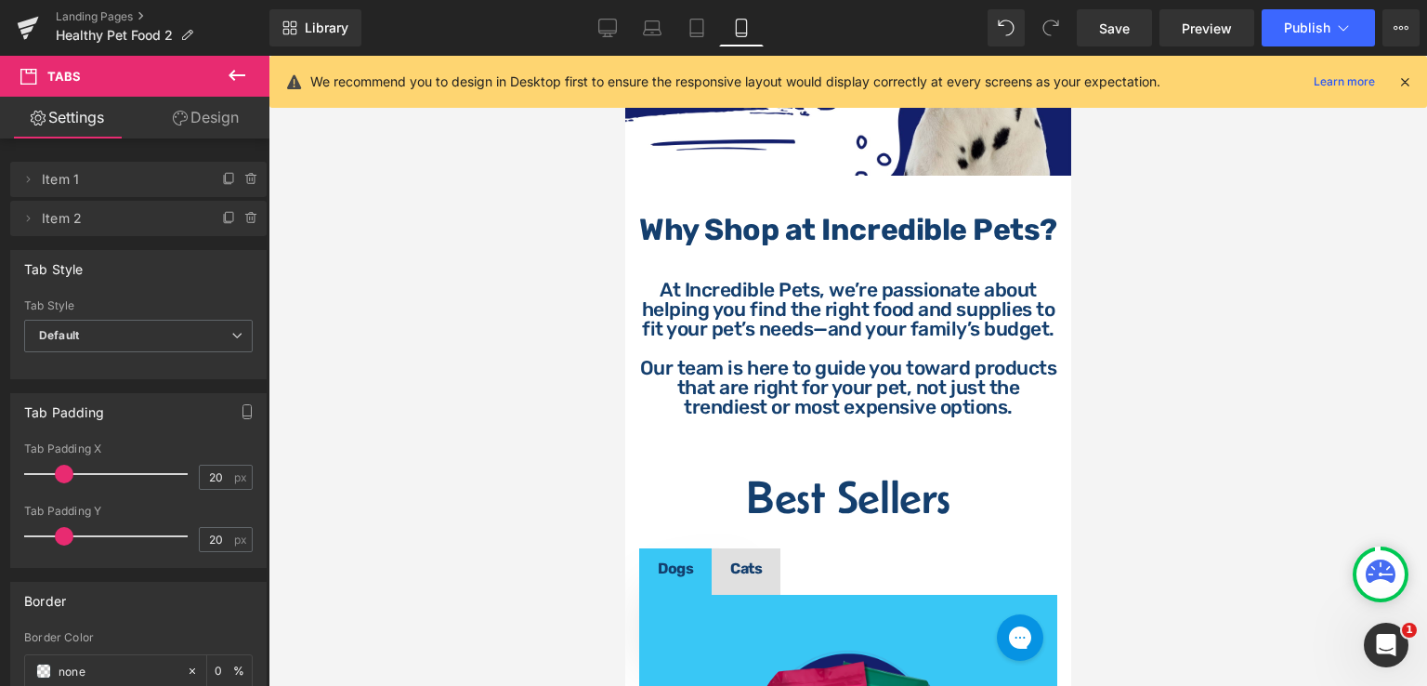
scroll to position [279, 0]
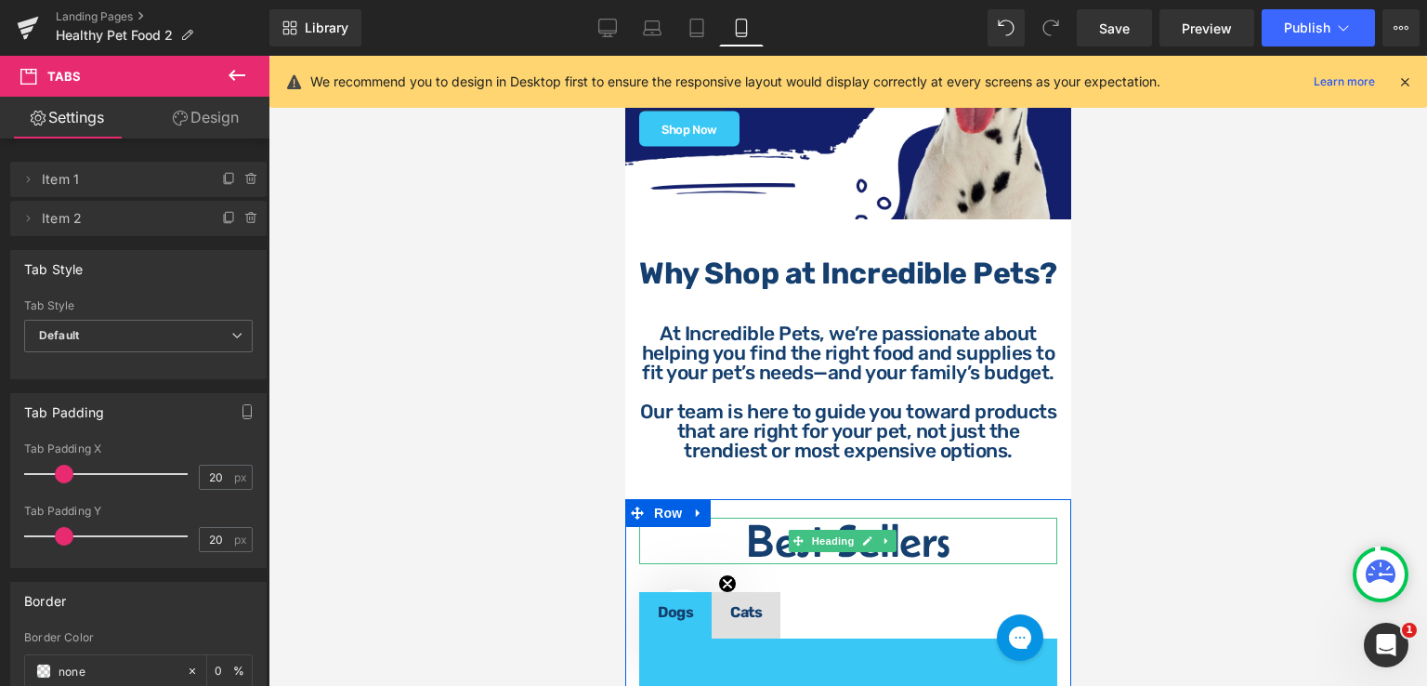
click at [915, 558] on h1 "Best Sellers" at bounding box center [847, 541] width 418 height 46
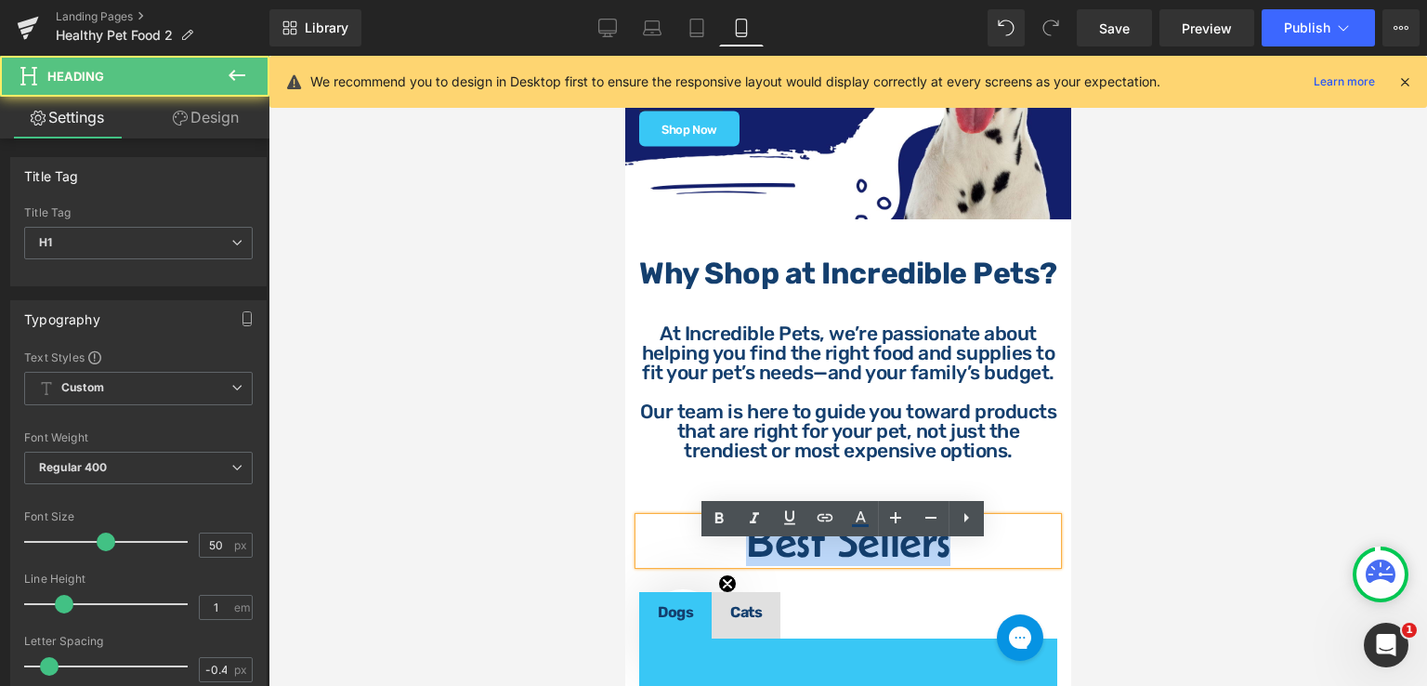
drag, startPoint x: 945, startPoint y: 573, endPoint x: 741, endPoint y: 558, distance: 204.0
click at [741, 558] on h1 "Best Sellers" at bounding box center [847, 541] width 418 height 46
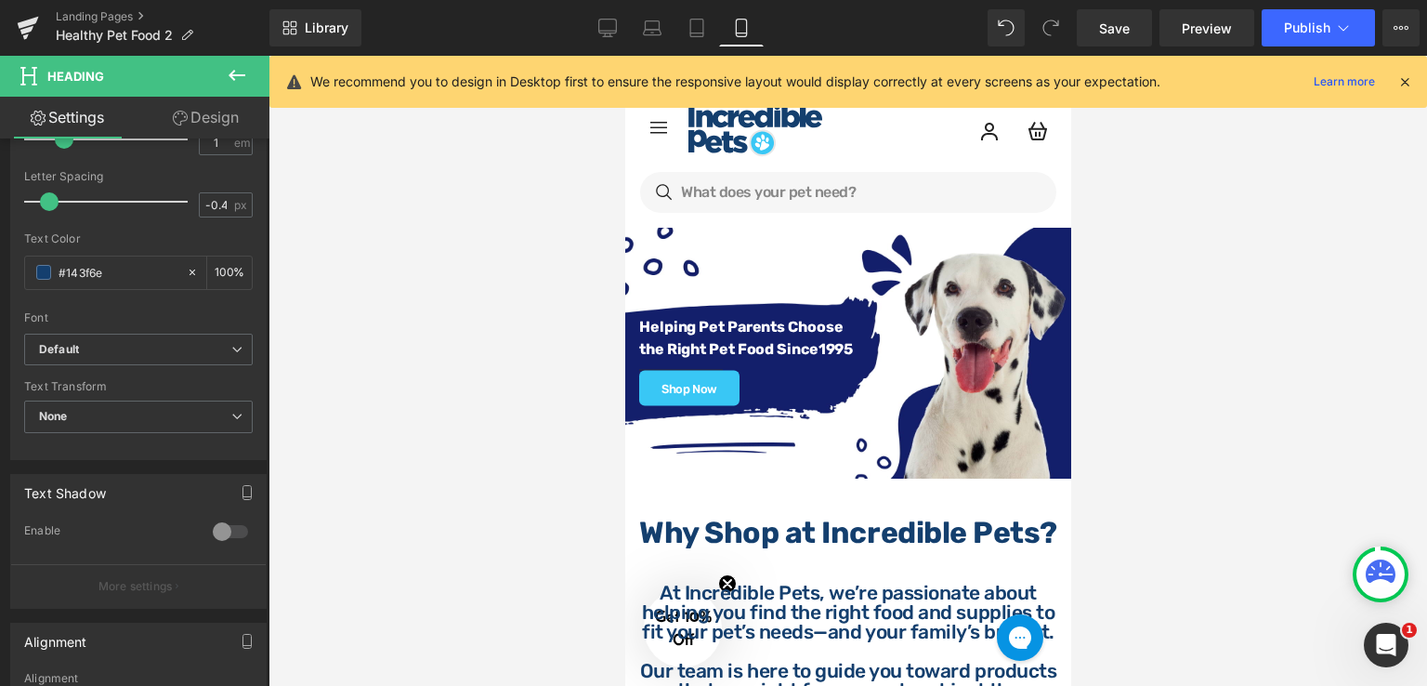
scroll to position [0, 0]
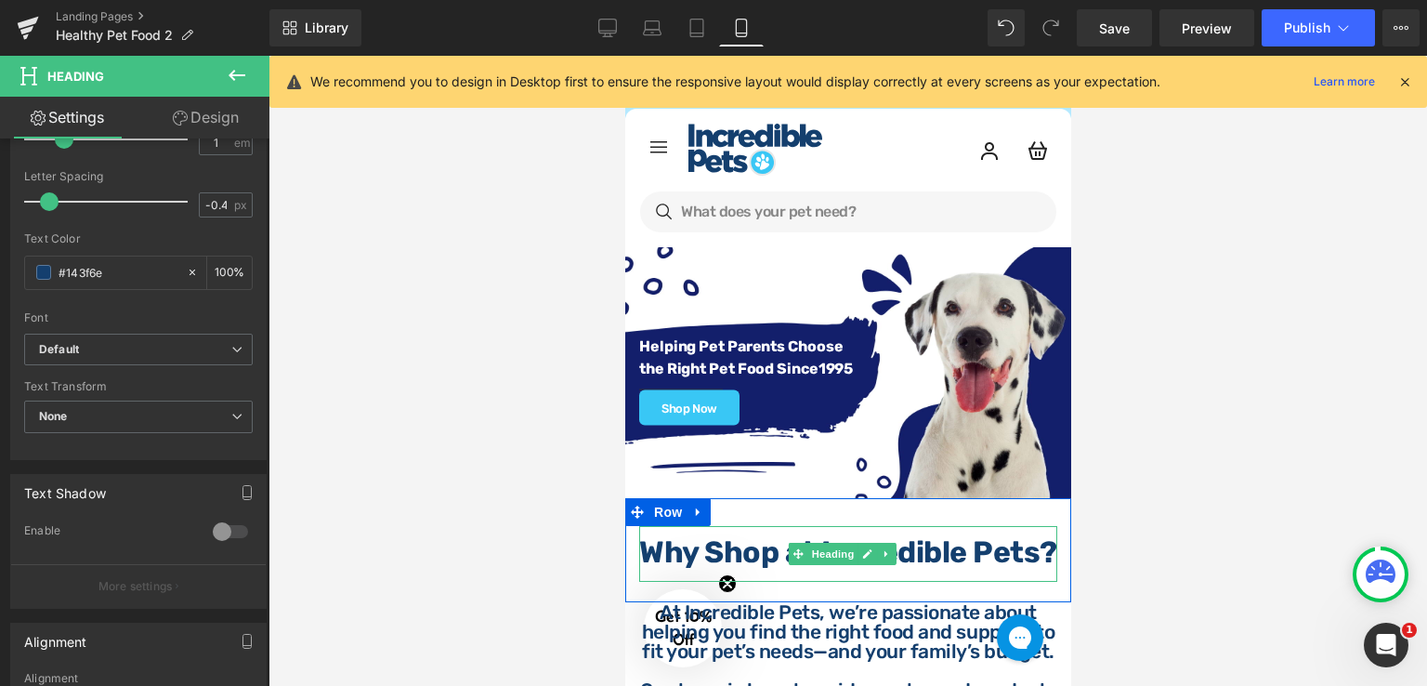
click at [925, 567] on h1 "Why Shop at Incredible Pets?" at bounding box center [847, 552] width 418 height 30
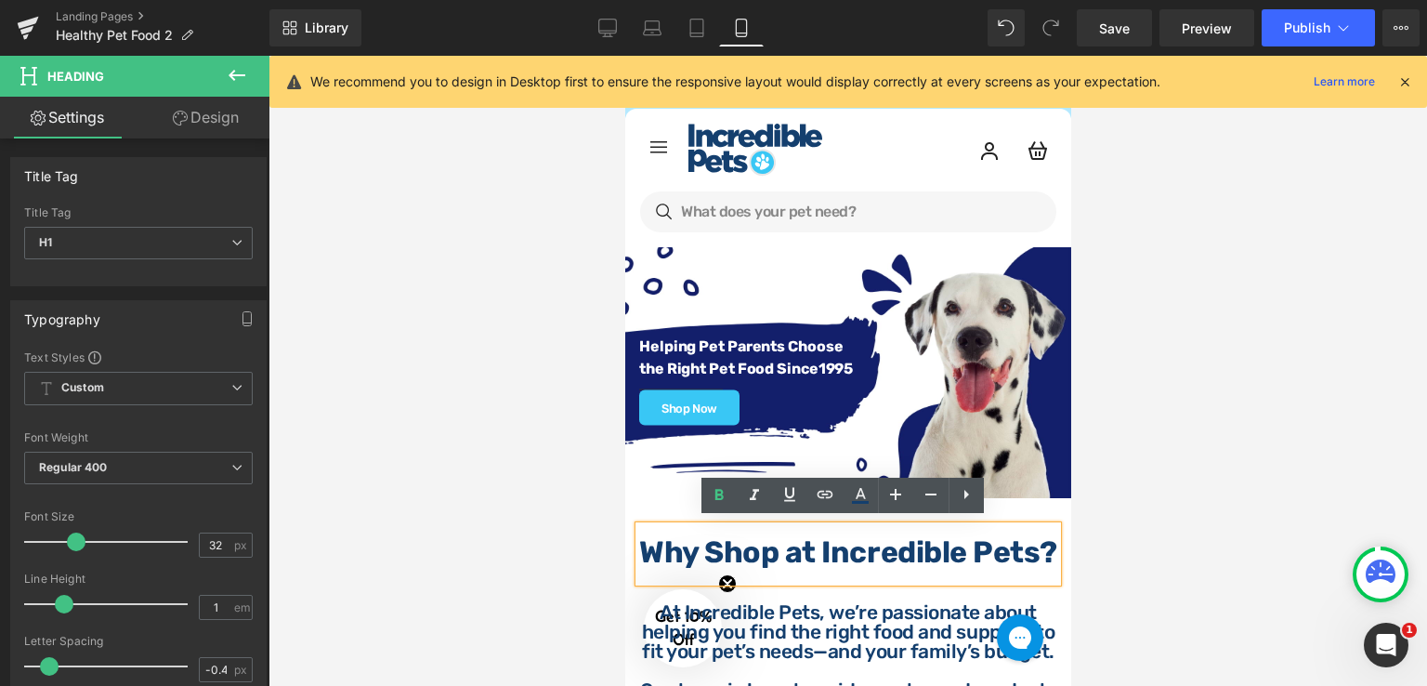
click at [915, 551] on strong "Why Shop at Incredible Pets?" at bounding box center [847, 551] width 418 height 35
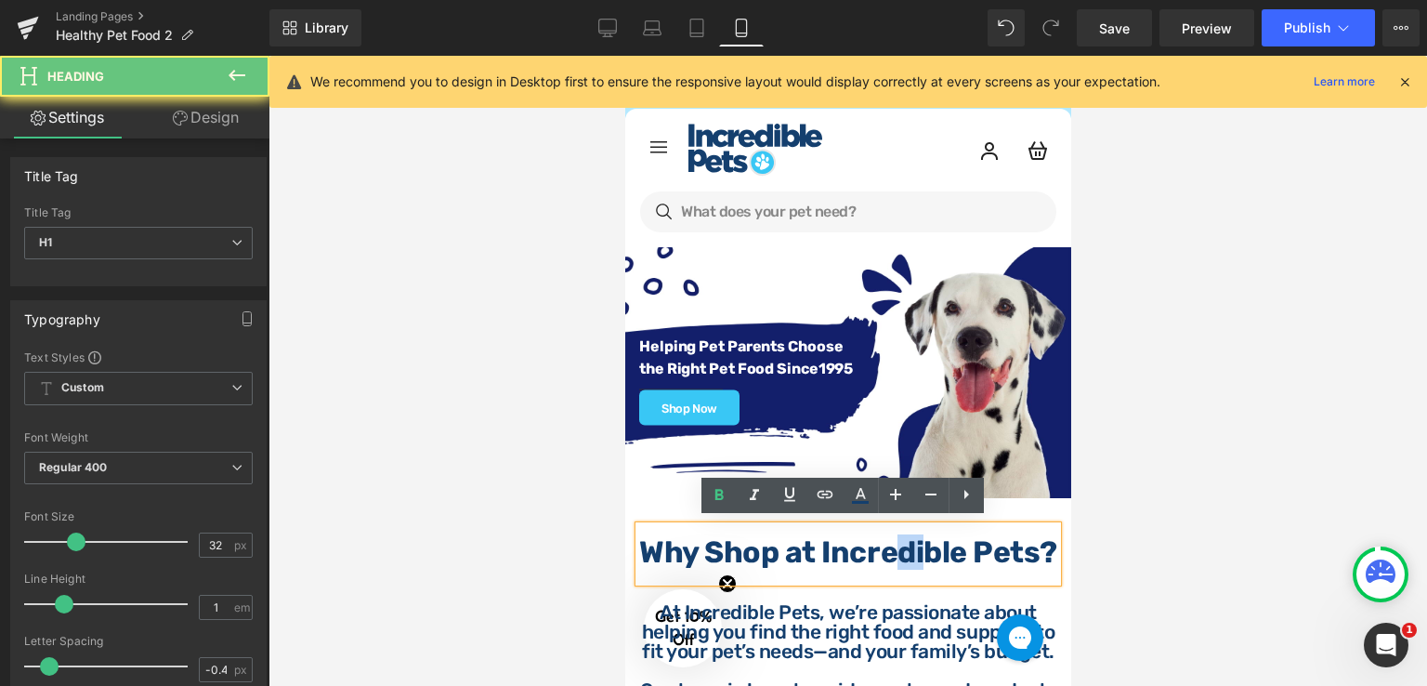
drag, startPoint x: 928, startPoint y: 547, endPoint x: 964, endPoint y: 550, distance: 35.4
click at [964, 550] on strong "Why Shop at Incredible Pets?" at bounding box center [847, 551] width 418 height 35
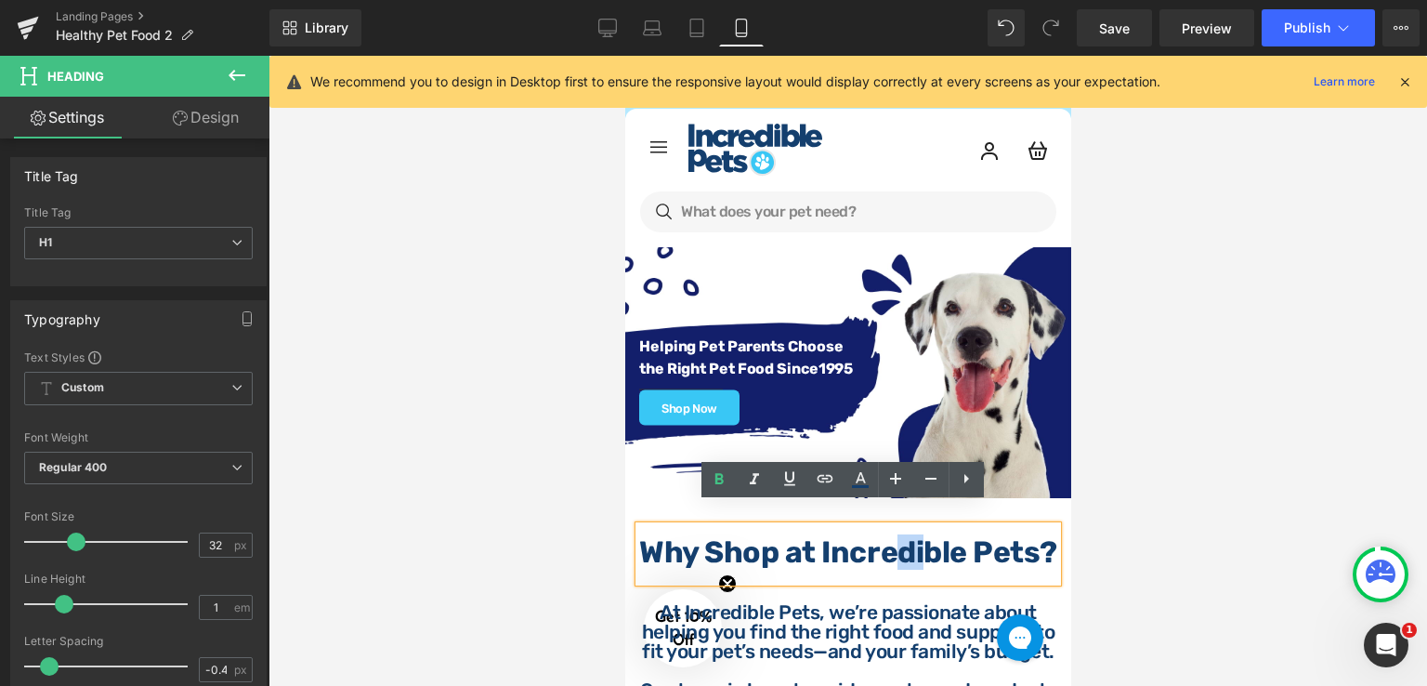
scroll to position [279, 0]
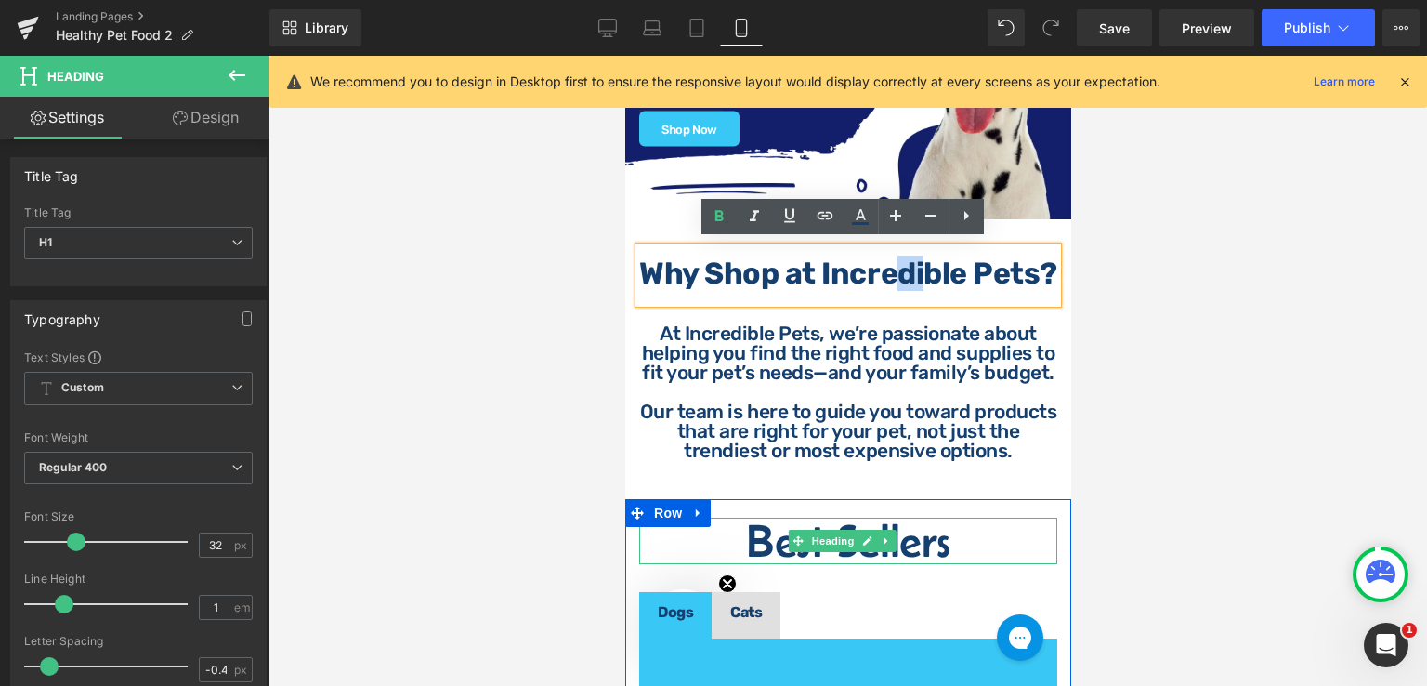
click at [944, 564] on h1 "Best Sellers" at bounding box center [847, 541] width 418 height 46
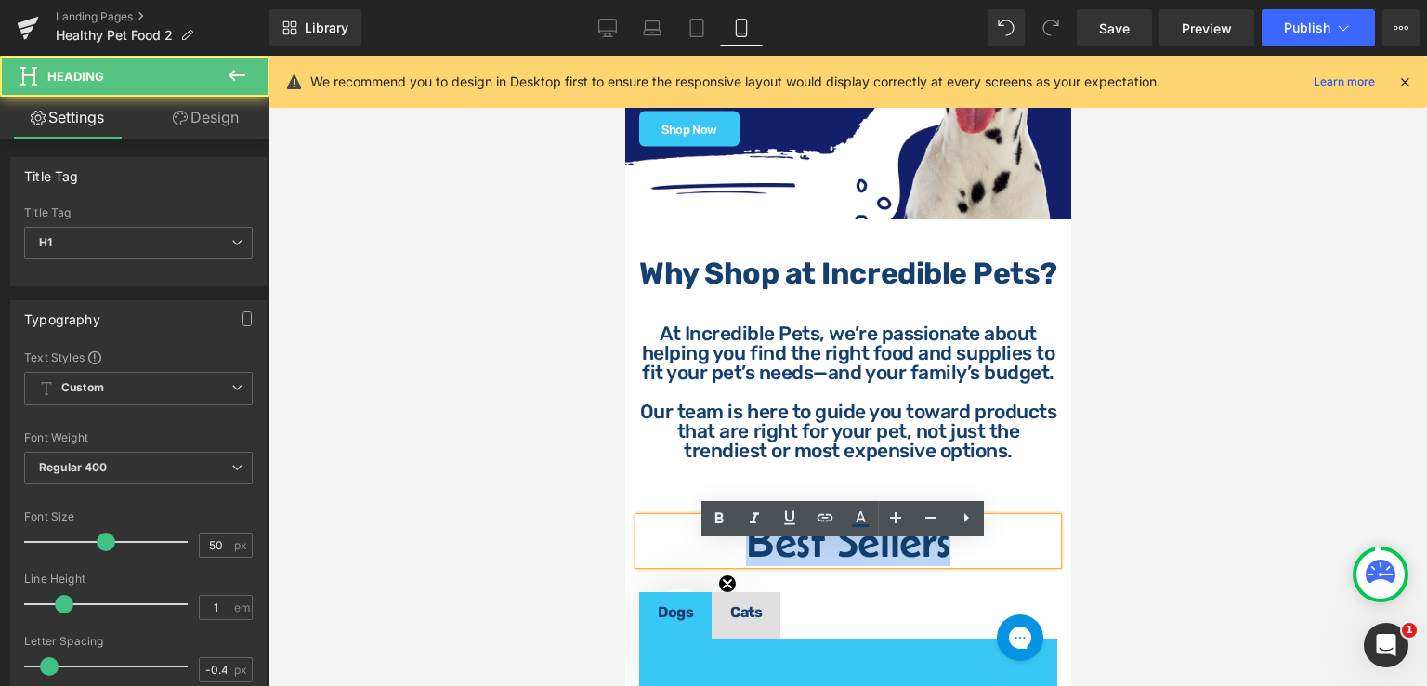
drag, startPoint x: 949, startPoint y: 570, endPoint x: 718, endPoint y: 566, distance: 230.5
click at [718, 564] on h1 "Best Sellers" at bounding box center [847, 541] width 418 height 46
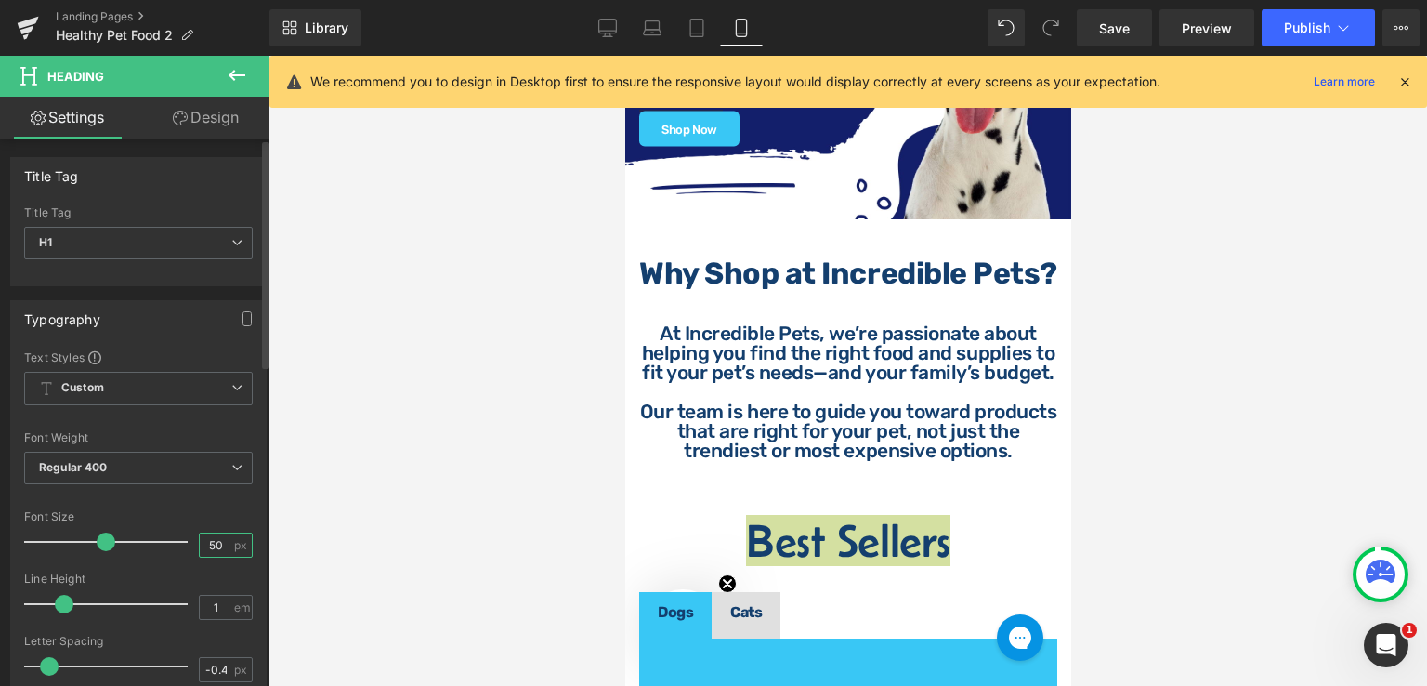
click at [211, 536] on input "50" at bounding box center [216, 544] width 33 height 23
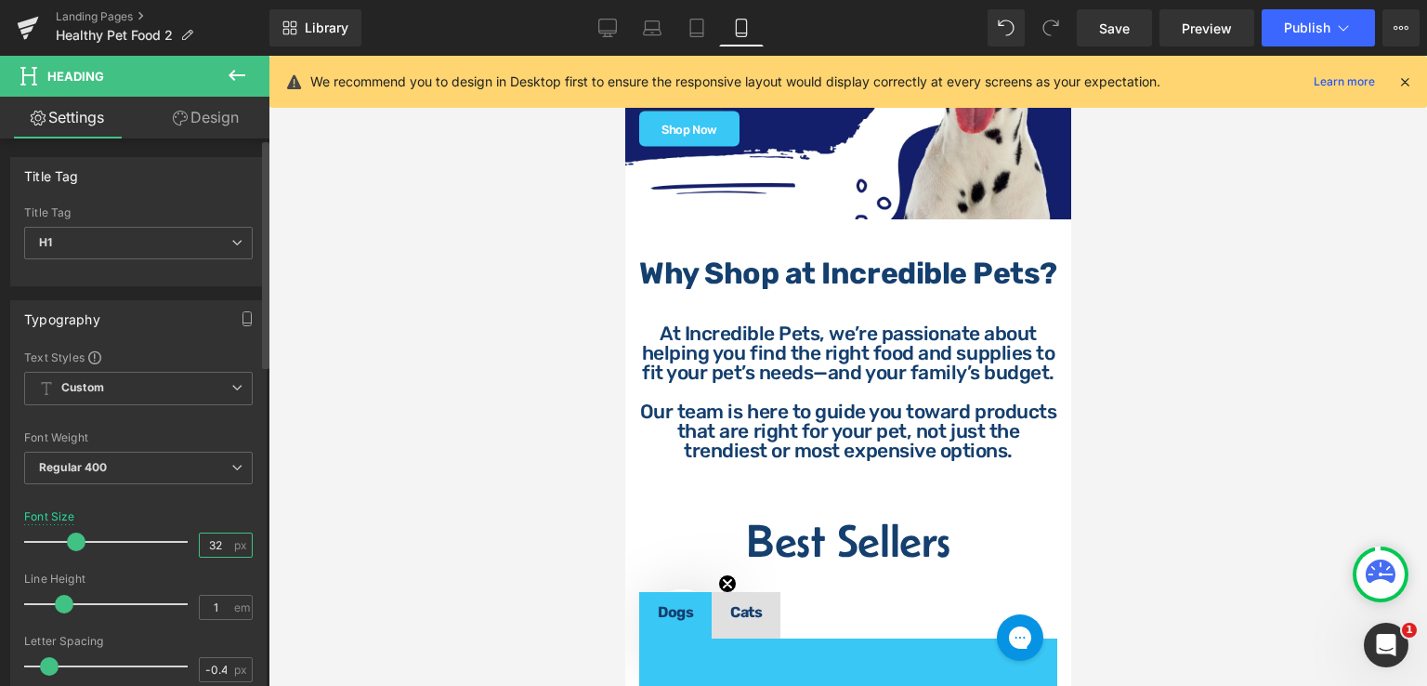
type input "32"
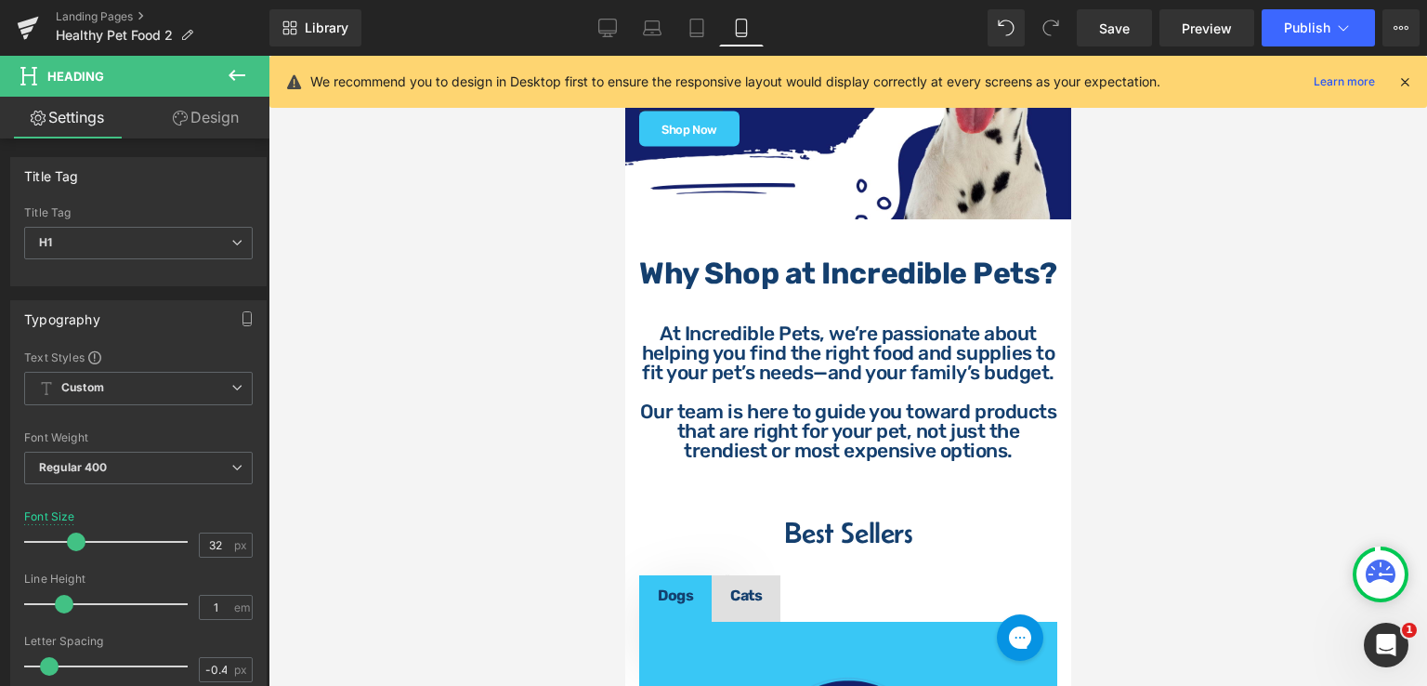
click at [1110, 523] on div at bounding box center [848, 371] width 1159 height 630
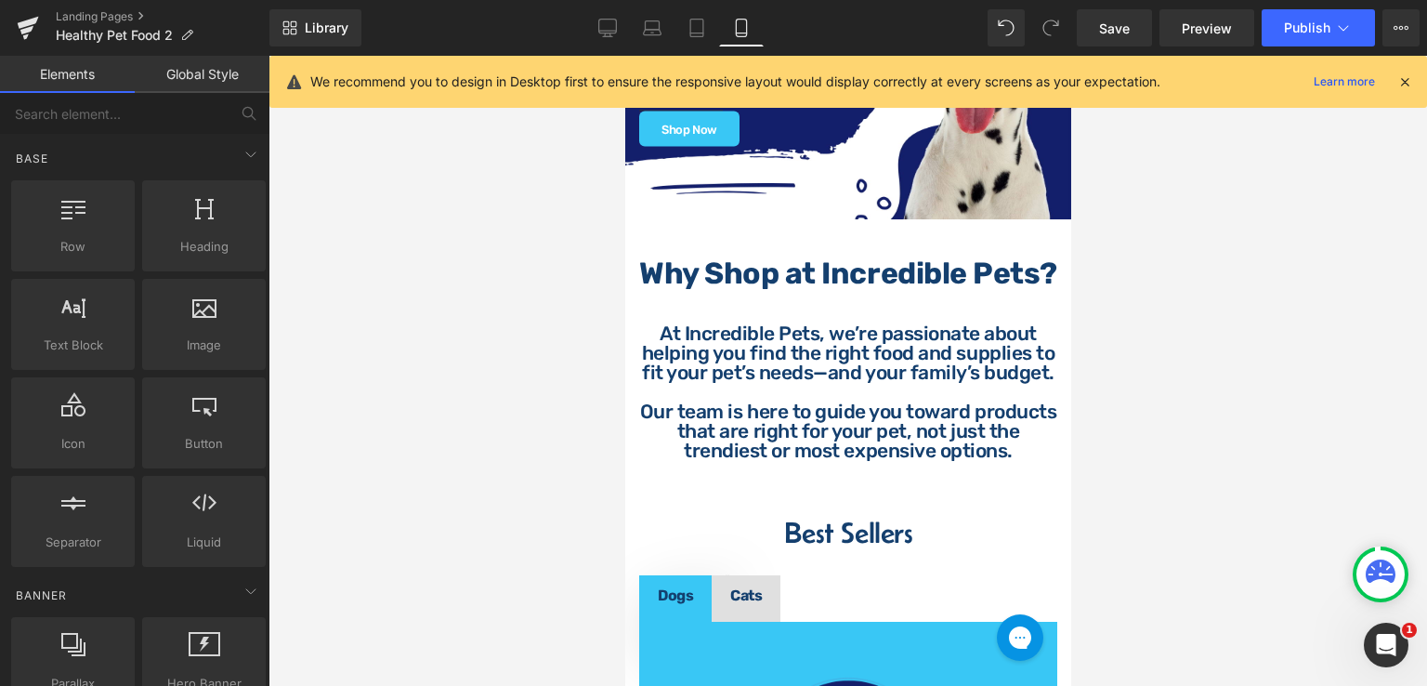
click at [1109, 501] on div at bounding box center [848, 371] width 1159 height 630
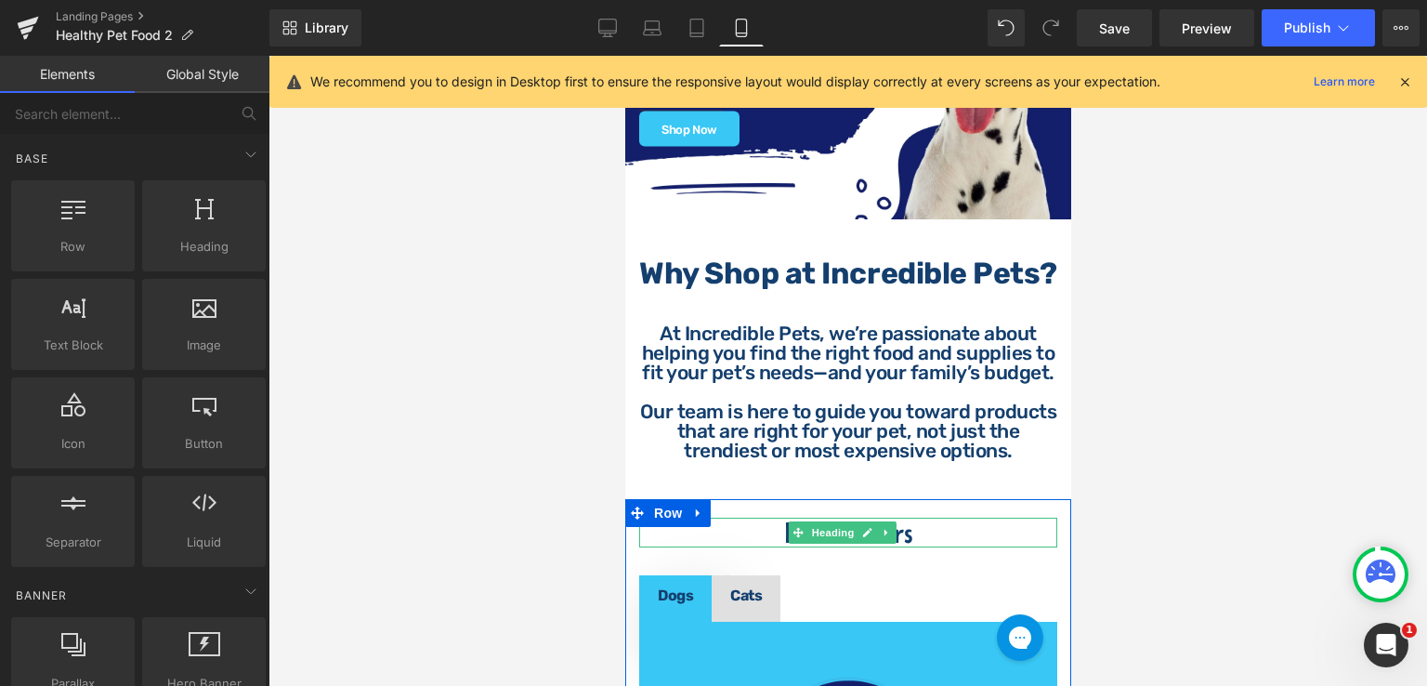
click at [930, 547] on h1 "Best Sellers" at bounding box center [847, 533] width 418 height 30
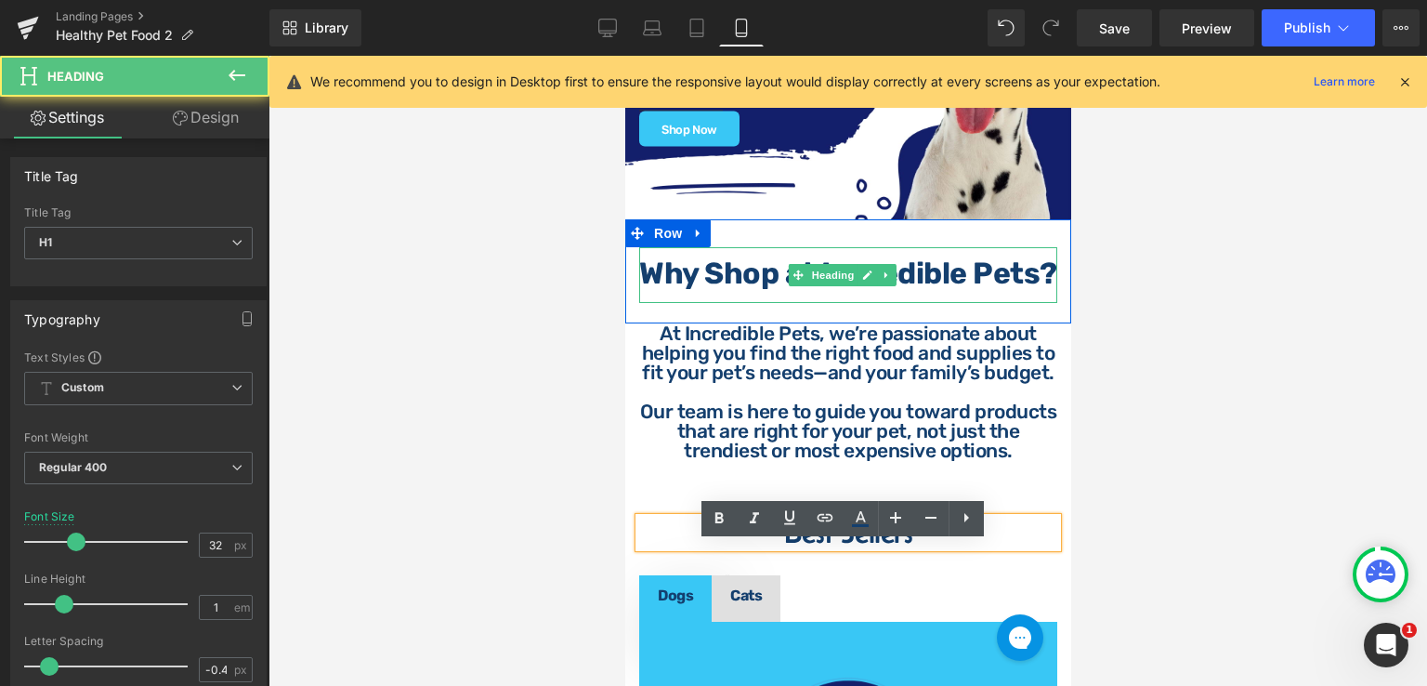
click at [857, 272] on strong "Why Shop at Incredible Pets?" at bounding box center [847, 273] width 418 height 35
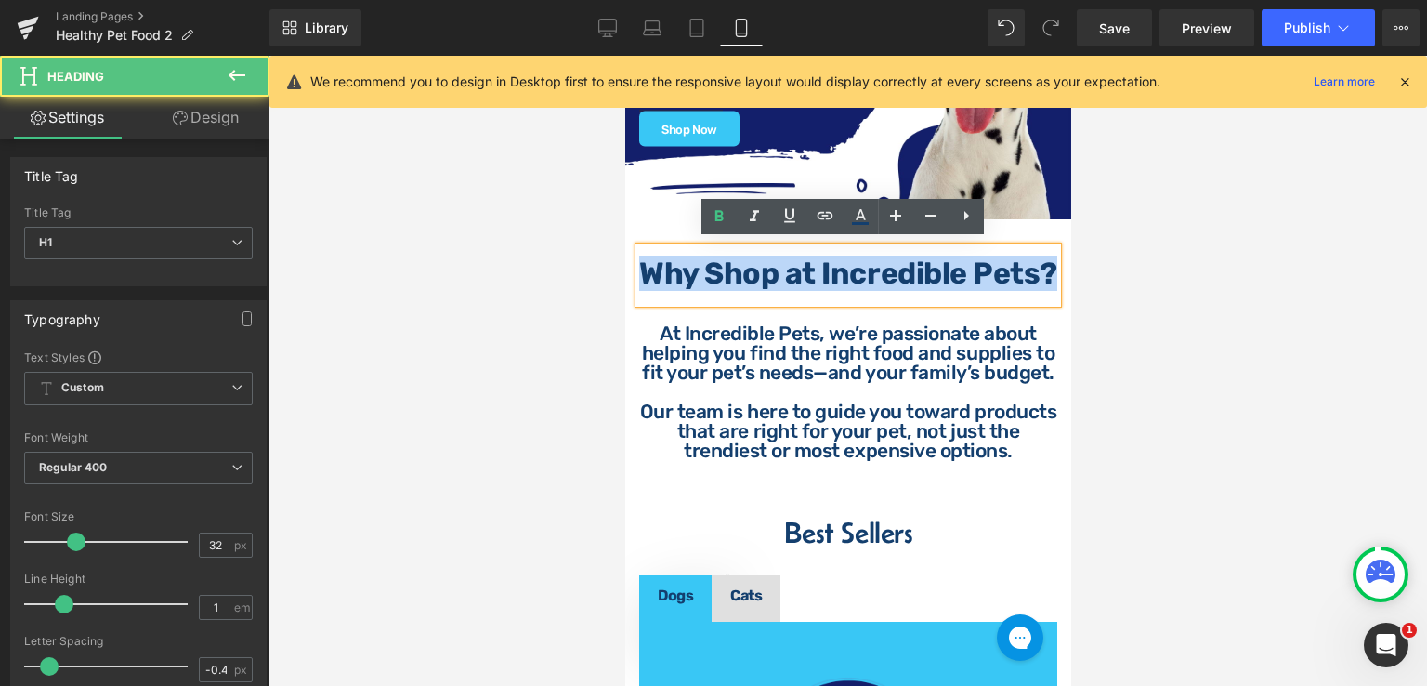
drag, startPoint x: 893, startPoint y: 308, endPoint x: 677, endPoint y: 269, distance: 219.1
click at [677, 269] on h1 "Why Shop at Incredible Pets?" at bounding box center [847, 273] width 418 height 30
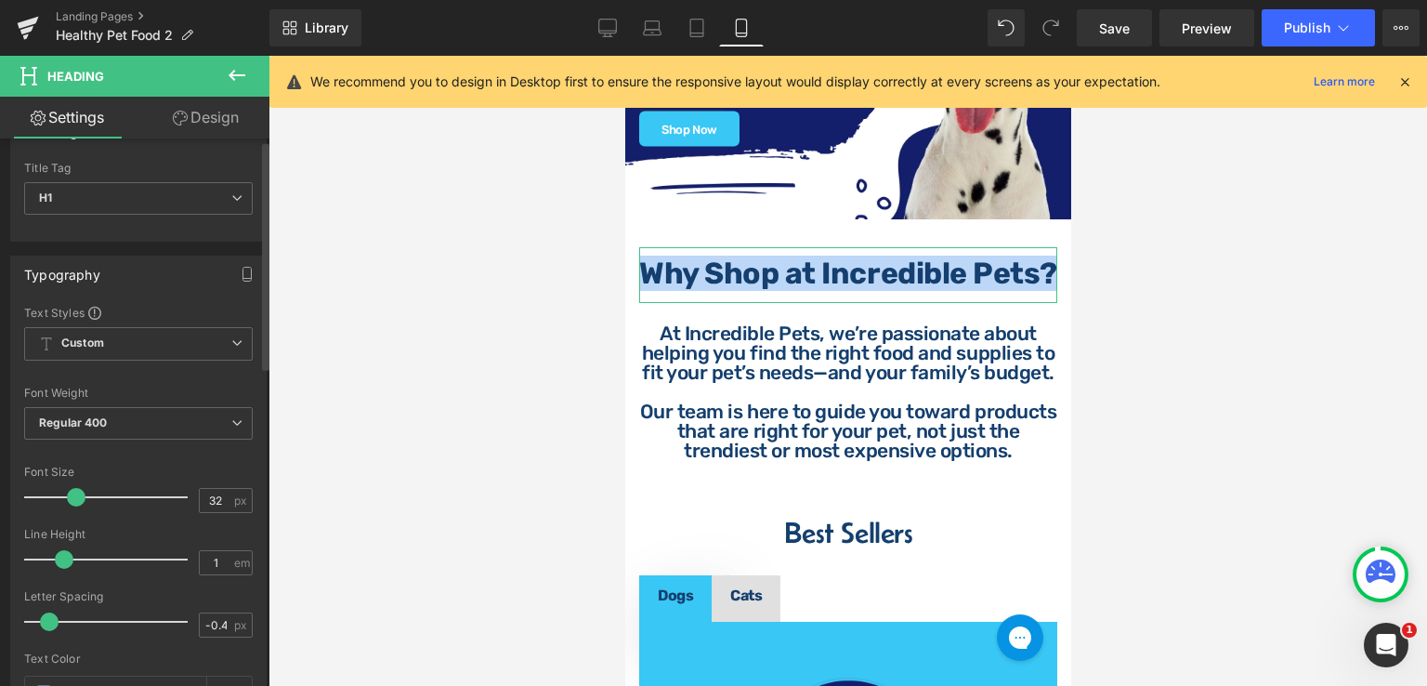
scroll to position [0, 0]
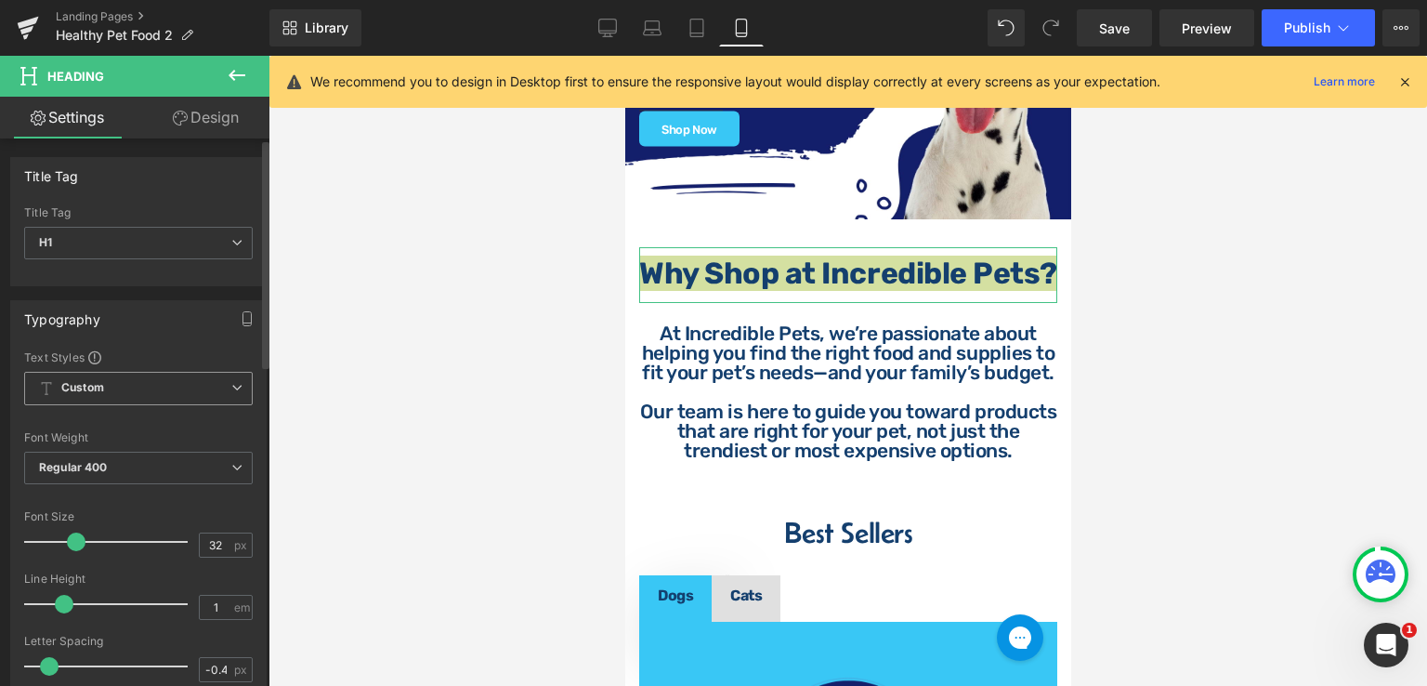
click at [176, 379] on span "Custom Setup Global Style" at bounding box center [138, 388] width 229 height 33
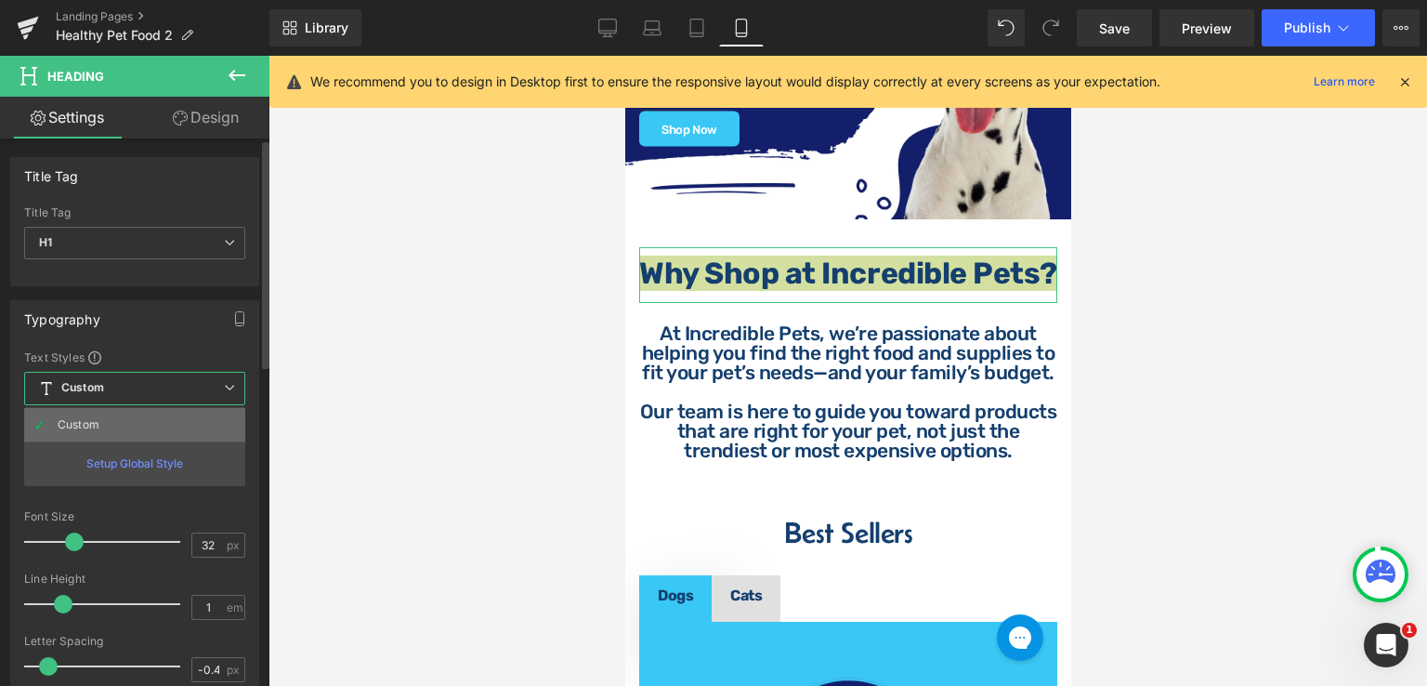
click at [146, 415] on li "Custom" at bounding box center [134, 424] width 221 height 33
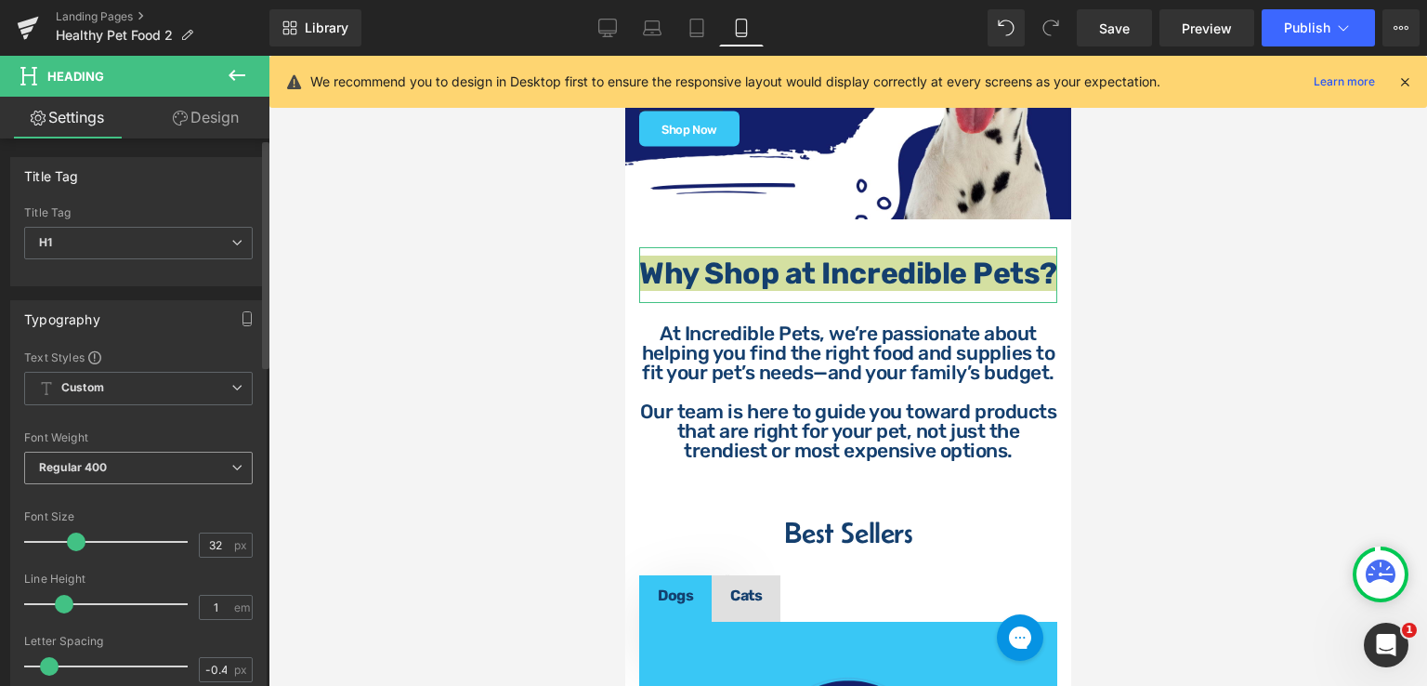
click at [197, 462] on span "Regular 400" at bounding box center [138, 468] width 229 height 33
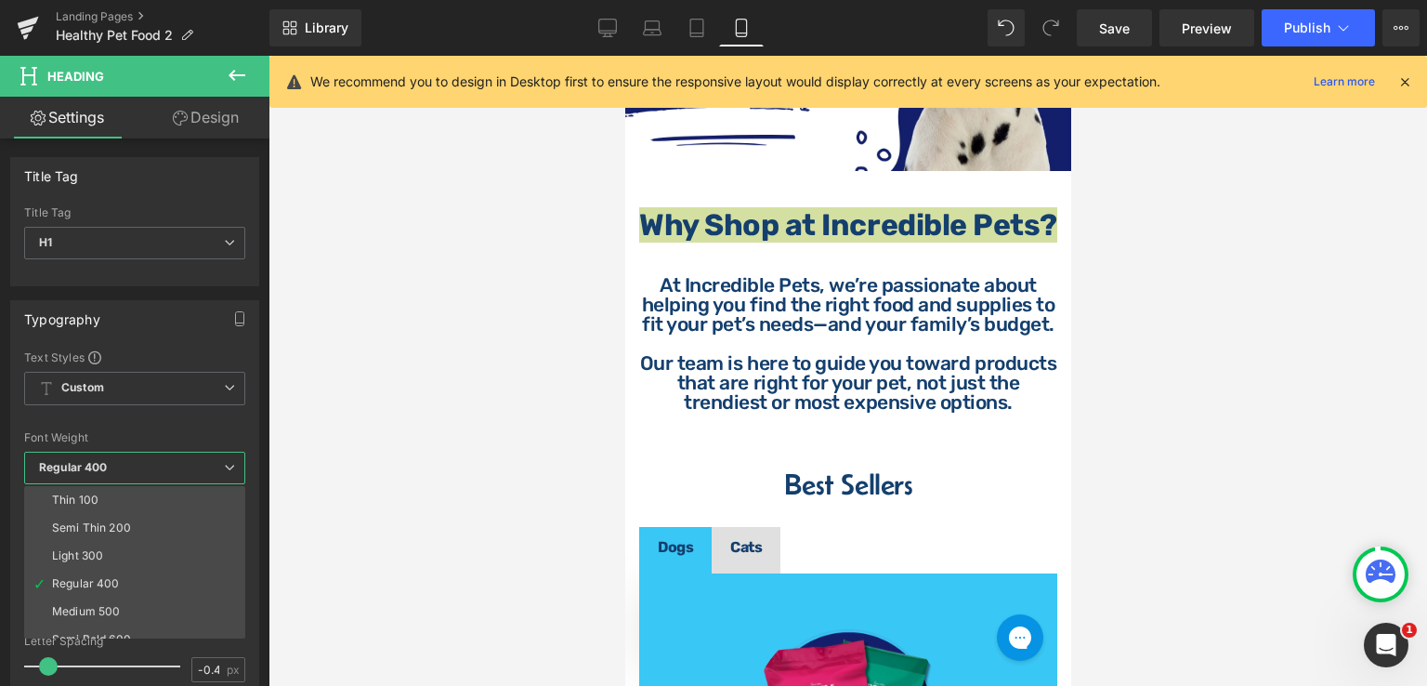
scroll to position [372, 0]
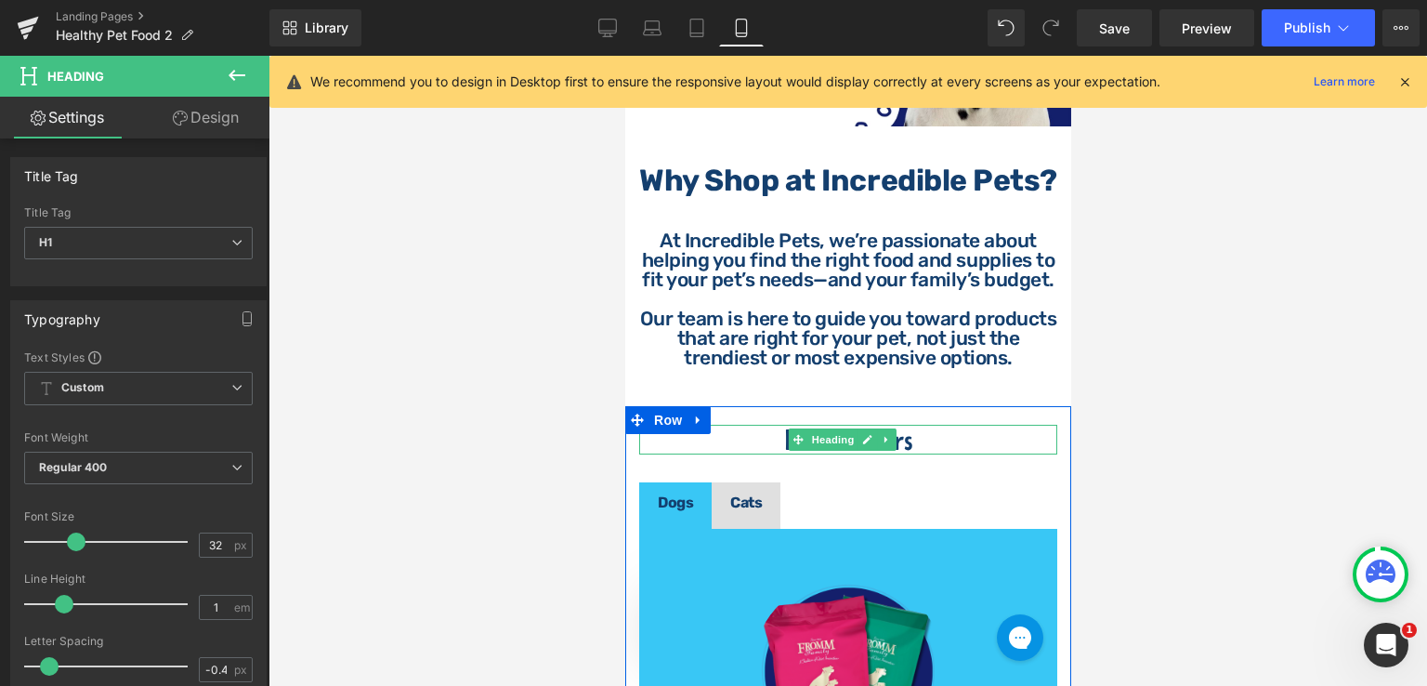
click at [921, 454] on h1 "Best Sellers" at bounding box center [847, 440] width 418 height 30
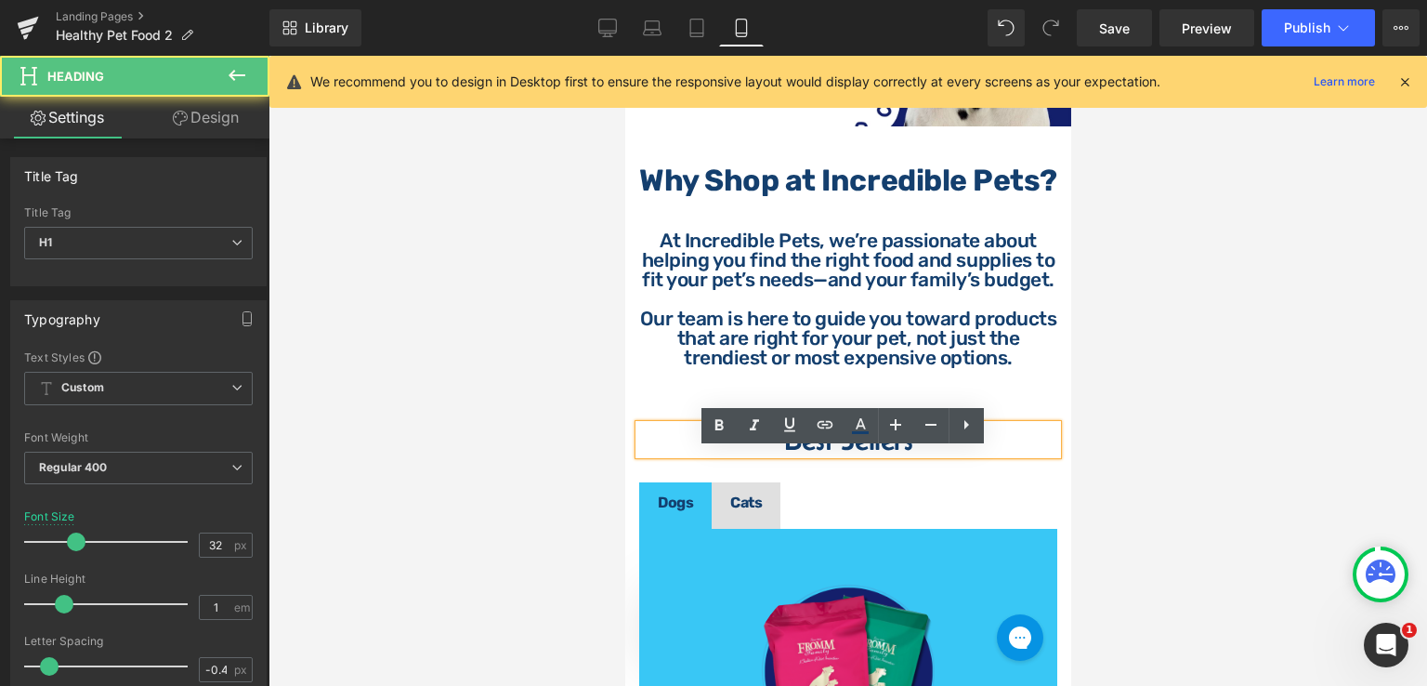
click at [929, 454] on h1 "Best Sellers" at bounding box center [847, 440] width 418 height 30
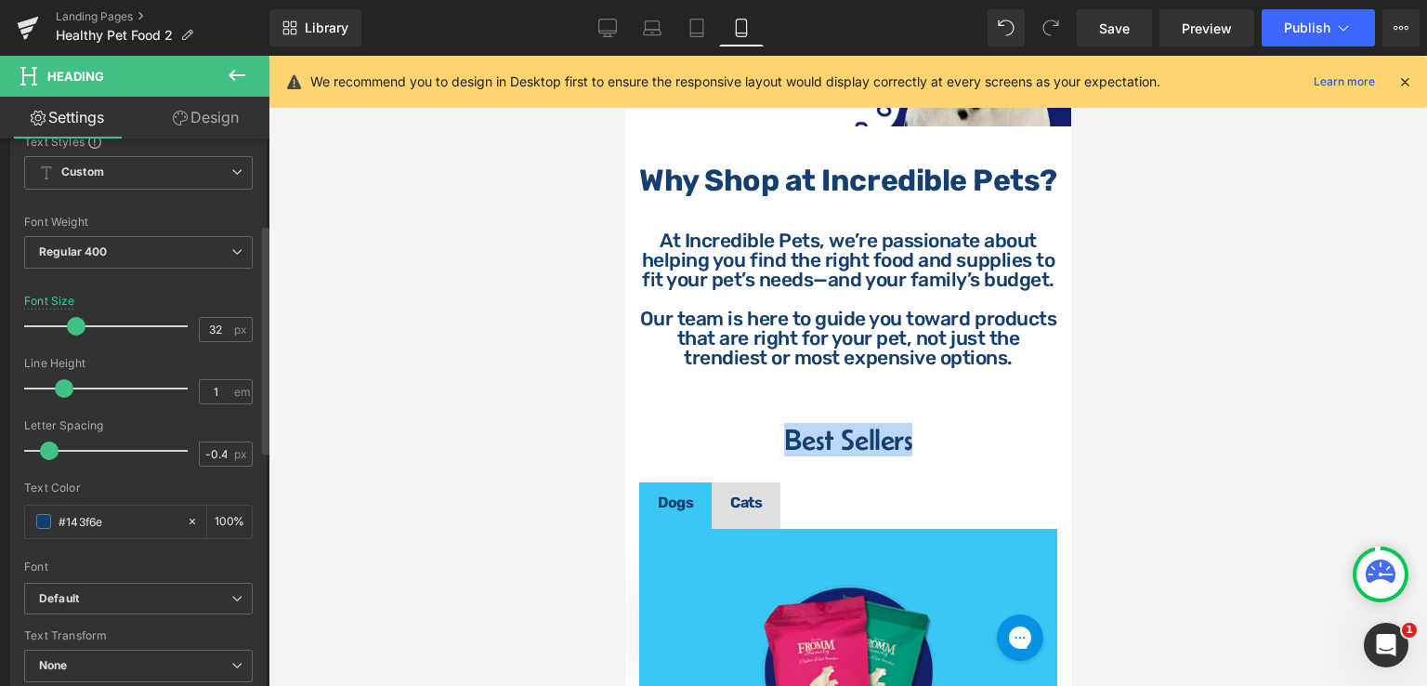
scroll to position [186, 0]
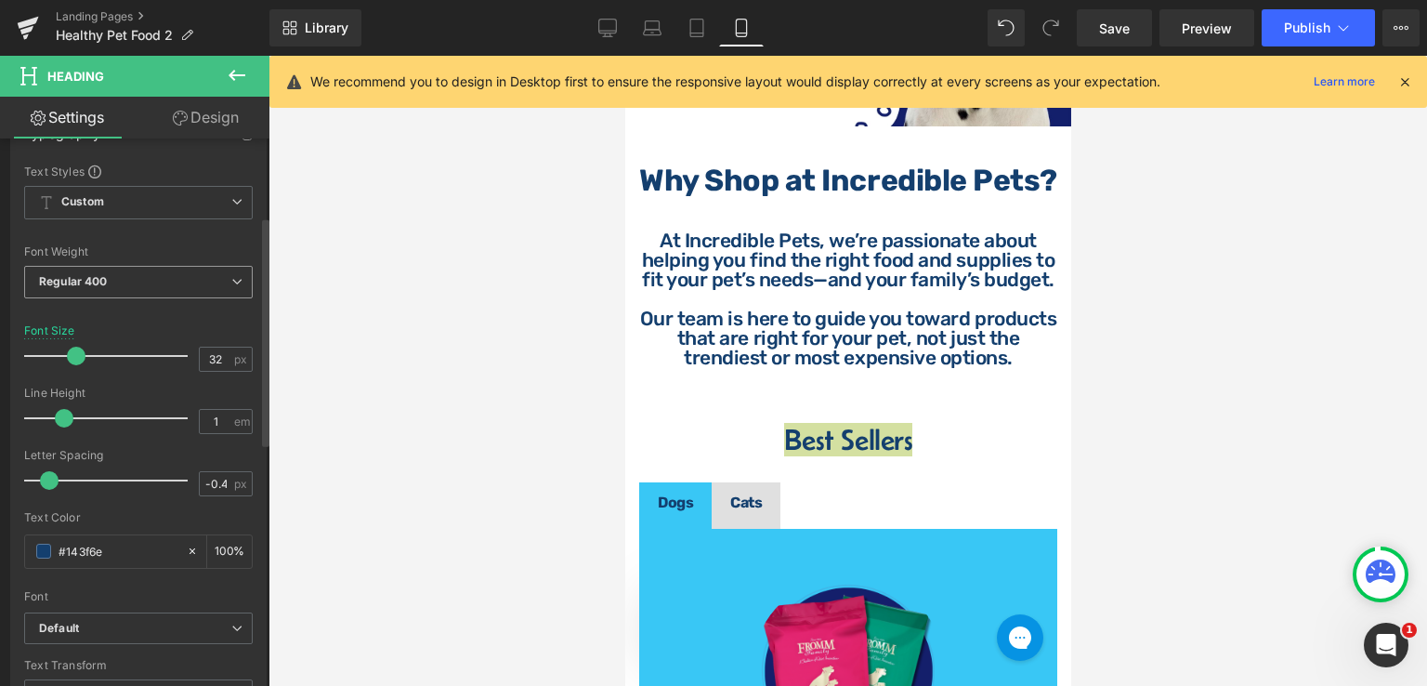
click at [141, 282] on span "Regular 400" at bounding box center [138, 282] width 229 height 33
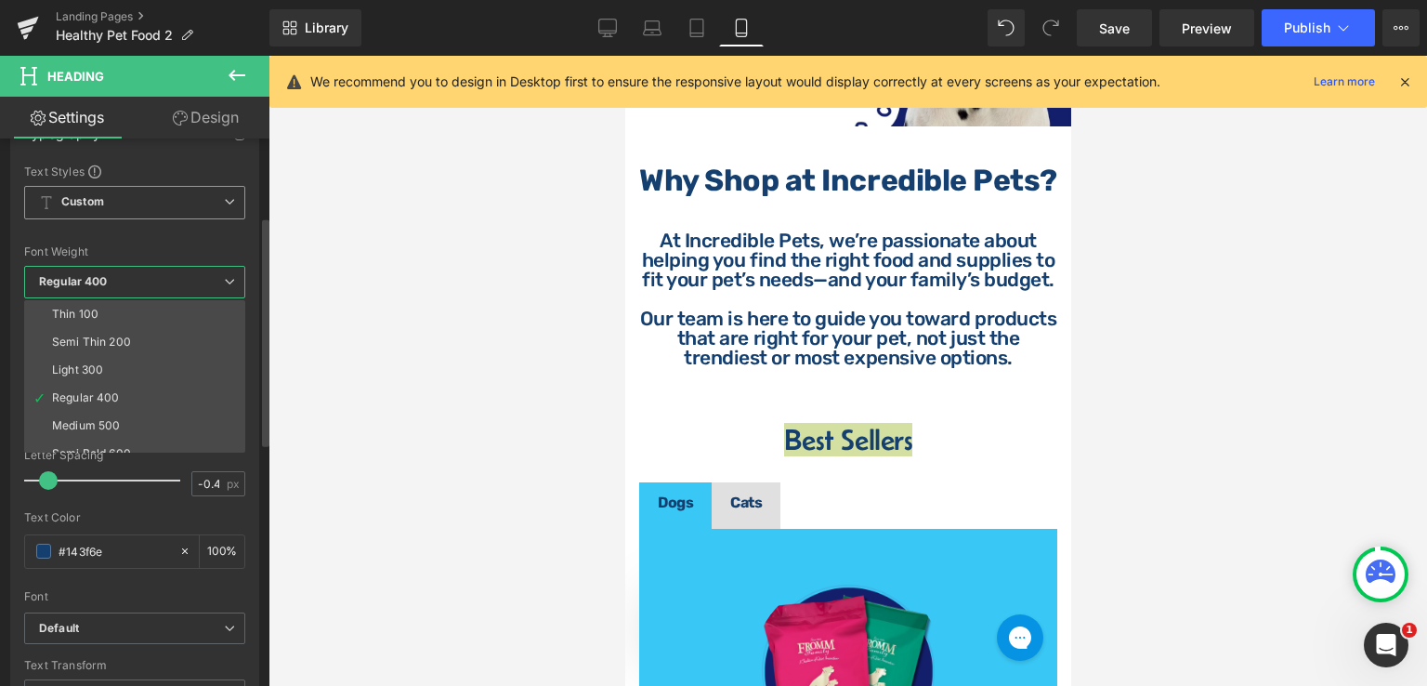
click at [177, 189] on span "Custom Setup Global Style" at bounding box center [134, 202] width 221 height 33
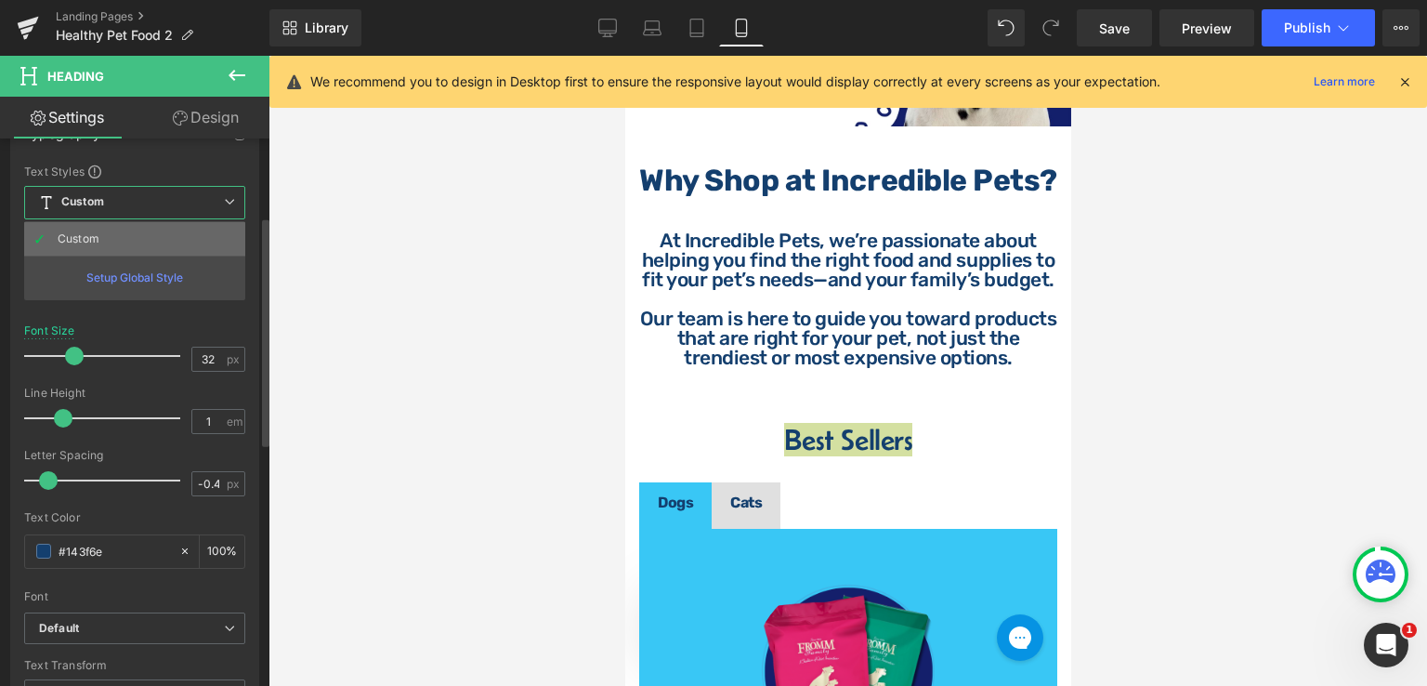
click at [142, 238] on li "Custom" at bounding box center [134, 238] width 221 height 33
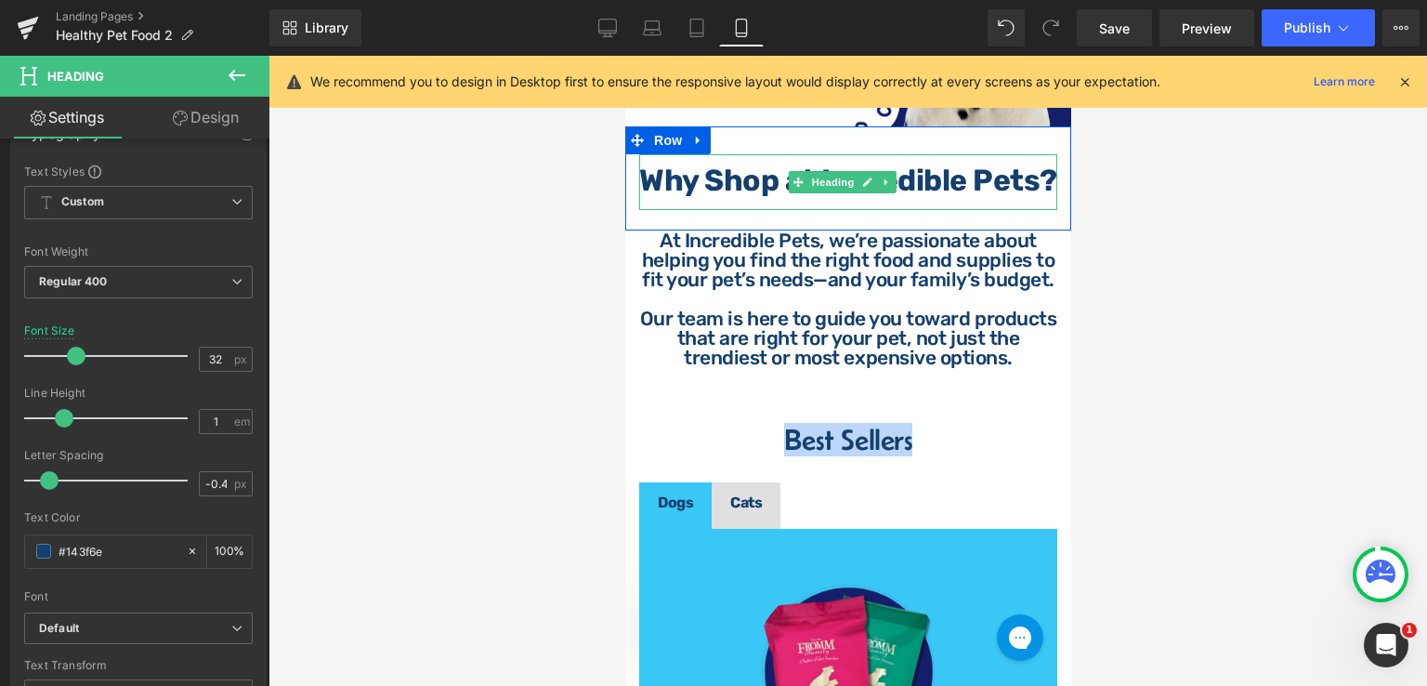
click at [893, 210] on div "Why Shop at Incredible Pets?" at bounding box center [847, 182] width 418 height 56
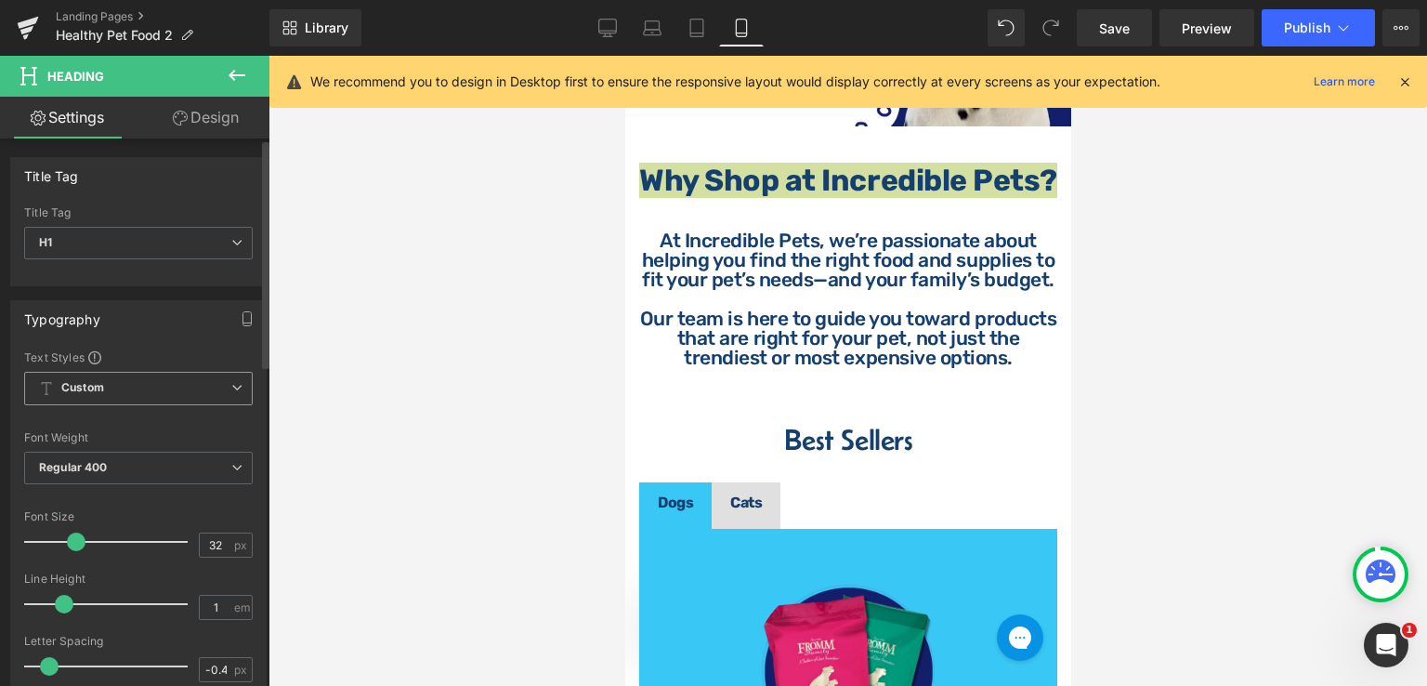
click at [231, 385] on icon at bounding box center [236, 387] width 11 height 11
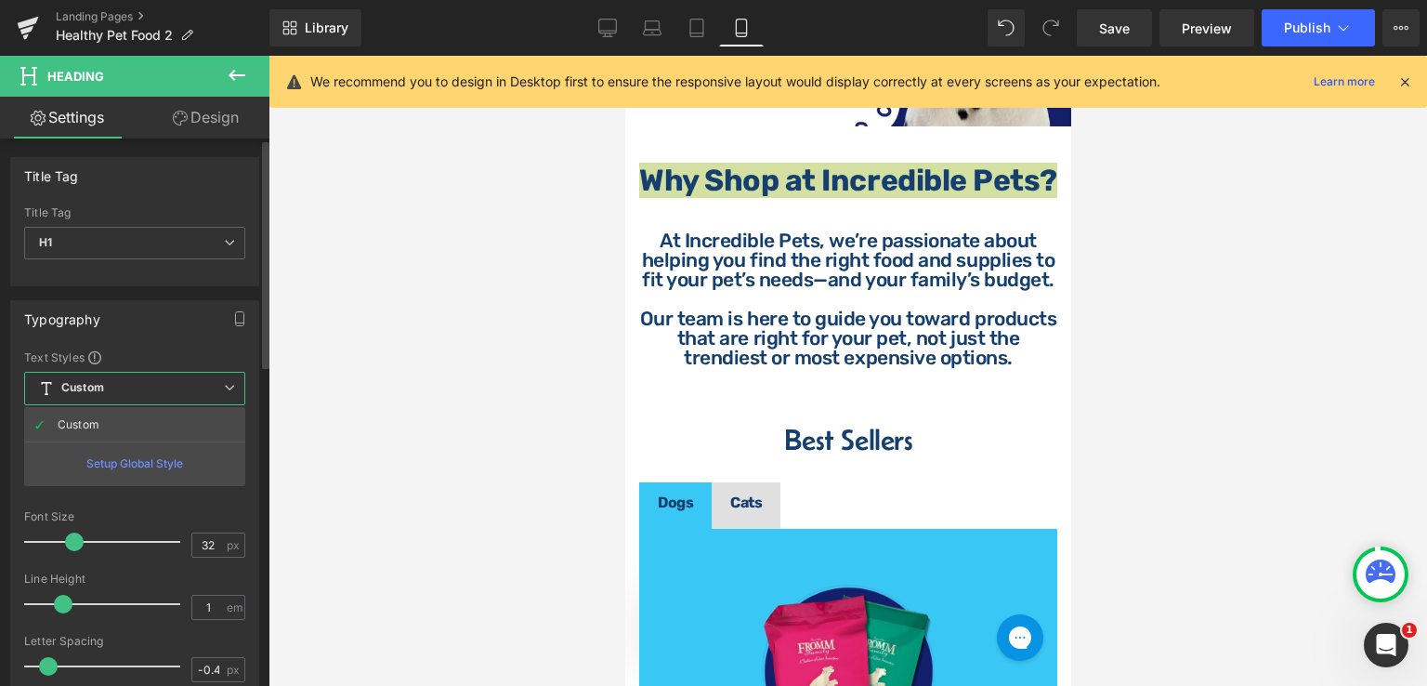
click at [169, 321] on div "Typography" at bounding box center [134, 318] width 247 height 35
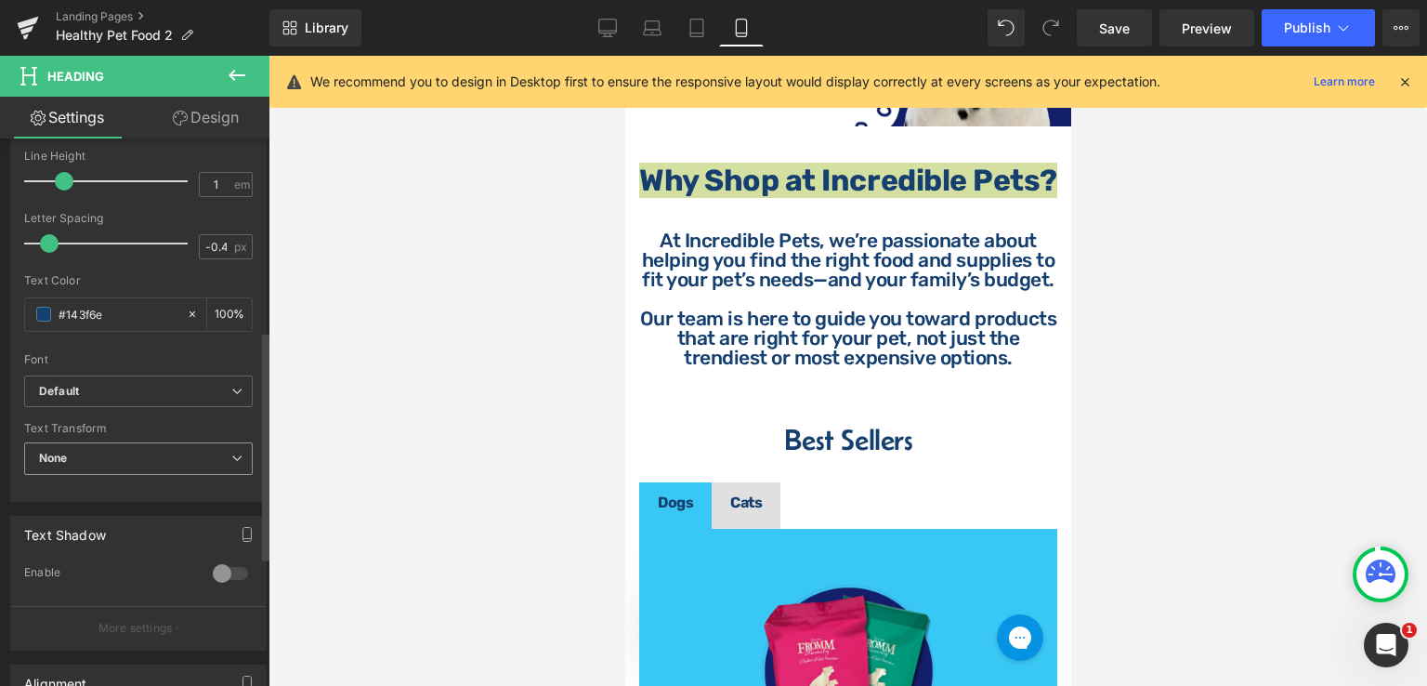
scroll to position [465, 0]
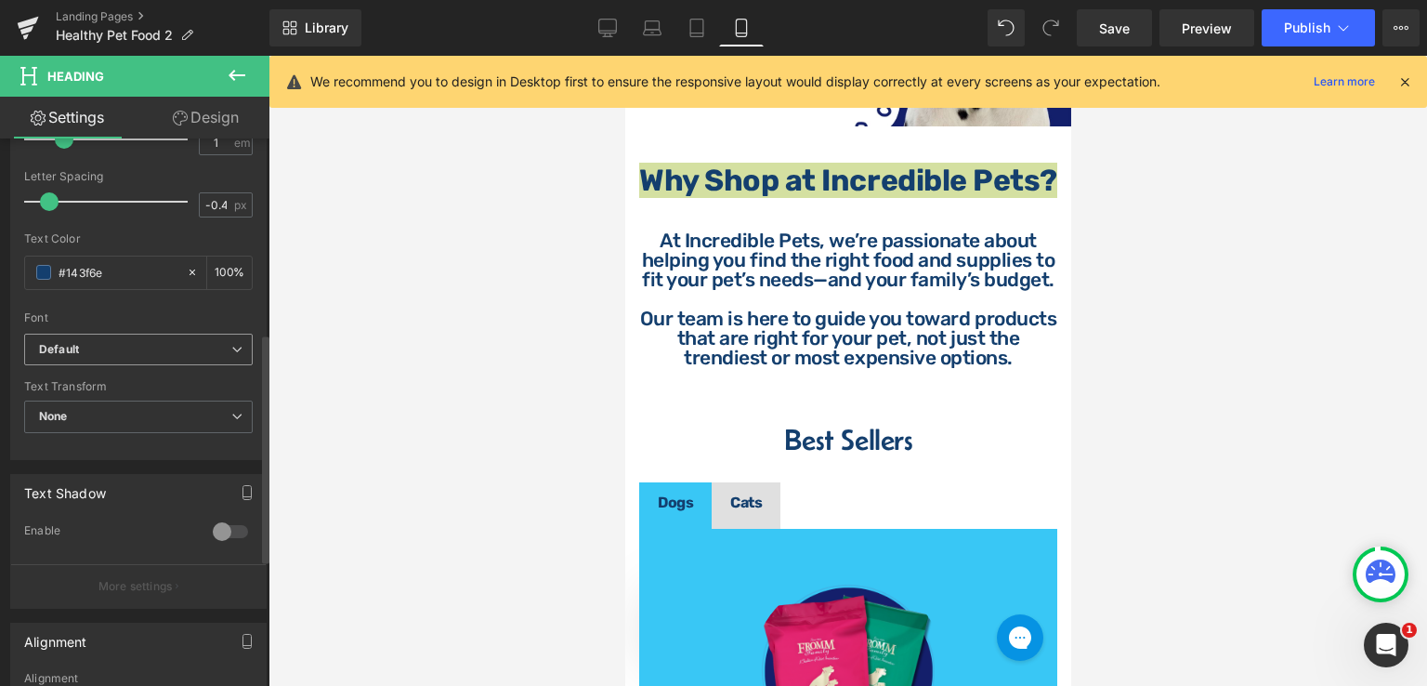
click at [129, 345] on b "Default" at bounding box center [135, 350] width 192 height 16
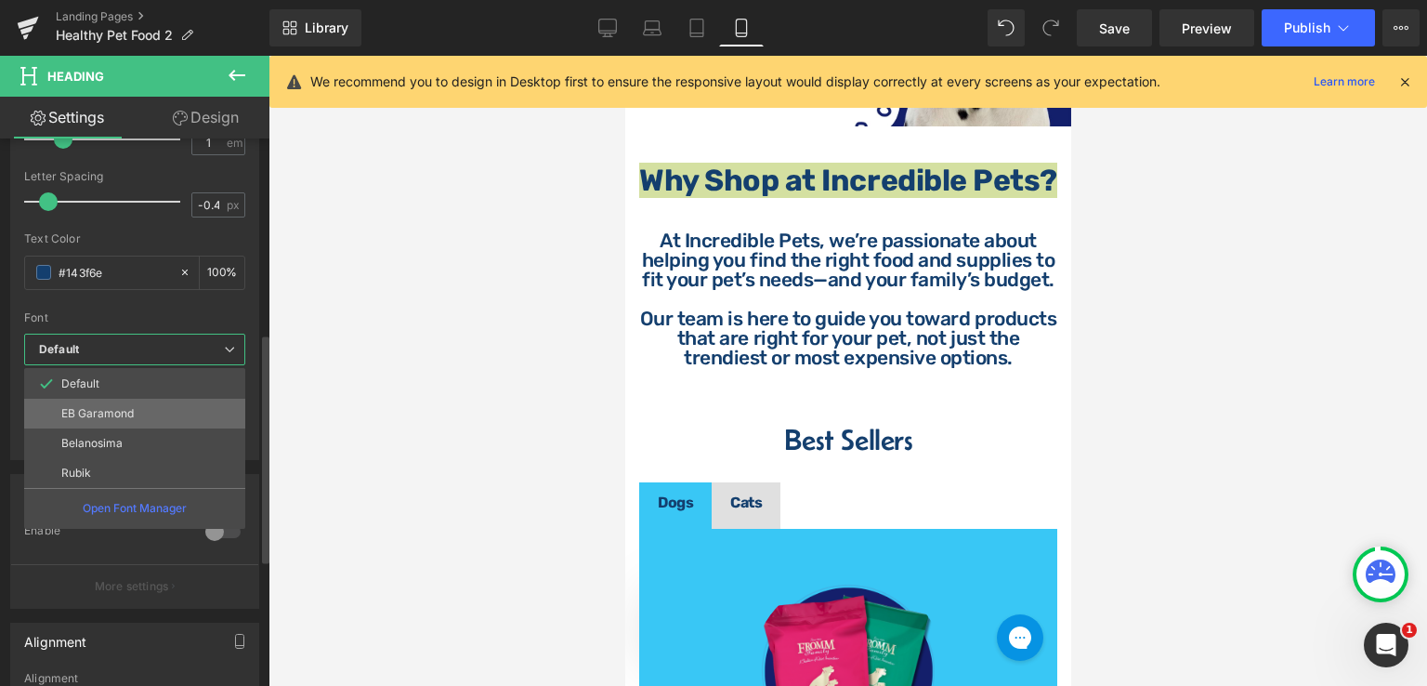
click at [121, 417] on p "EB Garamond" at bounding box center [97, 413] width 72 height 13
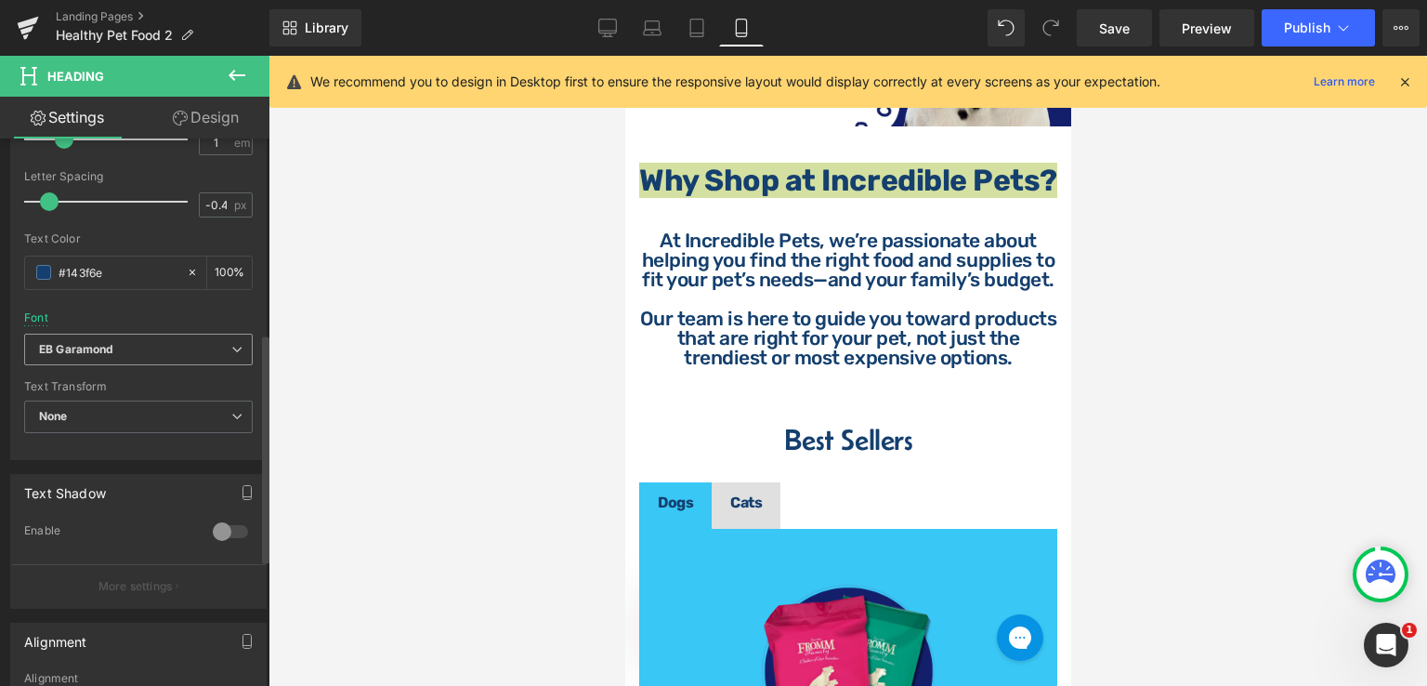
click at [138, 349] on b "EB Garamond" at bounding box center [135, 350] width 192 height 16
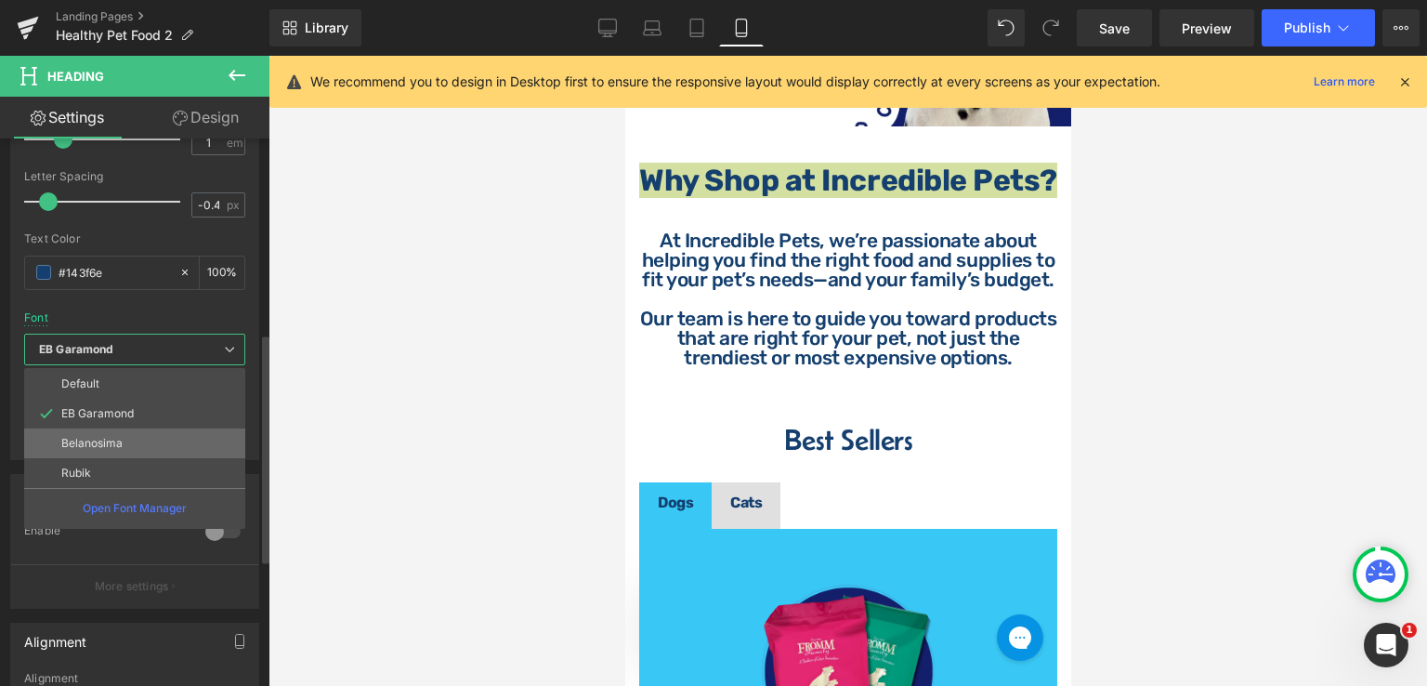
click at [113, 439] on p "Belanosima" at bounding box center [91, 443] width 61 height 13
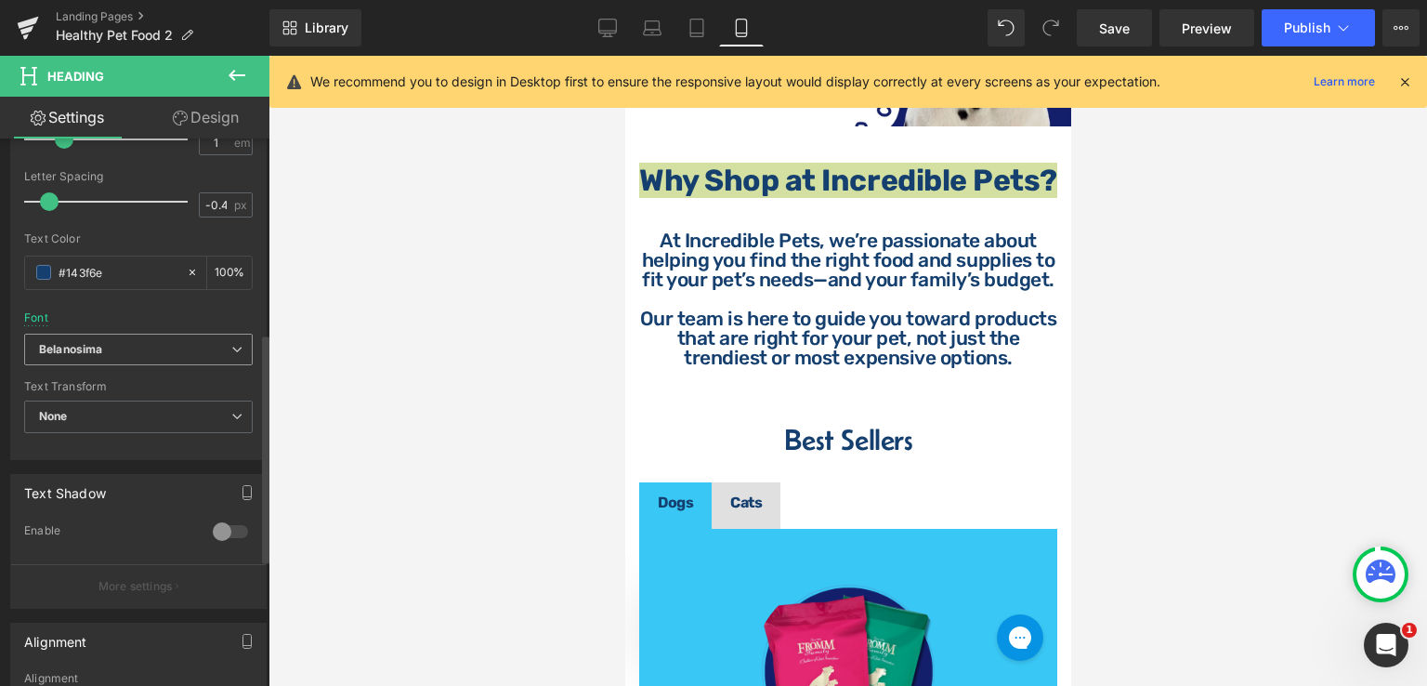
click at [173, 347] on b "Belanosima" at bounding box center [135, 350] width 192 height 16
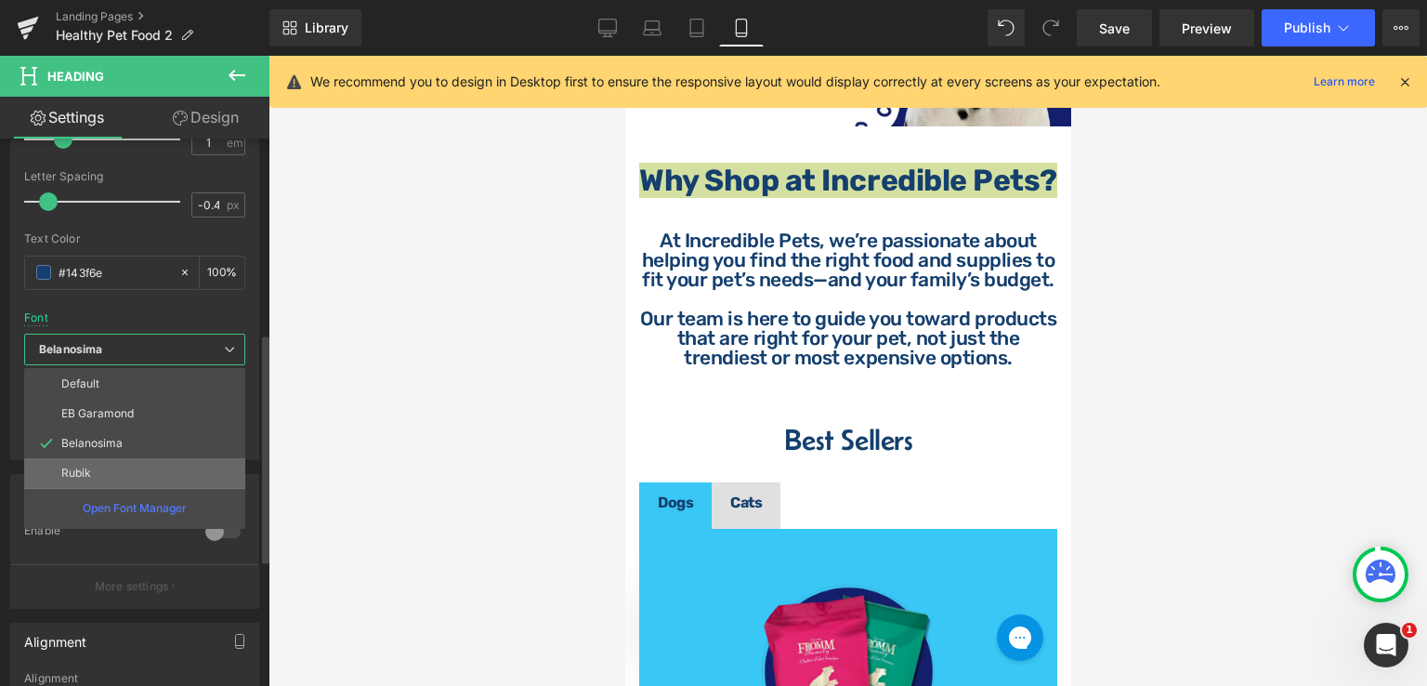
click at [122, 460] on li "Rubik" at bounding box center [134, 473] width 221 height 30
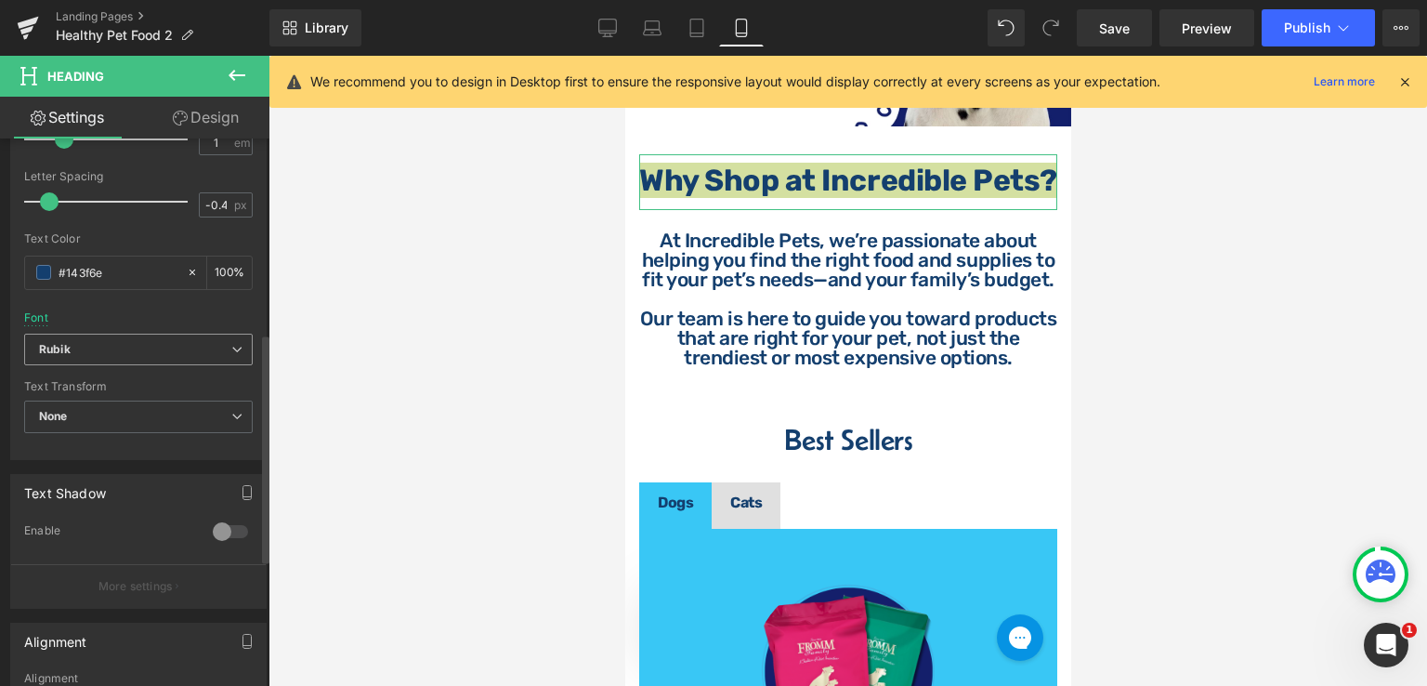
click at [169, 348] on b "Rubik" at bounding box center [135, 350] width 192 height 16
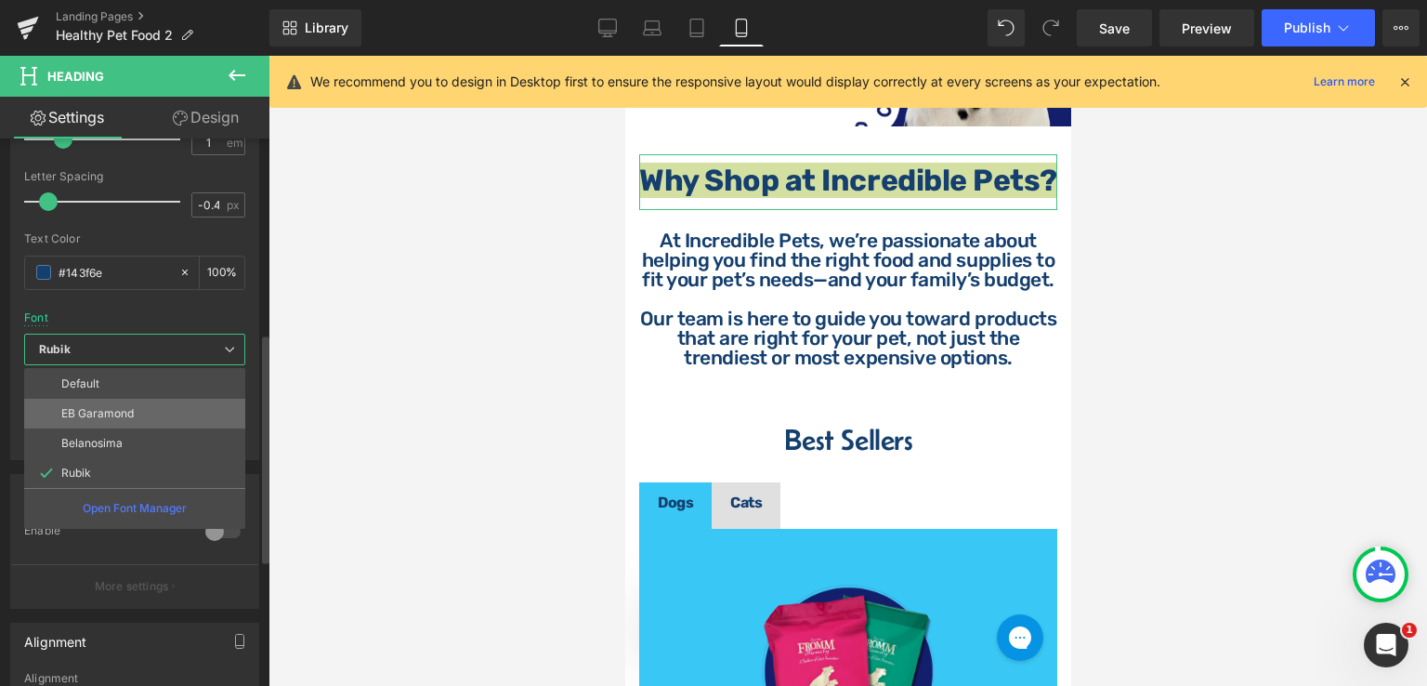
click at [138, 410] on li "EB Garamond" at bounding box center [134, 414] width 221 height 30
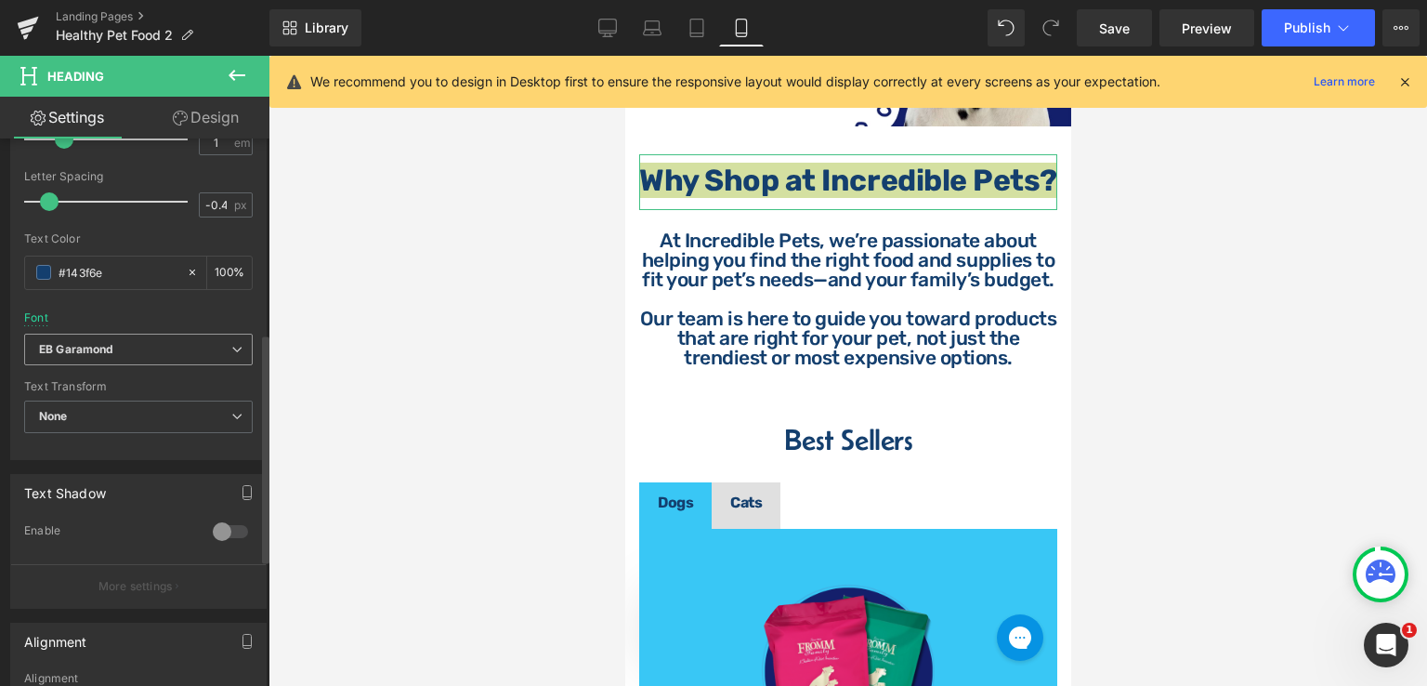
click at [172, 342] on b "EB Garamond" at bounding box center [135, 350] width 192 height 16
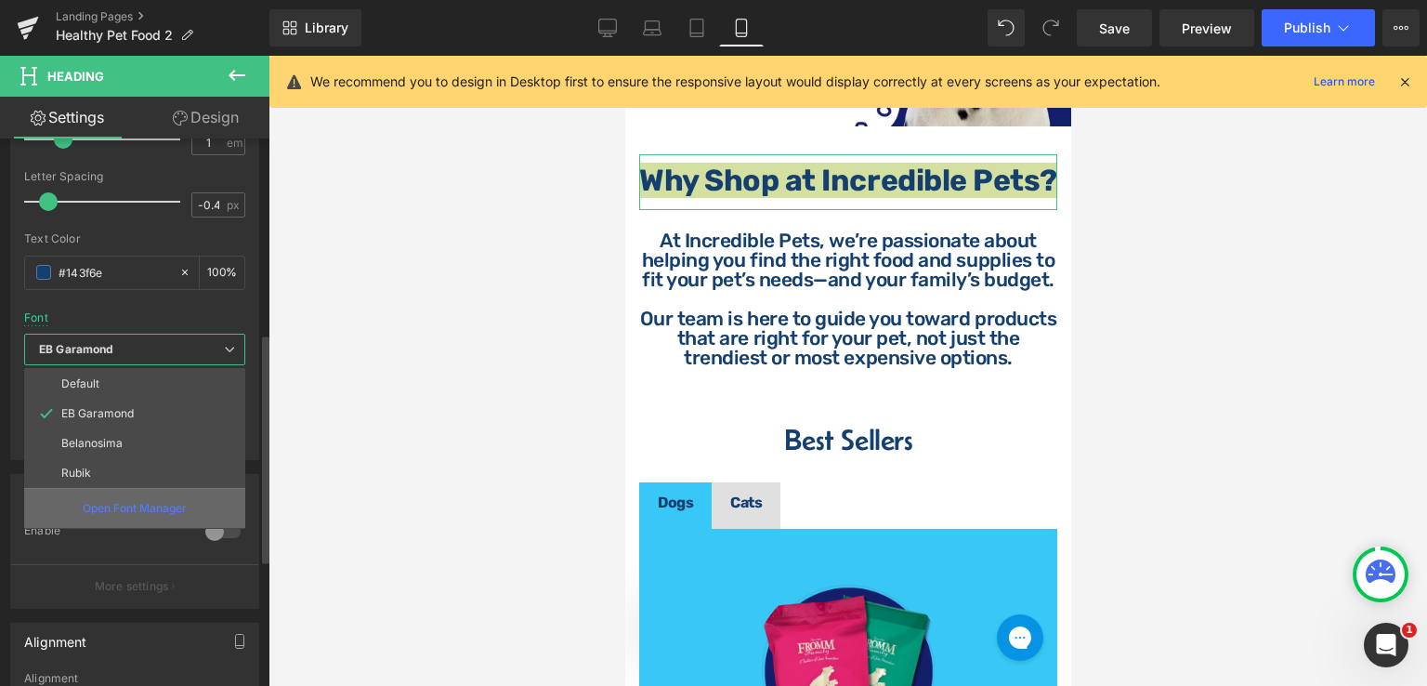
click at [128, 500] on p "Open Font Manager" at bounding box center [135, 508] width 104 height 17
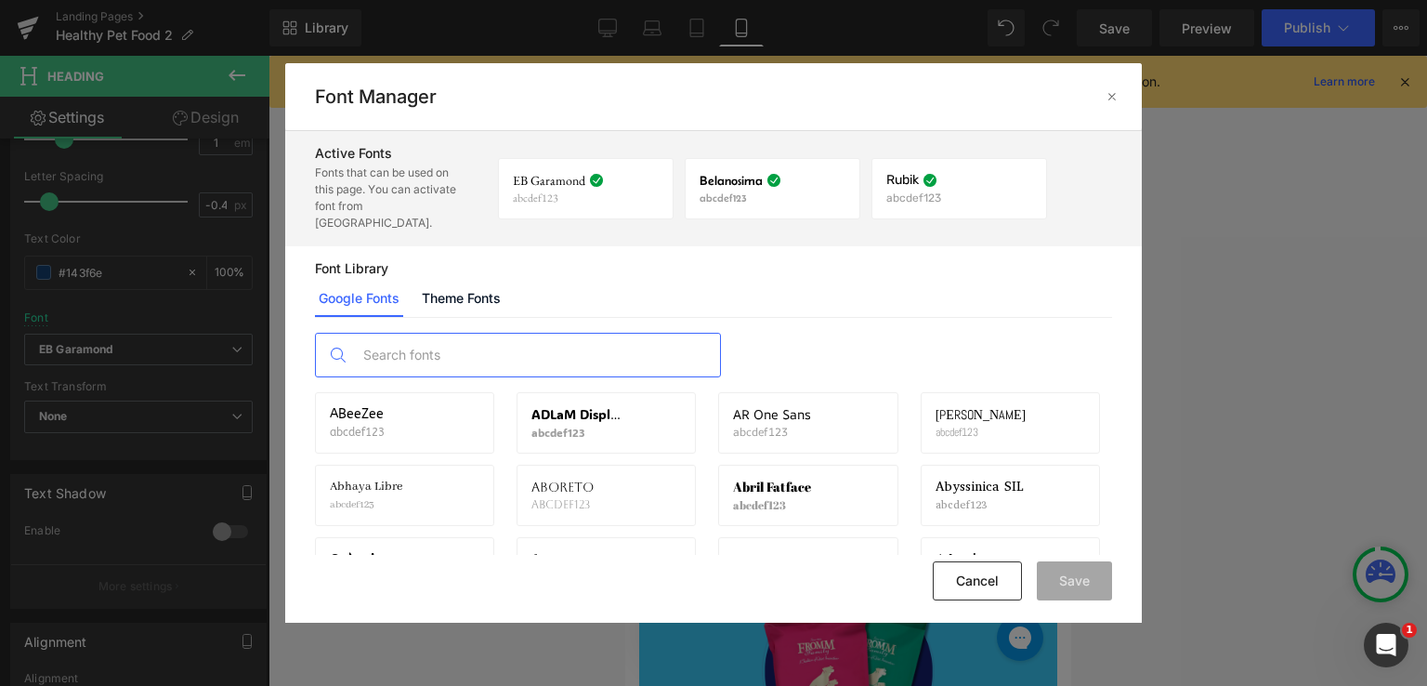
click at [569, 340] on input "text" at bounding box center [536, 355] width 367 height 43
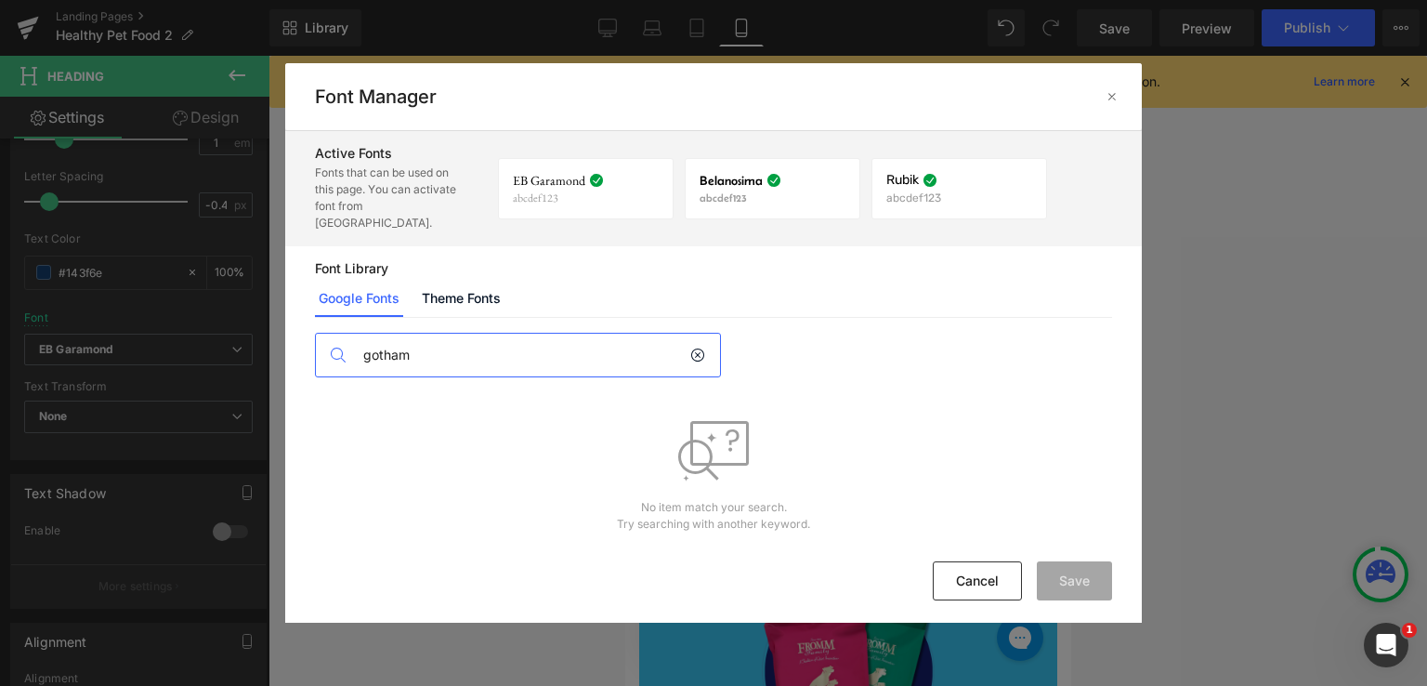
type input "gotham"
click at [700, 348] on icon at bounding box center [697, 355] width 15 height 15
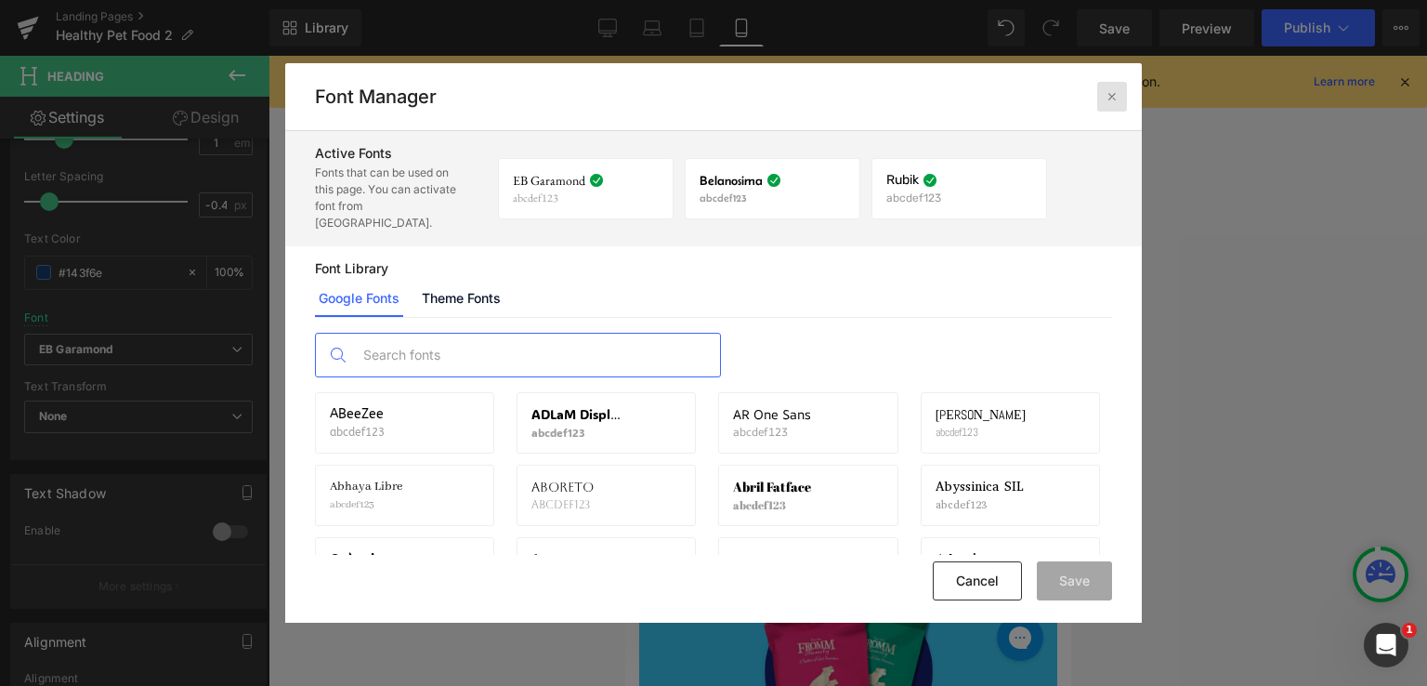
click at [1109, 89] on icon at bounding box center [1112, 96] width 15 height 15
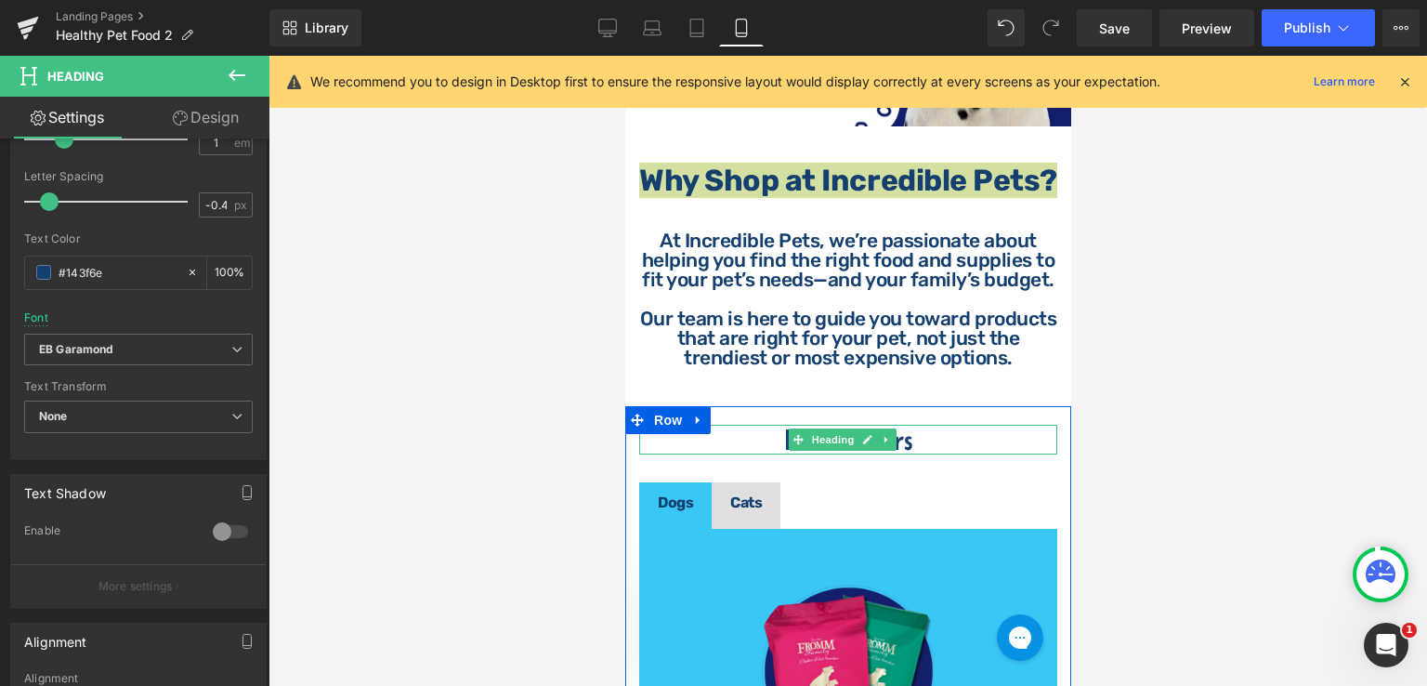
click at [833, 451] on span "Heading" at bounding box center [832, 439] width 50 height 22
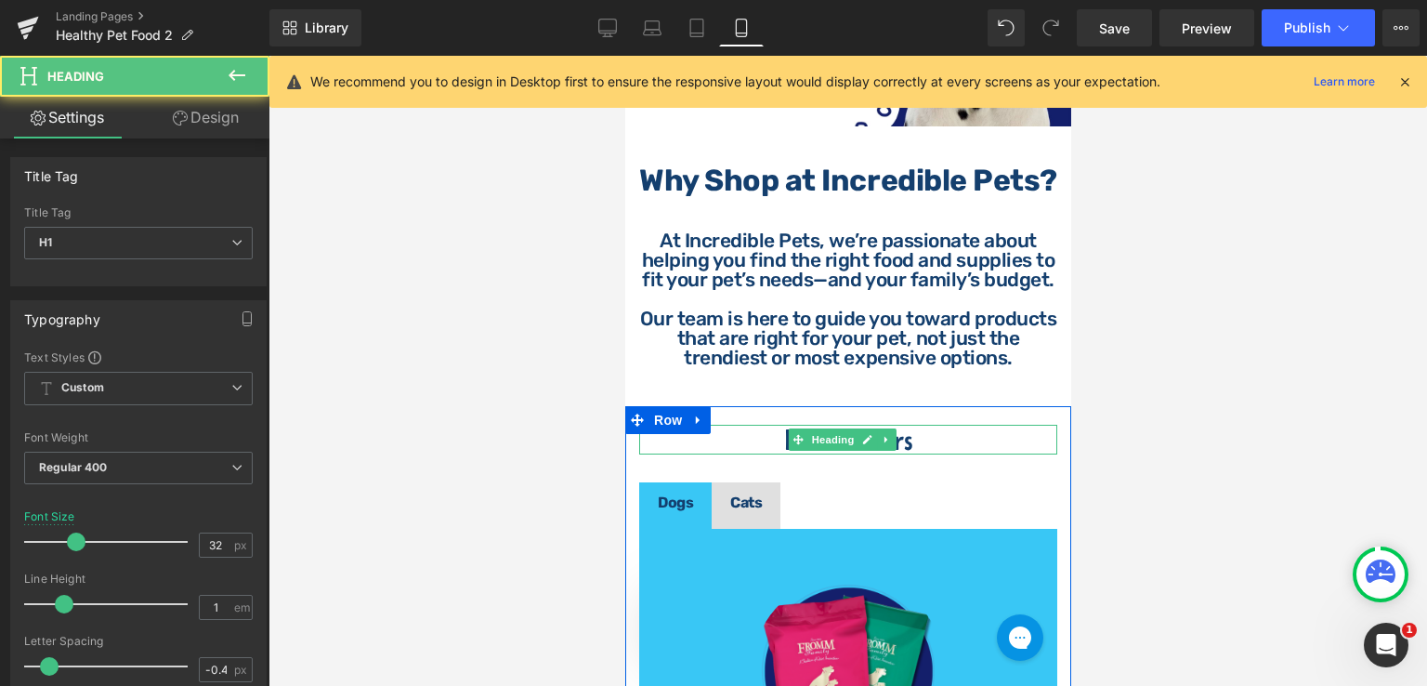
click at [930, 454] on h1 "Best Sellers" at bounding box center [847, 440] width 418 height 30
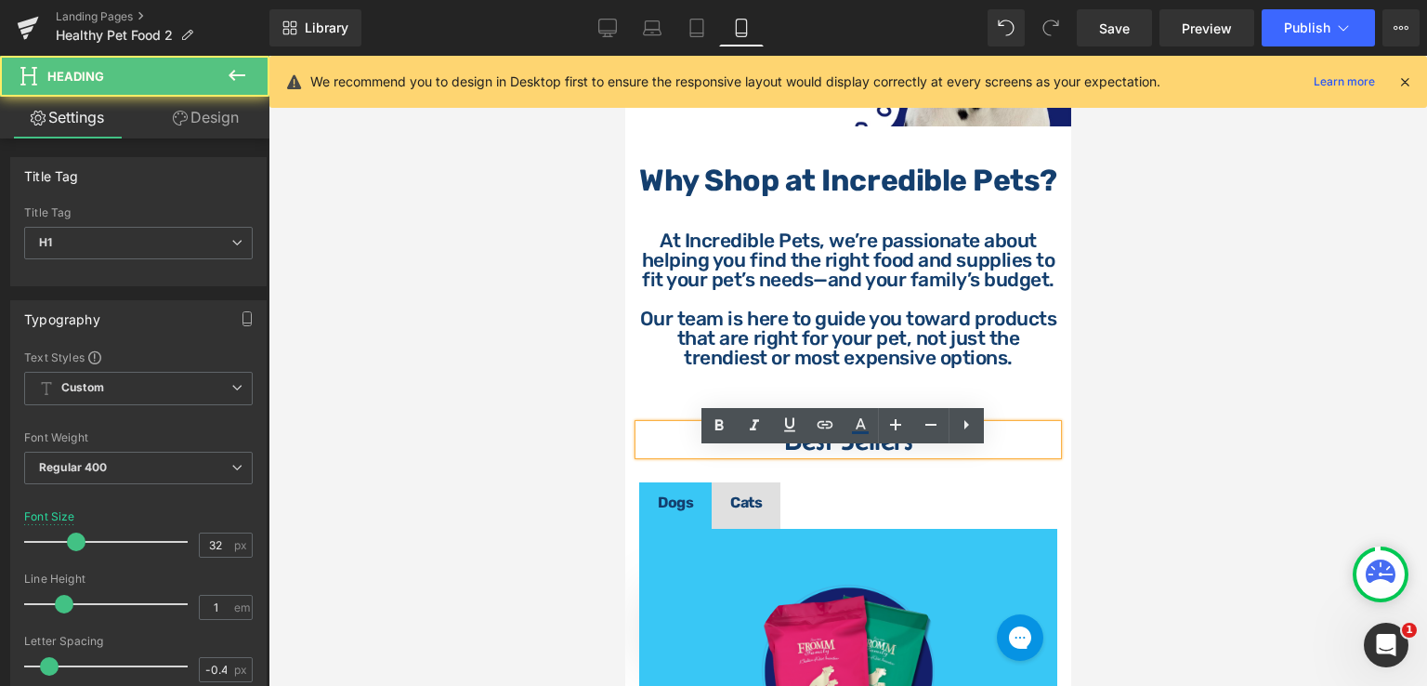
click at [1141, 422] on div at bounding box center [848, 371] width 1159 height 630
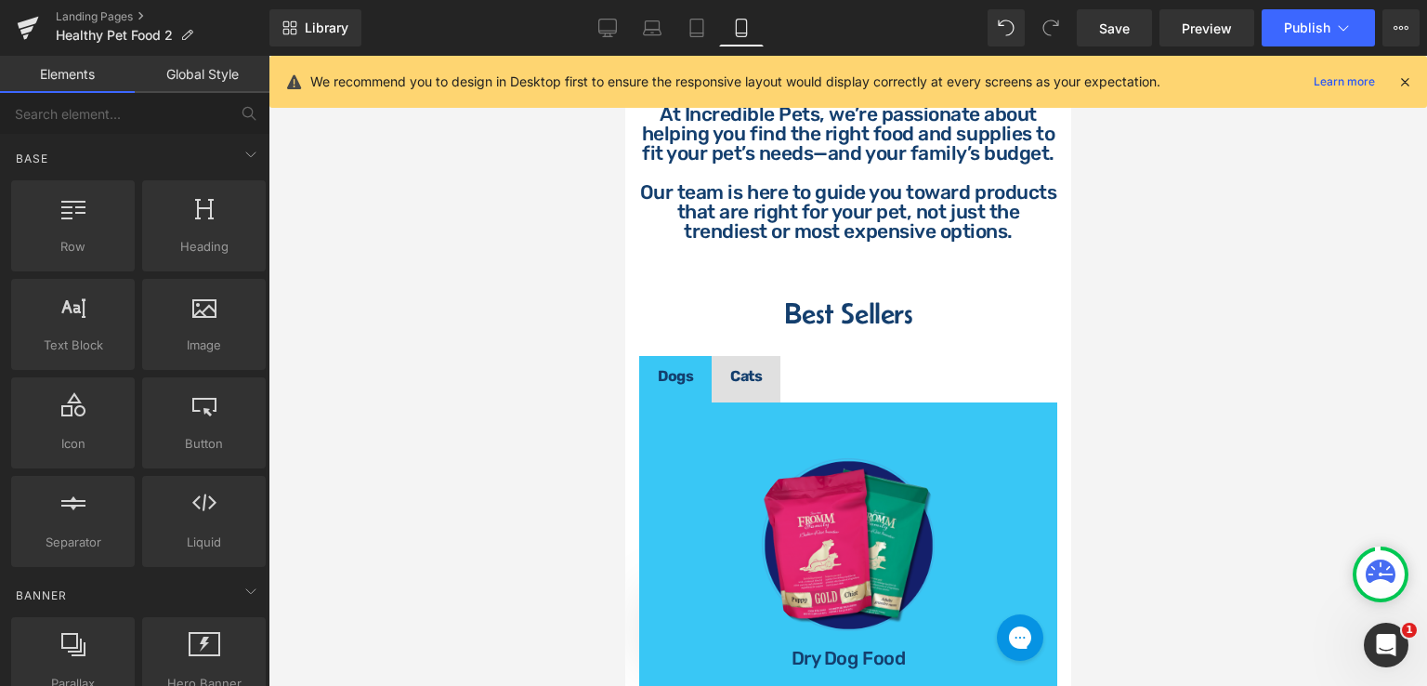
scroll to position [442, 0]
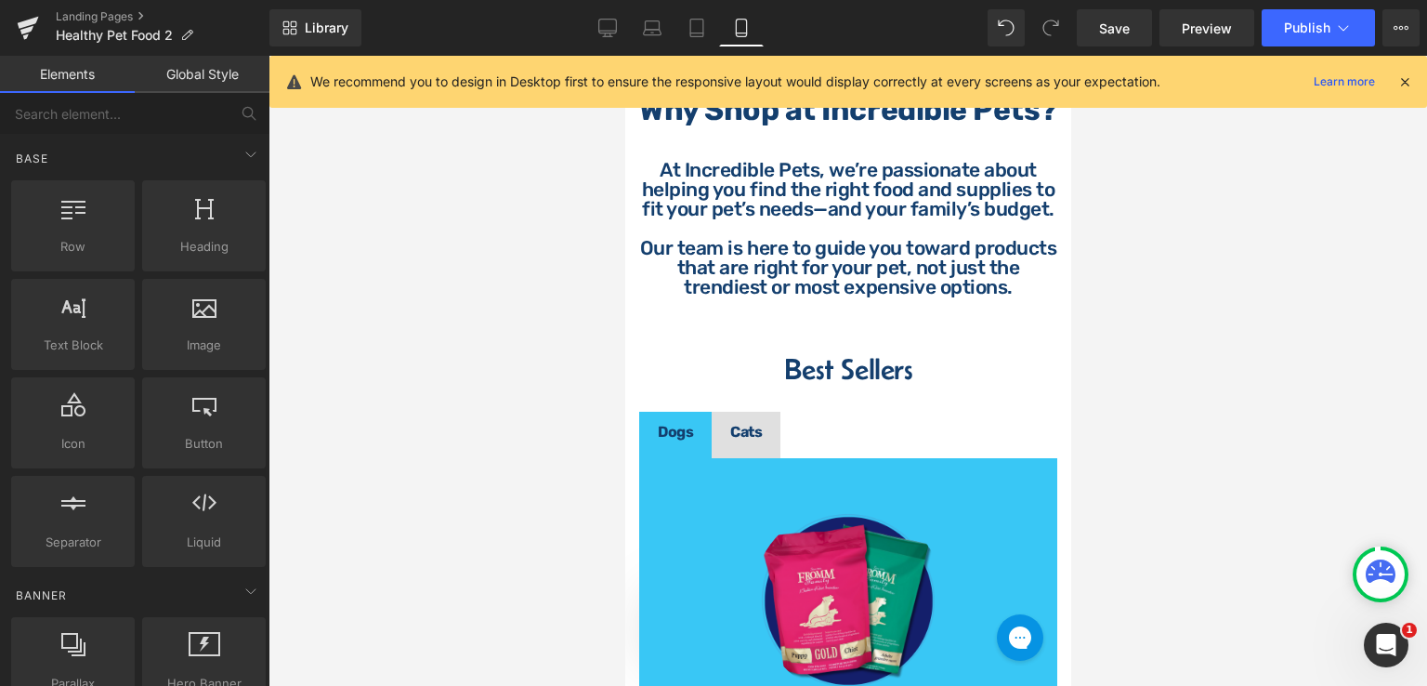
drag, startPoint x: 1067, startPoint y: 175, endPoint x: 1698, endPoint y: 261, distance: 637.7
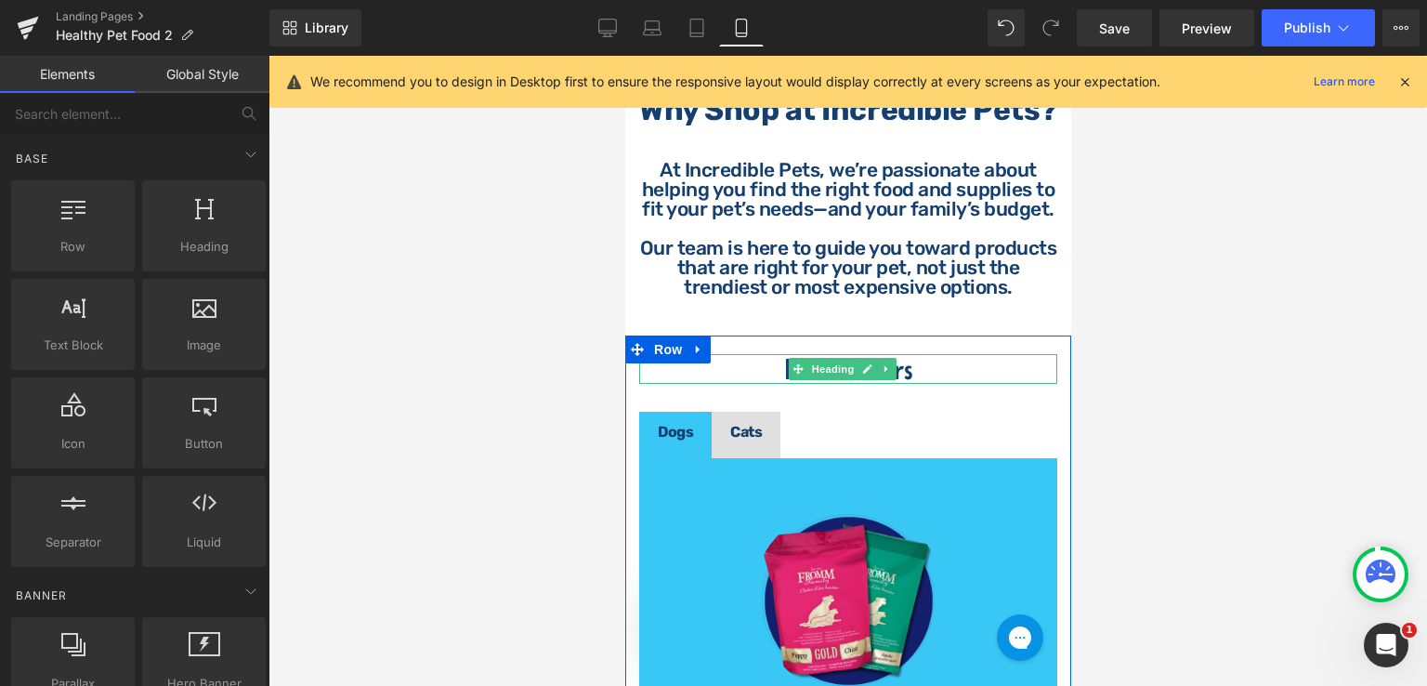
click at [926, 384] on h1 "Best Sellers" at bounding box center [847, 369] width 418 height 30
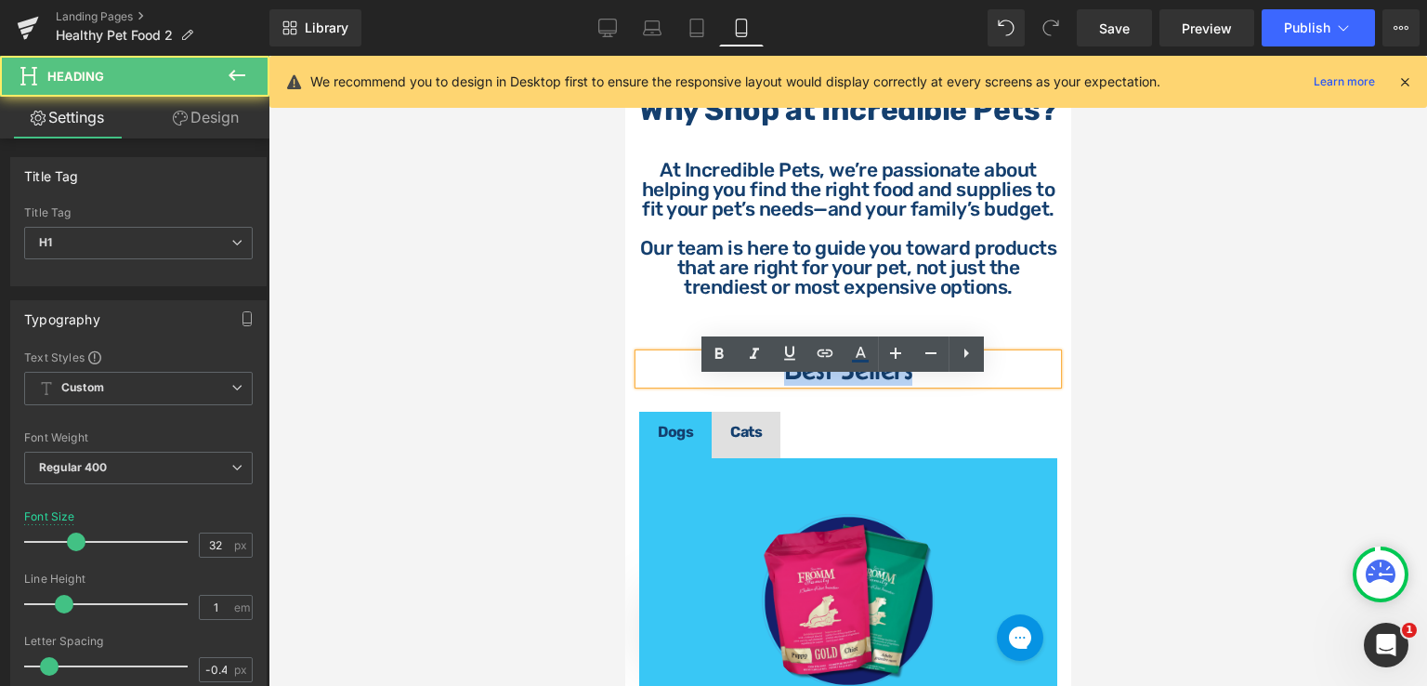
drag, startPoint x: 911, startPoint y: 396, endPoint x: 729, endPoint y: 399, distance: 182.1
click at [729, 384] on h1 "Best Sellers" at bounding box center [847, 369] width 418 height 30
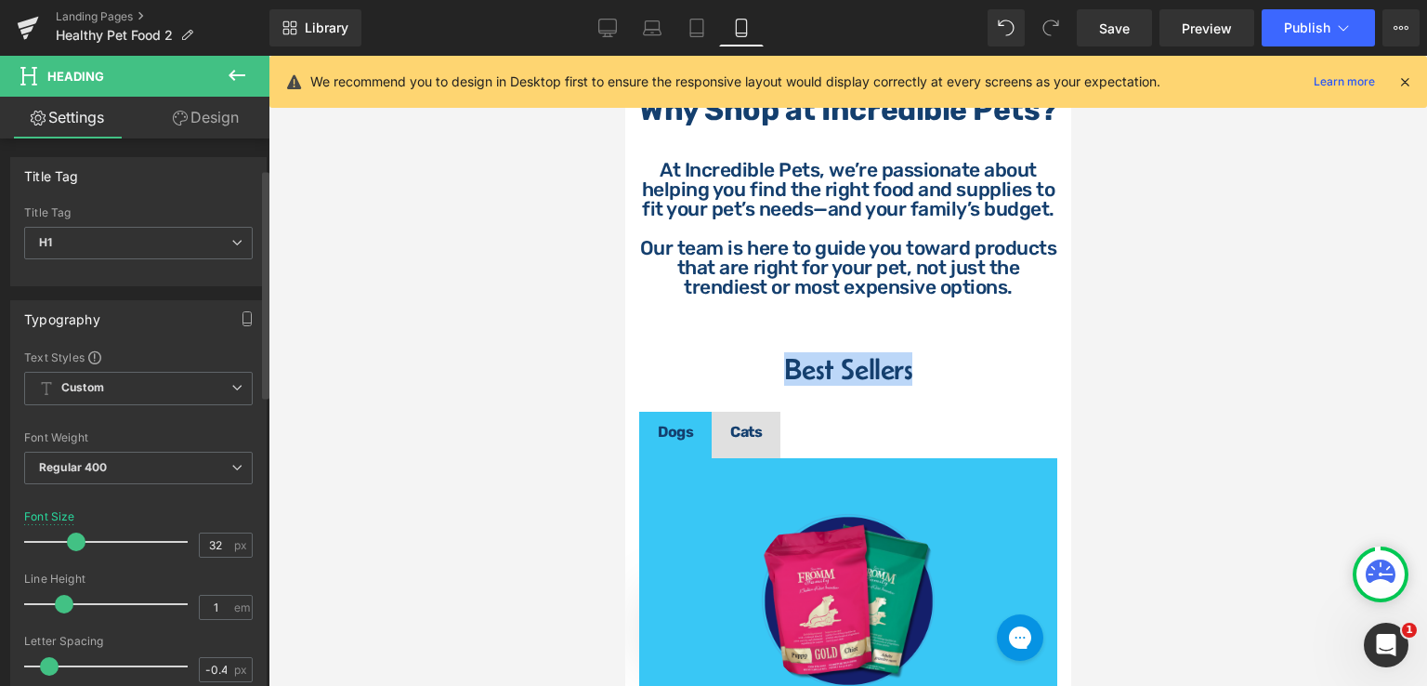
scroll to position [465, 0]
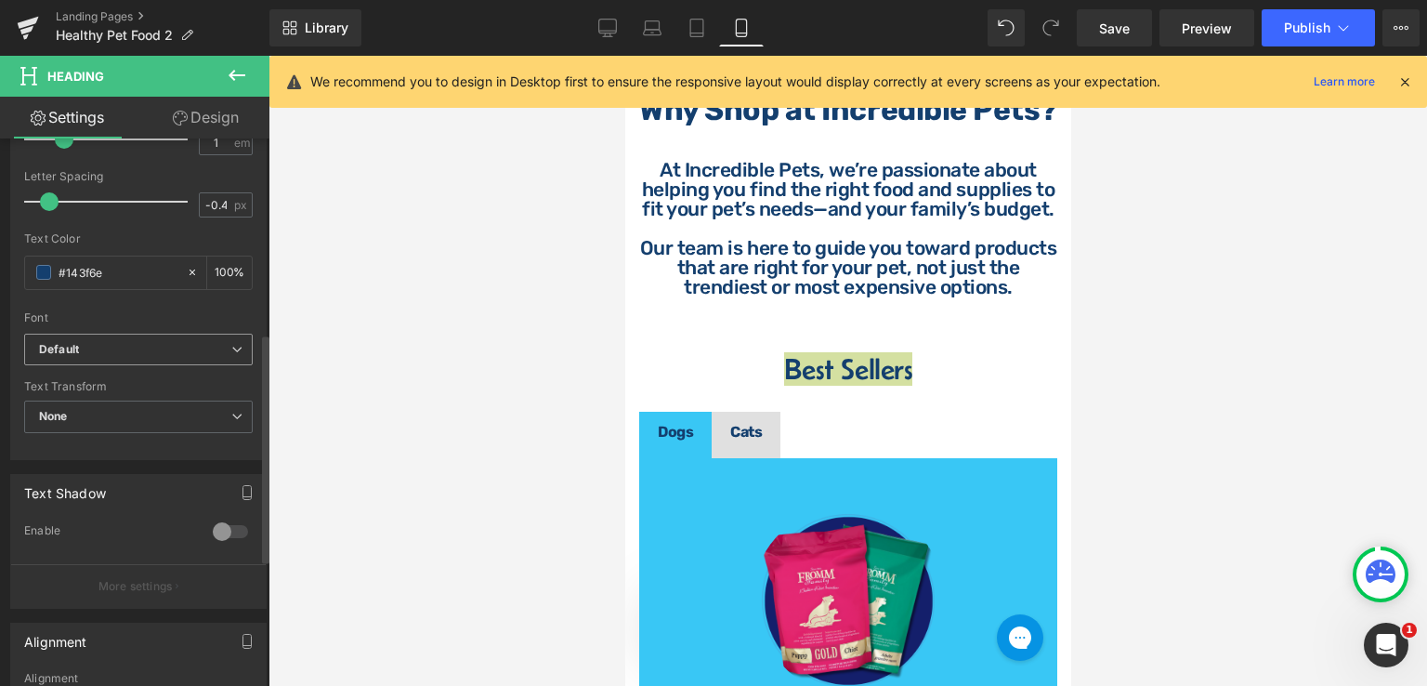
click at [158, 342] on b "Default" at bounding box center [135, 350] width 192 height 16
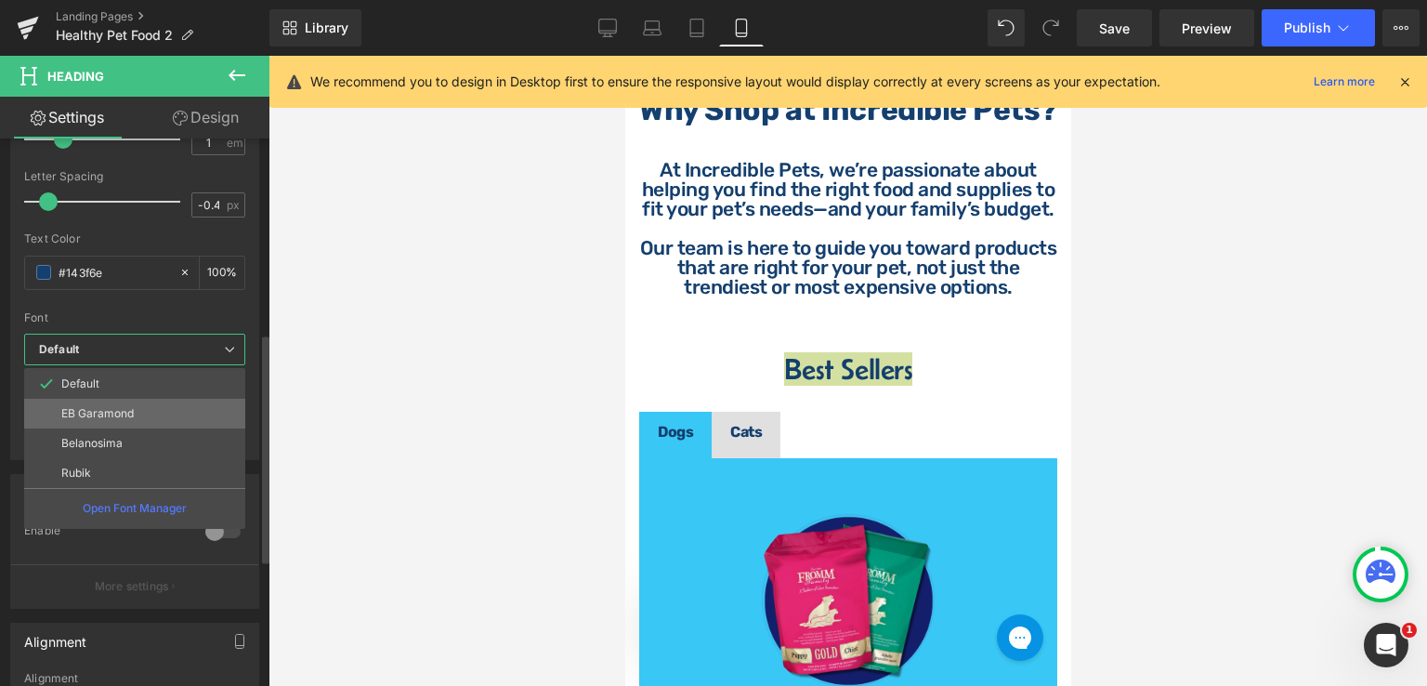
click at [156, 418] on li "EB Garamond" at bounding box center [134, 414] width 221 height 30
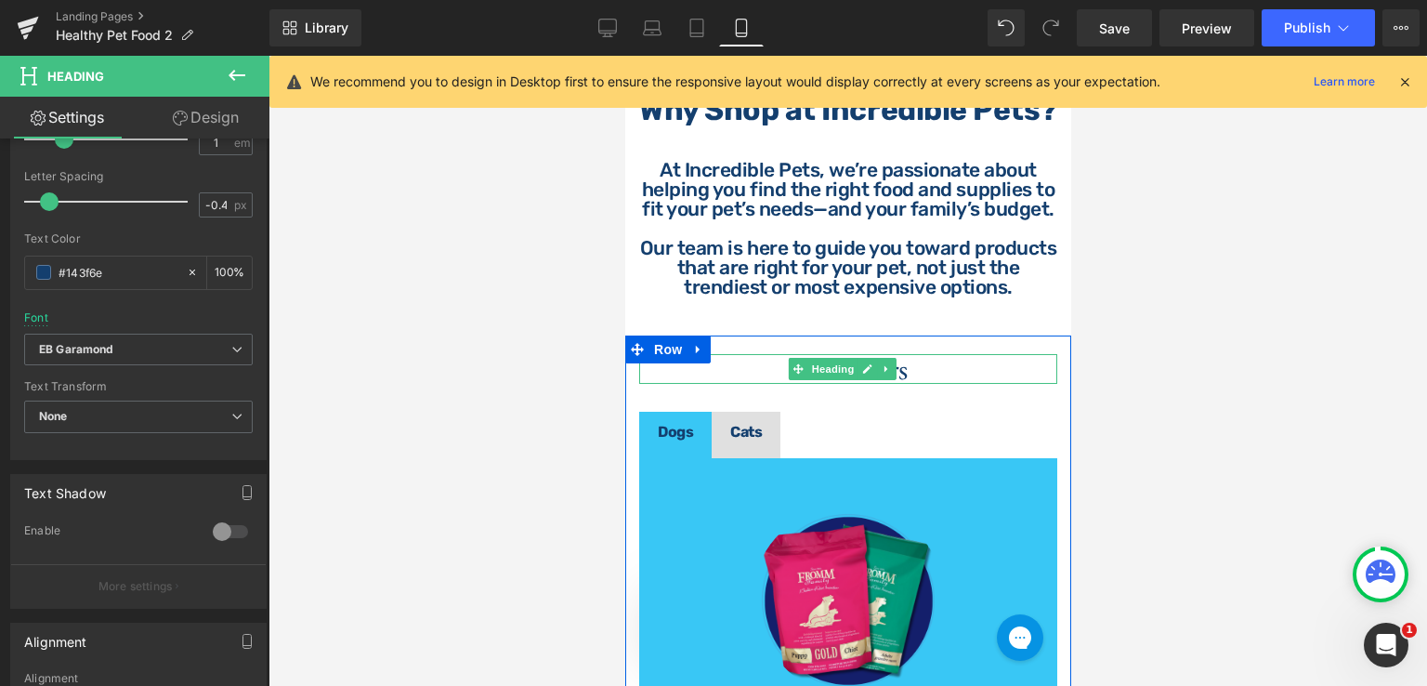
click at [906, 384] on h1 "Best Sellers" at bounding box center [847, 369] width 418 height 30
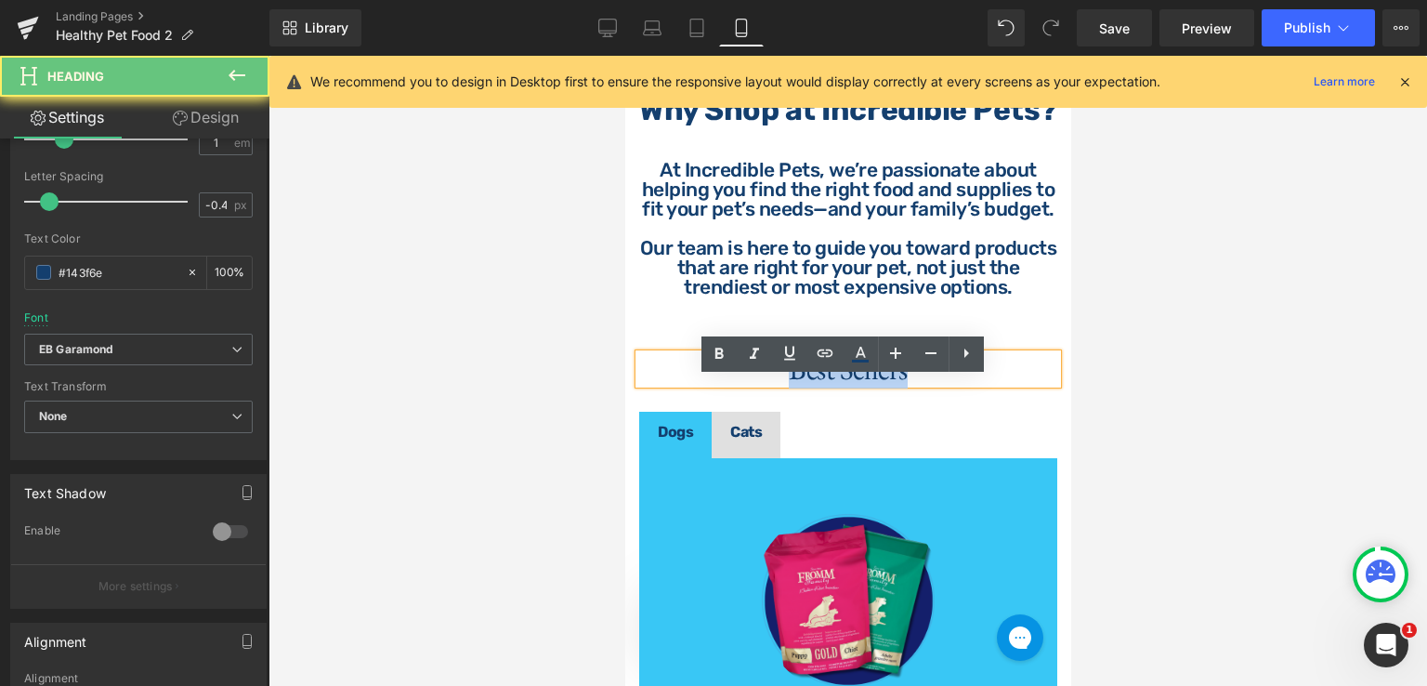
drag, startPoint x: 906, startPoint y: 395, endPoint x: 767, endPoint y: 406, distance: 139.8
click at [767, 384] on h1 "Best Sellers" at bounding box center [847, 369] width 418 height 30
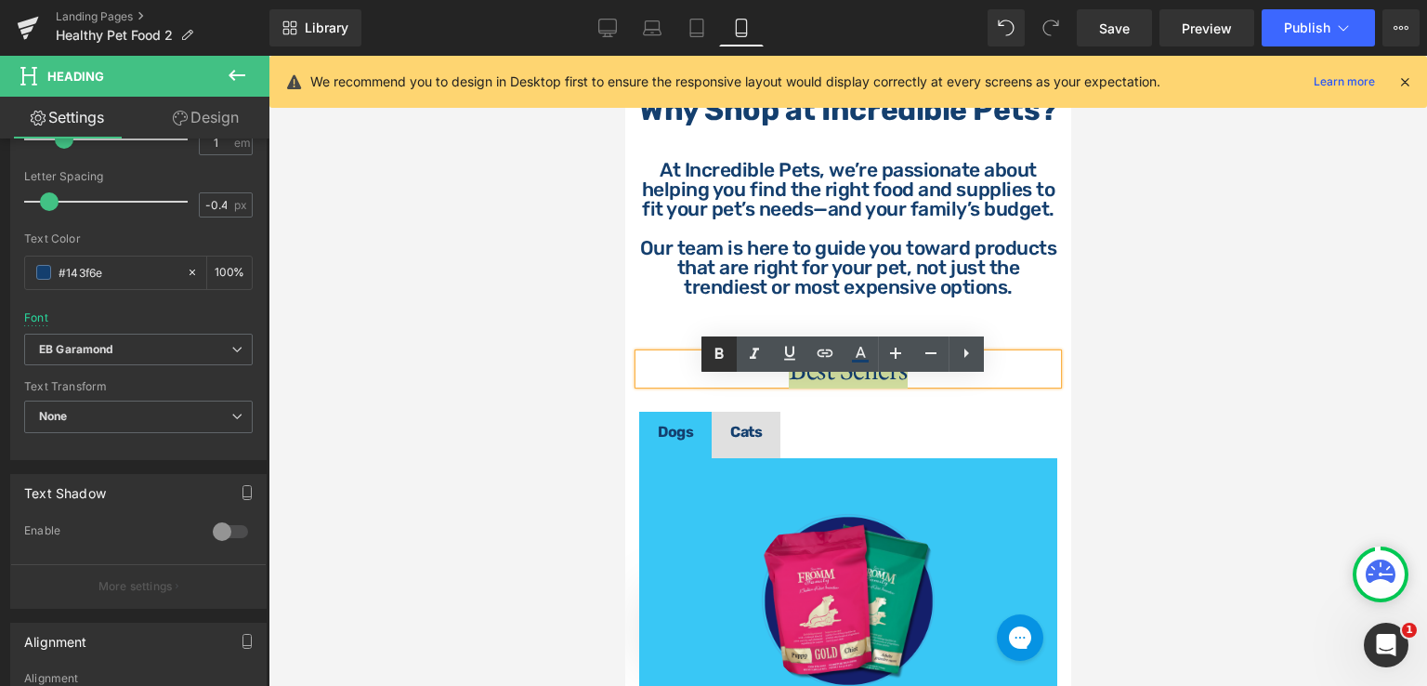
click at [708, 350] on icon at bounding box center [719, 354] width 22 height 22
click at [1178, 375] on div at bounding box center [848, 371] width 1159 height 630
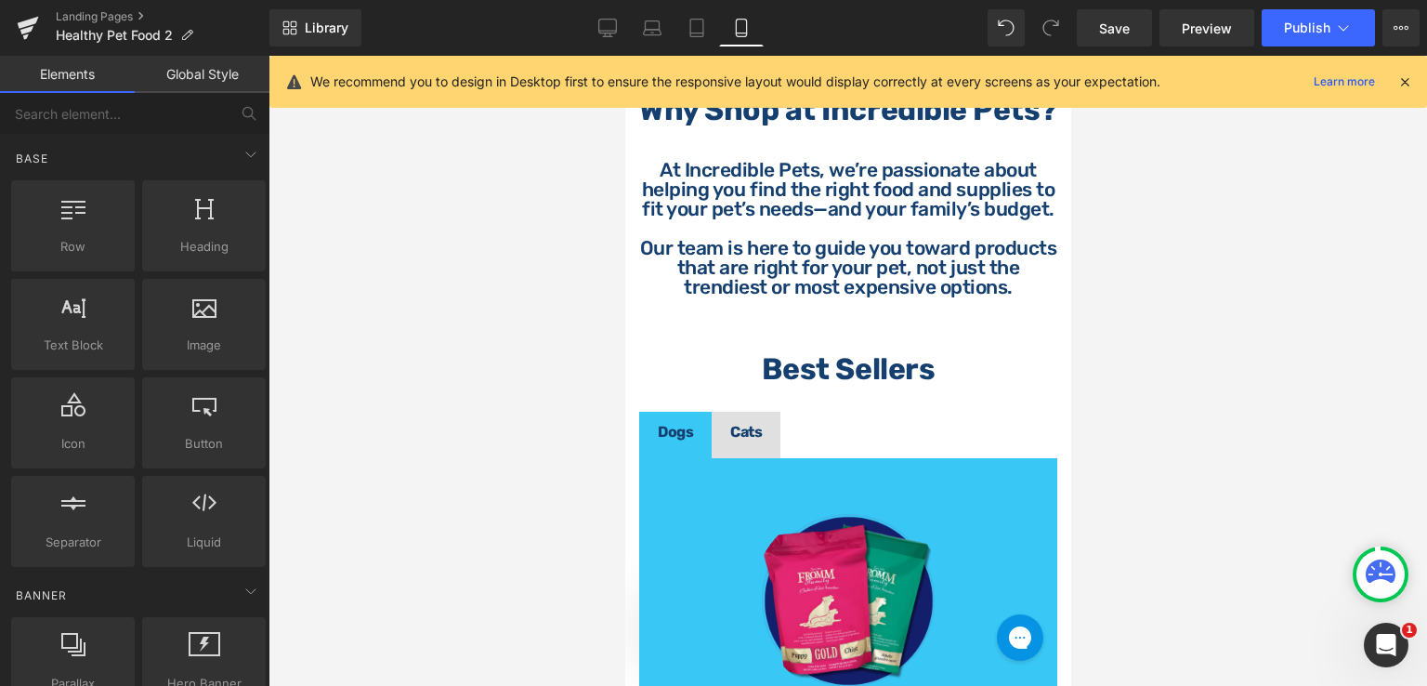
click at [1180, 363] on div at bounding box center [848, 371] width 1159 height 630
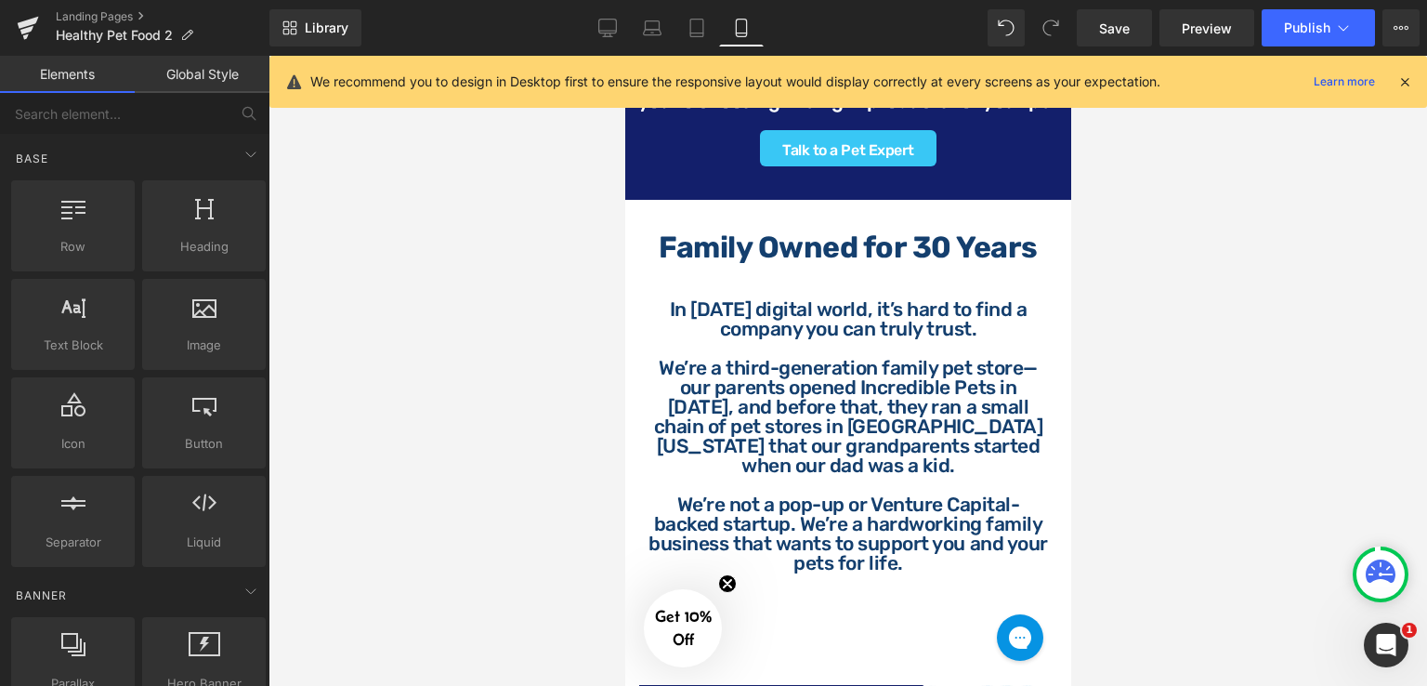
scroll to position [2464, 0]
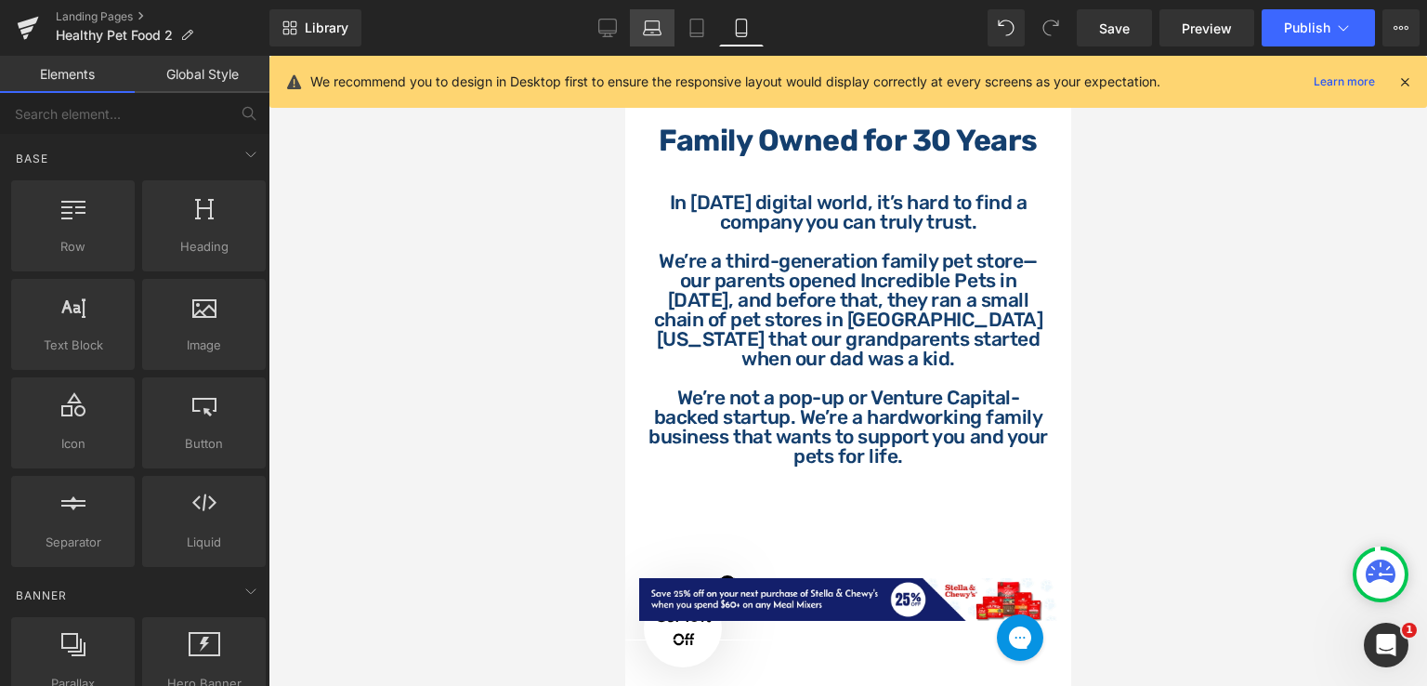
click at [631, 36] on link "Laptop" at bounding box center [652, 27] width 45 height 37
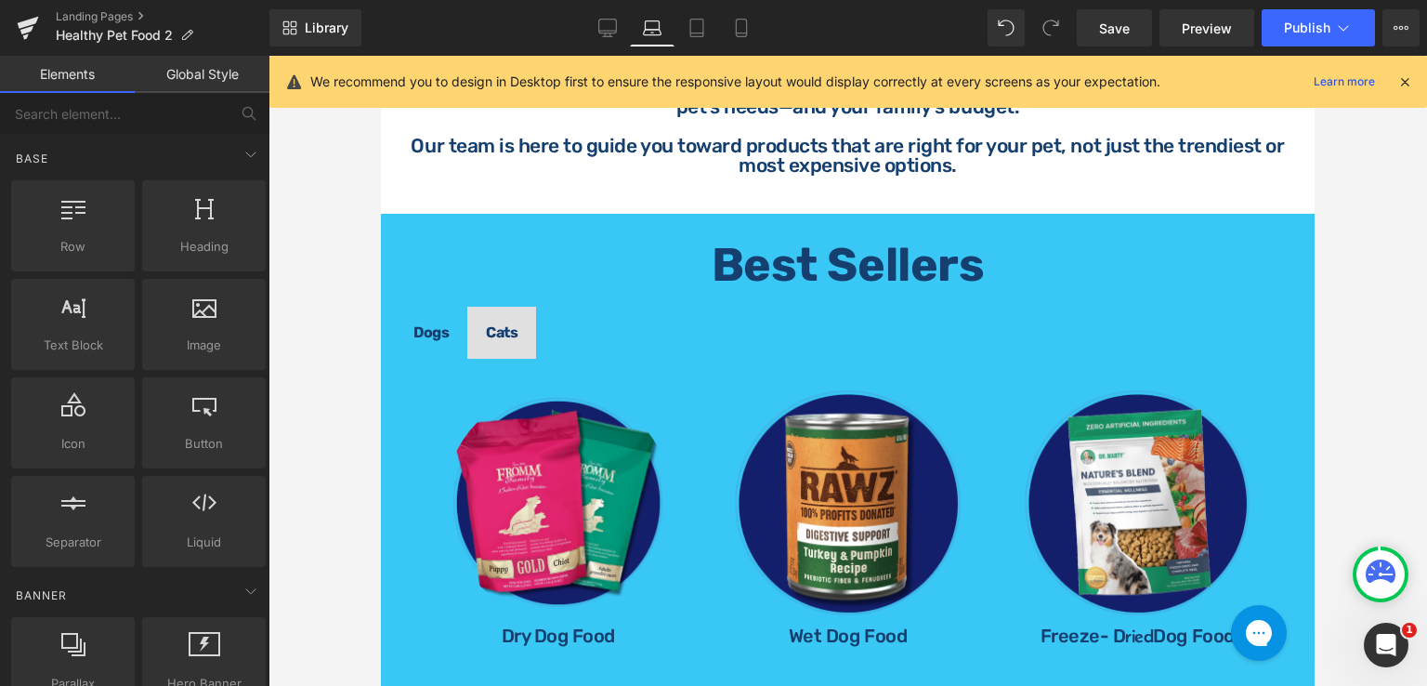
scroll to position [744, 0]
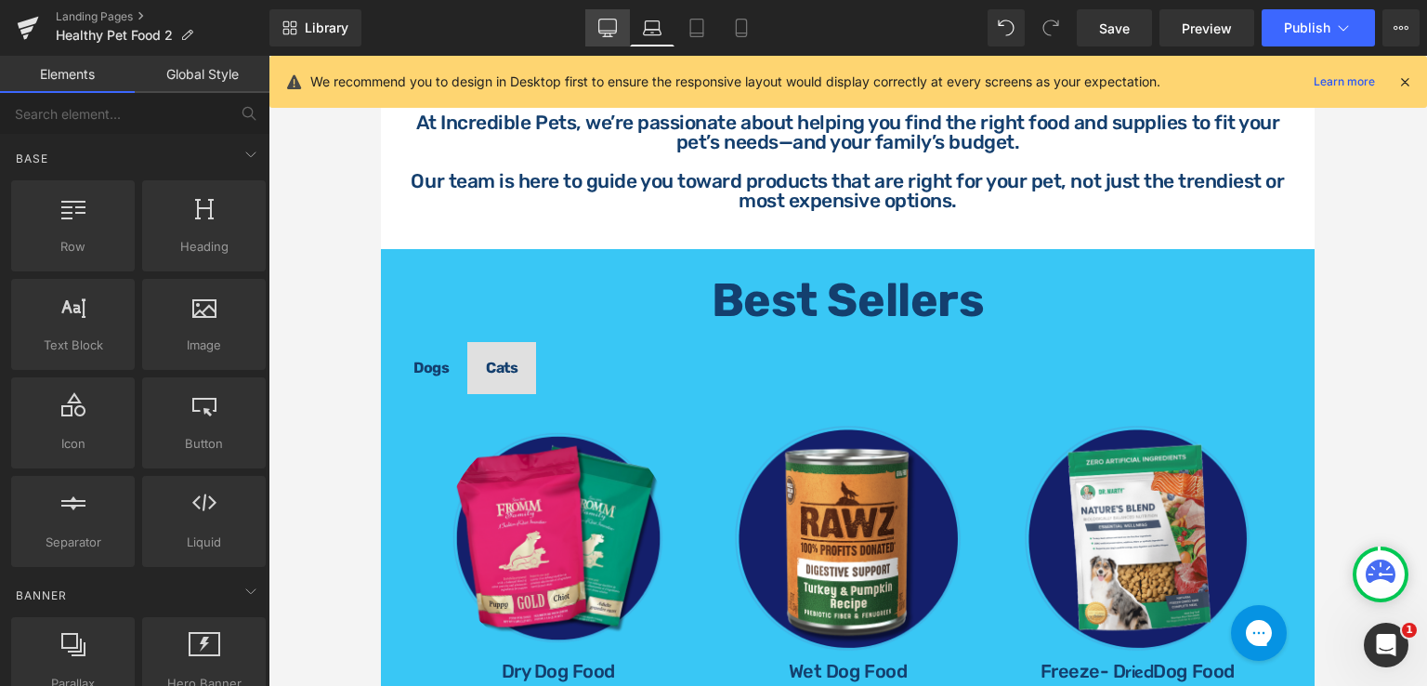
click at [603, 33] on icon at bounding box center [608, 27] width 18 height 14
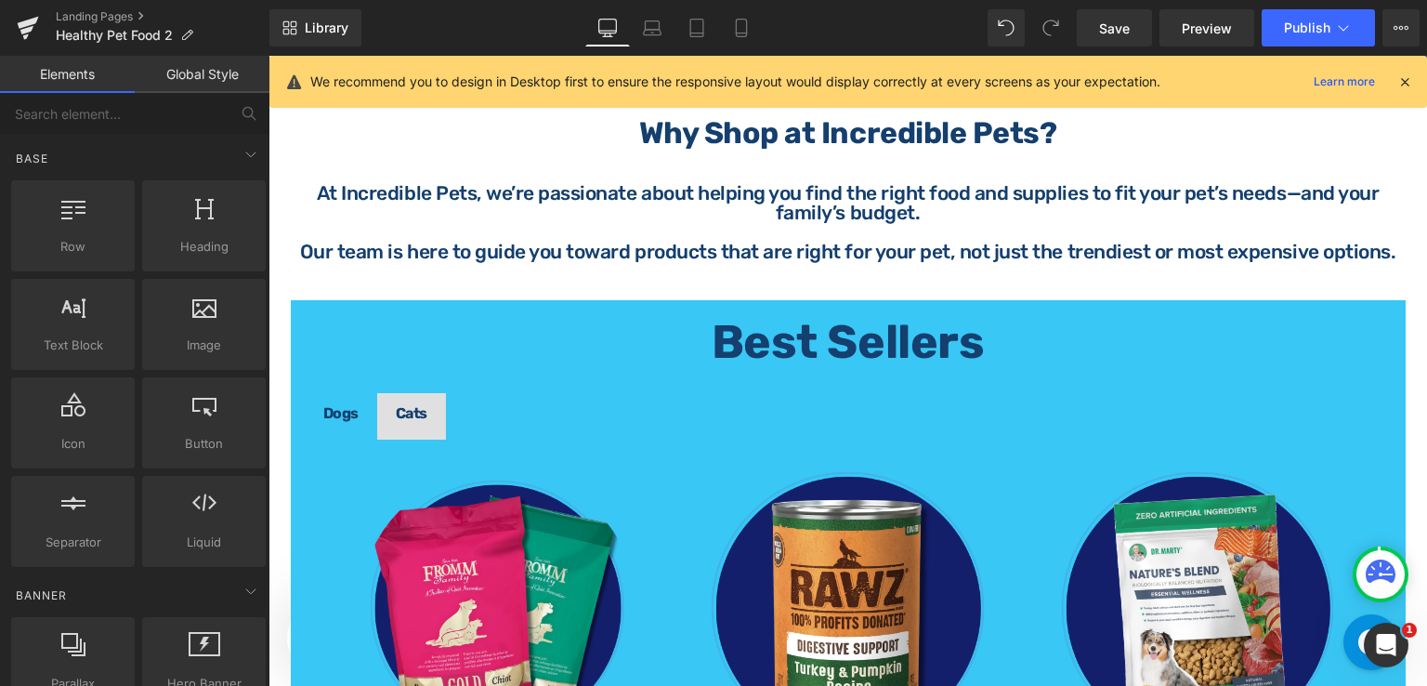
scroll to position [866, 0]
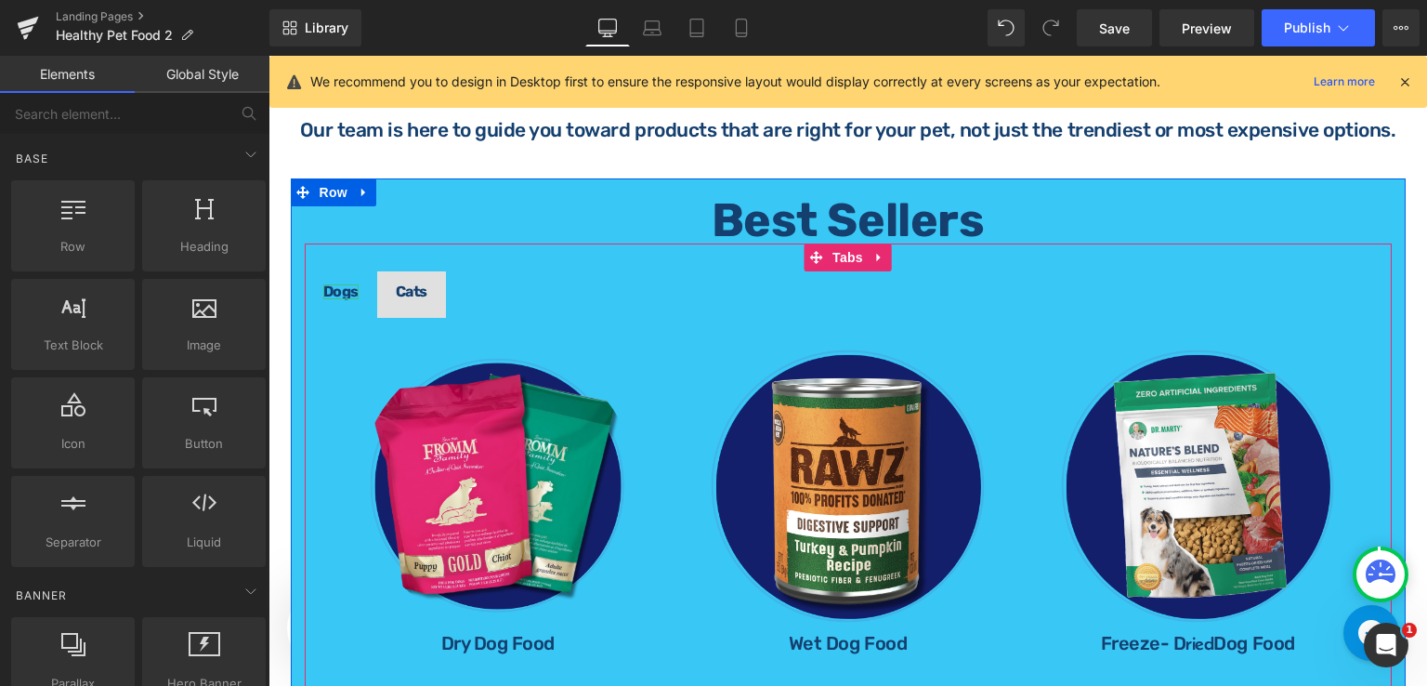
click at [334, 282] on strong "Dogs" at bounding box center [340, 291] width 35 height 18
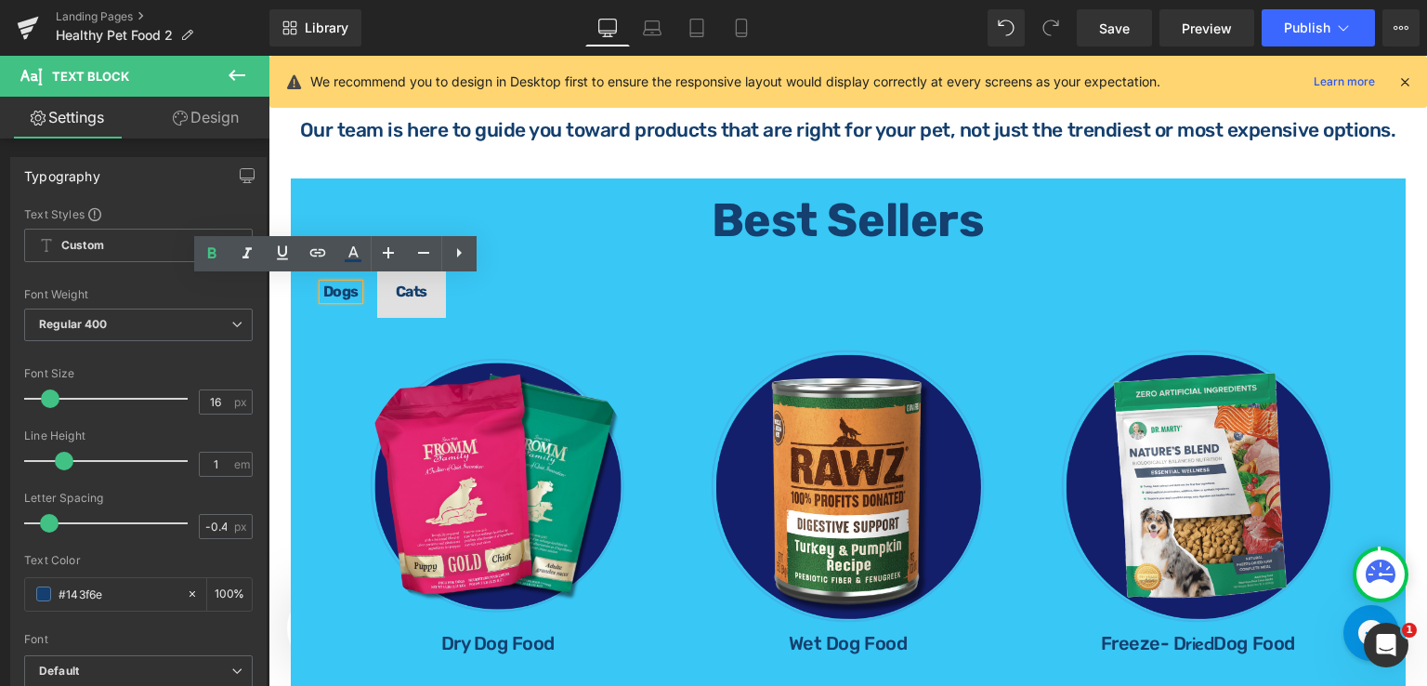
click at [431, 301] on span "Cats Text Block" at bounding box center [411, 294] width 69 height 46
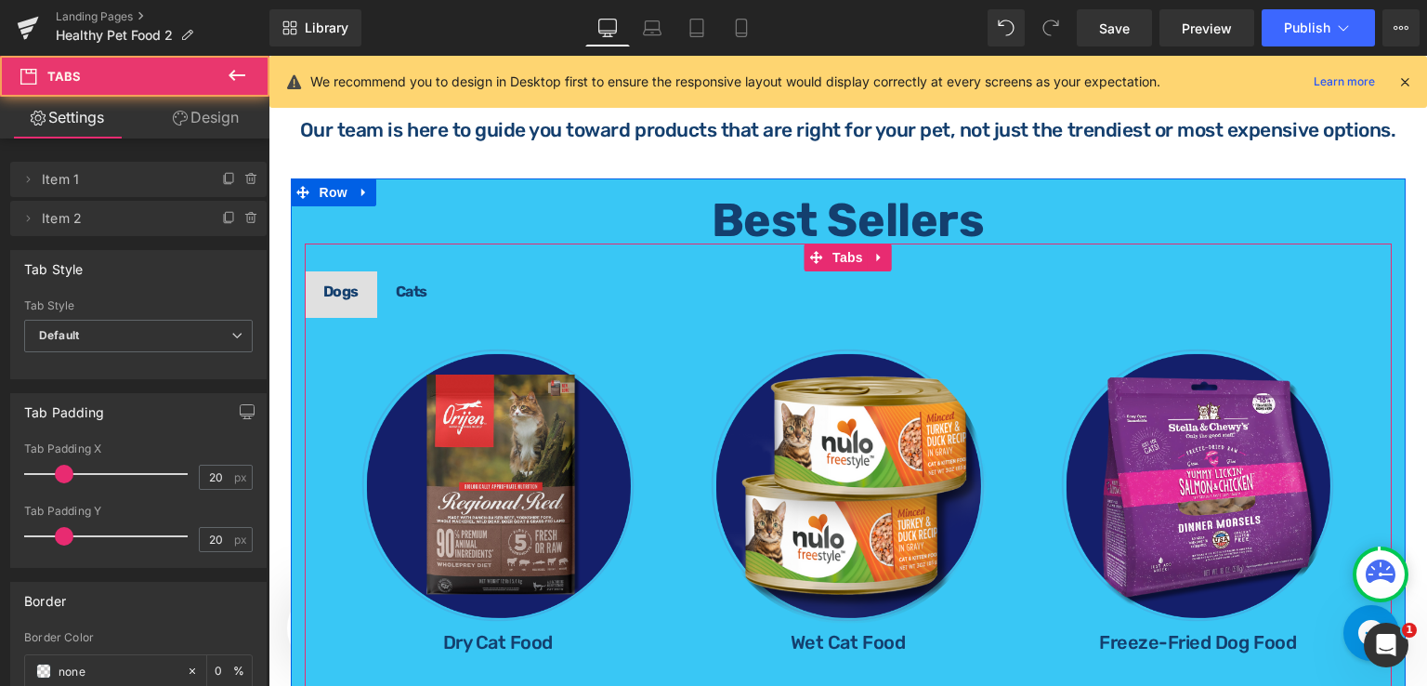
click at [353, 305] on span "Dogs Text Block" at bounding box center [341, 294] width 72 height 46
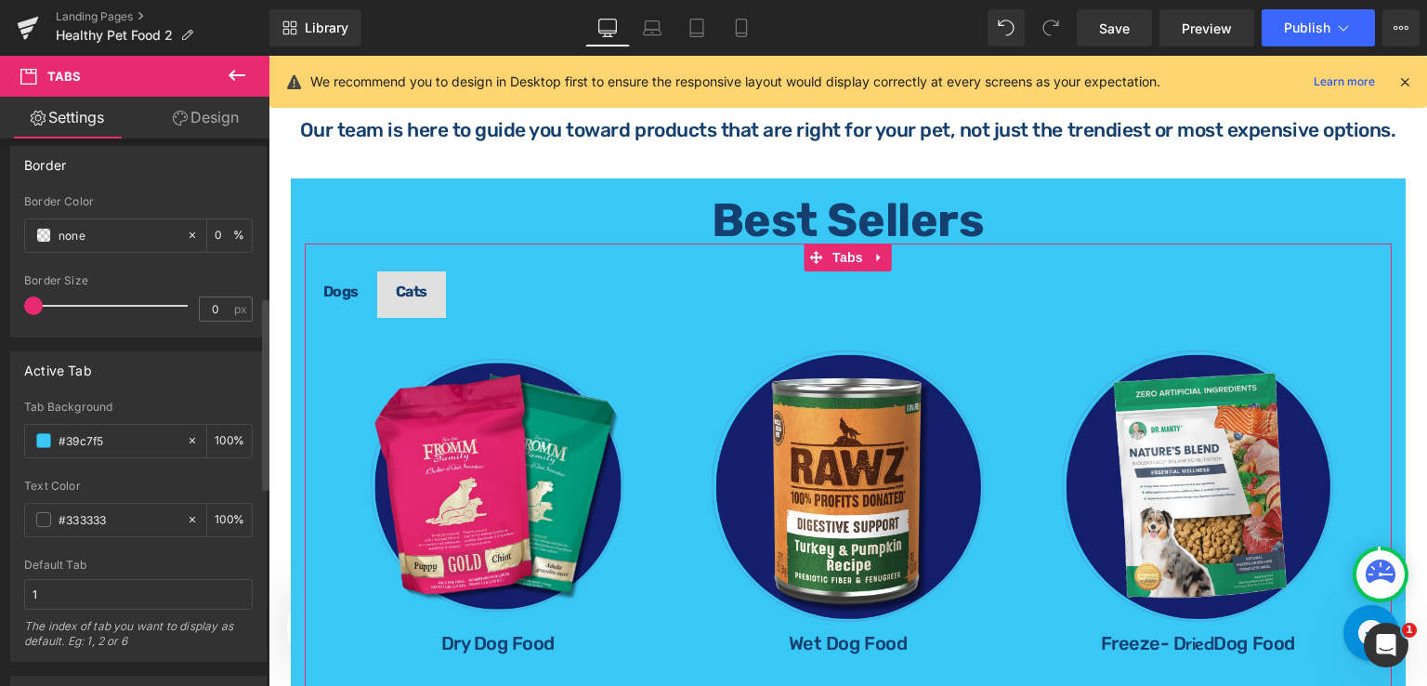
scroll to position [465, 0]
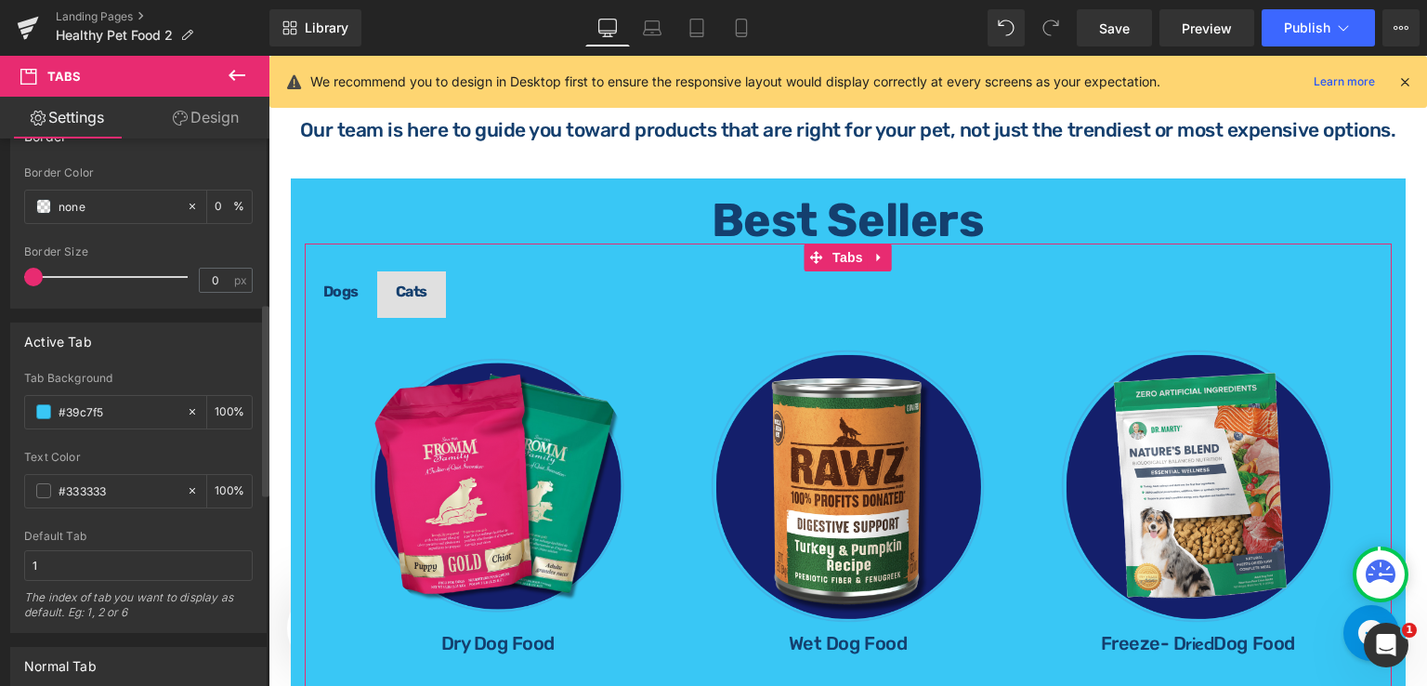
drag, startPoint x: 184, startPoint y: 409, endPoint x: 22, endPoint y: 413, distance: 161.7
click at [190, 410] on icon at bounding box center [193, 412] width 6 height 6
type input "none"
type input "0"
click at [46, 413] on span at bounding box center [43, 411] width 15 height 15
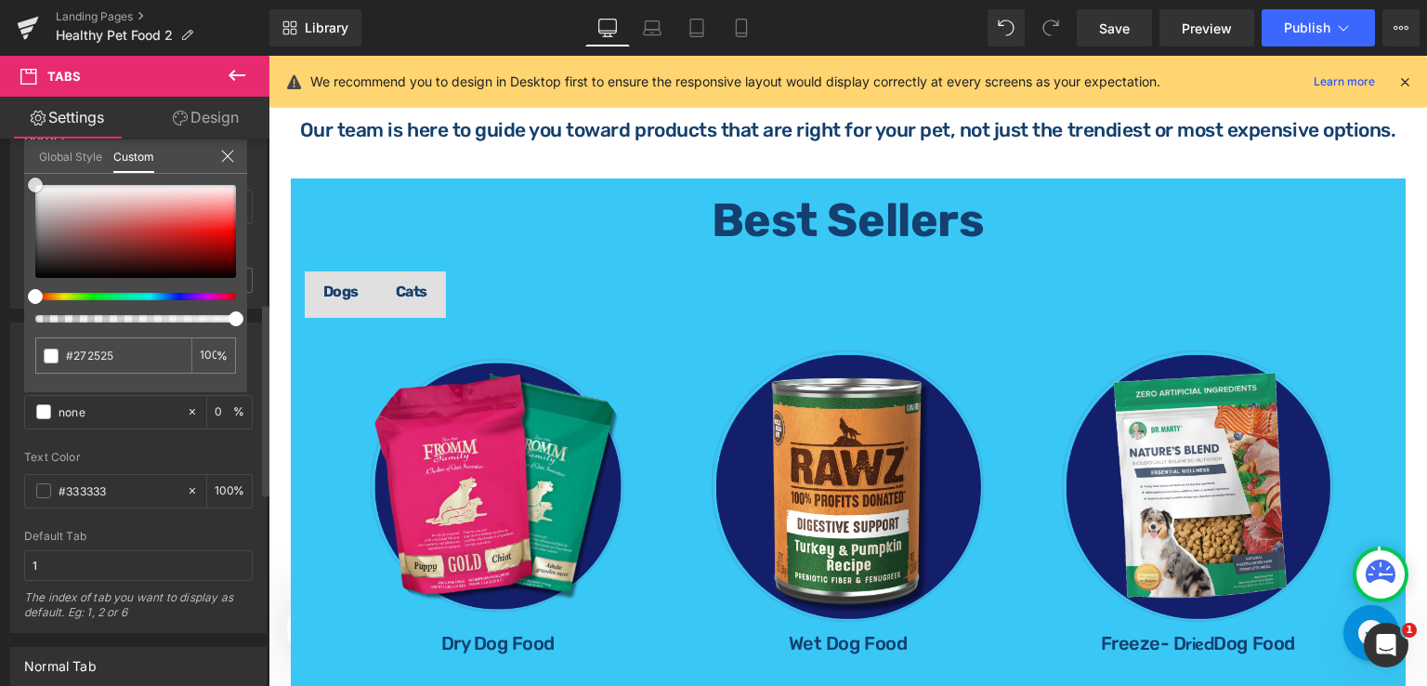
type input "#272525"
type input "100"
type input "#272525"
type input "100"
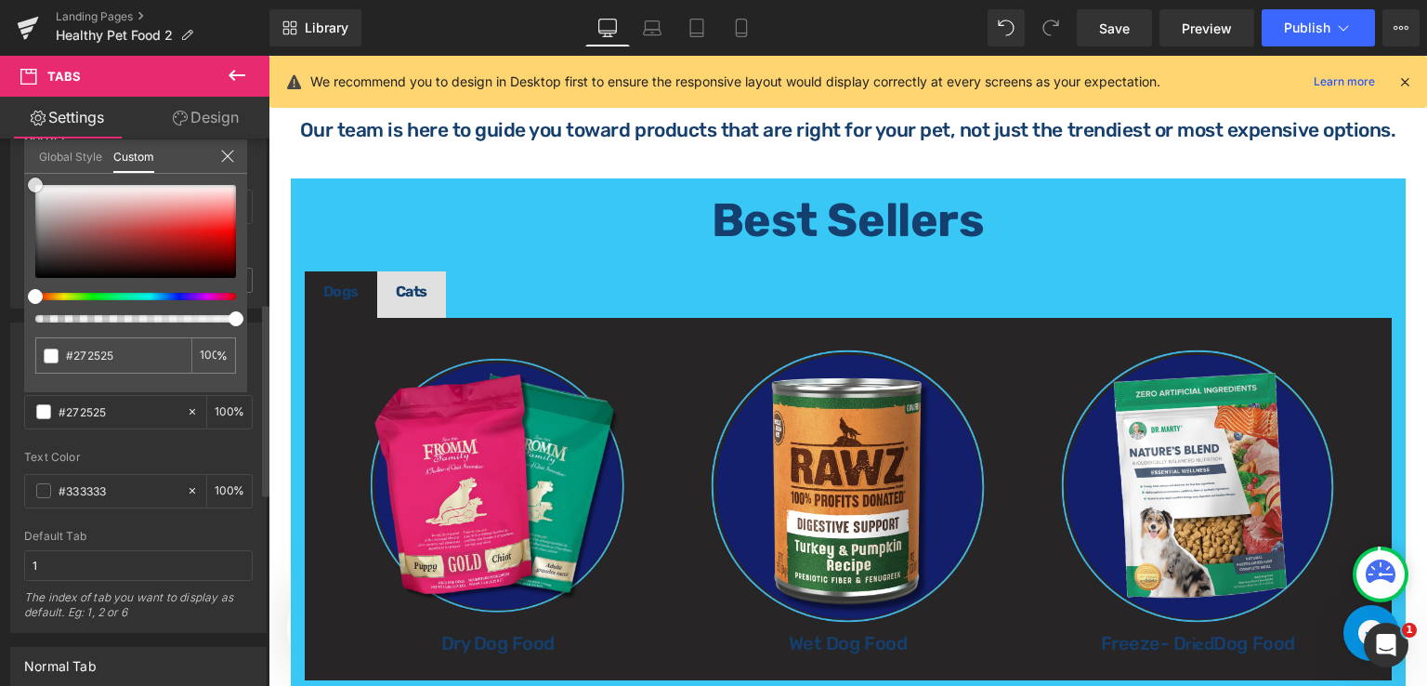
type input "#ffffff"
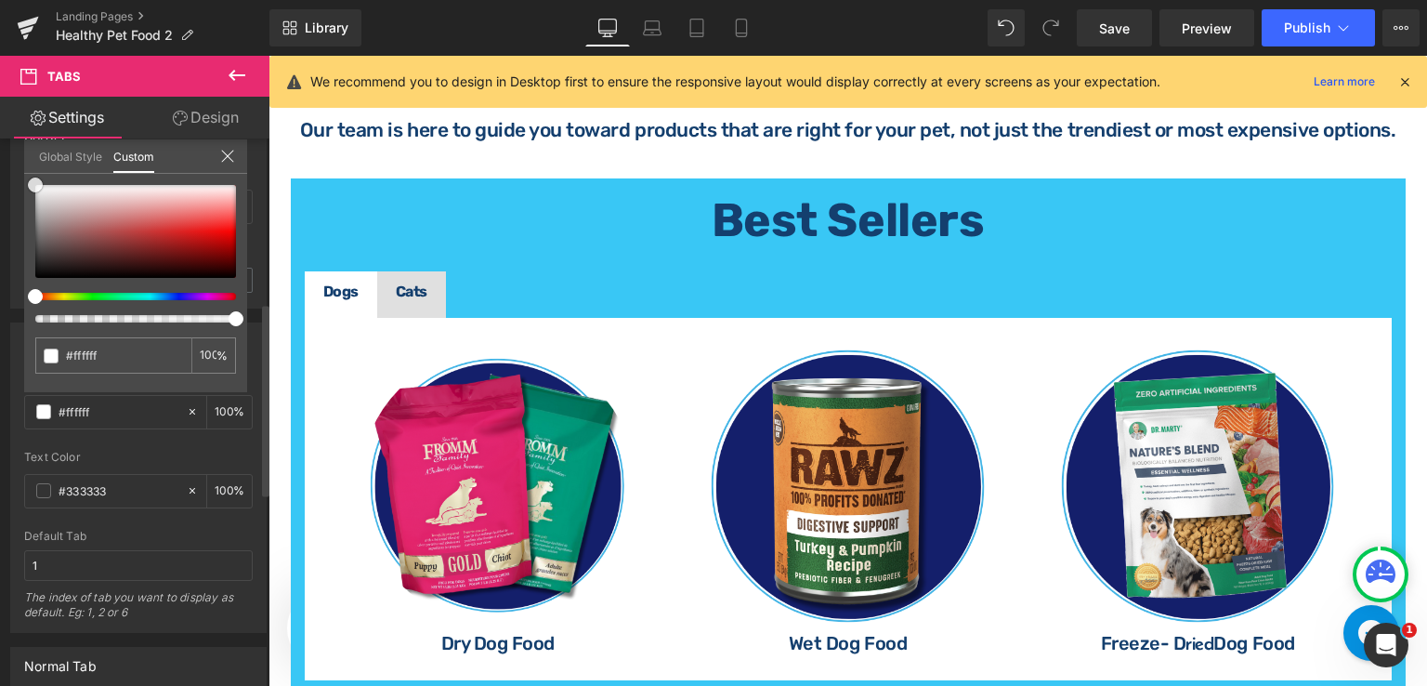
drag, startPoint x: 33, startPoint y: 273, endPoint x: 21, endPoint y: 165, distance: 108.5
click at [21, 308] on div "Active Tab rgba(255, 255, 255, 1) Tab Background #ffffff 100 % #333333 Text Col…" at bounding box center [139, 470] width 278 height 324
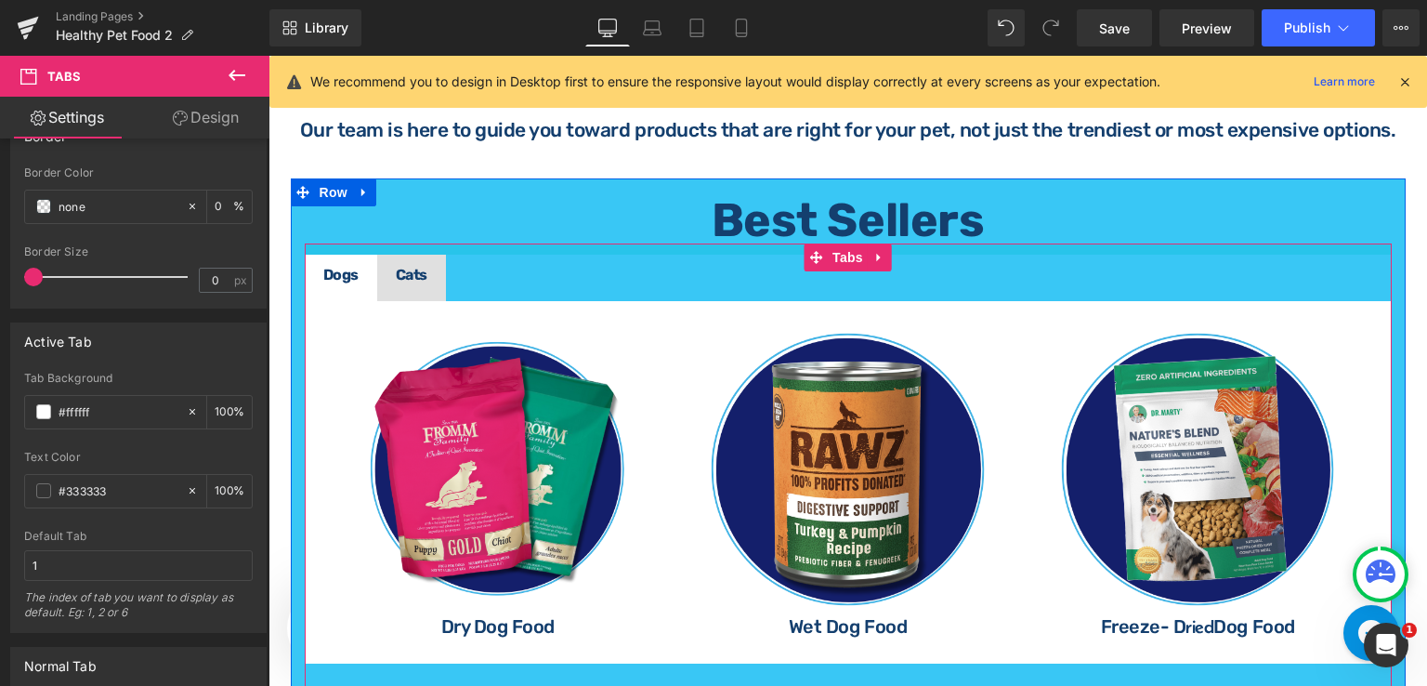
drag, startPoint x: 739, startPoint y: 258, endPoint x: 750, endPoint y: 242, distance: 20.1
click at [750, 243] on div at bounding box center [848, 248] width 1087 height 11
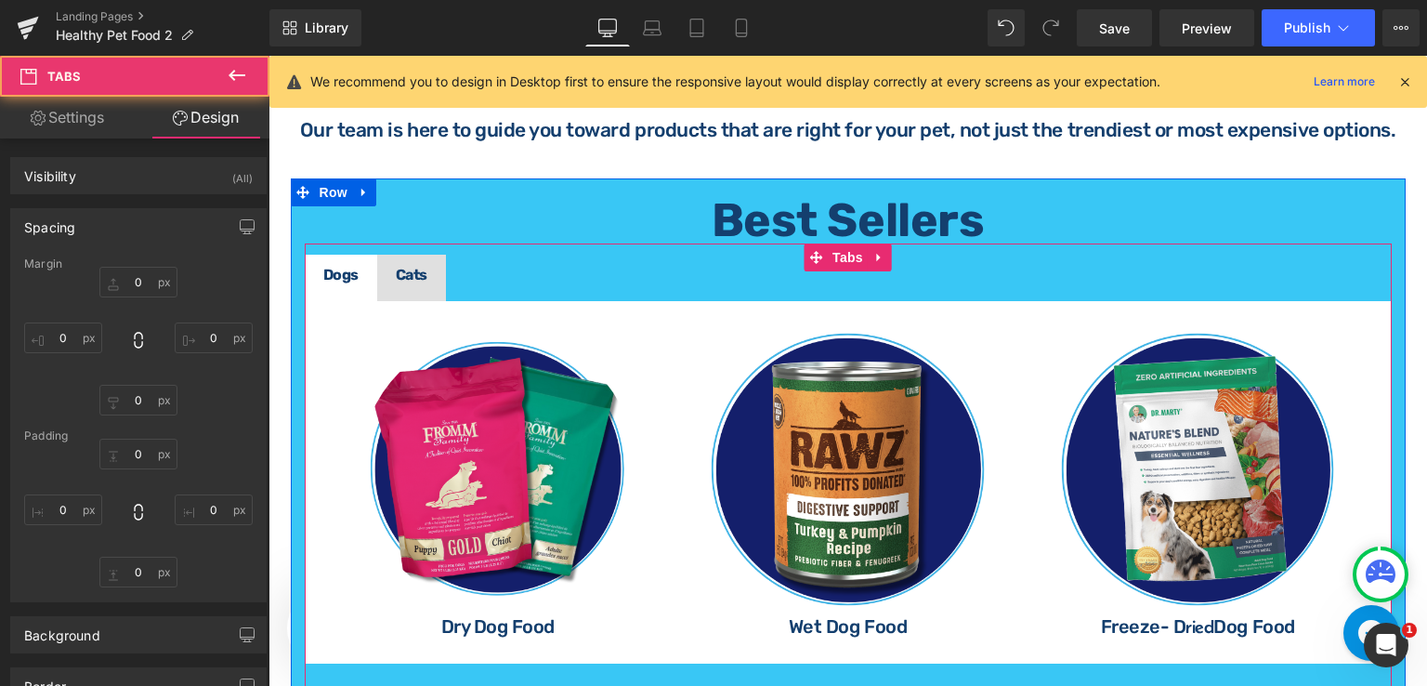
scroll to position [1052, 0]
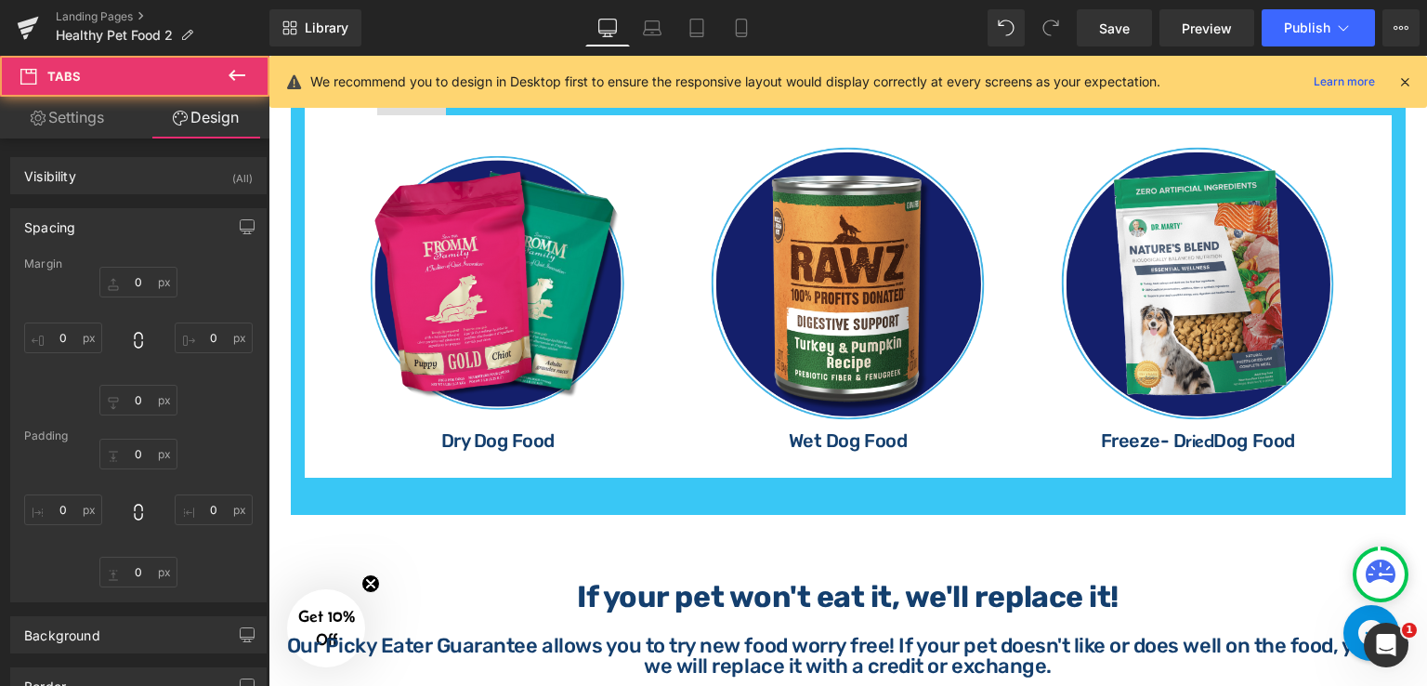
type input "0"
type input "12"
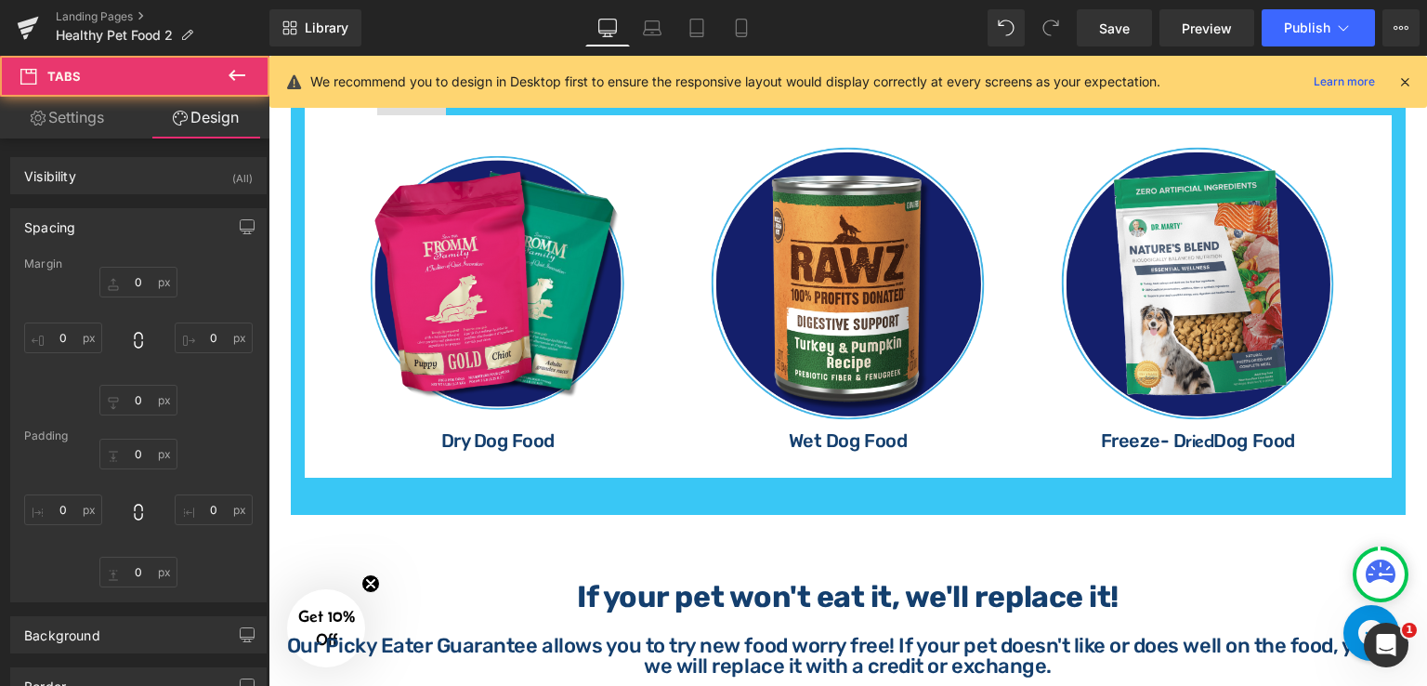
type input "0"
type input "30"
type input "0"
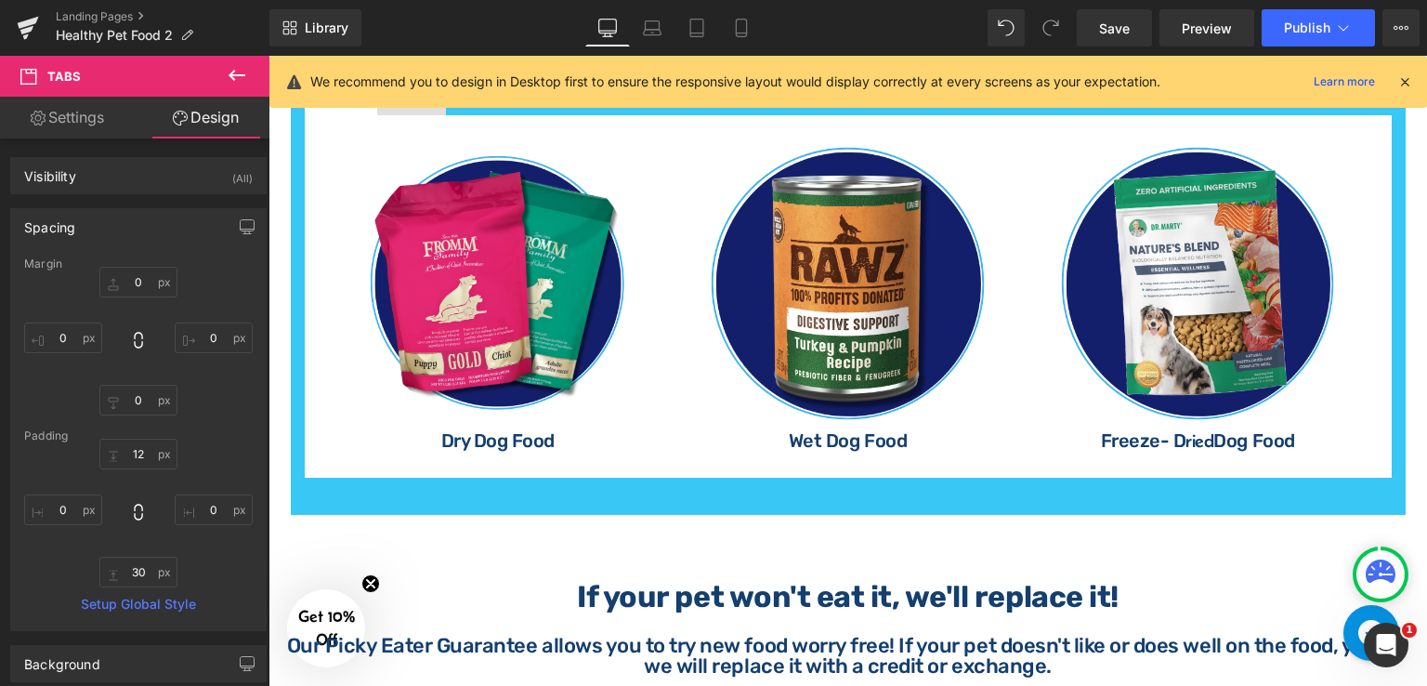
click at [613, 492] on div "Dogs Text Block Cats Text Block Image Dry Dog Food Heading Image Wet Dog Food H…" at bounding box center [848, 282] width 1087 height 448
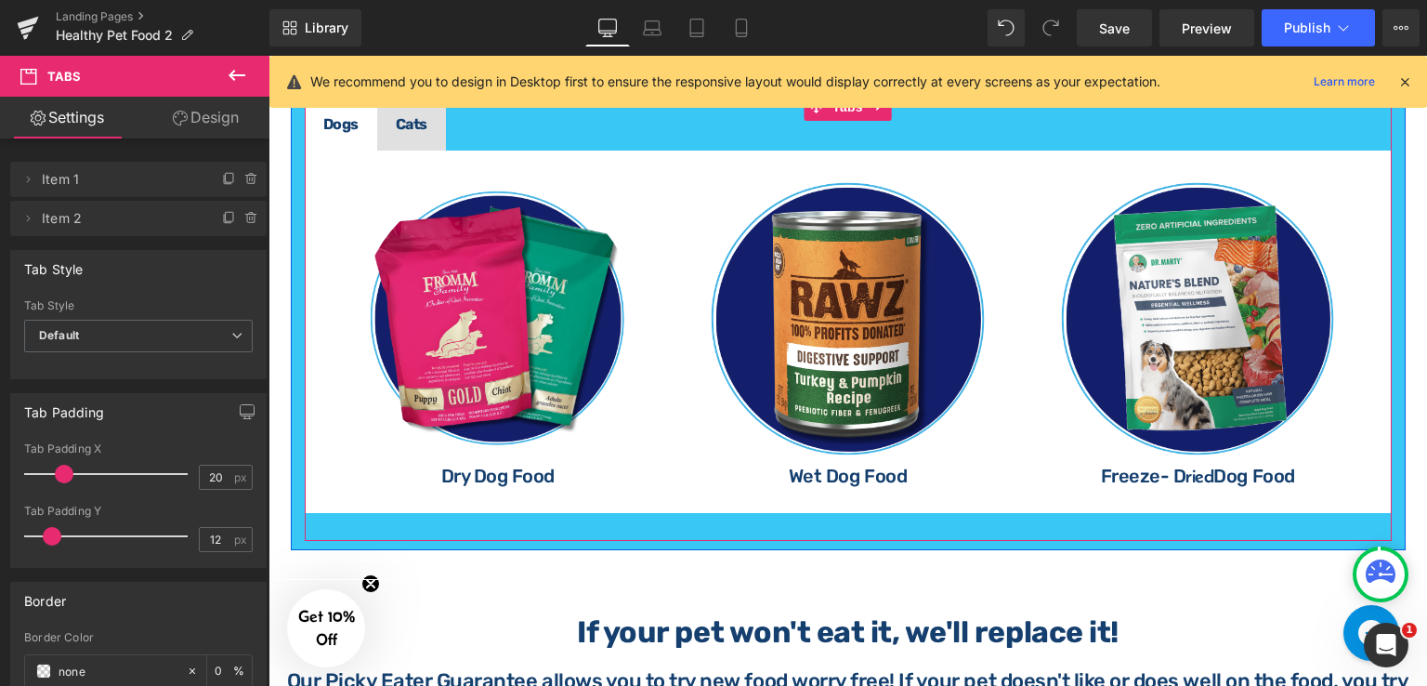
scroll to position [959, 0]
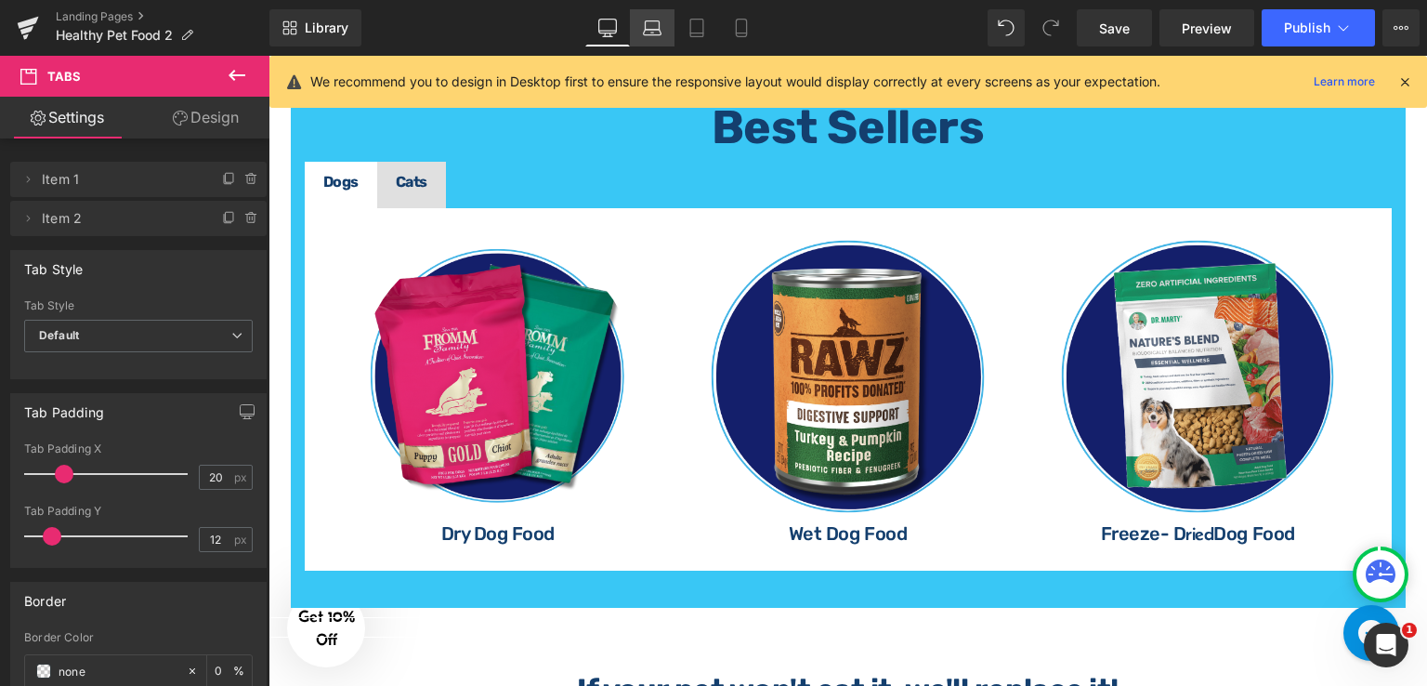
click at [656, 33] on icon at bounding box center [652, 28] width 19 height 19
type input "20"
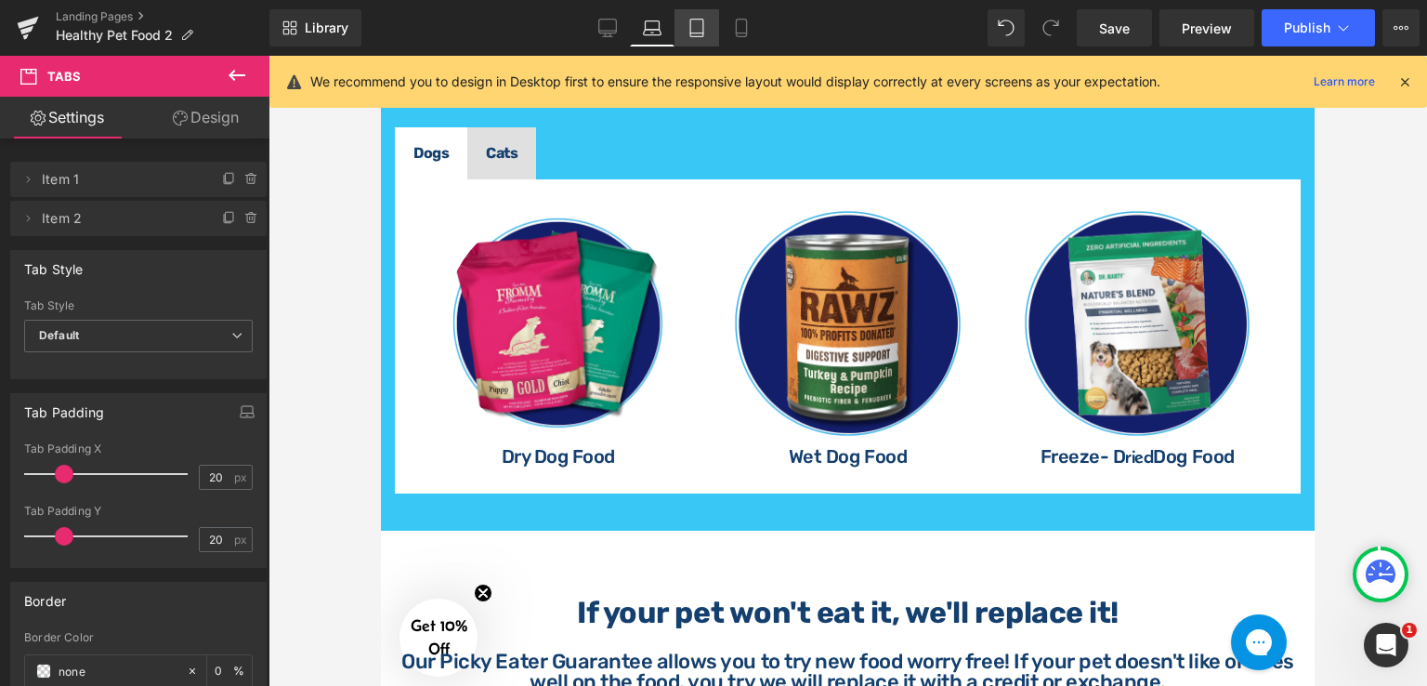
scroll to position [916, 0]
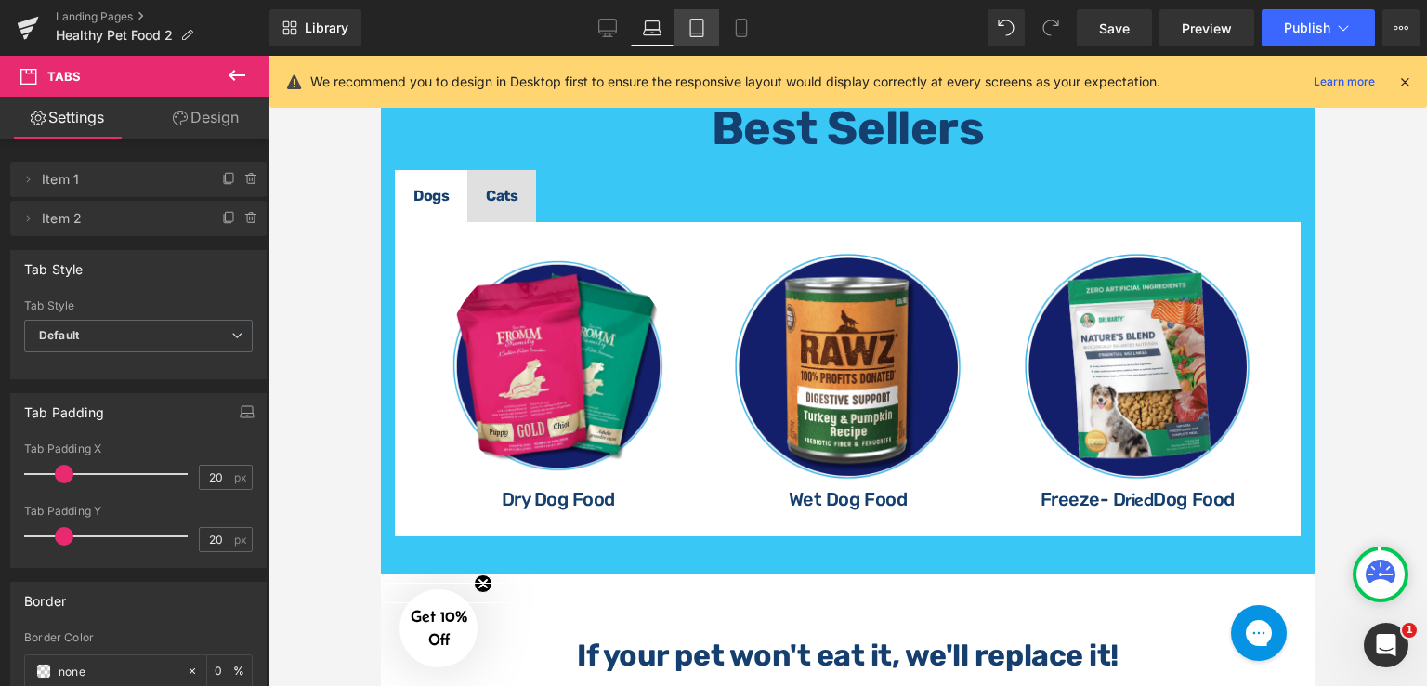
click at [684, 22] on link "Tablet" at bounding box center [697, 27] width 45 height 37
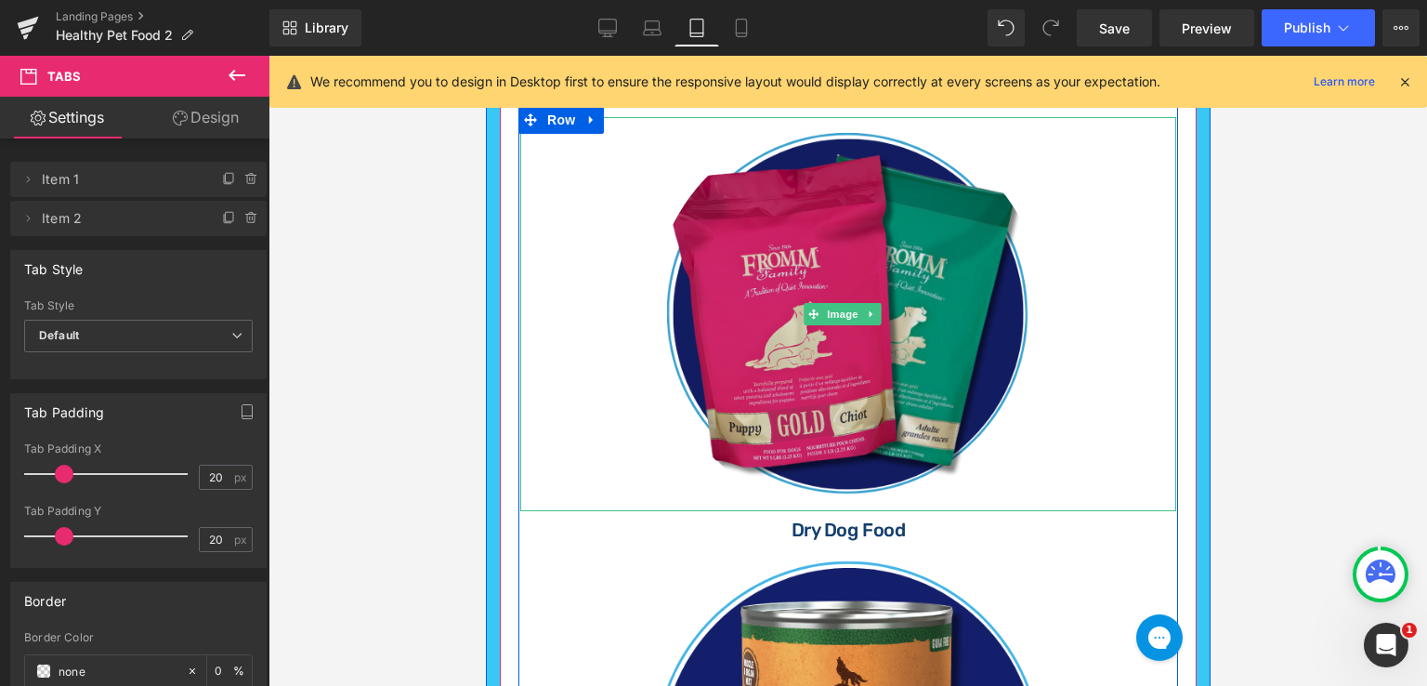
scroll to position [882, 0]
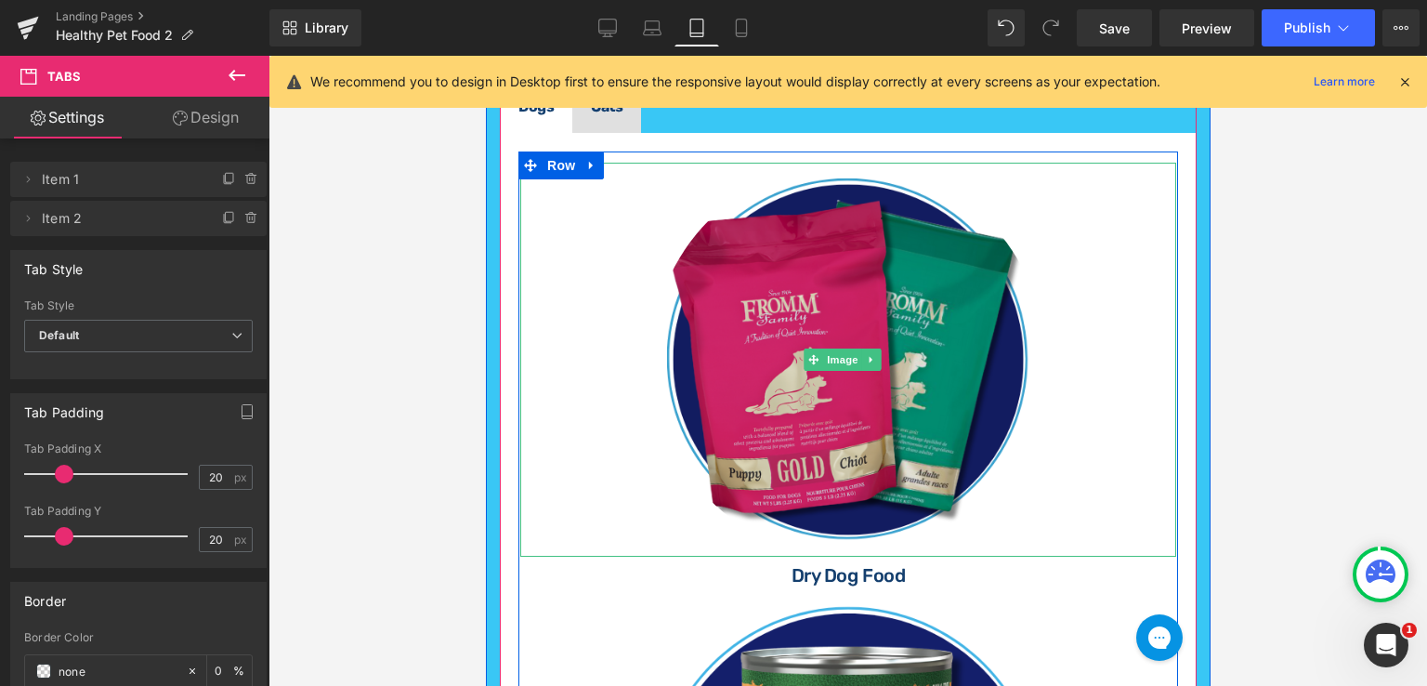
click at [873, 315] on img at bounding box center [847, 360] width 394 height 394
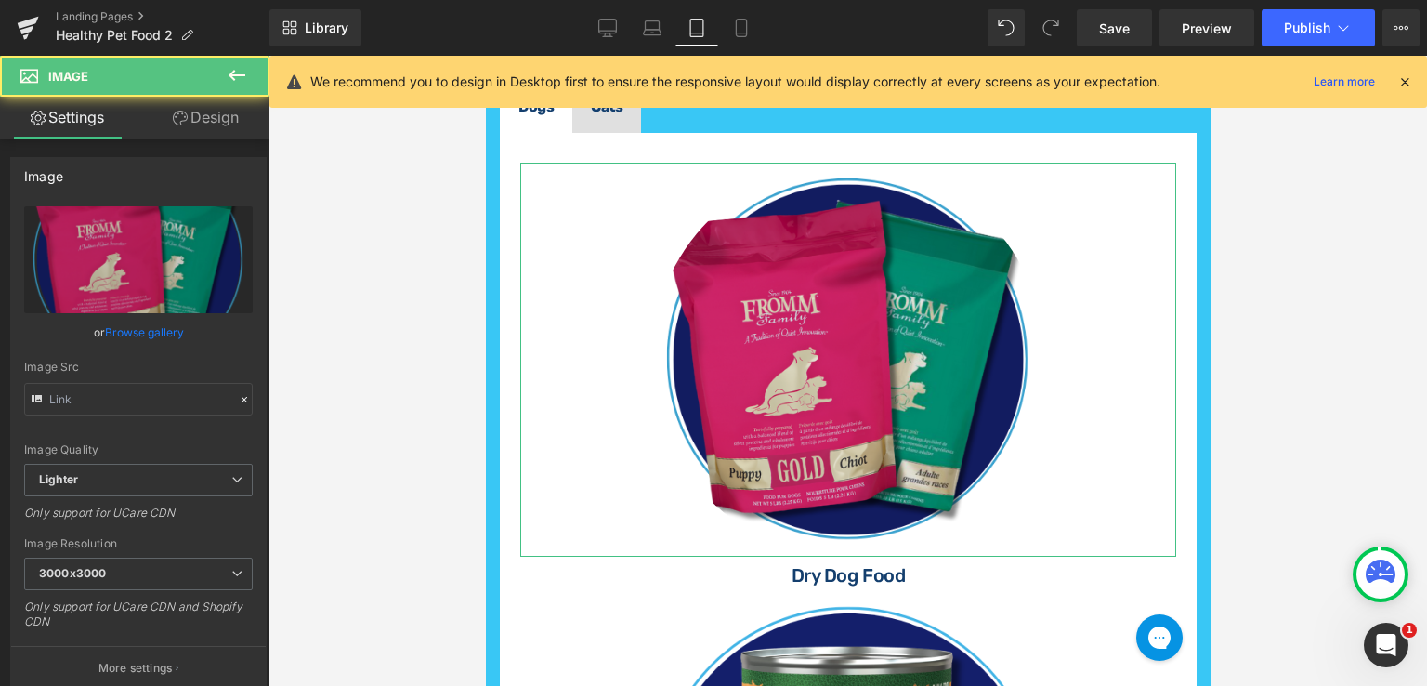
type input "[URL][DOMAIN_NAME]"
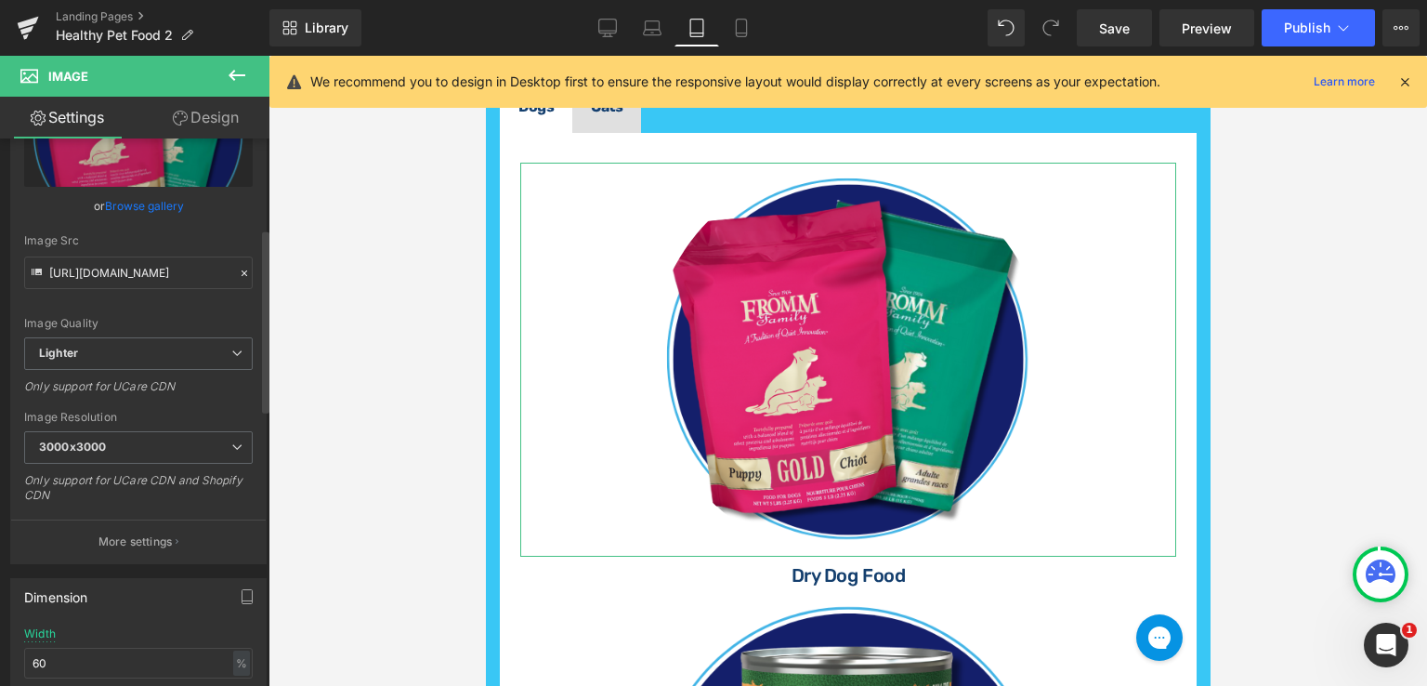
scroll to position [279, 0]
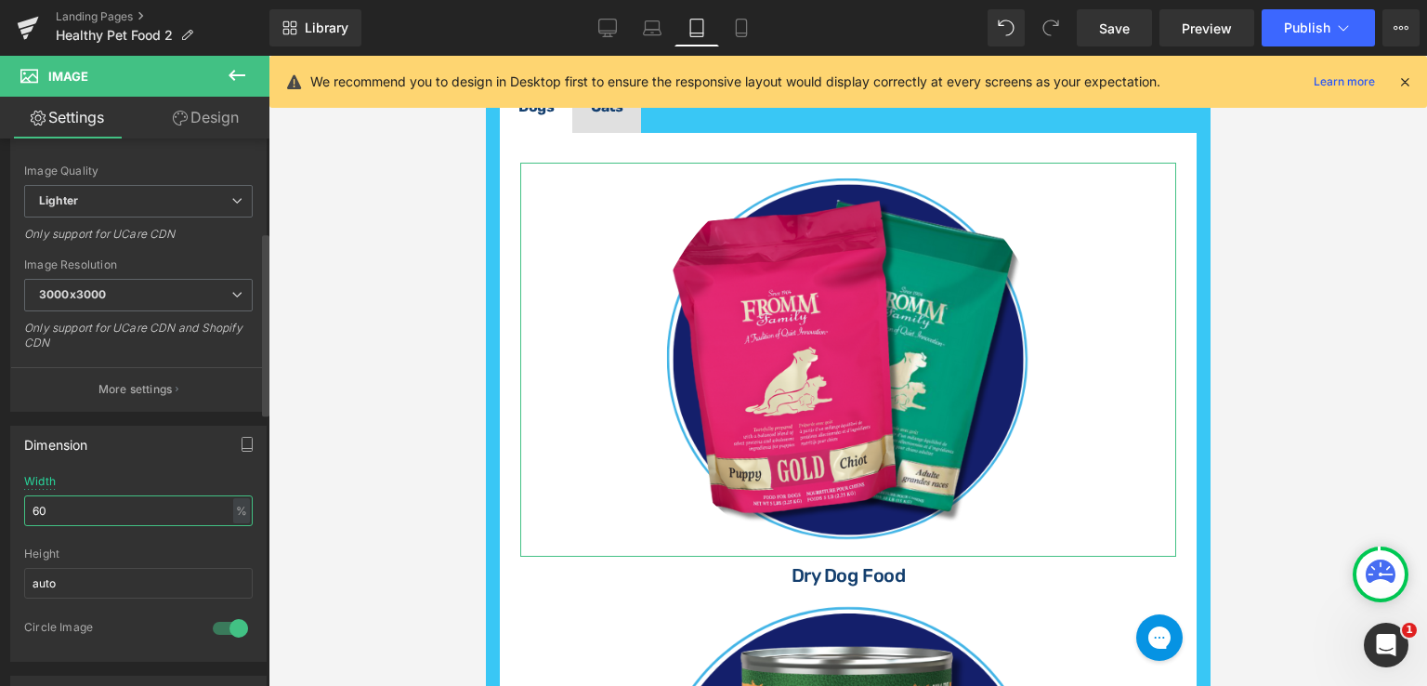
drag, startPoint x: 74, startPoint y: 512, endPoint x: 0, endPoint y: 512, distance: 74.3
click at [0, 512] on div "Dimension 60% Width 60 % % px auto Height auto 1 Circle Image" at bounding box center [139, 537] width 278 height 250
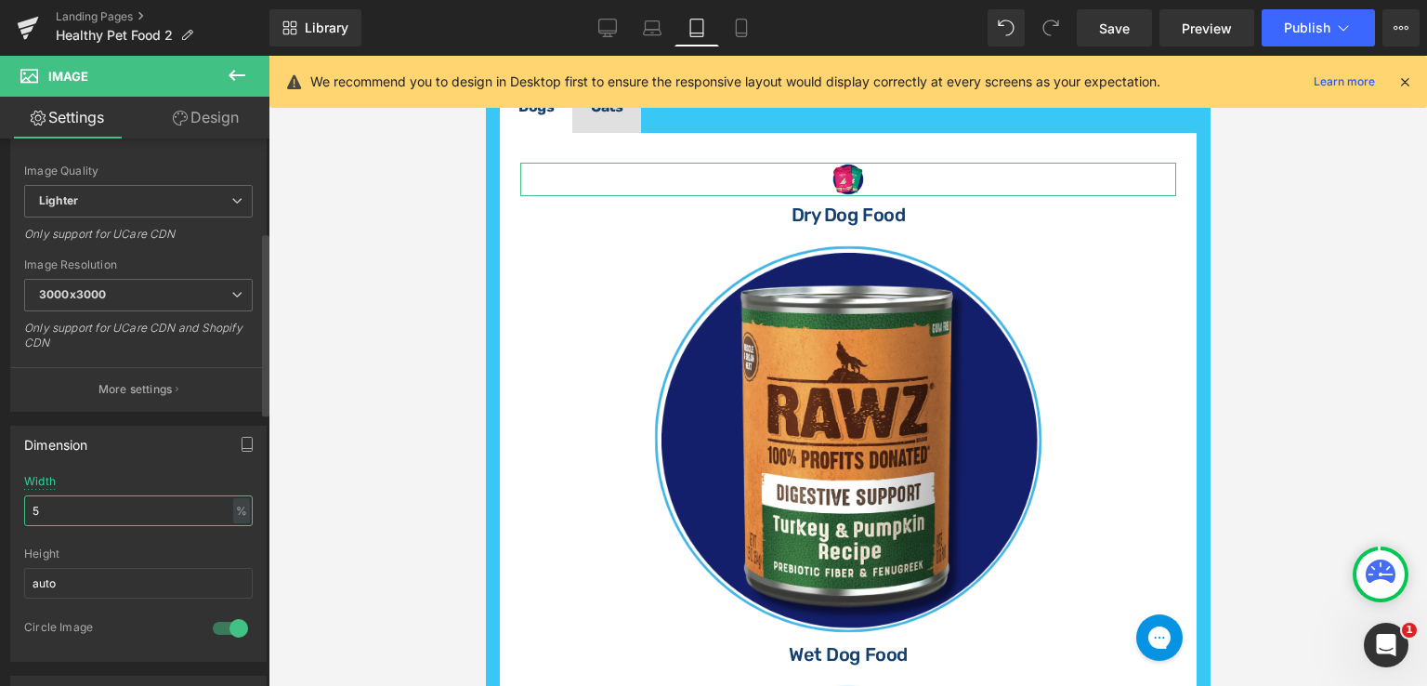
type input "50"
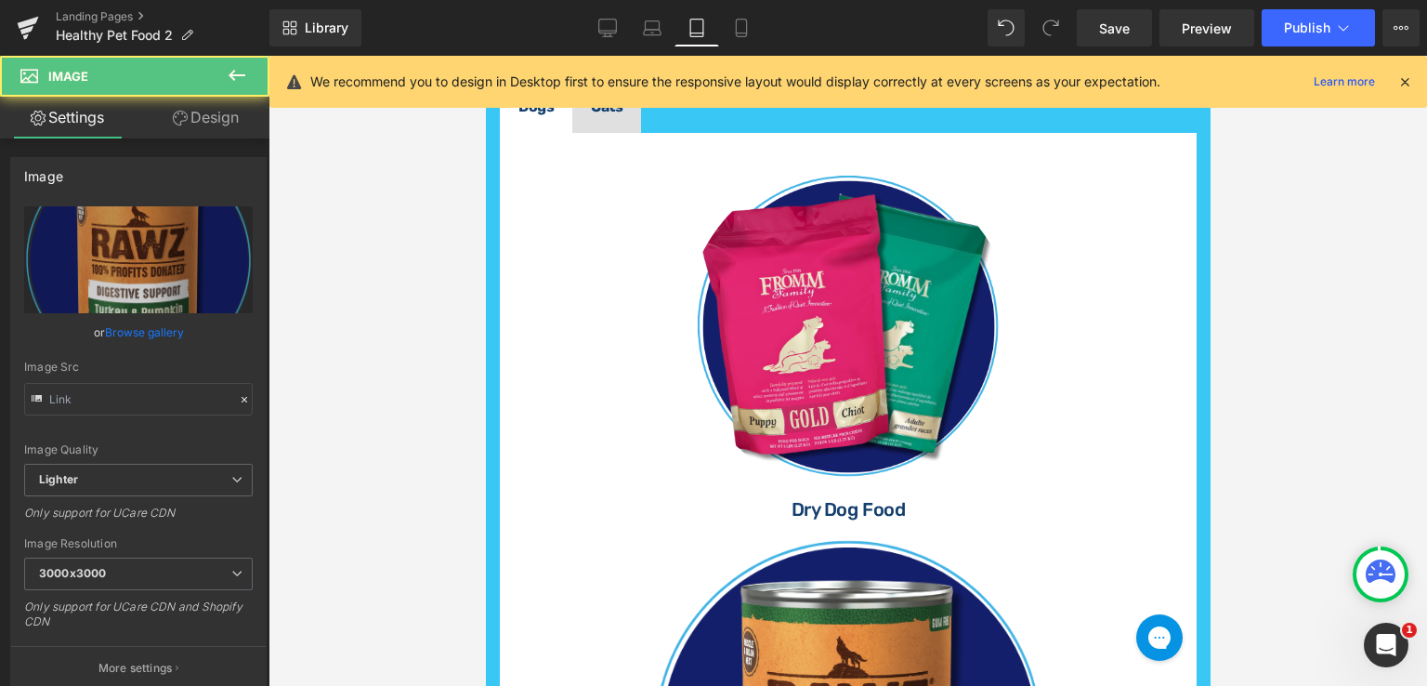
type input "[URL][DOMAIN_NAME]"
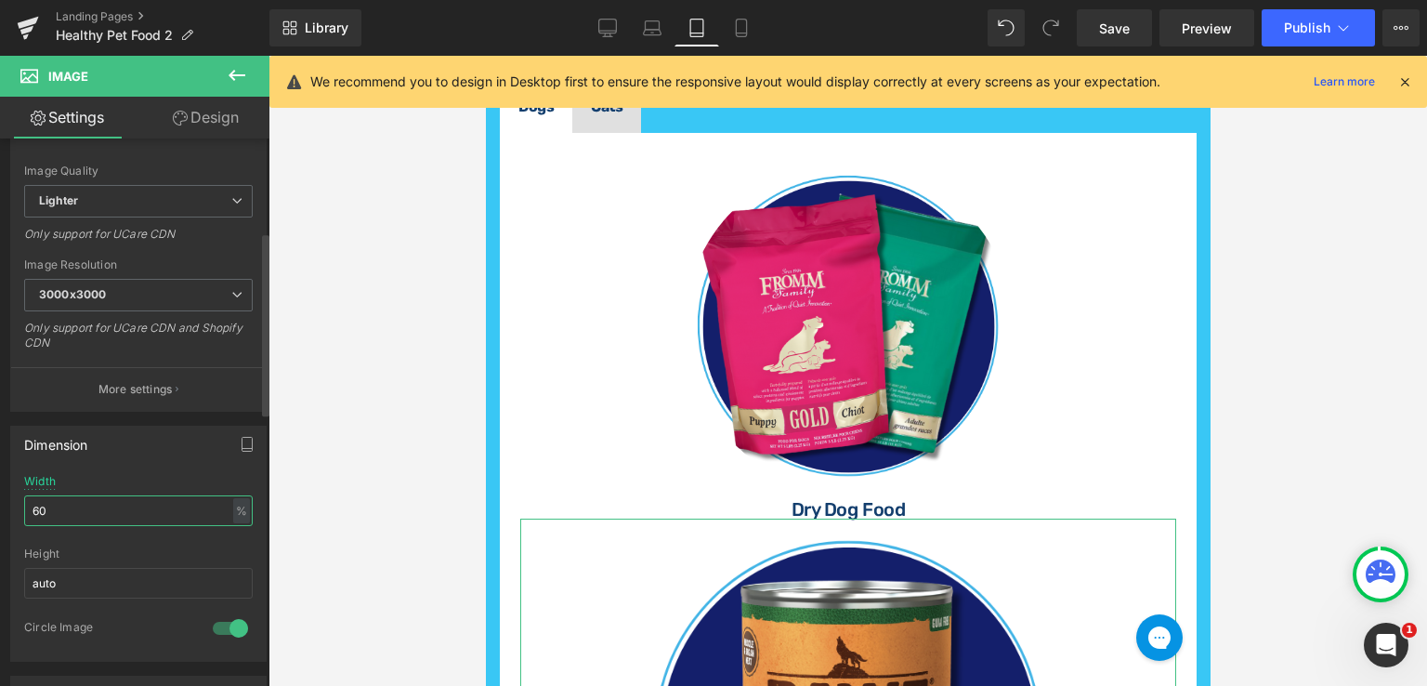
click at [78, 501] on input "60" at bounding box center [138, 510] width 229 height 31
type input "6"
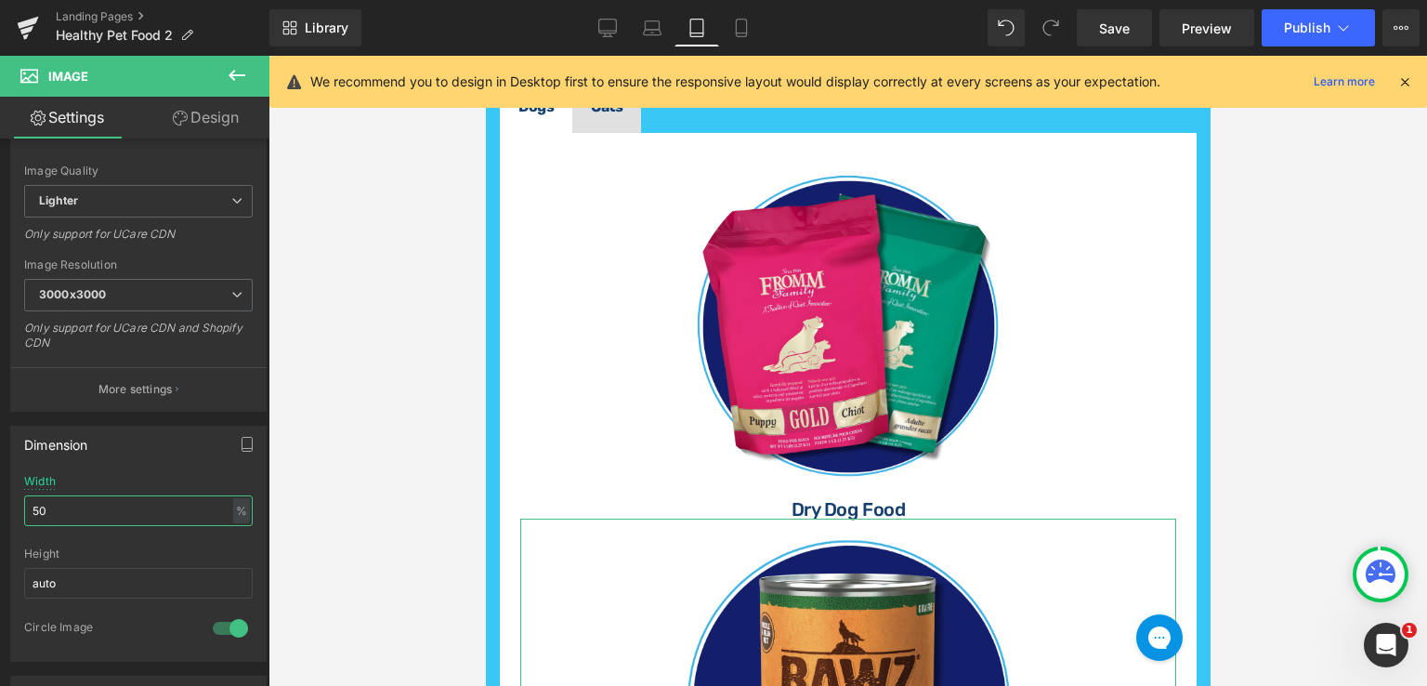
type input "50"
click at [364, 532] on div at bounding box center [848, 371] width 1159 height 630
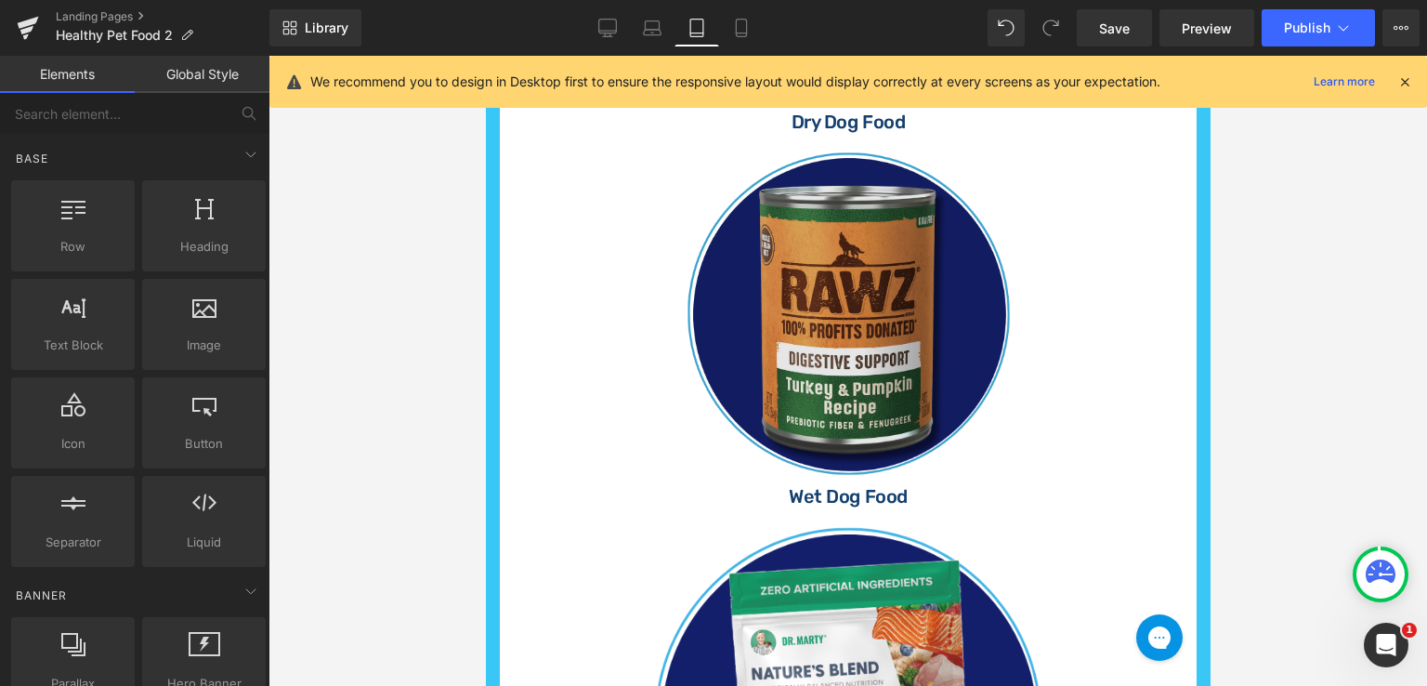
scroll to position [1439, 0]
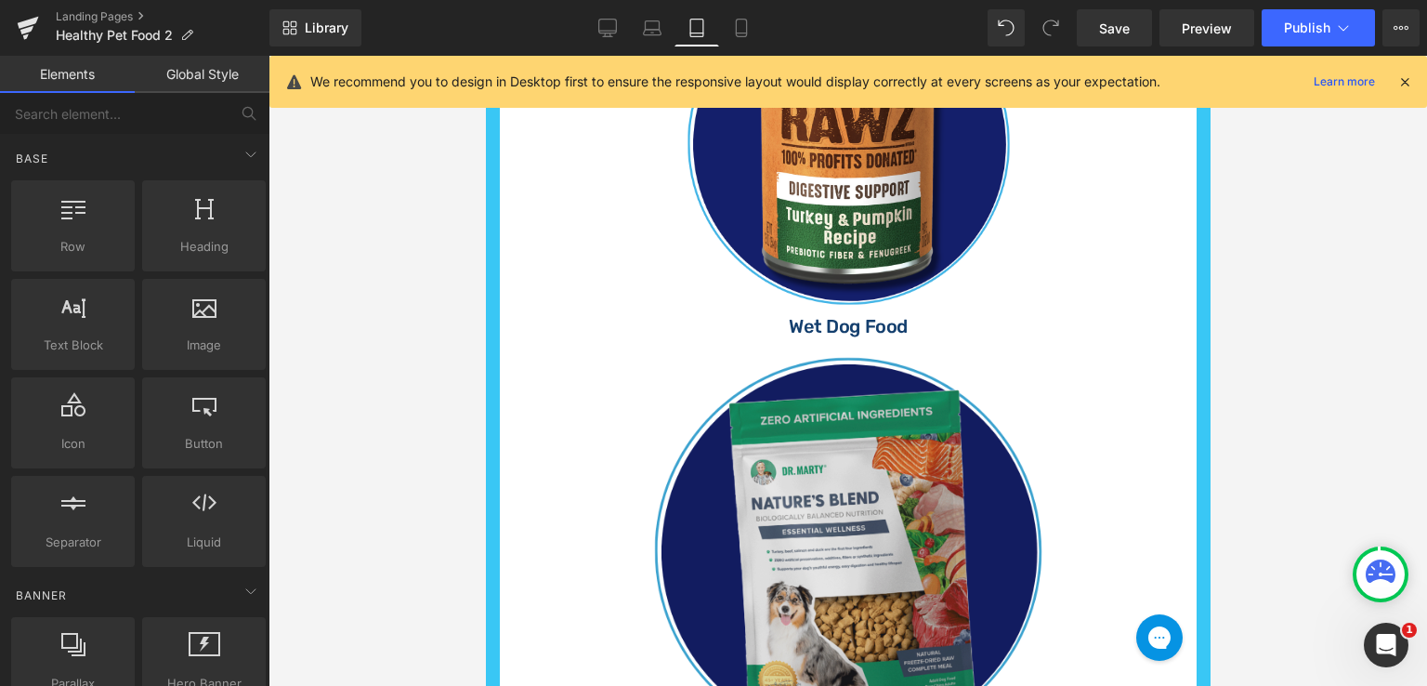
click at [961, 400] on img at bounding box center [847, 541] width 394 height 413
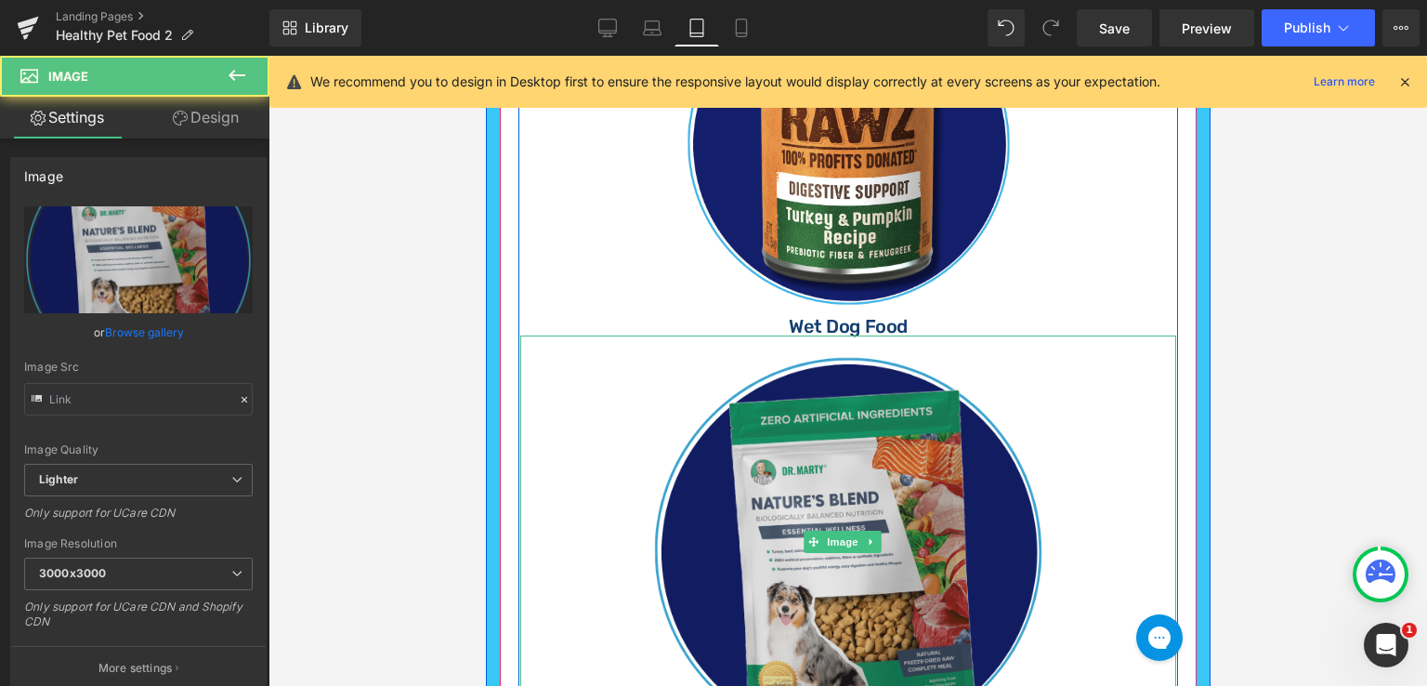
type input "[URL][DOMAIN_NAME]"
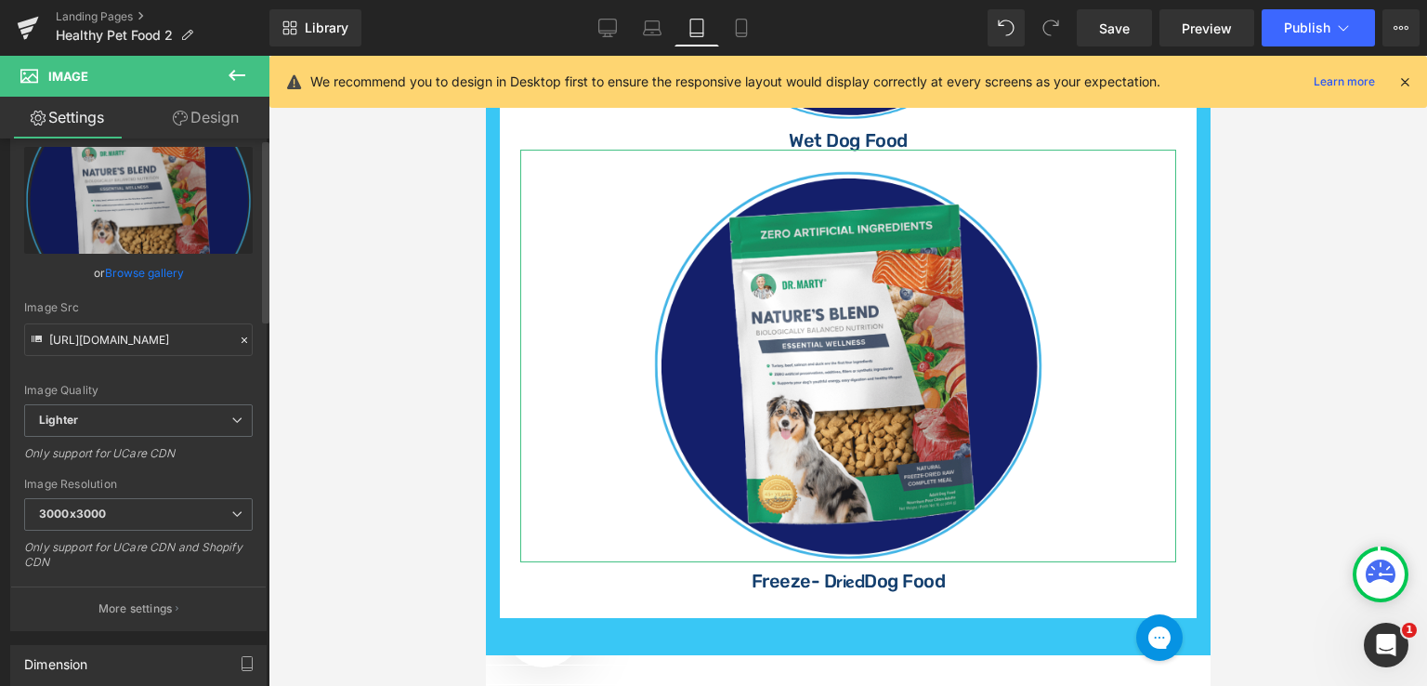
scroll to position [186, 0]
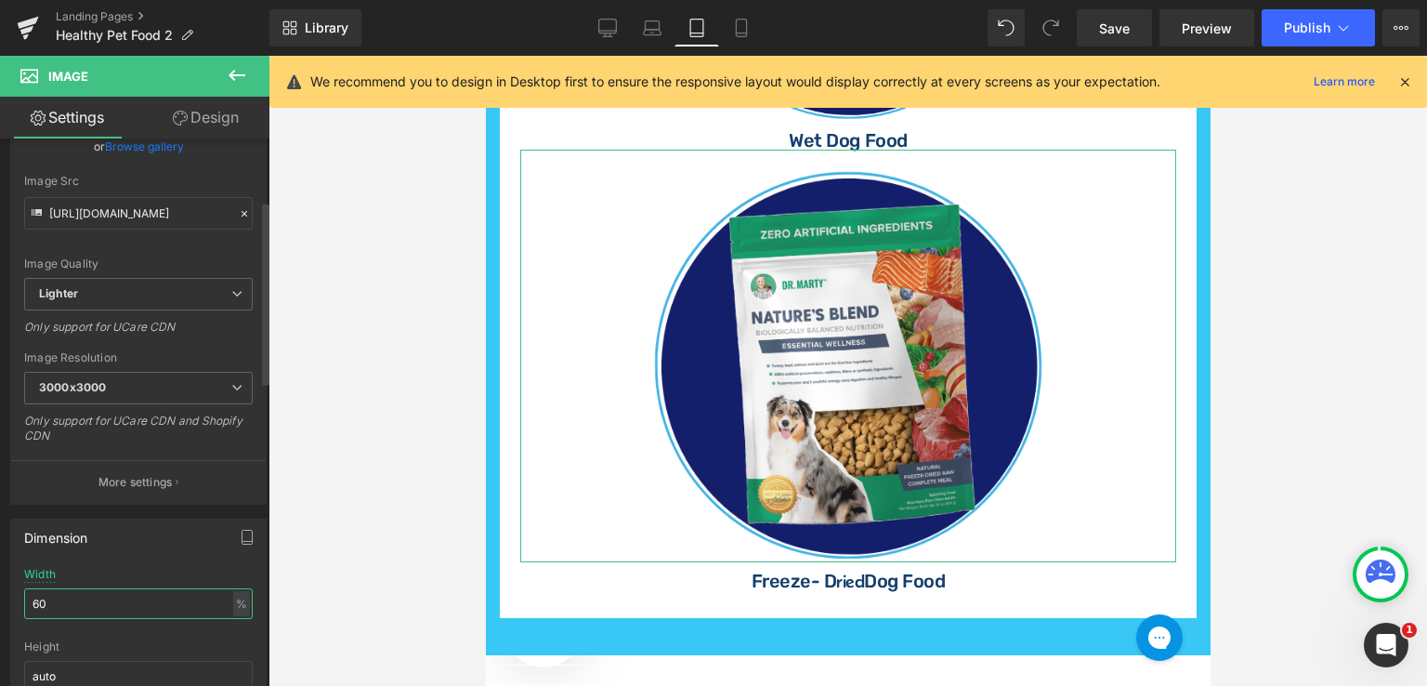
click at [53, 599] on input "60" at bounding box center [138, 603] width 229 height 31
type input "6"
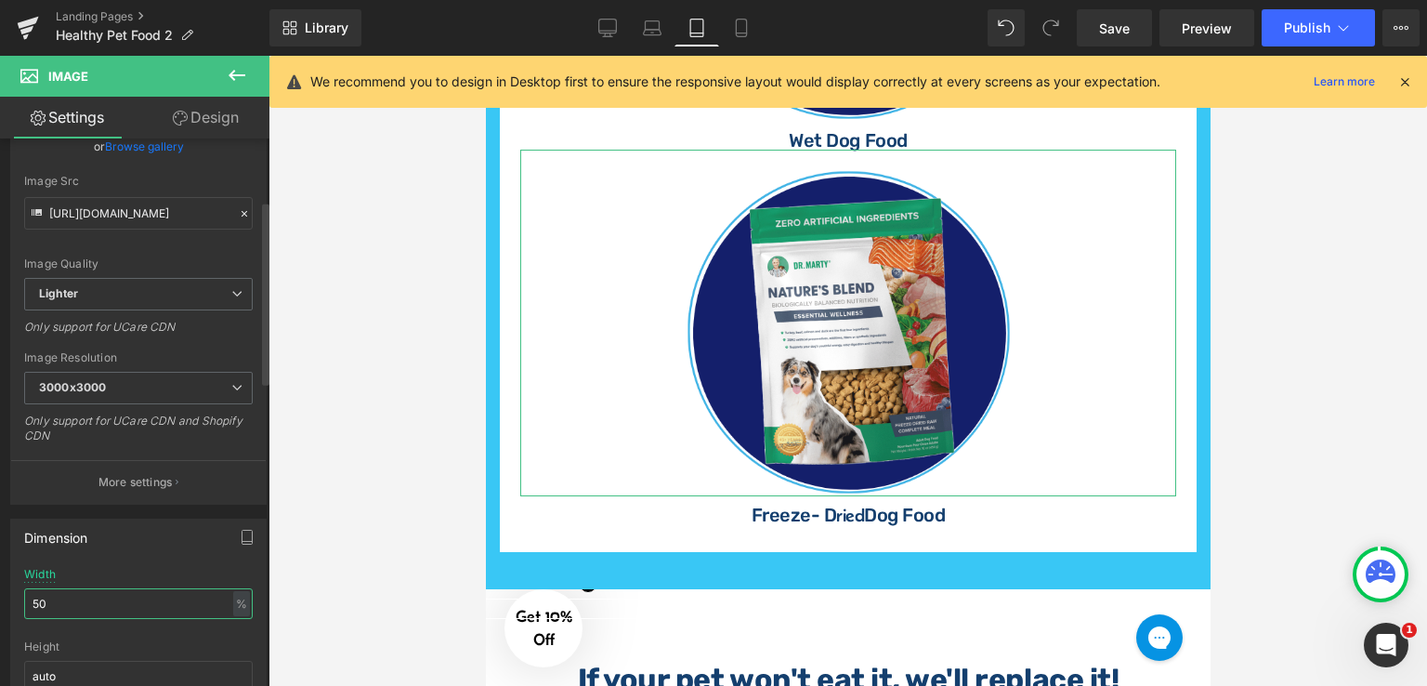
type input "50"
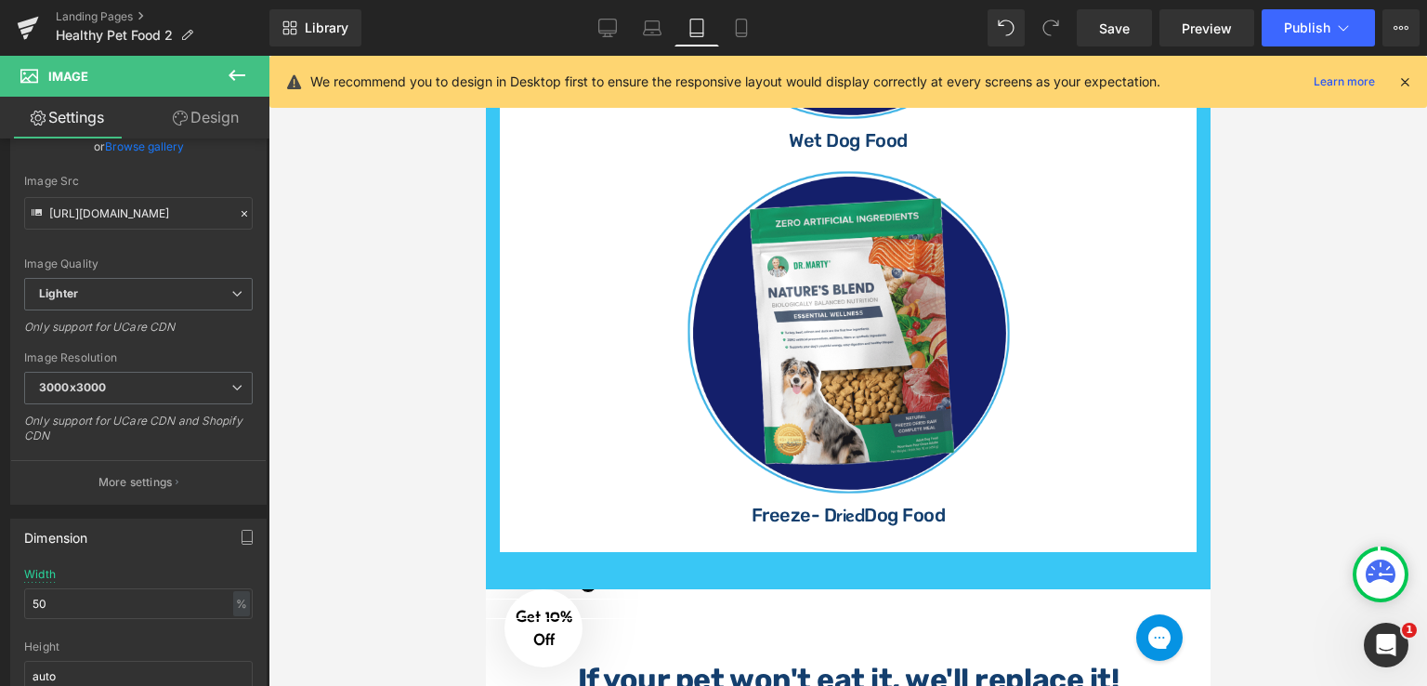
click at [1289, 397] on div at bounding box center [848, 371] width 1159 height 630
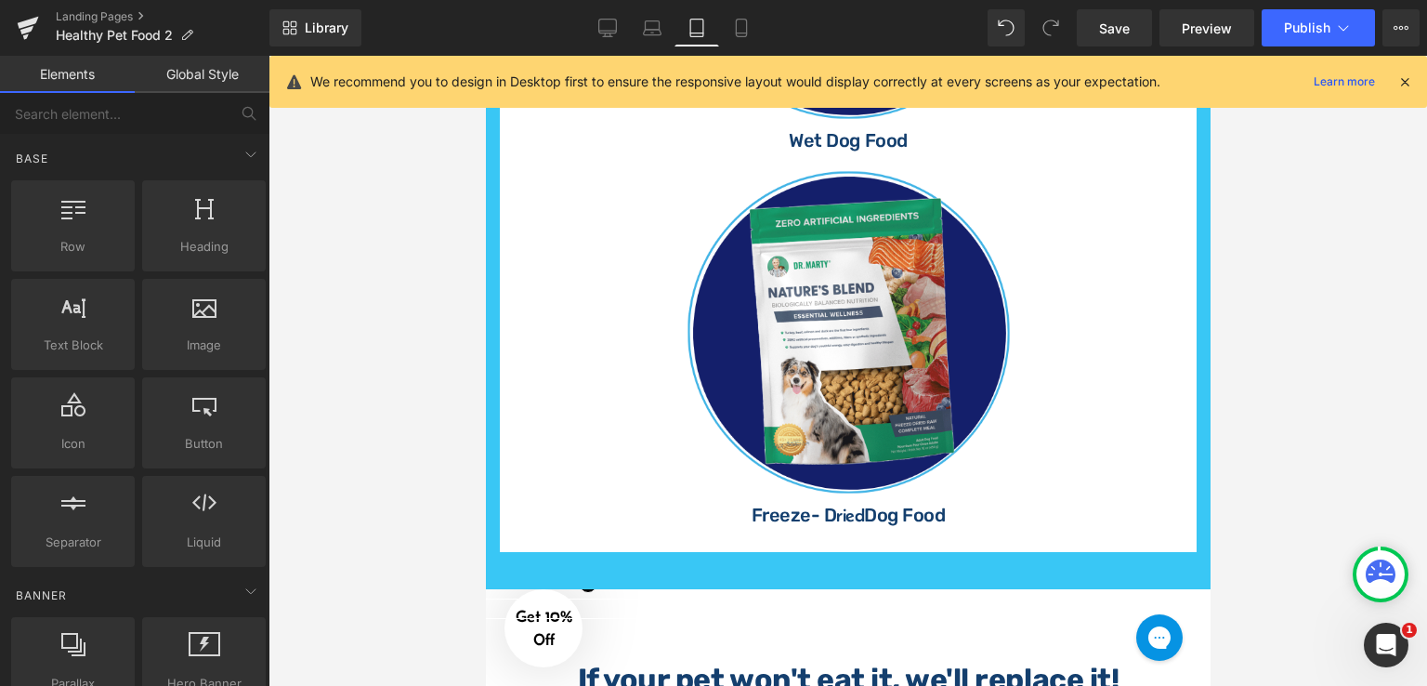
click at [1331, 319] on div at bounding box center [848, 371] width 1159 height 630
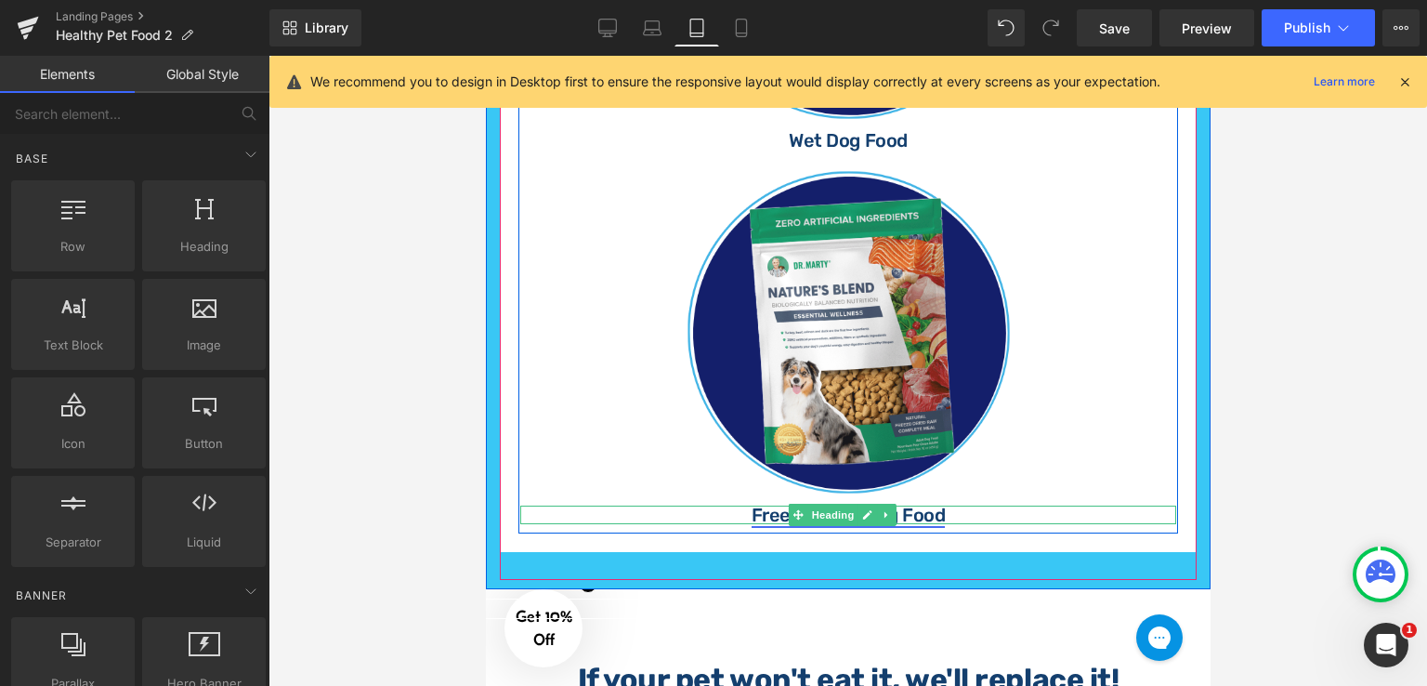
click at [925, 504] on span "Dog Food" at bounding box center [903, 515] width 81 height 22
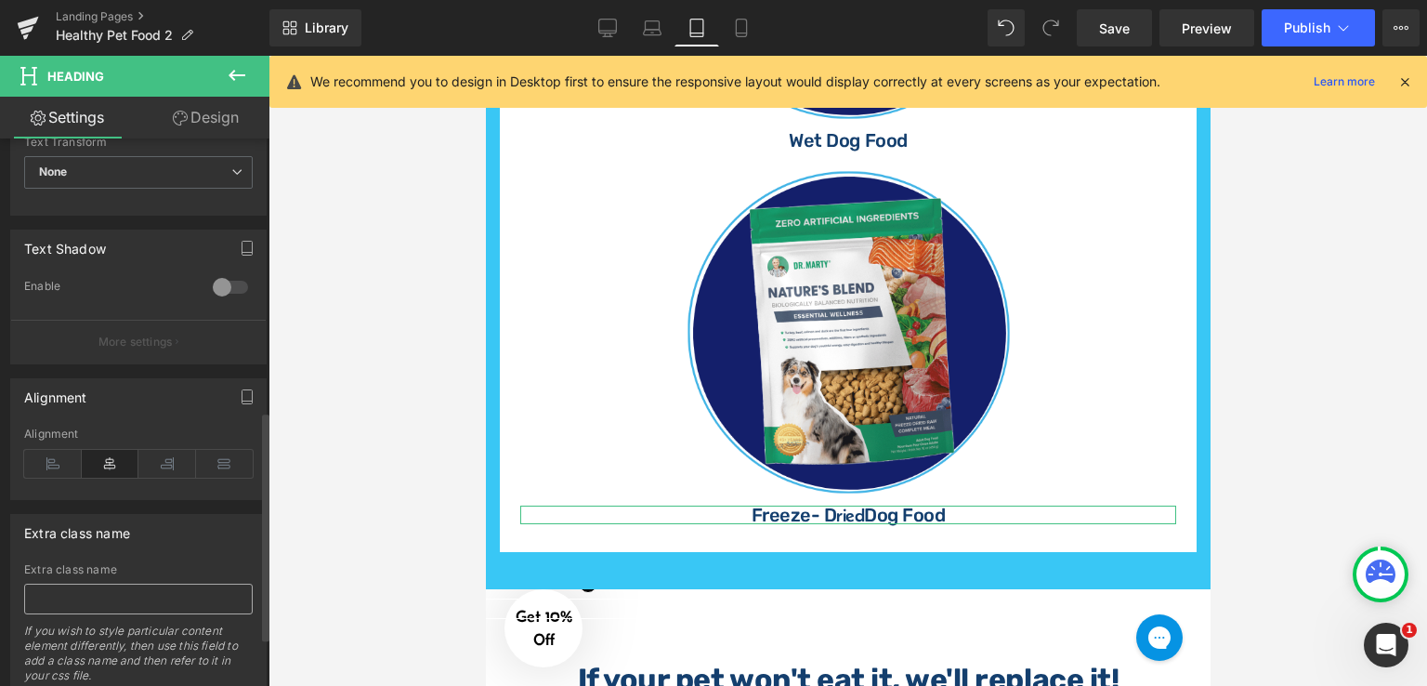
scroll to position [767, 0]
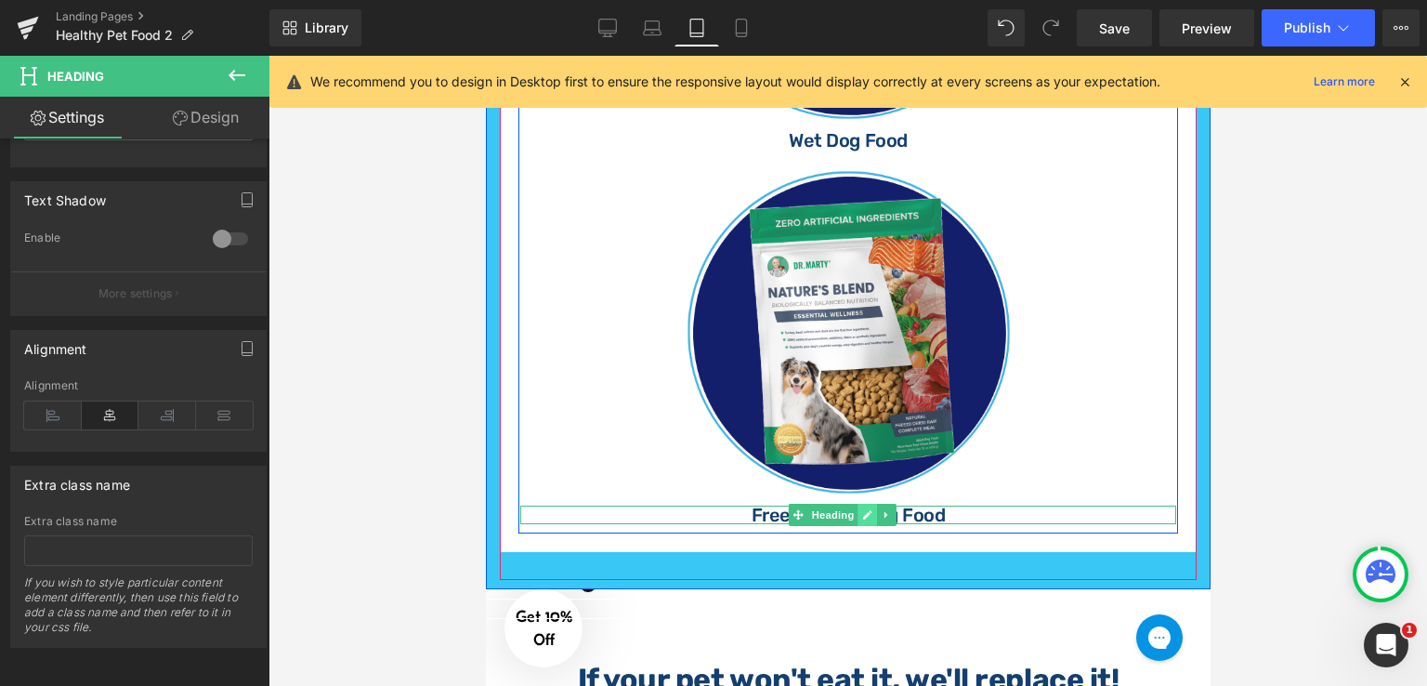
click at [870, 509] on icon at bounding box center [866, 514] width 10 height 11
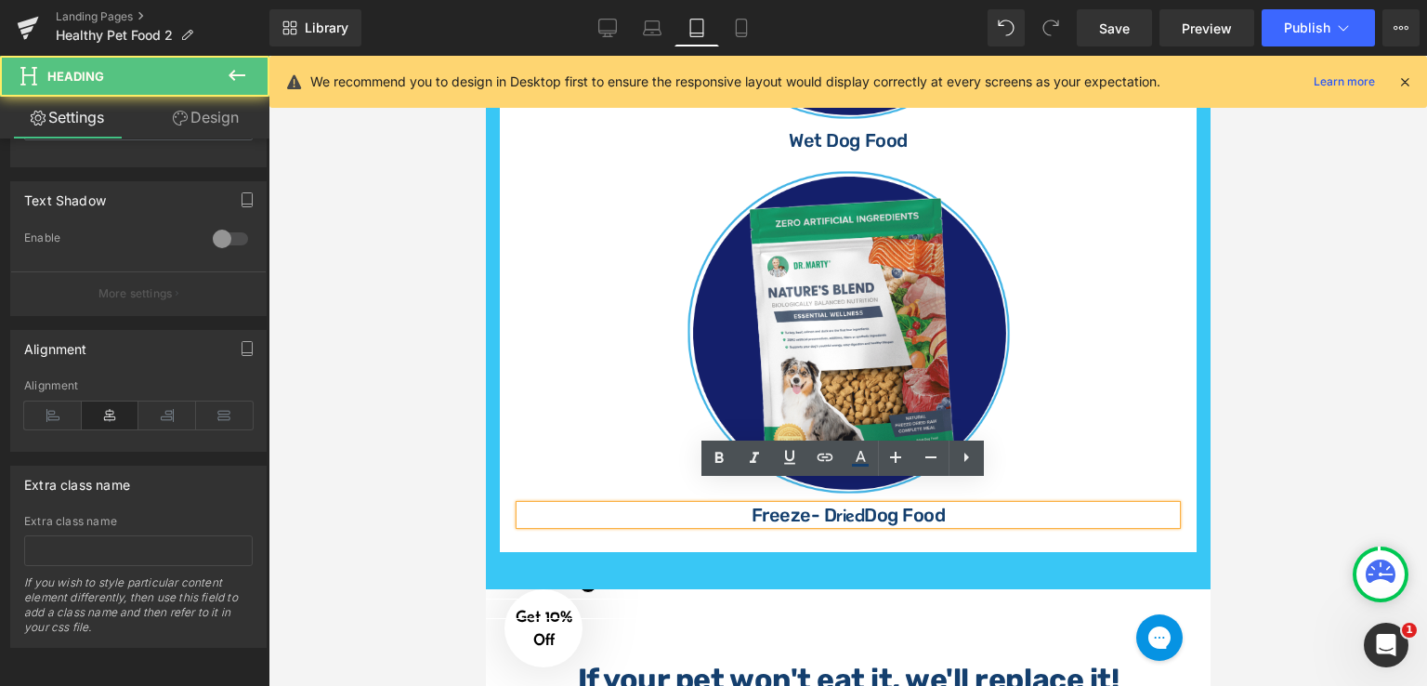
drag, startPoint x: 951, startPoint y: 495, endPoint x: 695, endPoint y: 477, distance: 256.2
click at [695, 477] on div "Image Freeze- D ried Dog Food Heading" at bounding box center [848, 337] width 660 height 374
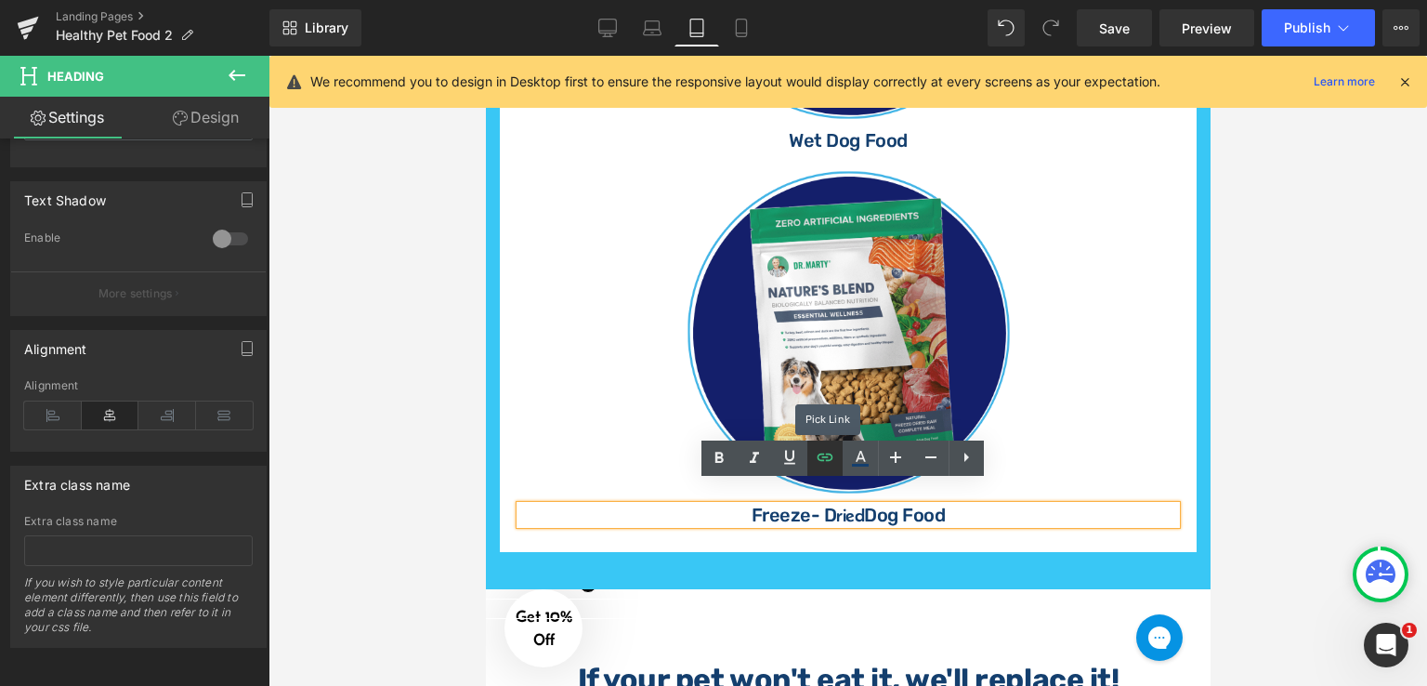
click at [830, 466] on icon at bounding box center [825, 457] width 22 height 22
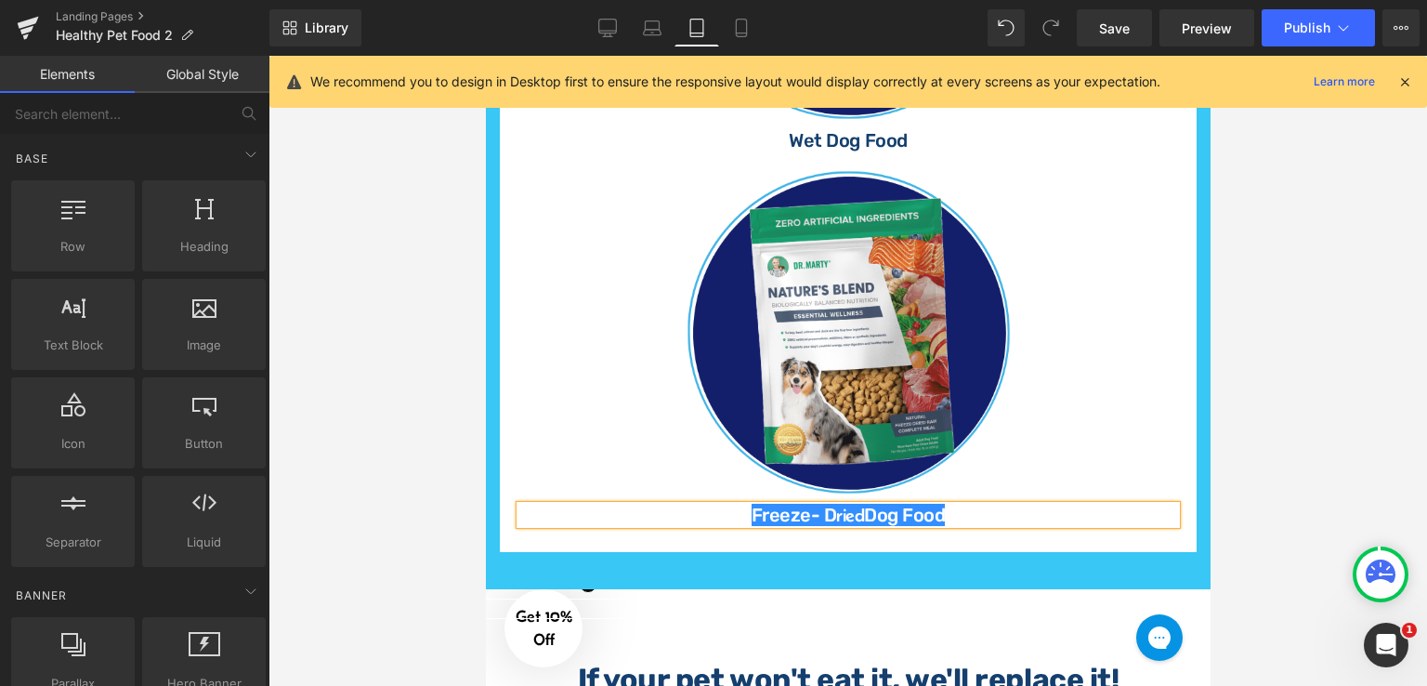
click at [1247, 466] on div at bounding box center [848, 371] width 1159 height 630
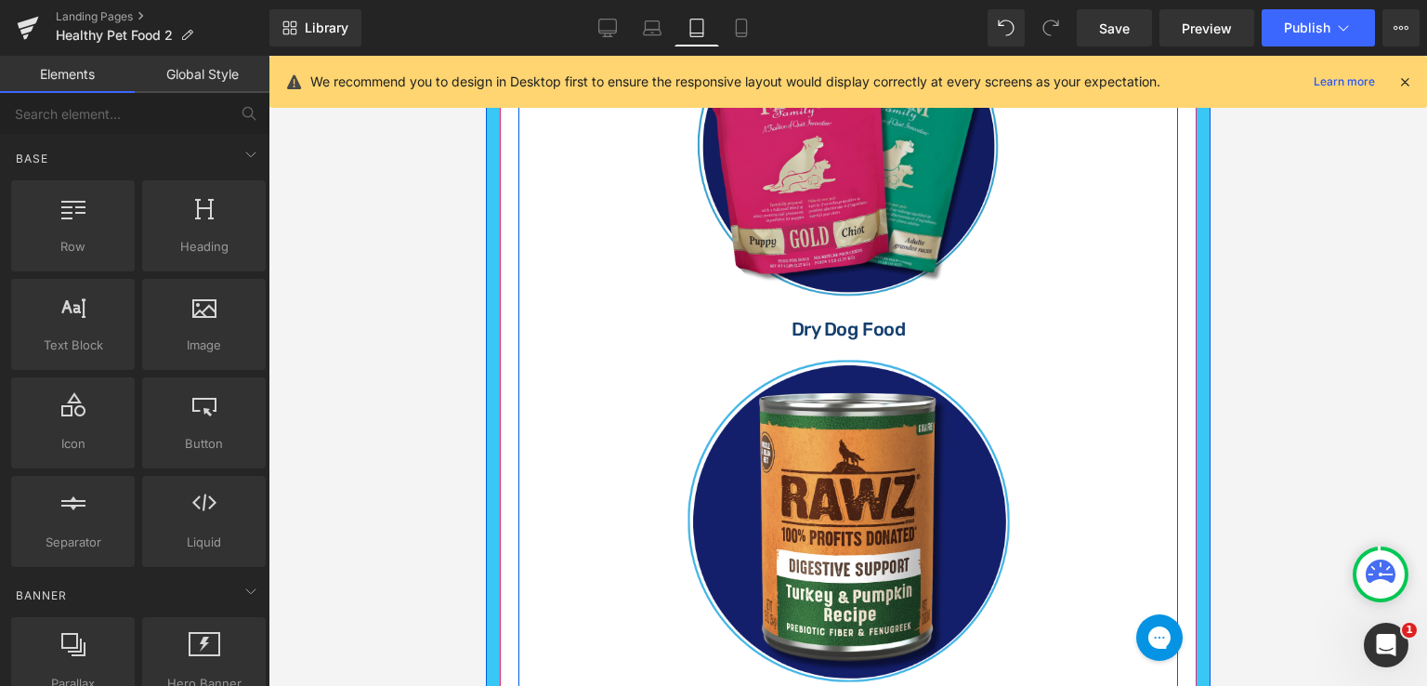
scroll to position [789, 0]
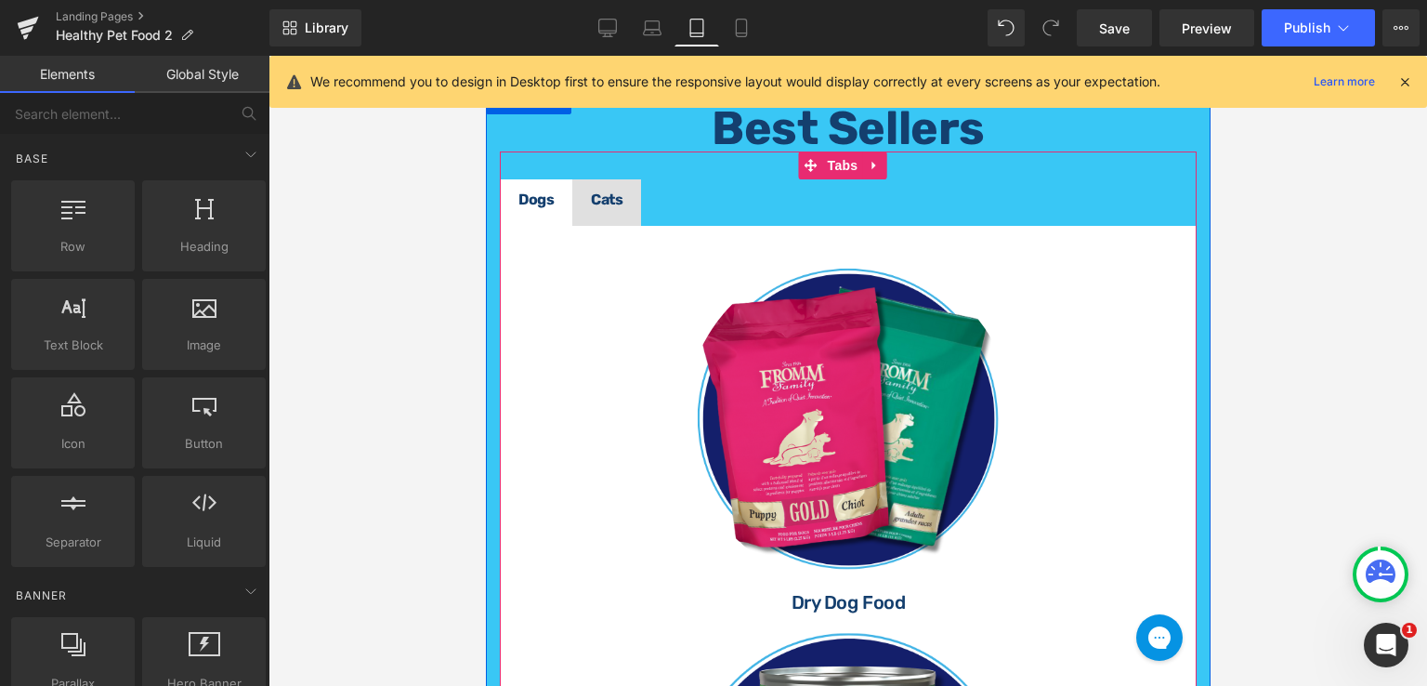
click at [612, 198] on div "Cats Text Block" at bounding box center [606, 199] width 32 height 15
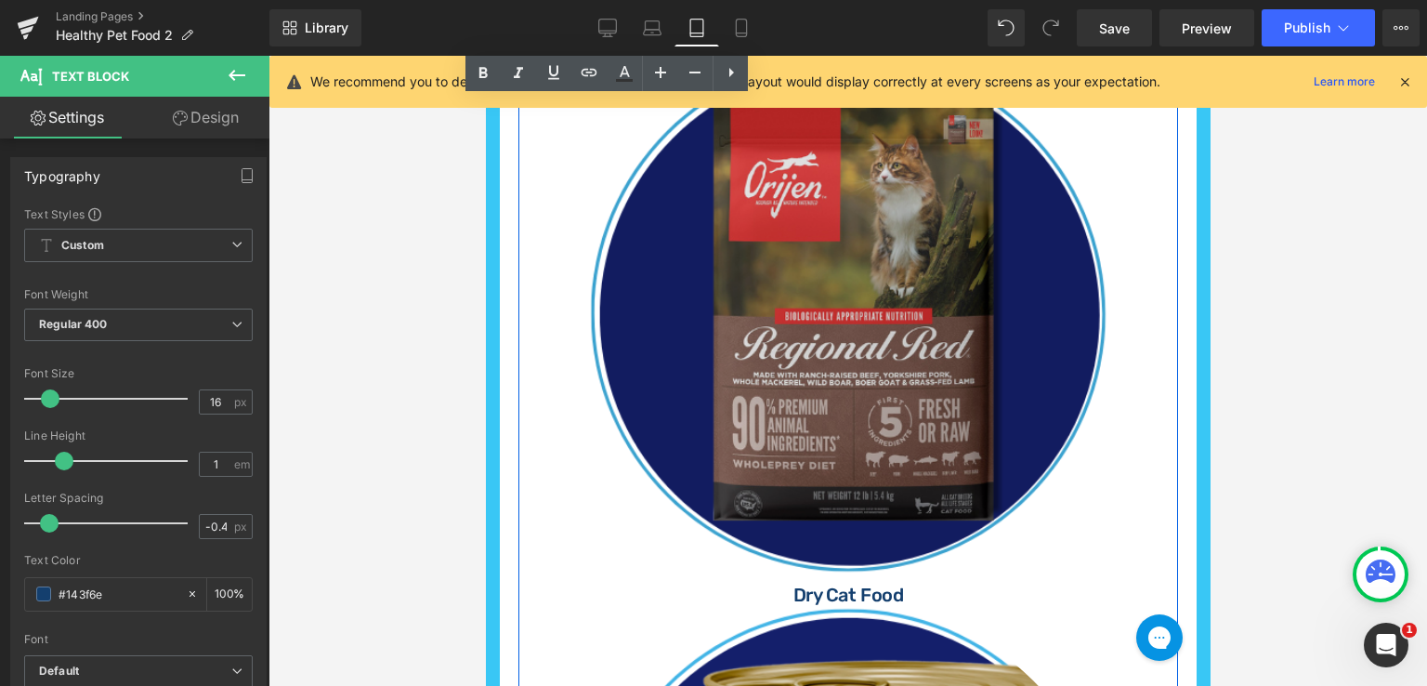
scroll to position [975, 0]
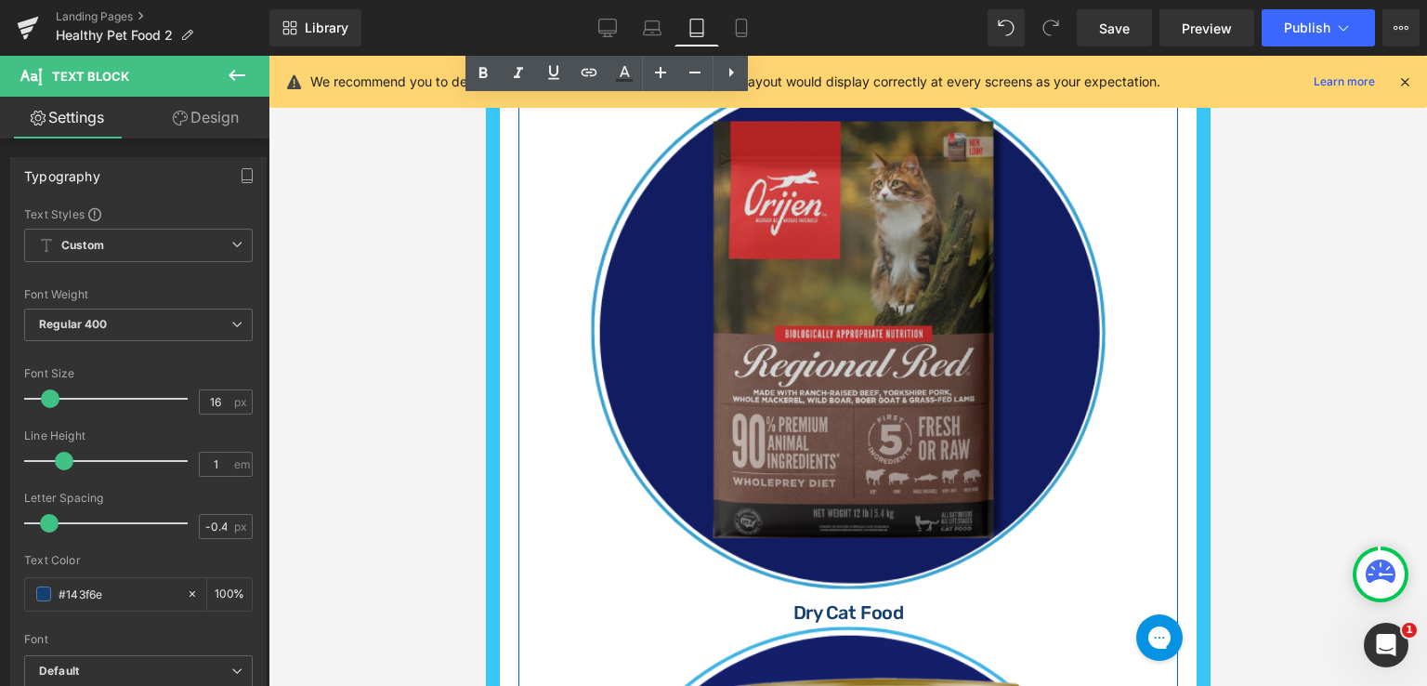
click at [914, 361] on img at bounding box center [847, 331] width 525 height 525
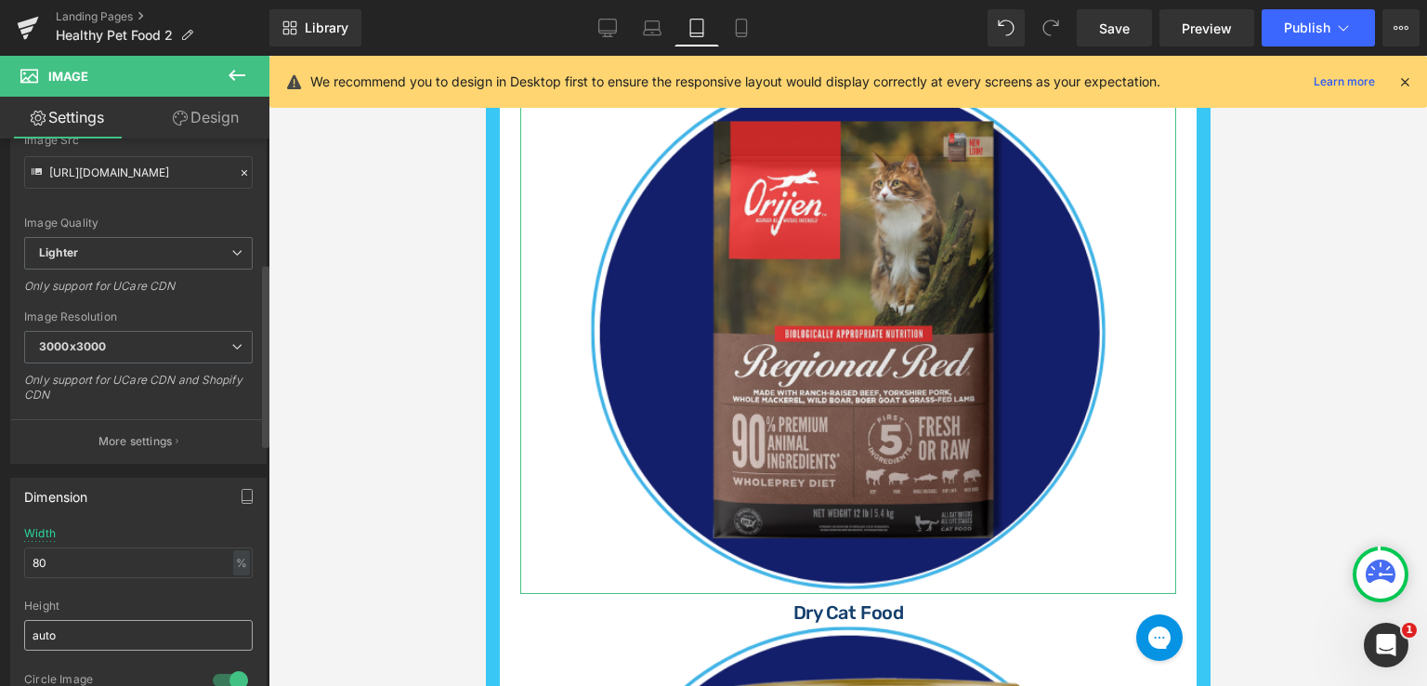
scroll to position [372, 0]
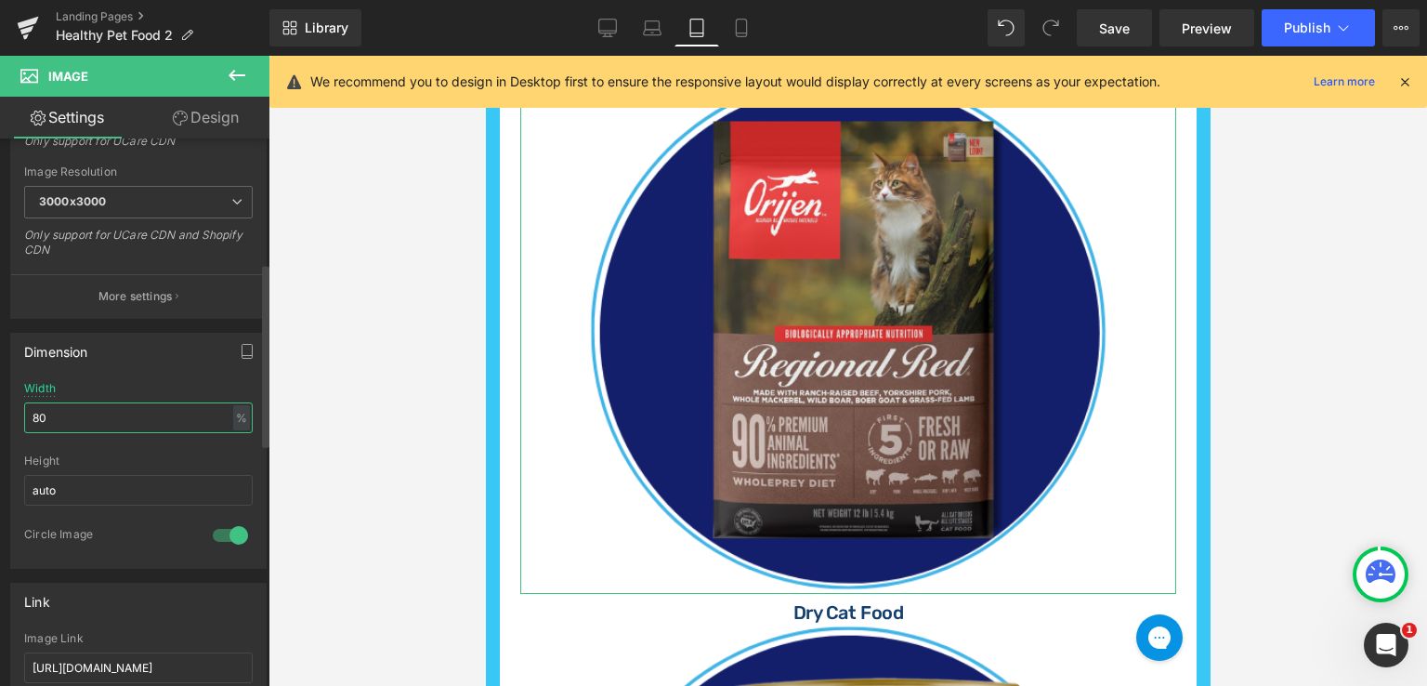
click at [72, 406] on input "80" at bounding box center [138, 417] width 229 height 31
type input "8"
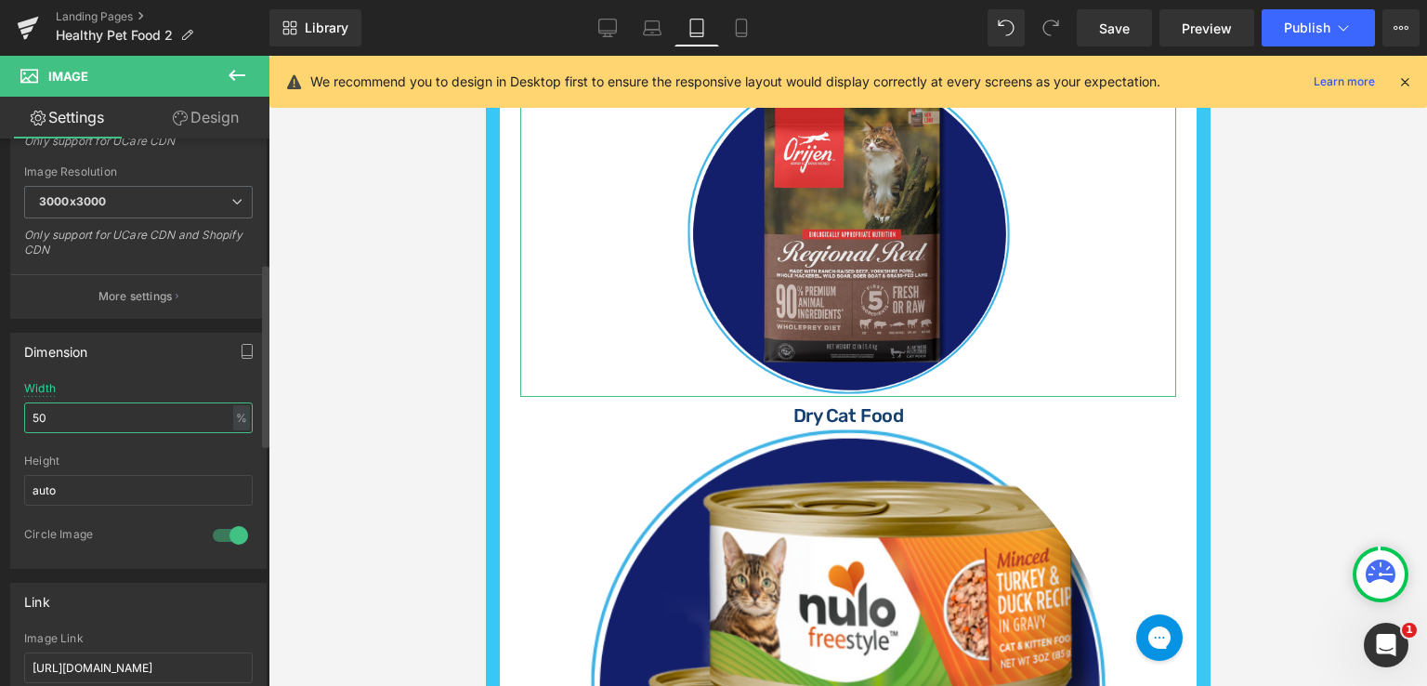
type input "50"
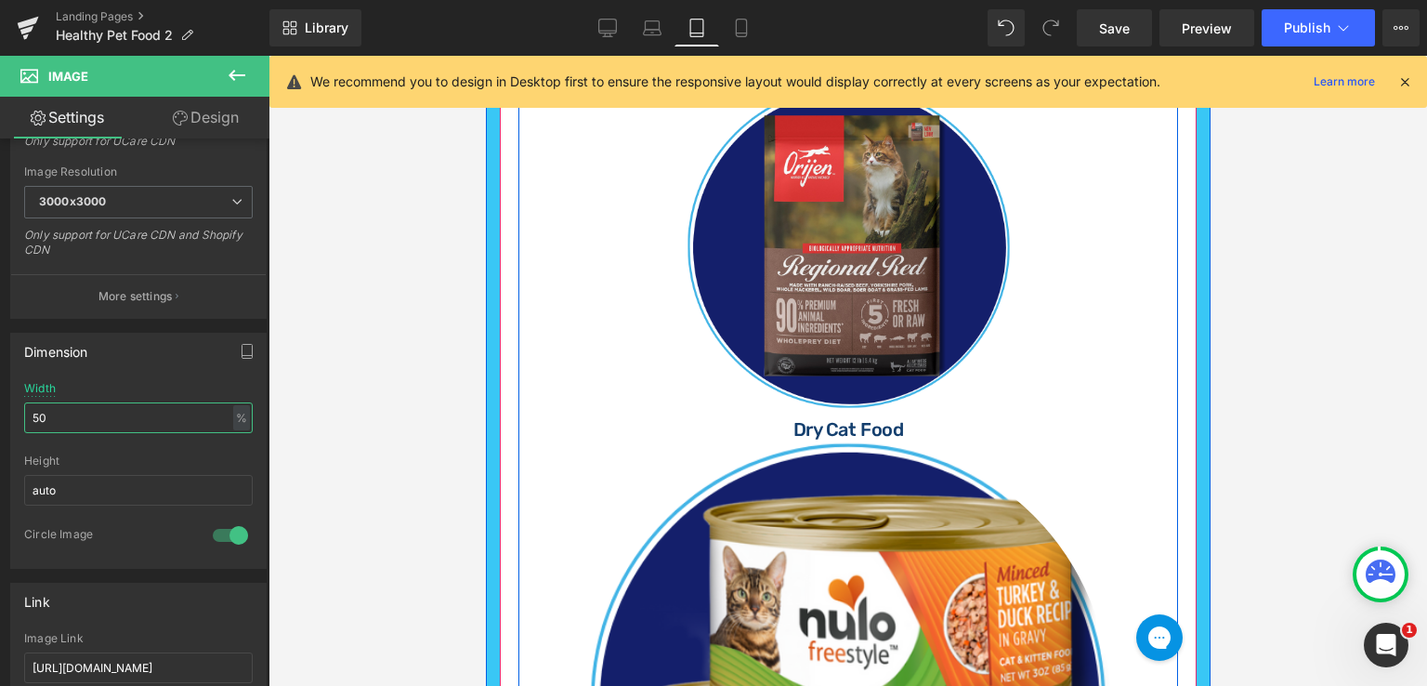
scroll to position [789, 0]
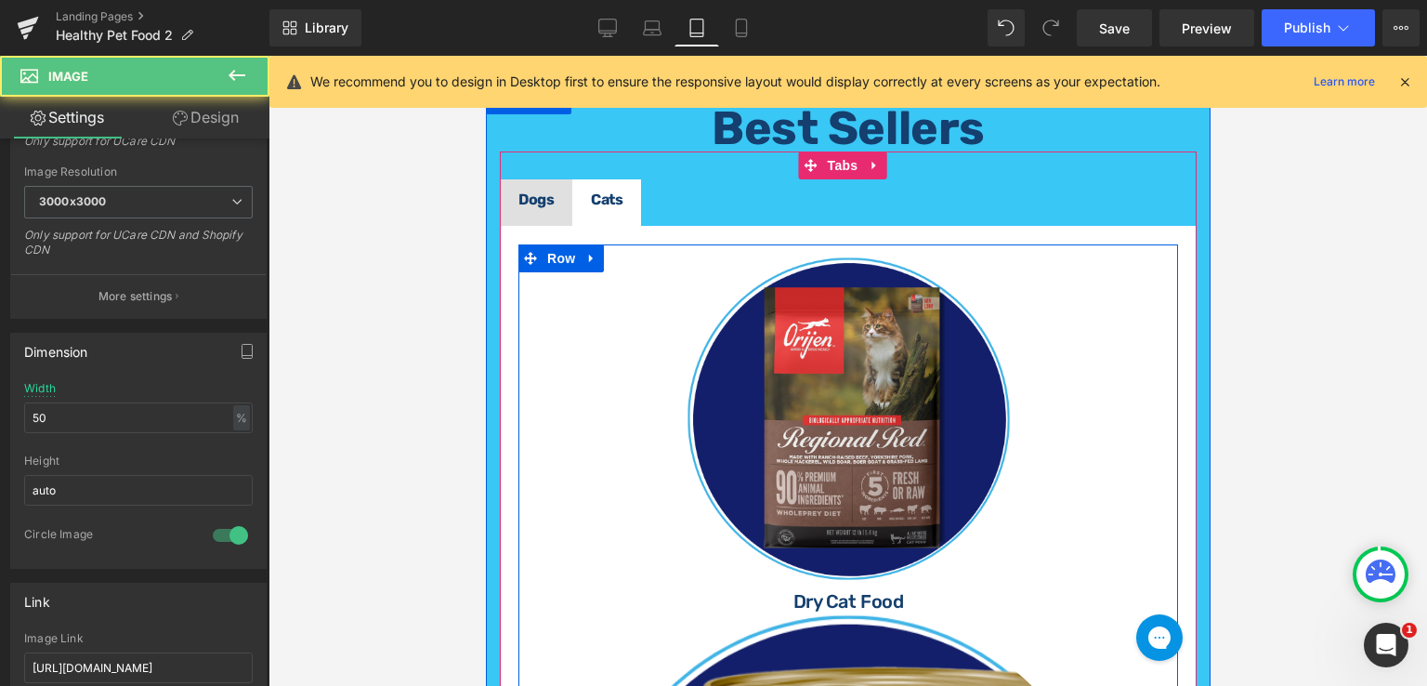
click at [728, 291] on link at bounding box center [847, 419] width 656 height 328
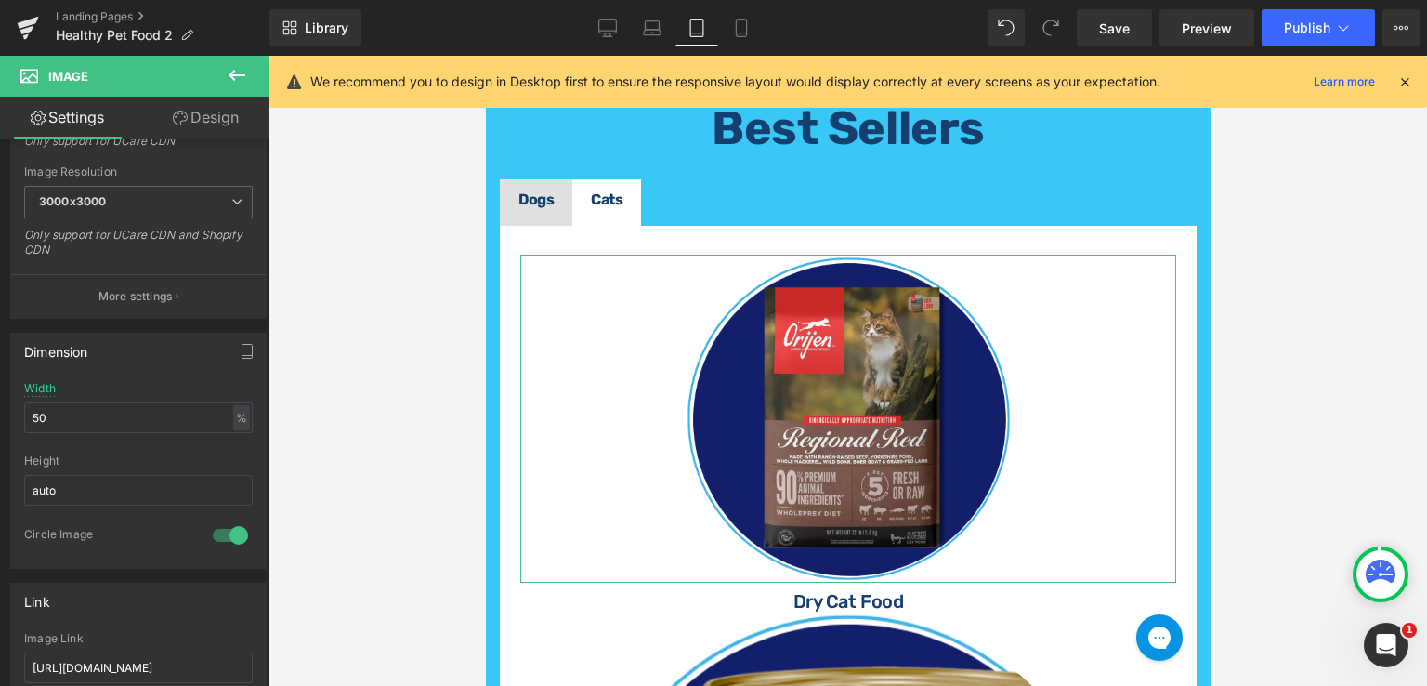
click at [226, 111] on link "Design" at bounding box center [205, 118] width 135 height 42
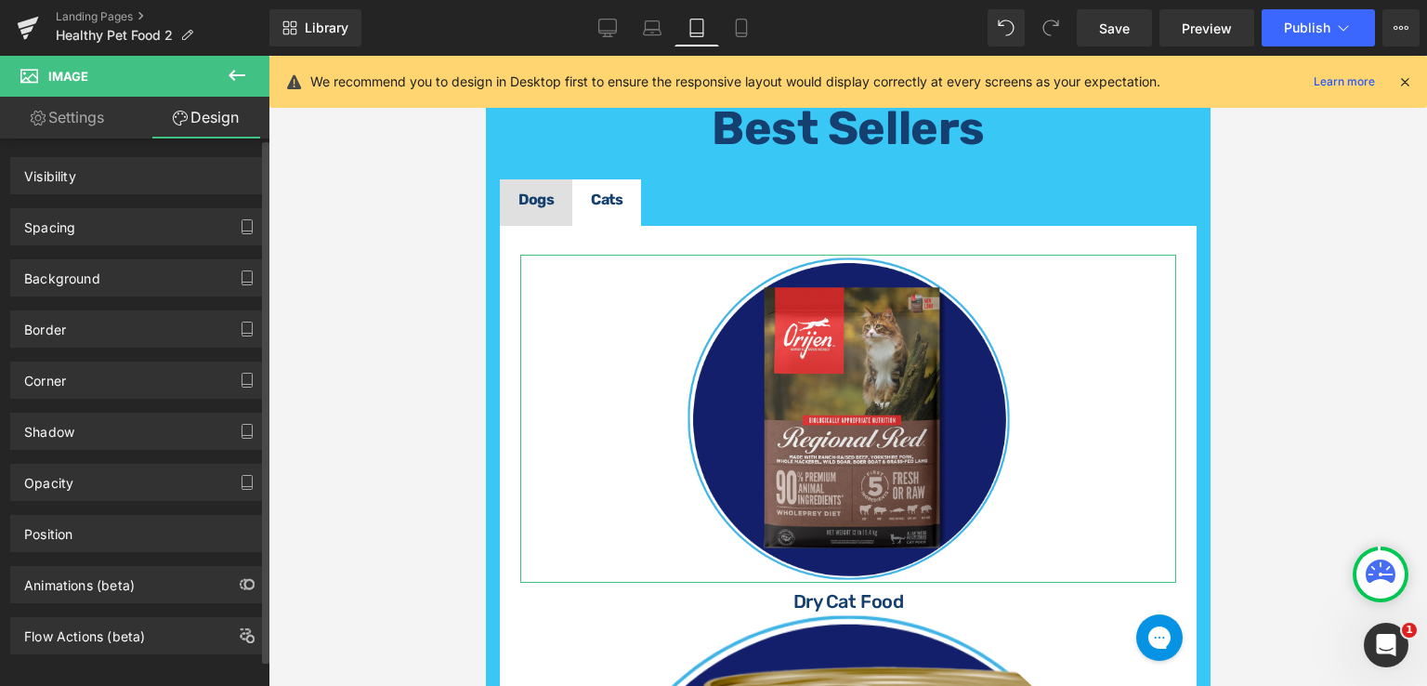
click at [129, 235] on div "Spacing" at bounding box center [138, 226] width 255 height 35
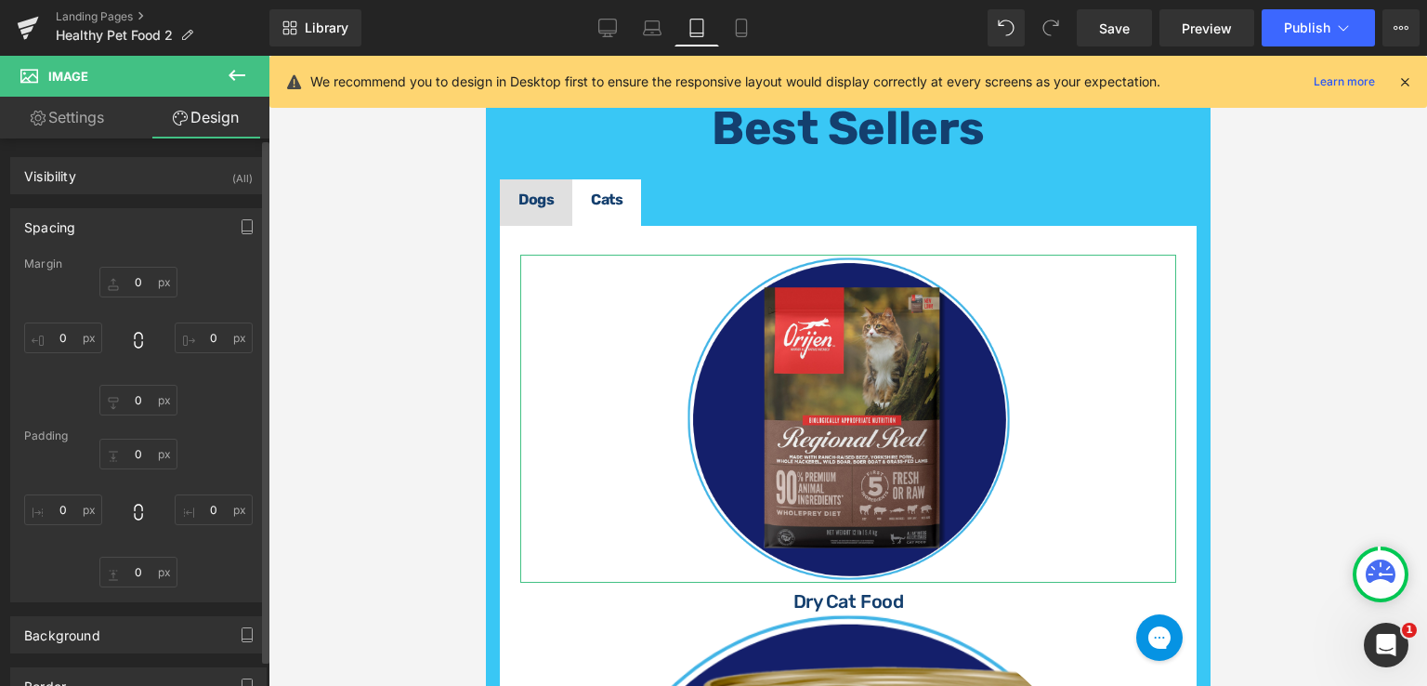
type input "0"
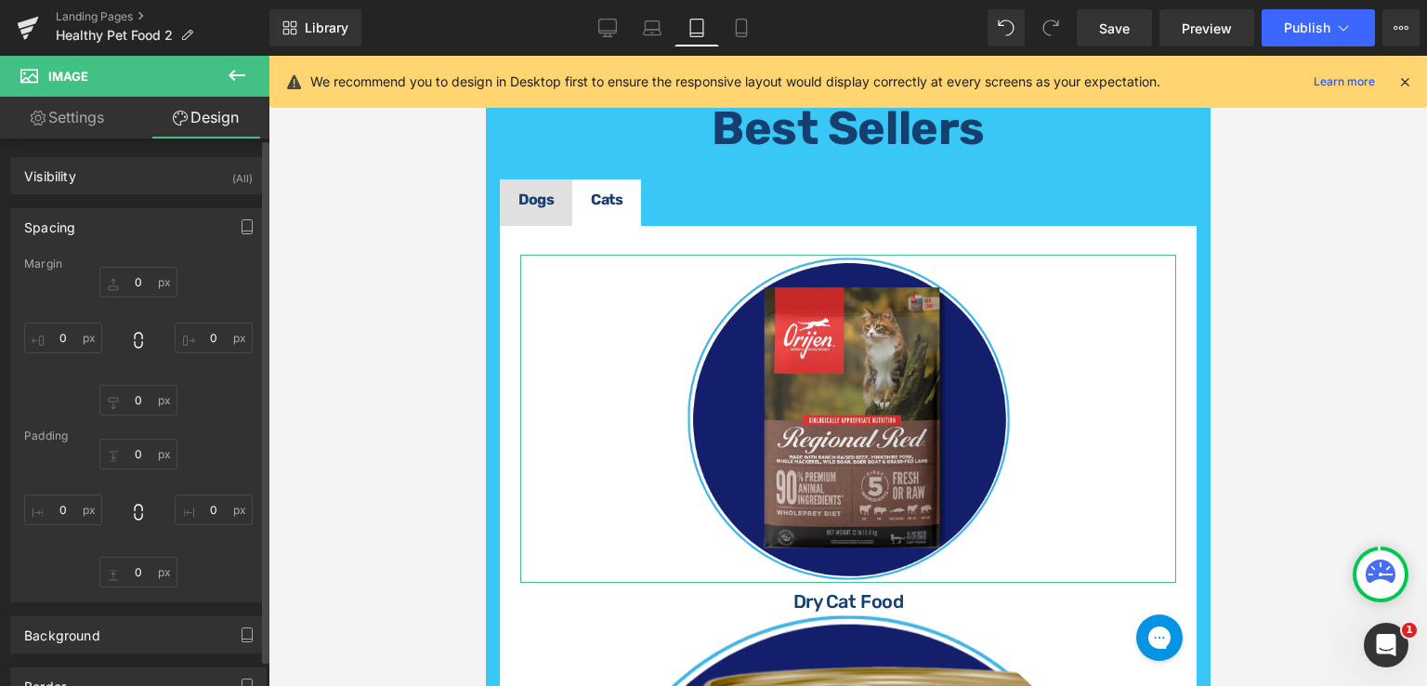
type input "0"
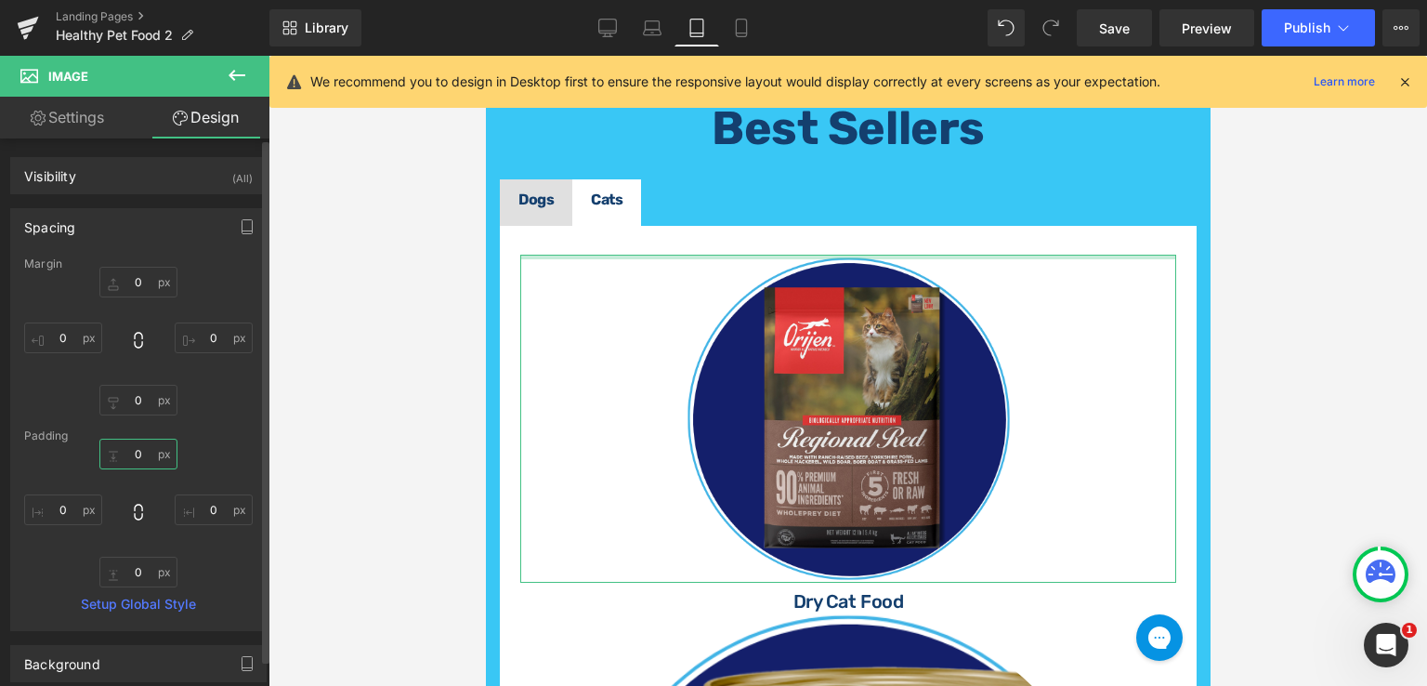
click at [145, 456] on input "0" at bounding box center [138, 454] width 78 height 31
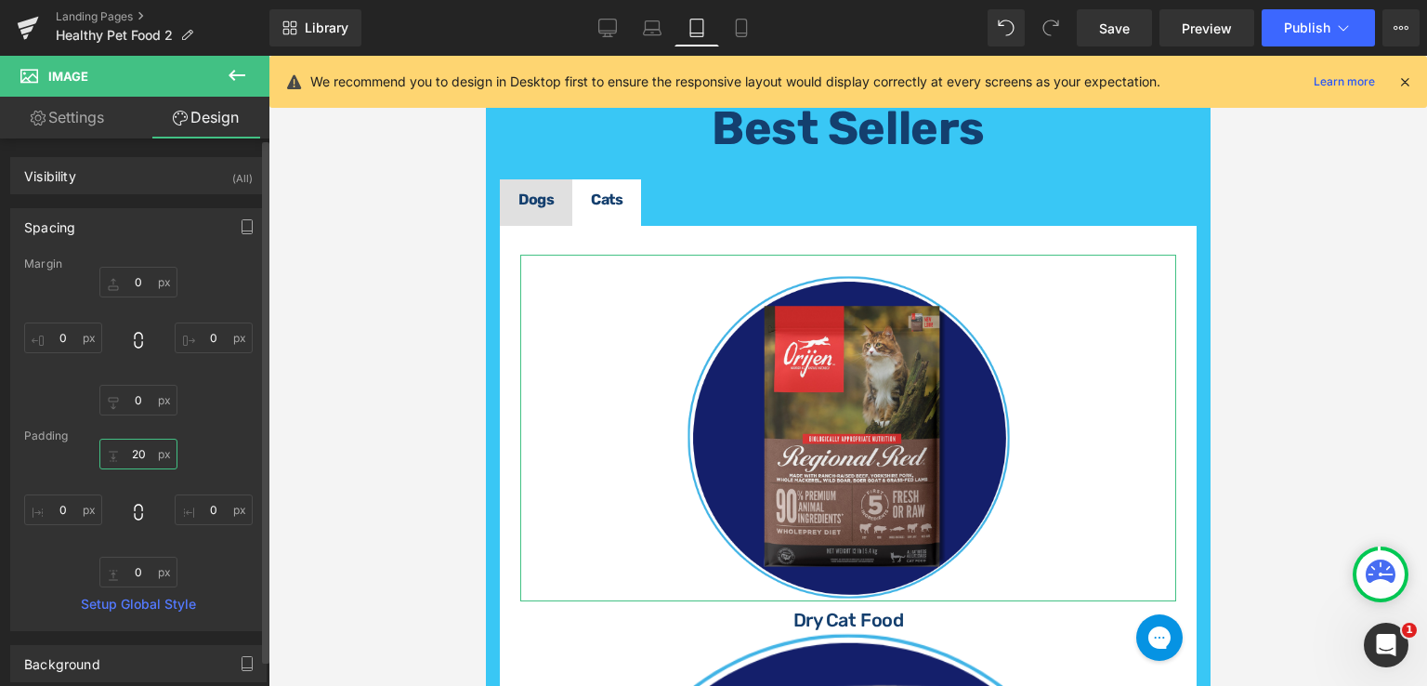
type input "20"
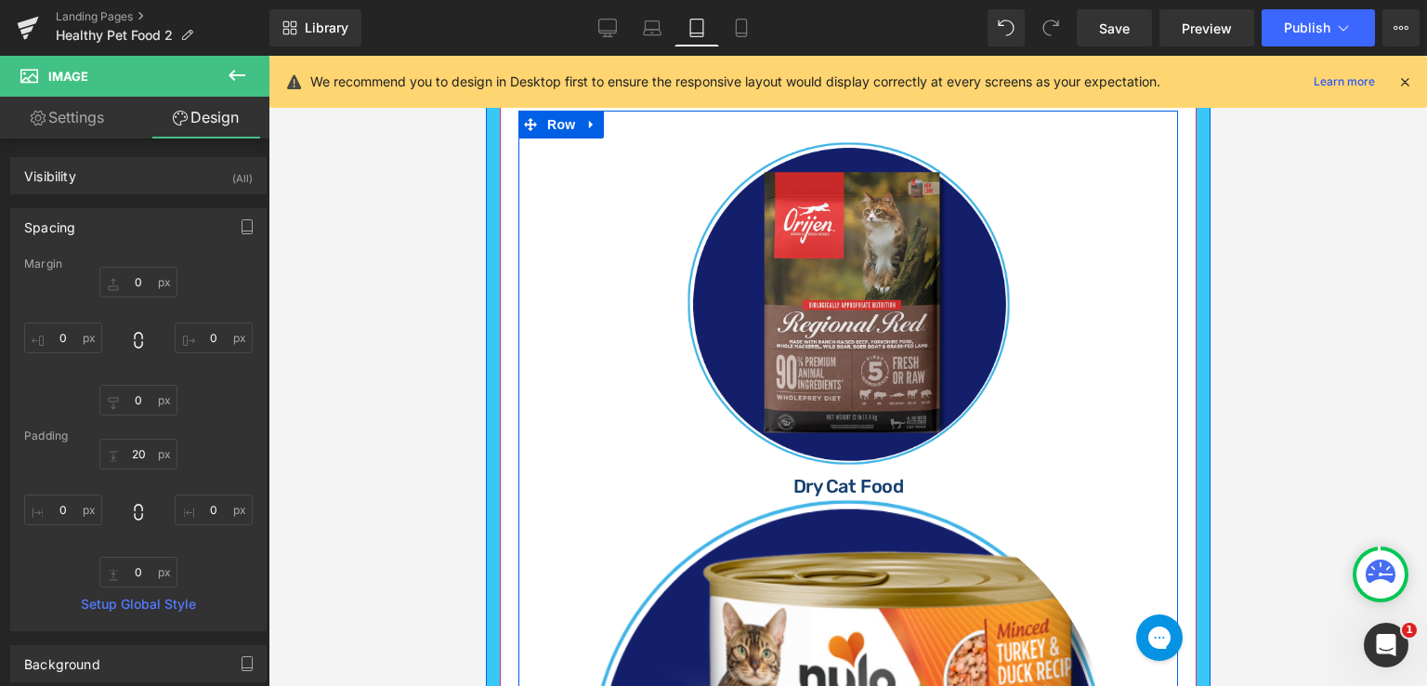
scroll to position [975, 0]
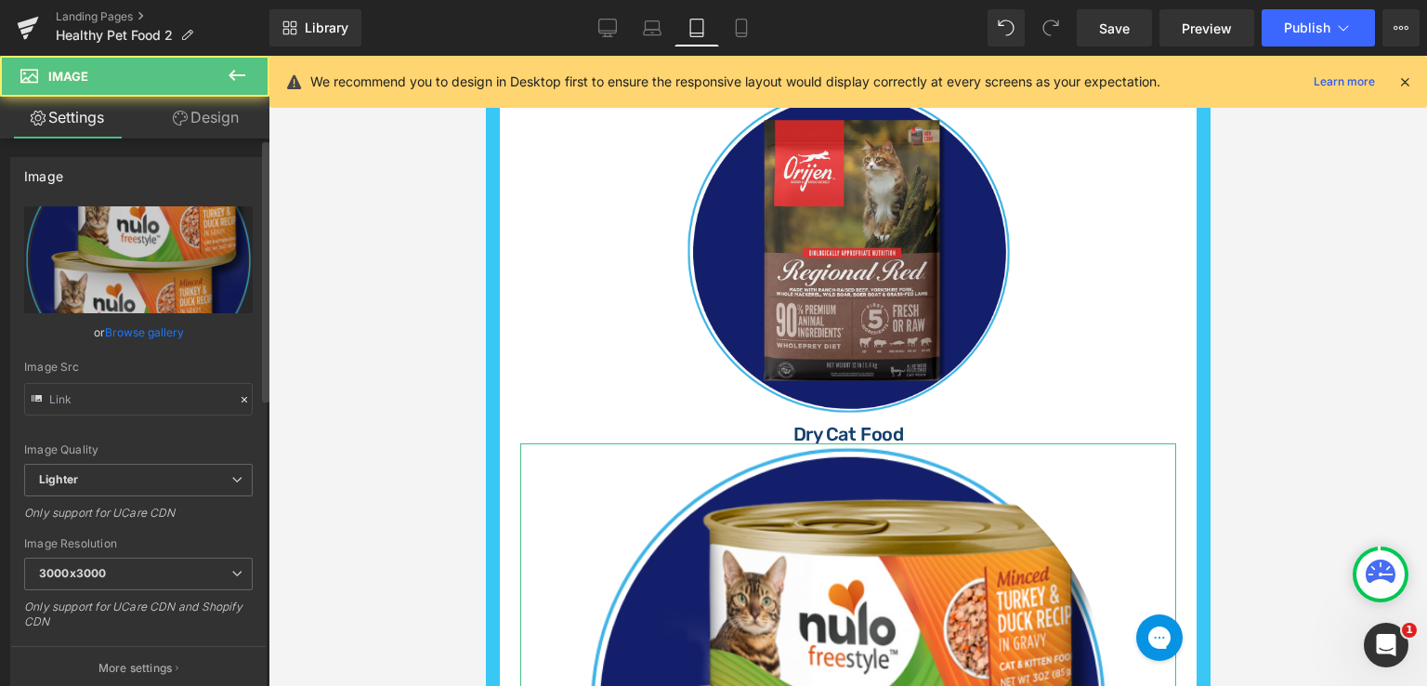
type input "[URL][DOMAIN_NAME]"
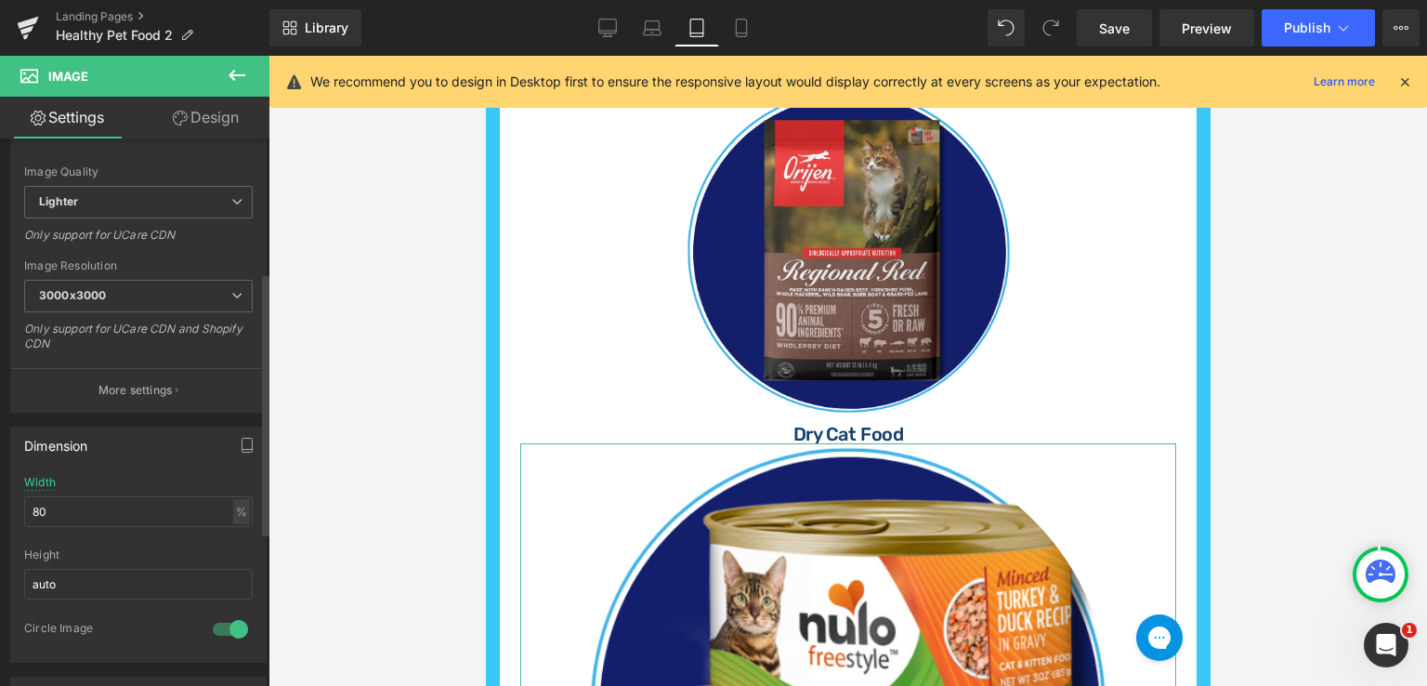
scroll to position [279, 0]
click at [69, 505] on input "80" at bounding box center [138, 510] width 229 height 31
type input "8"
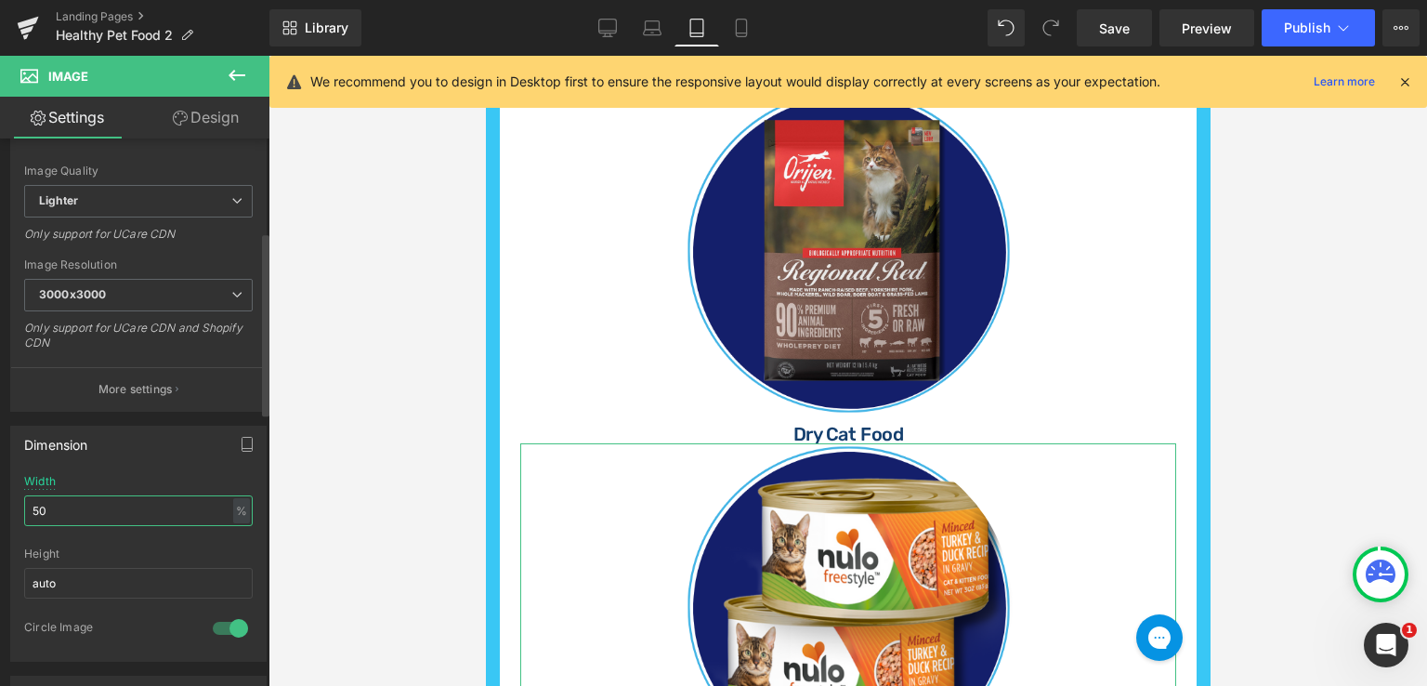
type input "50"
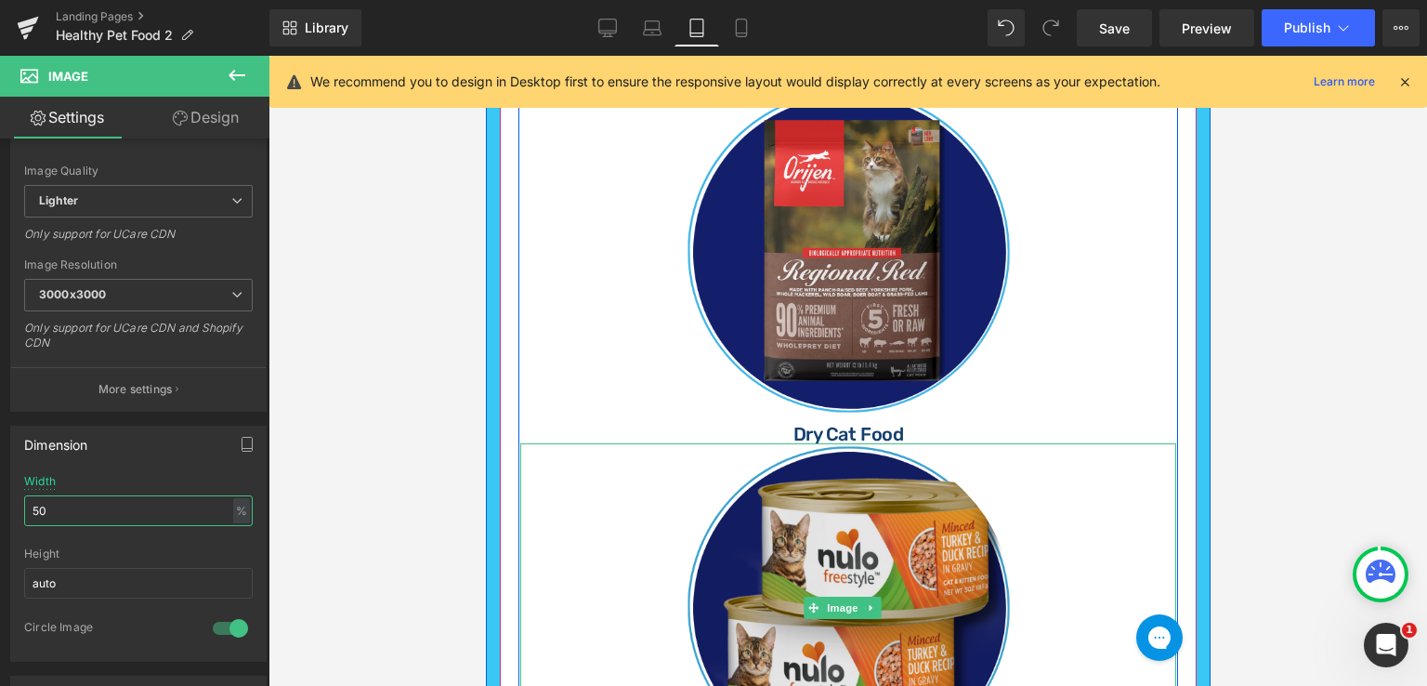
scroll to position [1068, 0]
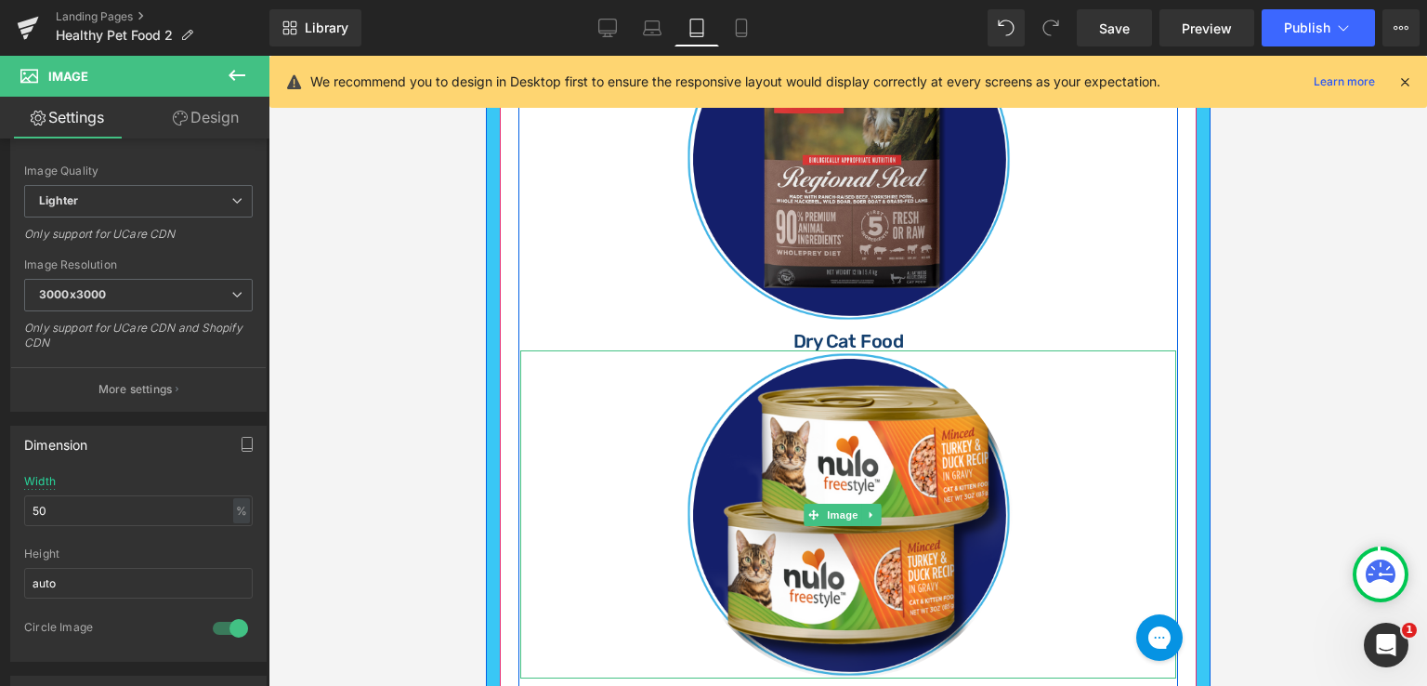
click at [1004, 379] on link at bounding box center [847, 514] width 656 height 328
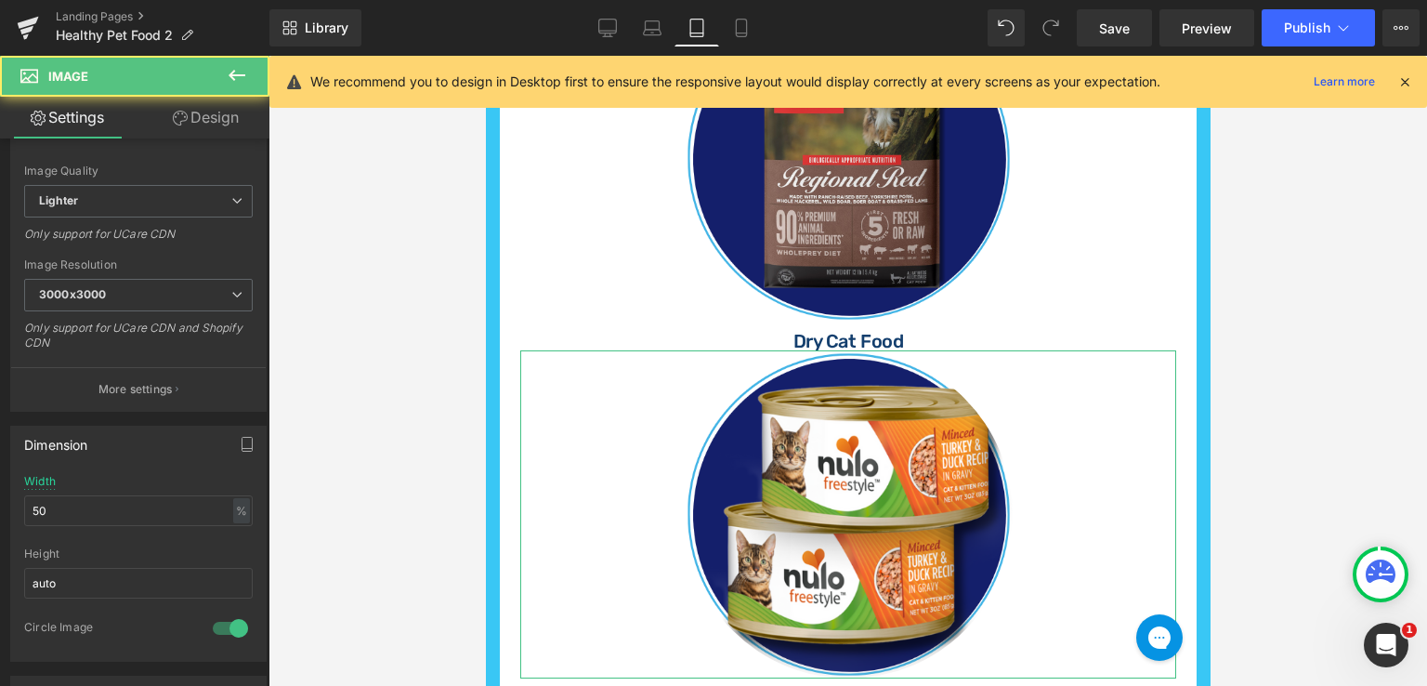
click at [186, 109] on link "Design" at bounding box center [205, 118] width 135 height 42
click at [0, 0] on div "Spacing" at bounding box center [0, 0] width 0 height 0
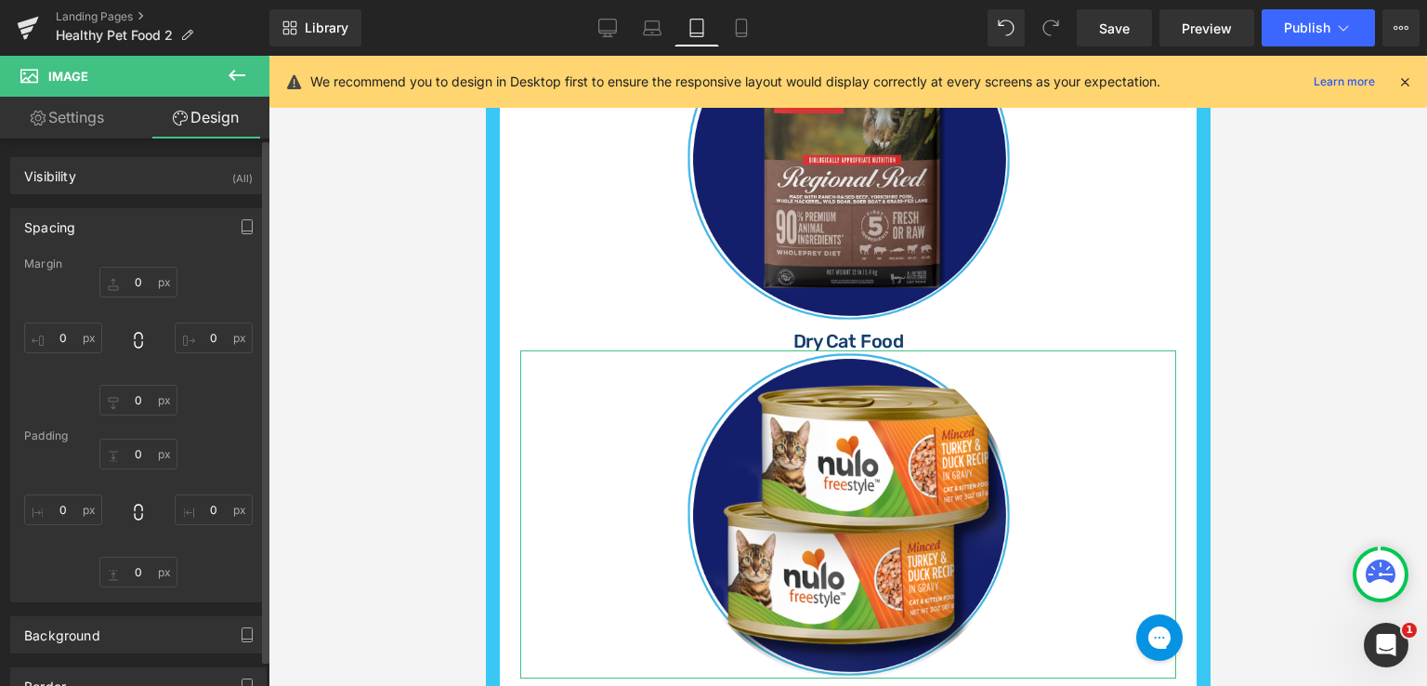
type input "0"
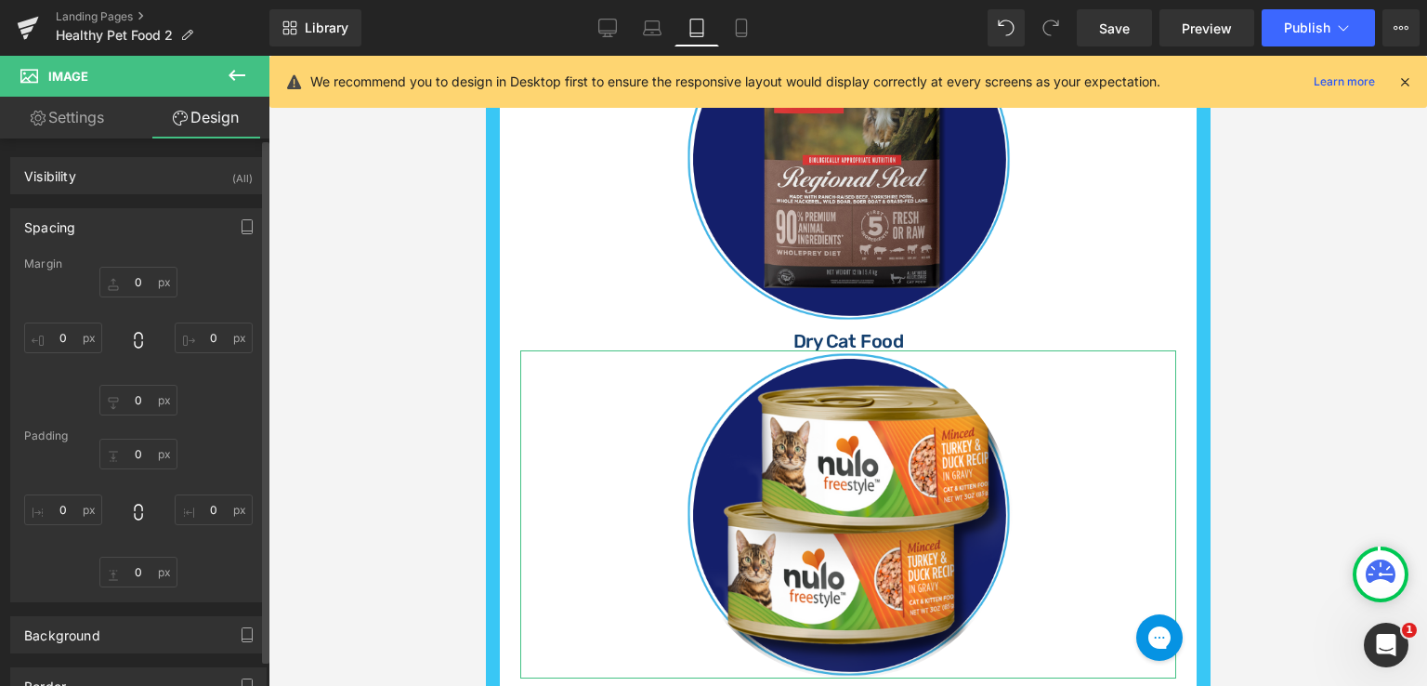
type input "0"
click at [144, 454] on input "0" at bounding box center [138, 454] width 78 height 31
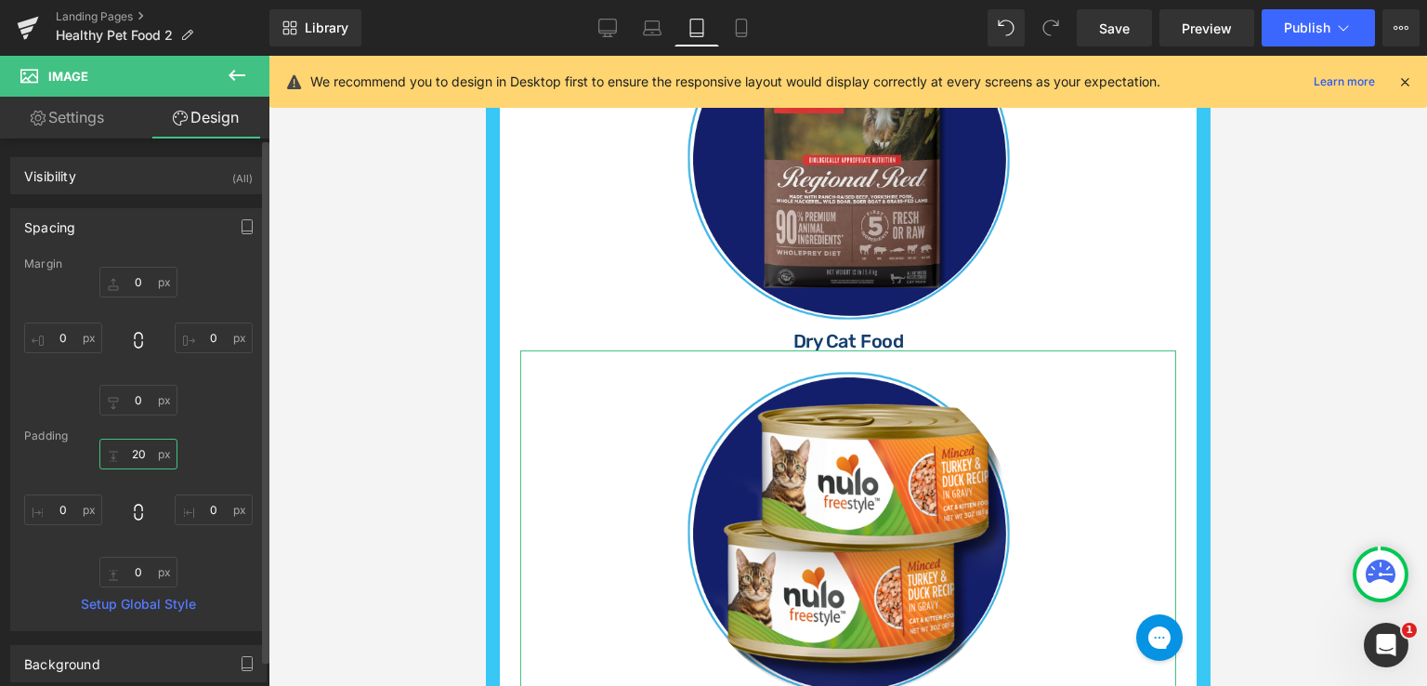
type input "20"
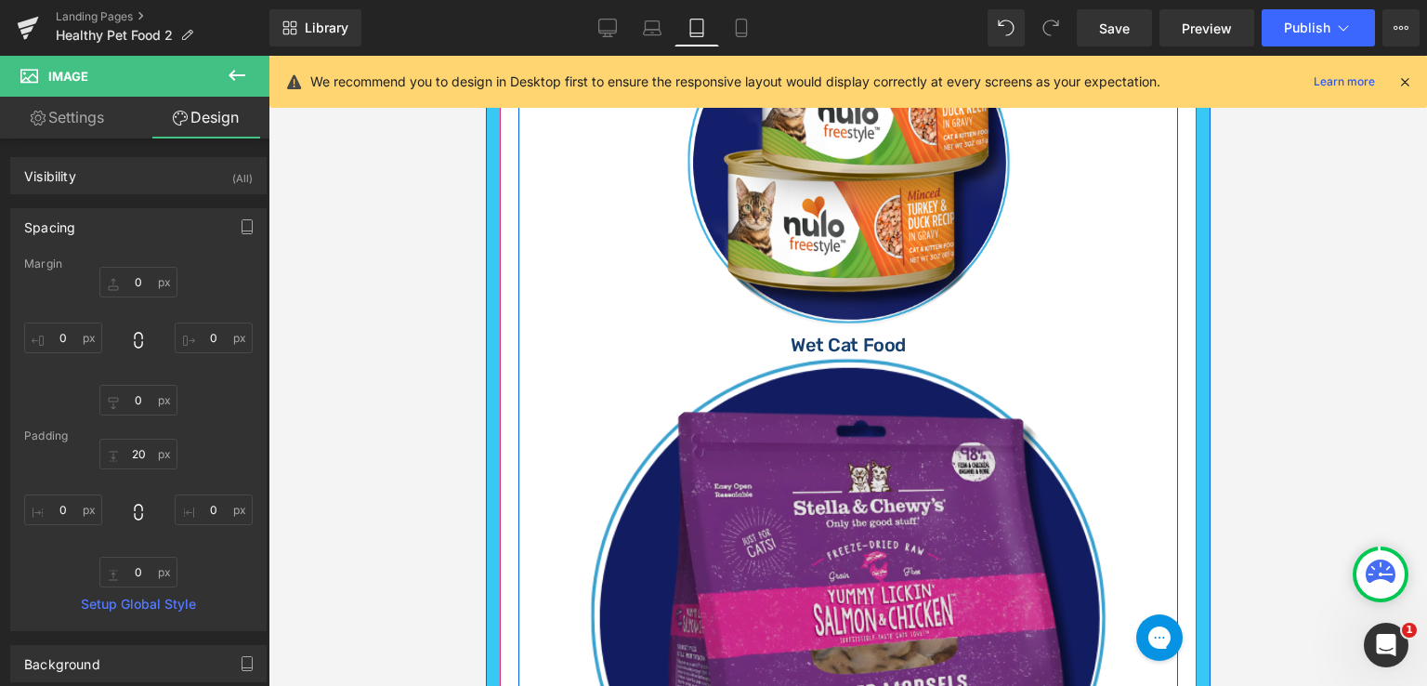
scroll to position [1439, 0]
click at [913, 377] on img at bounding box center [847, 615] width 525 height 525
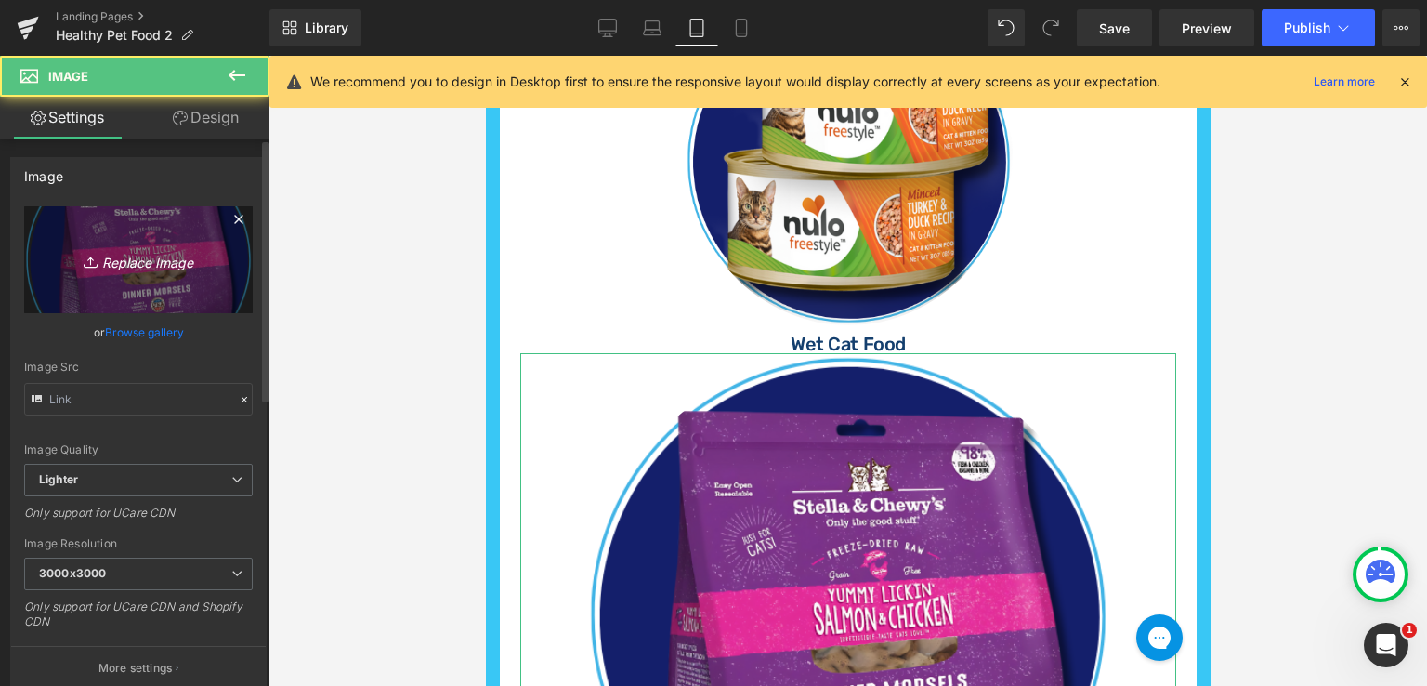
type input "[URL][DOMAIN_NAME]"
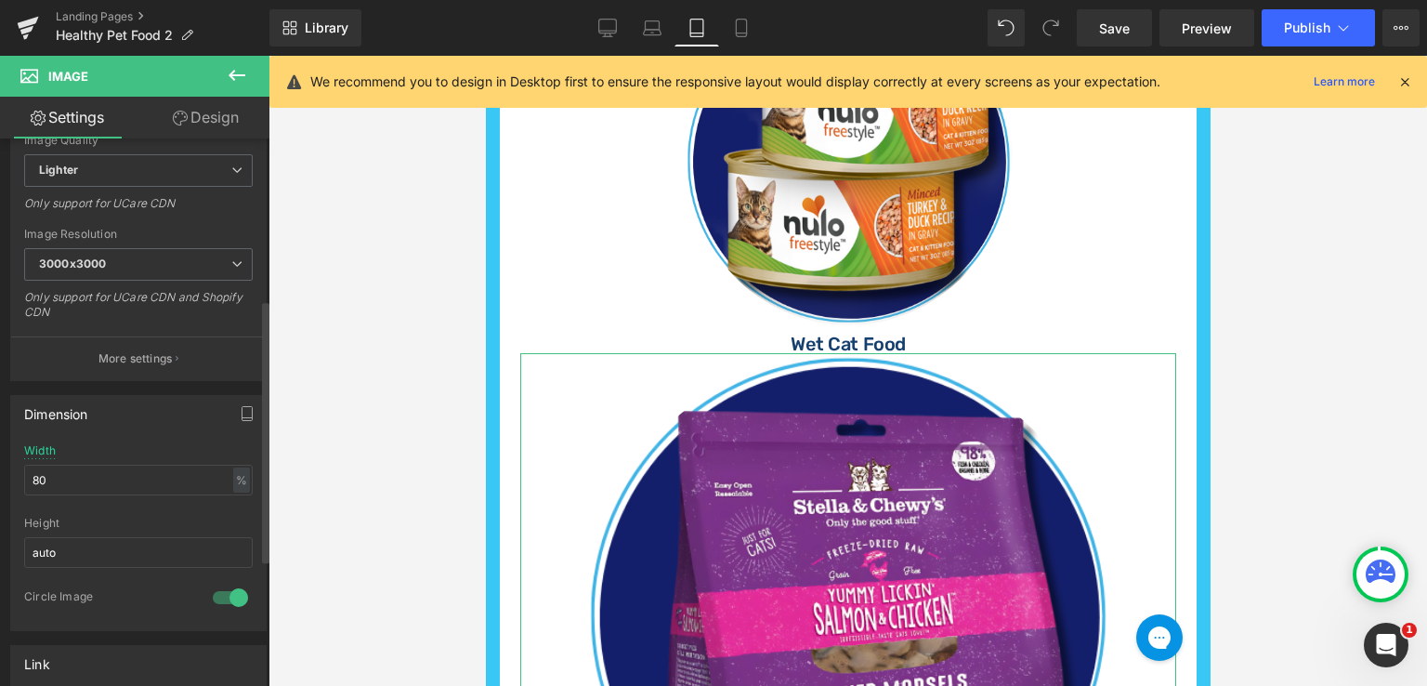
scroll to position [372, 0]
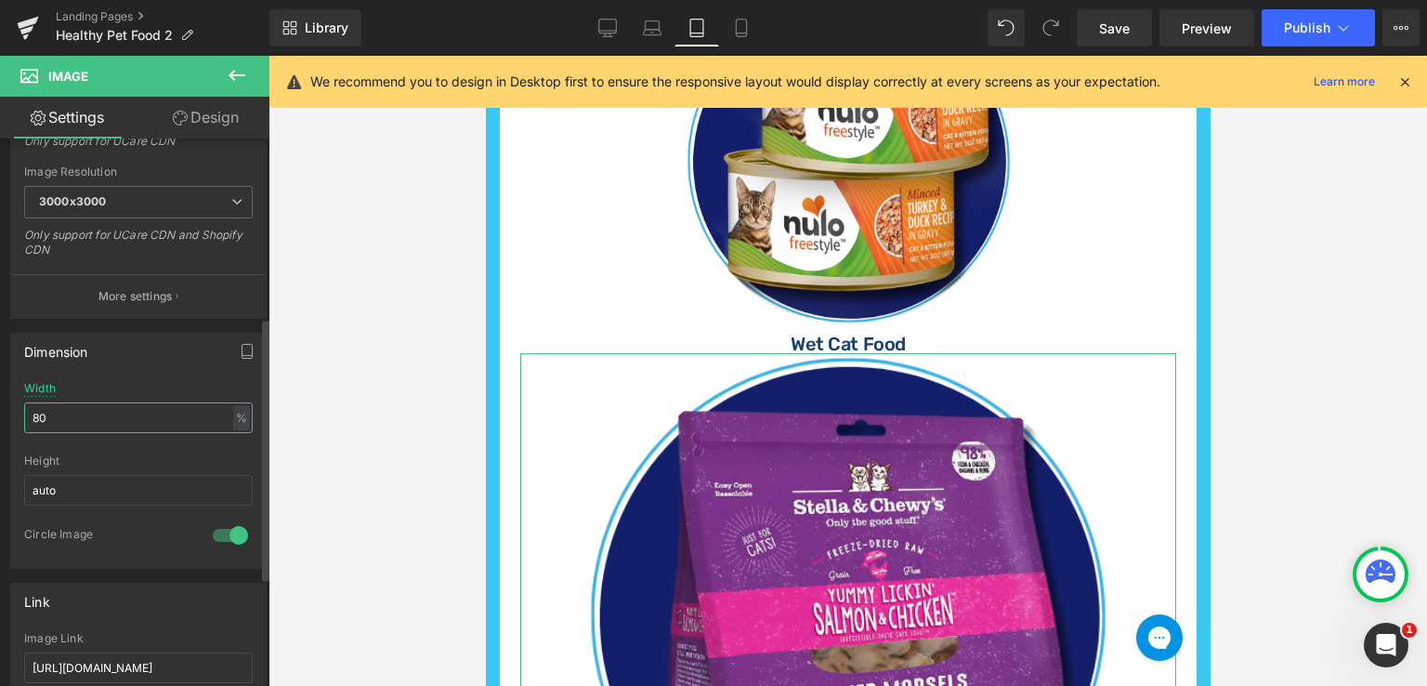
click at [98, 425] on input "80" at bounding box center [138, 417] width 229 height 31
type input "8"
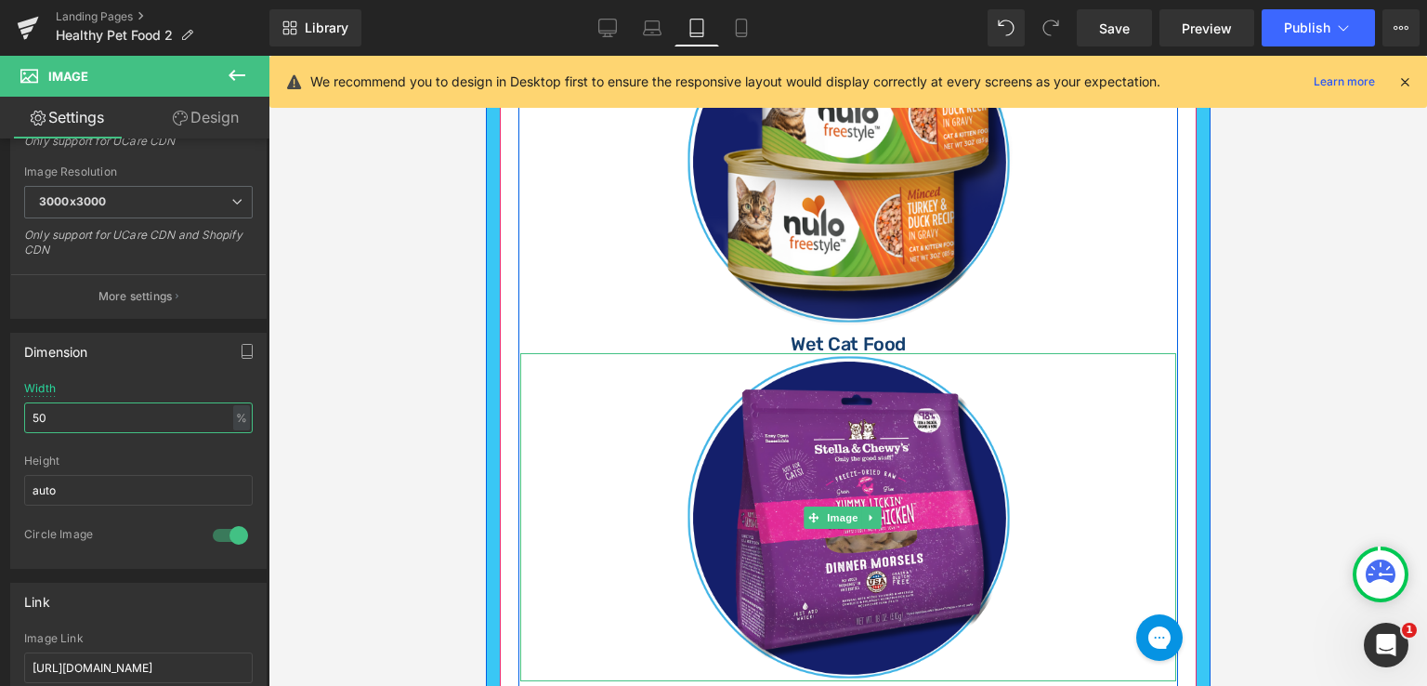
type input "50"
click at [1019, 417] on link at bounding box center [847, 517] width 656 height 328
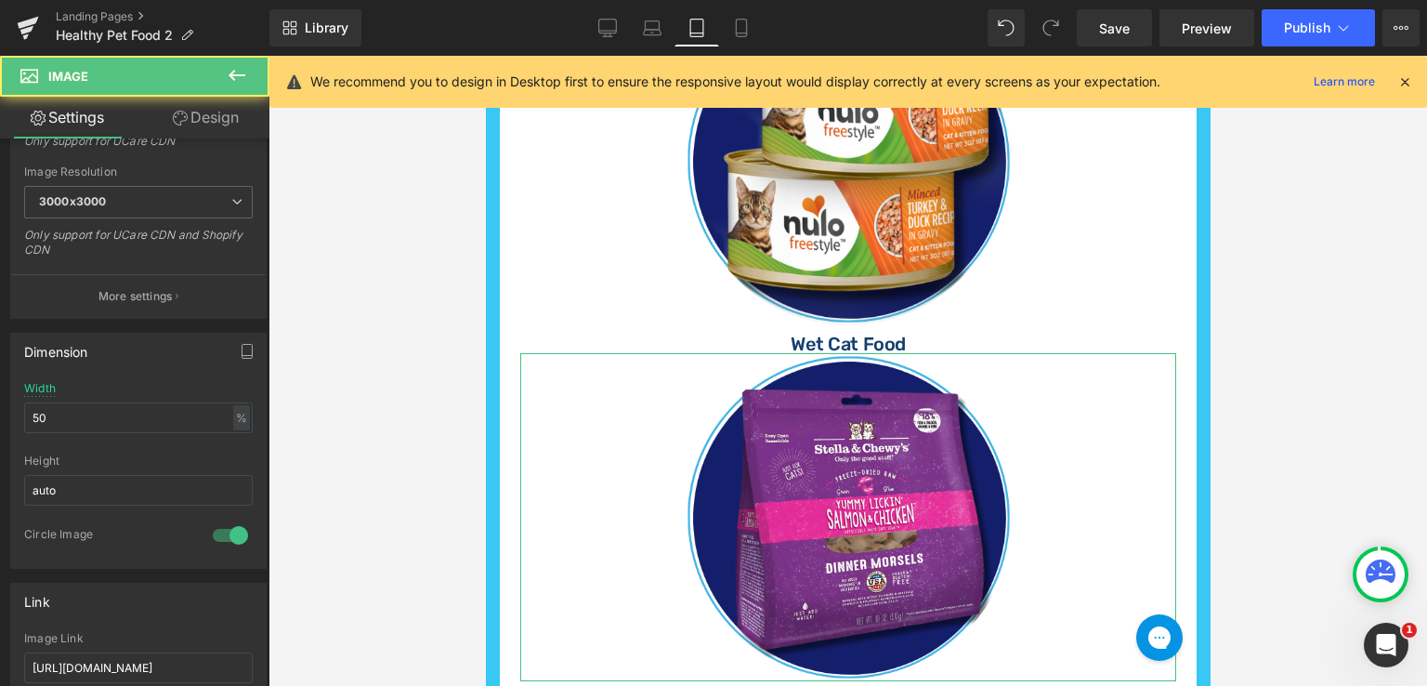
click at [200, 106] on link "Design" at bounding box center [205, 118] width 135 height 42
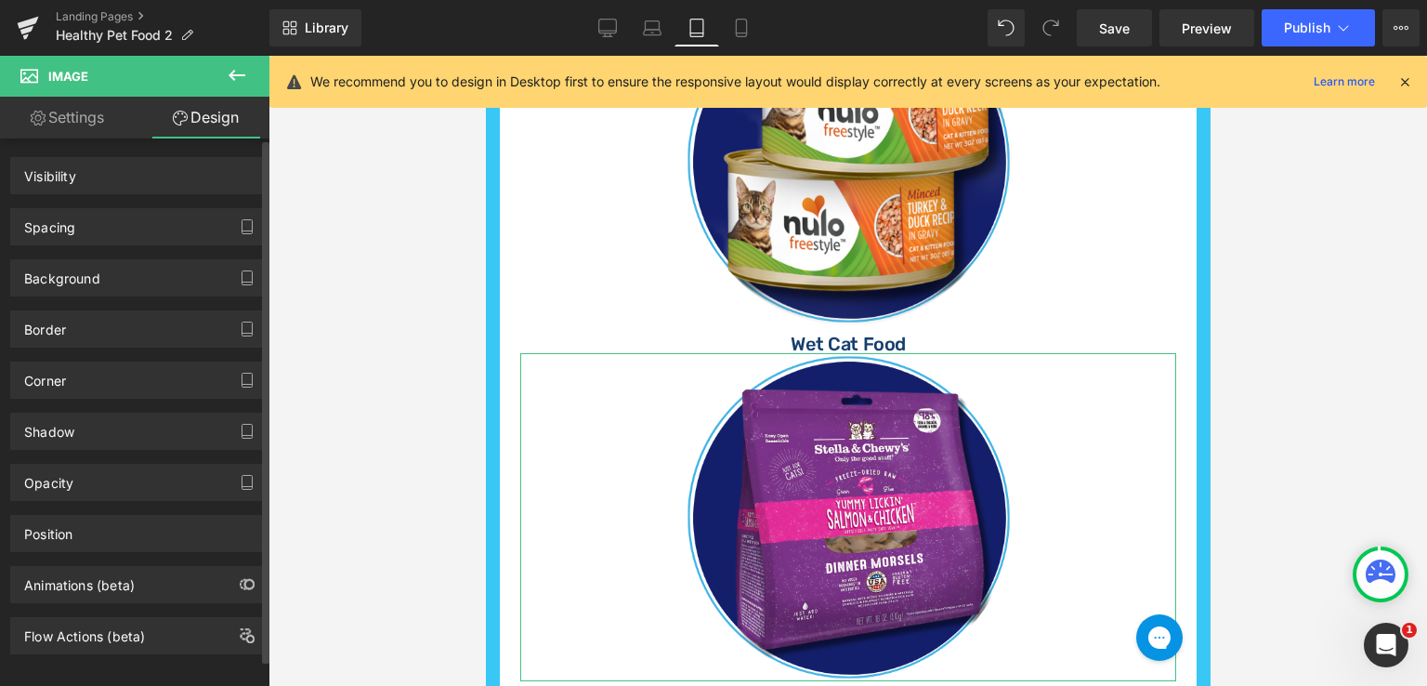
click at [94, 224] on div "Spacing" at bounding box center [138, 226] width 255 height 35
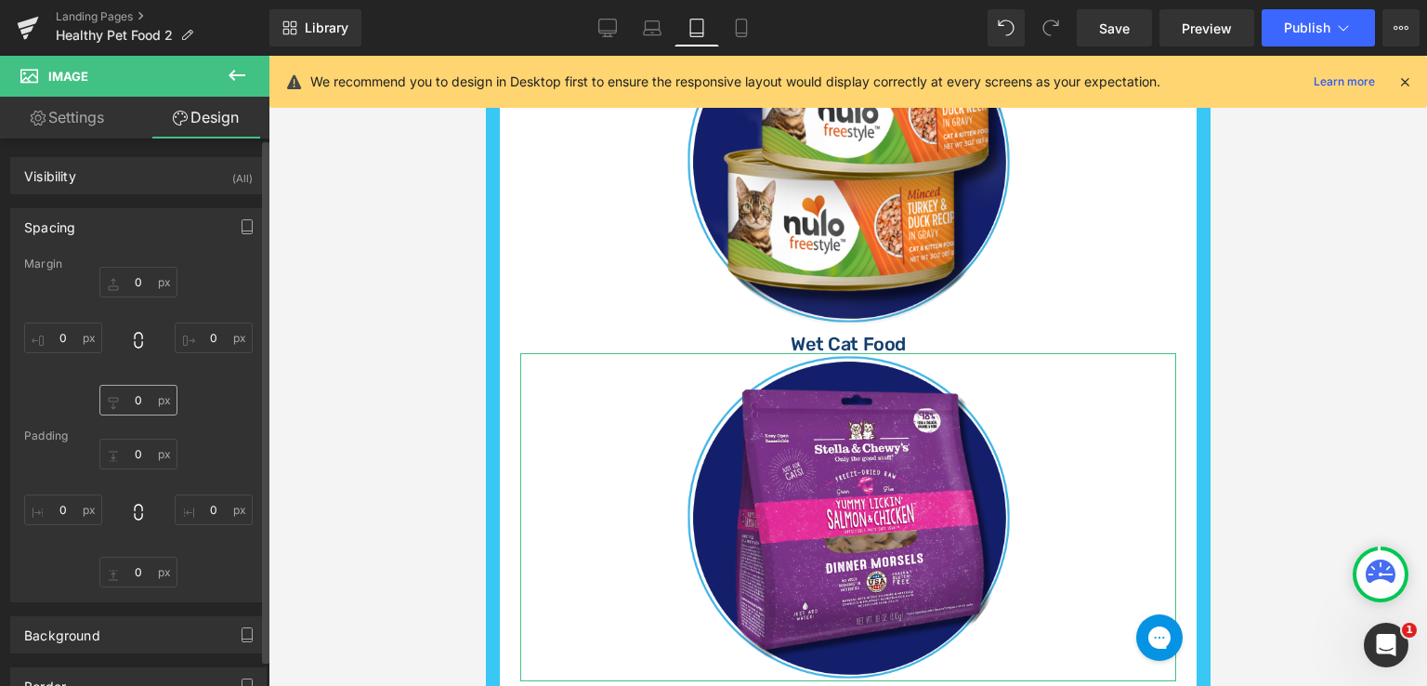
type input "0"
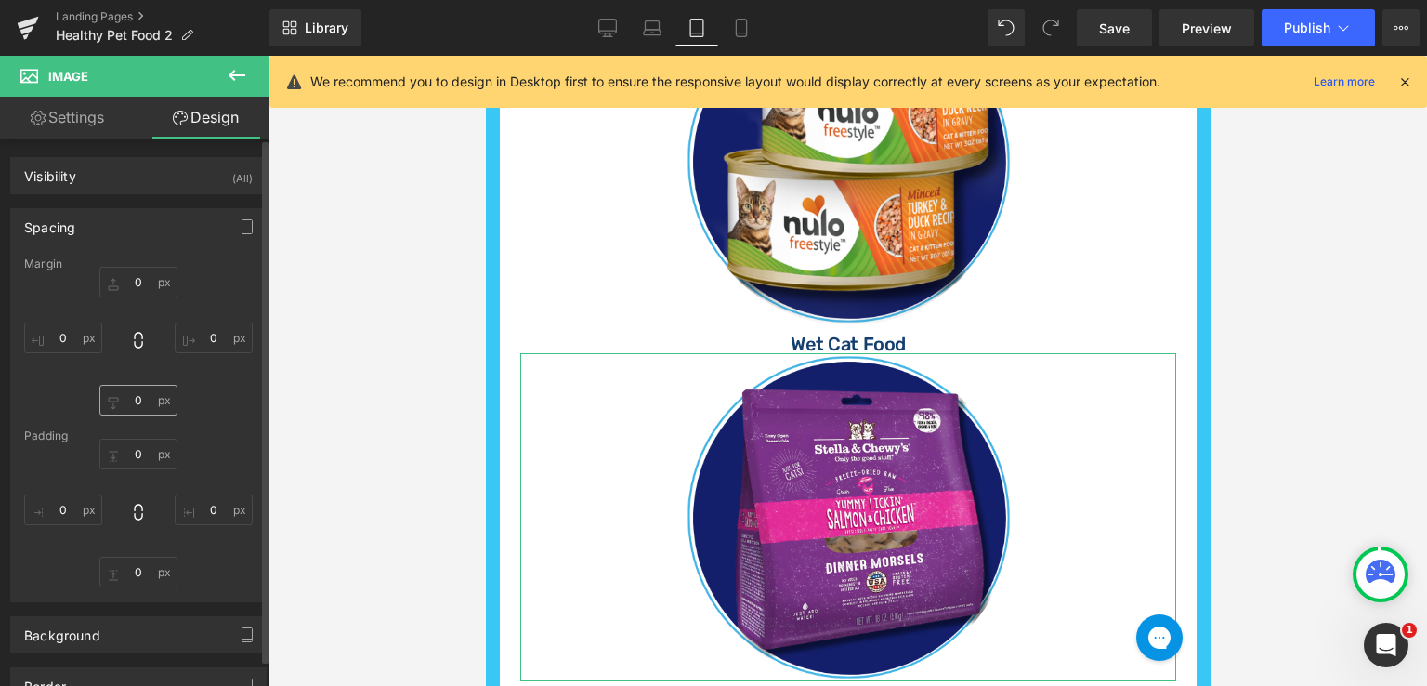
type input "0"
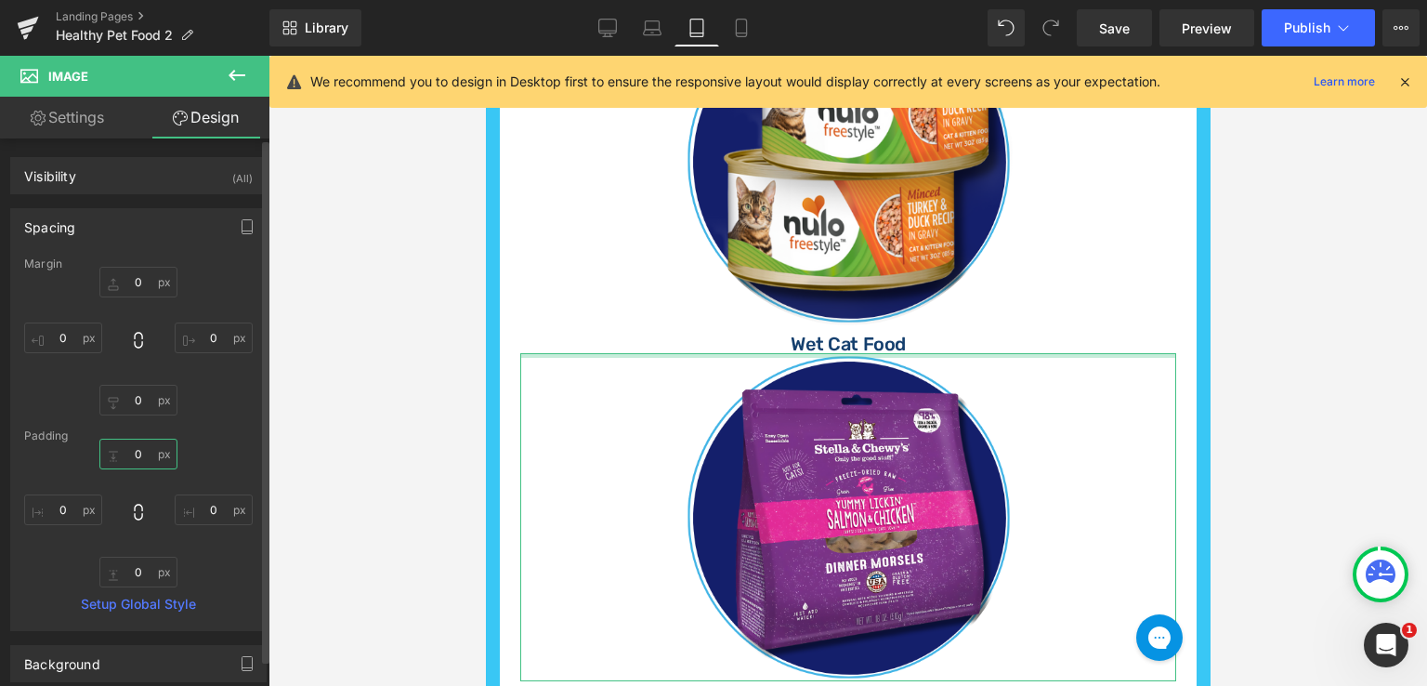
click at [139, 450] on input "0" at bounding box center [138, 454] width 78 height 31
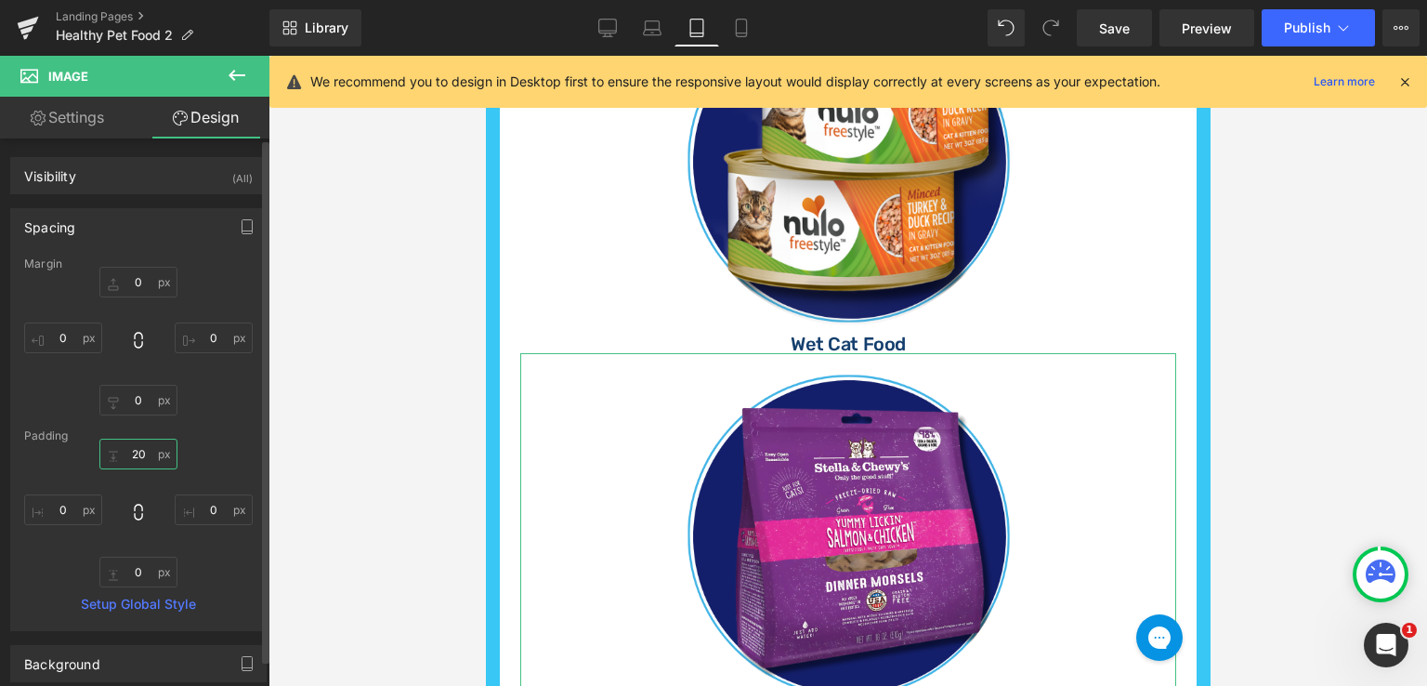
type input "20"
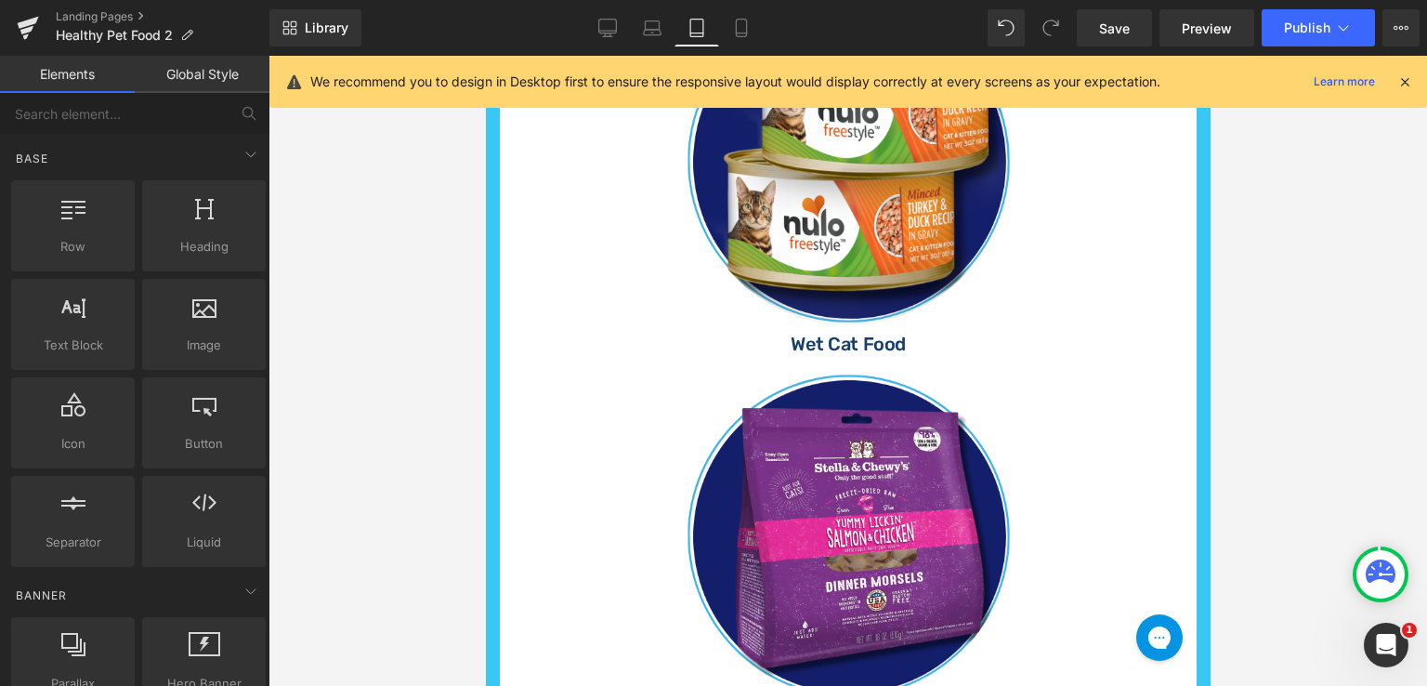
click at [1241, 373] on div at bounding box center [848, 371] width 1159 height 630
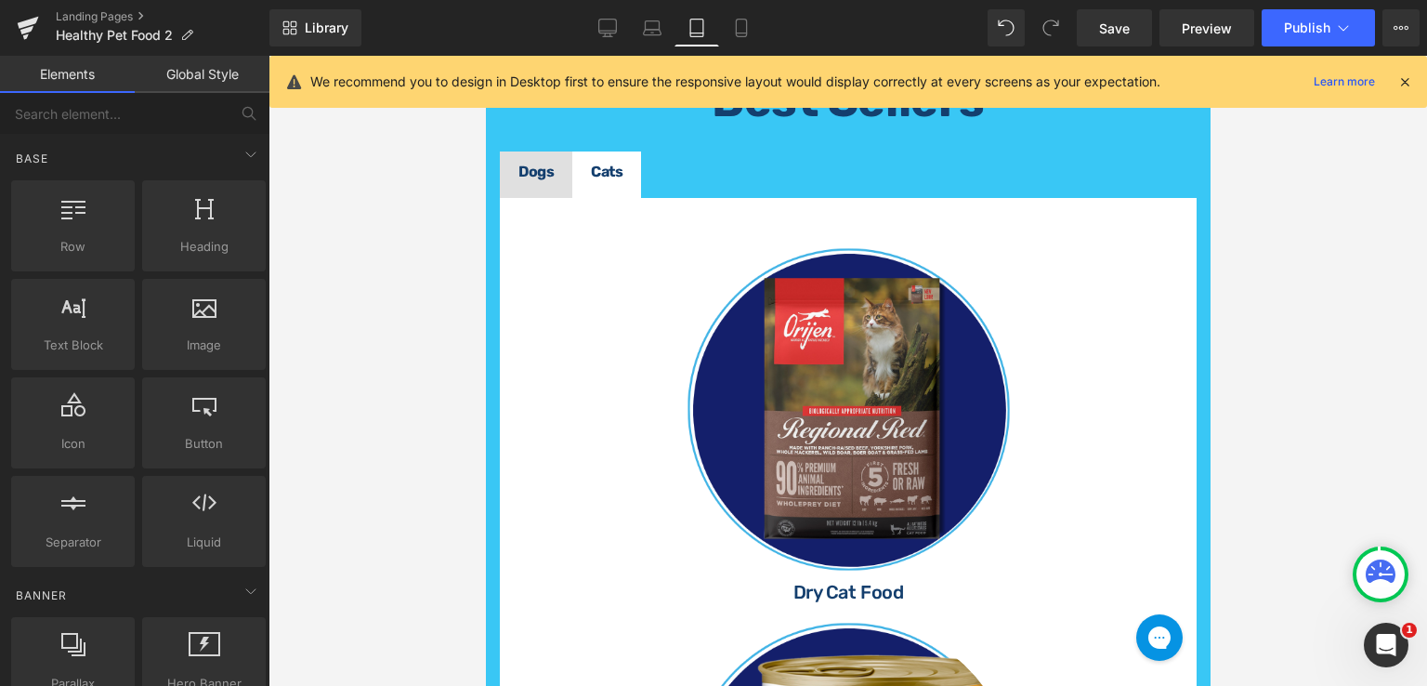
scroll to position [688, 0]
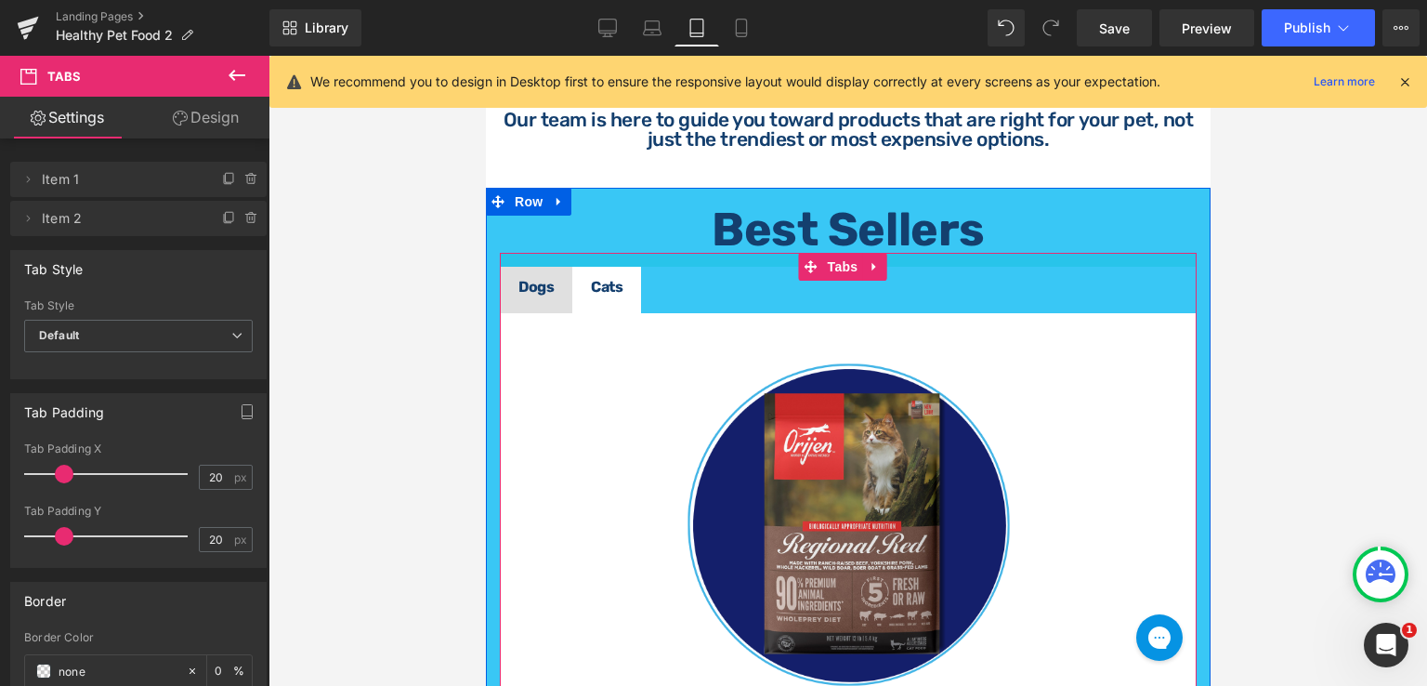
drag, startPoint x: 777, startPoint y: 266, endPoint x: 779, endPoint y: 253, distance: 13.1
click at [779, 253] on div at bounding box center [847, 260] width 697 height 14
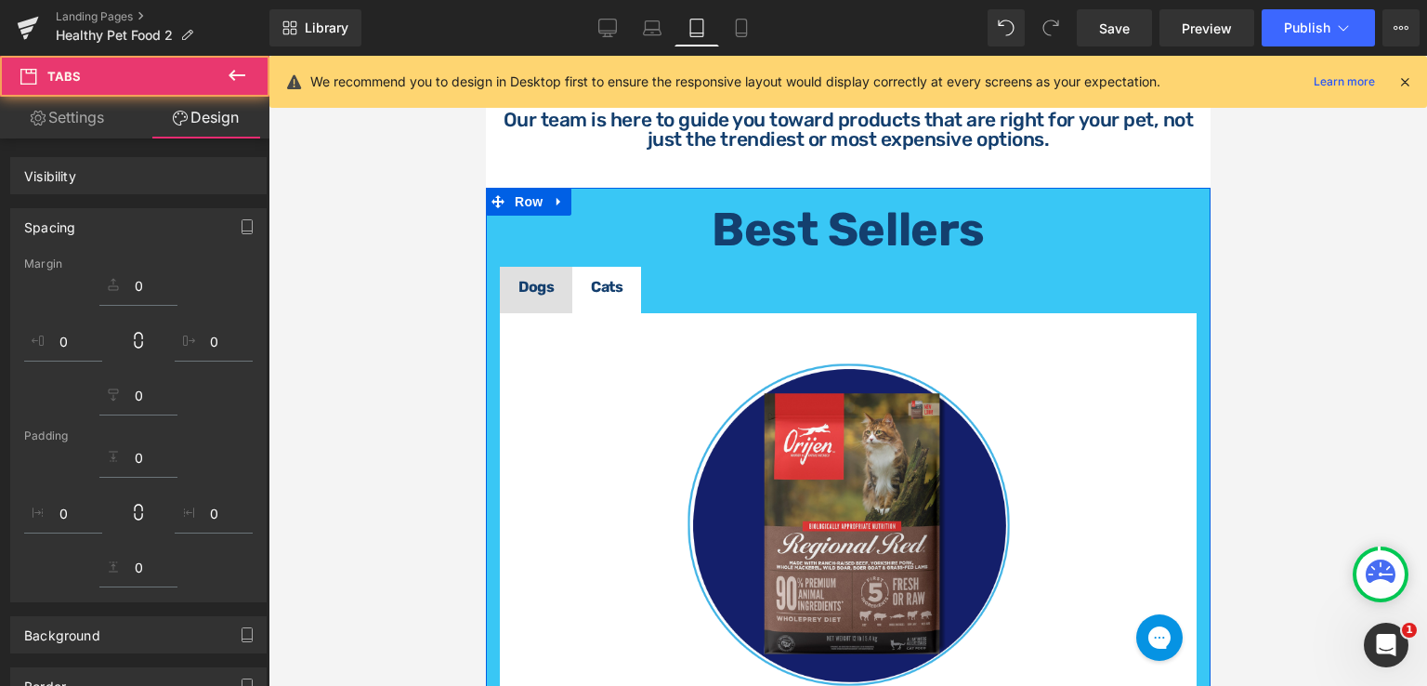
click at [900, 220] on span "Best Sellers" at bounding box center [847, 230] width 272 height 56
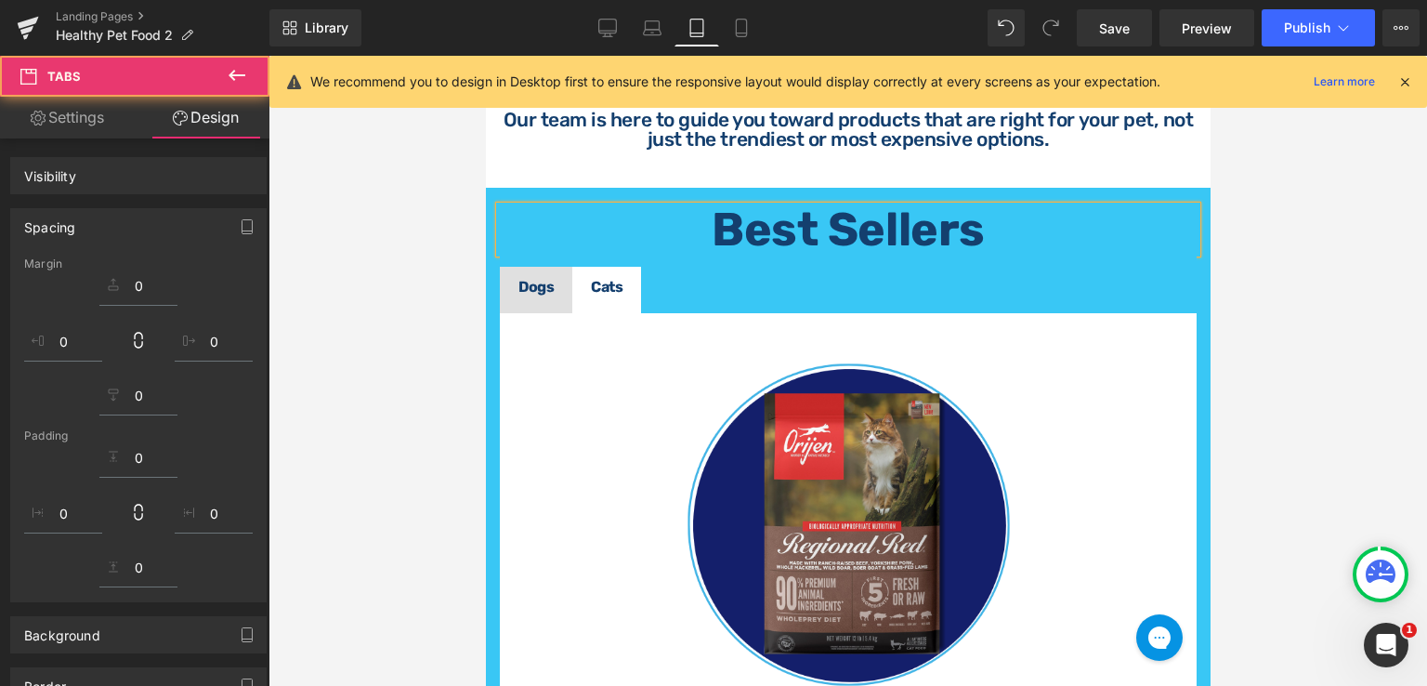
click at [945, 230] on span "Best Sellers" at bounding box center [847, 230] width 272 height 56
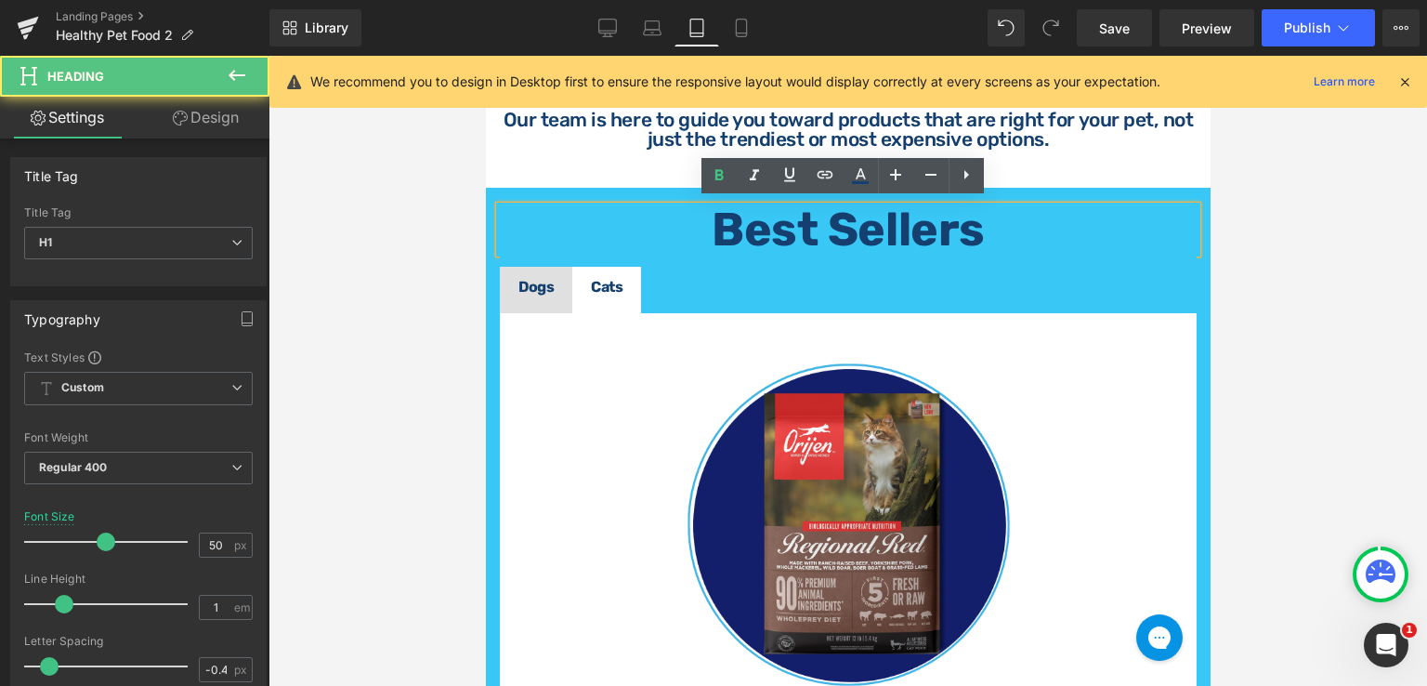
click at [880, 243] on span "Best Sellers" at bounding box center [847, 230] width 272 height 56
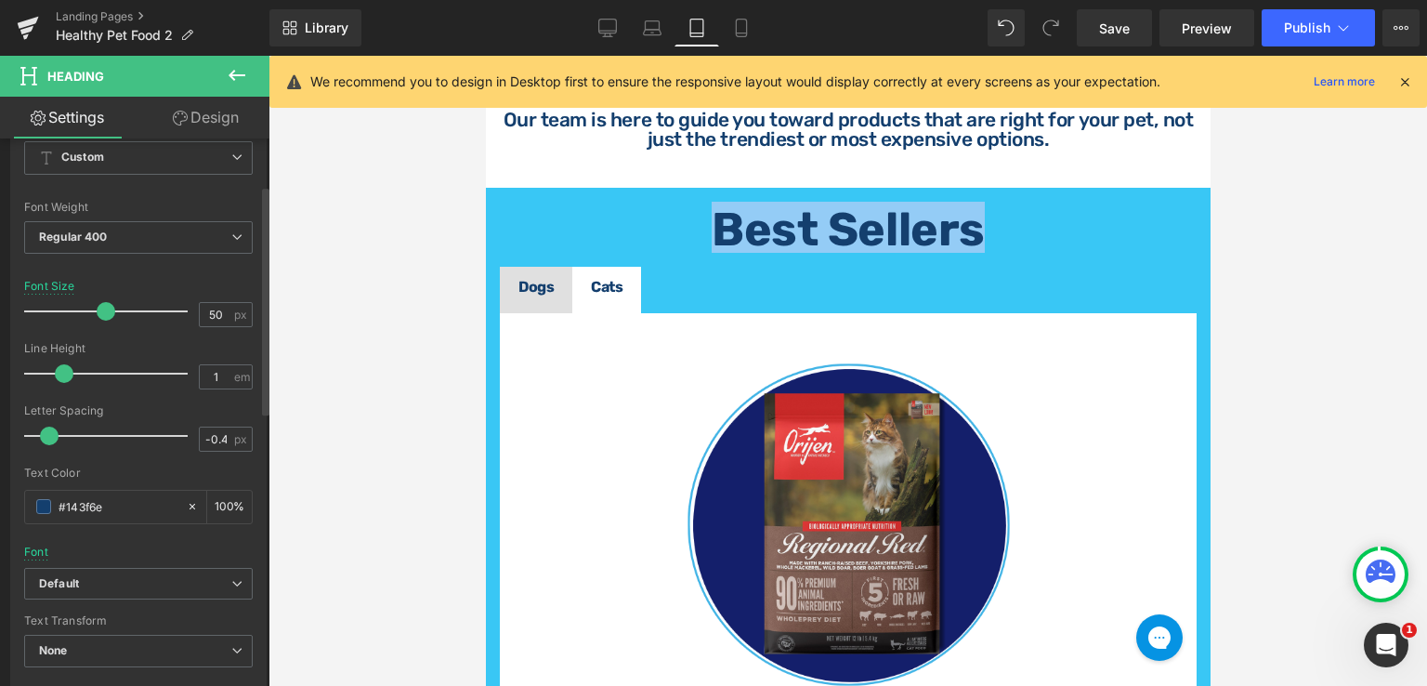
scroll to position [93, 0]
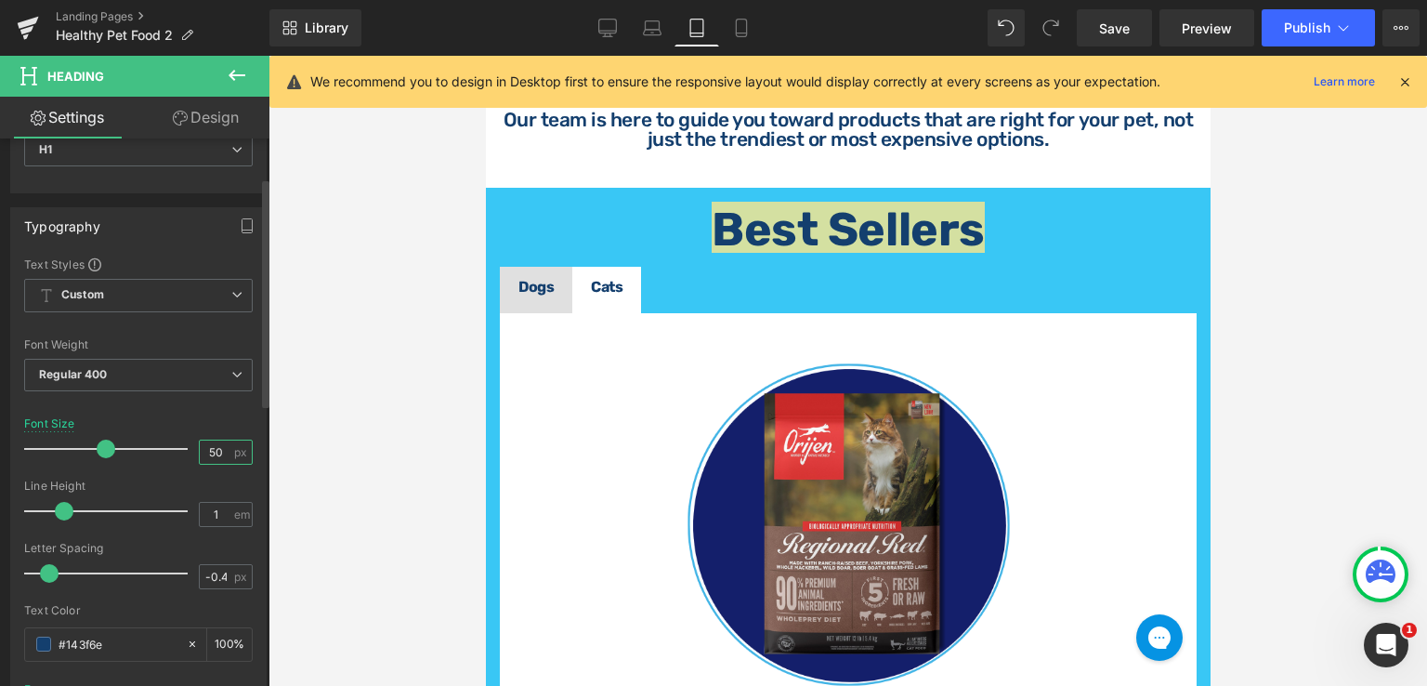
click at [216, 441] on input "50" at bounding box center [216, 451] width 33 height 23
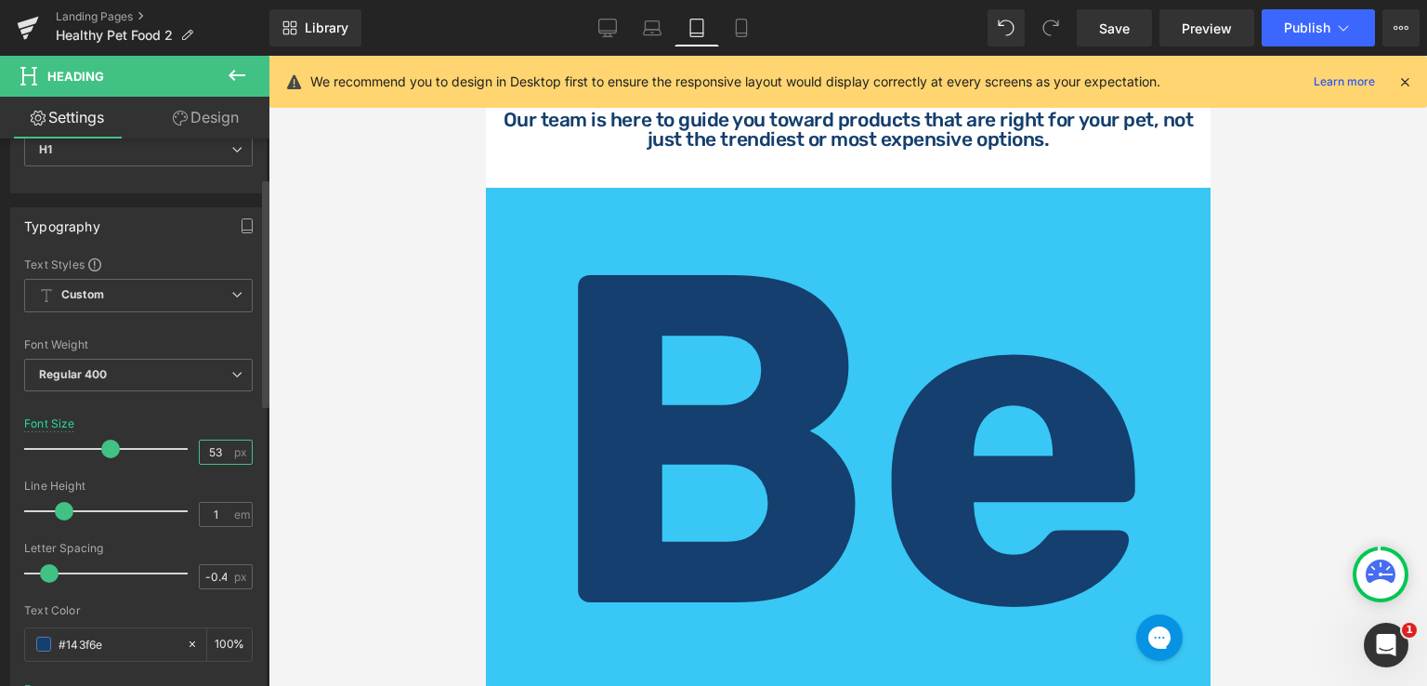
type input "5"
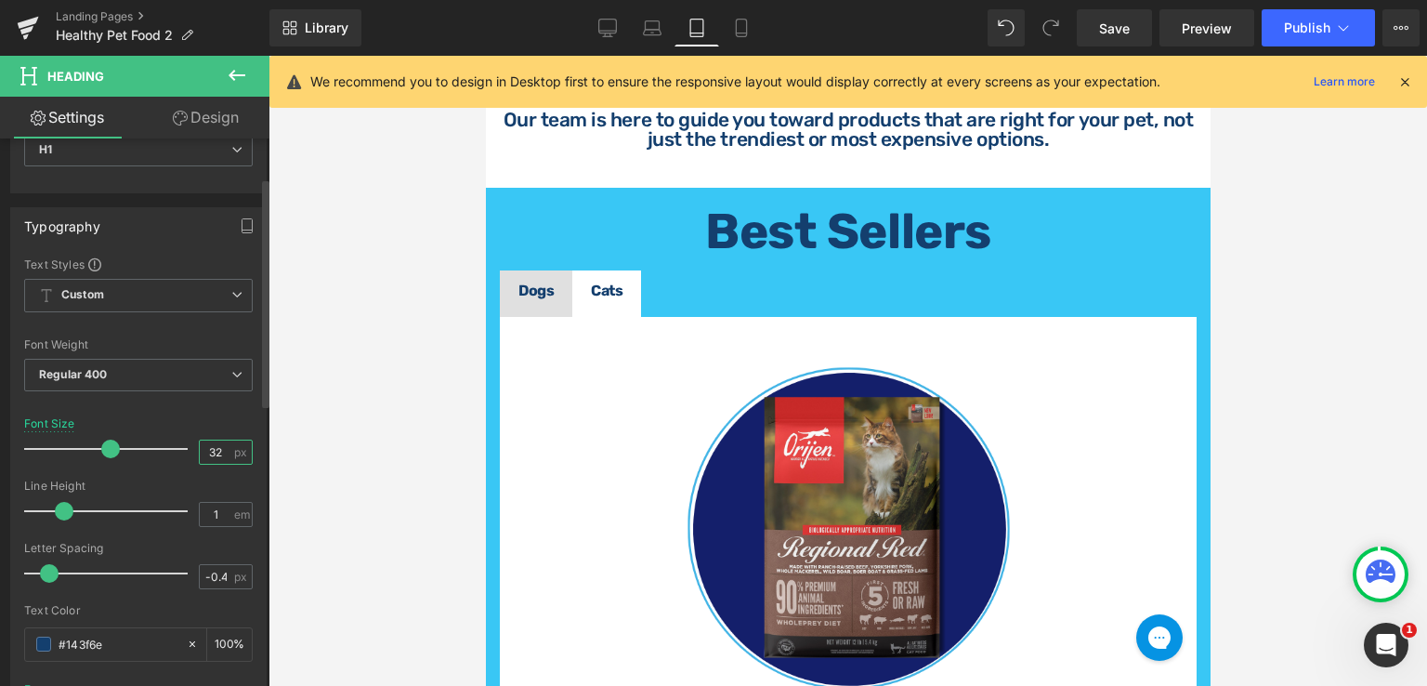
type input "32"
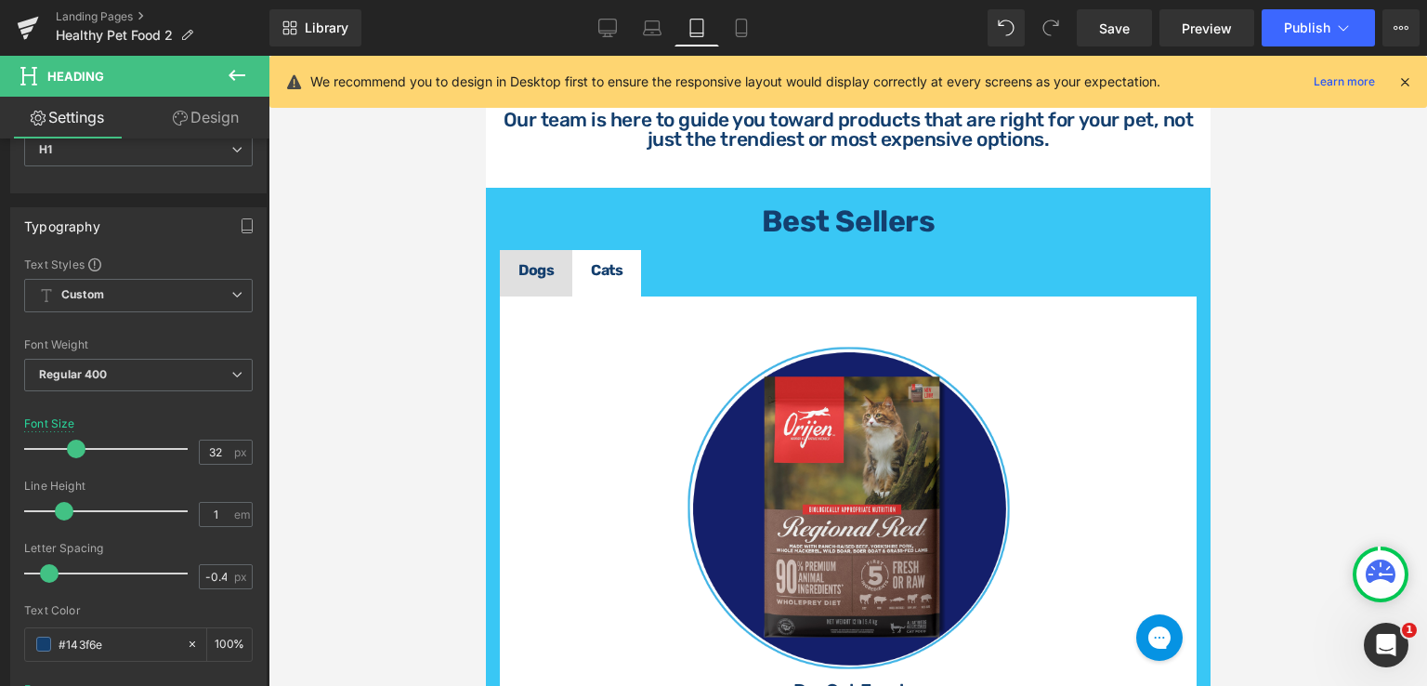
click at [1256, 255] on div at bounding box center [848, 371] width 1159 height 630
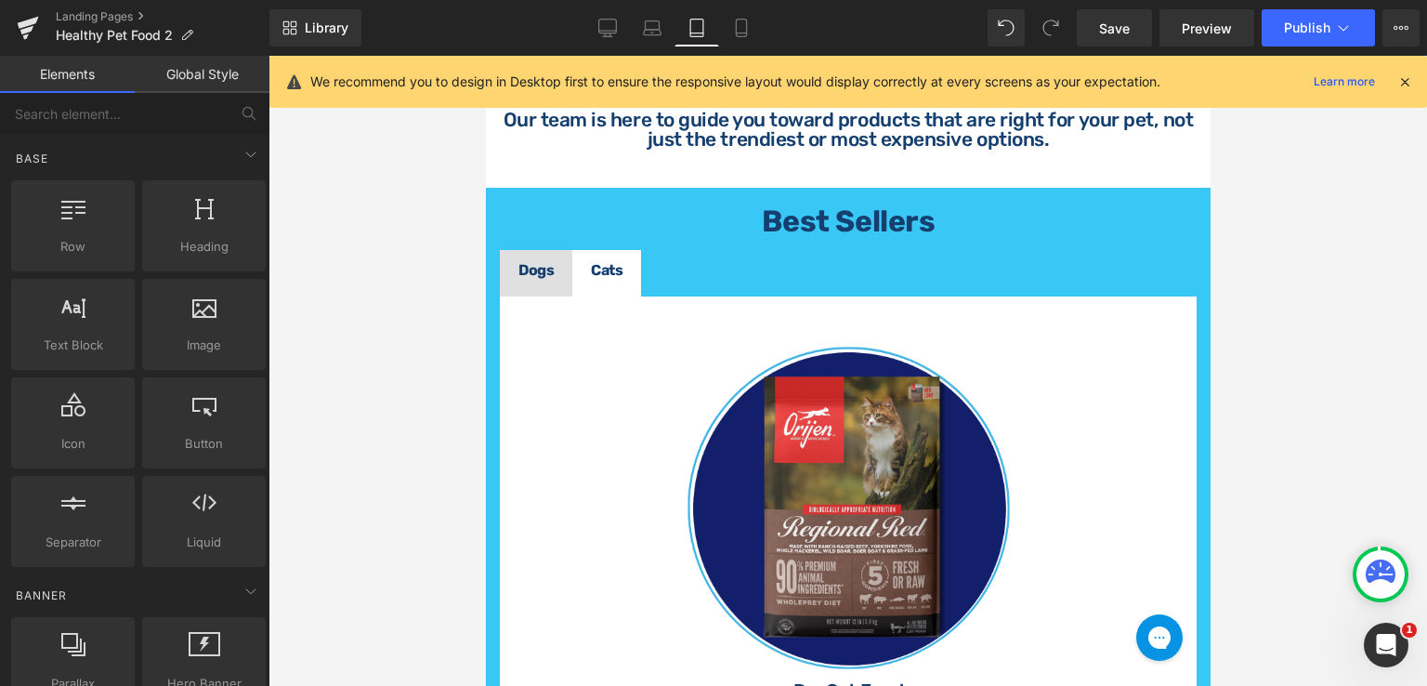
click at [1260, 228] on div at bounding box center [848, 371] width 1159 height 630
click at [1312, 280] on div at bounding box center [848, 371] width 1159 height 630
click at [1213, 287] on div at bounding box center [848, 371] width 1159 height 630
click at [947, 220] on h1 "Best Sellers" at bounding box center [847, 221] width 697 height 30
click at [972, 251] on ul "Dogs Text Block Cats Text Block" at bounding box center [847, 273] width 697 height 46
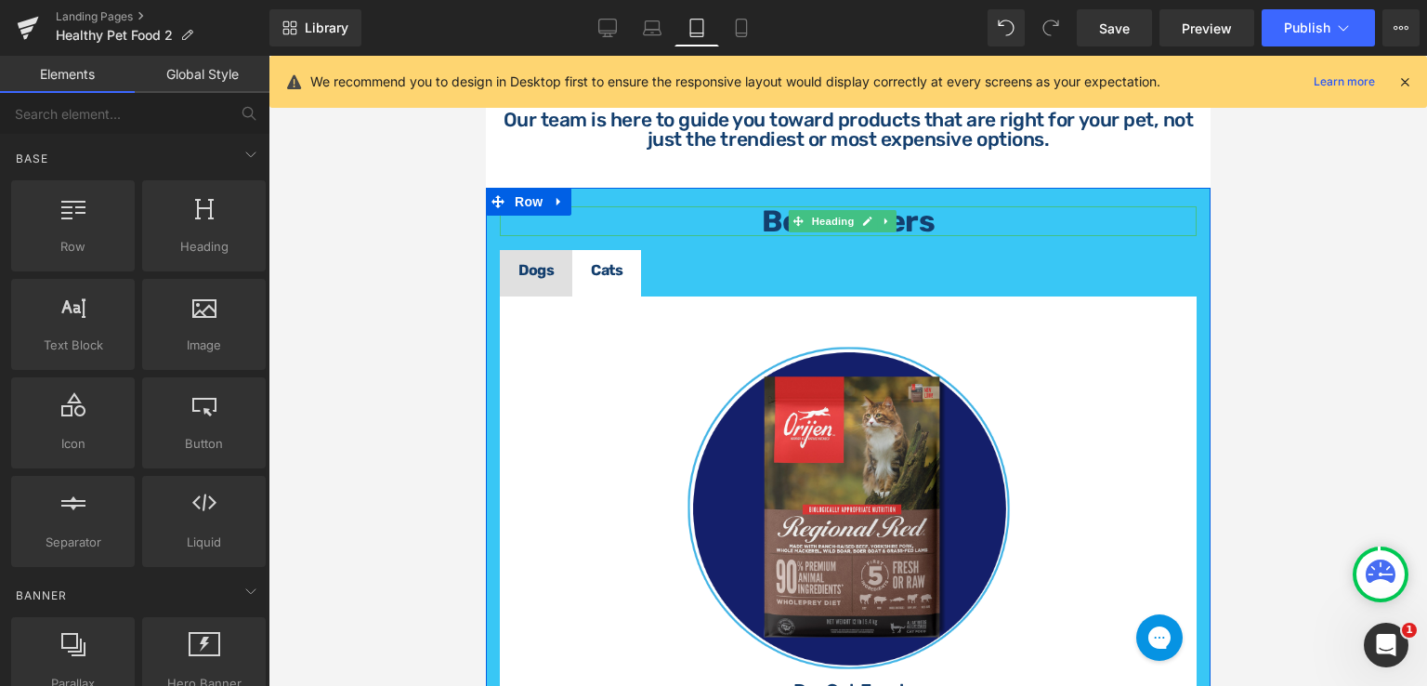
click at [972, 251] on ul "Dogs Text Block Cats Text Block" at bounding box center [847, 273] width 697 height 46
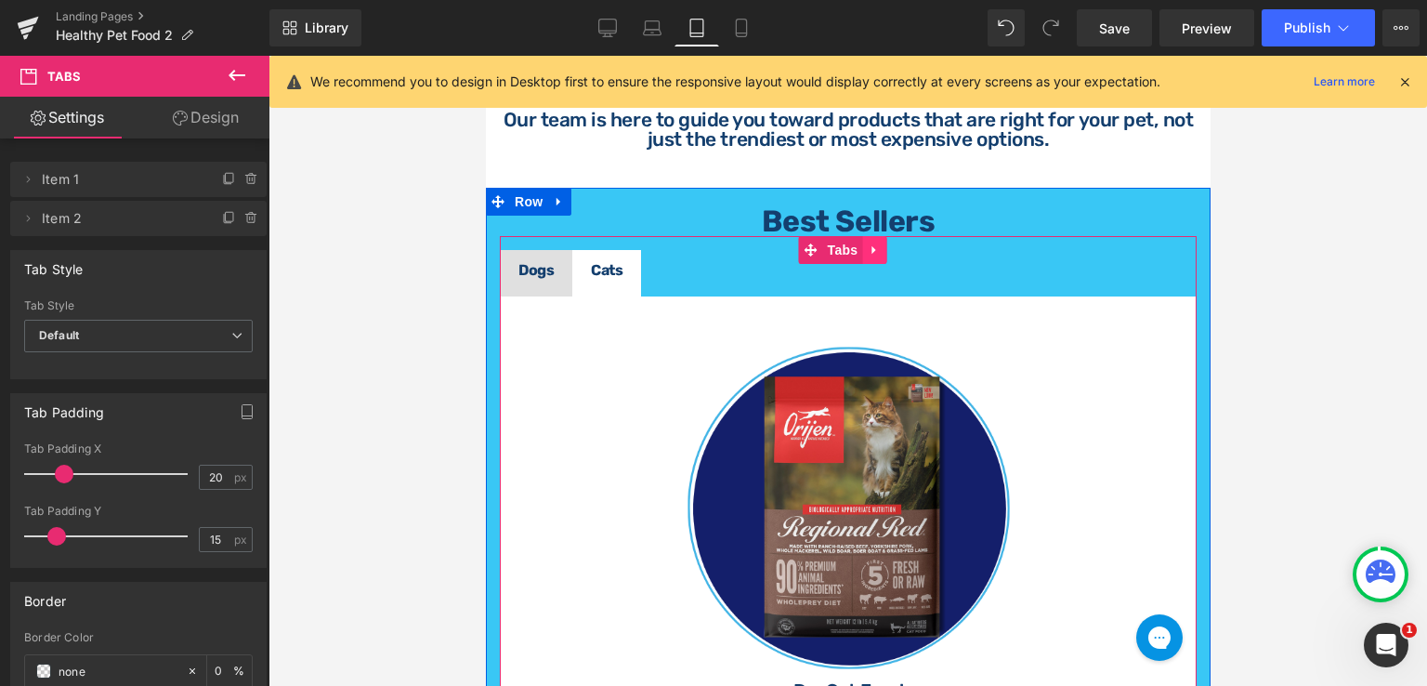
click at [861, 251] on link at bounding box center [873, 250] width 24 height 28
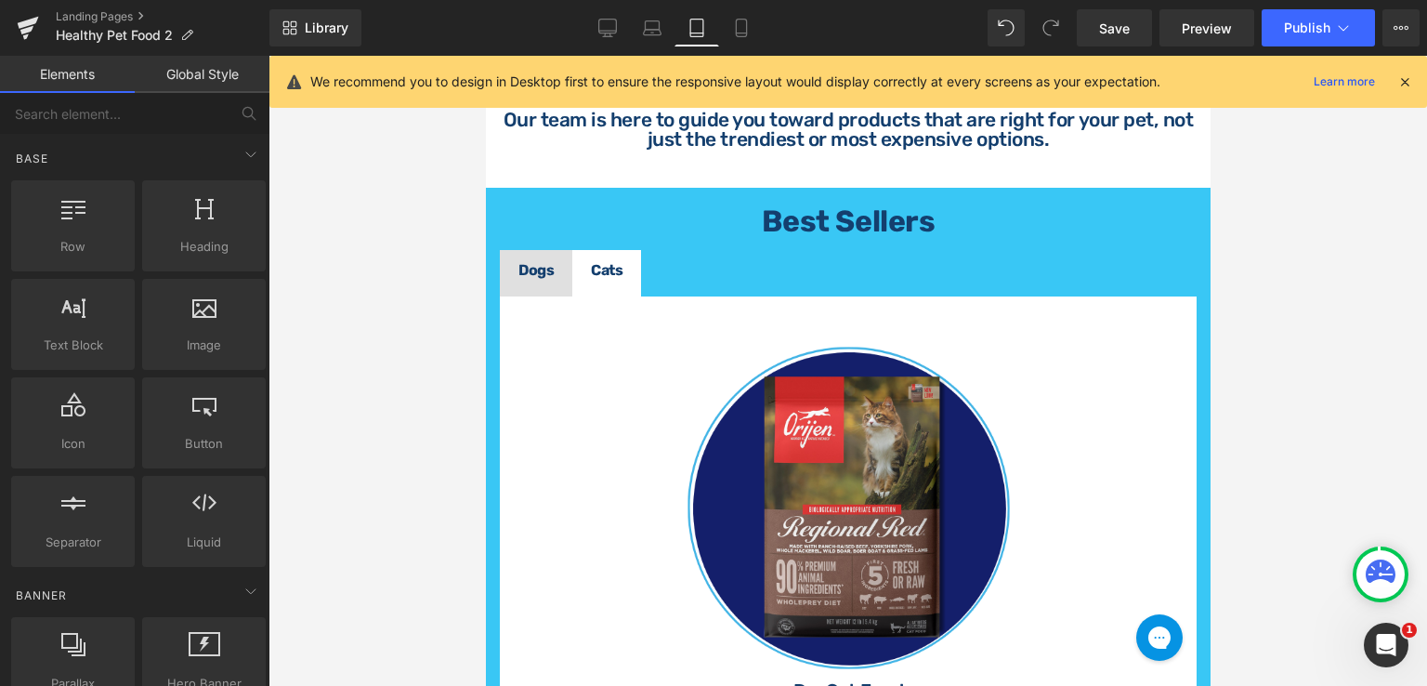
click at [1278, 253] on div at bounding box center [848, 371] width 1159 height 630
click at [1239, 317] on div at bounding box center [848, 371] width 1159 height 630
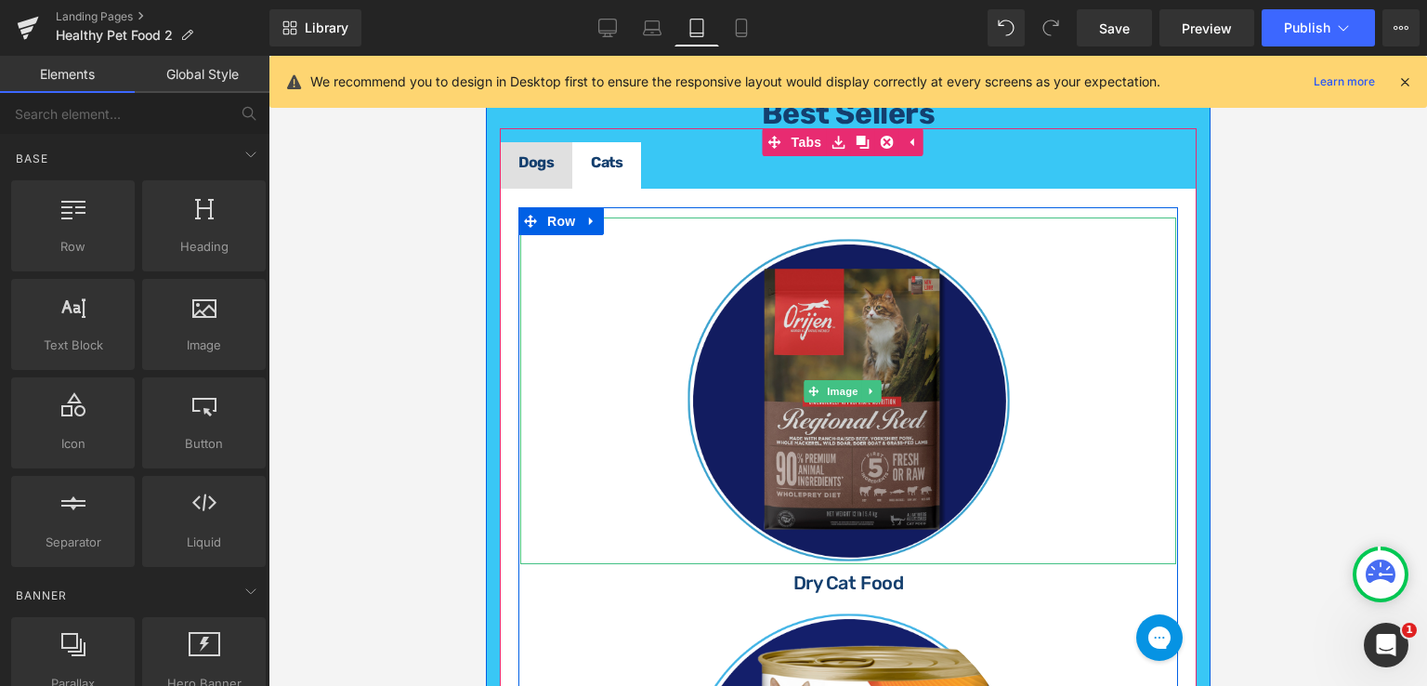
scroll to position [873, 0]
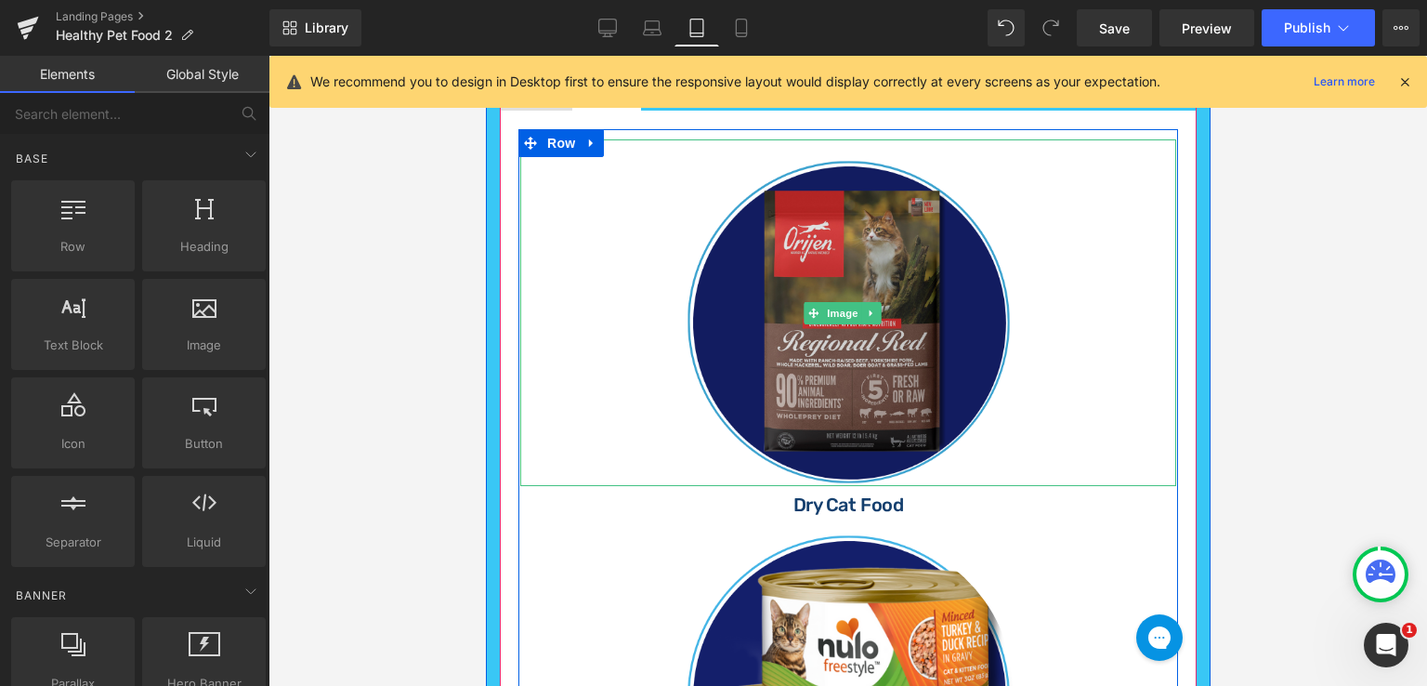
click at [1082, 373] on link at bounding box center [847, 312] width 656 height 347
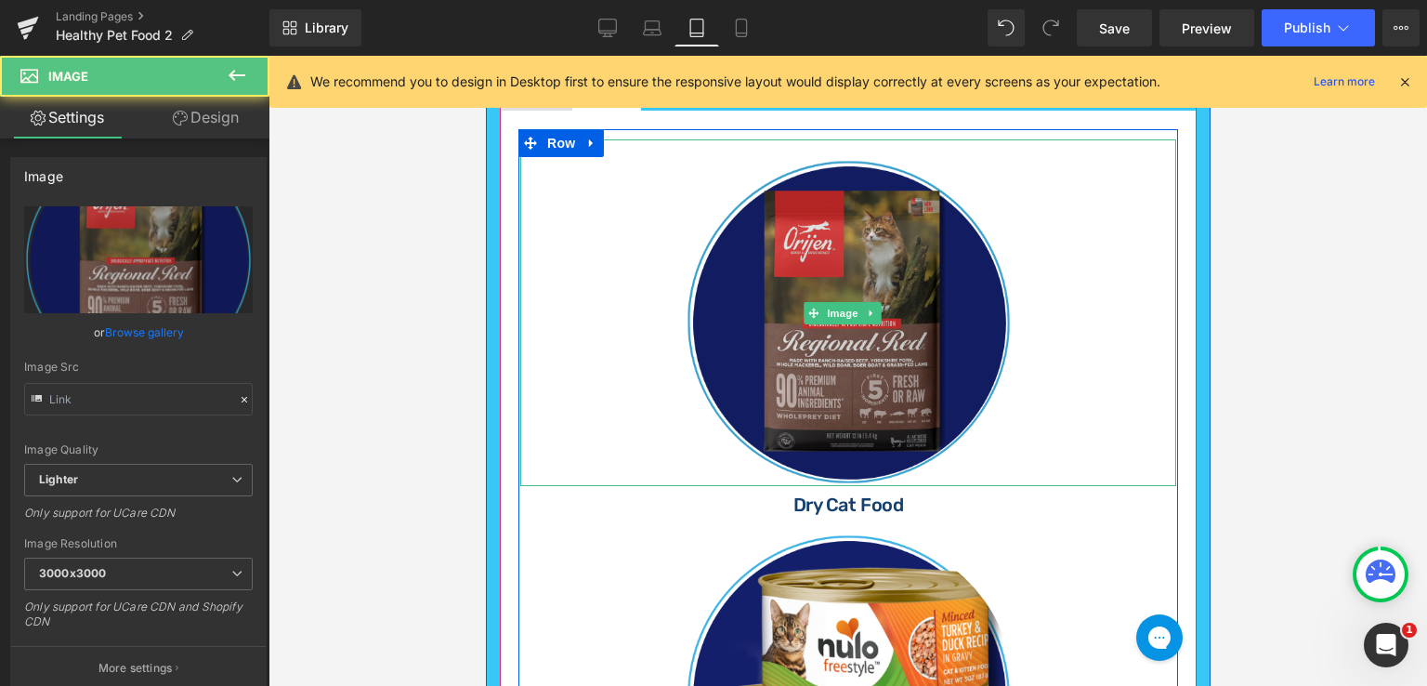
type input "[URL][DOMAIN_NAME]"
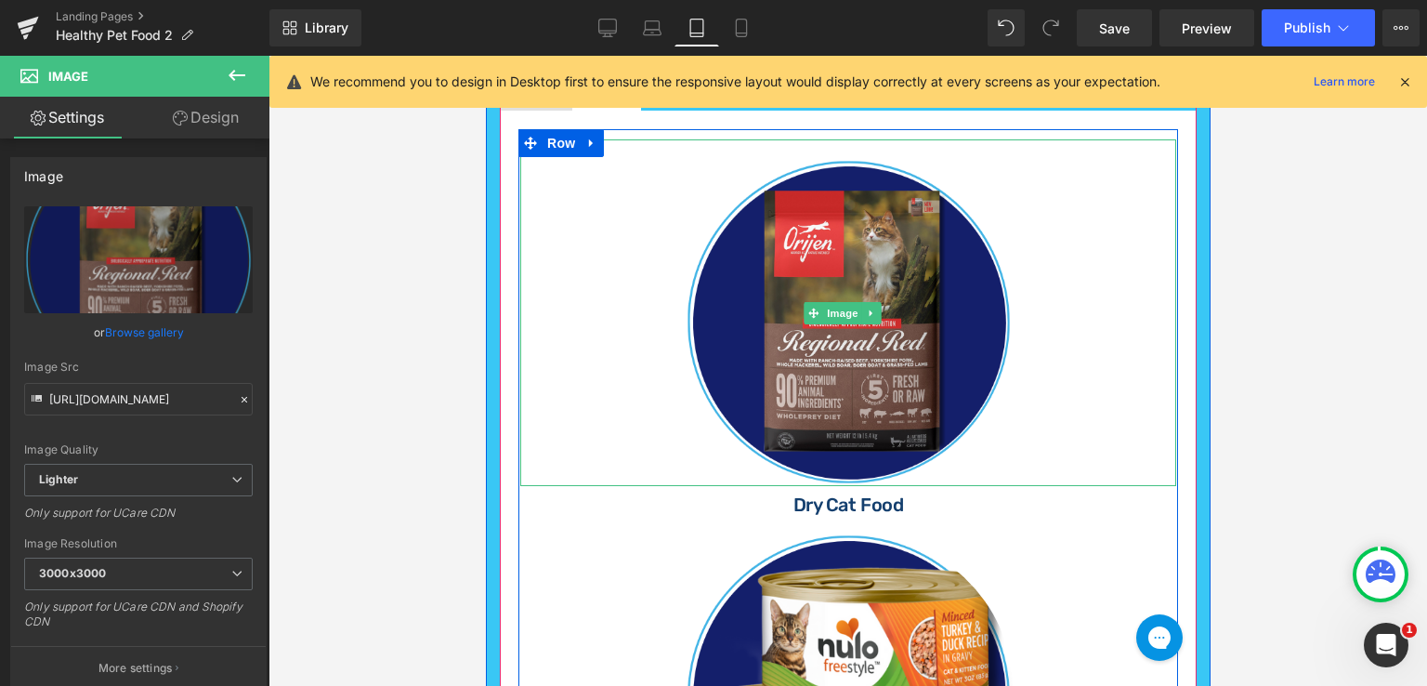
click at [1148, 369] on link at bounding box center [847, 312] width 656 height 347
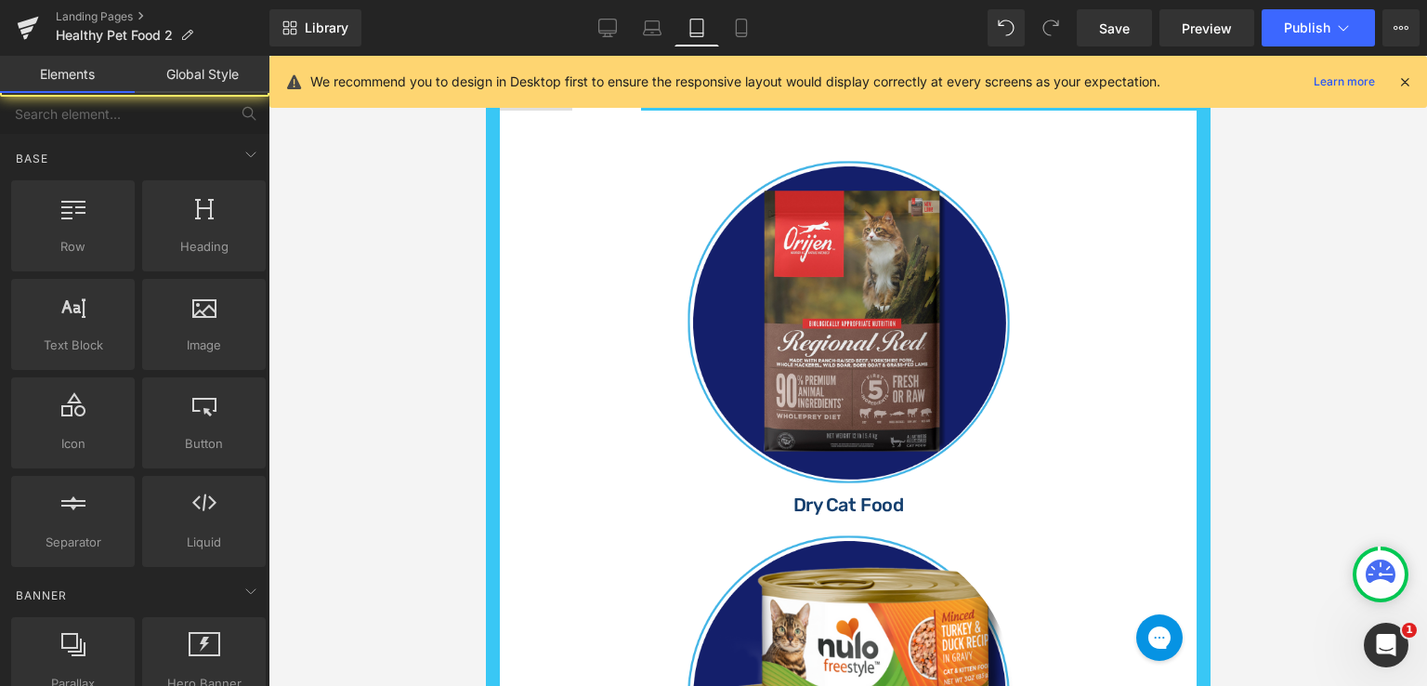
click at [1293, 374] on div at bounding box center [848, 371] width 1159 height 630
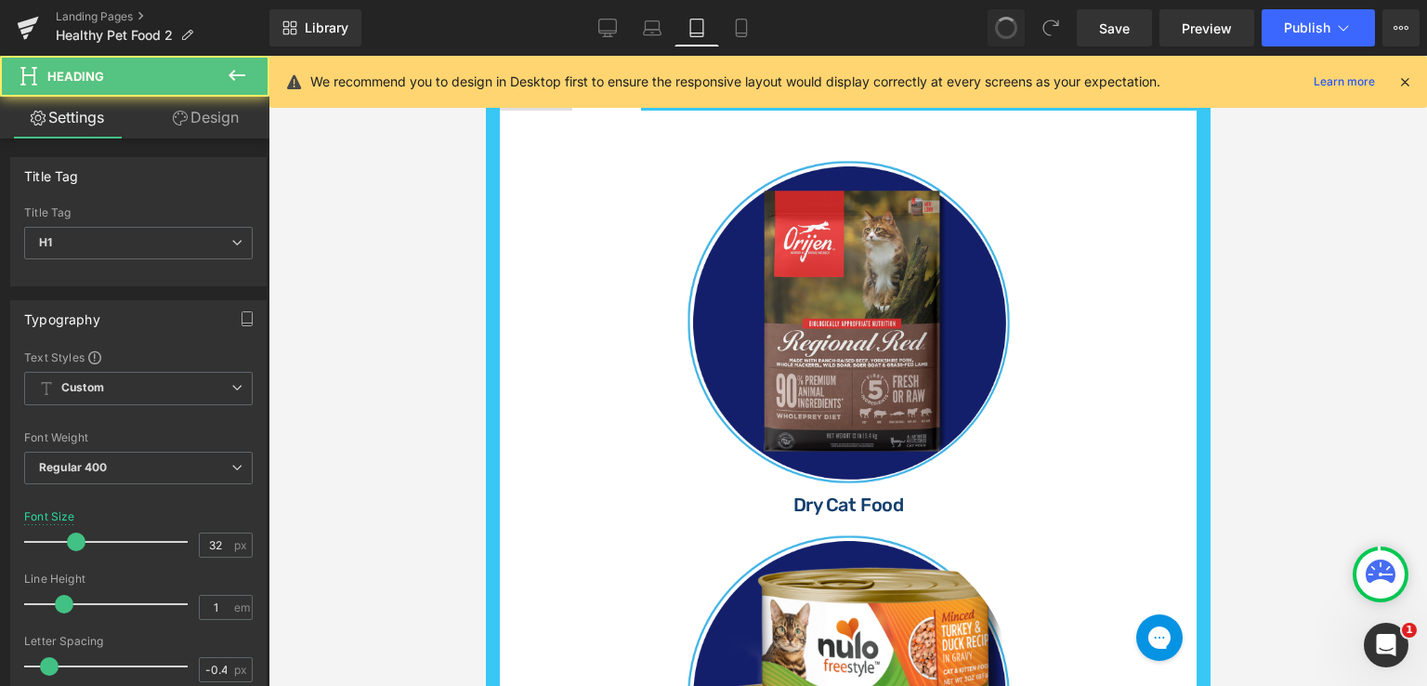
type input "50"
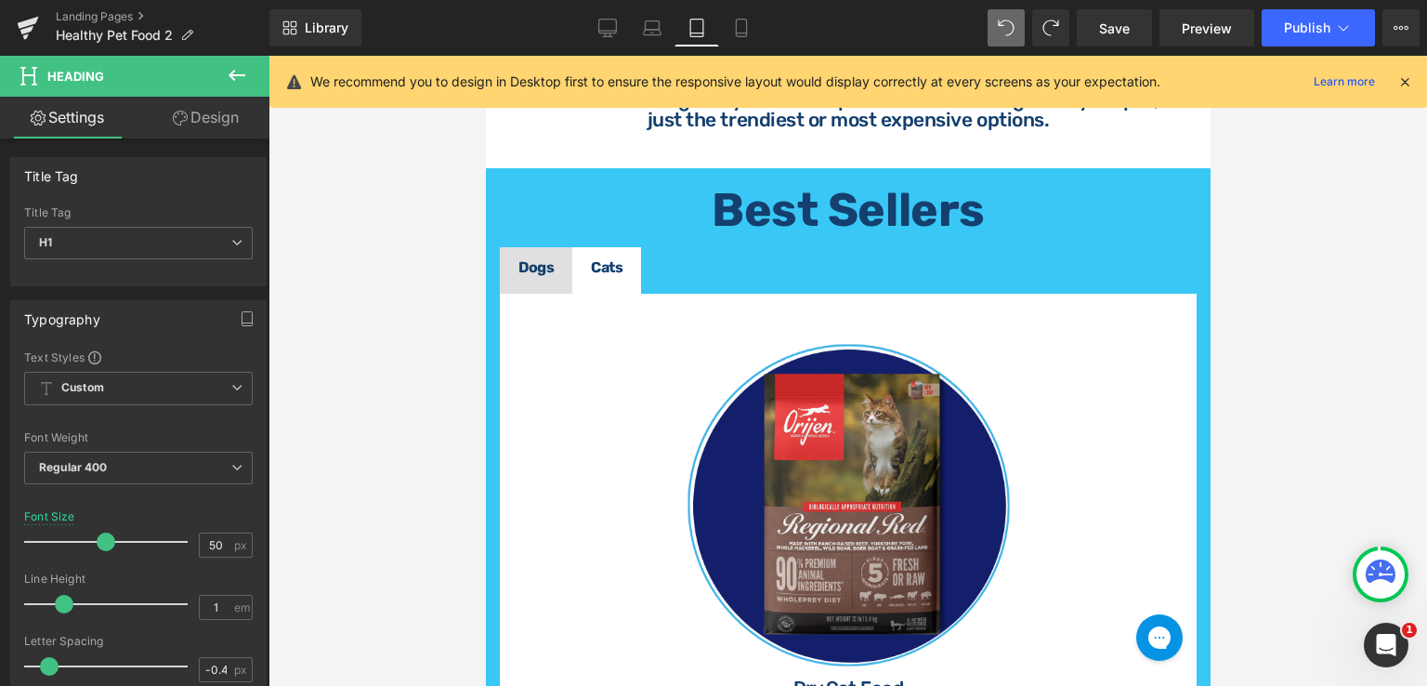
scroll to position [620, 0]
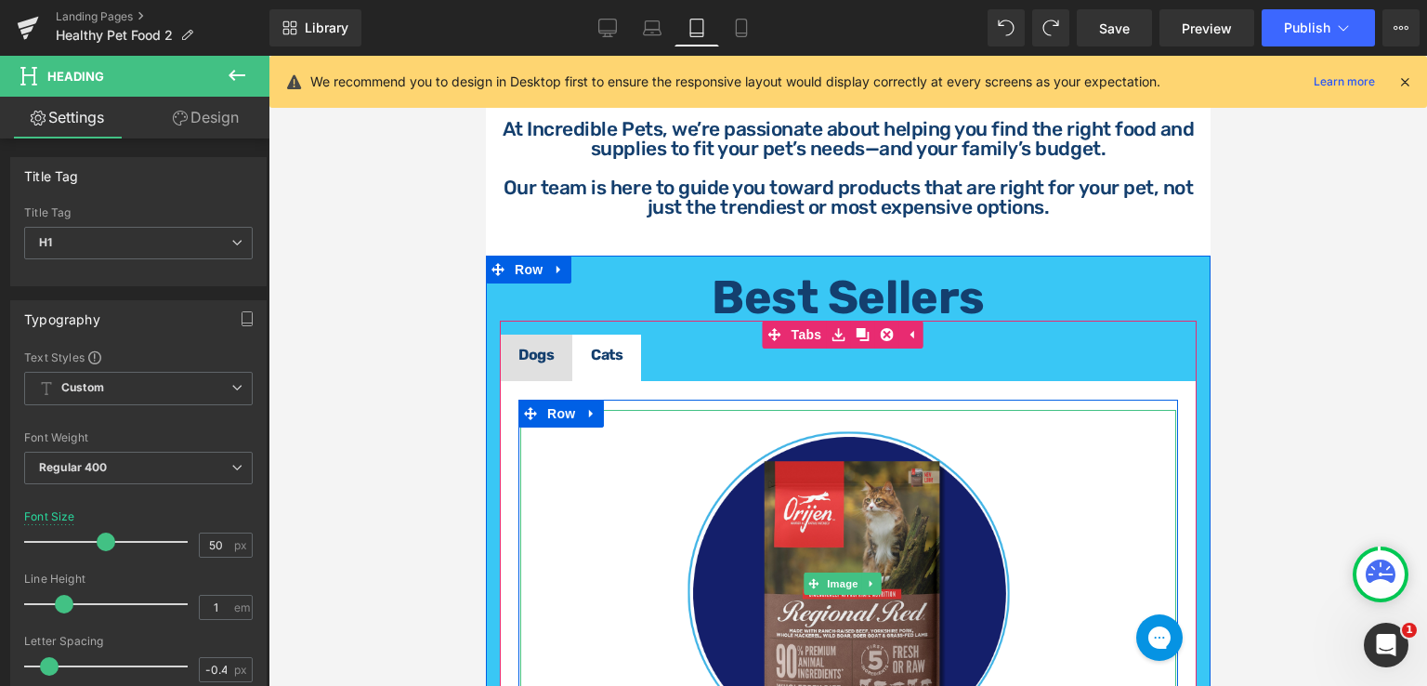
click at [973, 426] on link at bounding box center [847, 583] width 656 height 347
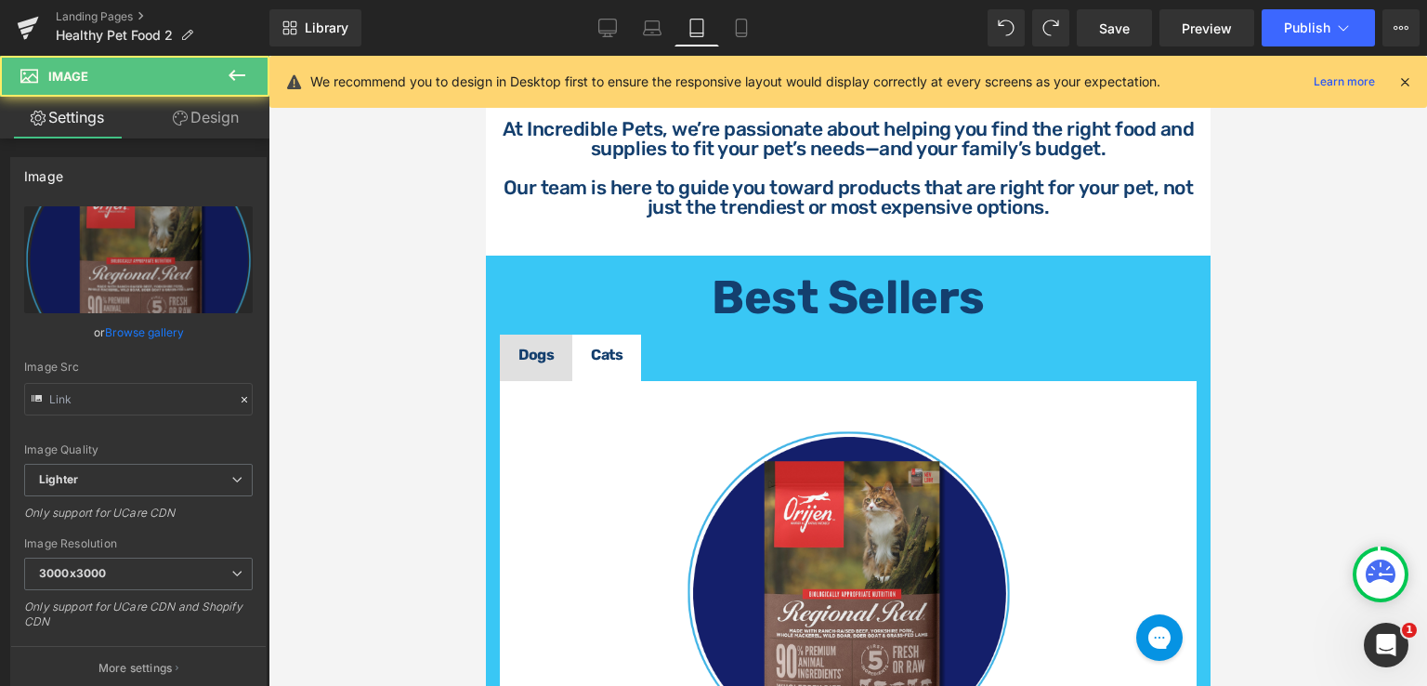
type input "[URL][DOMAIN_NAME]"
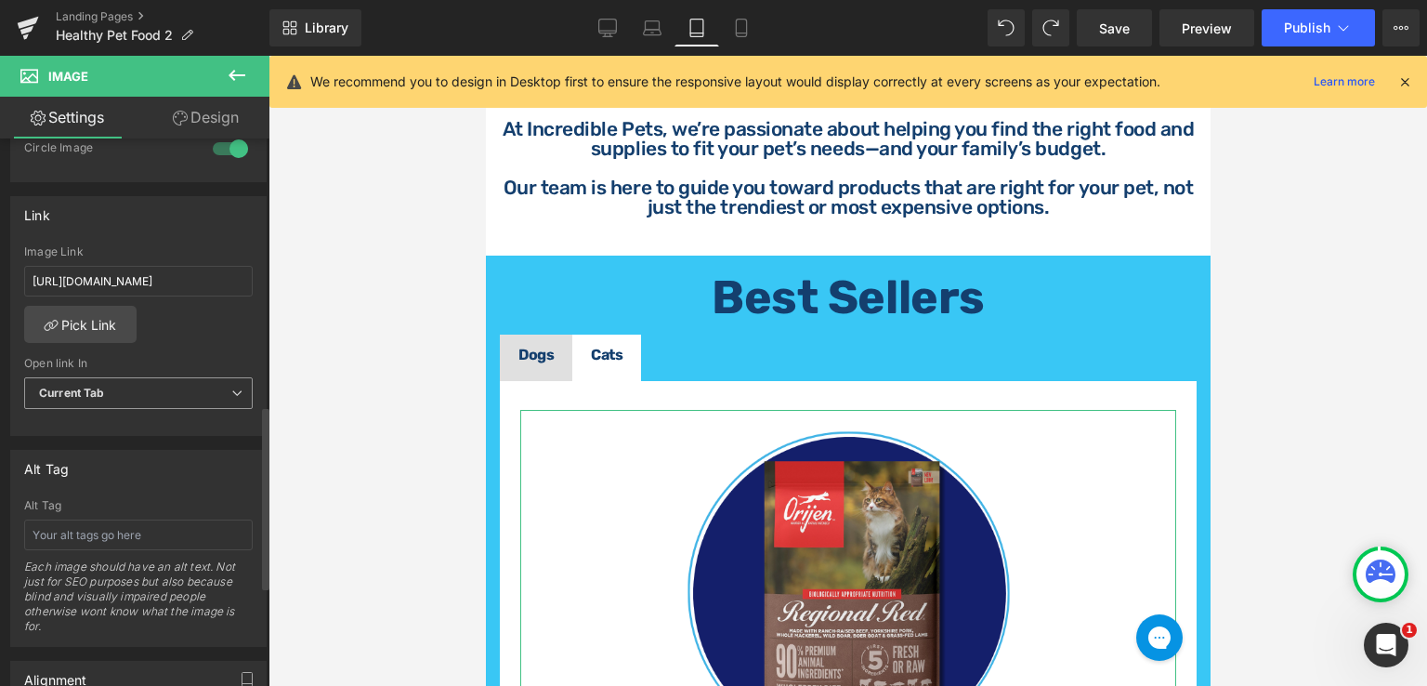
scroll to position [728, 0]
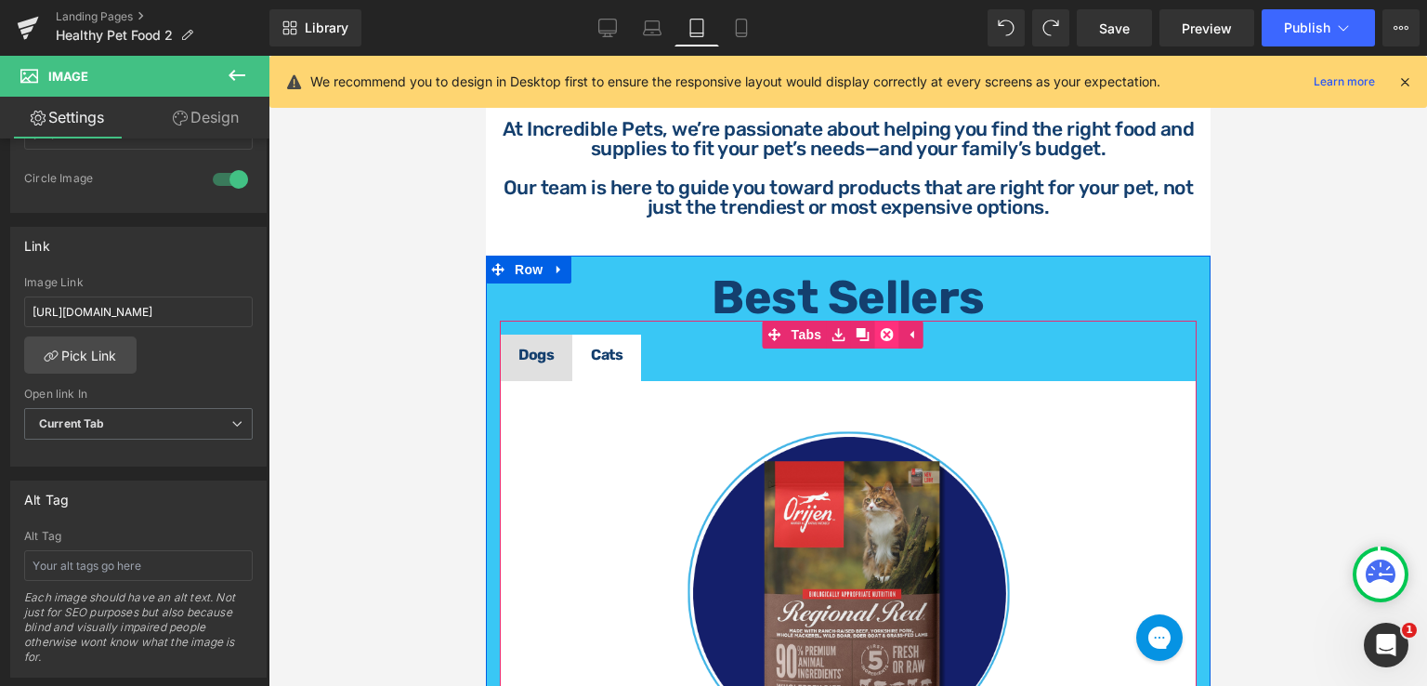
click at [883, 329] on icon at bounding box center [885, 334] width 13 height 13
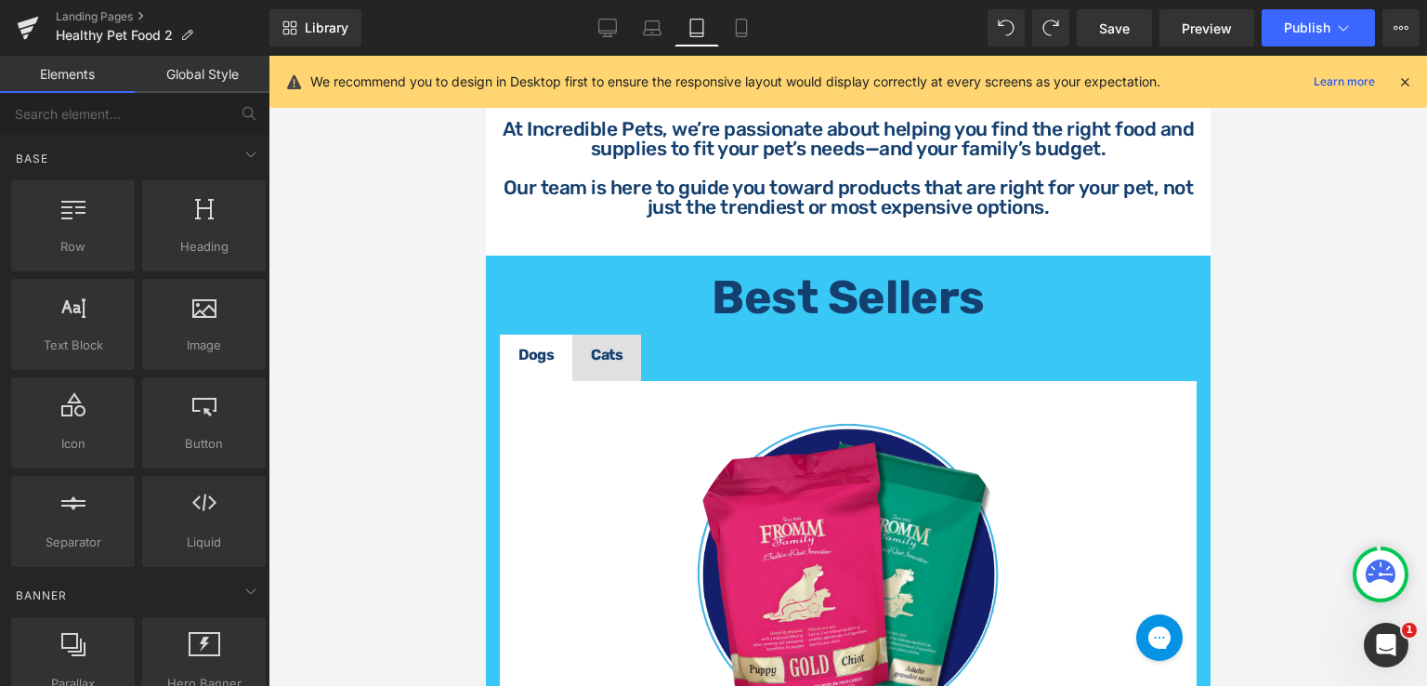
click at [1229, 395] on div at bounding box center [848, 371] width 1159 height 630
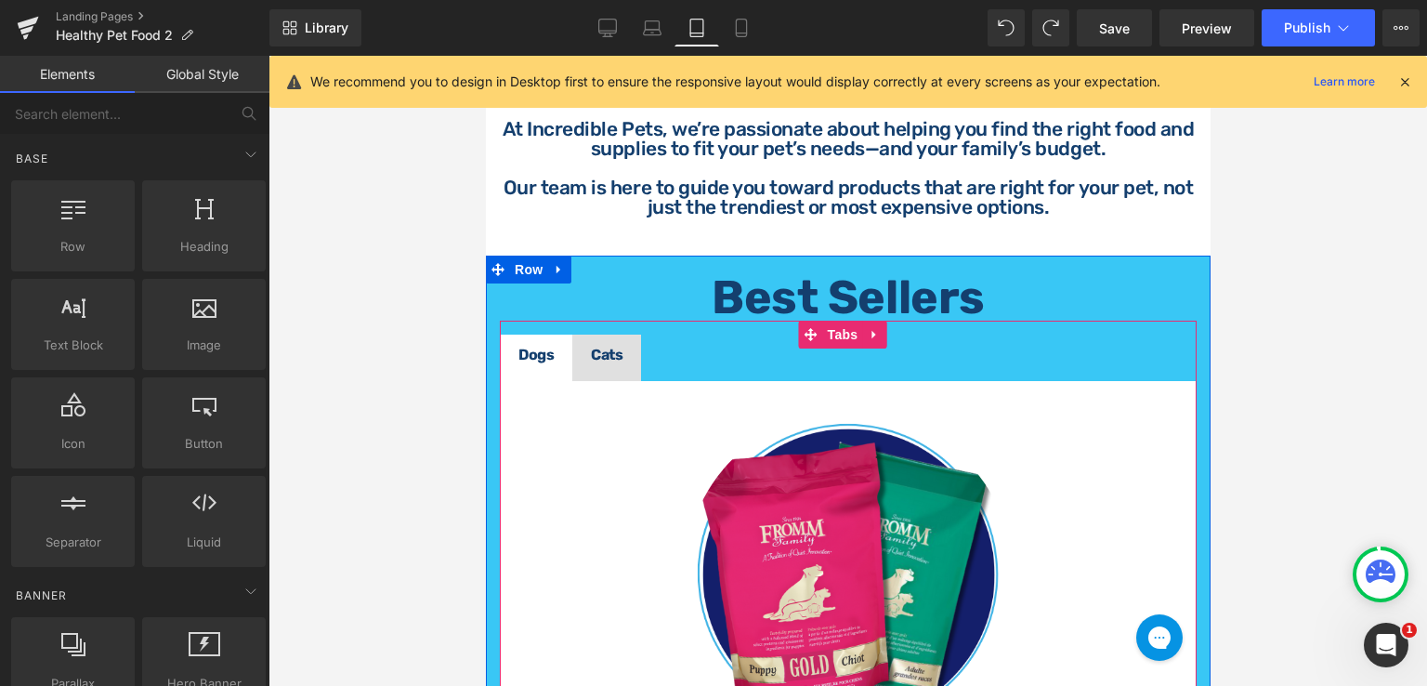
click at [608, 354] on div "Cats Text Block" at bounding box center [606, 355] width 32 height 15
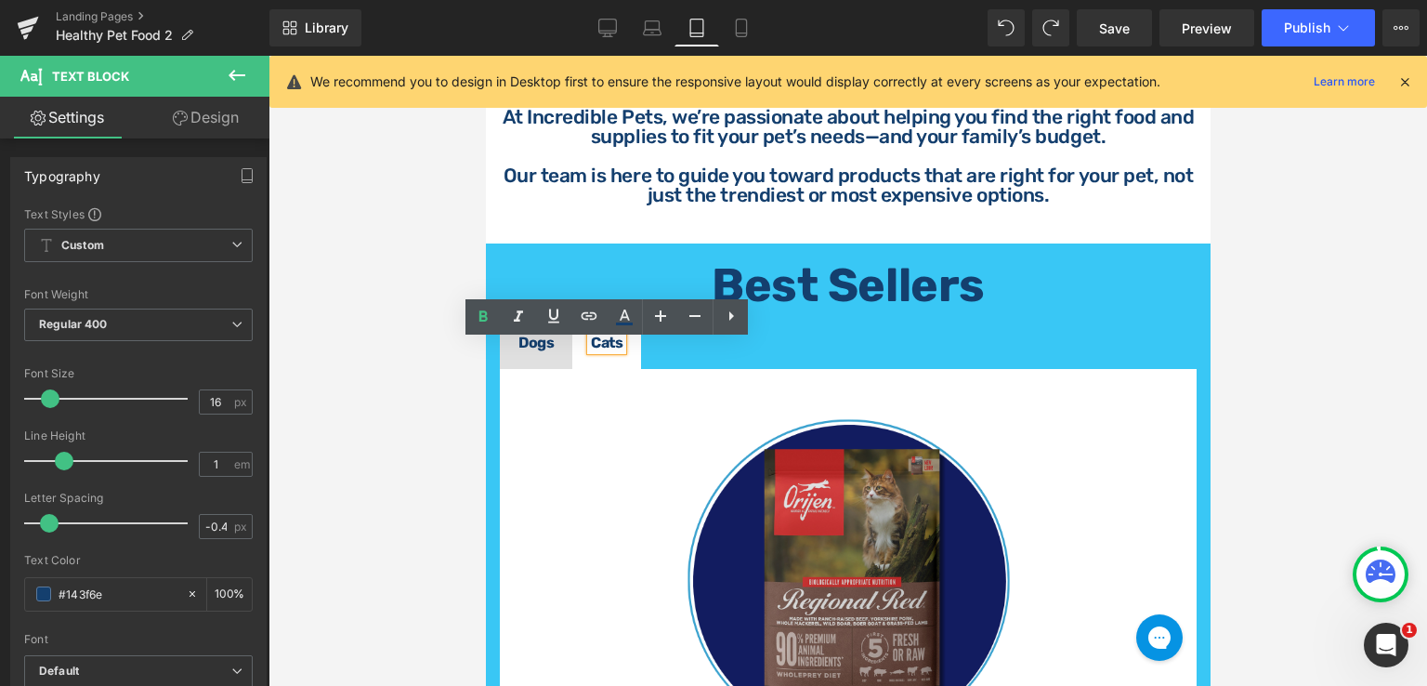
scroll to position [898, 0]
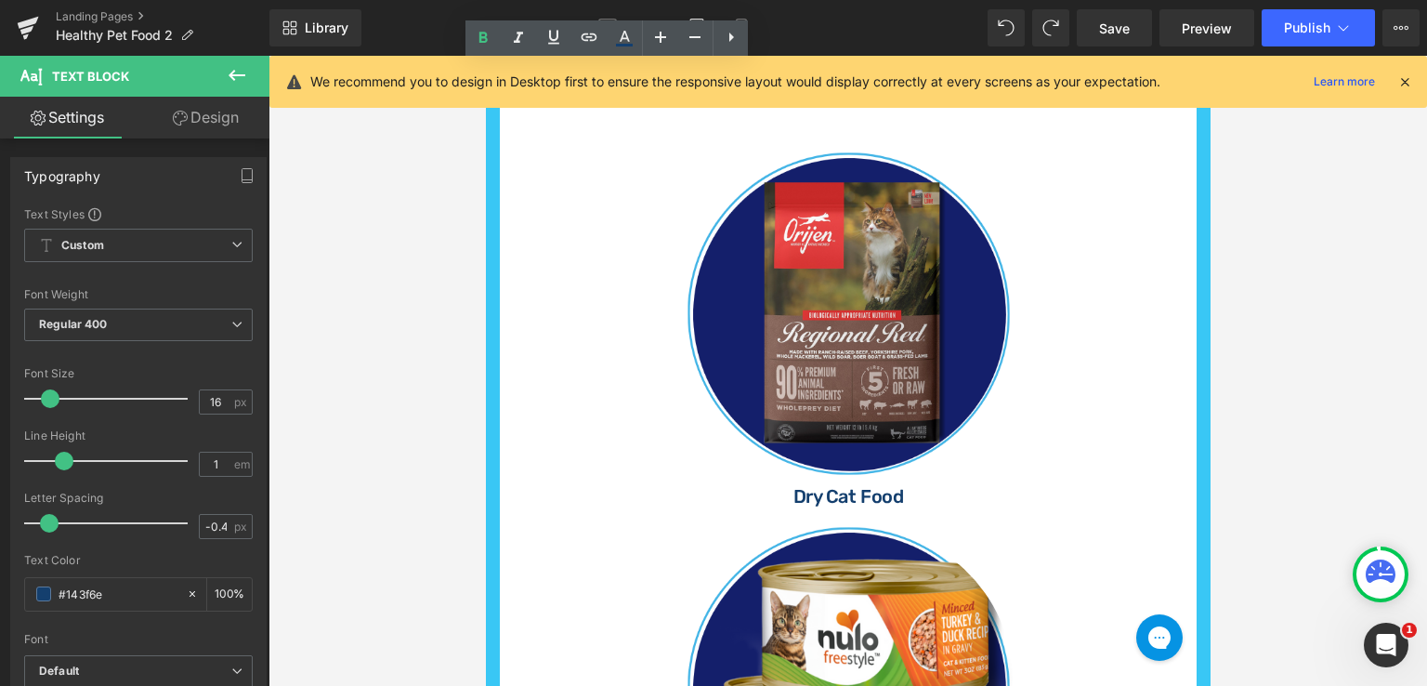
click at [949, 332] on img at bounding box center [848, 304] width 328 height 347
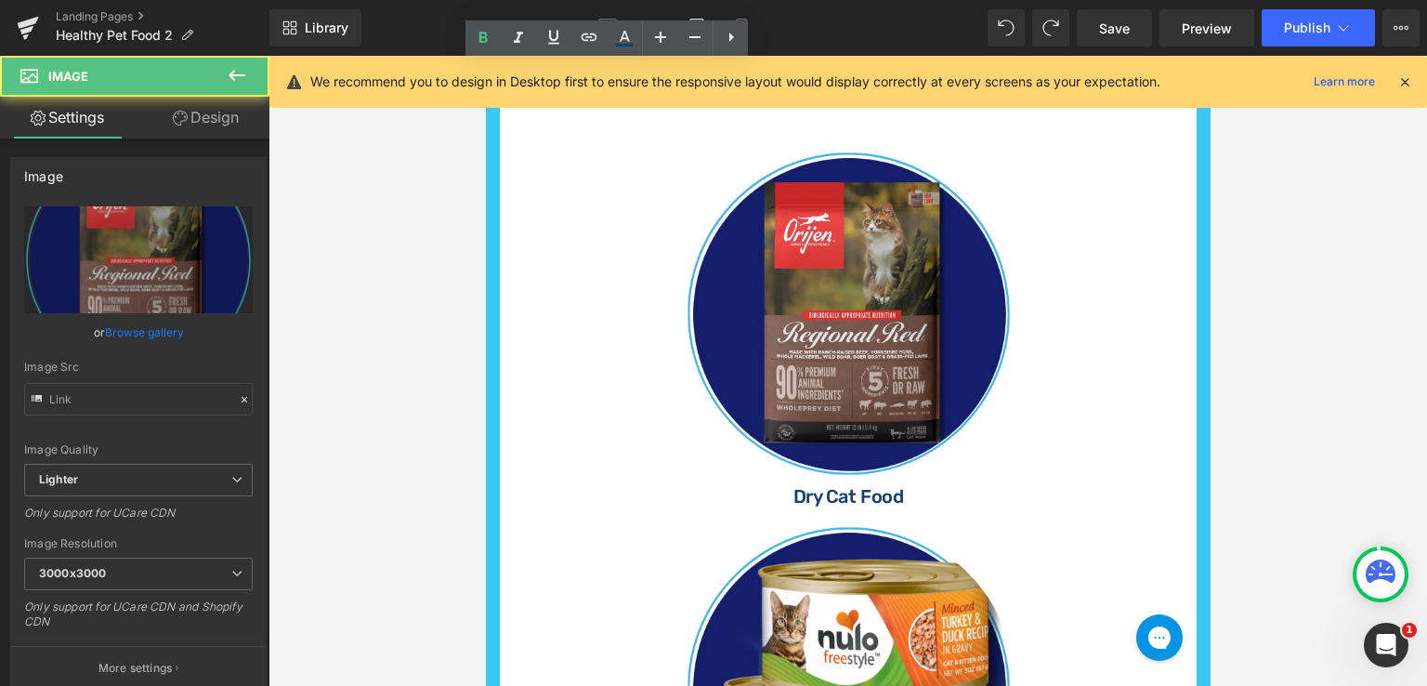
type input "[URL][DOMAIN_NAME]"
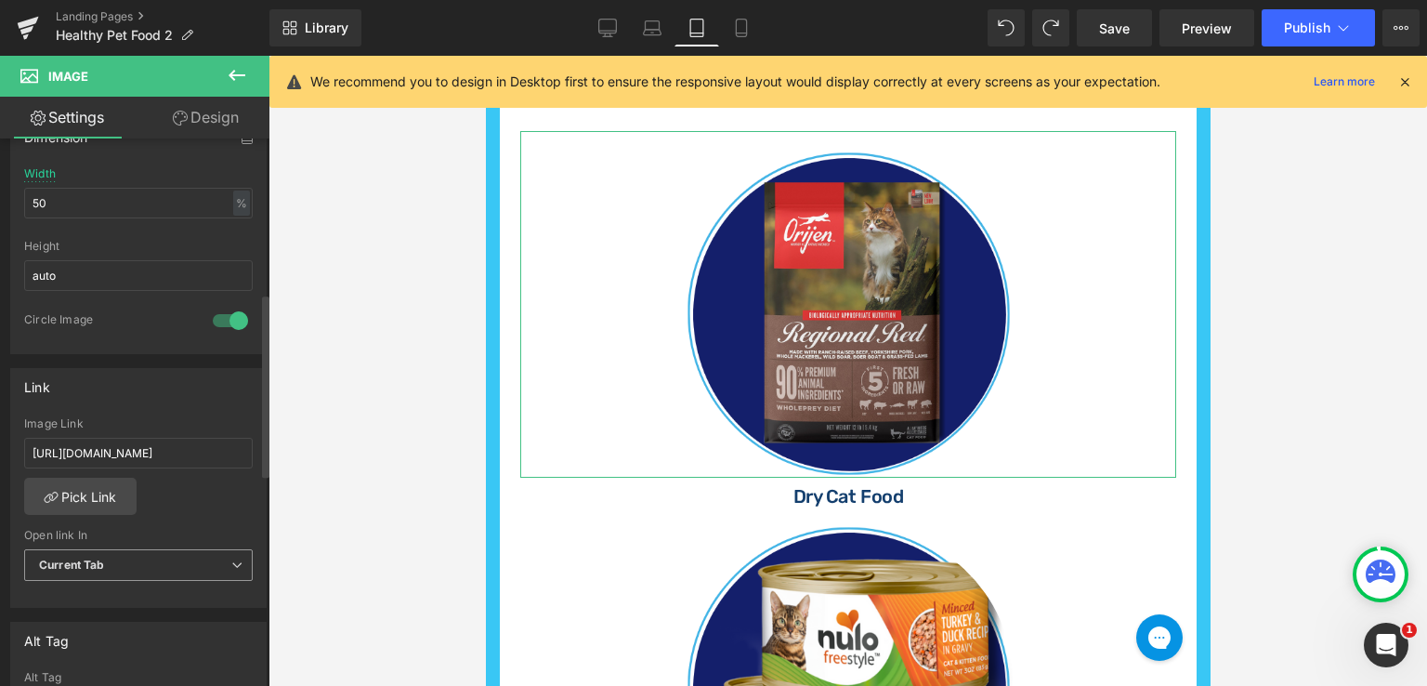
scroll to position [650, 0]
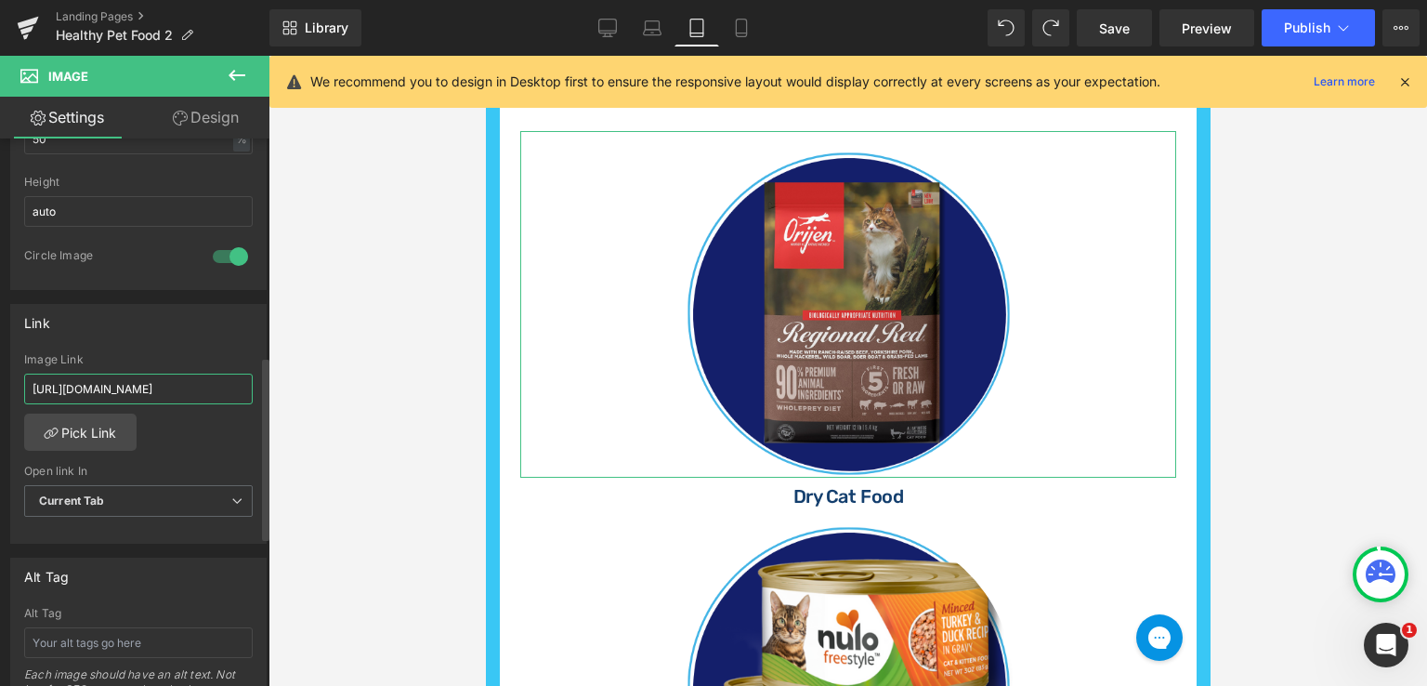
click at [230, 390] on input "[URL][DOMAIN_NAME]" at bounding box center [138, 389] width 229 height 31
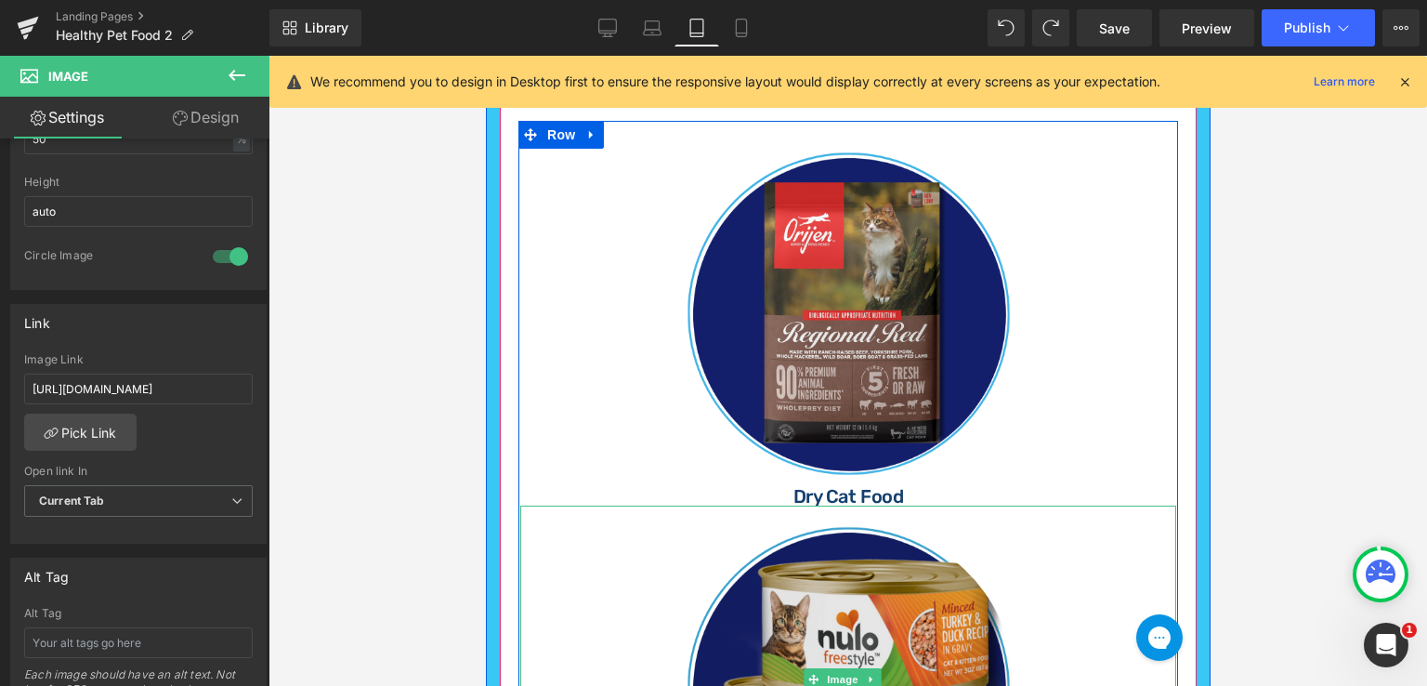
click at [804, 551] on img at bounding box center [848, 678] width 328 height 347
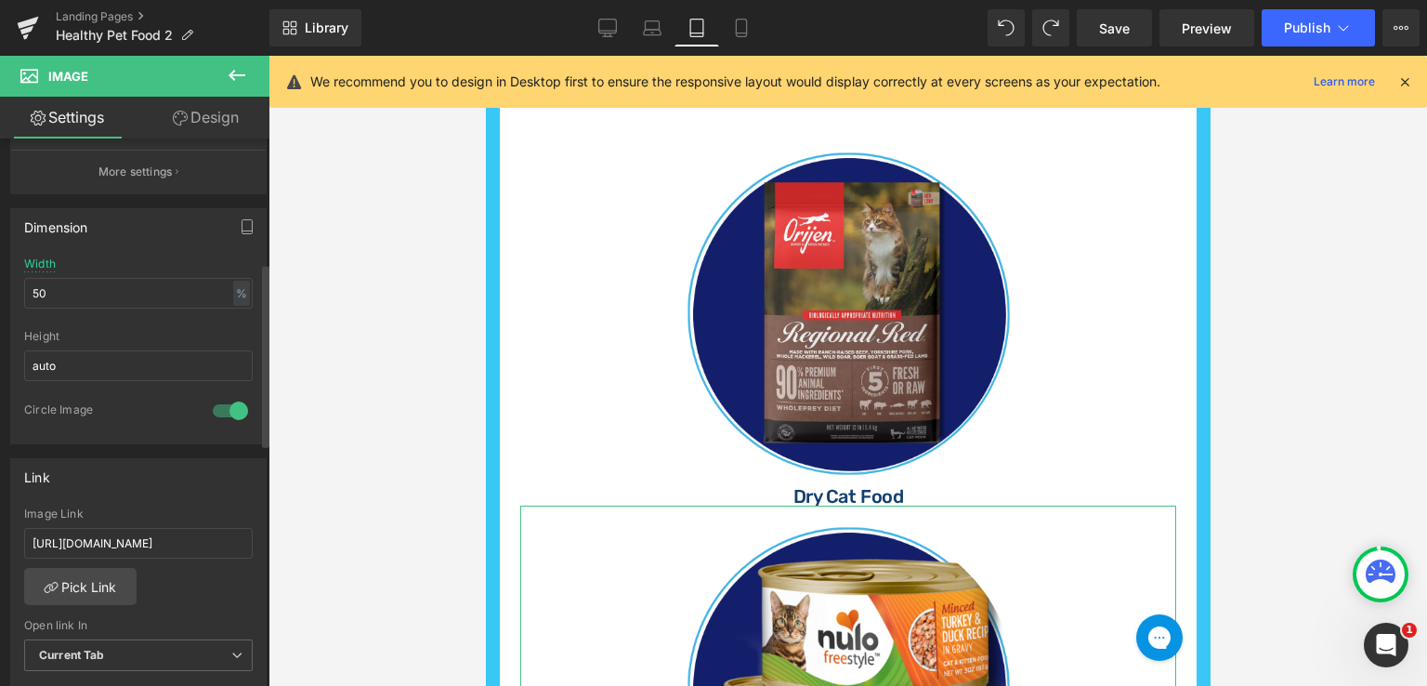
scroll to position [743, 0]
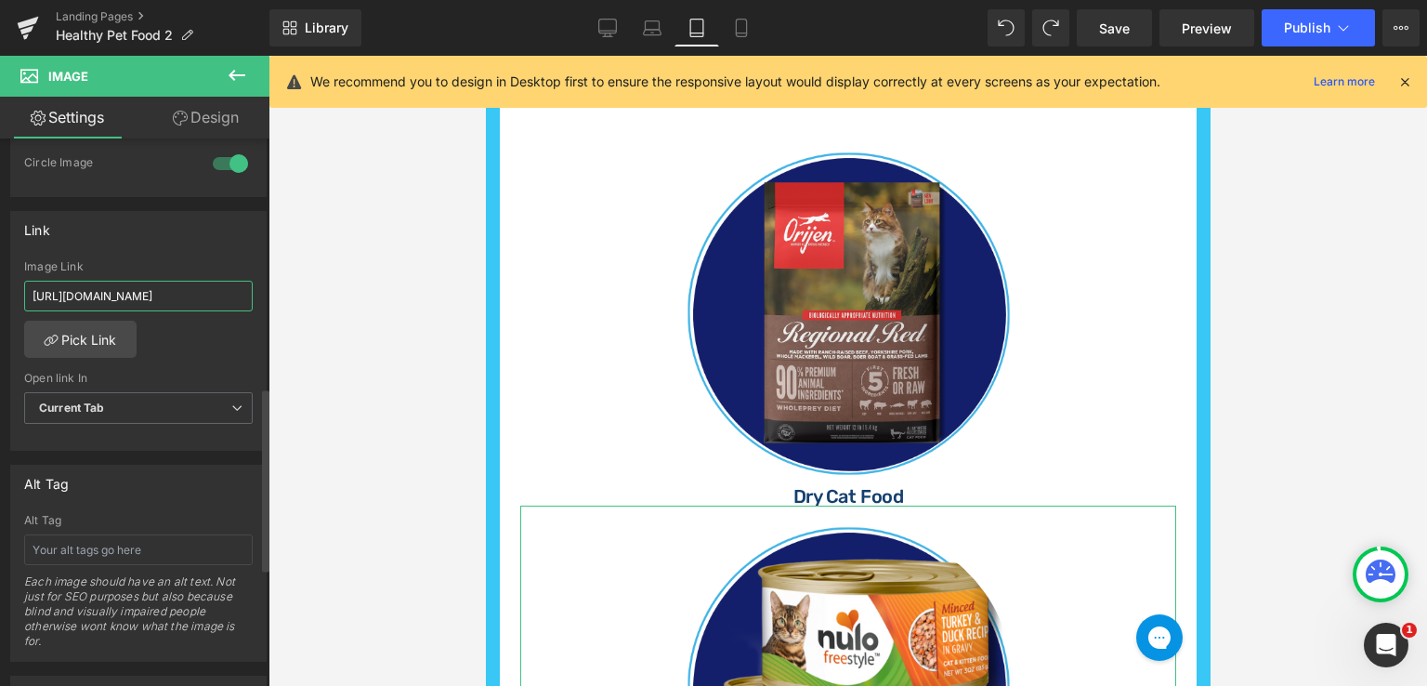
click at [215, 297] on input "[URL][DOMAIN_NAME]" at bounding box center [138, 296] width 229 height 31
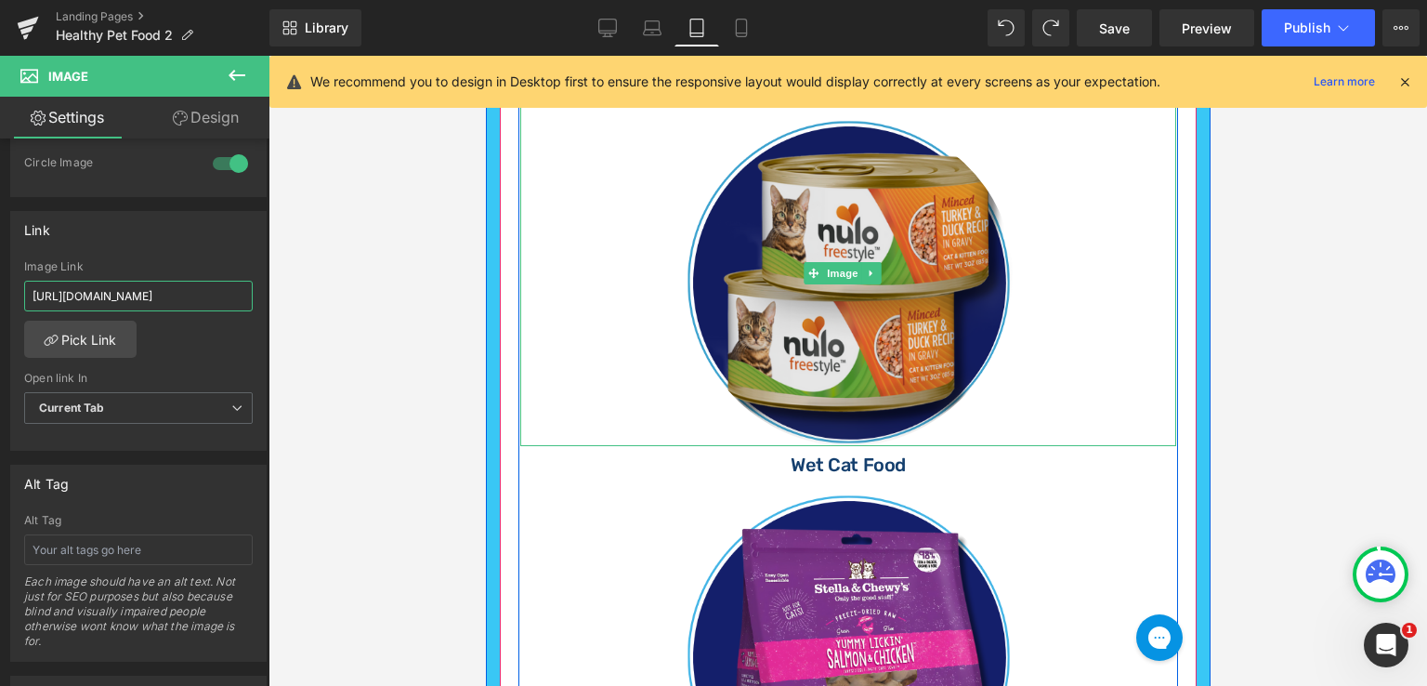
scroll to position [1363, 0]
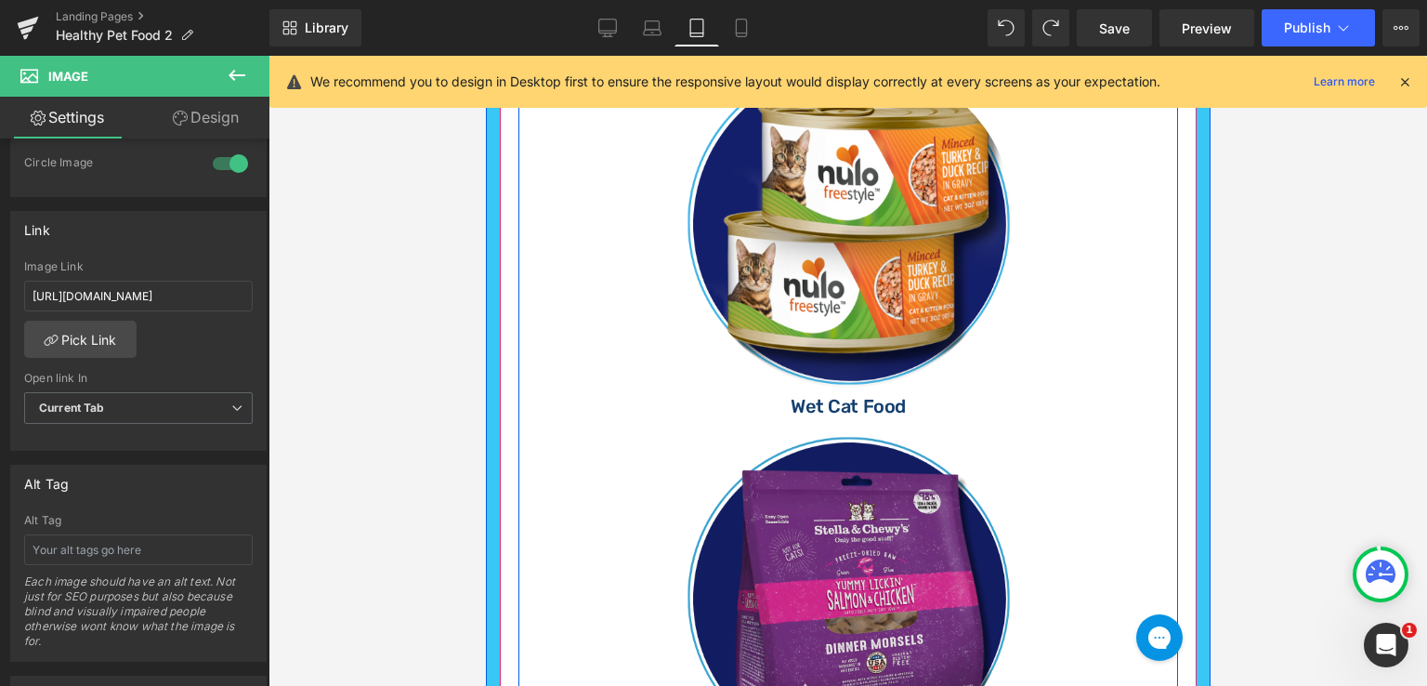
click at [806, 451] on img at bounding box center [848, 588] width 328 height 347
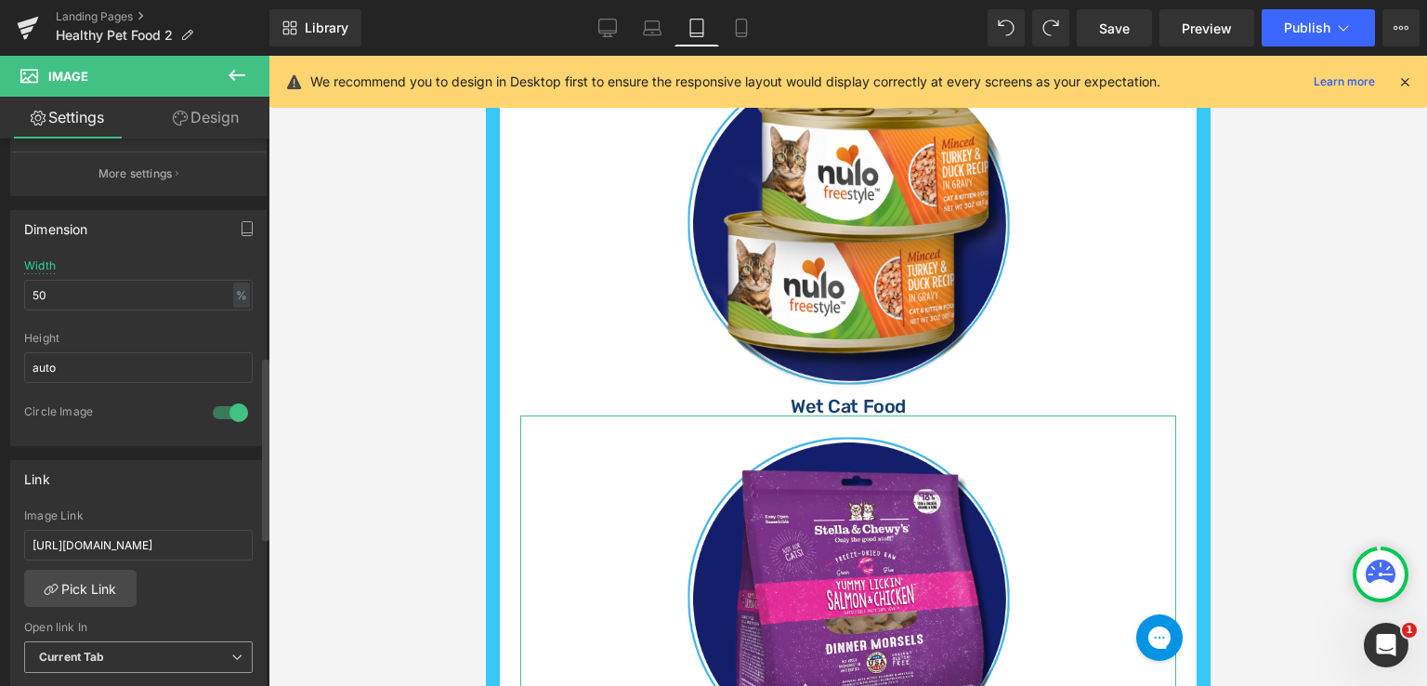
scroll to position [650, 0]
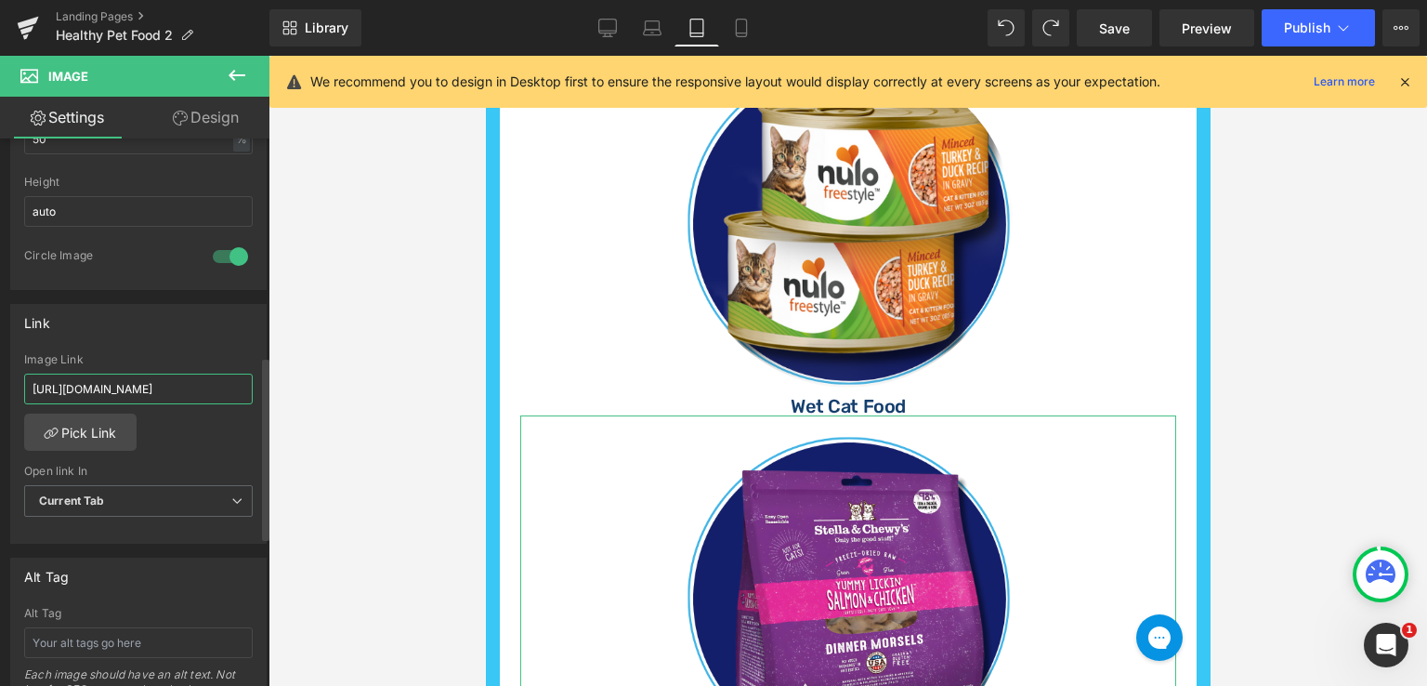
click at [177, 392] on input "[URL][DOMAIN_NAME]" at bounding box center [138, 389] width 229 height 31
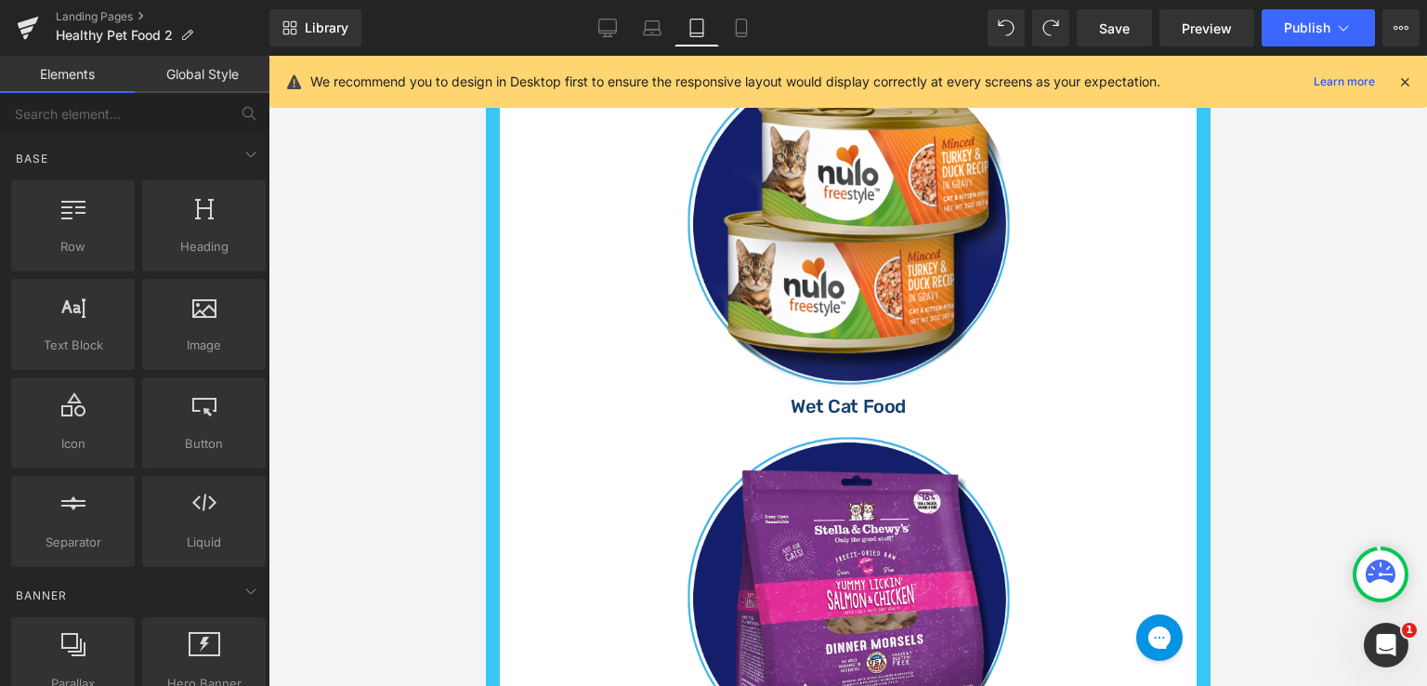
click at [1264, 515] on div at bounding box center [848, 371] width 1159 height 630
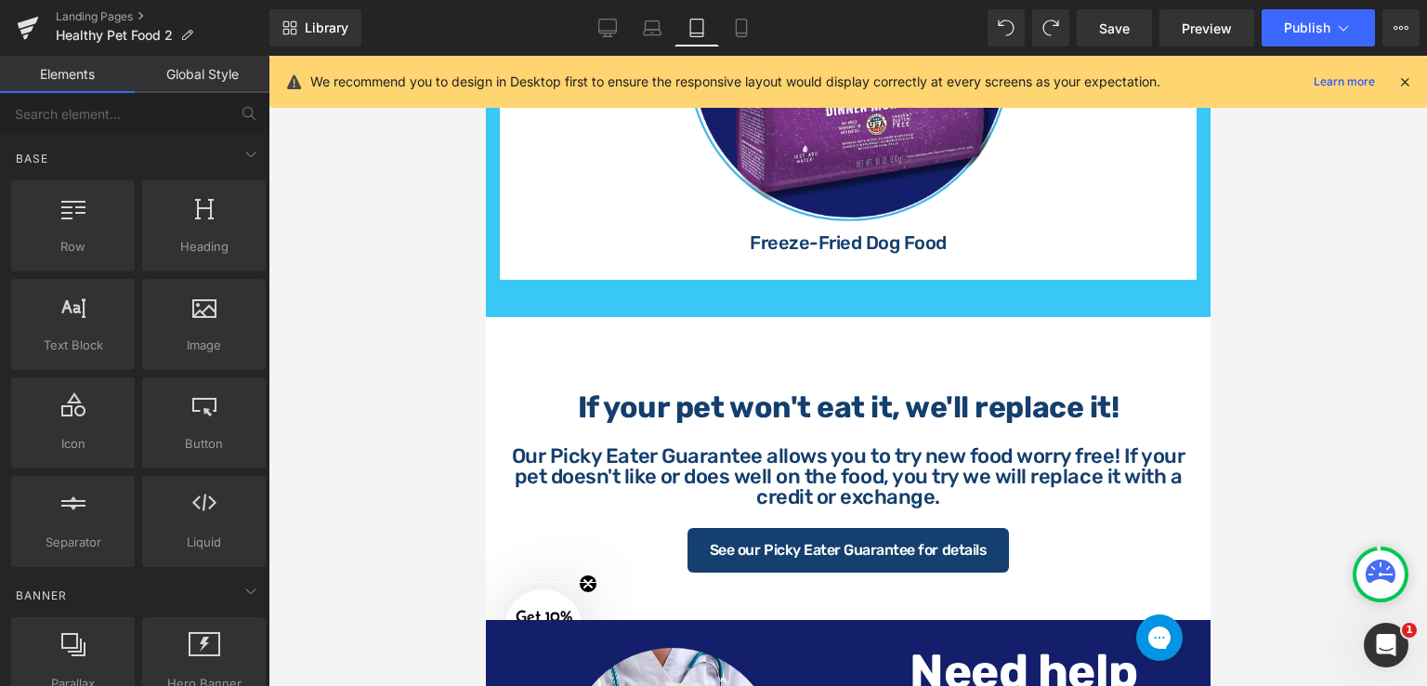
scroll to position [1974, 0]
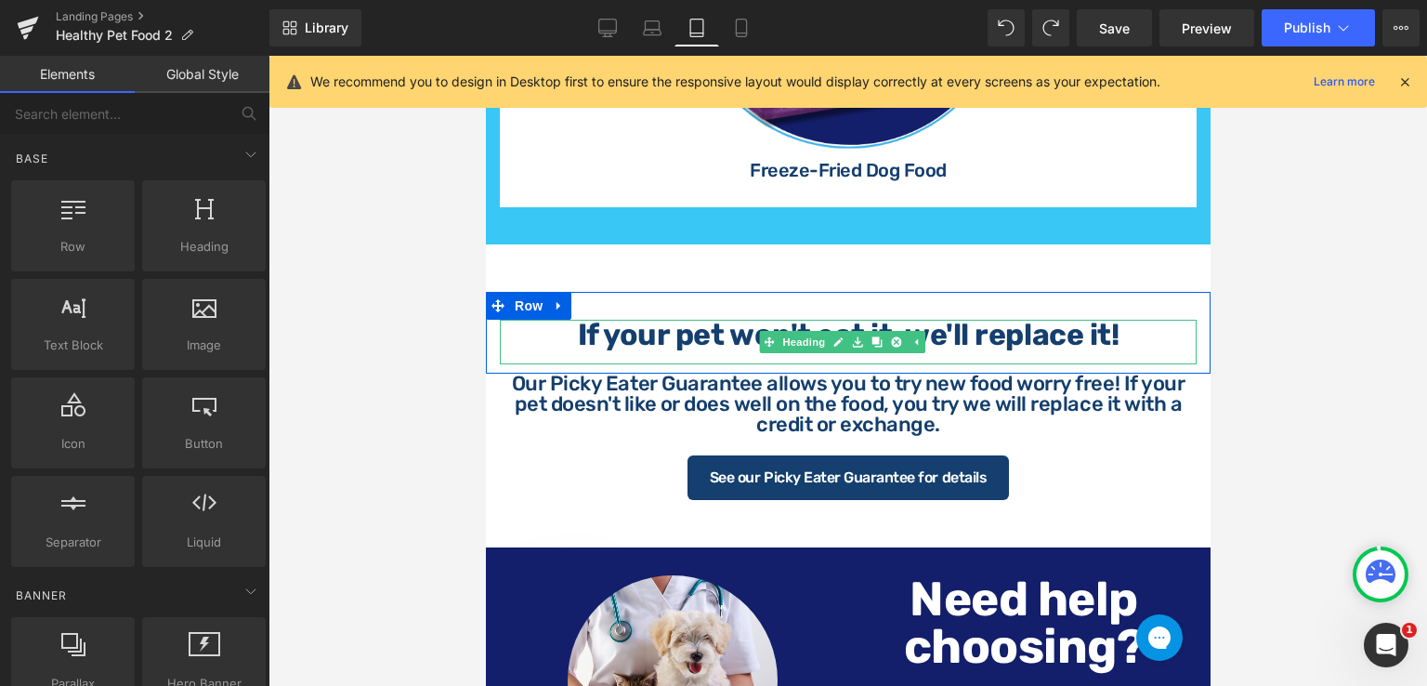
click at [978, 324] on b "If your pet won't eat it, we'll replace it!" at bounding box center [847, 334] width 541 height 35
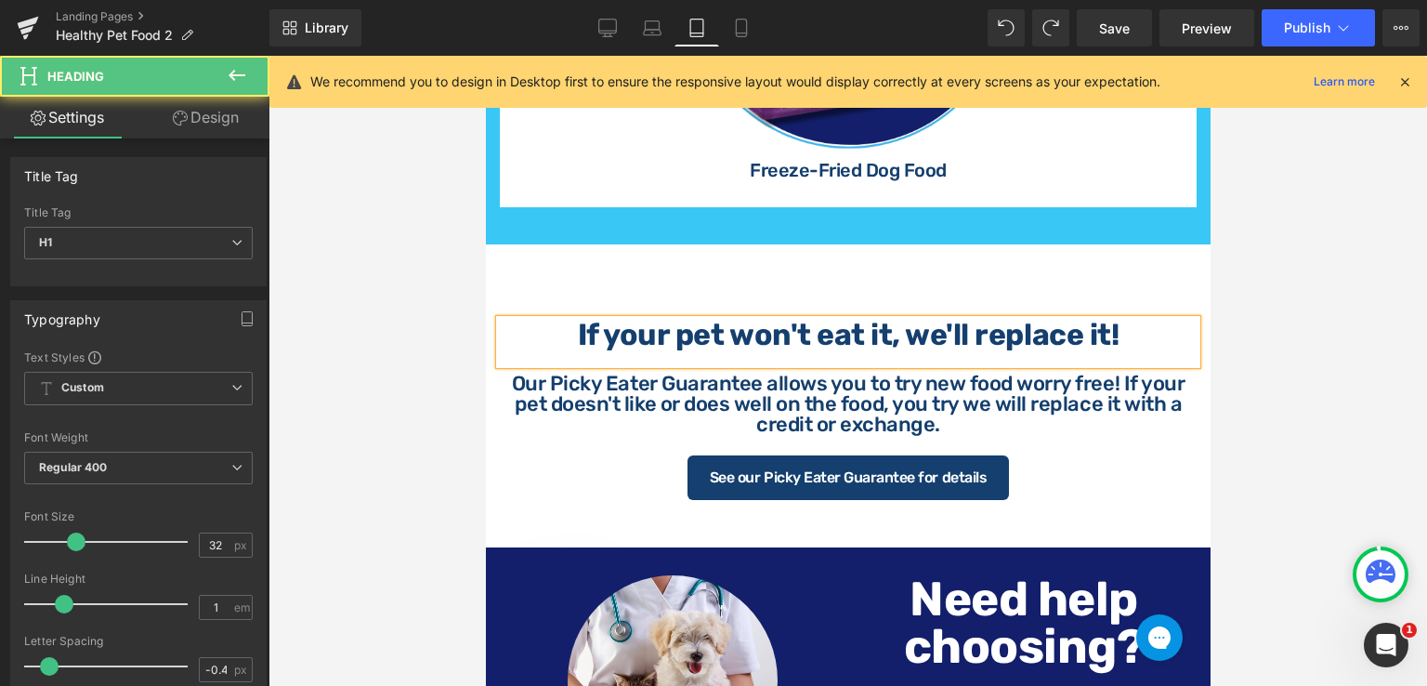
click at [982, 324] on b "If your pet won't eat it, we'll replace it!" at bounding box center [847, 334] width 541 height 35
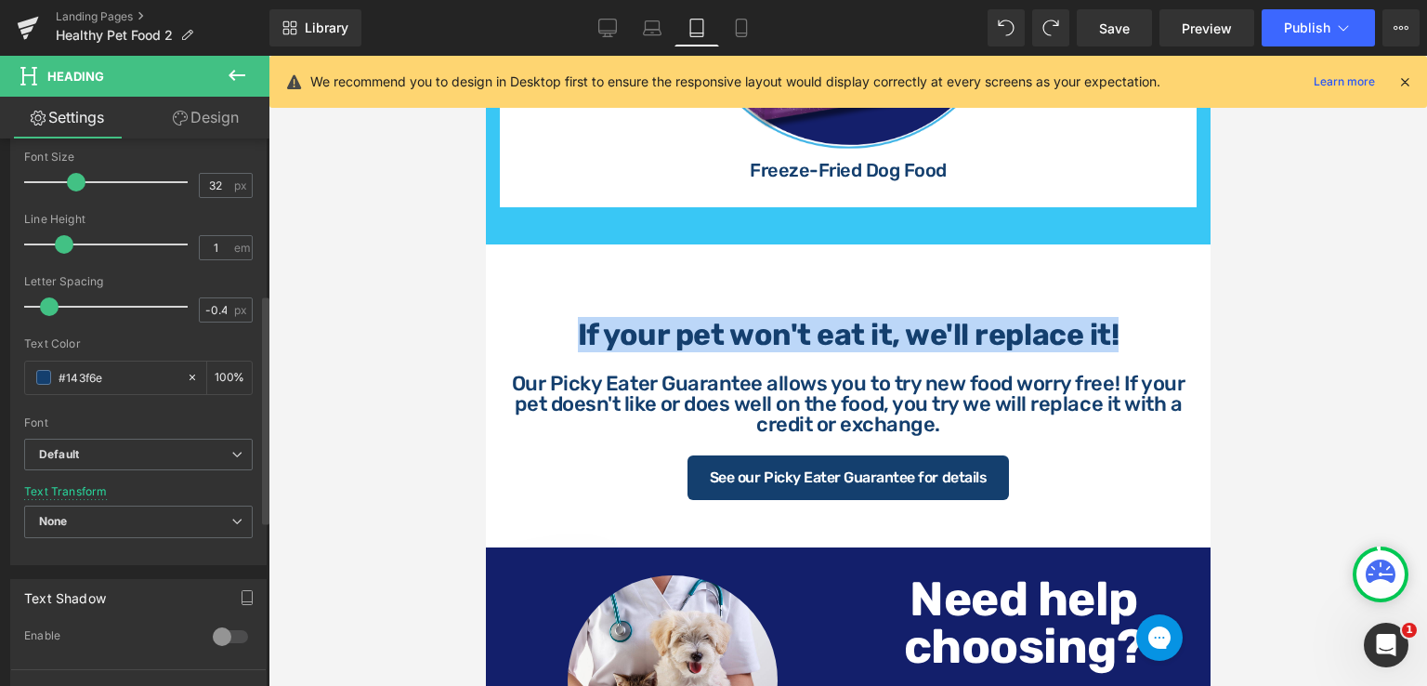
scroll to position [372, 0]
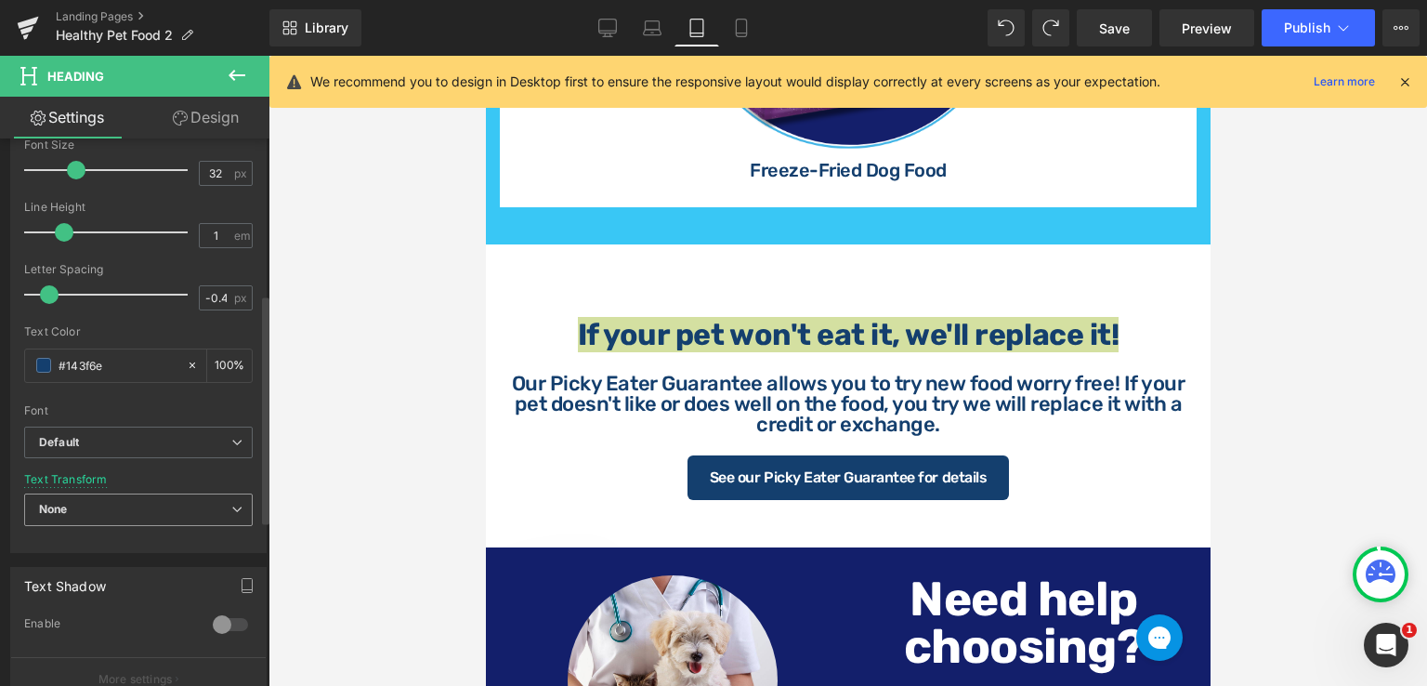
click at [236, 514] on span "None" at bounding box center [138, 509] width 229 height 33
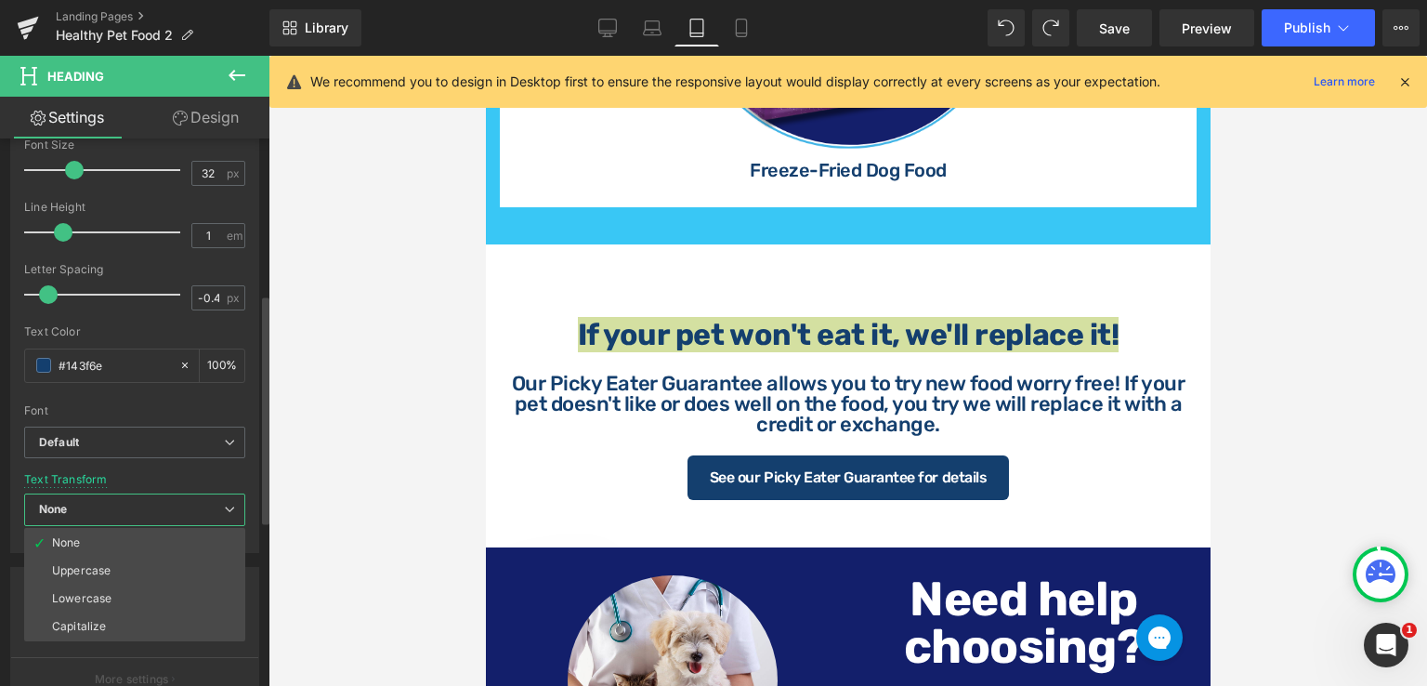
click at [144, 622] on li "Capitalize" at bounding box center [134, 626] width 221 height 28
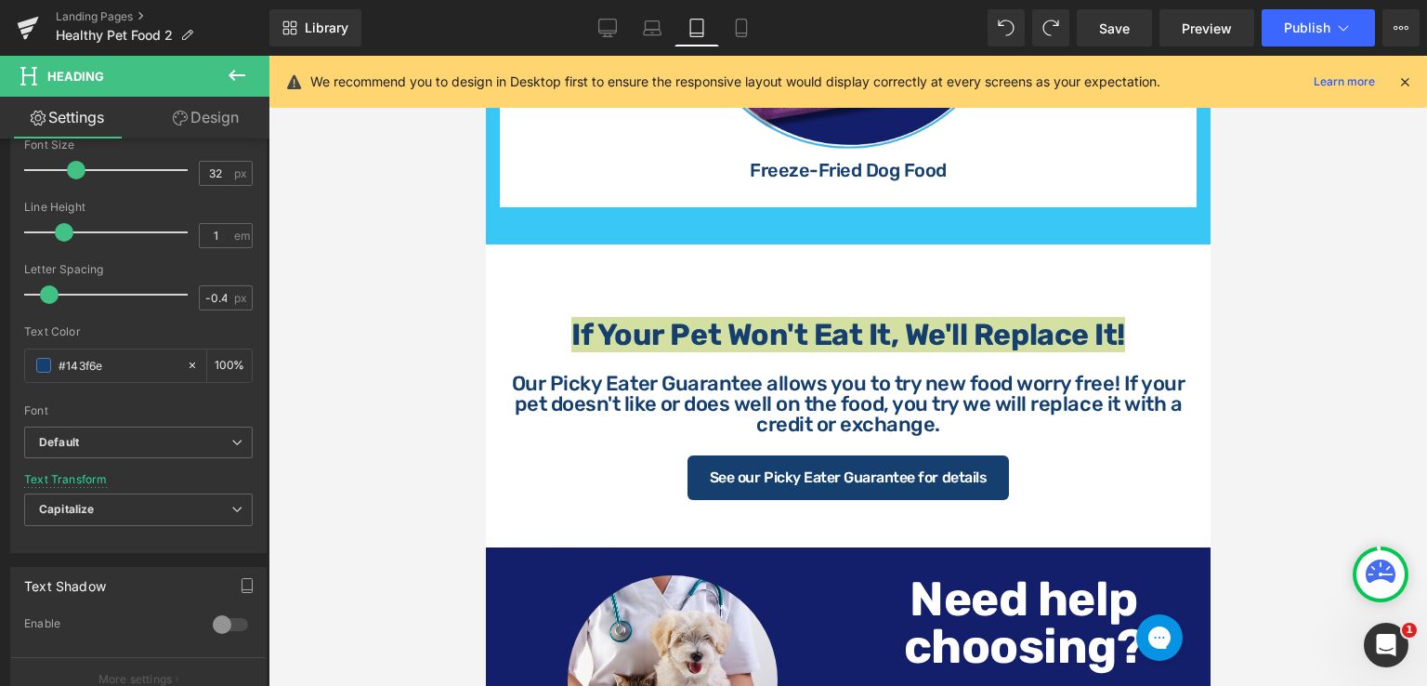
click at [1299, 342] on div at bounding box center [848, 371] width 1159 height 630
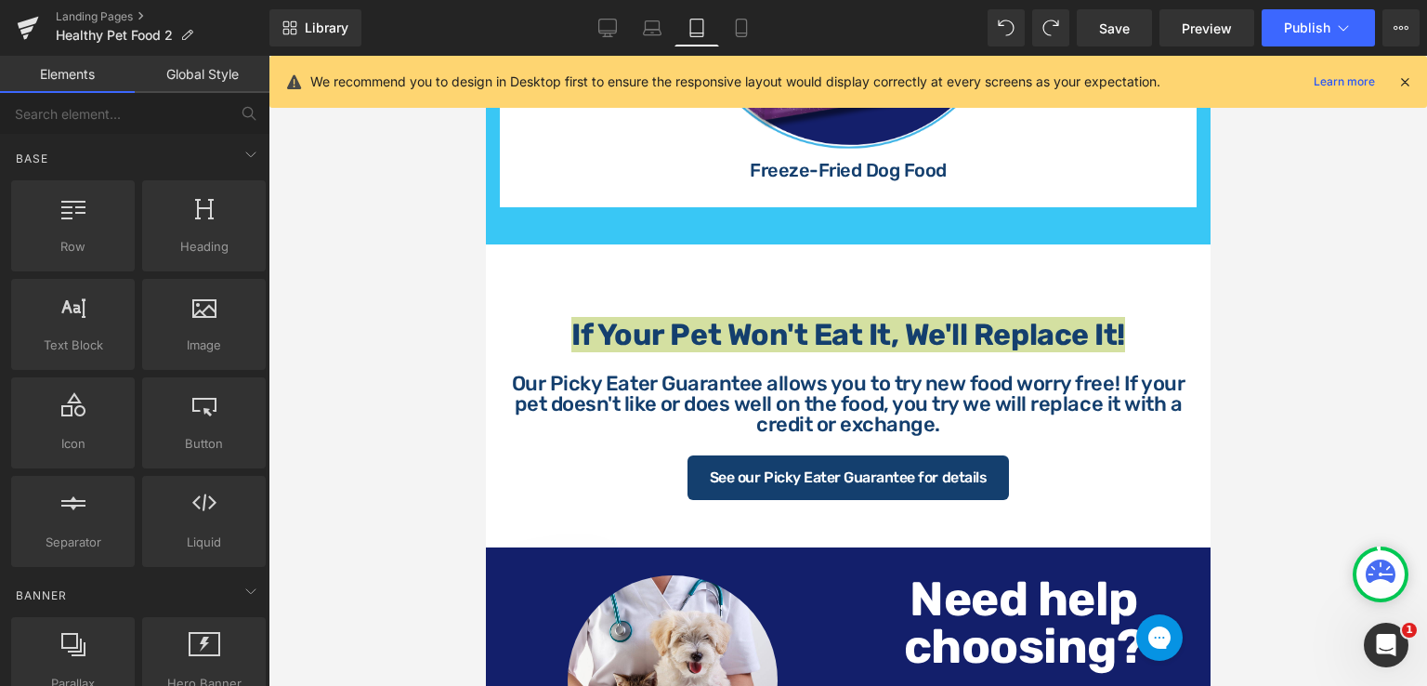
click at [1260, 333] on div at bounding box center [848, 371] width 1159 height 630
click at [1271, 348] on div at bounding box center [848, 371] width 1159 height 630
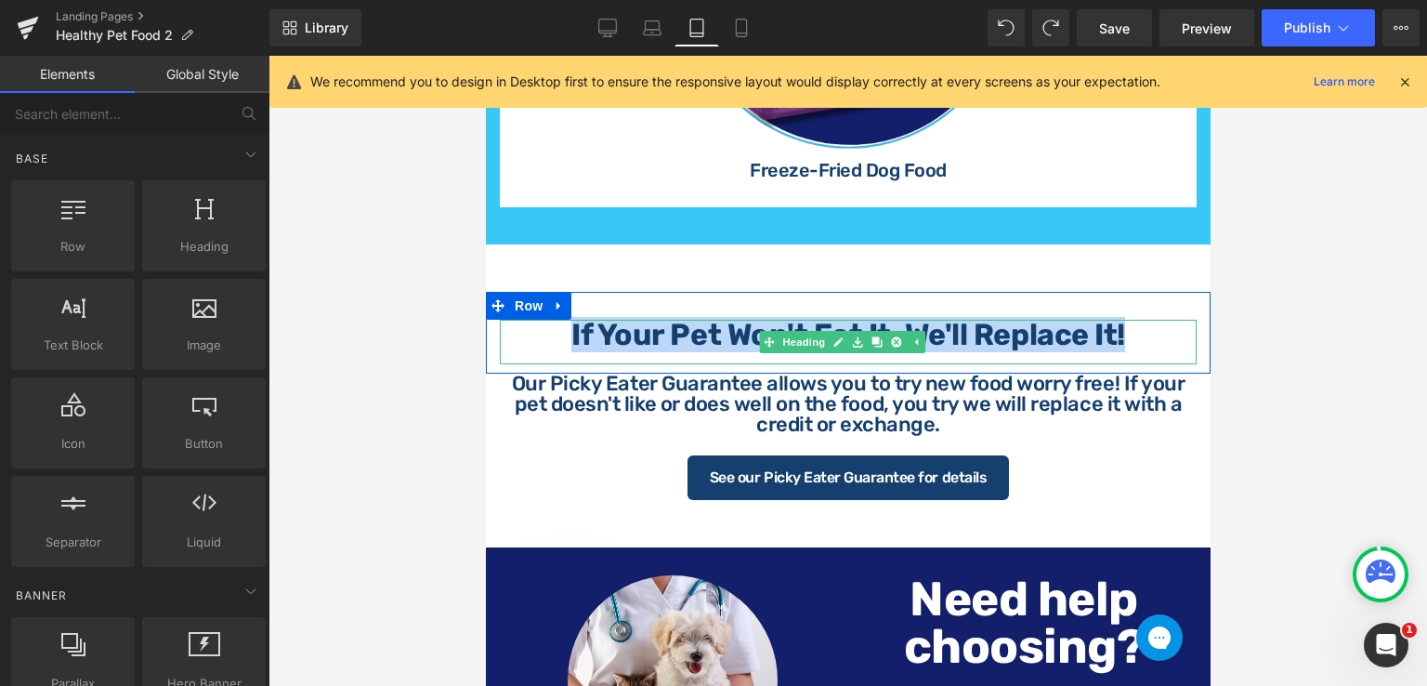
click at [1131, 320] on h1 "If your pet won't eat it, we'll replace it!" at bounding box center [847, 335] width 697 height 30
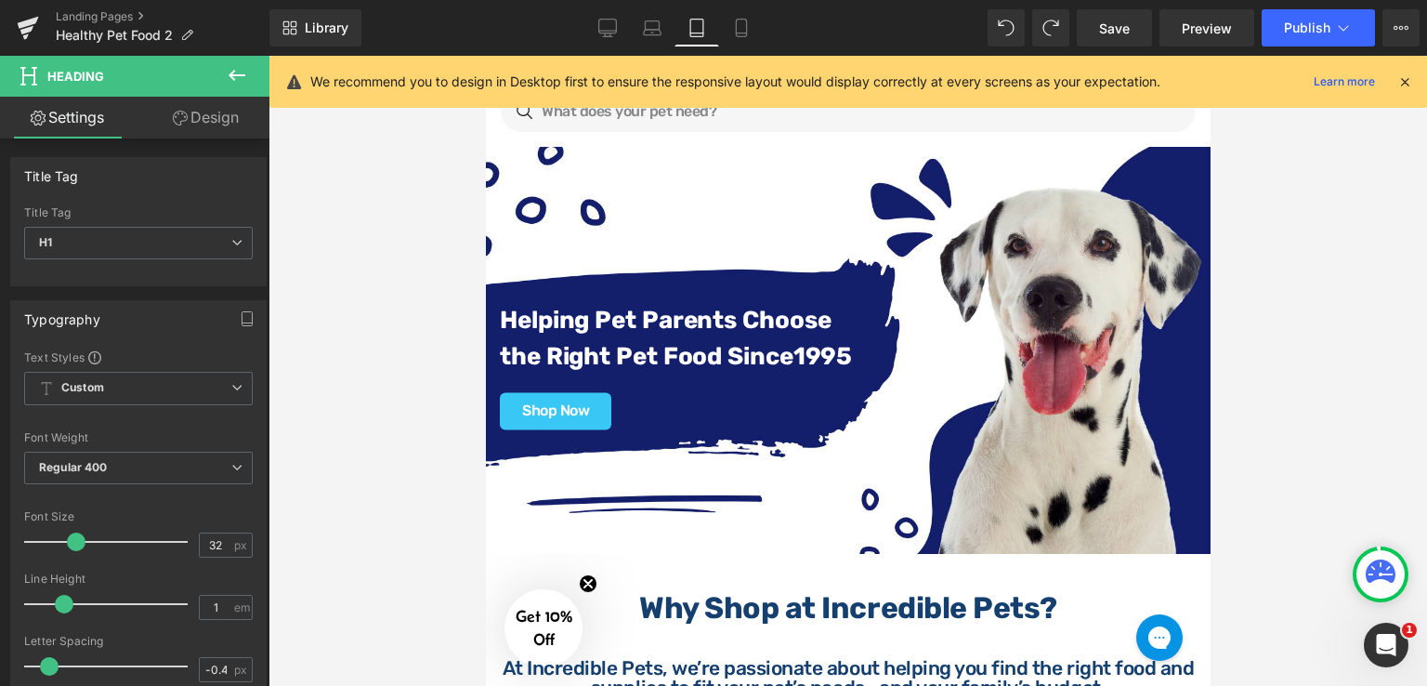
scroll to position [0, 0]
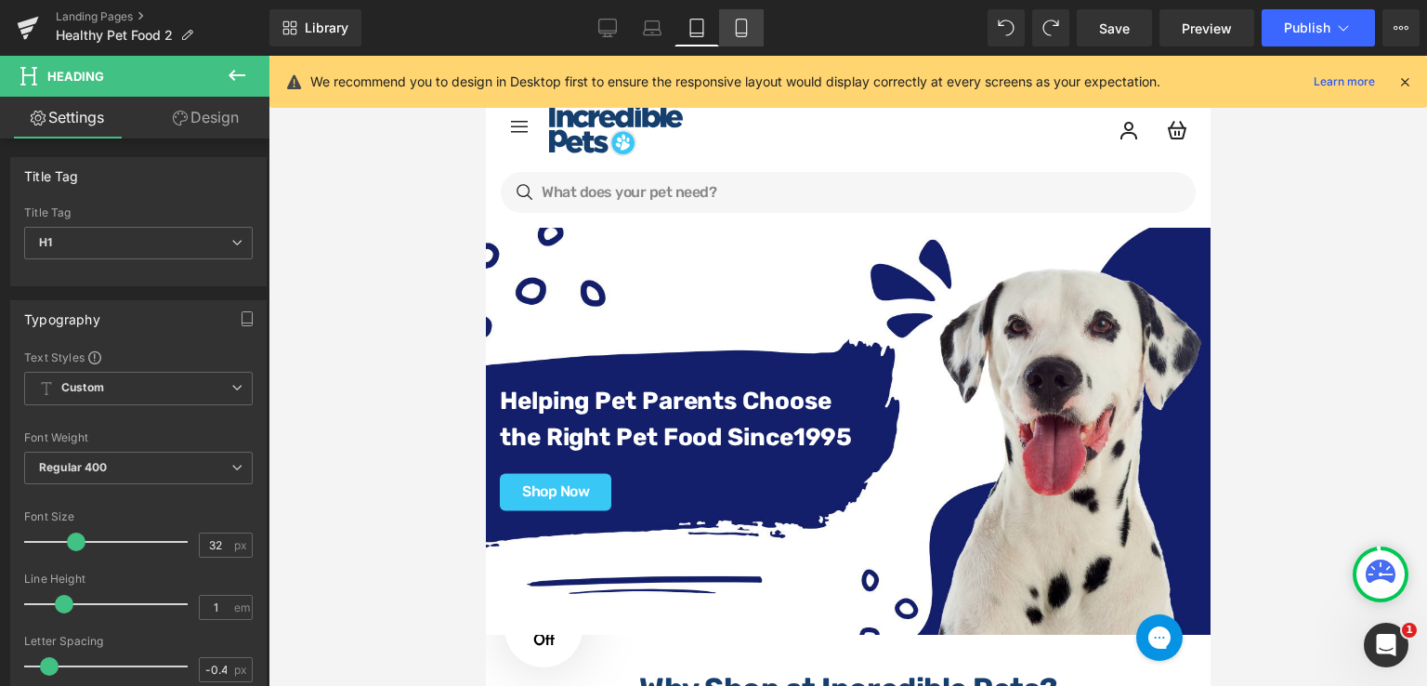
click at [741, 20] on icon at bounding box center [741, 28] width 19 height 19
type input "100"
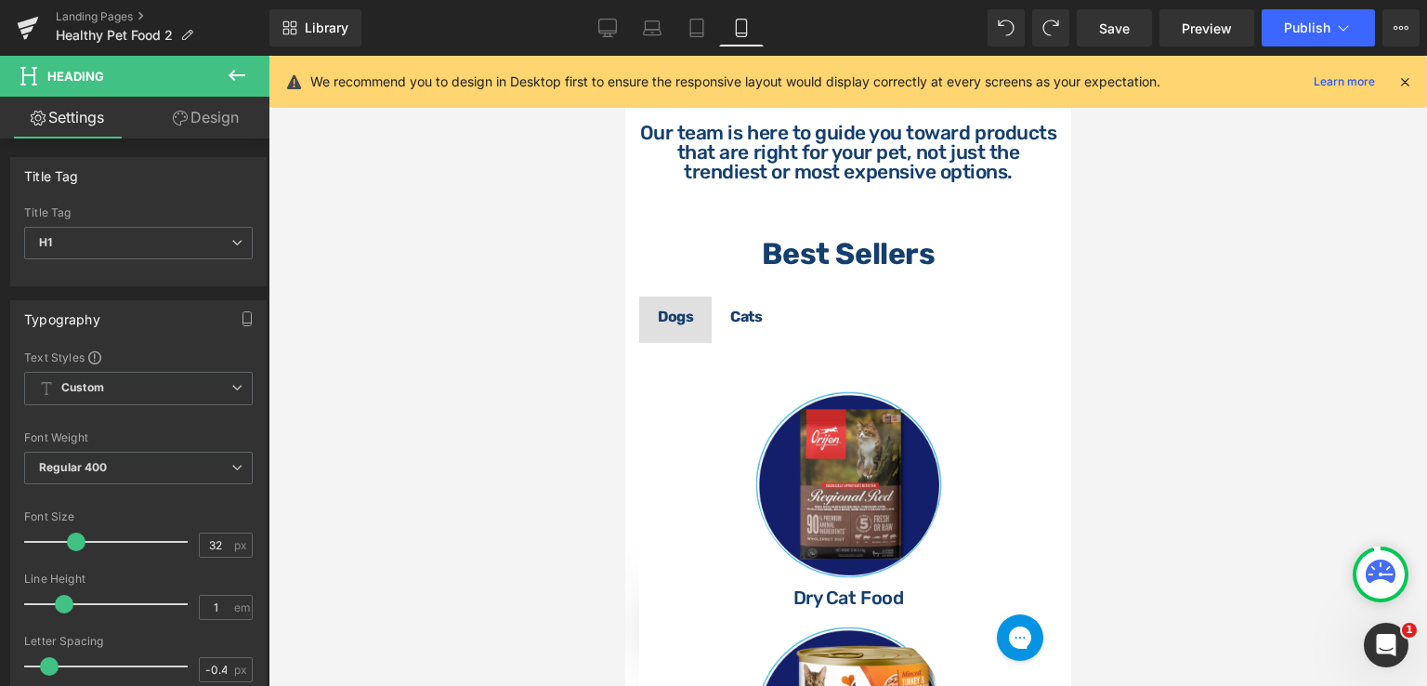
scroll to position [743, 0]
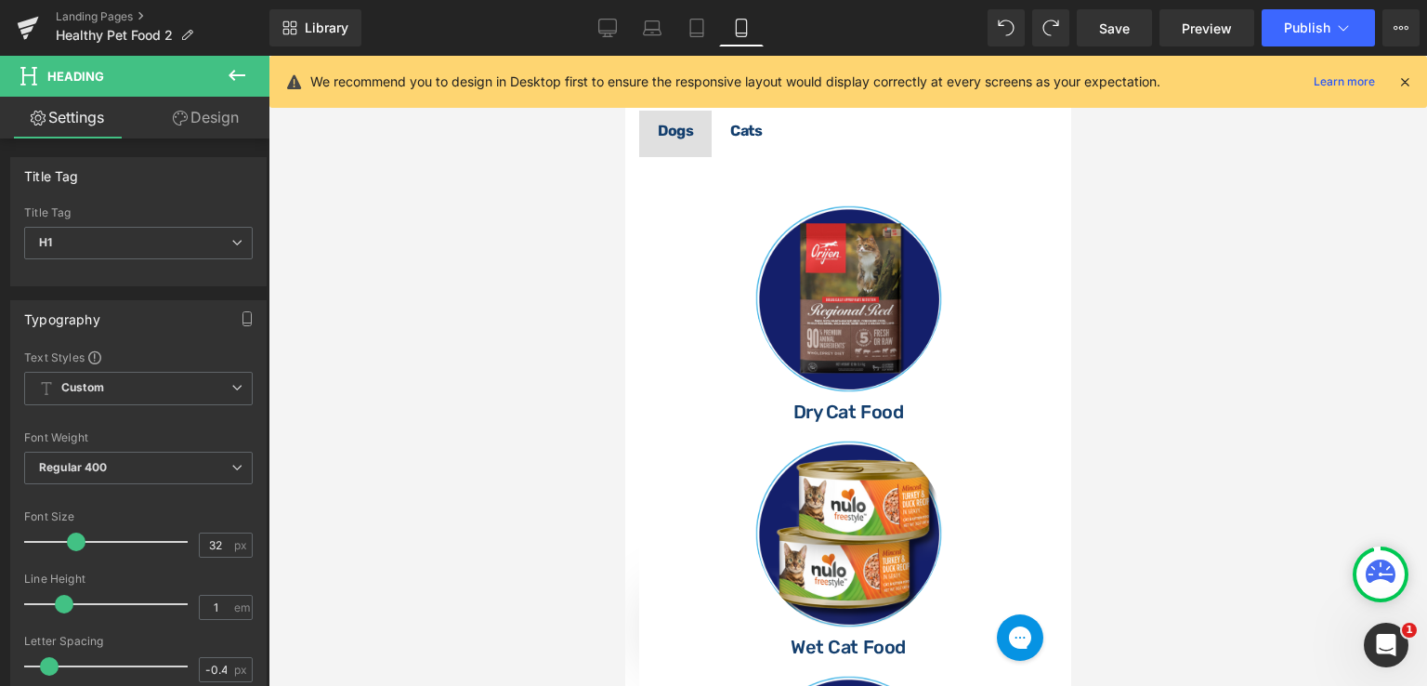
click at [674, 201] on span at bounding box center [675, 189] width 20 height 22
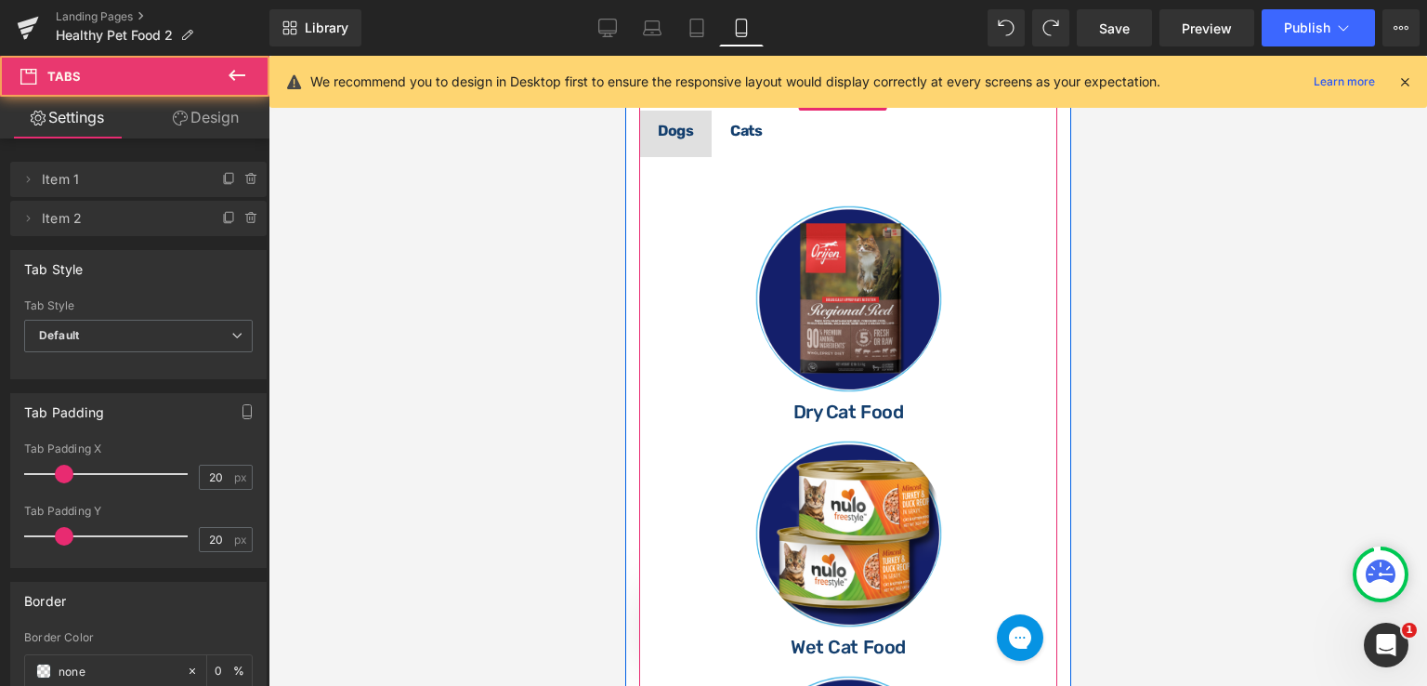
click at [687, 157] on span "Dogs Text Block" at bounding box center [674, 134] width 72 height 46
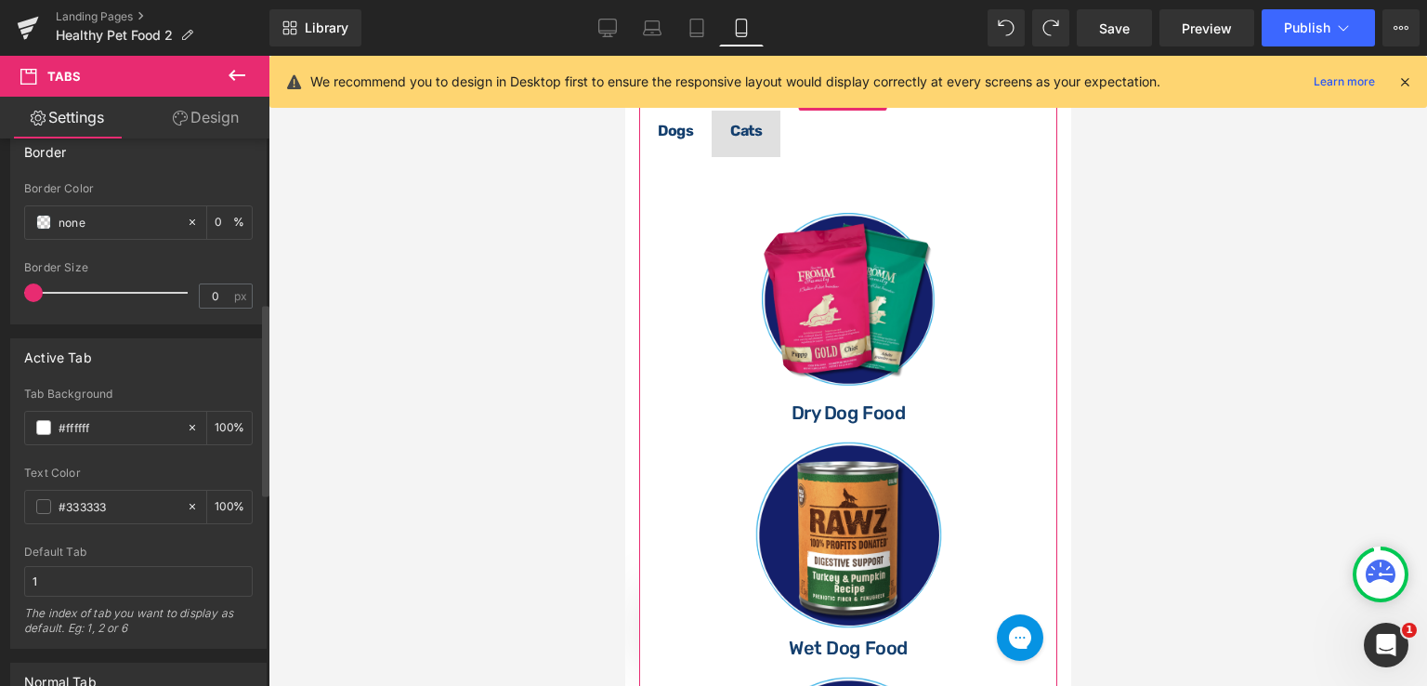
scroll to position [465, 0]
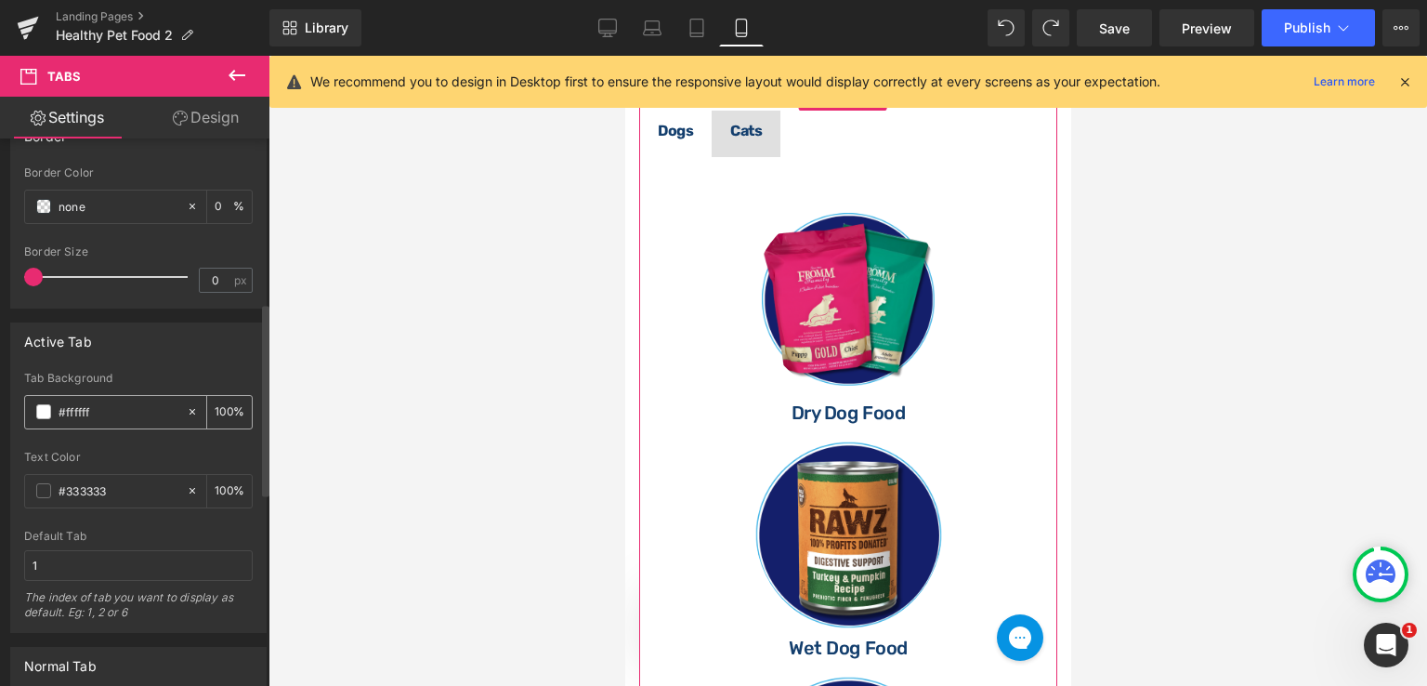
drag, startPoint x: 188, startPoint y: 410, endPoint x: 138, endPoint y: 418, distance: 50.9
click at [189, 410] on icon at bounding box center [192, 411] width 13 height 13
type input "none"
type input "0"
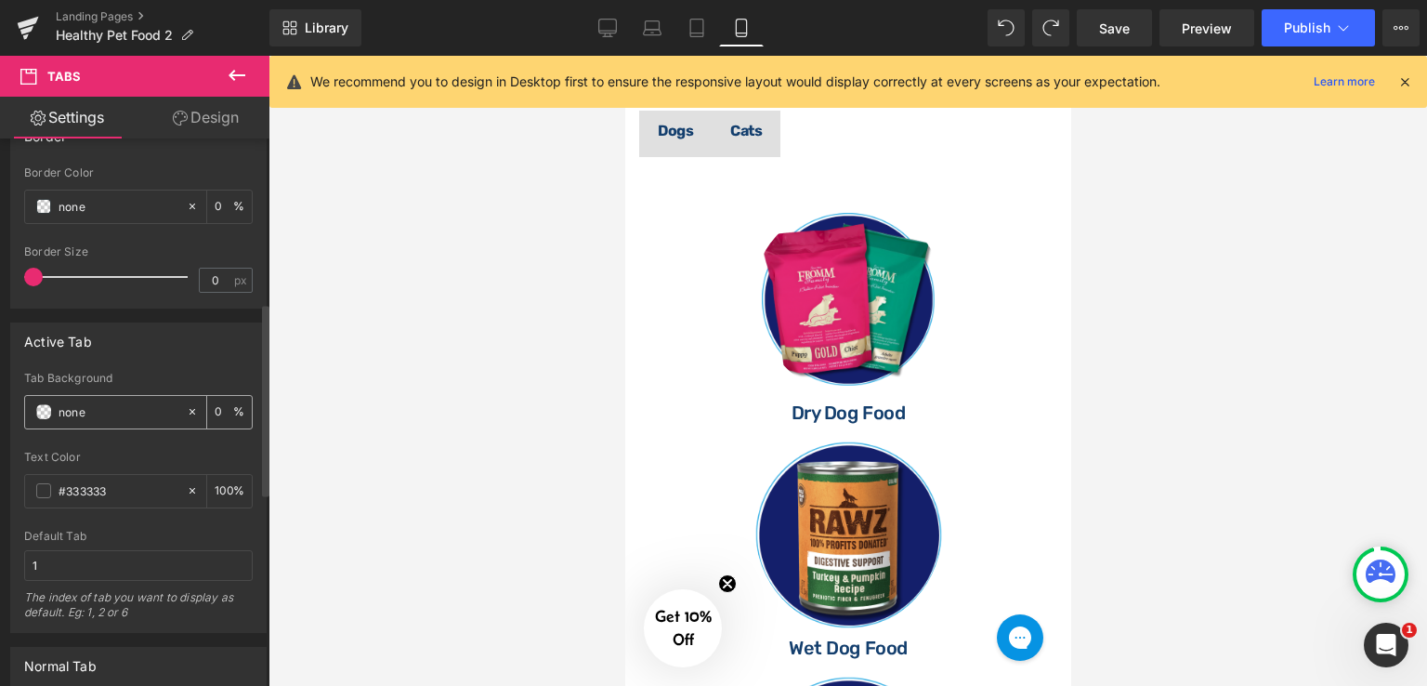
click at [138, 418] on input "none" at bounding box center [118, 411] width 119 height 20
paste input "#39c7f5"
type input "#39c7f5"
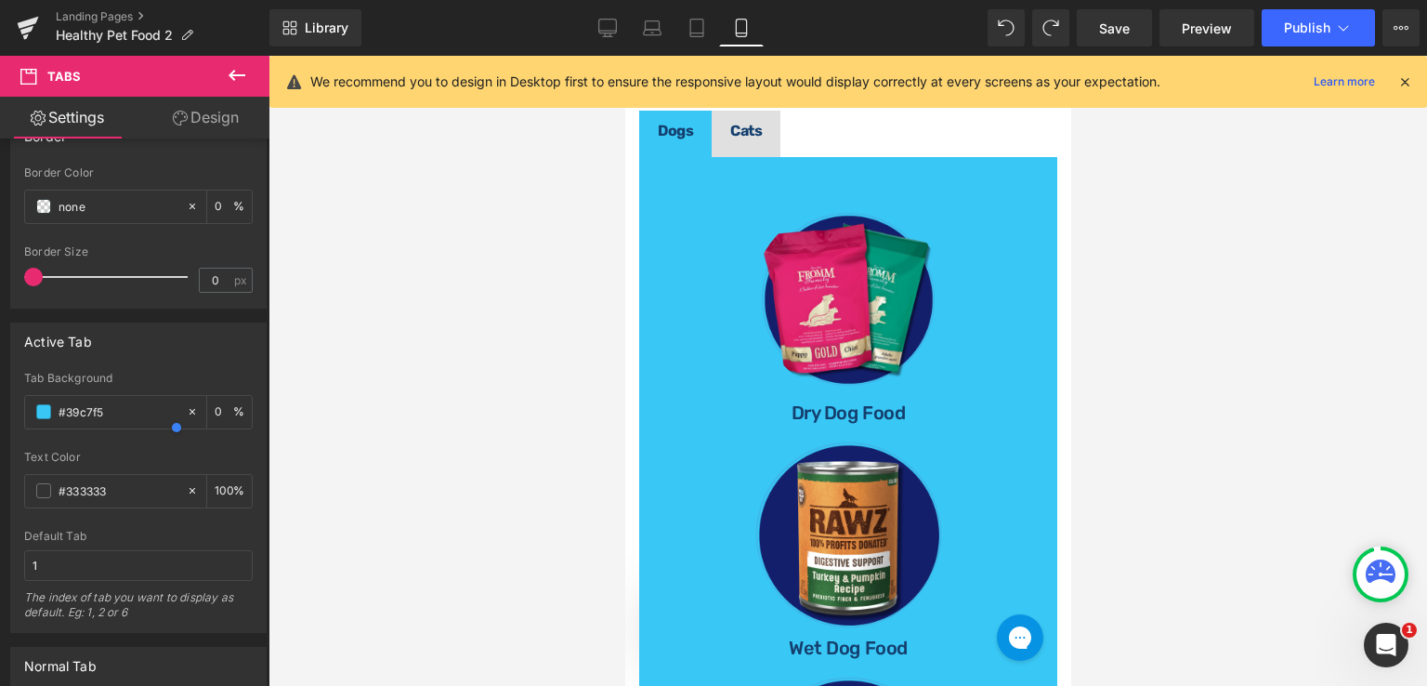
type input "100"
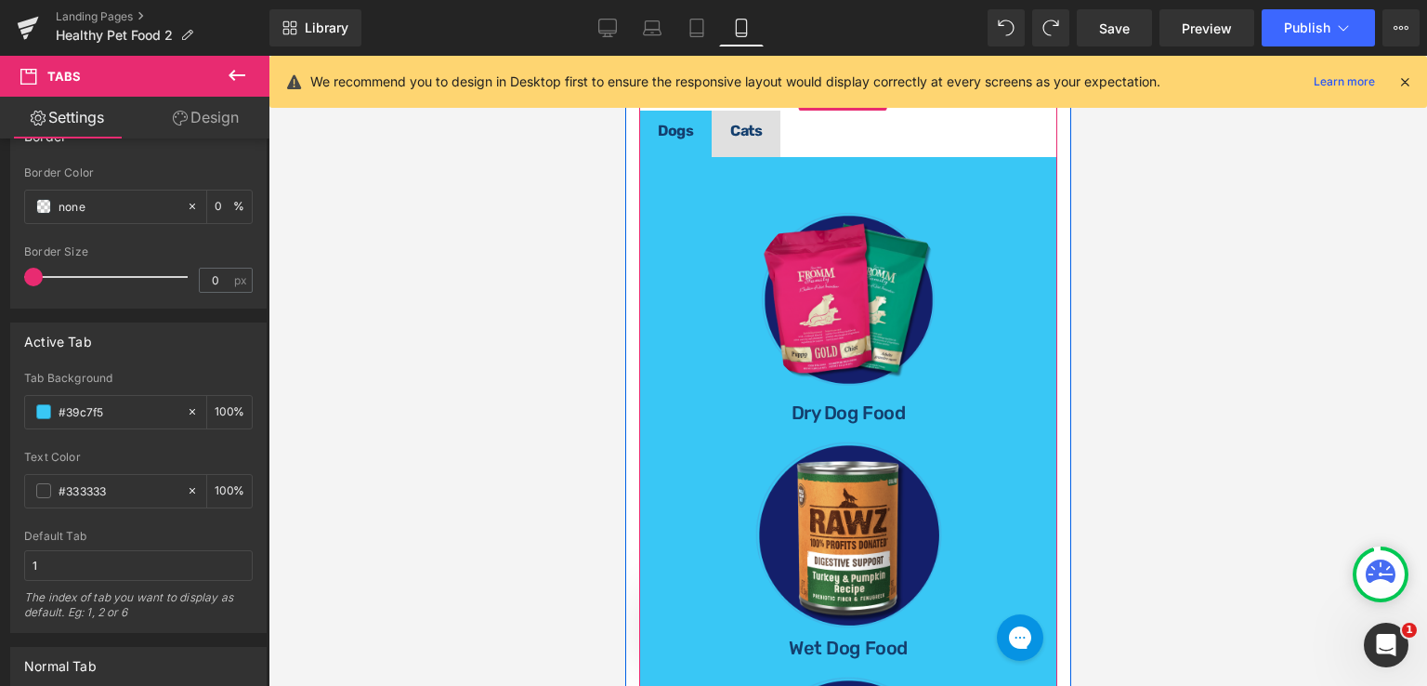
click at [753, 157] on span "Cats Text Block" at bounding box center [745, 134] width 69 height 46
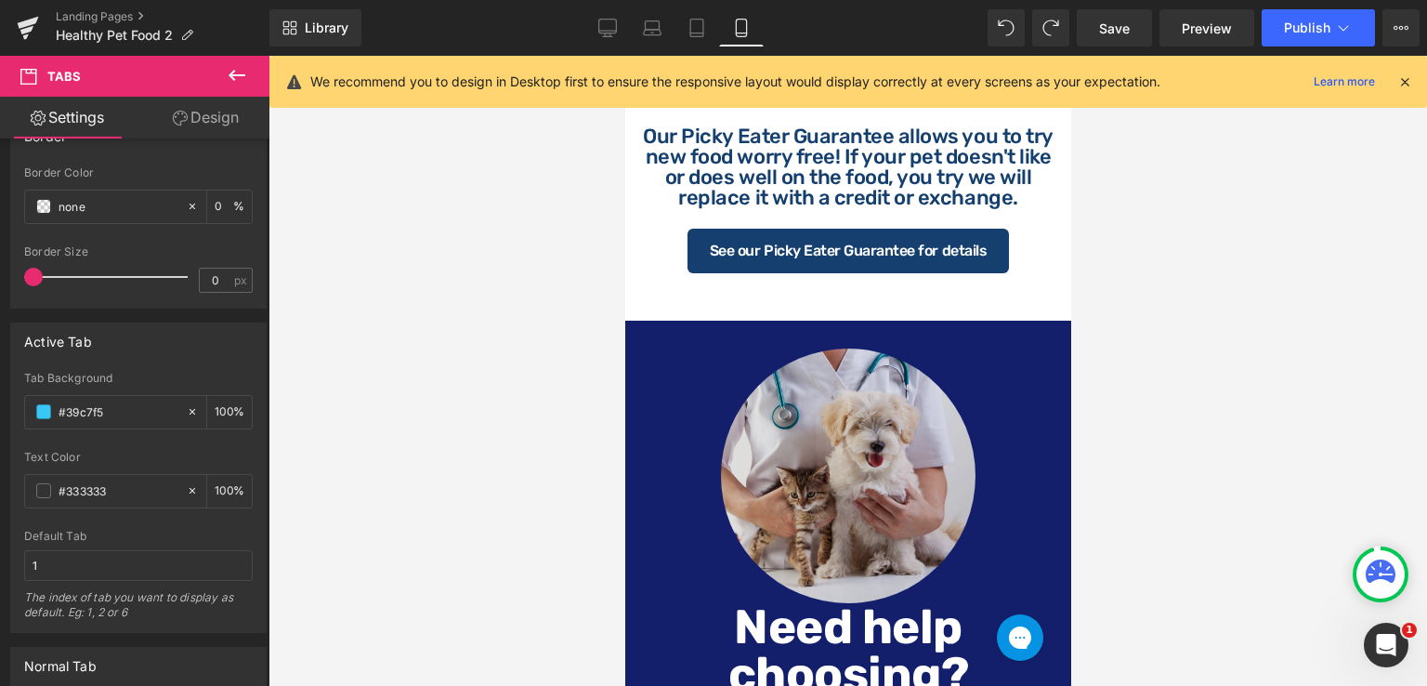
scroll to position [1672, 0]
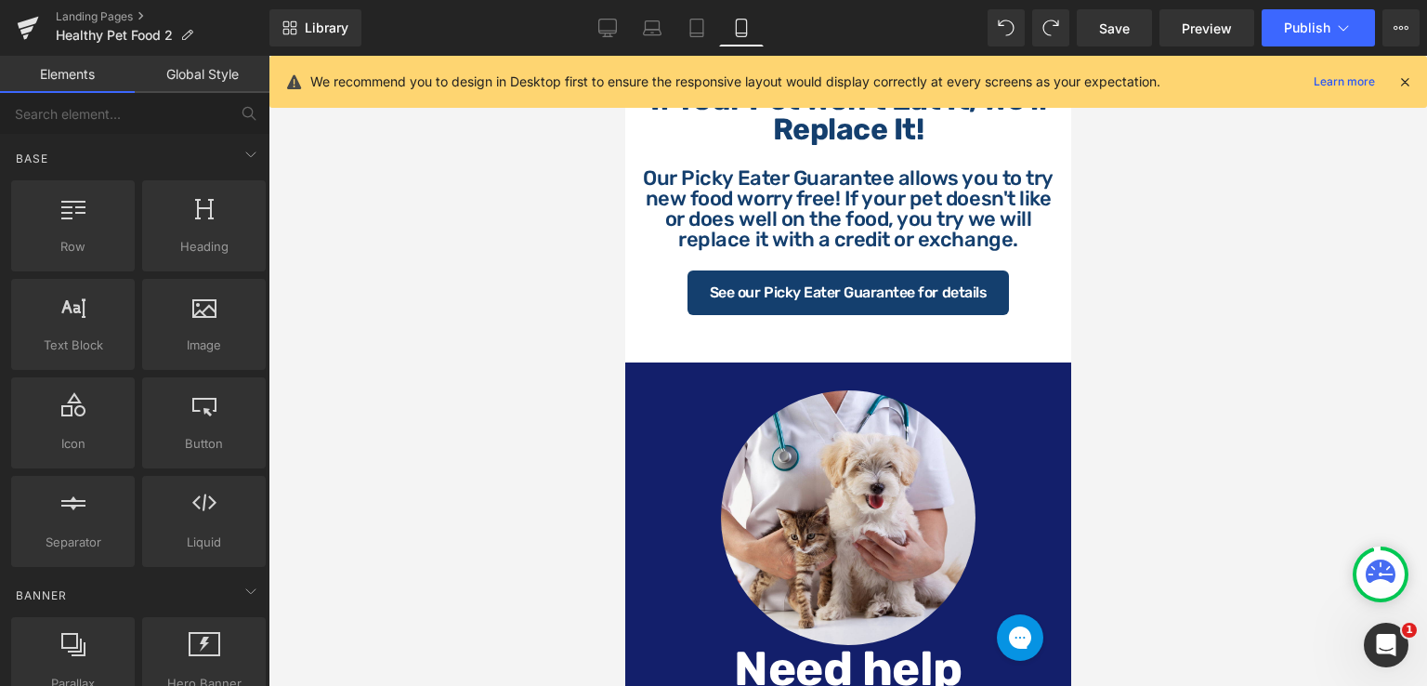
click at [1179, 345] on div at bounding box center [848, 371] width 1159 height 630
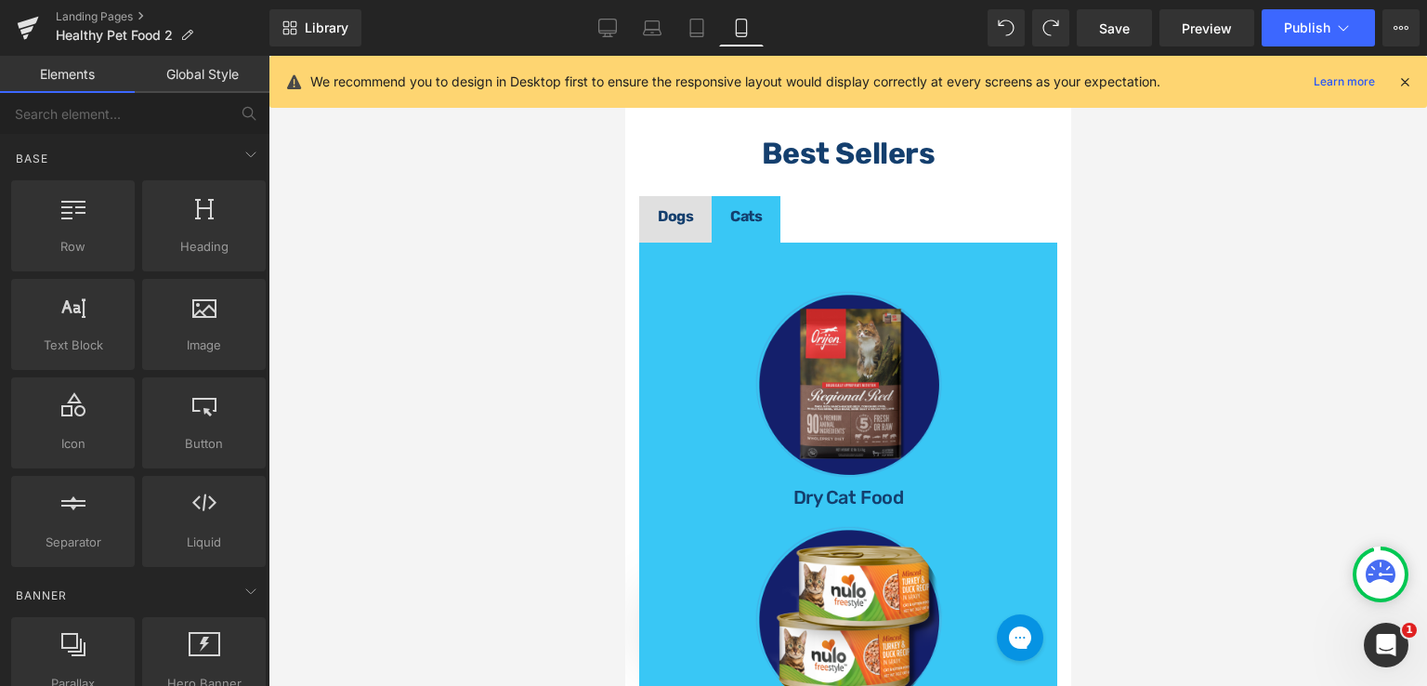
scroll to position [669, 0]
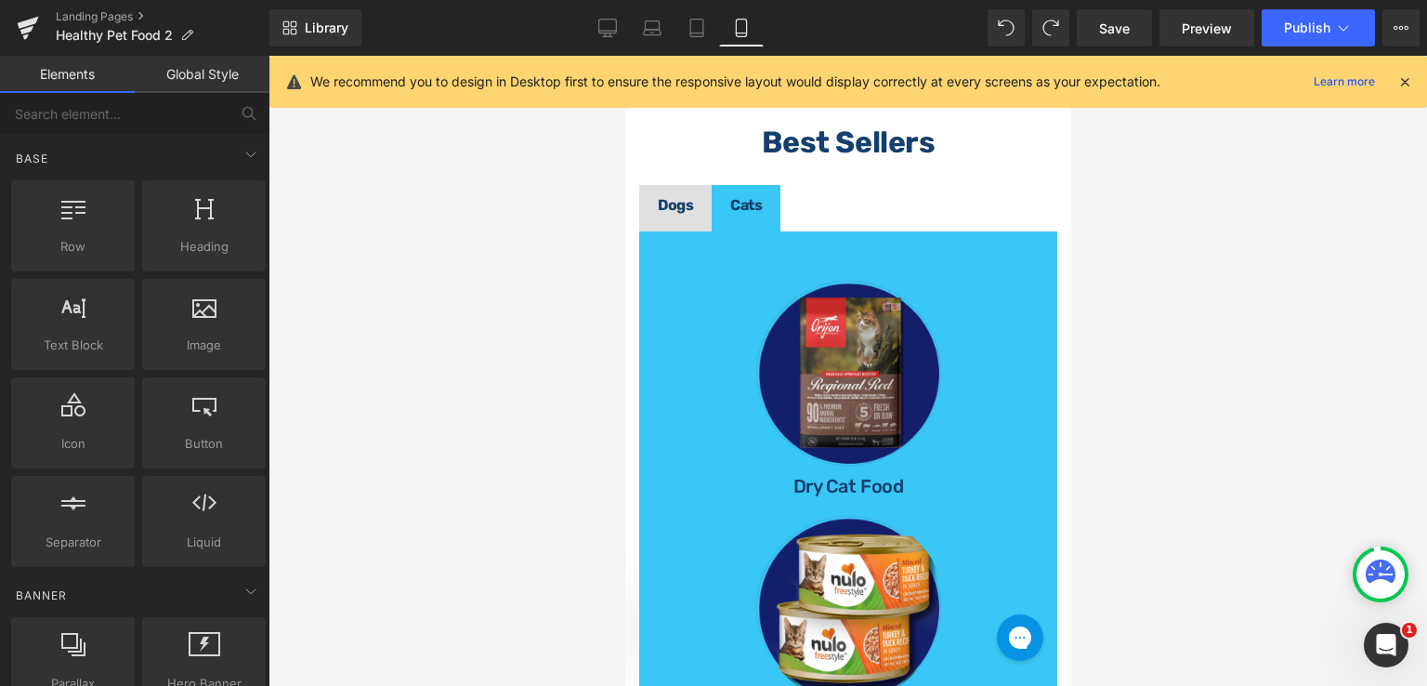
drag, startPoint x: 1063, startPoint y: 305, endPoint x: 1728, endPoint y: 229, distance: 669.6
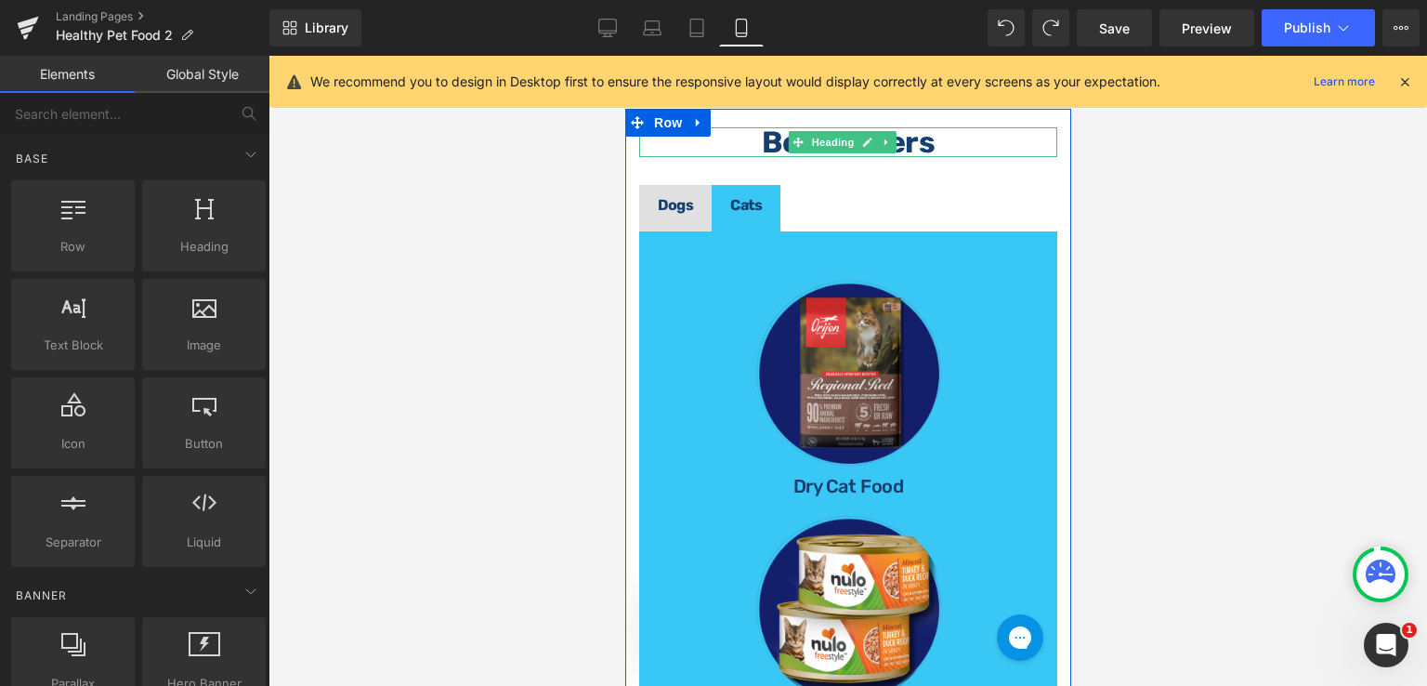
click at [1026, 157] on h1 "Best Sellers" at bounding box center [847, 142] width 418 height 30
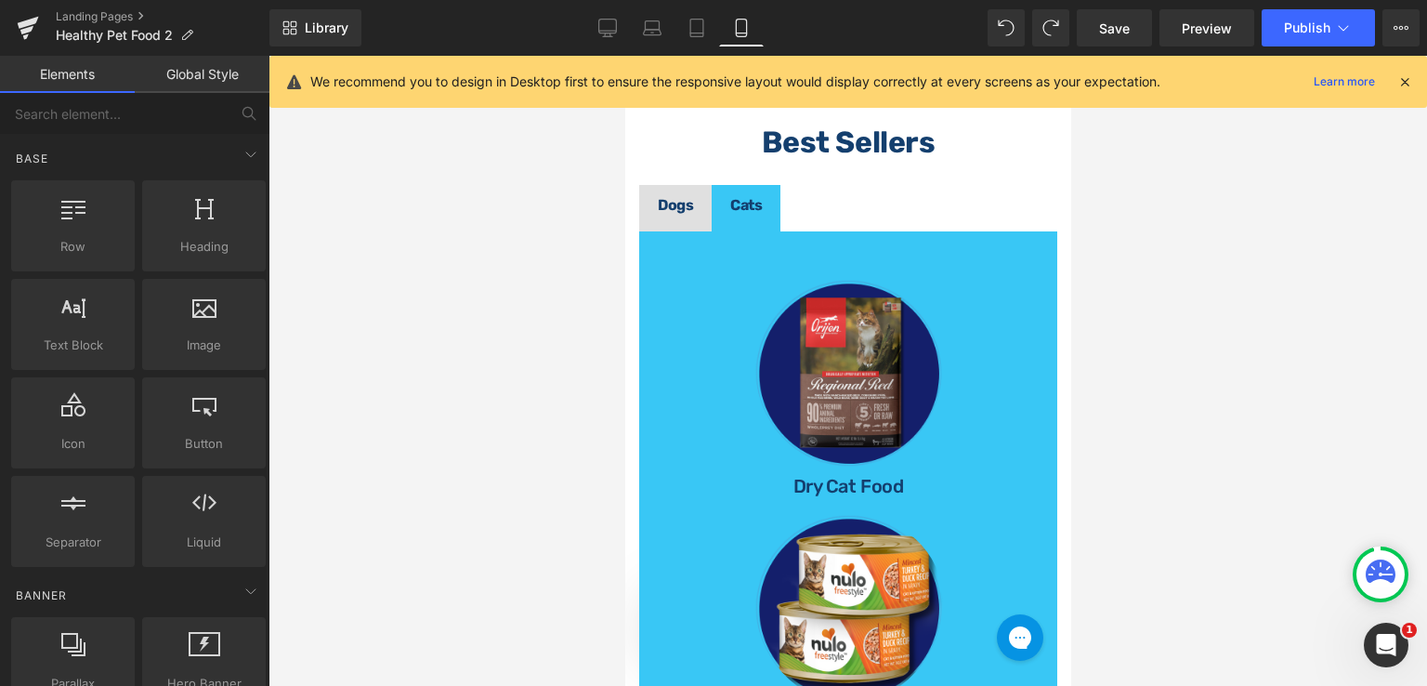
click at [1165, 210] on div at bounding box center [848, 371] width 1159 height 630
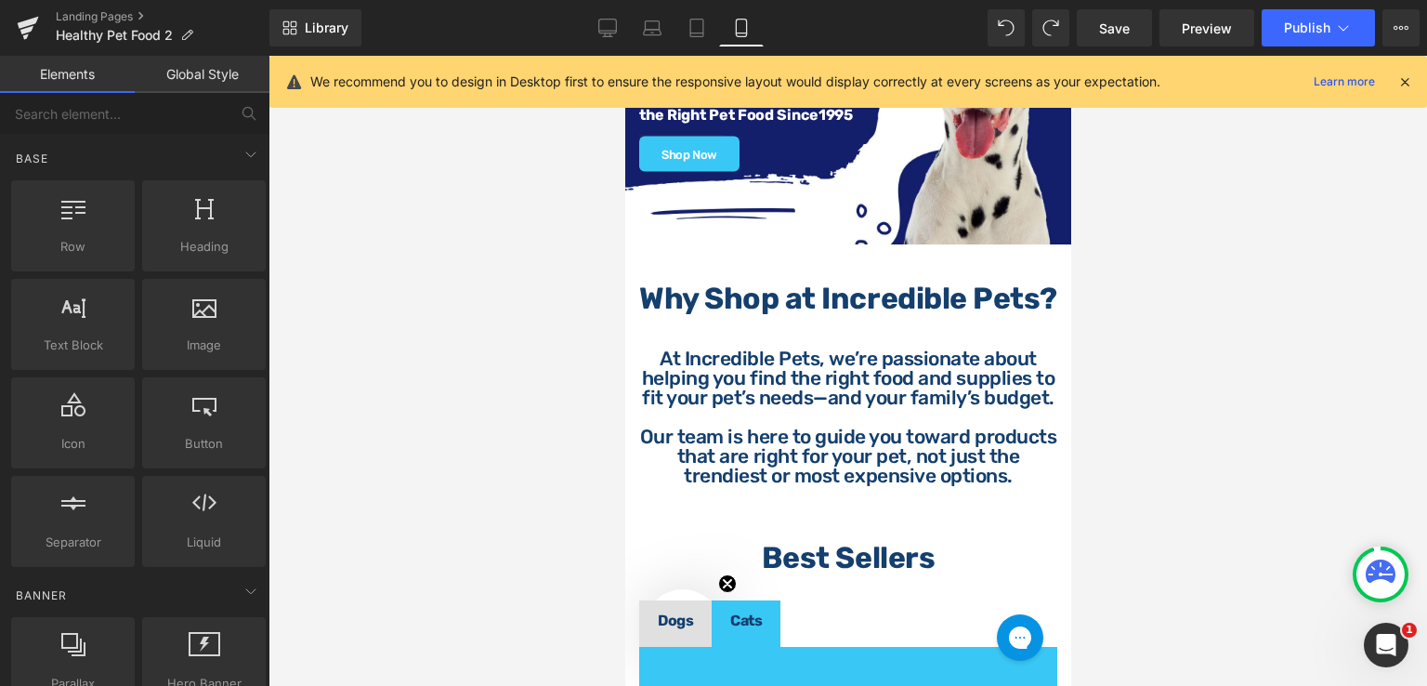
scroll to position [38, 0]
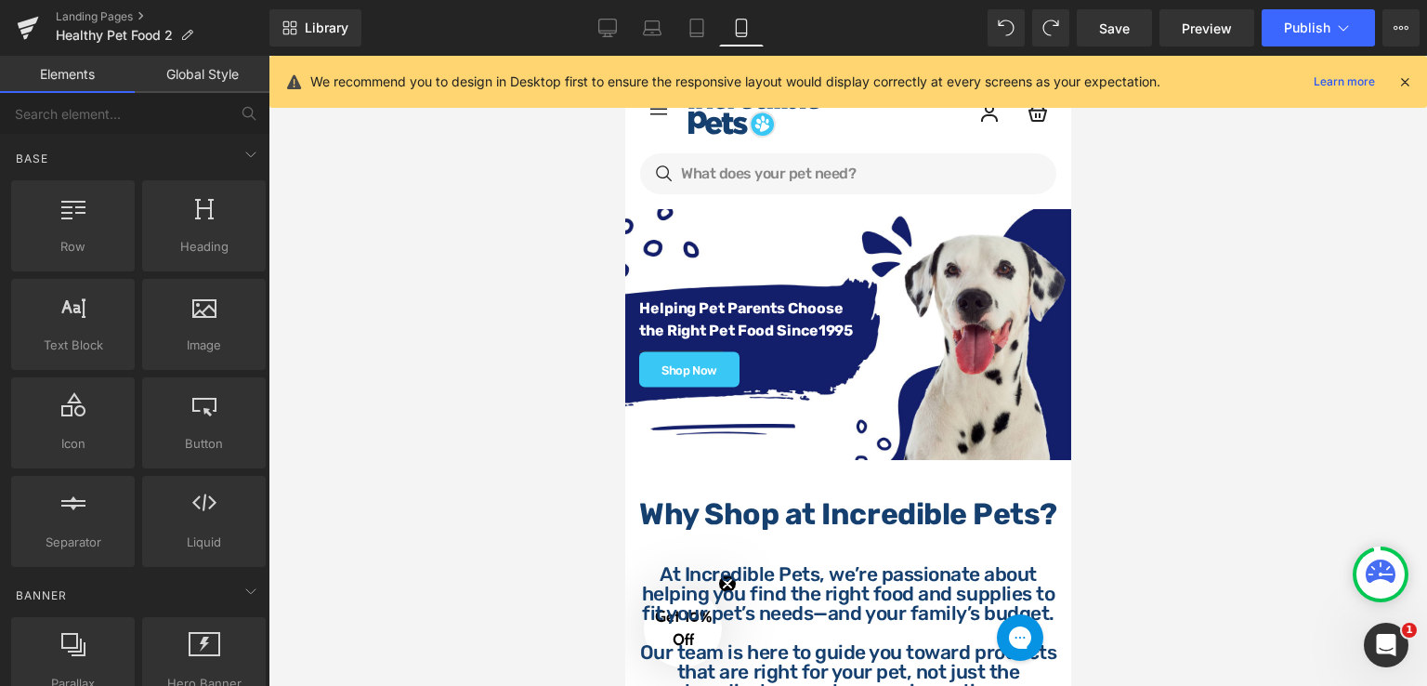
click at [1171, 315] on div at bounding box center [848, 371] width 1159 height 630
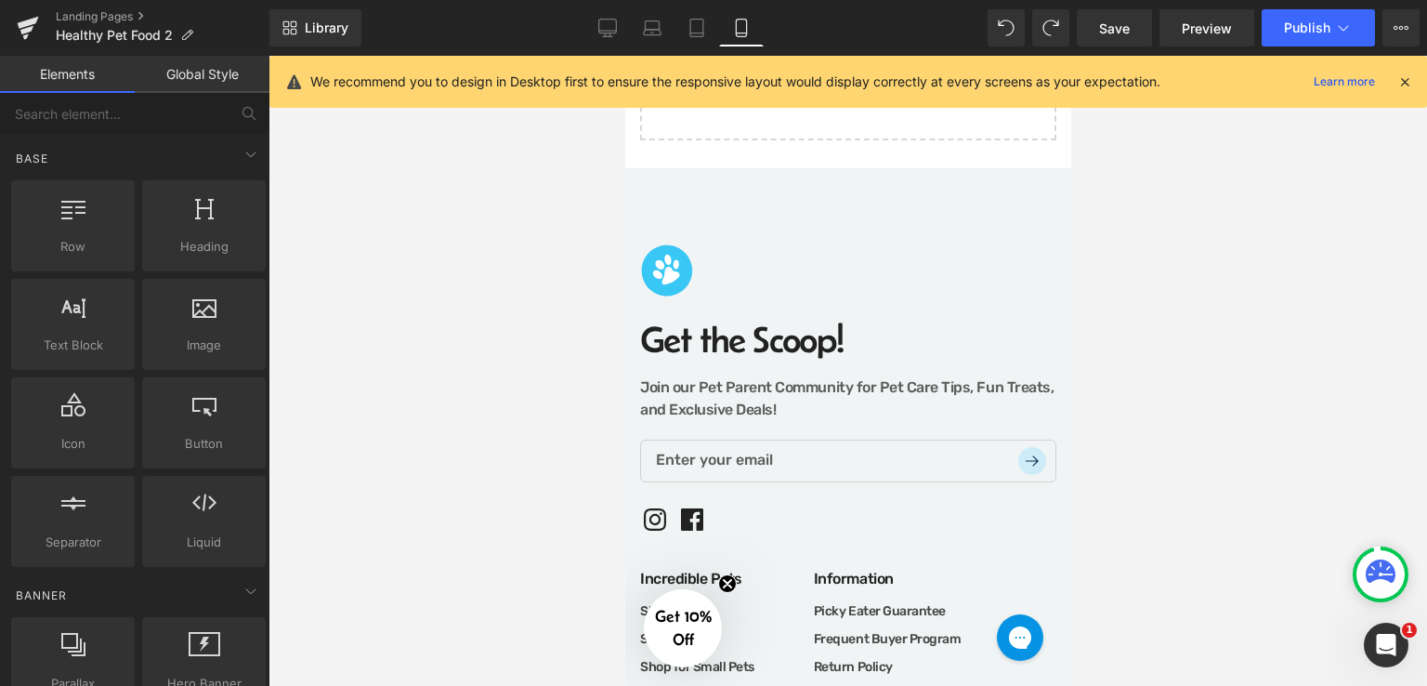
scroll to position [3476, 0]
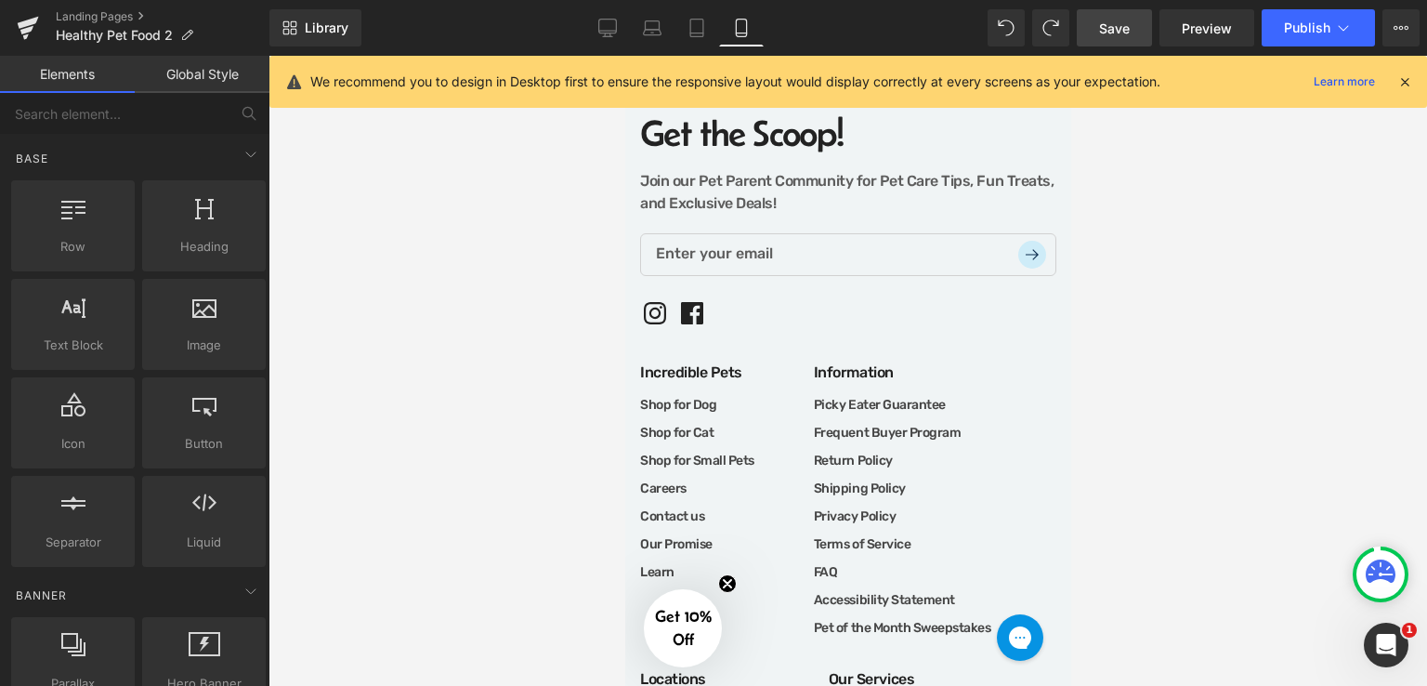
click at [1116, 32] on span "Save" at bounding box center [1114, 29] width 31 height 20
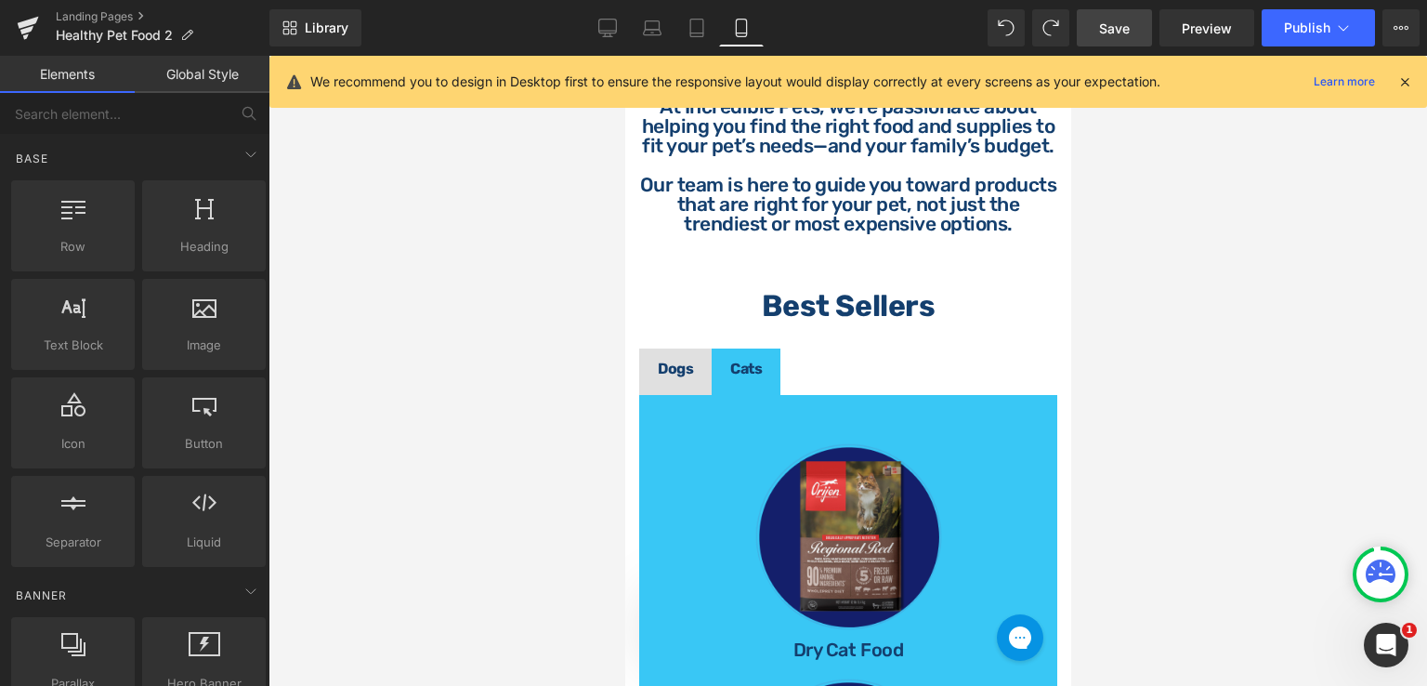
scroll to position [503, 0]
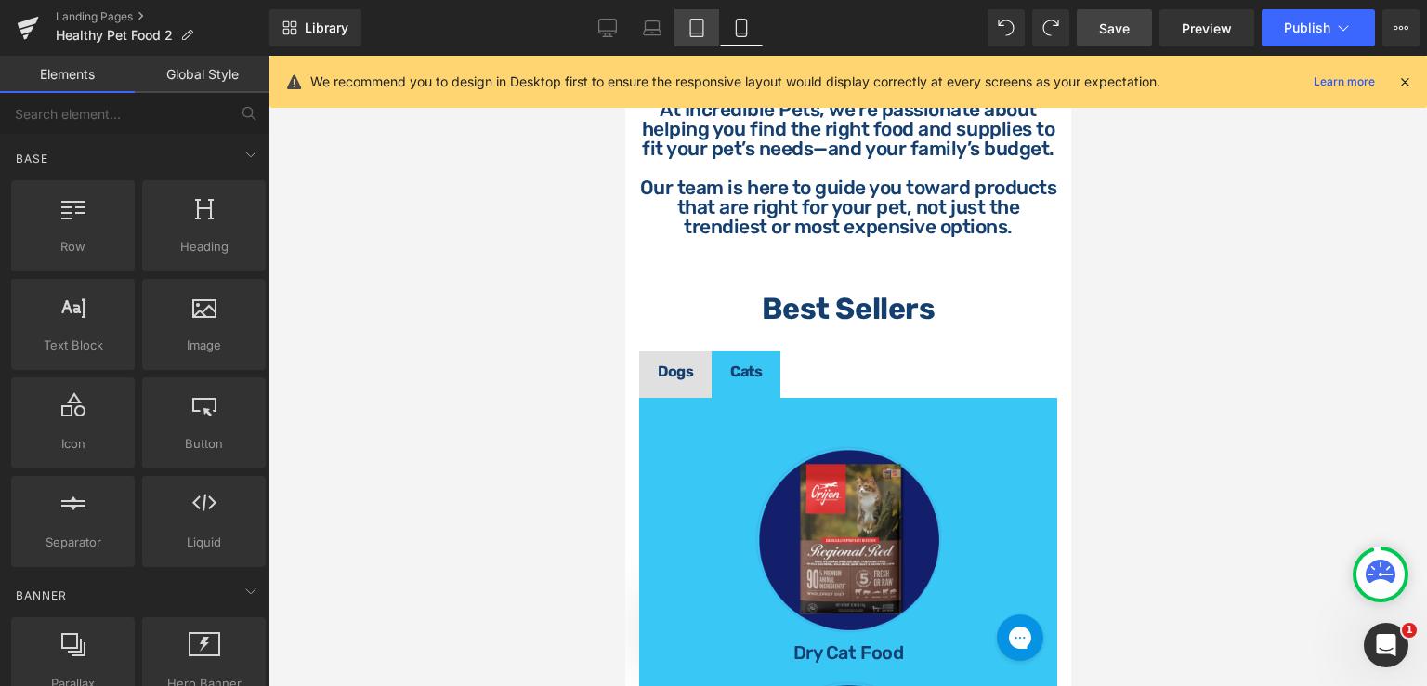
click at [696, 32] on icon at bounding box center [697, 28] width 19 height 19
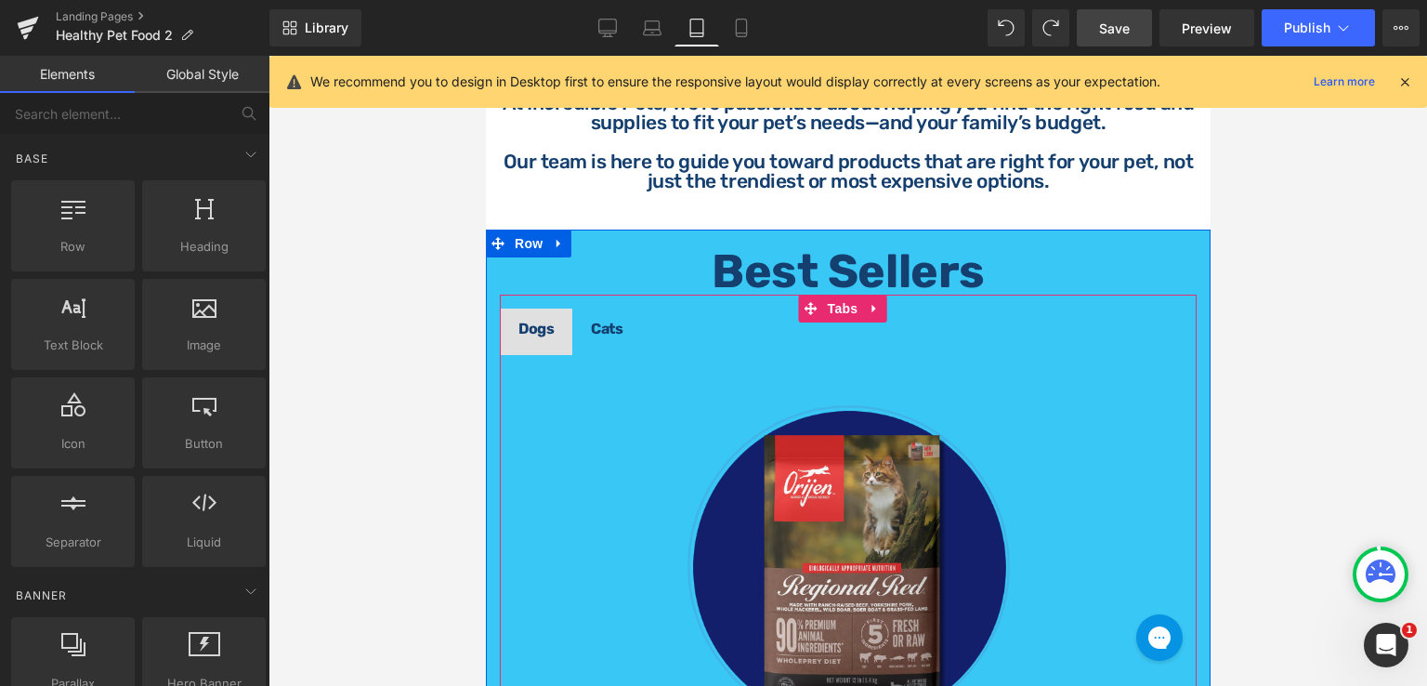
scroll to position [677, 0]
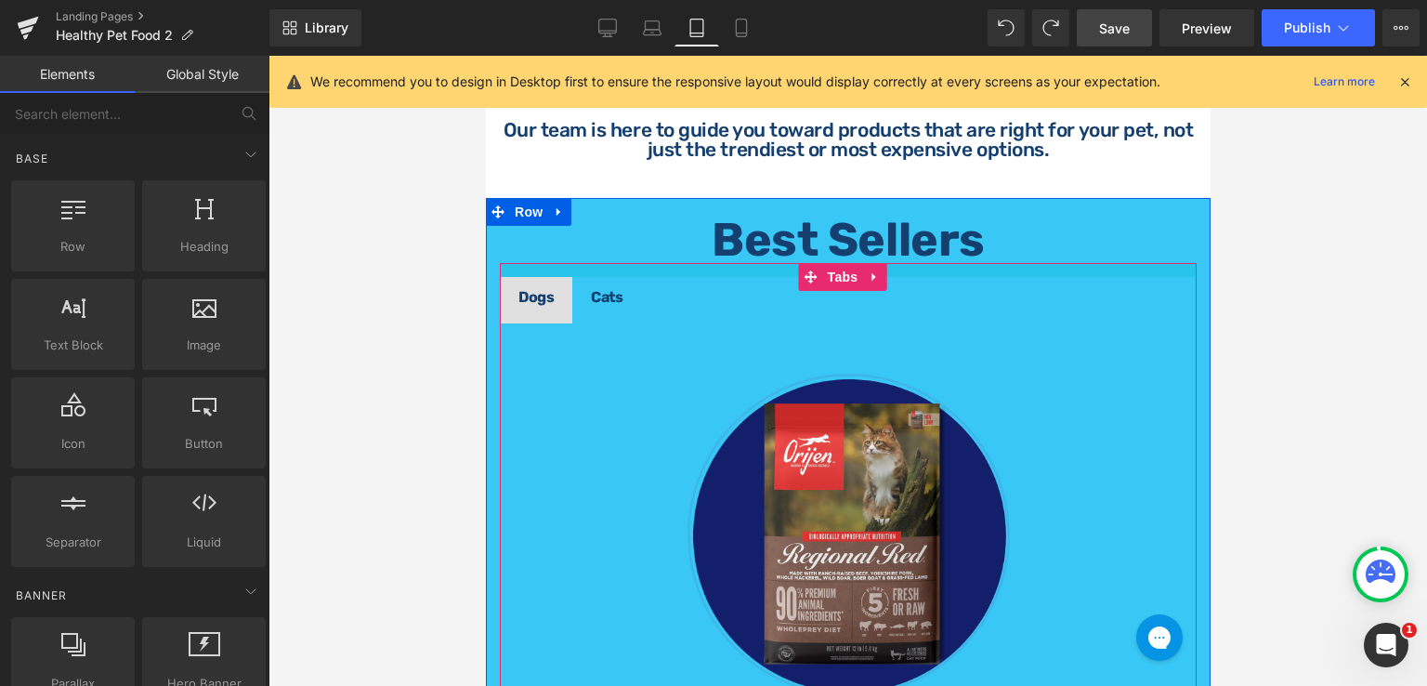
click at [627, 269] on div at bounding box center [847, 270] width 697 height 14
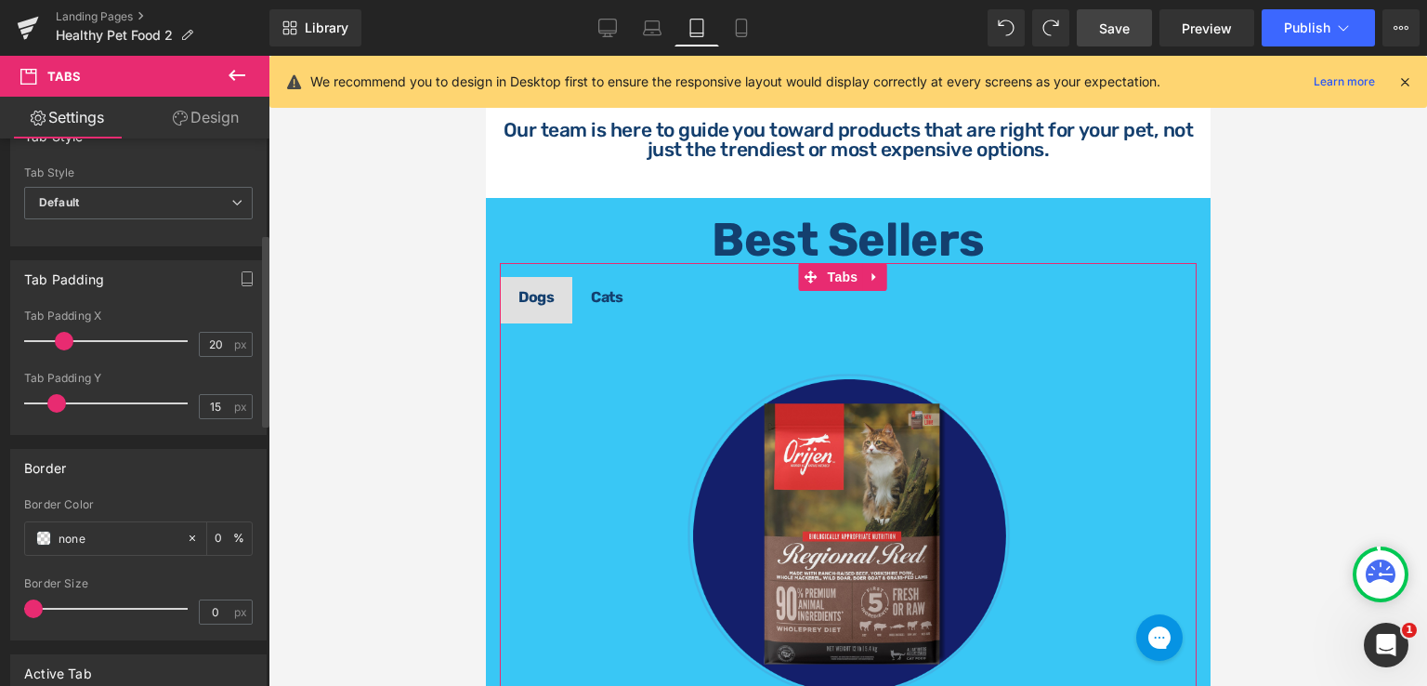
scroll to position [372, 0]
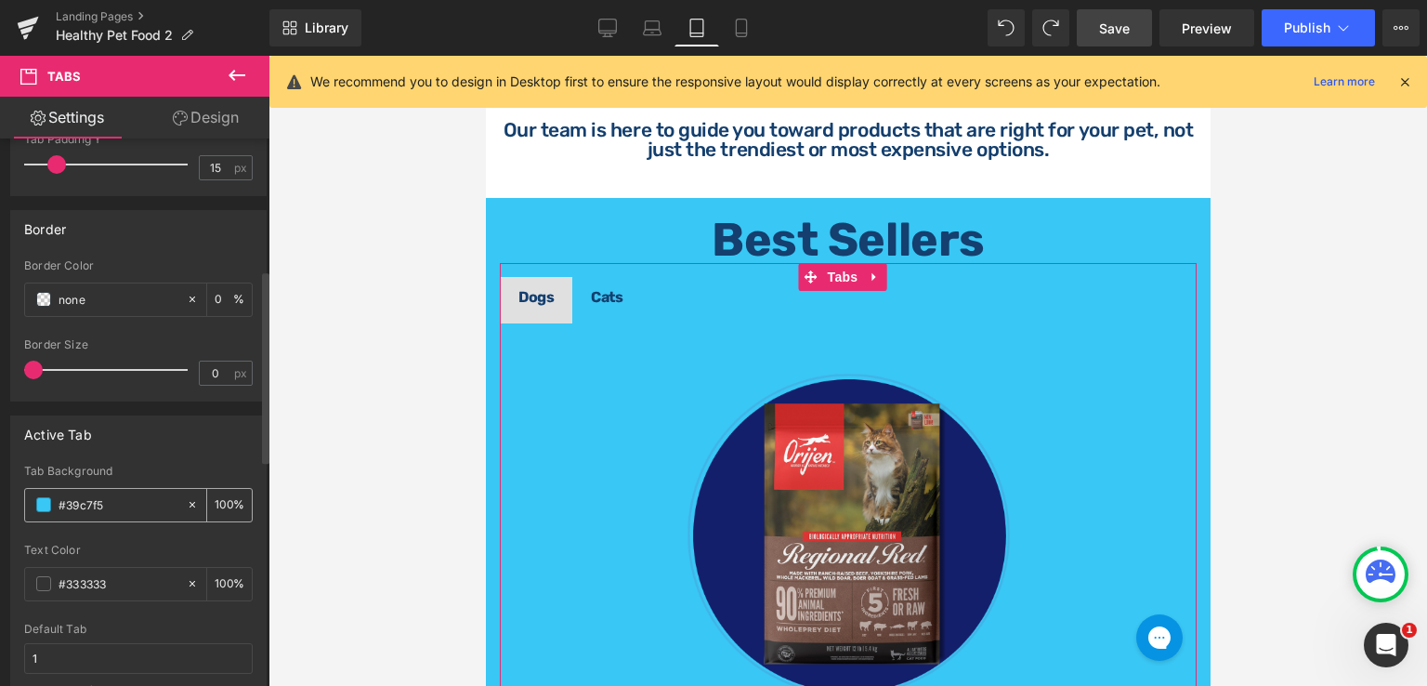
click at [186, 498] on icon at bounding box center [192, 504] width 13 height 13
type input "none"
type input "0"
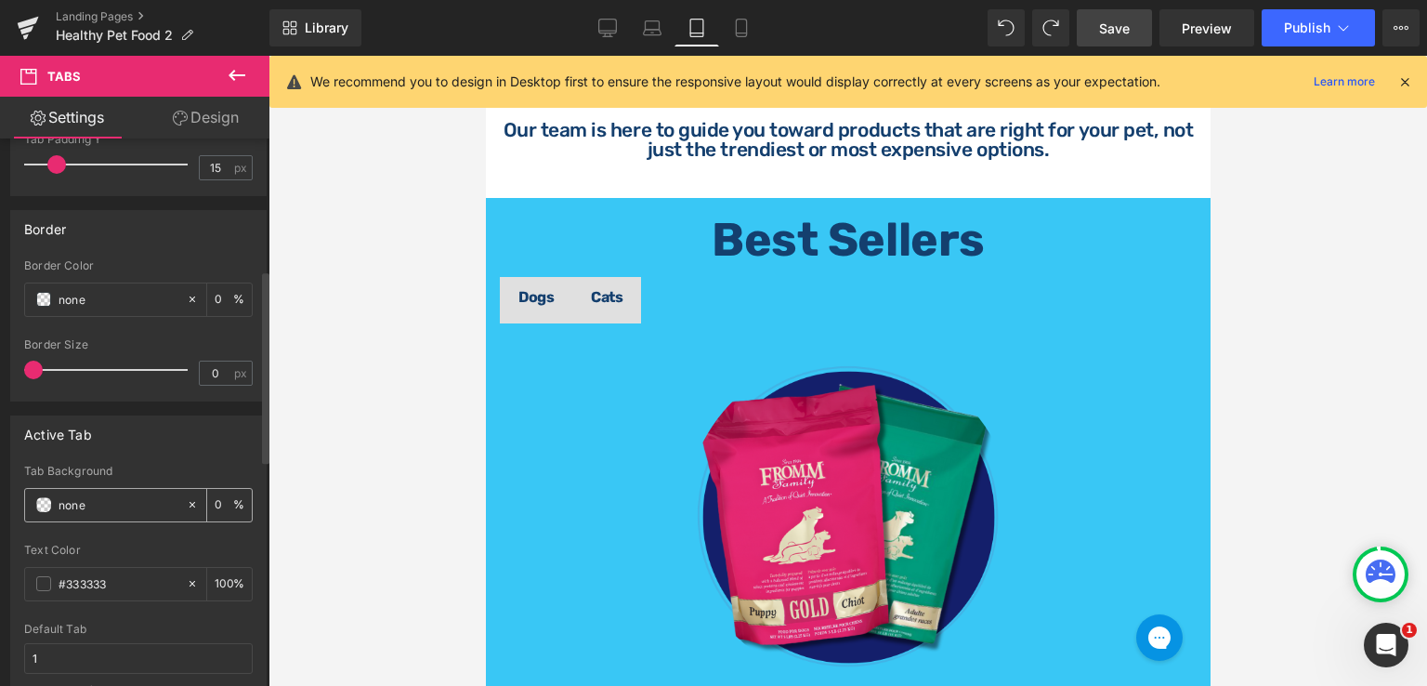
click at [55, 501] on div "none" at bounding box center [105, 505] width 161 height 33
click at [71, 500] on input "none" at bounding box center [118, 504] width 119 height 20
click at [45, 501] on span at bounding box center [43, 504] width 15 height 15
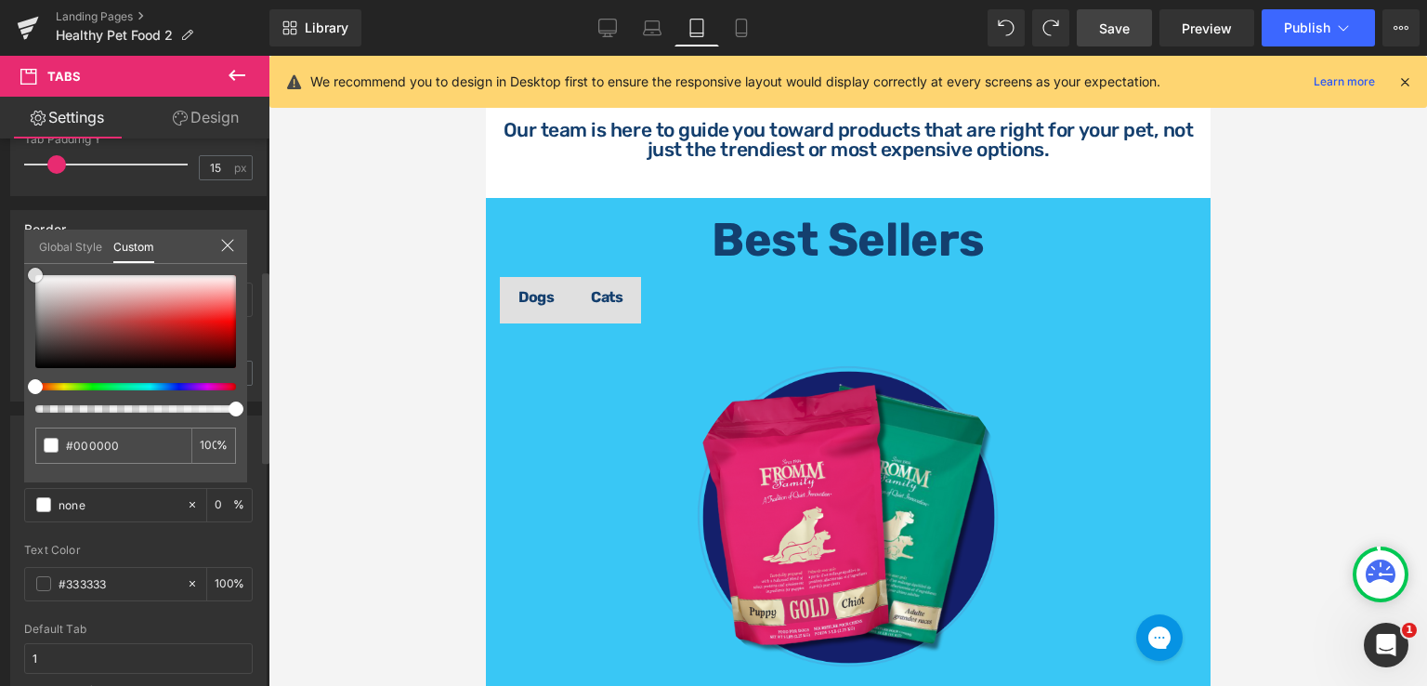
type input "#000000"
type input "100"
type input "#000000"
type input "100"
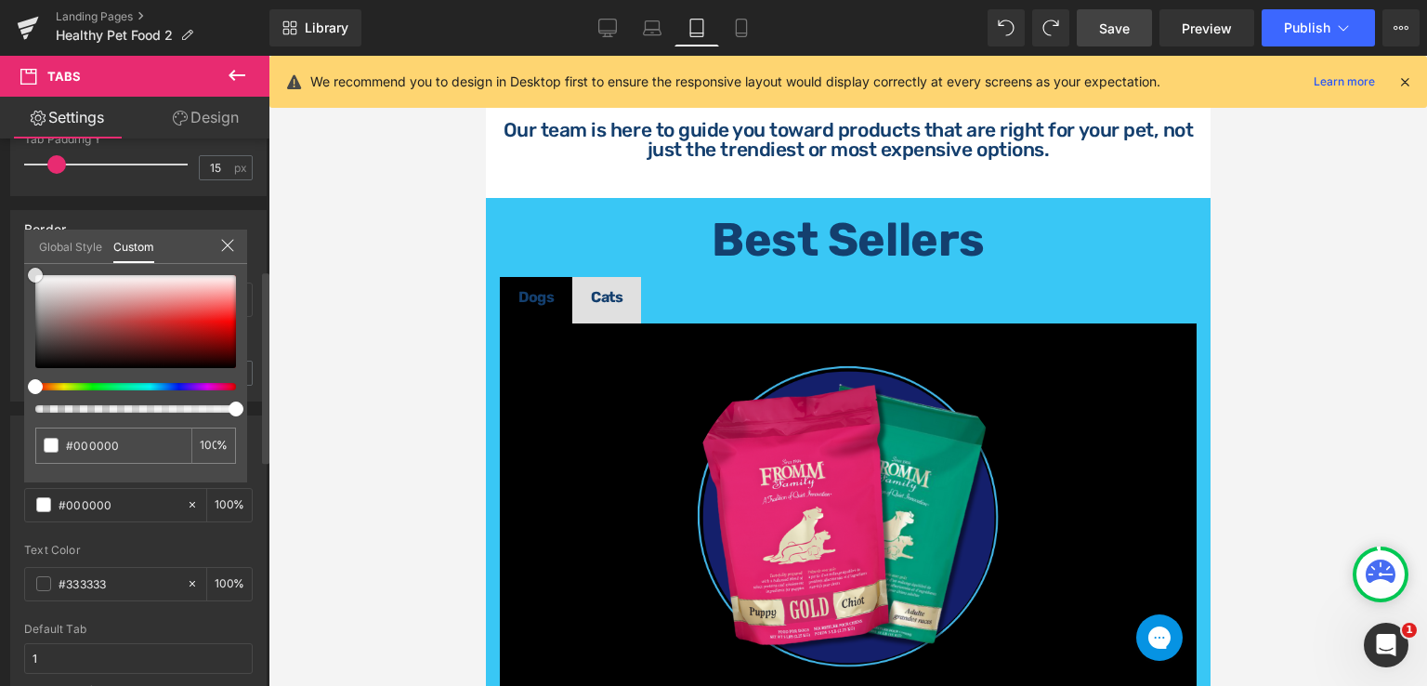
type input "#ffffff"
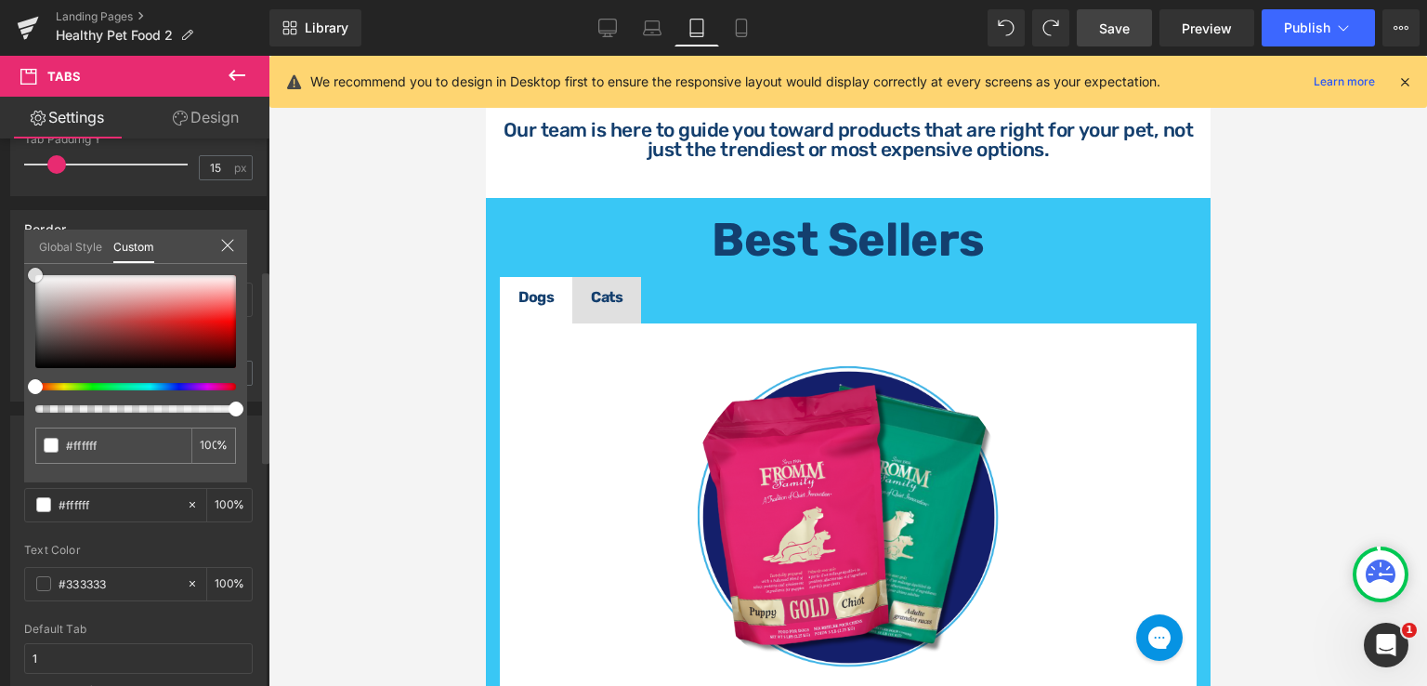
drag, startPoint x: 31, startPoint y: 361, endPoint x: 156, endPoint y: 302, distance: 138.8
click at [21, 401] on div "Active Tab rgba(255, 255, 255, 1) Tab Background #ffffff 100 % #333333 Text Col…" at bounding box center [139, 563] width 278 height 324
click at [1290, 327] on div at bounding box center [848, 371] width 1159 height 630
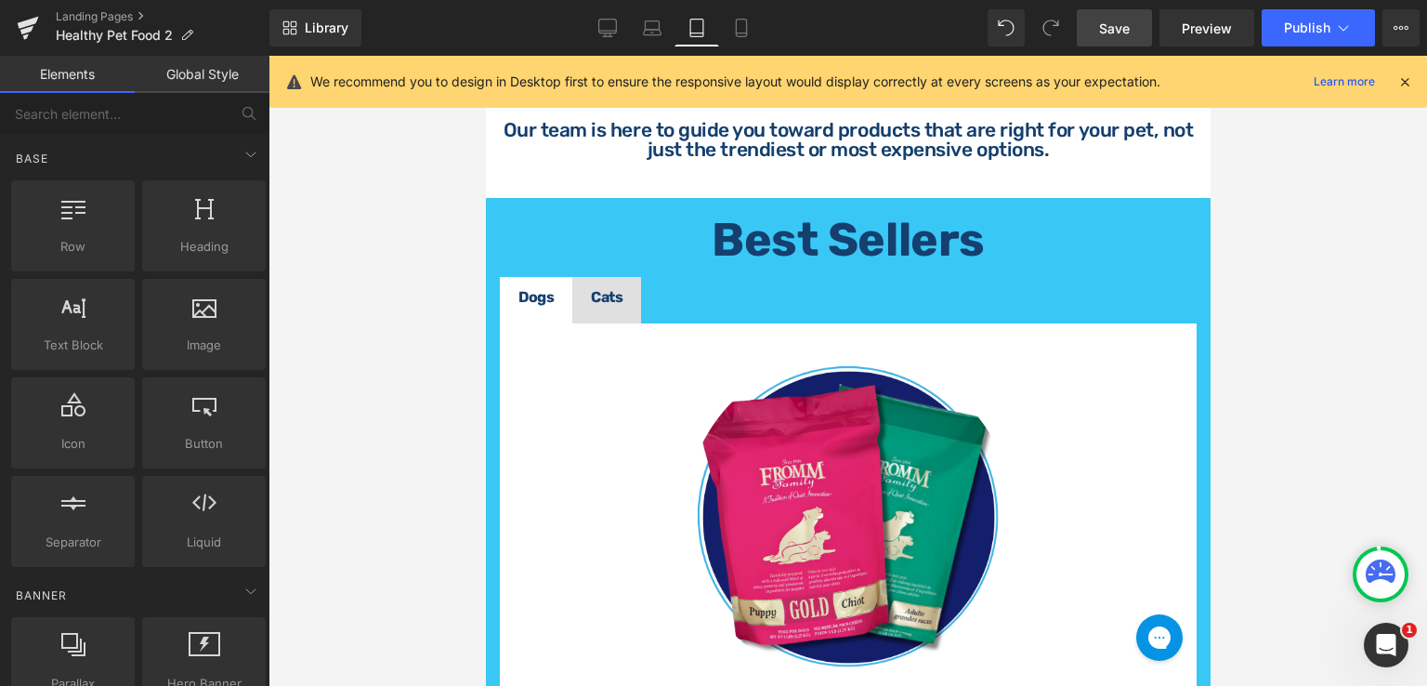
click at [1292, 328] on div at bounding box center [848, 371] width 1159 height 630
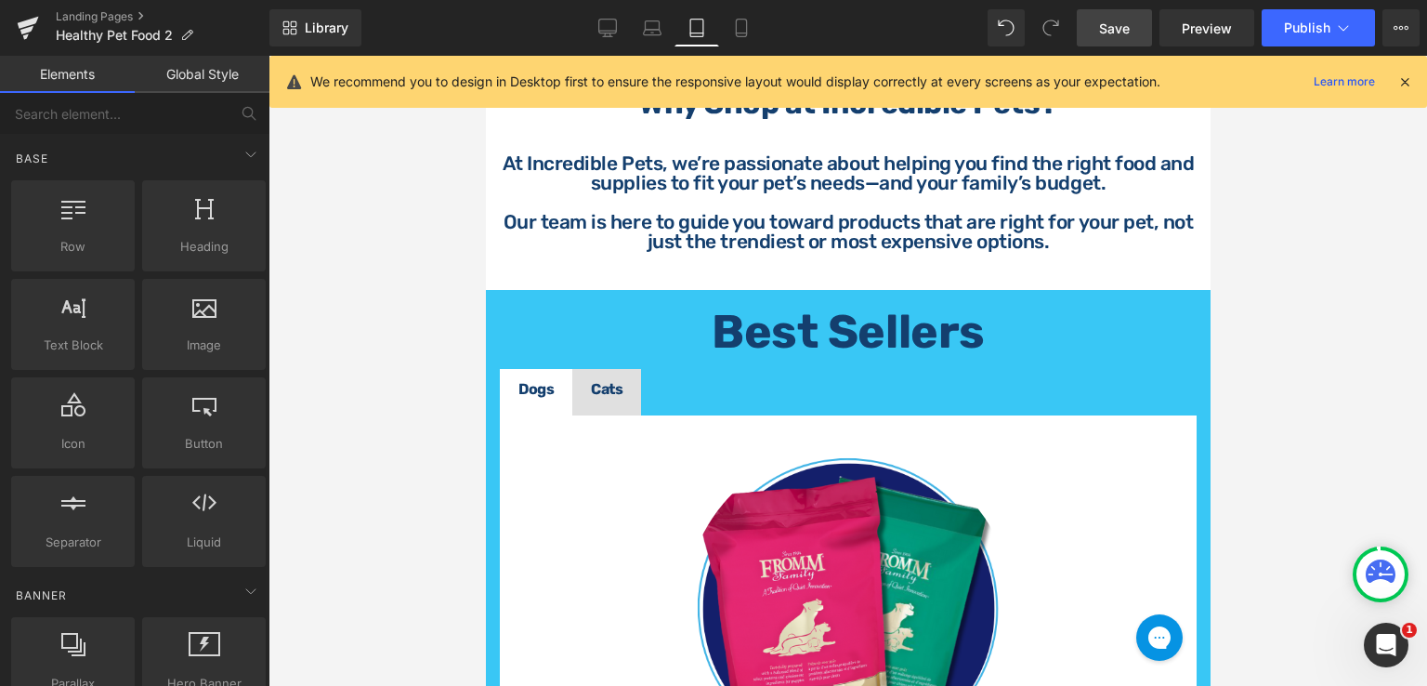
scroll to position [584, 0]
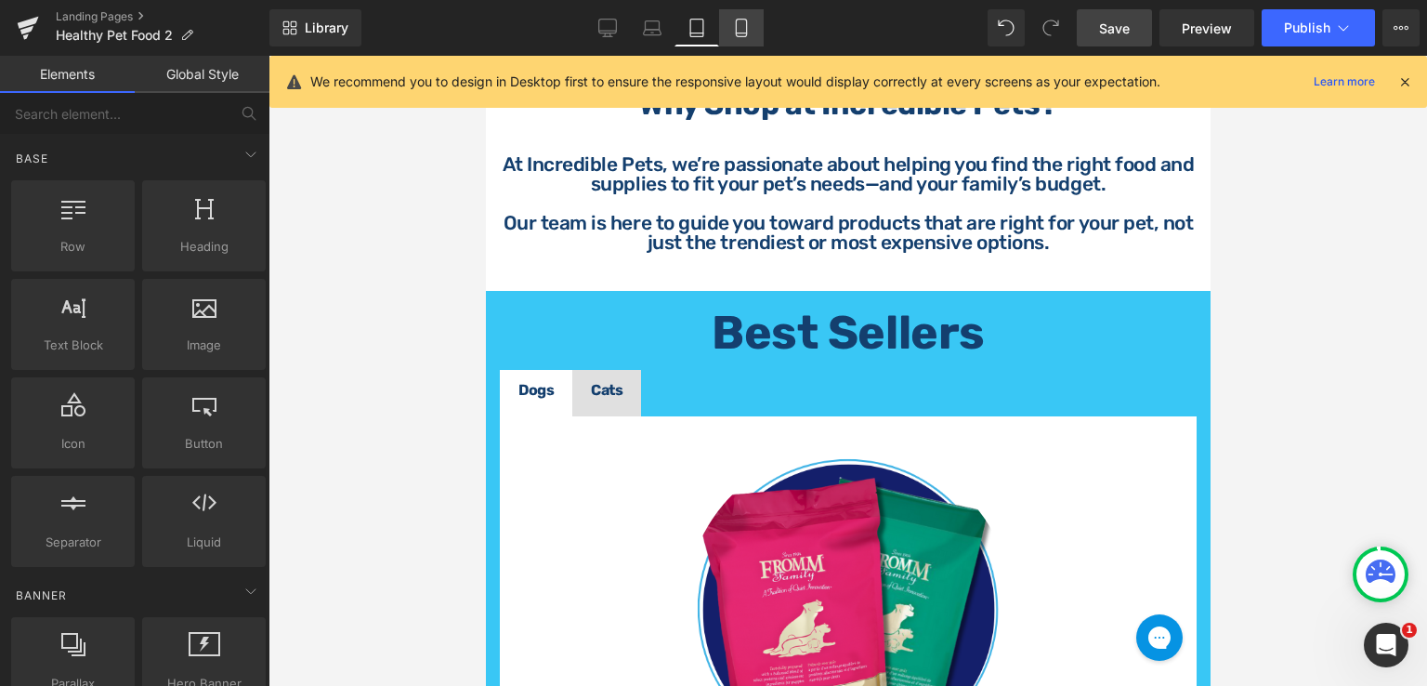
click at [732, 34] on icon at bounding box center [741, 28] width 19 height 19
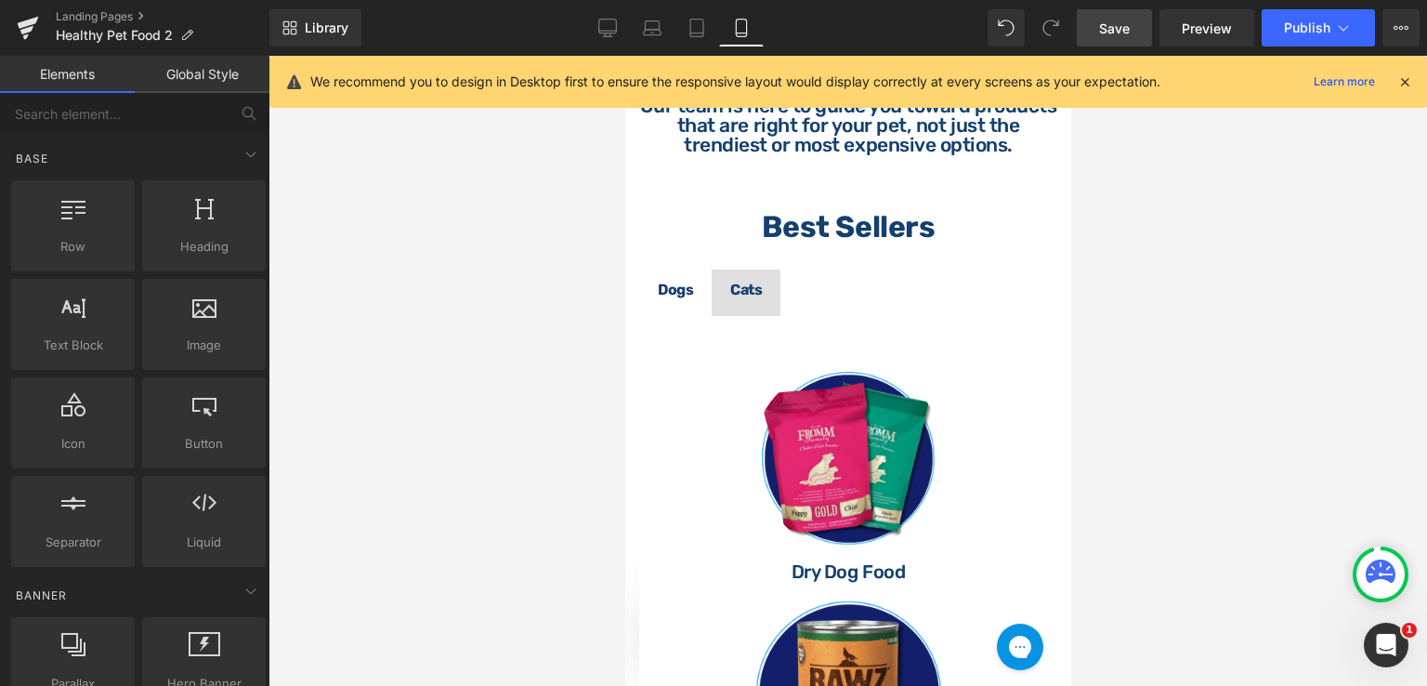
scroll to position [572, 0]
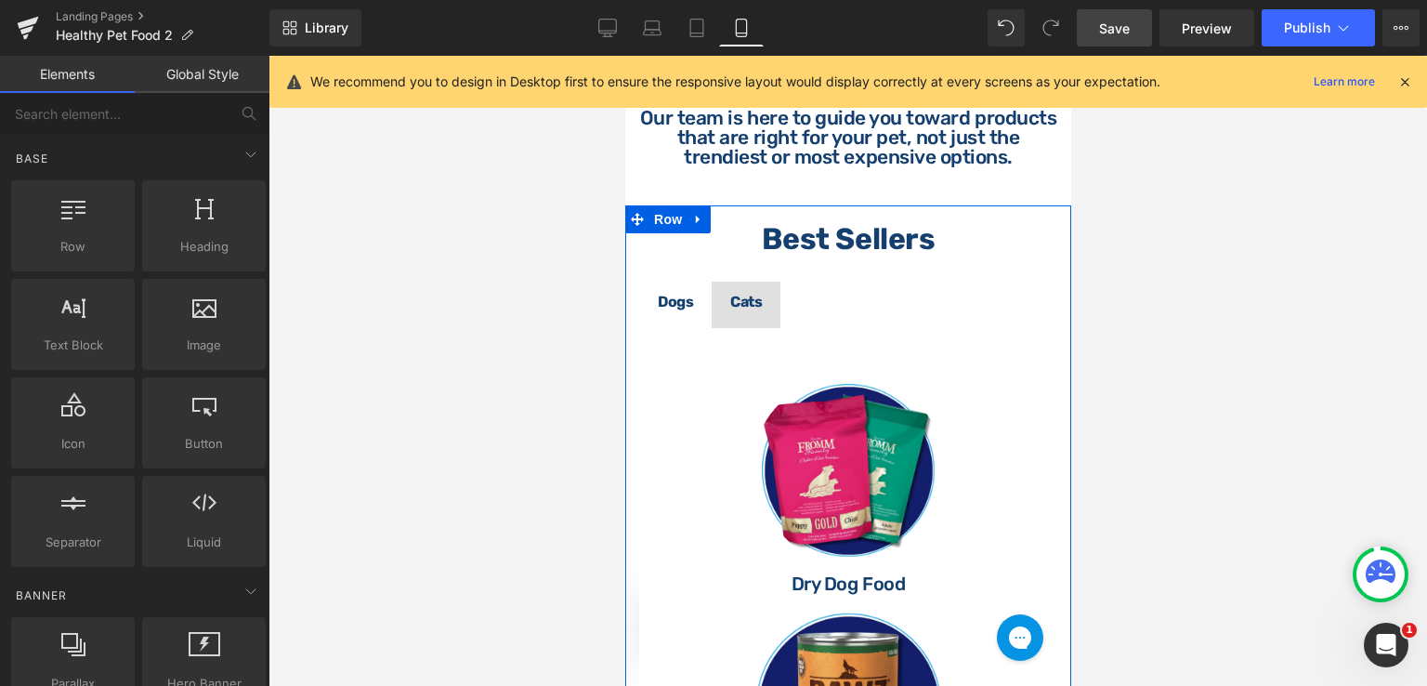
click at [1053, 261] on div "Best Sellers Heading Dogs Text Block Cats Text Block Image Dry Dog Food Heading…" at bounding box center [847, 671] width 446 height 895
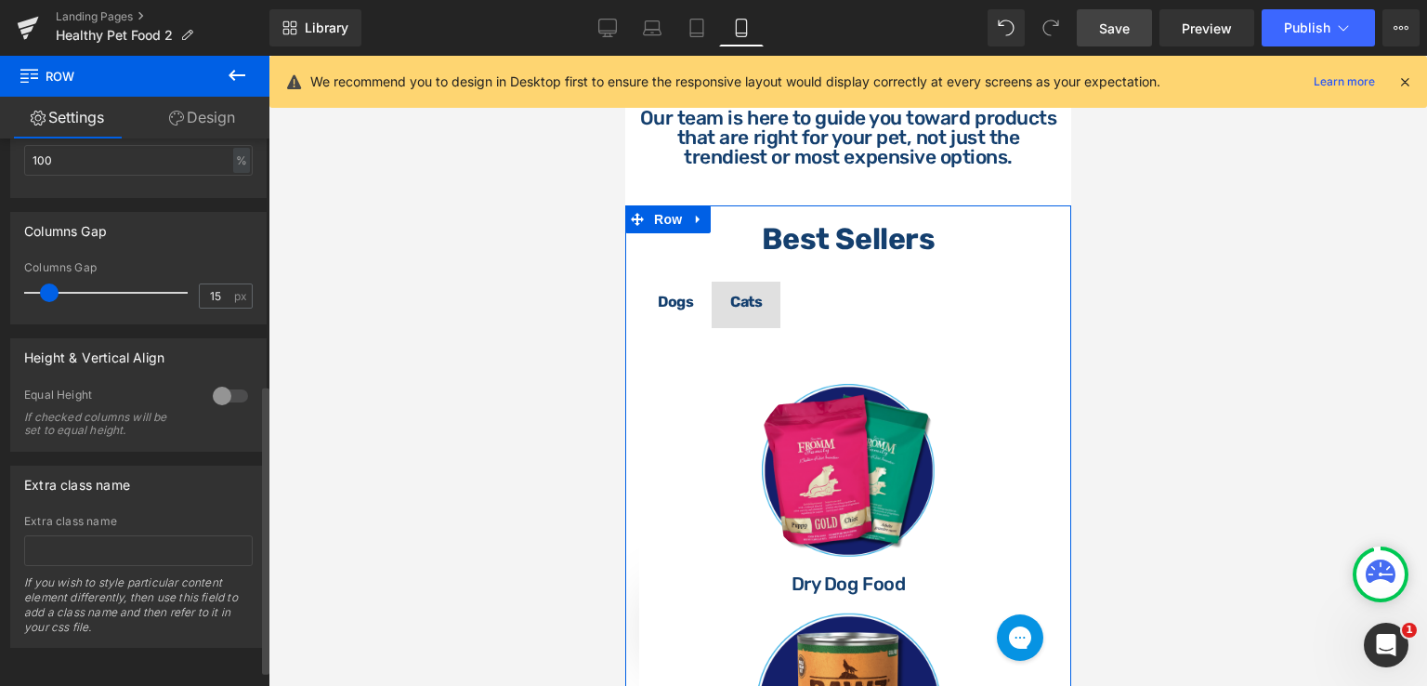
scroll to position [494, 0]
click at [211, 125] on link "Design" at bounding box center [202, 118] width 135 height 42
click at [0, 0] on div "Background" at bounding box center [0, 0] width 0 height 0
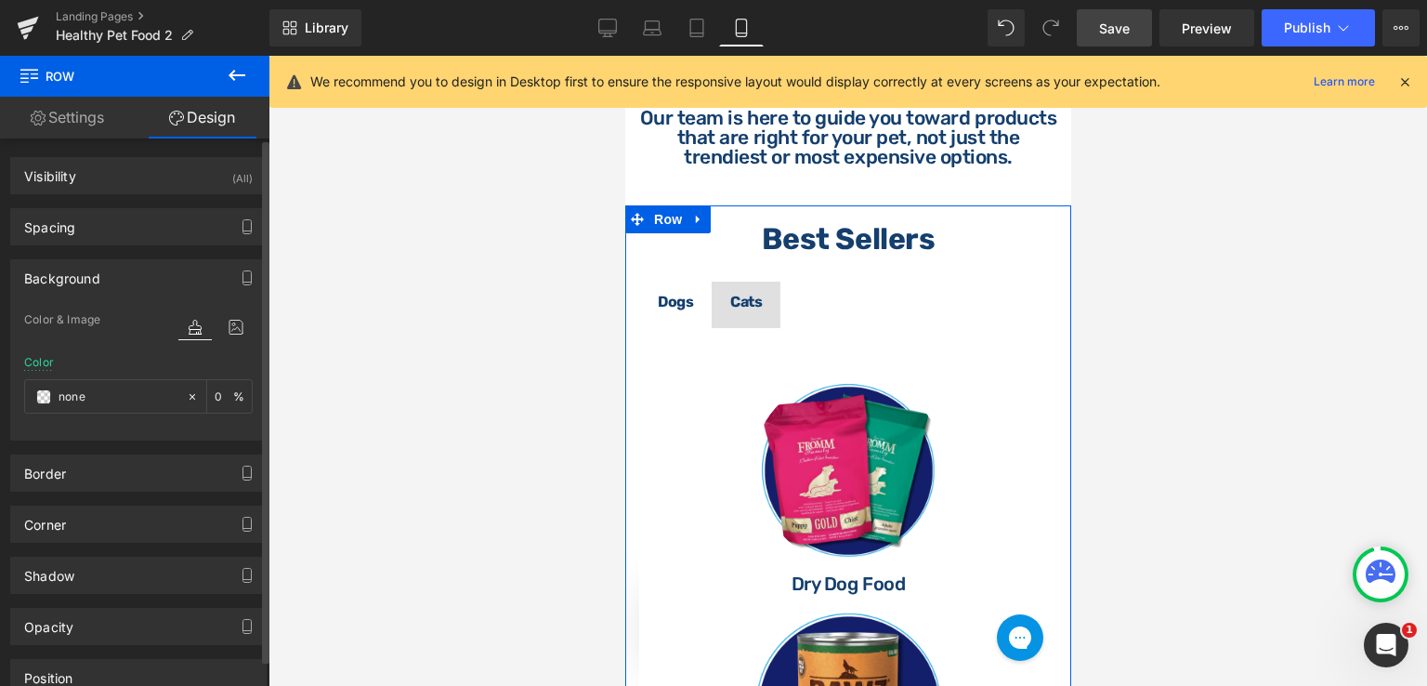
type input "none"
type input "0"
click at [186, 390] on icon at bounding box center [192, 396] width 13 height 13
click at [105, 398] on input "none" at bounding box center [118, 397] width 119 height 20
paste input "#39c7f5"
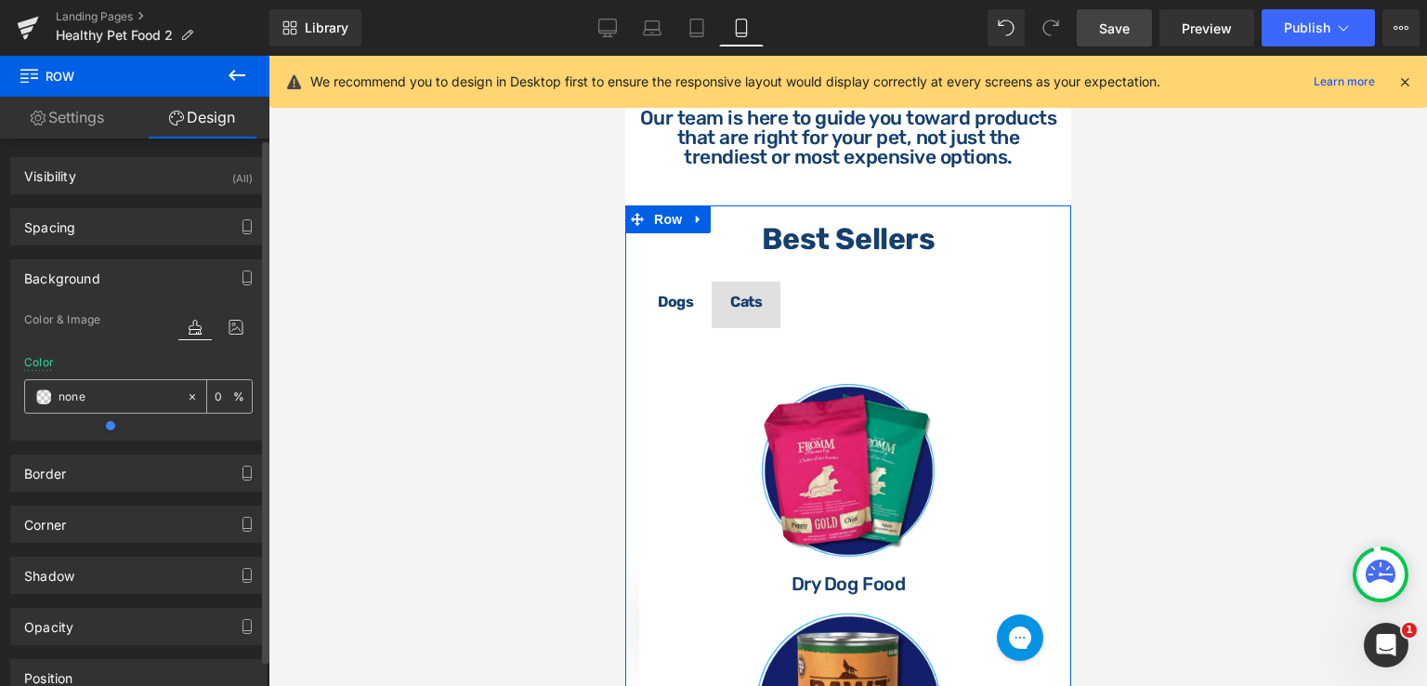
type input "#39c7f5"
type input "100"
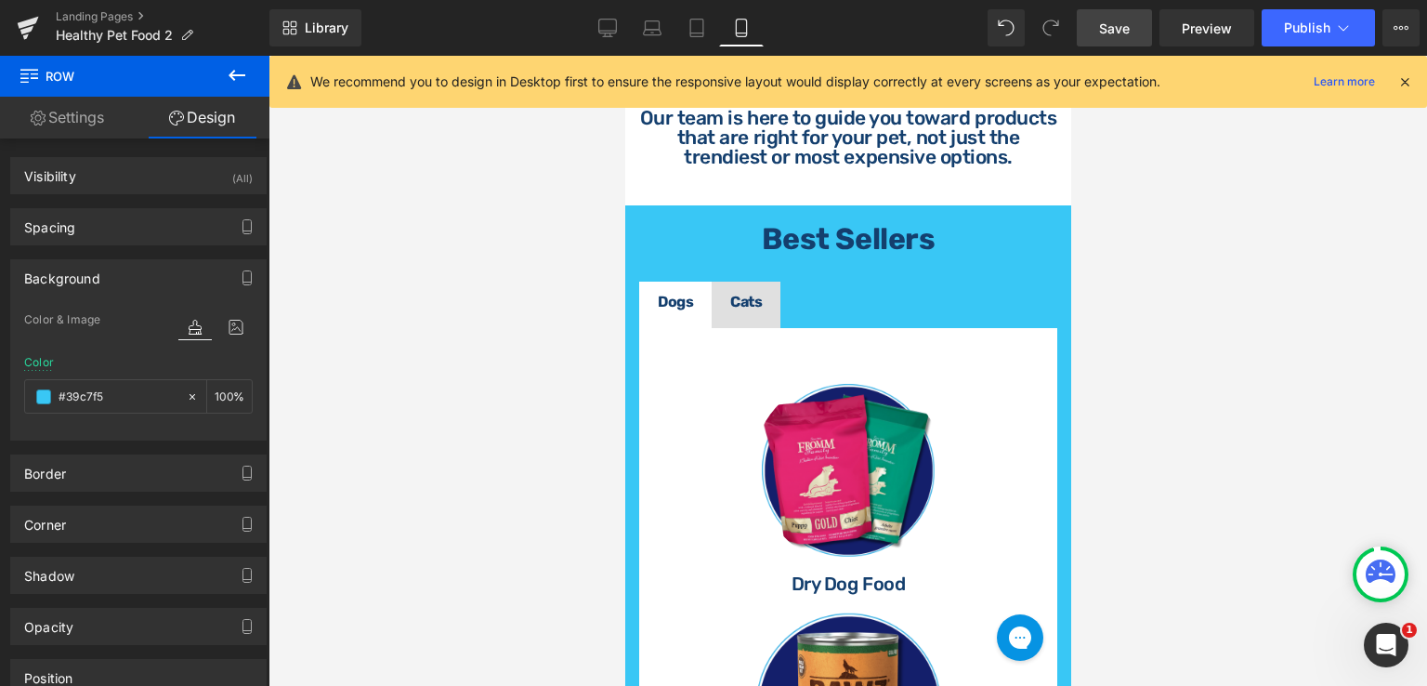
click at [1168, 354] on div at bounding box center [848, 371] width 1159 height 630
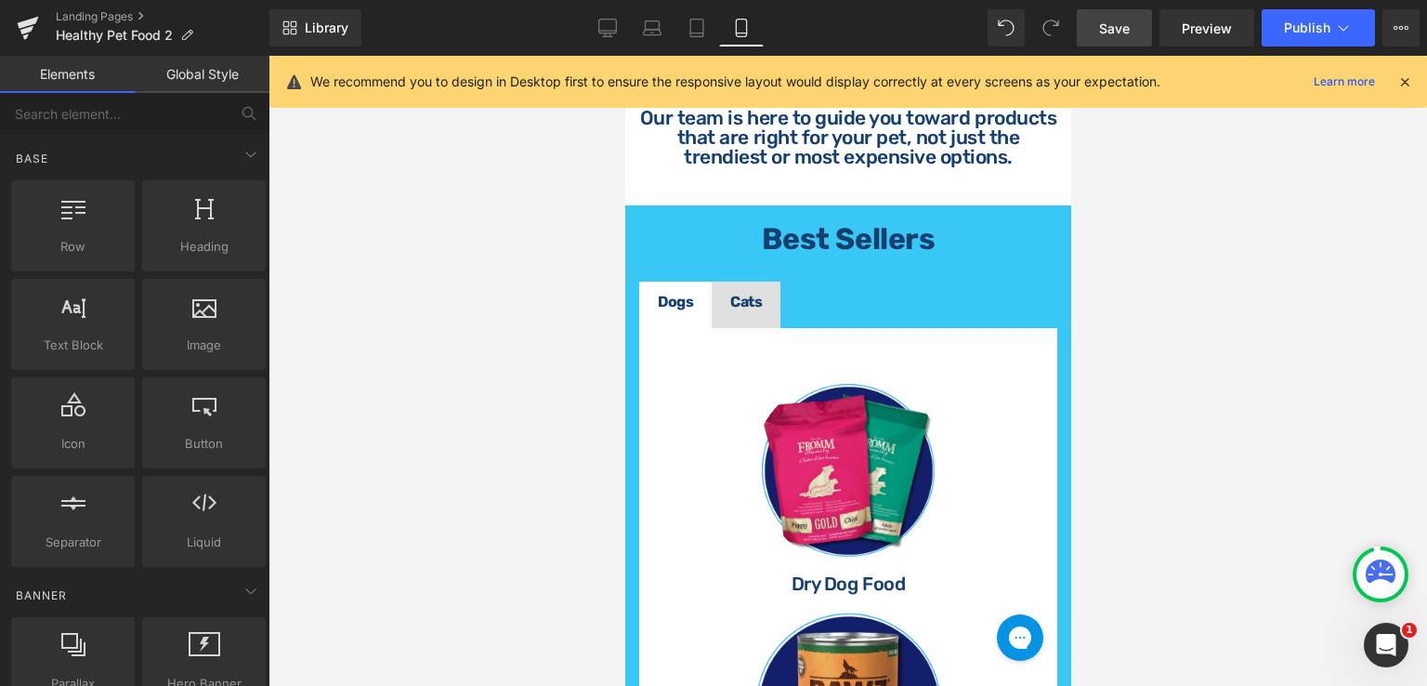
click at [1163, 359] on div at bounding box center [848, 371] width 1159 height 630
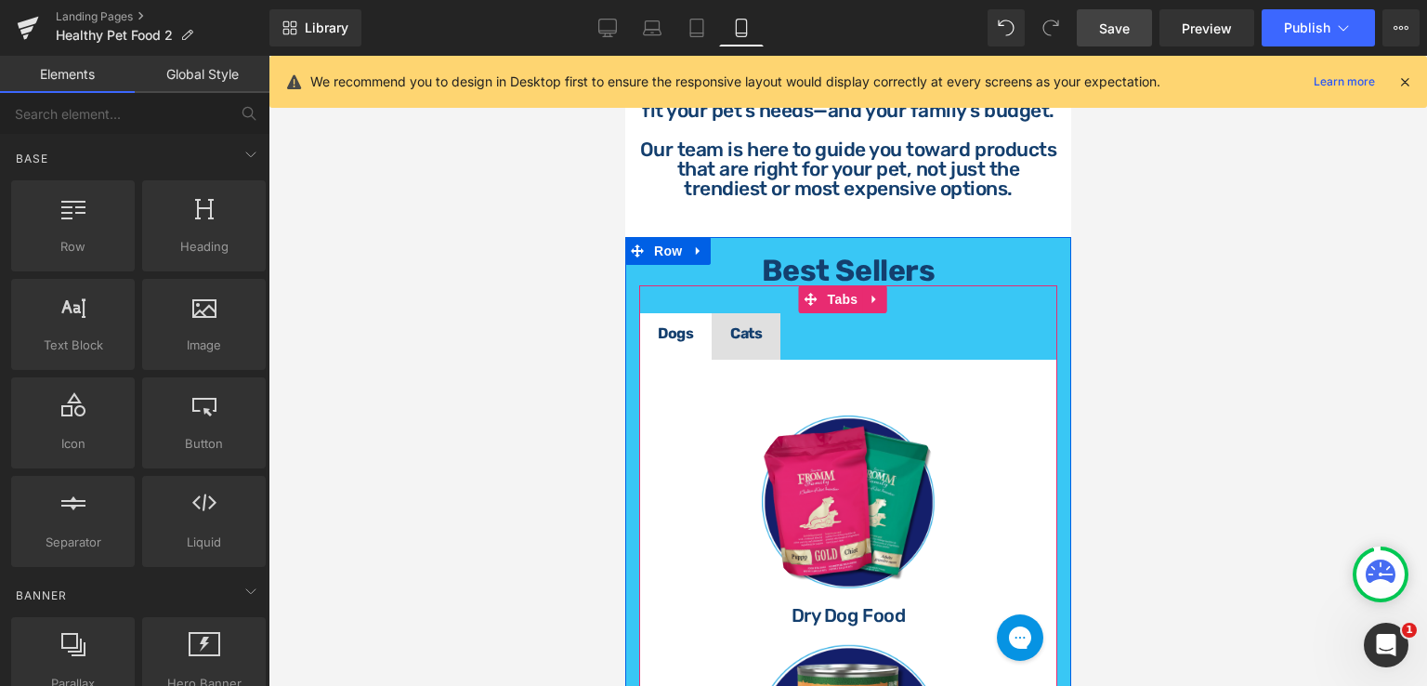
scroll to position [479, 0]
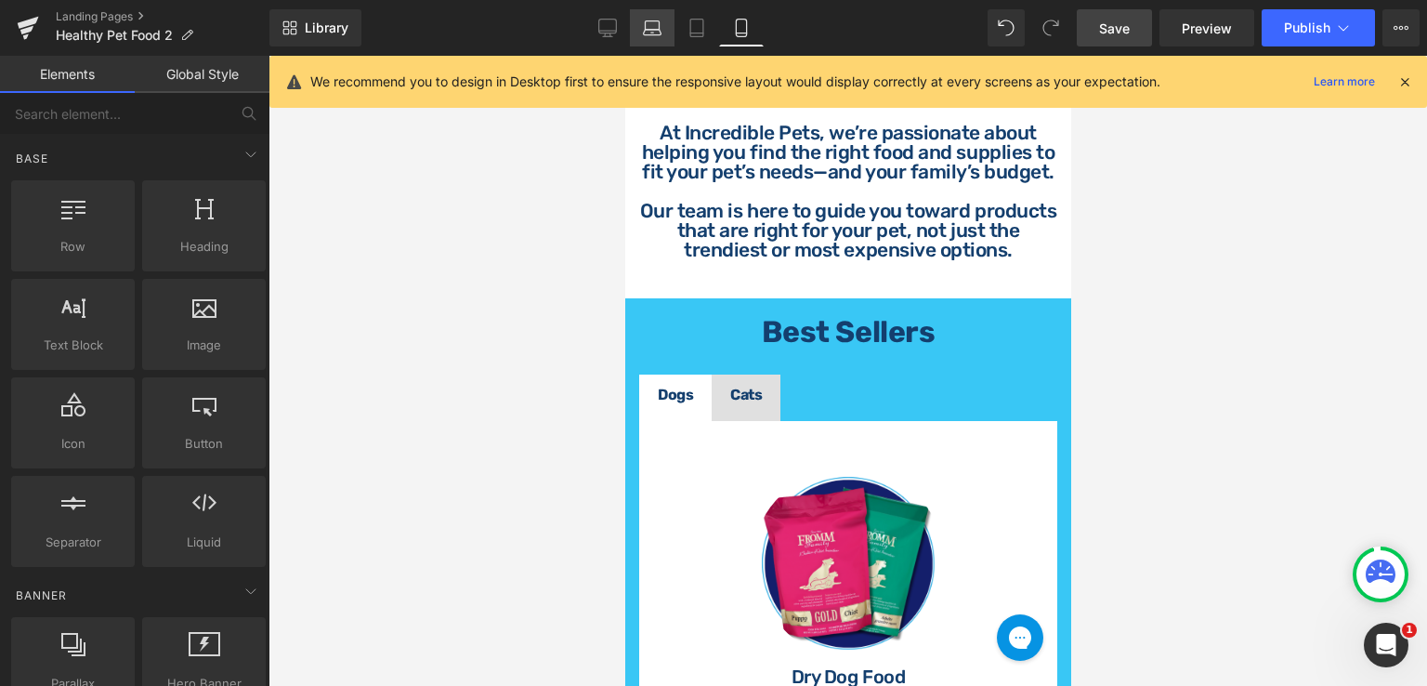
click at [649, 38] on link "Laptop" at bounding box center [652, 27] width 45 height 37
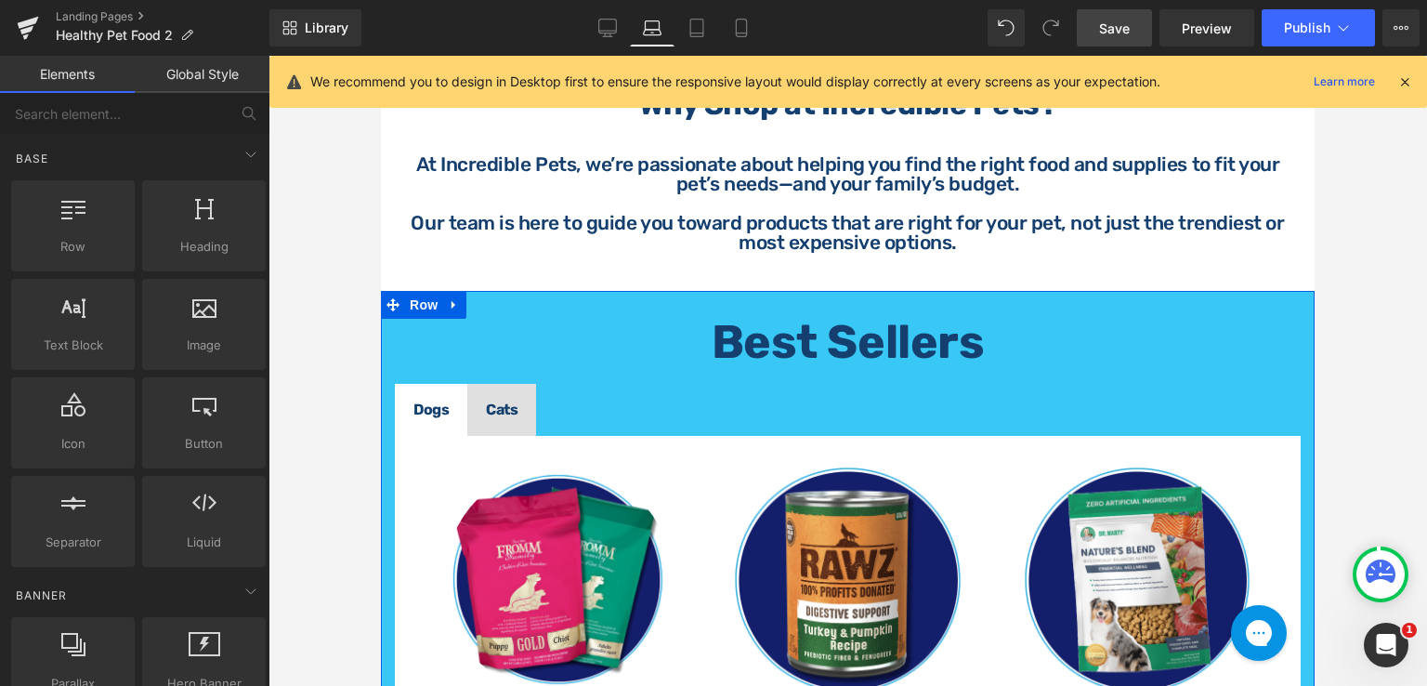
scroll to position [610, 0]
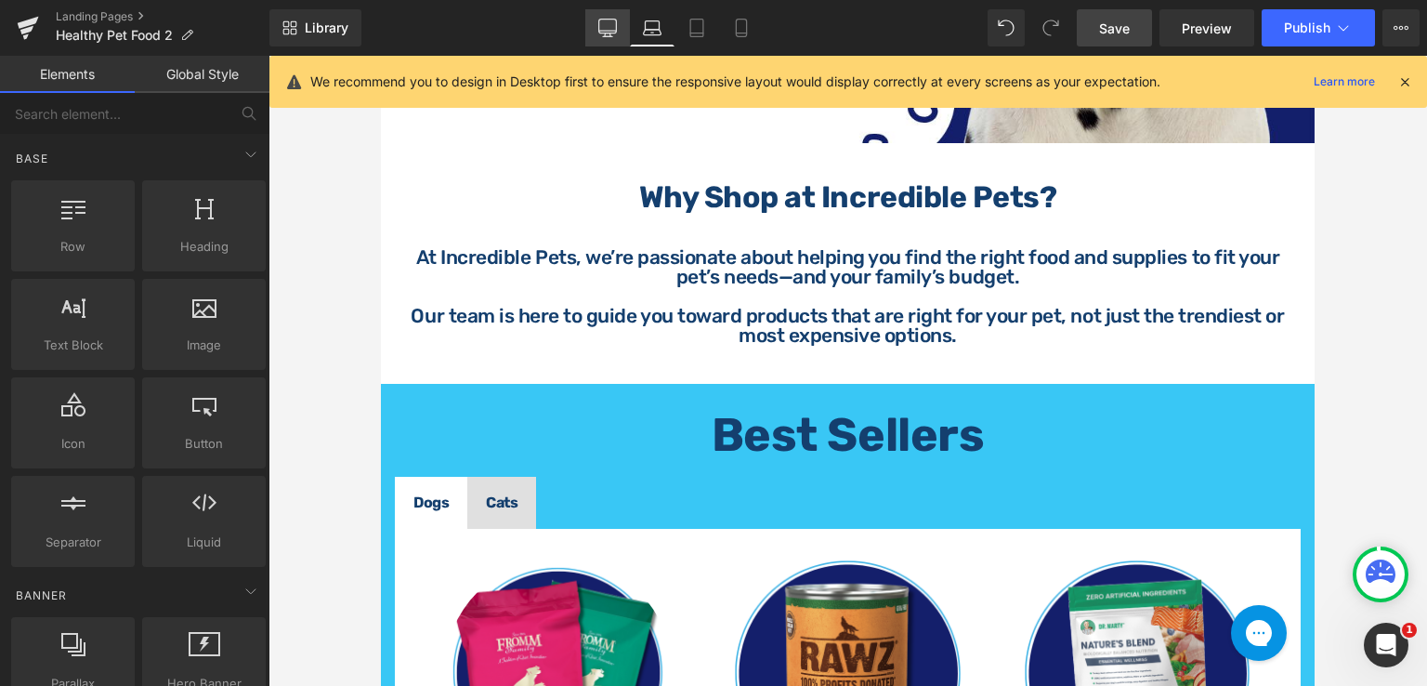
click at [613, 34] on icon at bounding box center [607, 28] width 19 height 19
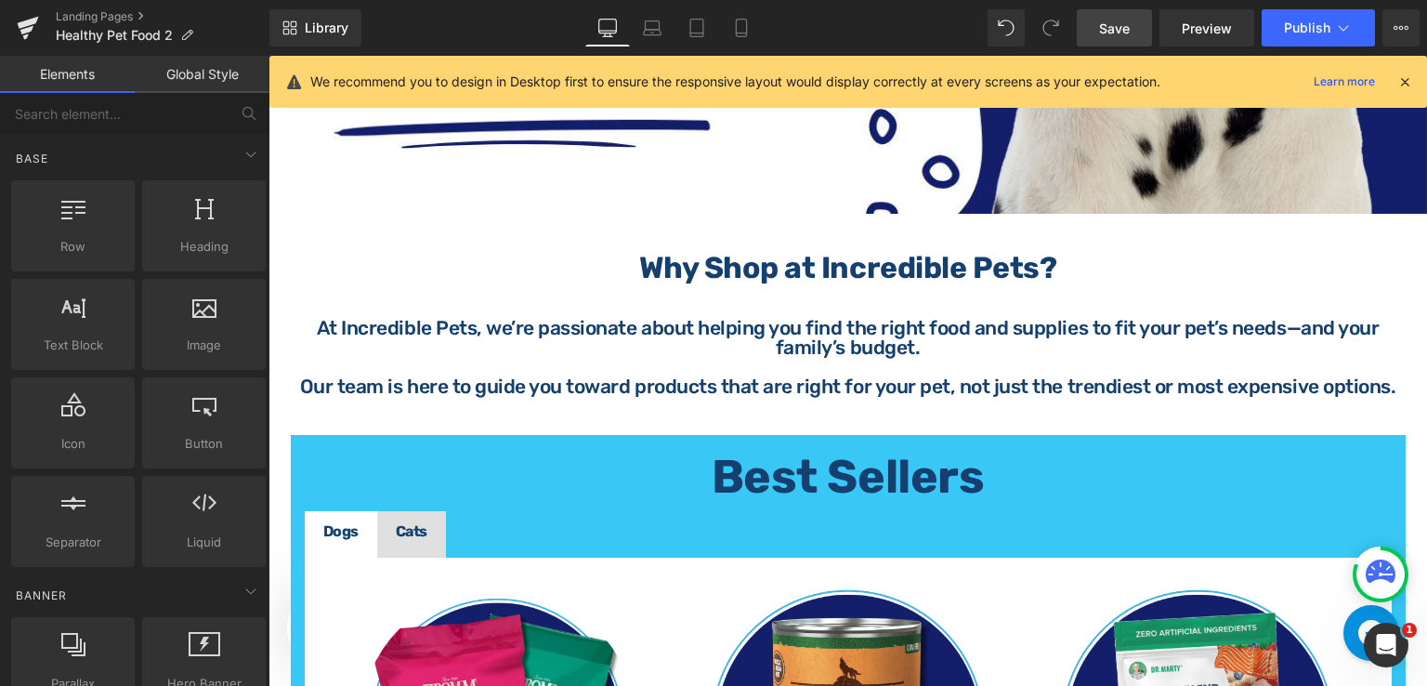
scroll to position [761, 0]
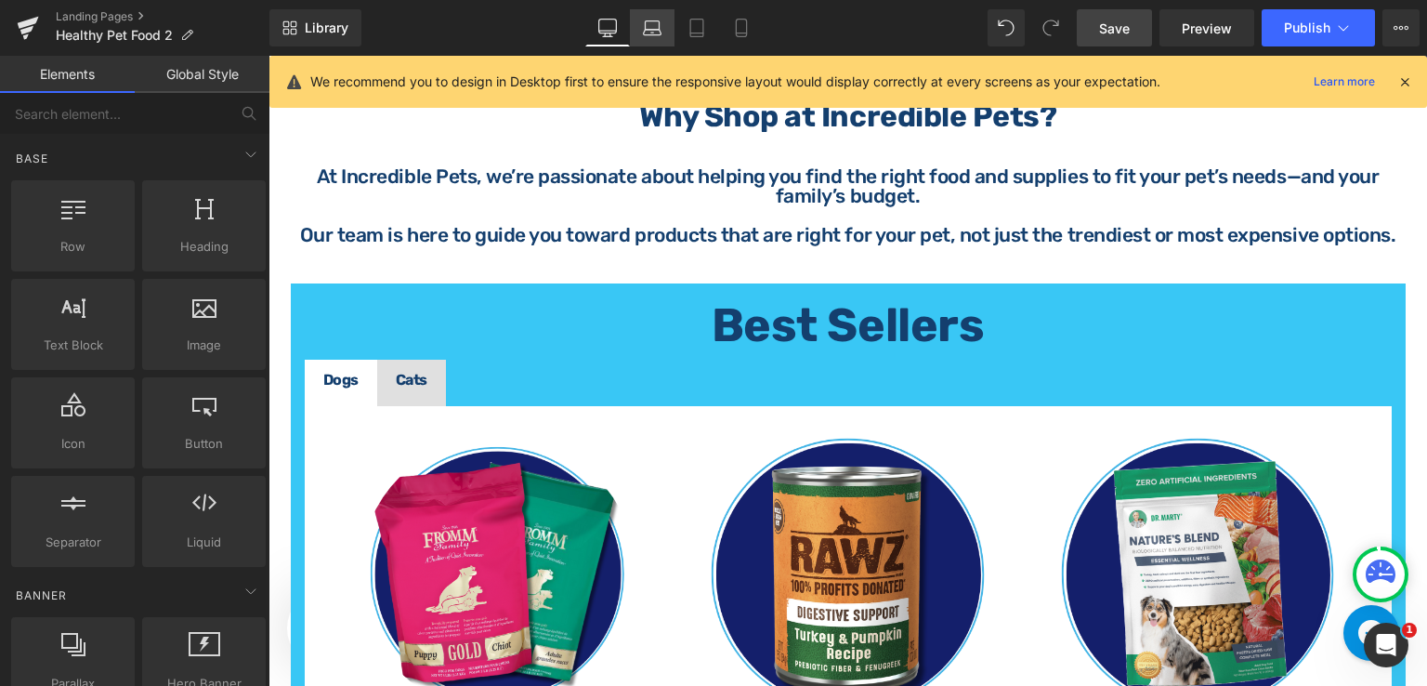
click at [652, 27] on icon at bounding box center [652, 28] width 19 height 19
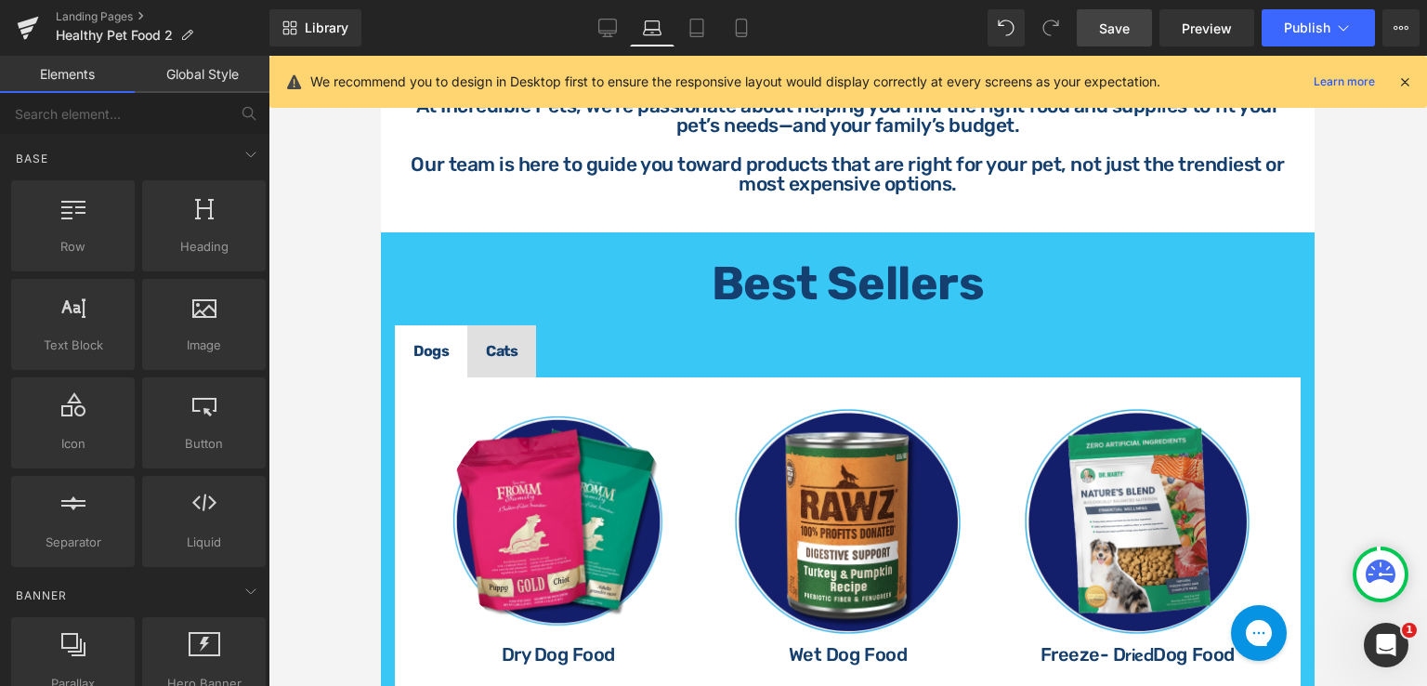
scroll to position [690, 0]
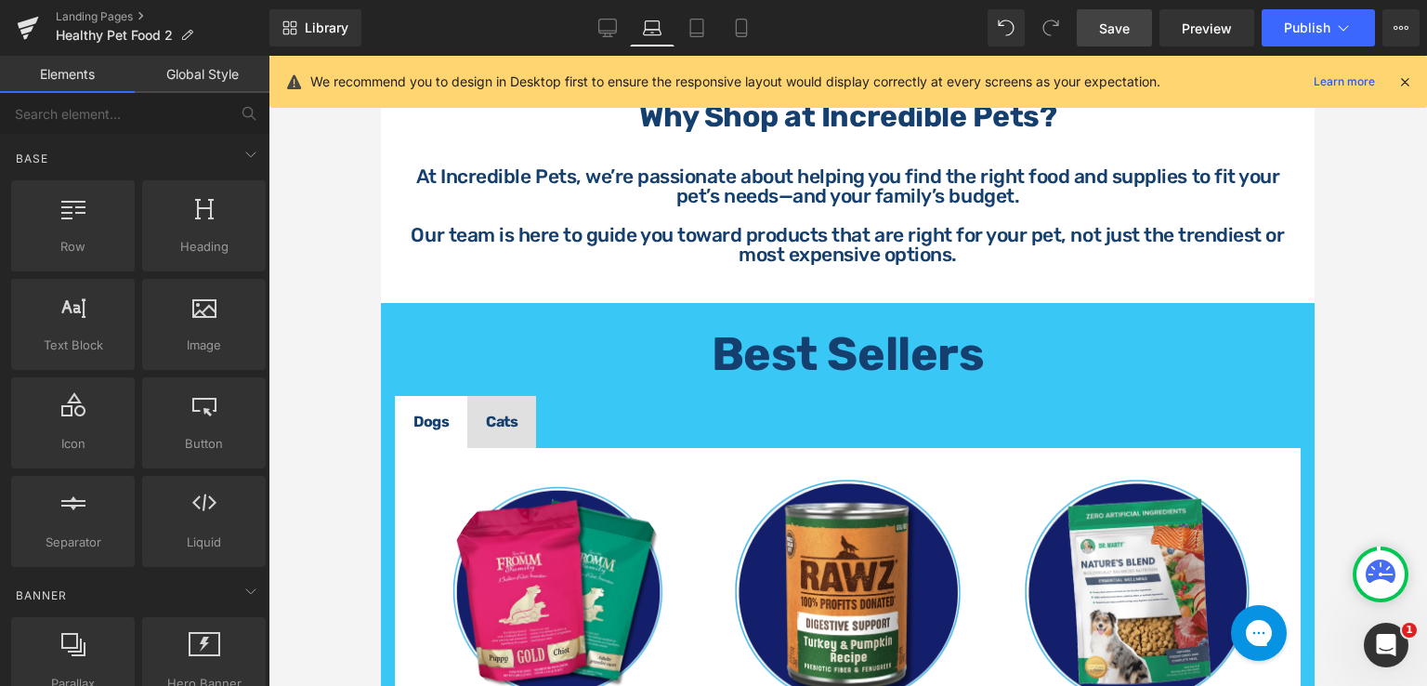
click at [914, 340] on span "Best Sellers" at bounding box center [848, 354] width 272 height 56
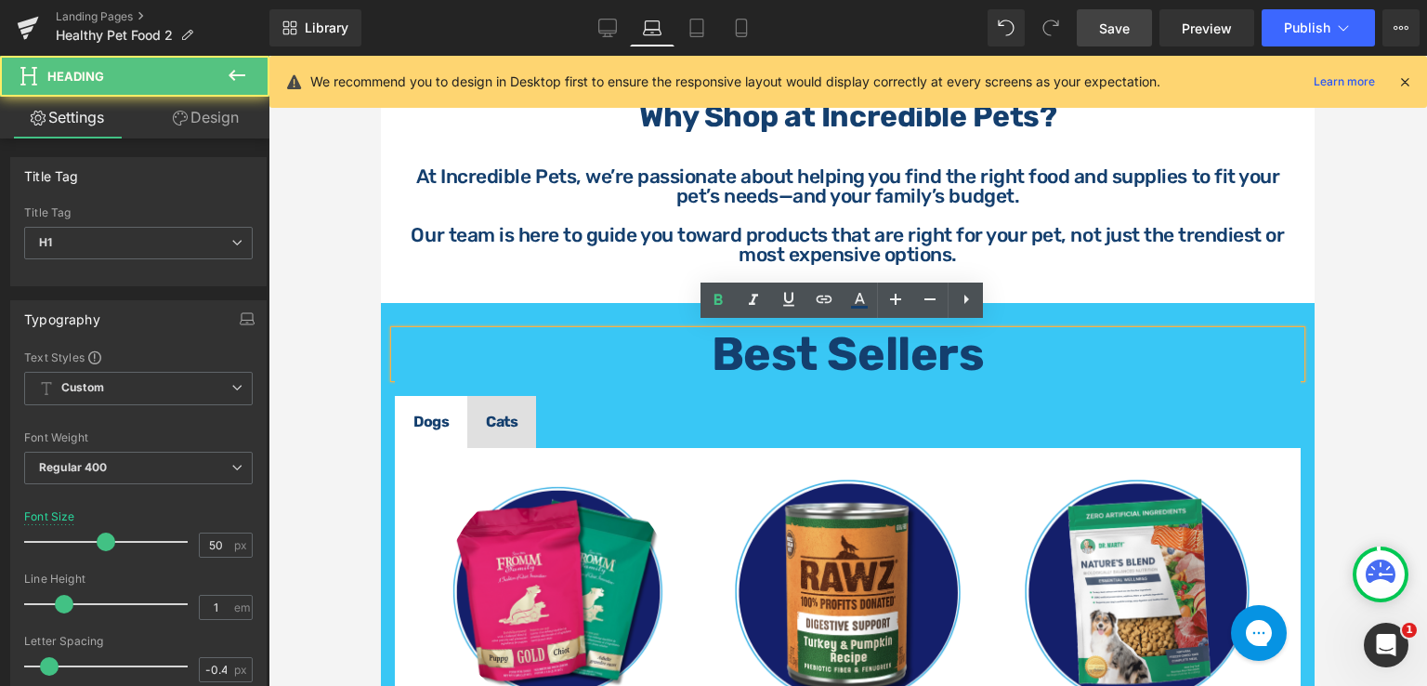
click at [959, 346] on span "Best Sellers" at bounding box center [848, 354] width 272 height 56
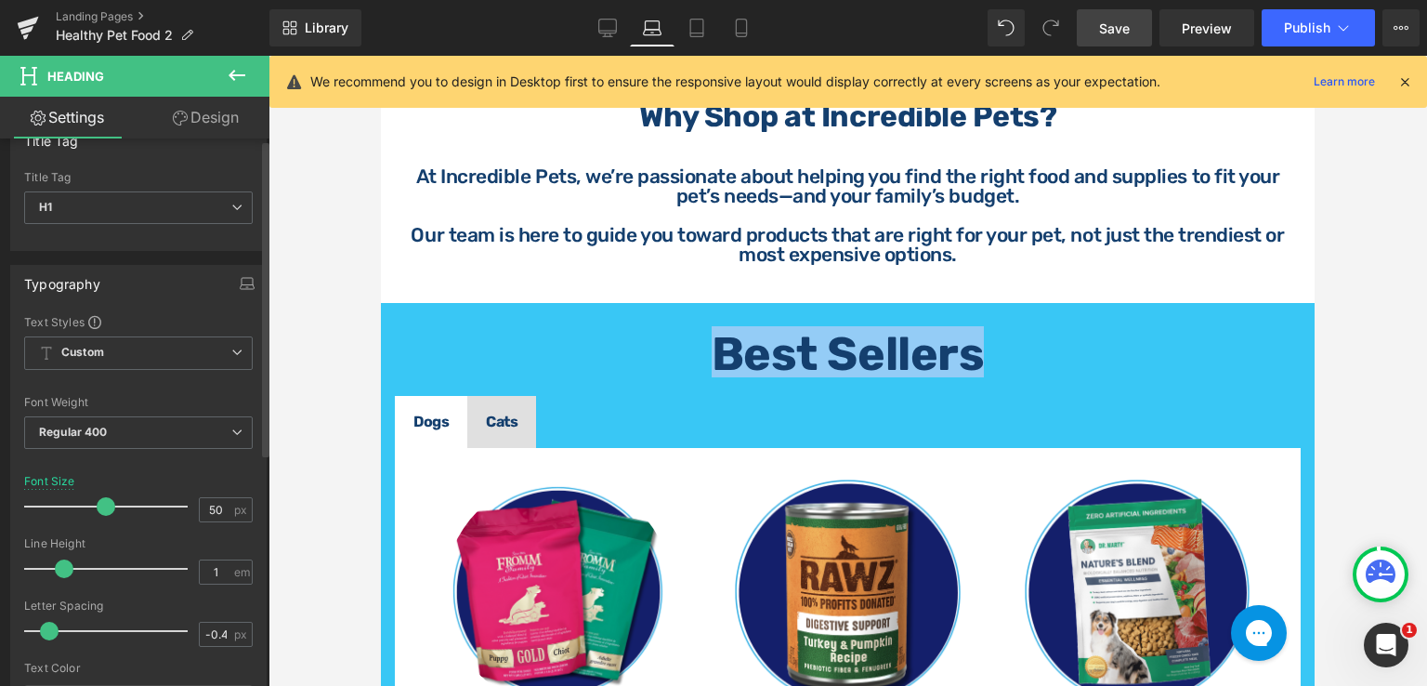
scroll to position [93, 0]
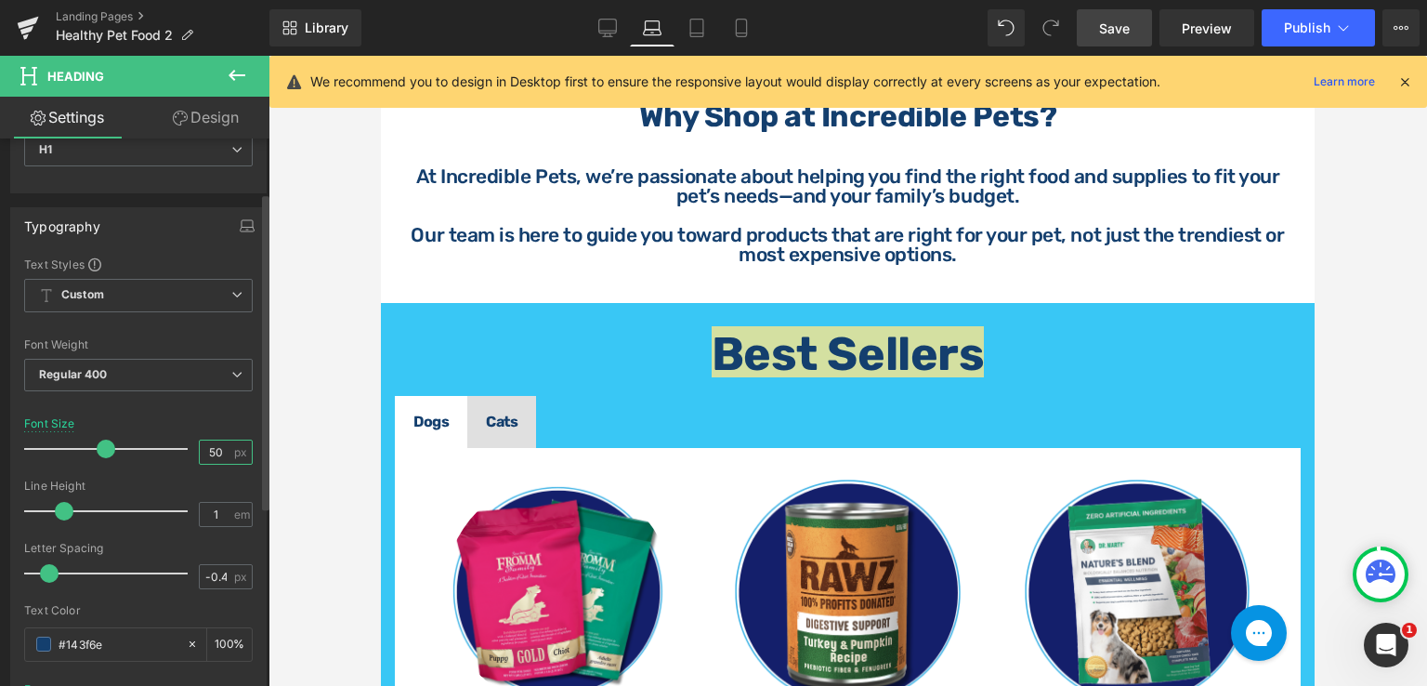
click at [216, 449] on input "50" at bounding box center [216, 451] width 33 height 23
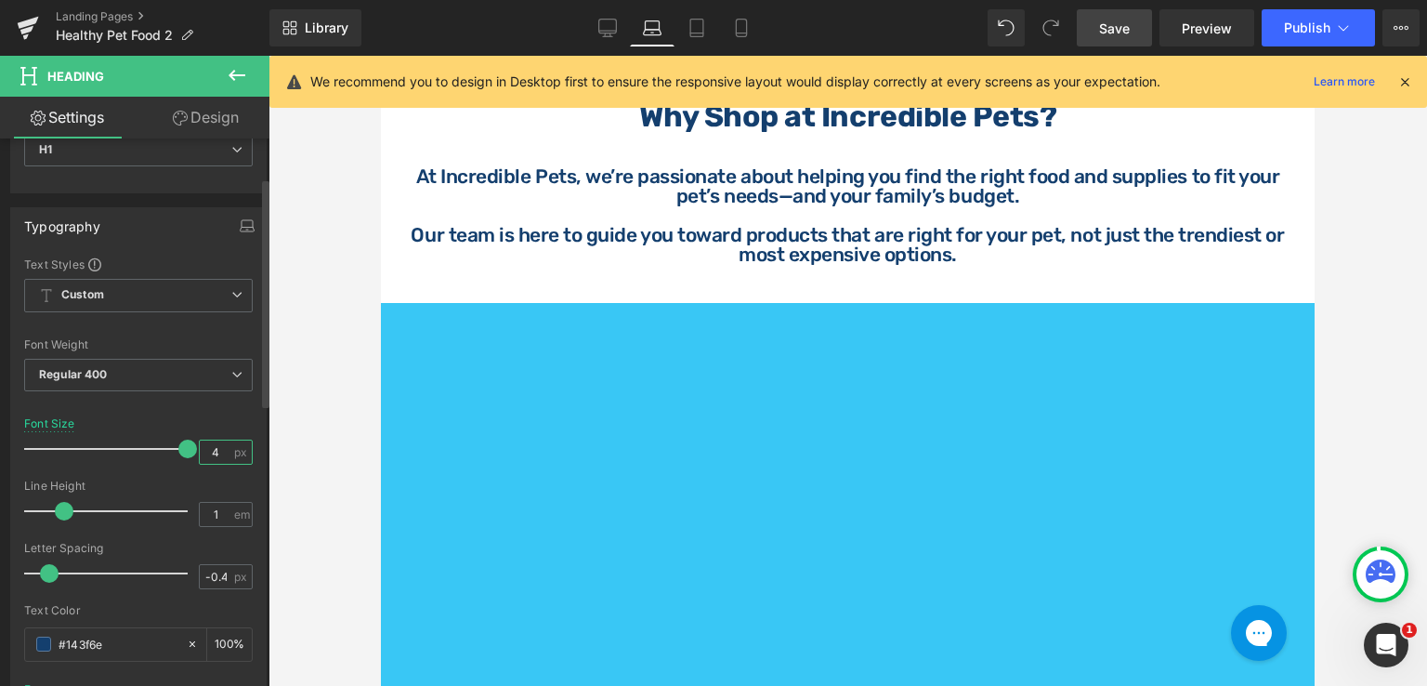
scroll to position [0, 0]
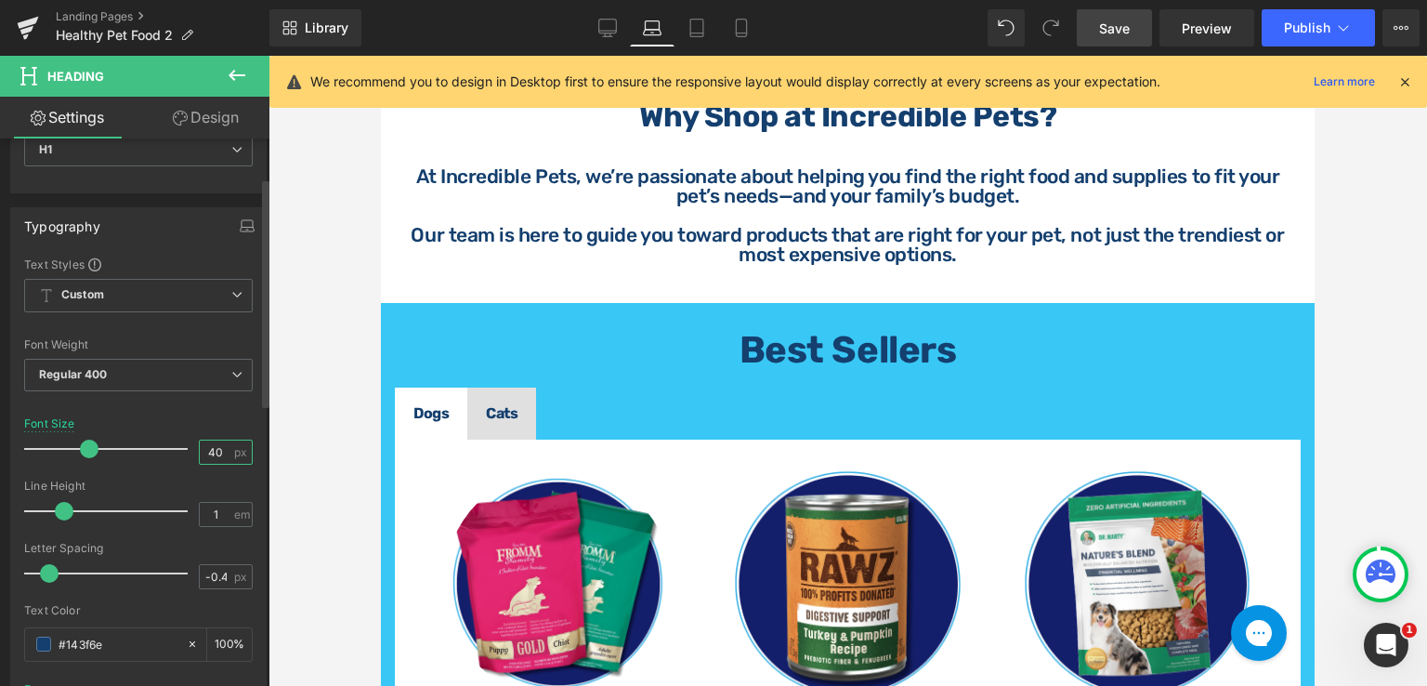
type input "40"
click at [1409, 259] on div at bounding box center [848, 371] width 1159 height 630
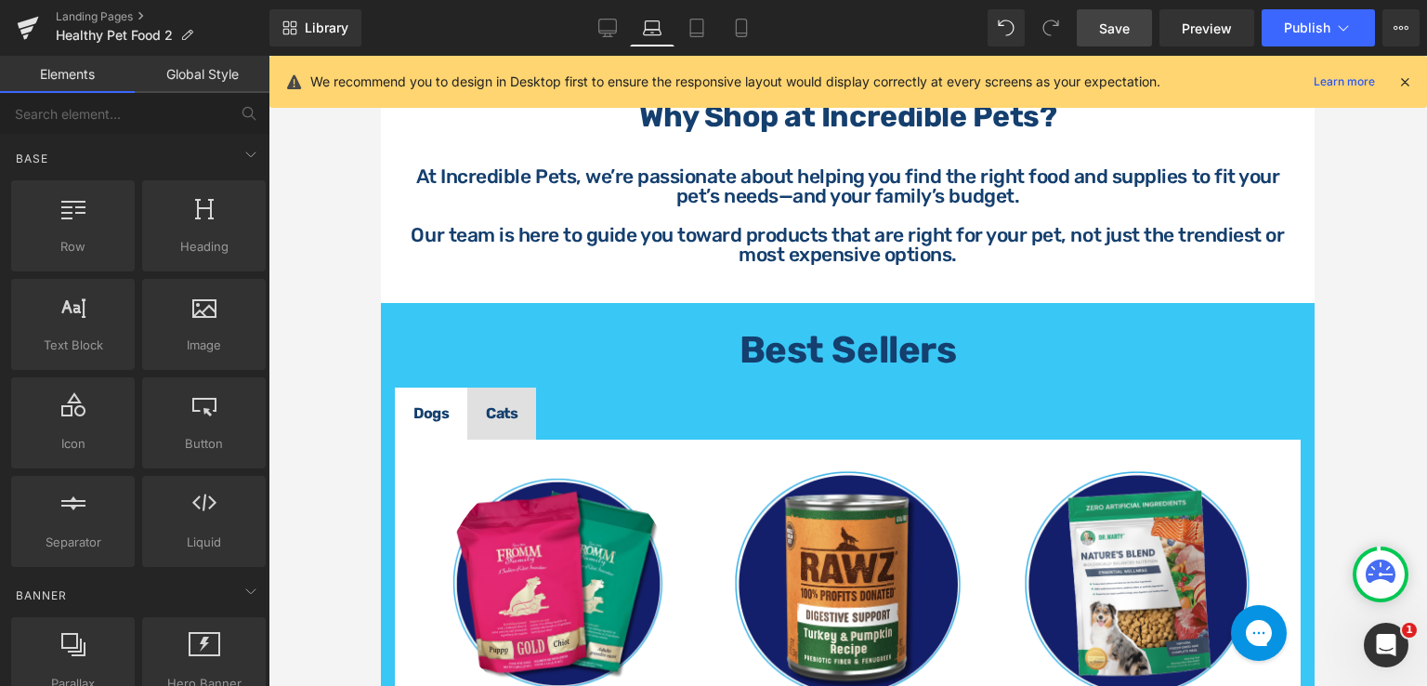
click at [1376, 283] on div at bounding box center [848, 371] width 1159 height 630
click at [370, 246] on div at bounding box center [848, 371] width 1159 height 630
click at [366, 276] on div at bounding box center [848, 371] width 1159 height 630
click at [963, 337] on h1 "Best Sellers" at bounding box center [848, 350] width 906 height 38
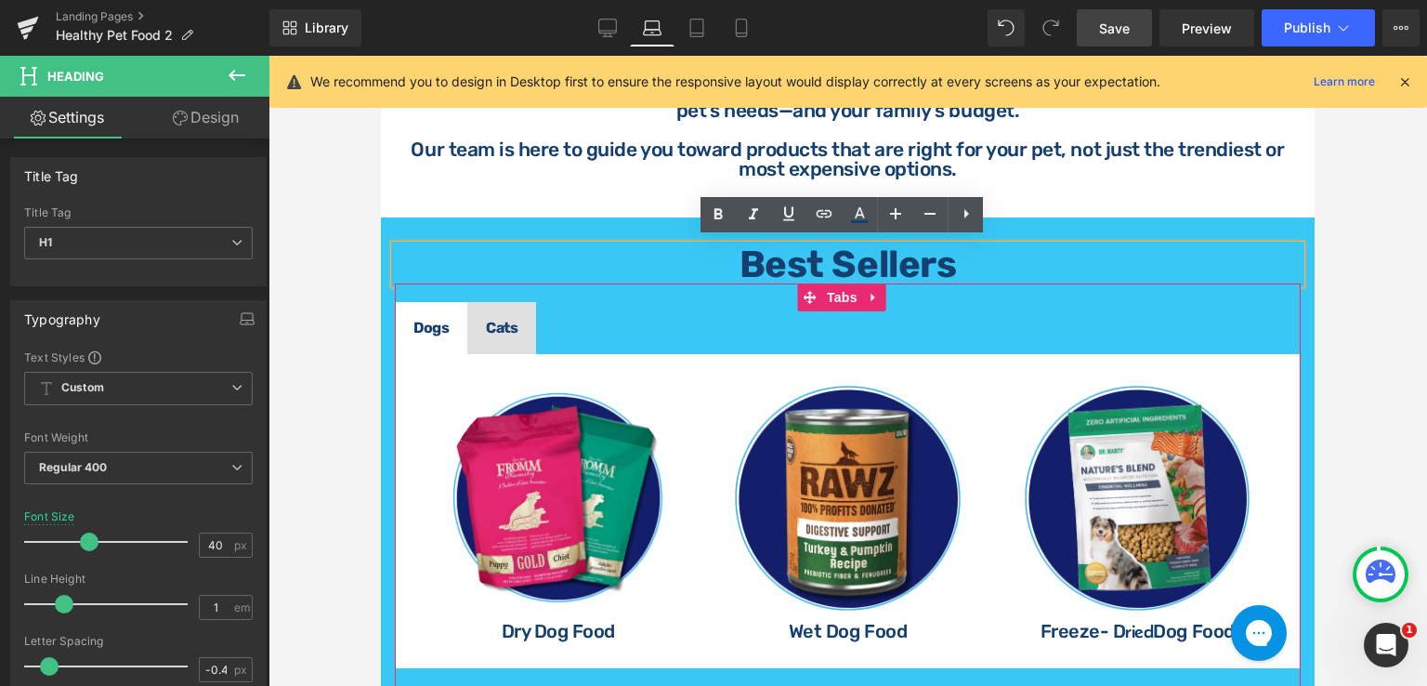
scroll to position [876, 0]
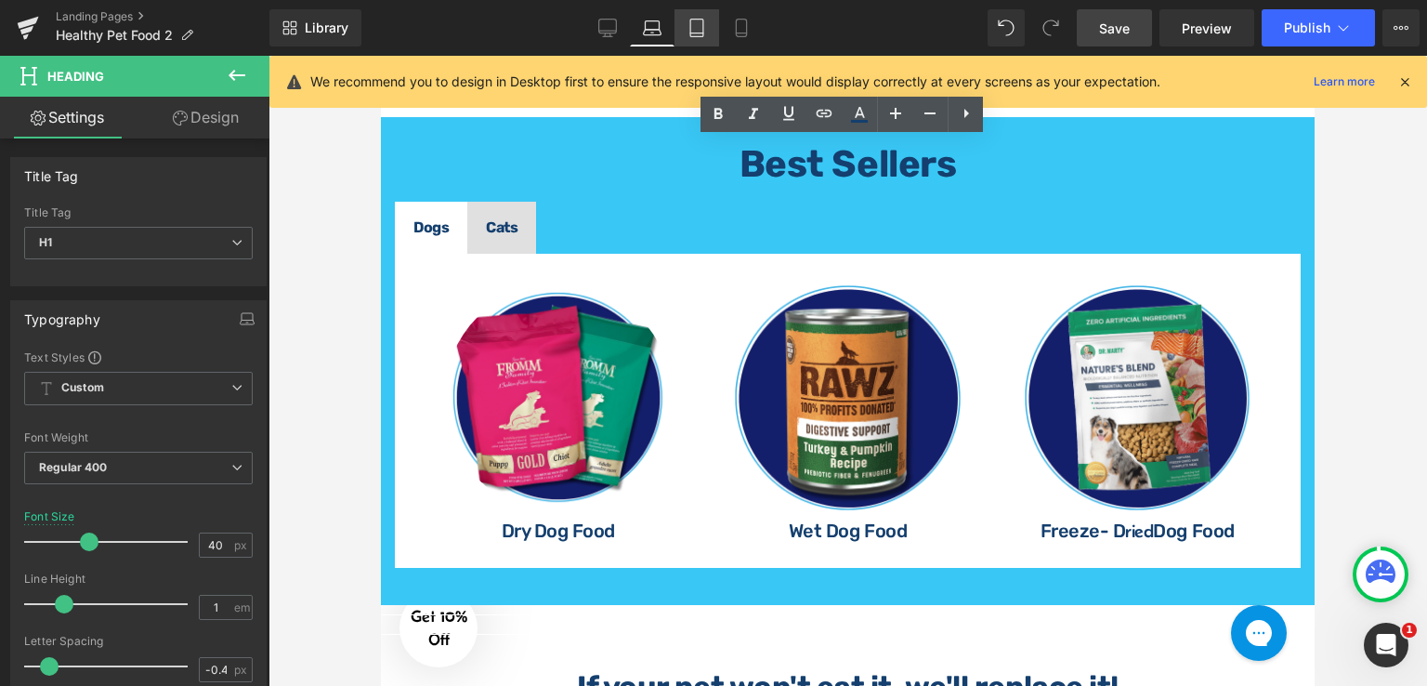
click at [692, 21] on icon at bounding box center [697, 28] width 19 height 19
type input "50"
type input "100"
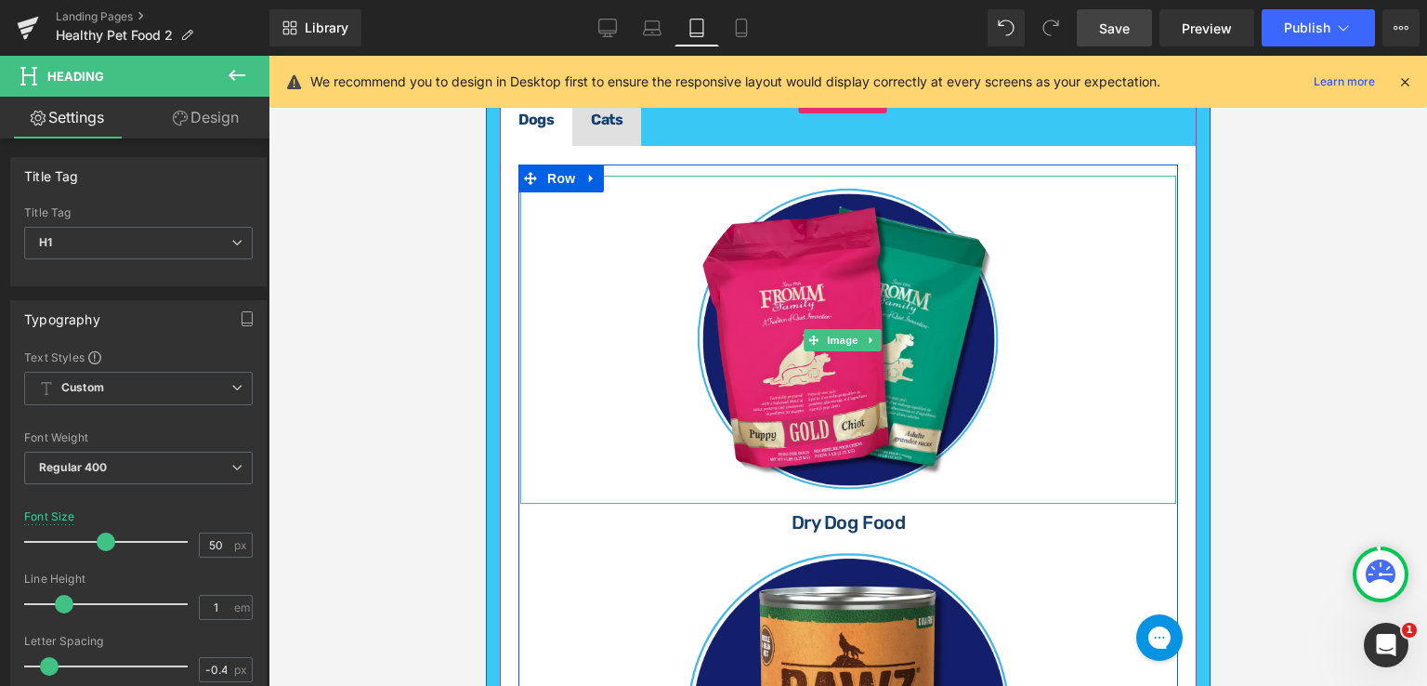
scroll to position [935, 0]
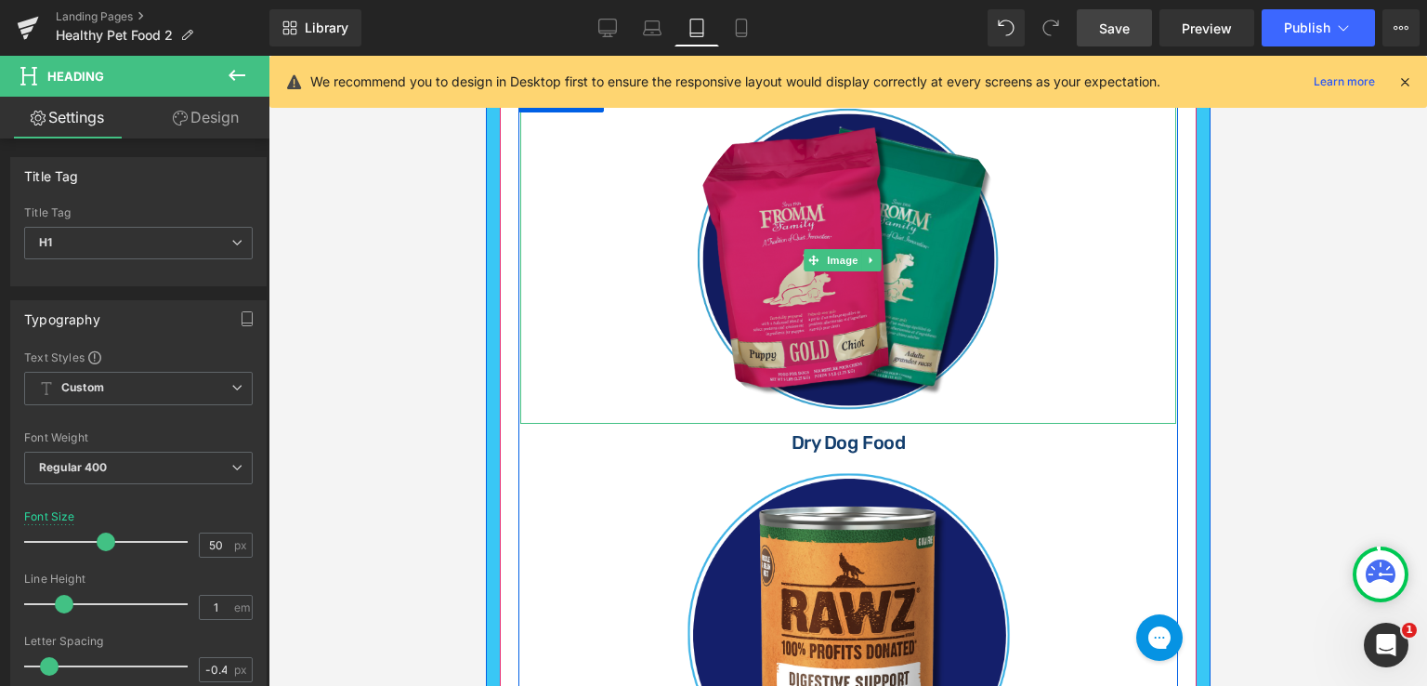
click at [851, 280] on img at bounding box center [848, 260] width 328 height 328
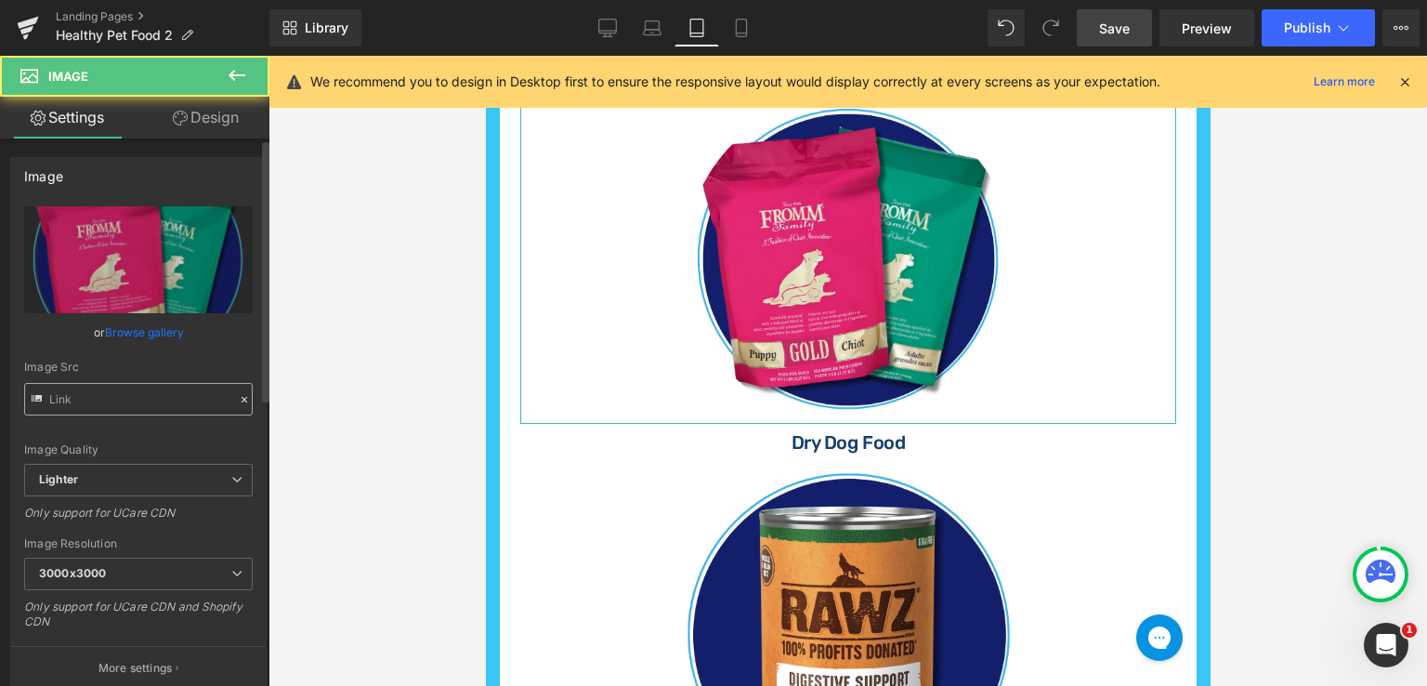
type input "[URL][DOMAIN_NAME]"
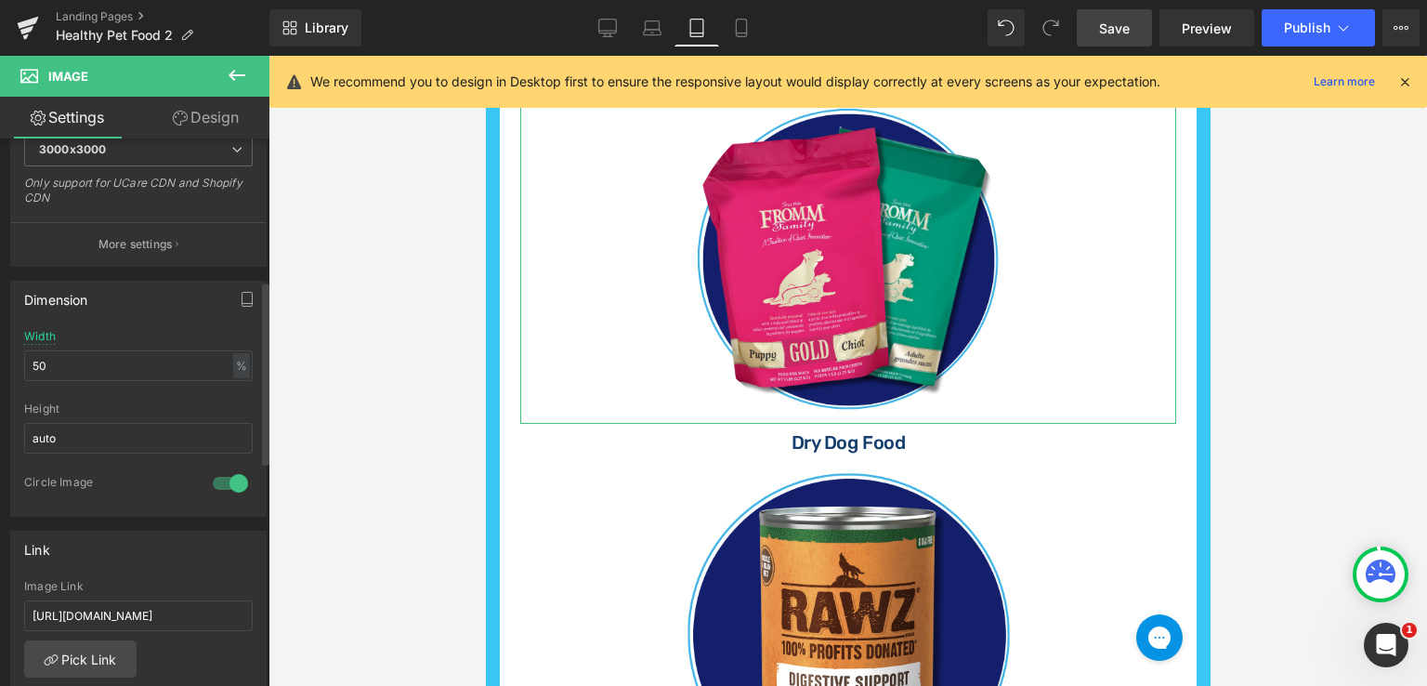
scroll to position [465, 0]
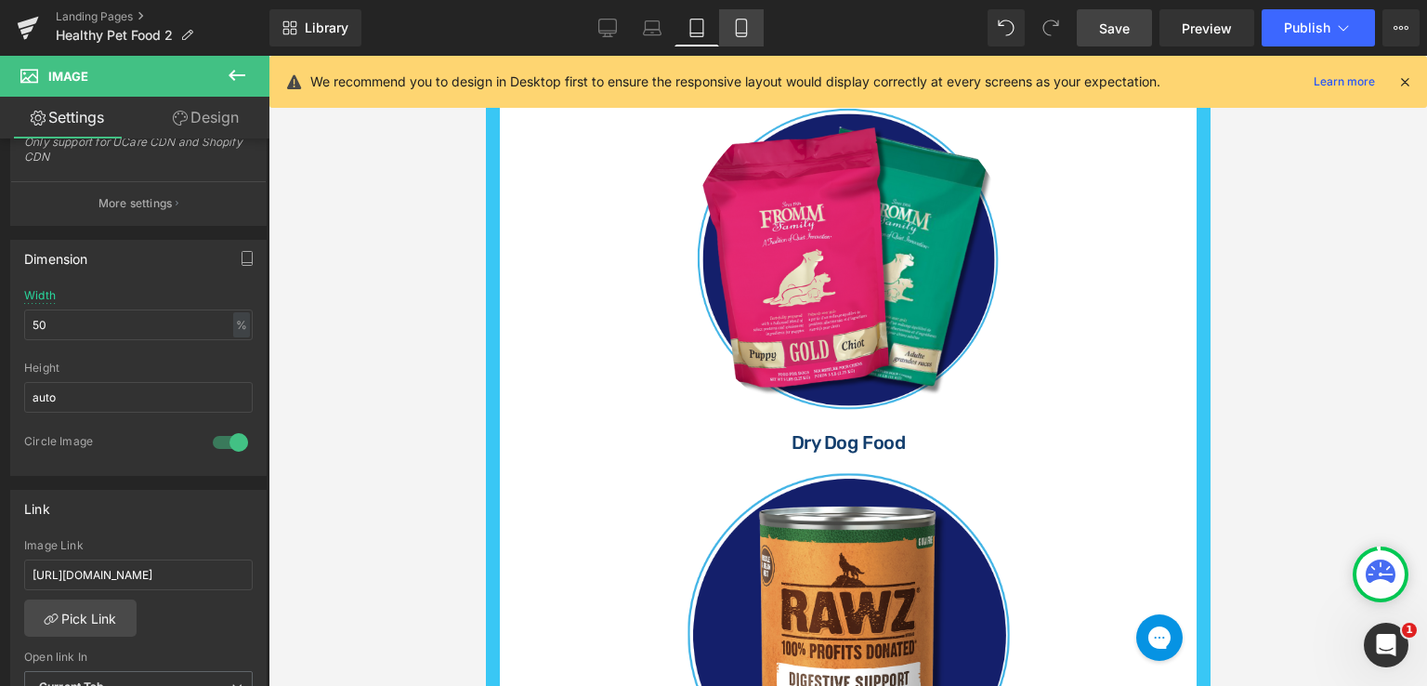
click at [745, 37] on link "Mobile" at bounding box center [741, 27] width 45 height 37
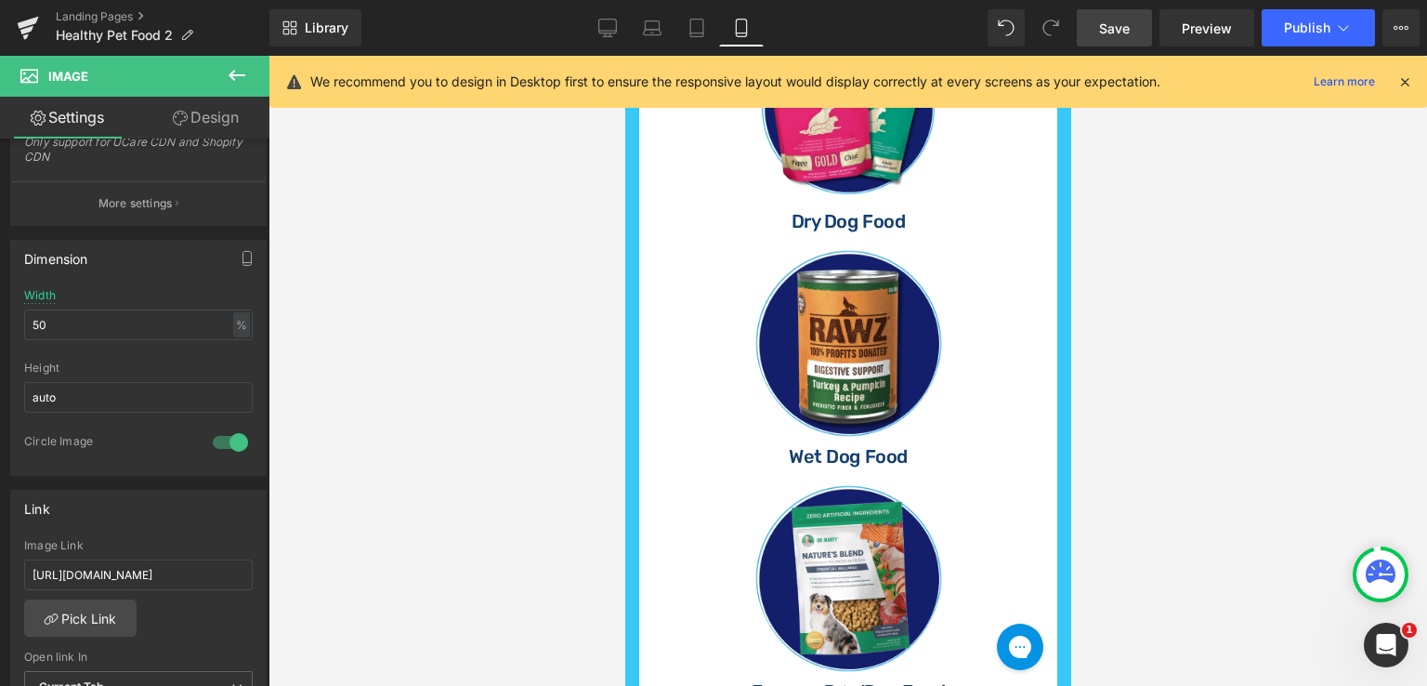
scroll to position [866, 0]
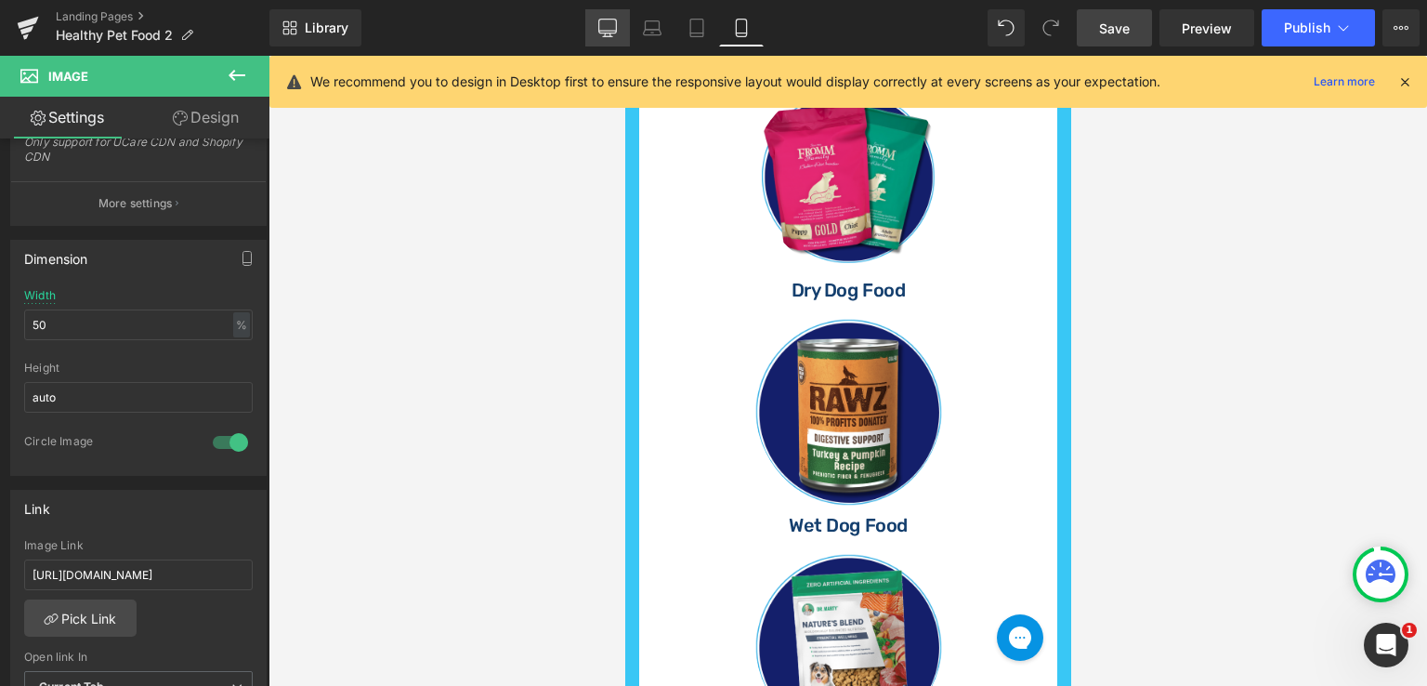
click at [610, 26] on icon at bounding box center [607, 28] width 19 height 19
type input "80"
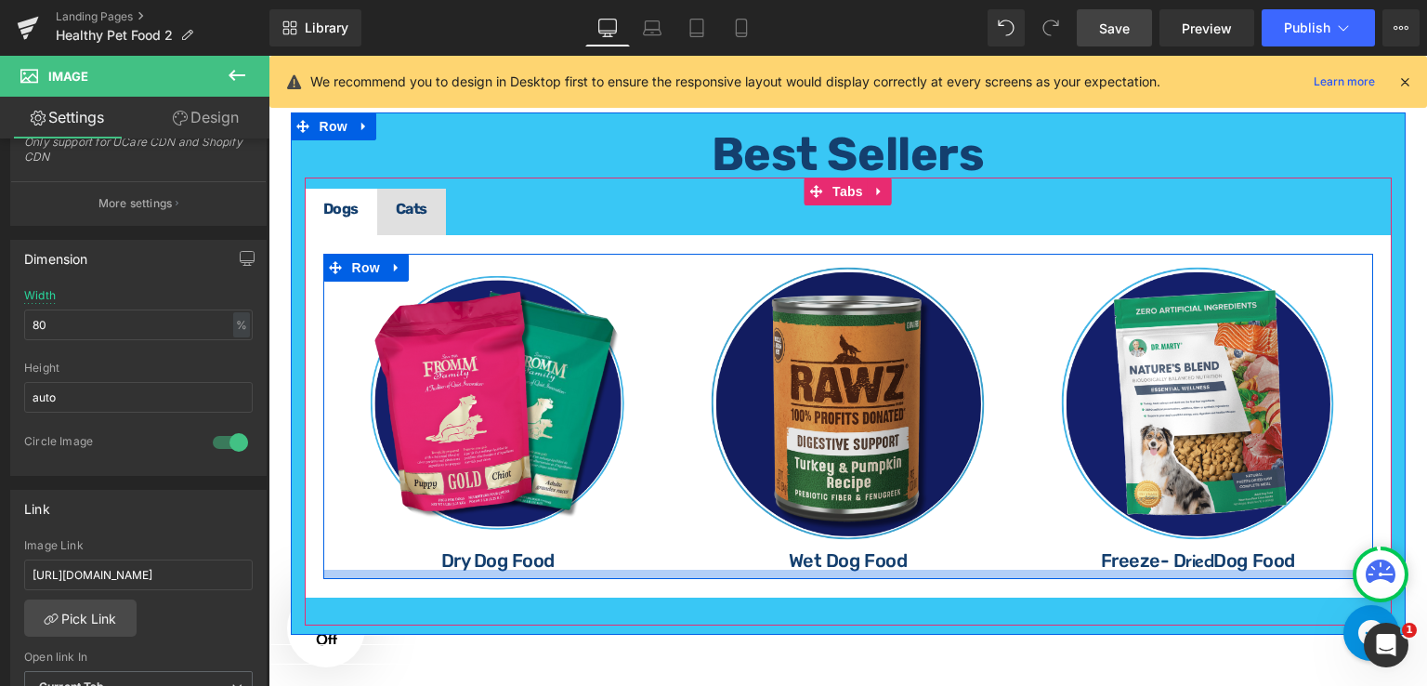
scroll to position [822, 0]
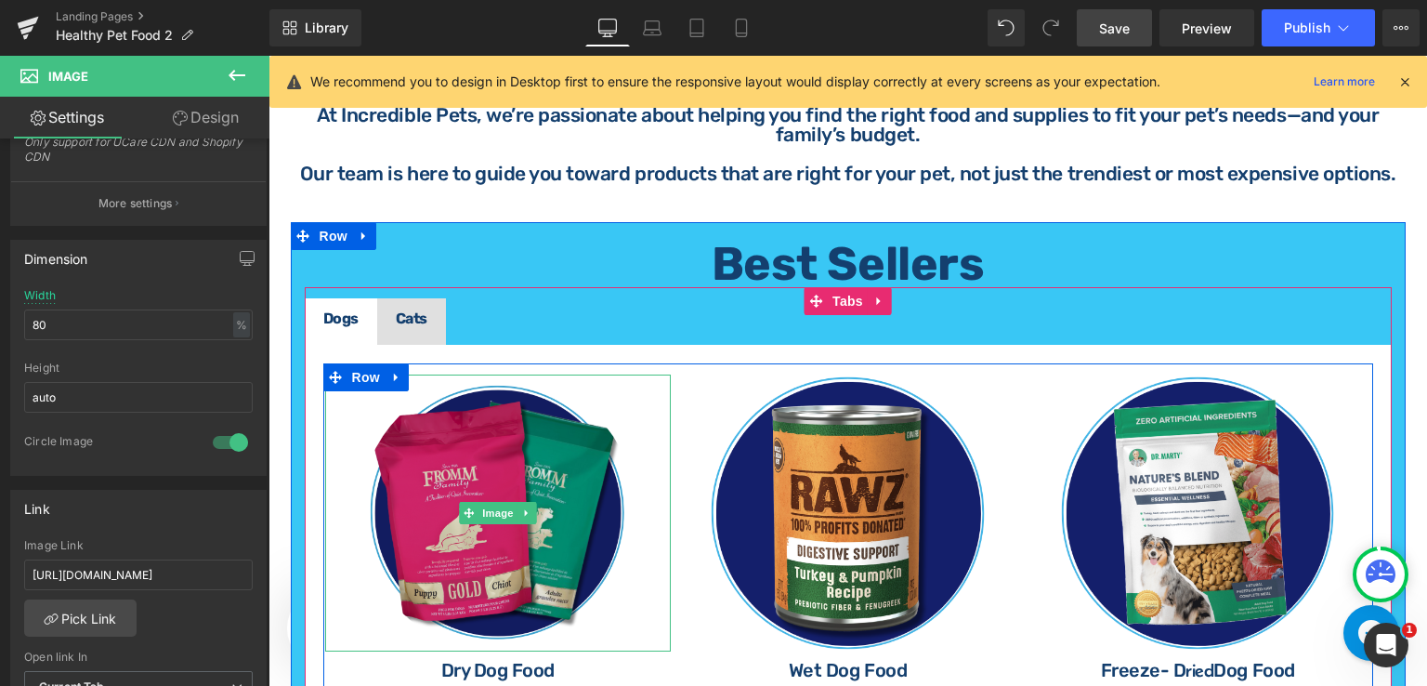
click at [509, 437] on img at bounding box center [498, 512] width 277 height 277
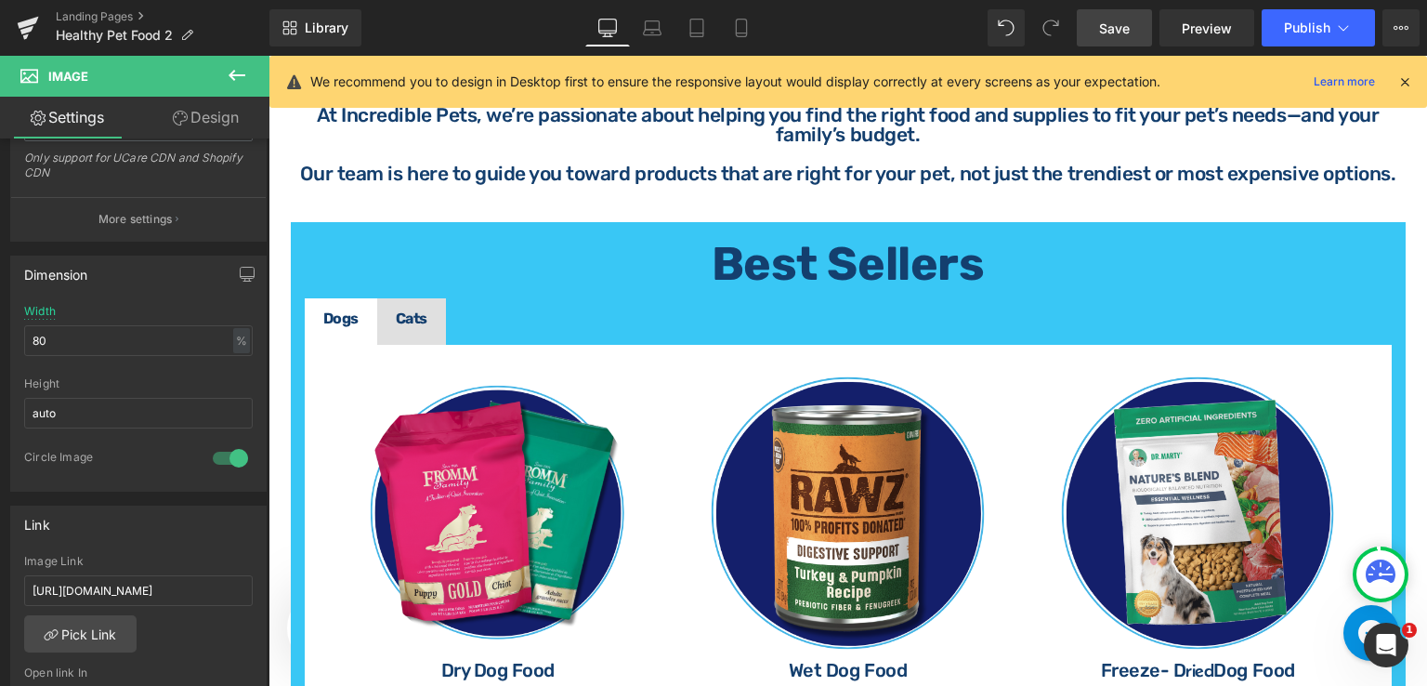
drag, startPoint x: 1113, startPoint y: 24, endPoint x: 740, endPoint y: 287, distance: 456.8
click at [1113, 24] on span "Save" at bounding box center [1114, 29] width 31 height 20
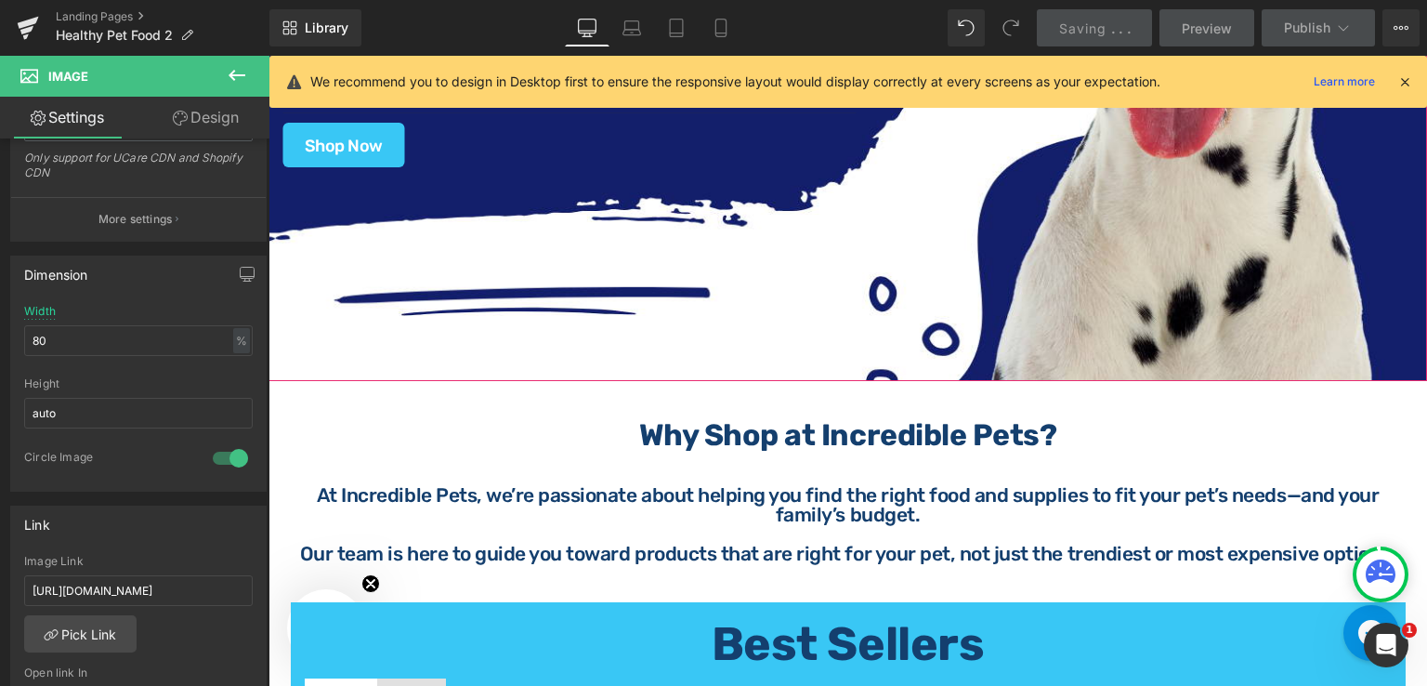
scroll to position [557, 0]
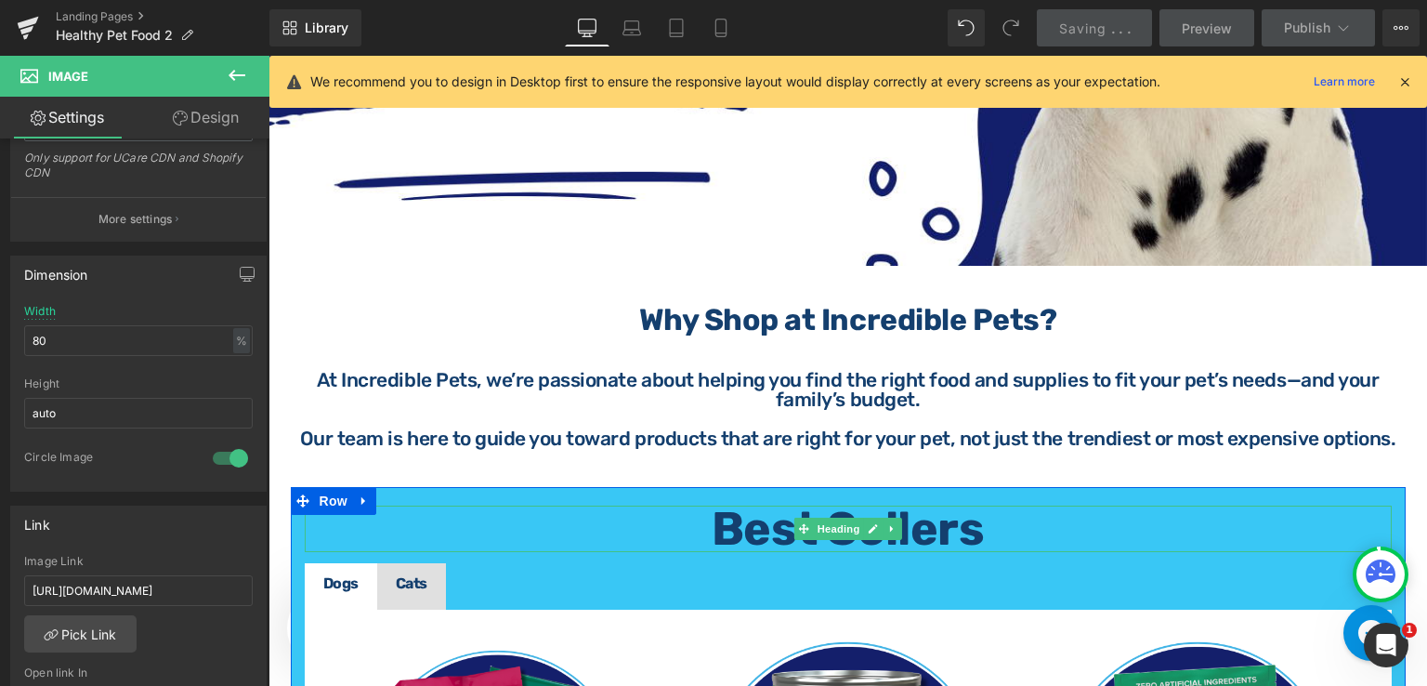
click at [937, 519] on span "Best Sellers" at bounding box center [848, 529] width 272 height 56
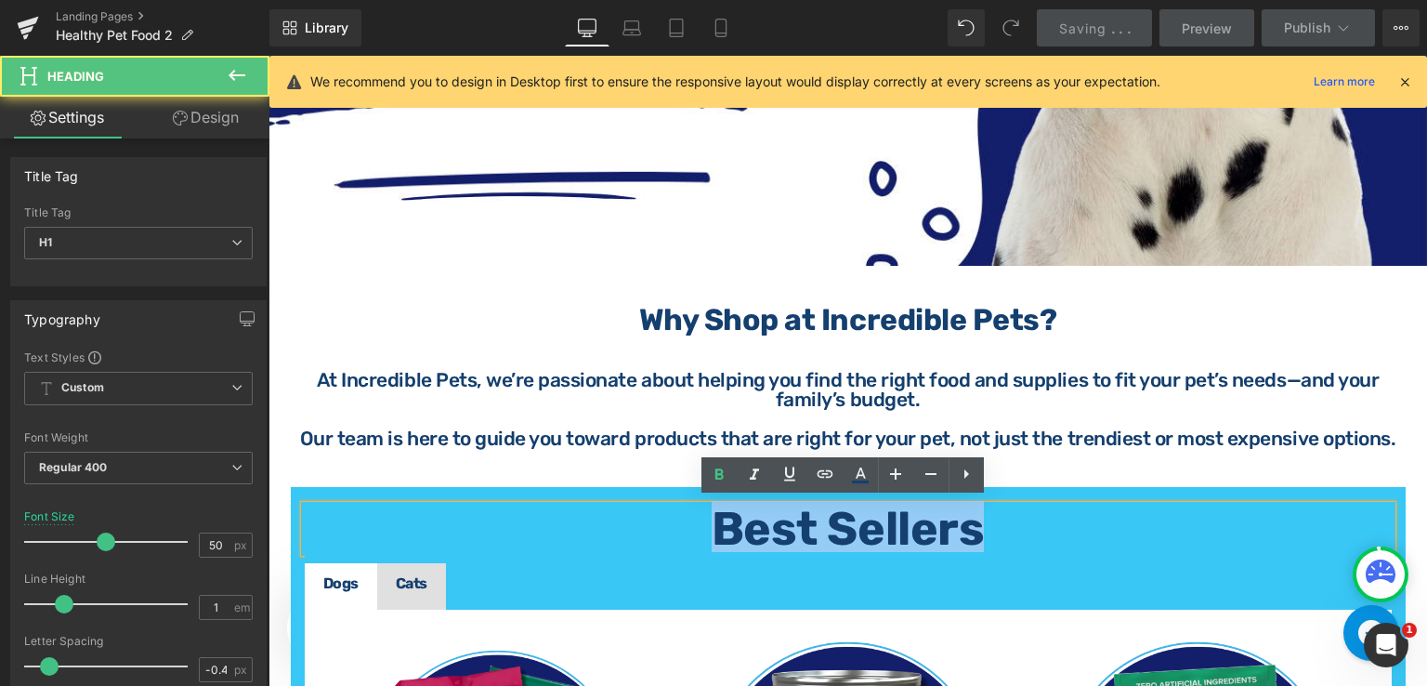
drag, startPoint x: 980, startPoint y: 521, endPoint x: 699, endPoint y: 514, distance: 281.6
click at [699, 514] on h1 "Best Sellers" at bounding box center [848, 528] width 1087 height 46
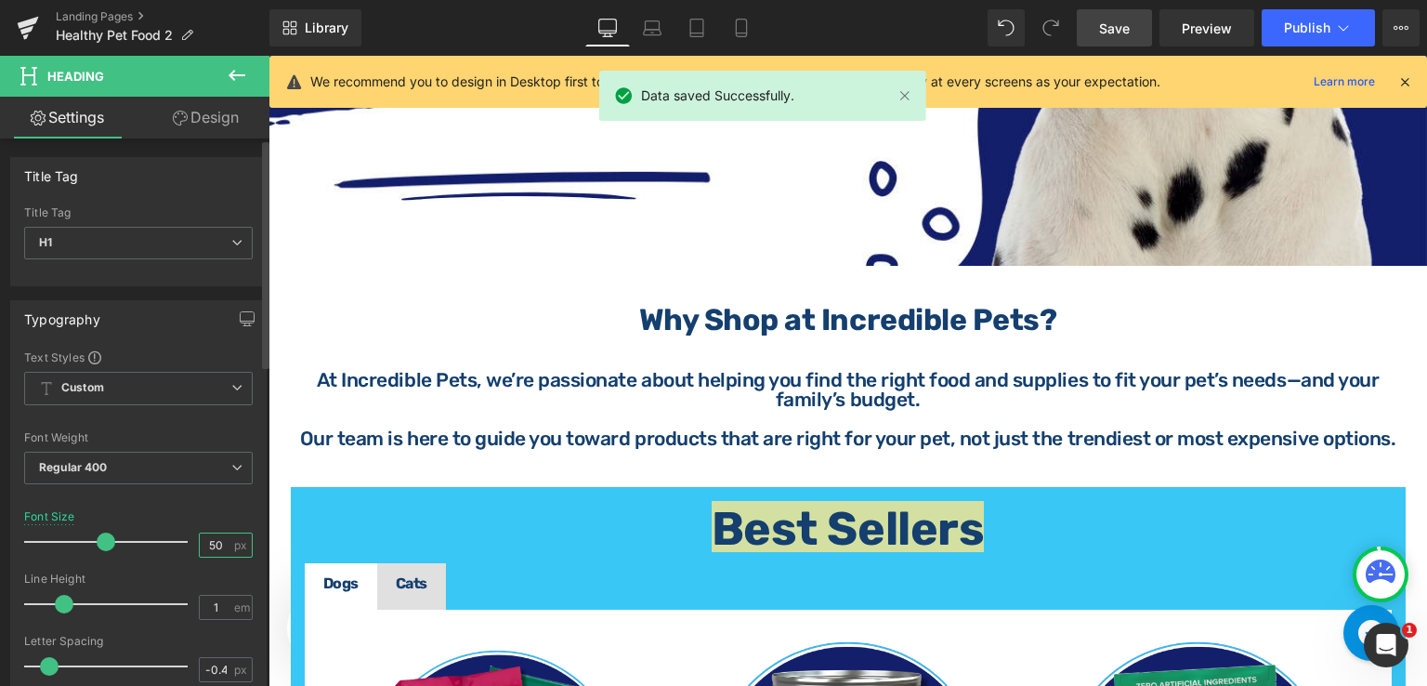
click at [212, 540] on input "50" at bounding box center [216, 544] width 33 height 23
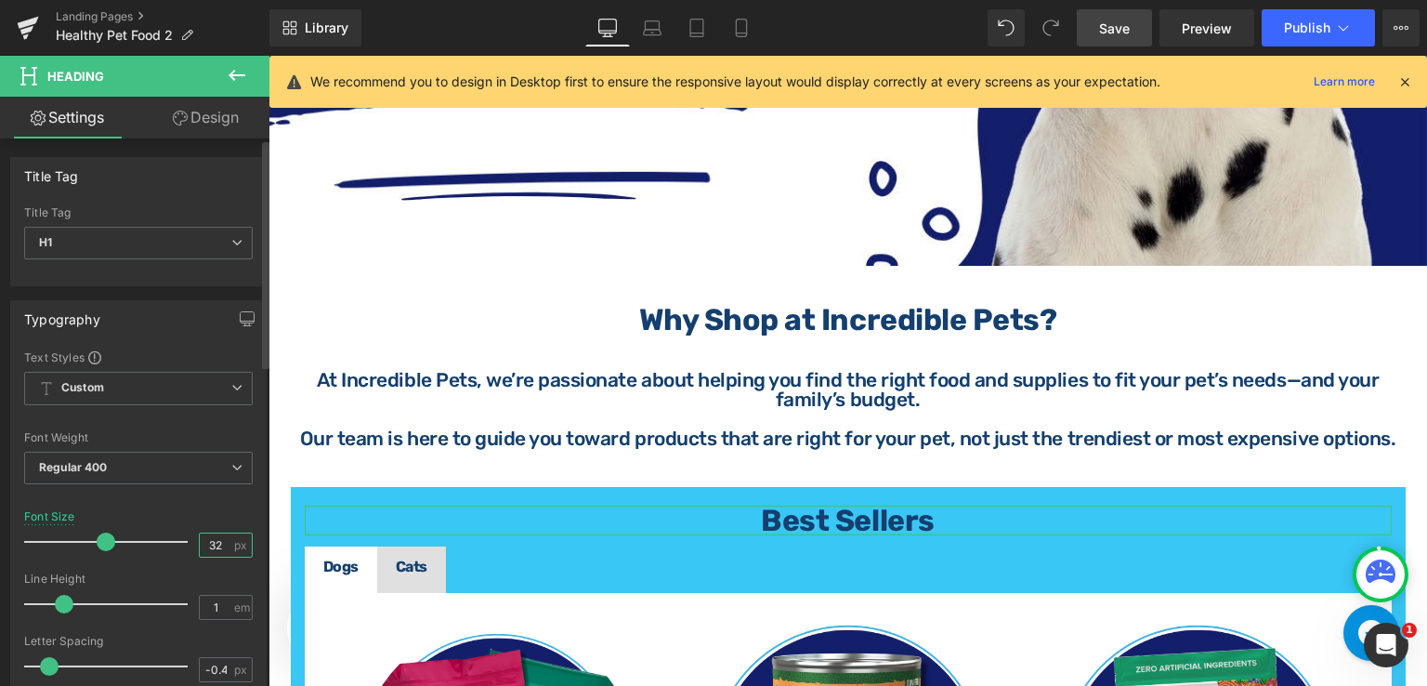
type input "32"
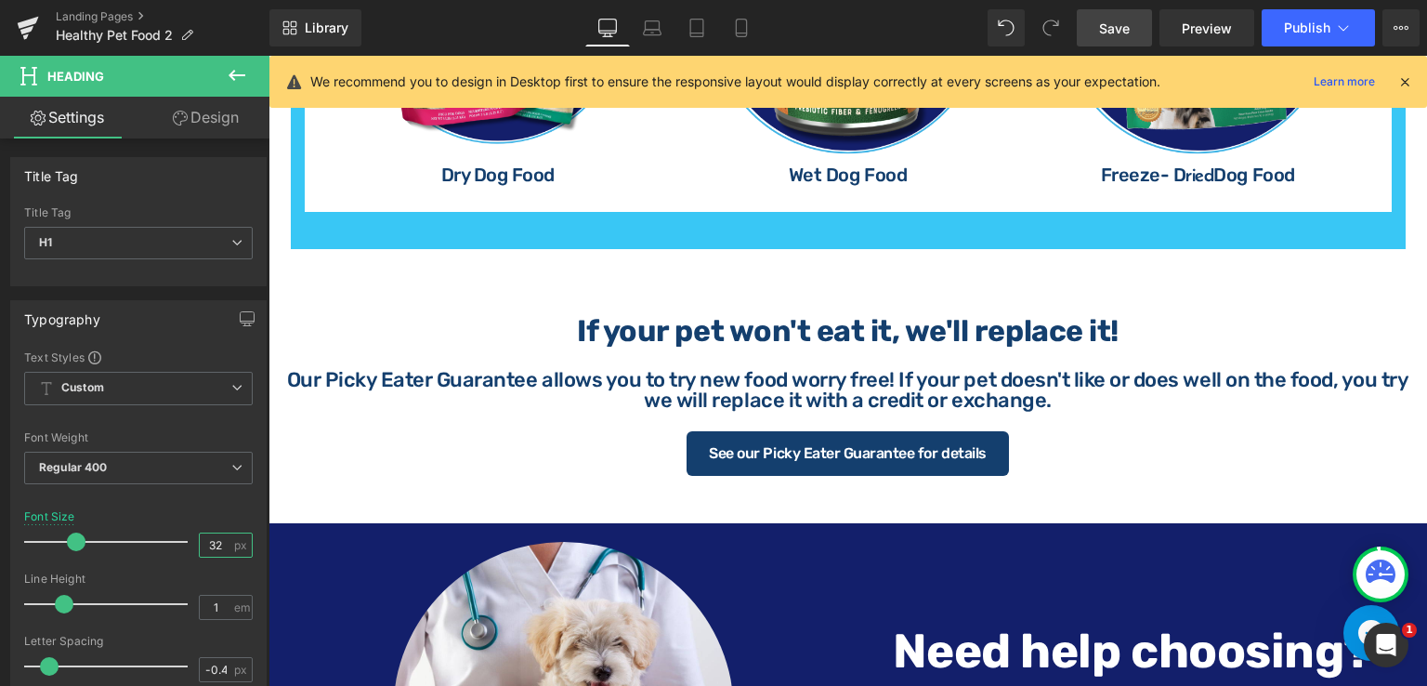
scroll to position [1301, 0]
click at [855, 328] on div "If your pet won't eat it, we'll replace it! Heading" at bounding box center [848, 338] width 1087 height 45
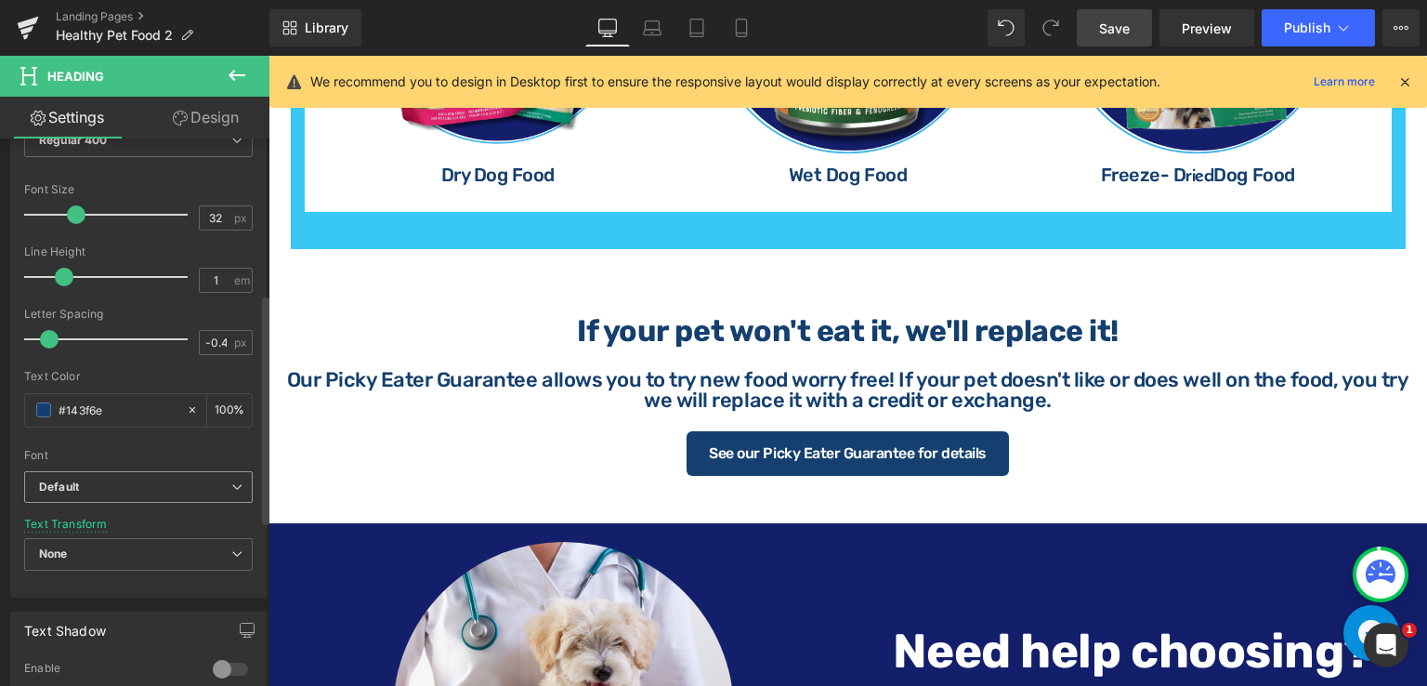
scroll to position [372, 0]
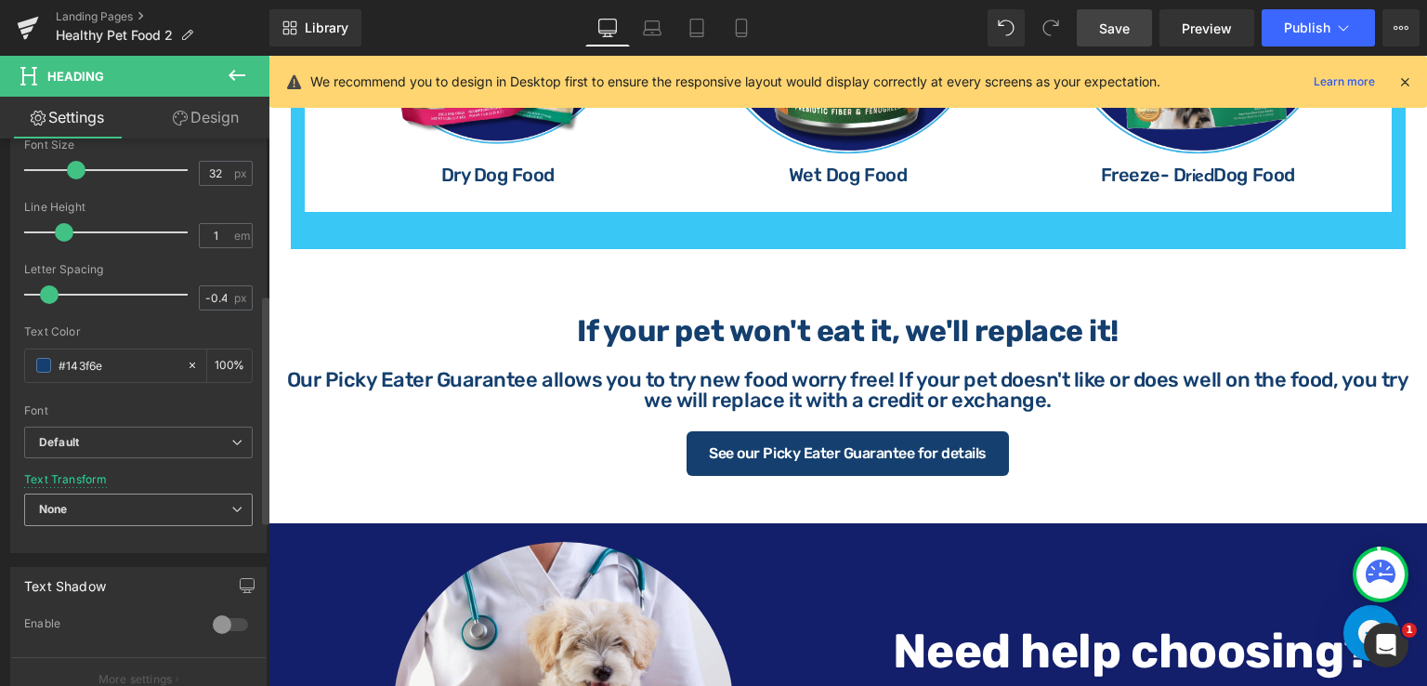
click at [231, 507] on icon at bounding box center [236, 509] width 11 height 11
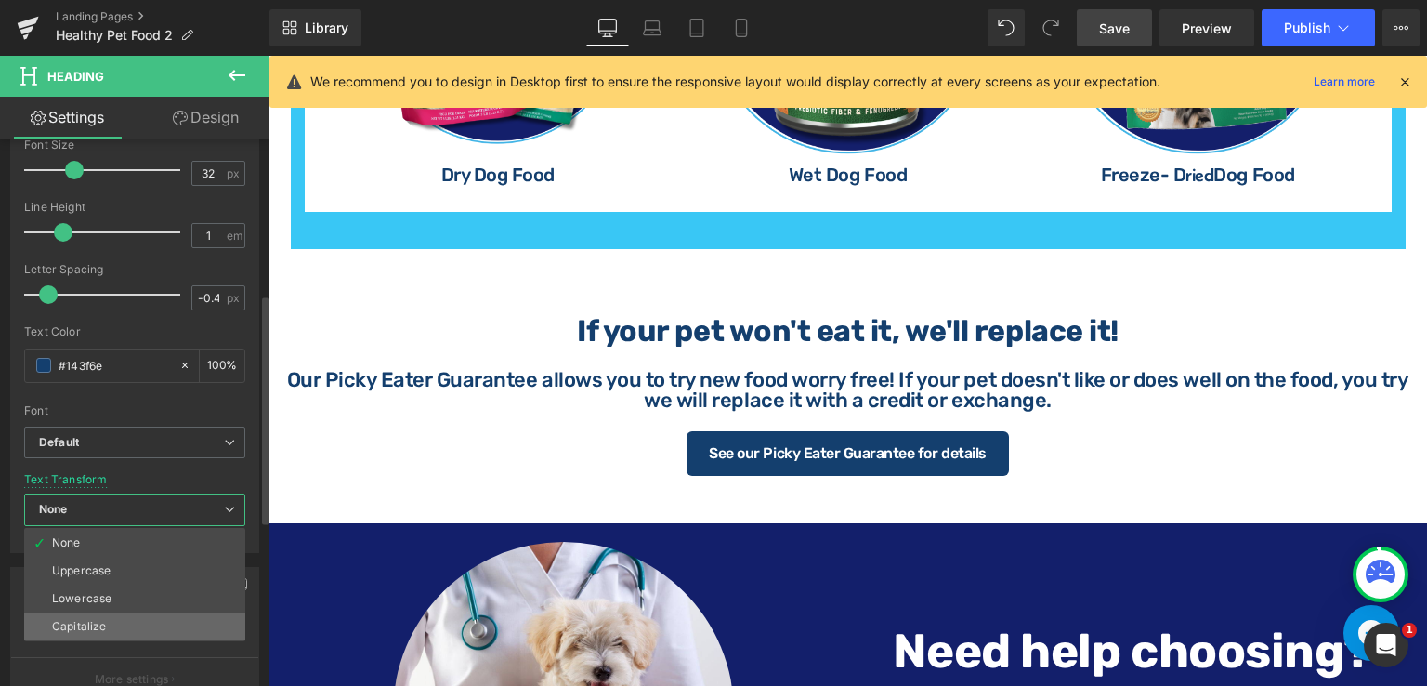
click at [141, 617] on li "Capitalize" at bounding box center [134, 626] width 221 height 28
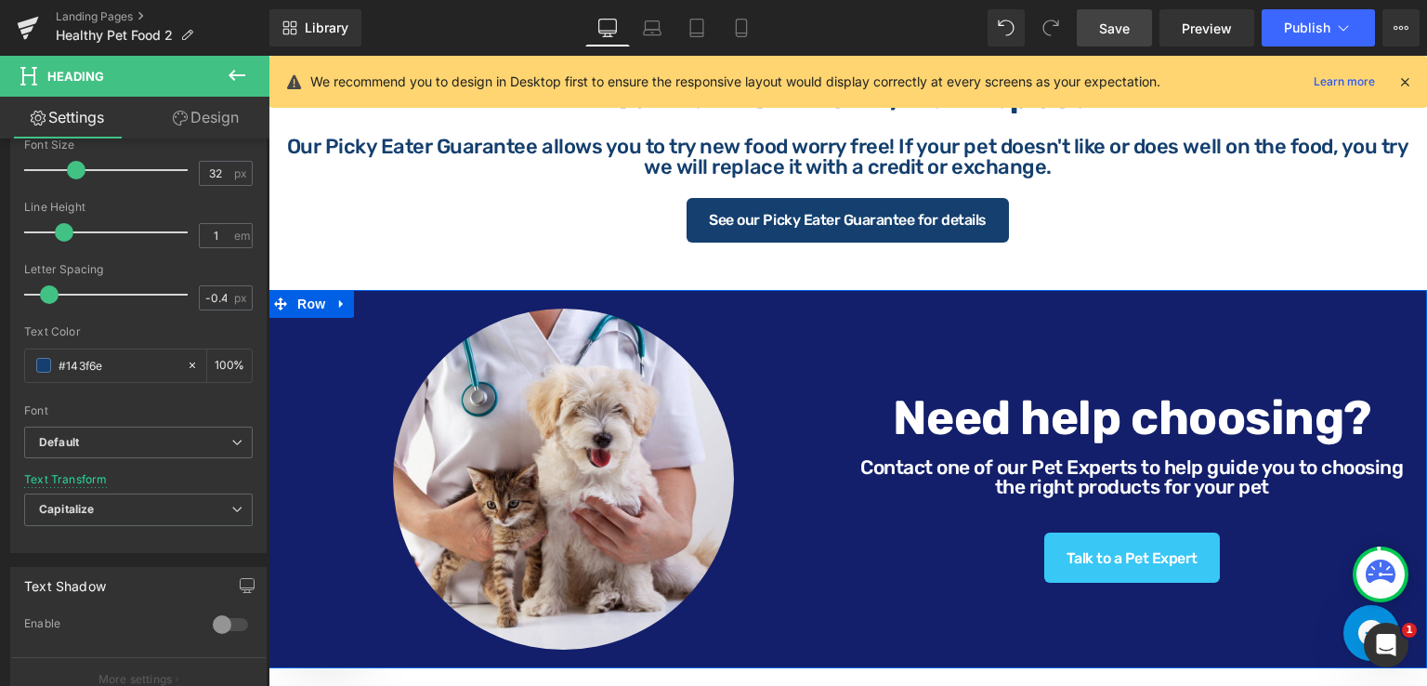
scroll to position [1487, 0]
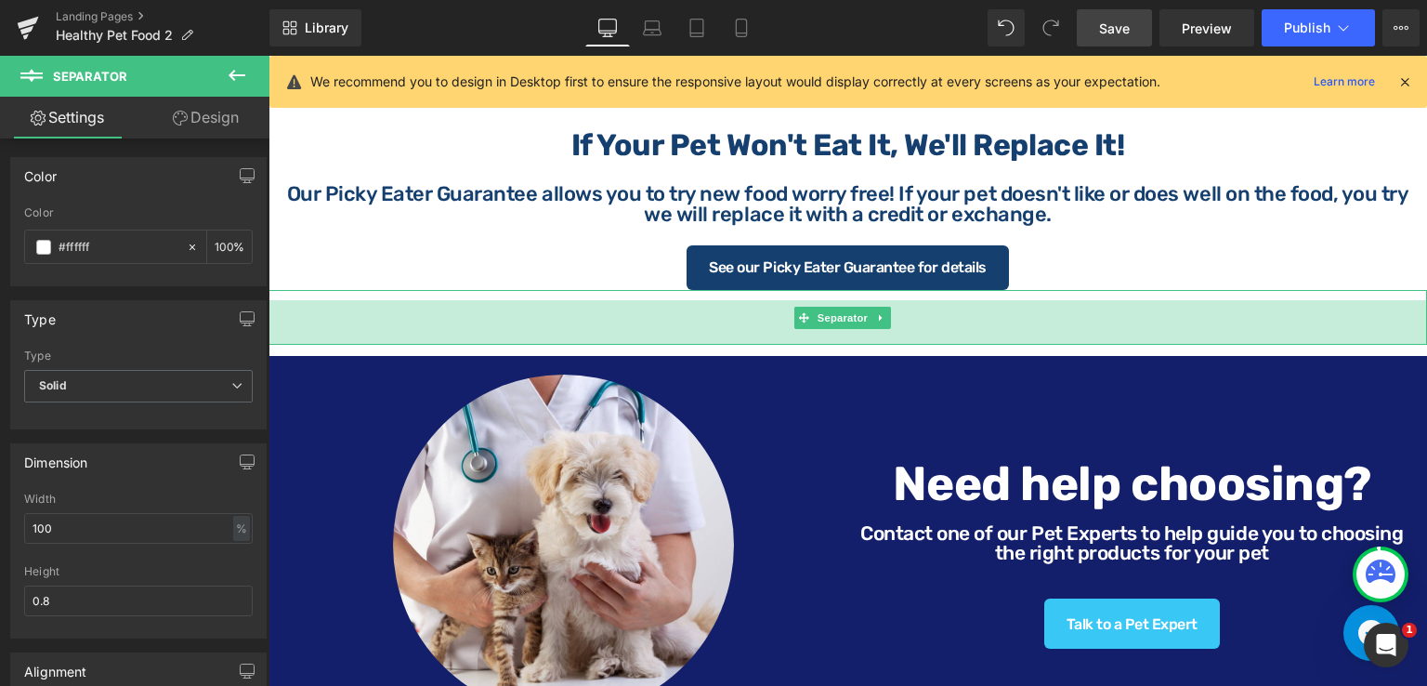
drag, startPoint x: 905, startPoint y: 321, endPoint x: 911, endPoint y: 339, distance: 19.4
click at [911, 339] on div "48px" at bounding box center [848, 322] width 1159 height 45
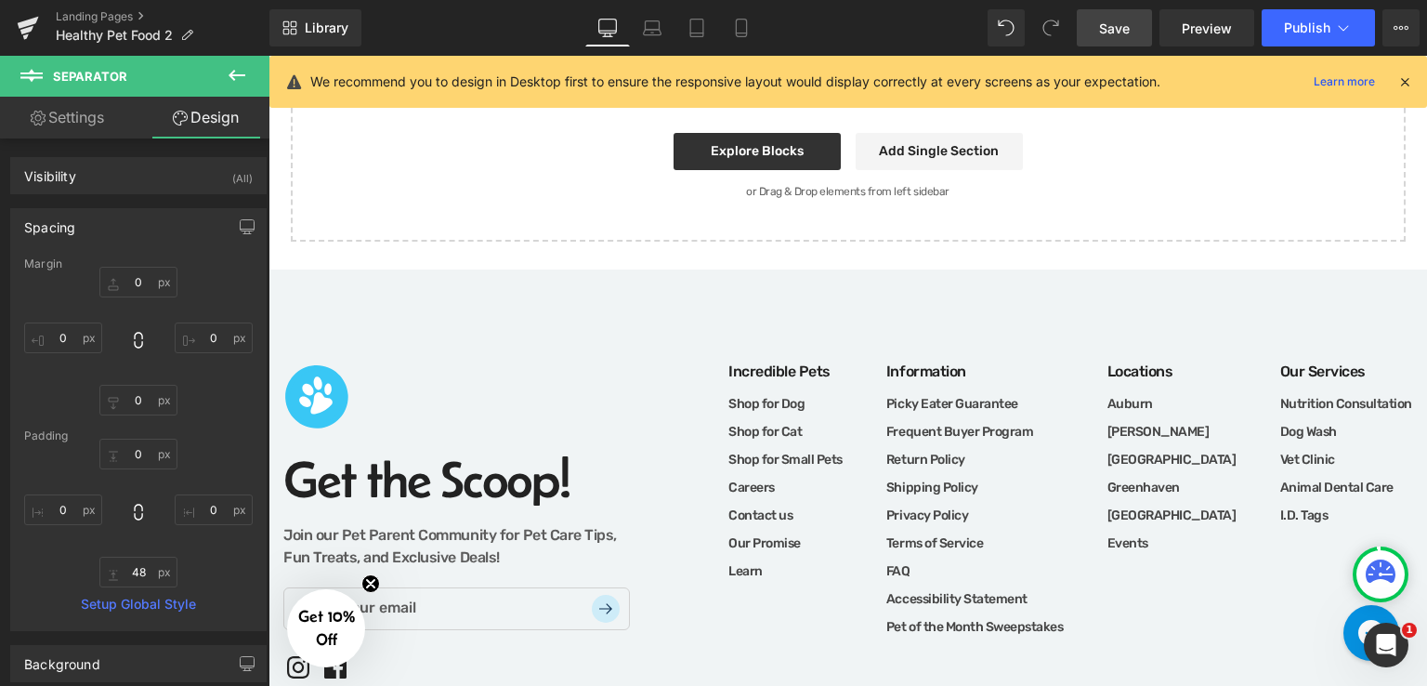
scroll to position [2787, 0]
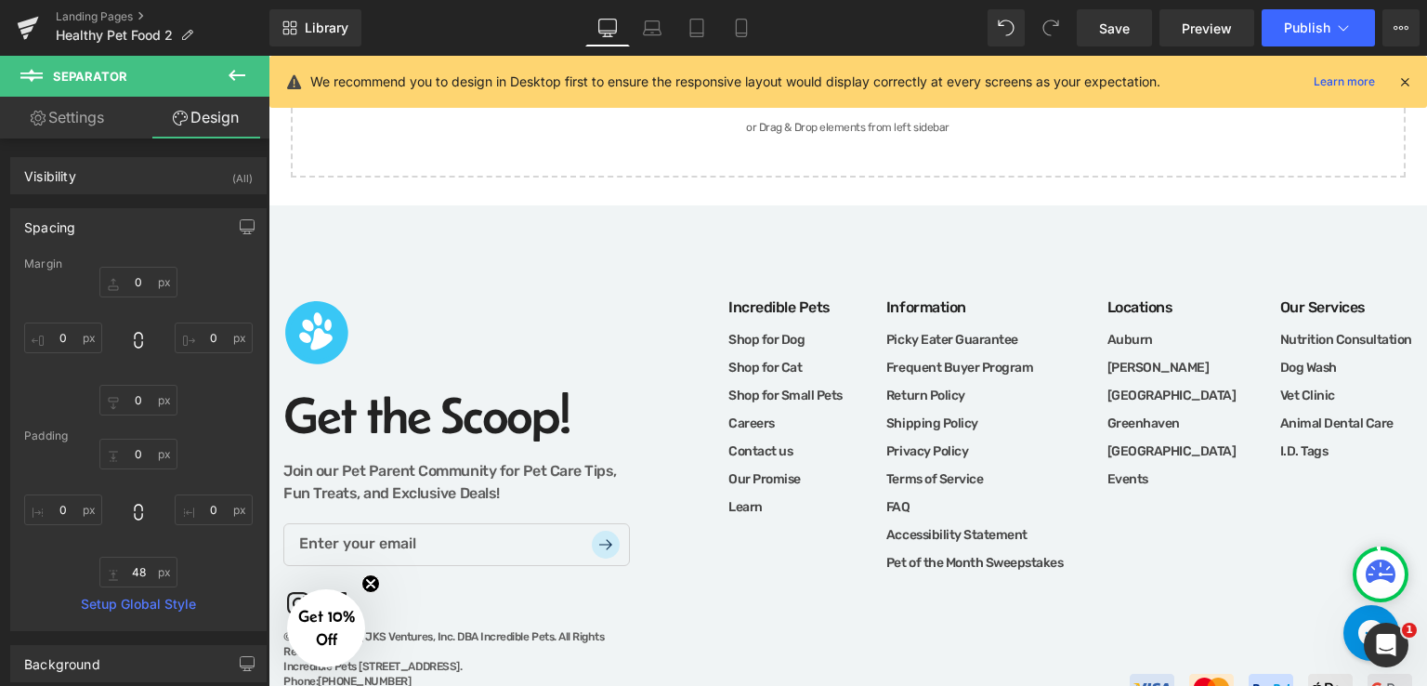
drag, startPoint x: 1122, startPoint y: 27, endPoint x: 1114, endPoint y: 60, distance: 34.5
click at [1123, 27] on span "Save" at bounding box center [1114, 29] width 31 height 20
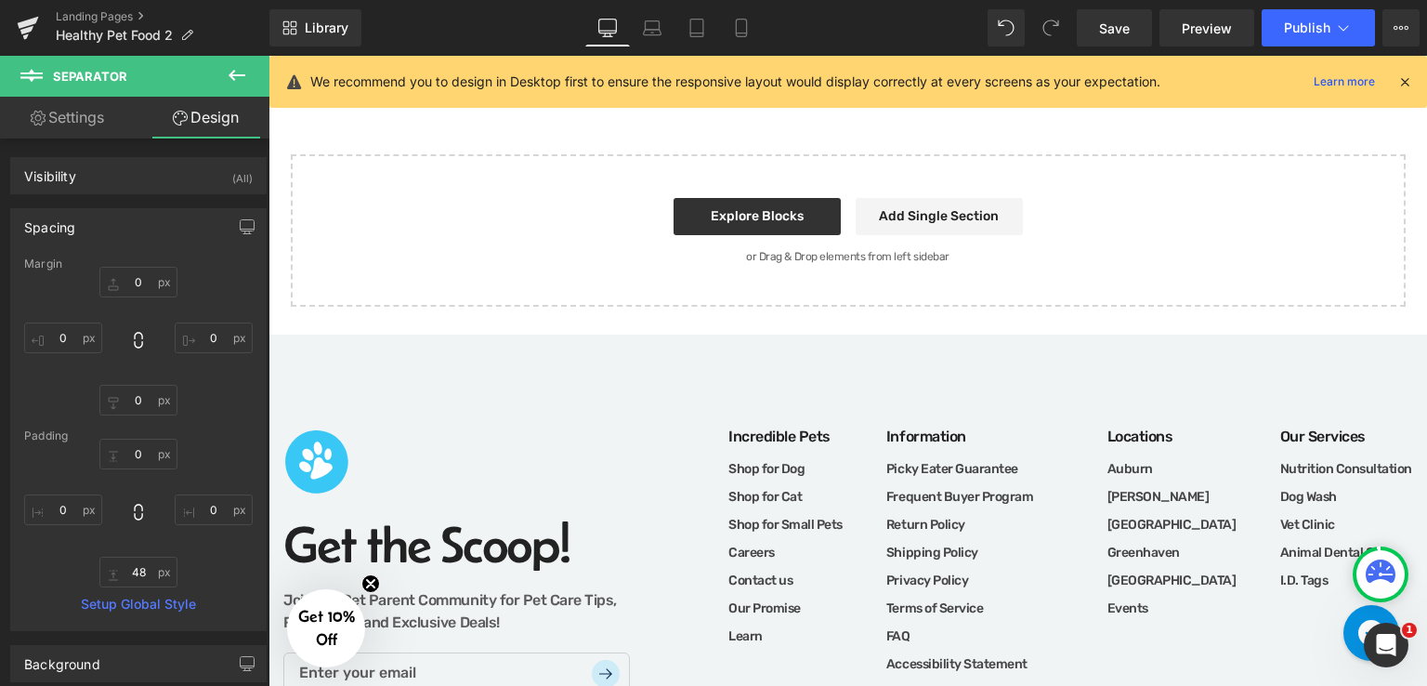
scroll to position [2509, 0]
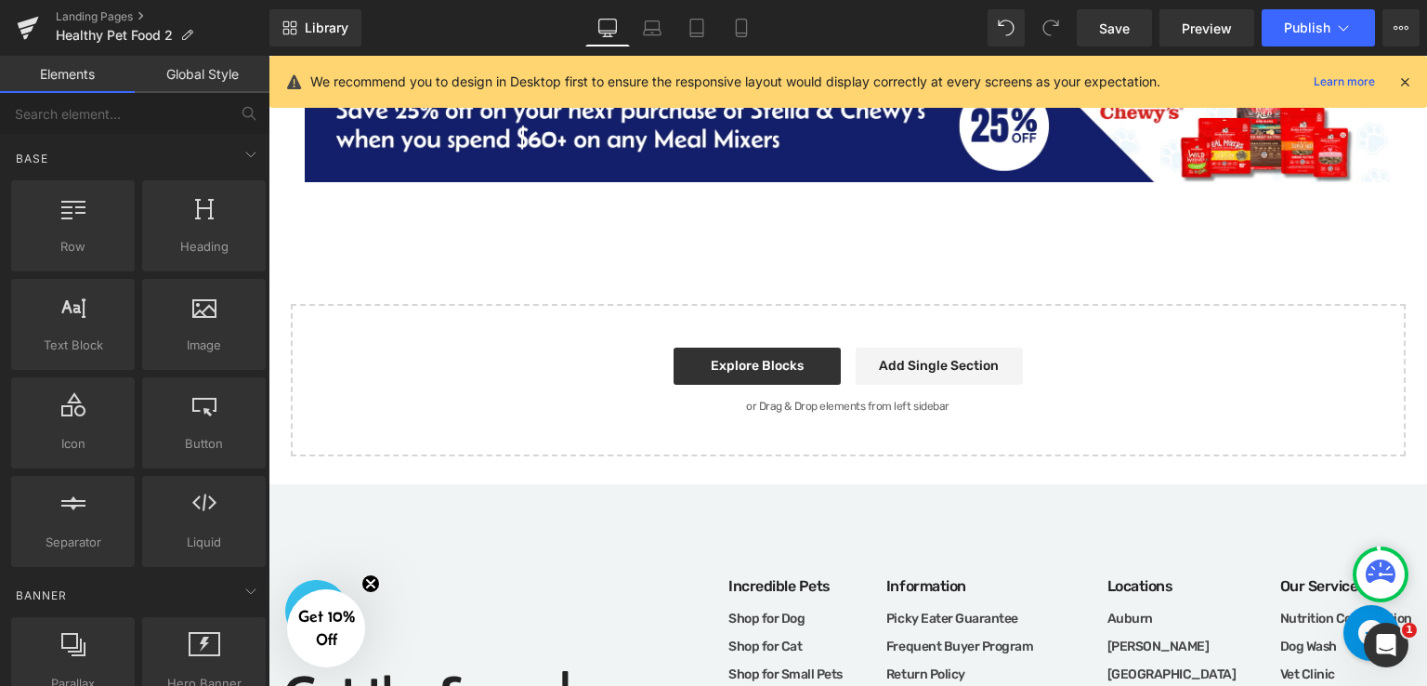
click at [269, 56] on div at bounding box center [269, 56] width 0 height 0
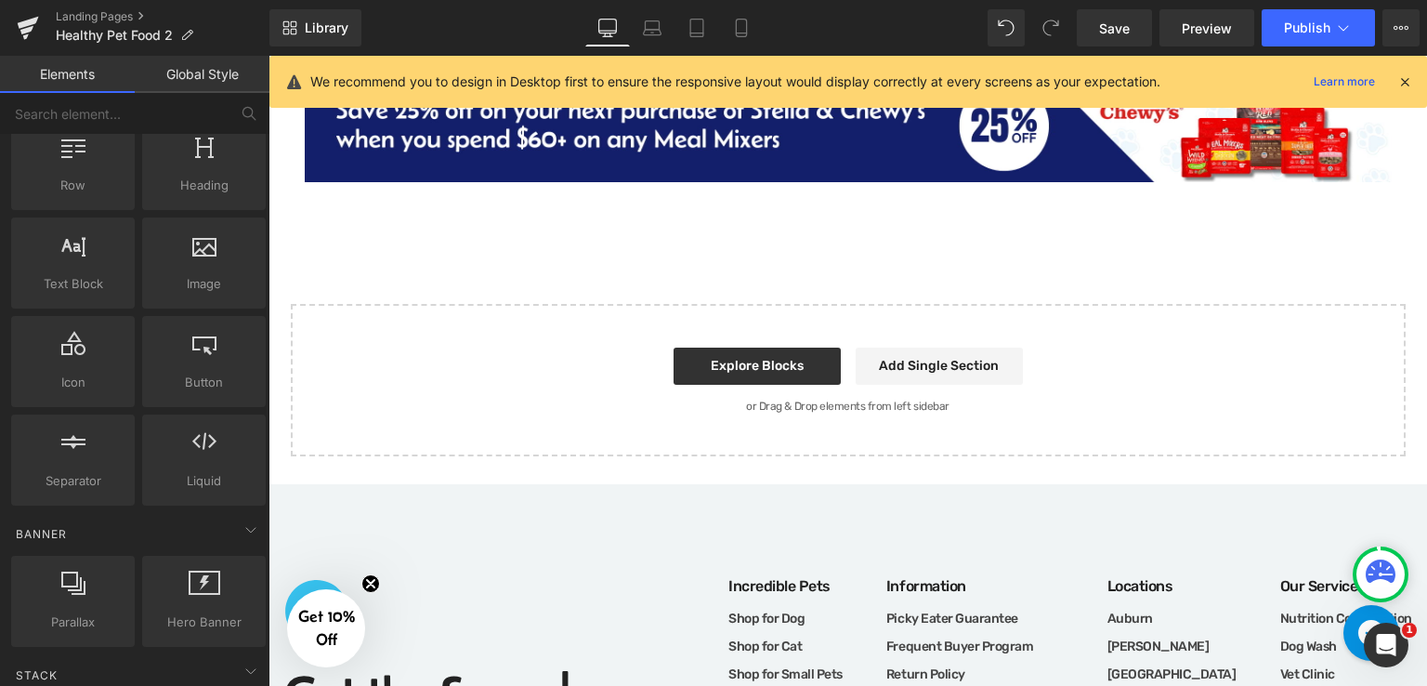
scroll to position [186, 0]
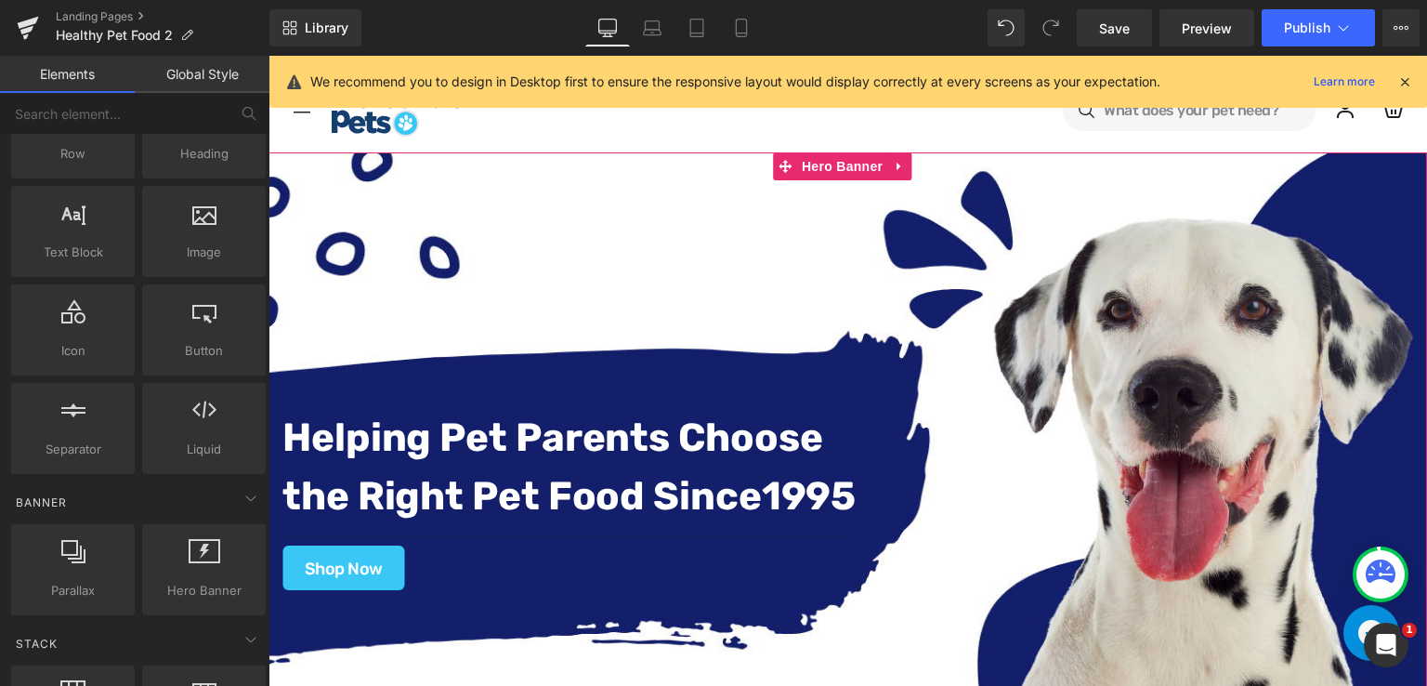
scroll to position [0, 0]
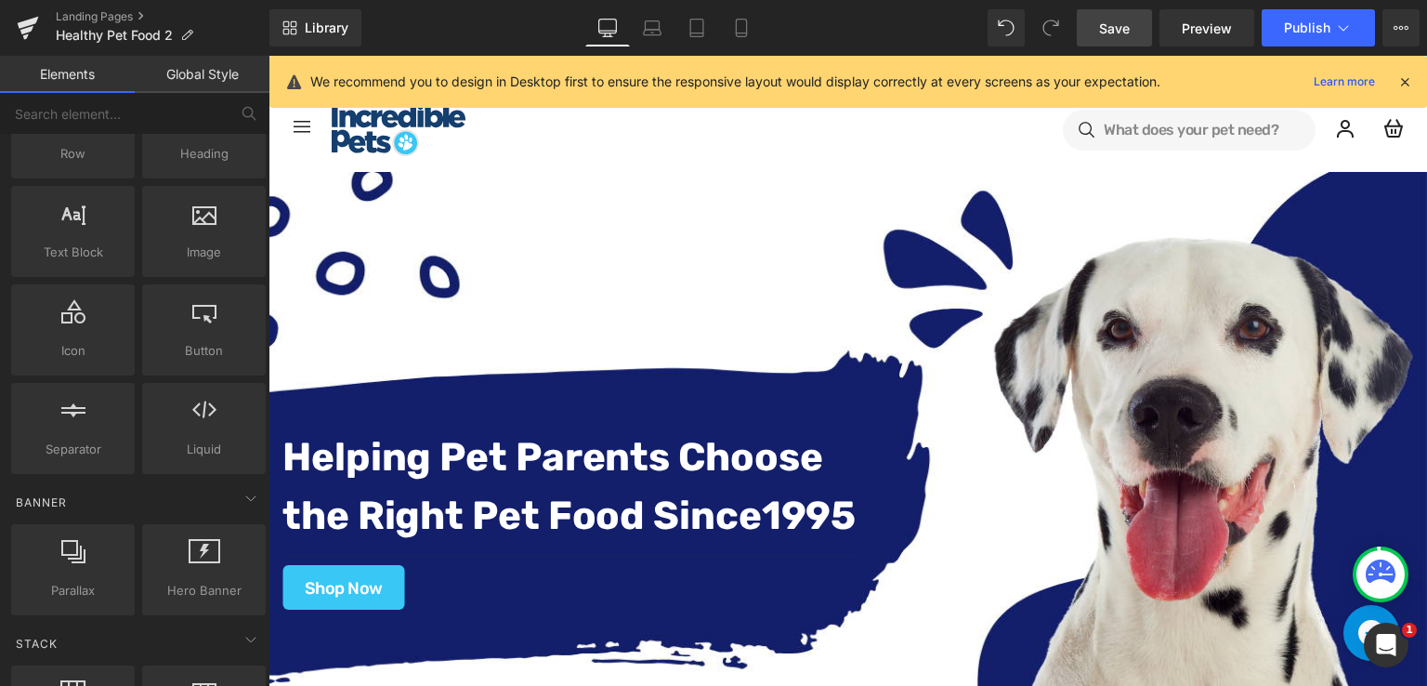
click at [1116, 39] on link "Save" at bounding box center [1114, 27] width 75 height 37
